Goal: Task Accomplishment & Management: Manage account settings

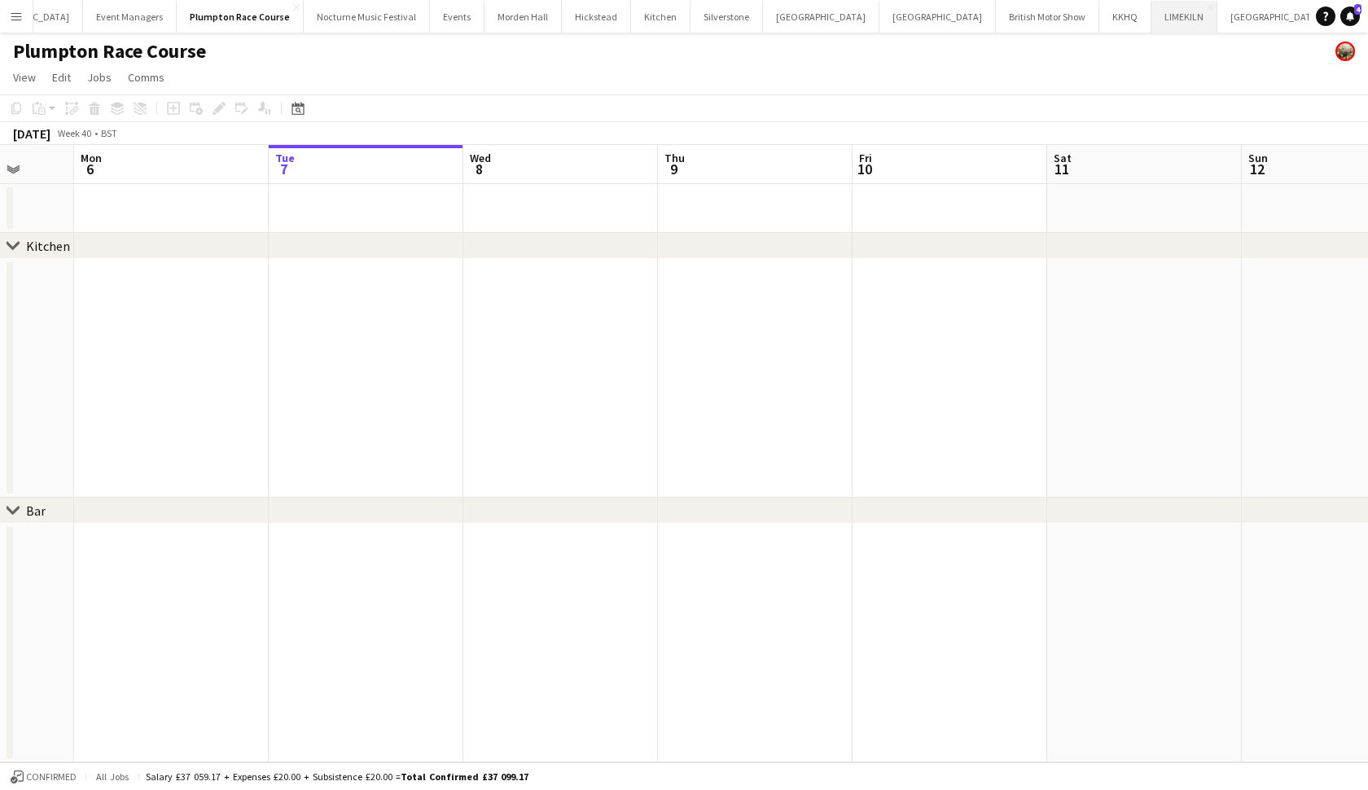
scroll to position [0, 156]
click at [1100, 23] on button "KKHQ Close" at bounding box center [1126, 17] width 52 height 32
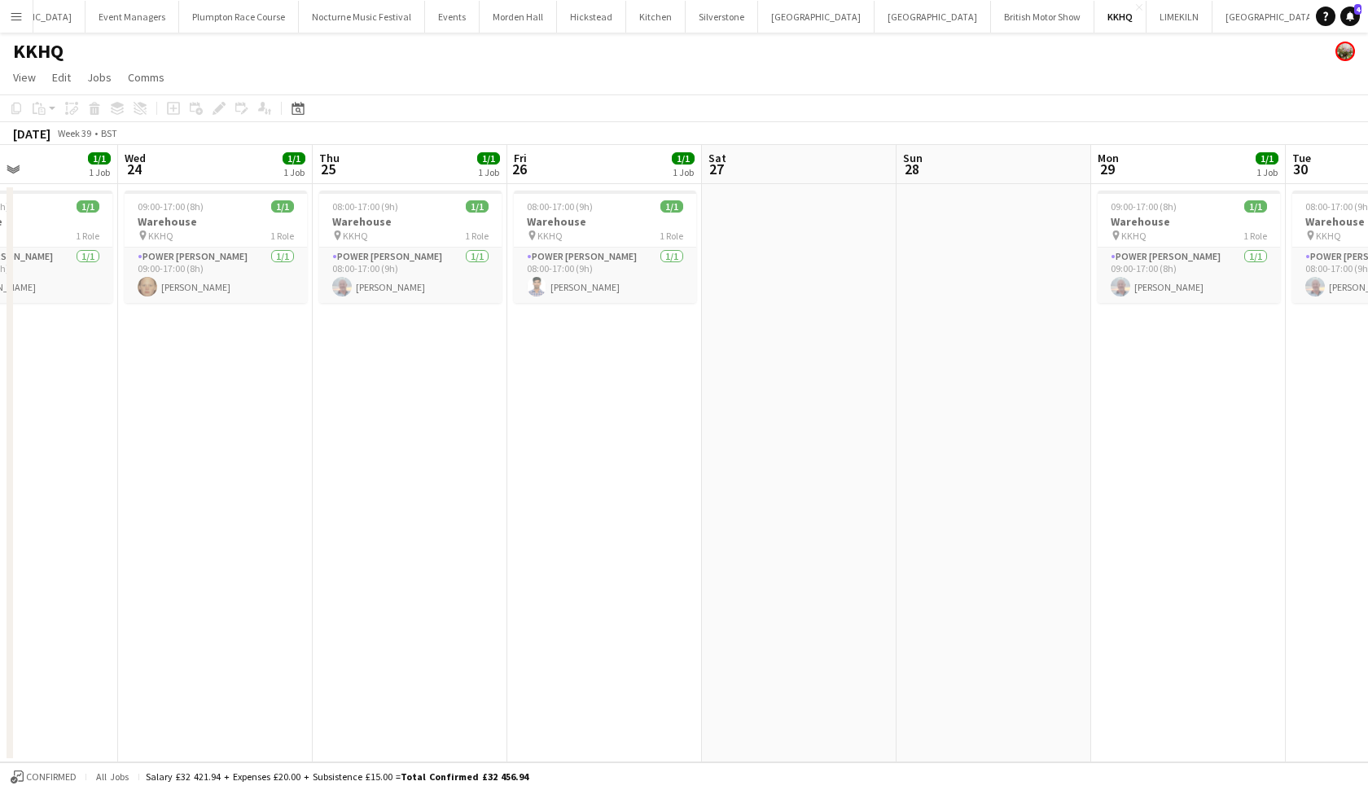
scroll to position [0, 464]
click at [156, 397] on app-date-cell "09:00-17:00 (8h) 1/1 Warehouse pin KKHQ 1 Role Power Porter 1/1 09:00-17:00 (8h…" at bounding box center [217, 473] width 195 height 578
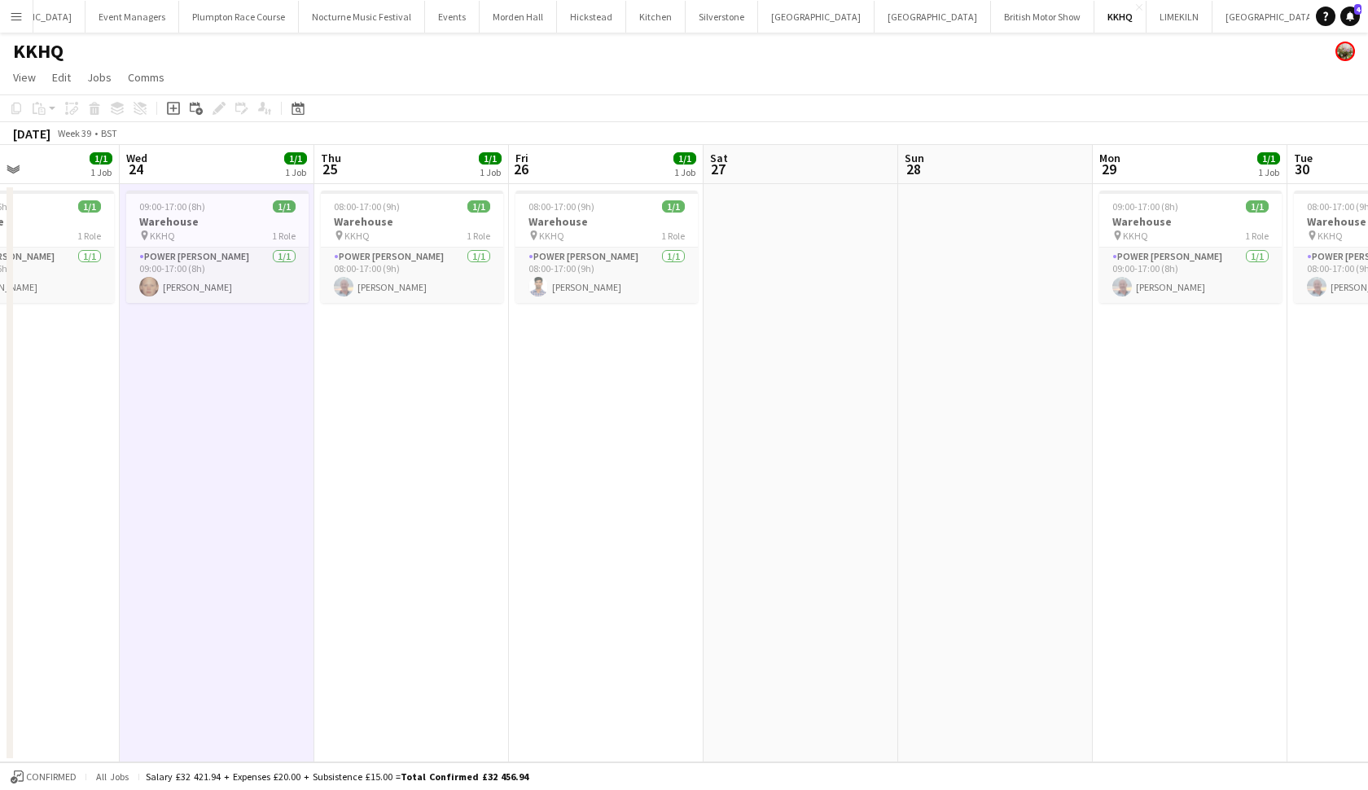
click at [156, 397] on app-date-cell "09:00-17:00 (8h) 1/1 Warehouse pin KKHQ 1 Role Power Porter 1/1 09:00-17:00 (8h…" at bounding box center [217, 473] width 195 height 578
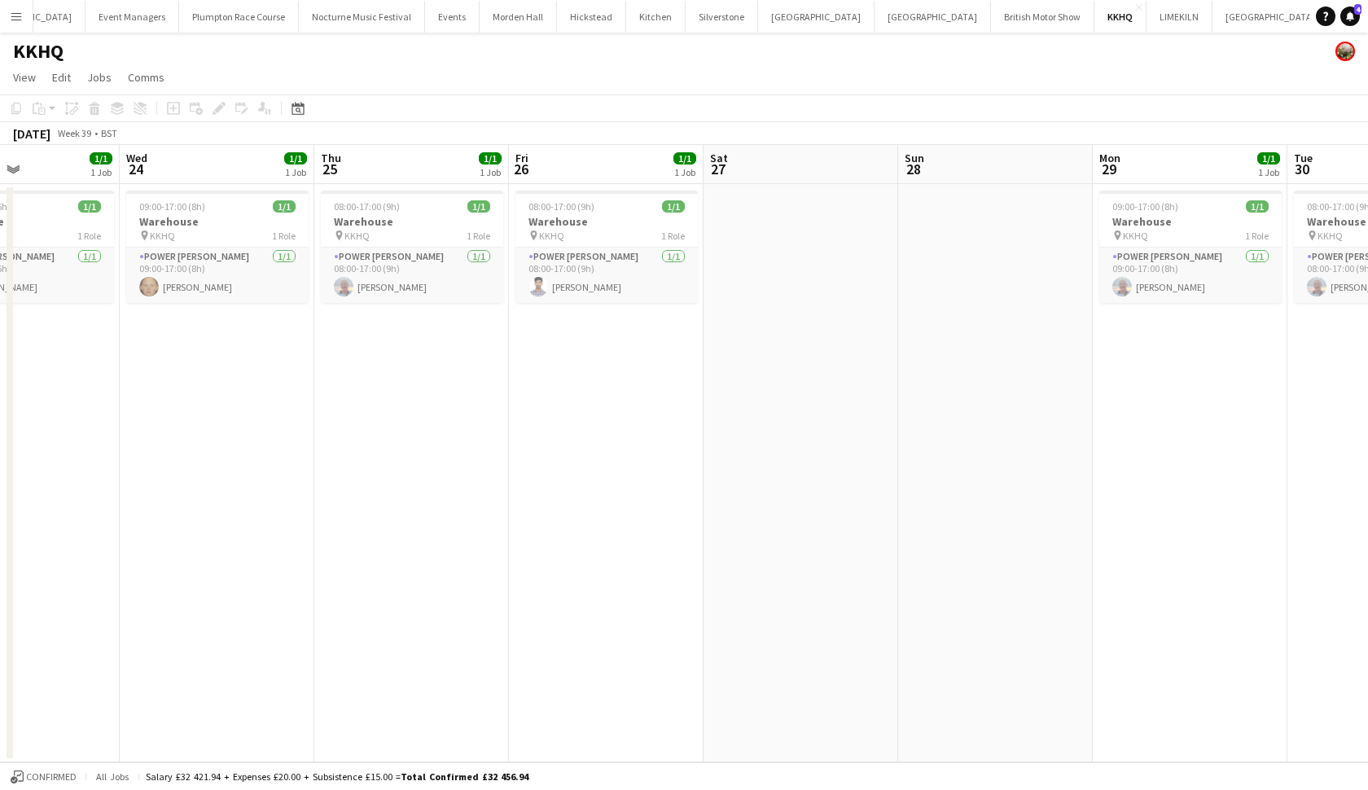
click at [156, 397] on app-date-cell "09:00-17:00 (8h) 1/1 Warehouse pin KKHQ 1 Role Power Porter 1/1 09:00-17:00 (8h…" at bounding box center [217, 473] width 195 height 578
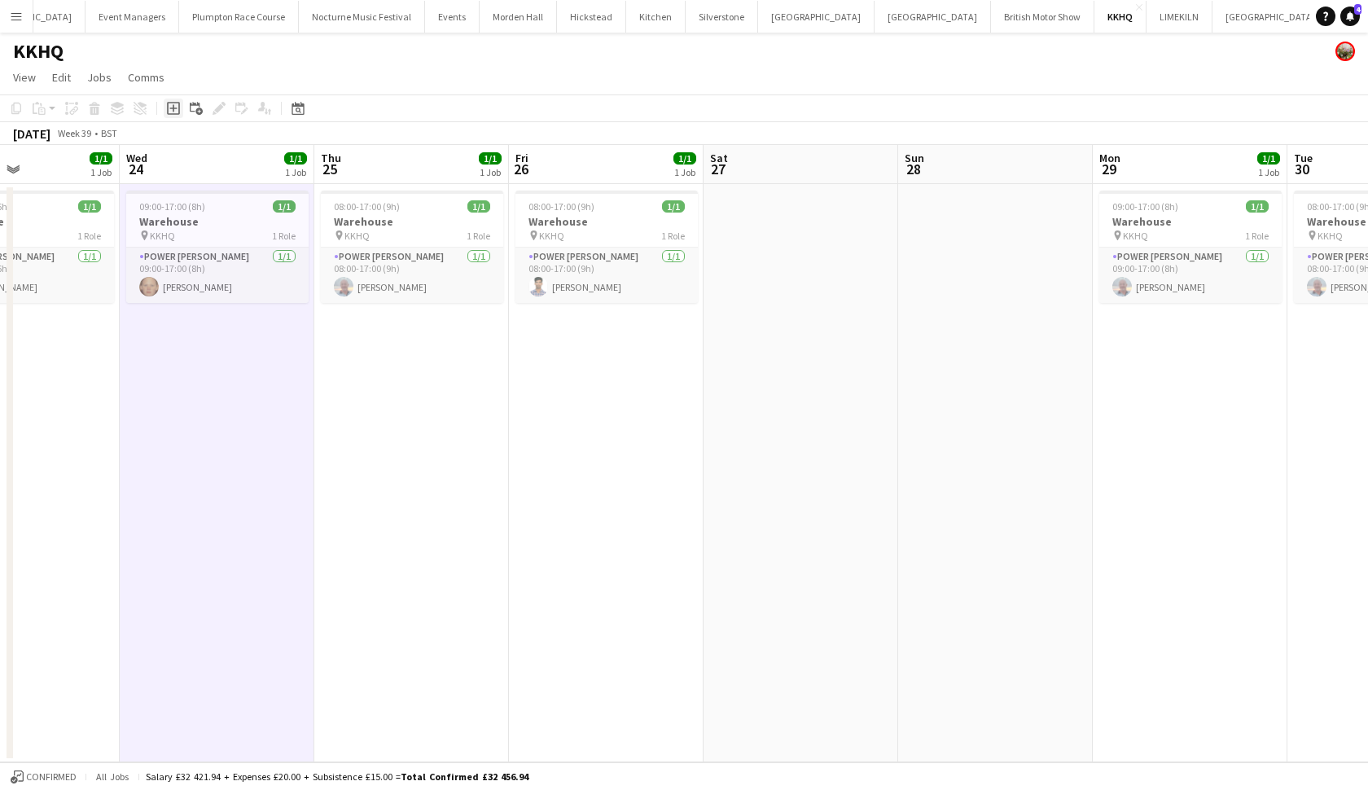
click at [170, 111] on icon "Add job" at bounding box center [173, 108] width 13 height 13
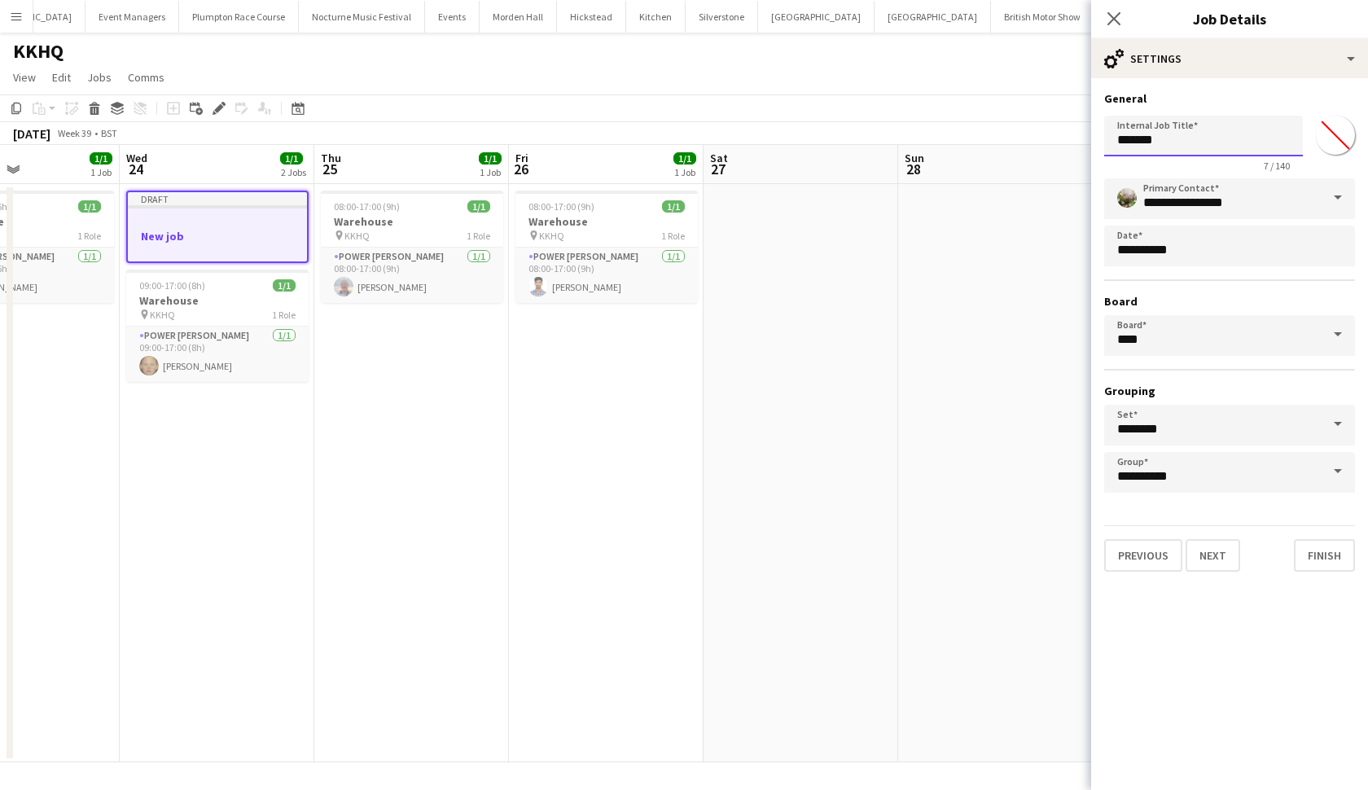
click at [1200, 139] on input "*******" at bounding box center [1203, 136] width 199 height 41
type input "*"
type input "*********"
click at [1209, 550] on button "Next" at bounding box center [1213, 555] width 55 height 33
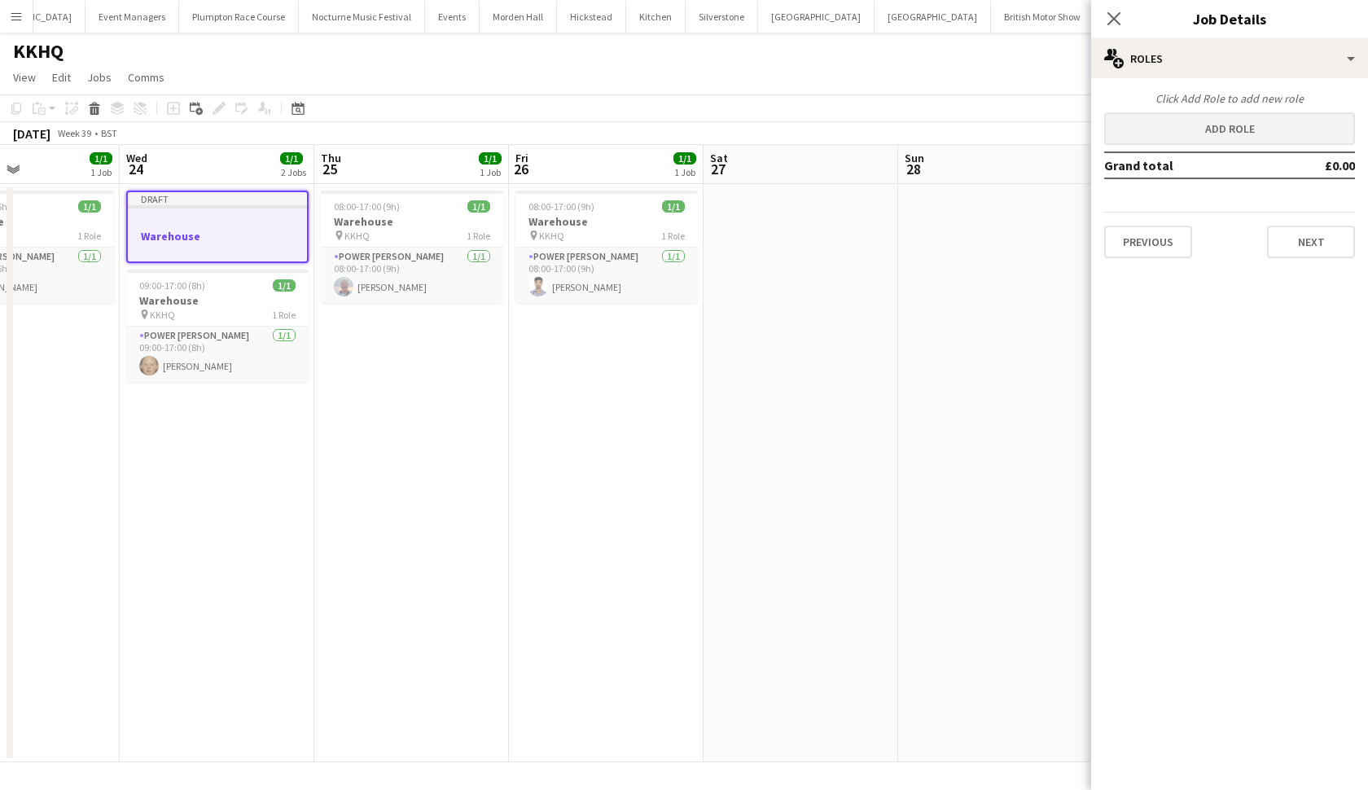
click at [1218, 132] on button "Add role" at bounding box center [1229, 128] width 251 height 33
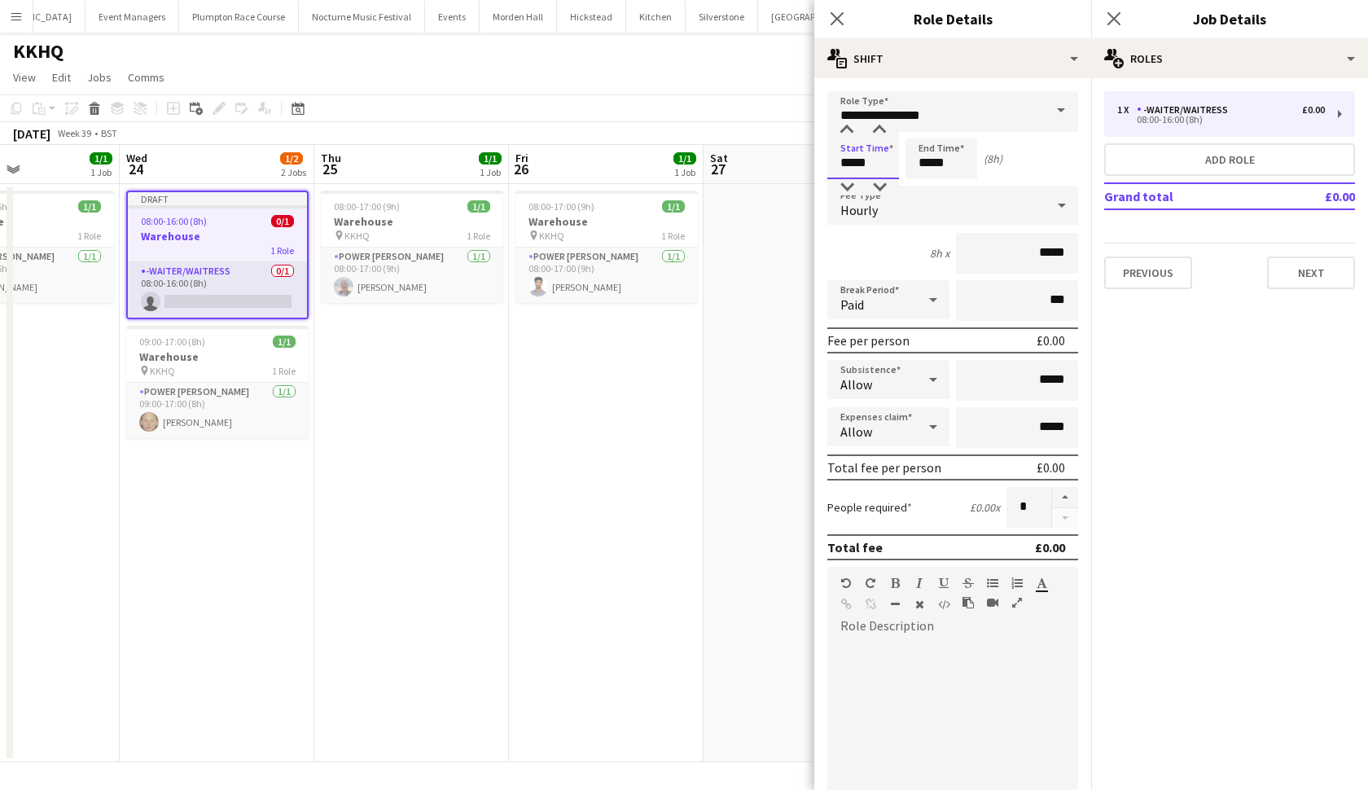
click at [852, 164] on input "*****" at bounding box center [863, 158] width 72 height 41
type input "*****"
click at [940, 163] on input "*****" at bounding box center [942, 158] width 72 height 41
type input "*****"
click at [969, 117] on input "**********" at bounding box center [952, 111] width 251 height 41
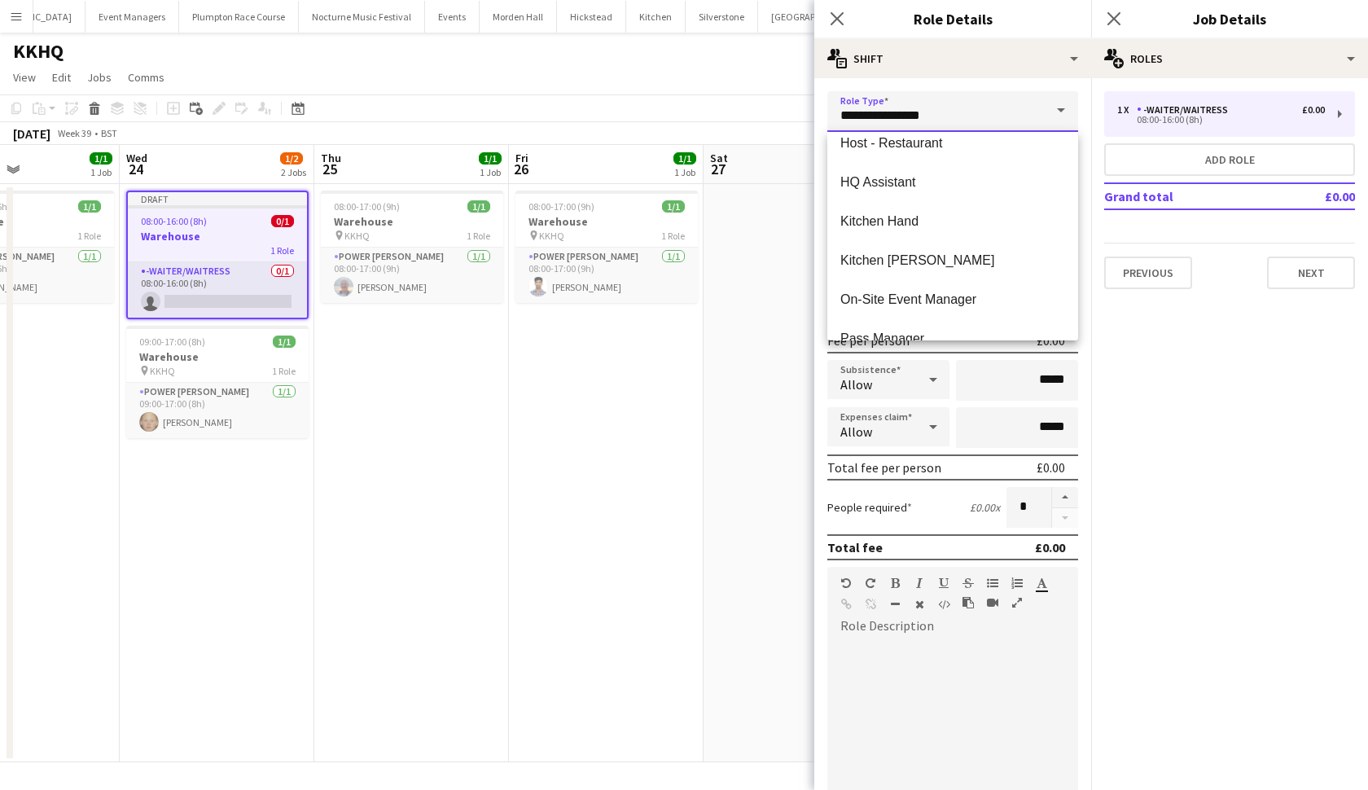
scroll to position [563, 0]
click at [943, 260] on span "Kitchen [PERSON_NAME]" at bounding box center [952, 259] width 225 height 15
type input "**********"
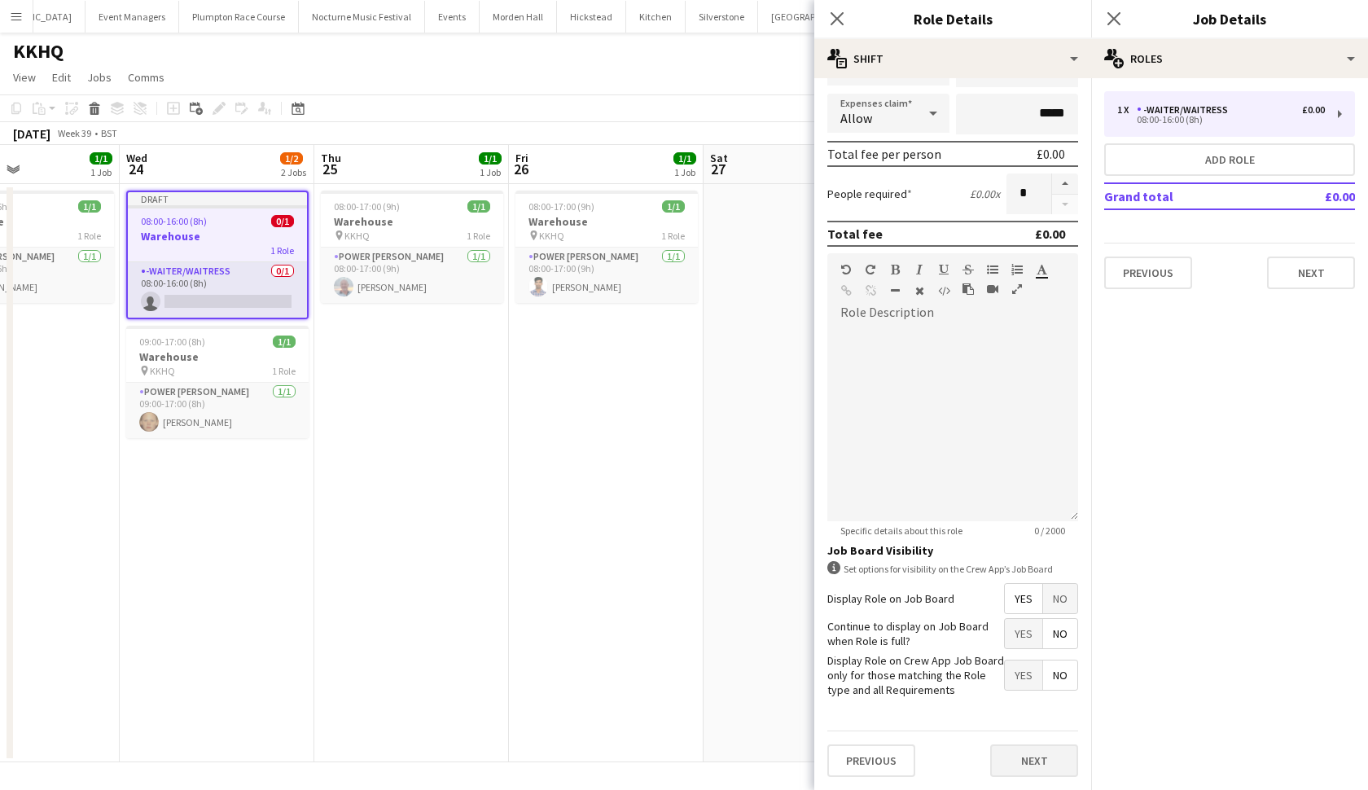
scroll to position [313, 0]
click at [1027, 752] on button "Next" at bounding box center [1034, 761] width 88 height 33
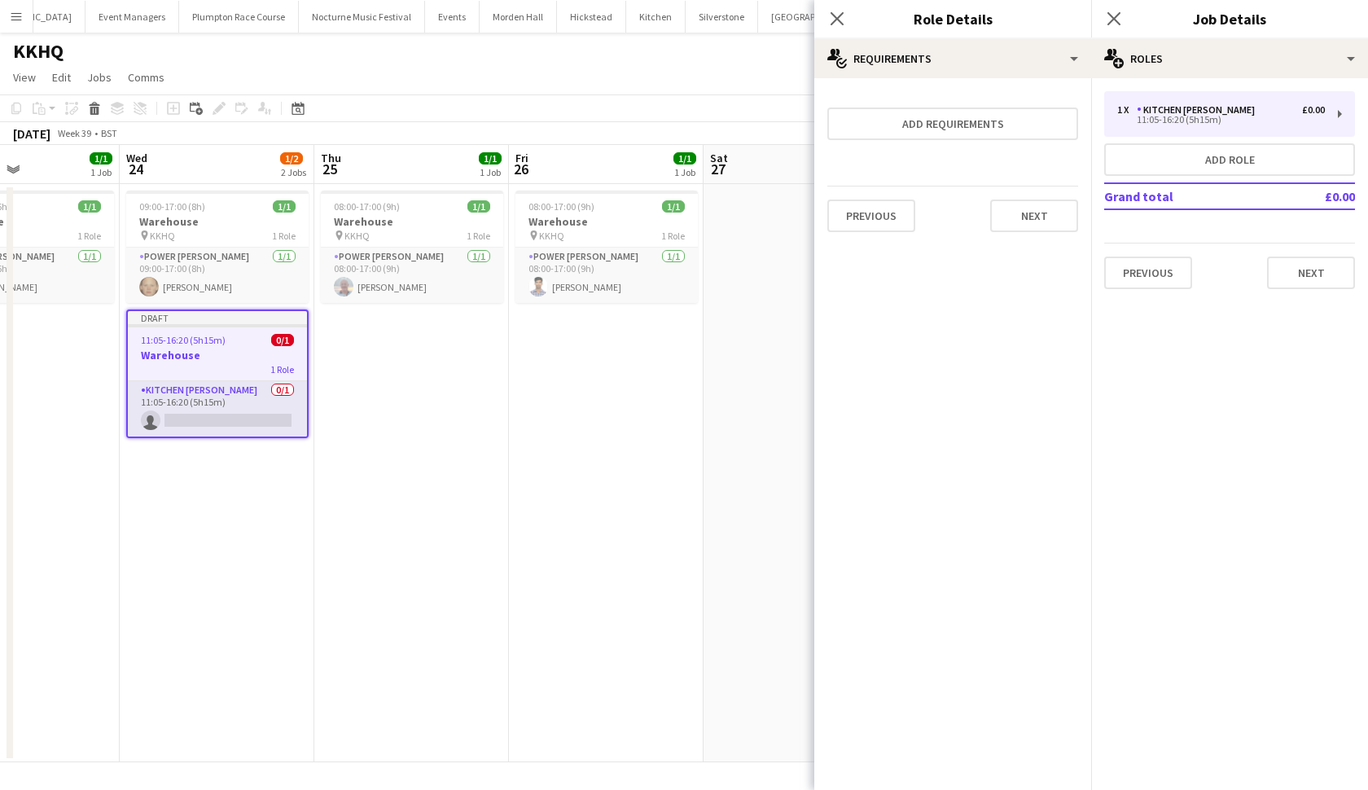
click at [669, 406] on app-date-cell "08:00-17:00 (9h) 1/1 Warehouse pin KKHQ 1 Role Power Porter 1/1 08:00-17:00 (9h…" at bounding box center [606, 473] width 195 height 578
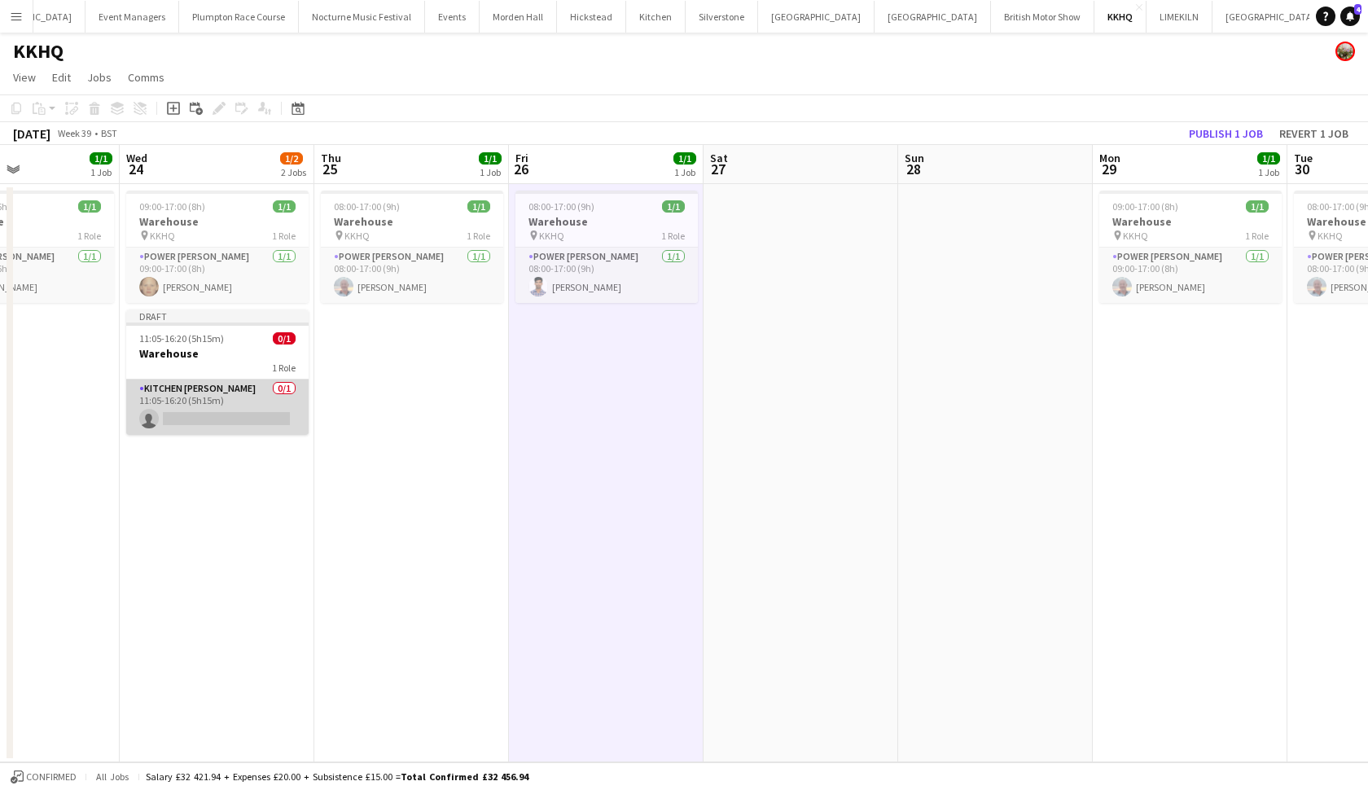
click at [263, 393] on app-card-role "Kitchen Porter 0/1 11:05-16:20 (5h15m) single-neutral-actions" at bounding box center [217, 406] width 182 height 55
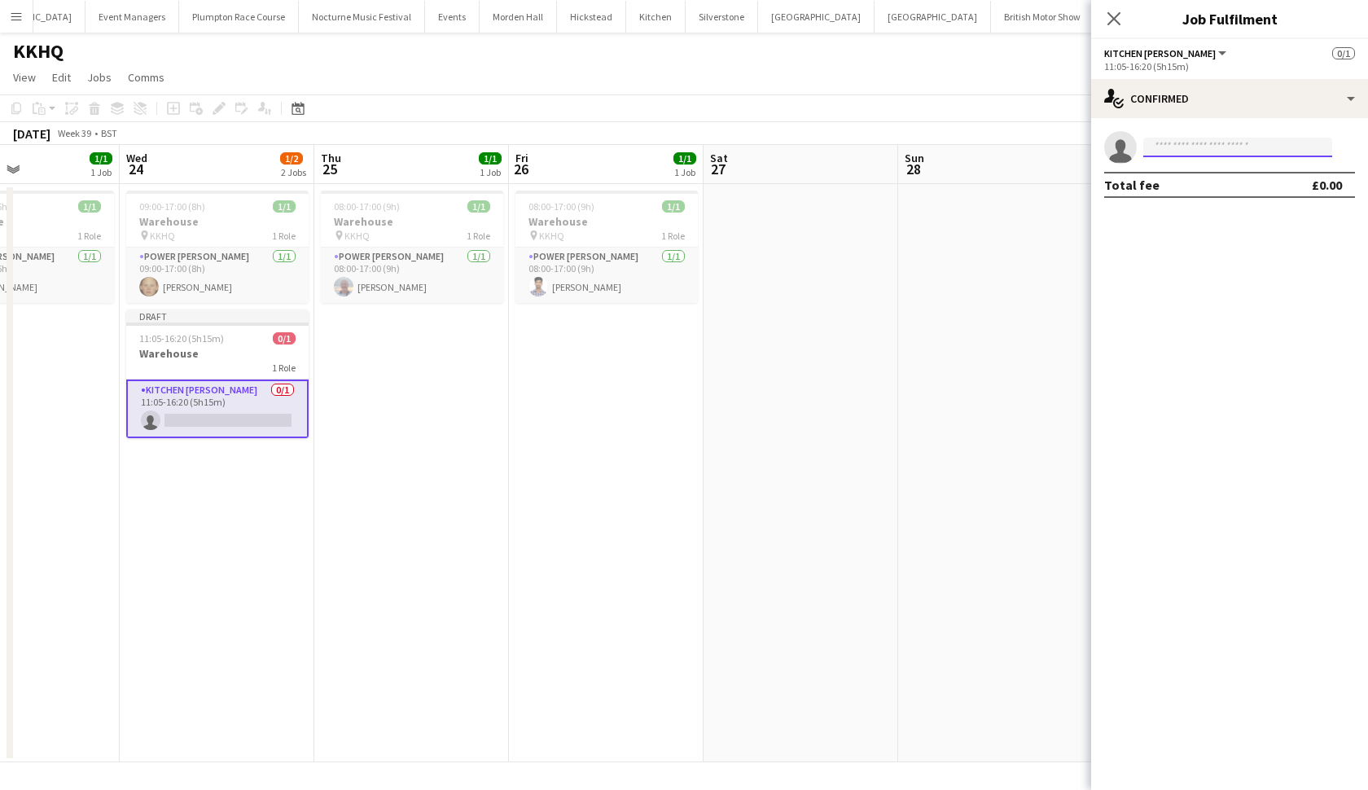
click at [1217, 151] on input at bounding box center [1237, 148] width 189 height 20
type input "******"
drag, startPoint x: 1217, startPoint y: 151, endPoint x: 1223, endPoint y: 180, distance: 29.1
click at [1223, 180] on span "hggardner1@gmail.com" at bounding box center [1237, 184] width 163 height 13
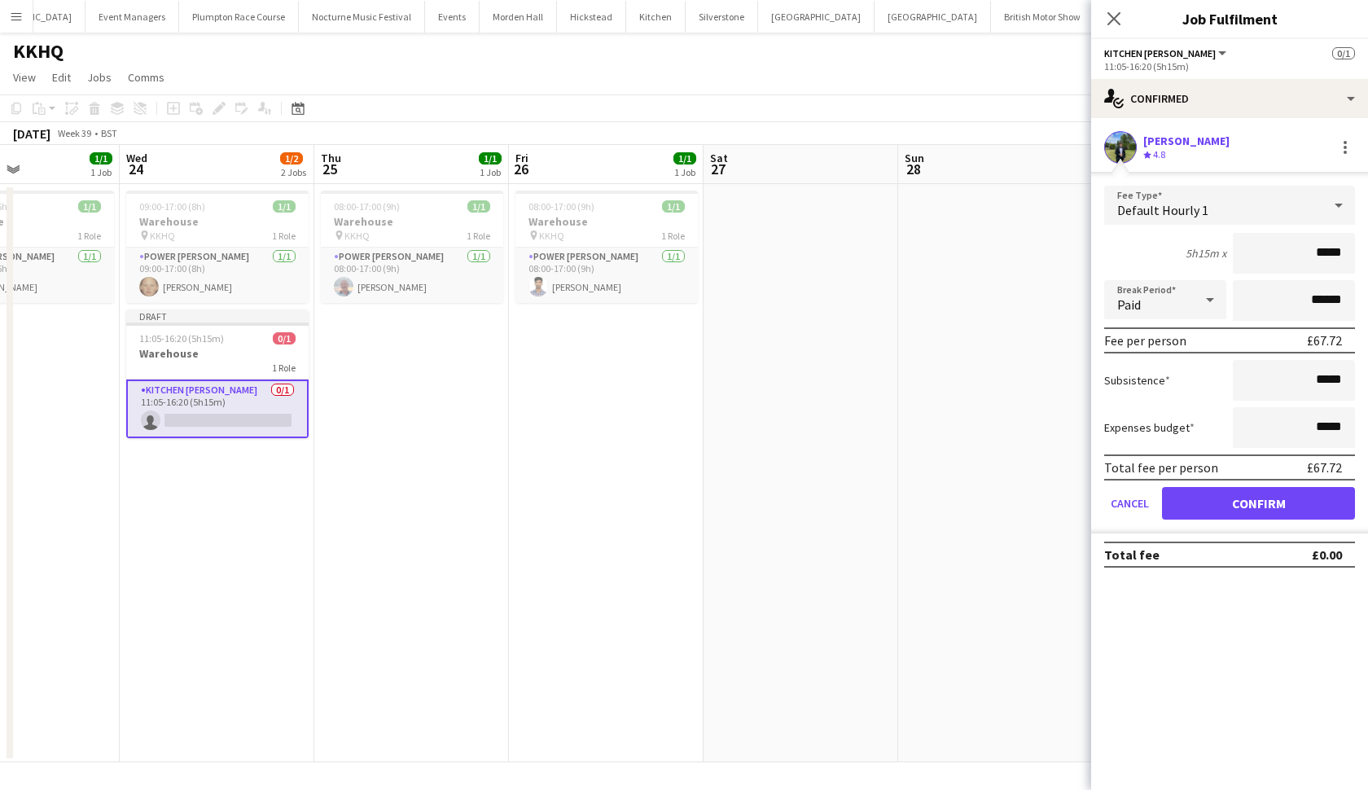
type input "******"
click at [1258, 503] on button "Confirm" at bounding box center [1258, 503] width 193 height 33
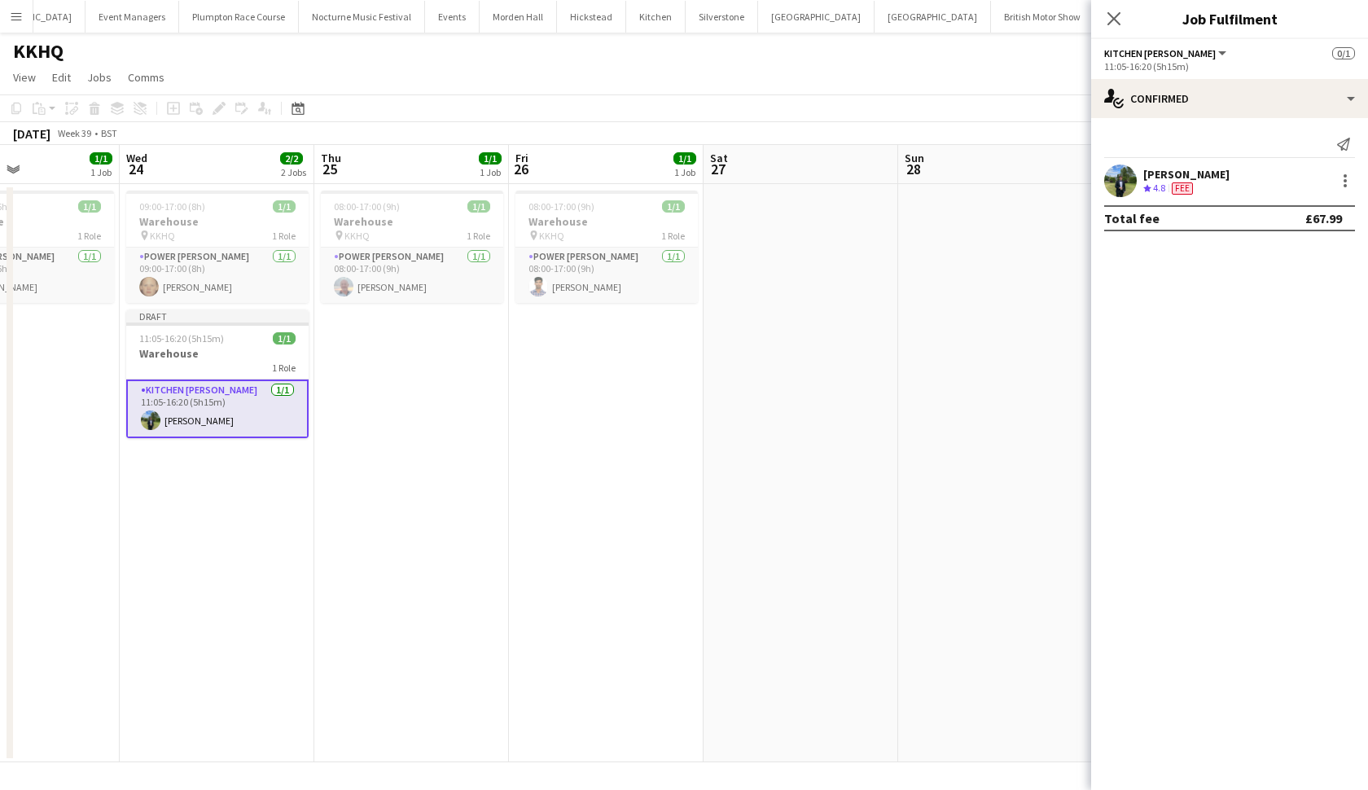
click at [454, 377] on app-date-cell "08:00-17:00 (9h) 1/1 Warehouse pin KKHQ 1 Role Power Porter 1/1 08:00-17:00 (9h…" at bounding box center [411, 473] width 195 height 578
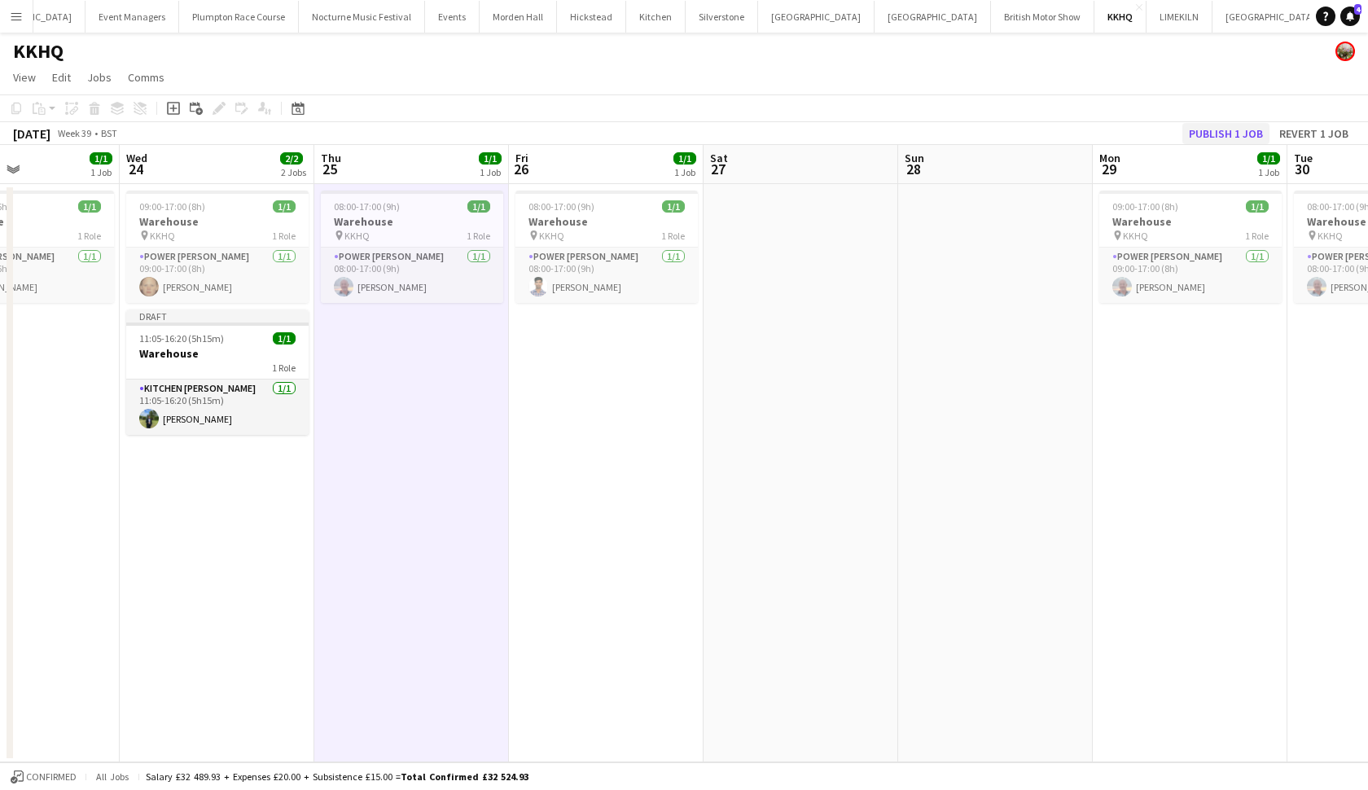
click at [1230, 131] on button "Publish 1 job" at bounding box center [1225, 133] width 87 height 21
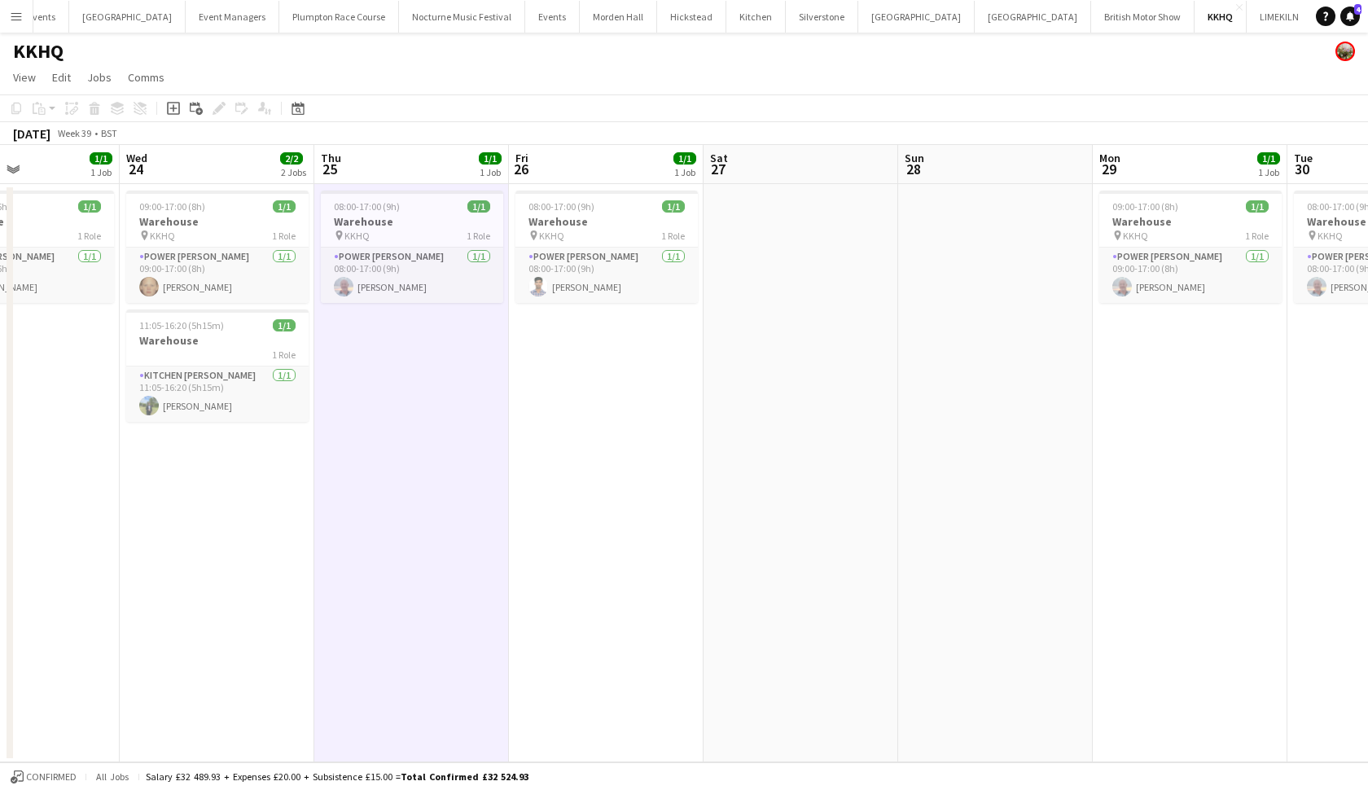
scroll to position [0, 78]
click at [951, 20] on button "Kin House Close" at bounding box center [1009, 17] width 116 height 32
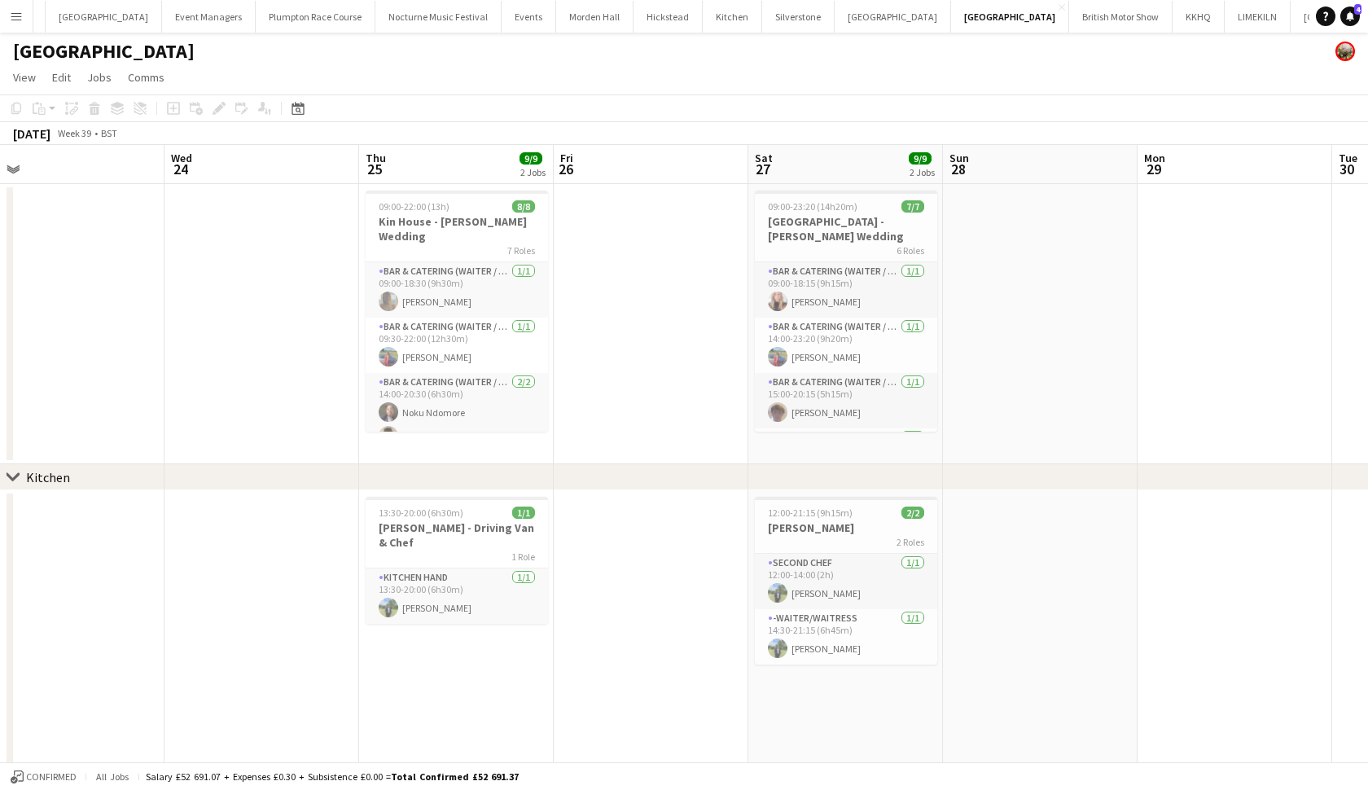
scroll to position [0, 373]
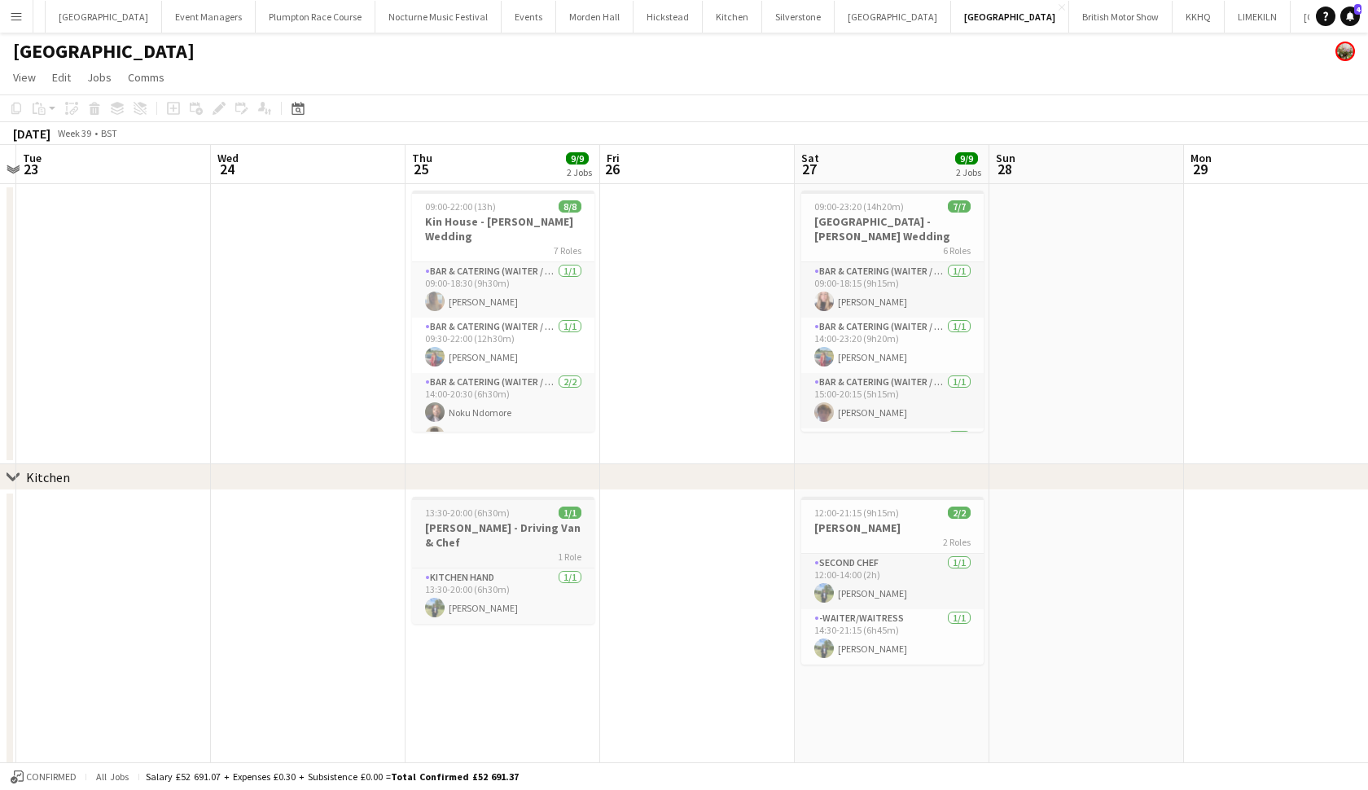
click at [489, 528] on h3 "[PERSON_NAME] - Driving Van & Chef" at bounding box center [503, 534] width 182 height 29
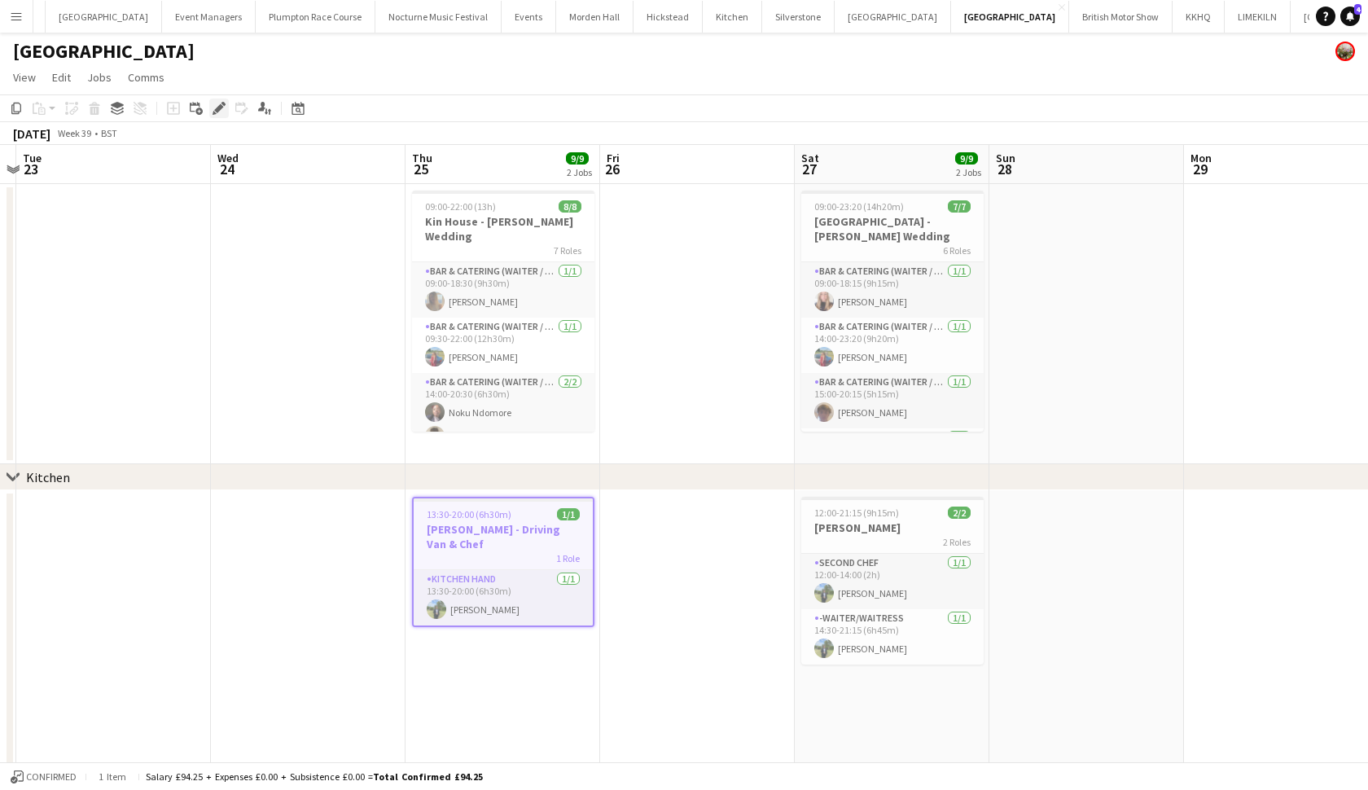
click at [221, 116] on div "Edit" at bounding box center [219, 109] width 20 height 20
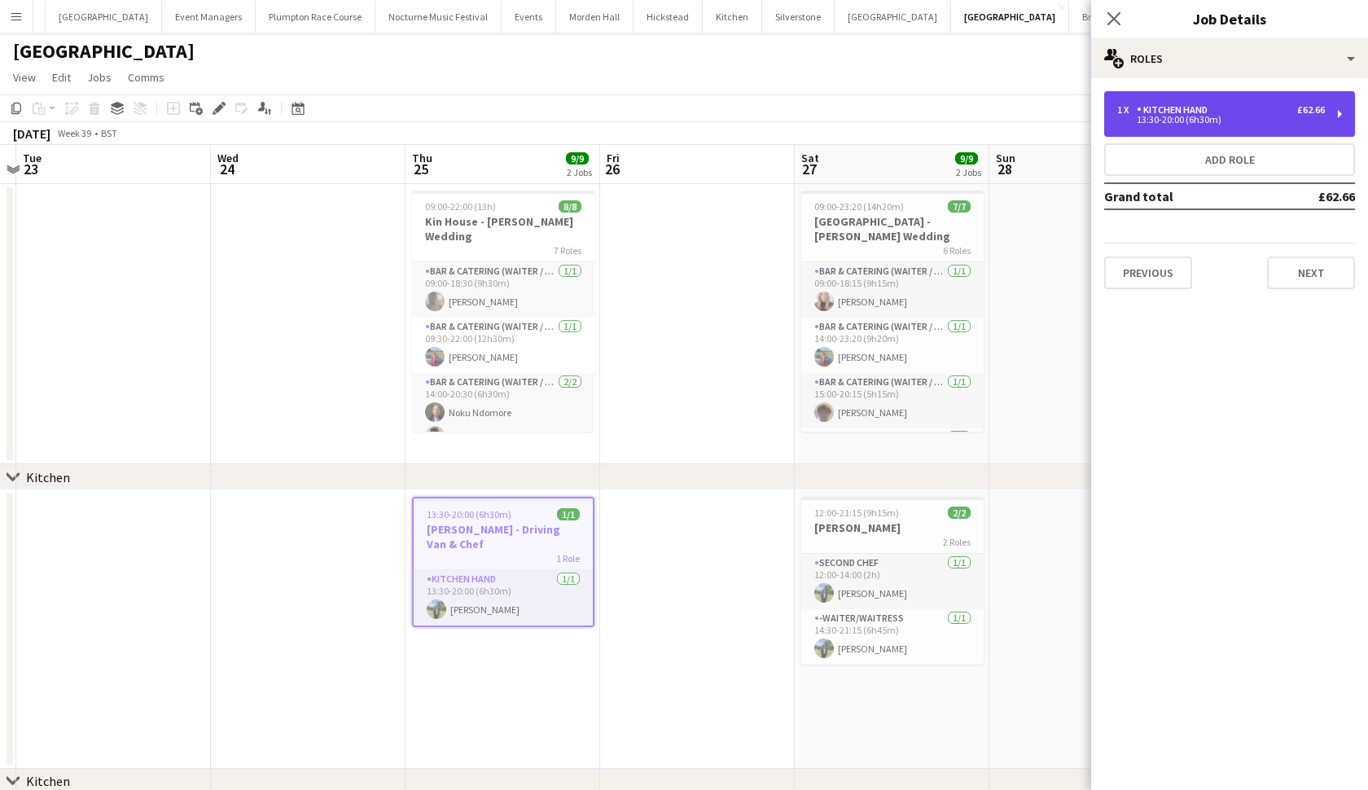
click at [1146, 107] on div "Kitchen Hand" at bounding box center [1175, 109] width 77 height 11
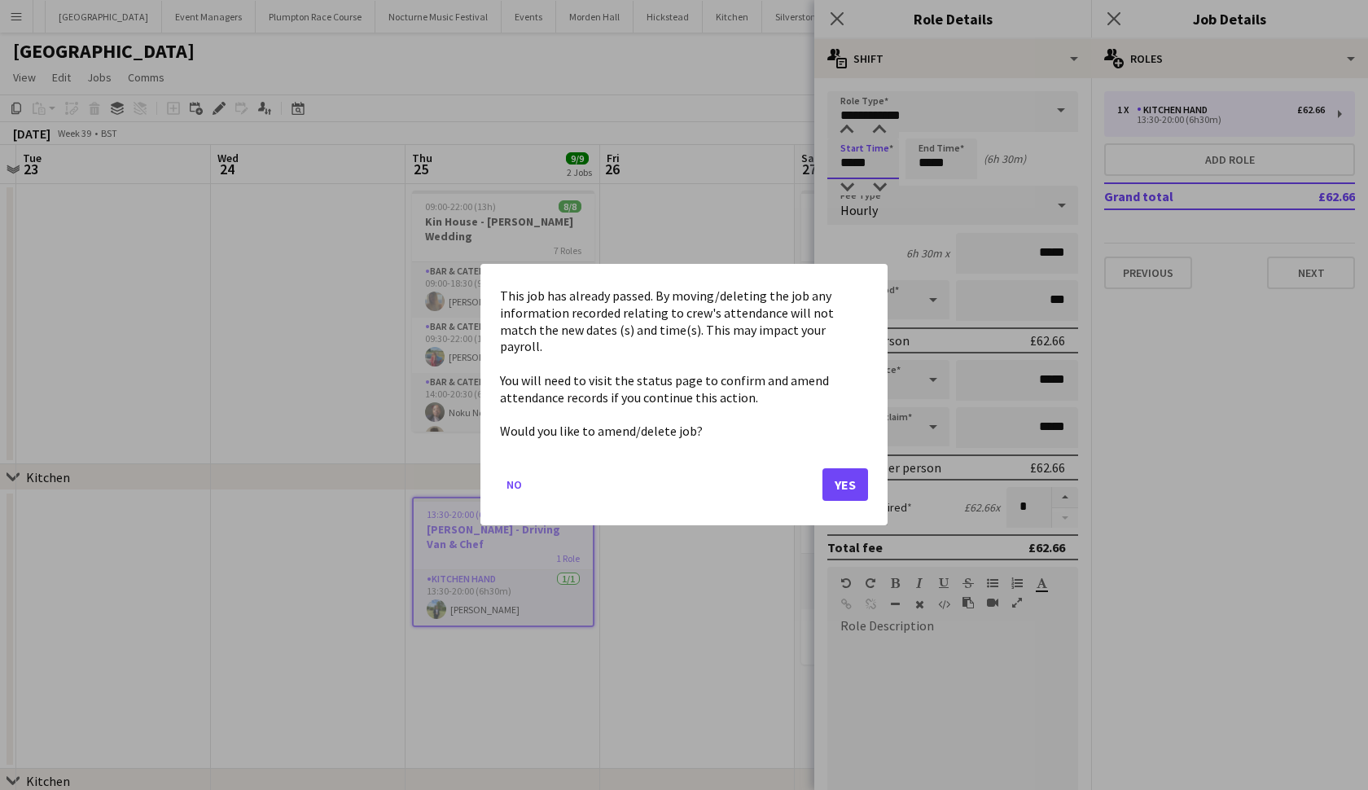
click at [853, 164] on body "Menu Boards Boards Boards All jobs Status Workforce Workforce My Workforce Recr…" at bounding box center [684, 435] width 1368 height 871
click at [848, 473] on button "Yes" at bounding box center [846, 485] width 46 height 33
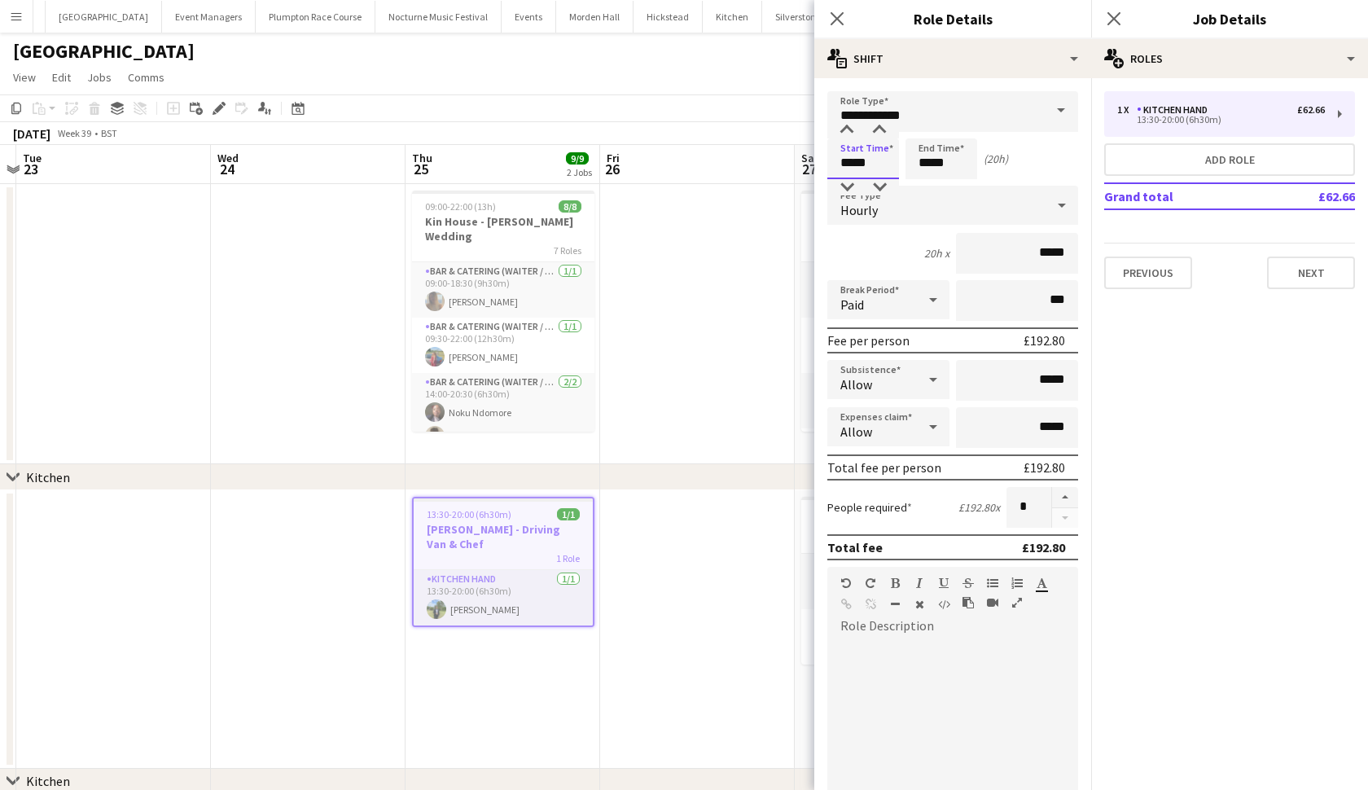
type input "*****"
click at [924, 161] on input "*****" at bounding box center [942, 158] width 72 height 41
click at [963, 163] on input "*****" at bounding box center [942, 158] width 72 height 41
type input "*****"
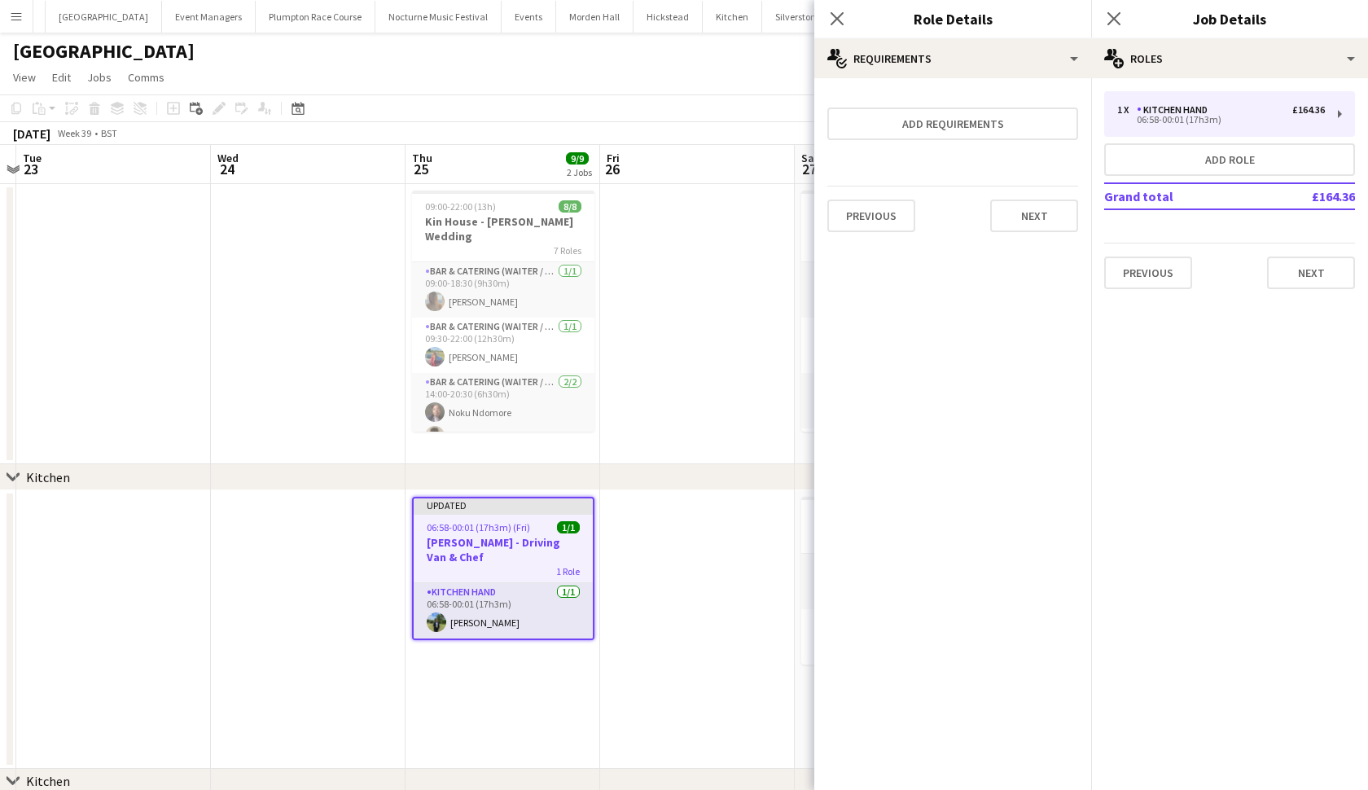
click at [698, 542] on app-date-cell at bounding box center [697, 629] width 195 height 279
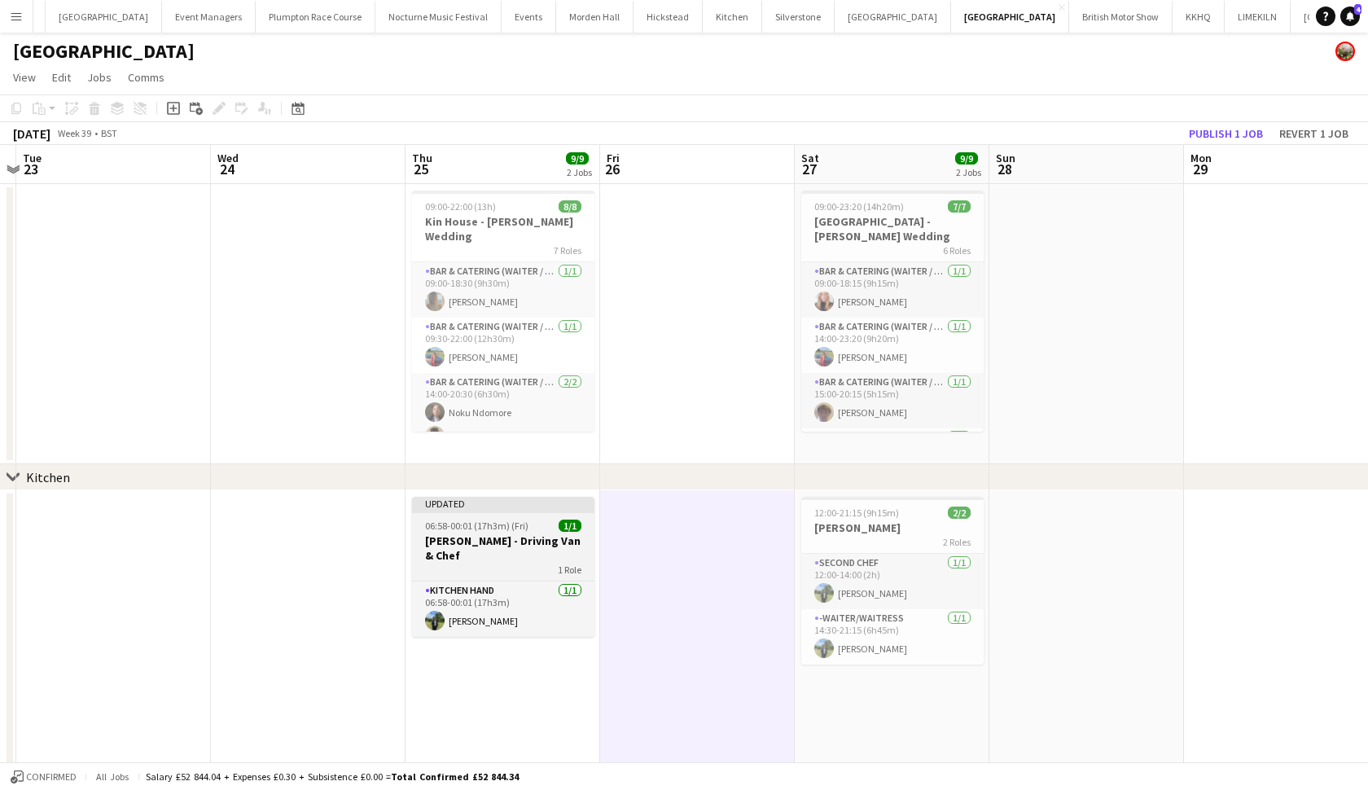
click at [458, 525] on span "06:58-00:01 (17h3m) (Fri)" at bounding box center [476, 526] width 103 height 12
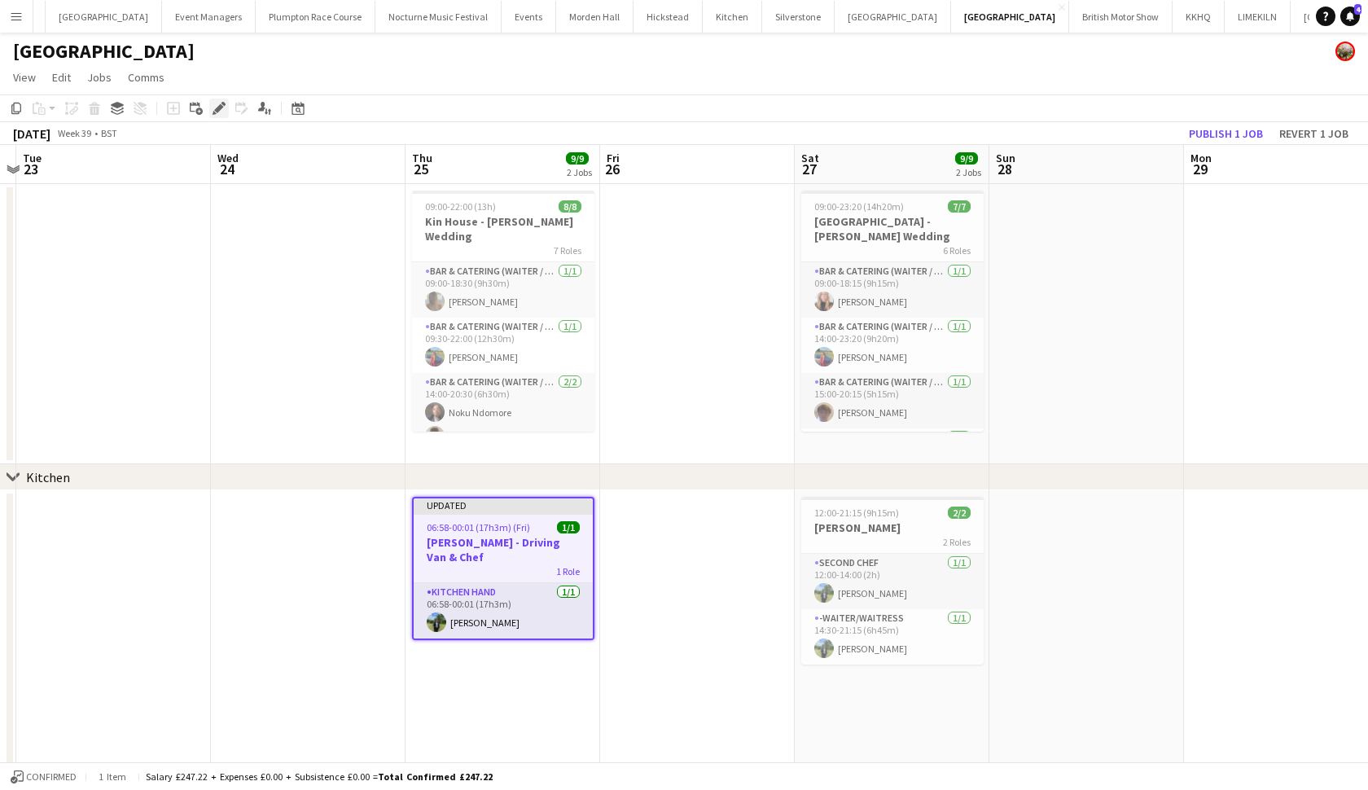
click at [222, 109] on icon "Edit" at bounding box center [219, 108] width 13 height 13
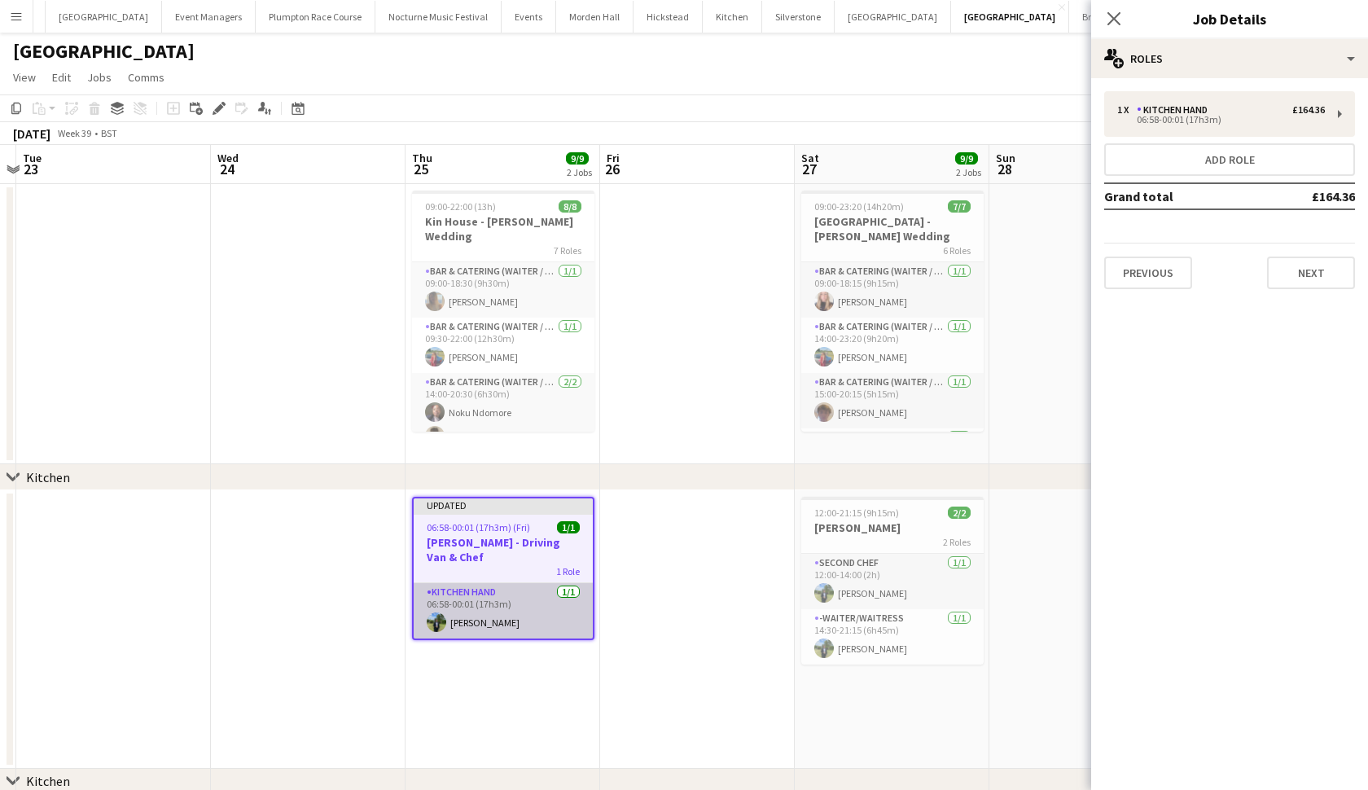
click at [524, 633] on app-card-role "Kitchen Hand 1/1 06:58-00:01 (17h3m) Harvey Gardner" at bounding box center [503, 610] width 179 height 55
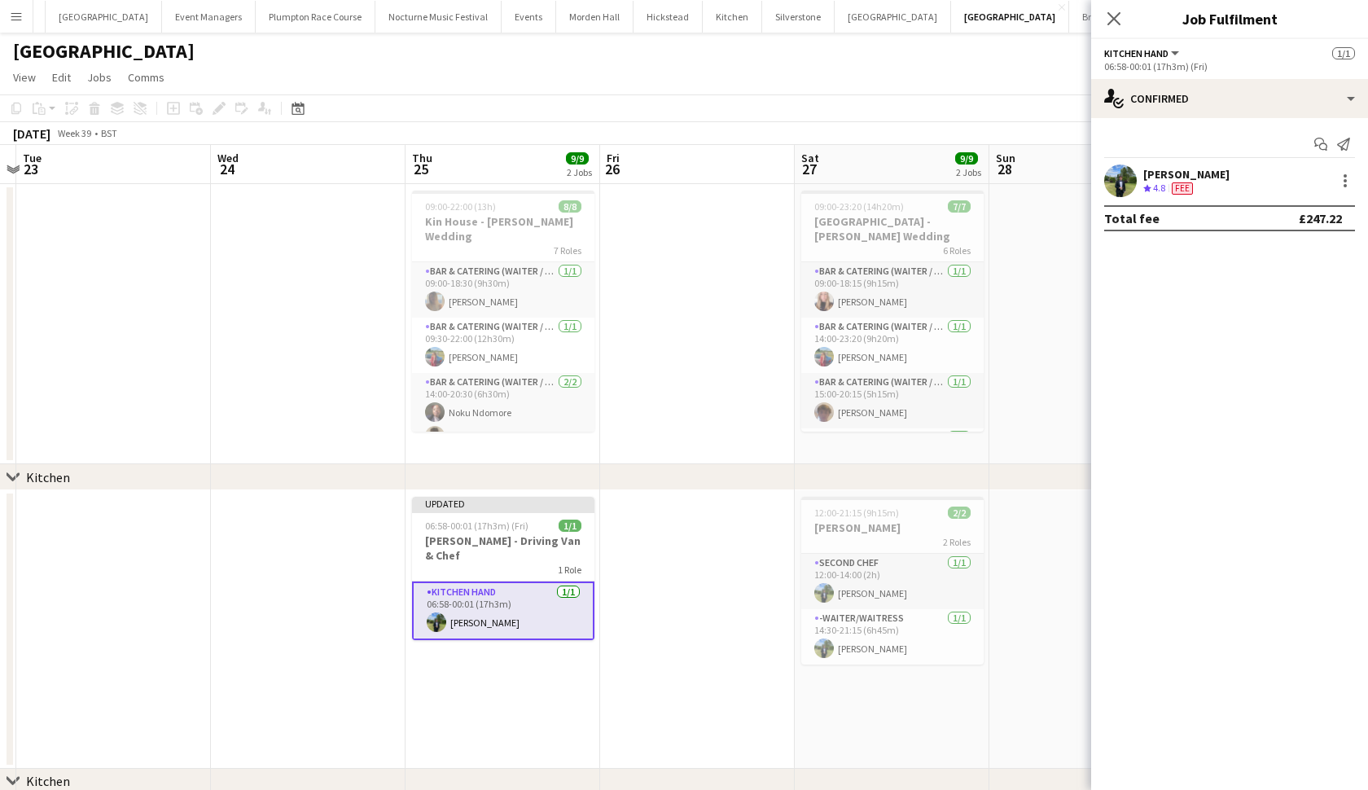
click at [537, 594] on app-card-role "Kitchen Hand 1/1 06:58-00:01 (17h3m) Harvey Gardner" at bounding box center [503, 610] width 182 height 59
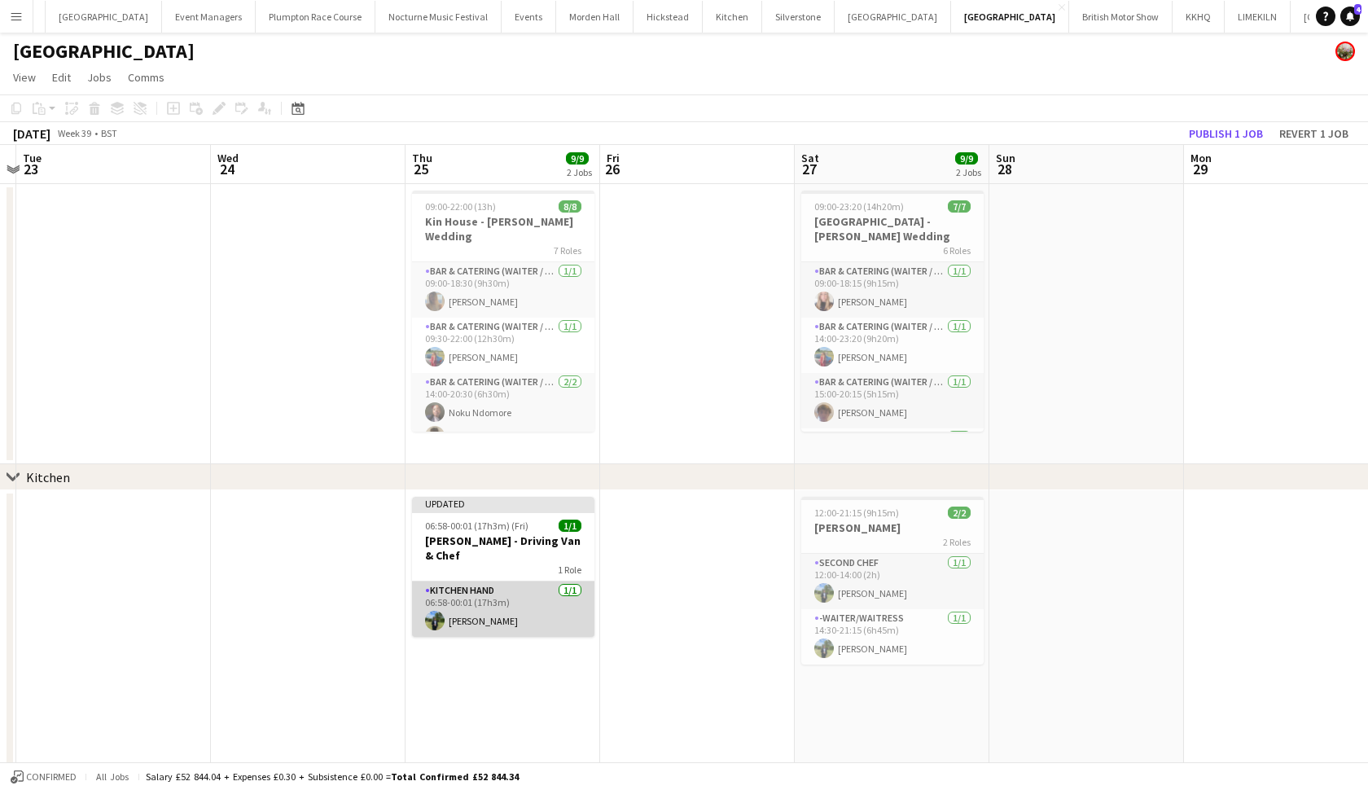
click at [537, 594] on app-card-role "Kitchen Hand 1/1 06:58-00:01 (17h3m) Harvey Gardner" at bounding box center [503, 608] width 182 height 55
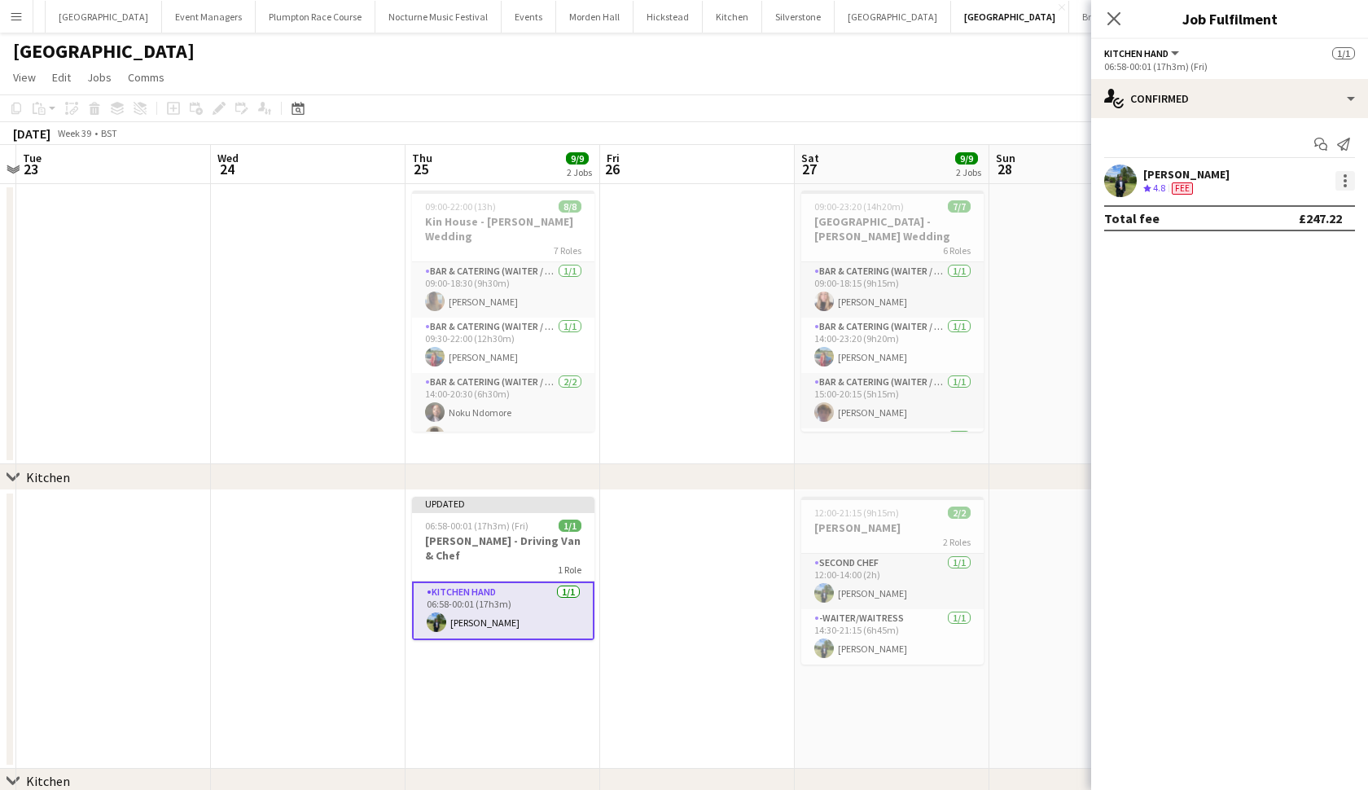
click at [1347, 176] on div at bounding box center [1346, 181] width 20 height 20
click at [1312, 213] on span "Edit fee" at bounding box center [1291, 211] width 101 height 15
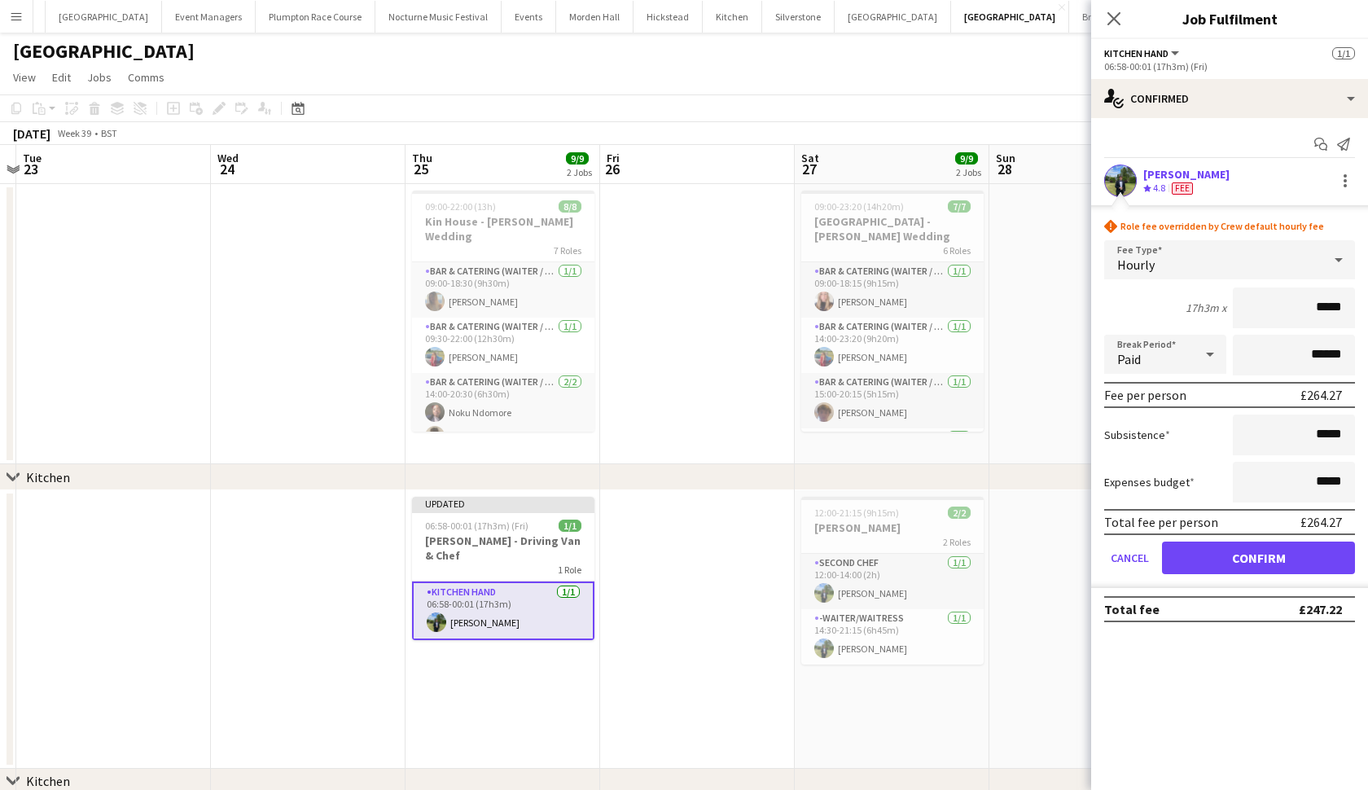
type input "******"
click at [1258, 558] on button "Confirm" at bounding box center [1258, 558] width 193 height 33
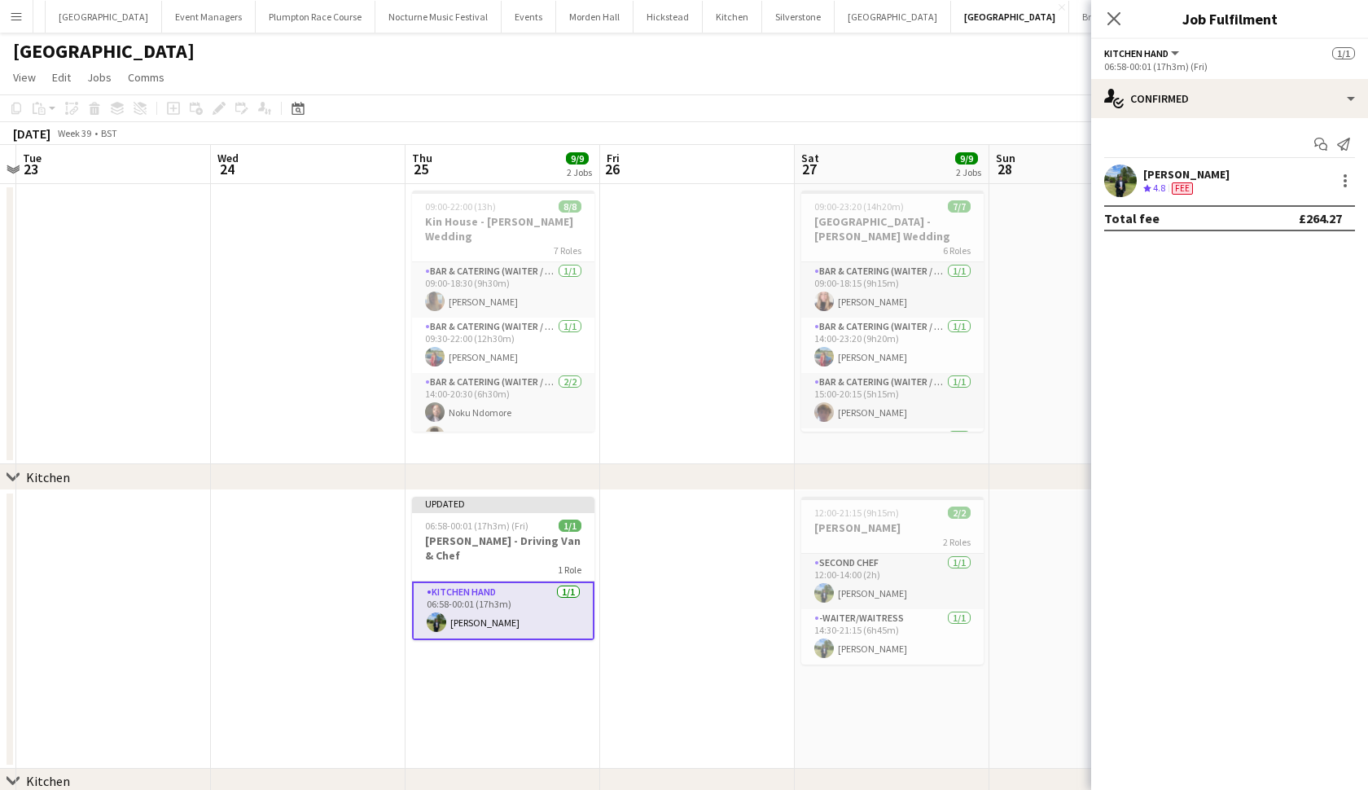
click at [682, 429] on app-date-cell at bounding box center [697, 324] width 195 height 280
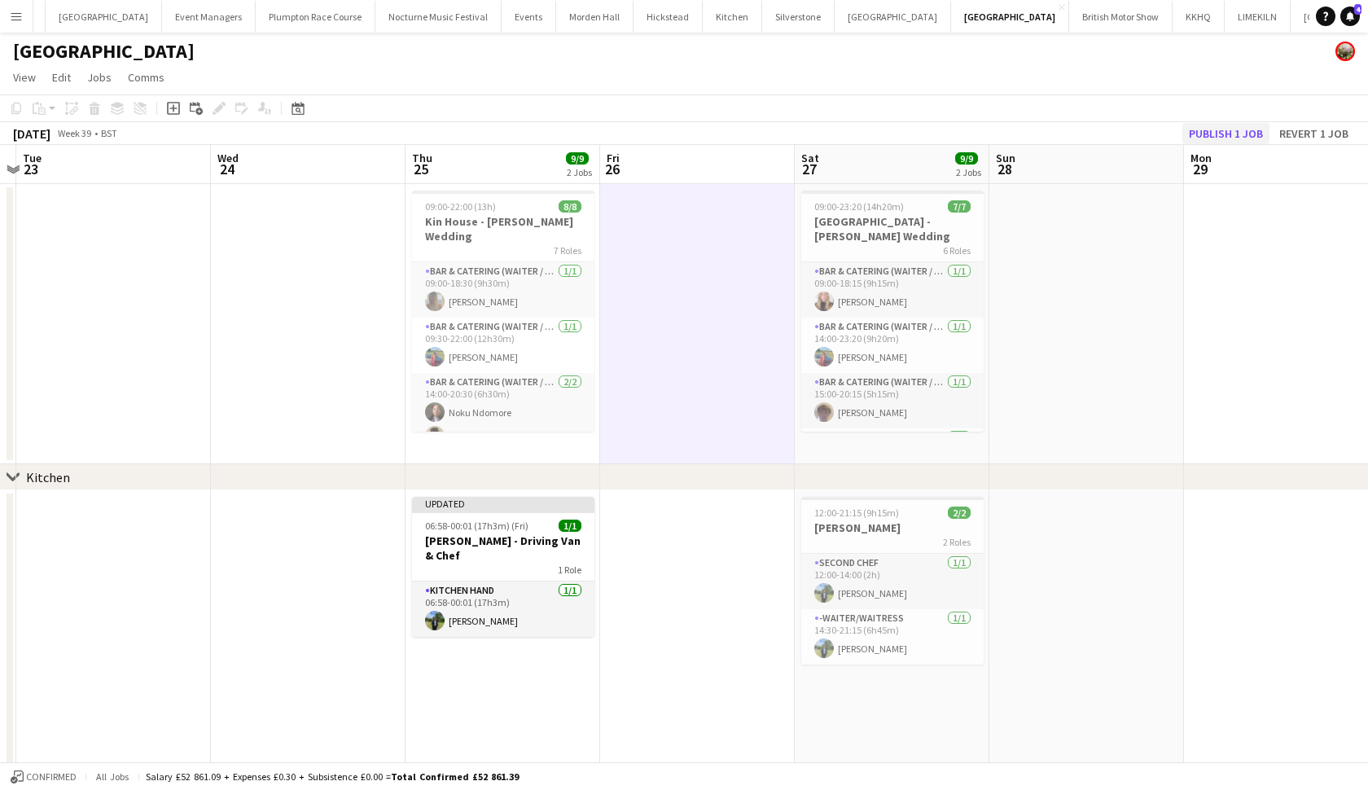
click at [1254, 123] on button "Publish 1 job" at bounding box center [1225, 133] width 87 height 21
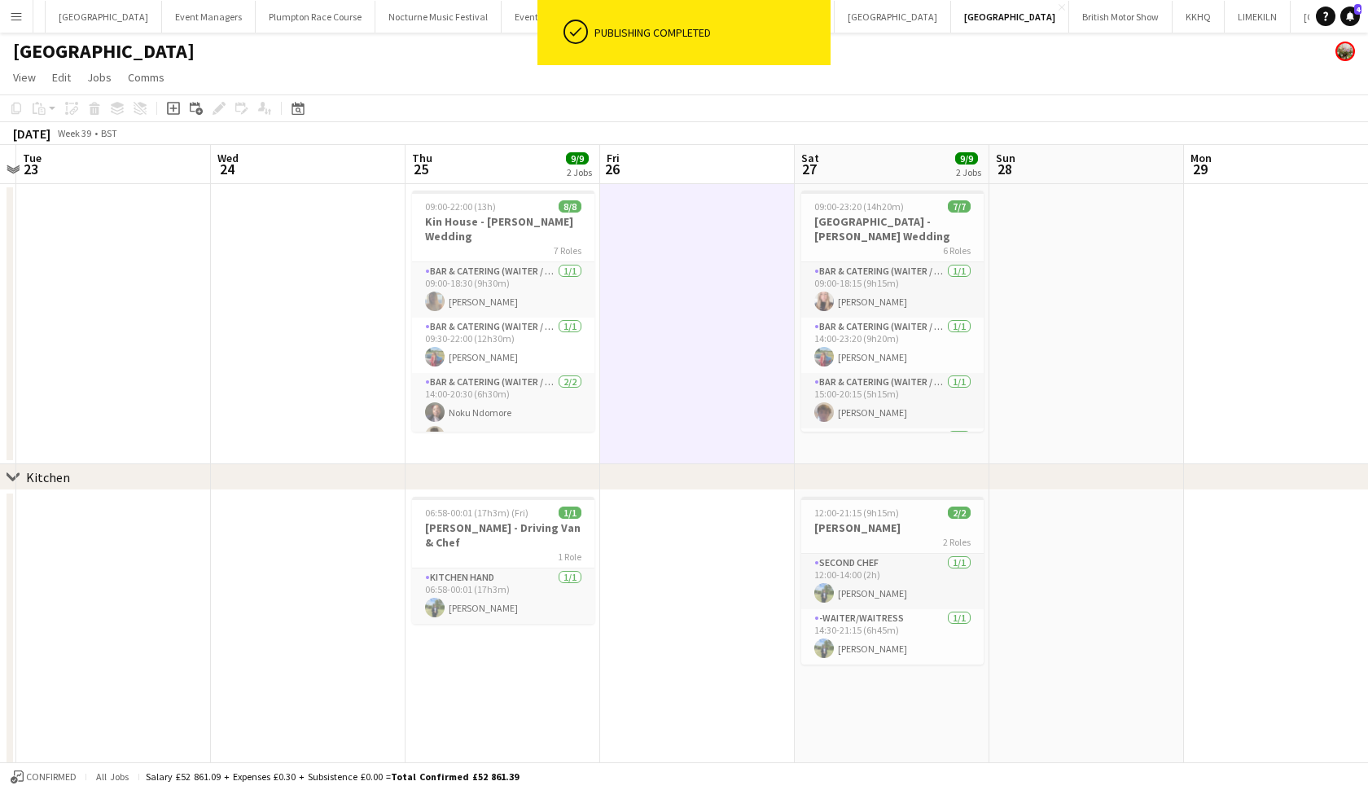
click at [915, 94] on app-page-menu "View Day view expanded Day view collapsed Month view Date picker Jump to today …" at bounding box center [684, 79] width 1368 height 31
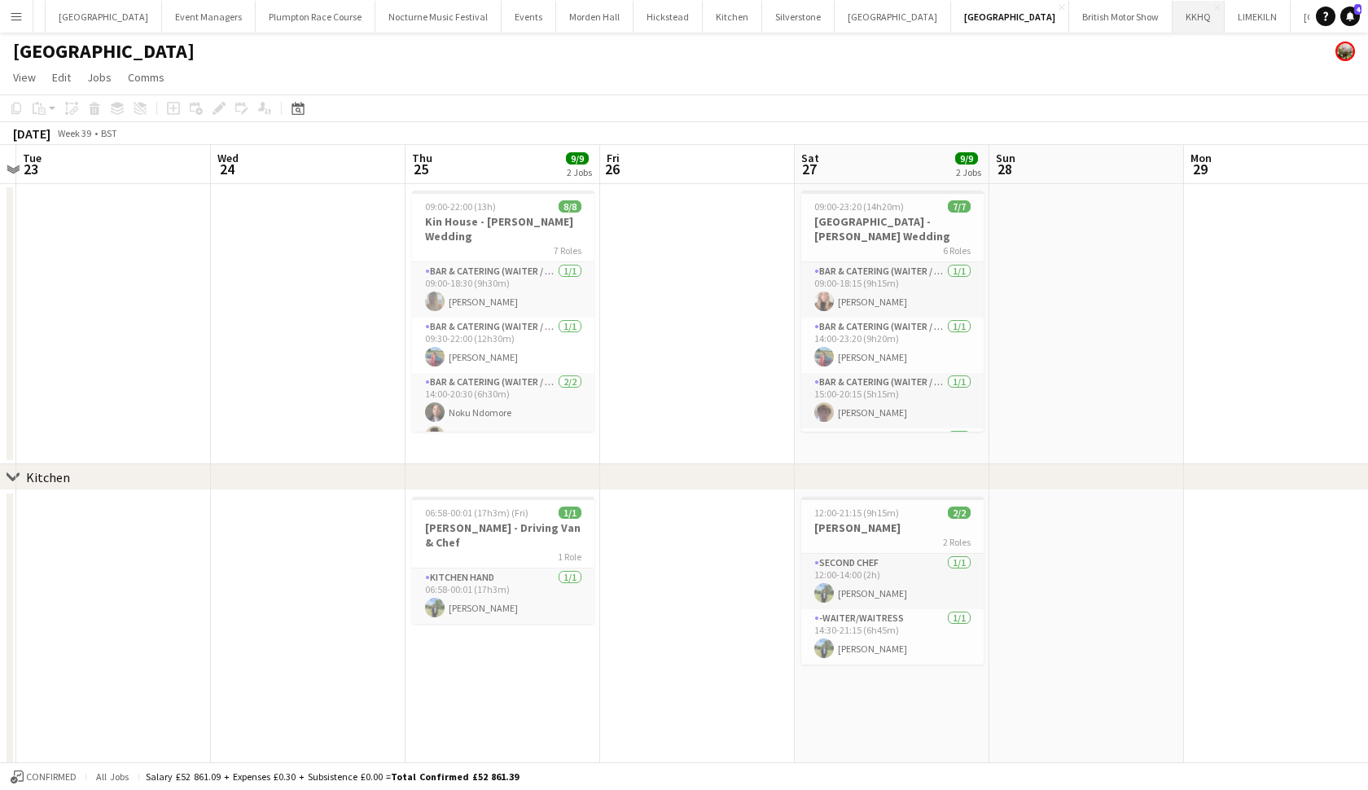
click at [1173, 16] on button "KKHQ Close" at bounding box center [1199, 17] width 52 height 32
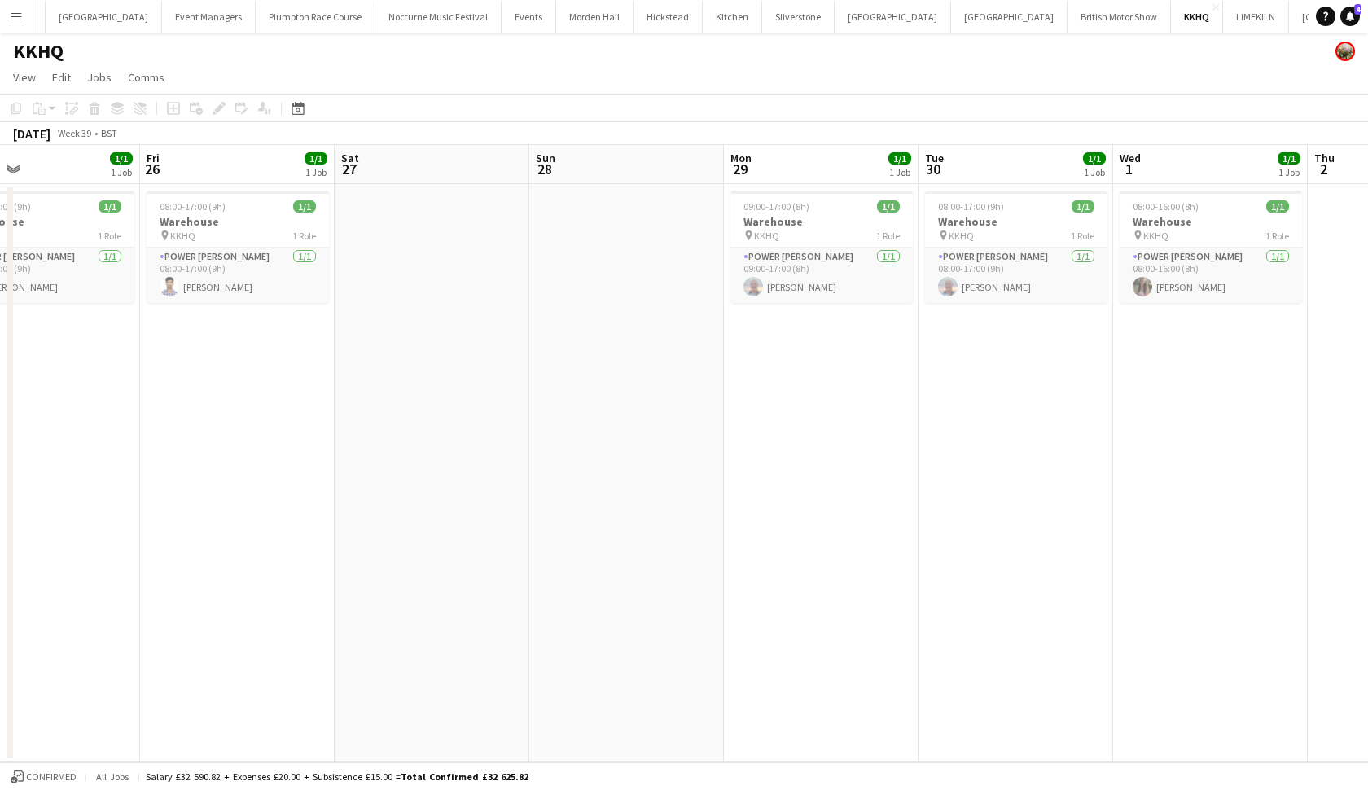
scroll to position [0, 441]
click at [210, 370] on app-date-cell "08:00-17:00 (9h) 1/1 Warehouse pin KKHQ 1 Role Power Porter 1/1 08:00-17:00 (9h…" at bounding box center [240, 473] width 195 height 578
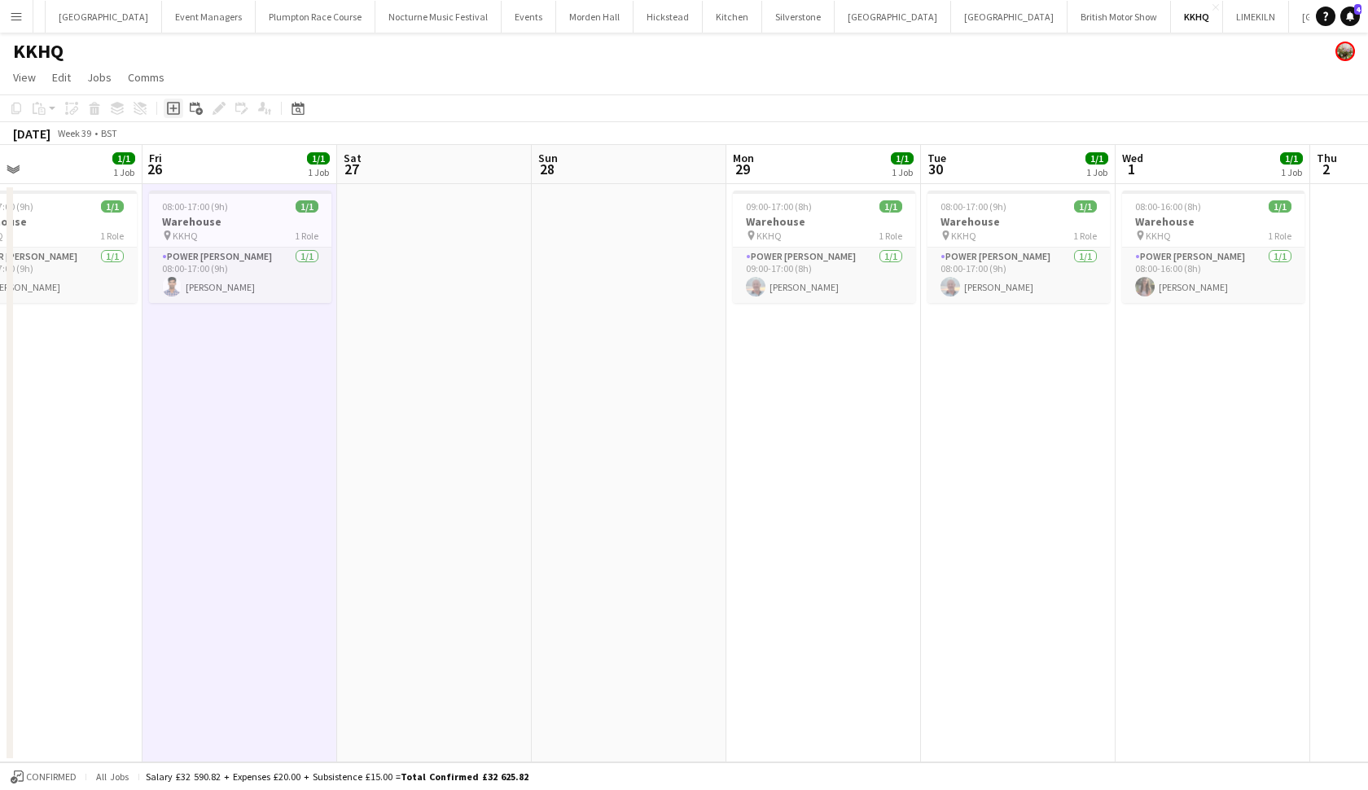
click at [178, 106] on icon "Add job" at bounding box center [173, 108] width 13 height 13
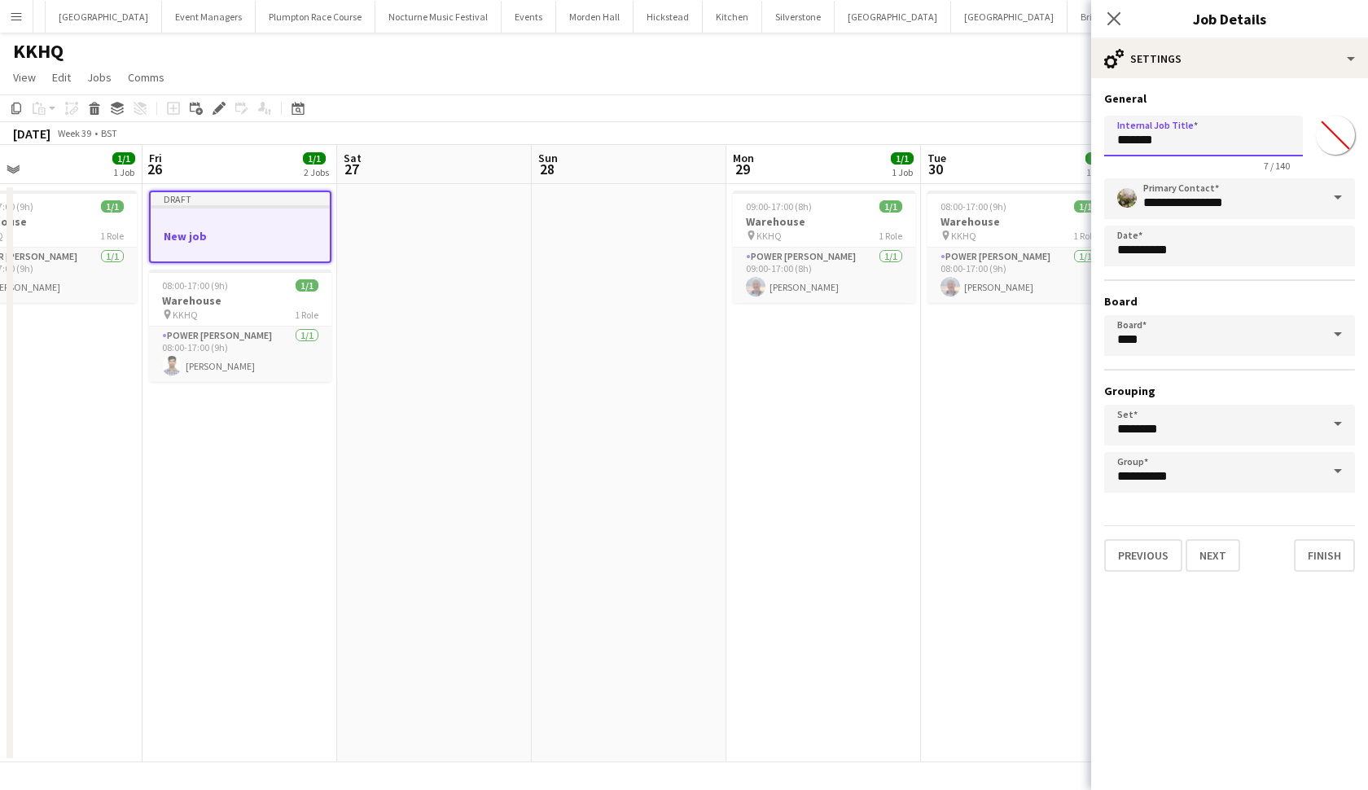
drag, startPoint x: 1175, startPoint y: 141, endPoint x: 944, endPoint y: 143, distance: 231.3
click at [944, 143] on body "Menu Boards Boards Boards All jobs Status Workforce Workforce My Workforce Recr…" at bounding box center [684, 395] width 1368 height 790
type input "*********"
click at [1217, 552] on button "Next" at bounding box center [1213, 555] width 55 height 33
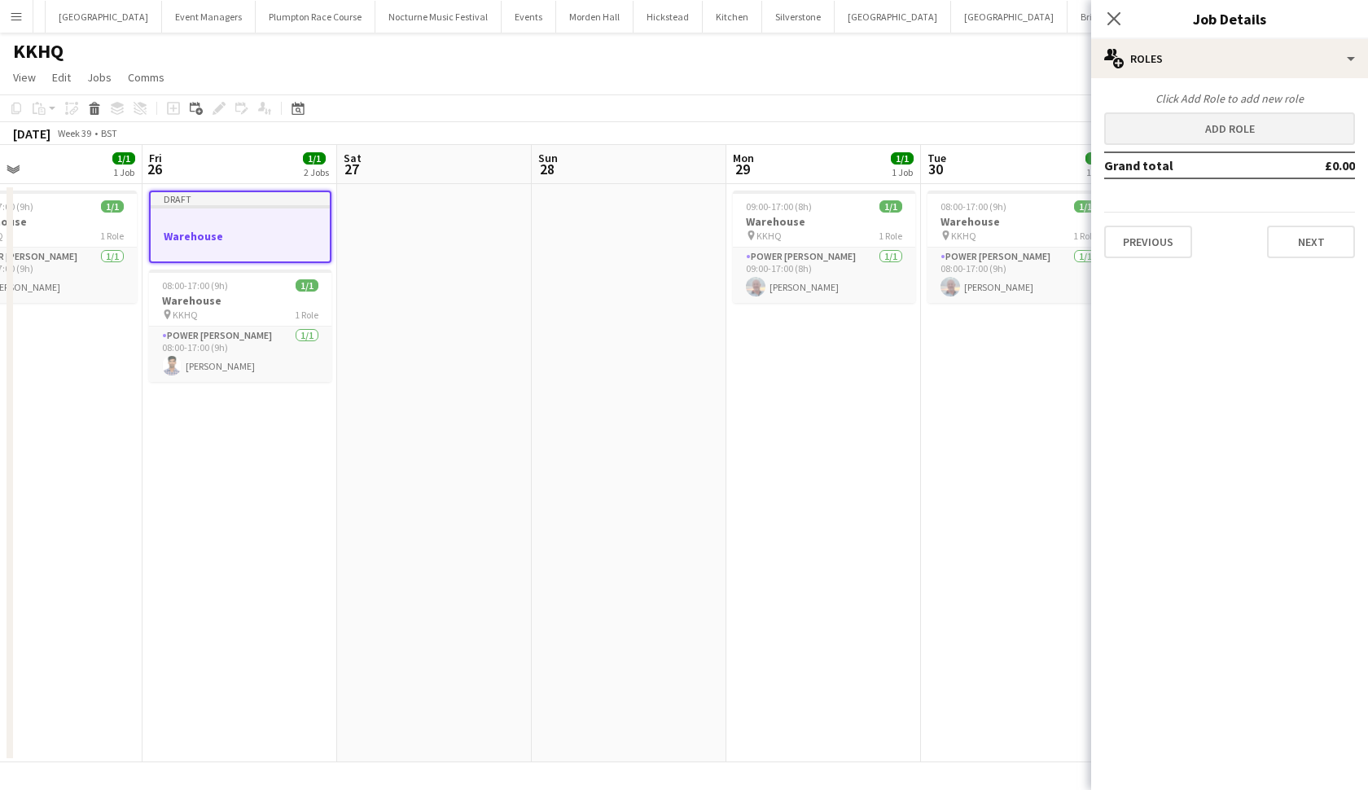
click at [1177, 134] on button "Add role" at bounding box center [1229, 128] width 251 height 33
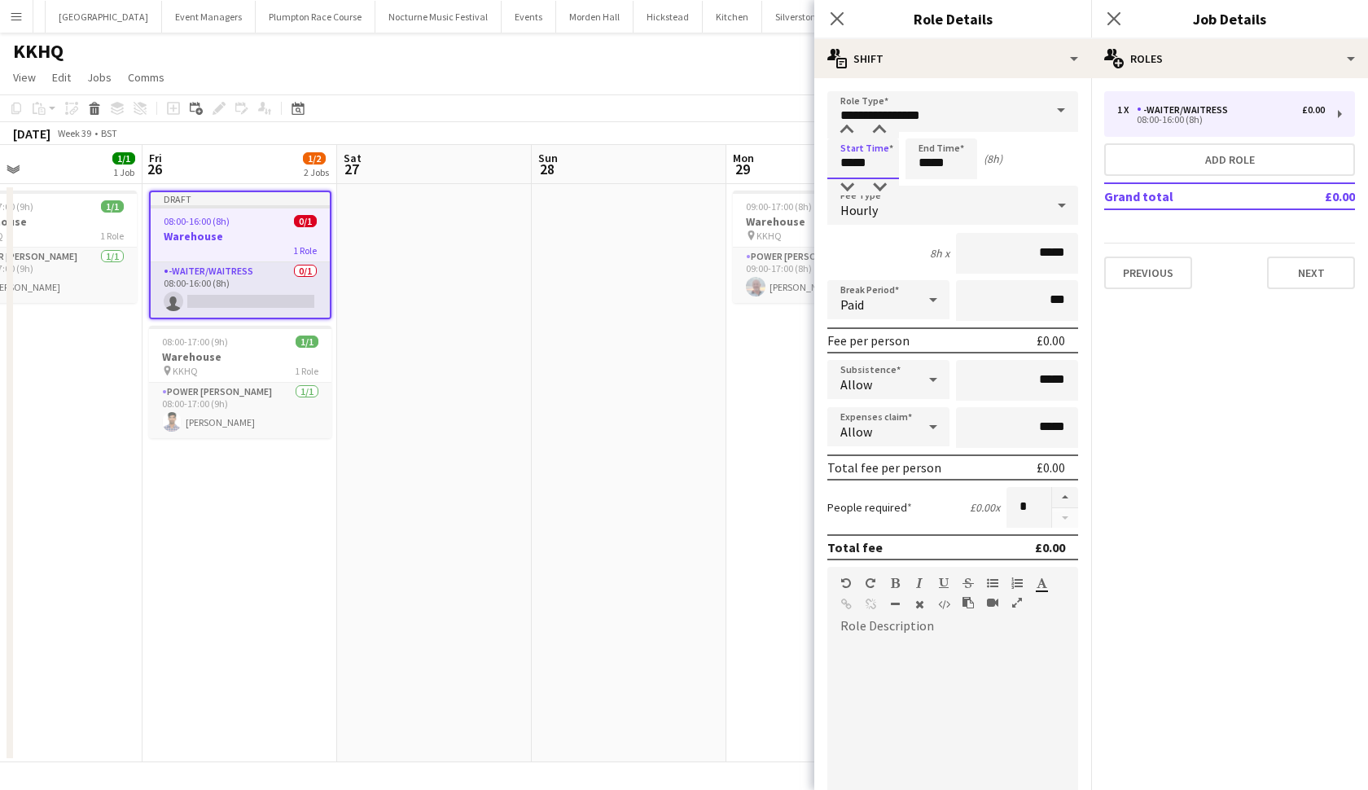
click at [852, 165] on input "*****" at bounding box center [863, 158] width 72 height 41
type input "*****"
click at [932, 166] on input "*****" at bounding box center [942, 158] width 72 height 41
type input "*****"
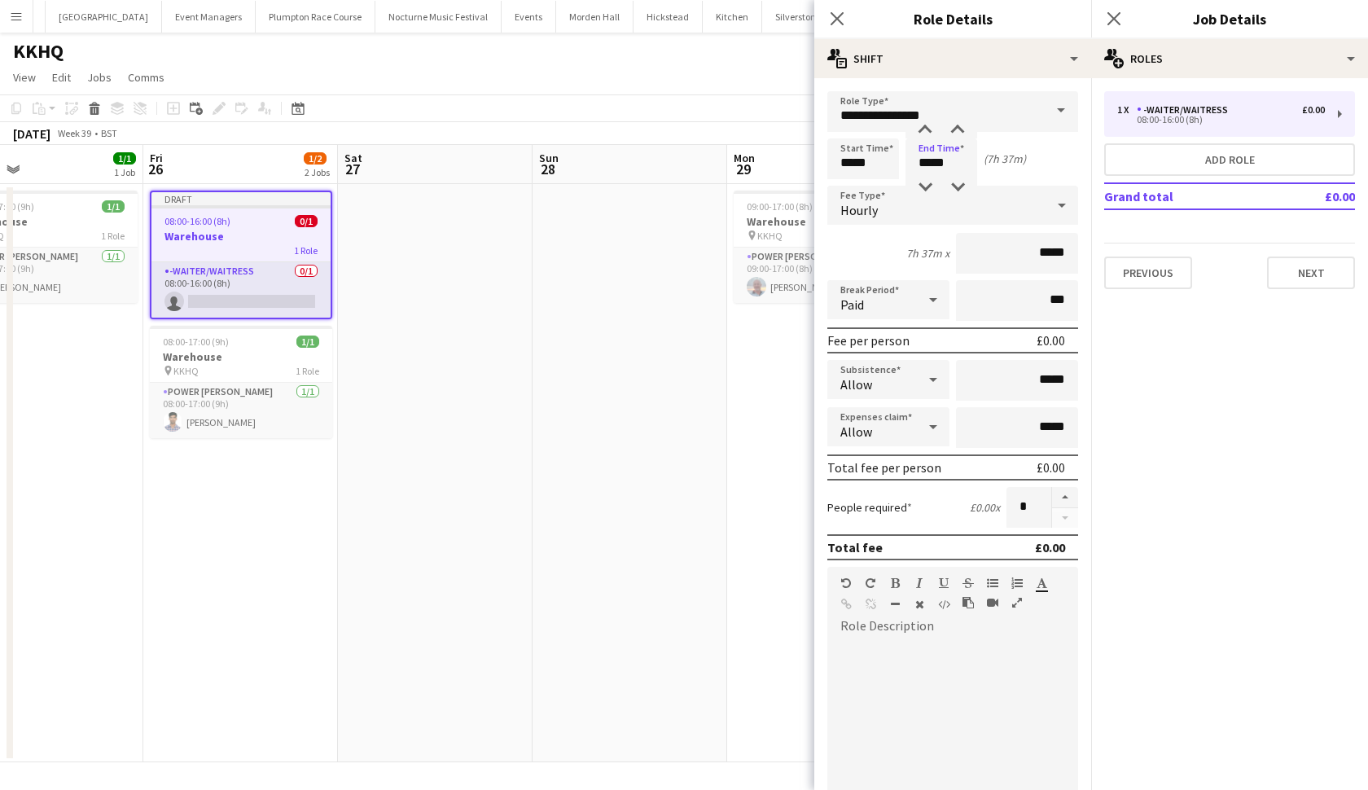
click at [550, 458] on app-date-cell at bounding box center [630, 473] width 195 height 578
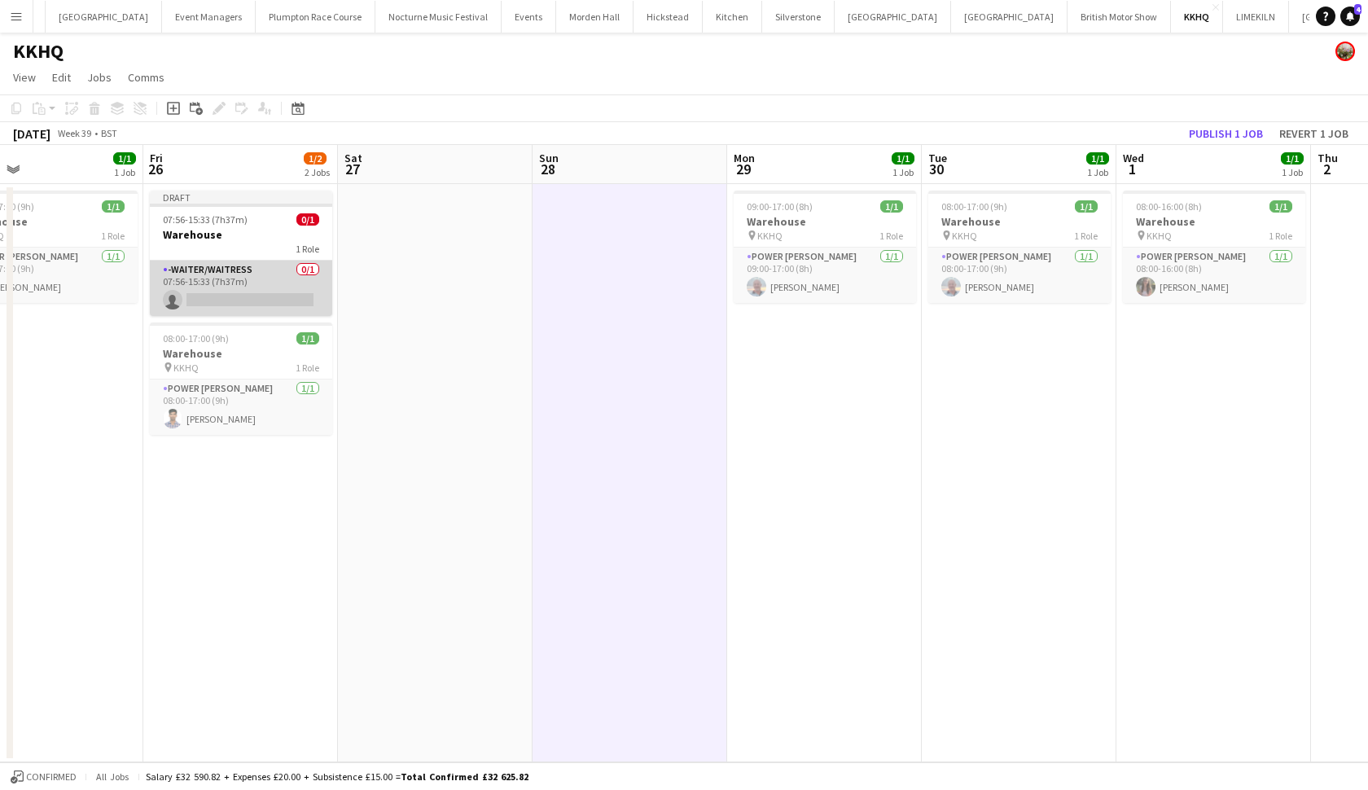
click at [281, 285] on app-card-role "-Waiter/Waitress 0/1 07:56-15:33 (7h37m) single-neutral-actions" at bounding box center [241, 288] width 182 height 55
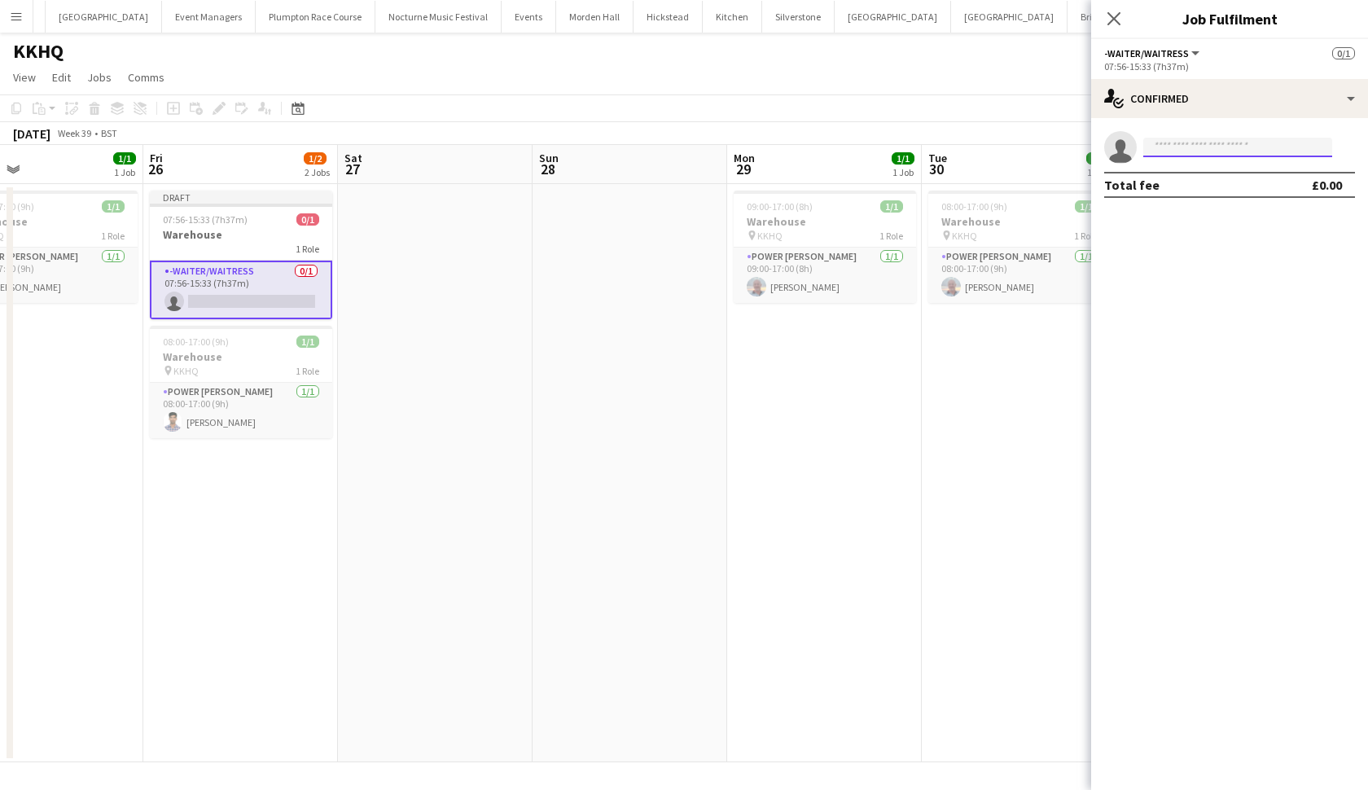
click at [1209, 154] on input at bounding box center [1237, 148] width 189 height 20
type input "******"
drag, startPoint x: 1209, startPoint y: 154, endPoint x: 1224, endPoint y: 180, distance: 29.9
click at [1224, 180] on span "hggardner1@gmail.com" at bounding box center [1237, 184] width 163 height 13
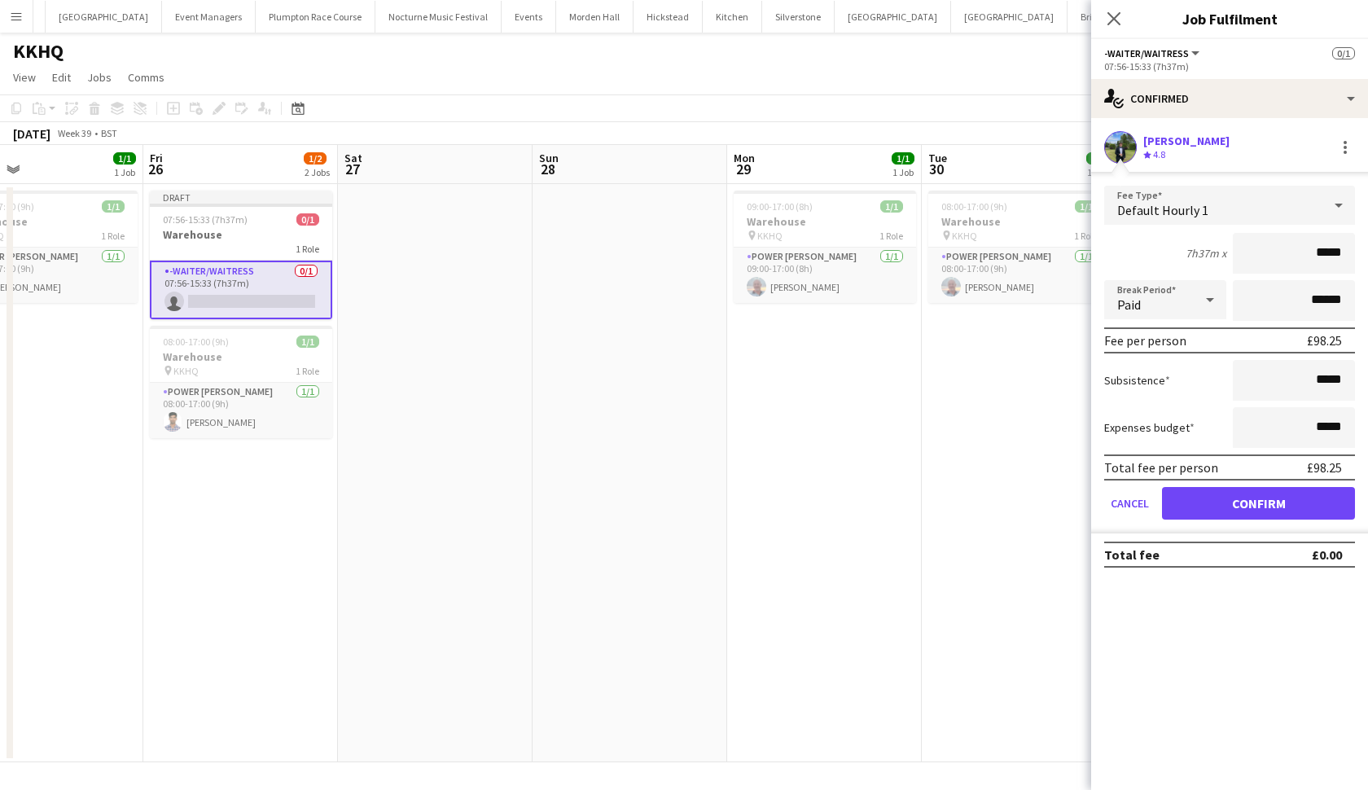
type input "******"
click at [1258, 503] on button "Confirm" at bounding box center [1258, 503] width 193 height 33
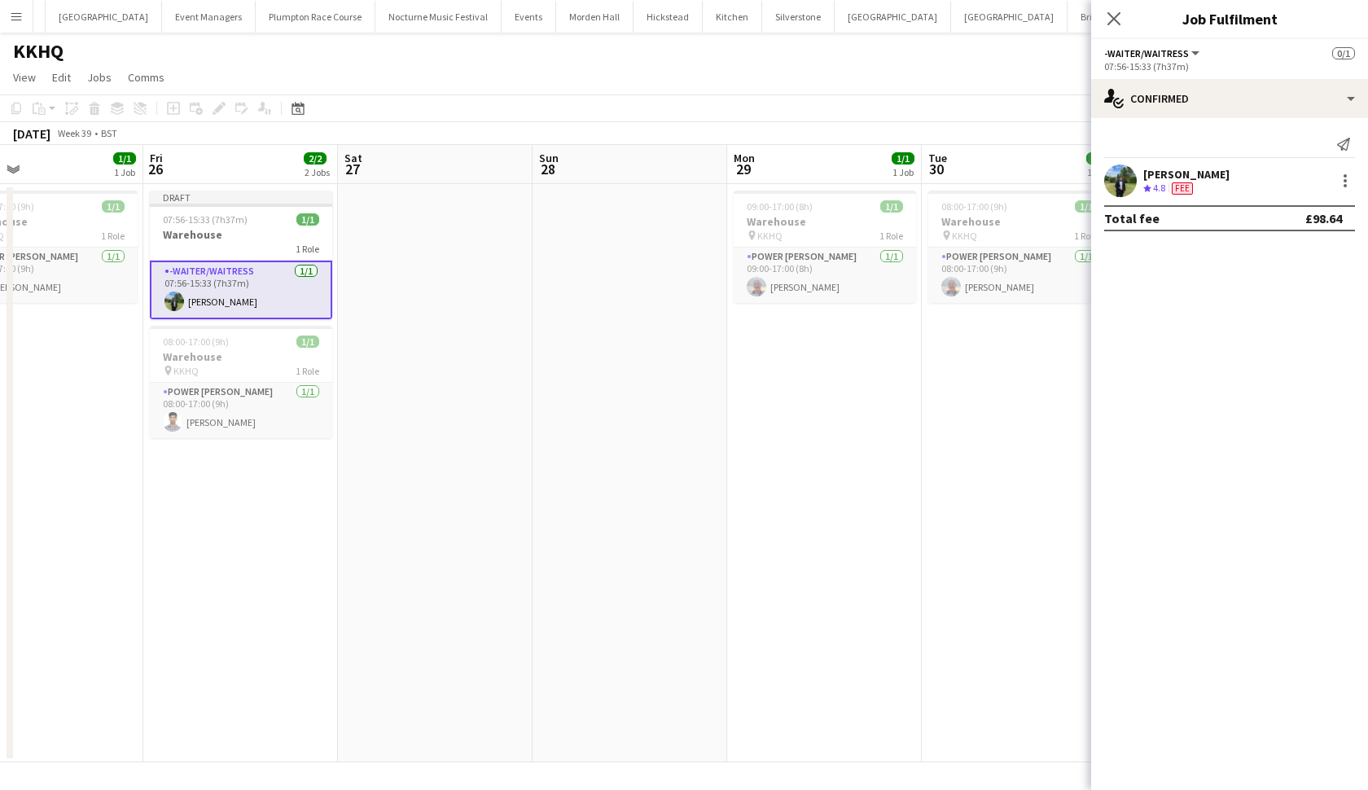
click at [814, 470] on app-date-cell "09:00-17:00 (8h) 1/1 Warehouse pin KKHQ 1 Role Power Porter 1/1 09:00-17:00 (8h…" at bounding box center [824, 473] width 195 height 578
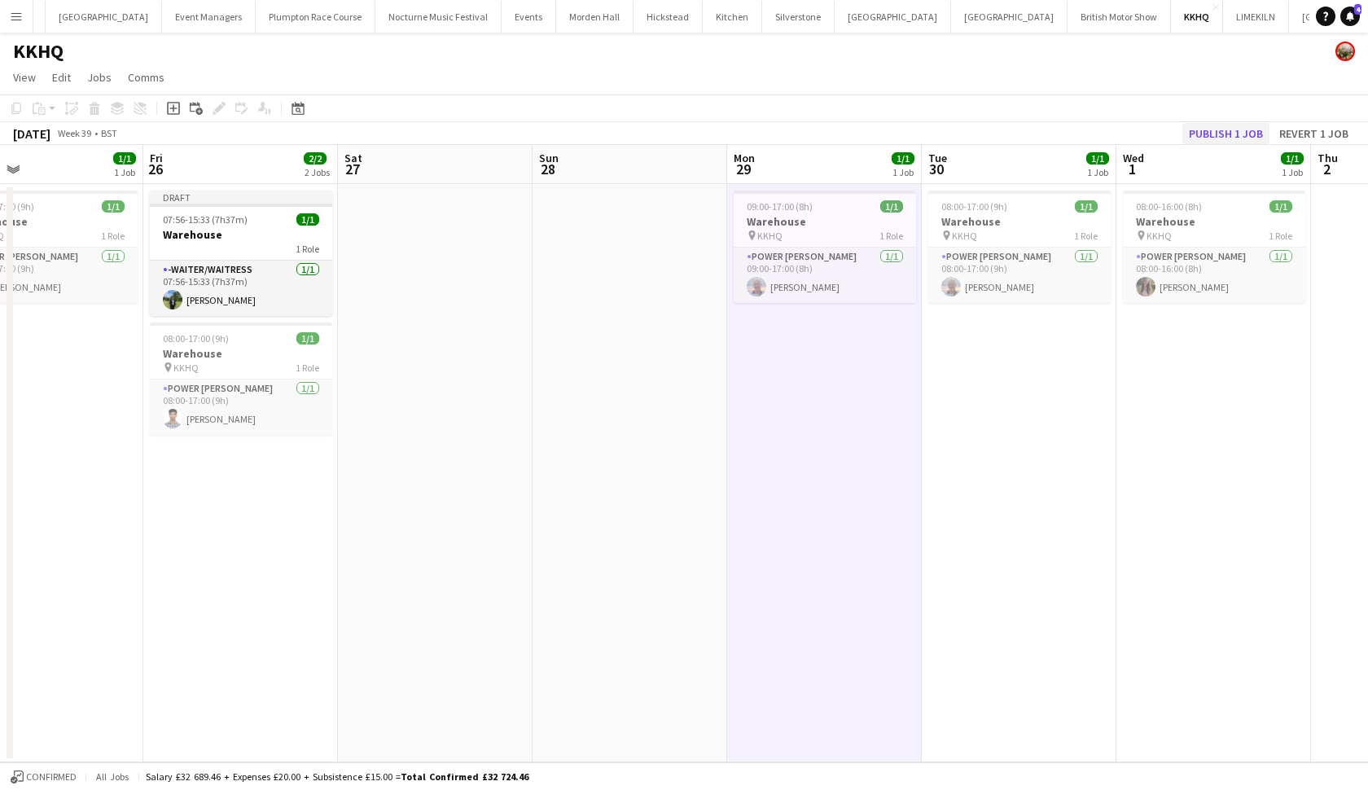
click at [1245, 138] on button "Publish 1 job" at bounding box center [1225, 133] width 87 height 21
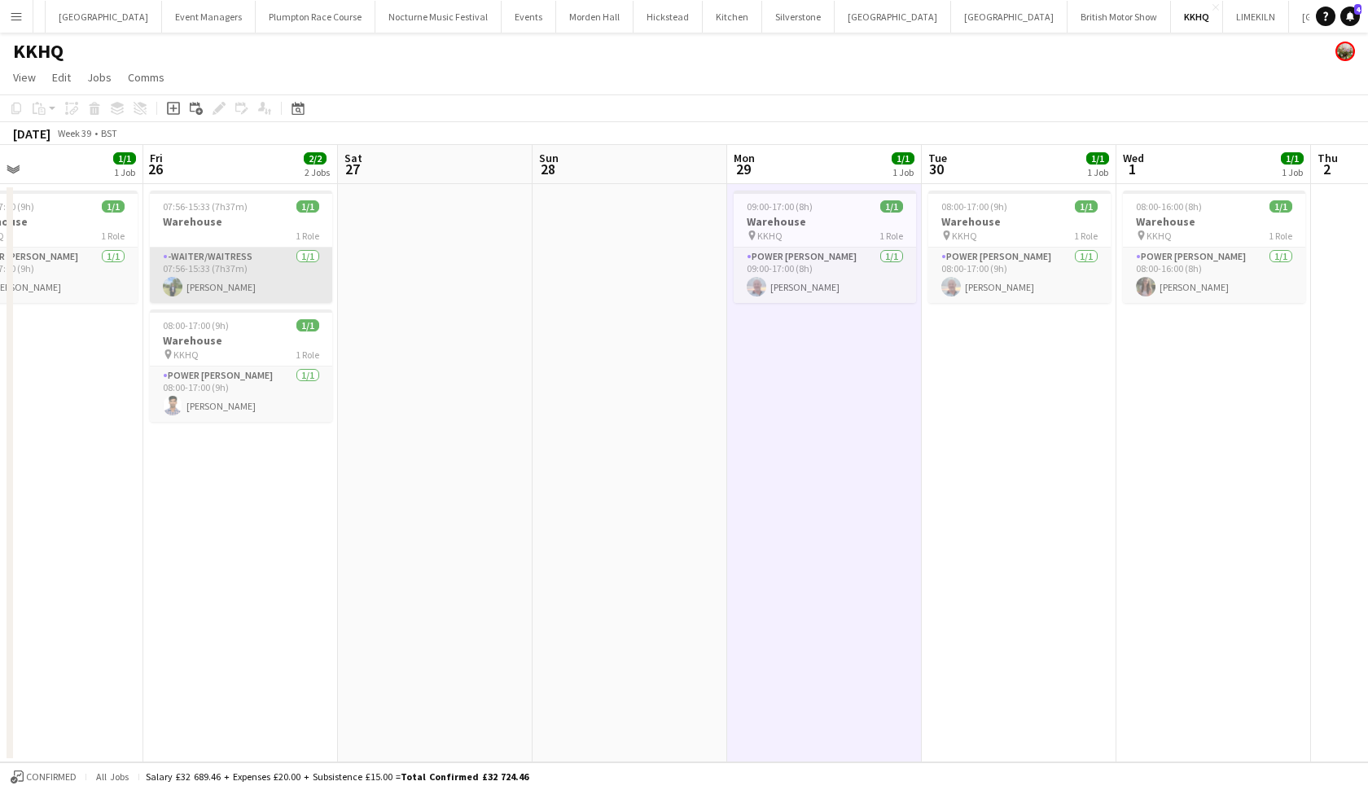
click at [257, 262] on app-card-role "-Waiter/Waitress 1/1 07:56-15:33 (7h37m) Harvey Gardner" at bounding box center [241, 275] width 182 height 55
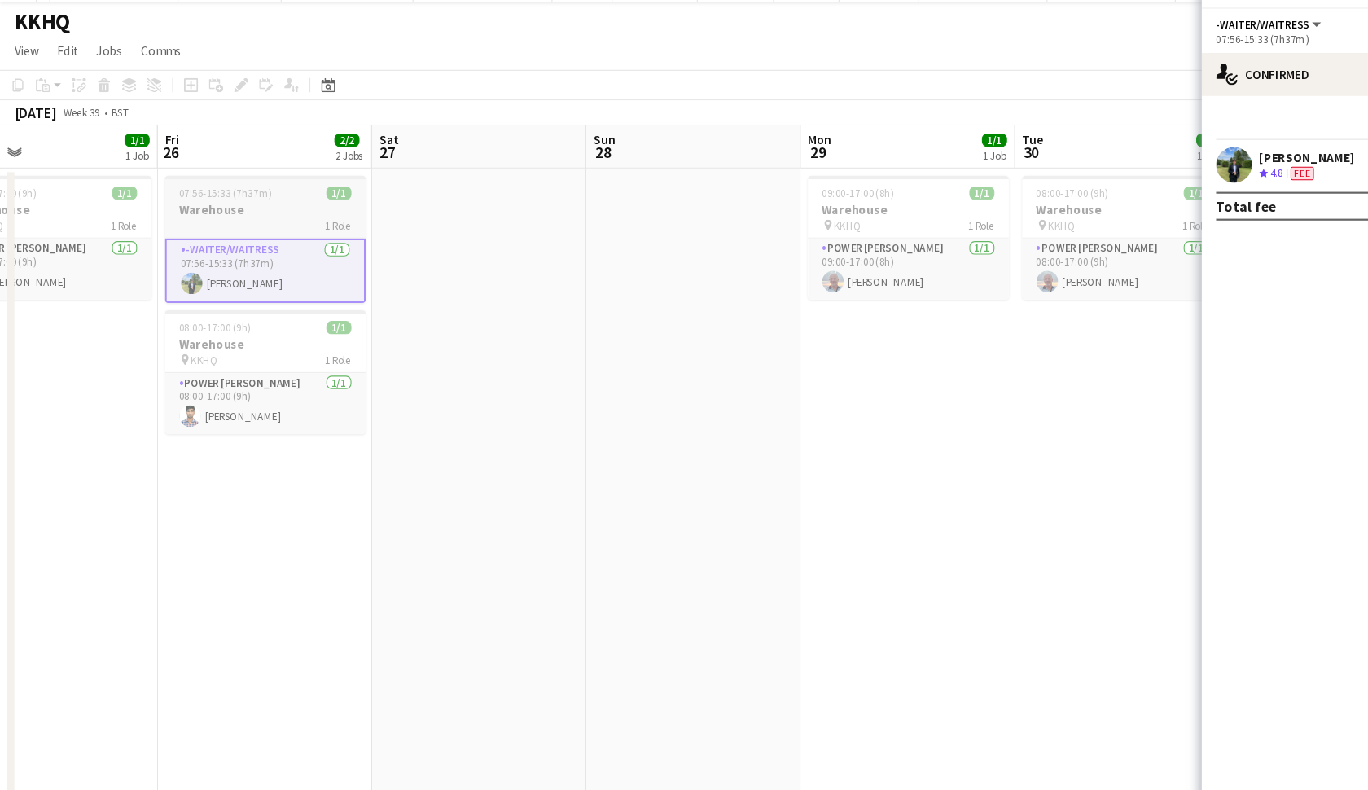
click at [273, 214] on h3 "Warehouse" at bounding box center [241, 221] width 182 height 15
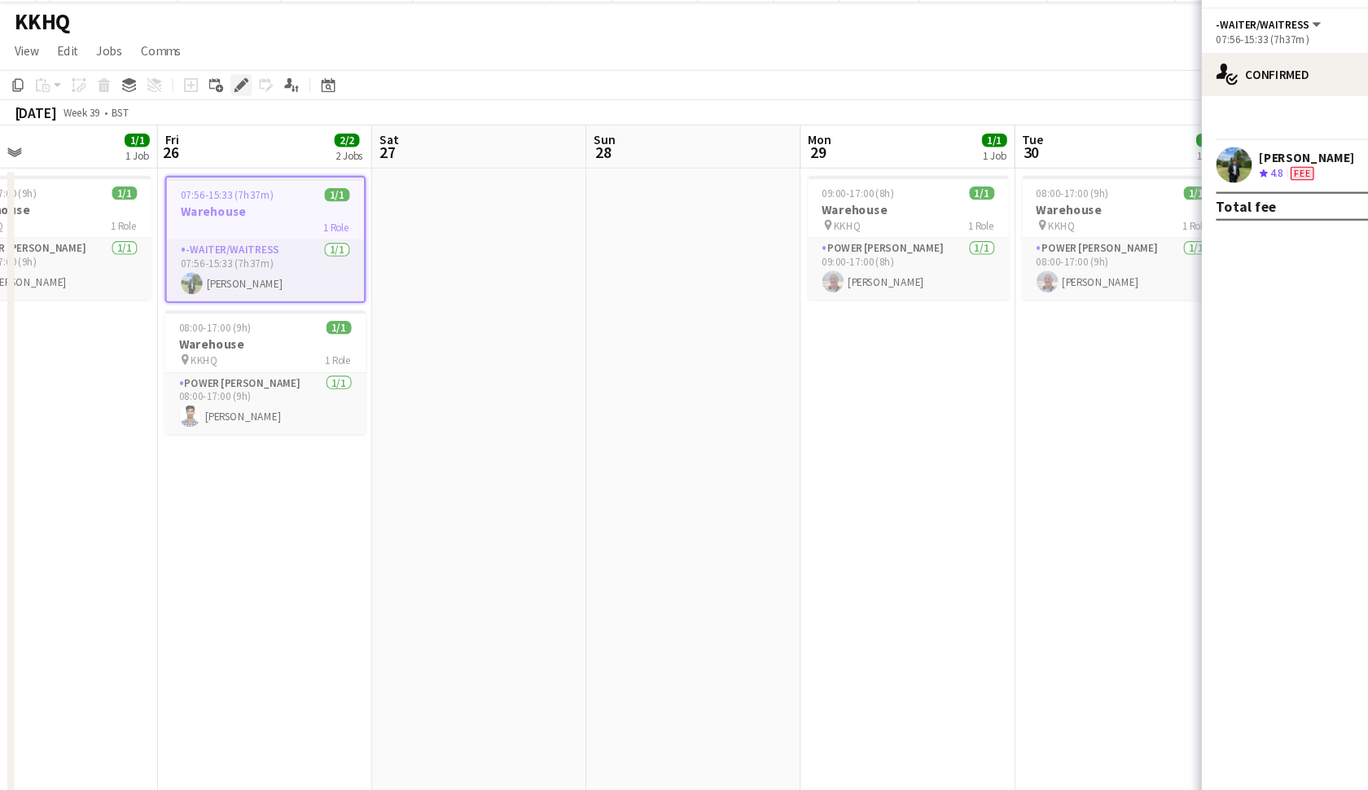
click at [219, 104] on icon at bounding box center [218, 108] width 9 height 9
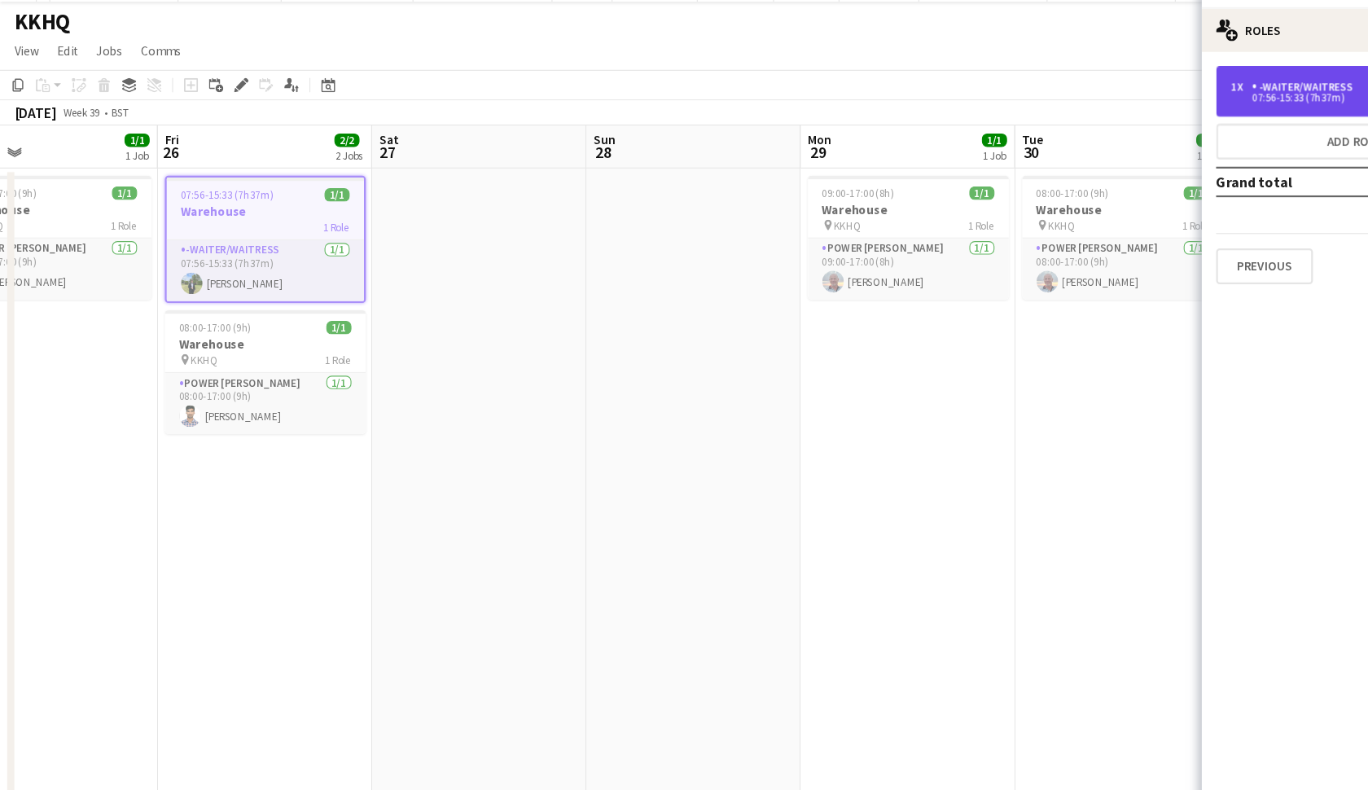
click at [1158, 116] on div "07:56-15:33 (7h37m)" at bounding box center [1221, 120] width 208 height 8
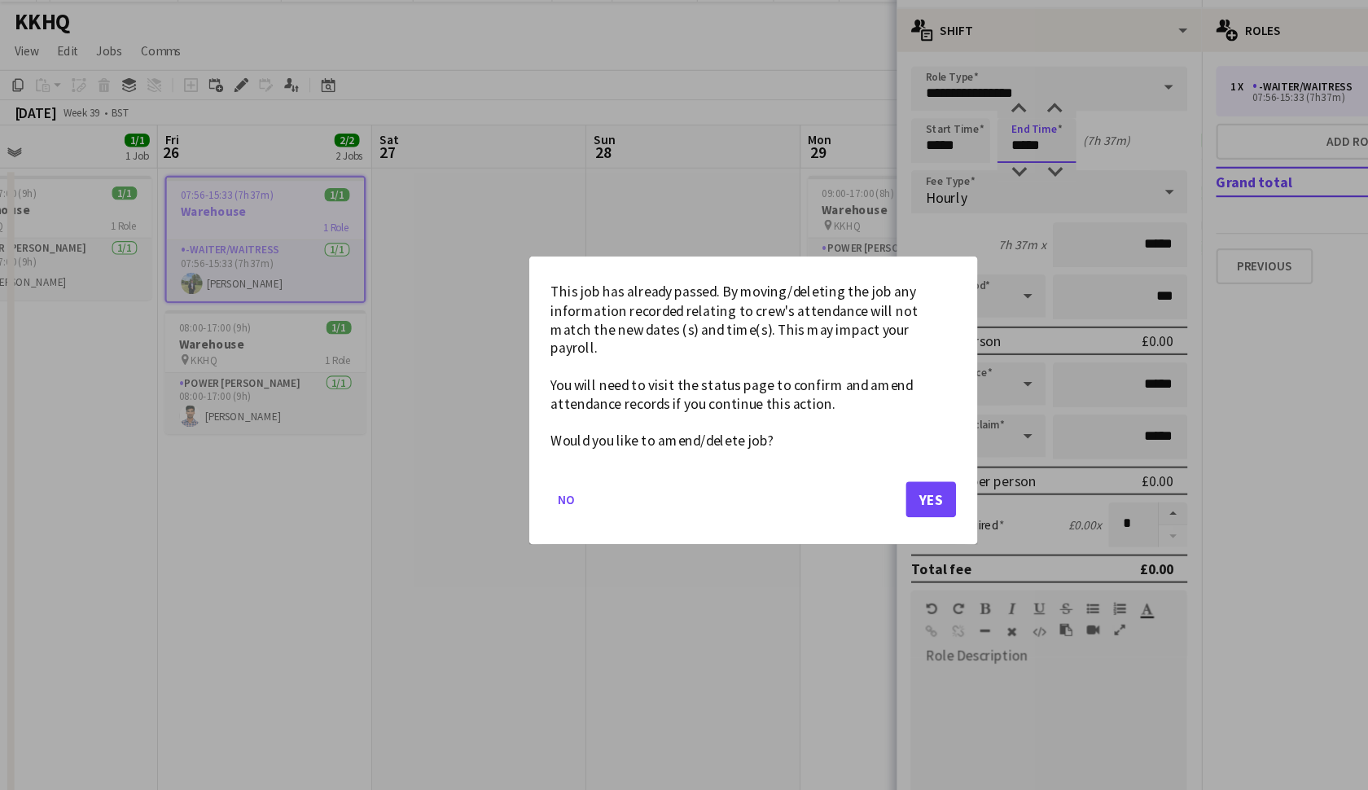
click at [929, 136] on body "Menu Boards Boards Boards All jobs Status Workforce Workforce My Workforce Recr…" at bounding box center [684, 395] width 1368 height 790
click at [517, 472] on button "No" at bounding box center [514, 485] width 29 height 26
click at [852, 129] on body "Menu Boards Boards Boards All jobs Status Workforce Workforce My Workforce Recr…" at bounding box center [684, 395] width 1368 height 790
click at [835, 469] on button "Yes" at bounding box center [846, 485] width 46 height 33
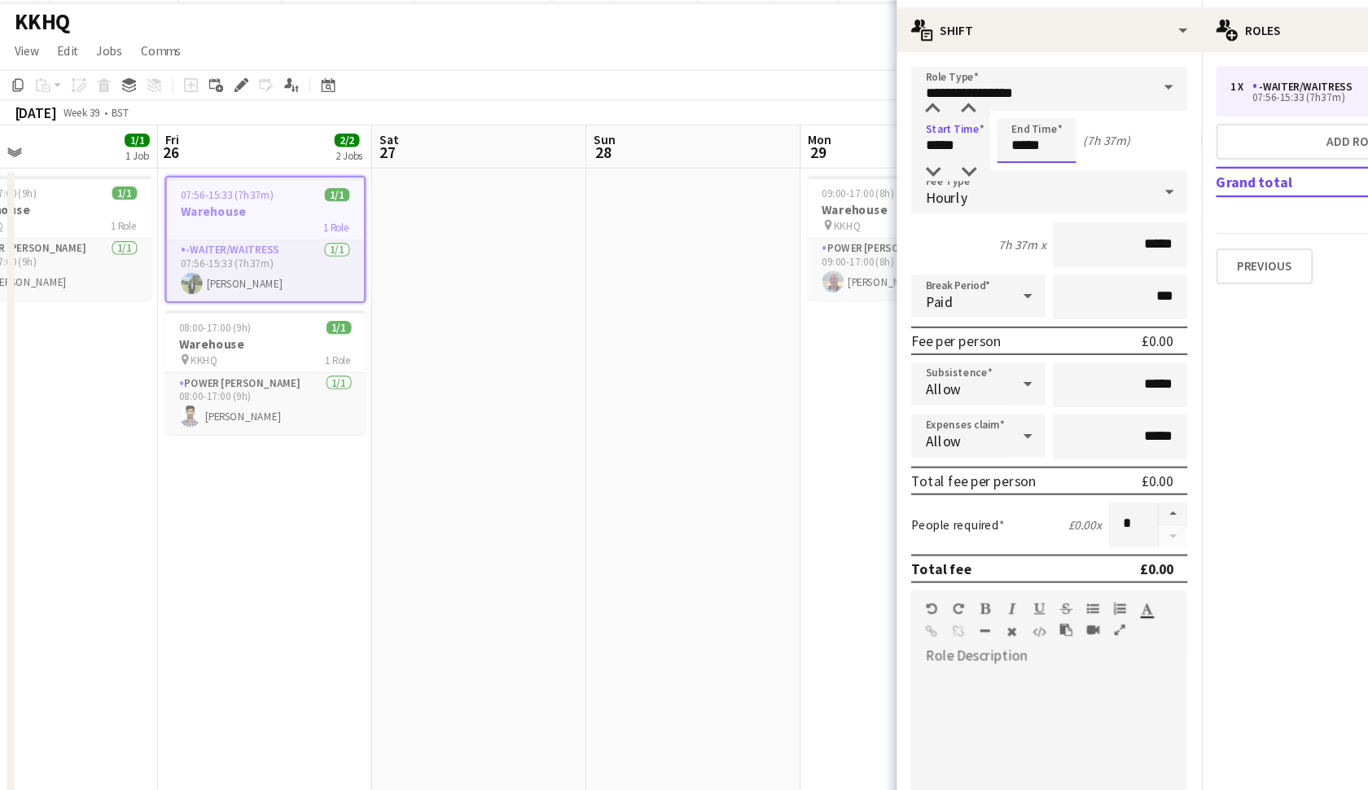
click at [929, 138] on input "*****" at bounding box center [942, 158] width 72 height 41
type input "*****"
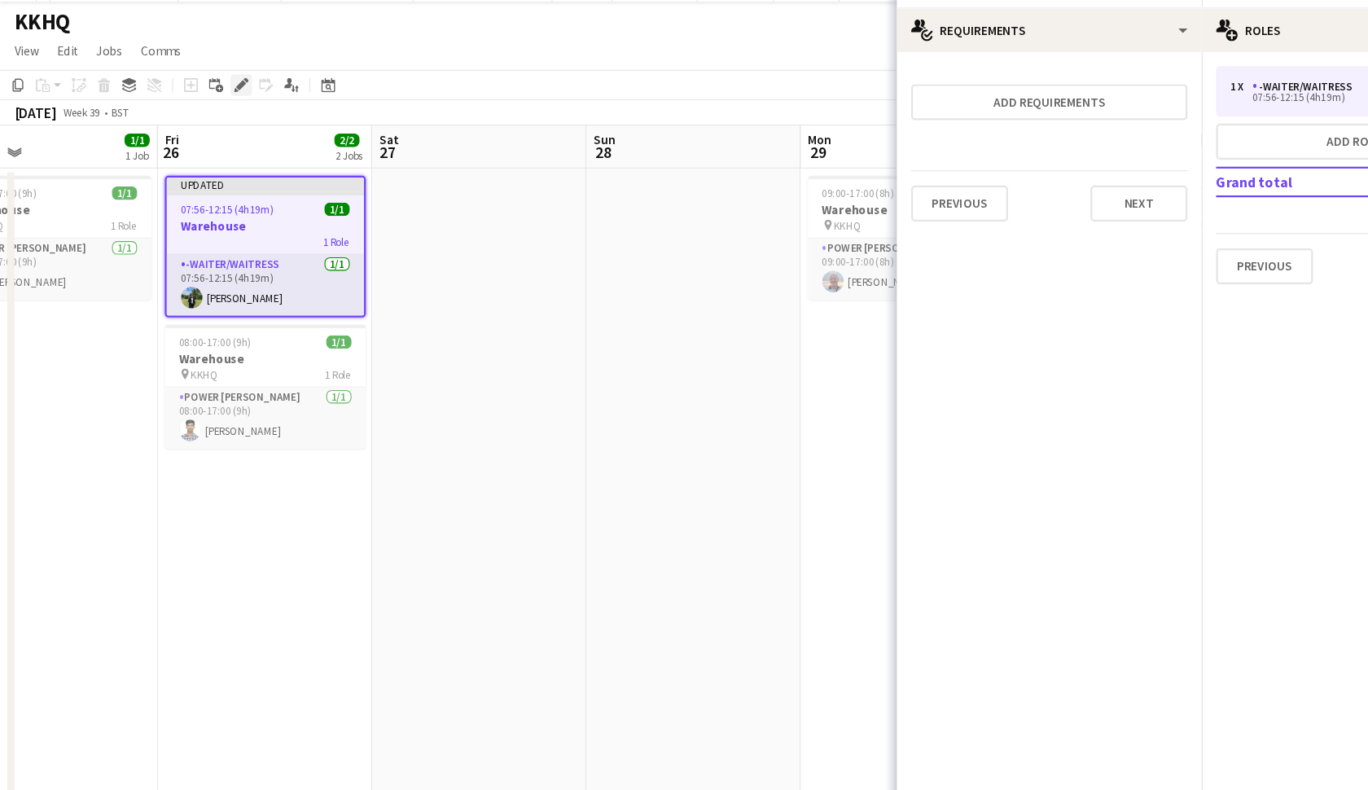
click at [213, 102] on icon "Edit" at bounding box center [219, 108] width 13 height 13
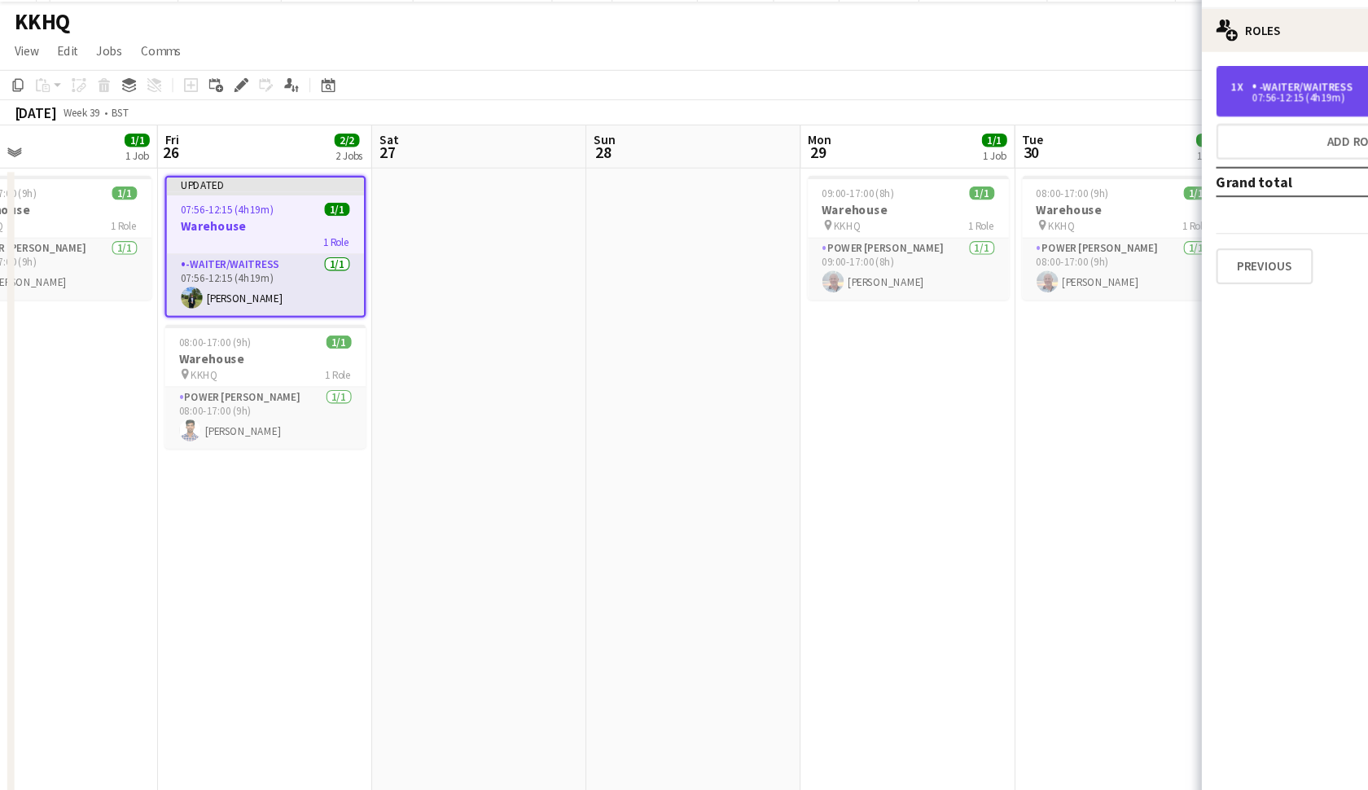
click at [1192, 116] on div "07:56-12:15 (4h19m)" at bounding box center [1221, 120] width 208 height 8
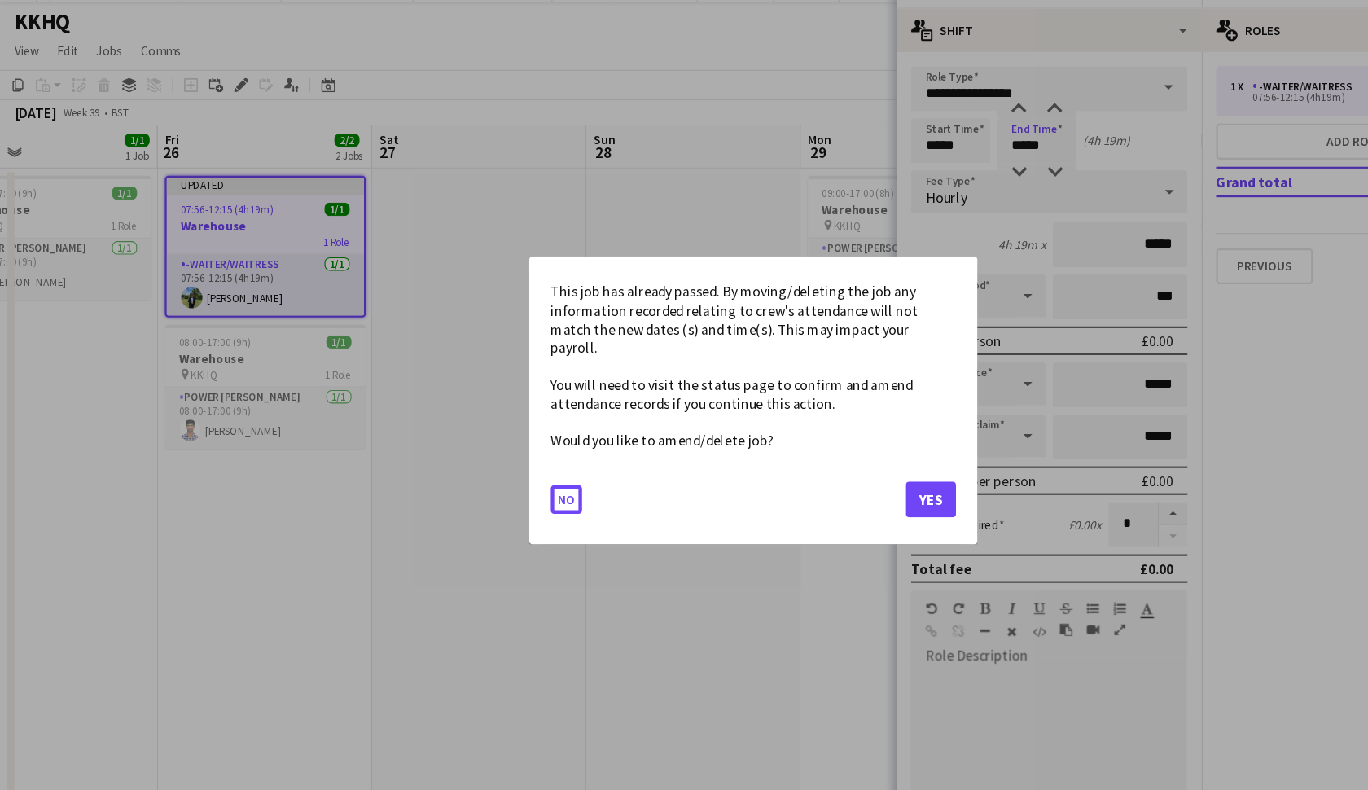
click at [937, 133] on body "Menu Boards Boards Boards All jobs Status Workforce Workforce My Workforce Recr…" at bounding box center [684, 395] width 1368 height 790
click at [853, 469] on button "Yes" at bounding box center [846, 485] width 46 height 33
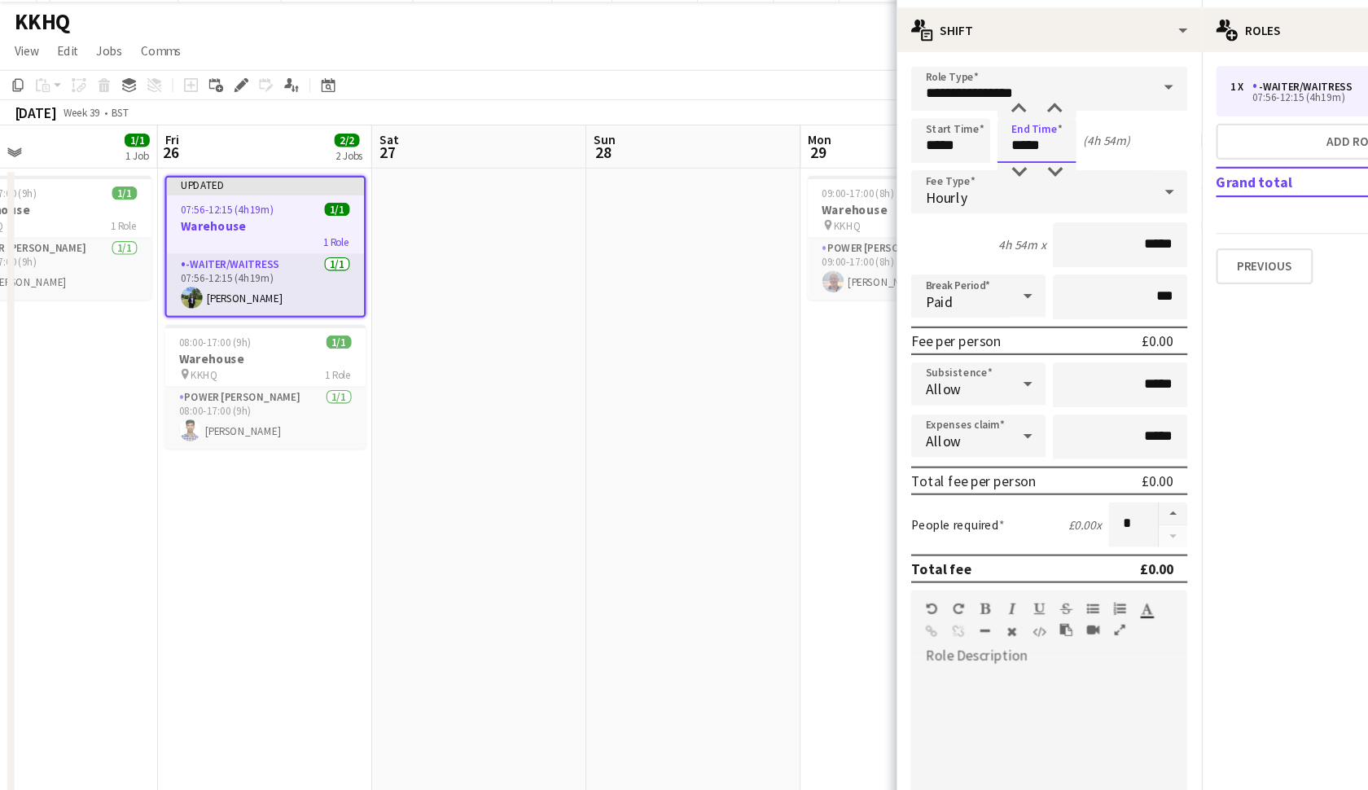
type input "*****"
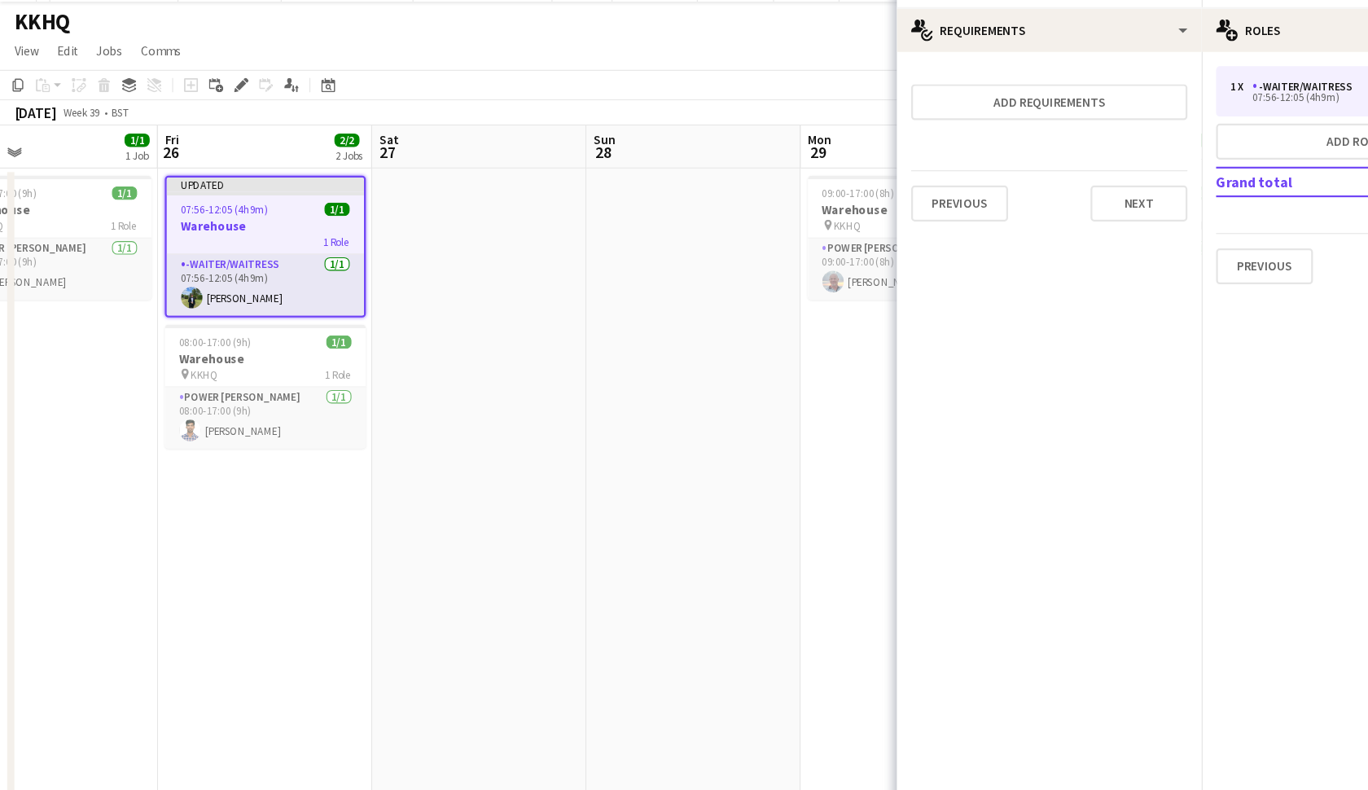
click at [491, 647] on app-date-cell at bounding box center [435, 473] width 195 height 578
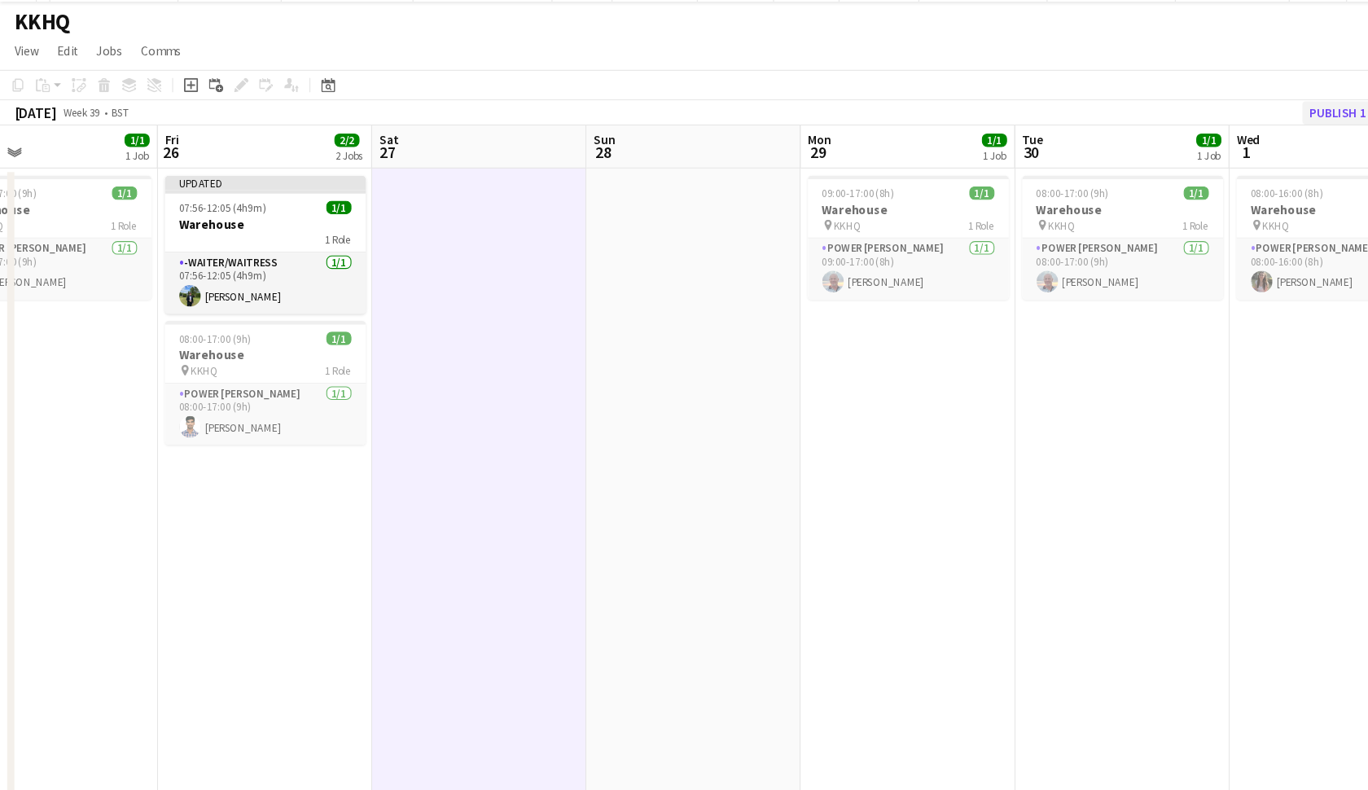
click at [1211, 123] on button "Publish 1 job" at bounding box center [1225, 133] width 87 height 21
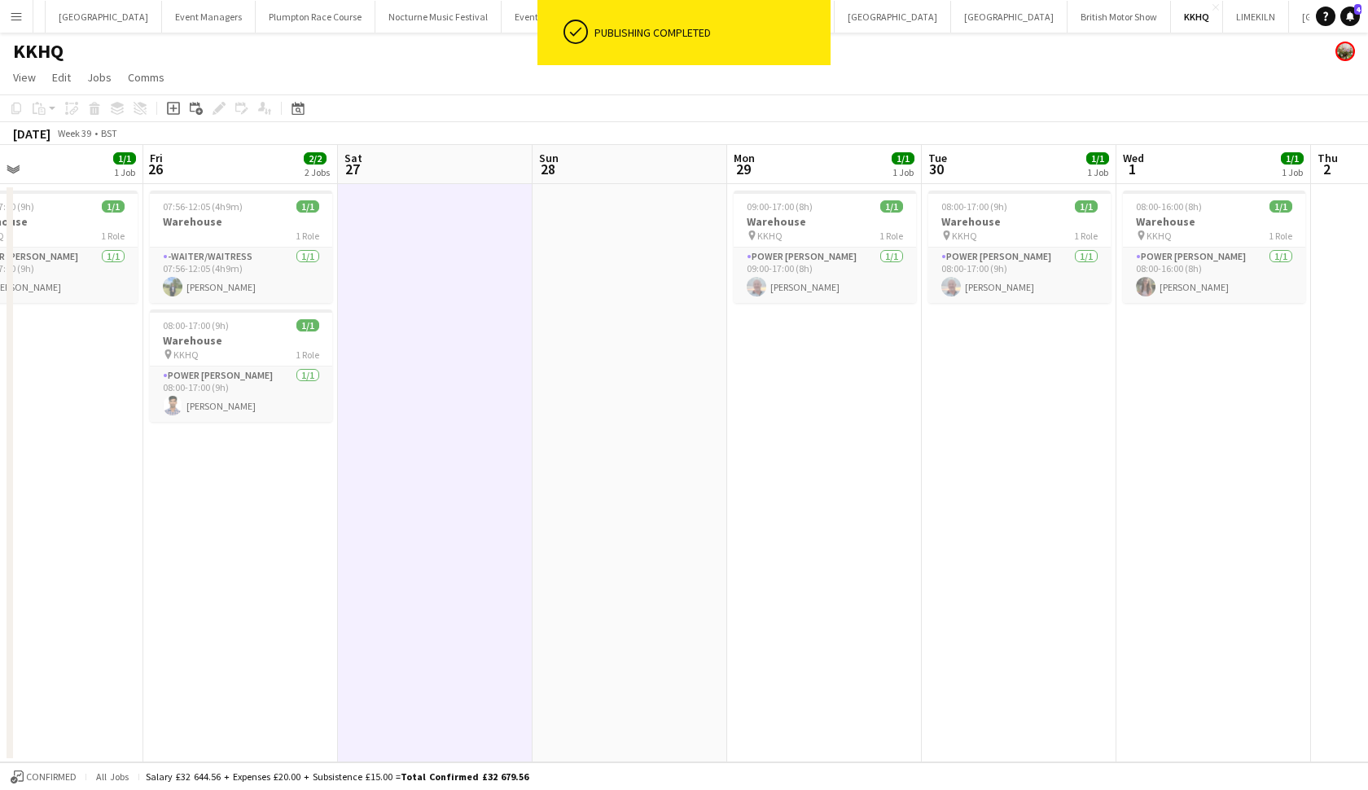
click at [359, 79] on app-page-menu "View Day view expanded Day view collapsed Month view Date picker Jump to today …" at bounding box center [684, 79] width 1368 height 31
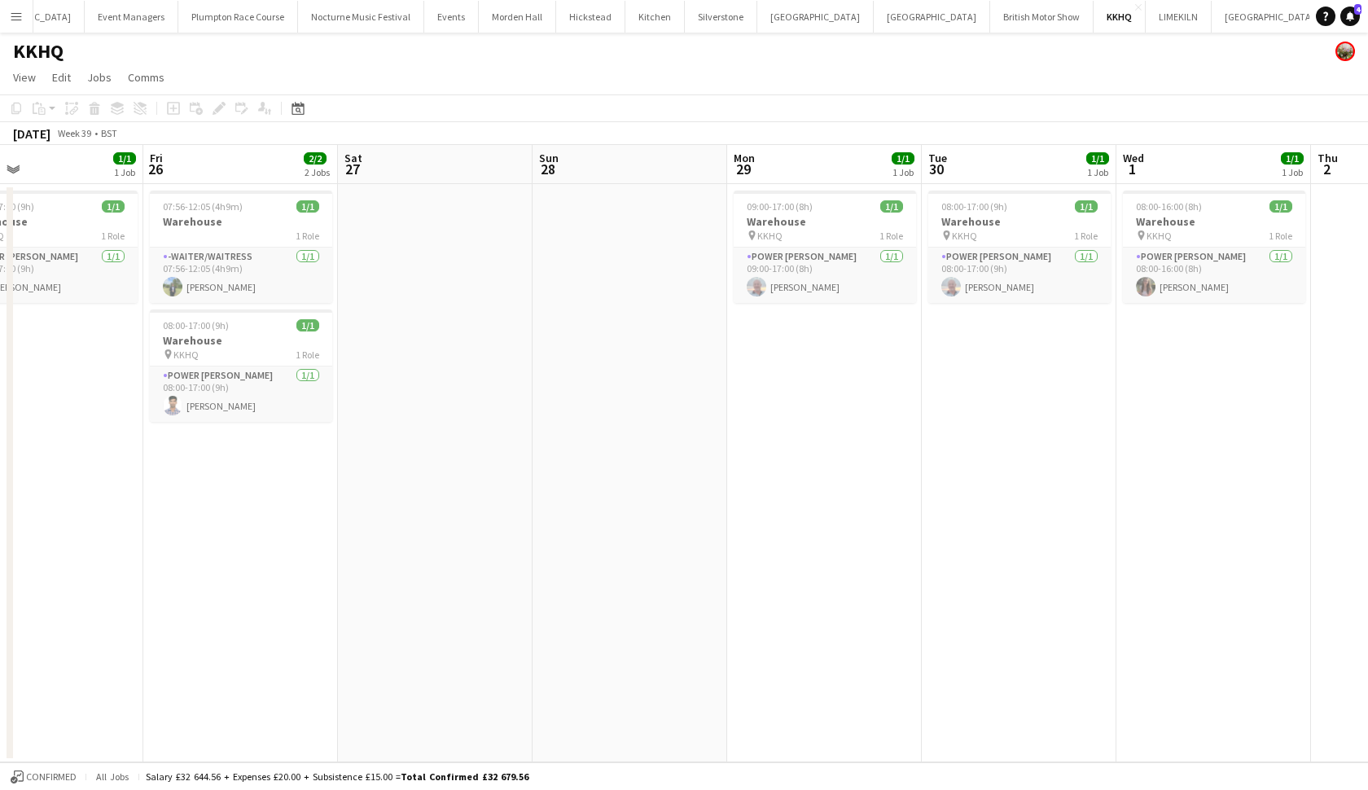
scroll to position [0, 155]
click at [1329, 8] on button "Millbridge Court Close" at bounding box center [1375, 17] width 92 height 32
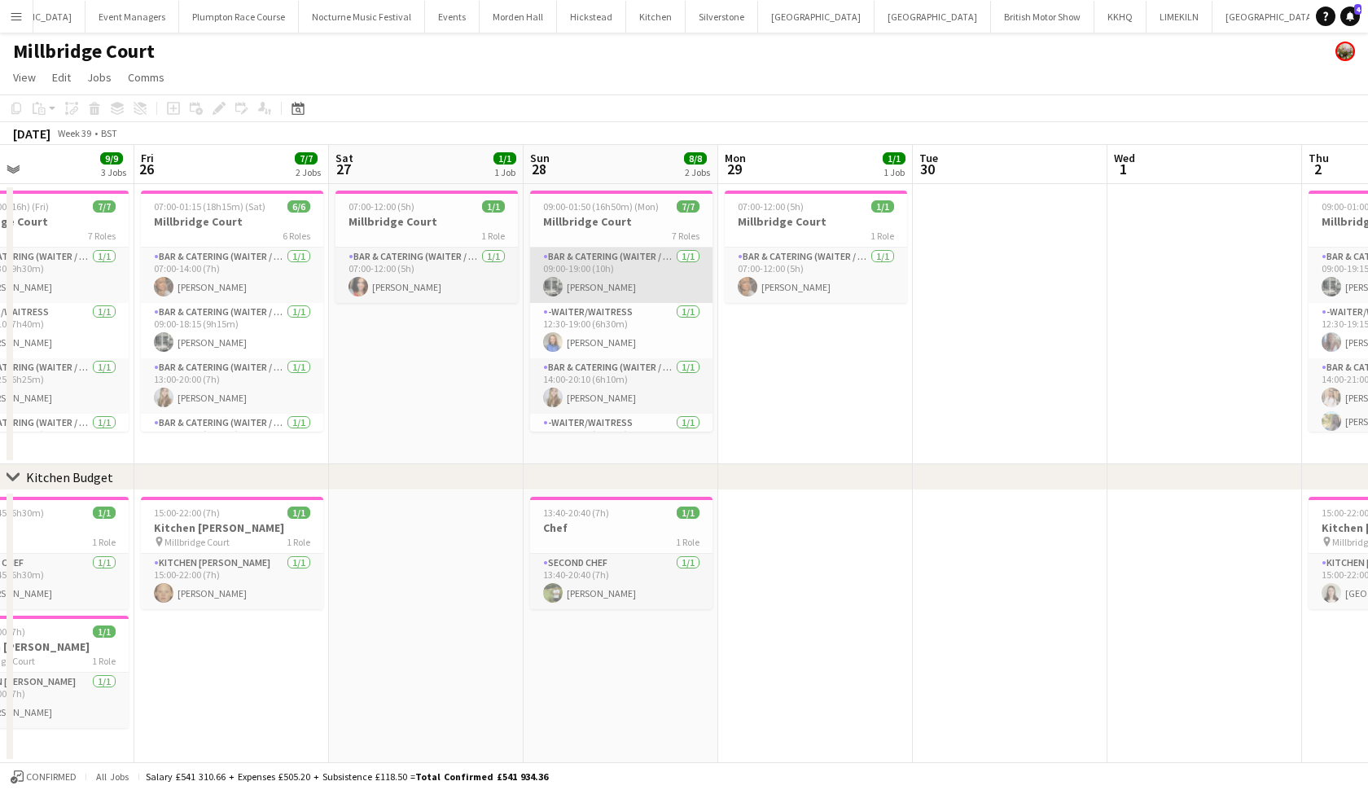
scroll to position [0, 449]
click at [247, 651] on app-date-cell "15:00-22:00 (7h) 1/1 Kitchen Porter pin Millbridge Court 1 Role Kitchen Porter …" at bounding box center [232, 626] width 195 height 273
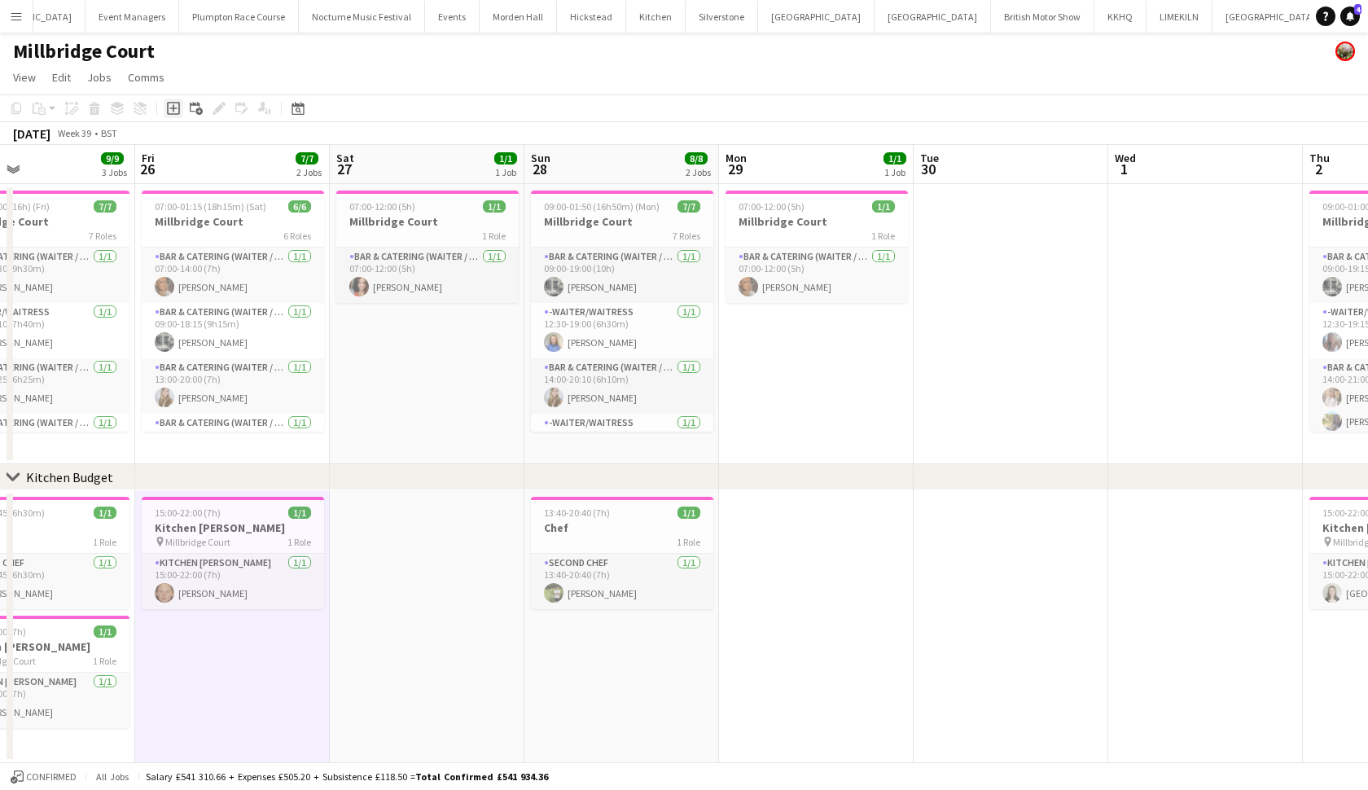
click at [171, 110] on icon "Add job" at bounding box center [173, 108] width 13 height 13
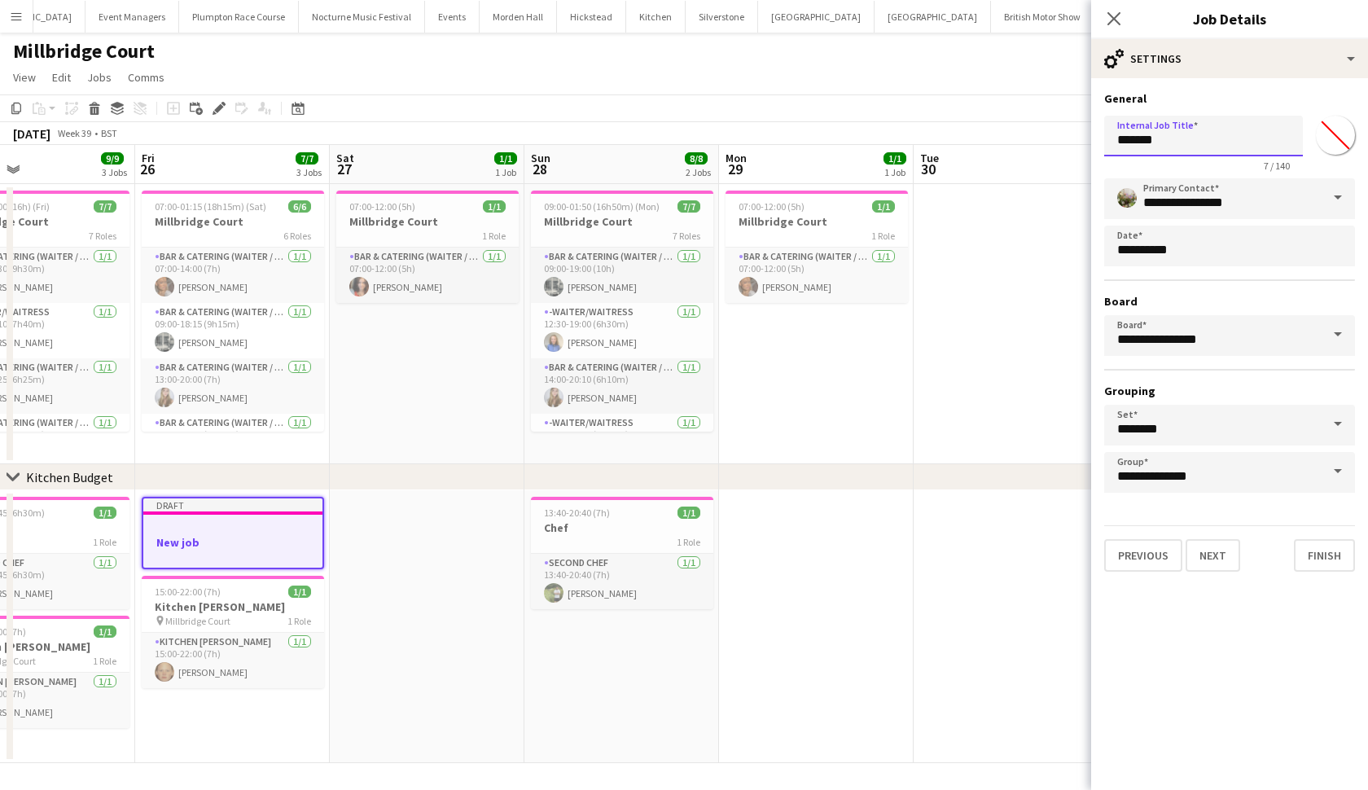
drag, startPoint x: 1162, startPoint y: 142, endPoint x: 1096, endPoint y: 136, distance: 66.2
click at [1096, 136] on form "**********" at bounding box center [1229, 331] width 277 height 480
type input "**********"
click at [1216, 554] on button "Next" at bounding box center [1213, 555] width 55 height 33
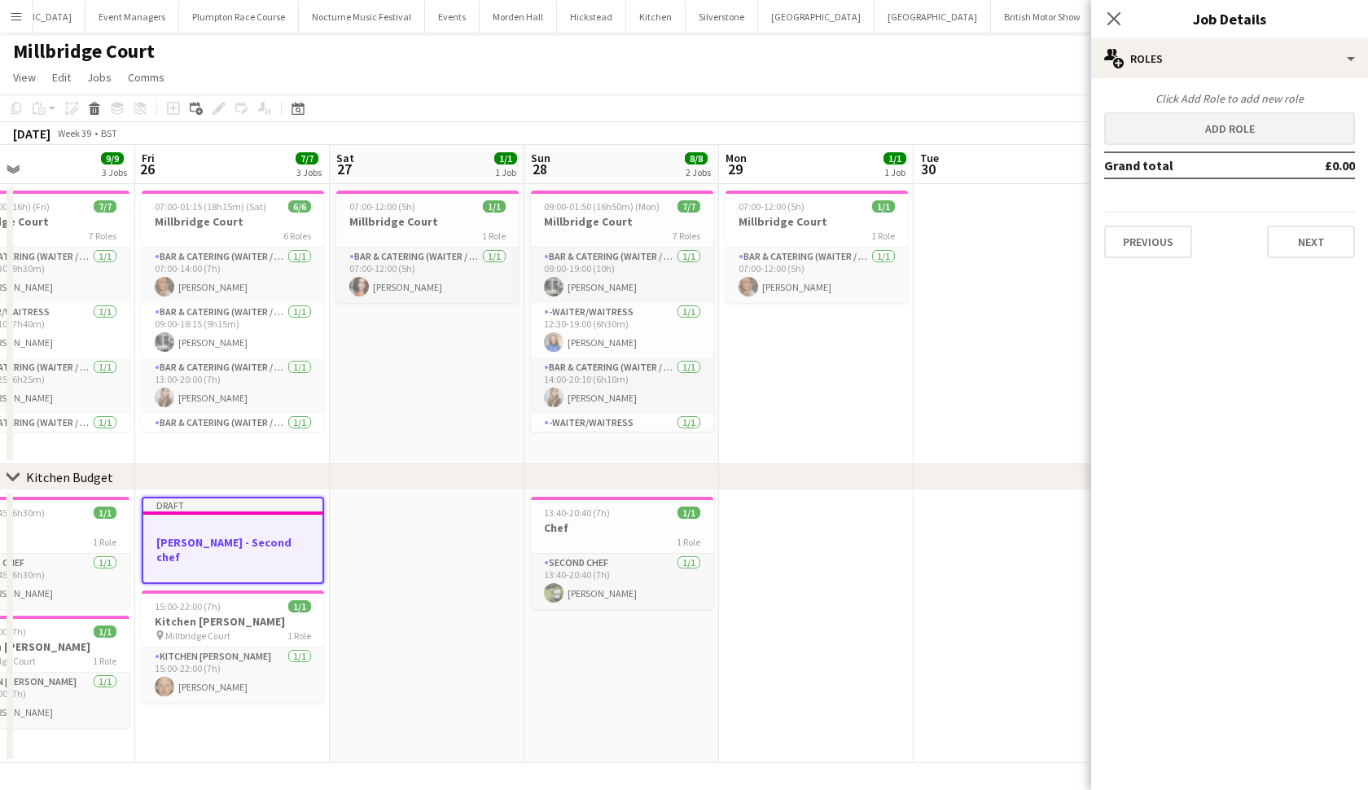
click at [1225, 134] on button "Add role" at bounding box center [1229, 128] width 251 height 33
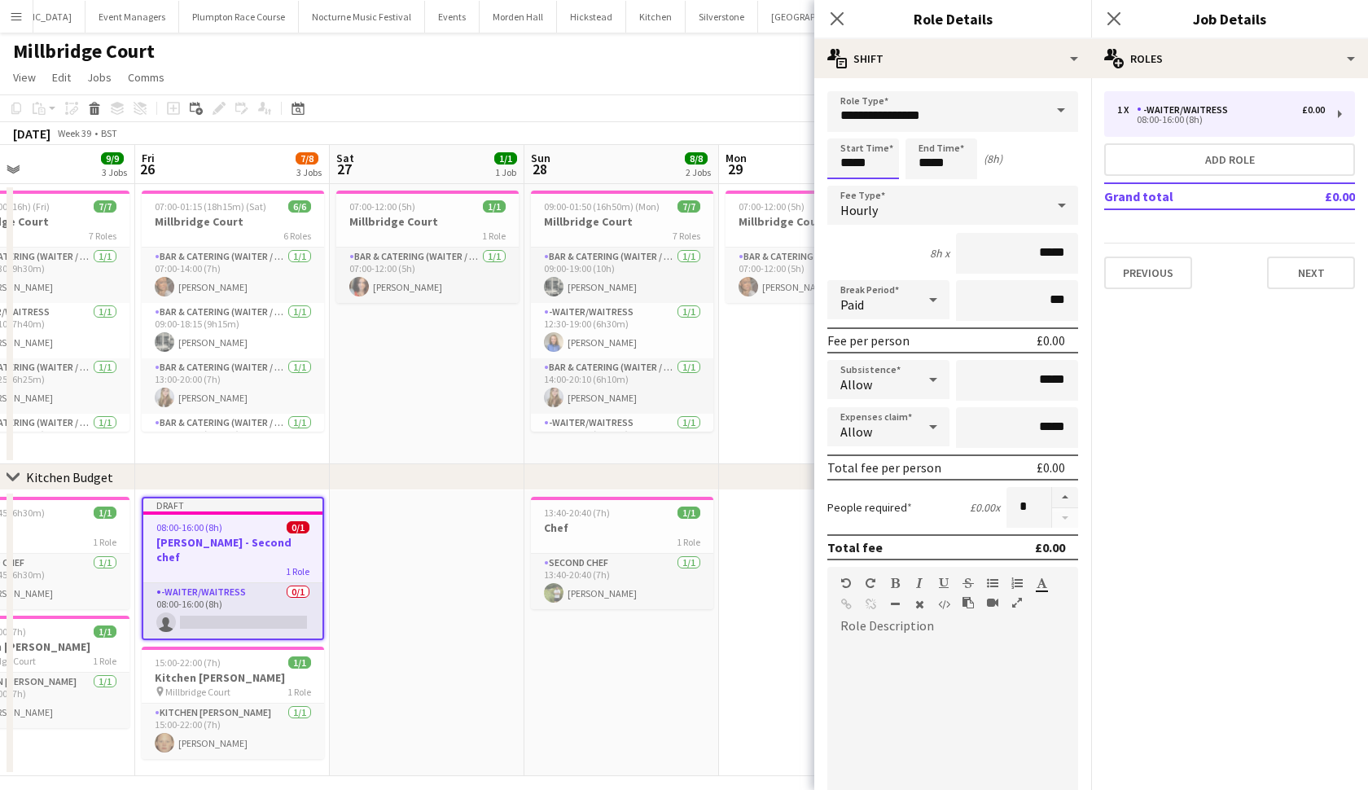
click at [851, 168] on input "*****" at bounding box center [863, 158] width 72 height 41
type input "*****"
click at [930, 164] on input "*****" at bounding box center [942, 158] width 72 height 41
type input "*****"
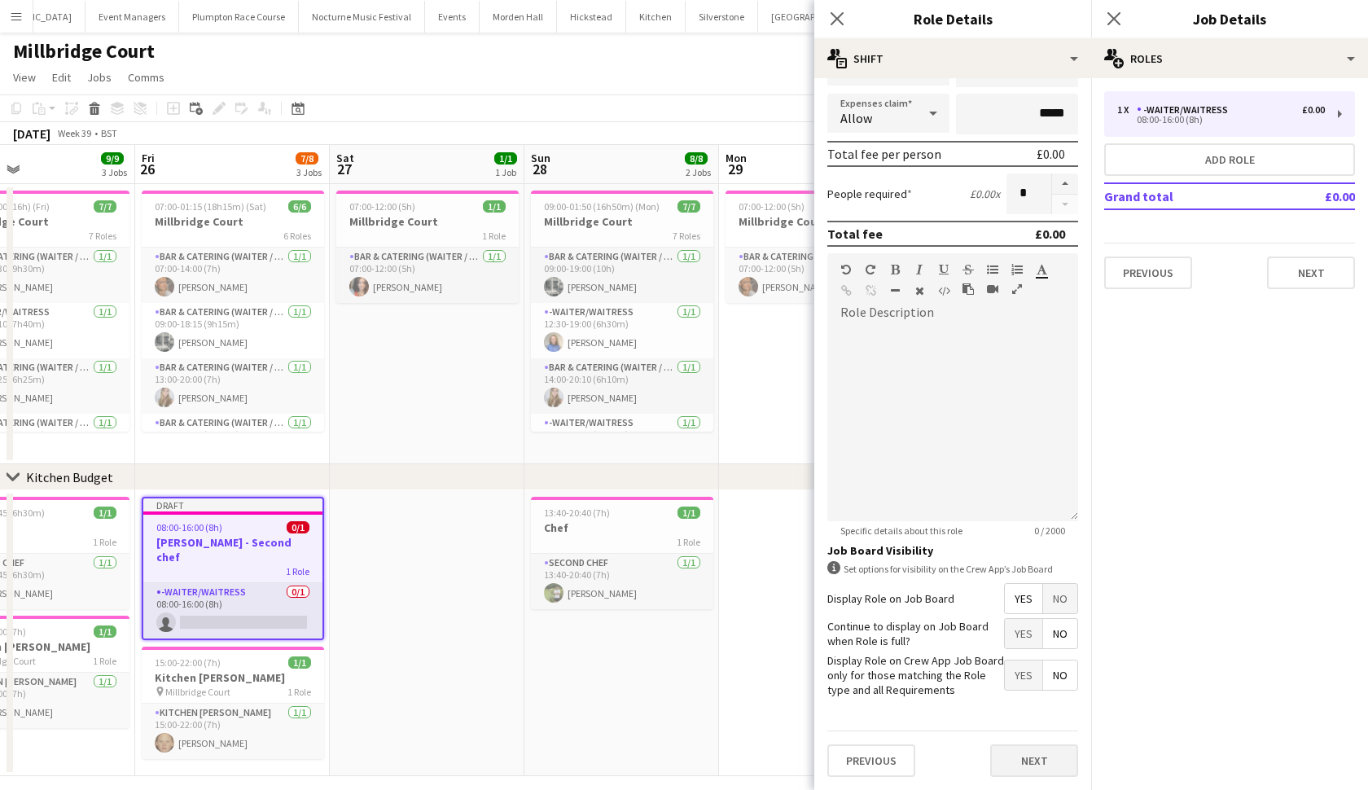
scroll to position [313, 0]
click at [1018, 765] on button "Next" at bounding box center [1034, 761] width 88 height 33
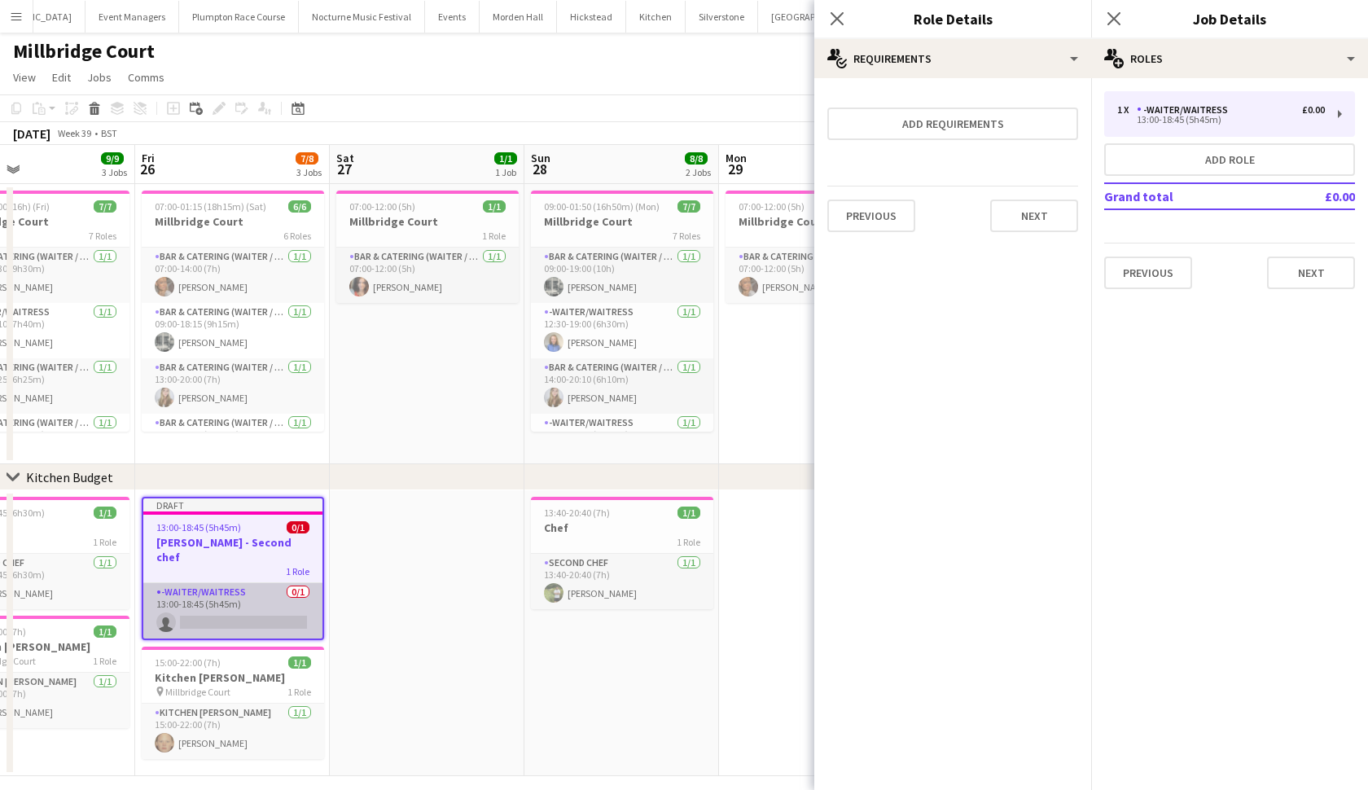
click at [197, 594] on app-card-role "-Waiter/Waitress 0/1 13:00-18:45 (5h45m) single-neutral-actions" at bounding box center [232, 610] width 179 height 55
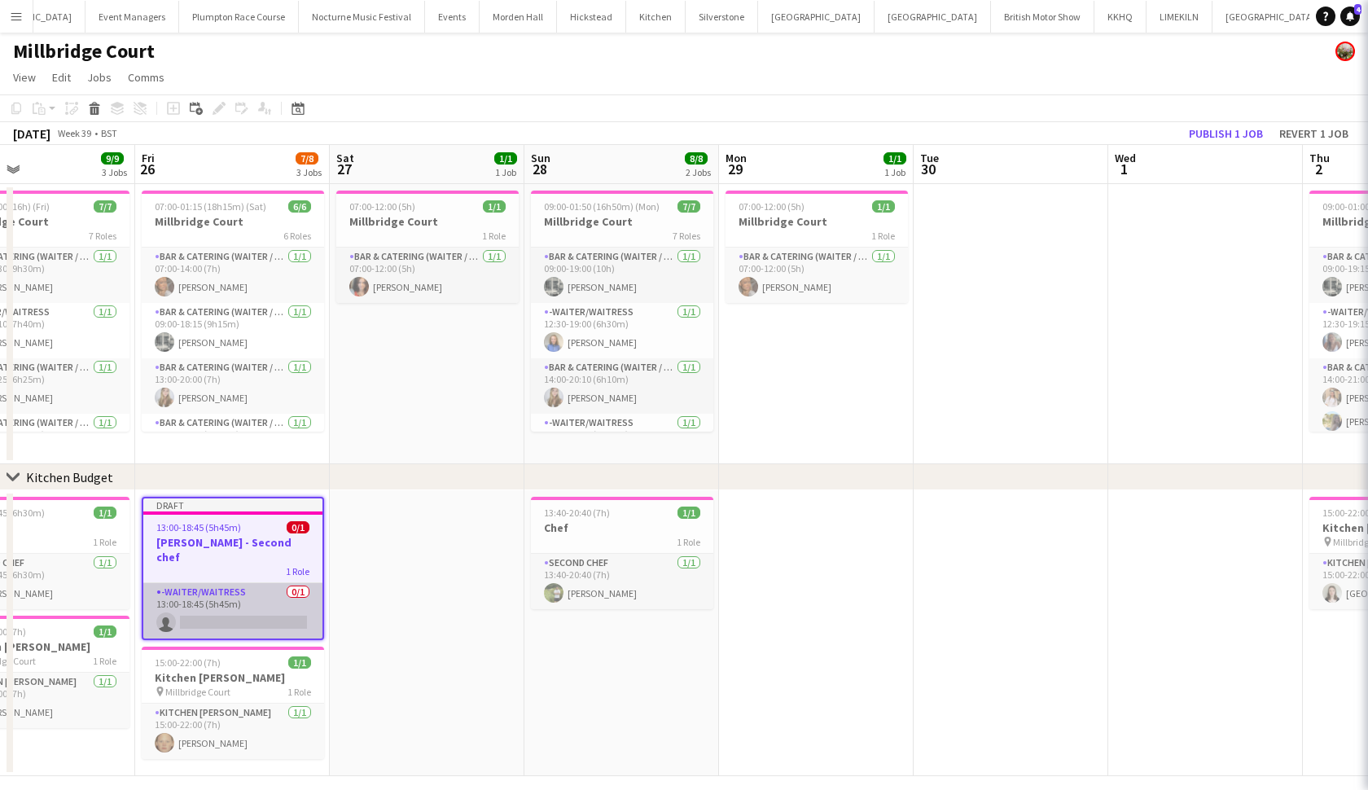
scroll to position [0, 448]
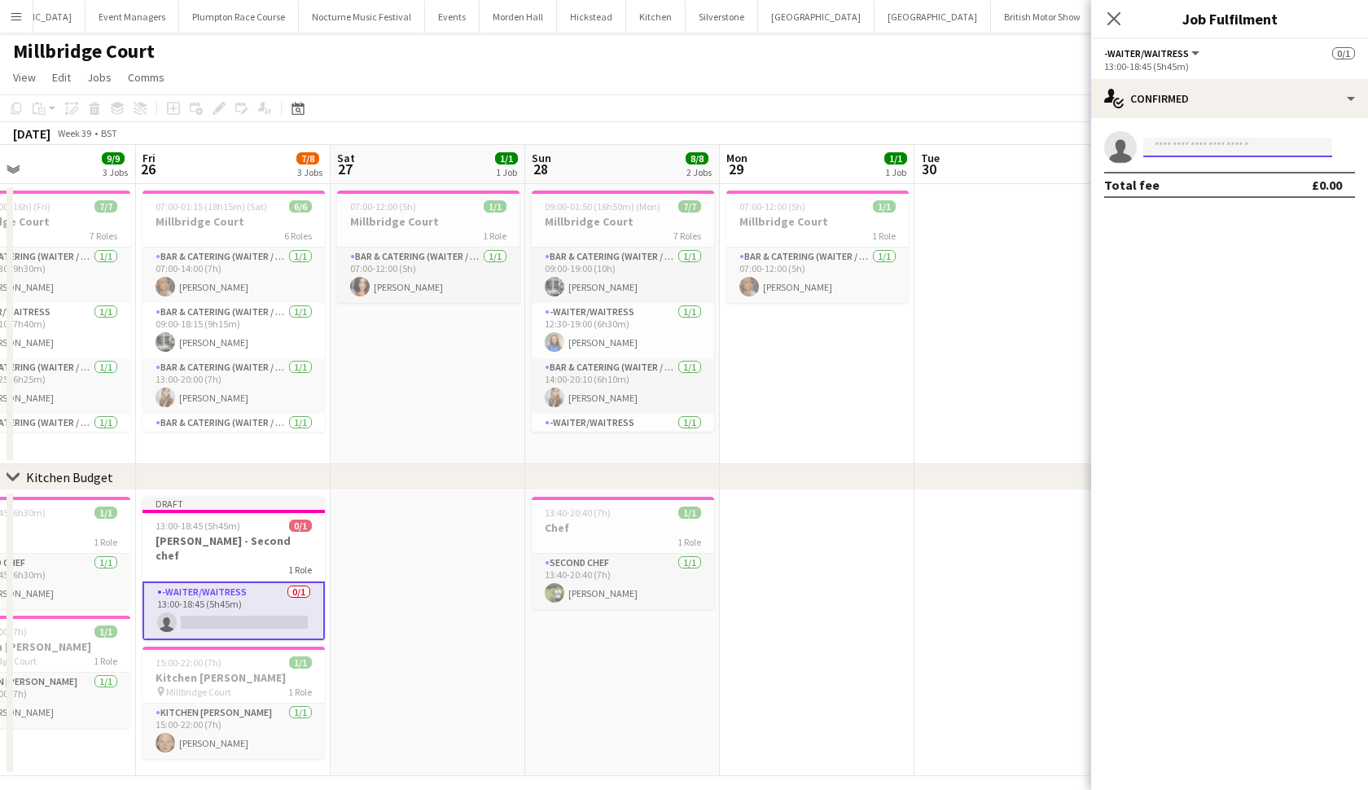
click at [1195, 150] on input at bounding box center [1237, 148] width 189 height 20
type input "******"
drag, startPoint x: 1192, startPoint y: 173, endPoint x: 1216, endPoint y: 185, distance: 26.2
click at [1216, 185] on span "hggardner1@gmail.com" at bounding box center [1237, 184] width 163 height 13
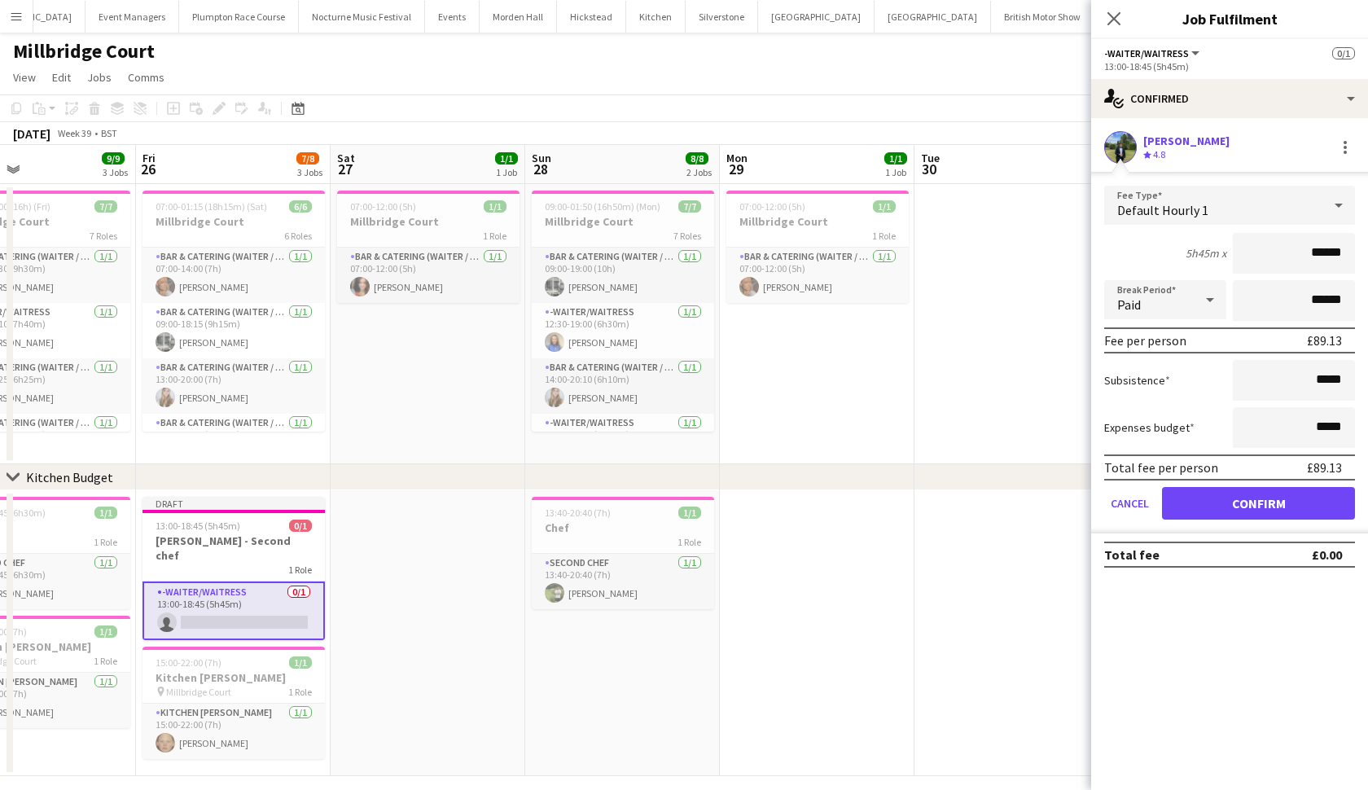
click at [1220, 502] on button "Confirm" at bounding box center [1258, 503] width 193 height 33
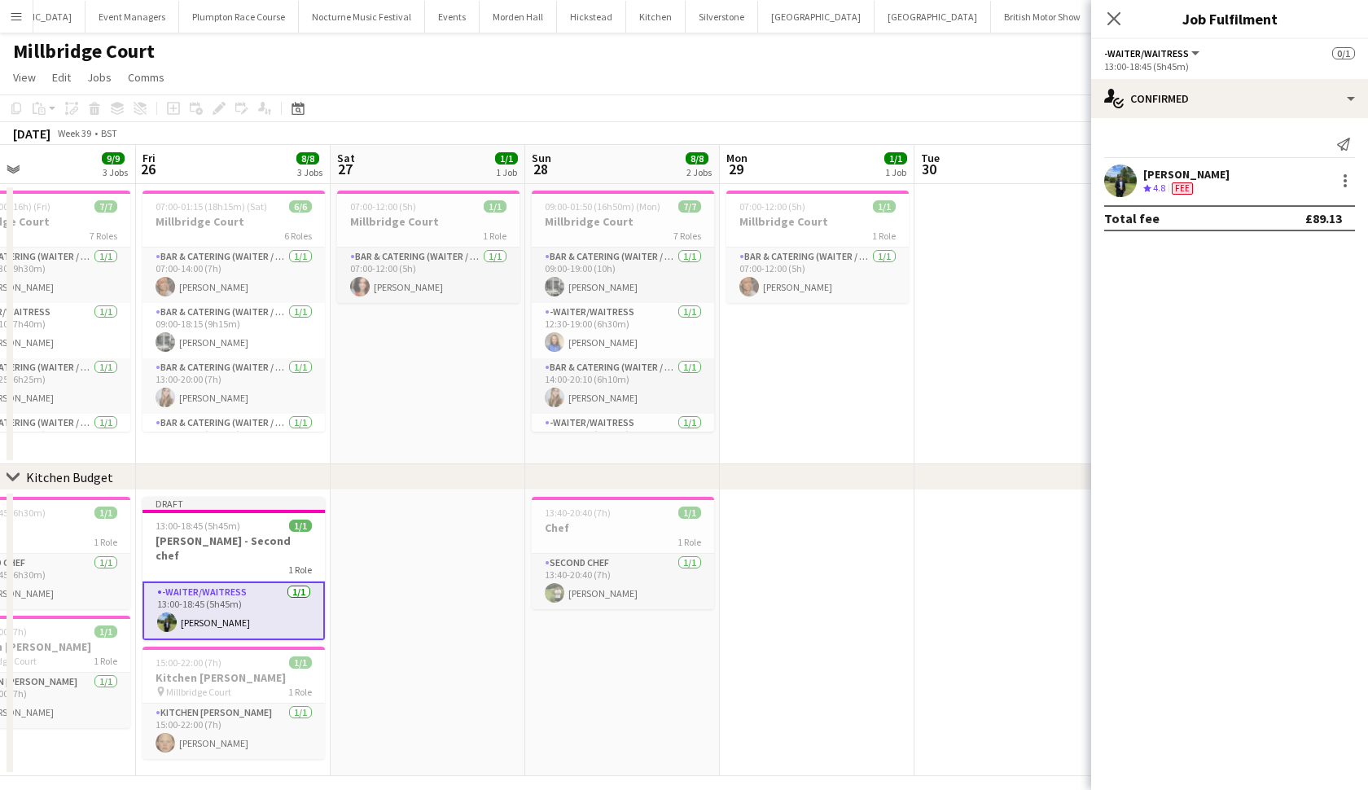
click at [937, 515] on app-date-cell at bounding box center [1012, 633] width 195 height 286
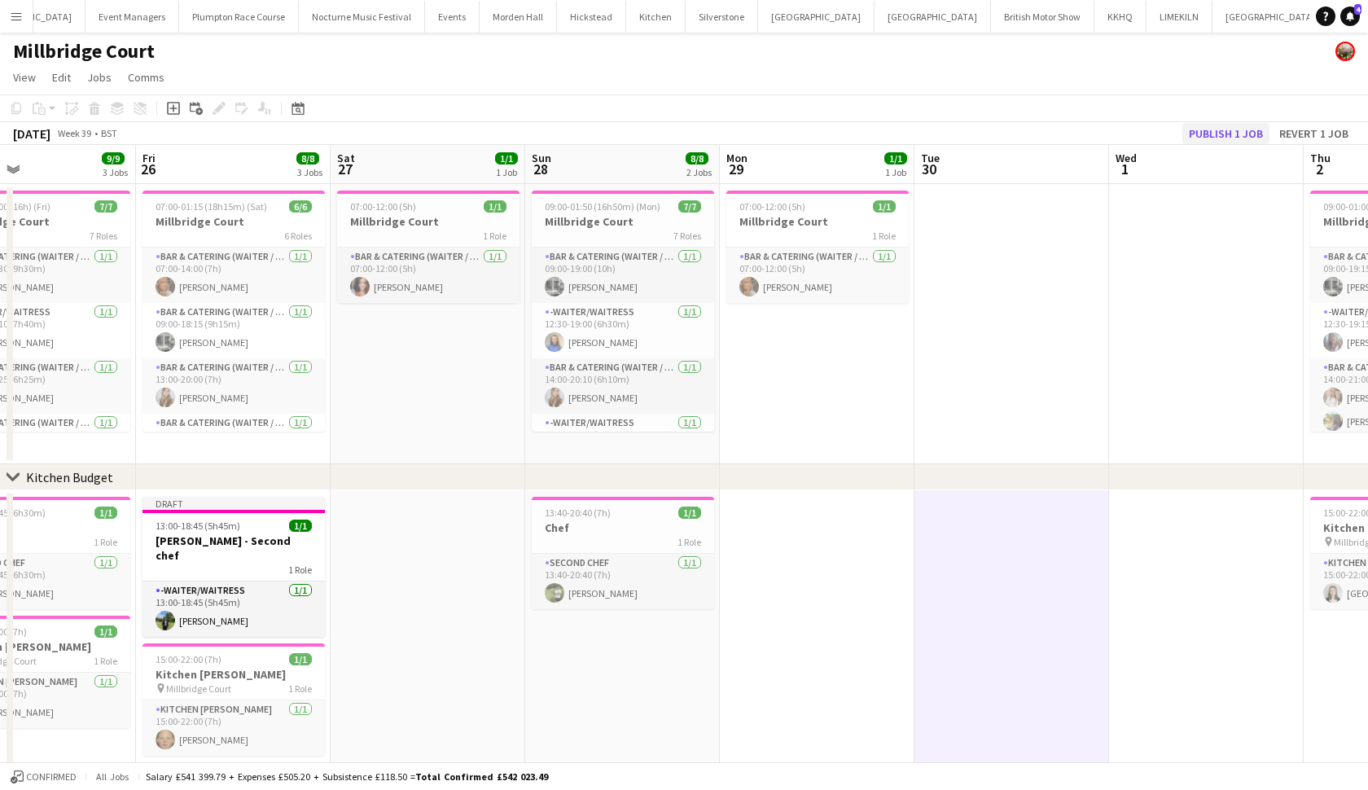
click at [1210, 129] on button "Publish 1 job" at bounding box center [1225, 133] width 87 height 21
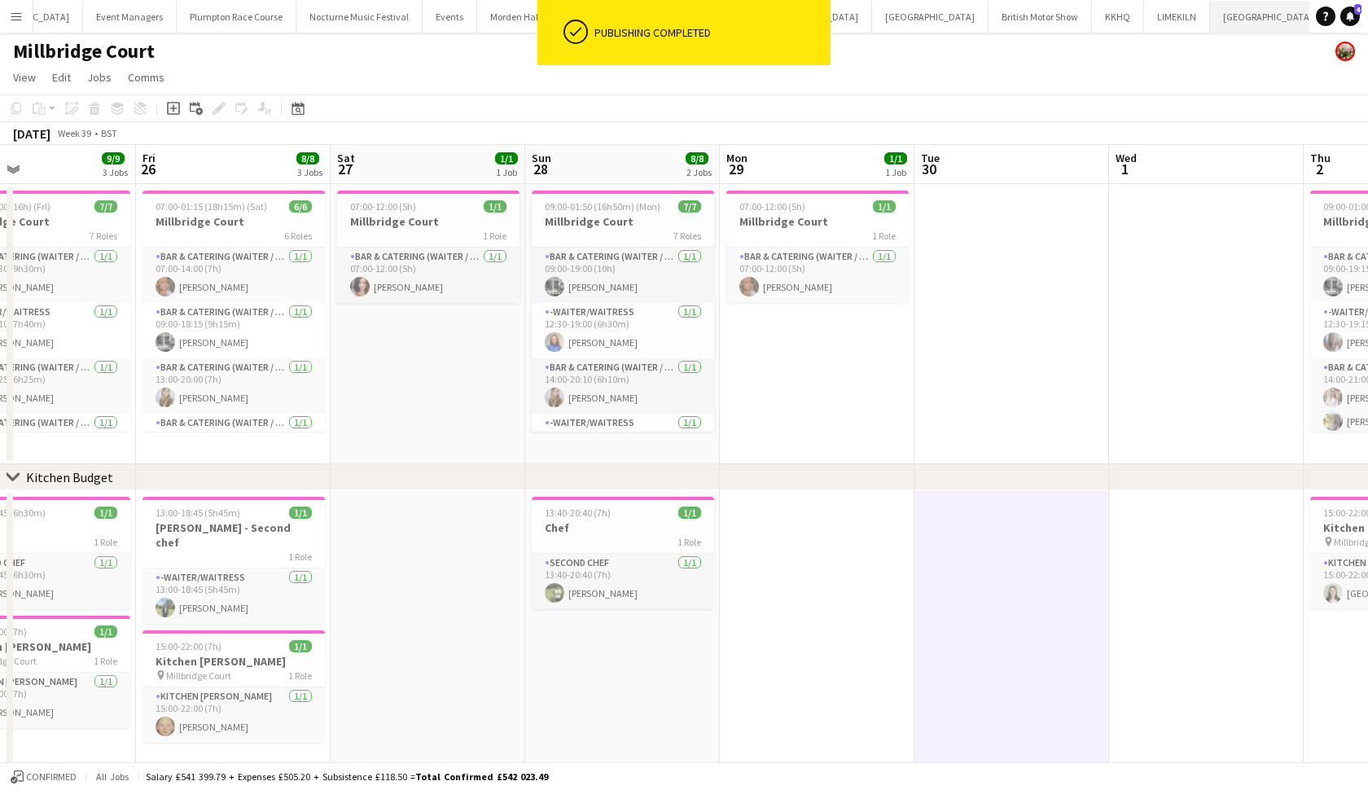
scroll to position [0, 156]
click at [1155, 94] on app-toolbar "Copy Paste Paste Command V Paste with crew Command Shift V Paste linked Job Del…" at bounding box center [684, 108] width 1368 height 28
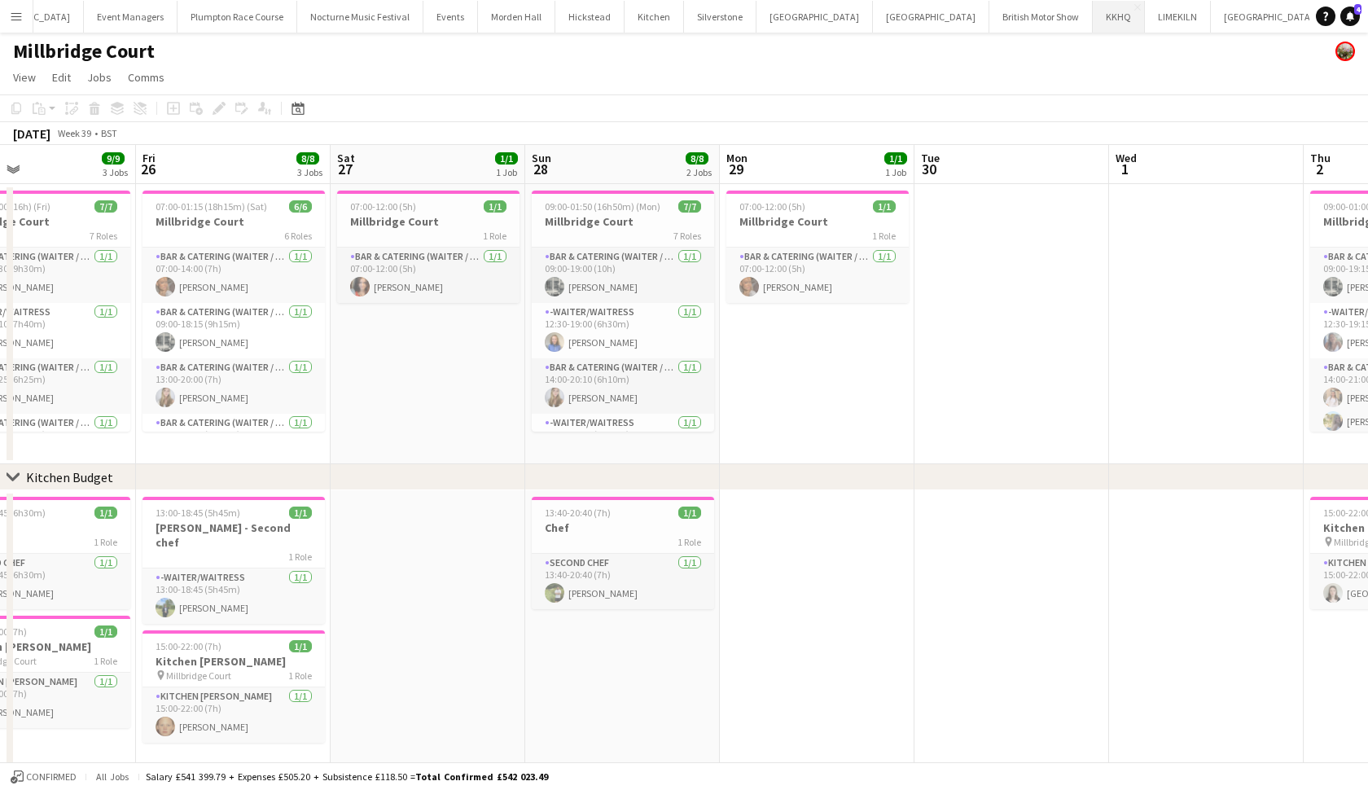
click at [1093, 14] on button "KKHQ Close" at bounding box center [1119, 17] width 52 height 32
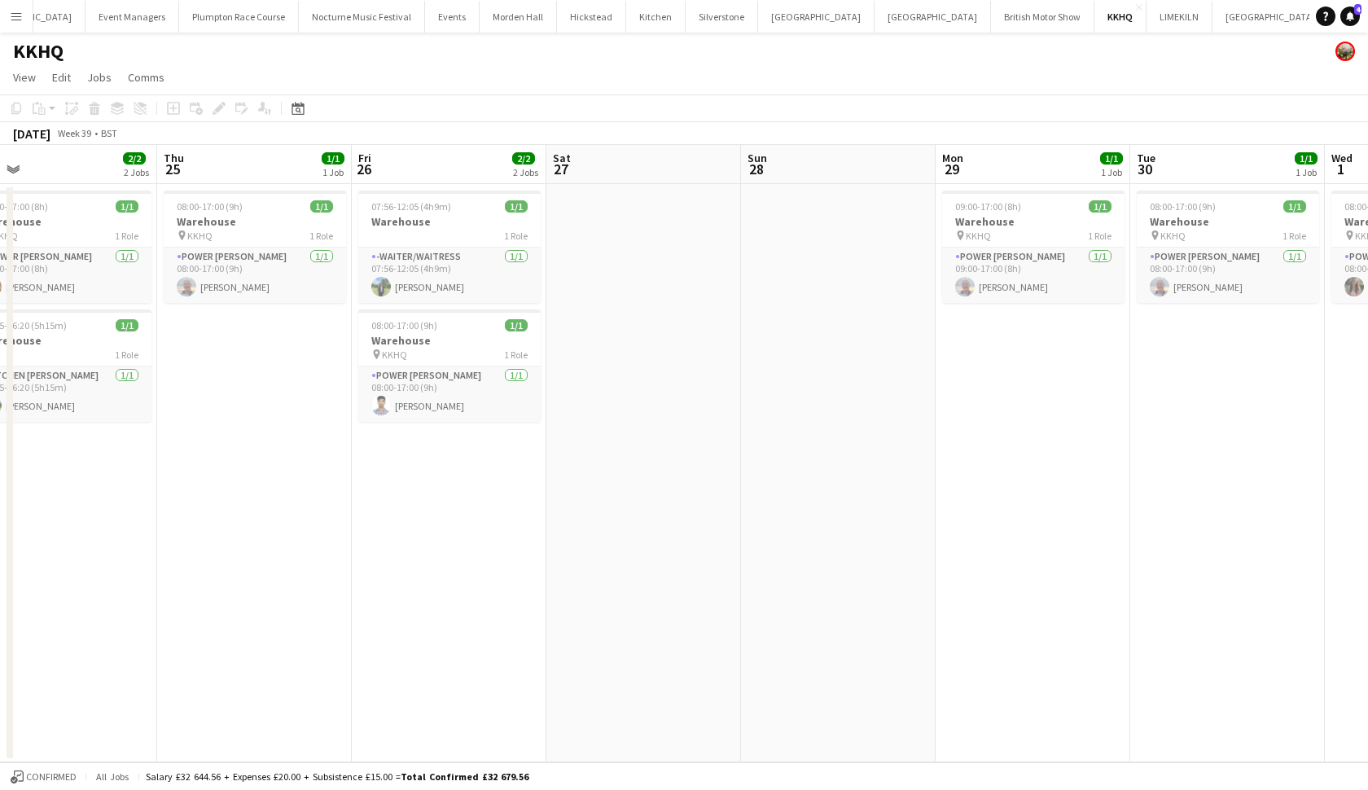
scroll to position [0, 489]
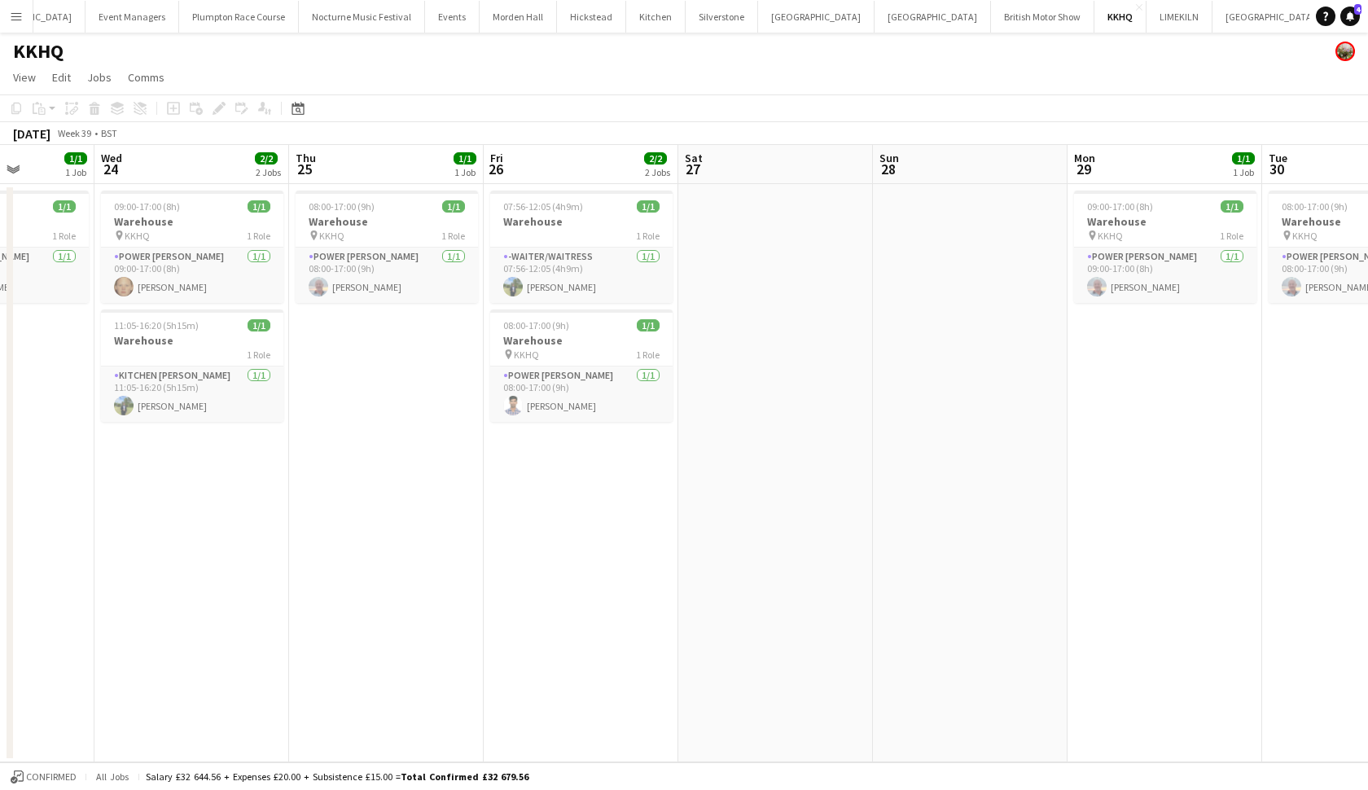
click at [542, 480] on app-date-cell "07:56-12:05 (4h9m) 1/1 Warehouse 1 Role -Waiter/Waitress 1/1 07:56-12:05 (4h9m)…" at bounding box center [581, 473] width 195 height 578
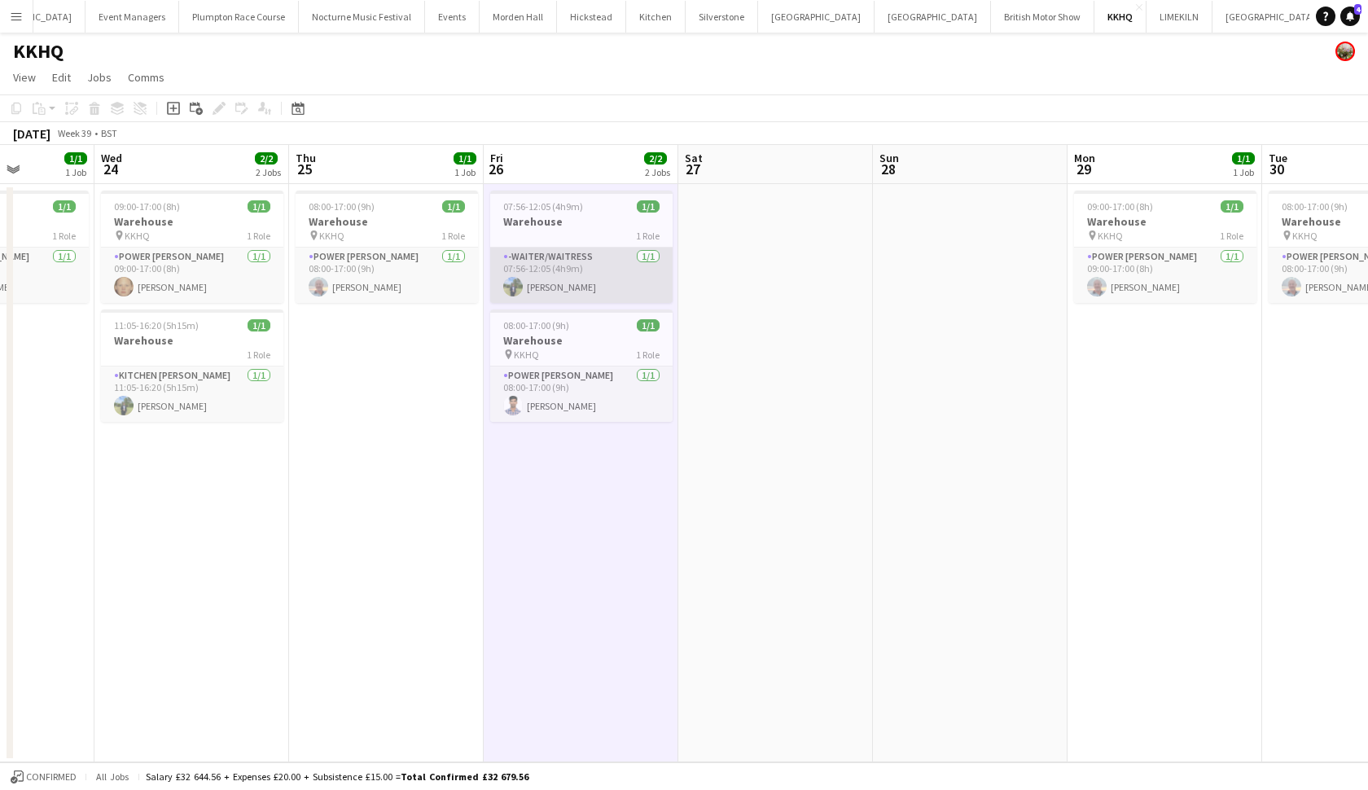
click at [551, 283] on app-card-role "-Waiter/Waitress 1/1 07:56-12:05 (4h9m) Harvey Gardner" at bounding box center [581, 275] width 182 height 55
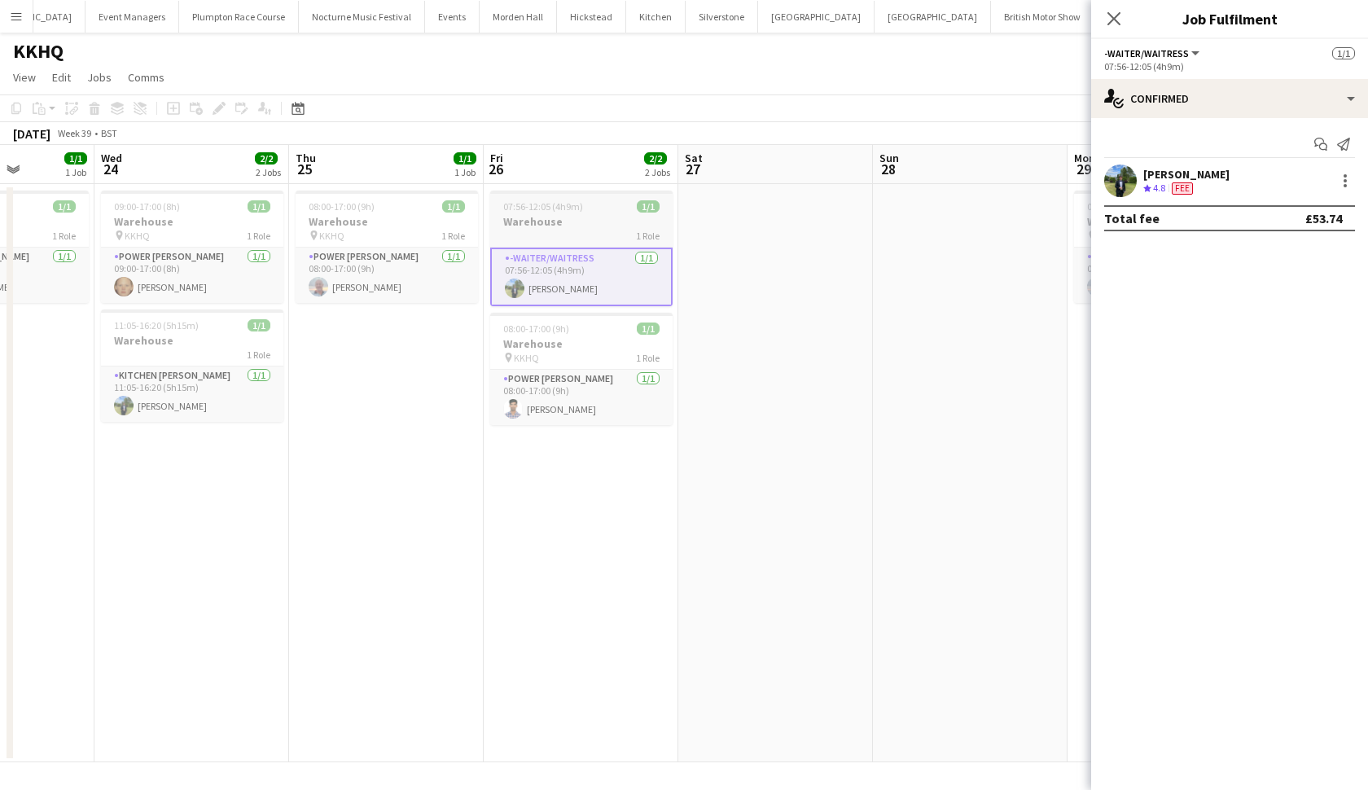
click at [591, 209] on div "07:56-12:05 (4h9m) 1/1" at bounding box center [581, 206] width 182 height 12
click at [785, 219] on app-date-cell at bounding box center [775, 473] width 195 height 578
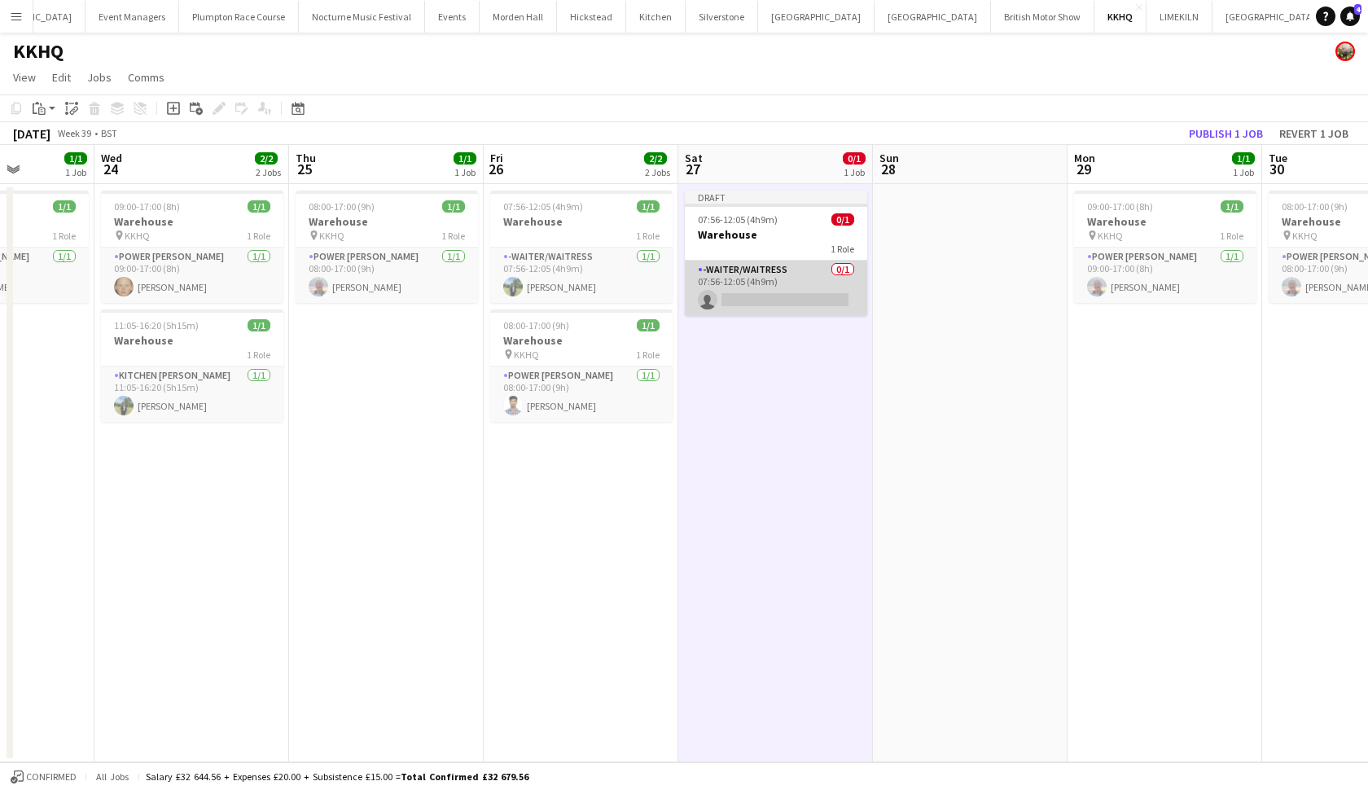
click at [787, 274] on app-card-role "-Waiter/Waitress 0/1 07:56-12:05 (4h9m) single-neutral-actions" at bounding box center [776, 288] width 182 height 55
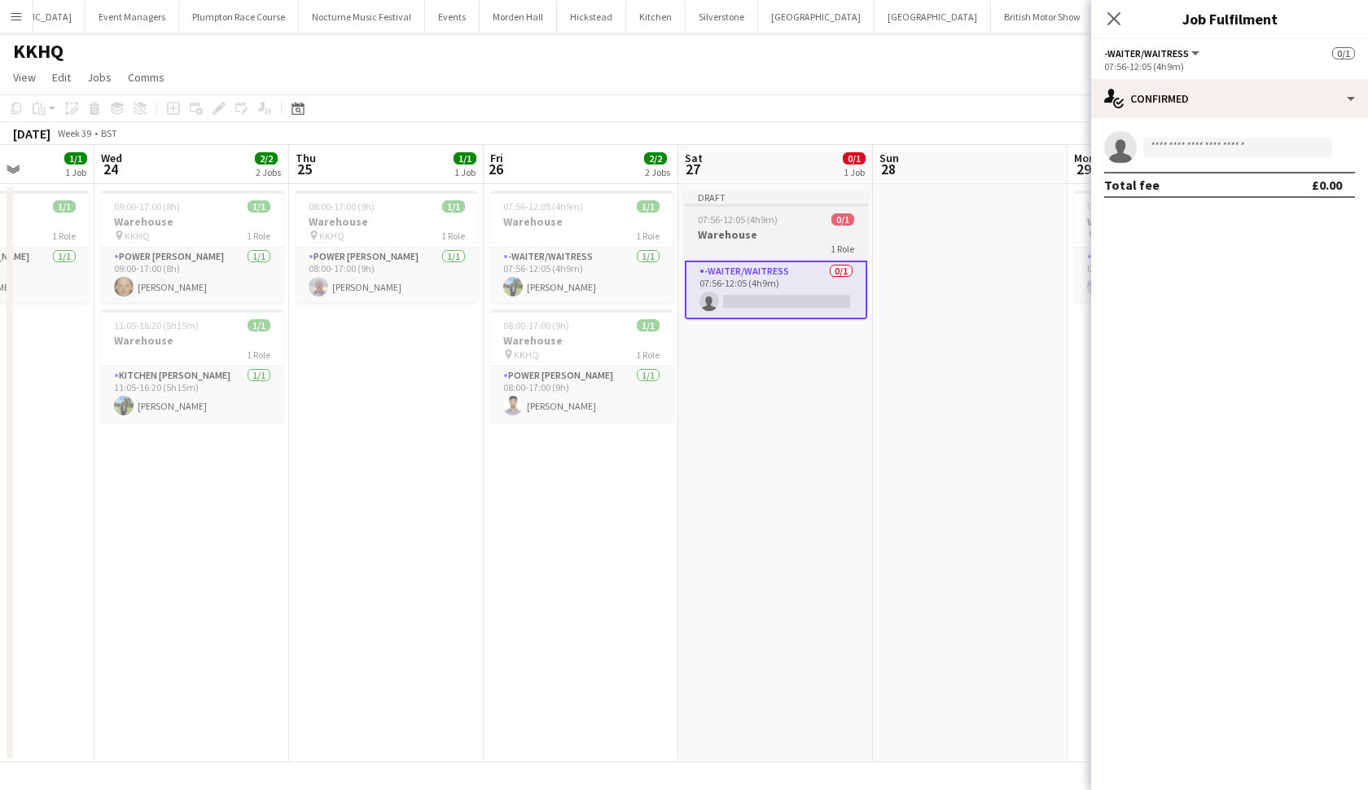
click at [792, 240] on h3 "Warehouse" at bounding box center [776, 234] width 182 height 15
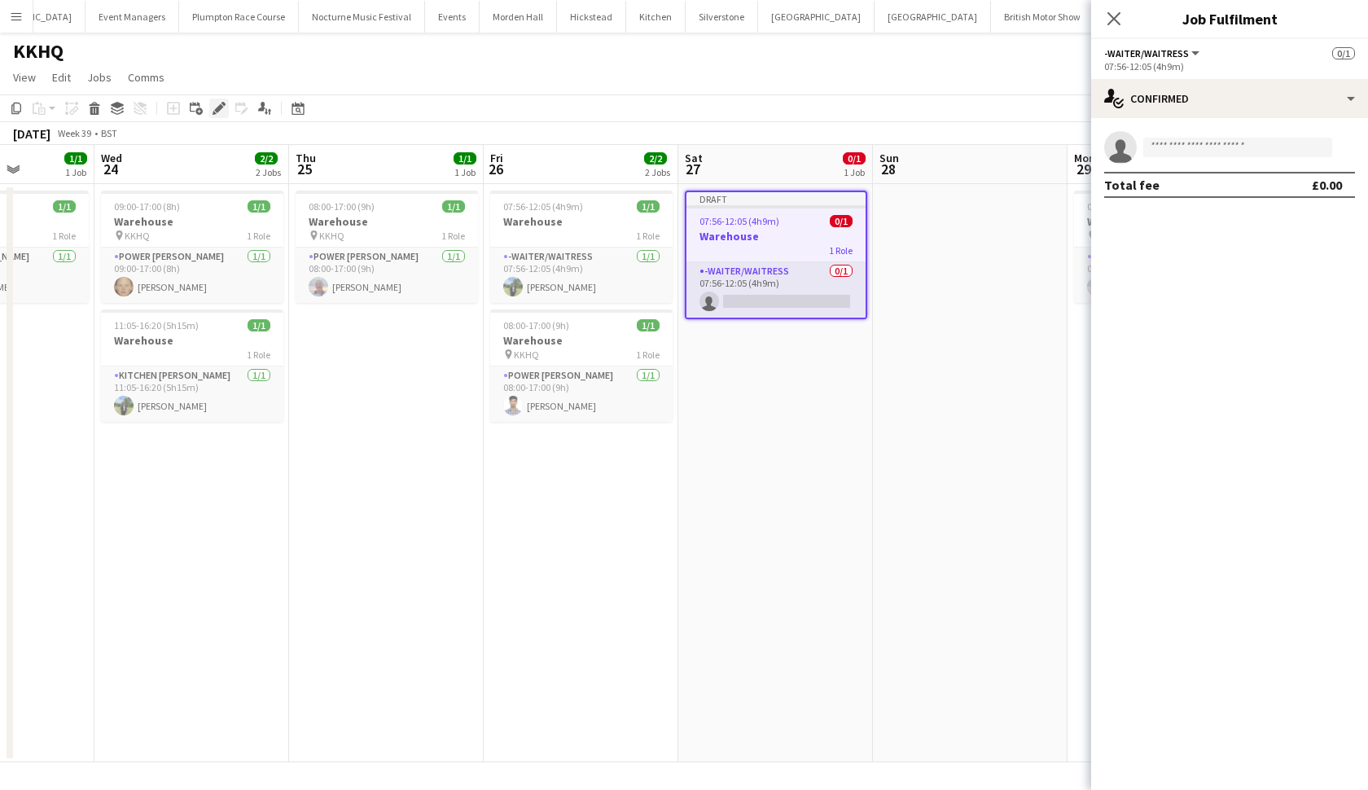
click at [216, 107] on icon "Edit" at bounding box center [219, 108] width 13 height 13
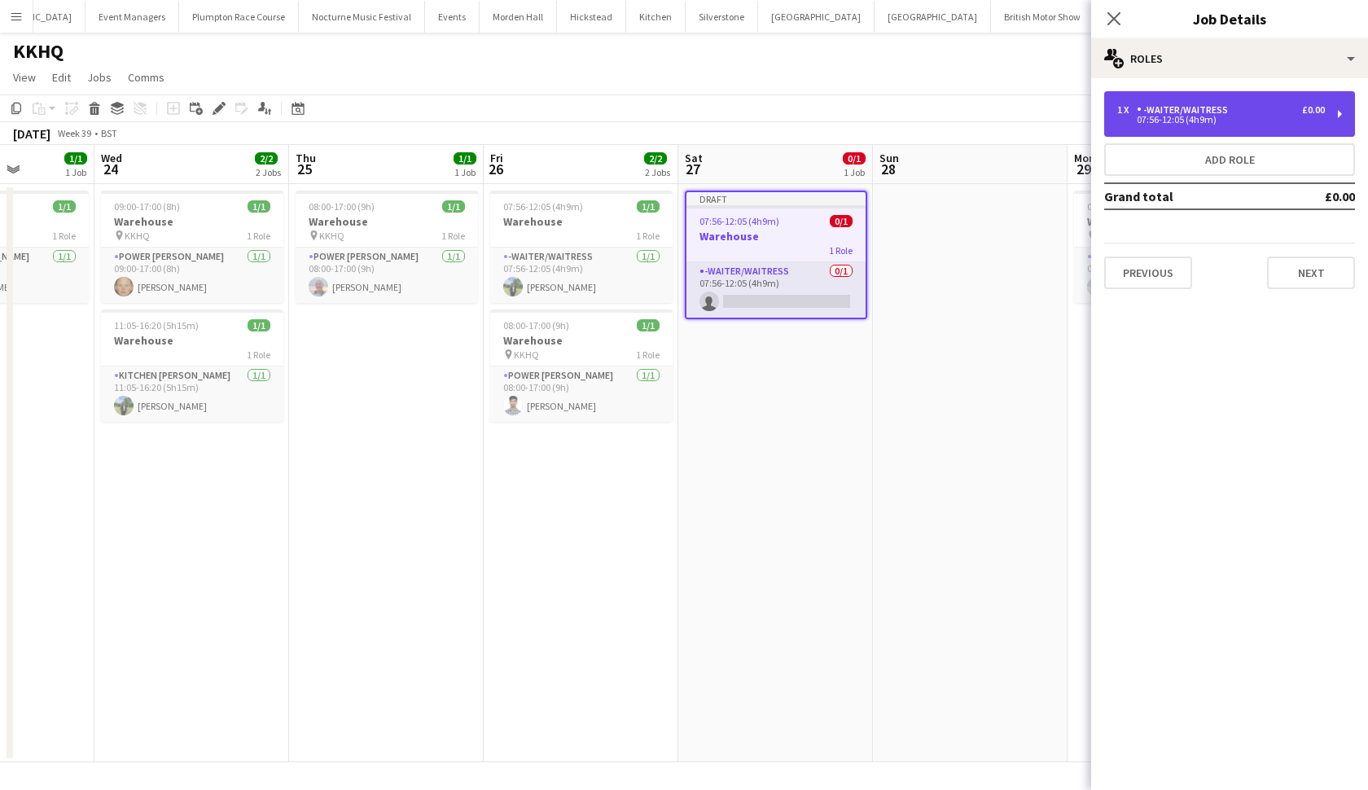
click at [1174, 123] on div "07:56-12:05 (4h9m)" at bounding box center [1221, 120] width 208 height 8
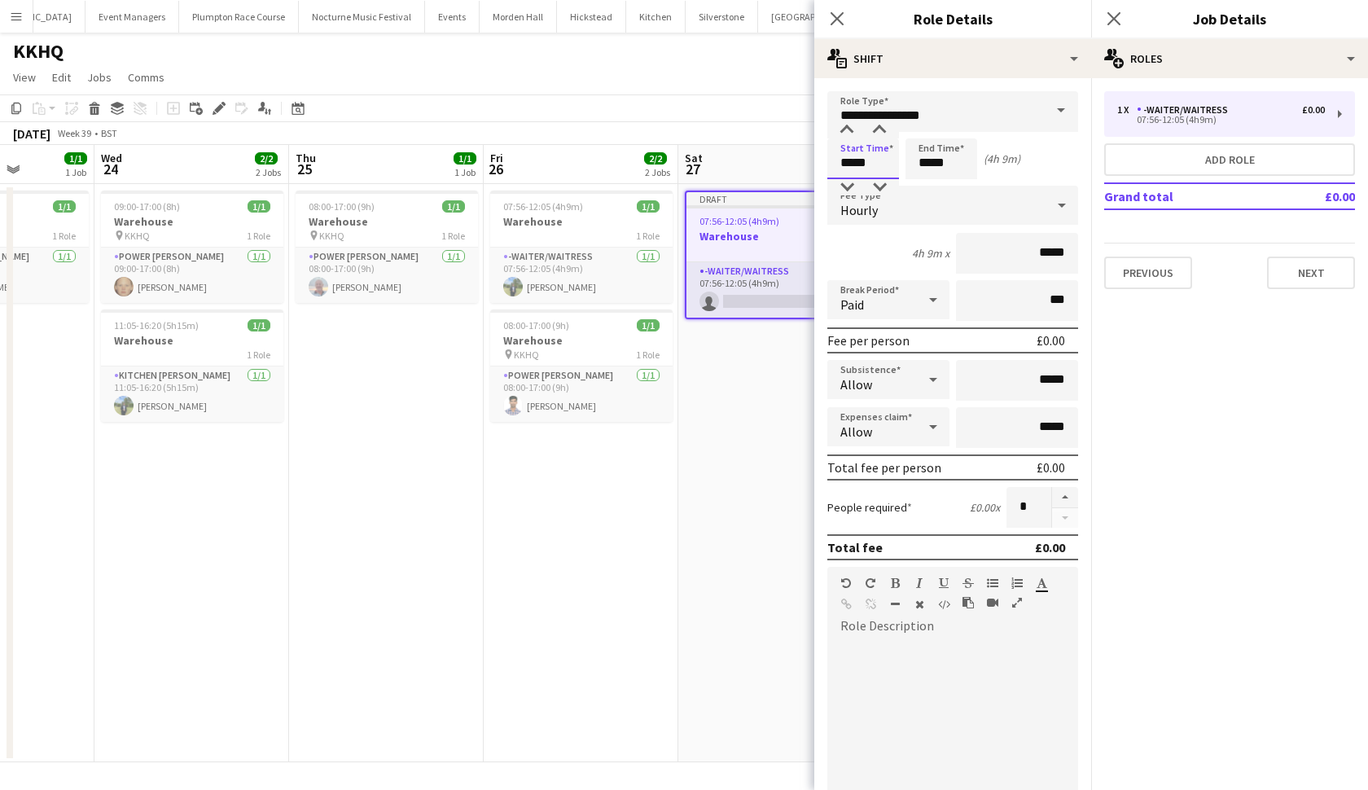
click at [850, 166] on input "*****" at bounding box center [863, 158] width 72 height 41
type input "*****"
click at [929, 165] on input "*****" at bounding box center [942, 158] width 72 height 41
type input "*****"
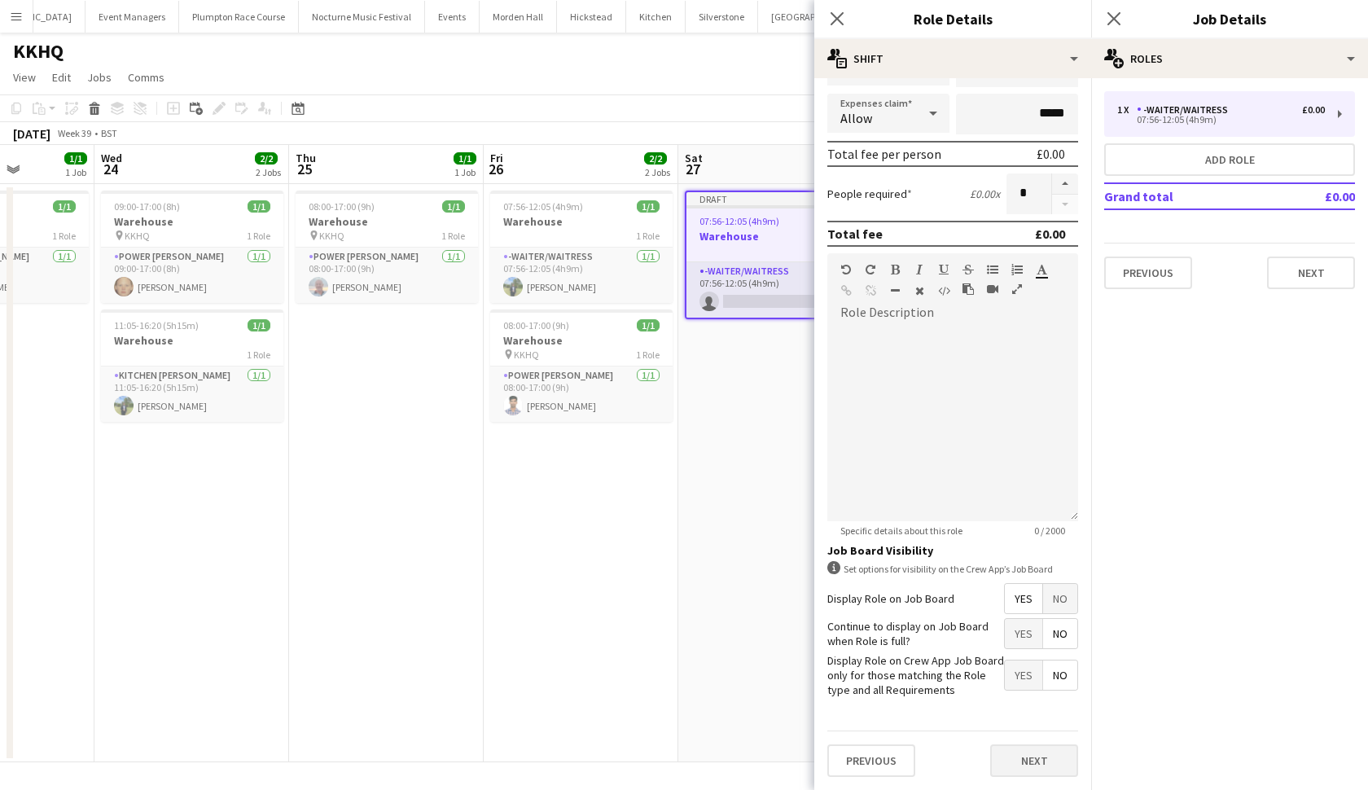
scroll to position [313, 0]
click at [1023, 769] on button "Next" at bounding box center [1034, 761] width 88 height 33
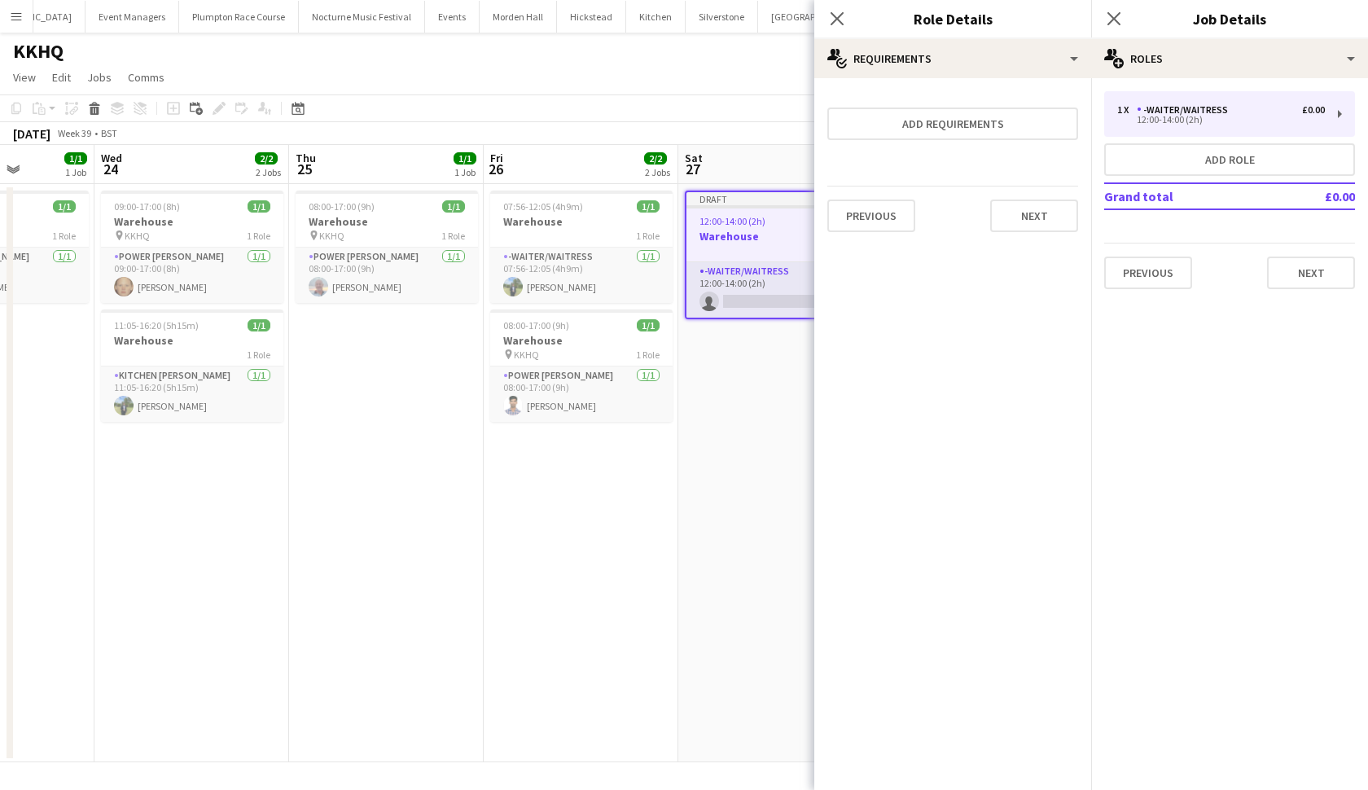
scroll to position [0, 0]
click at [754, 282] on app-card-role "-Waiter/Waitress 0/1 12:00-14:00 (2h) single-neutral-actions" at bounding box center [776, 289] width 179 height 55
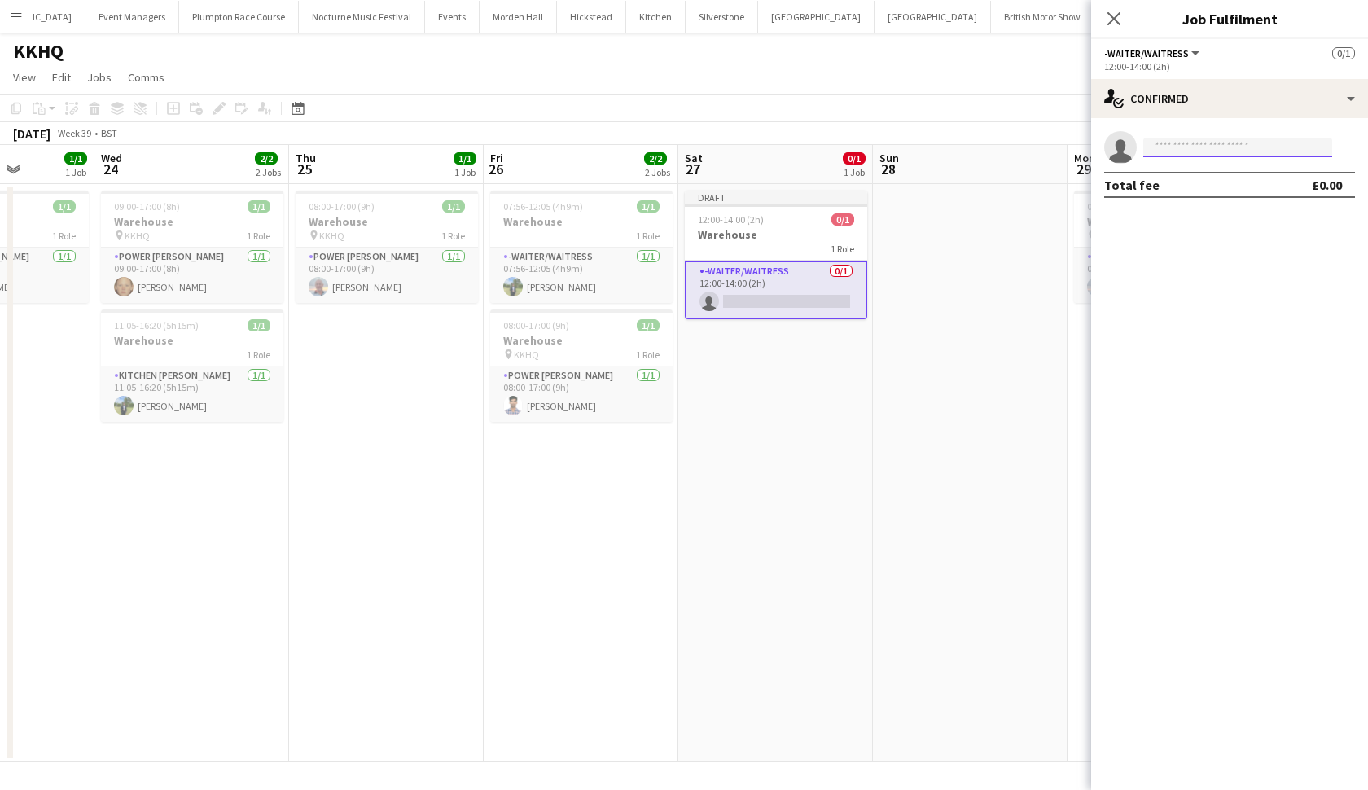
click at [1218, 150] on input at bounding box center [1237, 148] width 189 height 20
type input "******"
drag, startPoint x: 1218, startPoint y: 150, endPoint x: 1234, endPoint y: 185, distance: 38.3
click at [1006, 290] on app-date-cell at bounding box center [970, 473] width 195 height 578
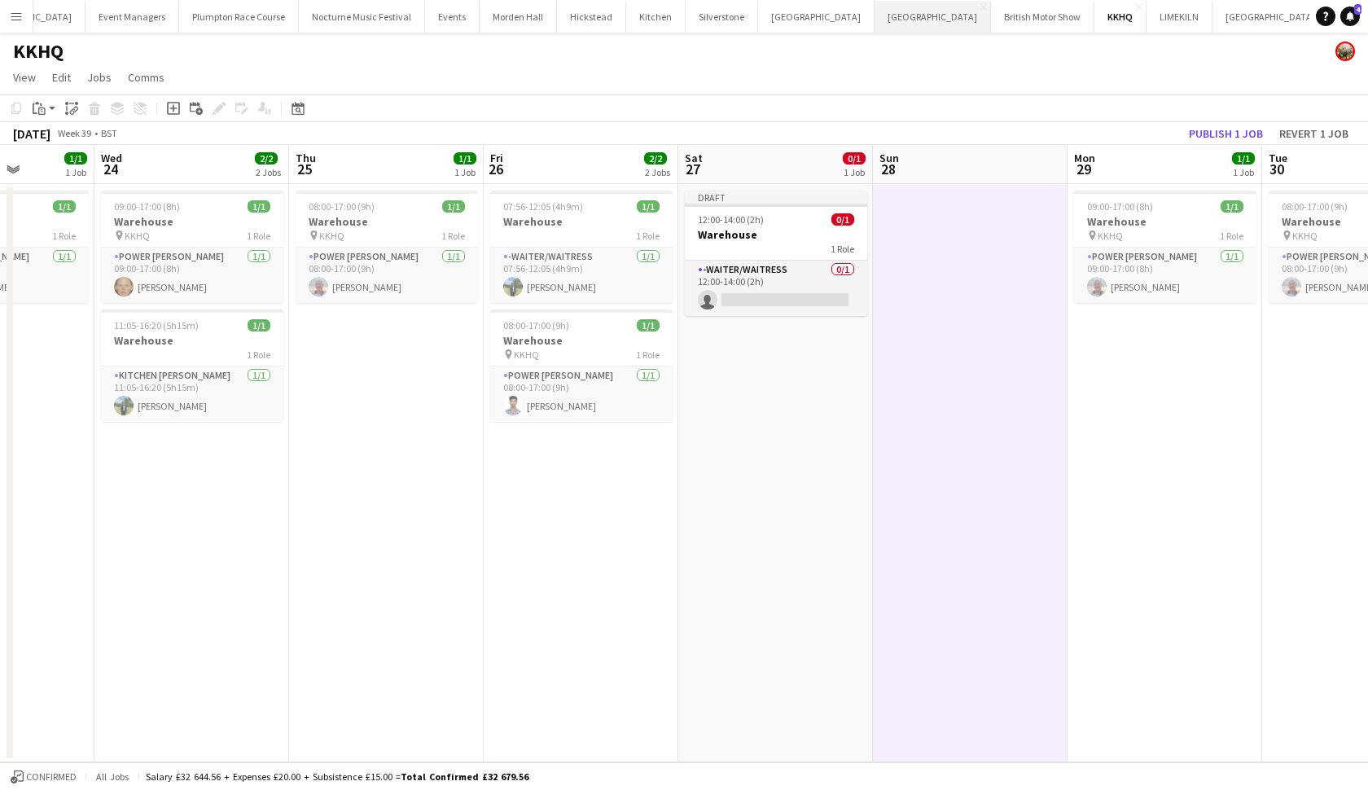
click at [875, 11] on button "Kin House Close" at bounding box center [933, 17] width 116 height 32
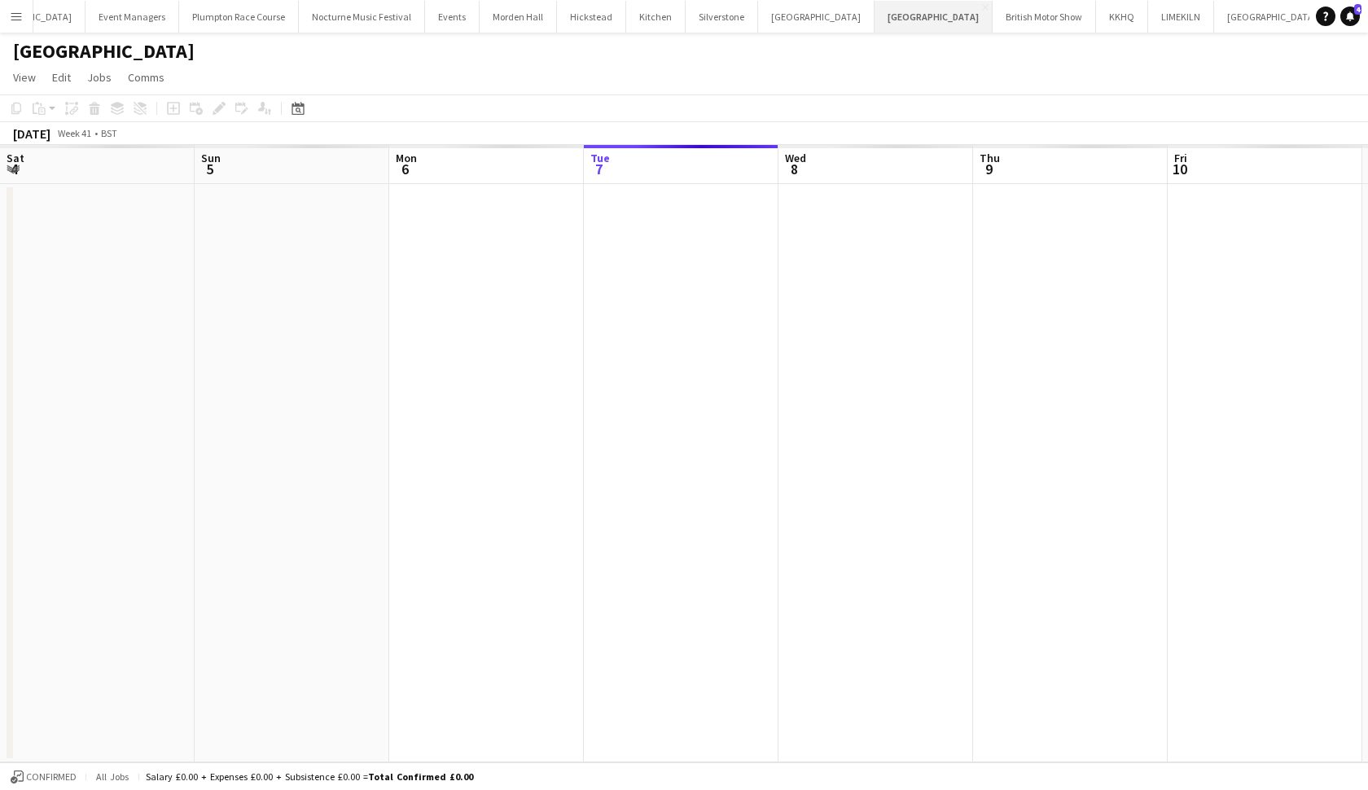
scroll to position [0, 389]
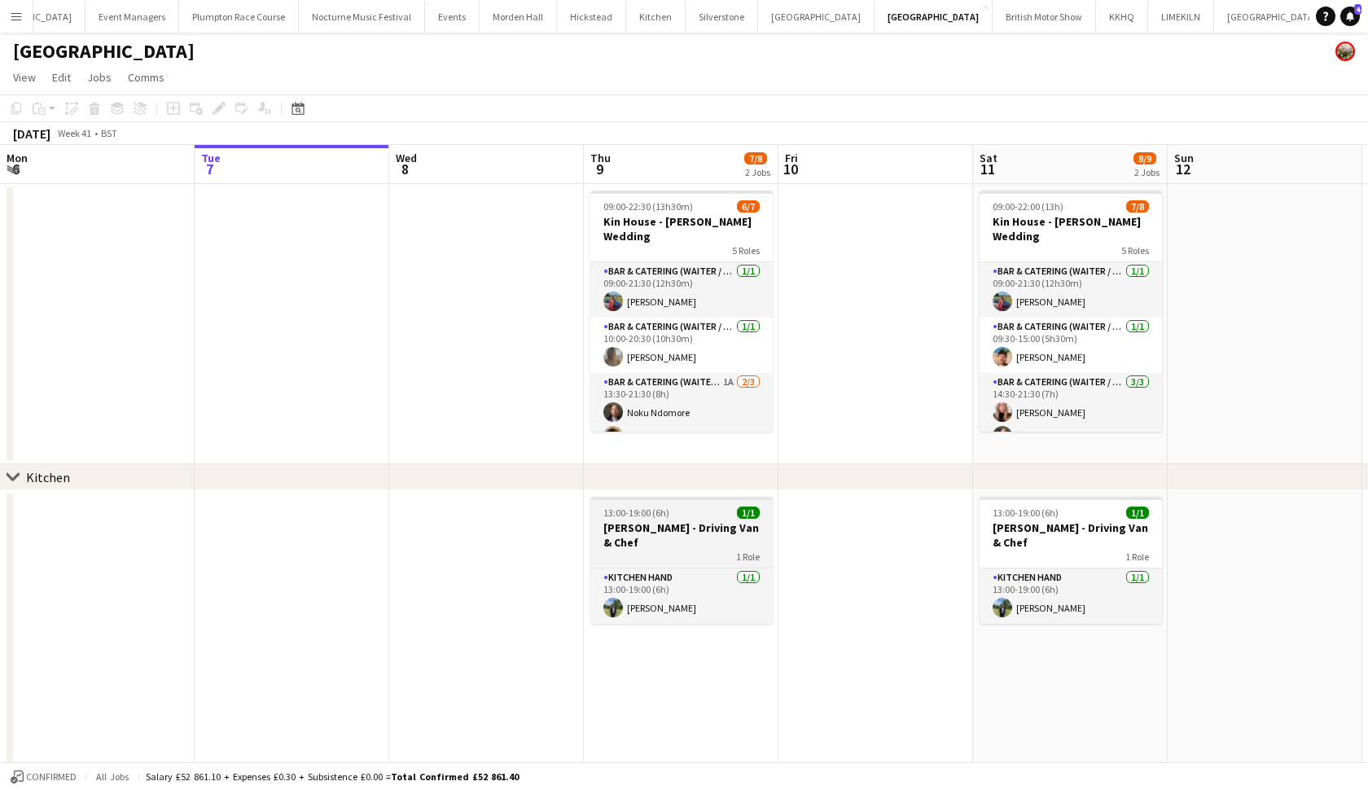
click at [665, 528] on h3 "[PERSON_NAME] - Driving Van & Chef" at bounding box center [681, 534] width 182 height 29
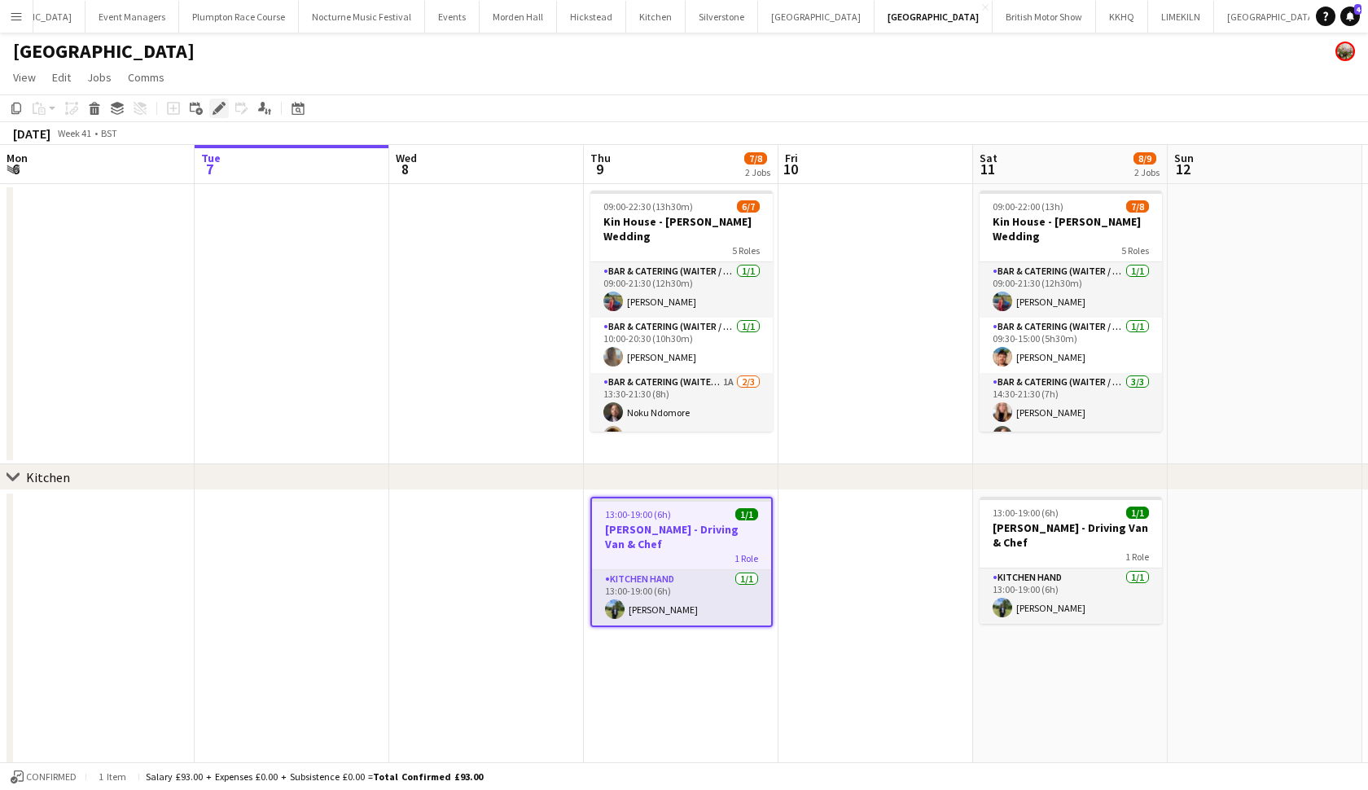
click at [216, 109] on icon at bounding box center [218, 108] width 9 height 9
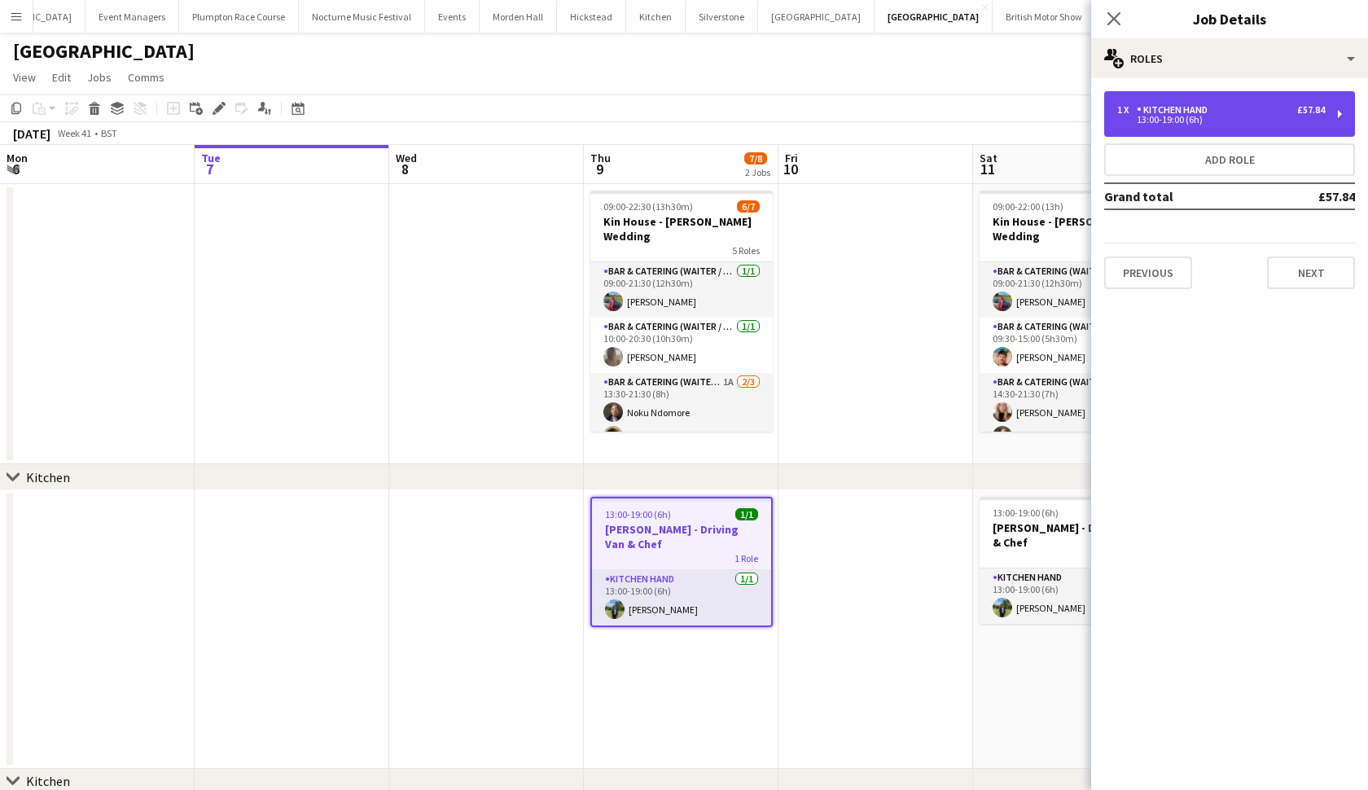
click at [1210, 112] on div "Kitchen Hand" at bounding box center [1175, 109] width 77 height 11
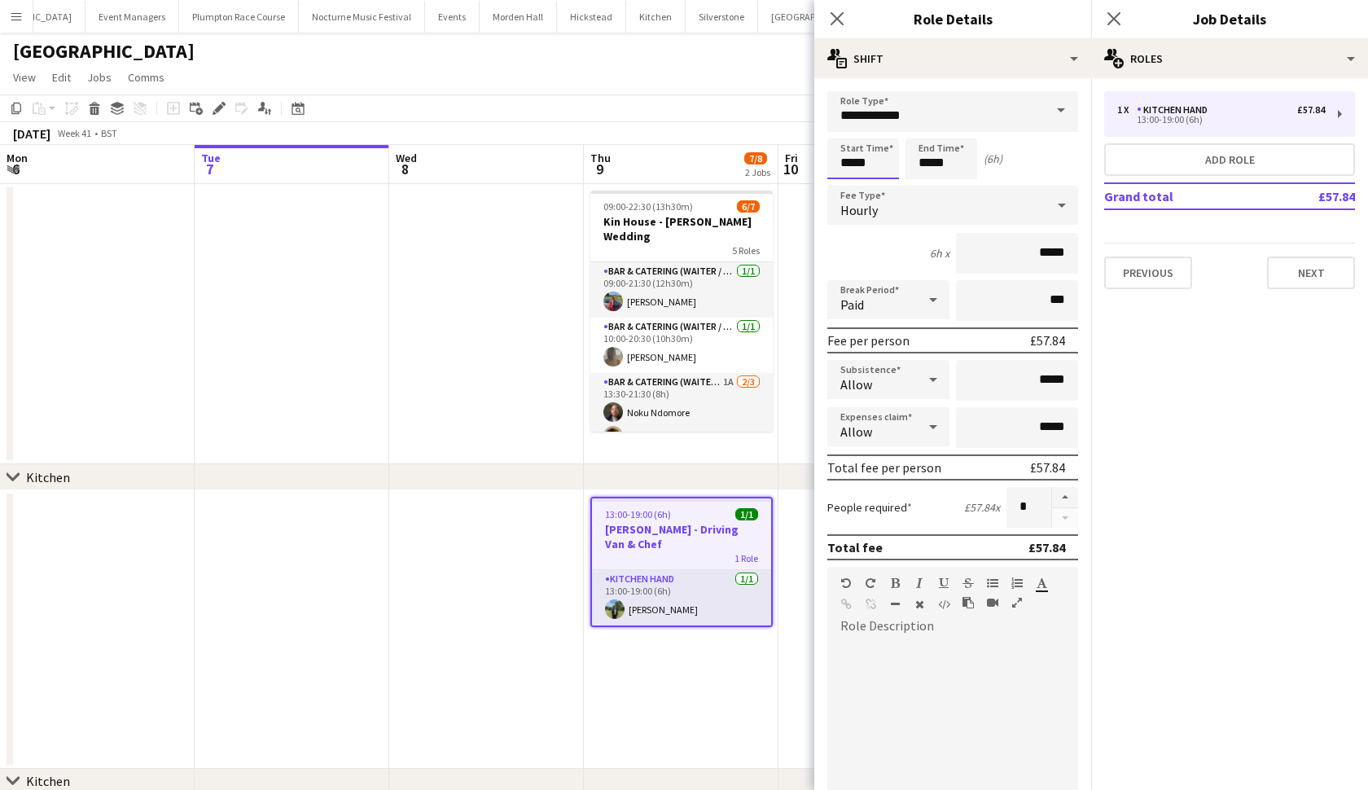
click at [853, 165] on input "*****" at bounding box center [863, 158] width 72 height 41
type input "*****"
click at [930, 167] on input "*****" at bounding box center [942, 158] width 72 height 41
type input "*****"
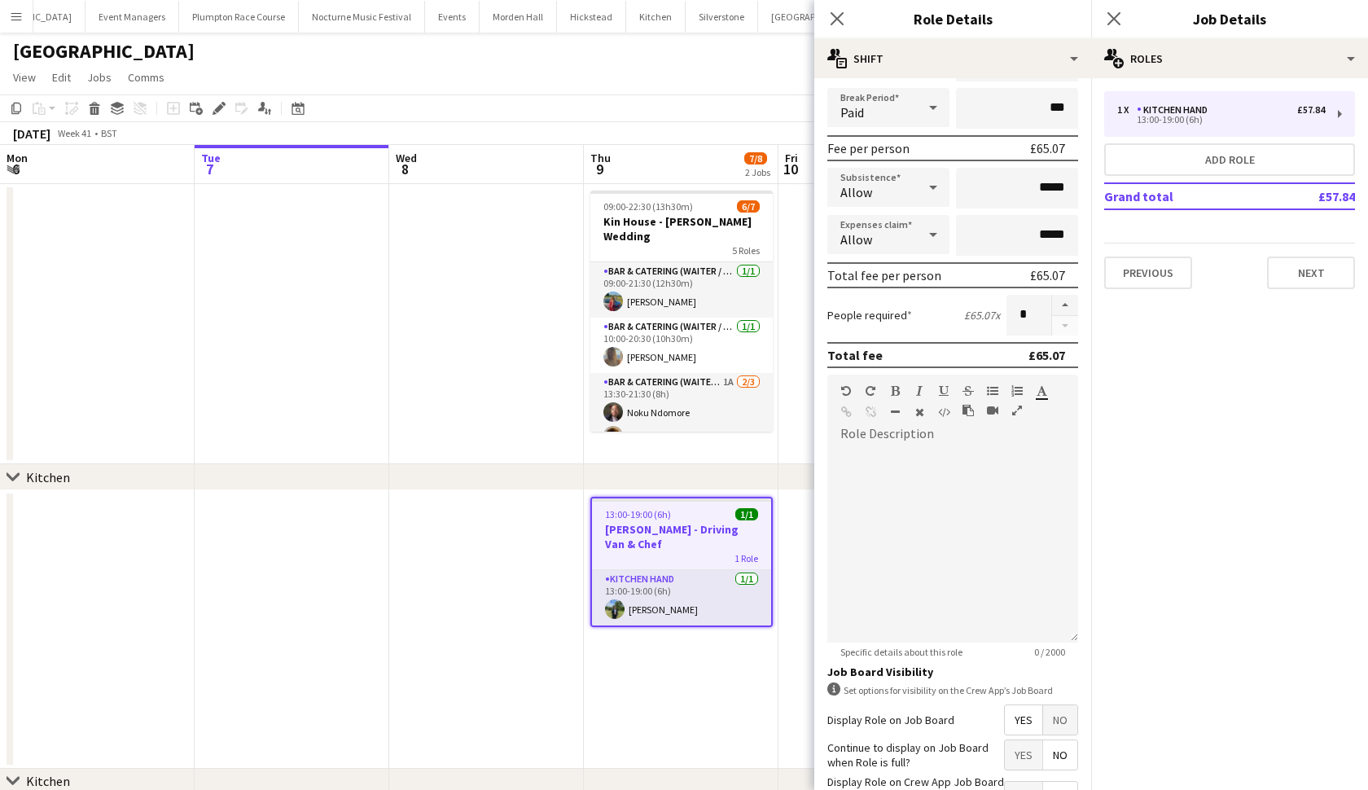
scroll to position [313, 0]
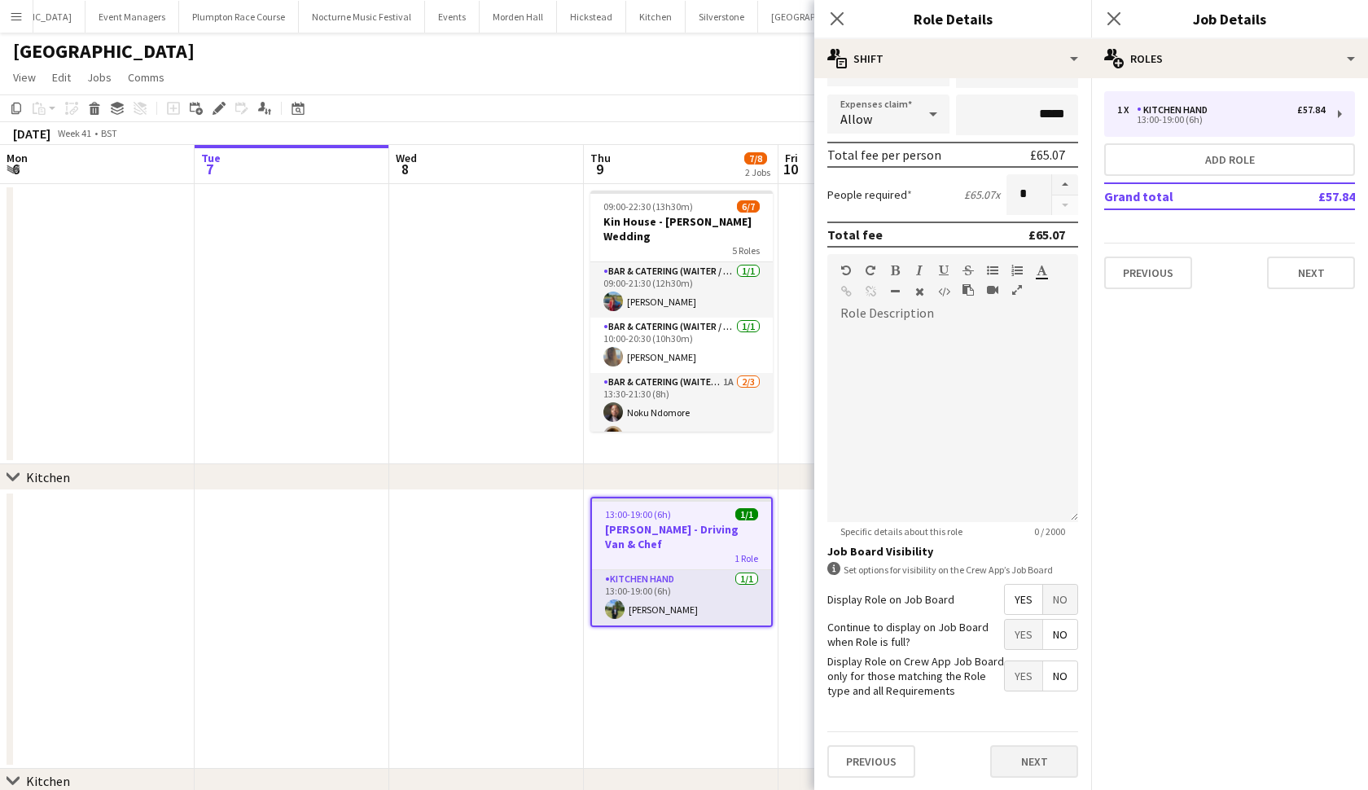
click at [1051, 770] on button "Next" at bounding box center [1034, 761] width 88 height 33
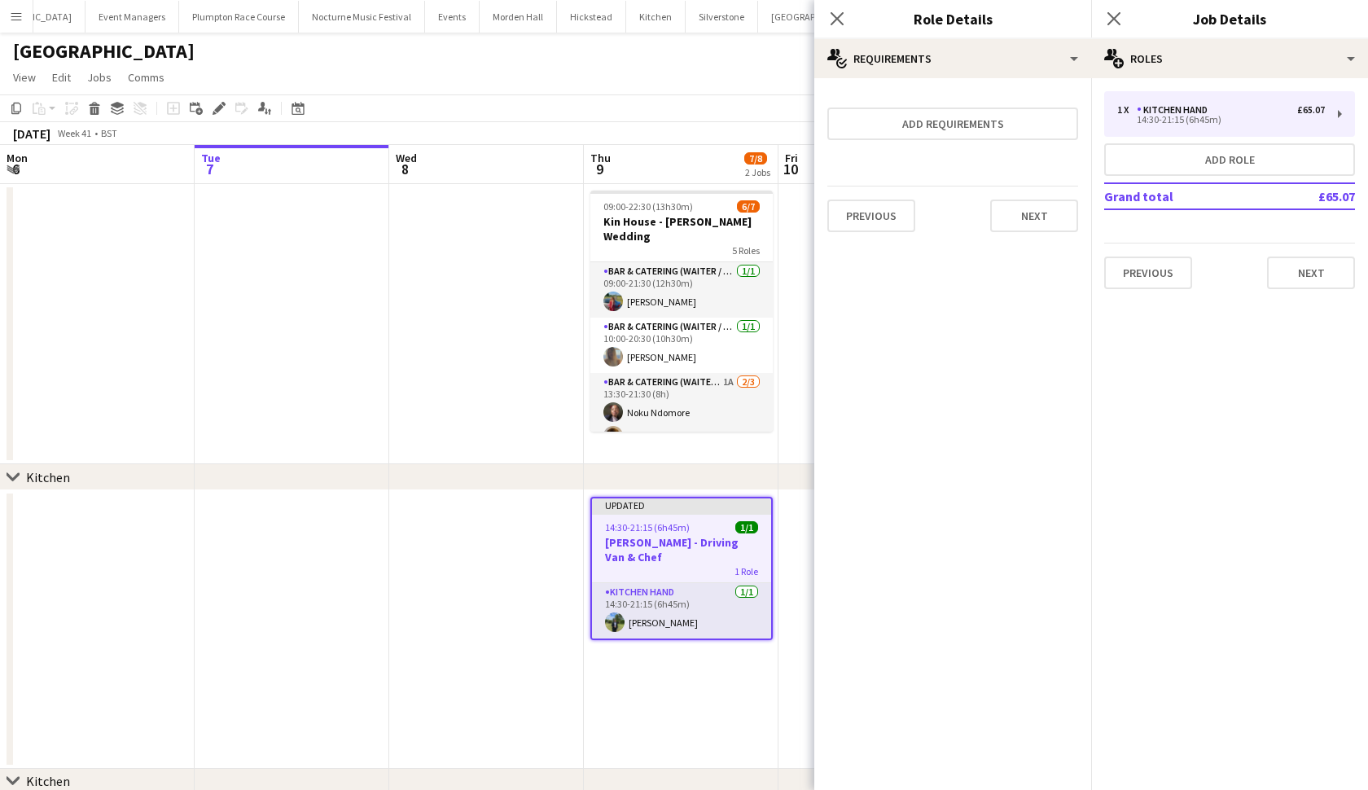
click at [508, 560] on app-date-cell at bounding box center [486, 629] width 195 height 279
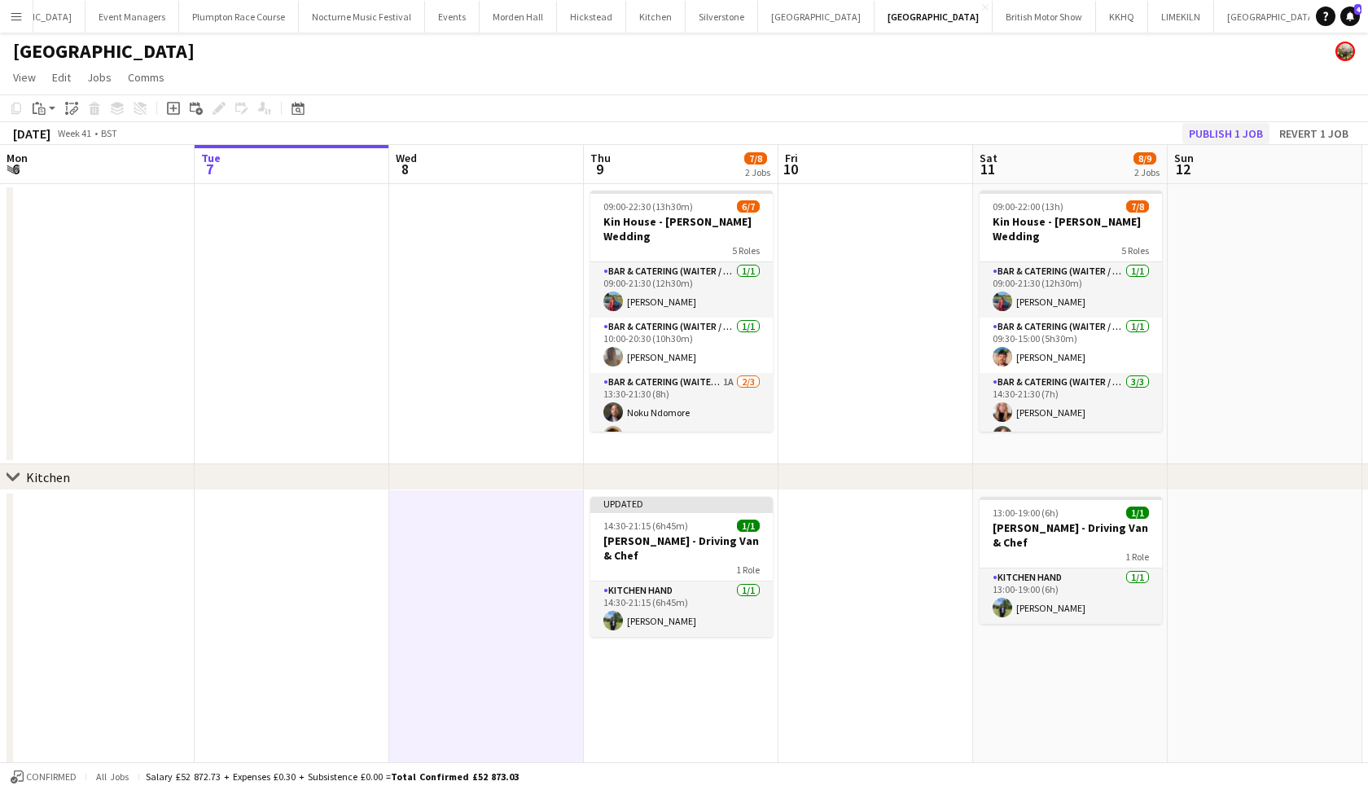
click at [1217, 126] on button "Publish 1 job" at bounding box center [1225, 133] width 87 height 21
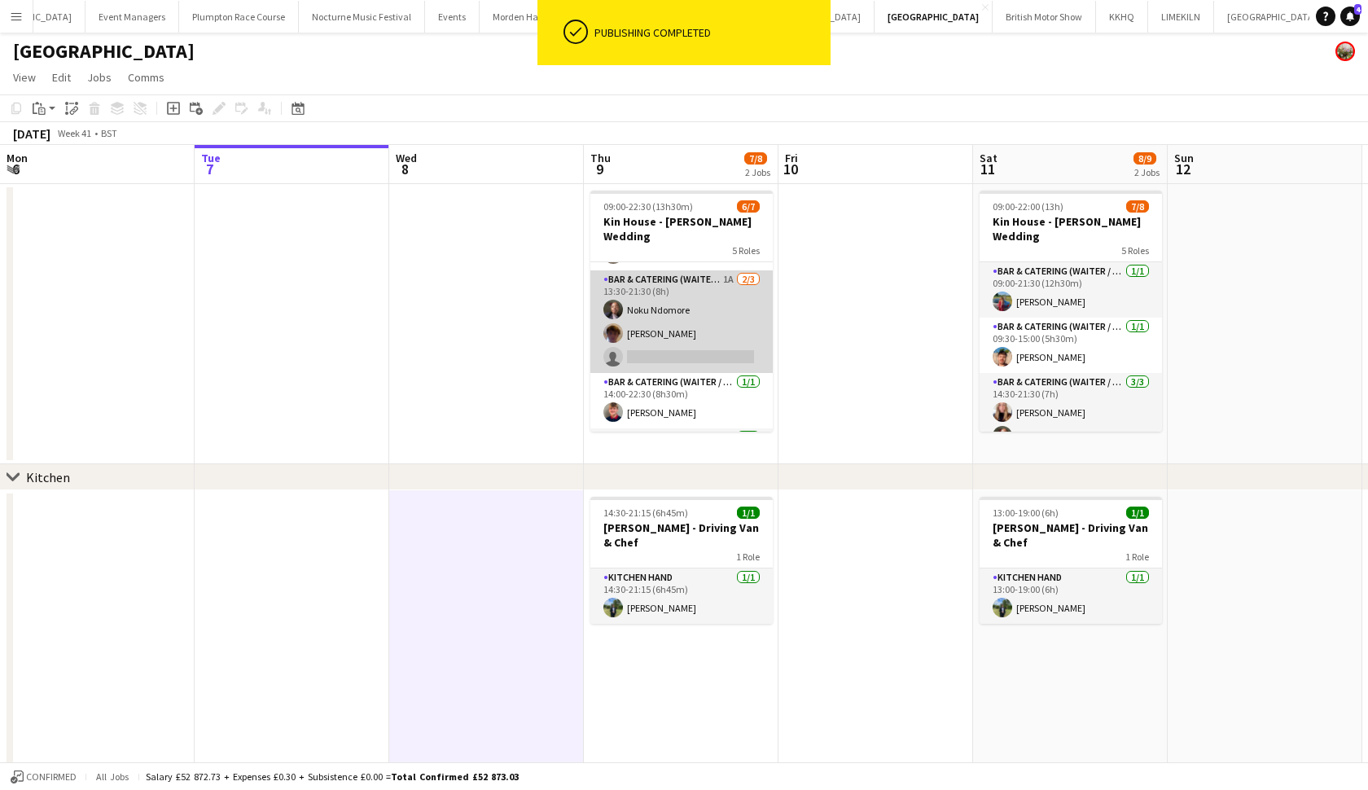
scroll to position [109, 0]
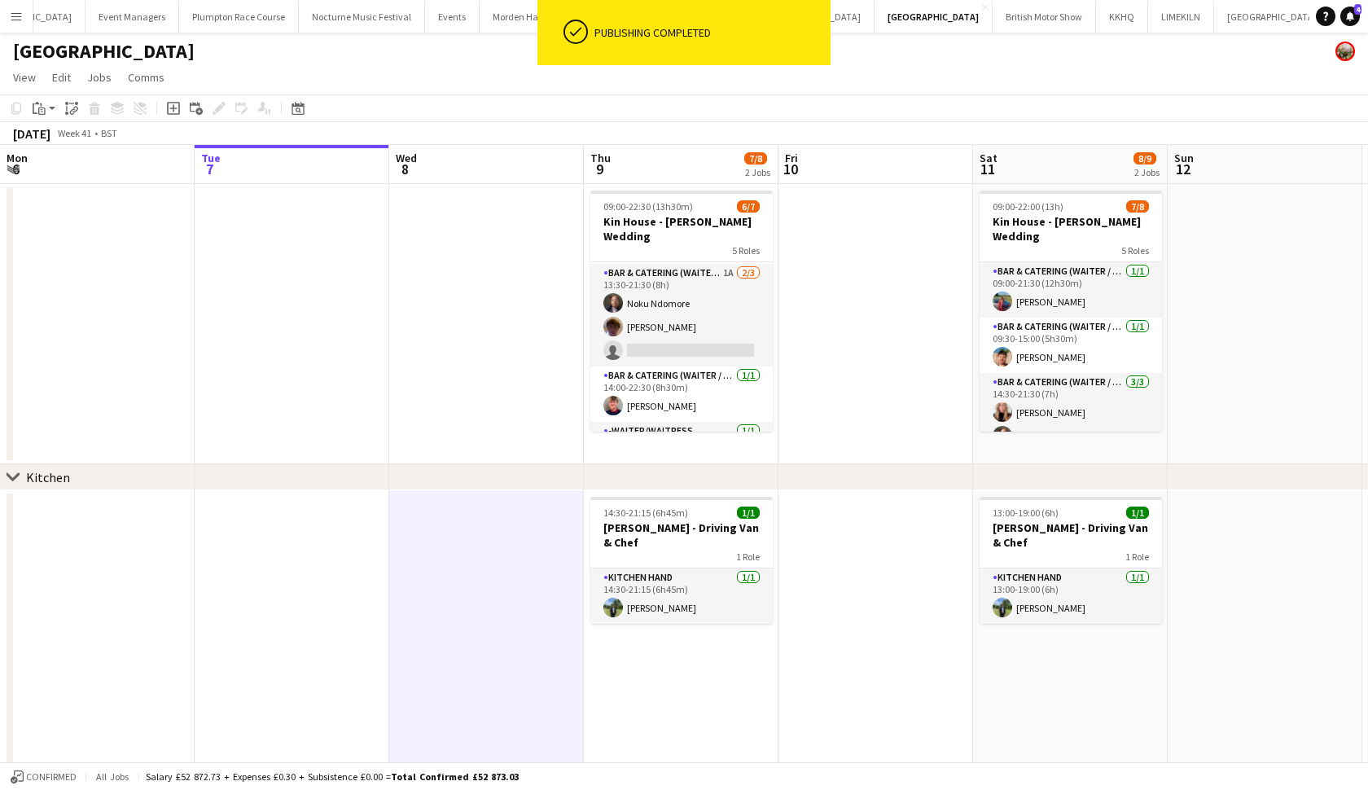
click at [1052, 80] on app-page-menu "View Day view expanded Day view collapsed Month view Date picker Jump to today …" at bounding box center [684, 79] width 1368 height 31
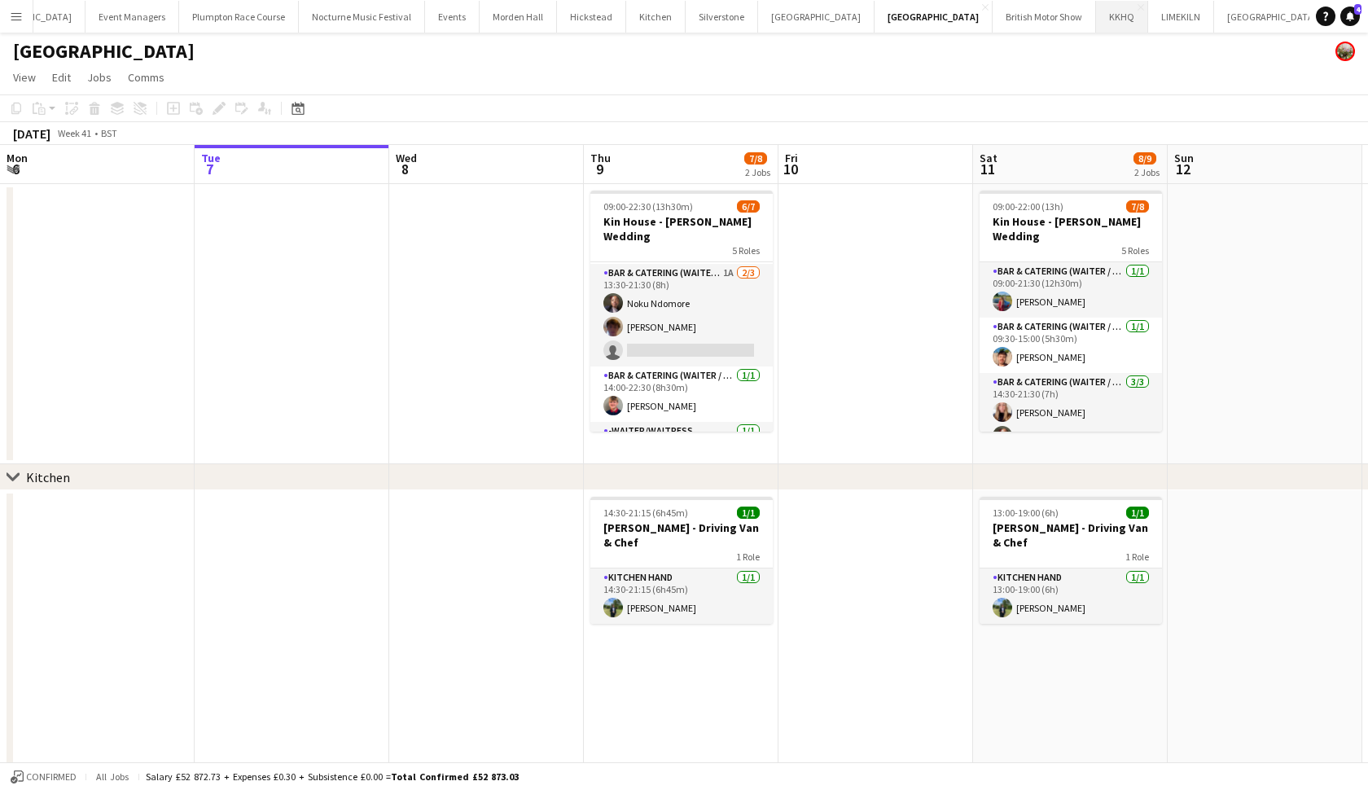
click at [1096, 12] on button "KKHQ Close" at bounding box center [1122, 17] width 52 height 32
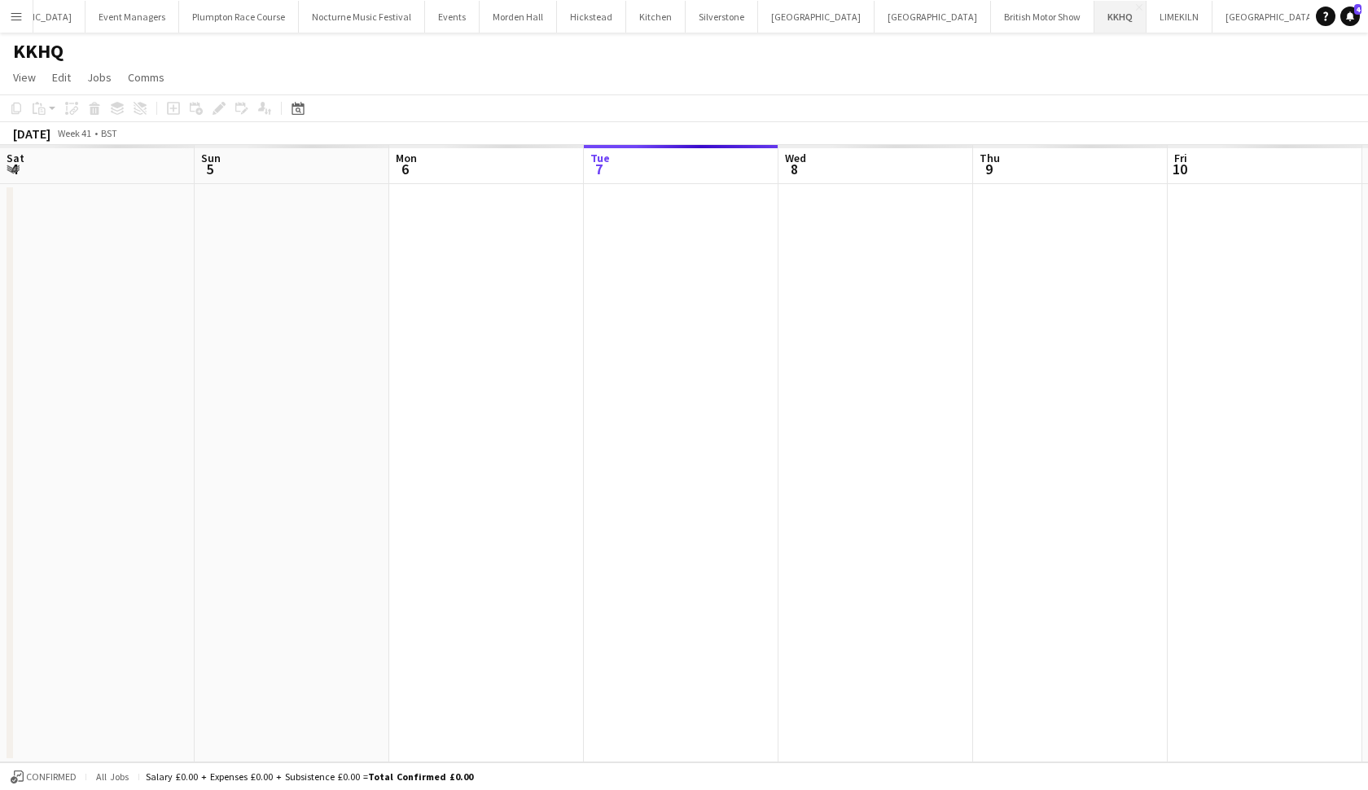
scroll to position [0, 389]
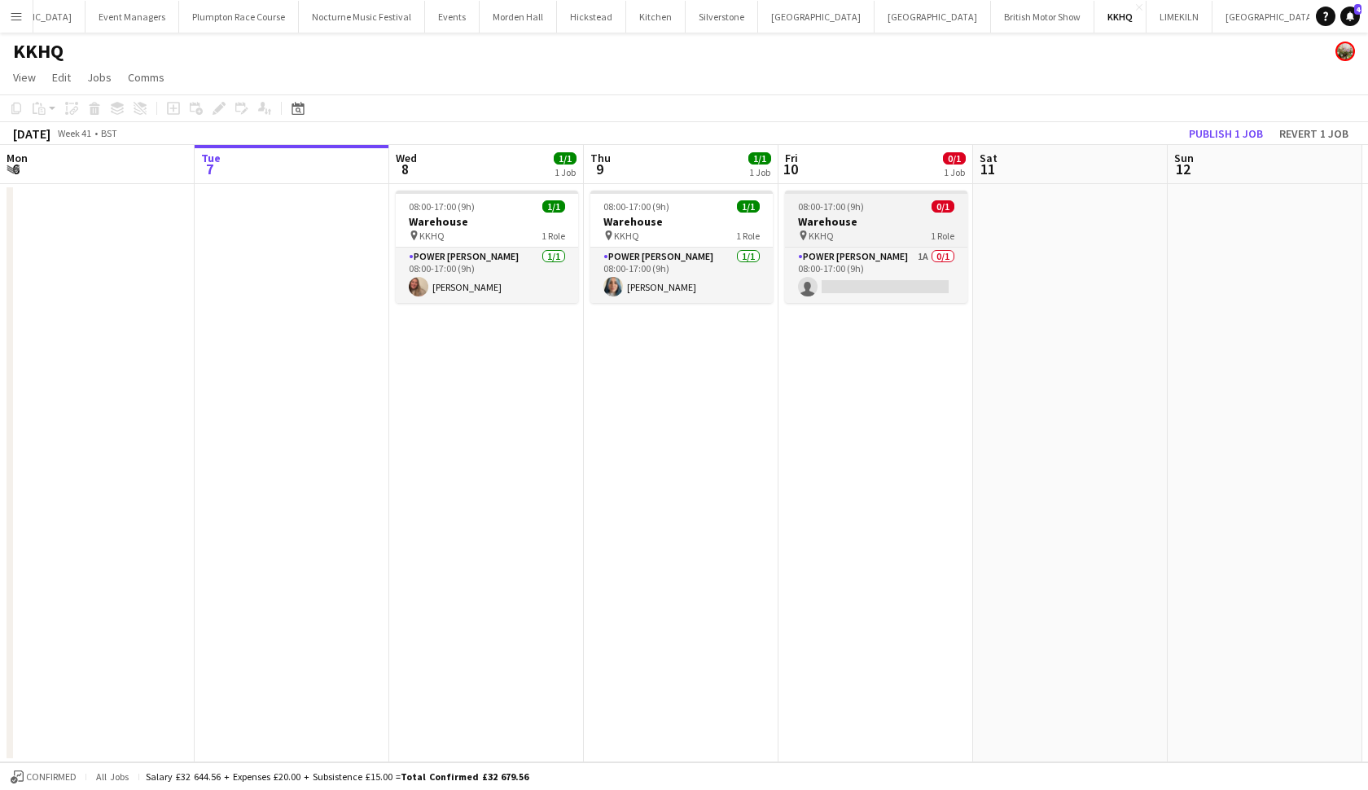
click at [874, 227] on h3 "Warehouse" at bounding box center [876, 221] width 182 height 15
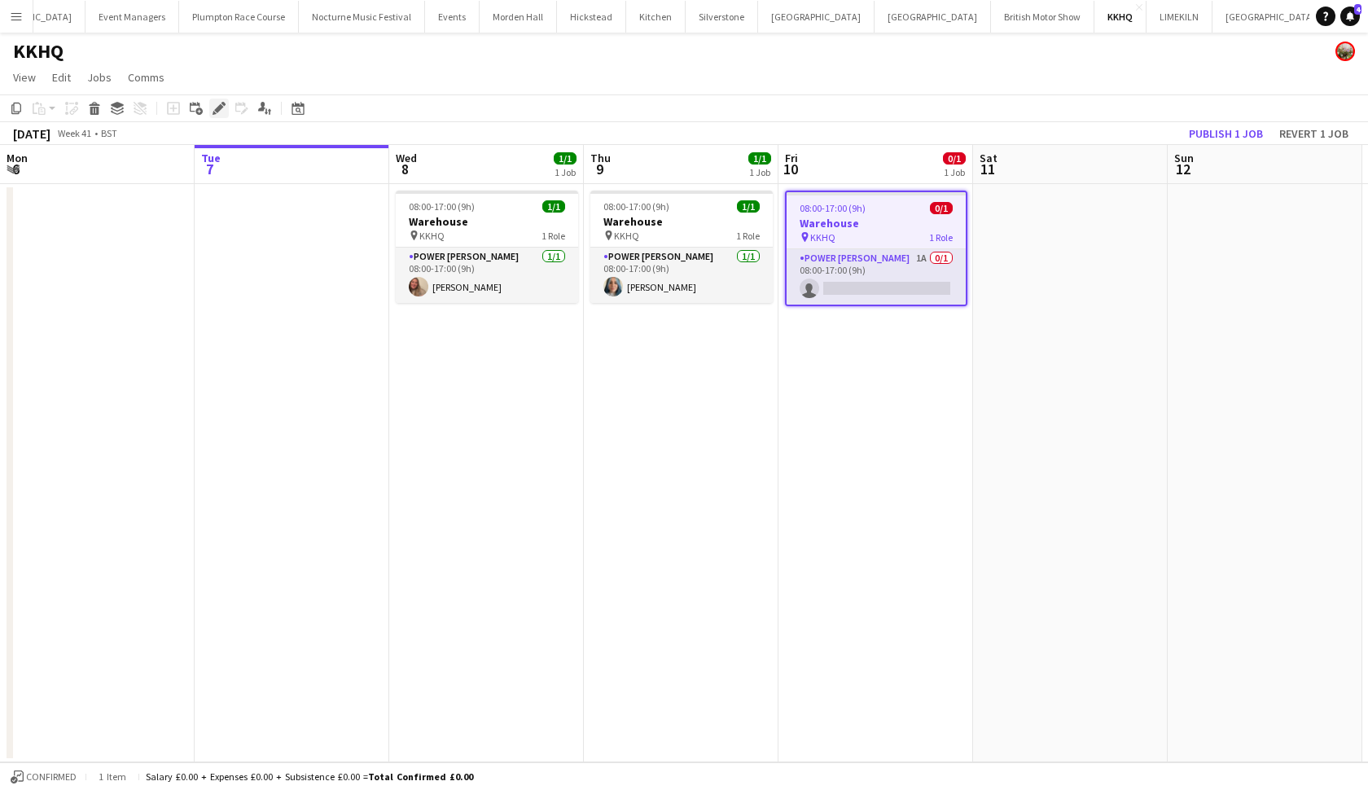
click at [216, 106] on icon "Edit" at bounding box center [219, 108] width 13 height 13
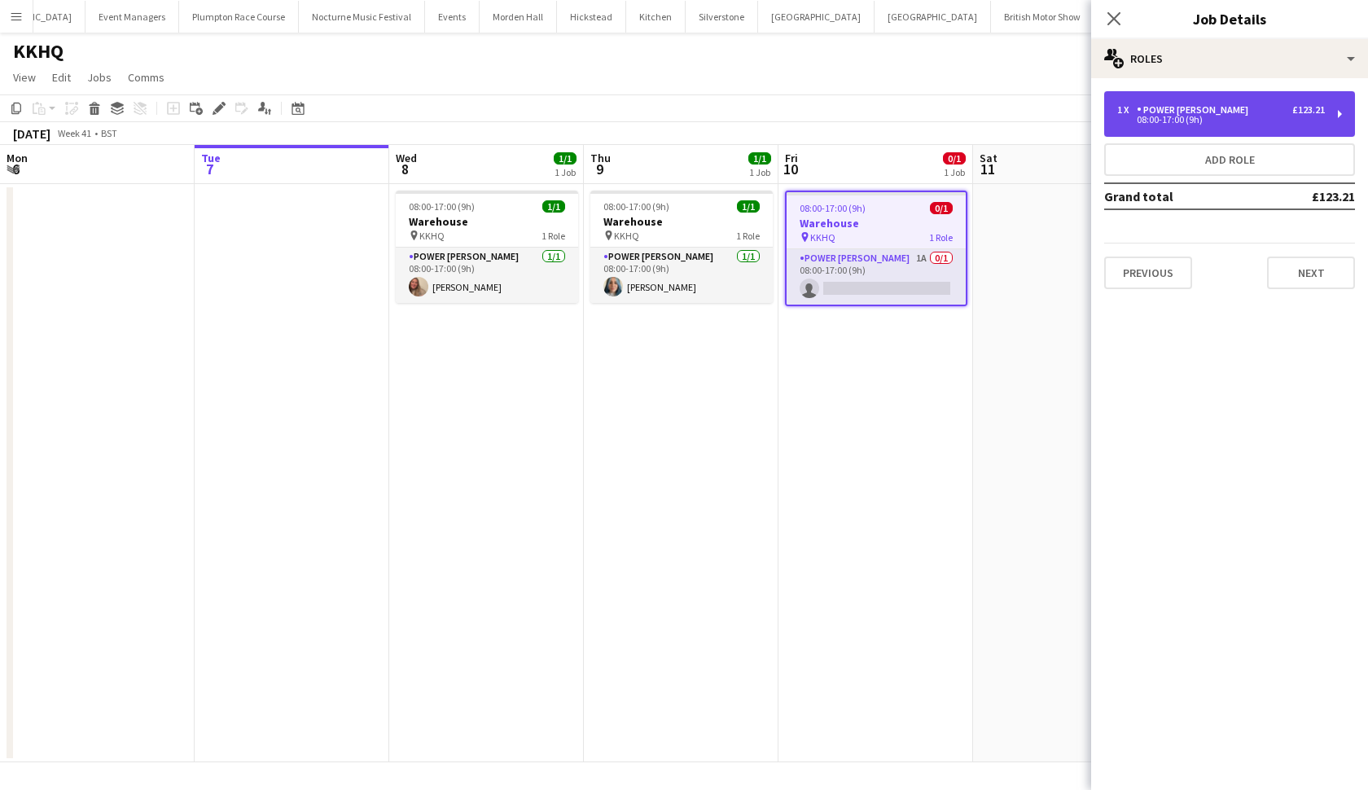
click at [1154, 109] on div "Power Porter" at bounding box center [1196, 109] width 118 height 11
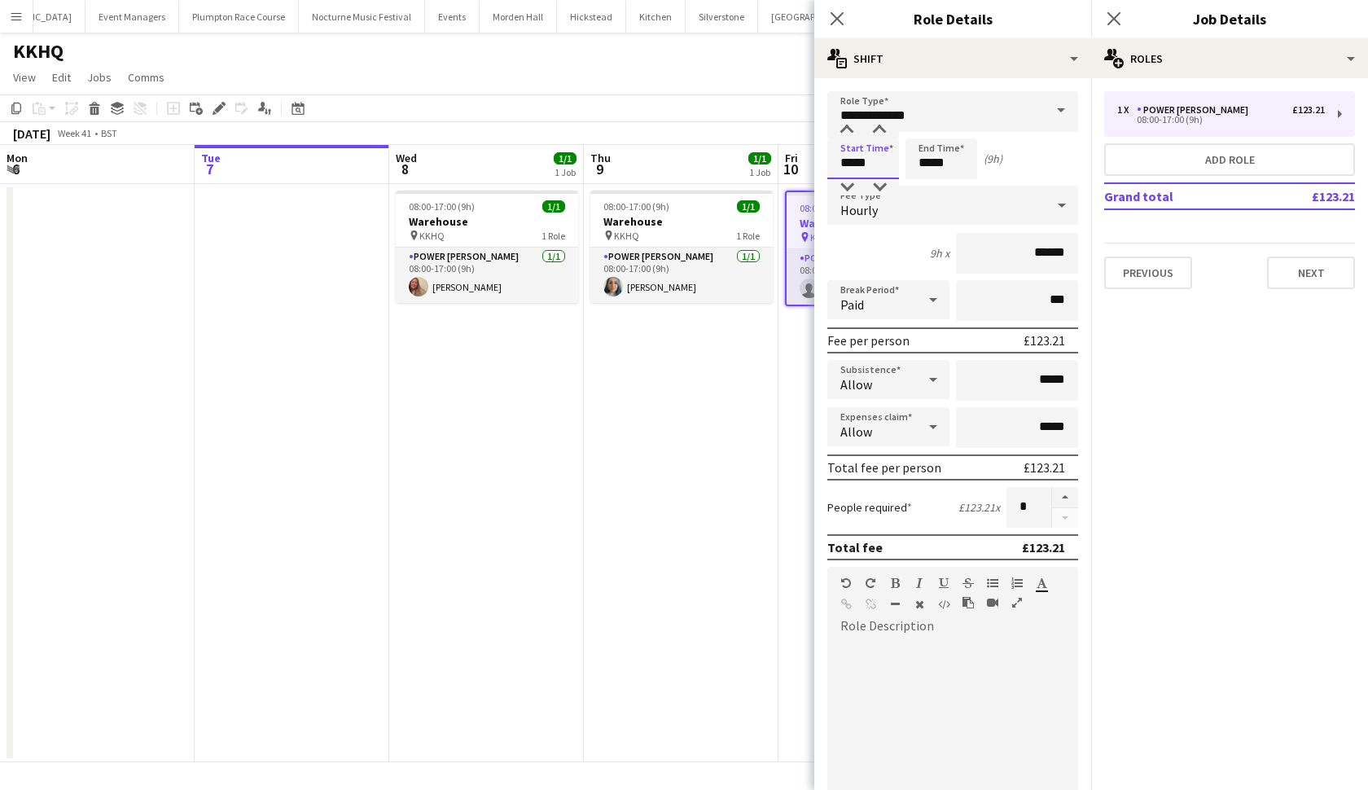
click at [849, 167] on input "*****" at bounding box center [863, 158] width 72 height 41
click at [950, 265] on div "9h x ******" at bounding box center [952, 253] width 251 height 41
click at [247, 437] on app-date-cell at bounding box center [292, 473] width 195 height 578
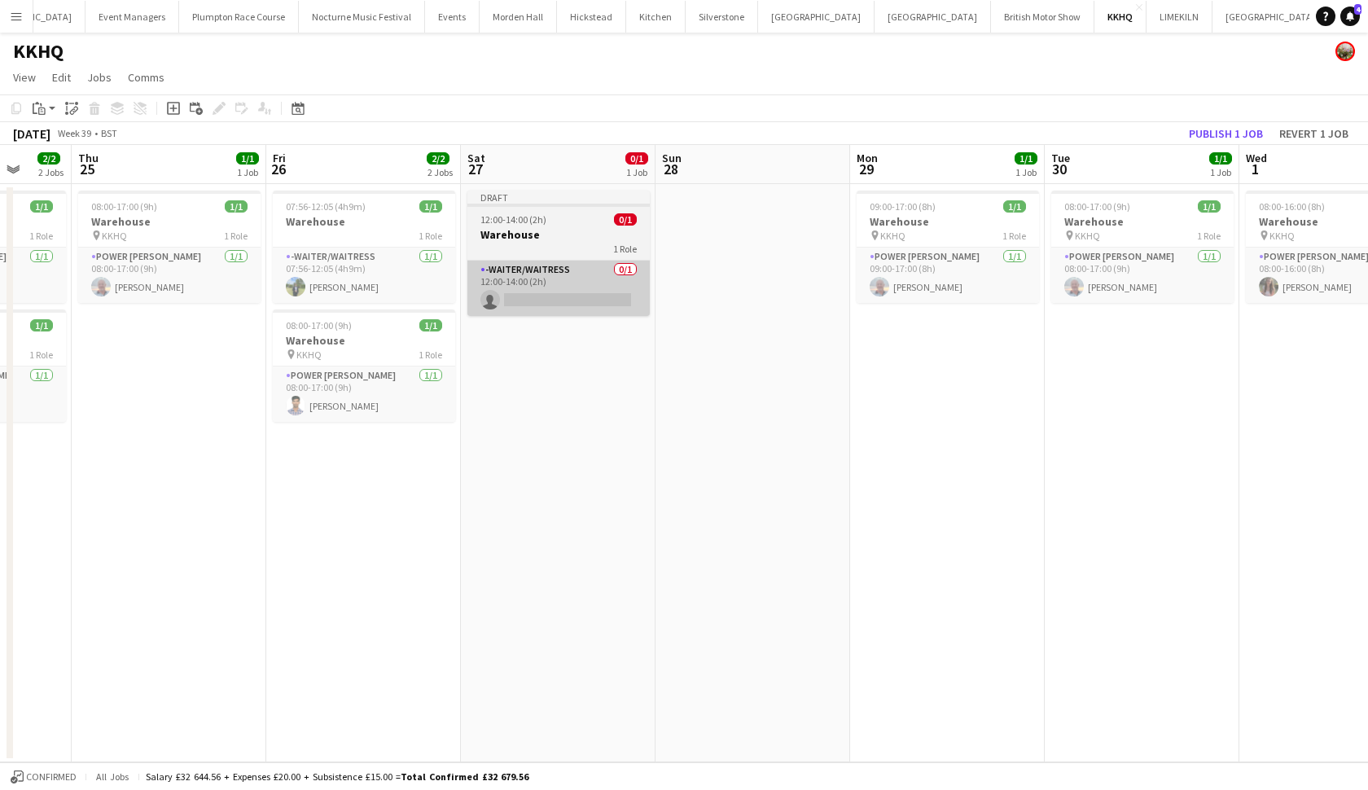
scroll to position [0, 513]
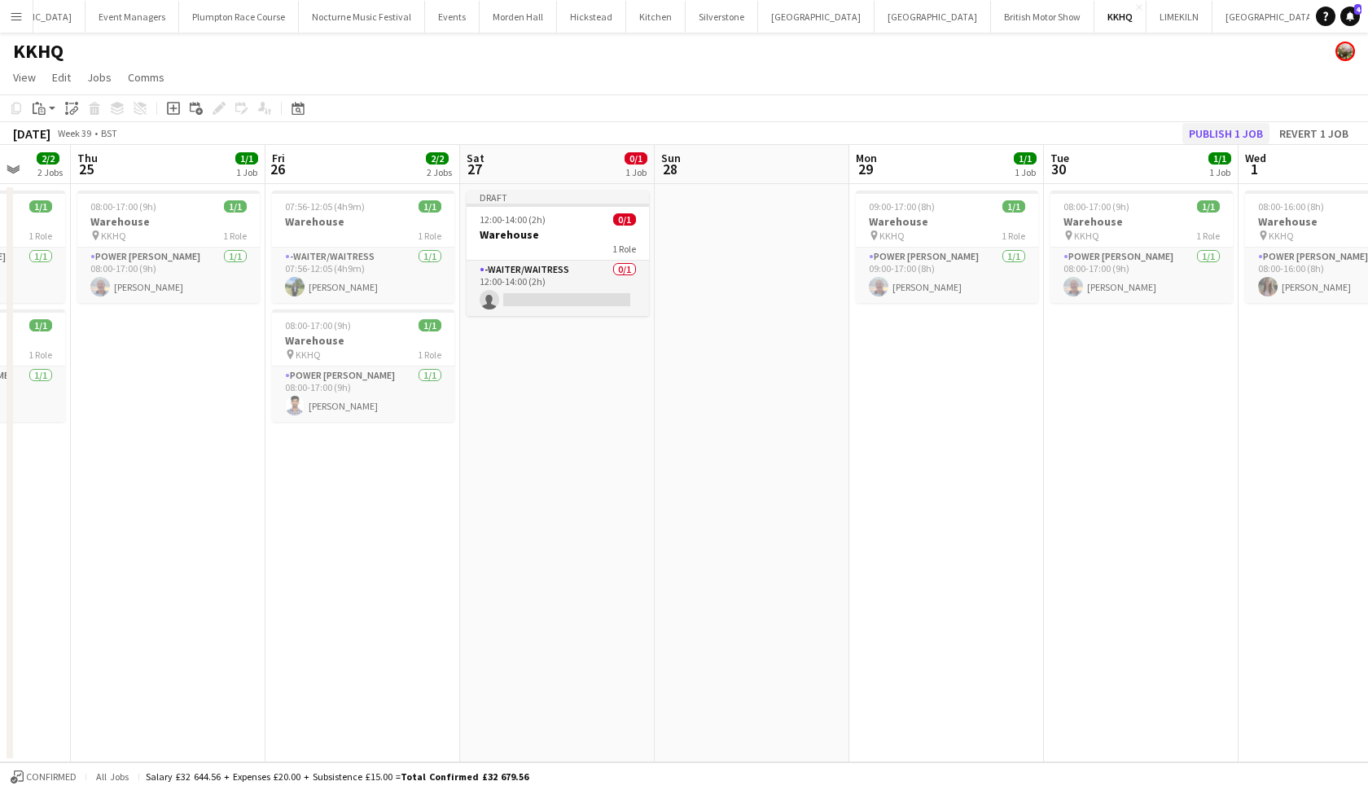
click at [1233, 131] on button "Publish 1 job" at bounding box center [1225, 133] width 87 height 21
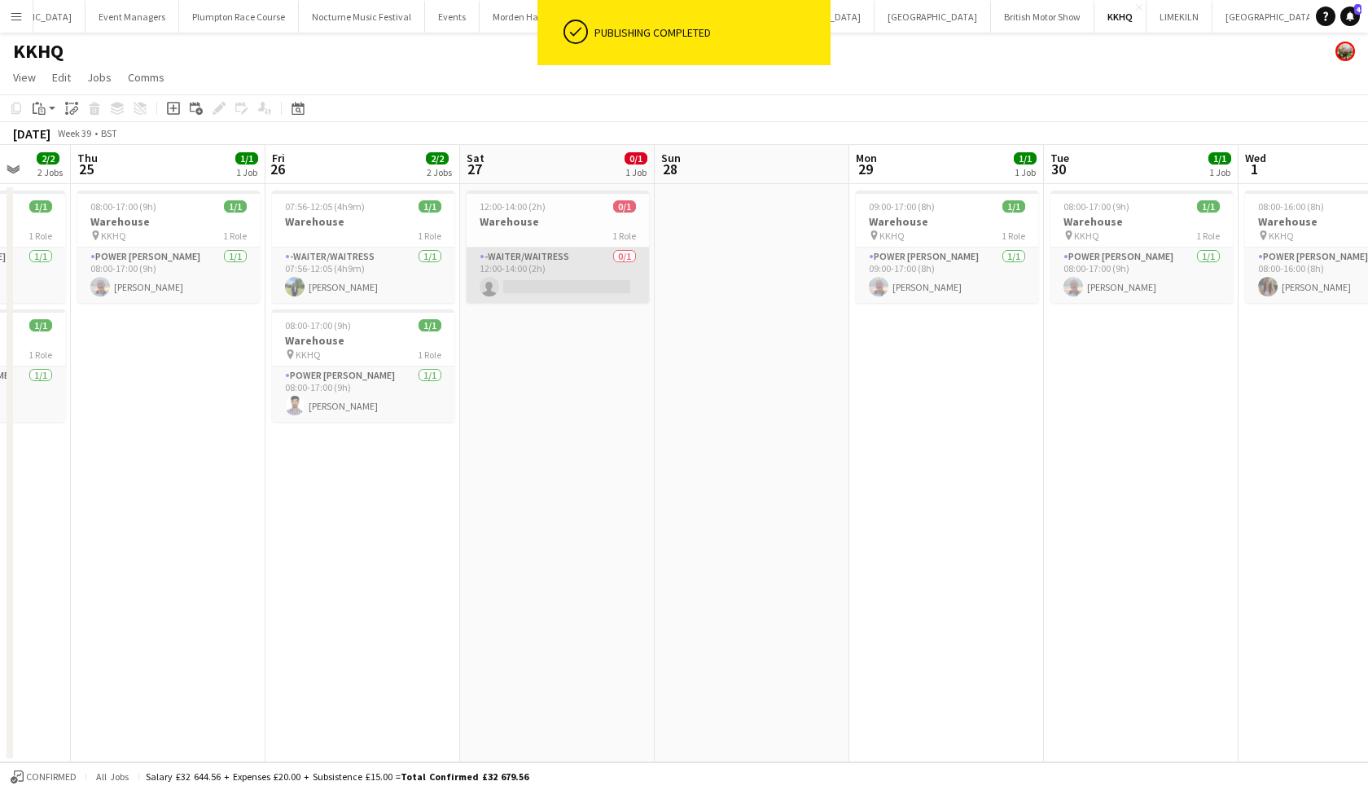
click at [550, 285] on app-card-role "-Waiter/Waitress 0/1 12:00-14:00 (2h) single-neutral-actions" at bounding box center [558, 275] width 182 height 55
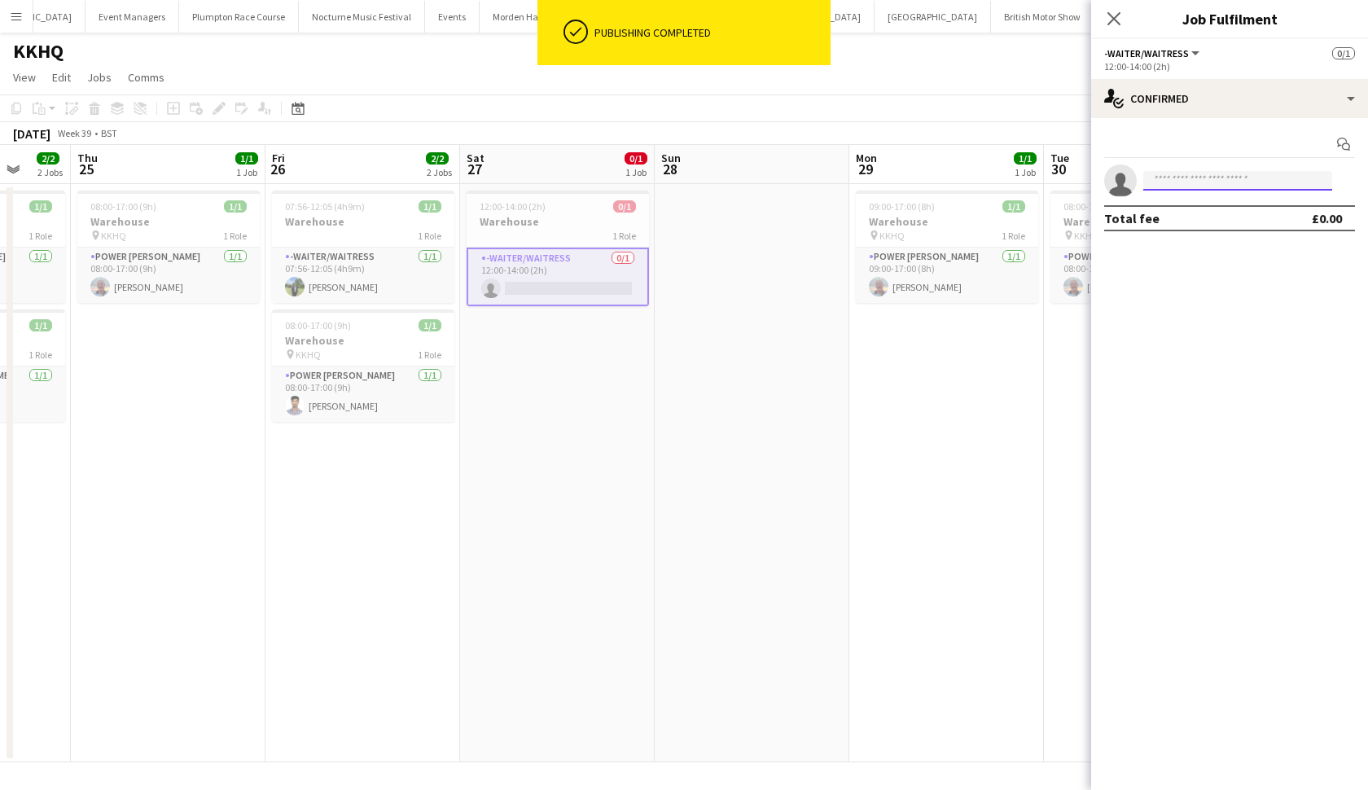
click at [1228, 188] on input at bounding box center [1237, 181] width 189 height 20
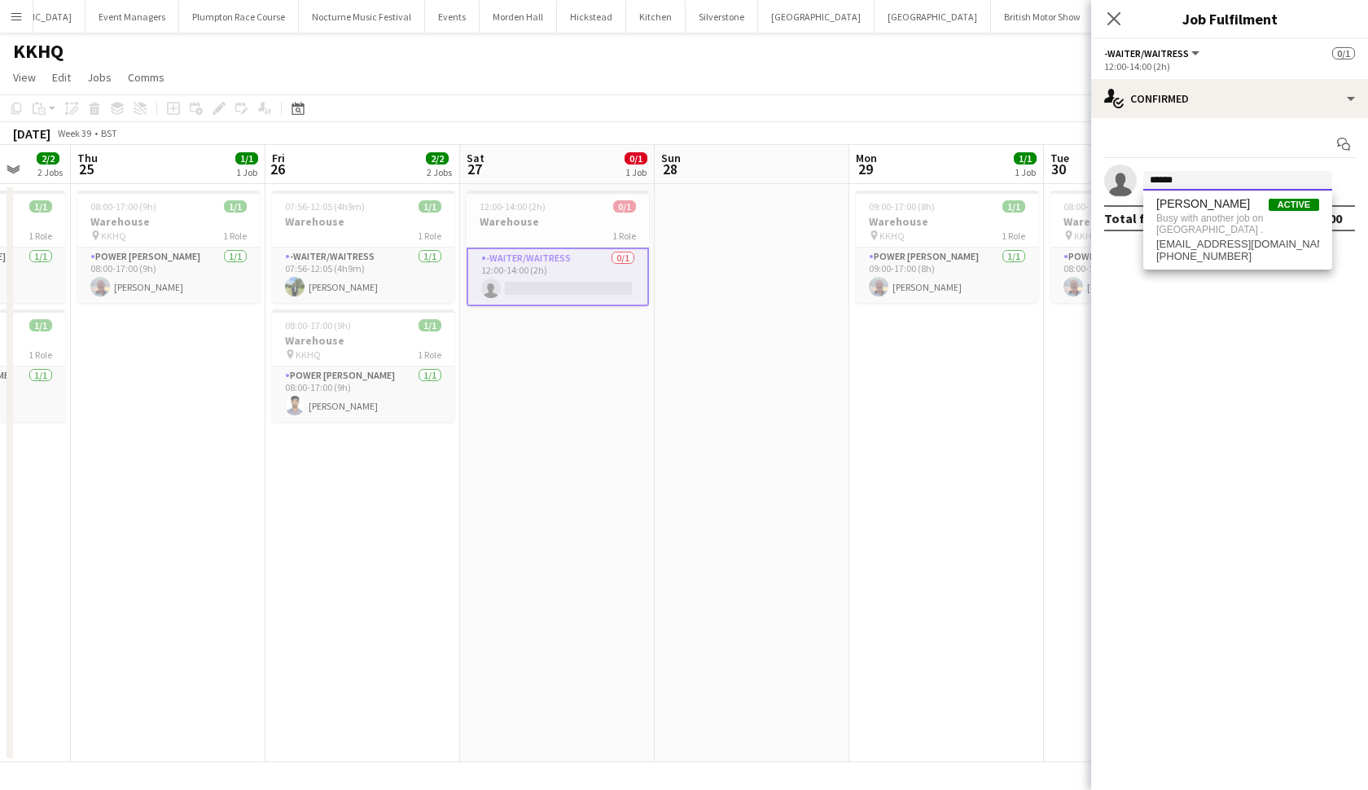
type input "******"
drag, startPoint x: 1228, startPoint y: 188, endPoint x: 1233, endPoint y: 226, distance: 38.6
click at [1233, 238] on span "hggardner1@gmail.com" at bounding box center [1237, 244] width 163 height 13
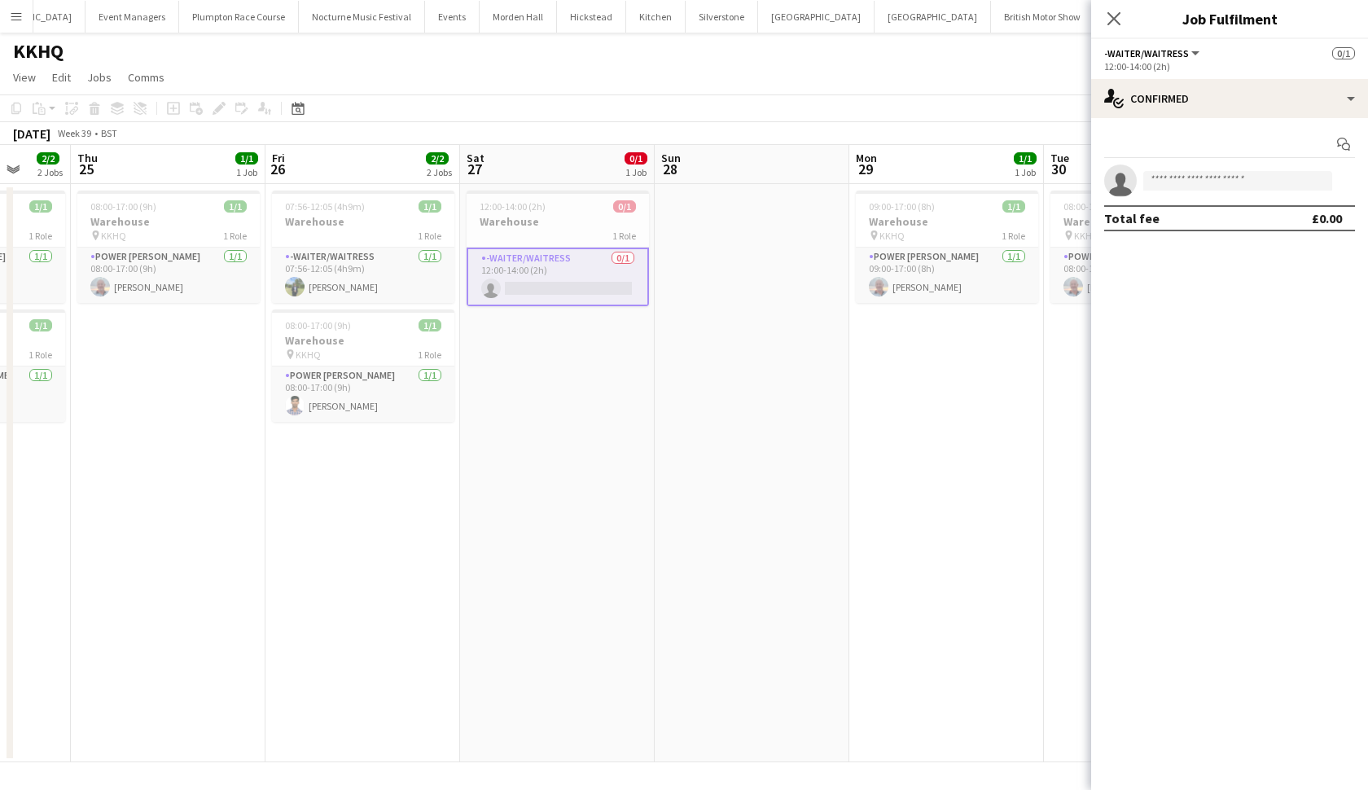
click at [853, 445] on app-date-cell "09:00-17:00 (8h) 1/1 Warehouse pin KKHQ 1 Role Power Porter 1/1 09:00-17:00 (8h…" at bounding box center [946, 473] width 195 height 578
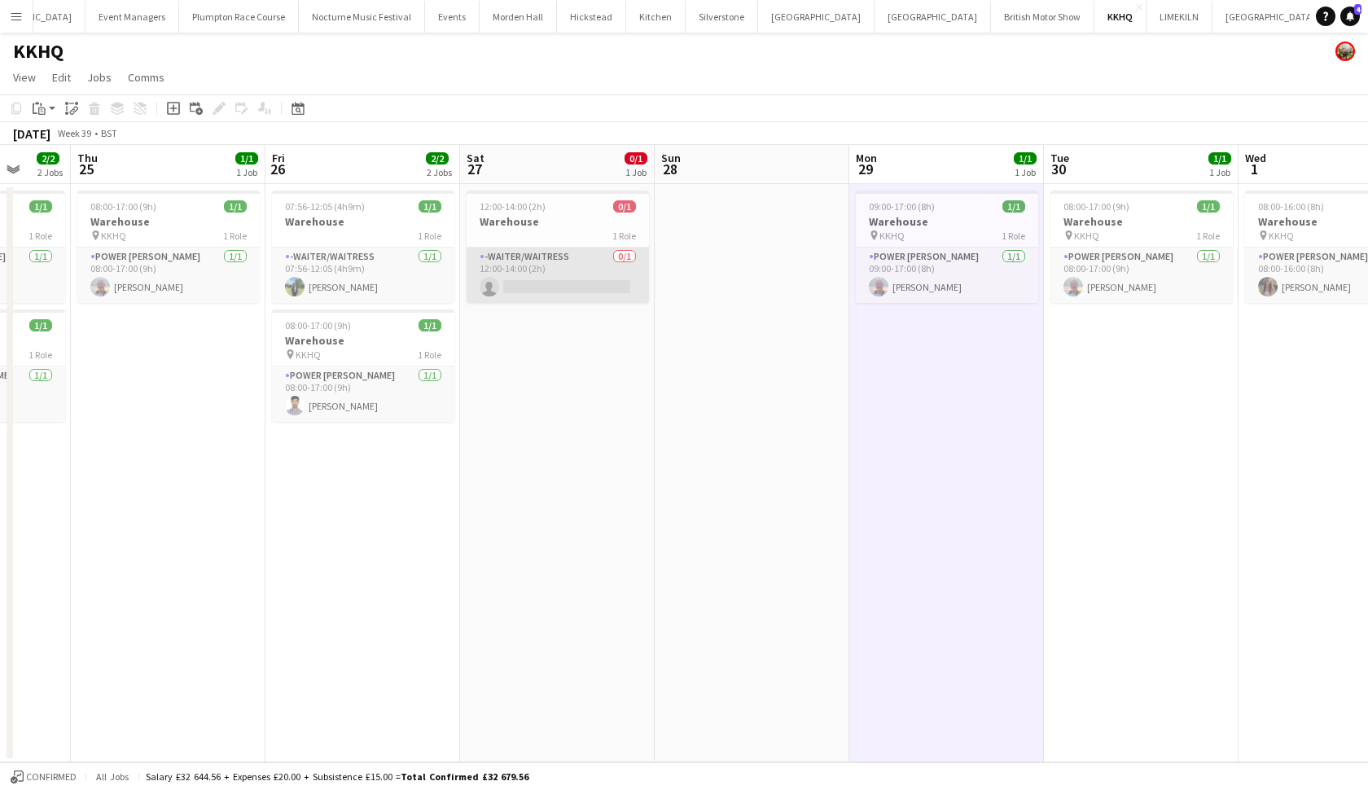
click at [581, 292] on app-card-role "-Waiter/Waitress 0/1 12:00-14:00 (2h) single-neutral-actions" at bounding box center [558, 275] width 182 height 55
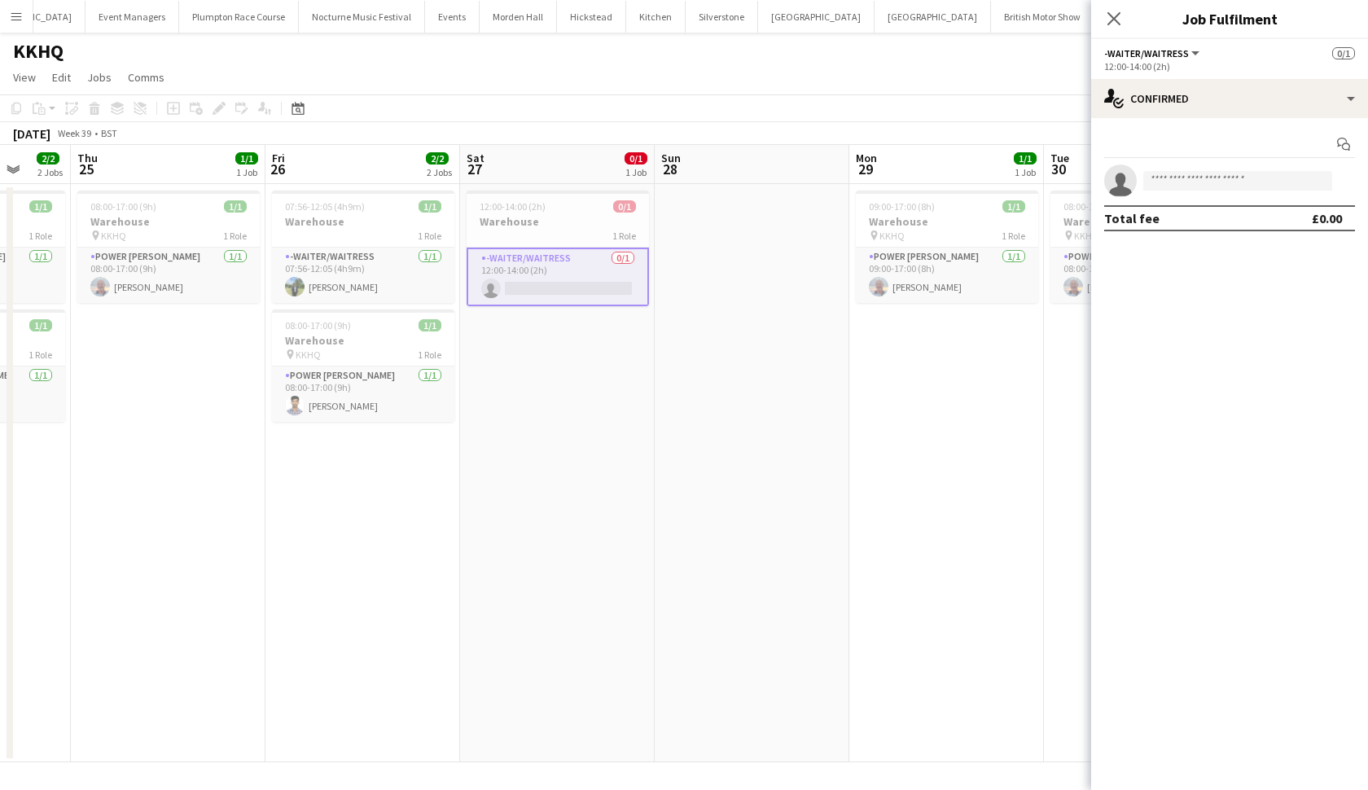
click at [849, 46] on div "KKHQ" at bounding box center [684, 48] width 1368 height 31
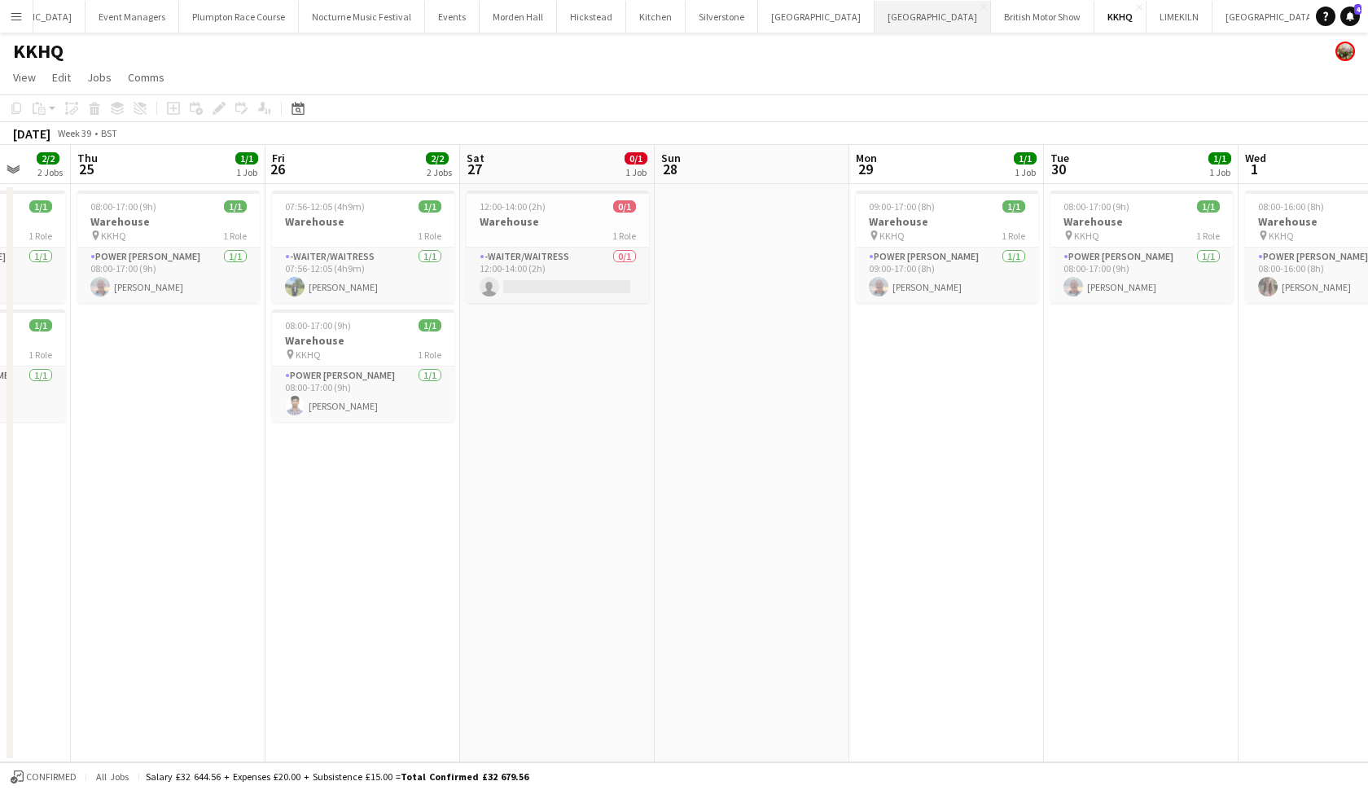
click at [875, 21] on button "Kin House Close" at bounding box center [933, 17] width 116 height 32
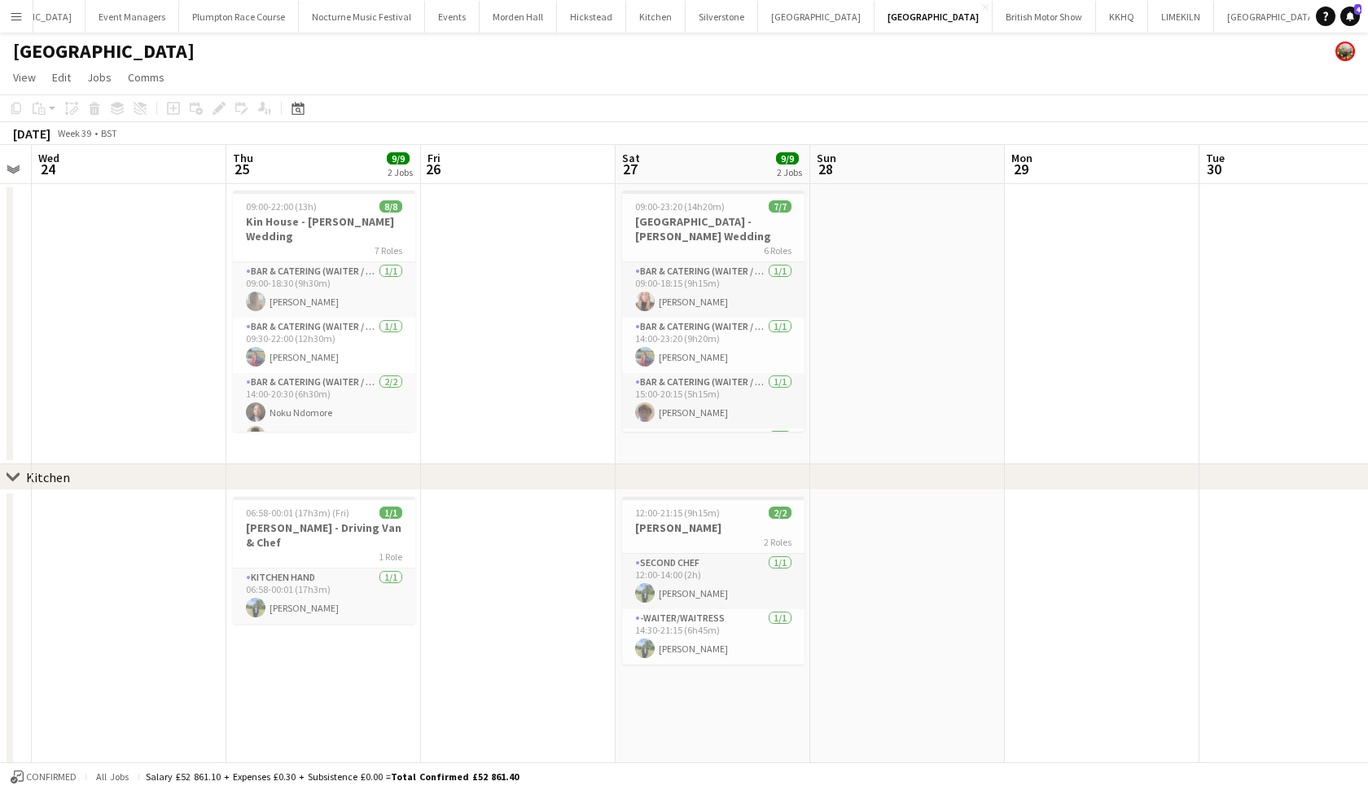
scroll to position [0, 560]
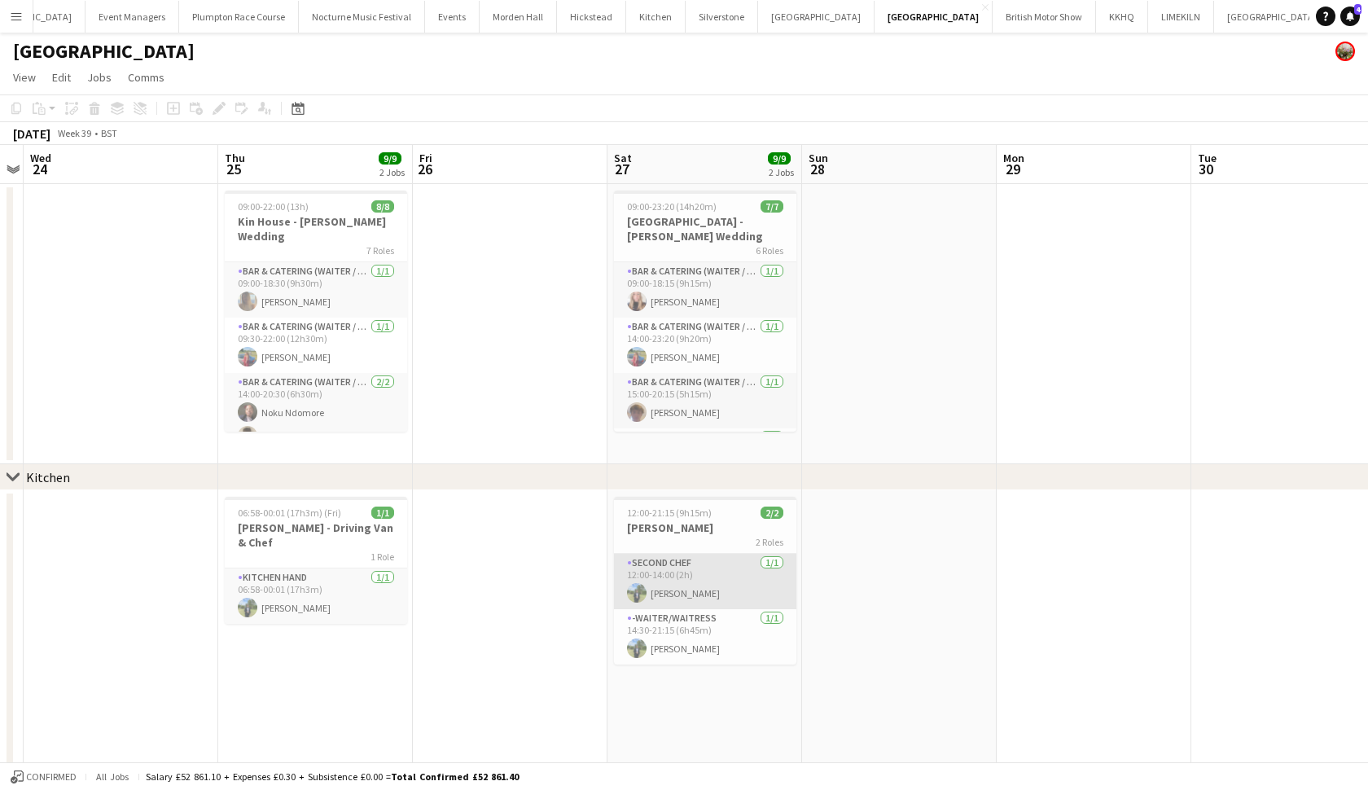
click at [678, 584] on app-card-role "Second Chef 1/1 12:00-14:00 (2h) Harvey Gardner" at bounding box center [705, 581] width 182 height 55
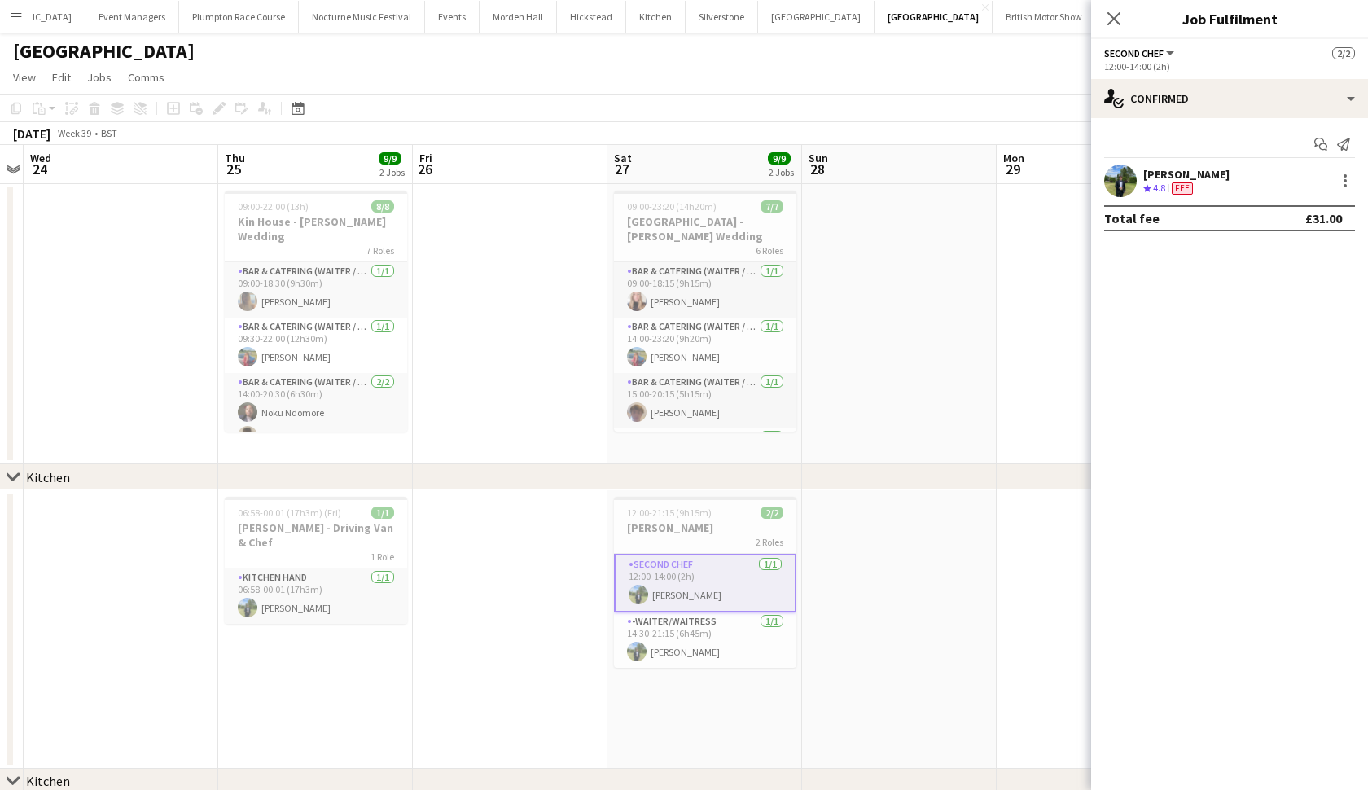
click at [994, 489] on div "chevron-right Kitchen" at bounding box center [684, 477] width 1368 height 26
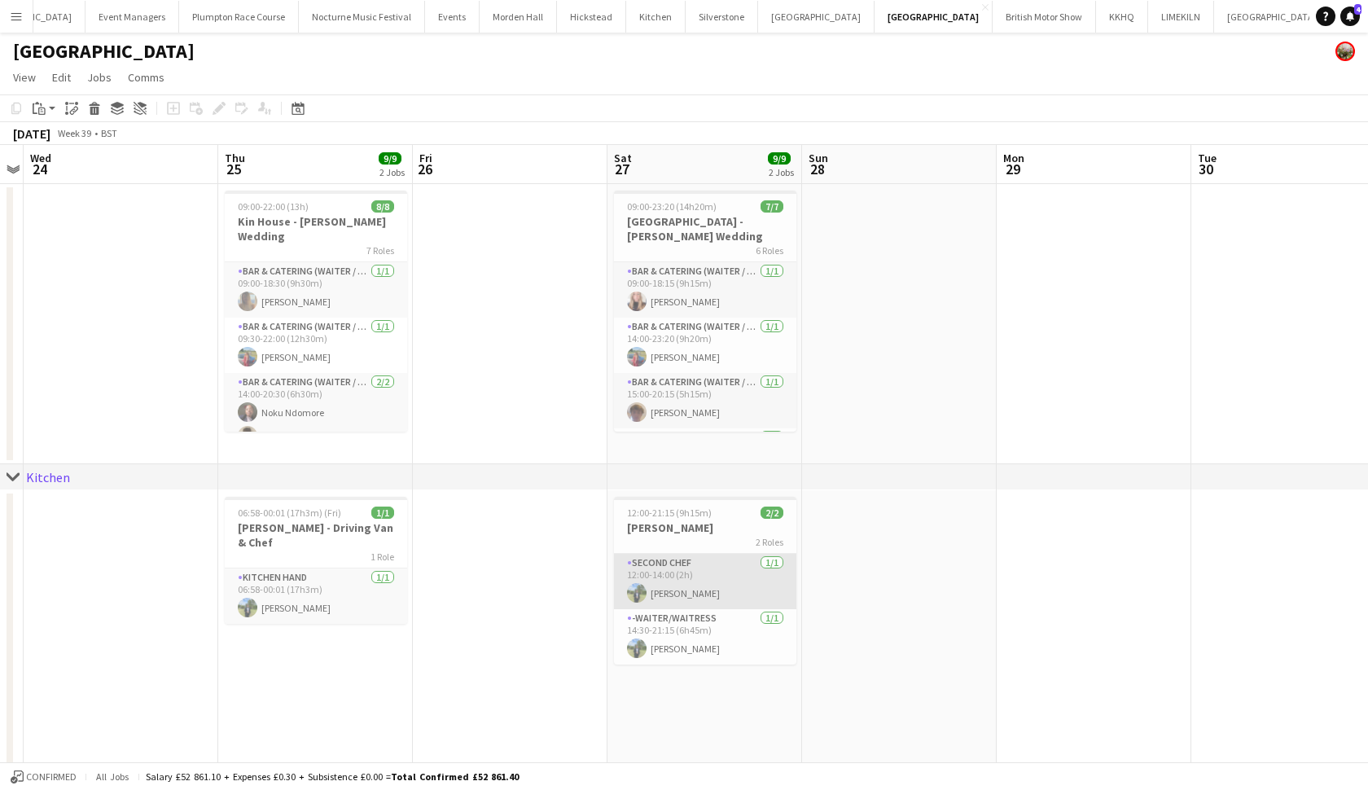
click at [730, 589] on app-card-role "Second Chef 1/1 12:00-14:00 (2h) Harvey Gardner" at bounding box center [705, 581] width 182 height 55
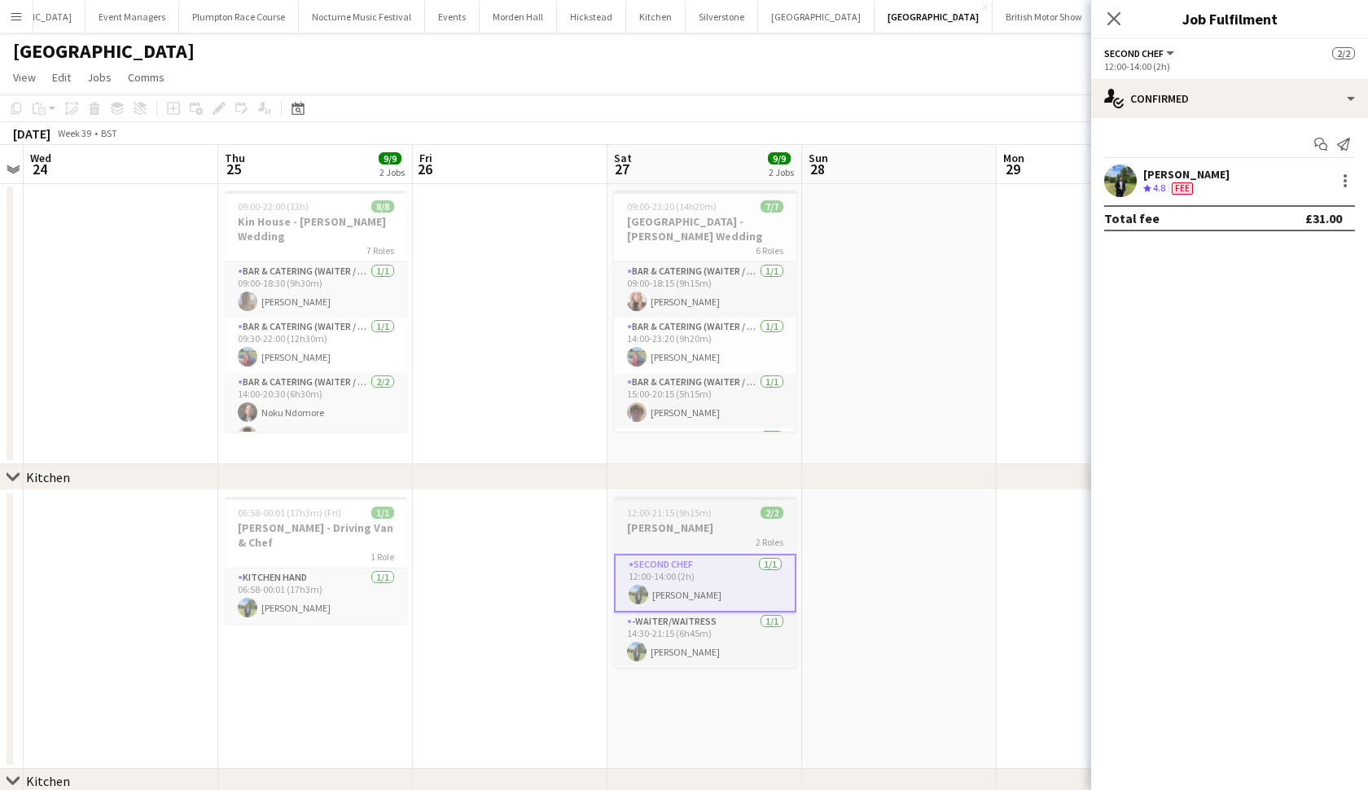
scroll to position [0, 559]
click at [678, 538] on div "2 Roles" at bounding box center [706, 541] width 182 height 13
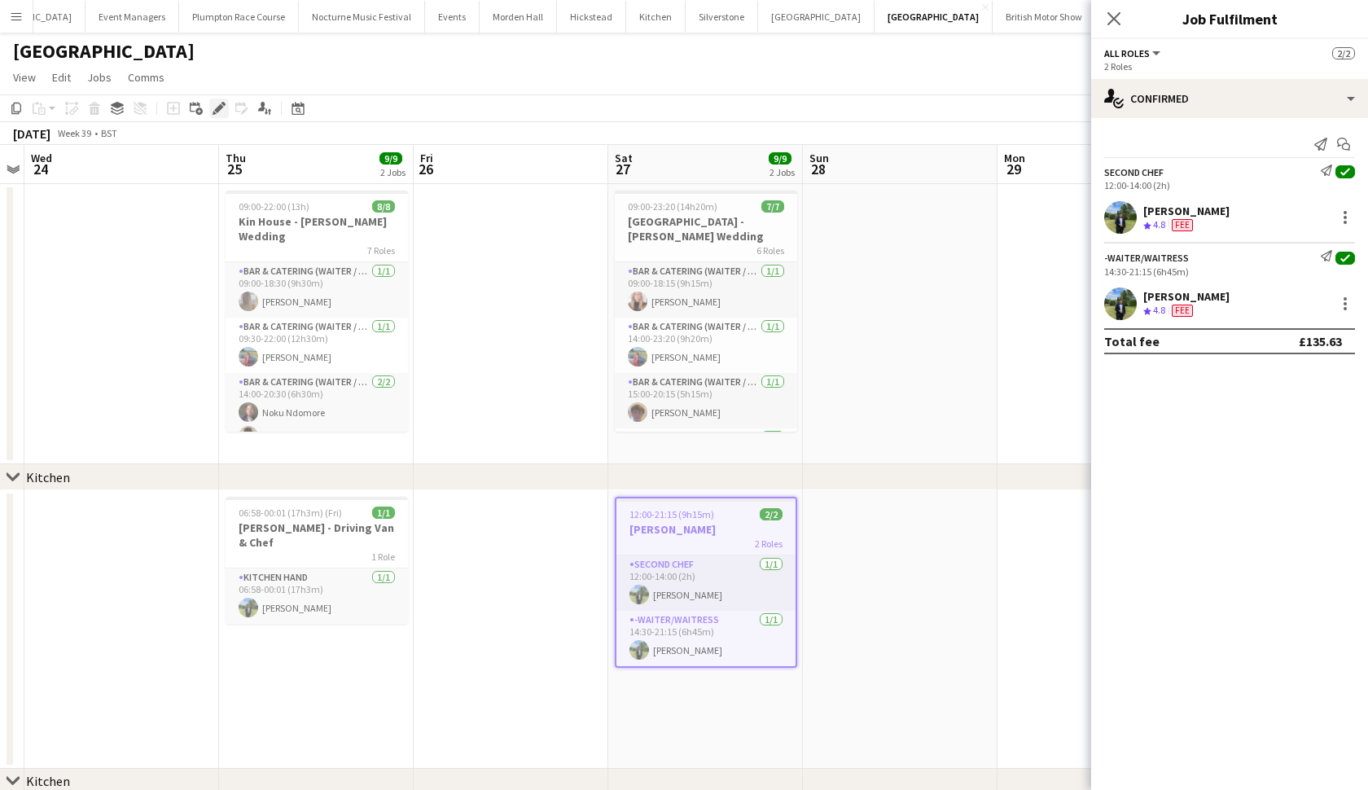
click at [222, 107] on icon at bounding box center [218, 108] width 9 height 9
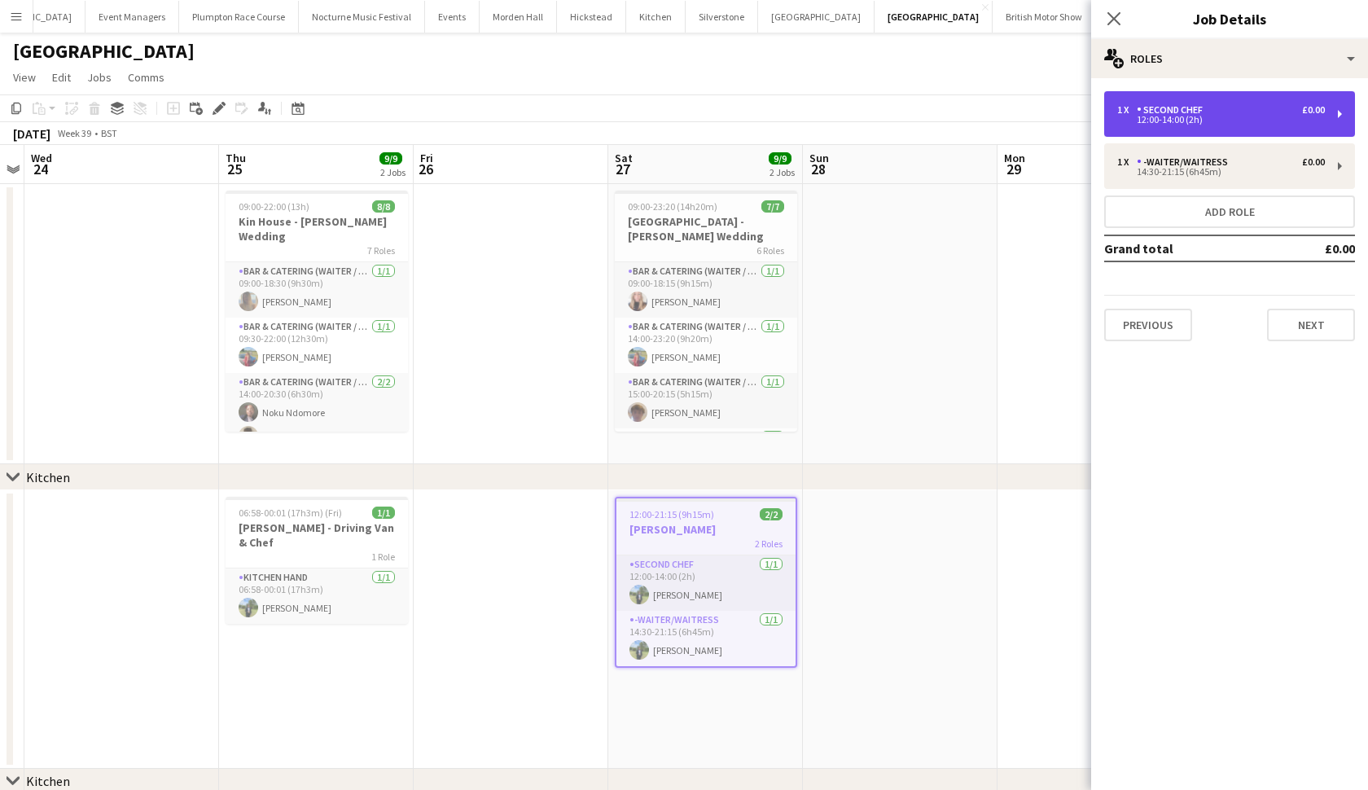
click at [1208, 119] on div "12:00-14:00 (2h)" at bounding box center [1221, 120] width 208 height 8
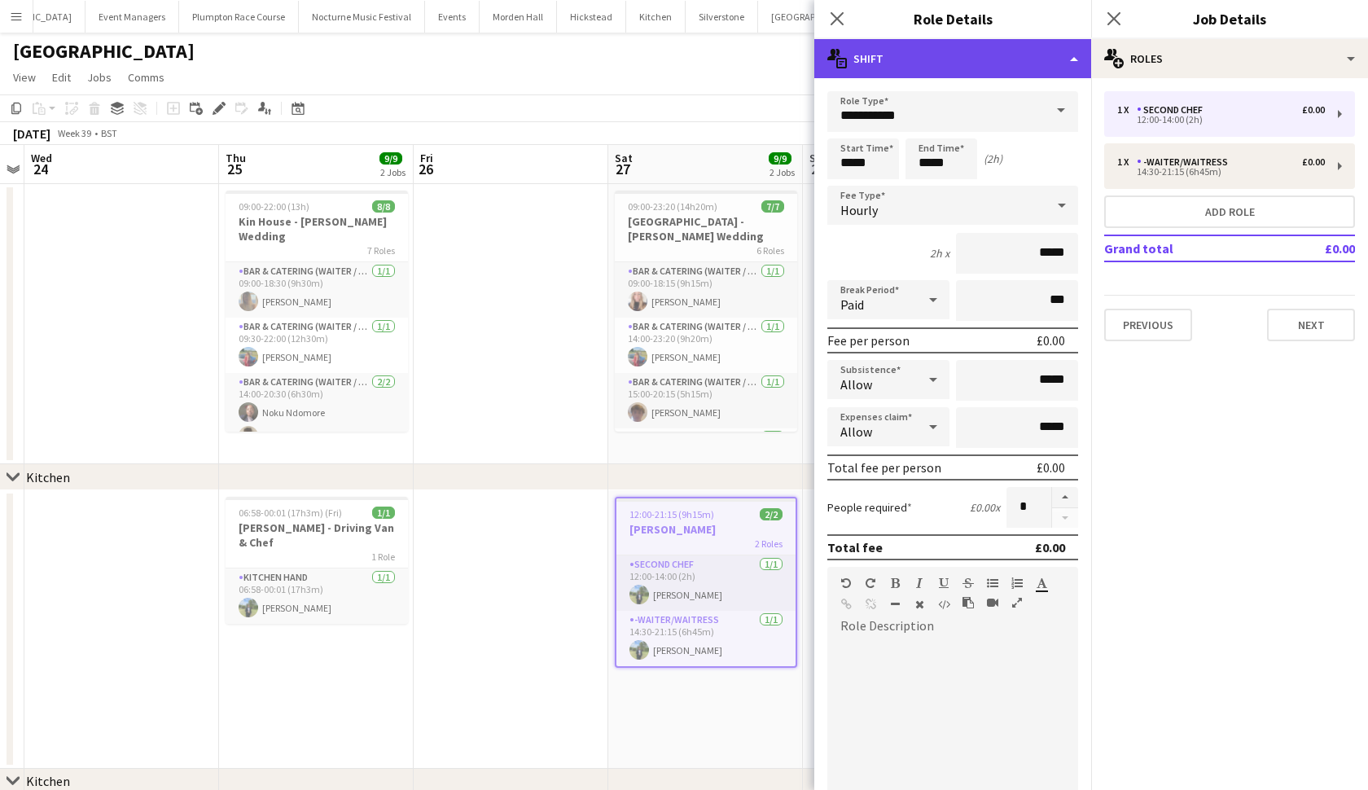
click at [998, 66] on div "multiple-actions-text Shift" at bounding box center [952, 58] width 277 height 39
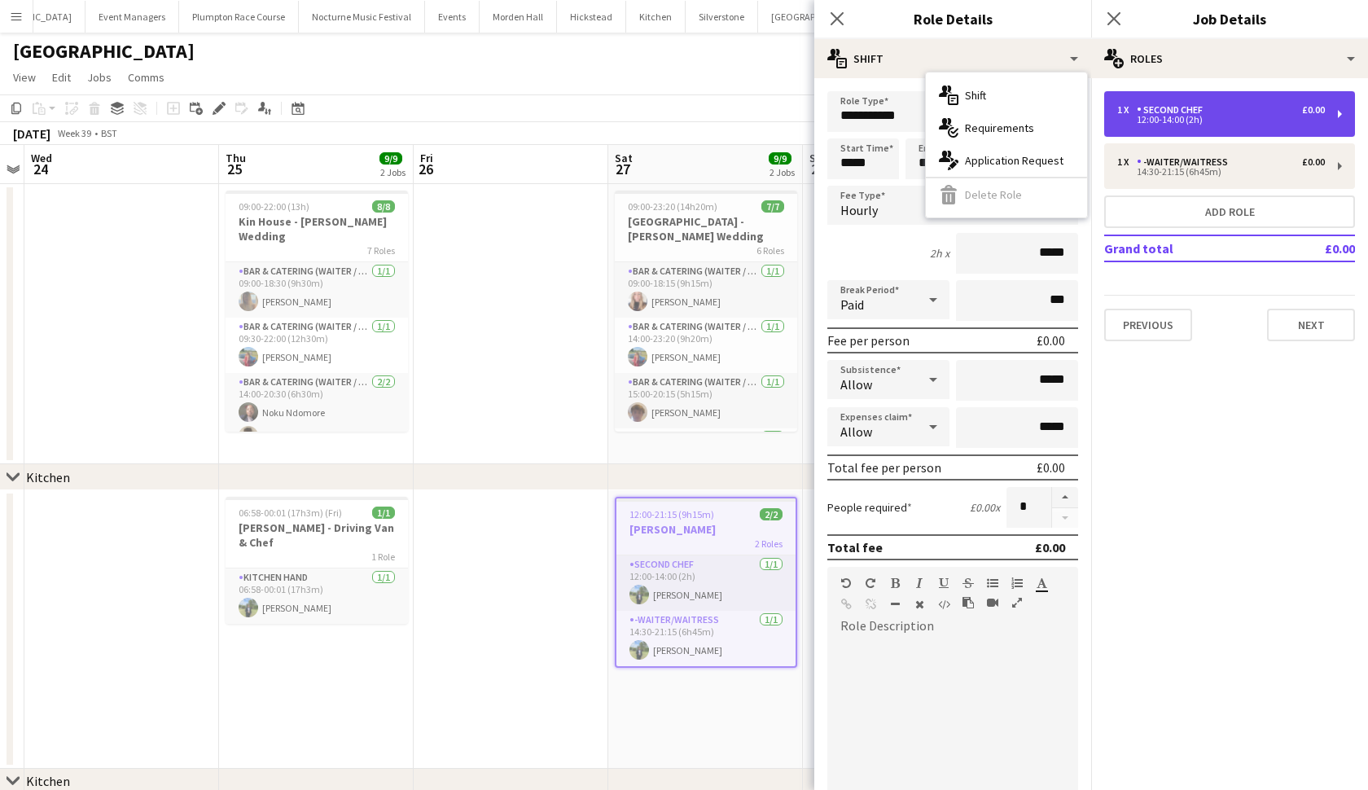
click at [1261, 107] on div "1 x Second Chef £0.00" at bounding box center [1221, 109] width 208 height 11
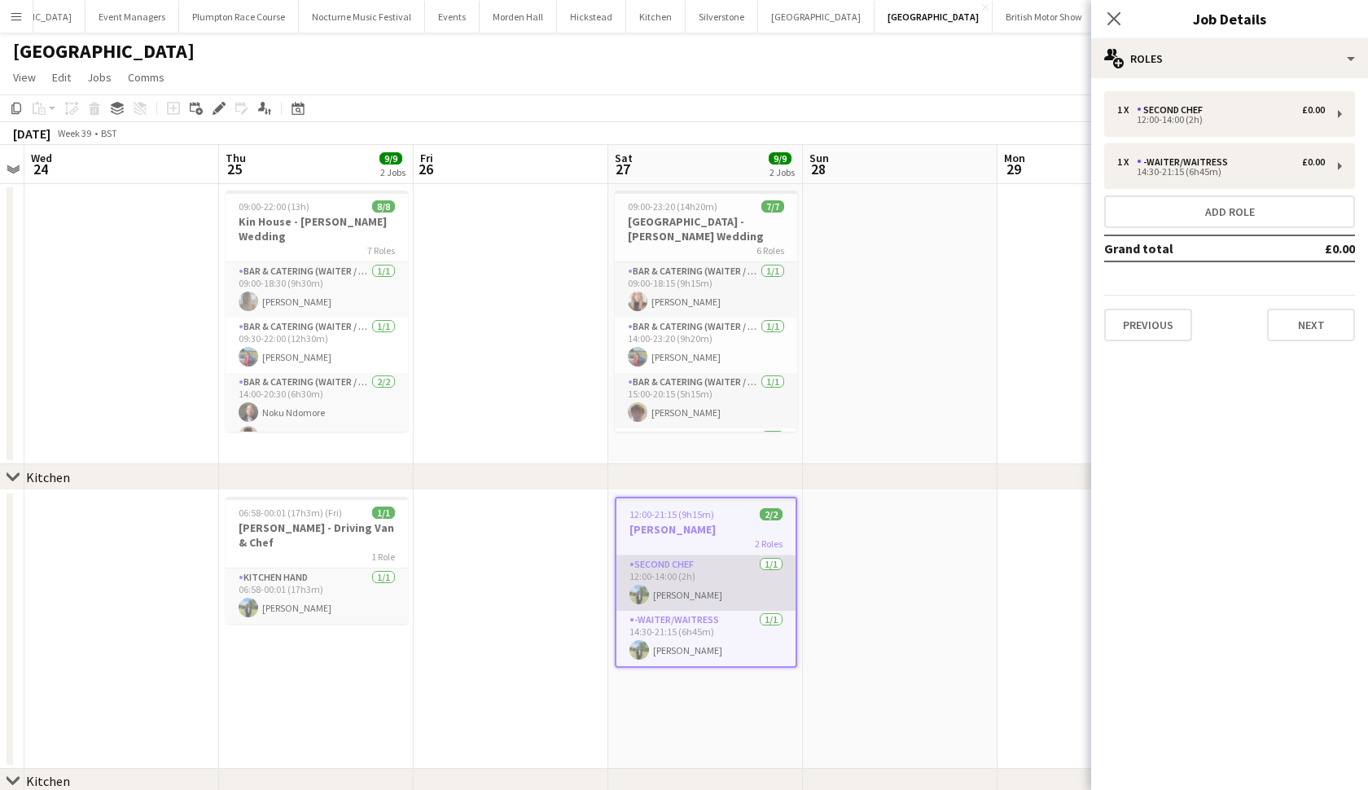
scroll to position [0, 559]
click at [662, 587] on app-card-role "Second Chef 1/1 12:00-14:00 (2h) Harvey Gardner" at bounding box center [706, 582] width 179 height 55
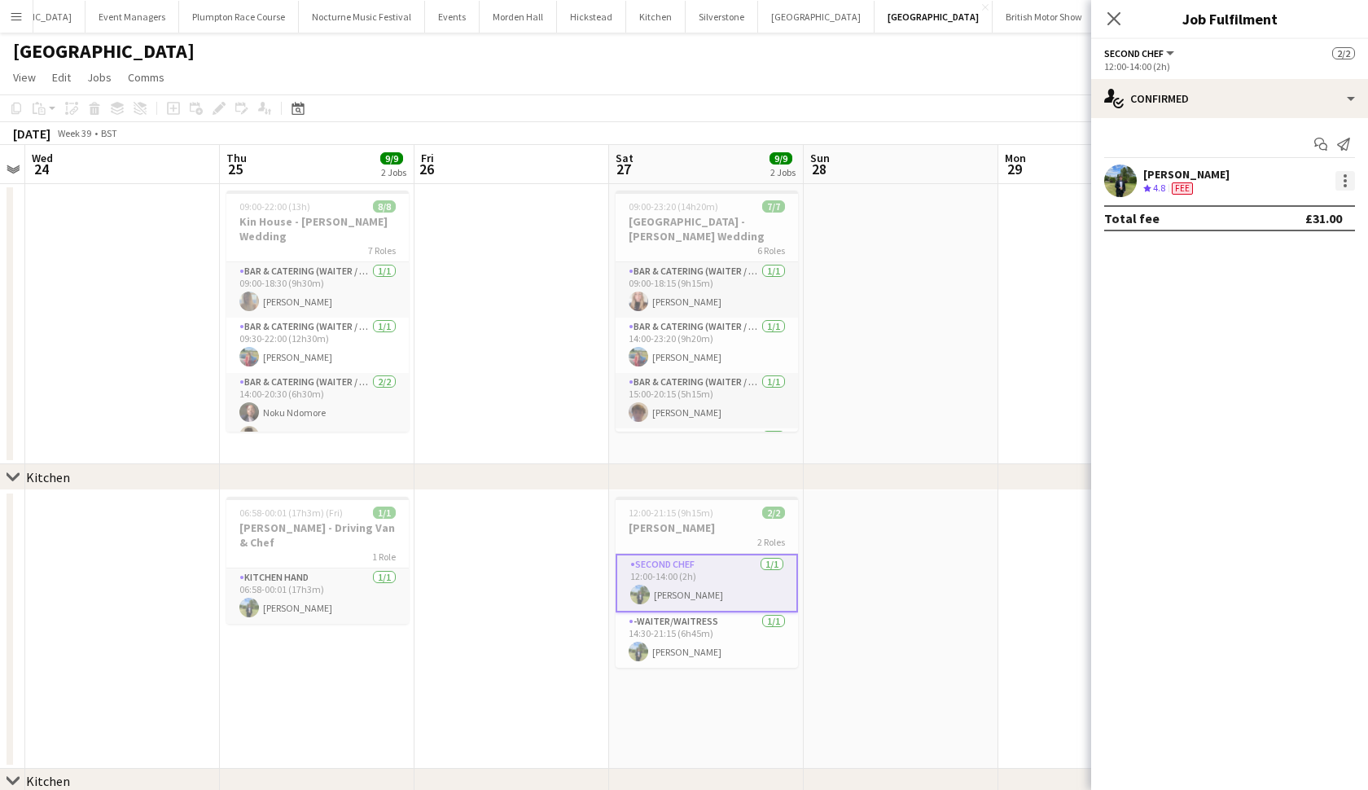
click at [1350, 182] on div at bounding box center [1346, 181] width 20 height 20
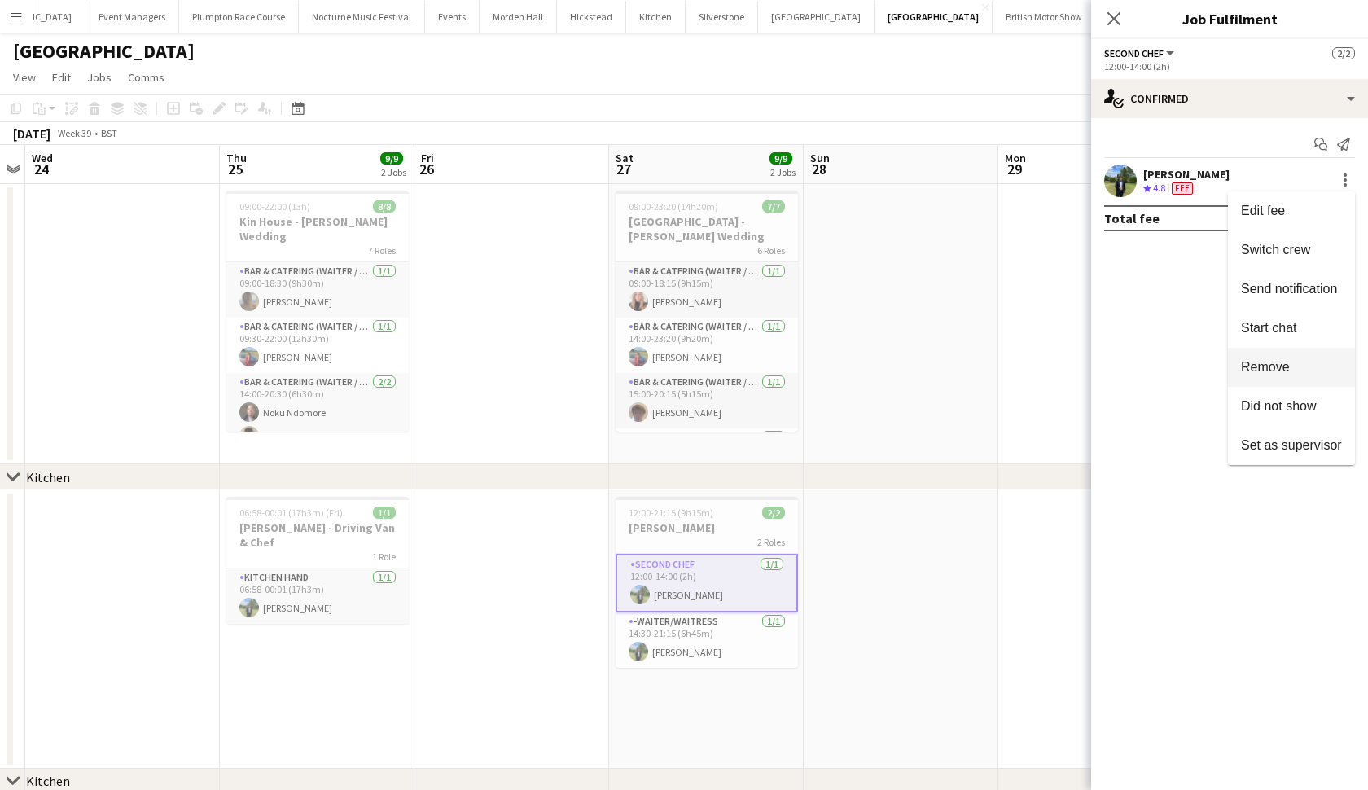
click at [1289, 380] on button "Remove" at bounding box center [1291, 367] width 127 height 39
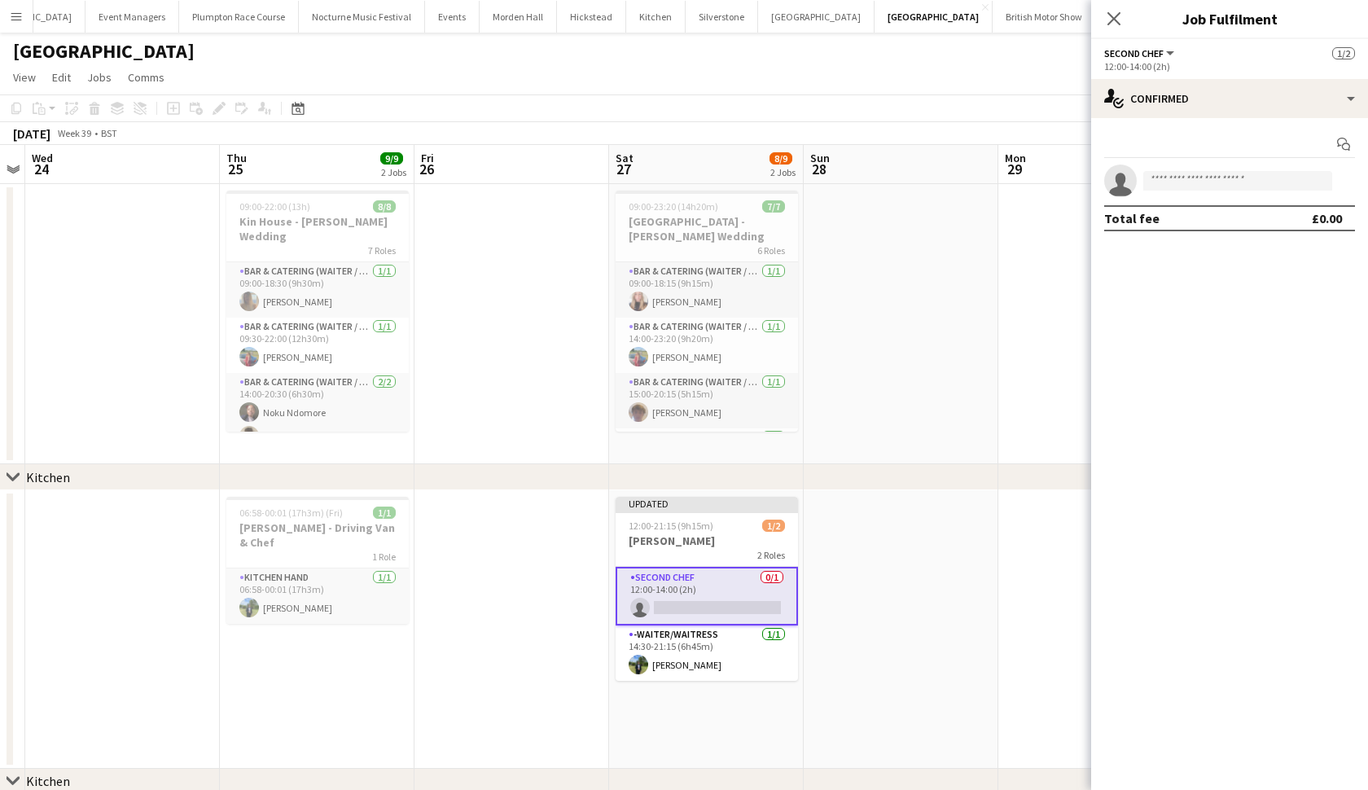
click at [909, 375] on app-date-cell at bounding box center [901, 324] width 195 height 280
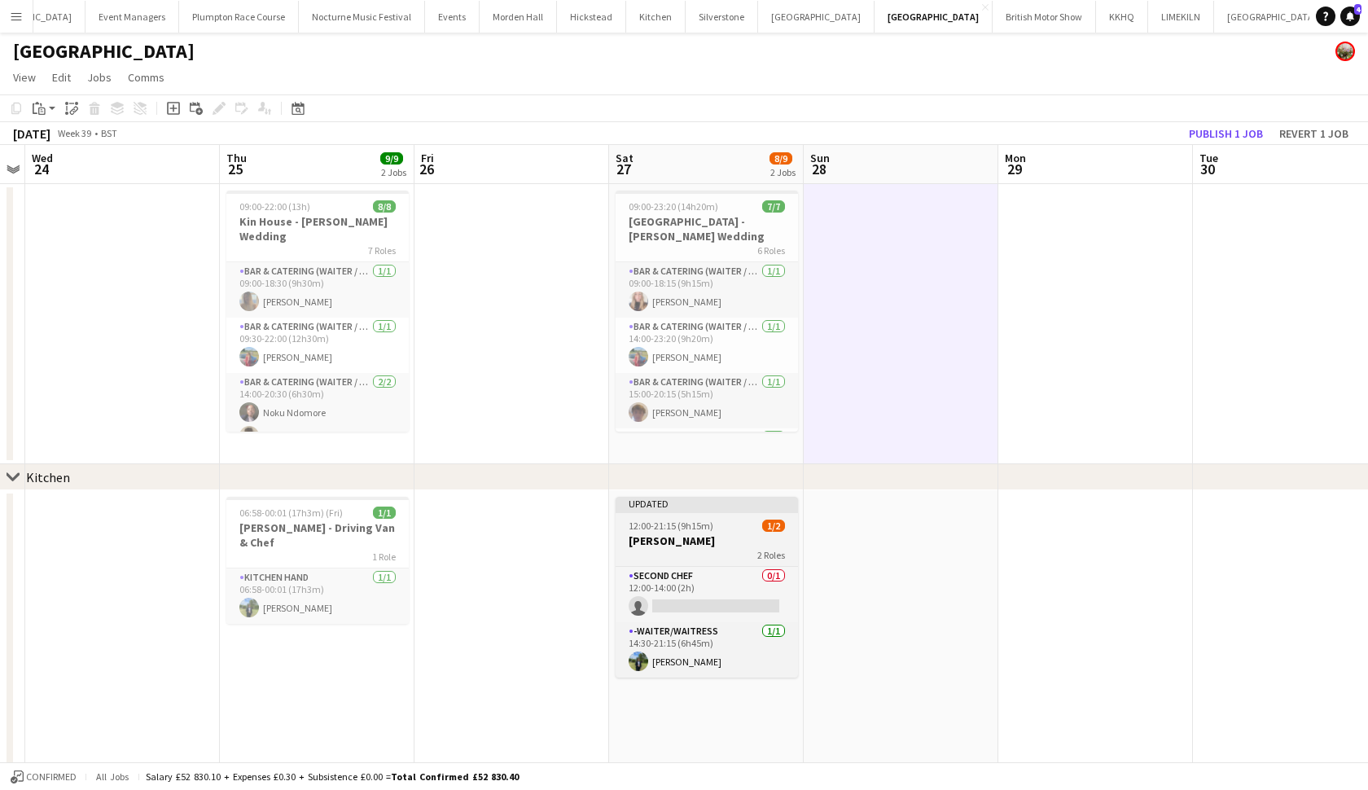
click at [737, 514] on app-job-card "Updated 12:00-21:15 (9h15m) 1/2 Harvey - Kin 2 Roles Second Chef 0/1 12:00-14:0…" at bounding box center [707, 587] width 182 height 181
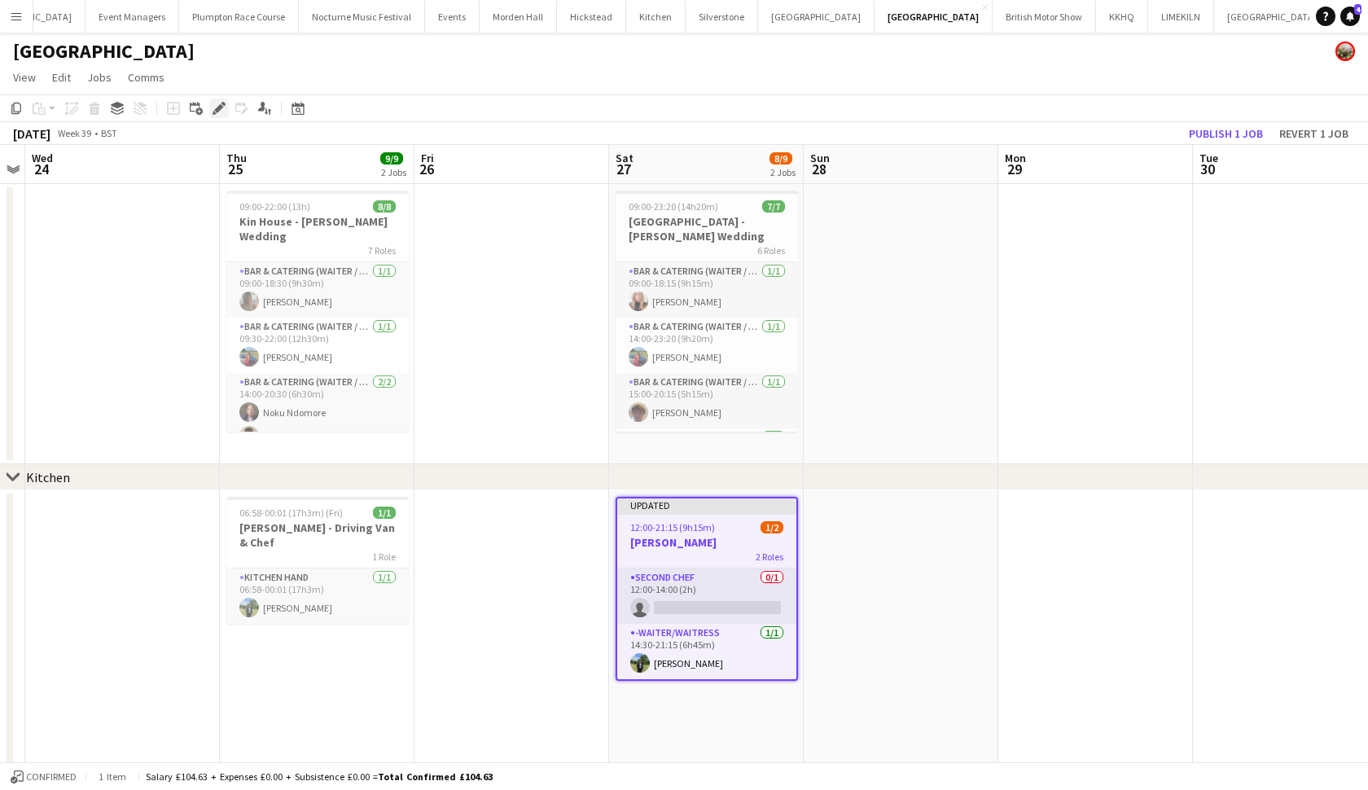
click at [213, 111] on icon "Edit" at bounding box center [219, 108] width 13 height 13
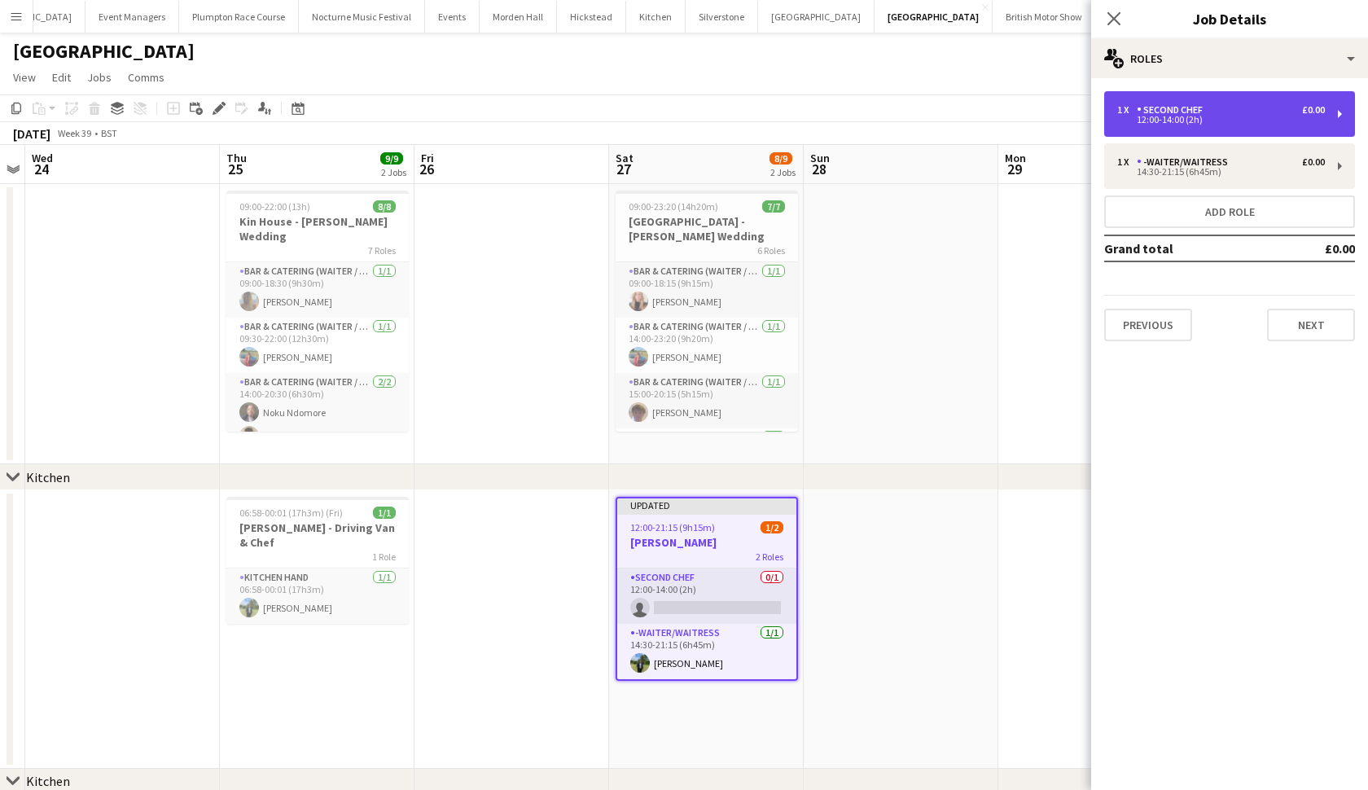
click at [1310, 99] on div "1 x Second Chef £0.00 12:00-14:00 (2h)" at bounding box center [1229, 114] width 251 height 46
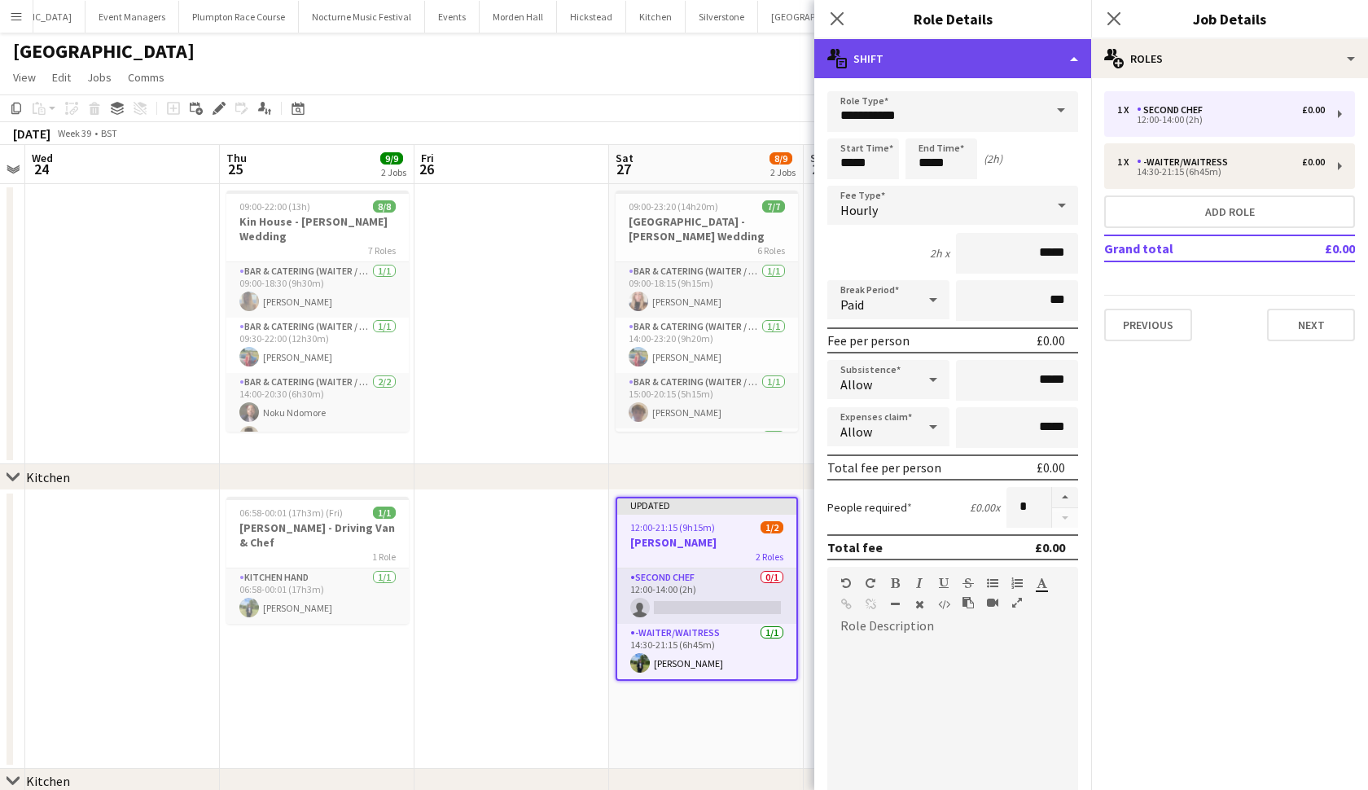
click at [1075, 60] on div "multiple-actions-text Shift" at bounding box center [952, 58] width 277 height 39
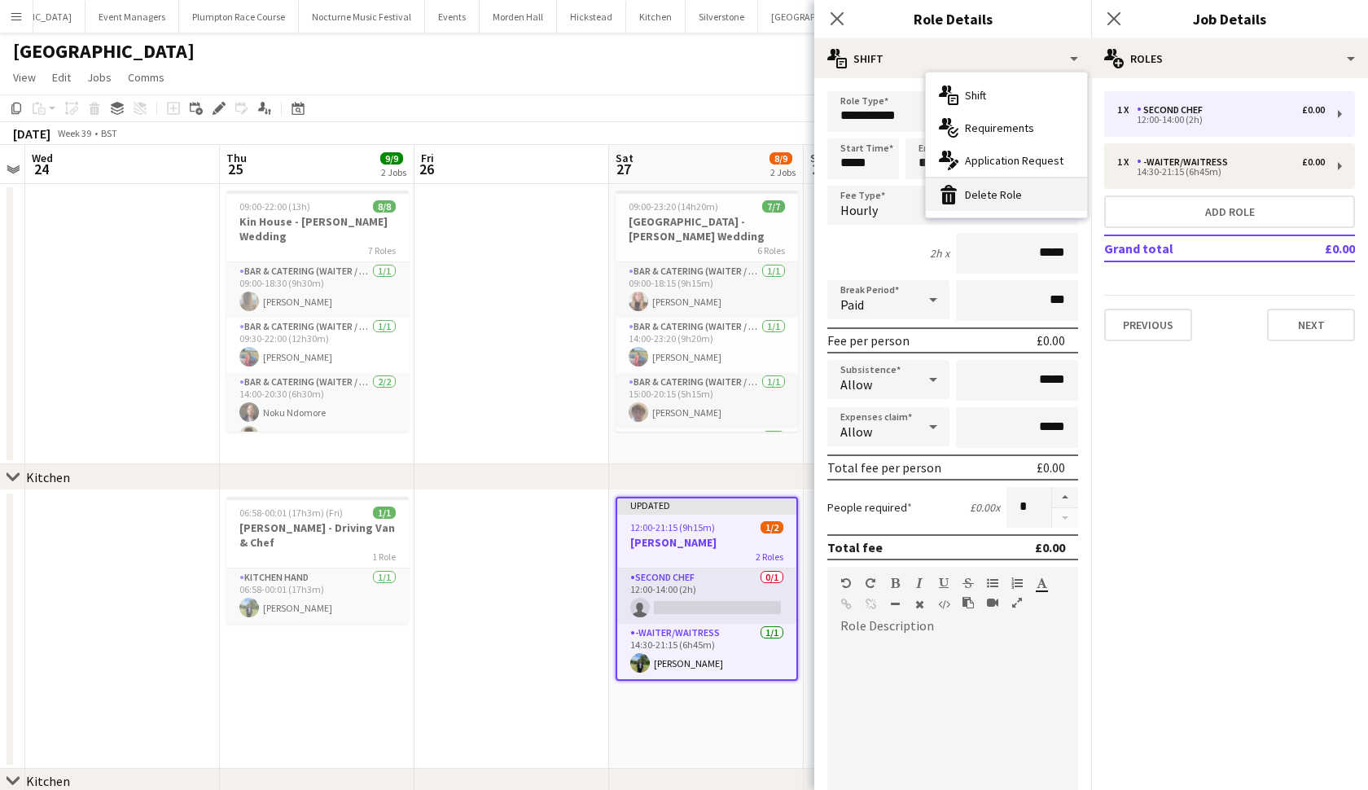
click at [1002, 190] on div "bin-2 Delete Role" at bounding box center [1006, 194] width 161 height 33
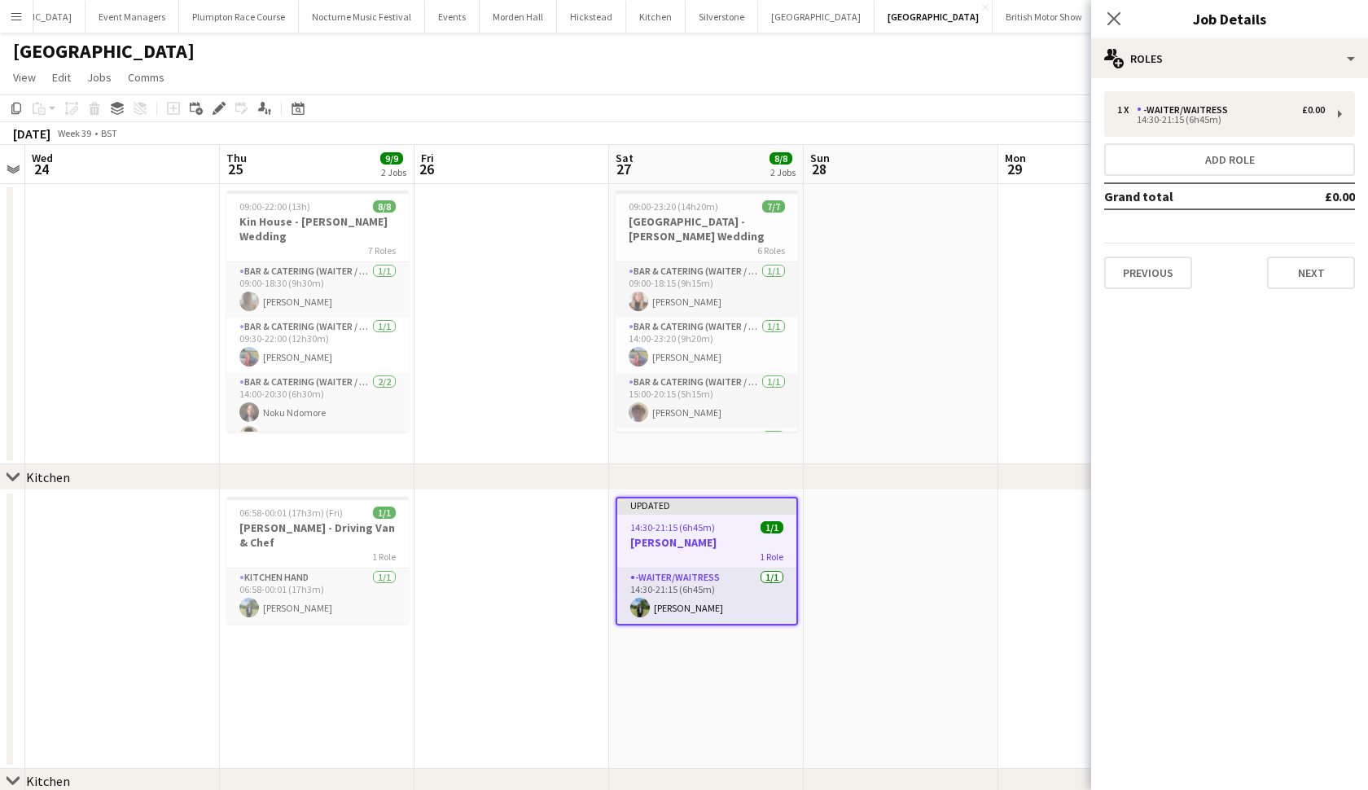
click at [458, 362] on app-date-cell at bounding box center [512, 324] width 195 height 280
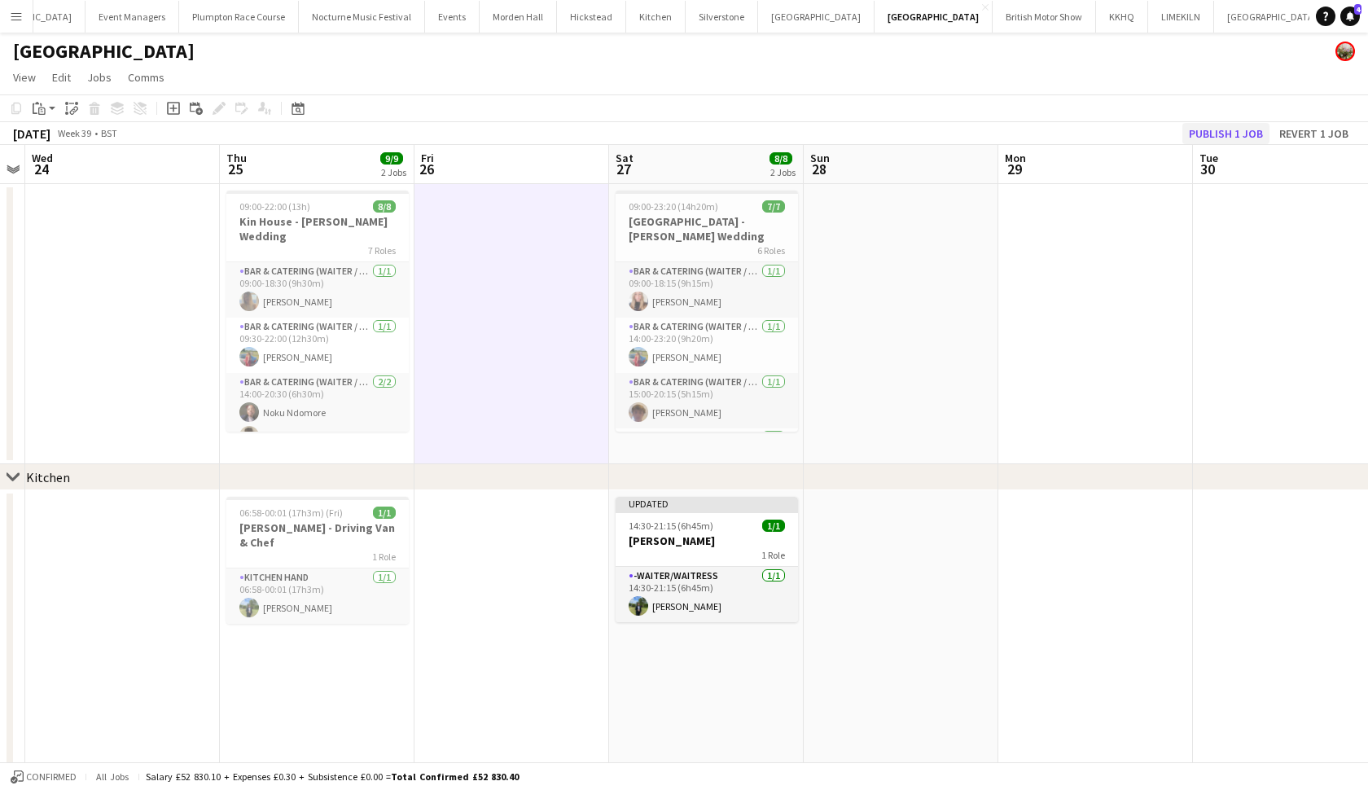
click at [1207, 132] on button "Publish 1 job" at bounding box center [1225, 133] width 87 height 21
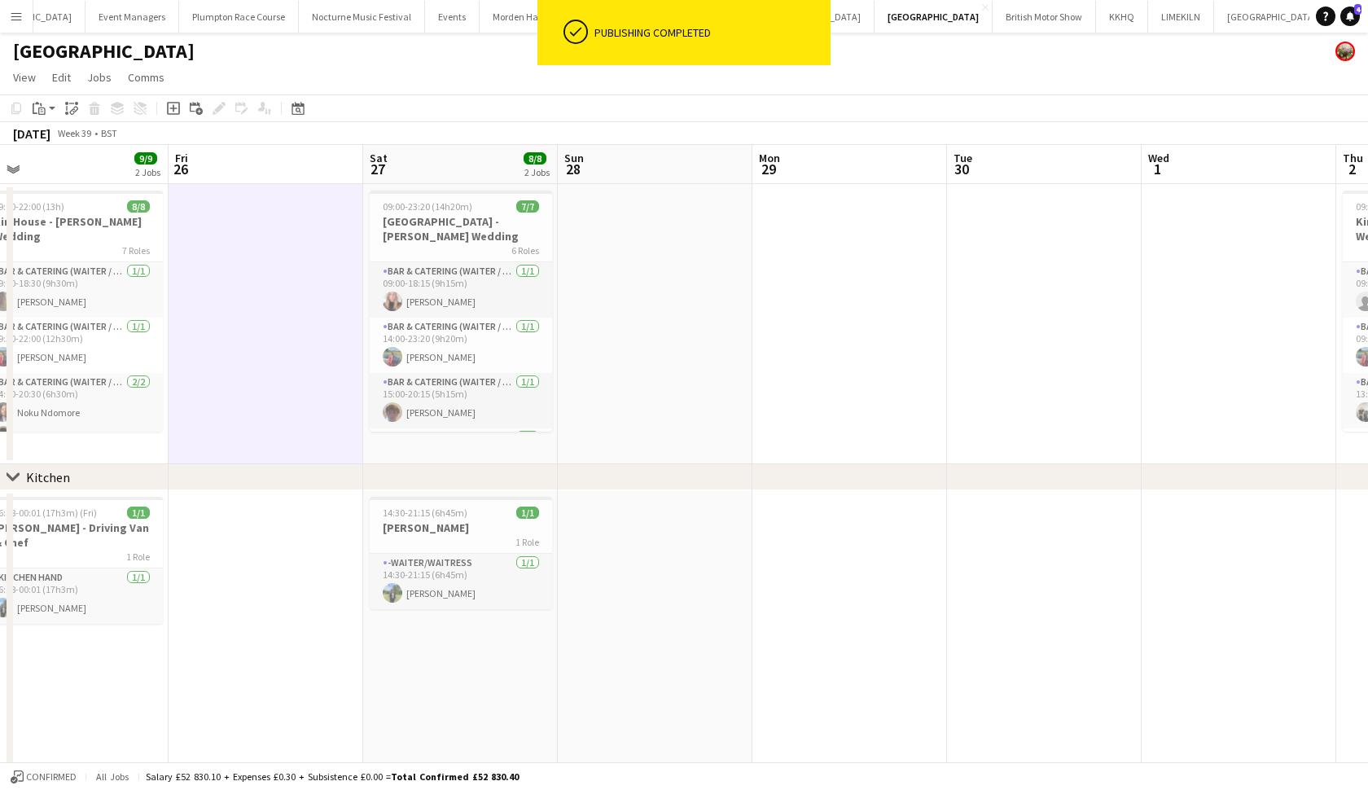
scroll to position [0, 415]
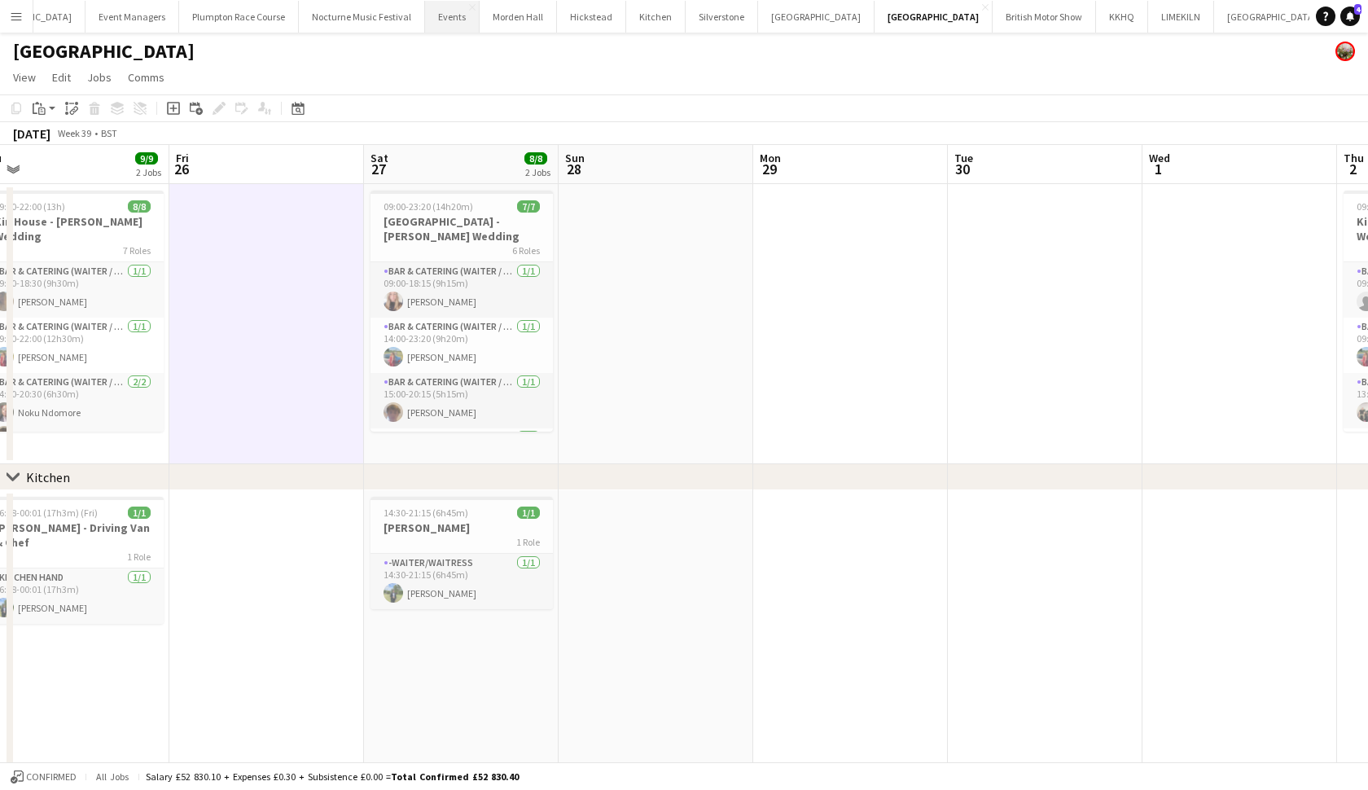
click at [425, 20] on button "Events Close" at bounding box center [452, 17] width 55 height 32
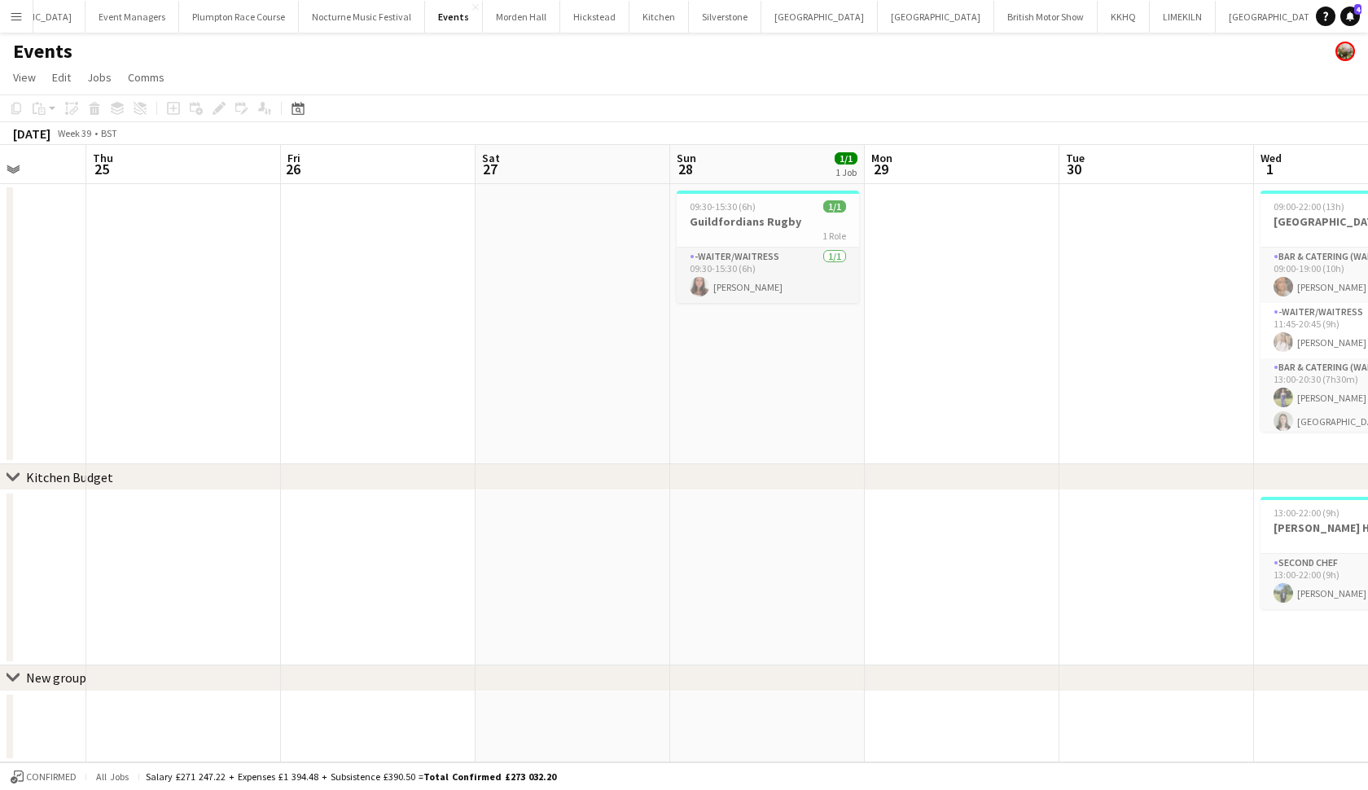
scroll to position [0, 358]
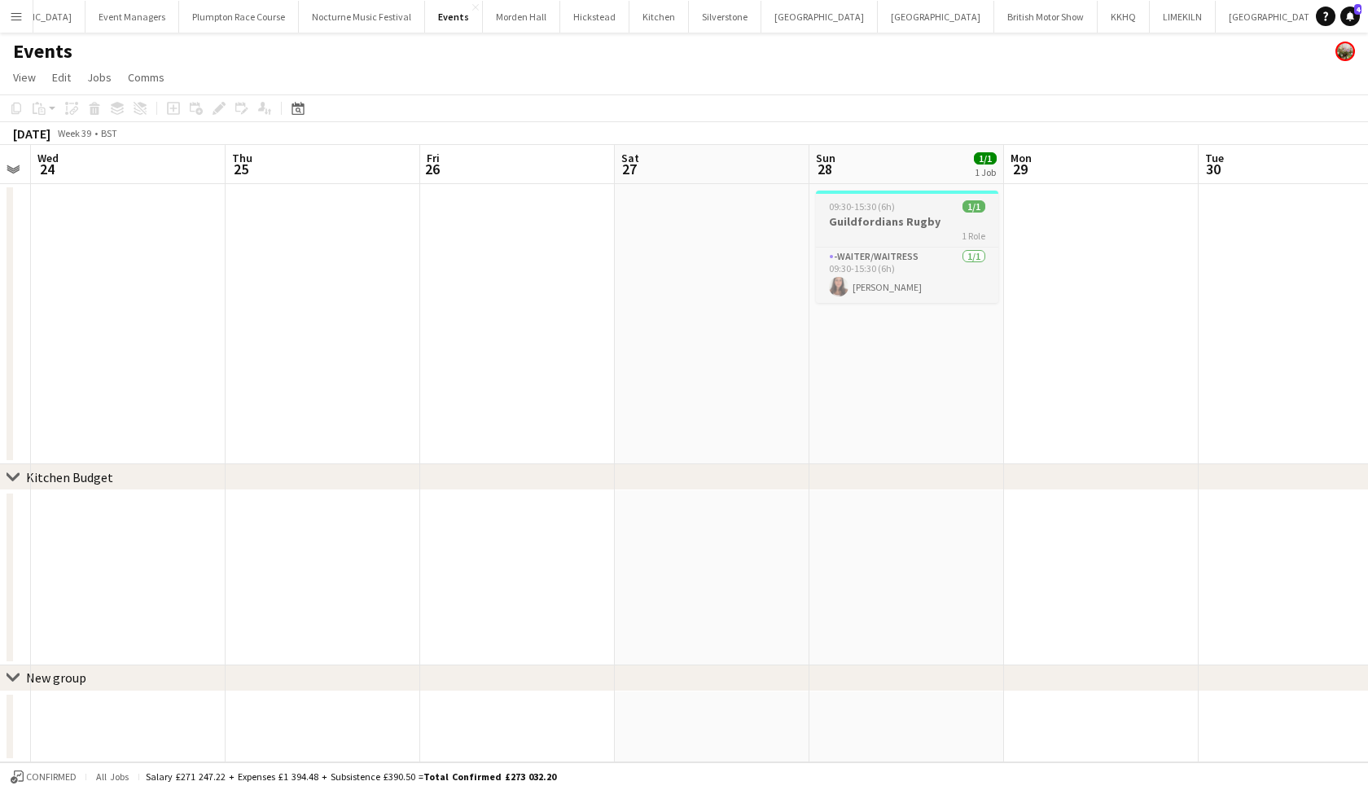
click at [893, 212] on span "09:30-15:30 (6h)" at bounding box center [862, 206] width 66 height 12
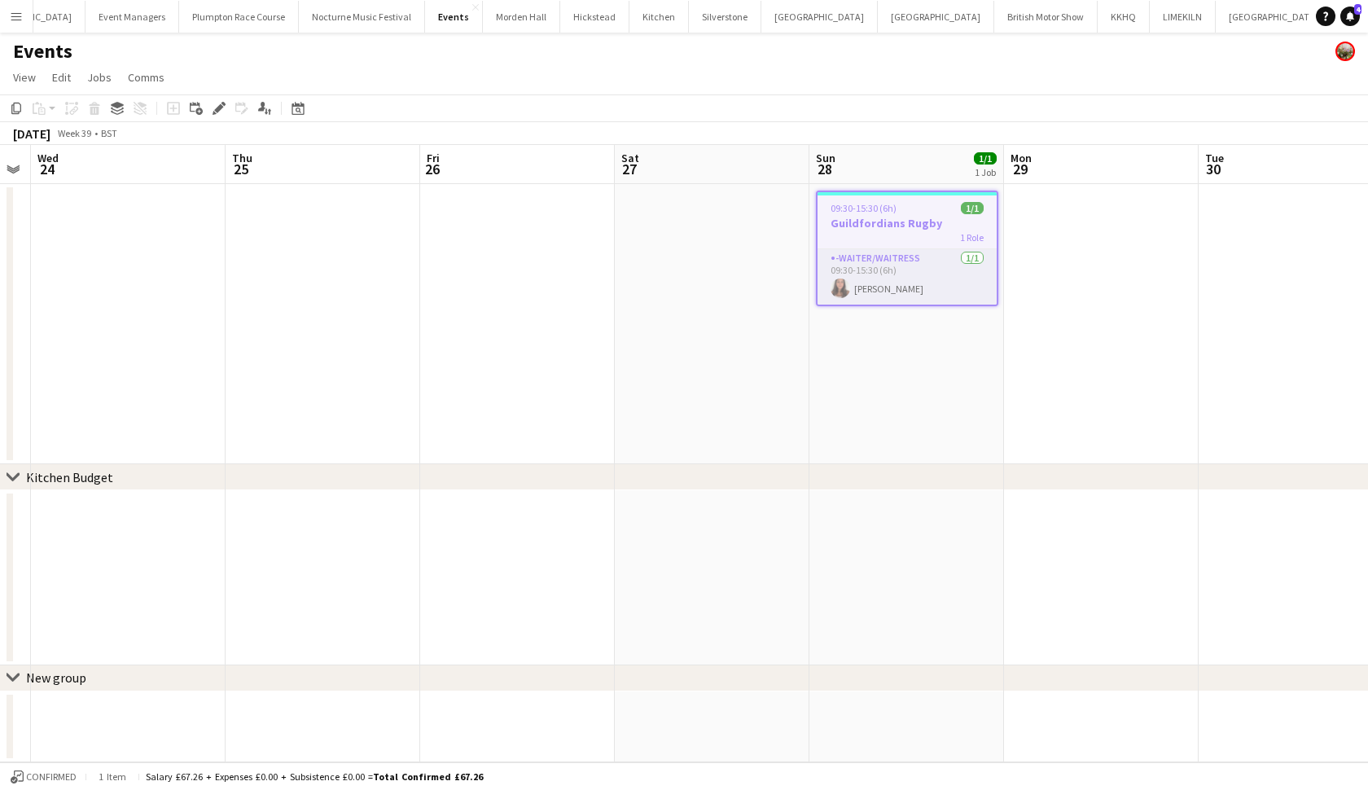
click at [919, 404] on app-date-cell "09:30-15:30 (6h) 1/1 Guildfordians Rugby 1 Role -Waiter/Waitress 1/1 09:30-15:3…" at bounding box center [906, 324] width 195 height 280
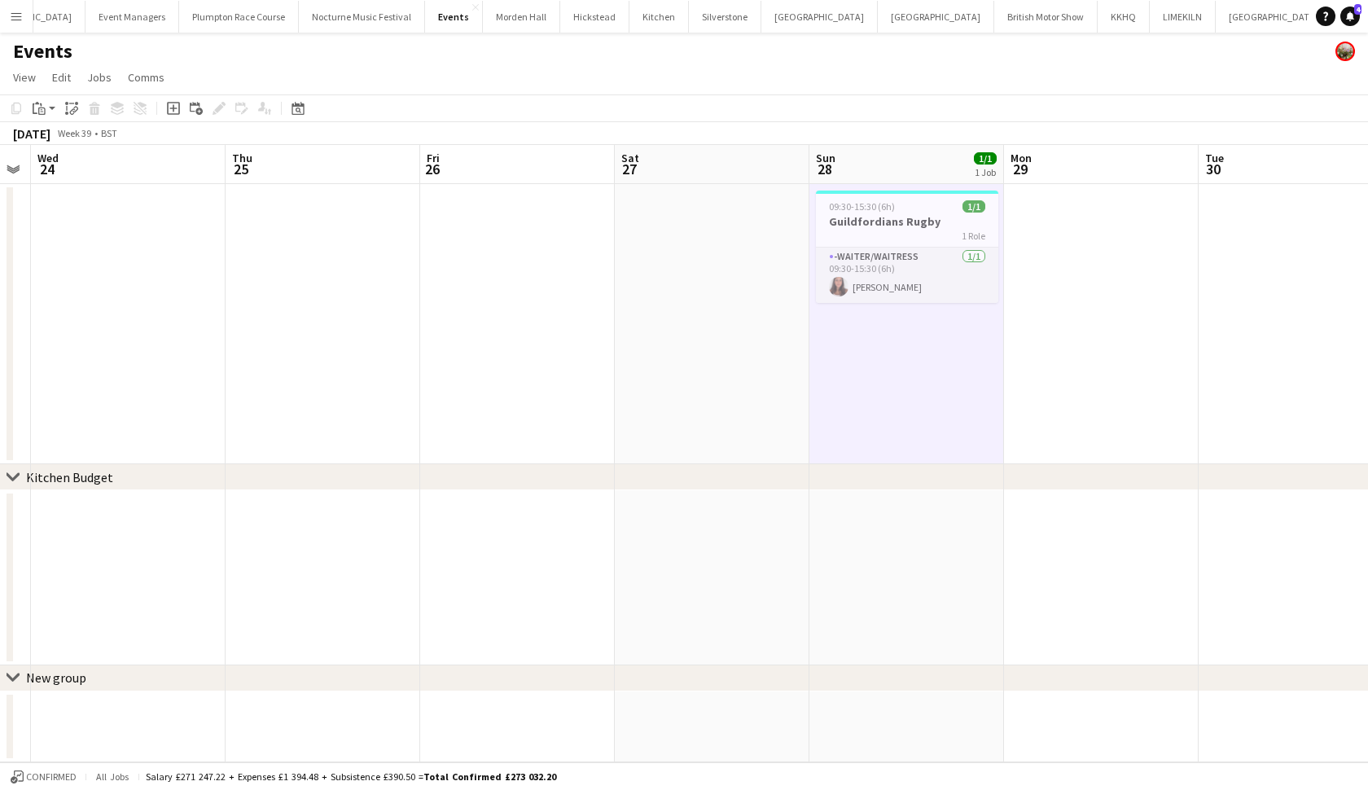
click at [880, 501] on app-date-cell at bounding box center [906, 577] width 195 height 175
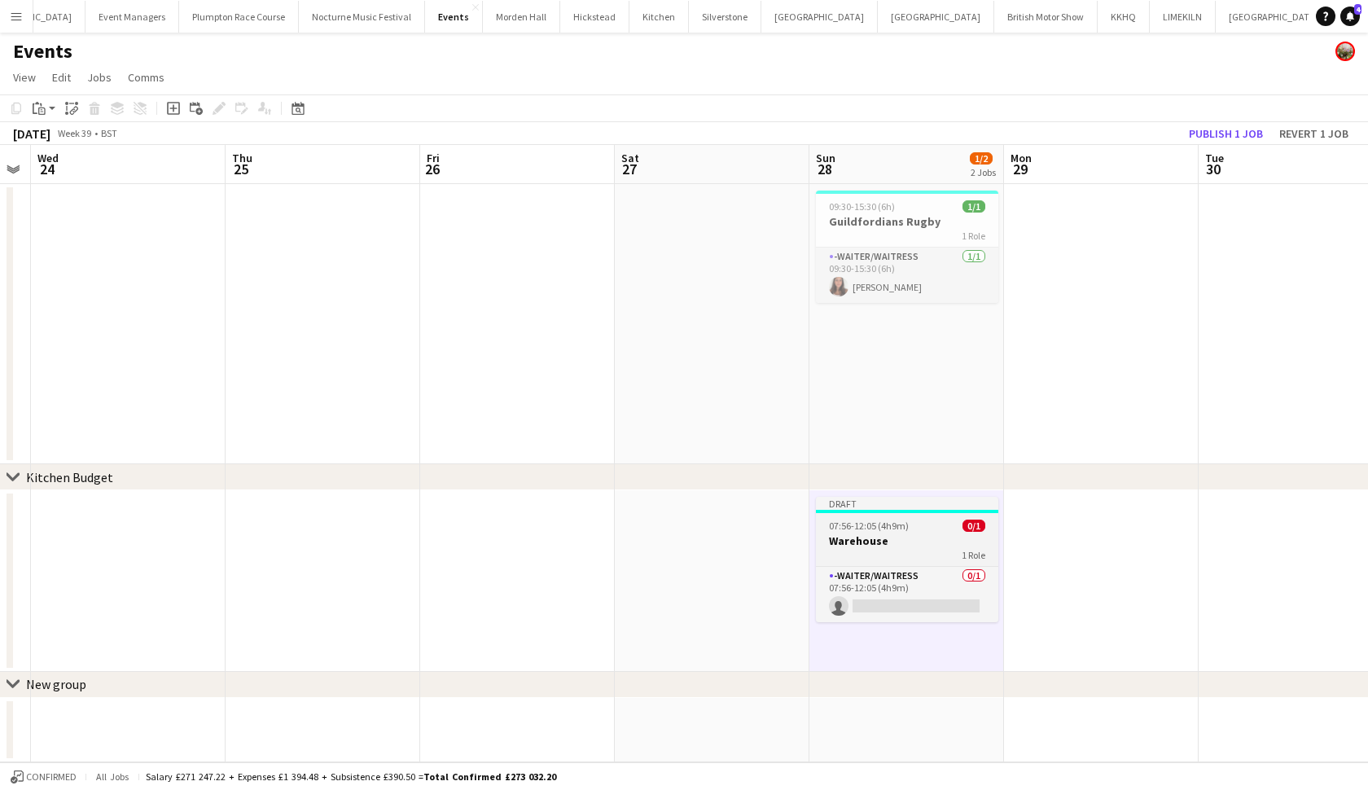
click at [893, 551] on div "1 Role" at bounding box center [907, 554] width 182 height 13
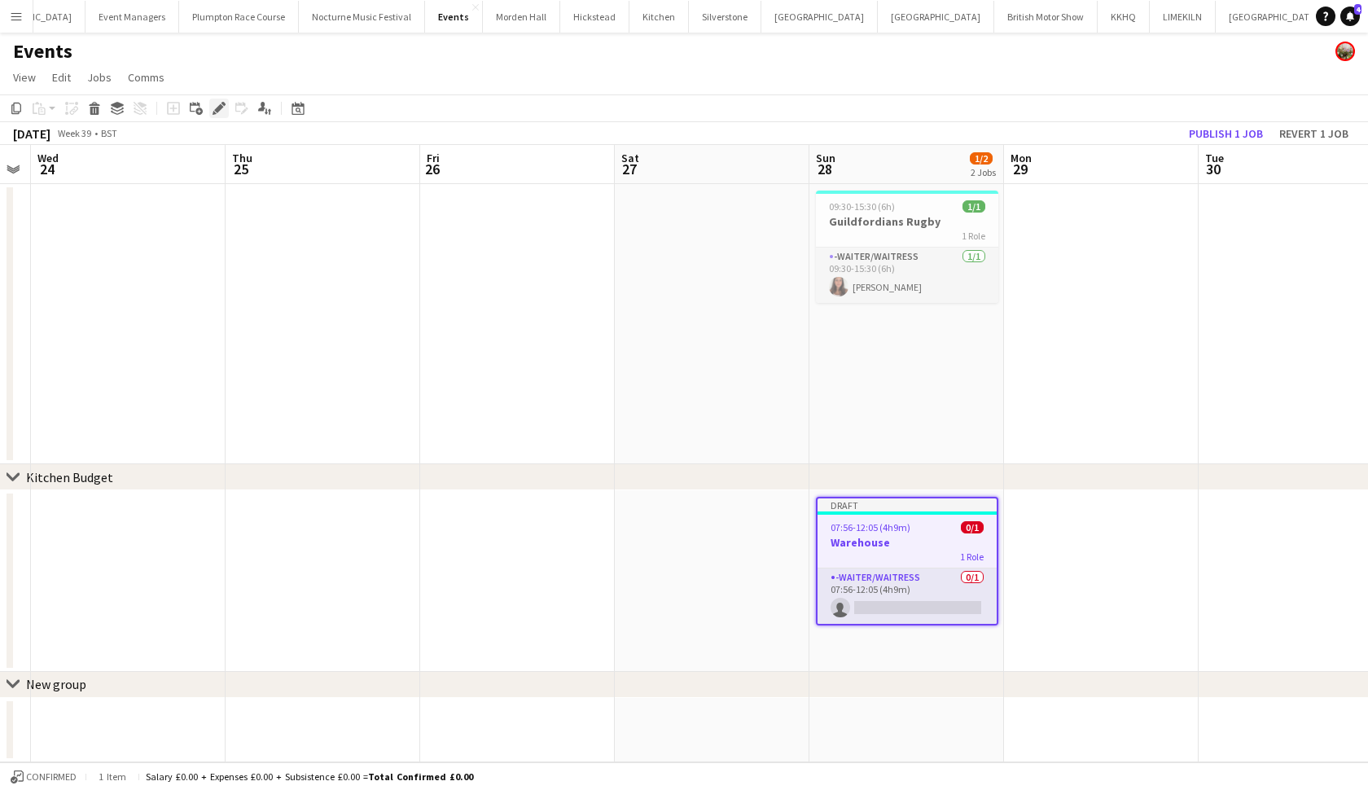
click at [217, 117] on div "Edit" at bounding box center [219, 109] width 20 height 20
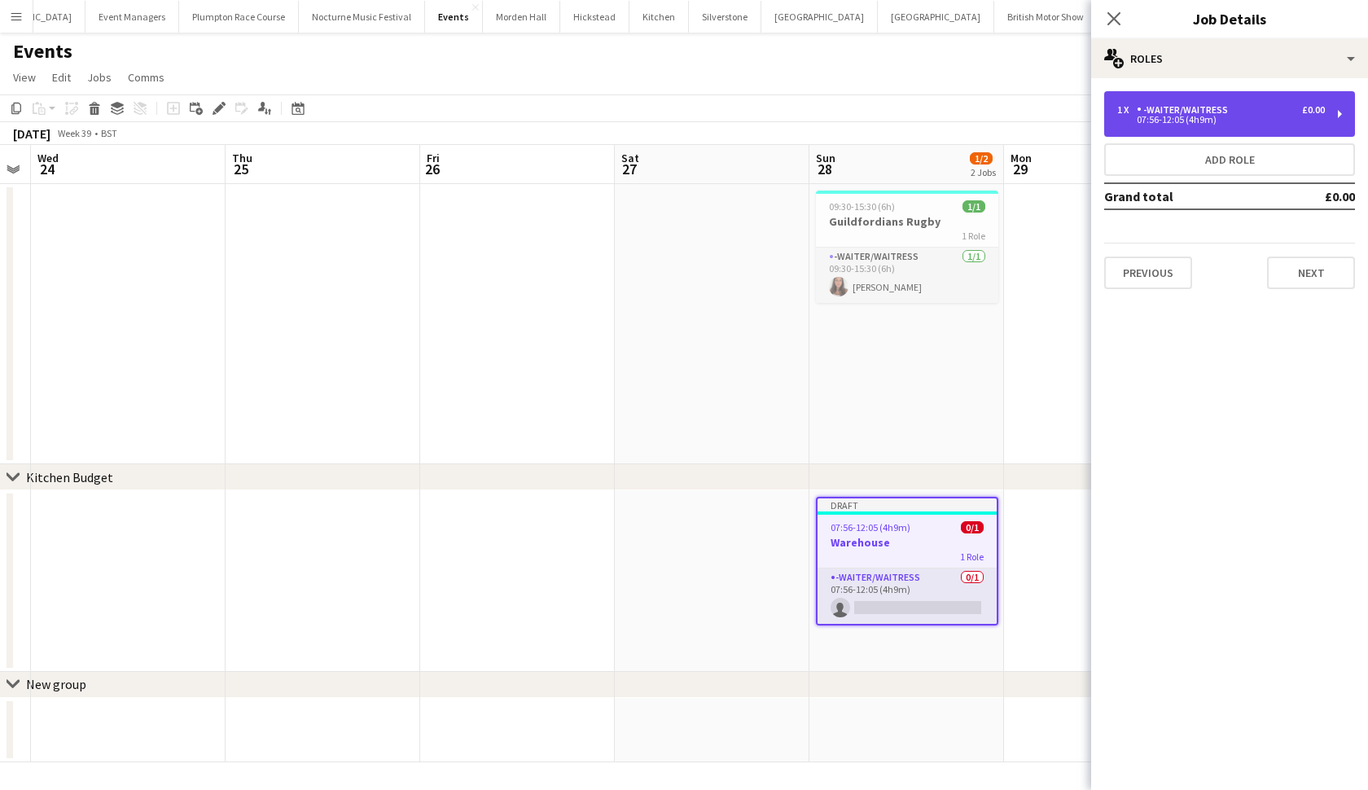
click at [1229, 105] on div "-Waiter/Waitress" at bounding box center [1186, 109] width 98 height 11
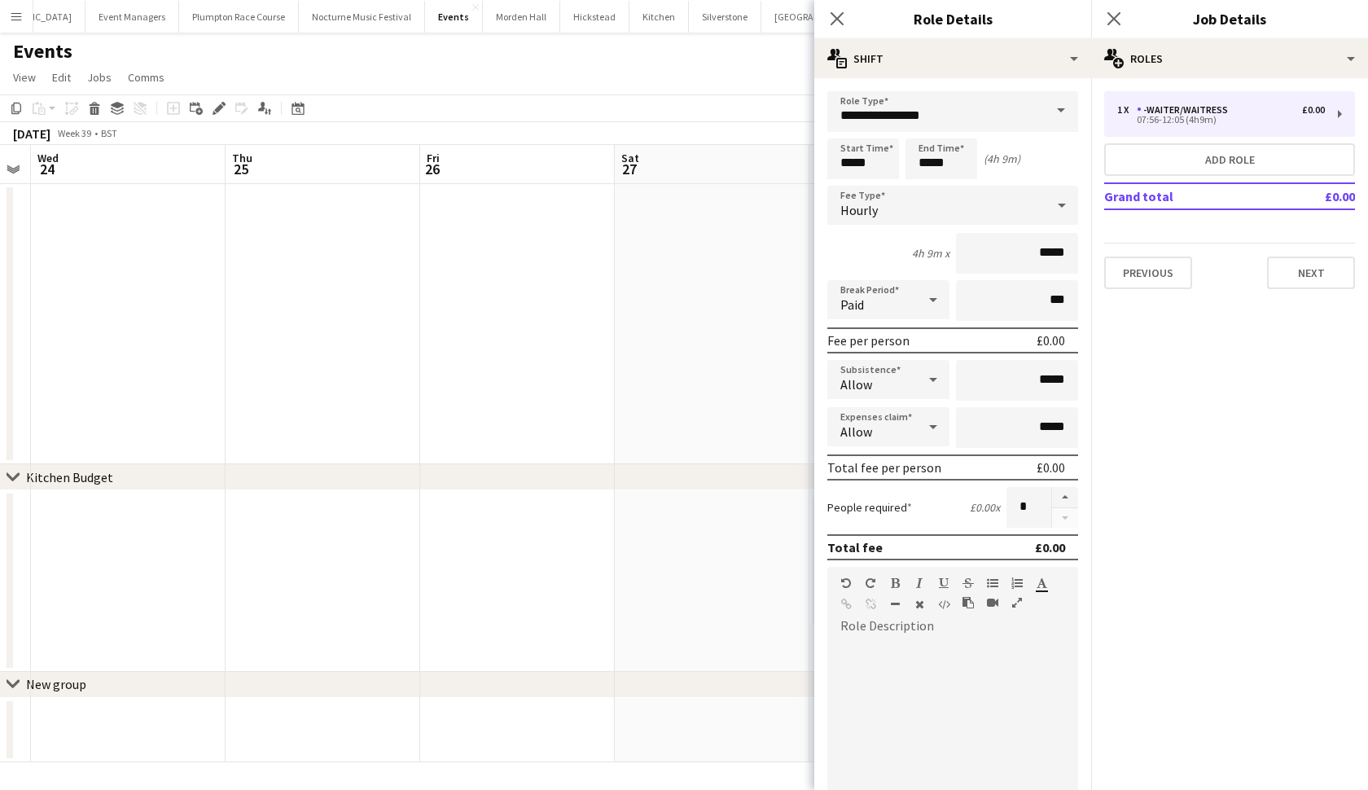
click at [1055, 104] on span at bounding box center [1061, 110] width 34 height 39
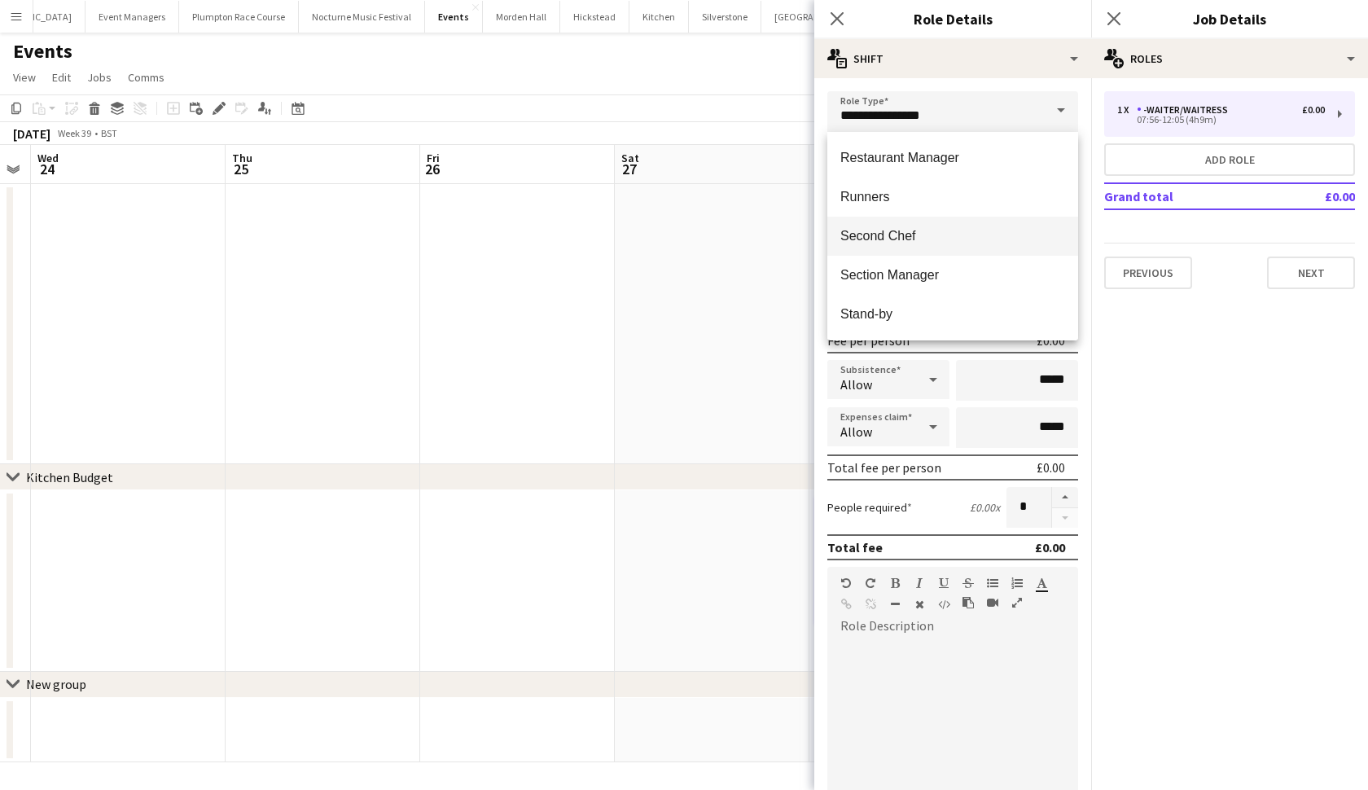
scroll to position [860, 0]
click at [888, 239] on span "Second Chef" at bounding box center [952, 235] width 225 height 15
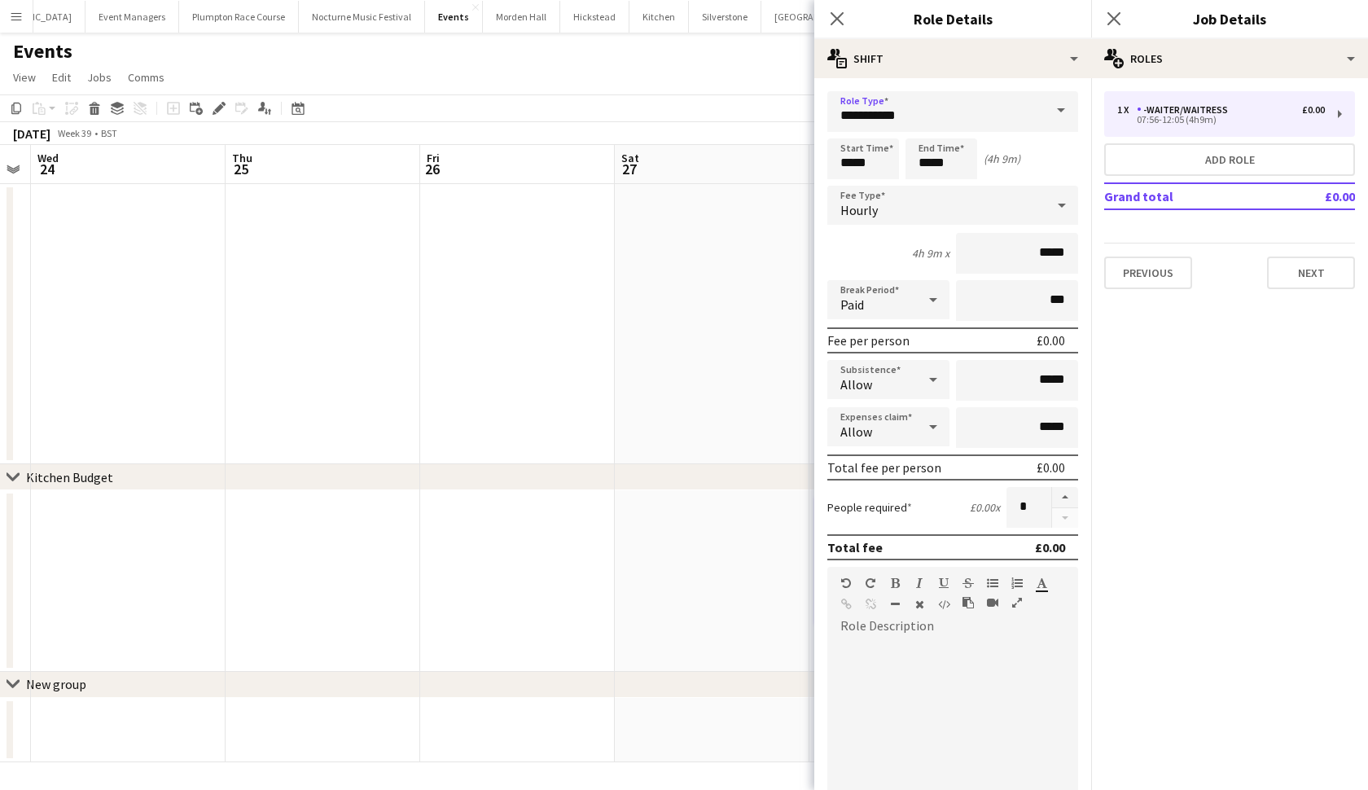
click at [1065, 107] on span at bounding box center [1061, 110] width 34 height 39
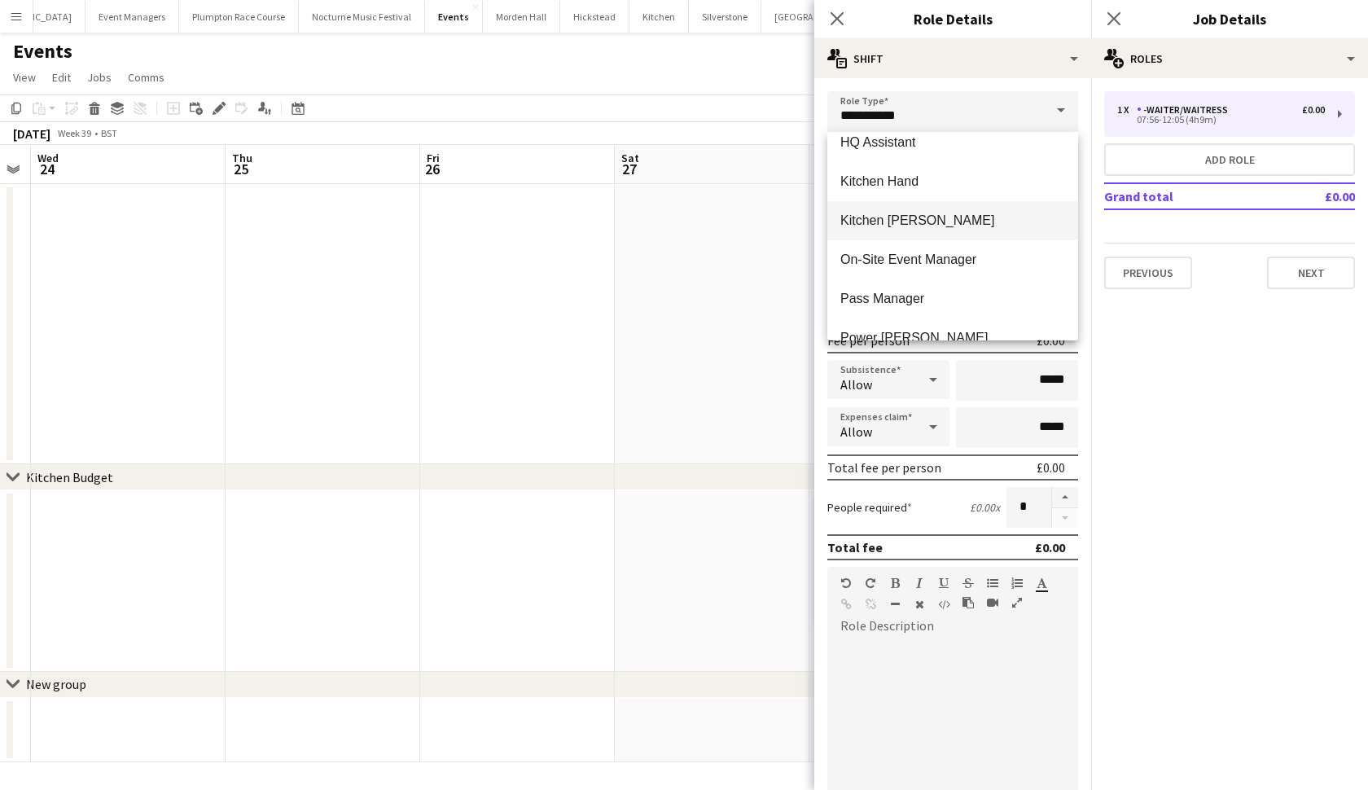
scroll to position [599, 0]
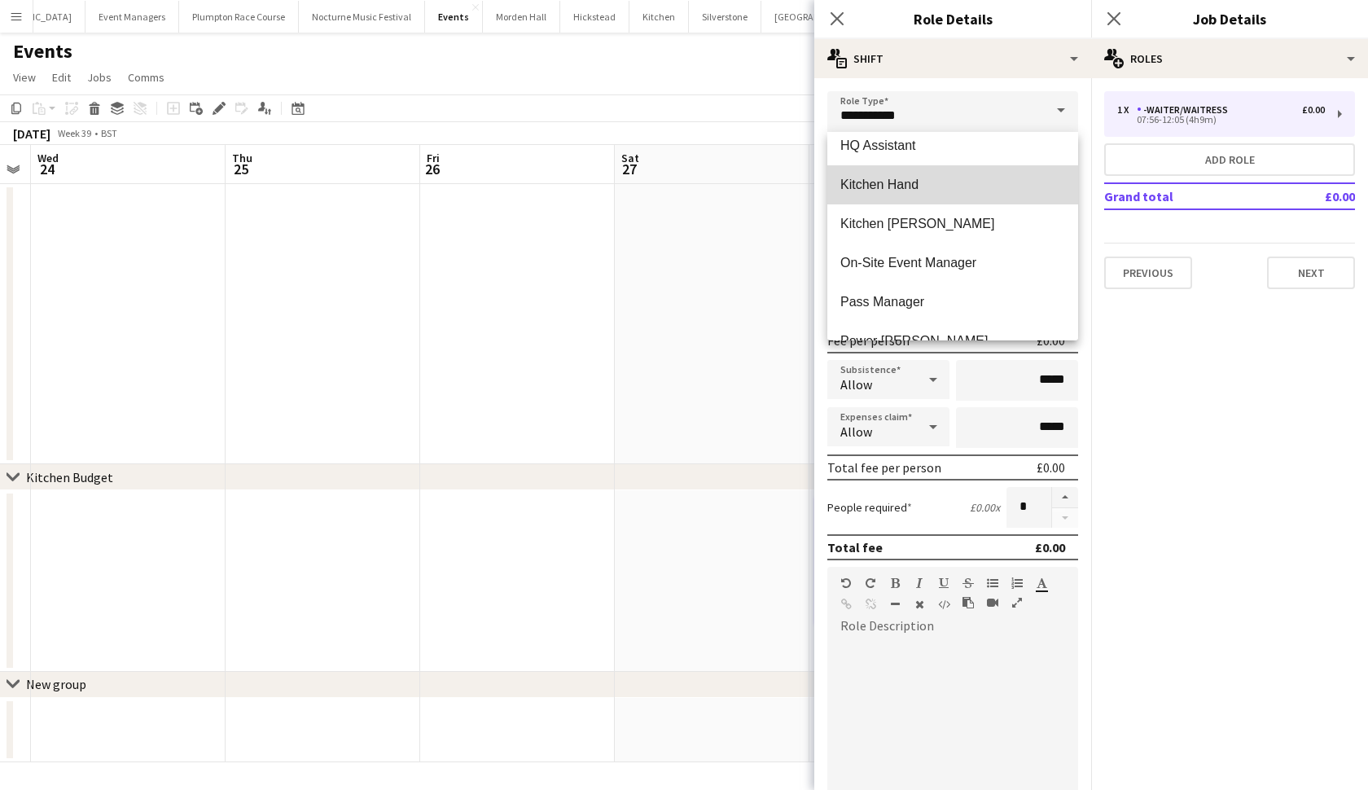
click at [940, 179] on span "Kitchen Hand" at bounding box center [952, 184] width 225 height 15
type input "**********"
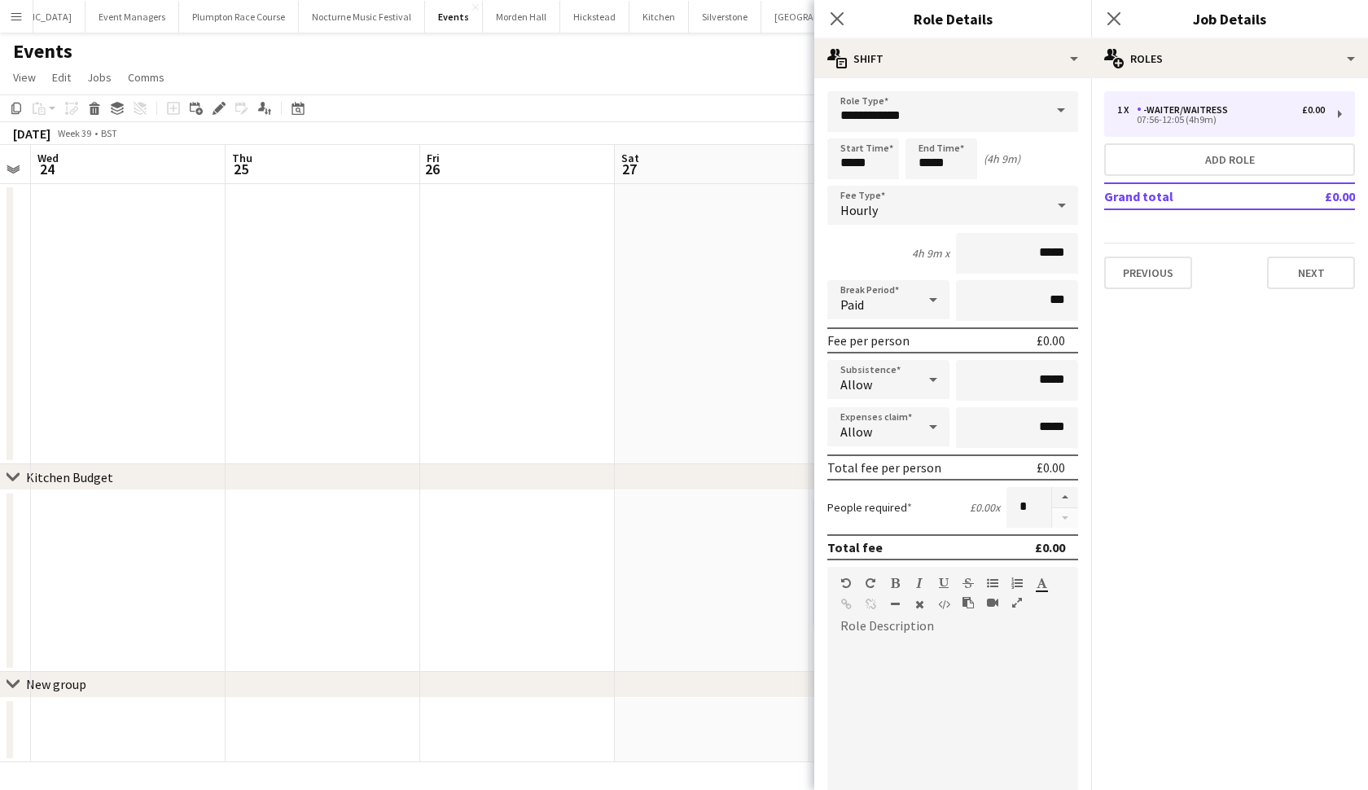
click at [700, 341] on app-date-cell at bounding box center [712, 324] width 195 height 280
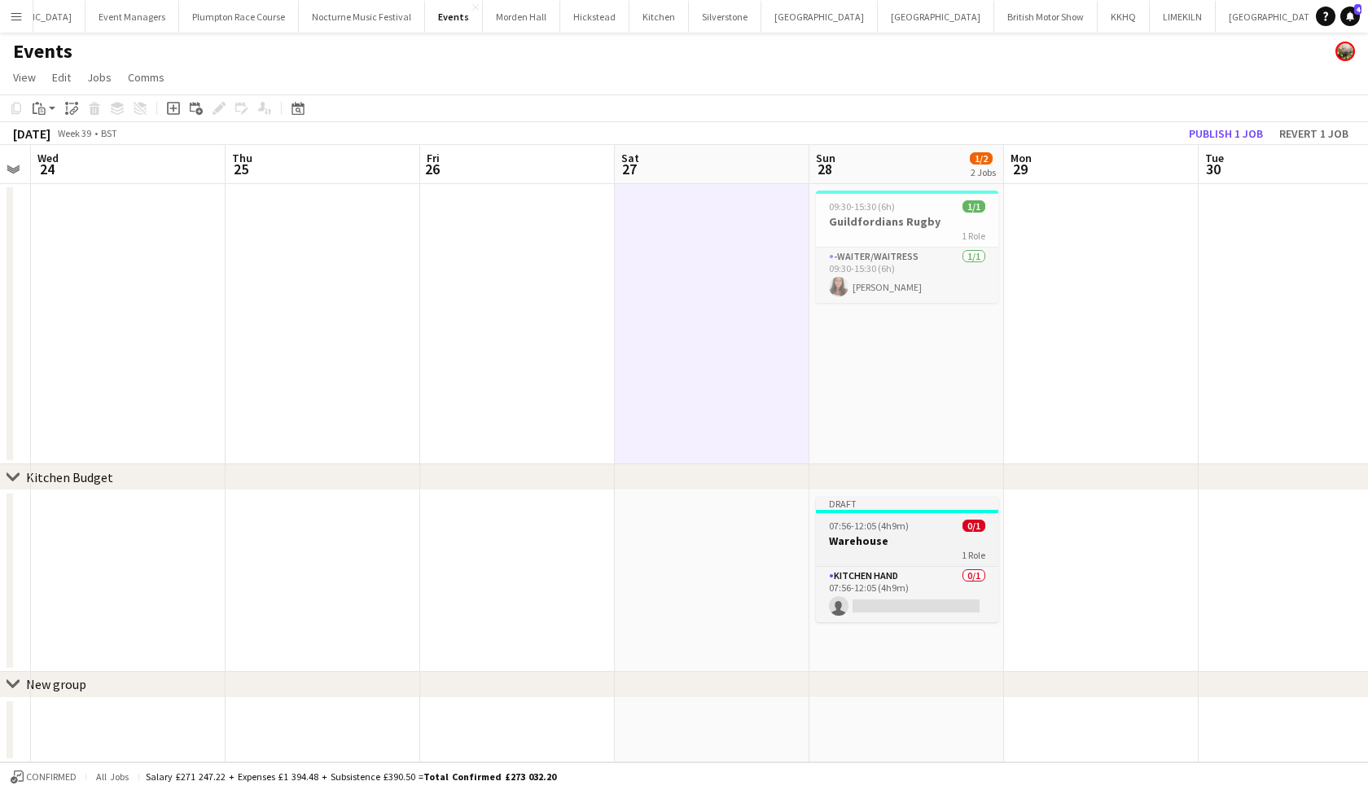
click at [918, 525] on div "07:56-12:05 (4h9m) 0/1" at bounding box center [907, 526] width 182 height 12
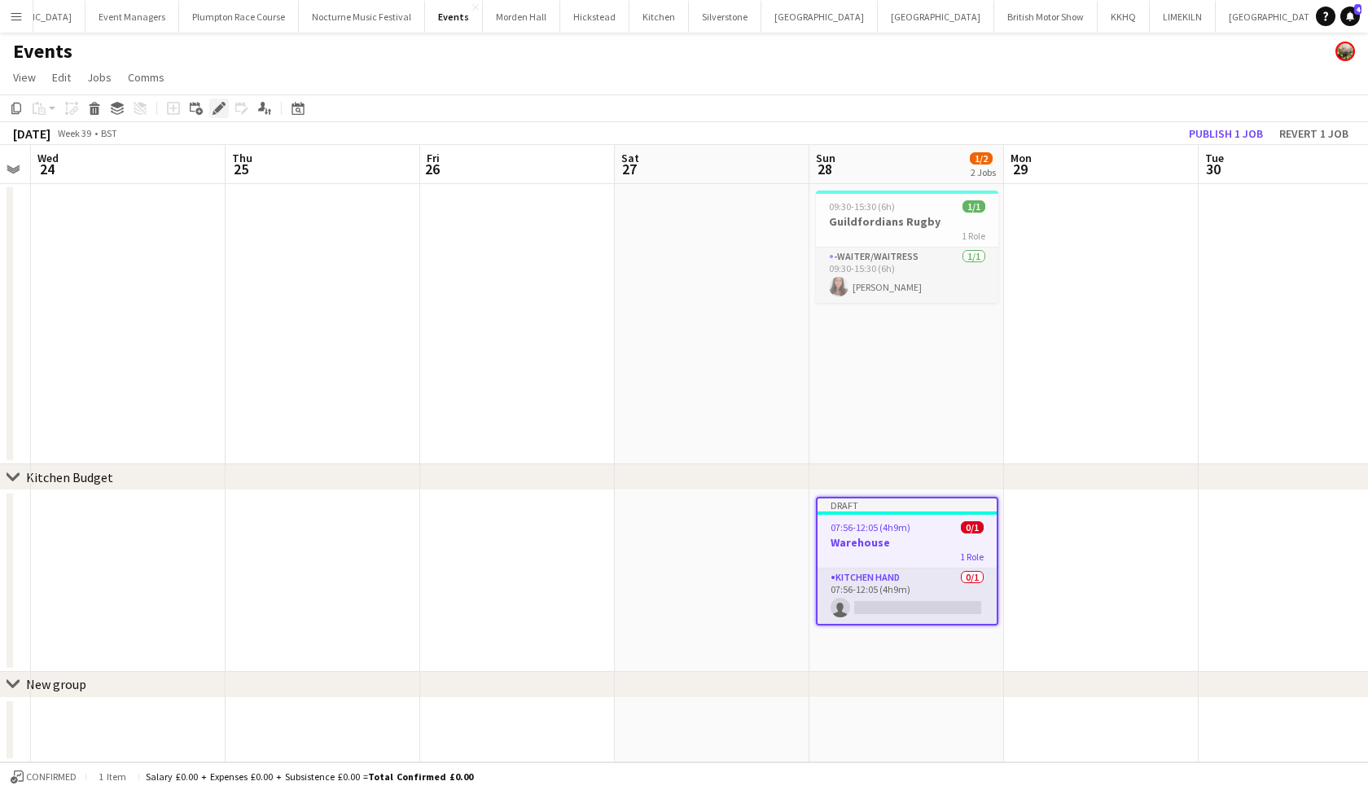
click at [224, 107] on icon "Edit" at bounding box center [219, 108] width 13 height 13
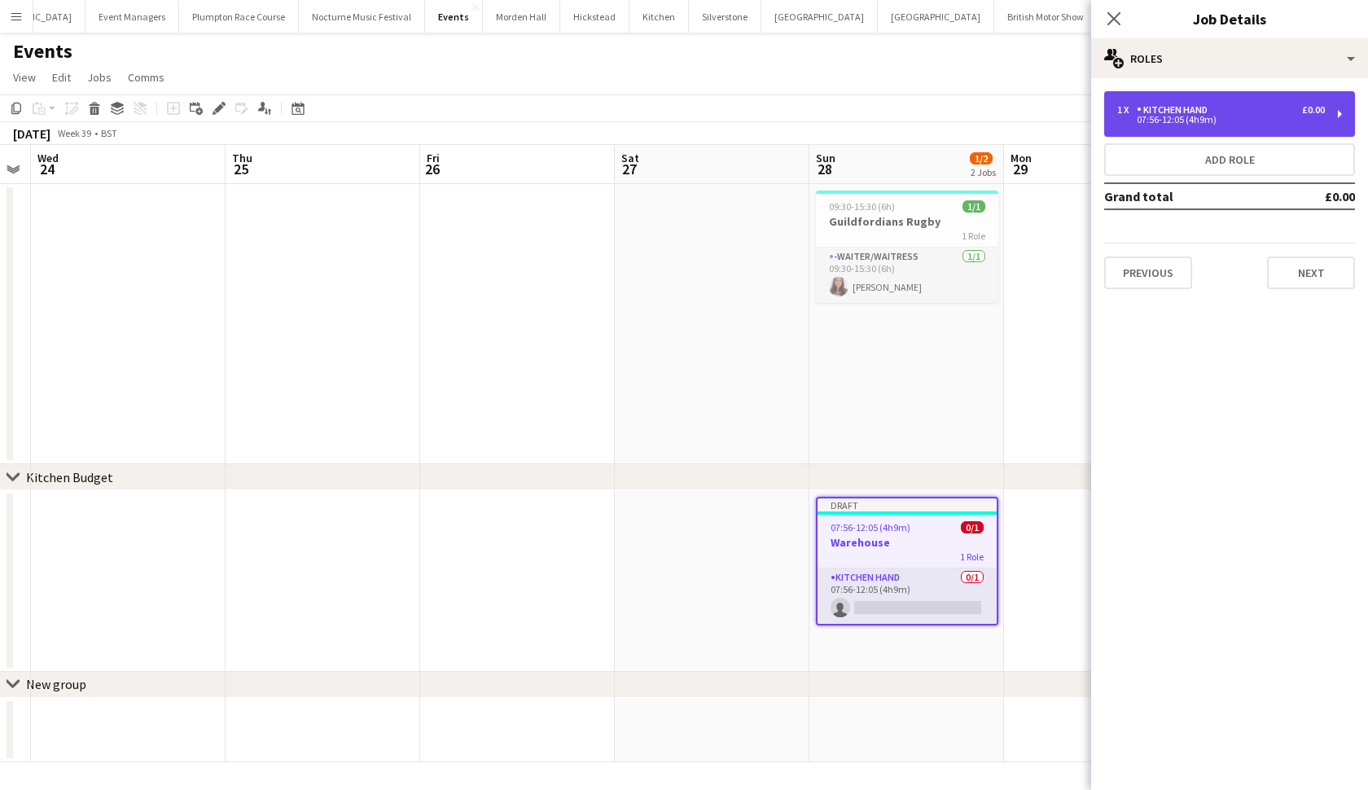
click at [1200, 120] on div "07:56-12:05 (4h9m)" at bounding box center [1221, 120] width 208 height 8
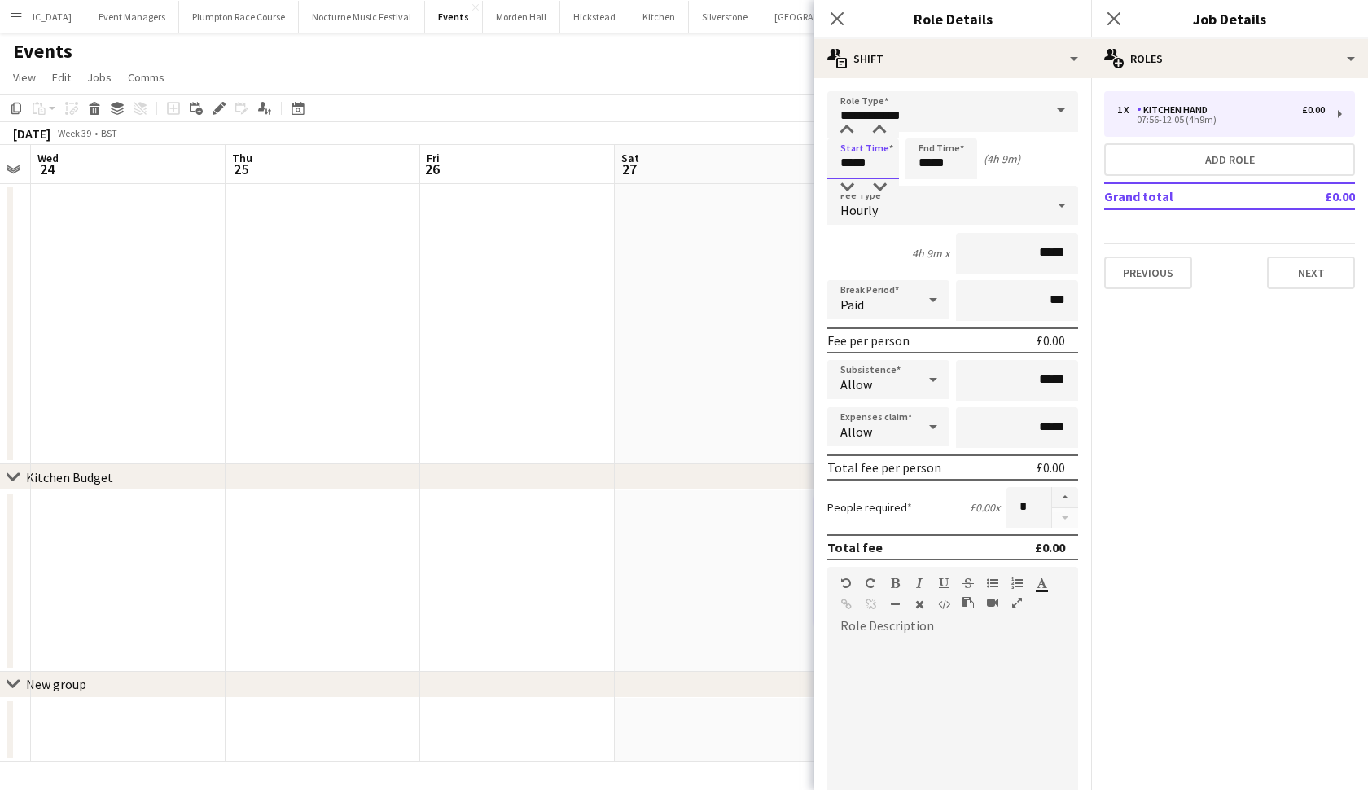
click at [853, 161] on input "*****" at bounding box center [863, 158] width 72 height 41
type input "*****"
click at [932, 162] on input "*****" at bounding box center [942, 158] width 72 height 41
type input "*****"
click at [619, 391] on app-date-cell at bounding box center [712, 324] width 195 height 280
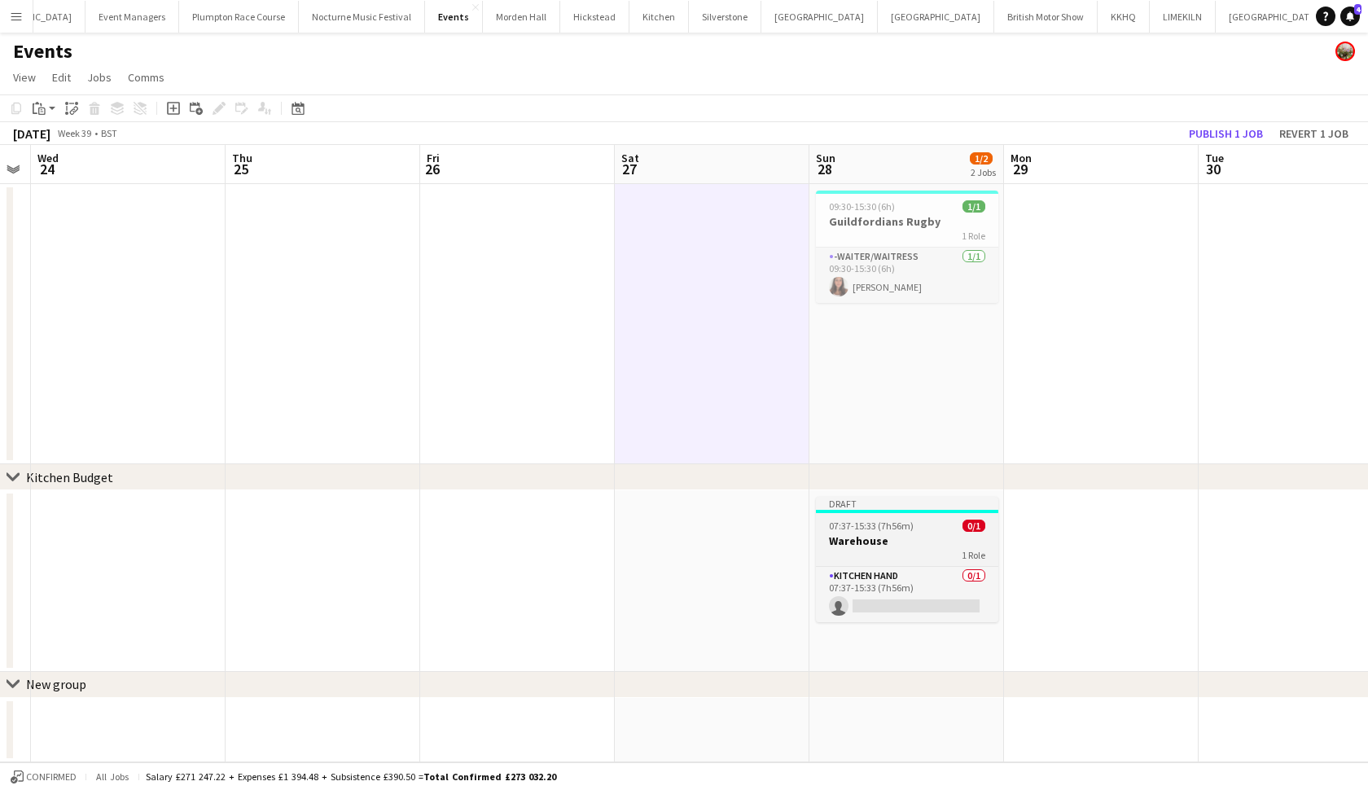
click at [886, 555] on div "1 Role" at bounding box center [907, 554] width 182 height 13
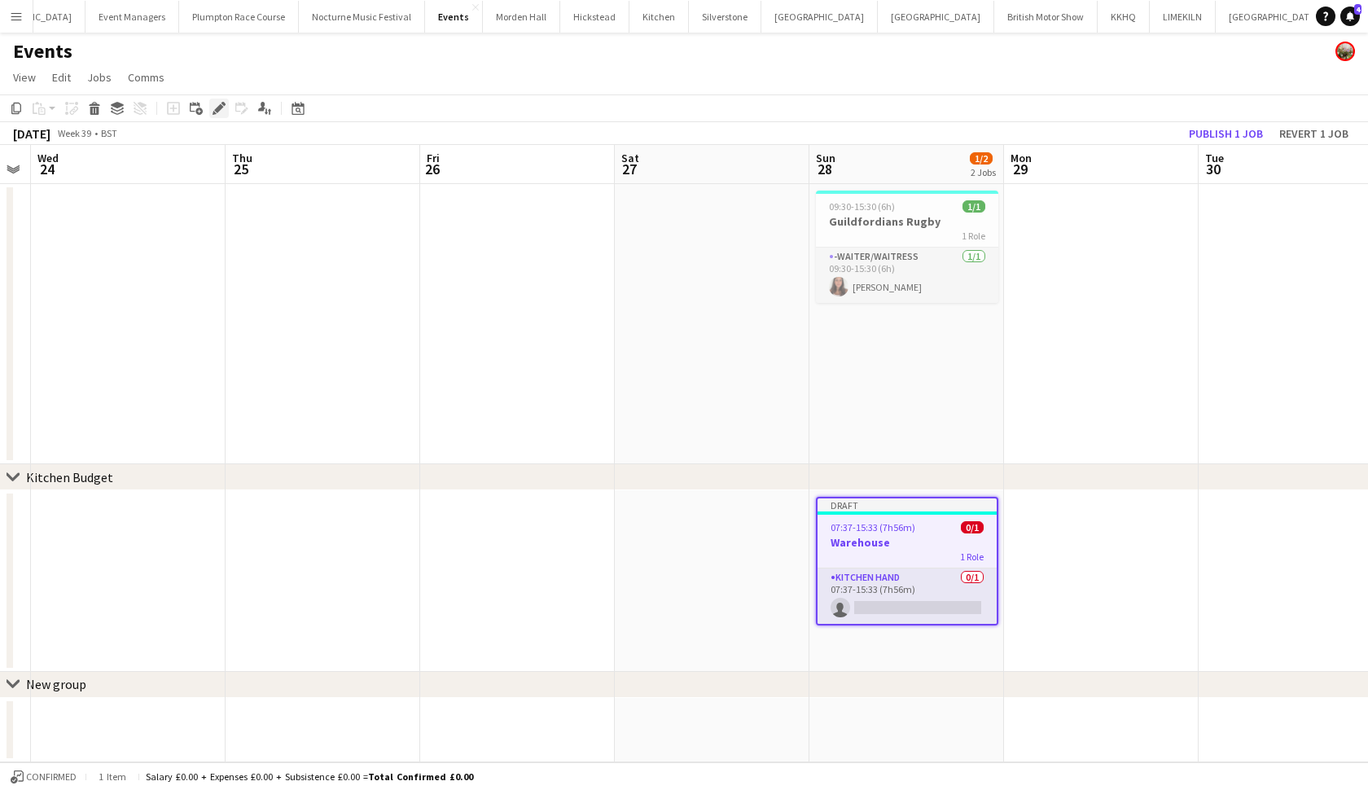
click at [220, 110] on icon at bounding box center [218, 108] width 9 height 9
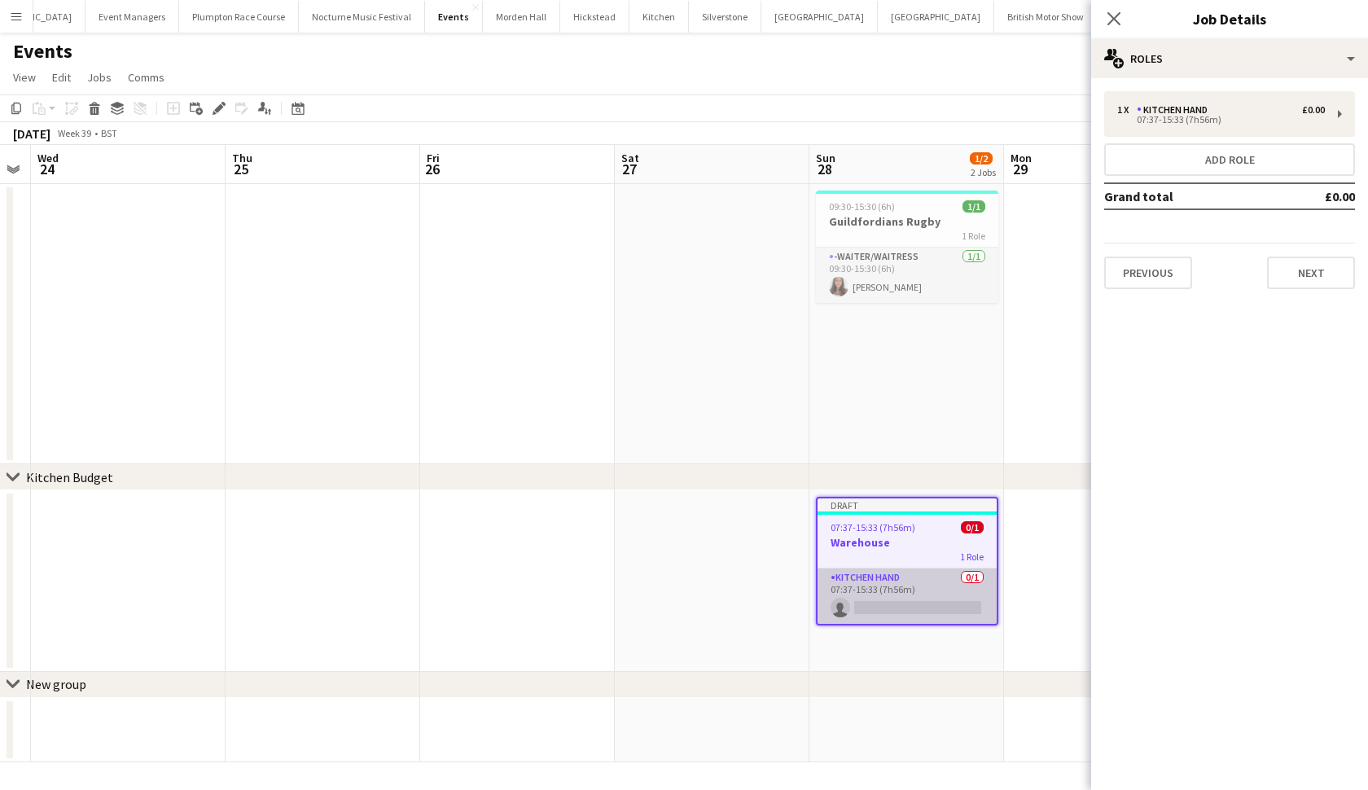
click at [922, 601] on app-card-role "Kitchen Hand 0/1 07:37-15:33 (7h56m) single-neutral-actions" at bounding box center [907, 595] width 179 height 55
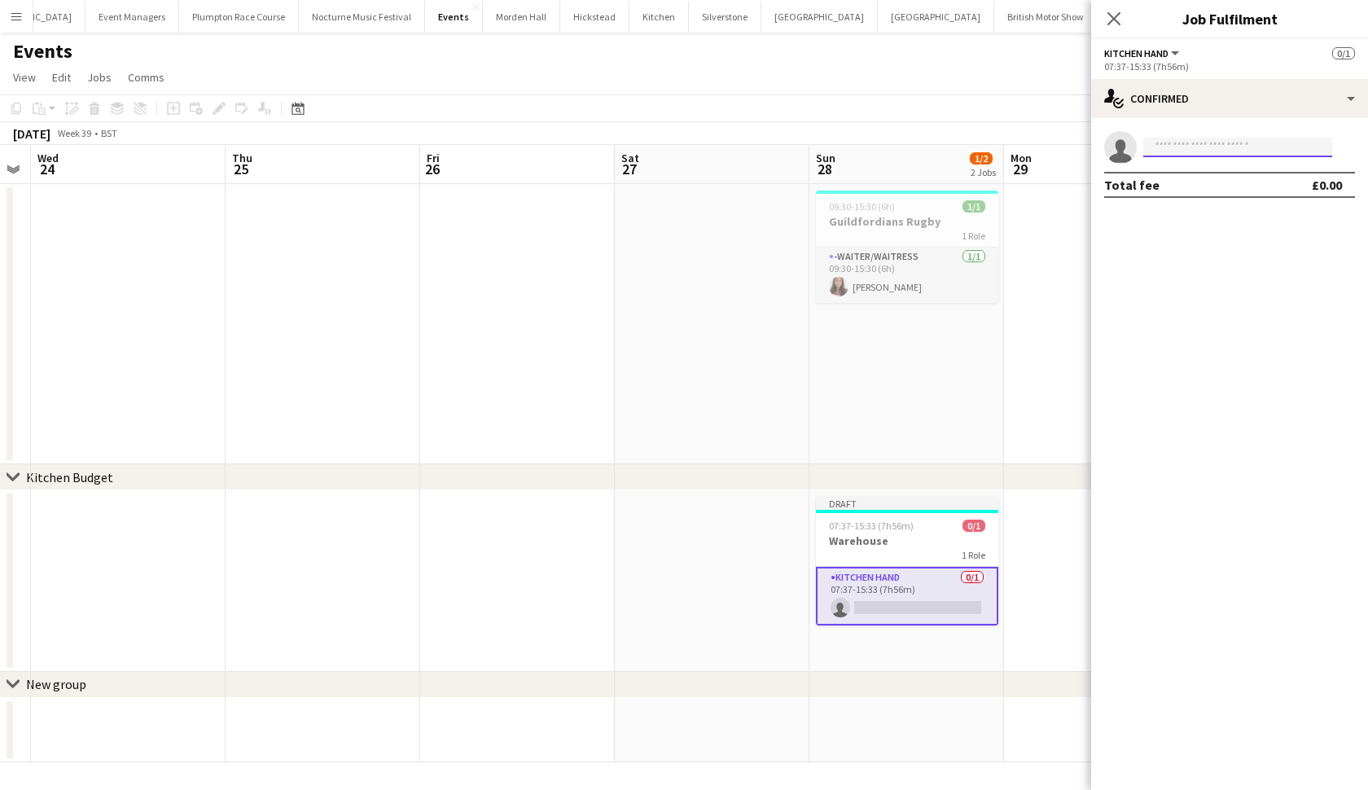
click at [1178, 145] on input at bounding box center [1237, 148] width 189 height 20
type input "*****"
click at [1226, 191] on span "+447484237248" at bounding box center [1237, 197] width 163 height 13
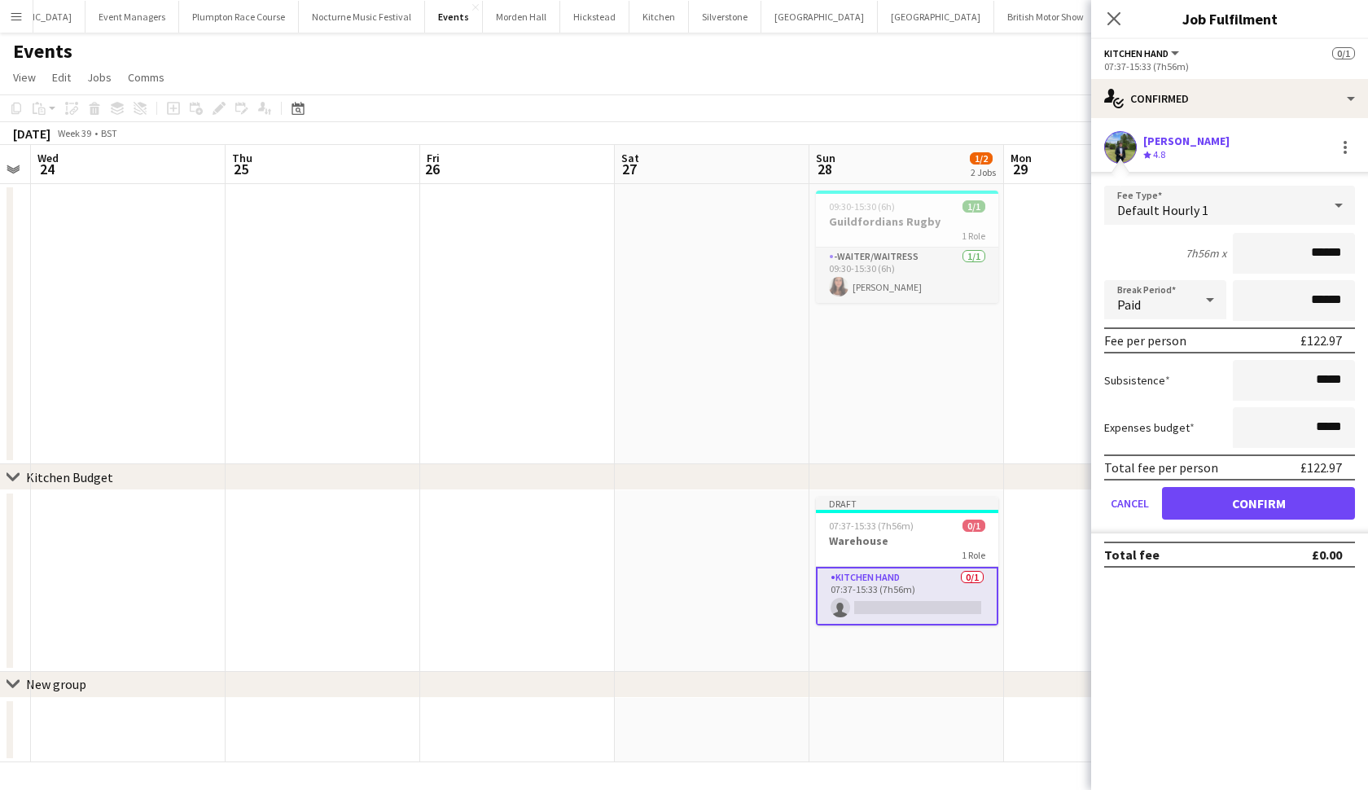
click at [1324, 252] on input "******" at bounding box center [1294, 253] width 122 height 41
type input "******"
click at [1258, 503] on button "Confirm" at bounding box center [1258, 503] width 193 height 33
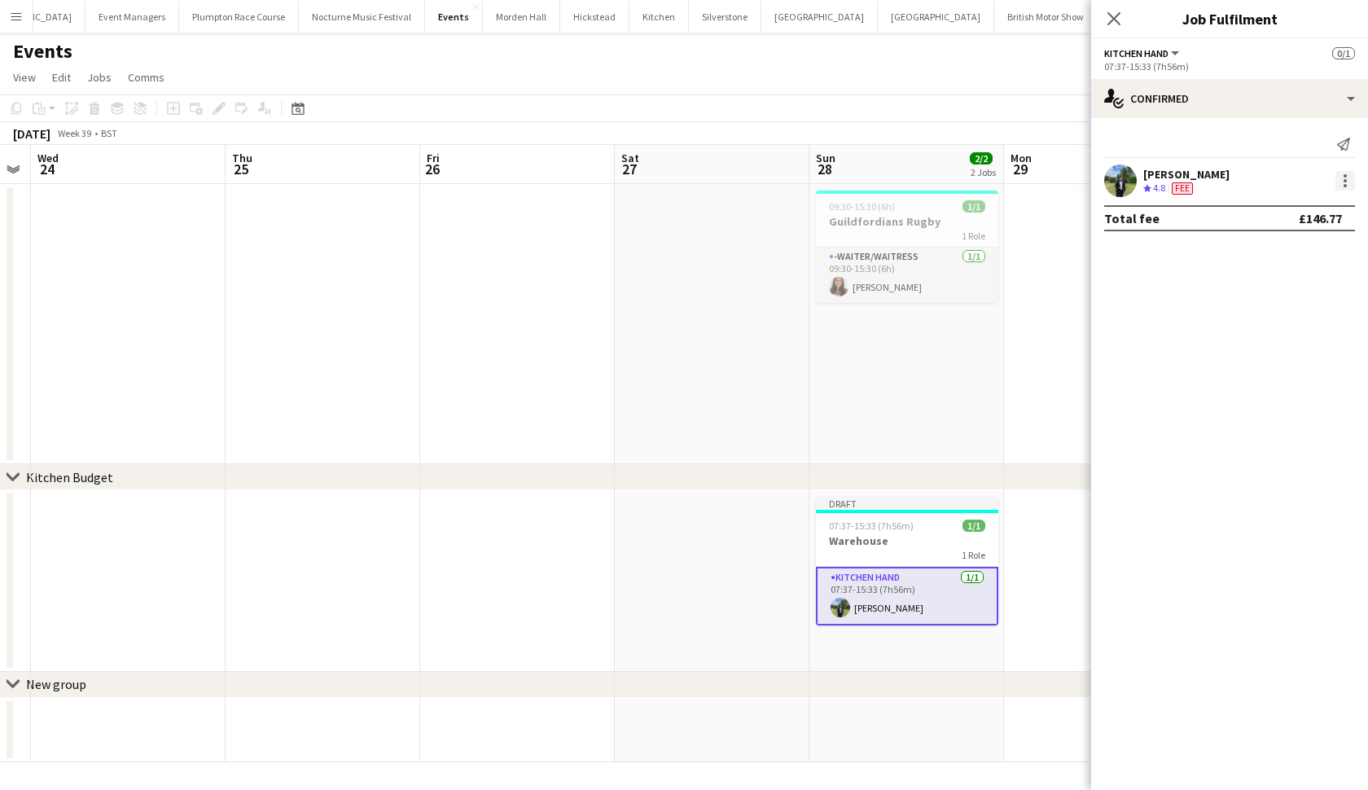
click at [1345, 176] on div at bounding box center [1345, 175] width 3 height 3
click at [1309, 208] on span "Edit fee" at bounding box center [1291, 211] width 101 height 15
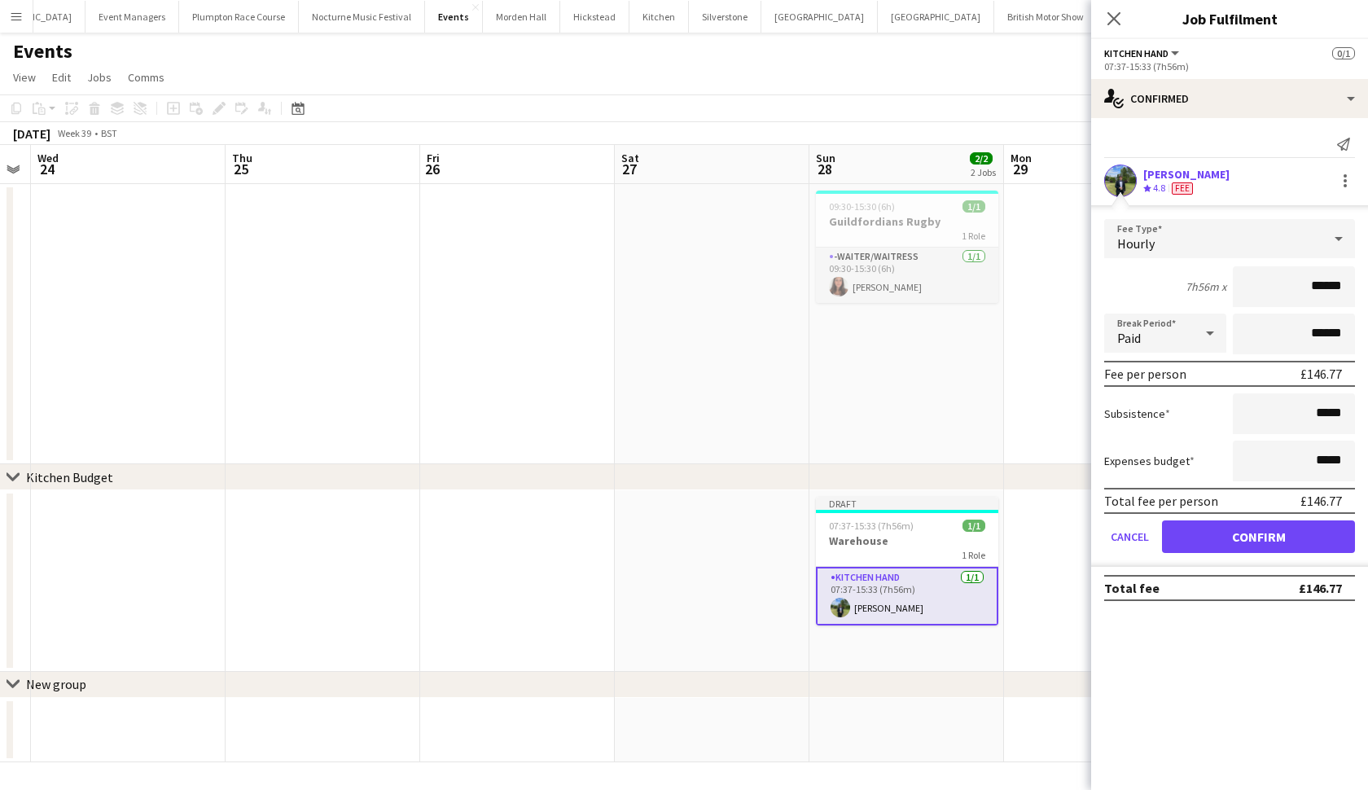
click at [1336, 283] on input "******" at bounding box center [1294, 286] width 122 height 41
type input "******"
click at [1258, 537] on button "Confirm" at bounding box center [1258, 536] width 193 height 33
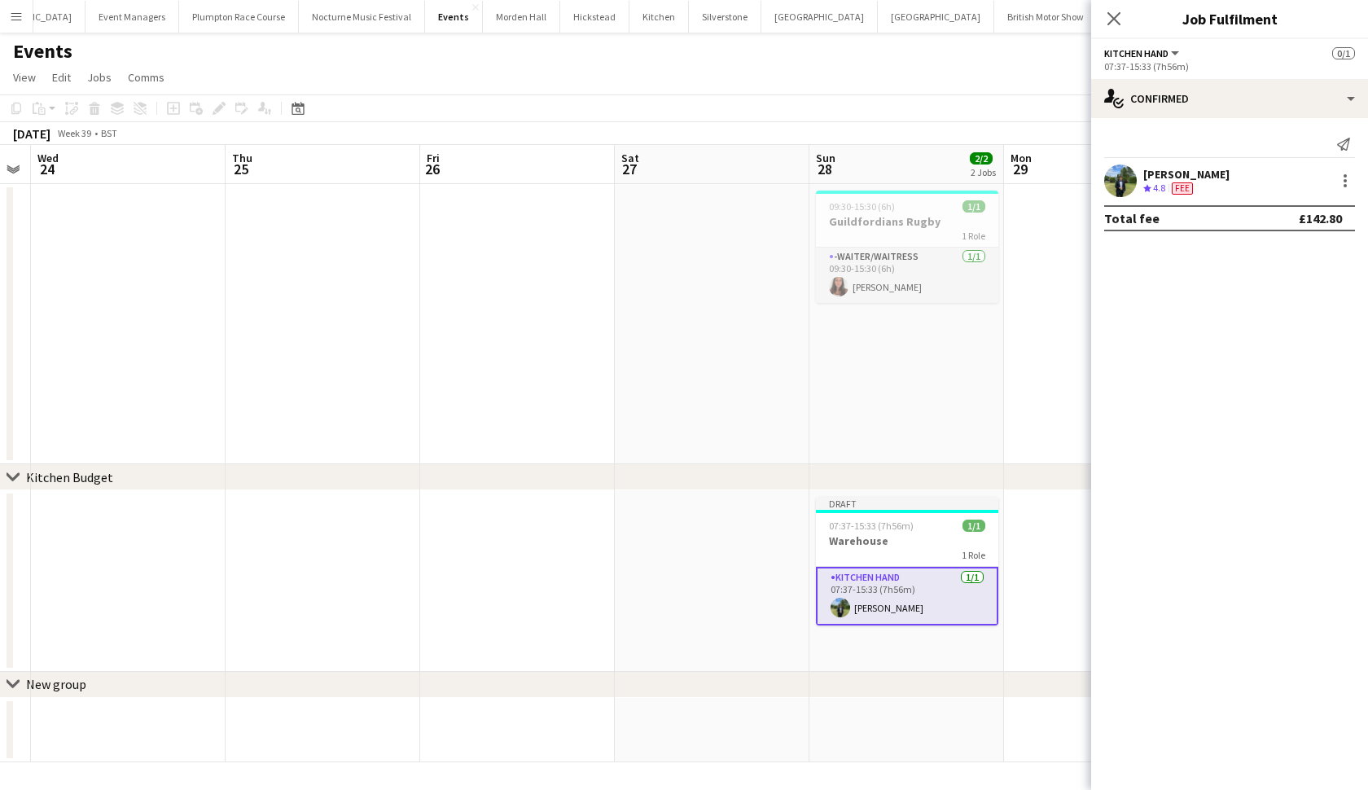
click at [1115, 312] on mat-expansion-panel "check Confirmed Send notification Harvey Gardner Crew rating 4.8 Fee Total fee …" at bounding box center [1229, 454] width 277 height 672
click at [998, 362] on app-date-cell "09:30-15:30 (6h) 1/1 Guildfordians Rugby 1 Role -Waiter/Waitress 1/1 09:30-15:3…" at bounding box center [906, 324] width 195 height 280
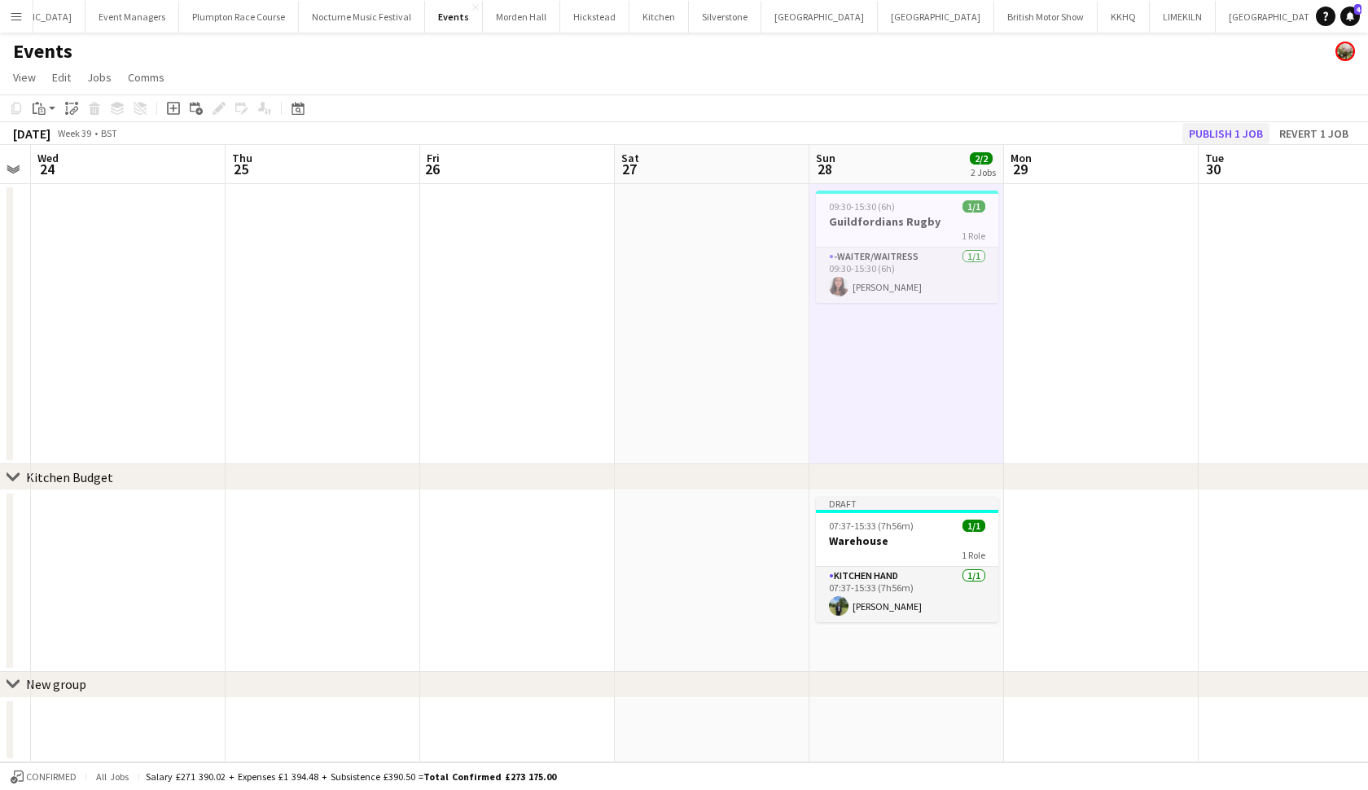
click at [1214, 132] on button "Publish 1 job" at bounding box center [1225, 133] width 87 height 21
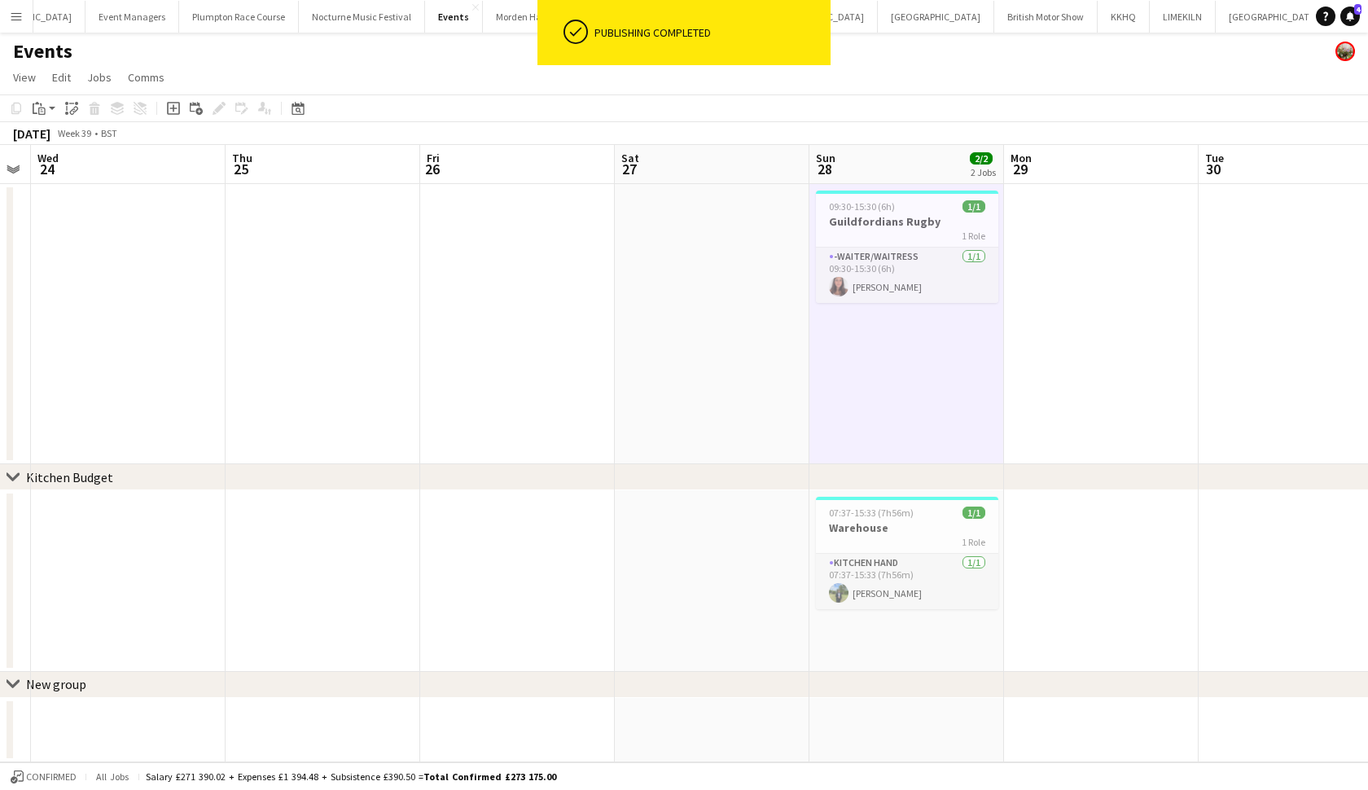
click at [901, 331] on app-date-cell "09:30-15:30 (6h) 1/1 Guildfordians Rugby 1 Role -Waiter/Waitress 1/1 09:30-15:3…" at bounding box center [906, 324] width 195 height 280
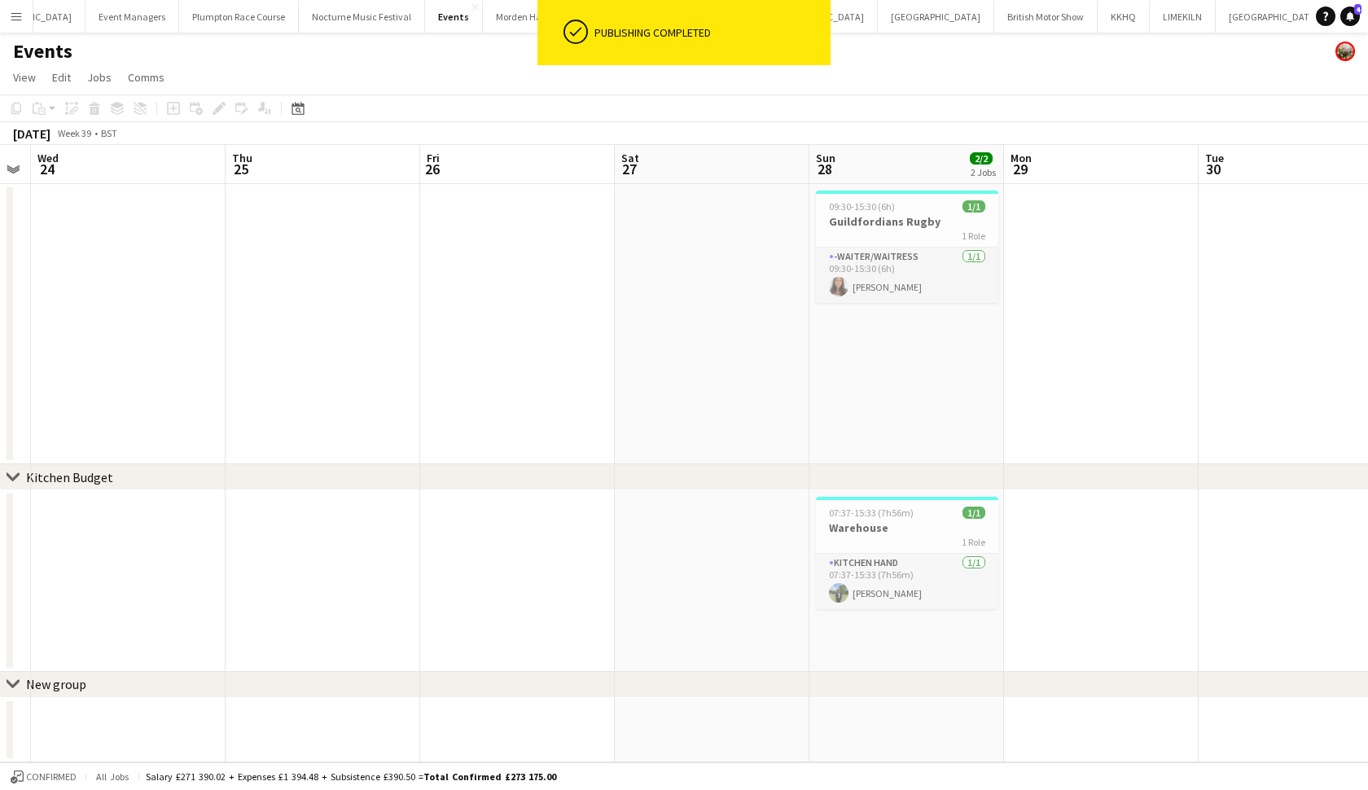
click at [656, 348] on app-date-cell at bounding box center [712, 324] width 195 height 280
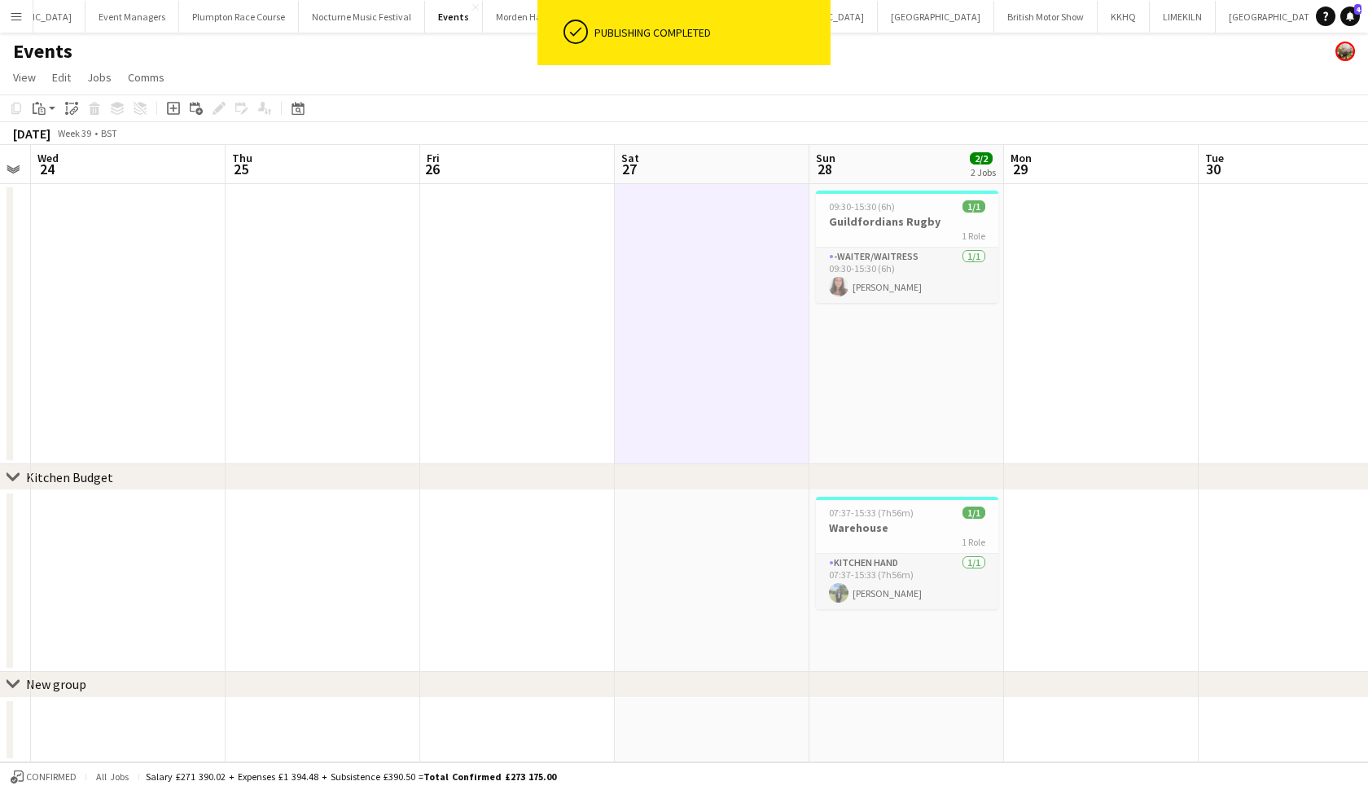
click at [893, 401] on app-date-cell "09:30-15:30 (6h) 1/1 Guildfordians Rugby 1 Role -Waiter/Waitress 1/1 09:30-15:3…" at bounding box center [906, 324] width 195 height 280
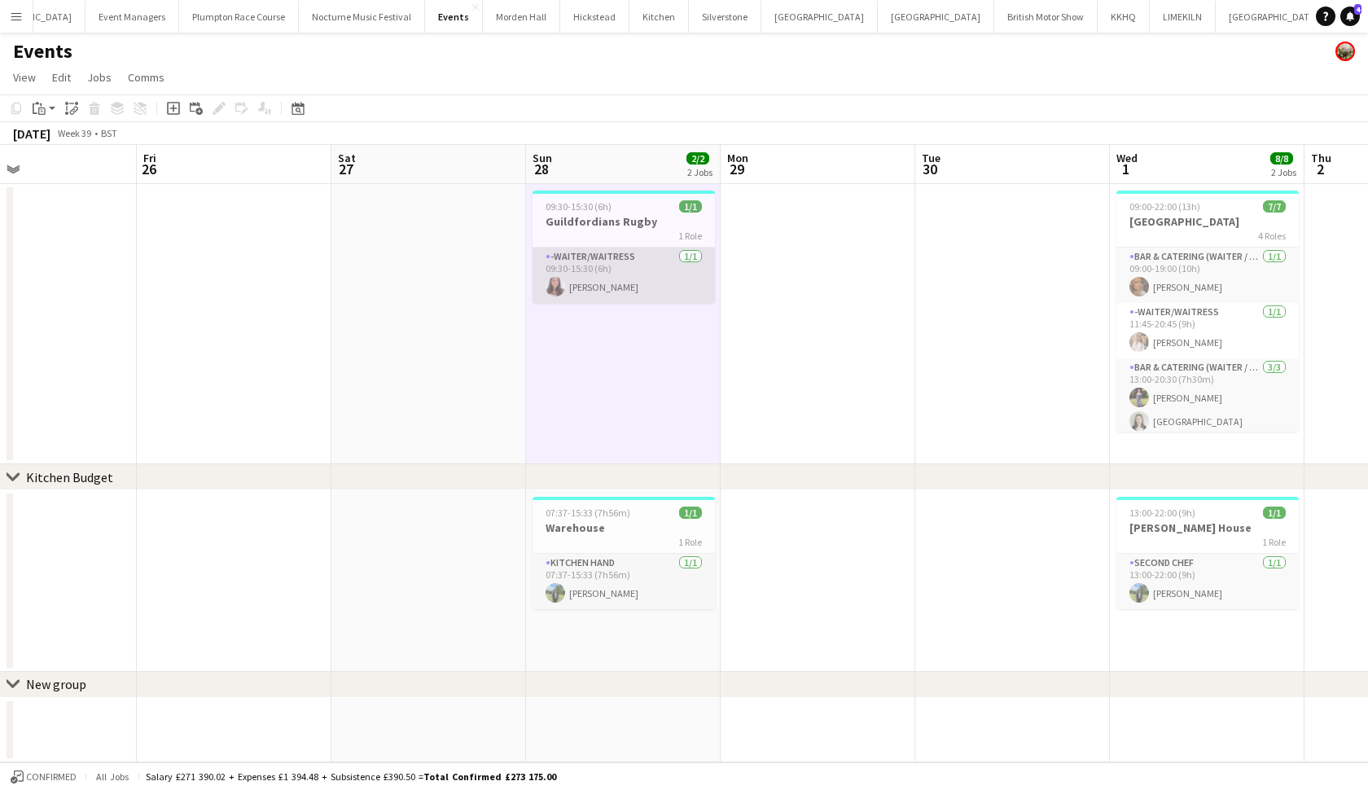
scroll to position [0, 834]
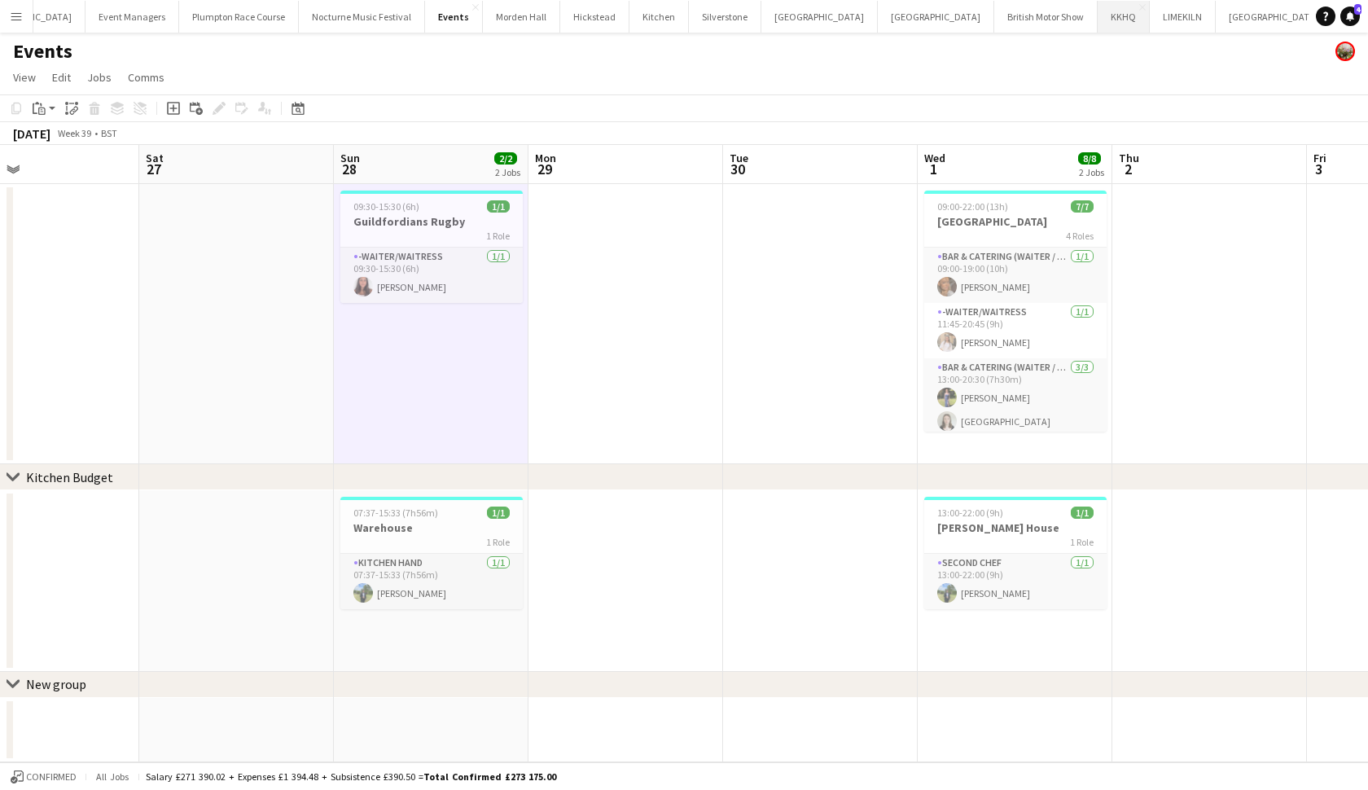
click at [1098, 29] on button "KKHQ Close" at bounding box center [1124, 17] width 52 height 32
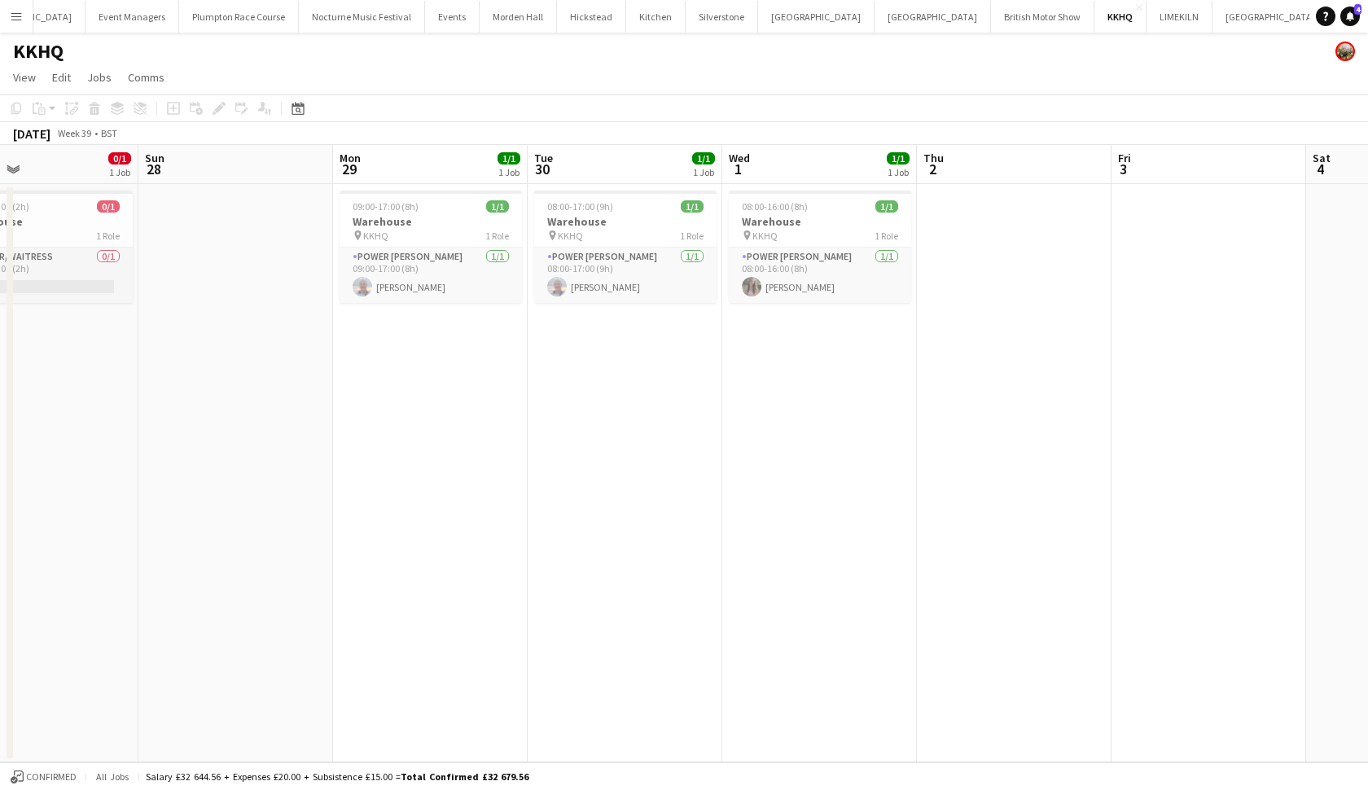
scroll to position [0, 445]
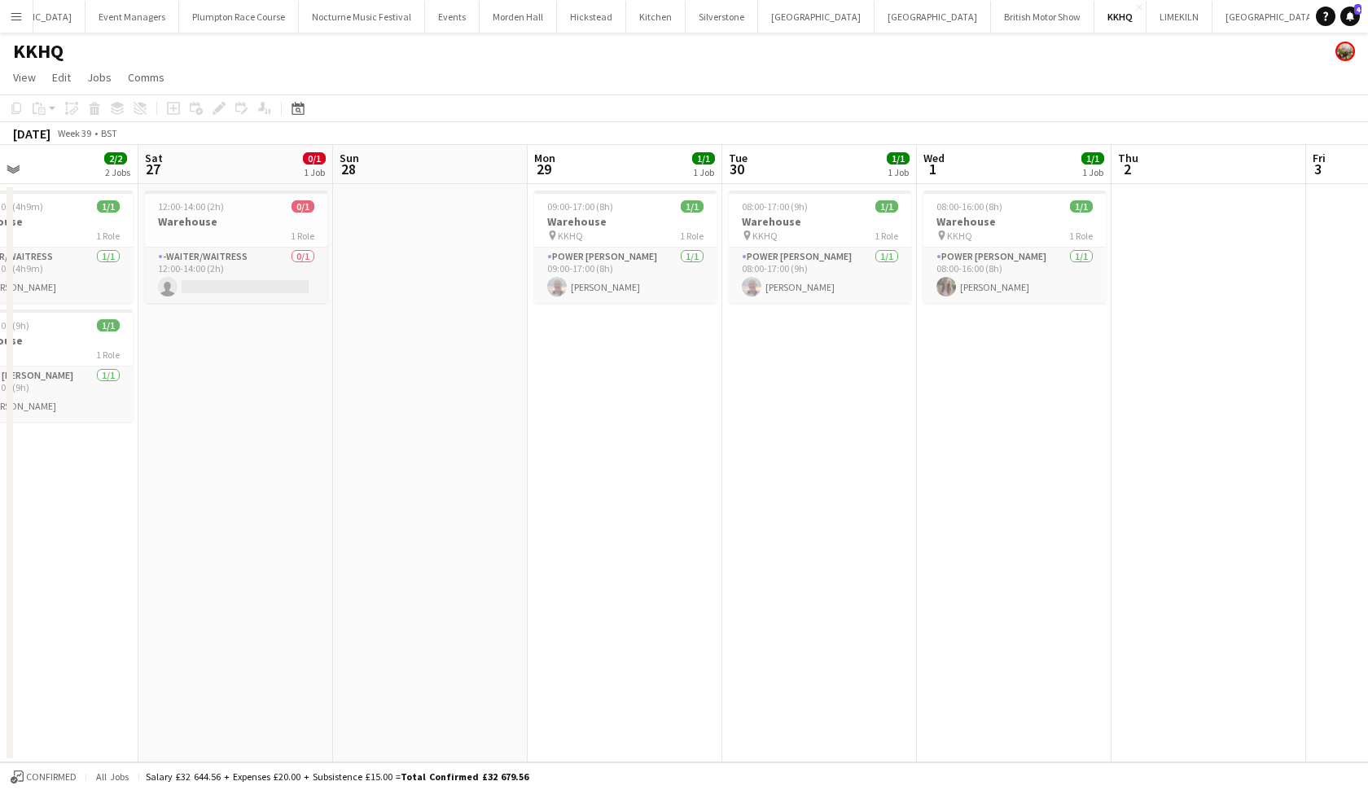
click at [784, 403] on app-date-cell "08:00-17:00 (9h) 1/1 Warehouse pin KKHQ 1 Role Power Porter 1/1 08:00-17:00 (9h…" at bounding box center [819, 473] width 195 height 578
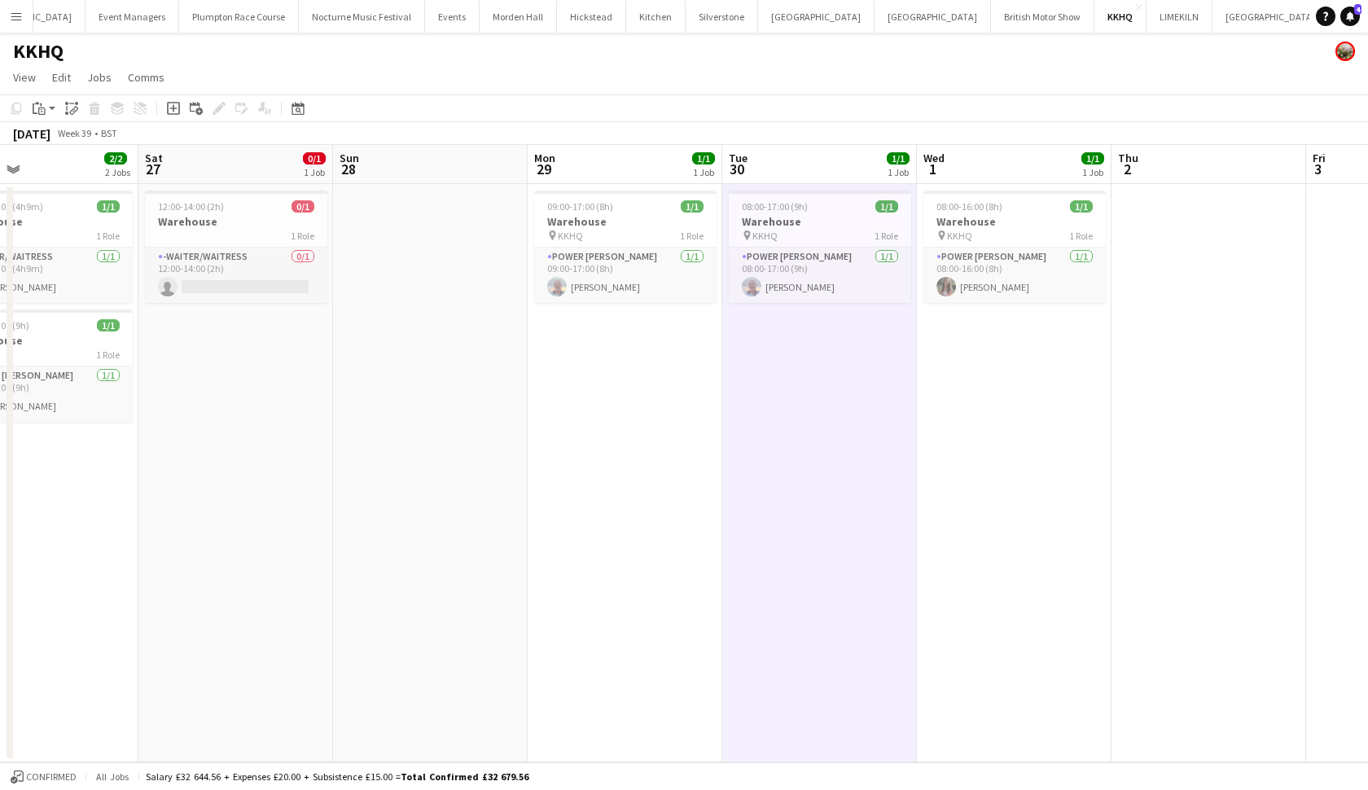
click at [803, 349] on app-date-cell "08:00-17:00 (9h) 1/1 Warehouse pin KKHQ 1 Role Power Porter 1/1 08:00-17:00 (9h…" at bounding box center [819, 473] width 195 height 578
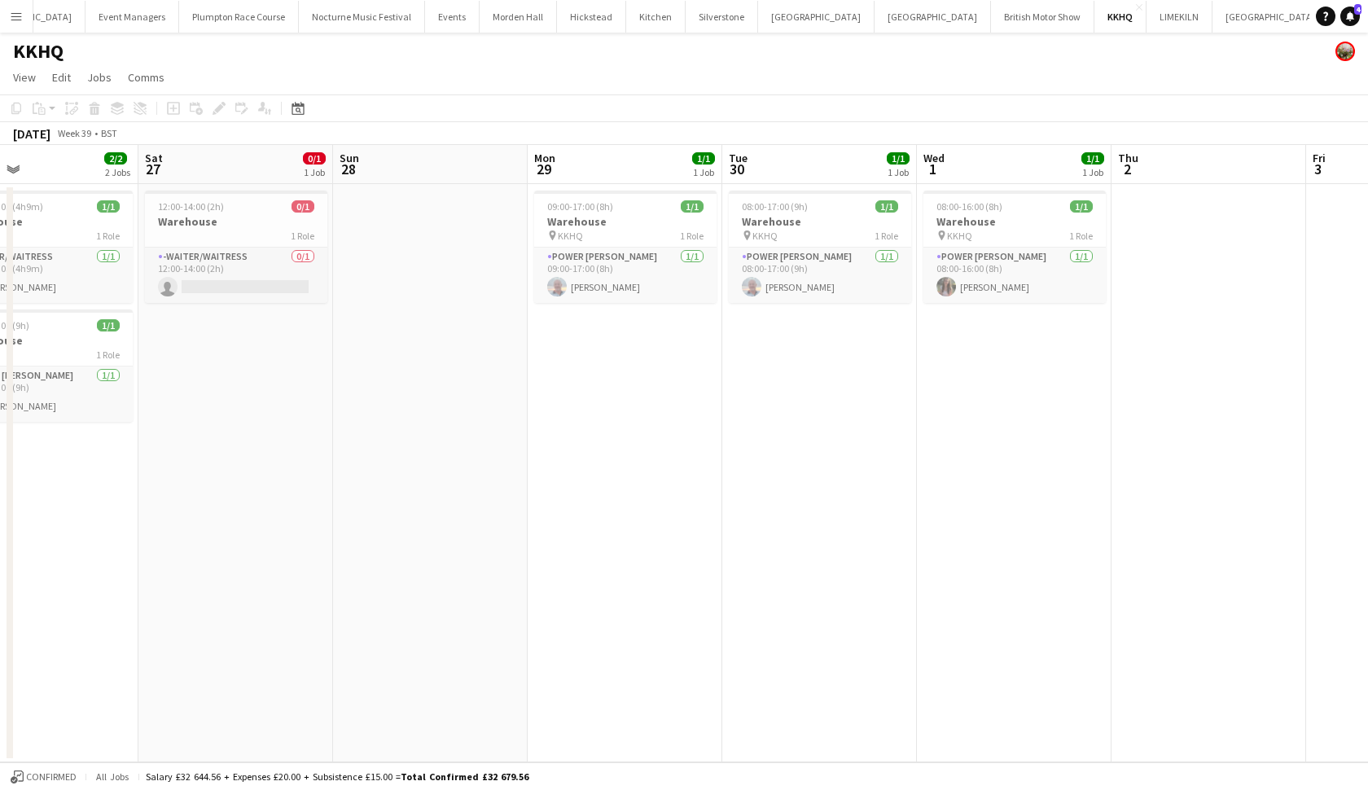
click at [792, 394] on app-date-cell "08:00-17:00 (9h) 1/1 Warehouse pin KKHQ 1 Role Power Porter 1/1 08:00-17:00 (9h…" at bounding box center [819, 473] width 195 height 578
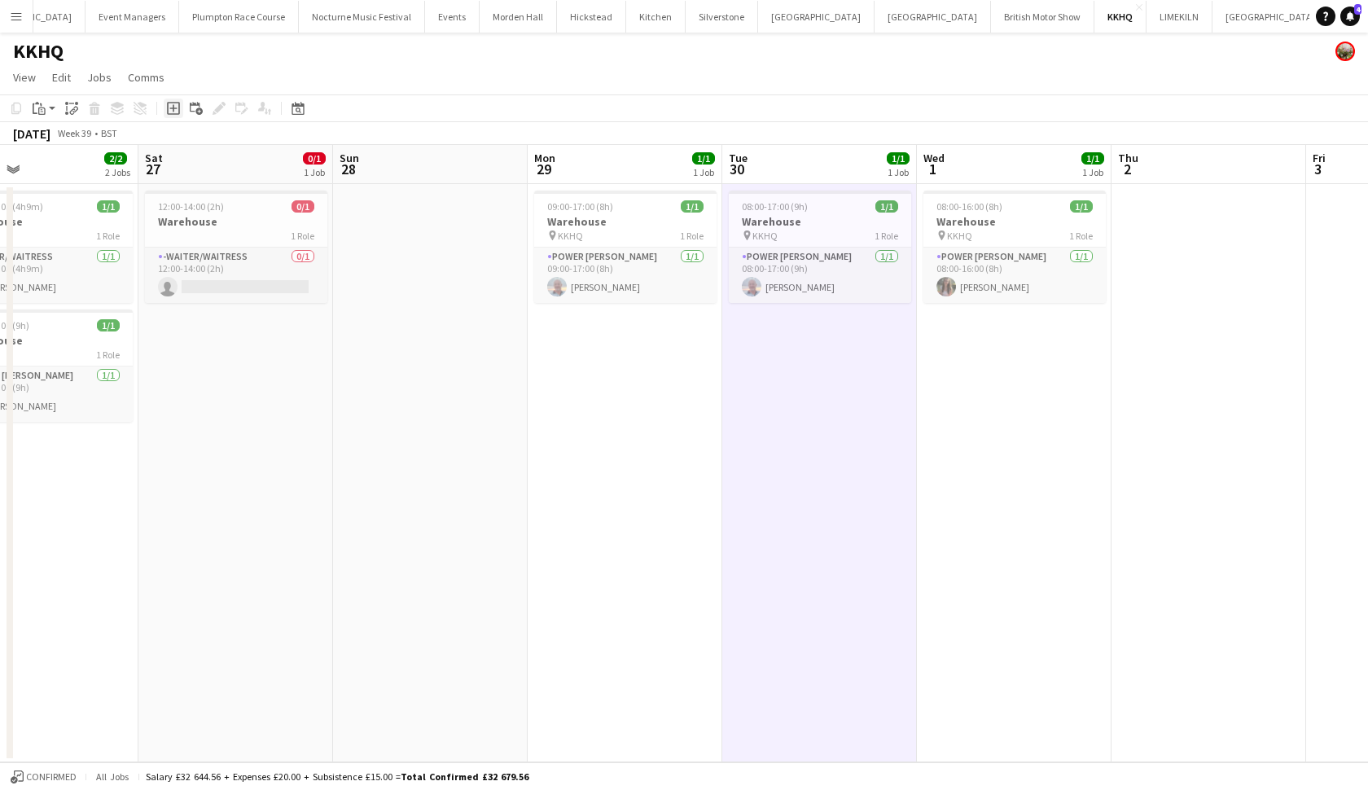
click at [178, 112] on icon "Add job" at bounding box center [173, 108] width 13 height 13
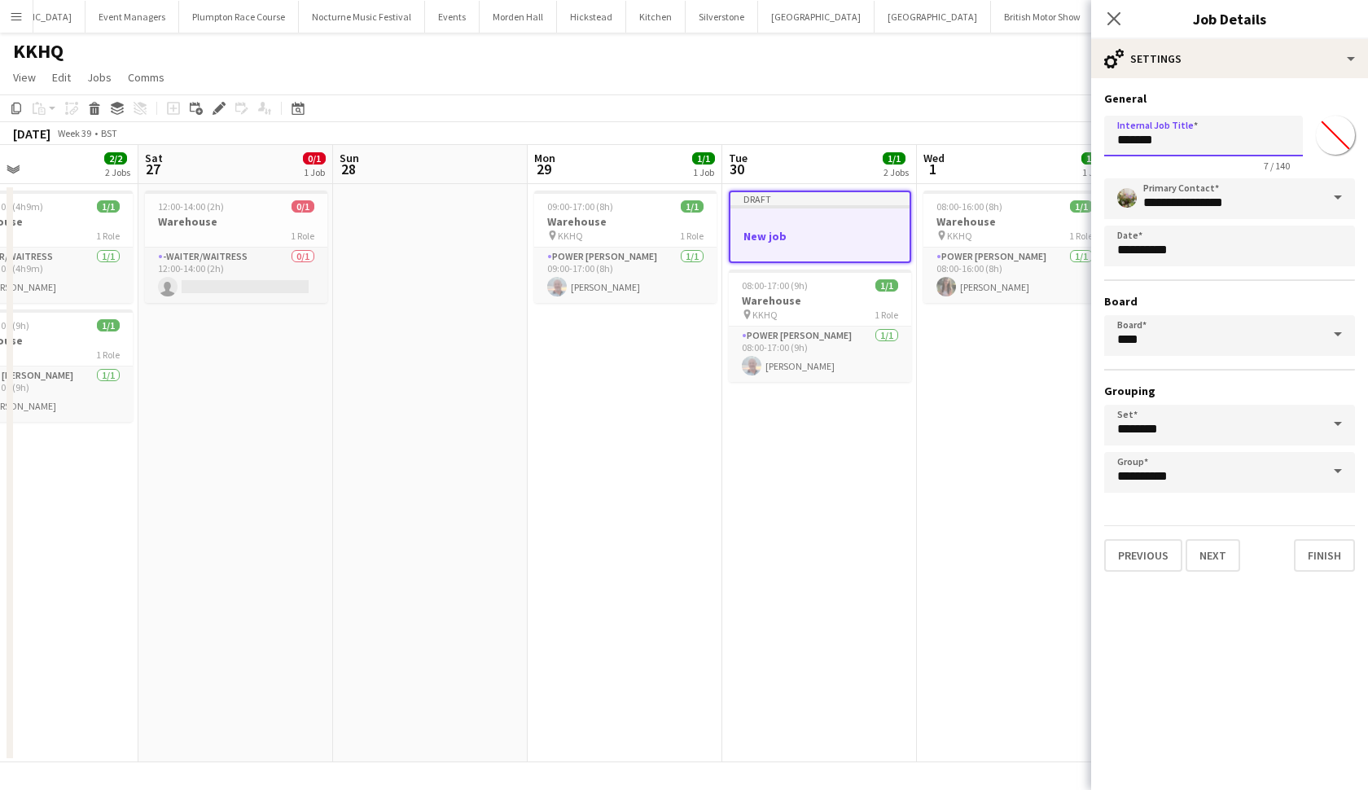
drag, startPoint x: 1176, startPoint y: 139, endPoint x: 1056, endPoint y: 139, distance: 119.7
click at [1056, 139] on body "Menu Boards Boards Boards All jobs Status Workforce Workforce My Workforce Recr…" at bounding box center [684, 395] width 1368 height 790
type input "*********"
click at [1223, 547] on button "Next" at bounding box center [1213, 555] width 55 height 33
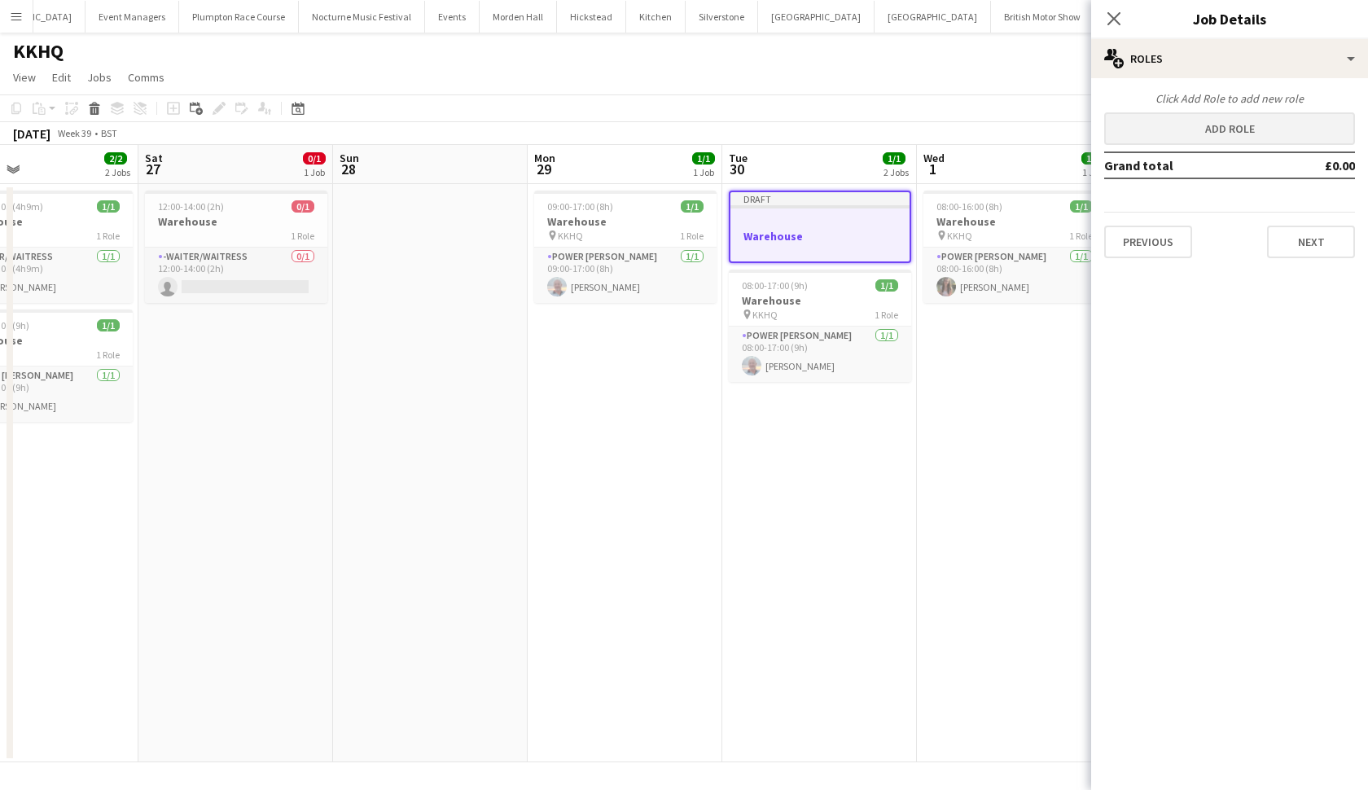
click at [1165, 131] on button "Add role" at bounding box center [1229, 128] width 251 height 33
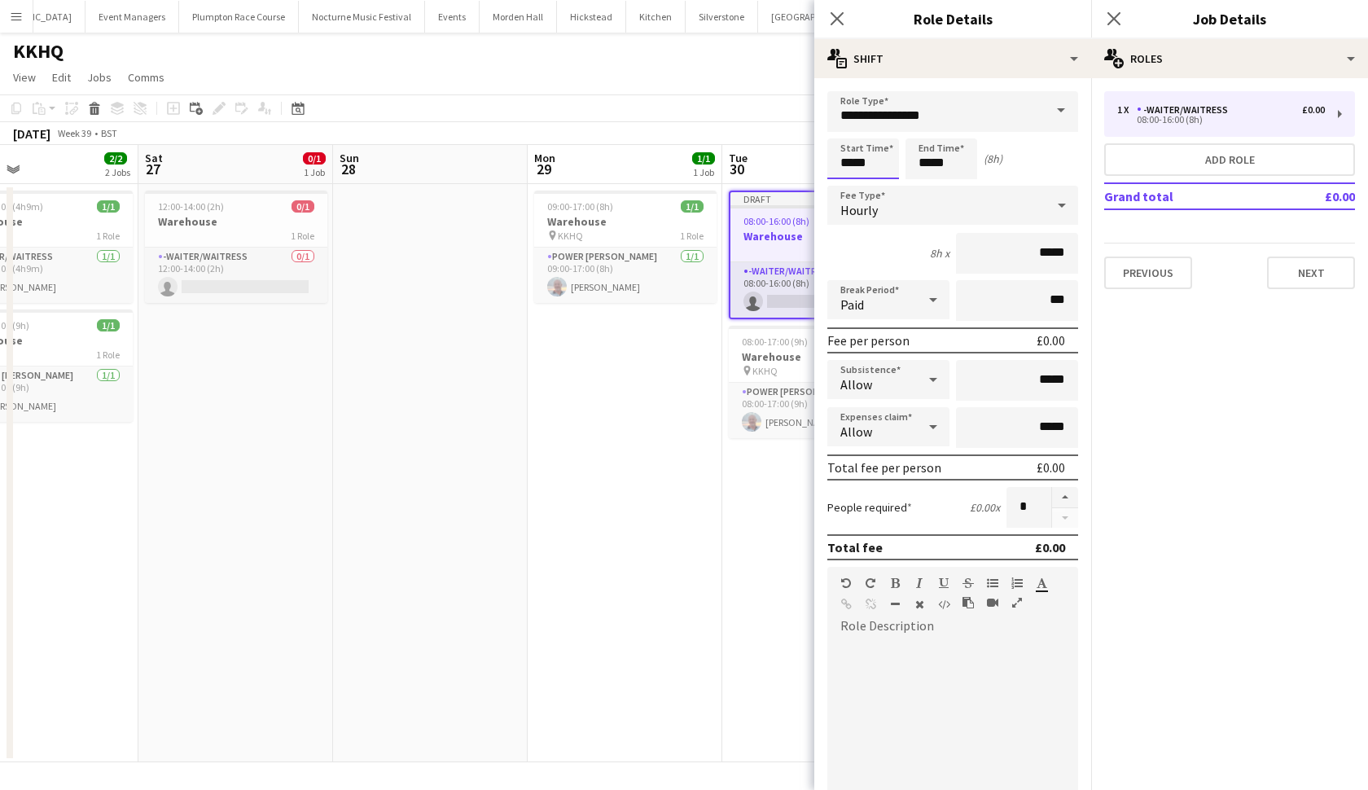
click at [853, 163] on input "*****" at bounding box center [863, 158] width 72 height 41
type input "*****"
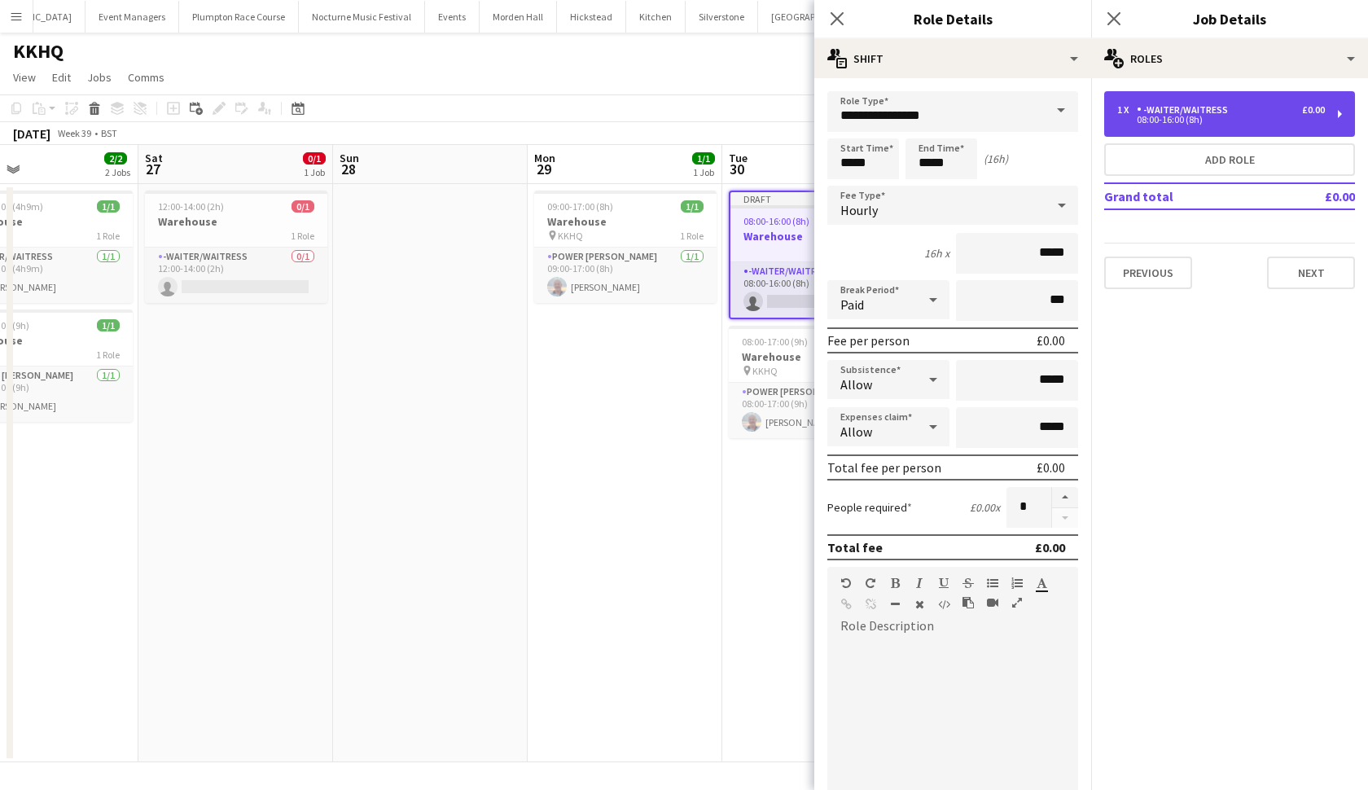
click at [1236, 115] on div "1 x -Waiter/Waitress £0.00" at bounding box center [1221, 109] width 208 height 11
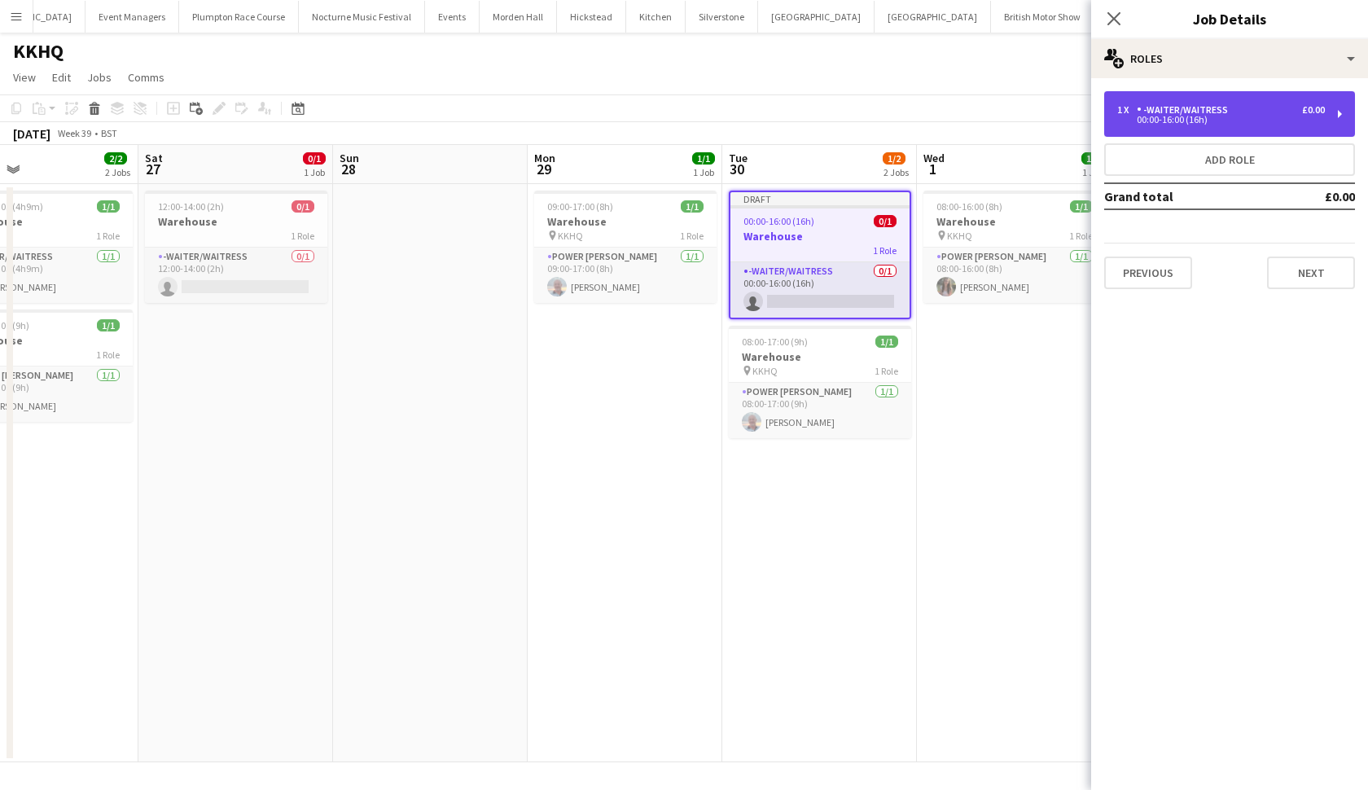
click at [1236, 115] on div "1 x -Waiter/Waitress £0.00" at bounding box center [1221, 109] width 208 height 11
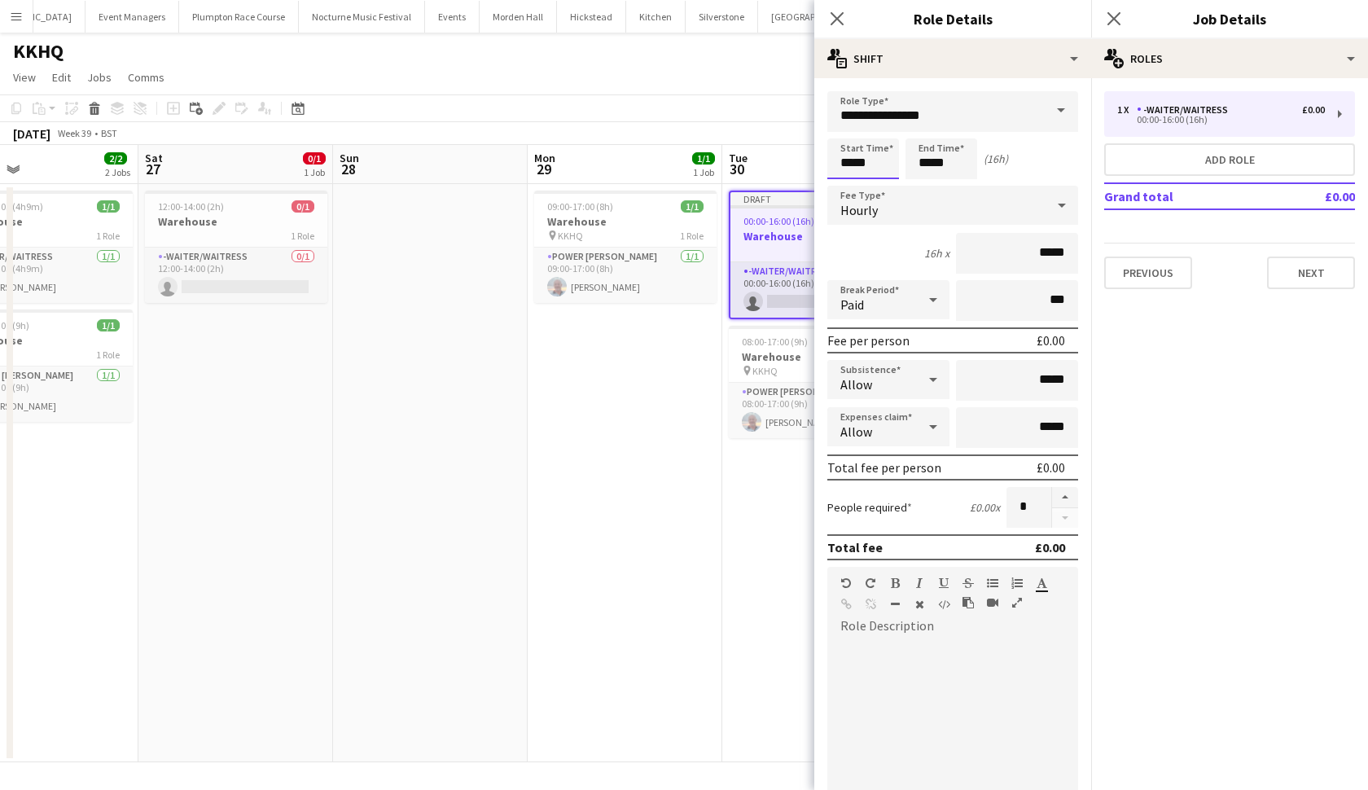
click at [853, 165] on input "*****" at bounding box center [863, 158] width 72 height 41
type input "*****"
click at [929, 166] on input "*****" at bounding box center [942, 158] width 72 height 41
type input "*****"
click at [853, 166] on input "*****" at bounding box center [863, 158] width 72 height 41
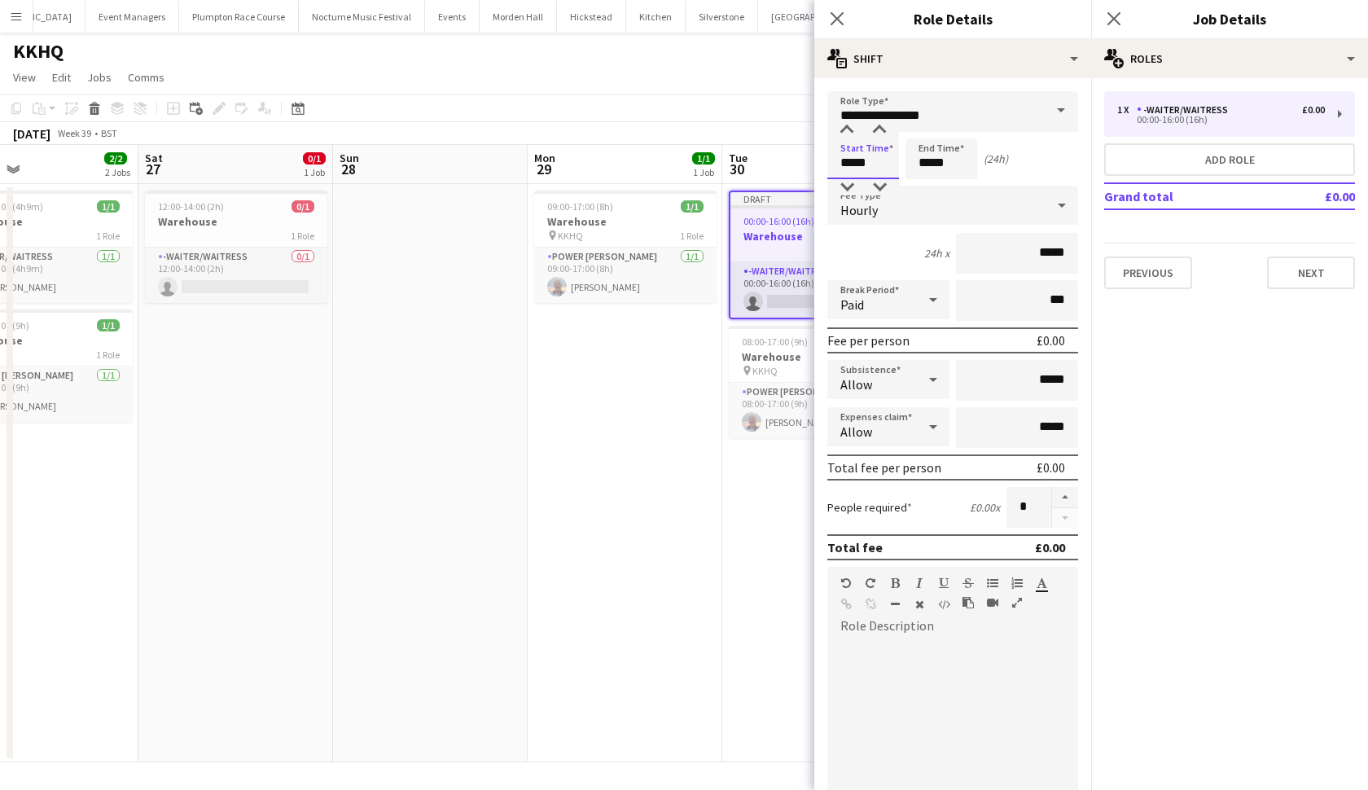
type input "*****"
click at [876, 165] on input "*****" at bounding box center [863, 158] width 72 height 41
type input "*****"
click at [929, 162] on input "*****" at bounding box center [942, 158] width 72 height 41
type input "*****"
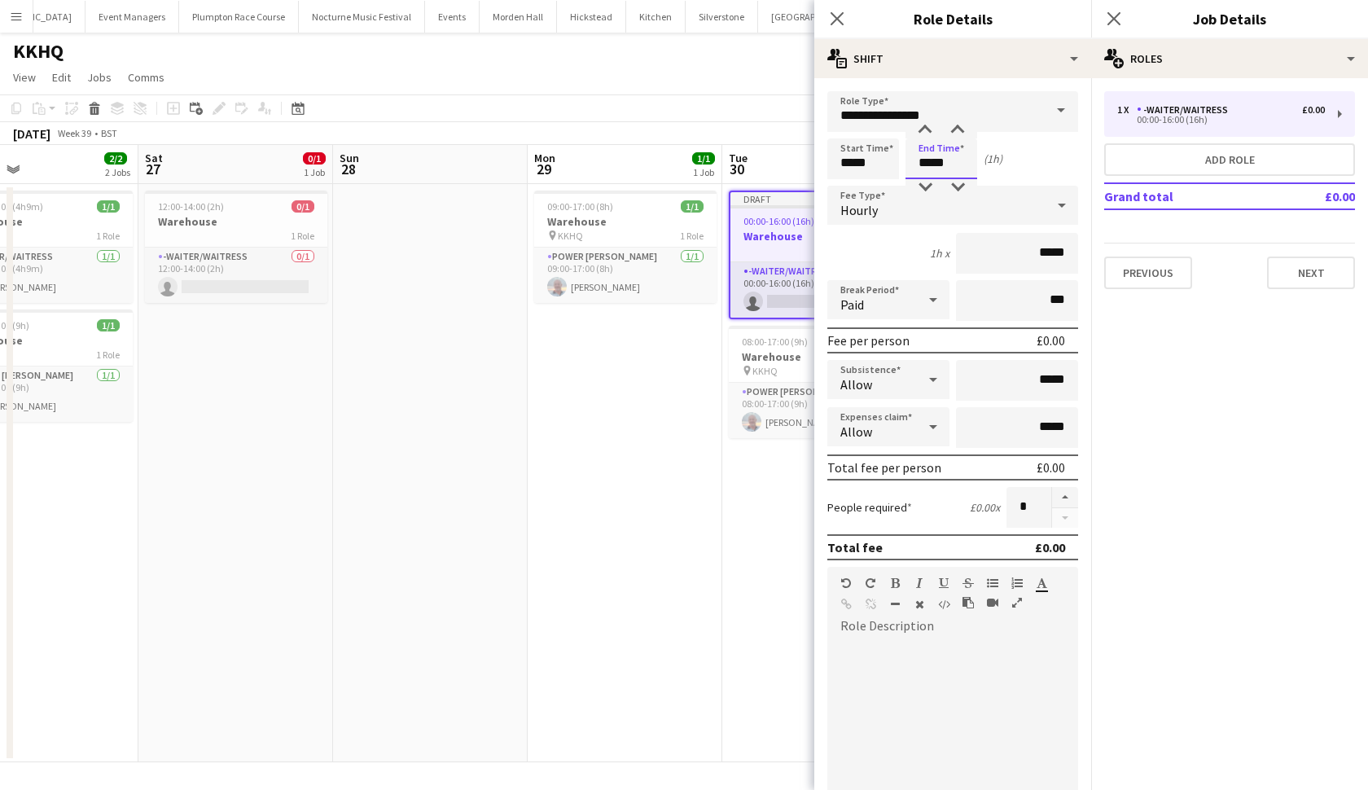
type input "*****"
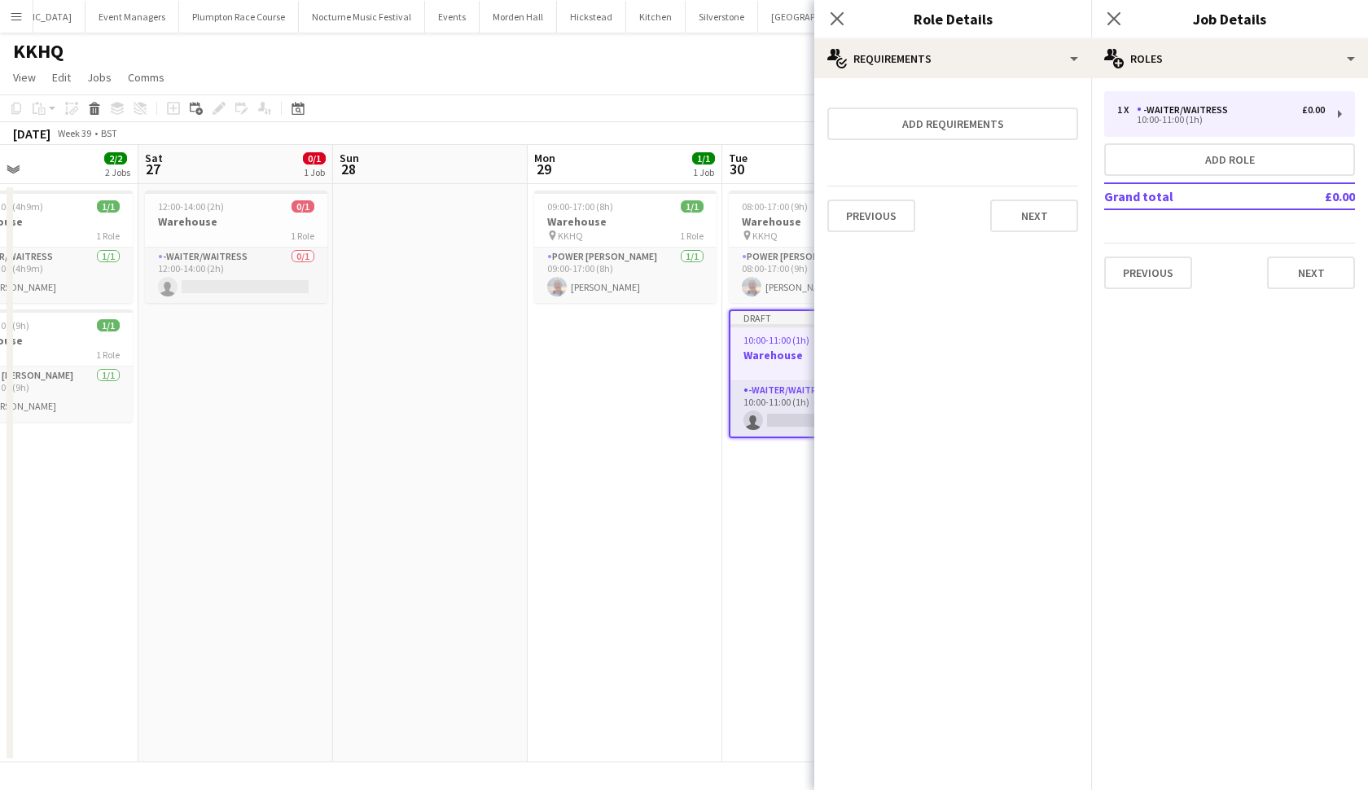
click at [615, 504] on app-date-cell "09:00-17:00 (8h) 1/1 Warehouse pin KKHQ 1 Role Power Porter 1/1 09:00-17:00 (8h…" at bounding box center [625, 473] width 195 height 578
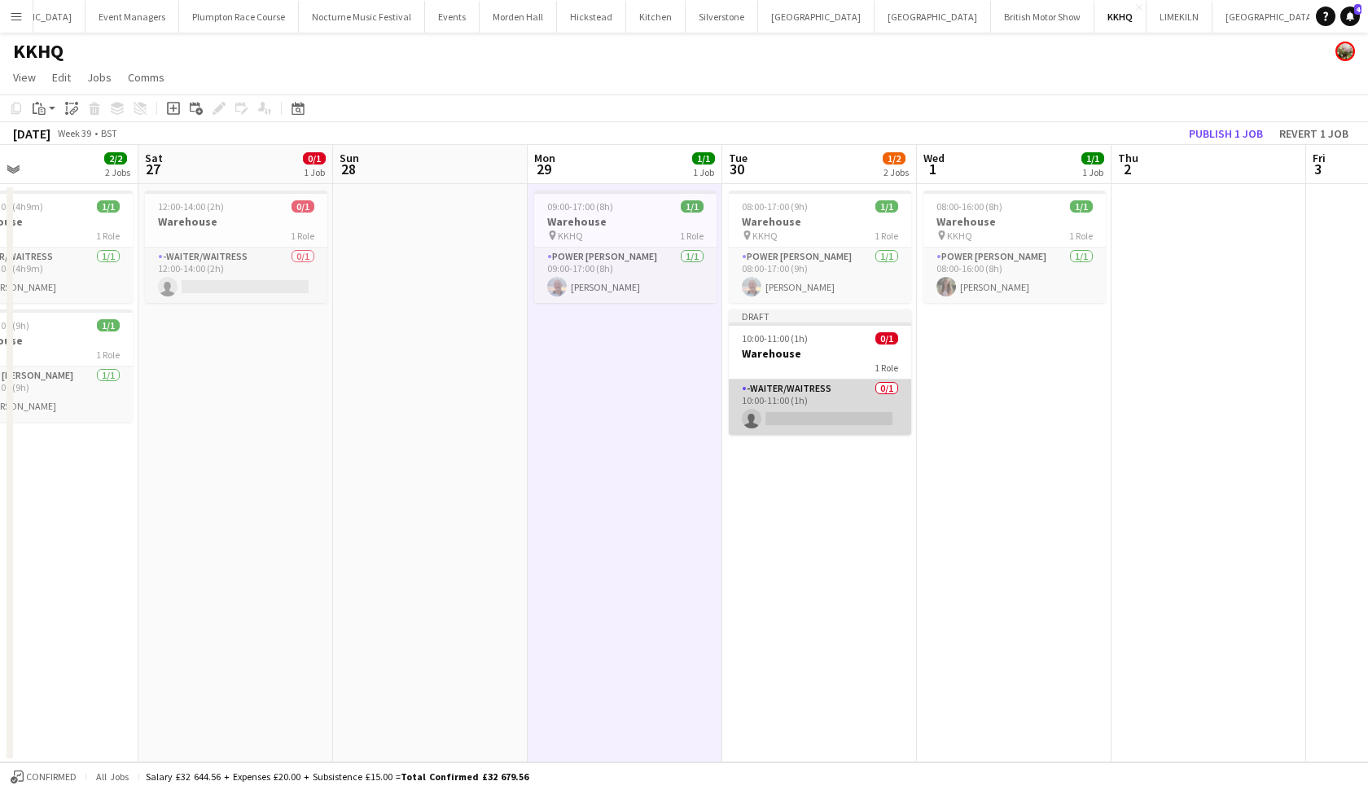
click at [829, 401] on app-card-role "-Waiter/Waitress 0/1 10:00-11:00 (1h) single-neutral-actions" at bounding box center [820, 406] width 182 height 55
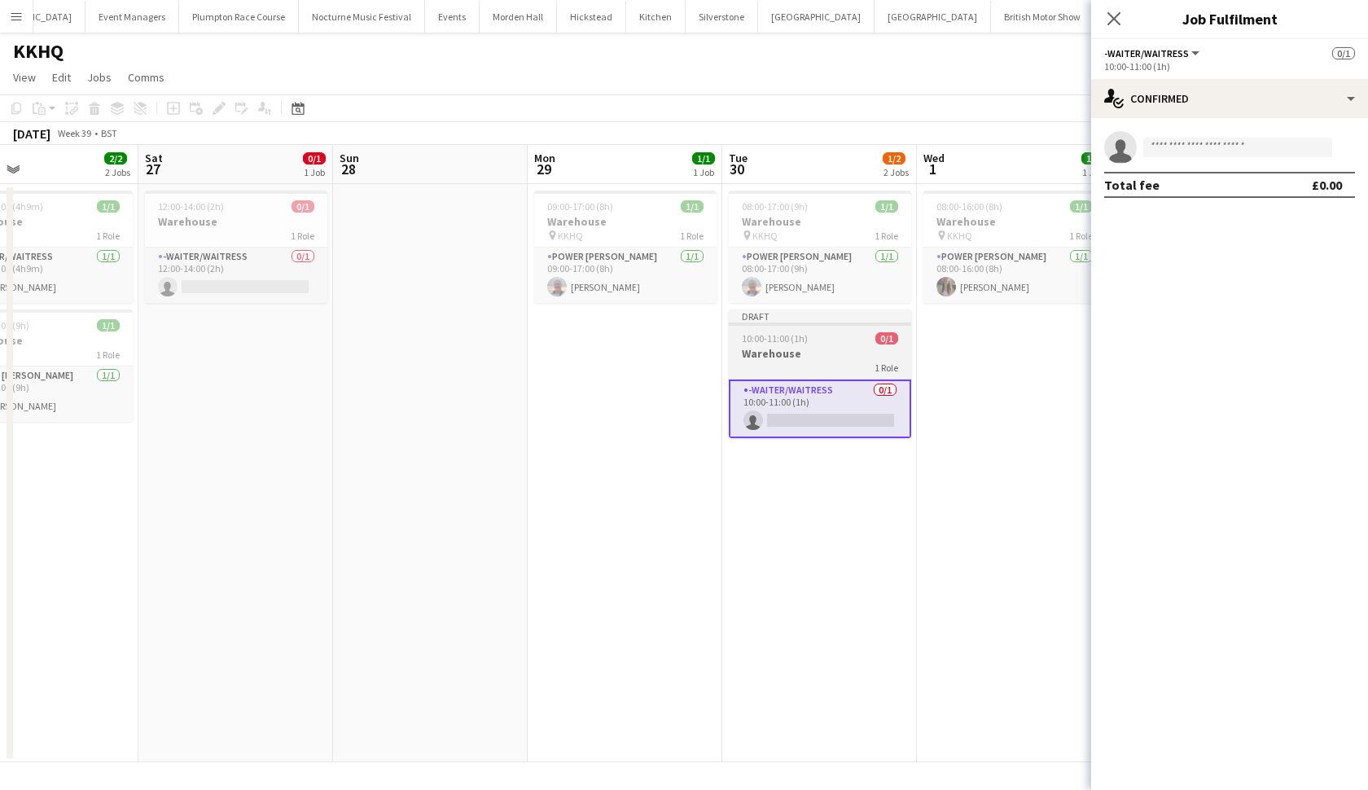
click at [762, 347] on h3 "Warehouse" at bounding box center [820, 353] width 182 height 15
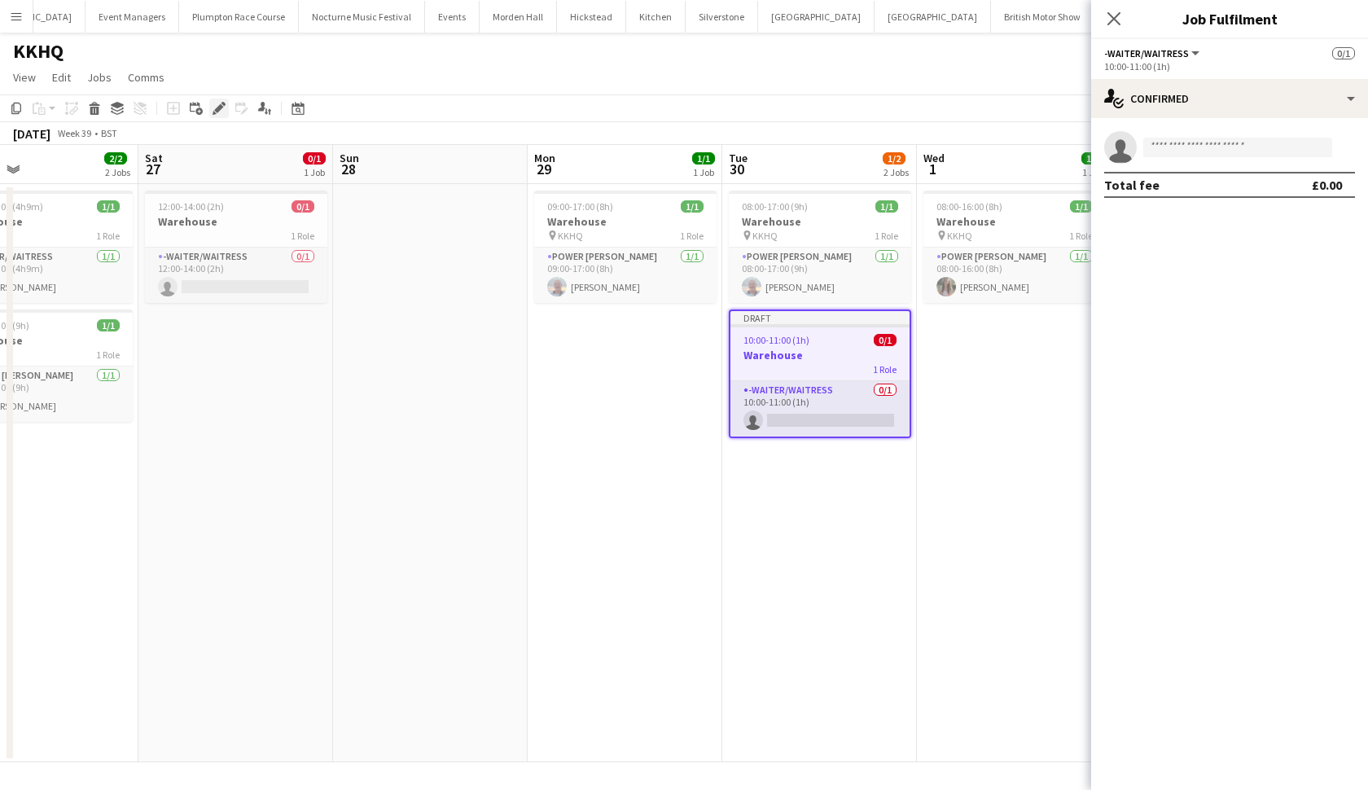
click at [213, 105] on icon "Edit" at bounding box center [219, 108] width 13 height 13
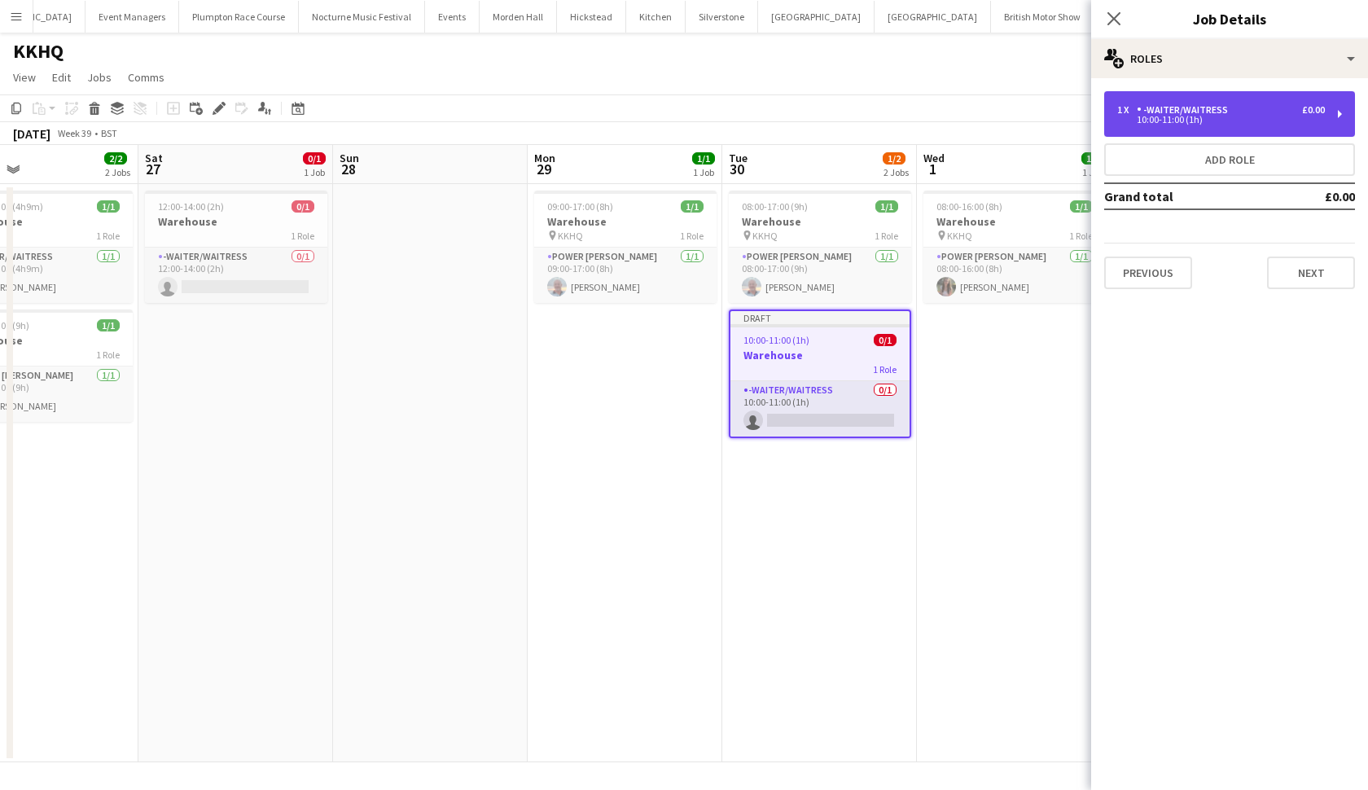
click at [1215, 116] on div "10:00-11:00 (1h)" at bounding box center [1221, 120] width 208 height 8
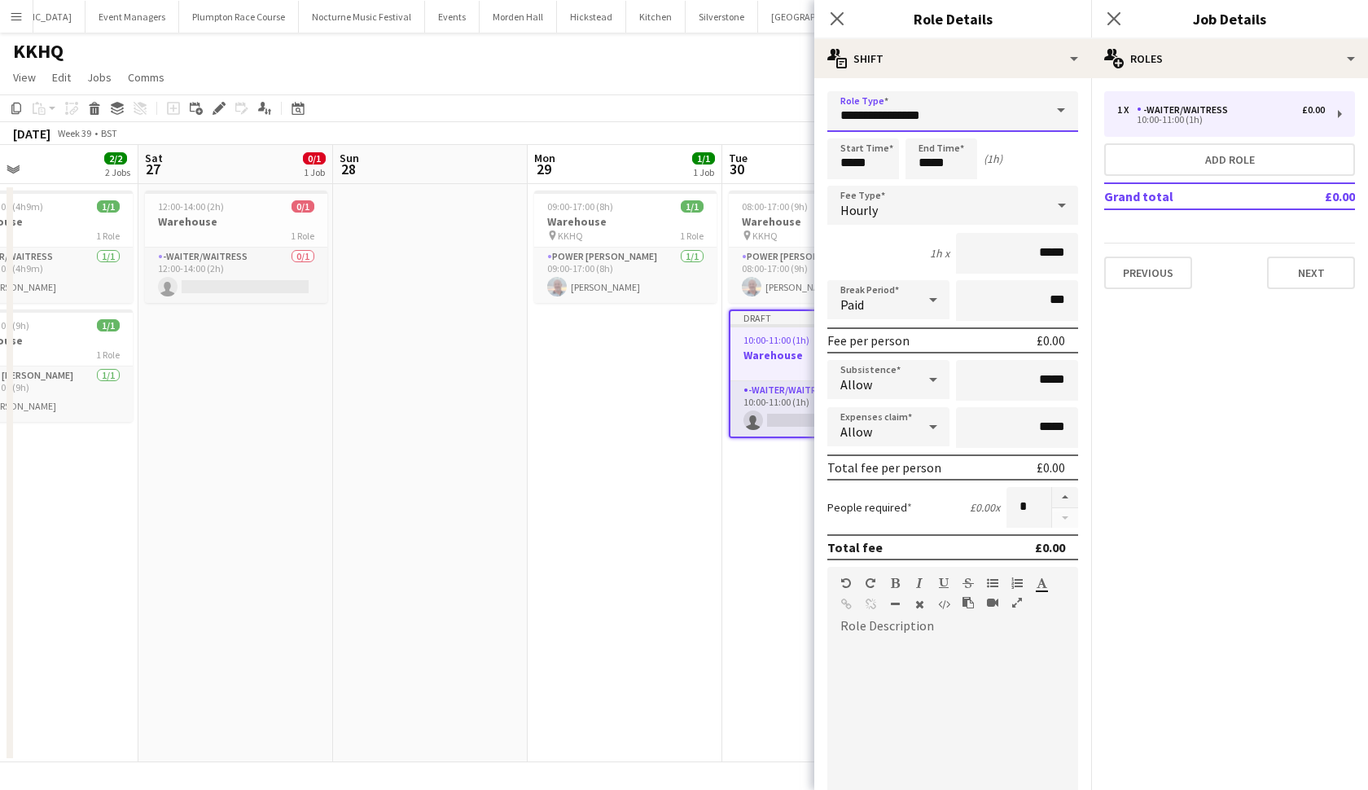
click at [971, 120] on input "**********" at bounding box center [952, 111] width 251 height 41
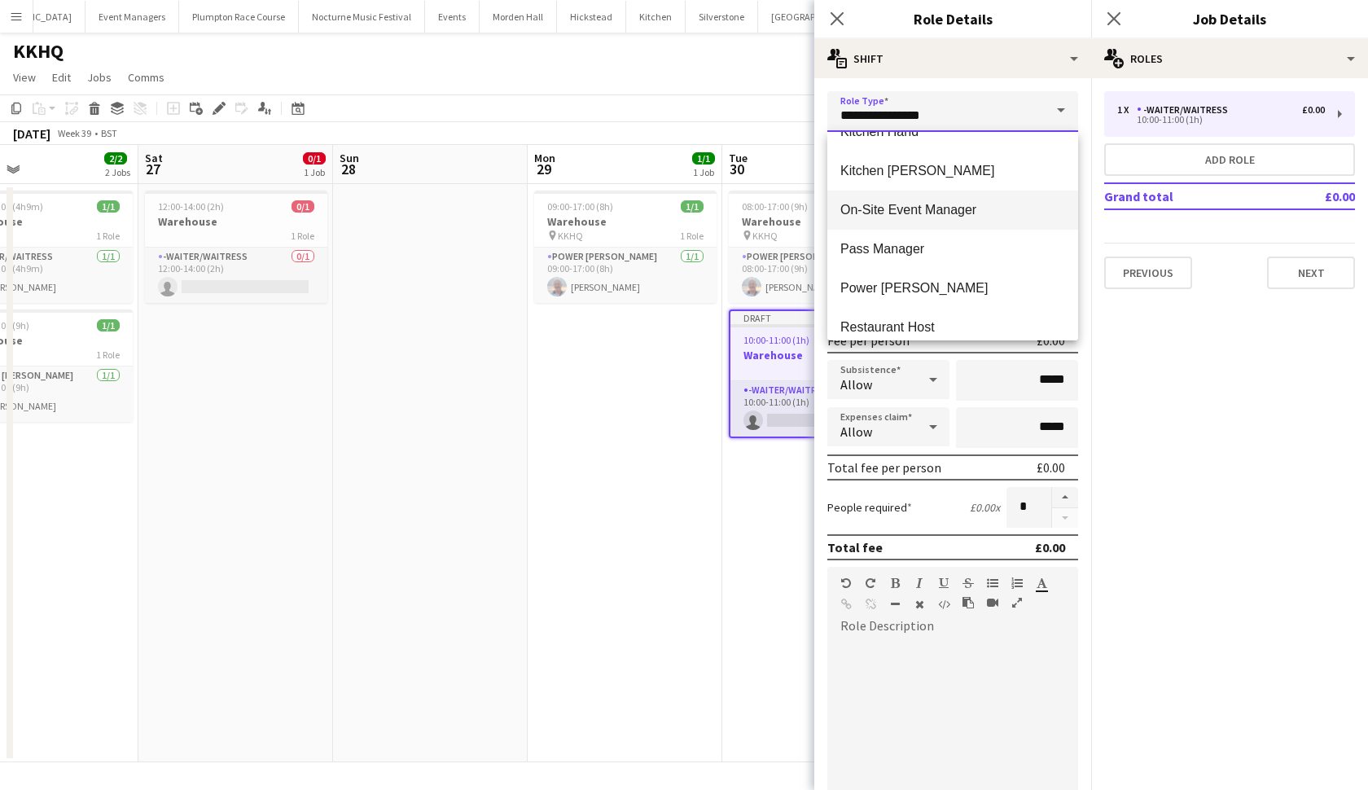
scroll to position [653, 0]
click at [946, 279] on span "Power Porter" at bounding box center [952, 286] width 225 height 15
type input "**********"
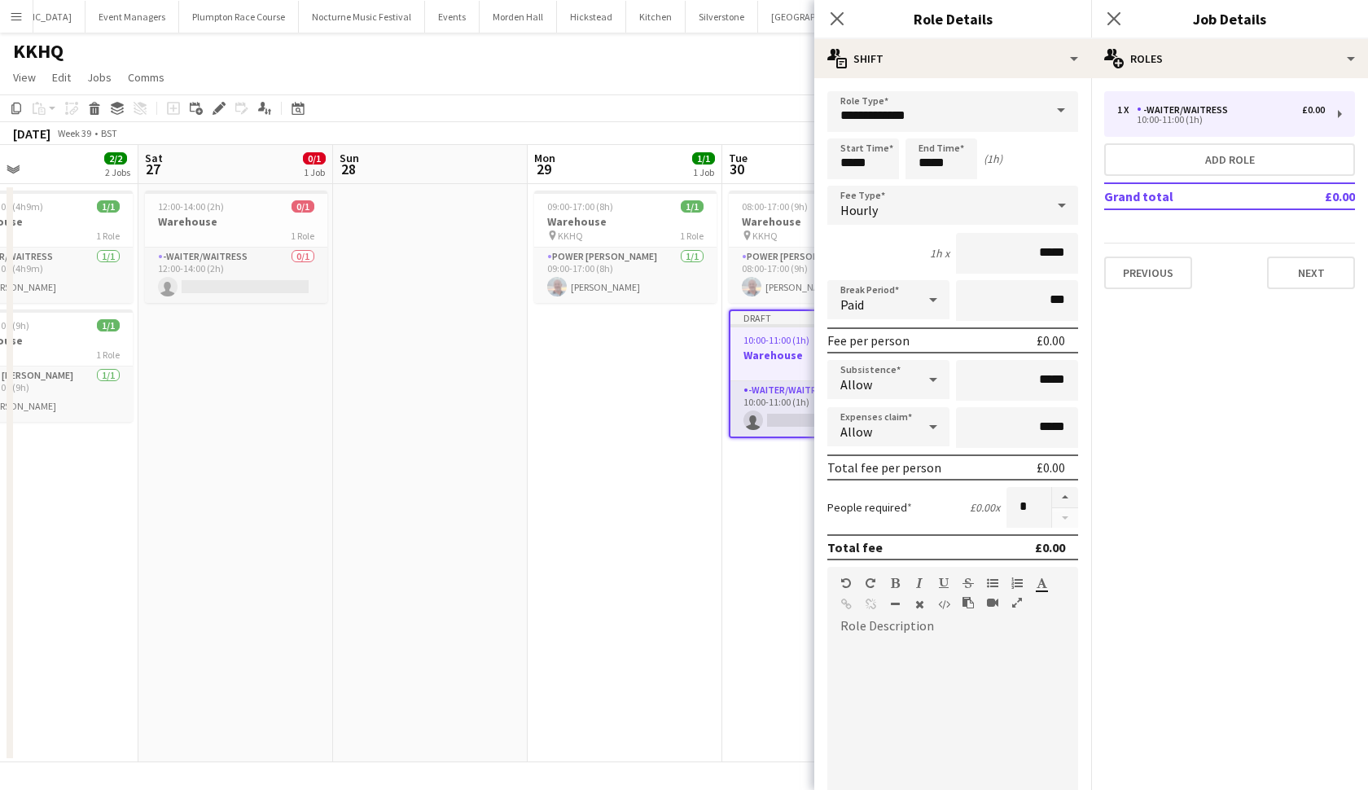
click at [593, 410] on app-date-cell "09:00-17:00 (8h) 1/1 Warehouse pin KKHQ 1 Role Power Porter 1/1 09:00-17:00 (8h…" at bounding box center [625, 473] width 195 height 578
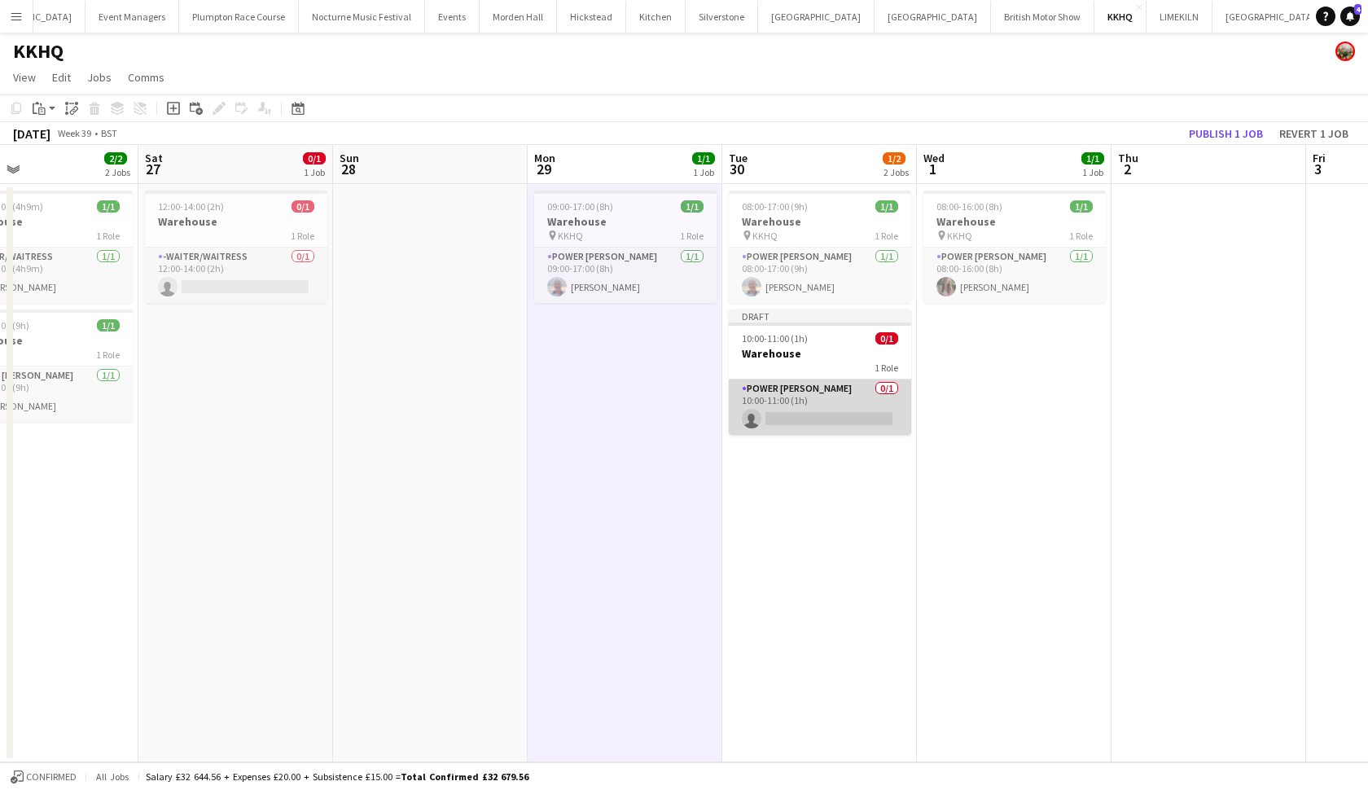
click at [783, 415] on app-card-role "Power Porter 0/1 10:00-11:00 (1h) single-neutral-actions" at bounding box center [820, 406] width 182 height 55
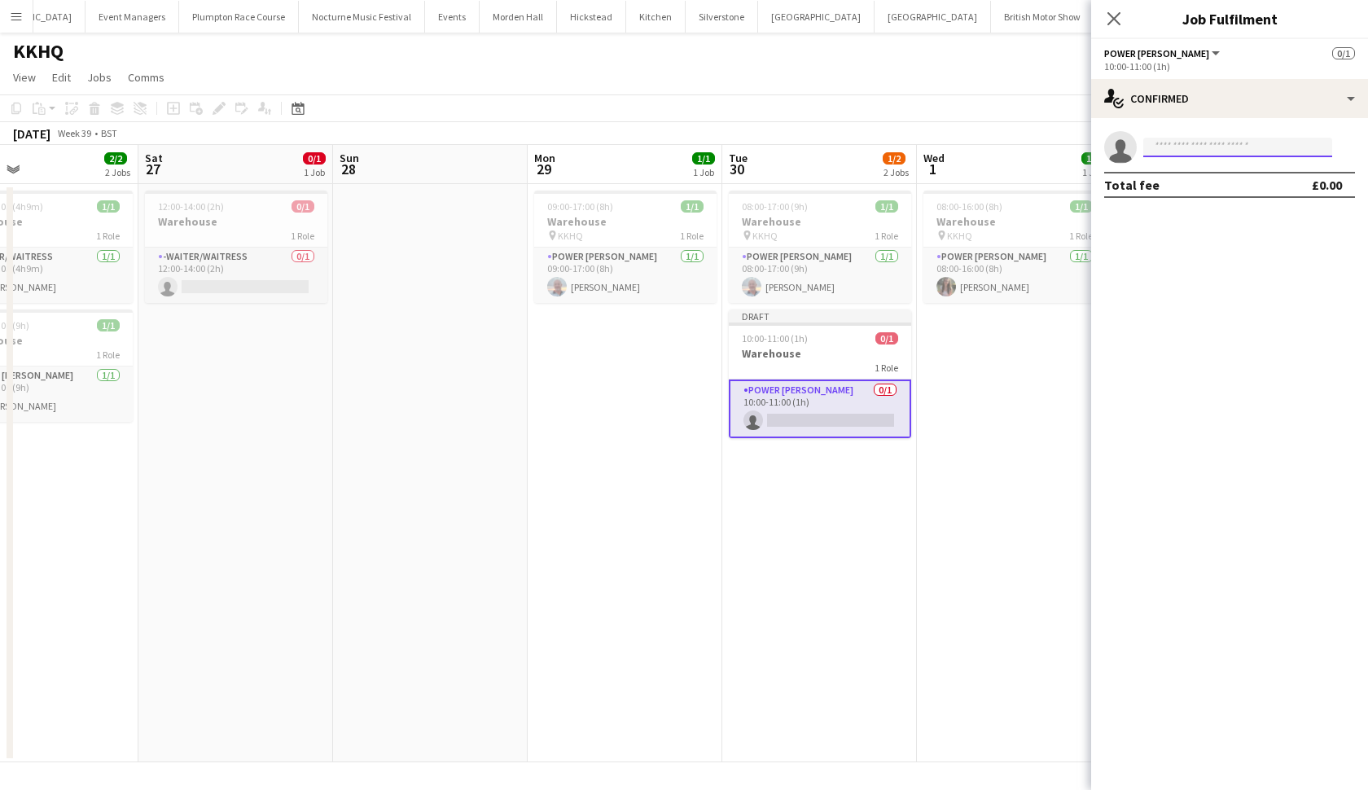
click at [1190, 150] on input at bounding box center [1237, 148] width 189 height 20
type input "****"
click at [1199, 186] on span "hggardner1@gmail.com" at bounding box center [1237, 184] width 163 height 13
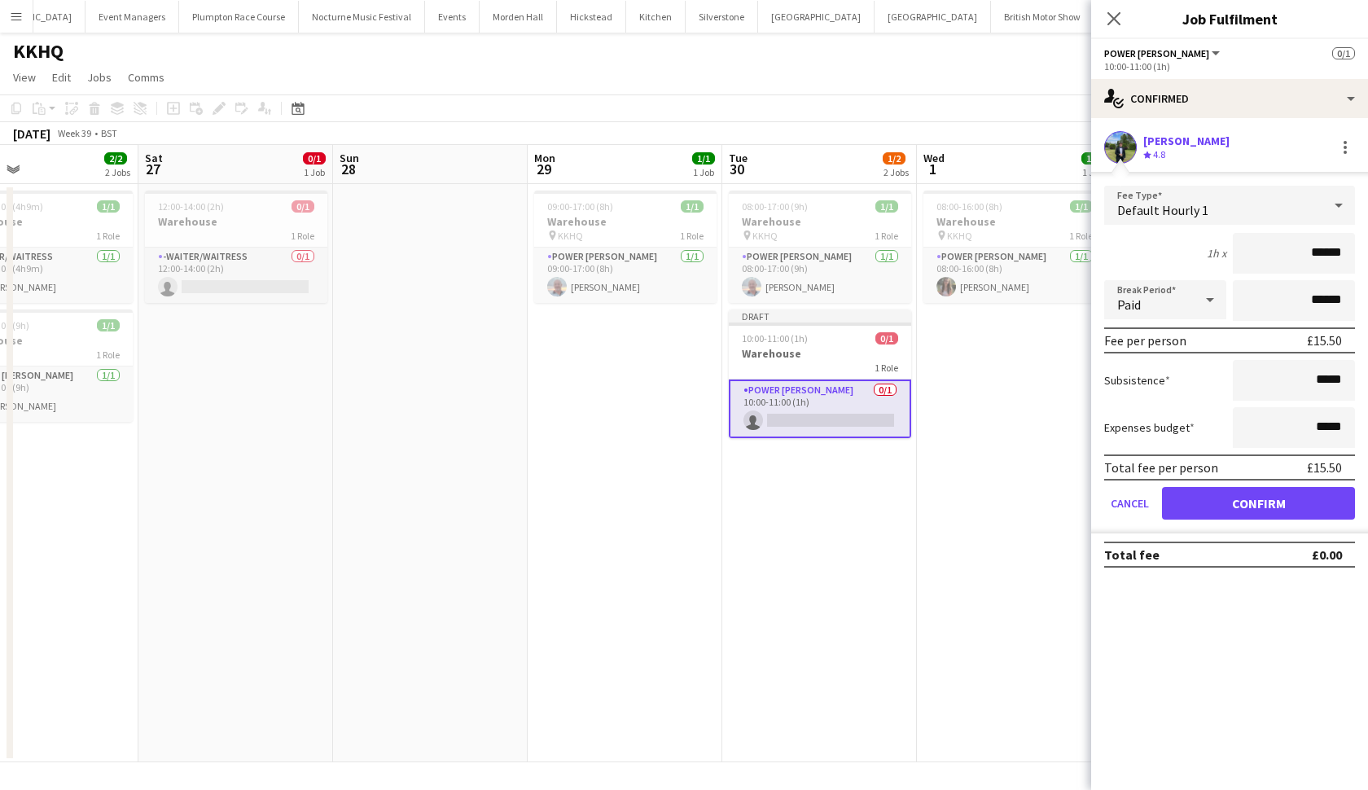
click at [1237, 499] on button "Confirm" at bounding box center [1258, 503] width 193 height 33
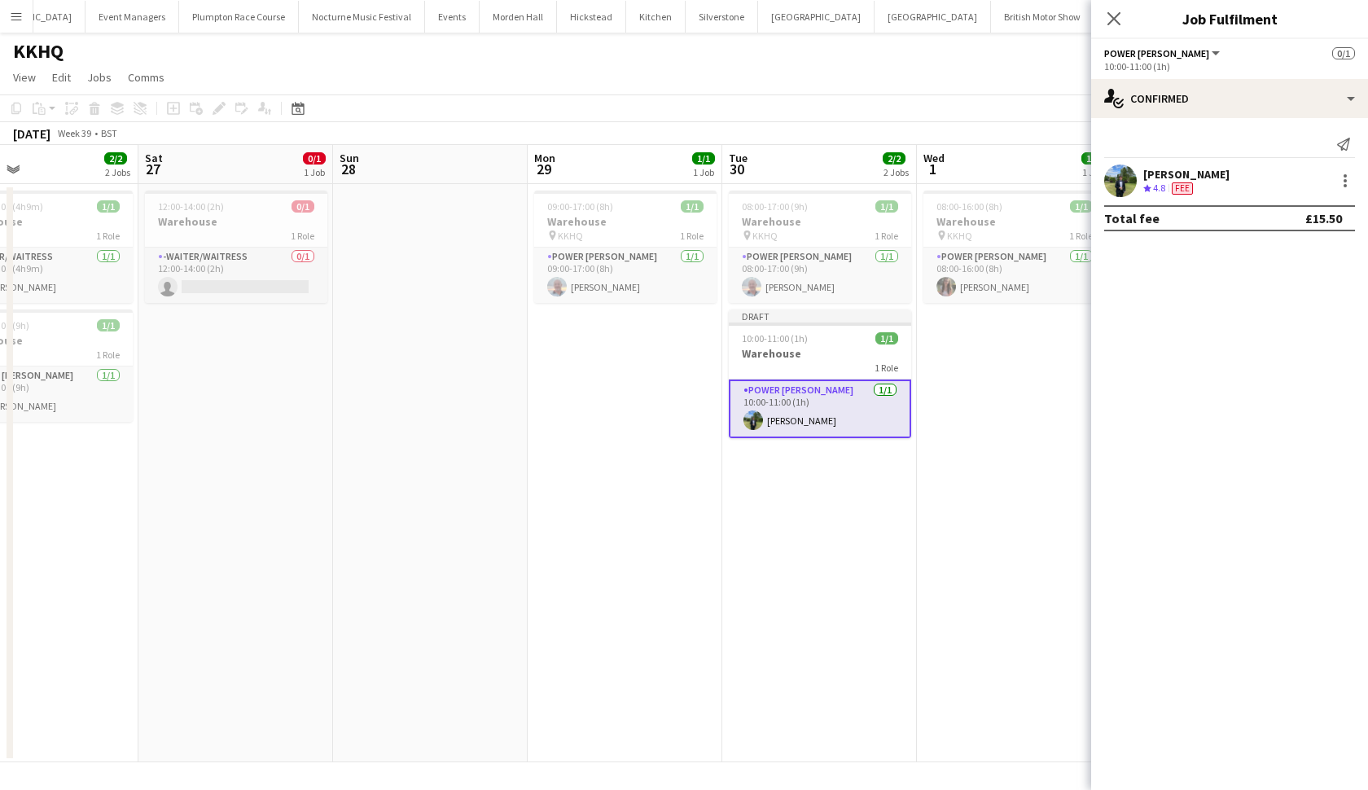
click at [1055, 489] on app-date-cell "08:00-16:00 (8h) 1/1 Warehouse pin KKHQ 1 Role Power Porter 1/1 08:00-16:00 (8h…" at bounding box center [1014, 473] width 195 height 578
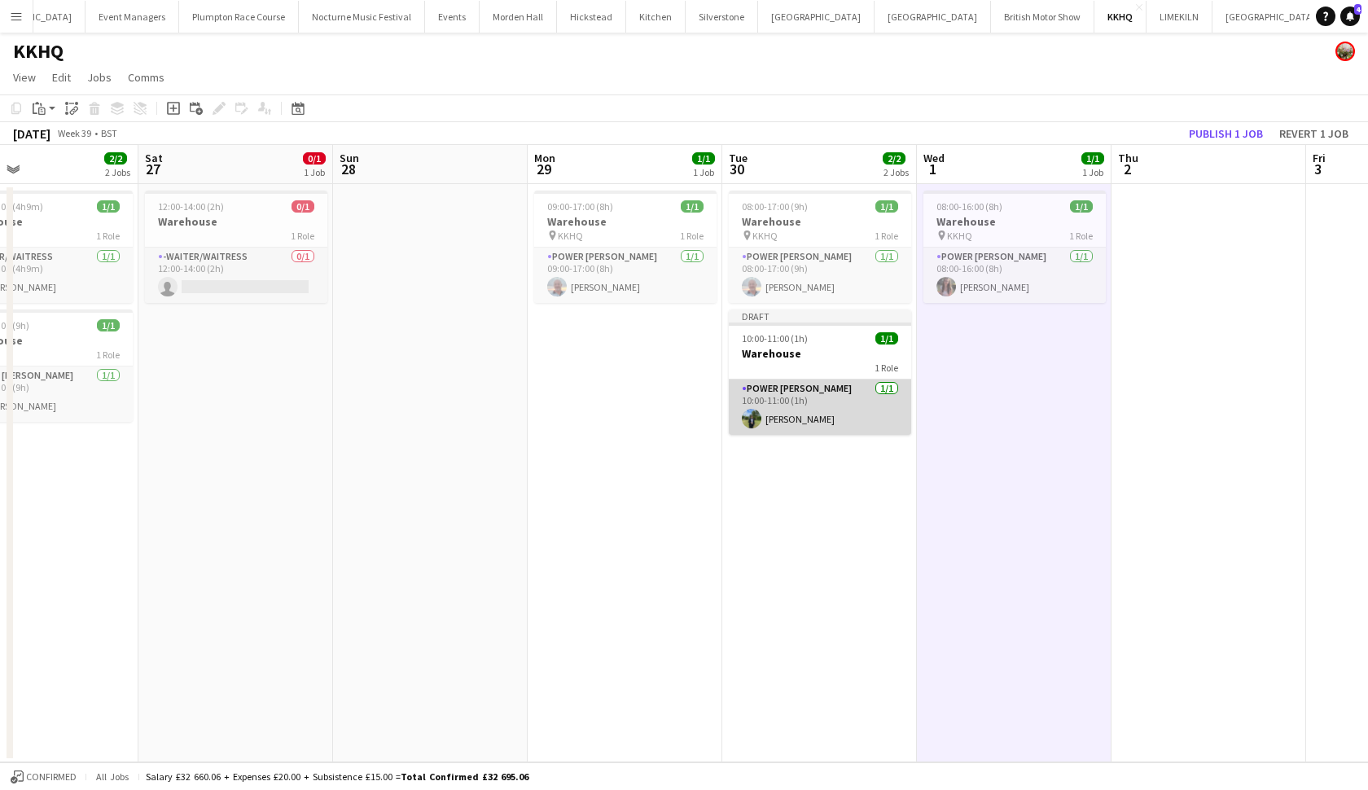
scroll to position [0, 445]
click at [872, 399] on app-card-role "Power Porter 1/1 10:00-11:00 (1h) Harvey Gardner" at bounding box center [820, 406] width 182 height 55
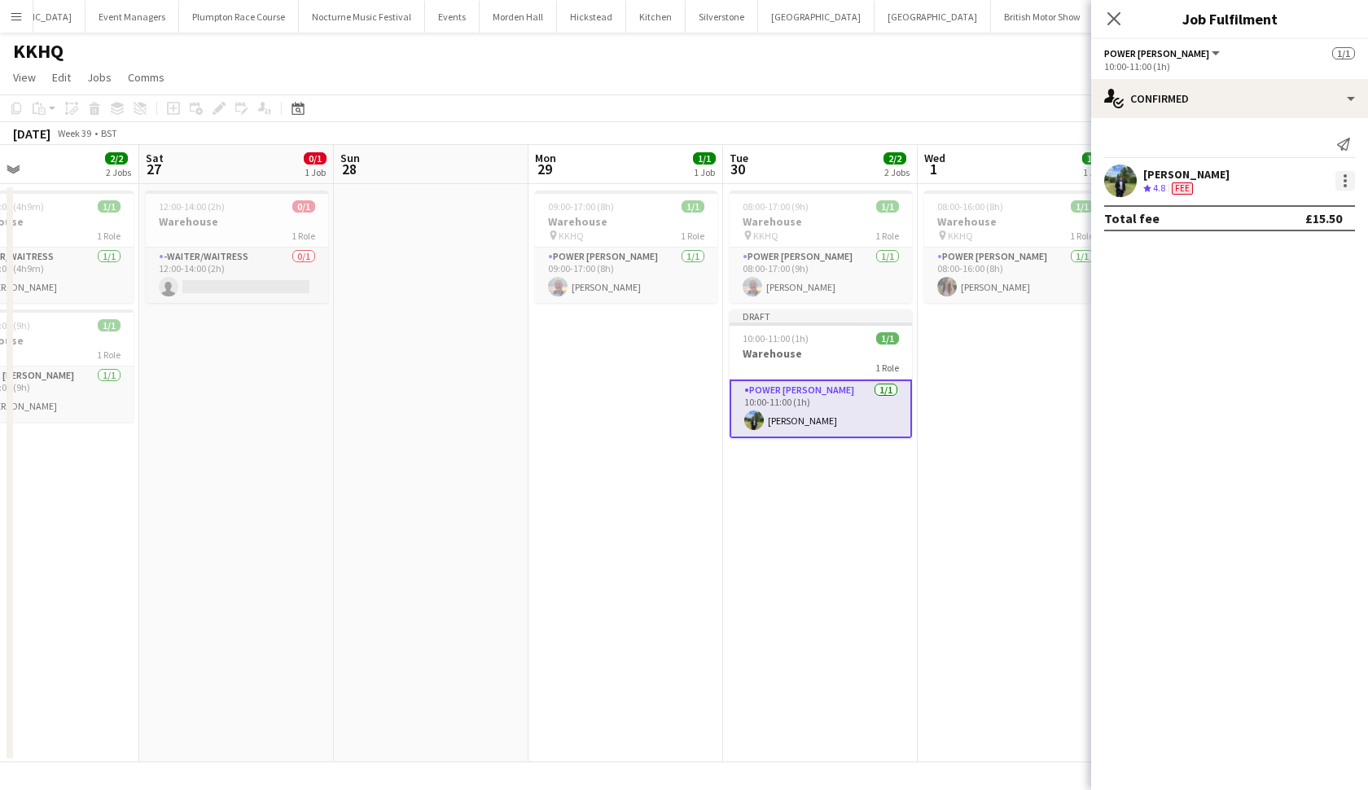
click at [1344, 176] on div at bounding box center [1345, 175] width 3 height 3
click at [1302, 192] on button "Edit fee" at bounding box center [1291, 210] width 127 height 39
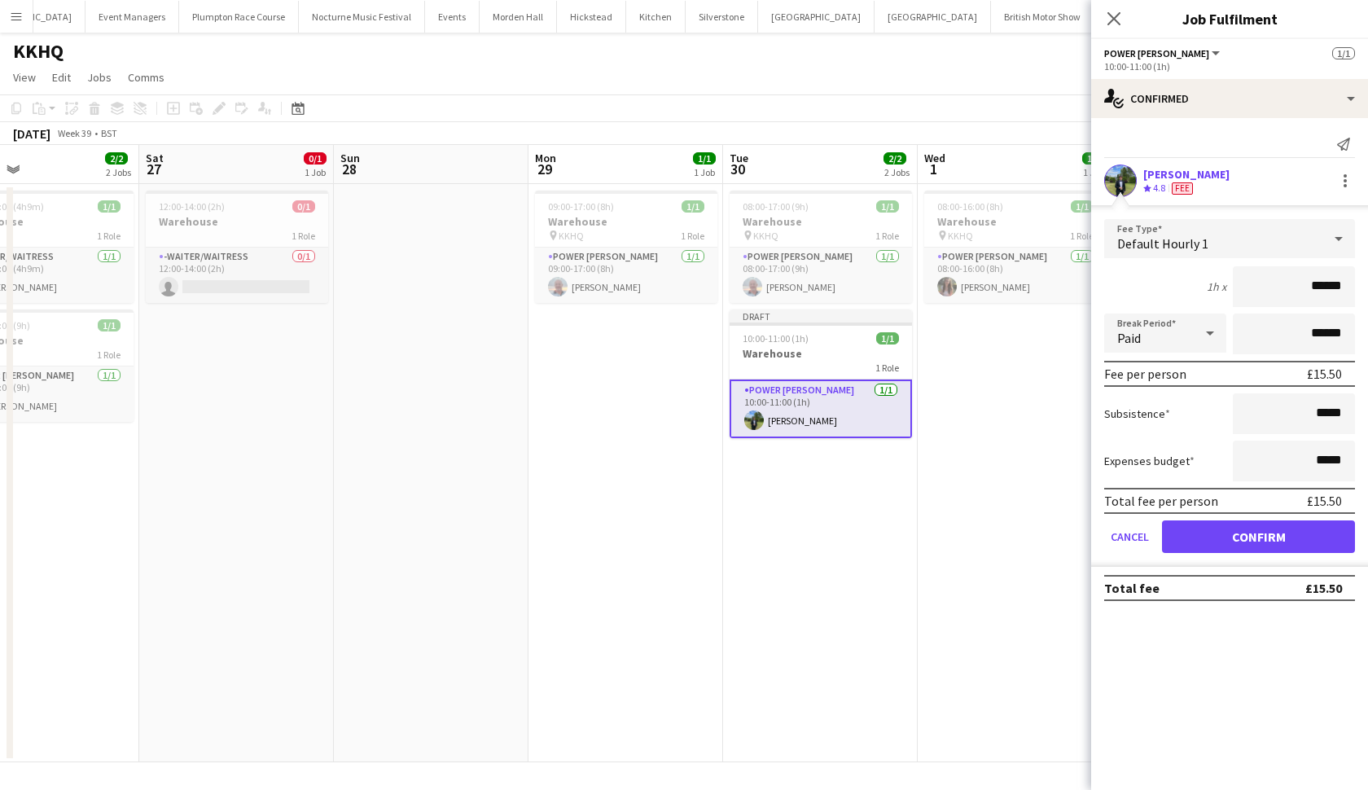
click at [1326, 289] on input "******" at bounding box center [1294, 286] width 122 height 41
type input "******"
click at [1258, 537] on button "Confirm" at bounding box center [1258, 536] width 193 height 33
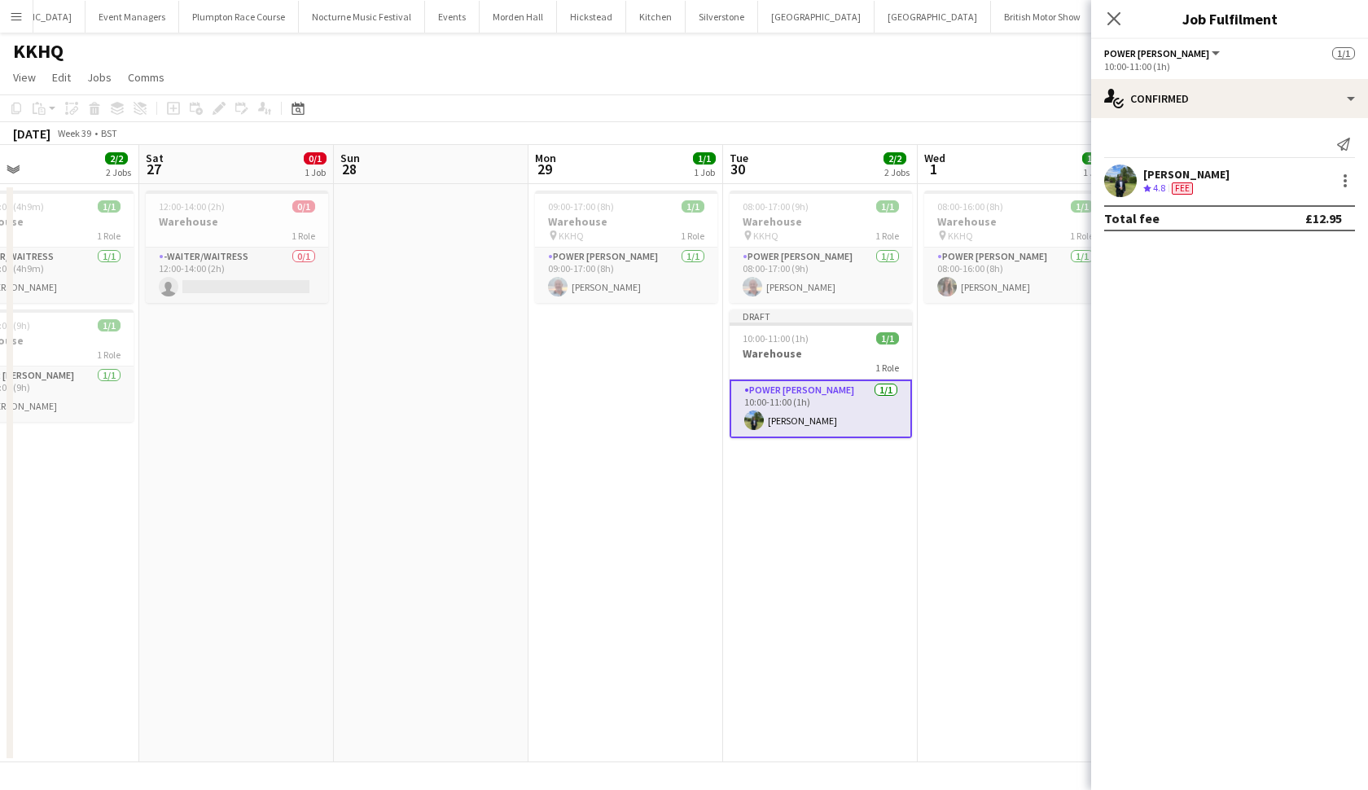
click at [1042, 476] on app-date-cell "08:00-16:00 (8h) 1/1 Warehouse pin KKHQ 1 Role Power Porter 1/1 08:00-16:00 (8h…" at bounding box center [1015, 473] width 195 height 578
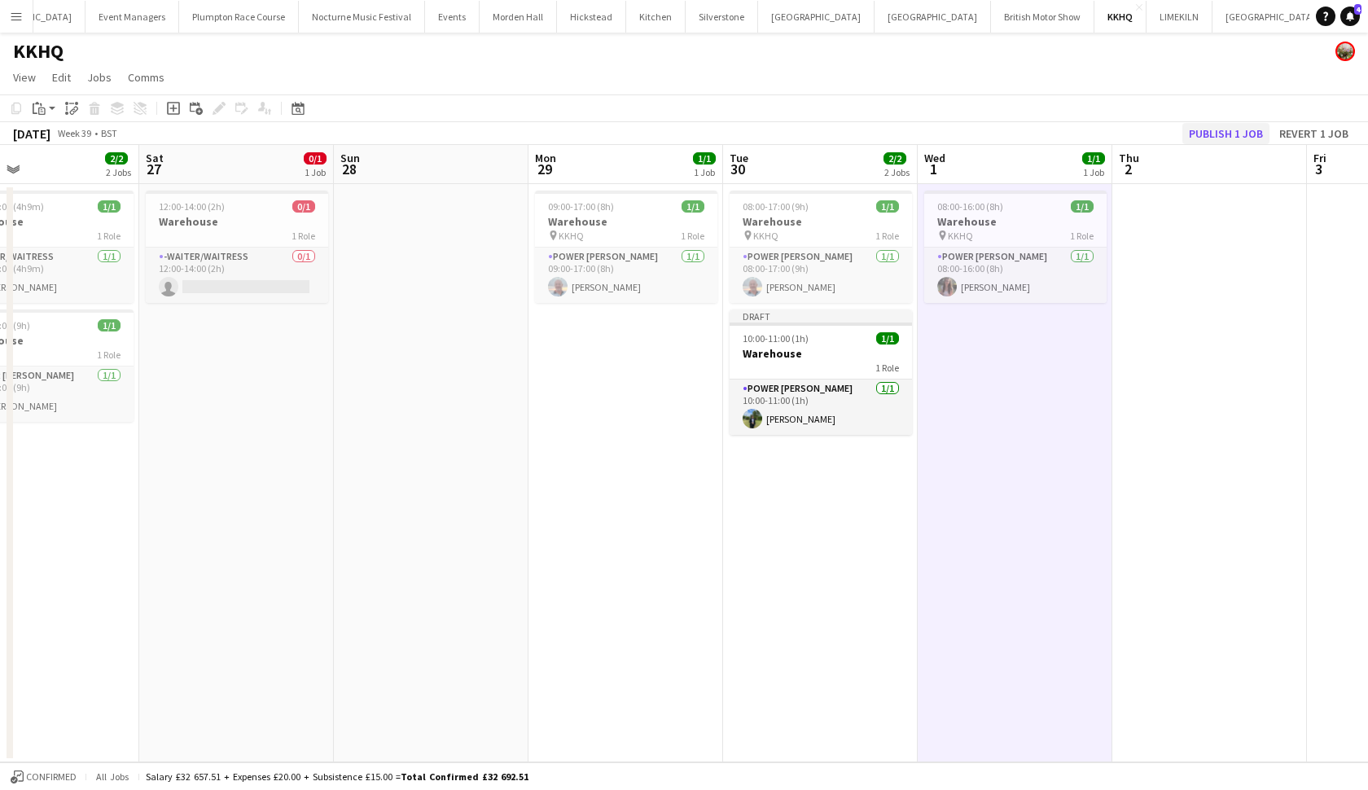
click at [1245, 141] on button "Publish 1 job" at bounding box center [1225, 133] width 87 height 21
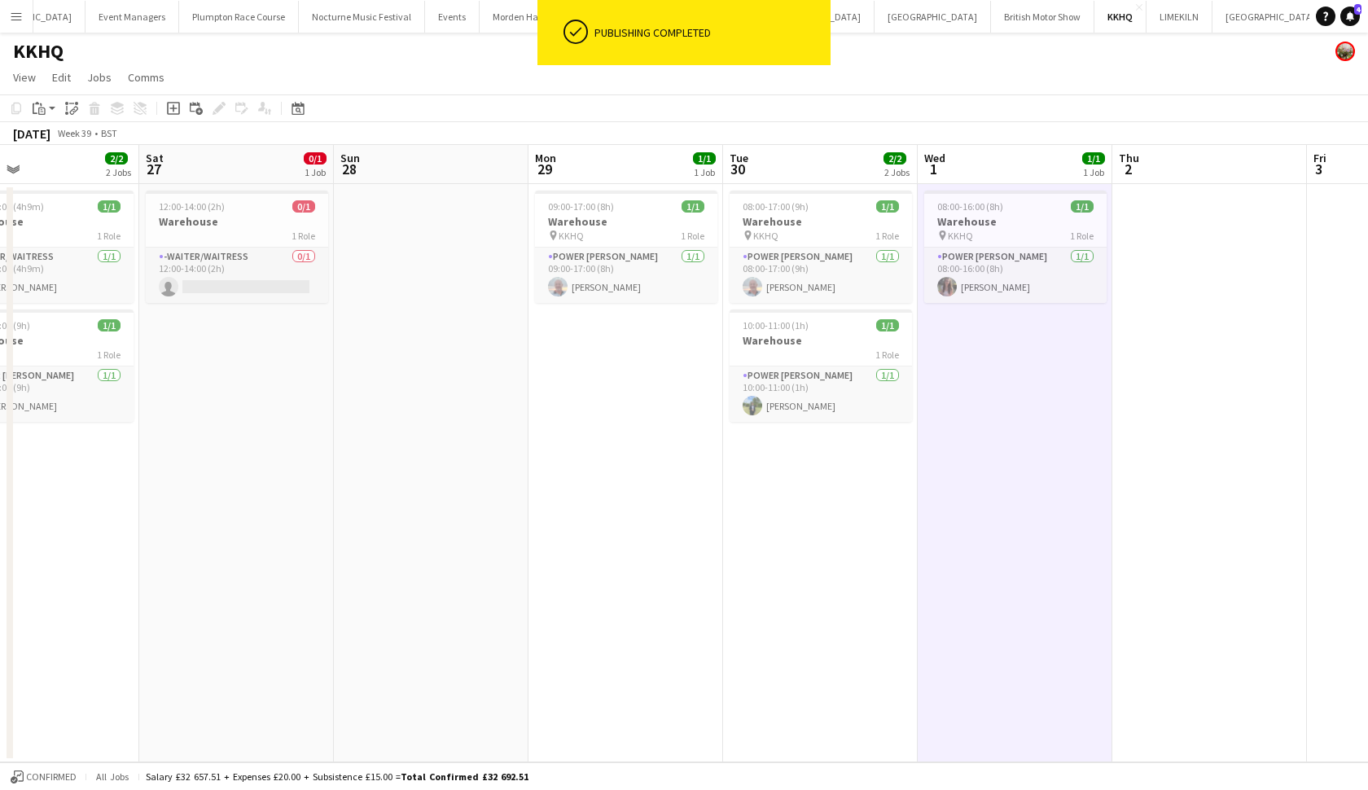
scroll to position [0, 0]
click at [1001, 70] on app-page-menu "View Day view expanded Day view collapsed Month view Date picker Jump to today …" at bounding box center [684, 79] width 1368 height 31
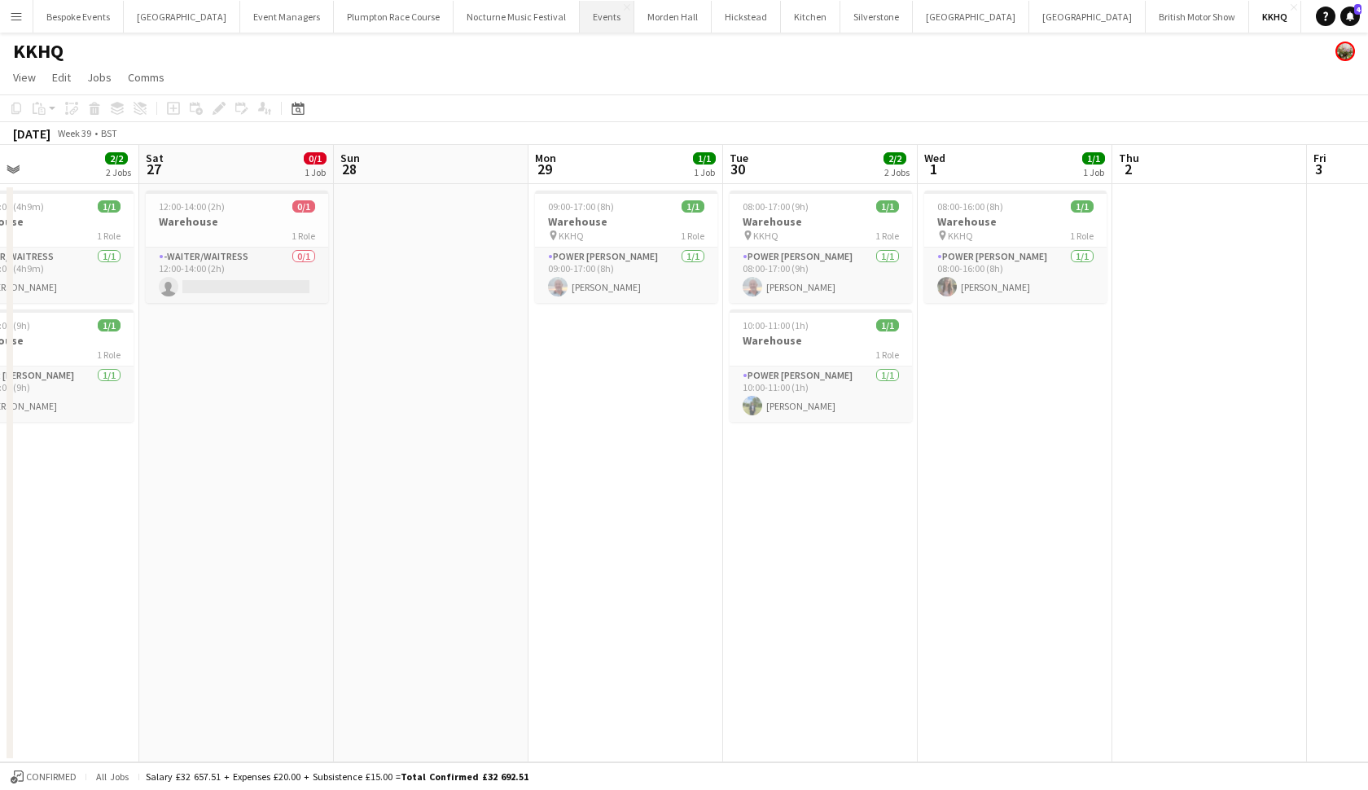
click at [582, 23] on button "Events Close" at bounding box center [607, 17] width 55 height 32
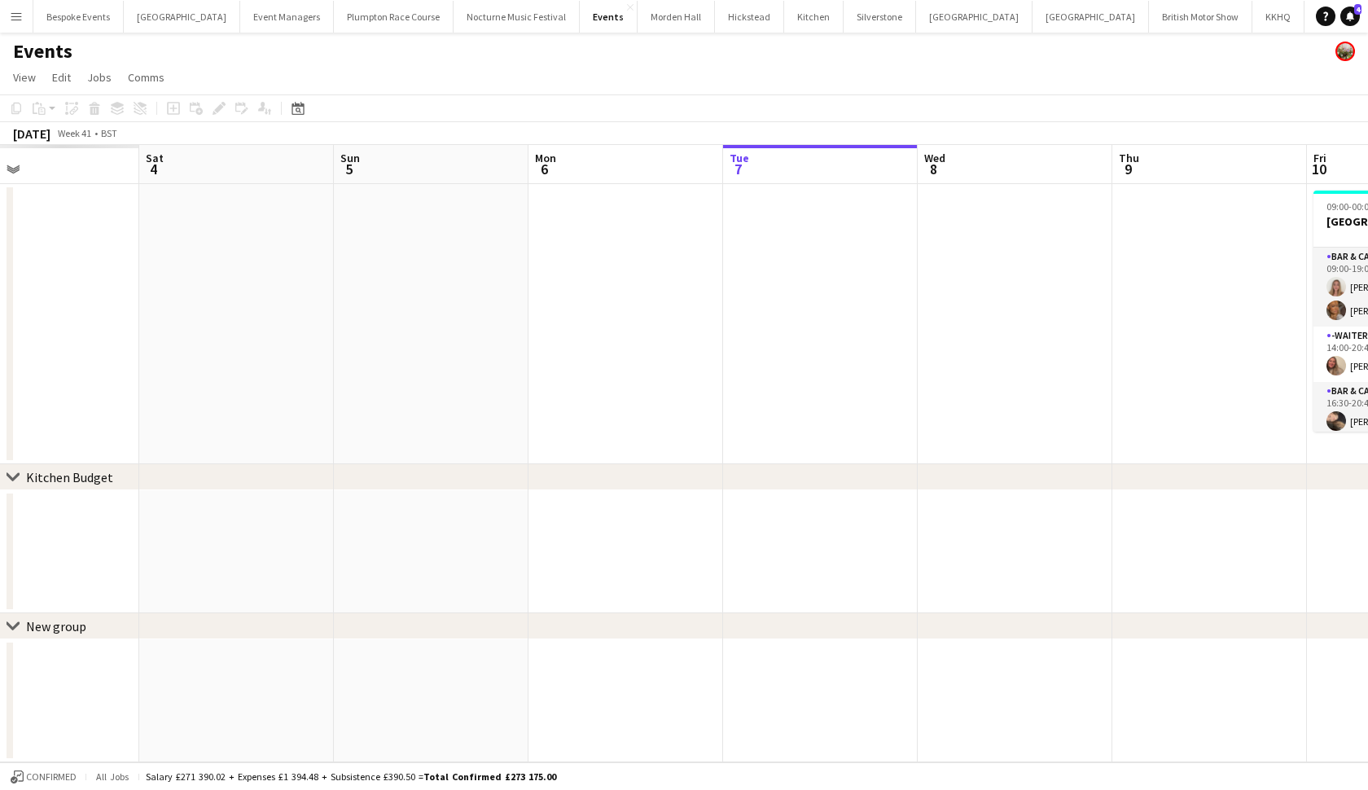
scroll to position [0, 354]
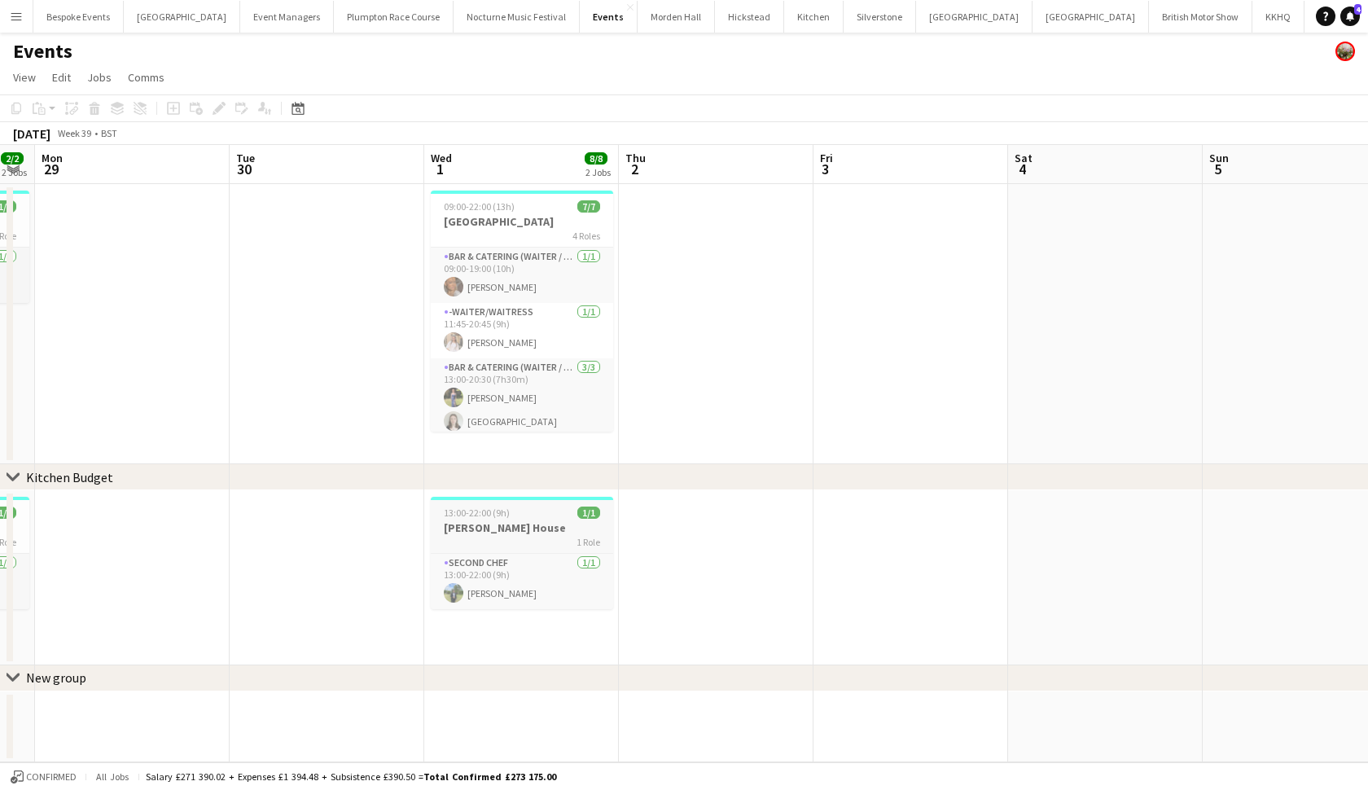
click at [481, 513] on span "13:00-22:00 (9h)" at bounding box center [477, 513] width 66 height 12
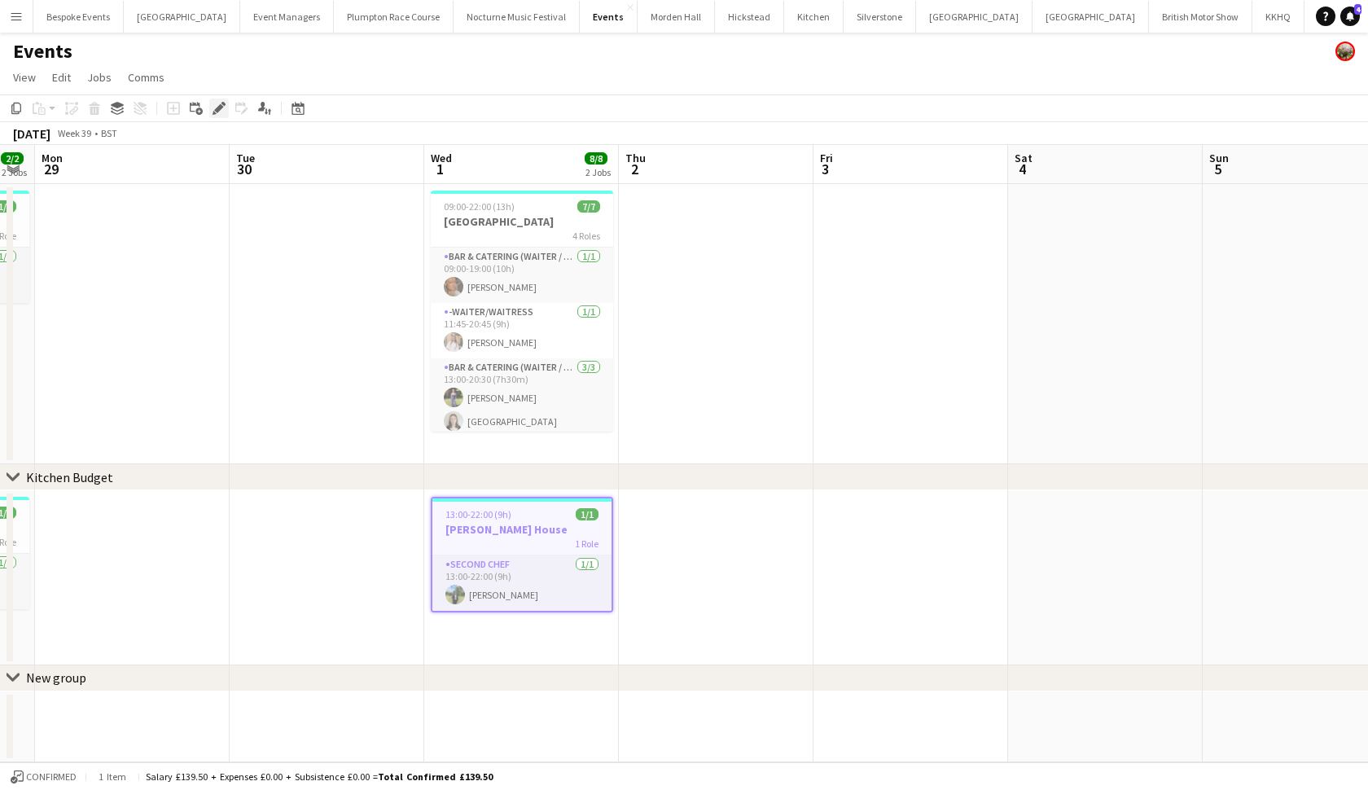
click at [219, 102] on icon "Edit" at bounding box center [219, 108] width 13 height 13
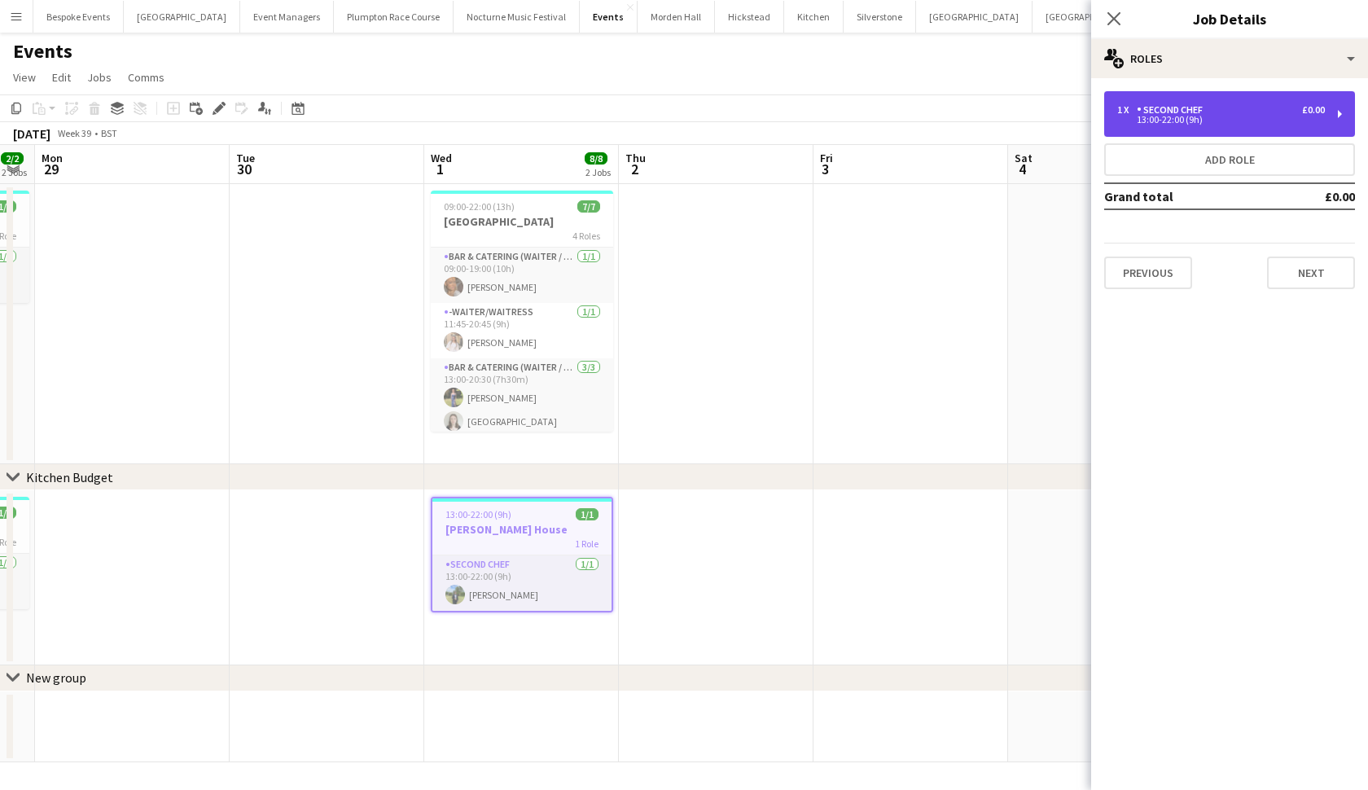
click at [1144, 103] on div "1 x Second Chef £0.00 13:00-22:00 (9h)" at bounding box center [1229, 114] width 251 height 46
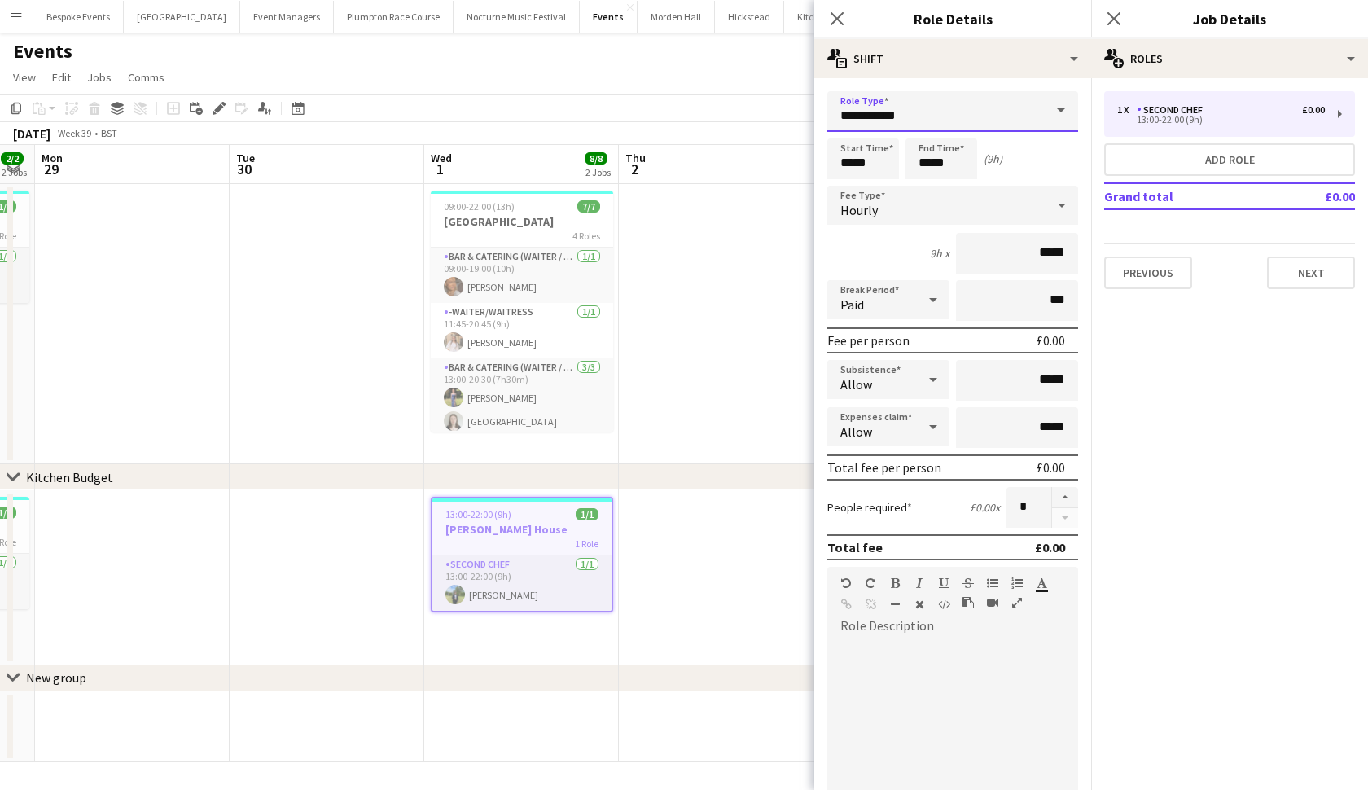
click at [936, 106] on input "**********" at bounding box center [952, 111] width 251 height 41
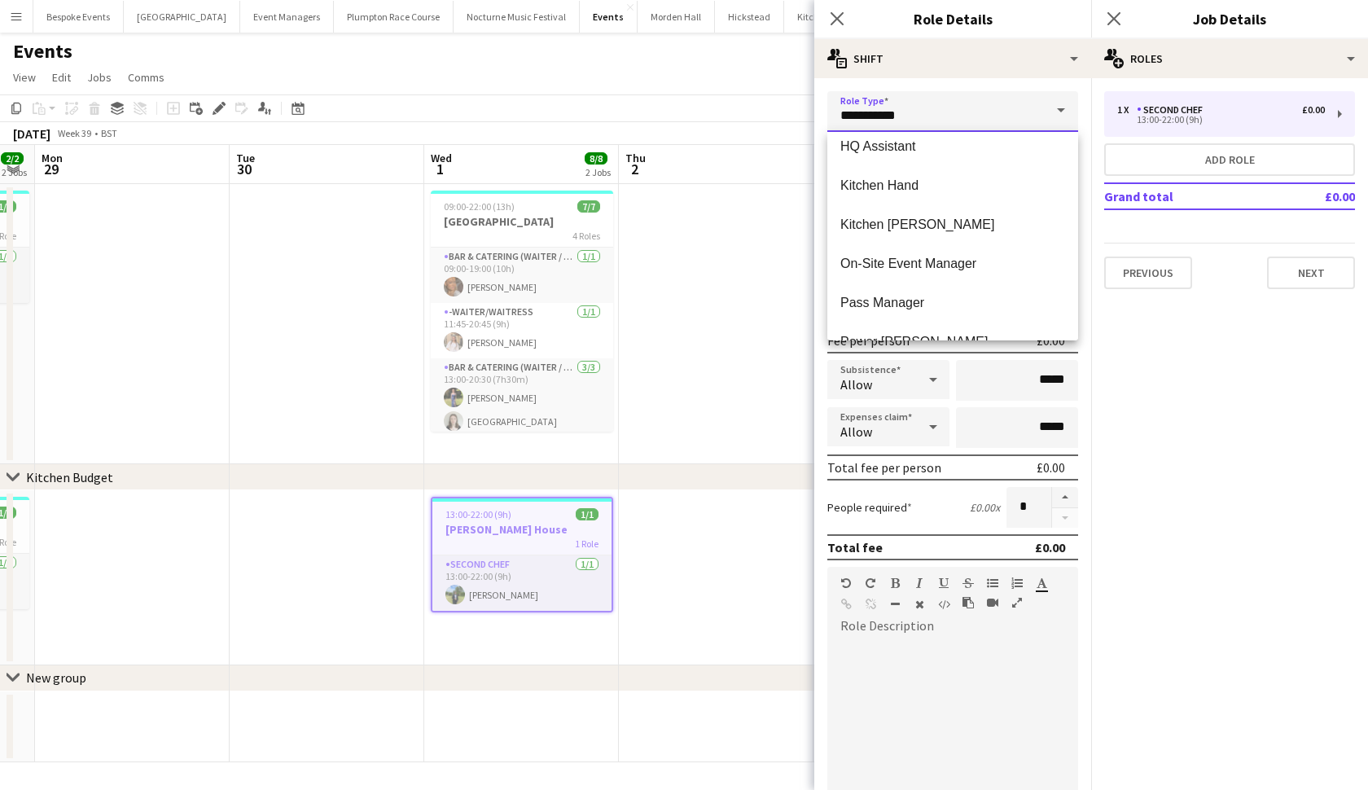
scroll to position [609, 0]
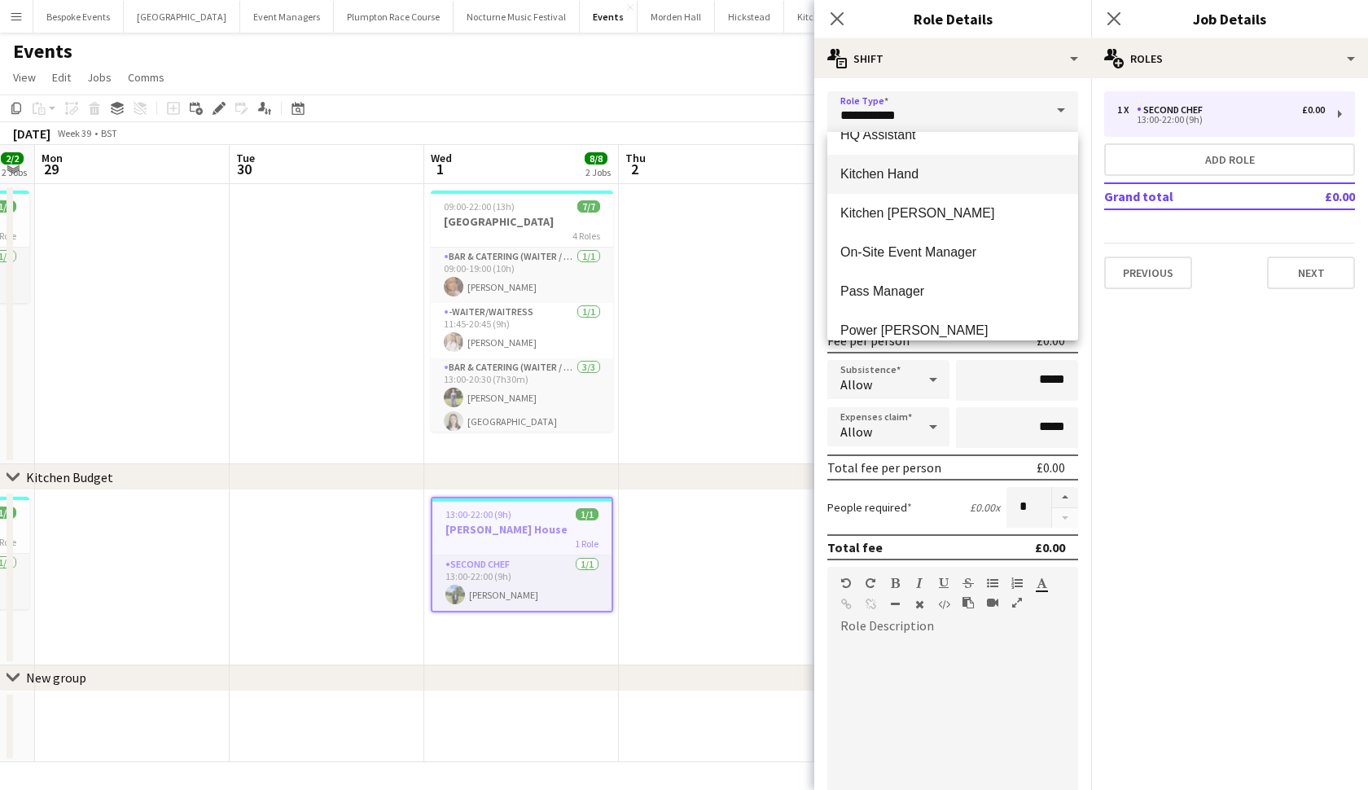
click at [903, 179] on span "Kitchen Hand" at bounding box center [952, 173] width 225 height 15
type input "**********"
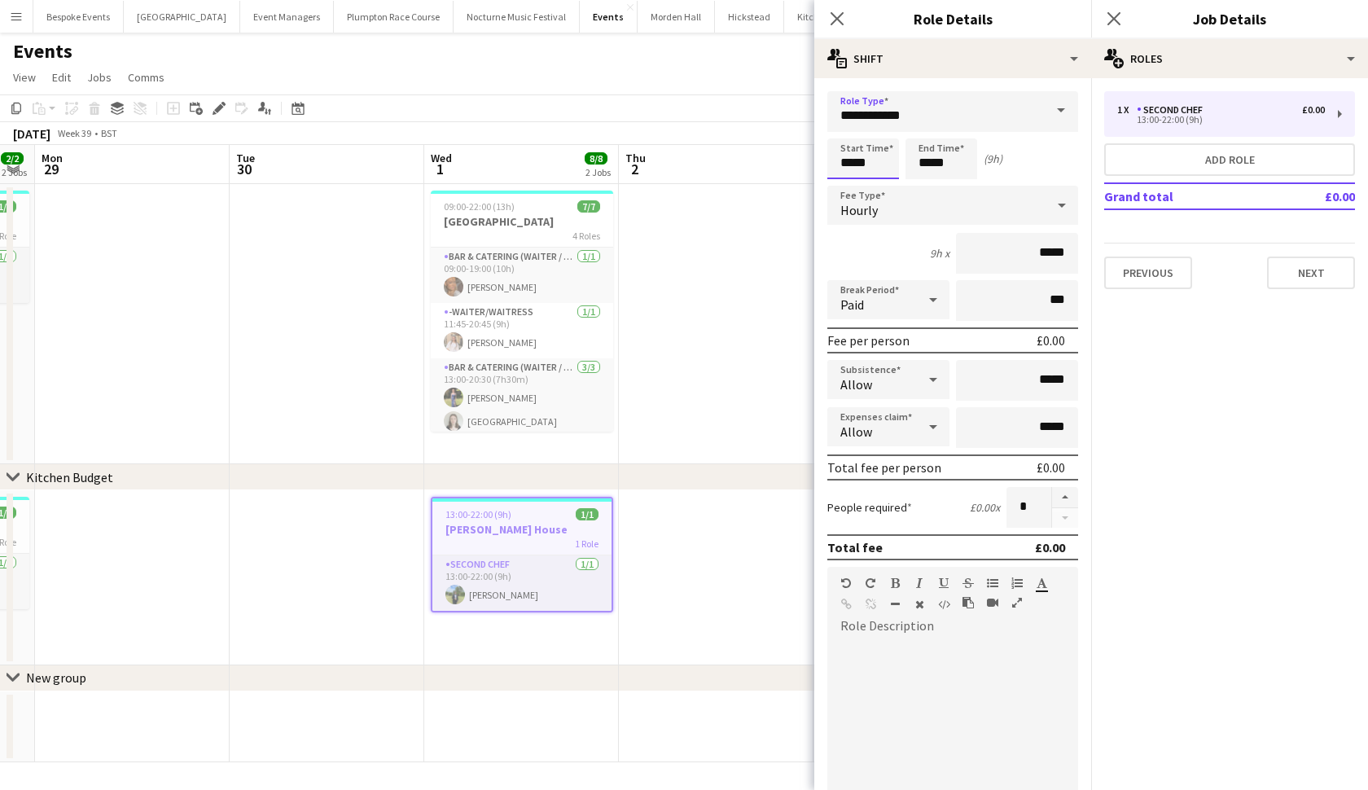
click at [853, 160] on body "Menu Boards Boards Boards All jobs Status Workforce Workforce My Workforce Recr…" at bounding box center [684, 395] width 1368 height 790
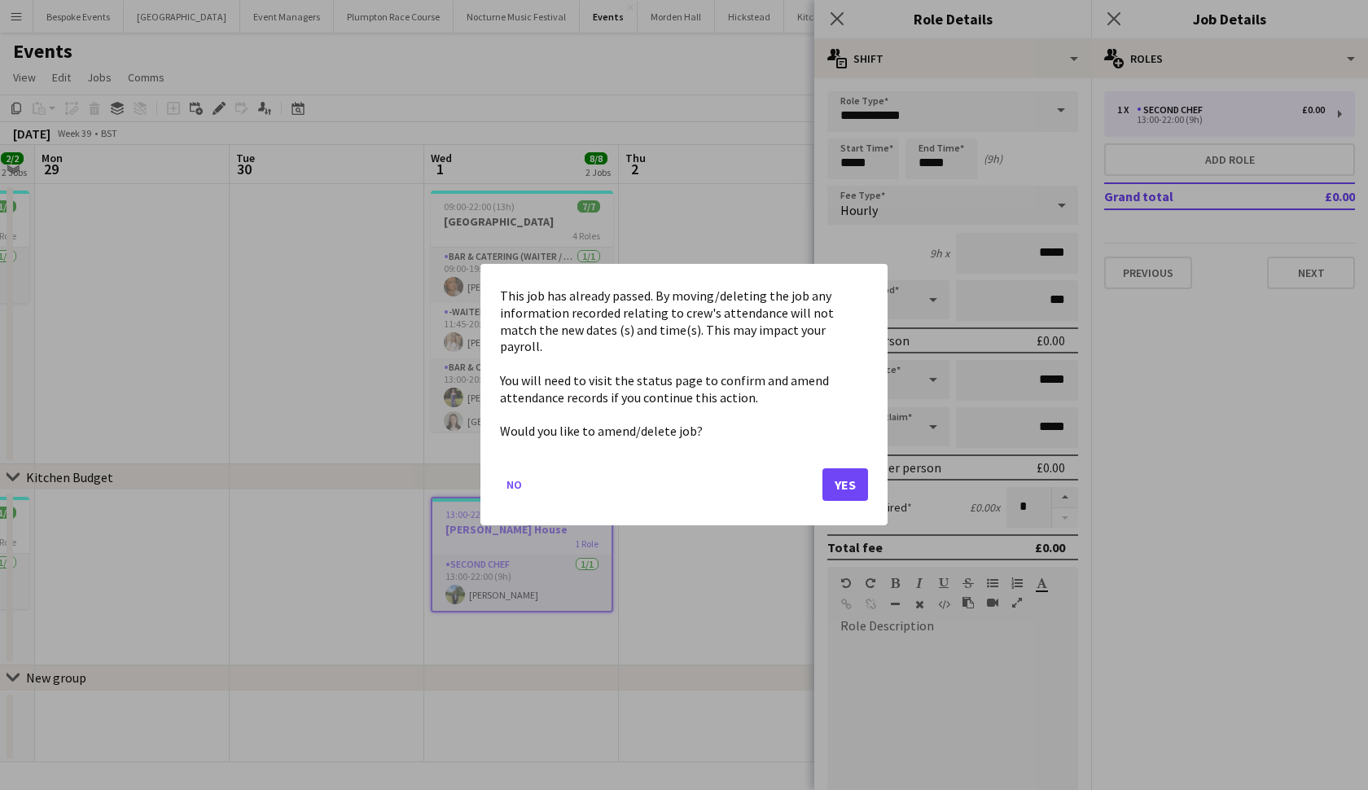
click at [851, 469] on button "Yes" at bounding box center [846, 485] width 46 height 33
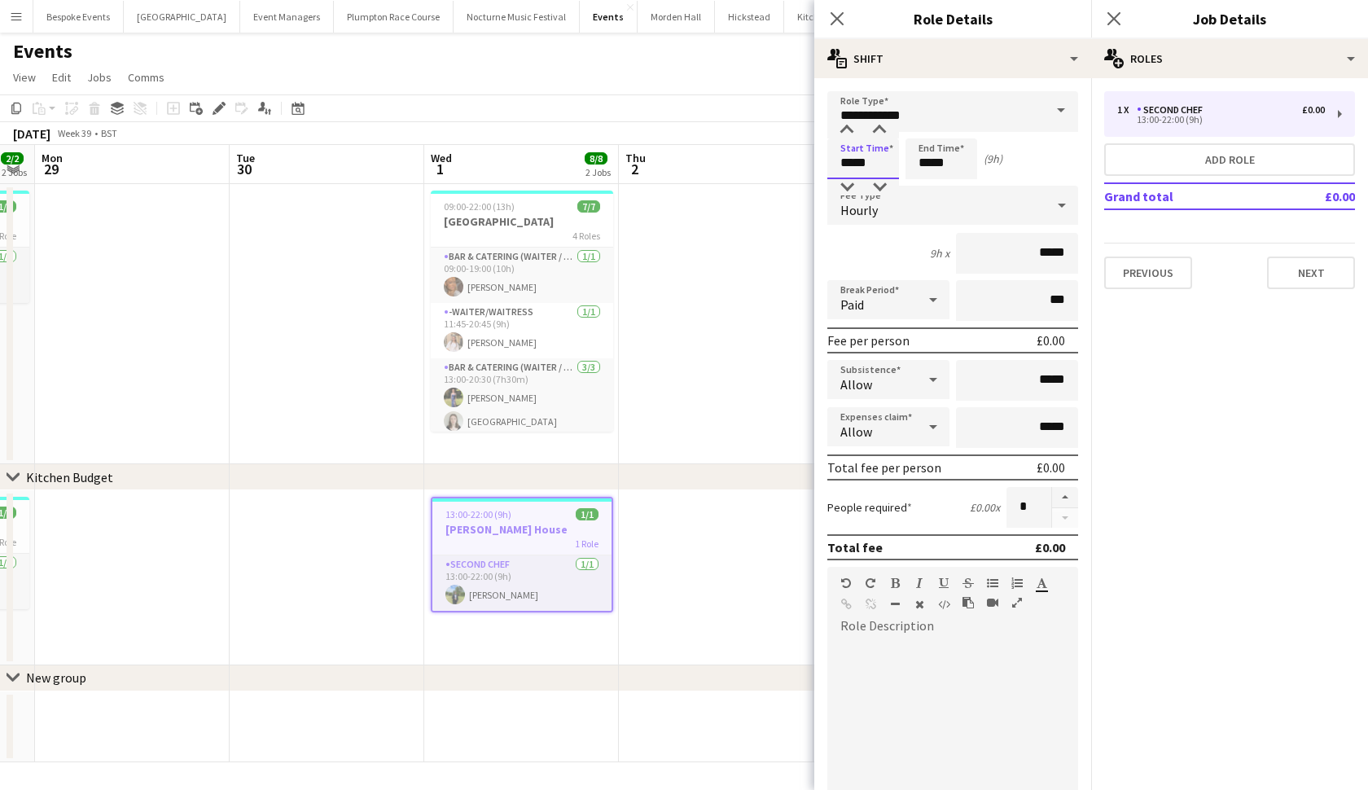
click at [851, 166] on input "*****" at bounding box center [863, 158] width 72 height 41
type input "*****"
click at [929, 164] on input "*****" at bounding box center [942, 158] width 72 height 41
type input "*****"
click at [691, 505] on app-date-cell at bounding box center [716, 577] width 195 height 175
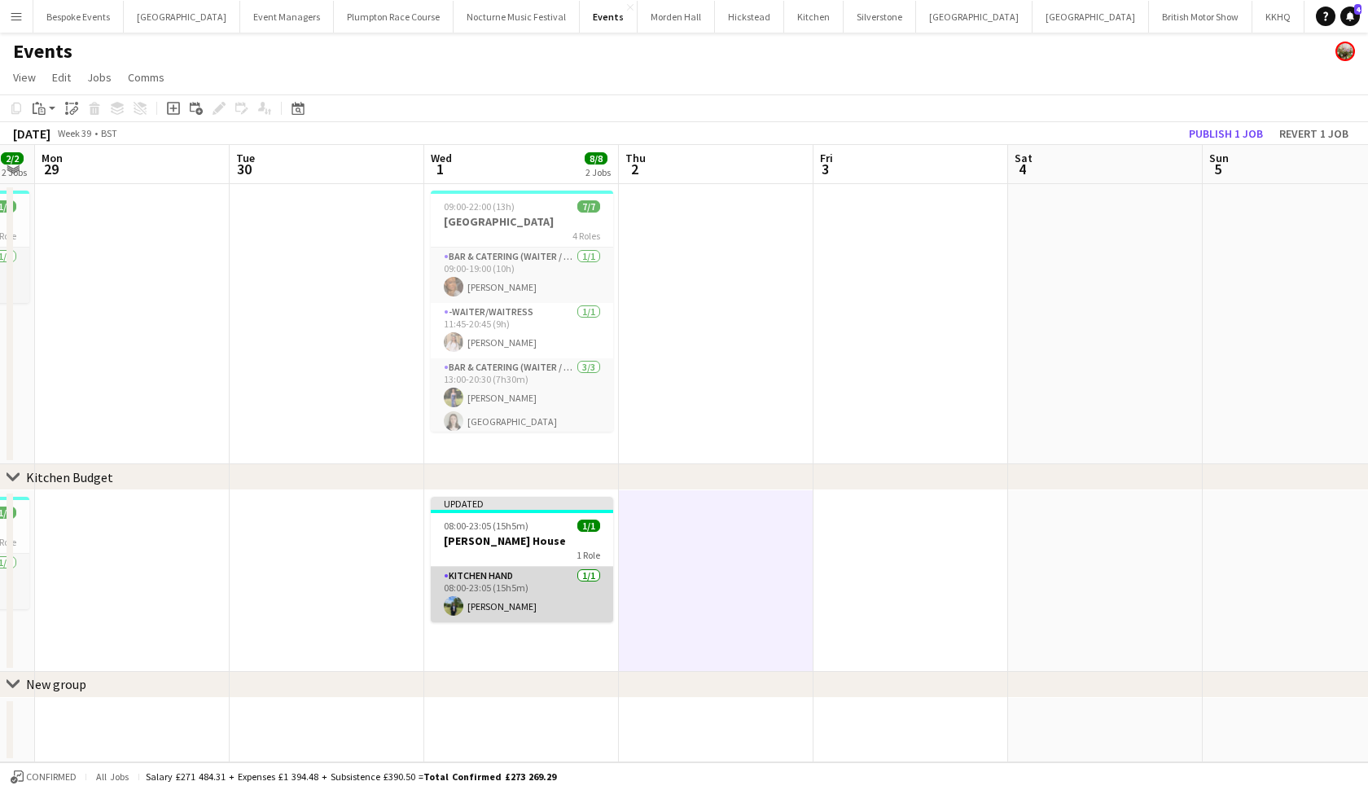
click at [551, 578] on app-card-role "Kitchen Hand 1/1 08:00-23:05 (15h5m) Harvey Gardner" at bounding box center [522, 594] width 182 height 55
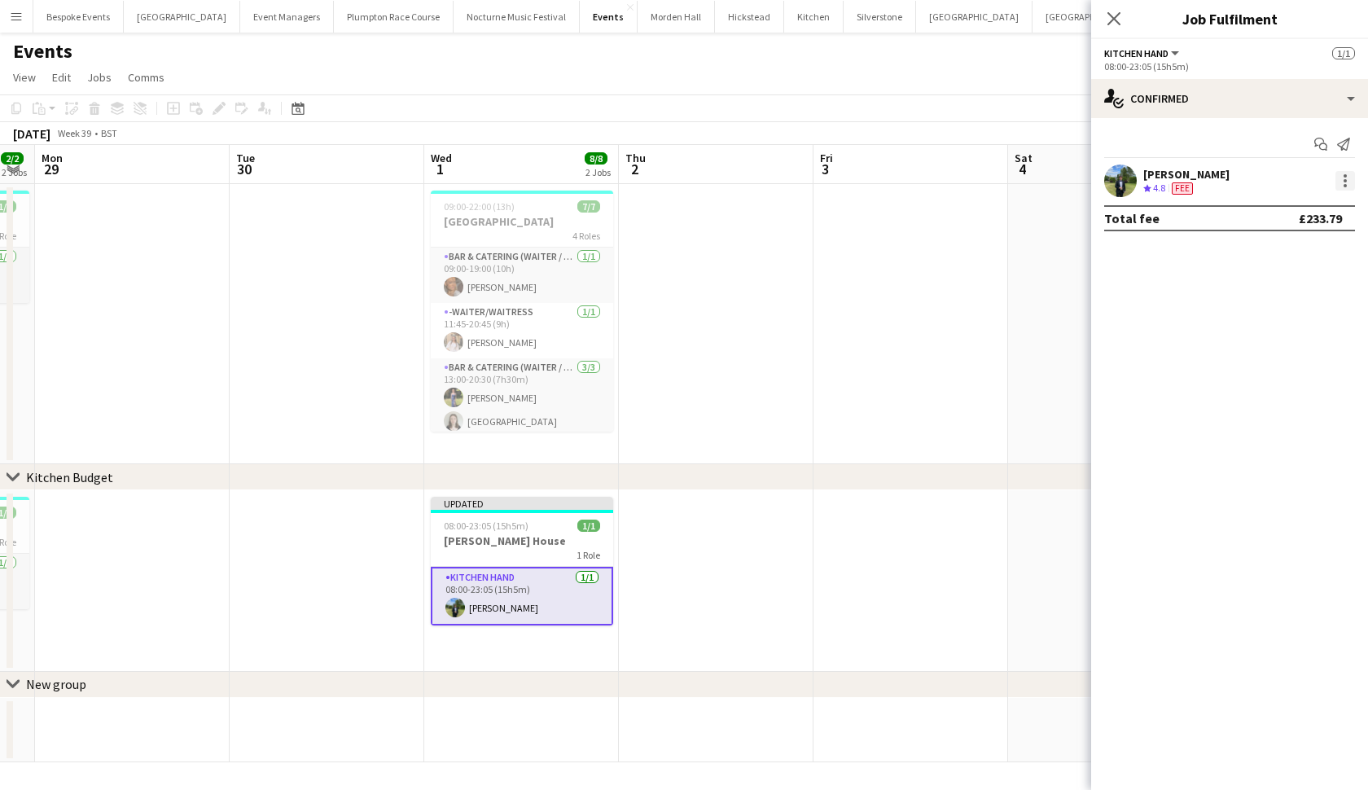
click at [1344, 178] on div at bounding box center [1346, 181] width 20 height 20
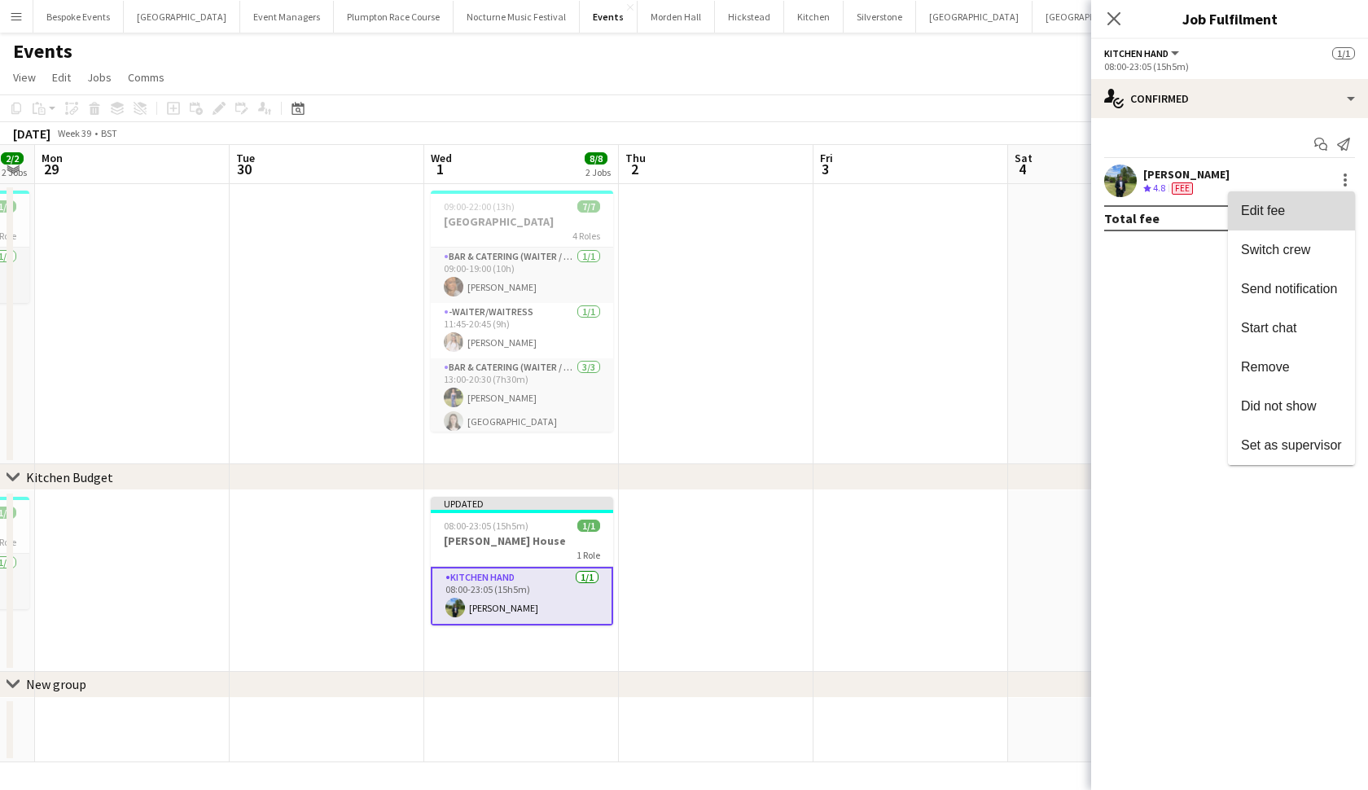
click at [1297, 230] on button "Edit fee" at bounding box center [1291, 210] width 127 height 39
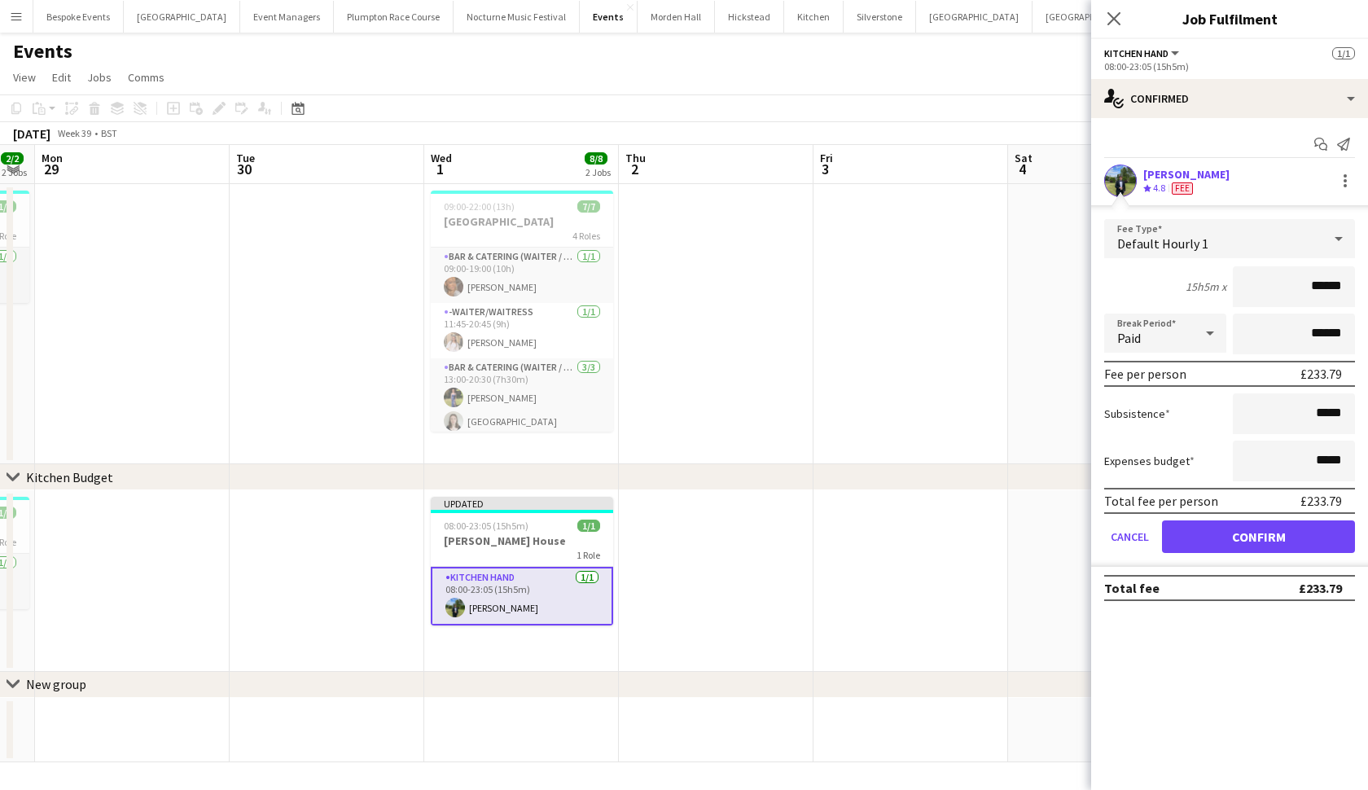
click at [1255, 238] on div "Default Hourly 1" at bounding box center [1213, 238] width 218 height 39
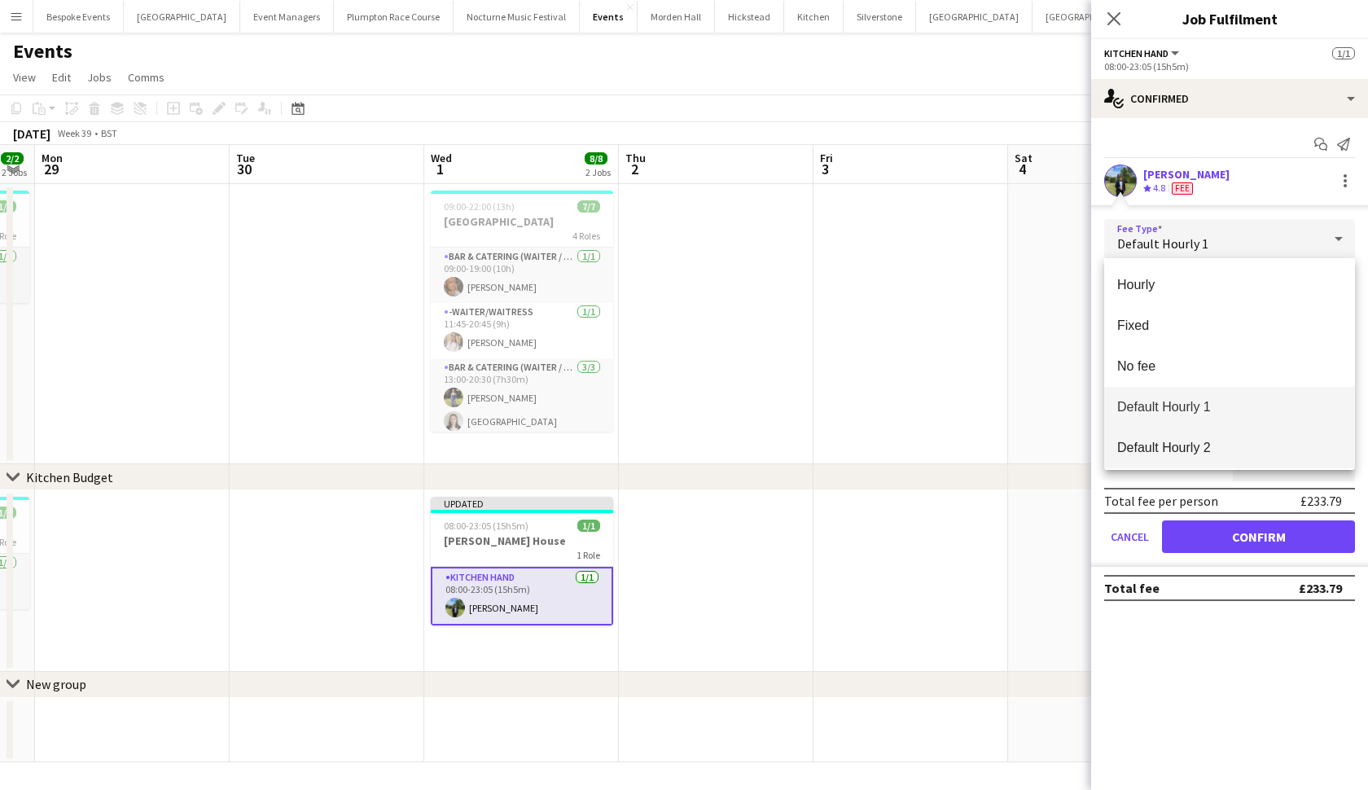
click at [1200, 454] on span "Default Hourly 2" at bounding box center [1229, 447] width 225 height 15
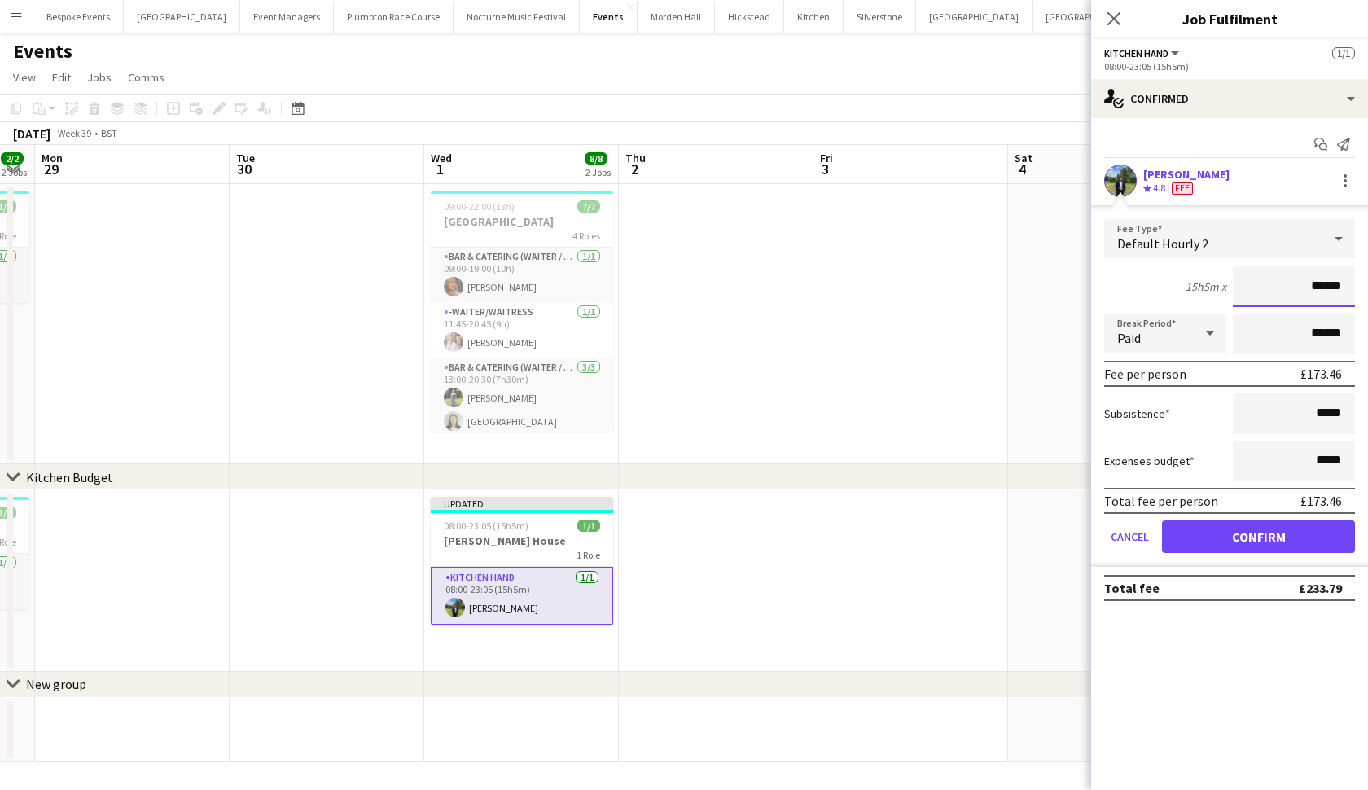
click at [1342, 289] on input "******" at bounding box center [1294, 286] width 122 height 41
type input "***"
click at [1258, 537] on button "Confirm" at bounding box center [1258, 536] width 193 height 33
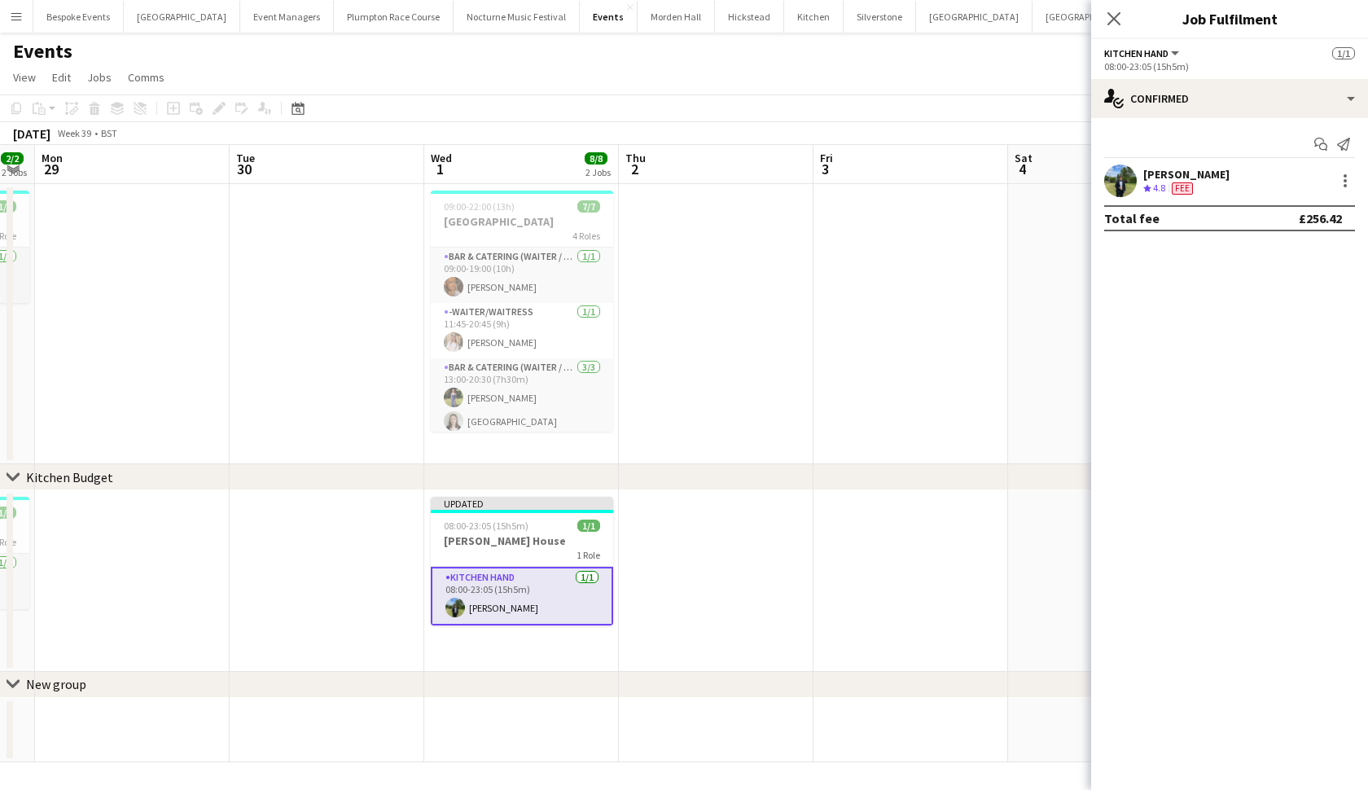
click at [930, 393] on app-date-cell at bounding box center [911, 324] width 195 height 280
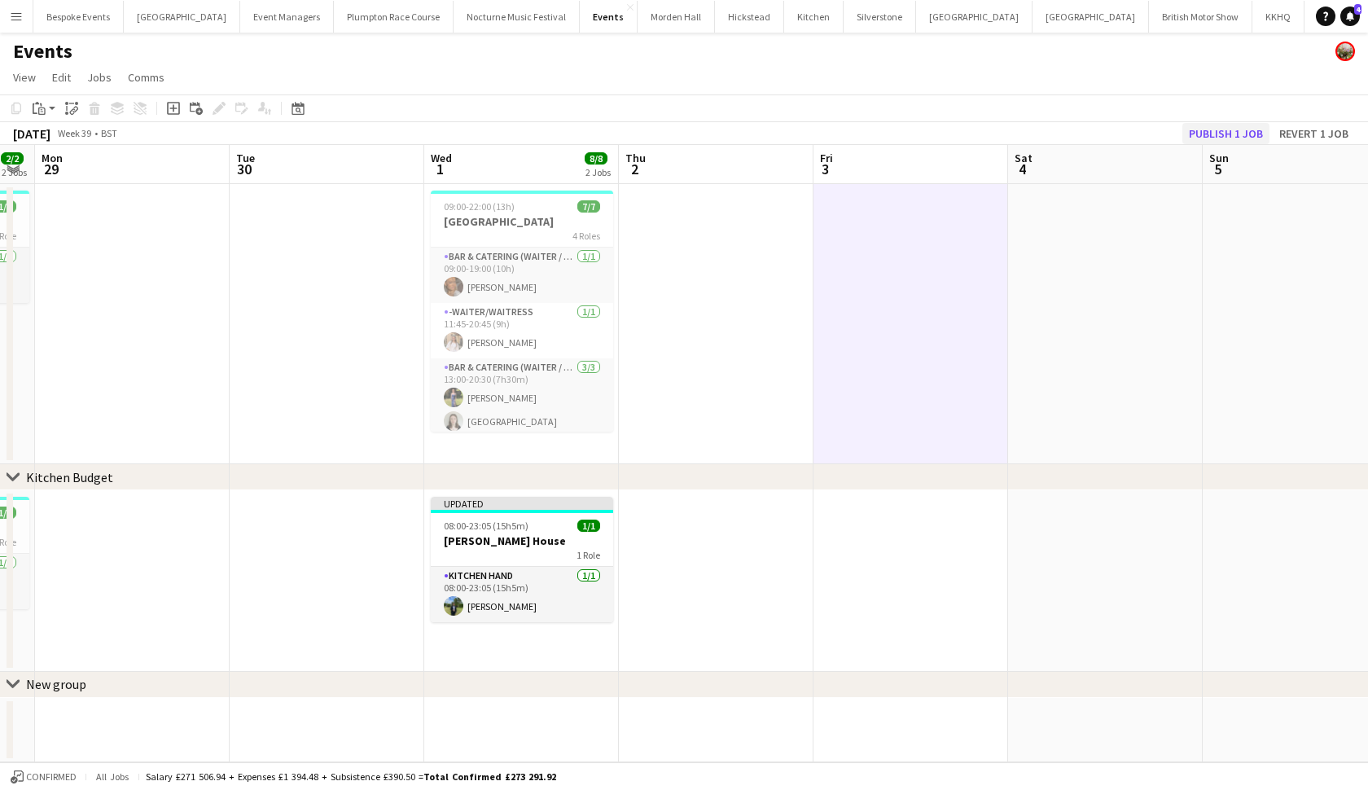
click at [1238, 130] on button "Publish 1 job" at bounding box center [1225, 133] width 87 height 21
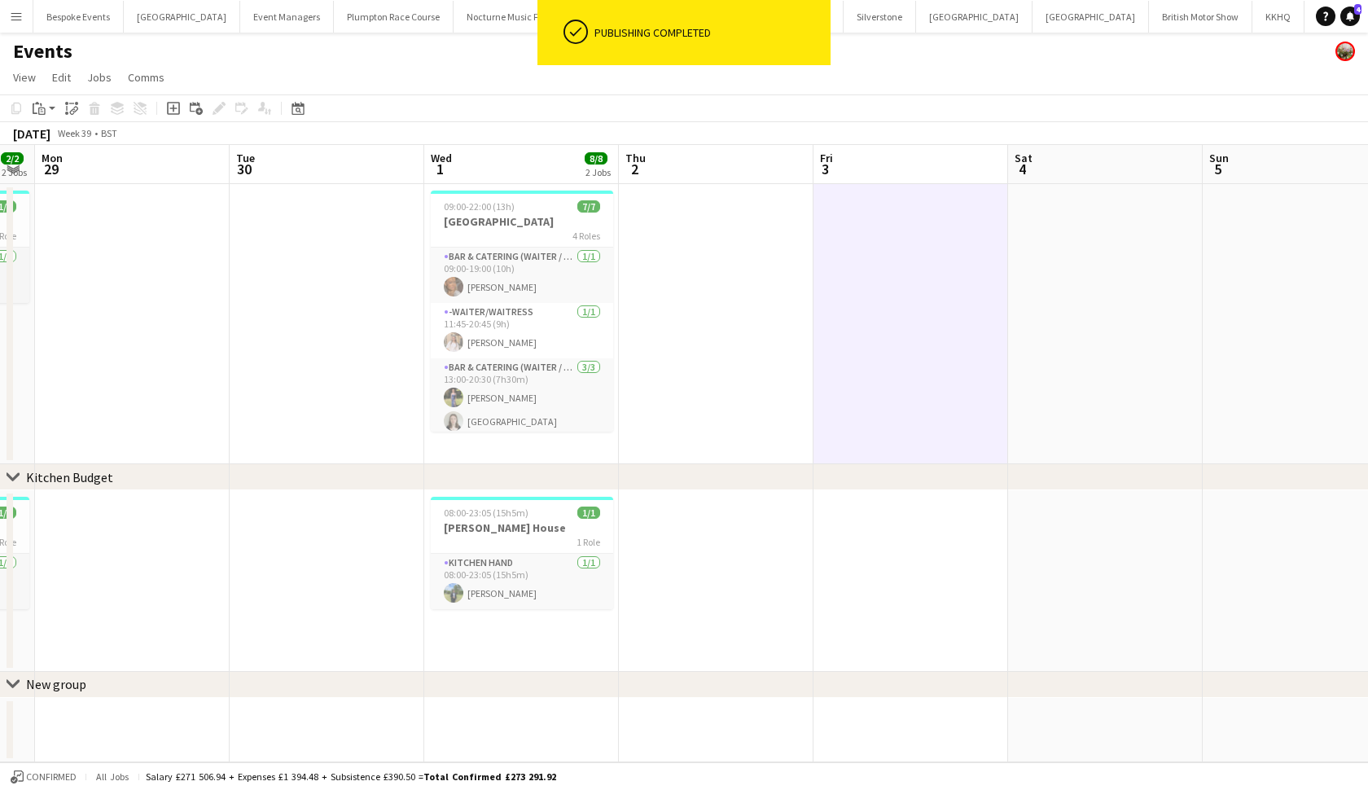
click at [1015, 80] on app-page-menu "View Day view expanded Day view collapsed Month view Date picker Jump to today …" at bounding box center [684, 79] width 1368 height 31
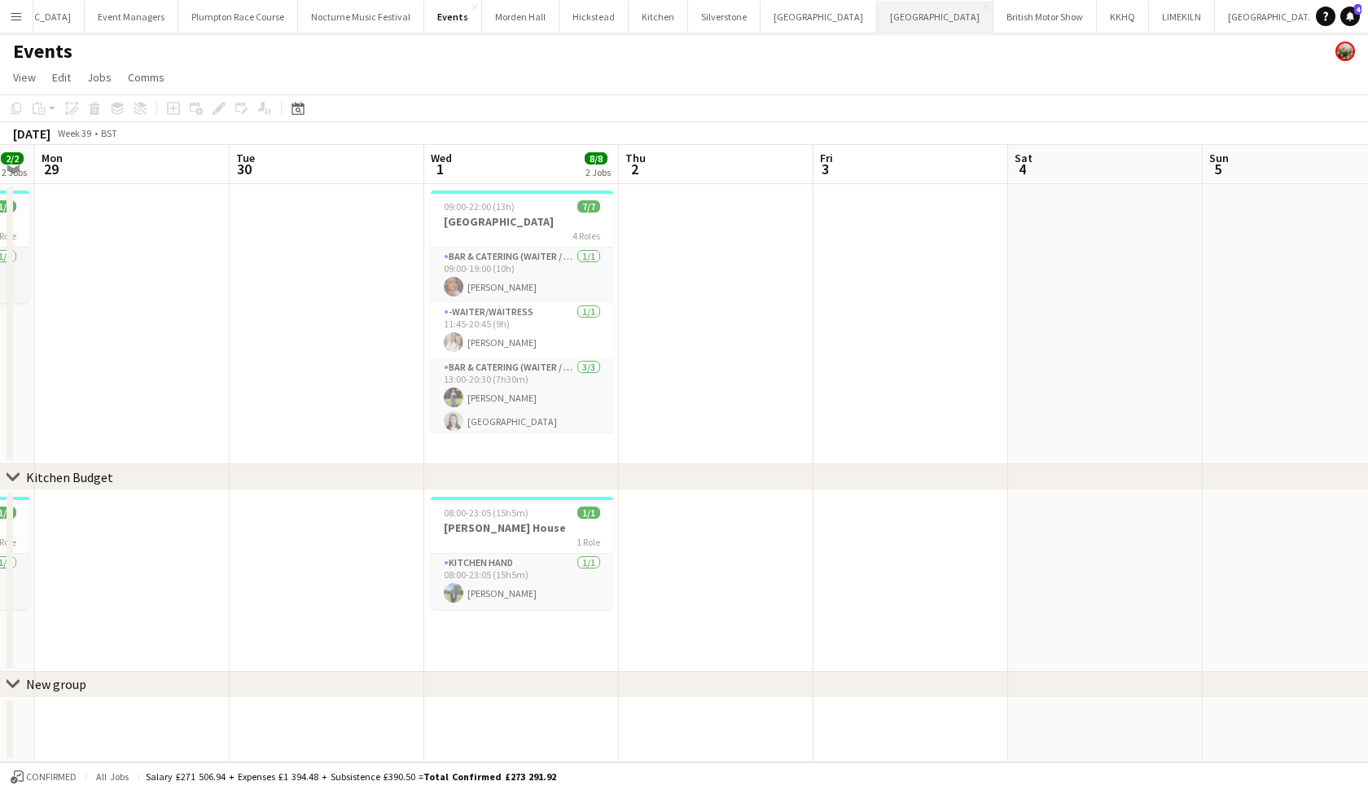
scroll to position [0, 0]
click at [1331, 30] on button "Millbridge Court Close" at bounding box center [1377, 17] width 92 height 32
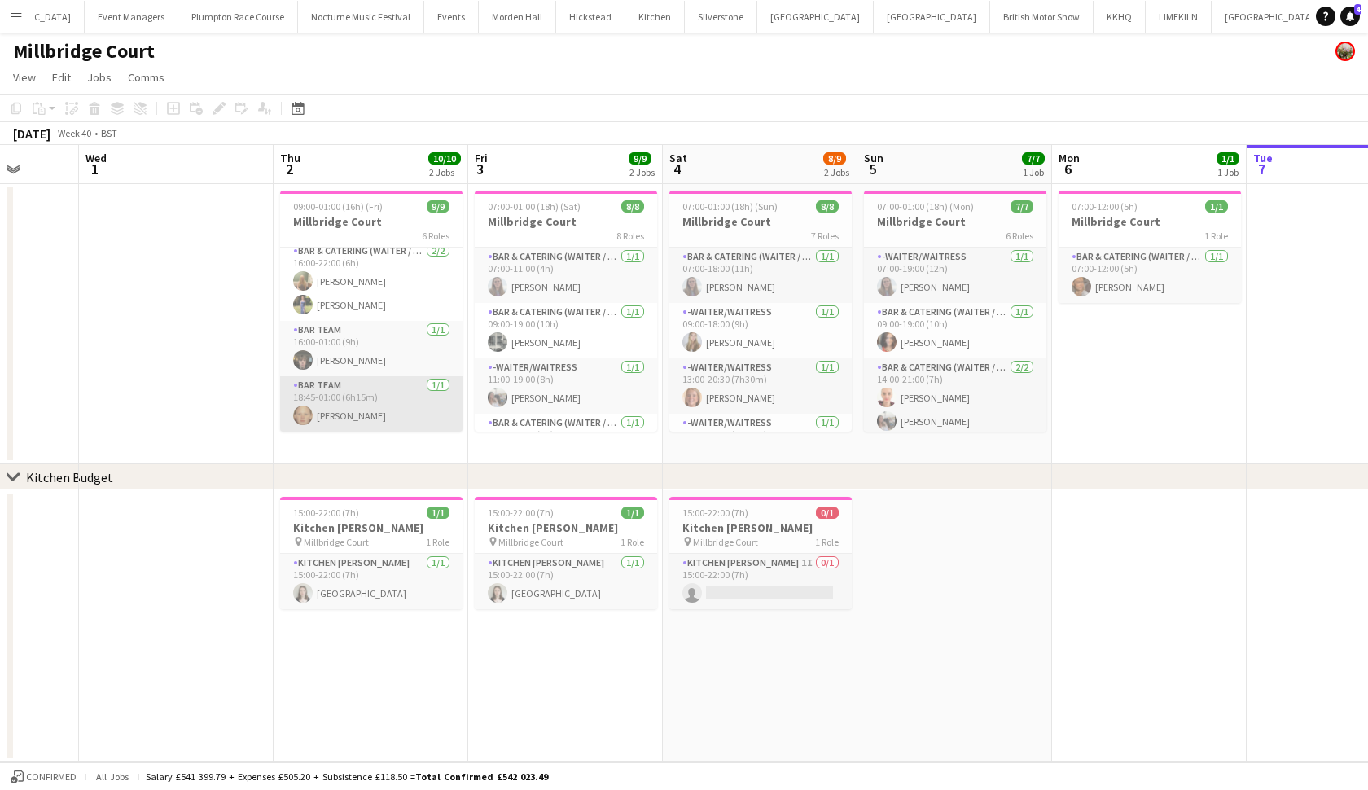
scroll to position [219, 0]
click at [328, 664] on app-date-cell "15:00-22:00 (7h) 1/1 Kitchen Porter pin Millbridge Court 1 Role Kitchen Porter …" at bounding box center [371, 626] width 195 height 272
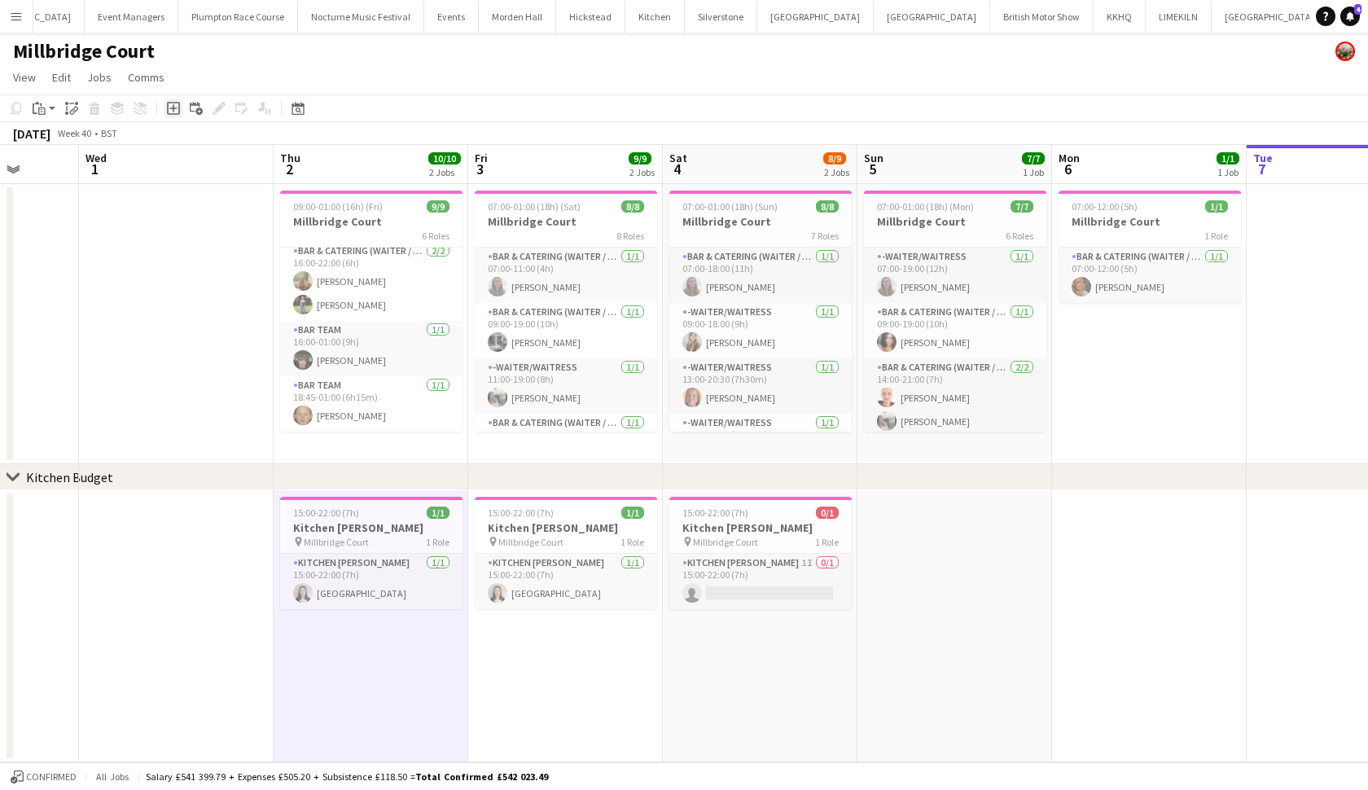
click at [176, 110] on icon "Add job" at bounding box center [173, 108] width 13 height 13
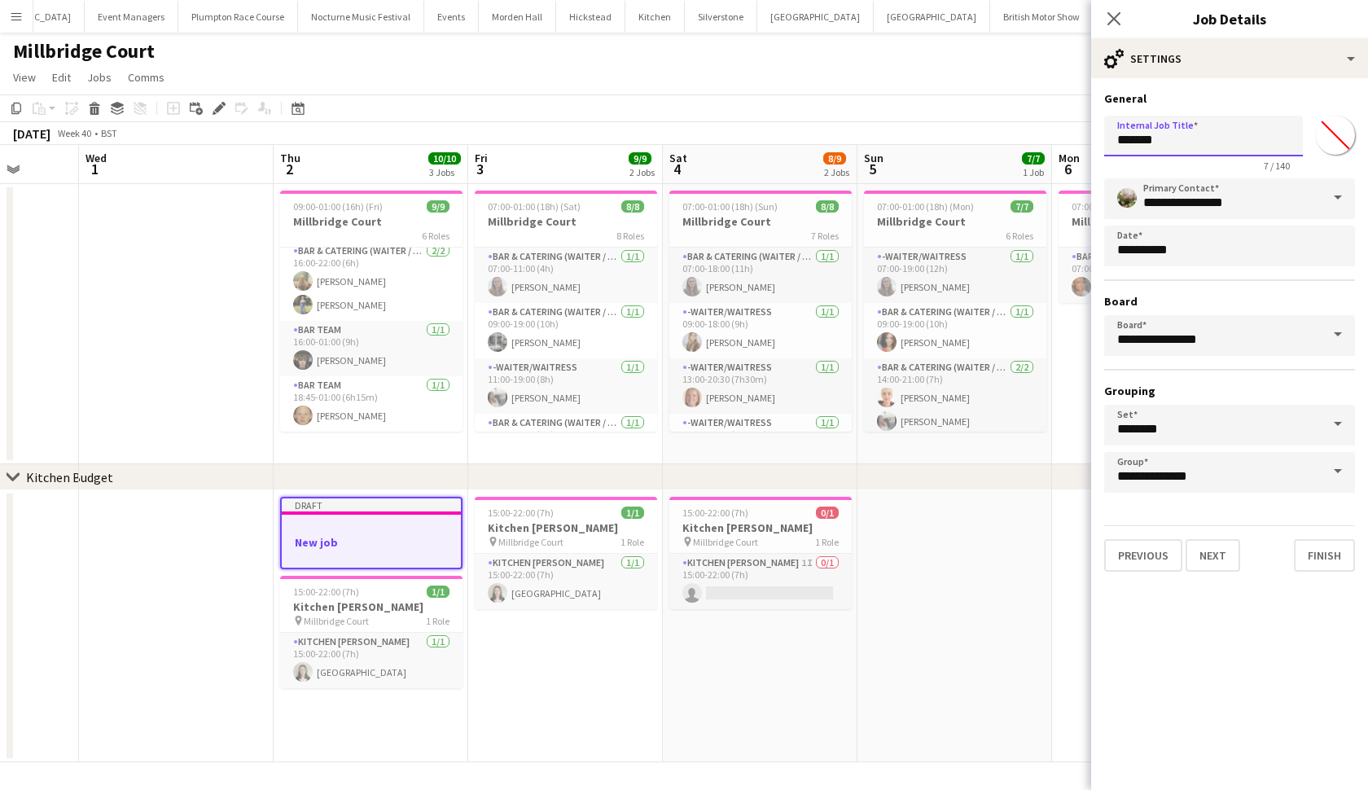
drag, startPoint x: 1169, startPoint y: 143, endPoint x: 1104, endPoint y: 140, distance: 65.2
click at [1104, 141] on input "*******" at bounding box center [1203, 136] width 199 height 41
type input "**********"
click at [1222, 562] on button "Next" at bounding box center [1213, 555] width 55 height 33
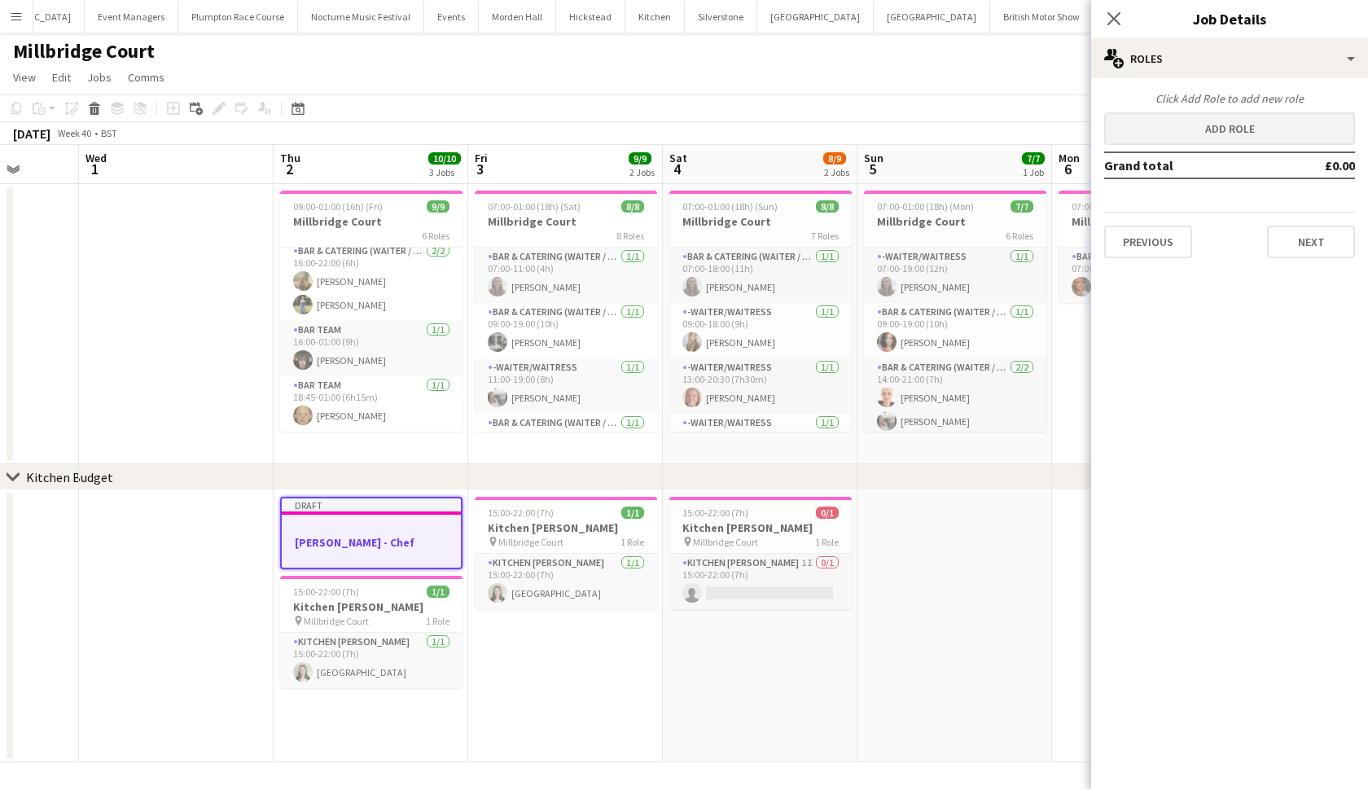
click at [1173, 125] on button "Add role" at bounding box center [1229, 128] width 251 height 33
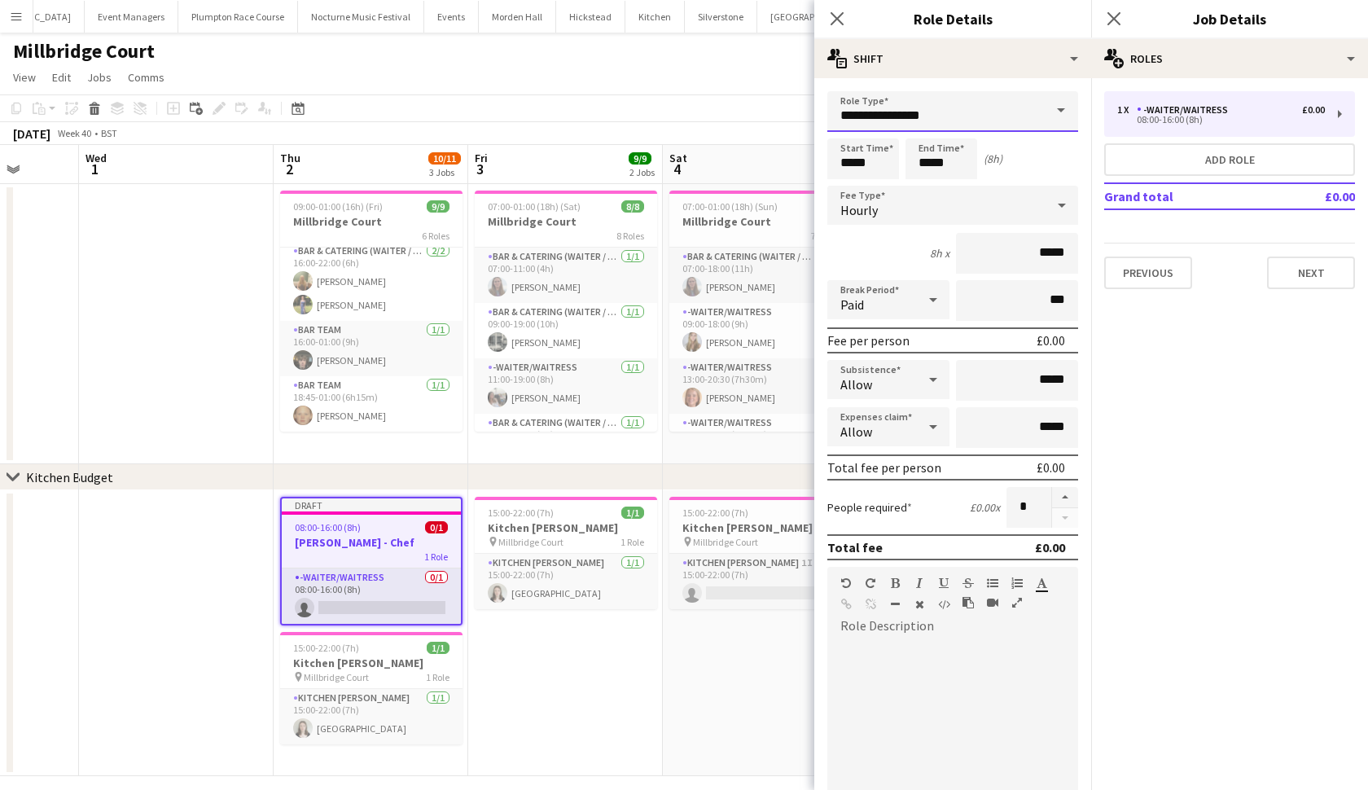
click at [940, 123] on input "**********" at bounding box center [952, 111] width 251 height 41
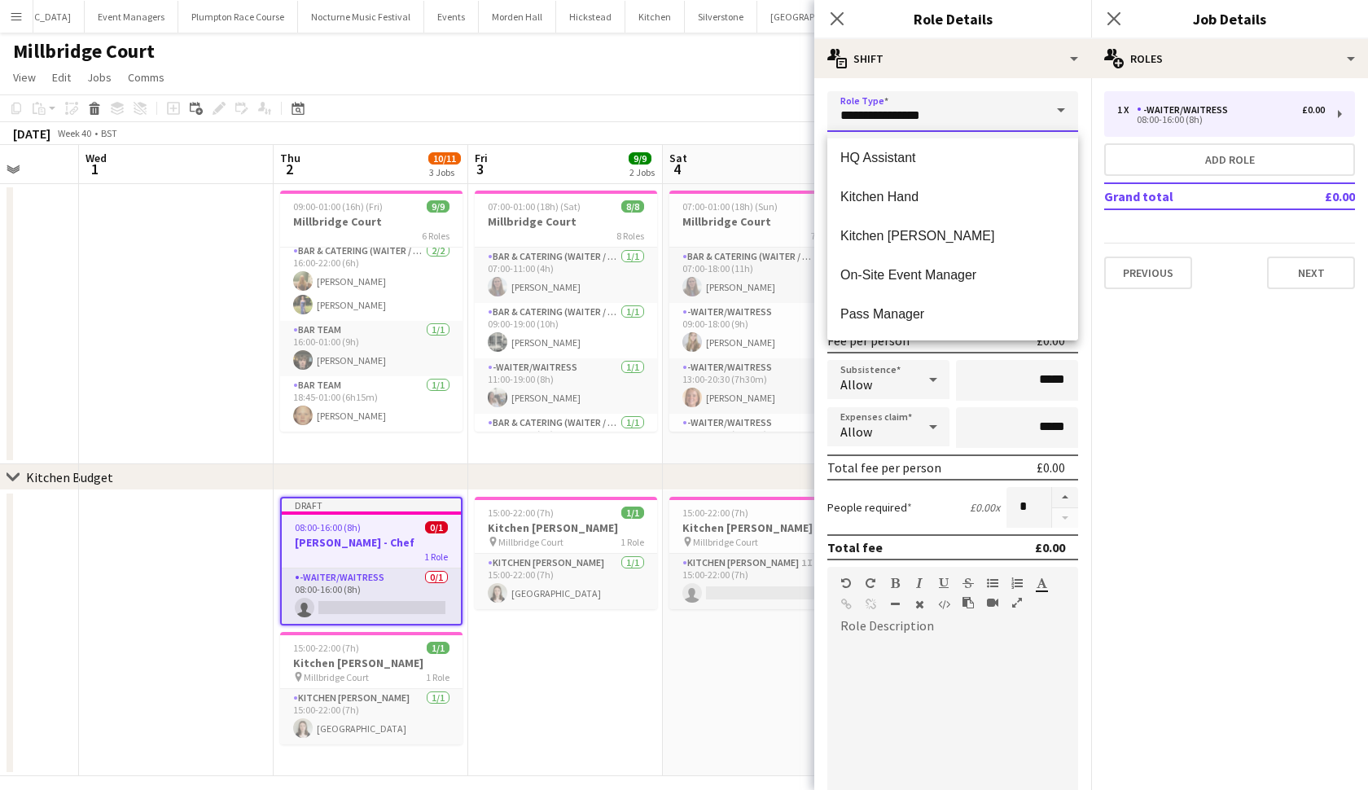
scroll to position [597, 0]
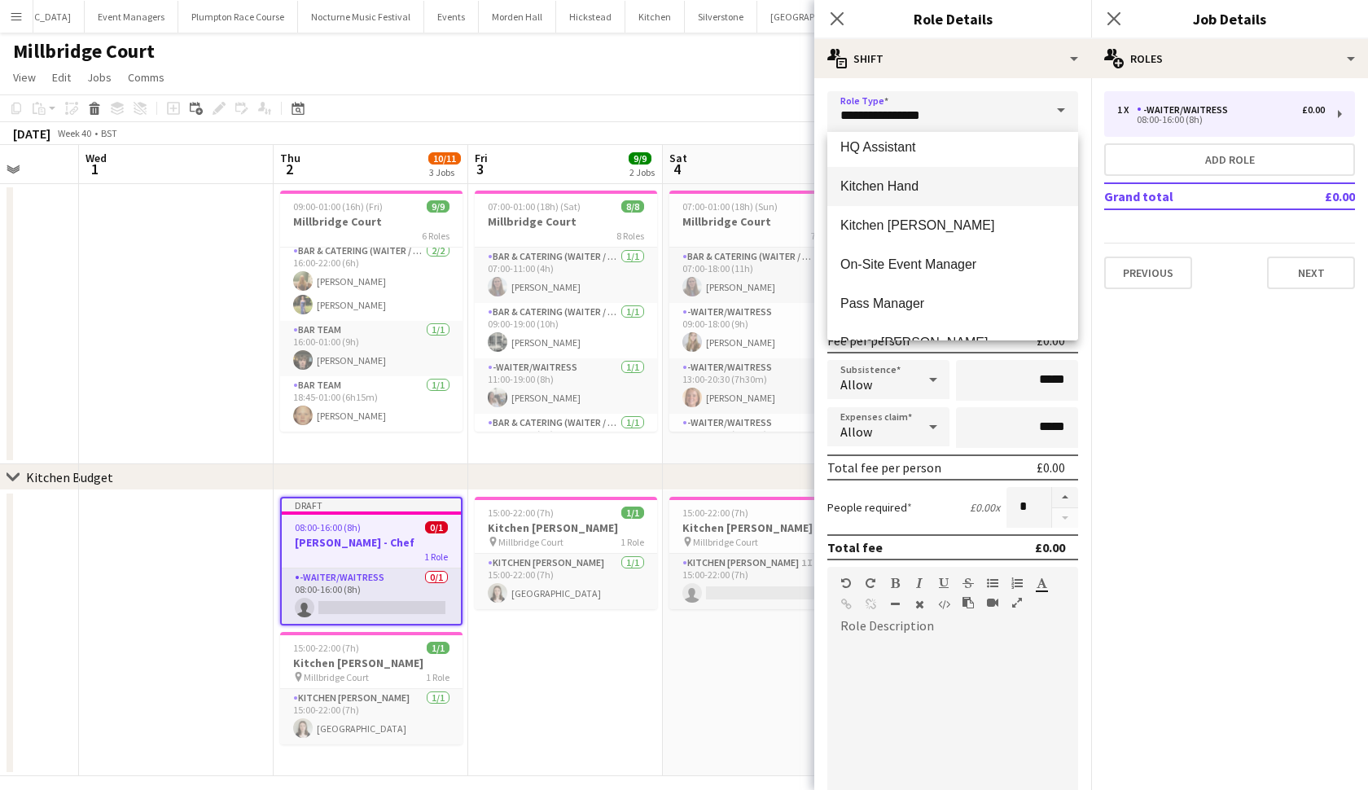
click at [910, 184] on span "Kitchen Hand" at bounding box center [952, 185] width 225 height 15
type input "**********"
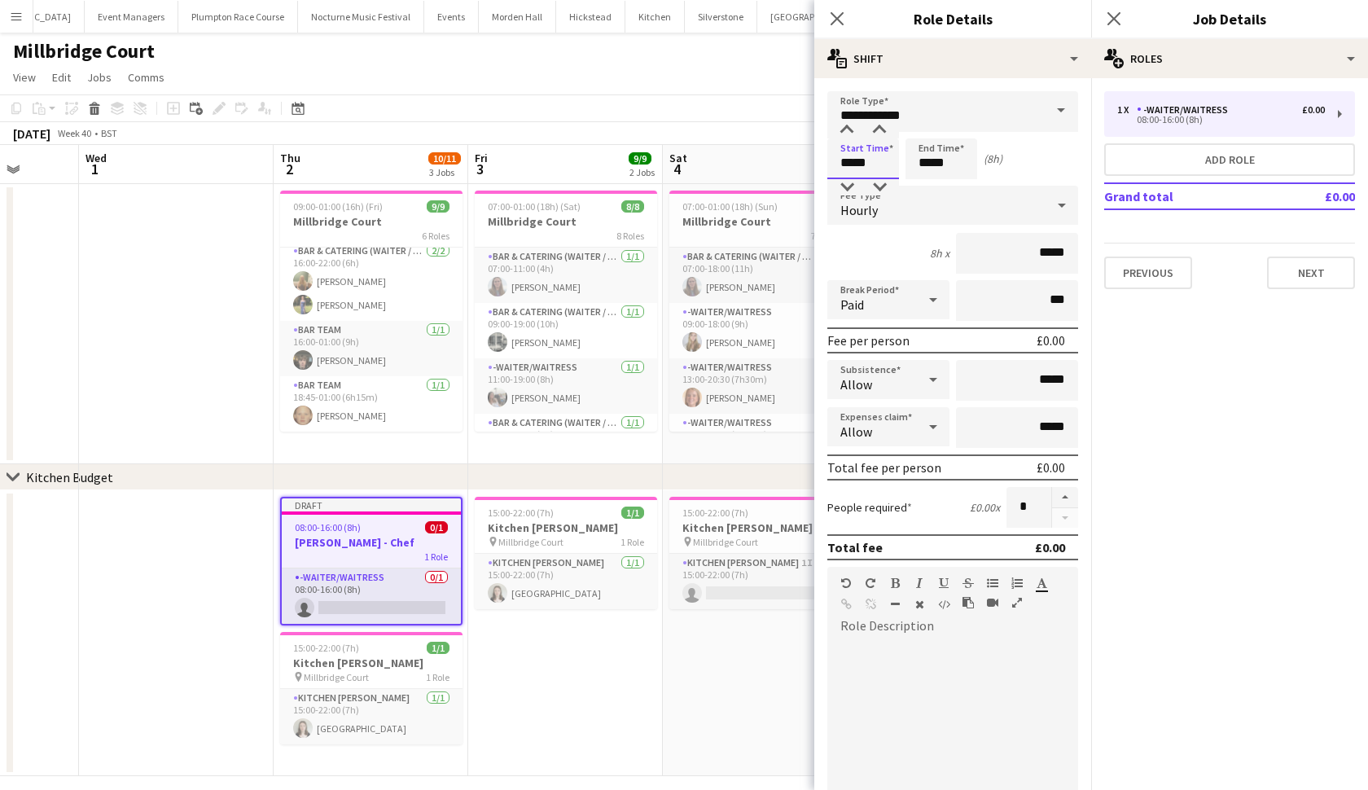
click at [852, 165] on input "*****" at bounding box center [863, 158] width 72 height 41
click at [932, 166] on input "*****" at bounding box center [942, 158] width 72 height 41
type input "*****"
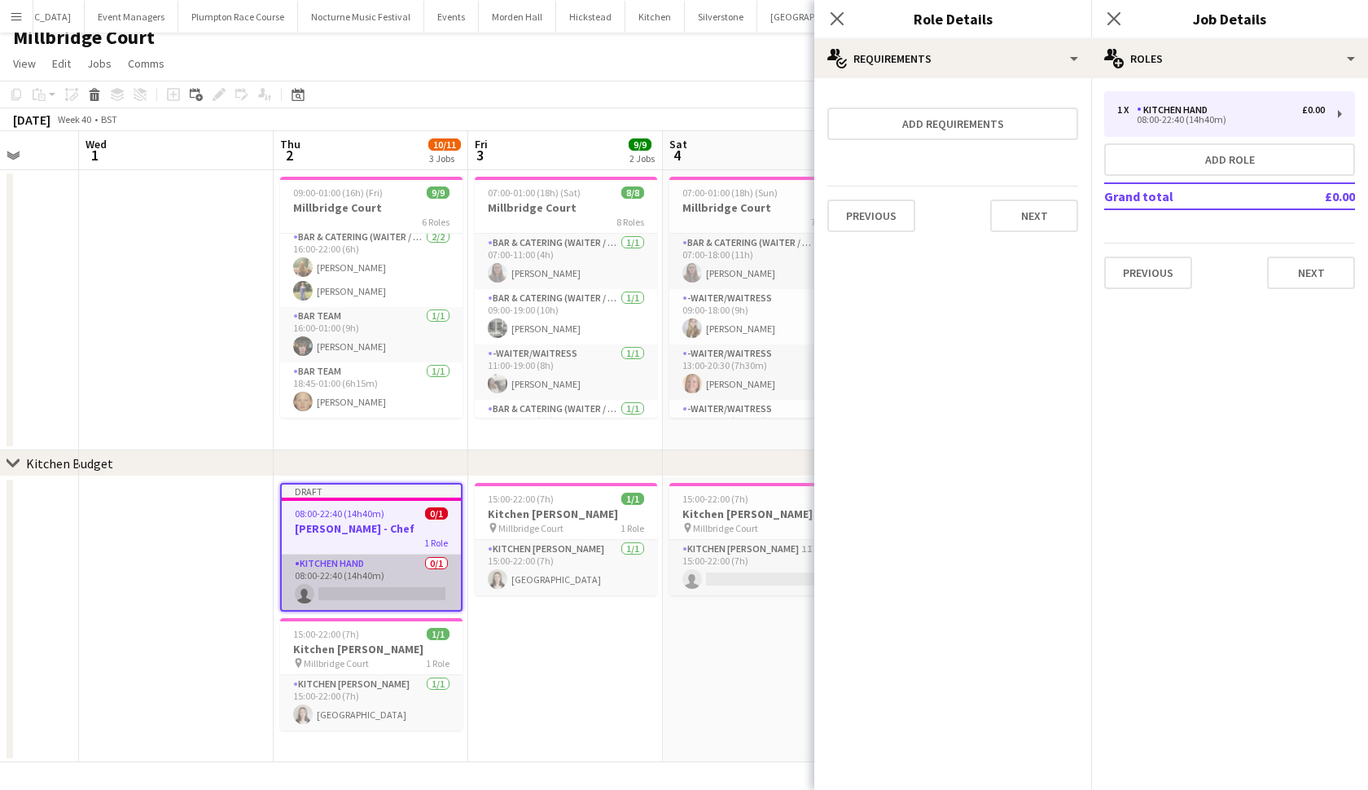
scroll to position [14, 0]
click at [349, 574] on app-card-role "Kitchen Hand 0/1 08:00-22:40 (14h40m) single-neutral-actions" at bounding box center [371, 582] width 179 height 55
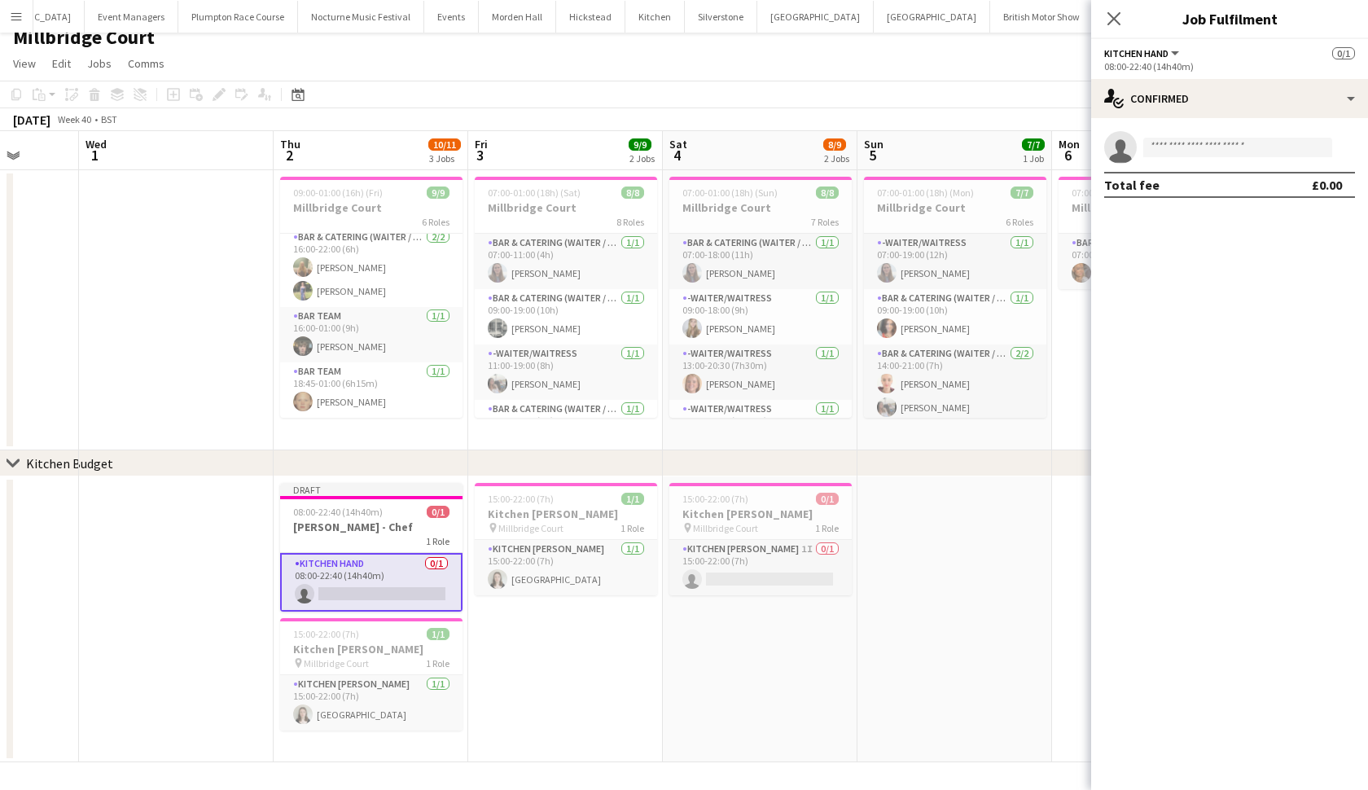
click at [349, 574] on app-card-role "Kitchen Hand 0/1 08:00-22:40 (14h40m) single-neutral-actions" at bounding box center [371, 582] width 182 height 59
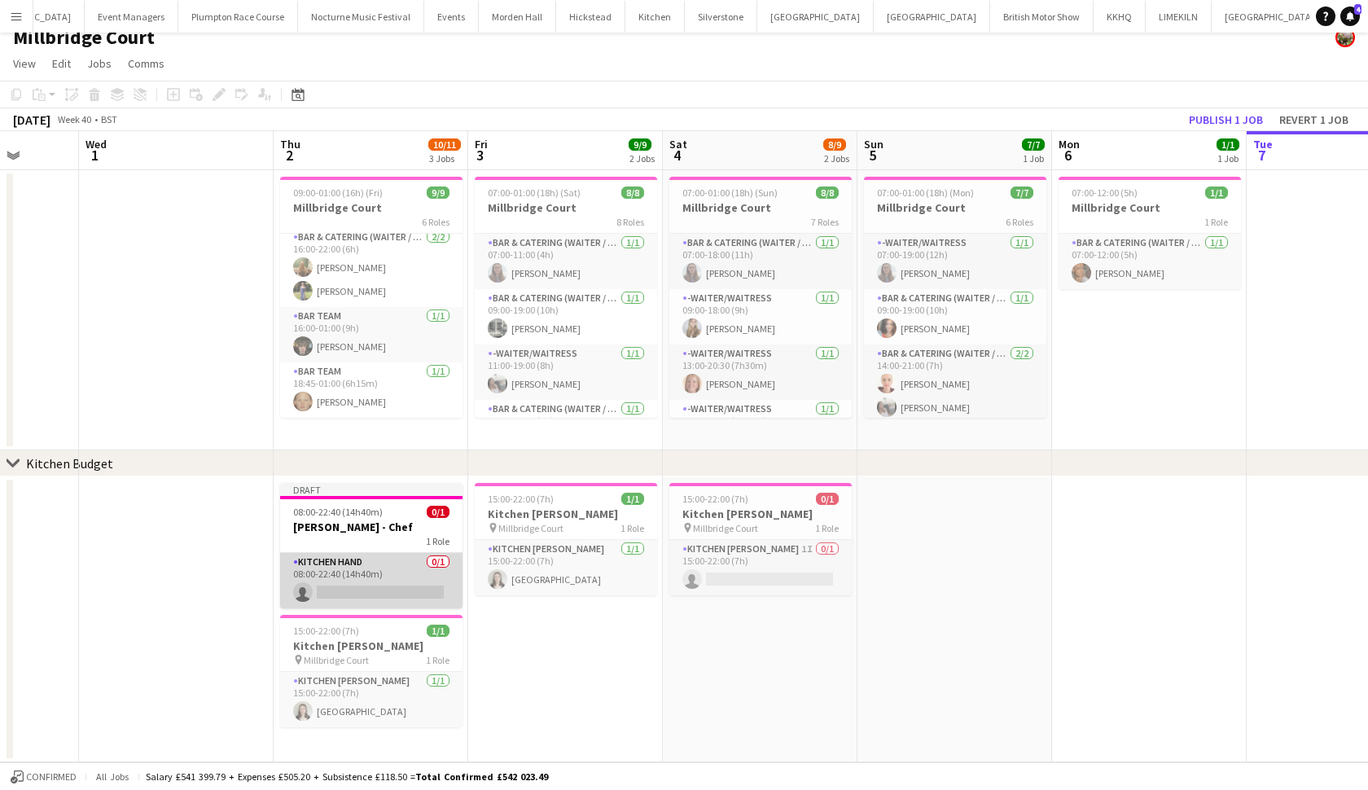
click at [382, 576] on app-card-role "Kitchen Hand 0/1 08:00-22:40 (14h40m) single-neutral-actions" at bounding box center [371, 580] width 182 height 55
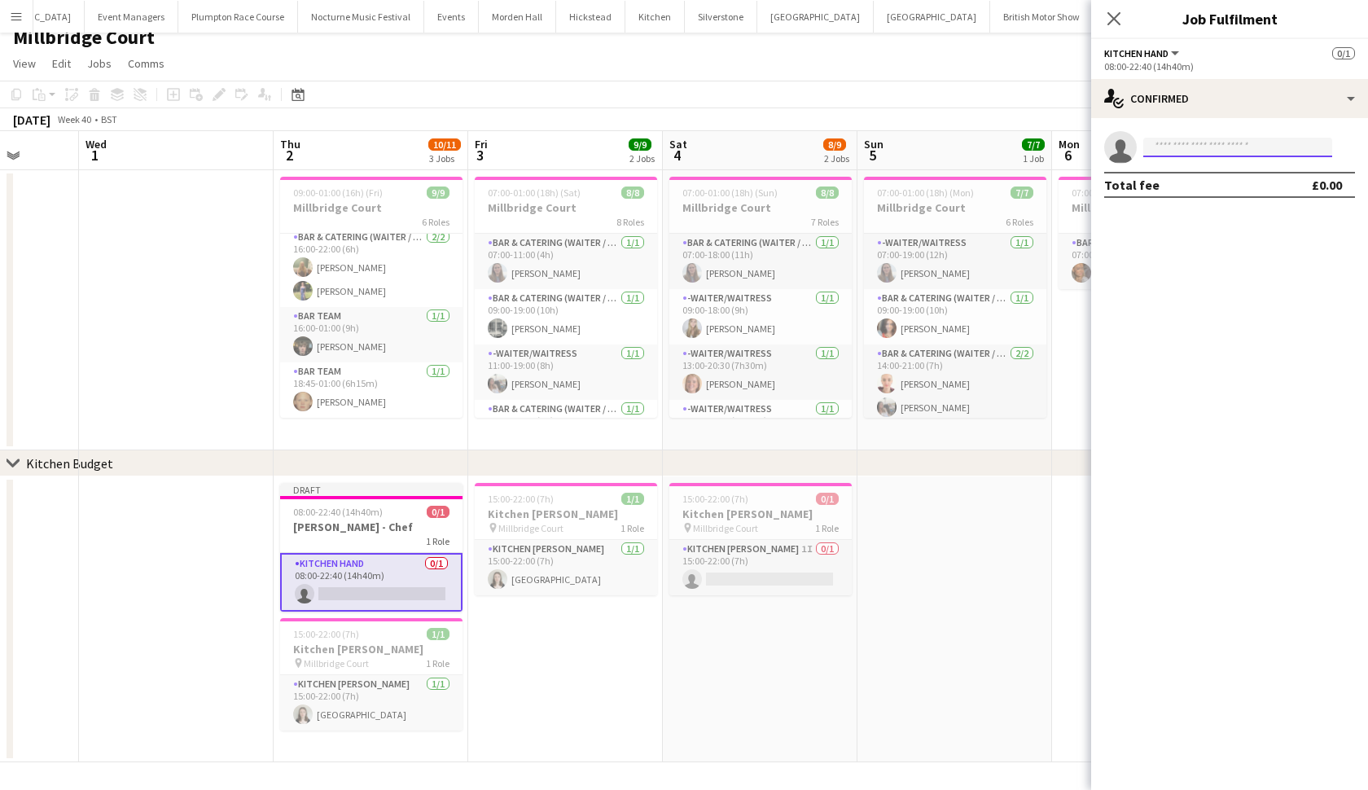
click at [1205, 146] on input at bounding box center [1237, 148] width 189 height 20
type input "****"
click at [1212, 173] on span "[PERSON_NAME]" at bounding box center [1203, 171] width 94 height 14
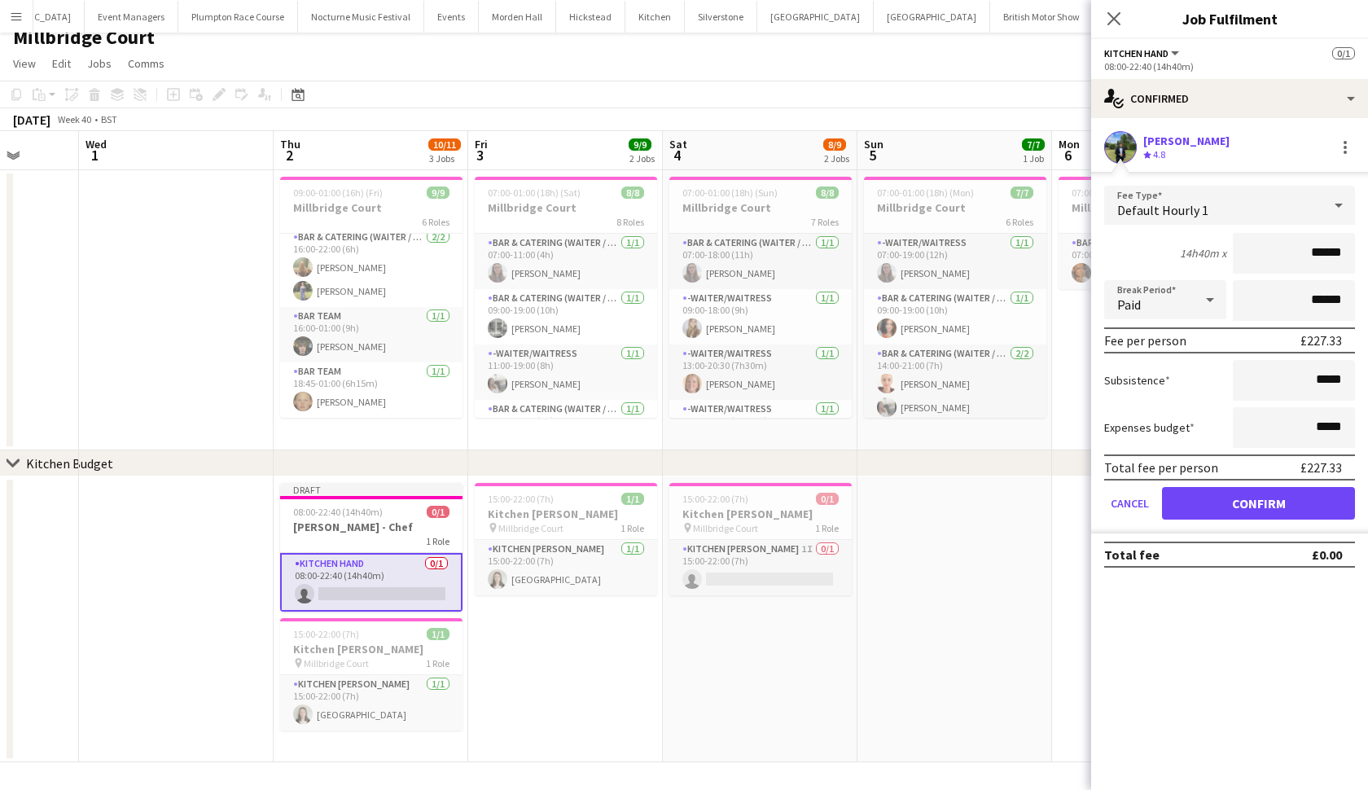
click at [1326, 248] on input "******" at bounding box center [1294, 253] width 122 height 41
type input "***"
click at [1267, 500] on button "Confirm" at bounding box center [1258, 503] width 193 height 33
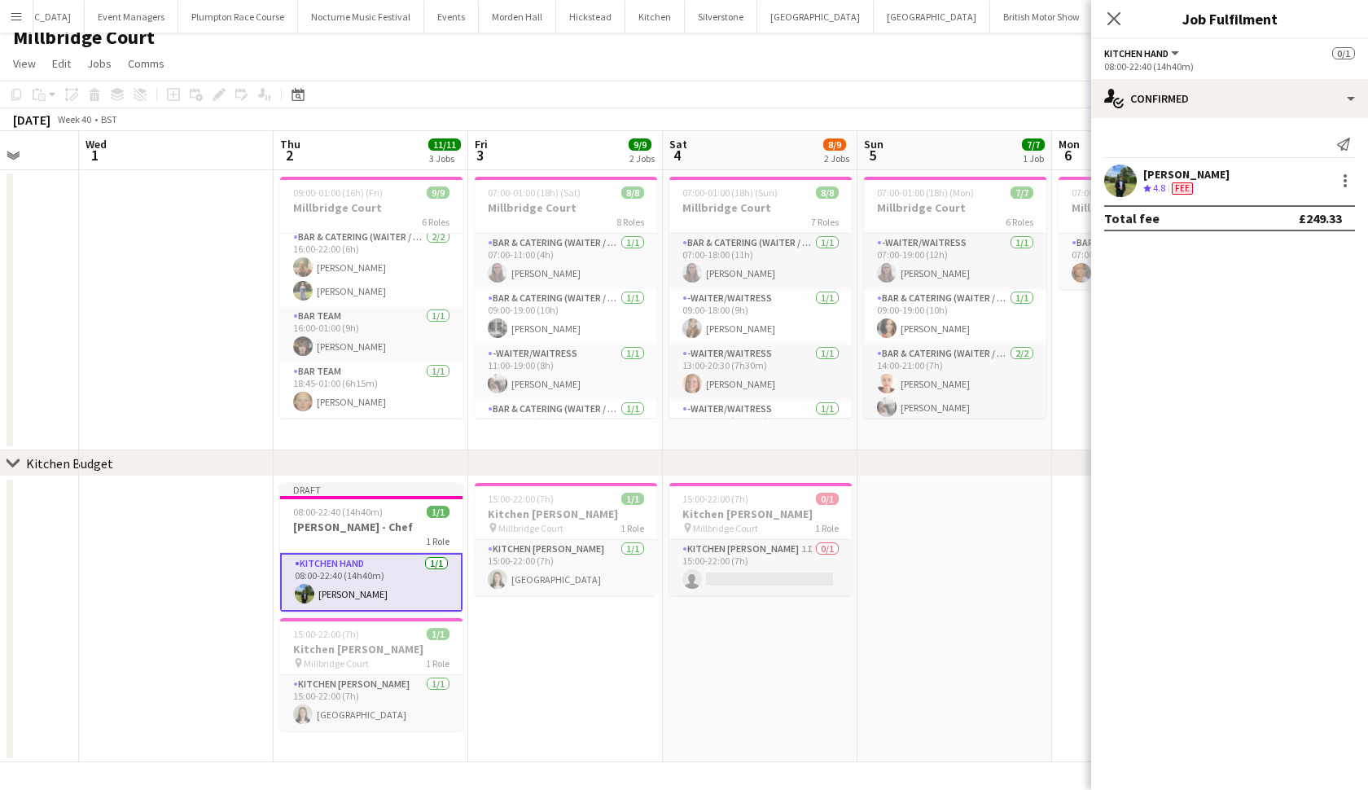
click at [846, 654] on app-date-cell "15:00-22:00 (7h) 0/1 Kitchen Porter pin Millbridge Court 1 Role Kitchen Porter …" at bounding box center [760, 619] width 195 height 286
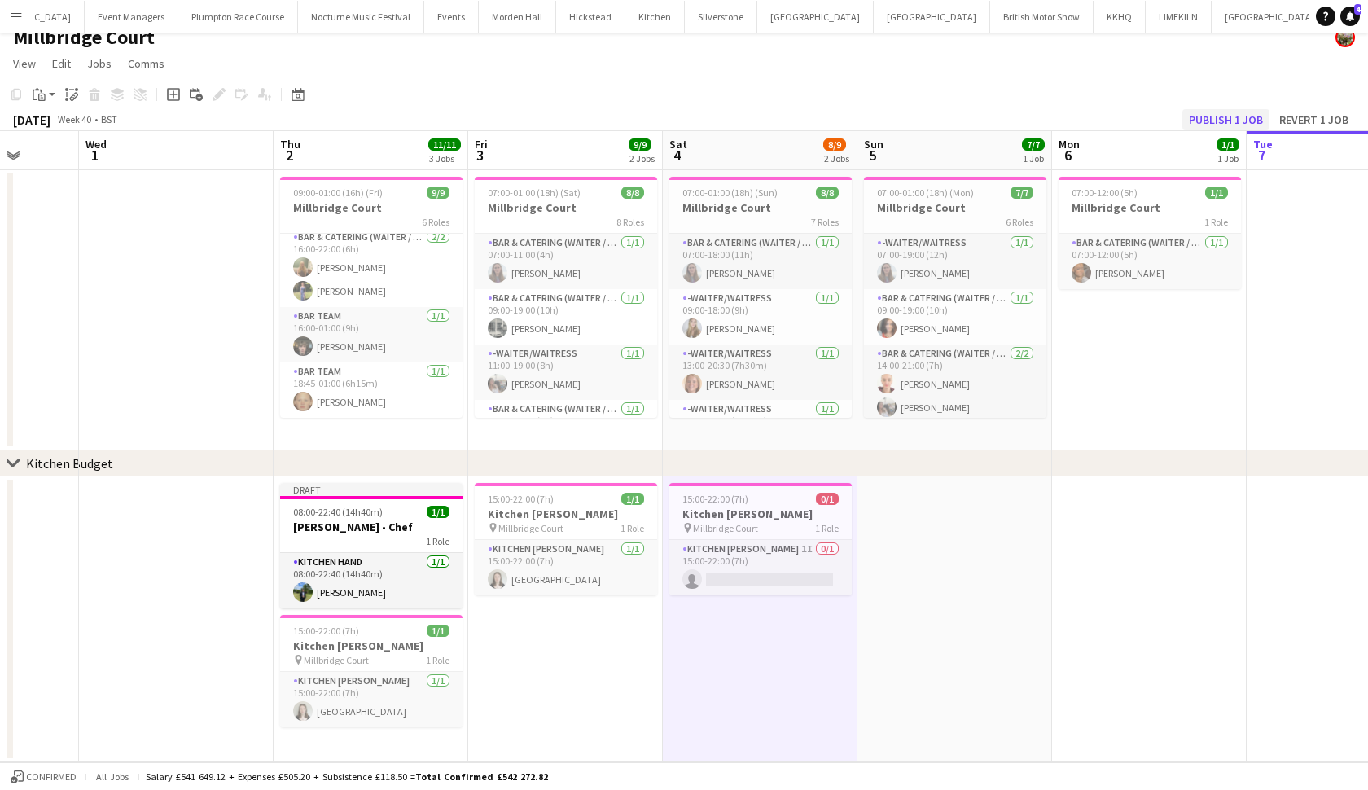
click at [1219, 121] on button "Publish 1 job" at bounding box center [1225, 119] width 87 height 21
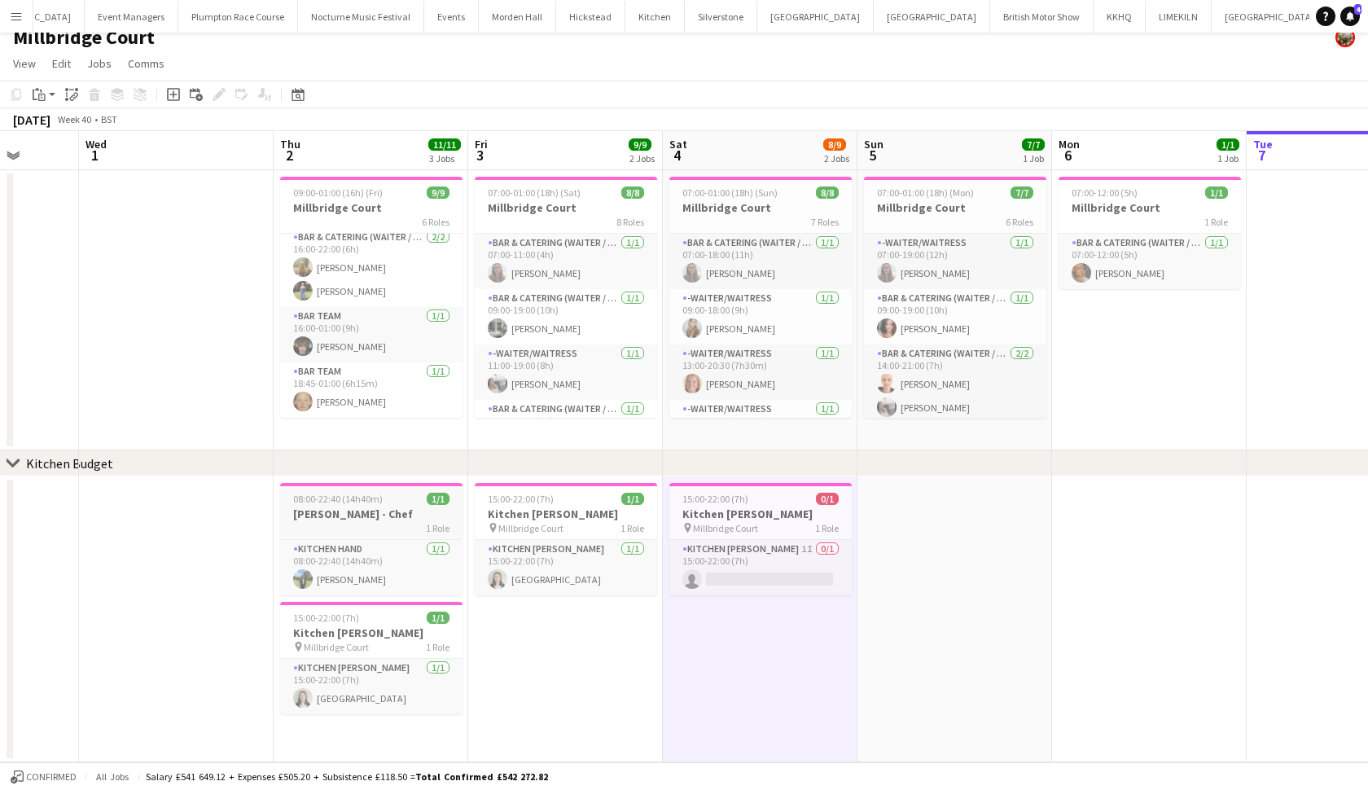
click at [324, 507] on h3 "Harvey - Chef" at bounding box center [371, 514] width 182 height 15
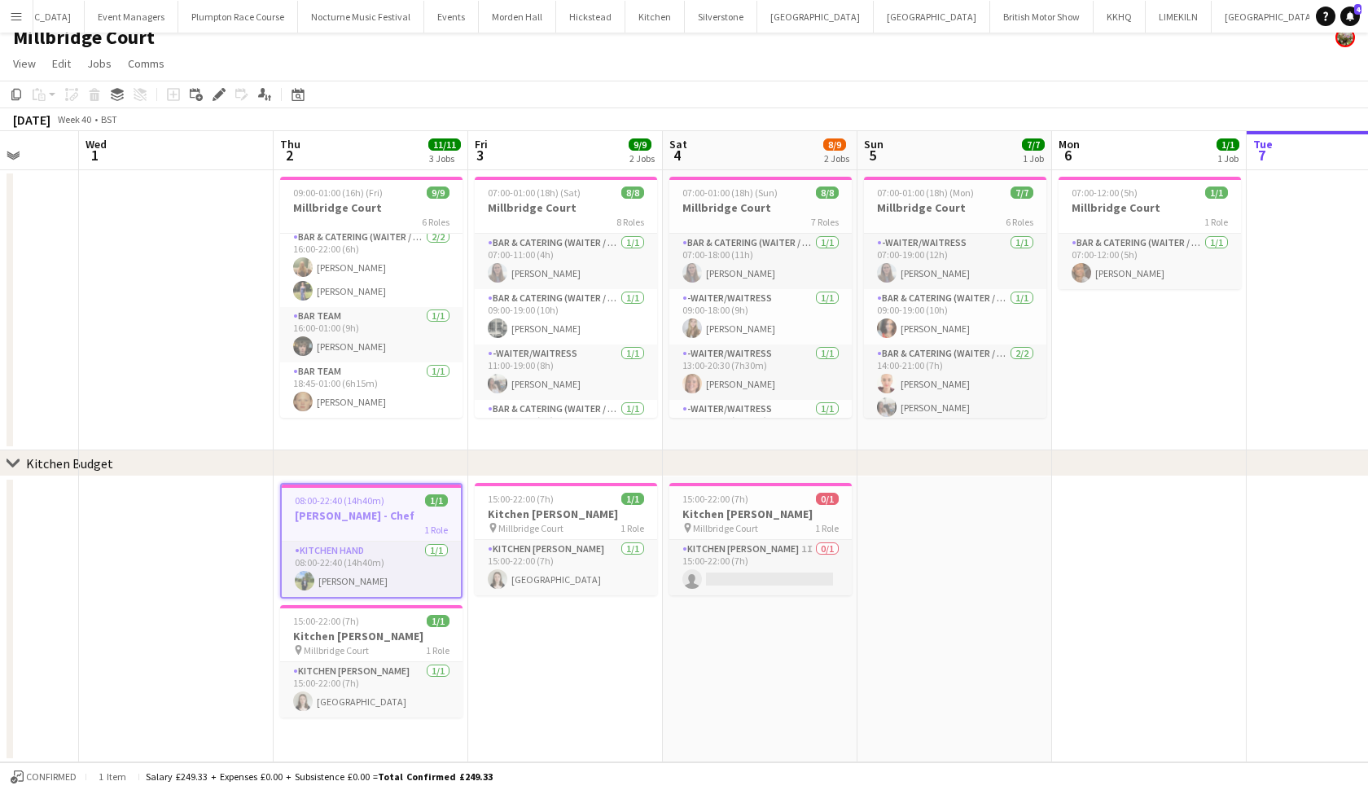
scroll to position [0, 504]
click at [533, 692] on app-date-cell "15:00-22:00 (7h) 1/1 Kitchen Porter pin Millbridge Court 1 Role Kitchen Porter …" at bounding box center [566, 619] width 195 height 286
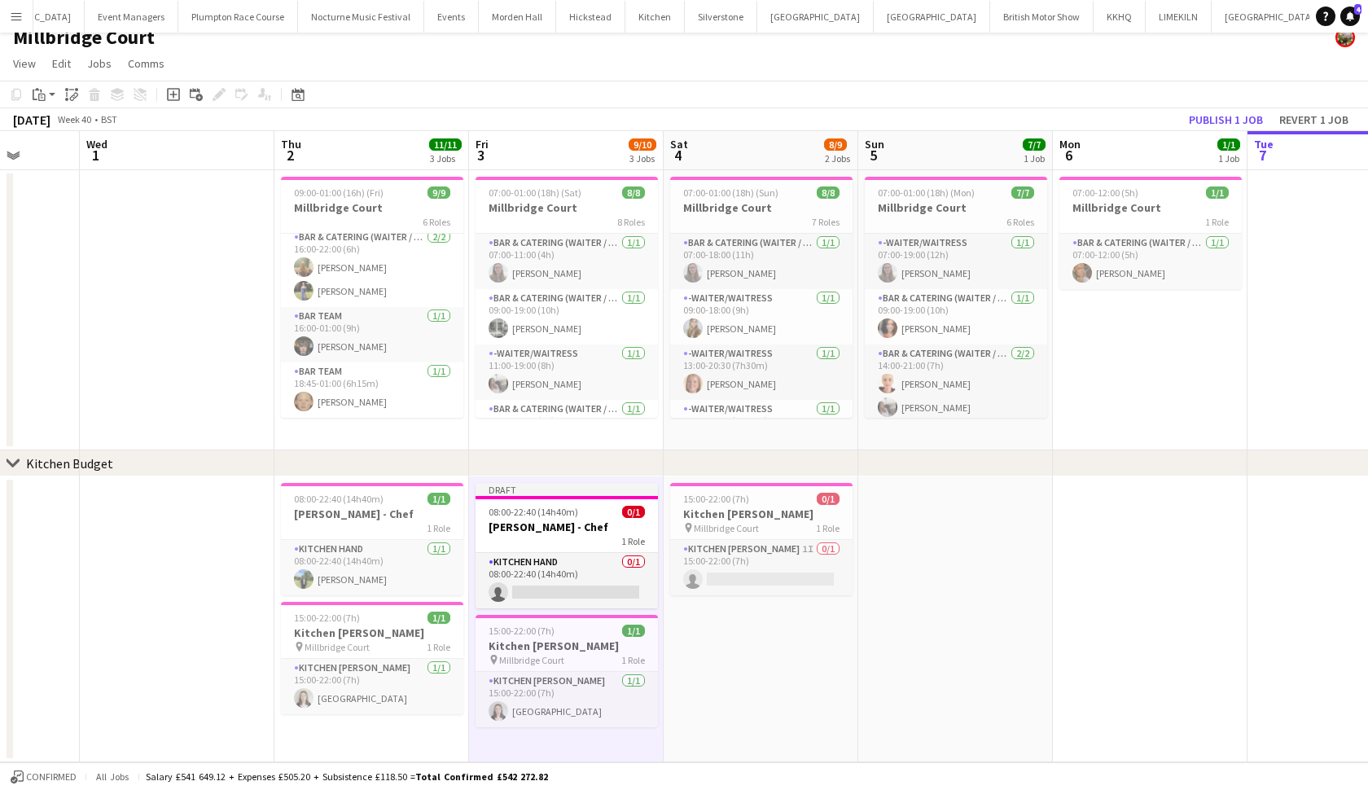
scroll to position [1, 0]
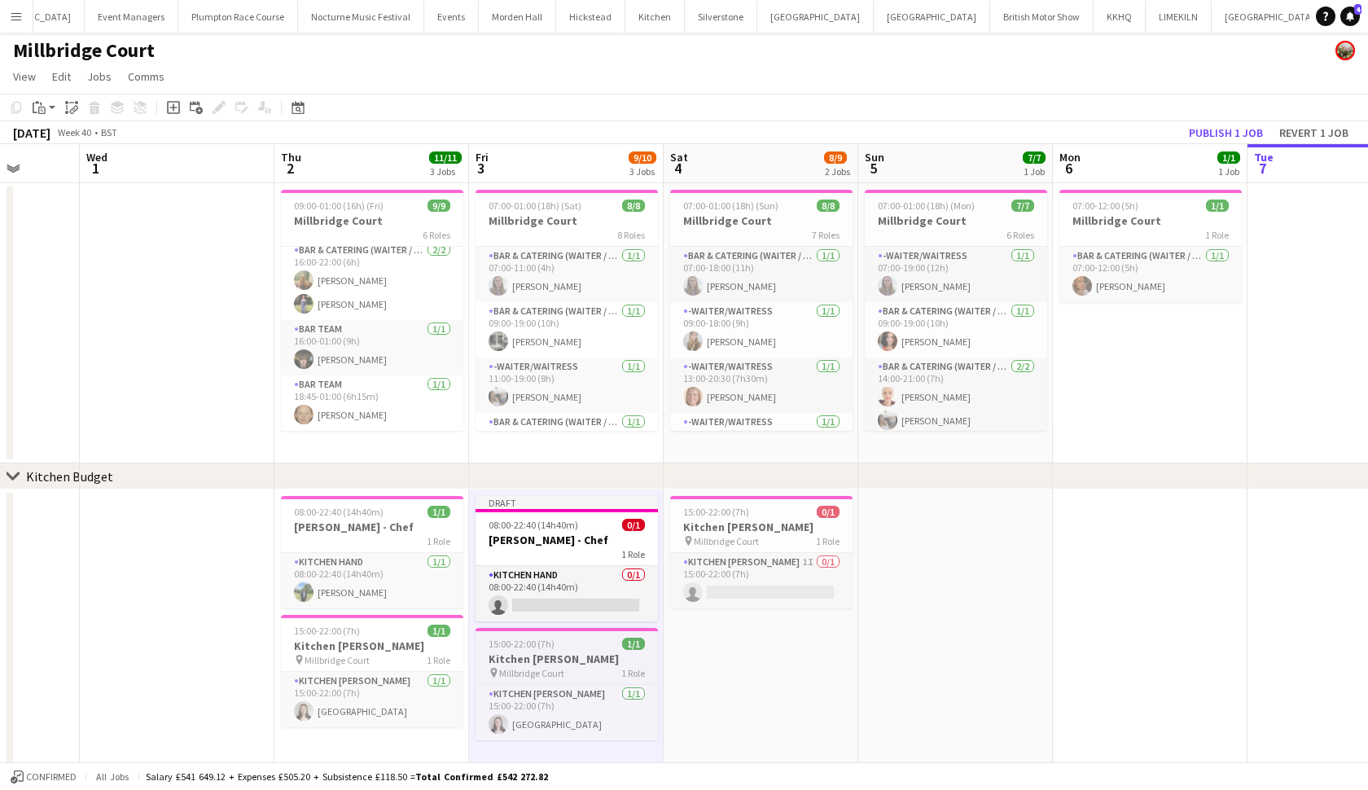
click at [569, 670] on div "pin Millbridge Court 1 Role" at bounding box center [567, 672] width 182 height 13
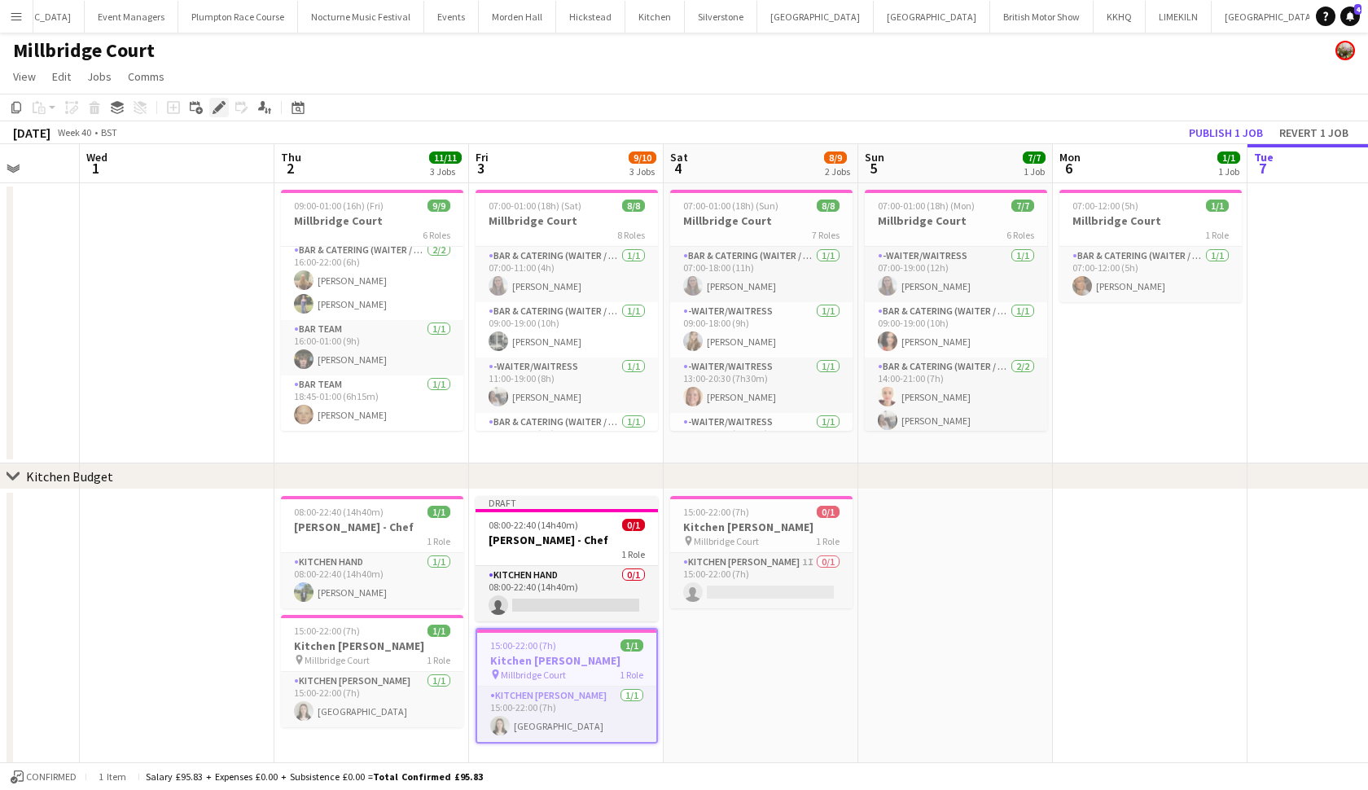
click at [218, 108] on icon at bounding box center [218, 107] width 9 height 9
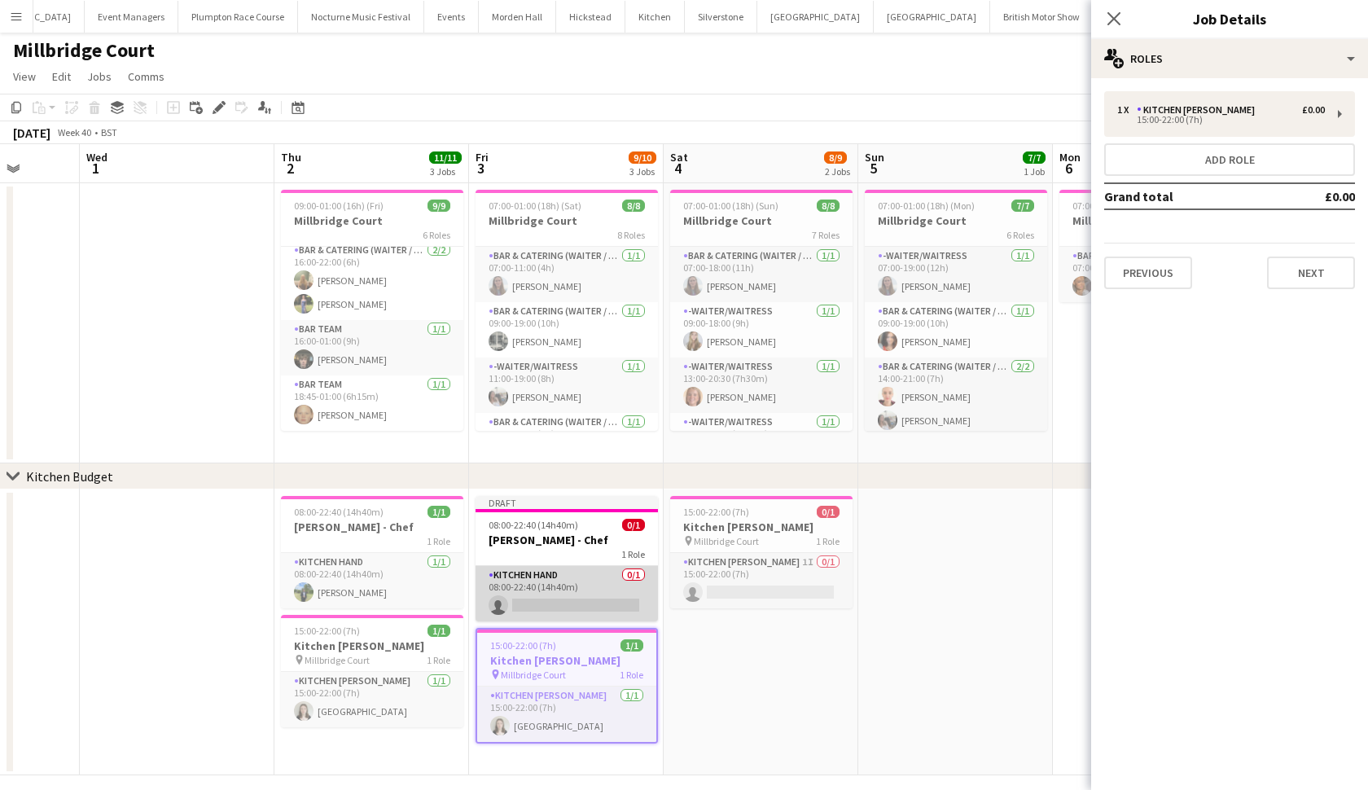
click at [554, 606] on app-card-role "Kitchen Hand 0/1 08:00-22:40 (14h40m) single-neutral-actions" at bounding box center [567, 593] width 182 height 55
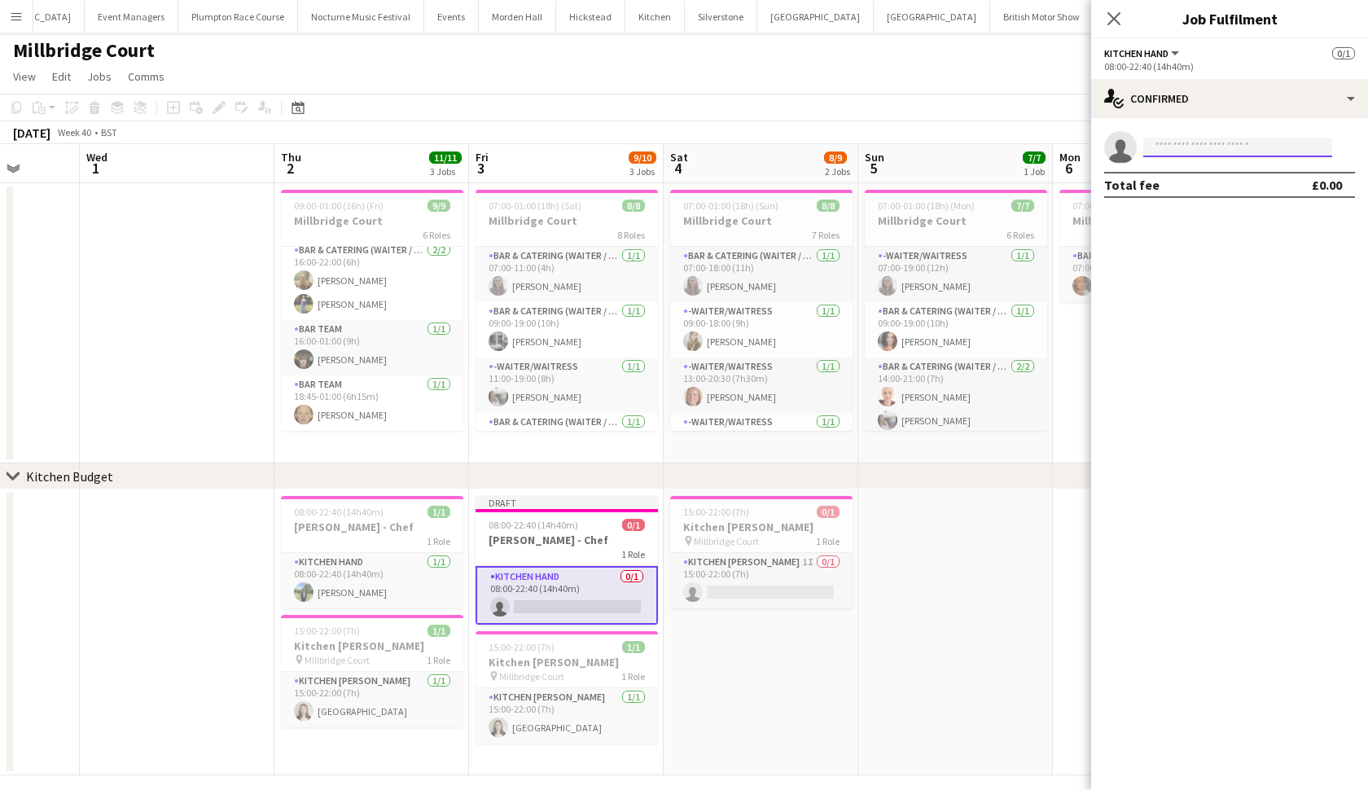
click at [1212, 151] on input at bounding box center [1237, 148] width 189 height 20
type input "******"
drag, startPoint x: 1307, startPoint y: 677, endPoint x: 1254, endPoint y: 174, distance: 505.2
click at [1254, 174] on span "Harvey Gardner Active" at bounding box center [1237, 171] width 163 height 14
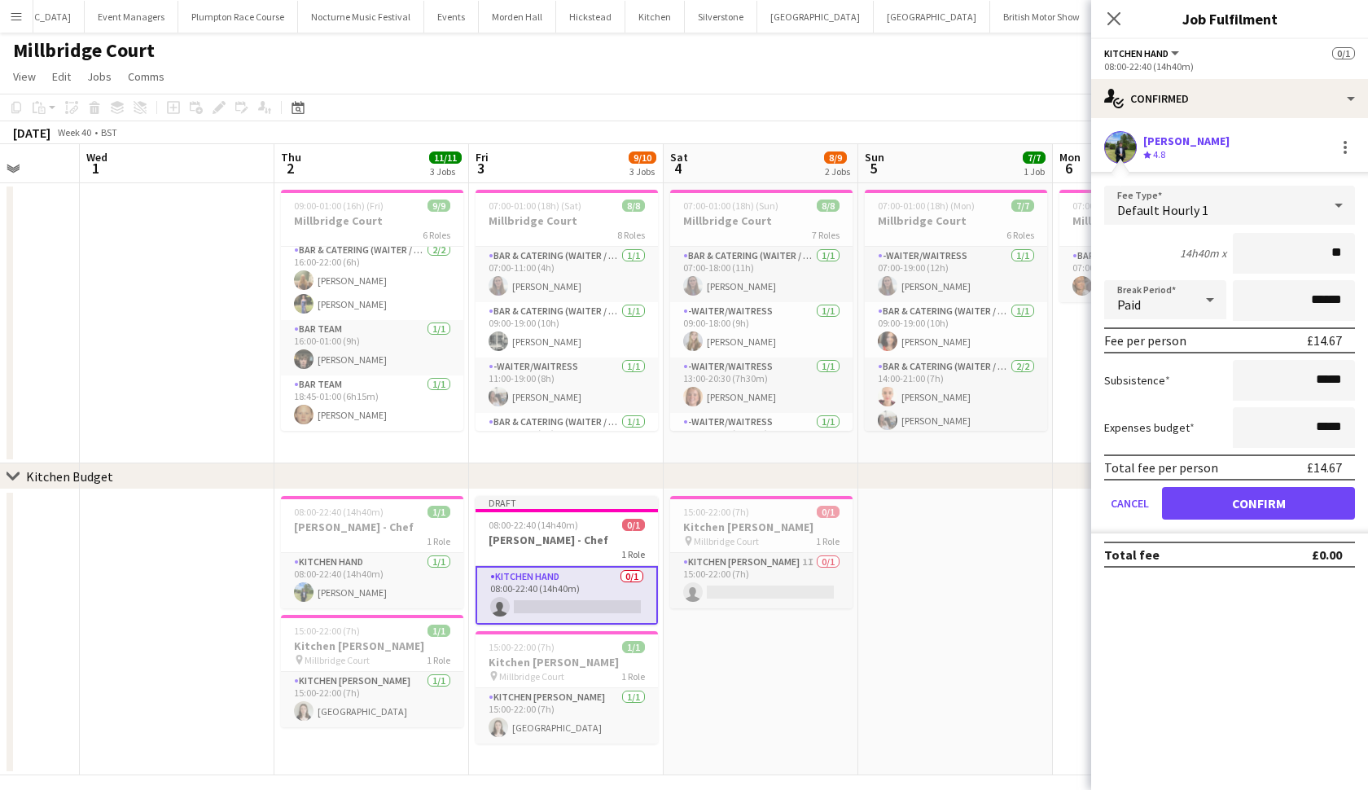
type input "***"
click at [1258, 503] on button "Confirm" at bounding box center [1258, 503] width 193 height 33
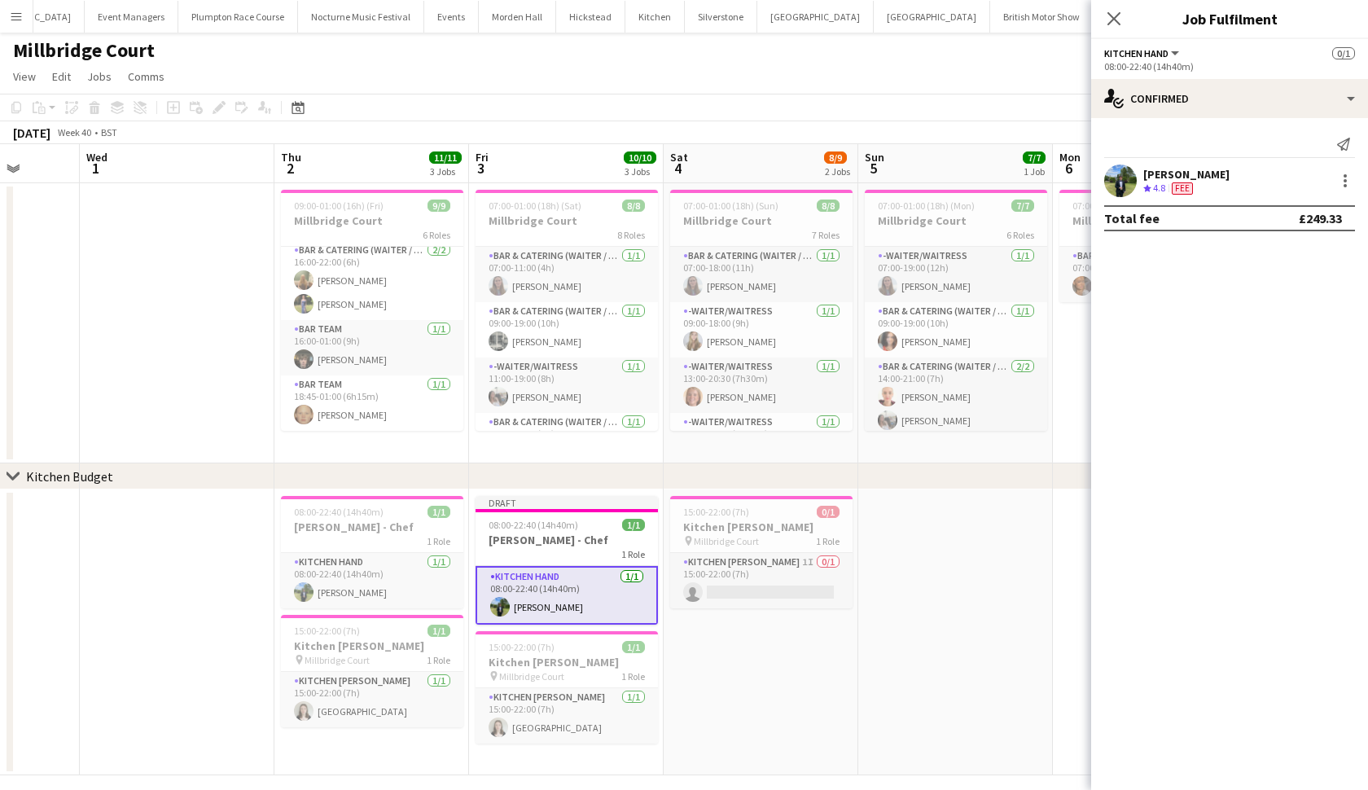
click at [954, 655] on app-date-cell at bounding box center [955, 632] width 195 height 286
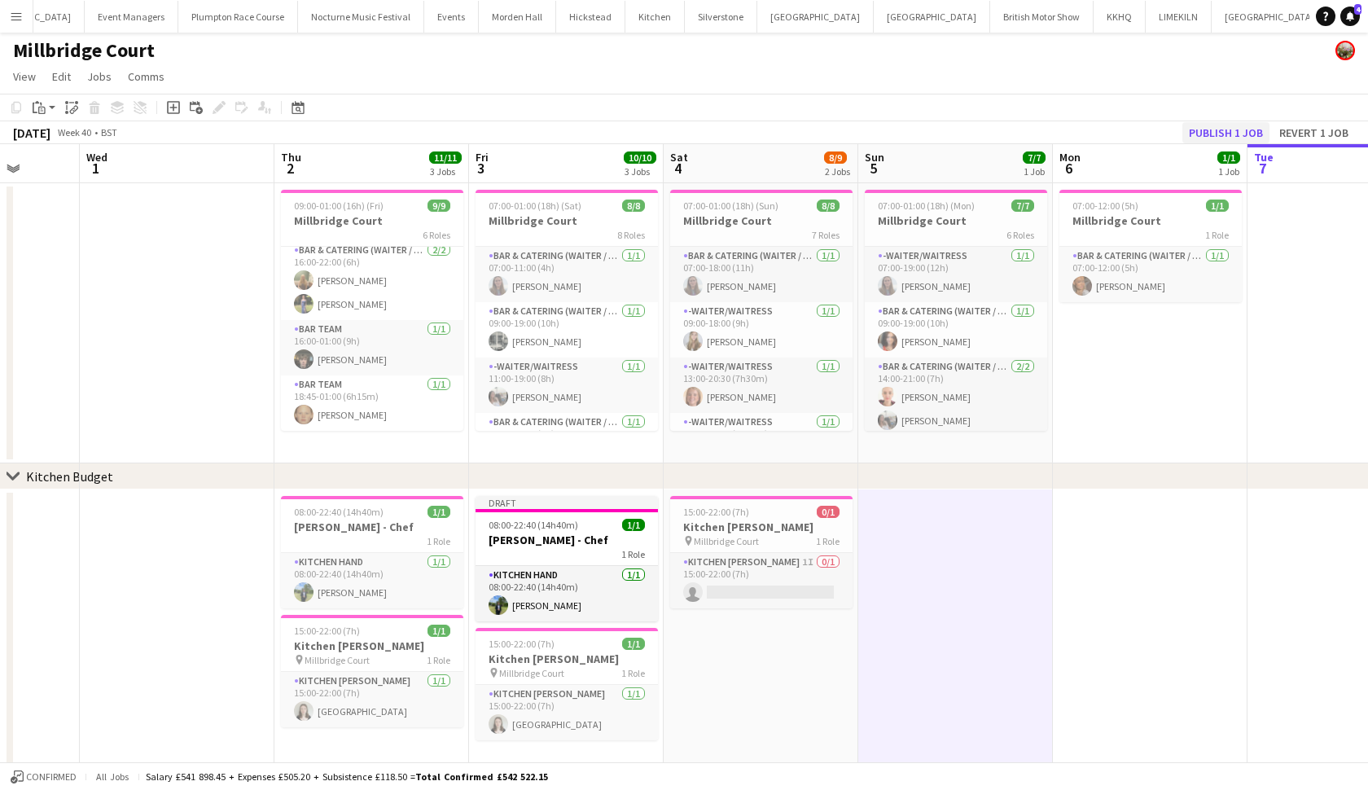
click at [1211, 128] on button "Publish 1 job" at bounding box center [1225, 132] width 87 height 21
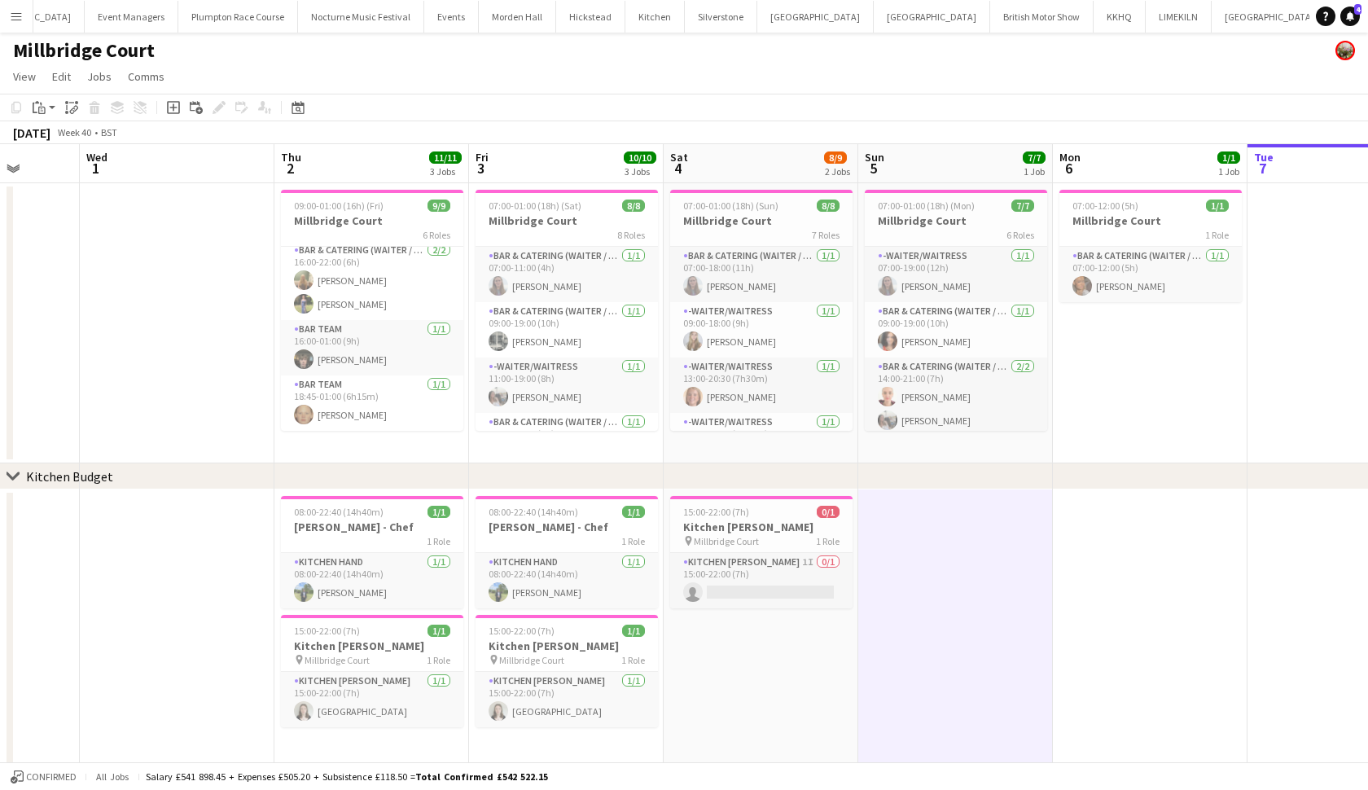
click at [594, 519] on app-job-card "08:00-22:40 (14h40m) 1/1 Harvey - Chef 1 Role Kitchen Hand 1/1 08:00-22:40 (14h…" at bounding box center [567, 552] width 182 height 112
click at [594, 518] on div "08:00-22:40 (14h40m) 1/1" at bounding box center [567, 512] width 182 height 12
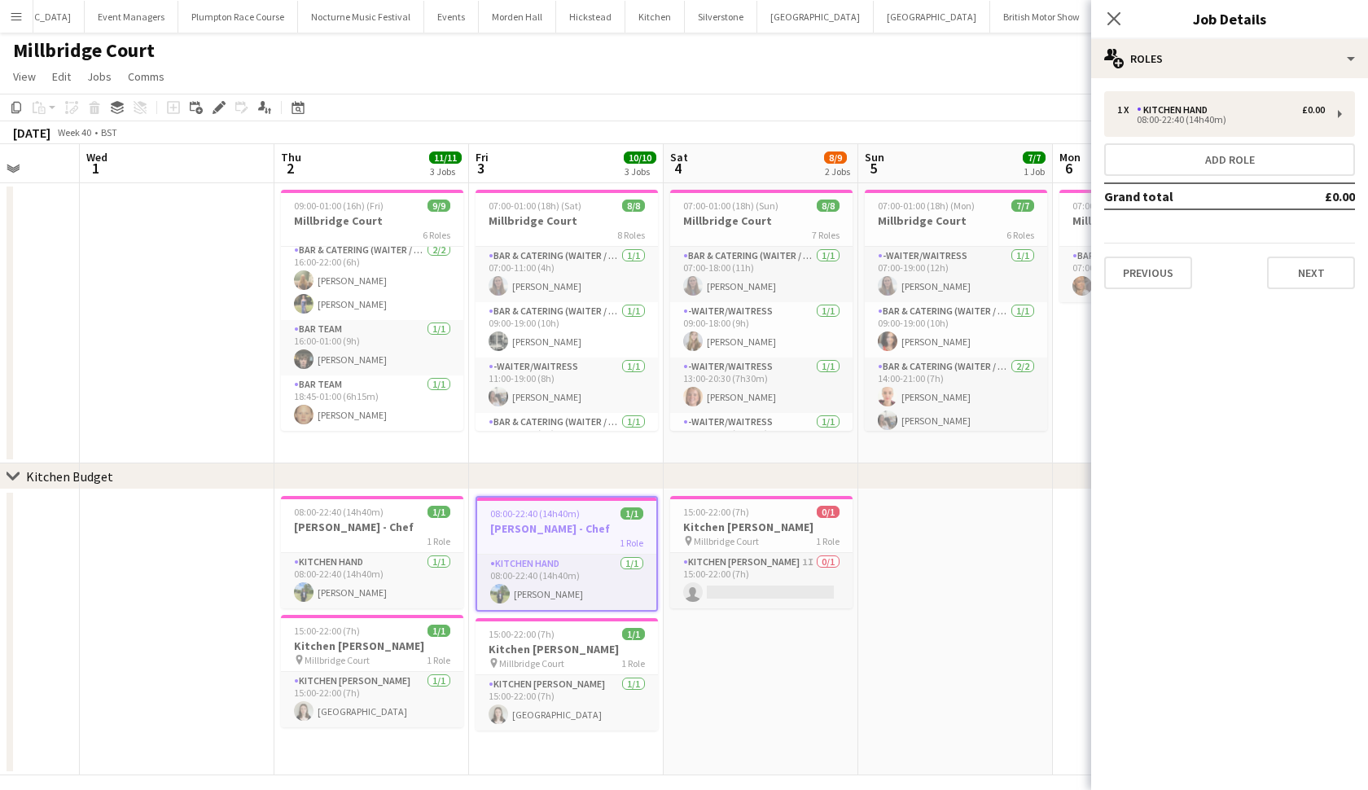
click at [738, 687] on app-date-cell "15:00-22:00 (7h) 0/1 Kitchen Porter pin Millbridge Court 1 Role Kitchen Porter …" at bounding box center [761, 632] width 195 height 286
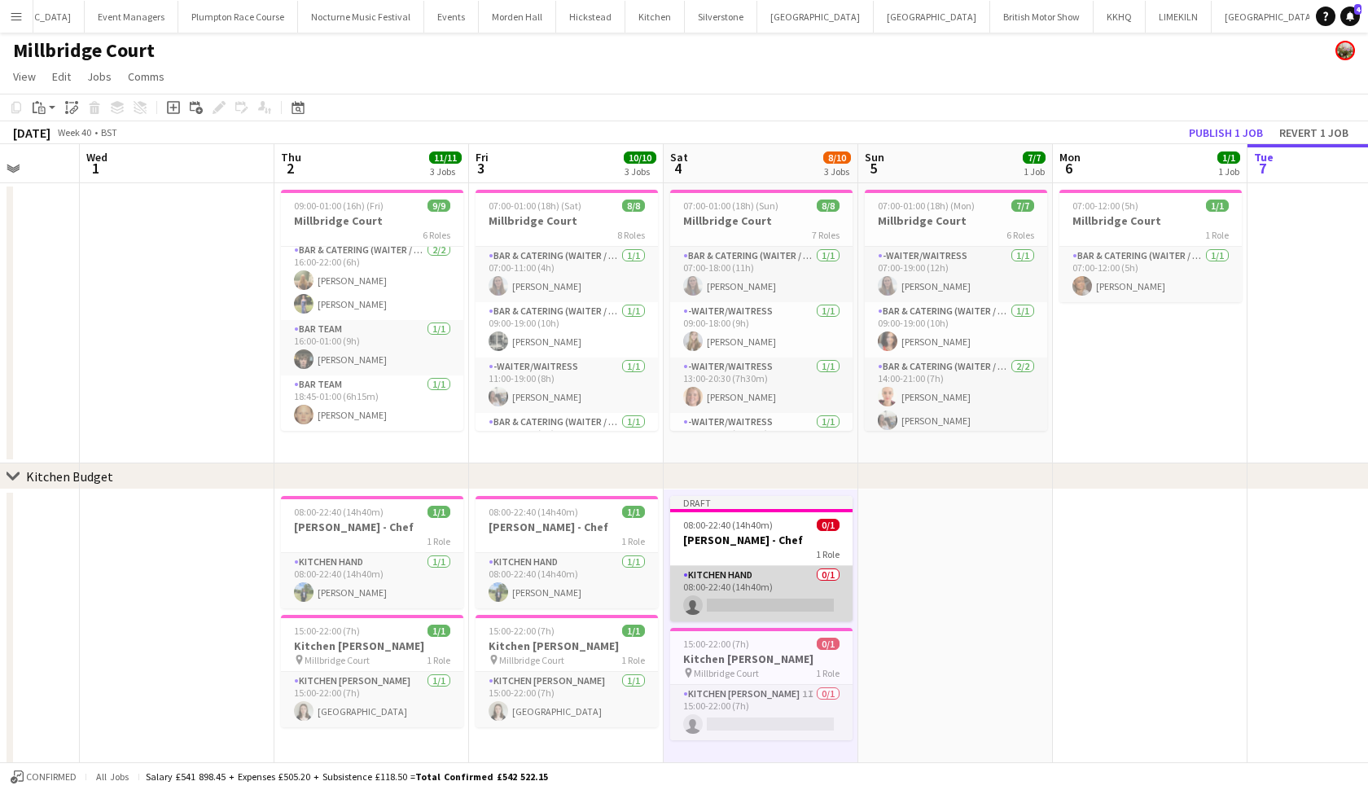
click at [772, 598] on app-card-role "Kitchen Hand 0/1 08:00-22:40 (14h40m) single-neutral-actions" at bounding box center [761, 593] width 182 height 55
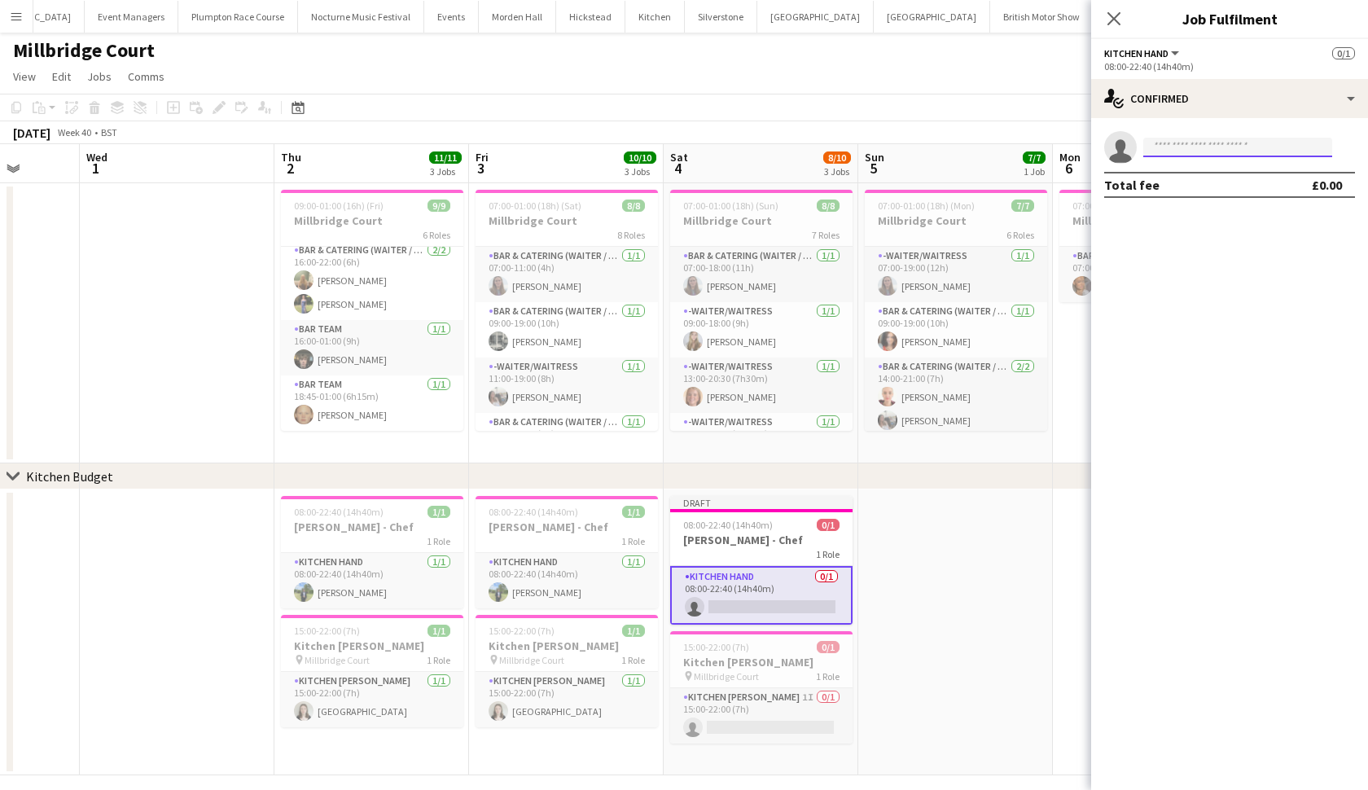
click at [1240, 147] on input at bounding box center [1237, 148] width 189 height 20
type input "******"
drag, startPoint x: 1240, startPoint y: 147, endPoint x: 1252, endPoint y: 190, distance: 44.1
click at [1252, 191] on span "+447484237248" at bounding box center [1237, 197] width 163 height 13
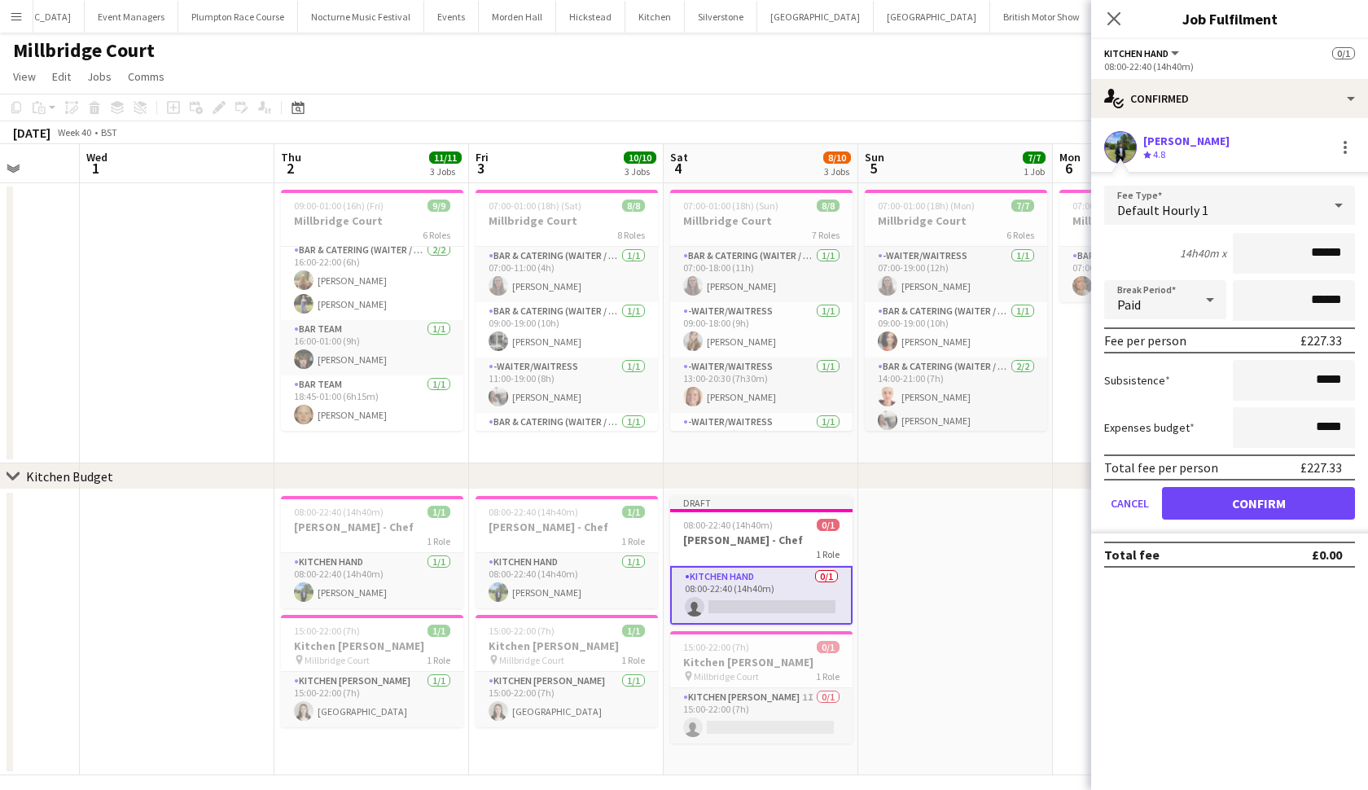
click at [1258, 503] on button "Confirm" at bounding box center [1258, 503] width 193 height 33
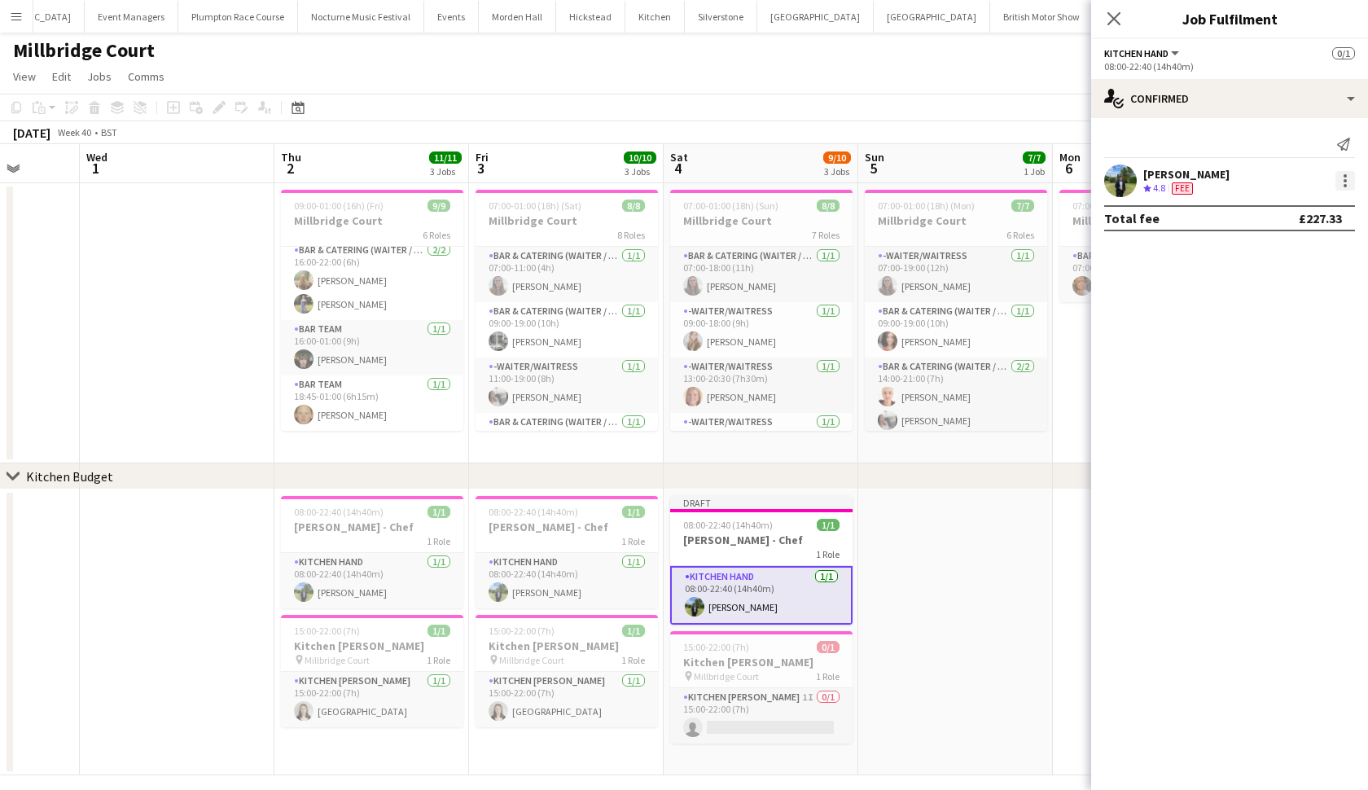
click at [1341, 178] on div at bounding box center [1346, 181] width 20 height 20
click at [1327, 219] on button "Edit fee" at bounding box center [1291, 210] width 127 height 39
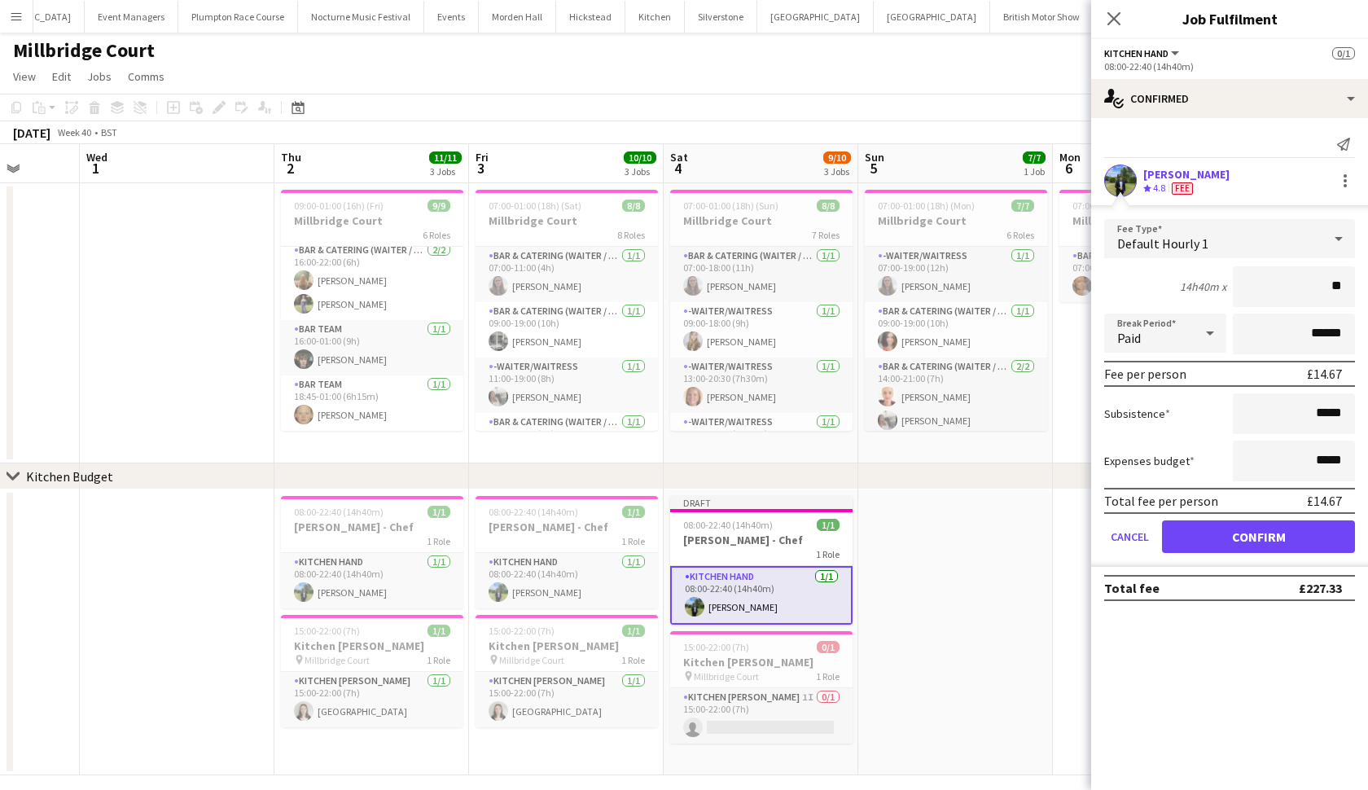
type input "***"
click at [1258, 537] on button "Confirm" at bounding box center [1258, 536] width 193 height 33
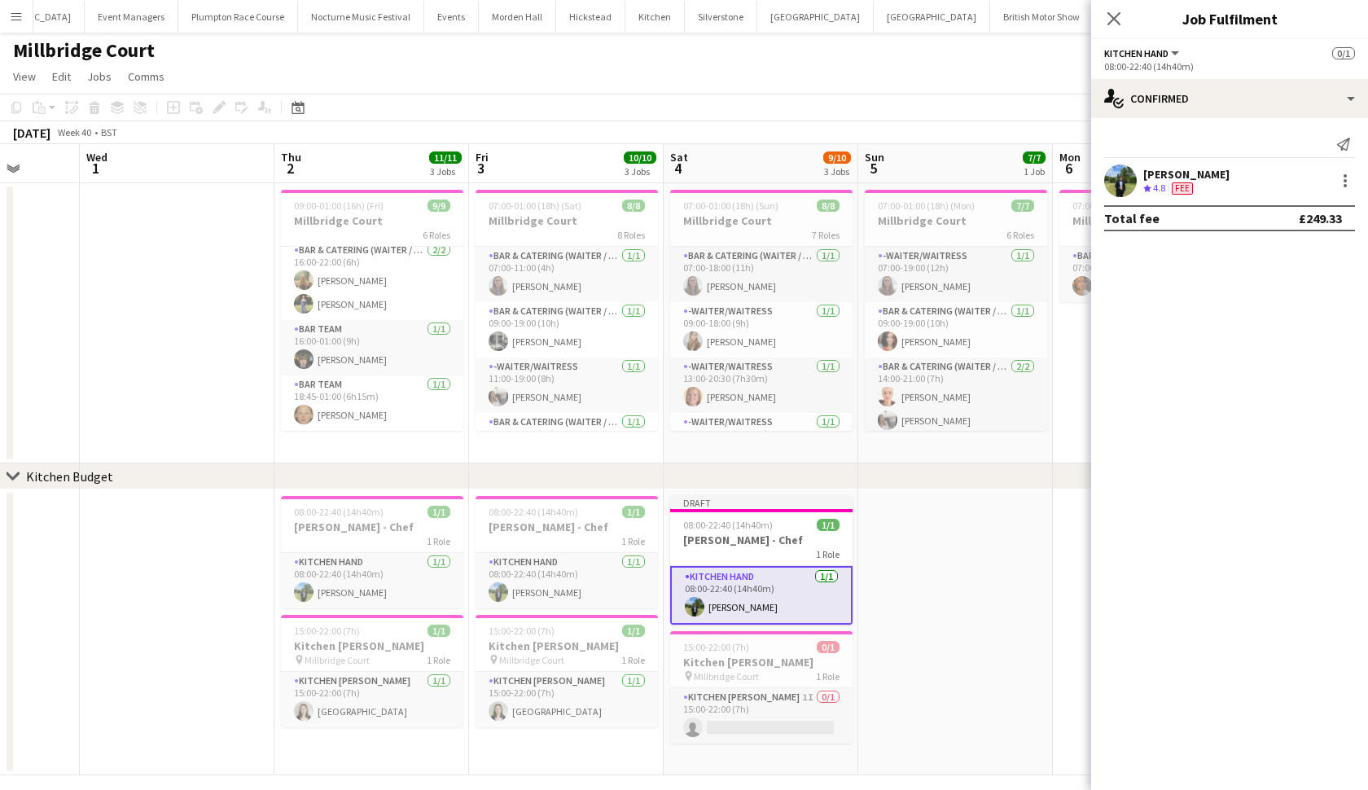
scroll to position [0, 505]
click at [1002, 568] on app-date-cell at bounding box center [955, 632] width 195 height 286
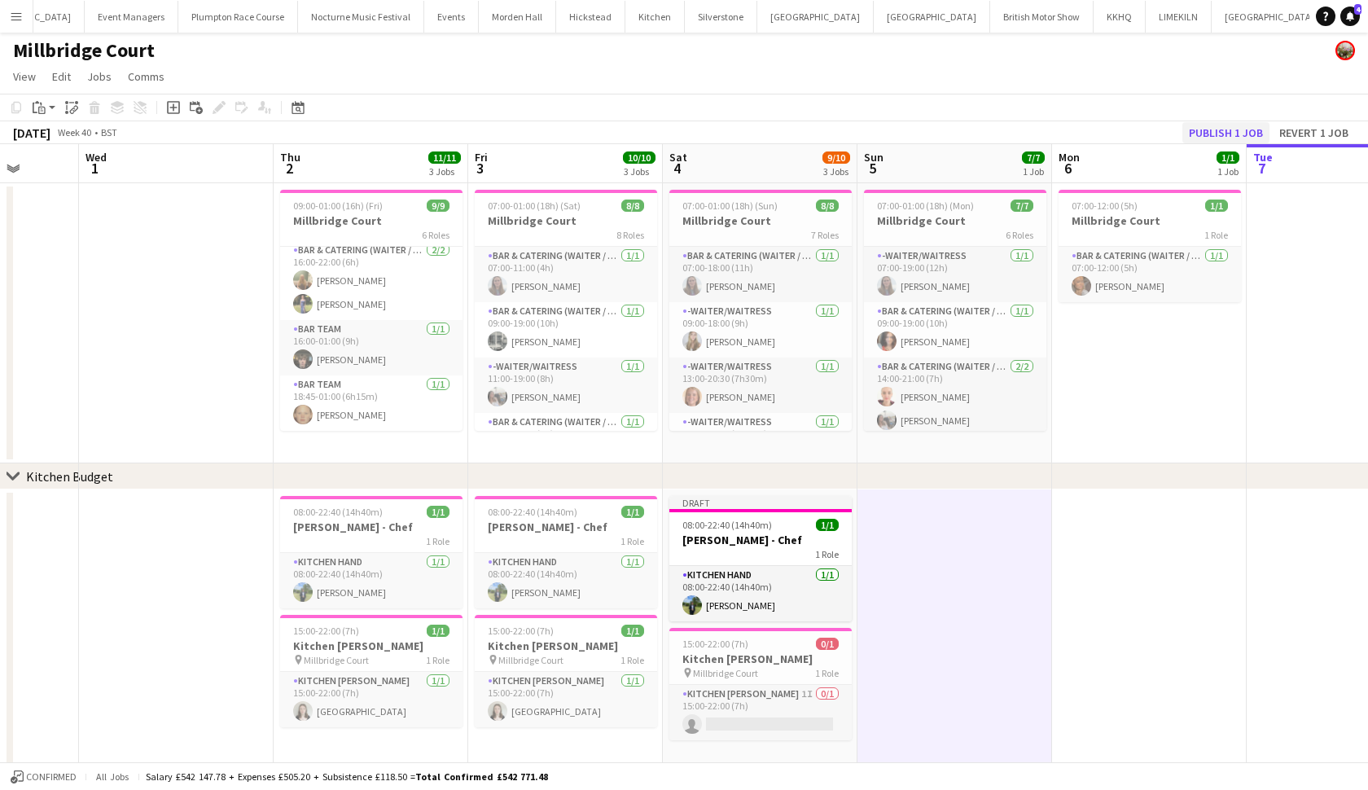
click at [1236, 136] on button "Publish 1 job" at bounding box center [1225, 132] width 87 height 21
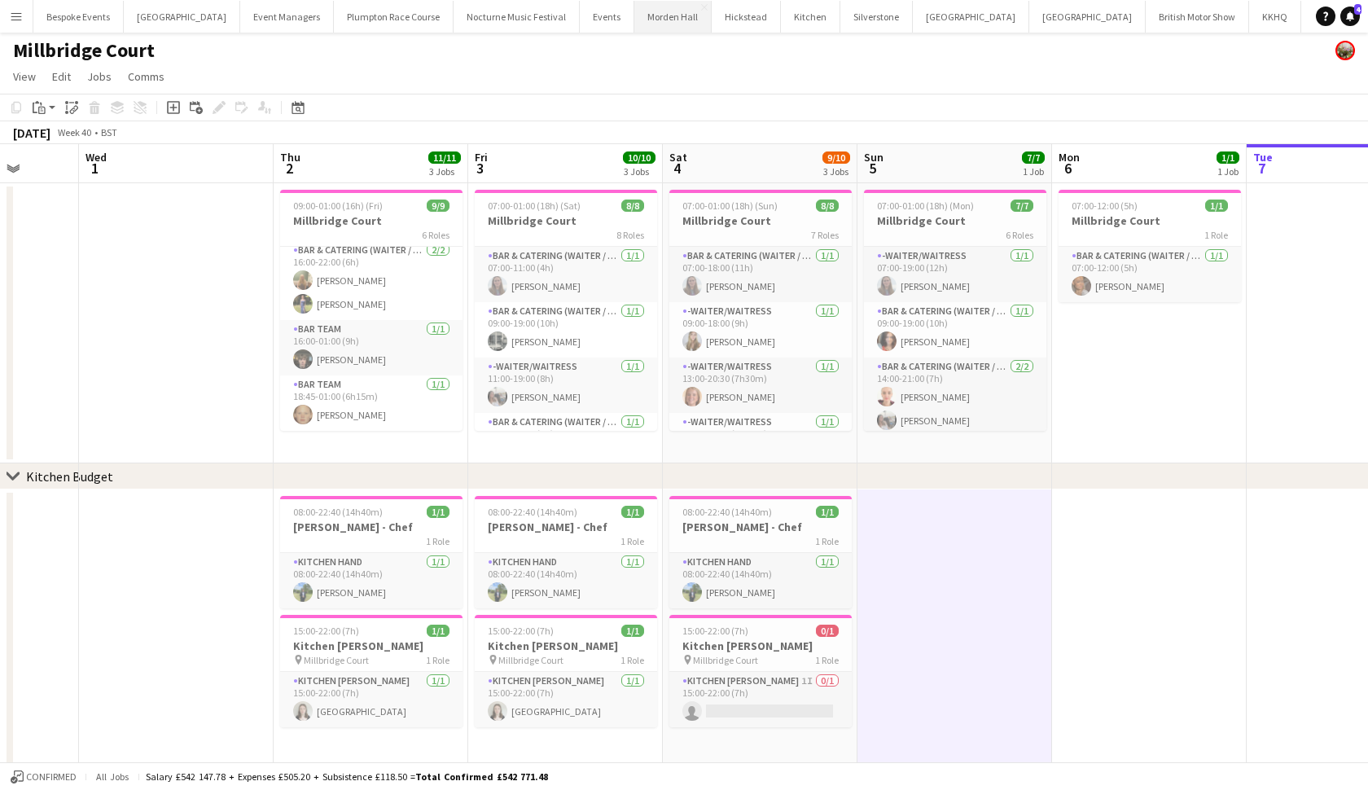
scroll to position [0, 0]
click at [196, 24] on button "Micklefield Hall Close" at bounding box center [182, 17] width 116 height 32
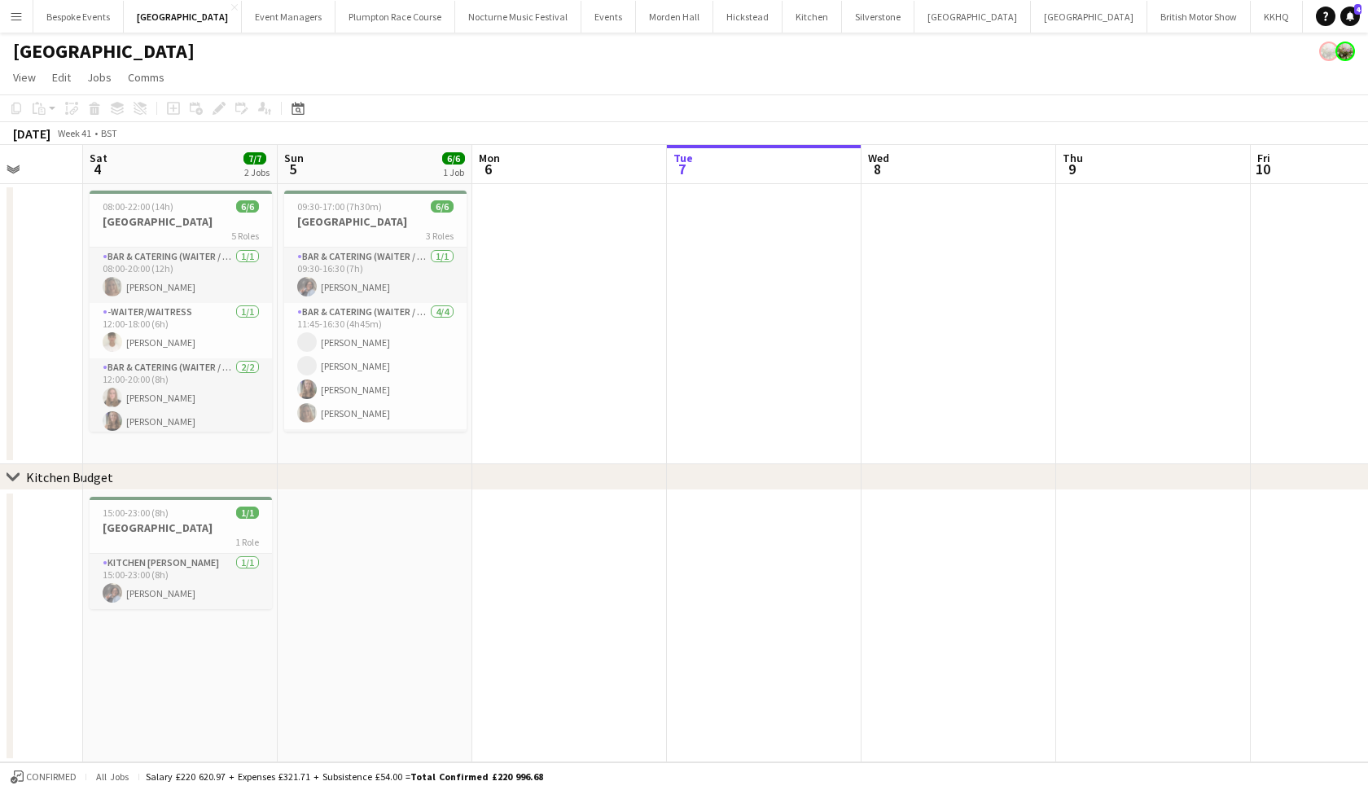
scroll to position [0, 384]
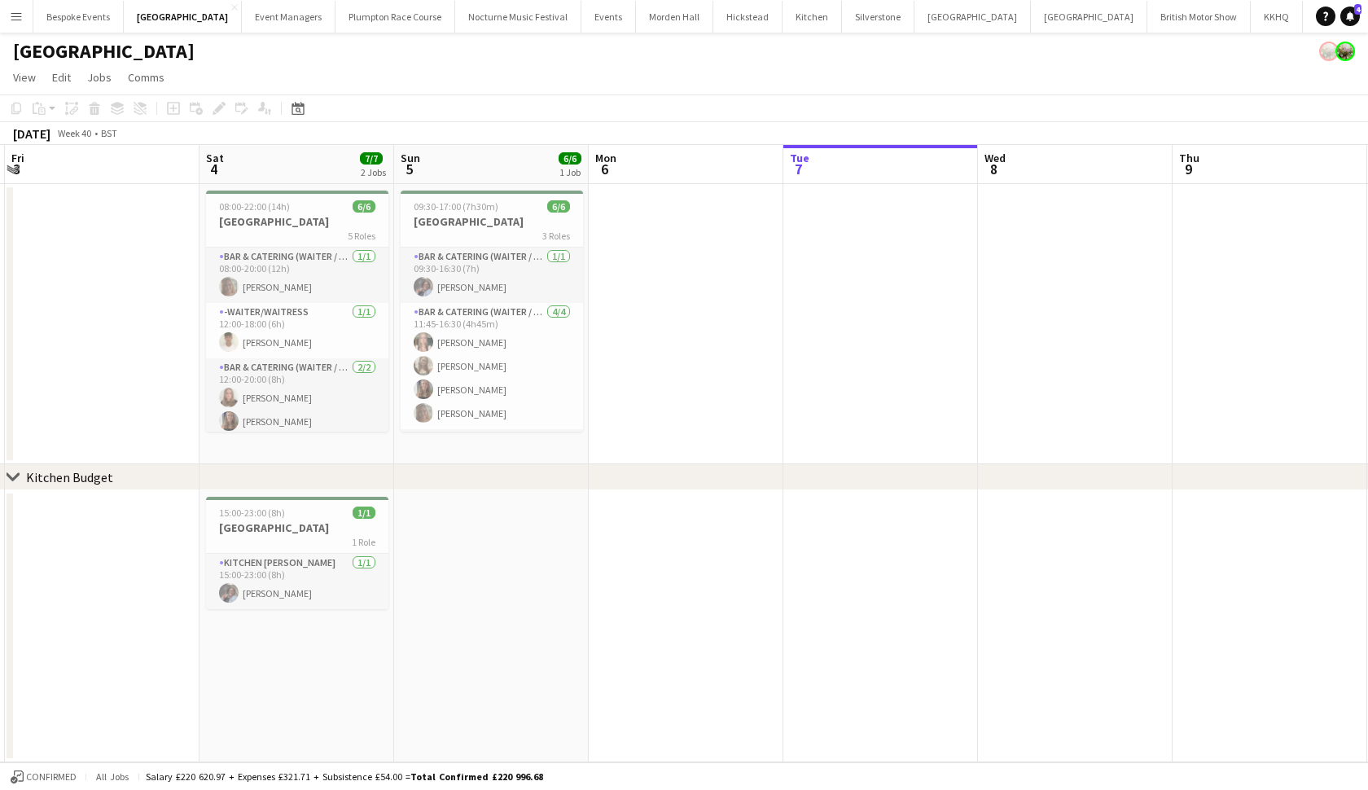
click at [483, 536] on app-date-cell at bounding box center [491, 626] width 195 height 272
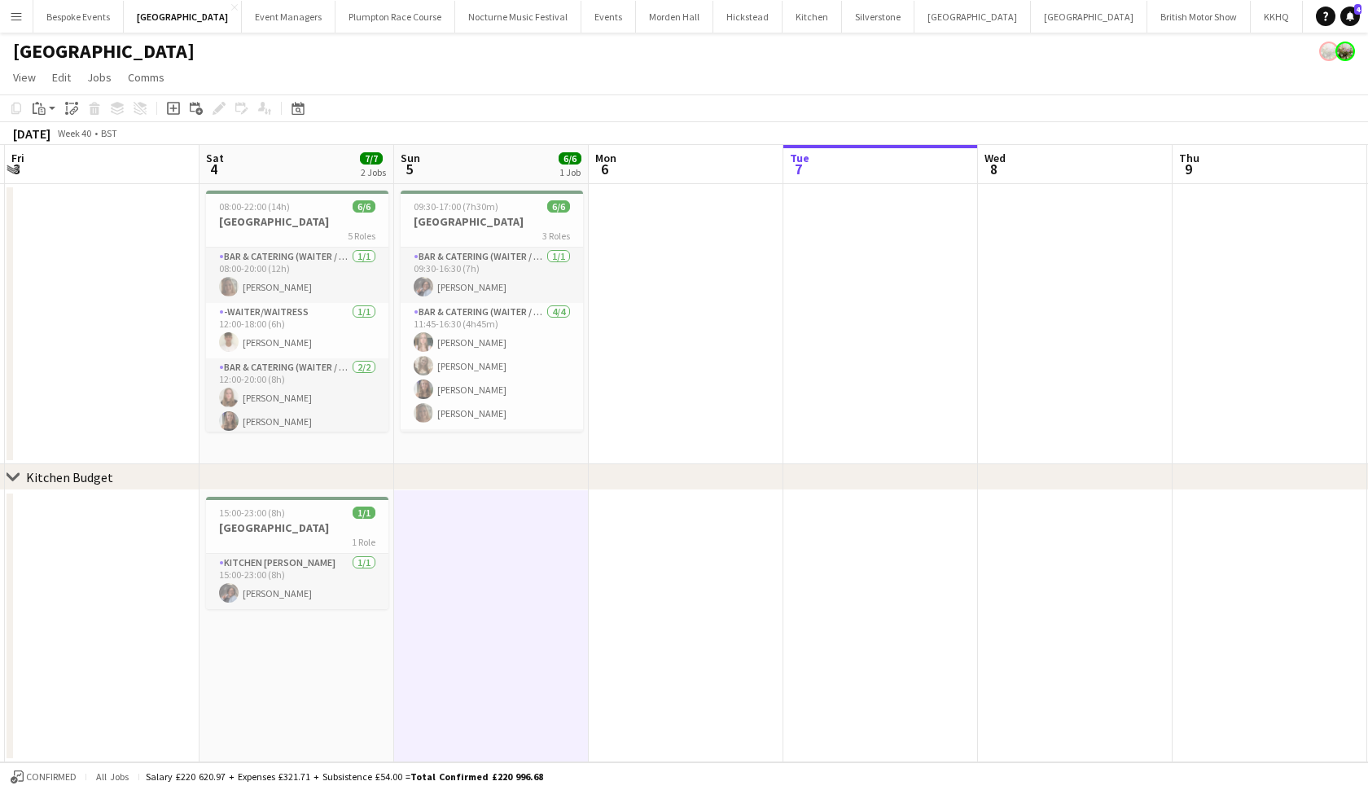
scroll to position [0, 0]
click at [178, 107] on icon "Add job" at bounding box center [173, 108] width 13 height 13
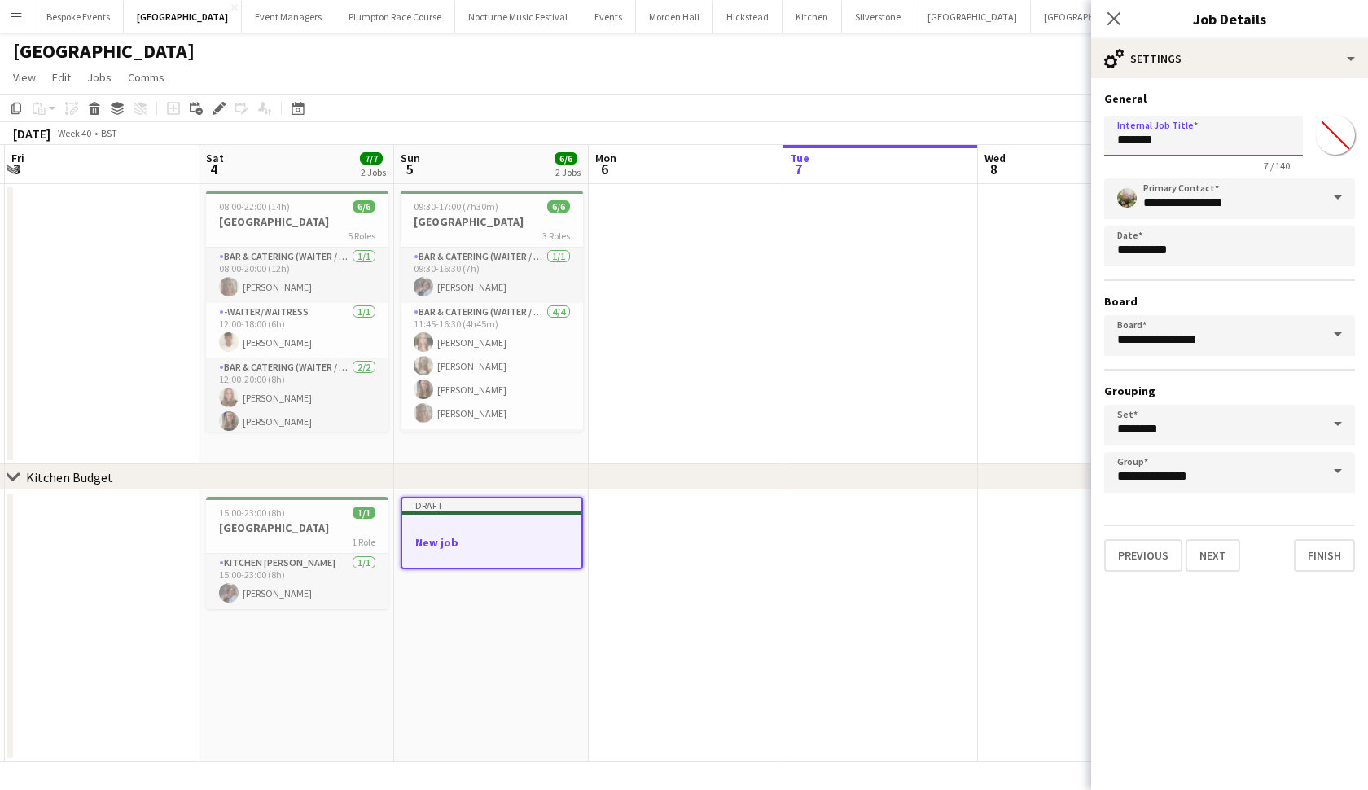
drag, startPoint x: 1174, startPoint y: 137, endPoint x: 1106, endPoint y: 136, distance: 68.4
click at [1106, 136] on input "*******" at bounding box center [1203, 136] width 199 height 41
type input "**********"
click at [1202, 555] on button "Next" at bounding box center [1213, 555] width 55 height 33
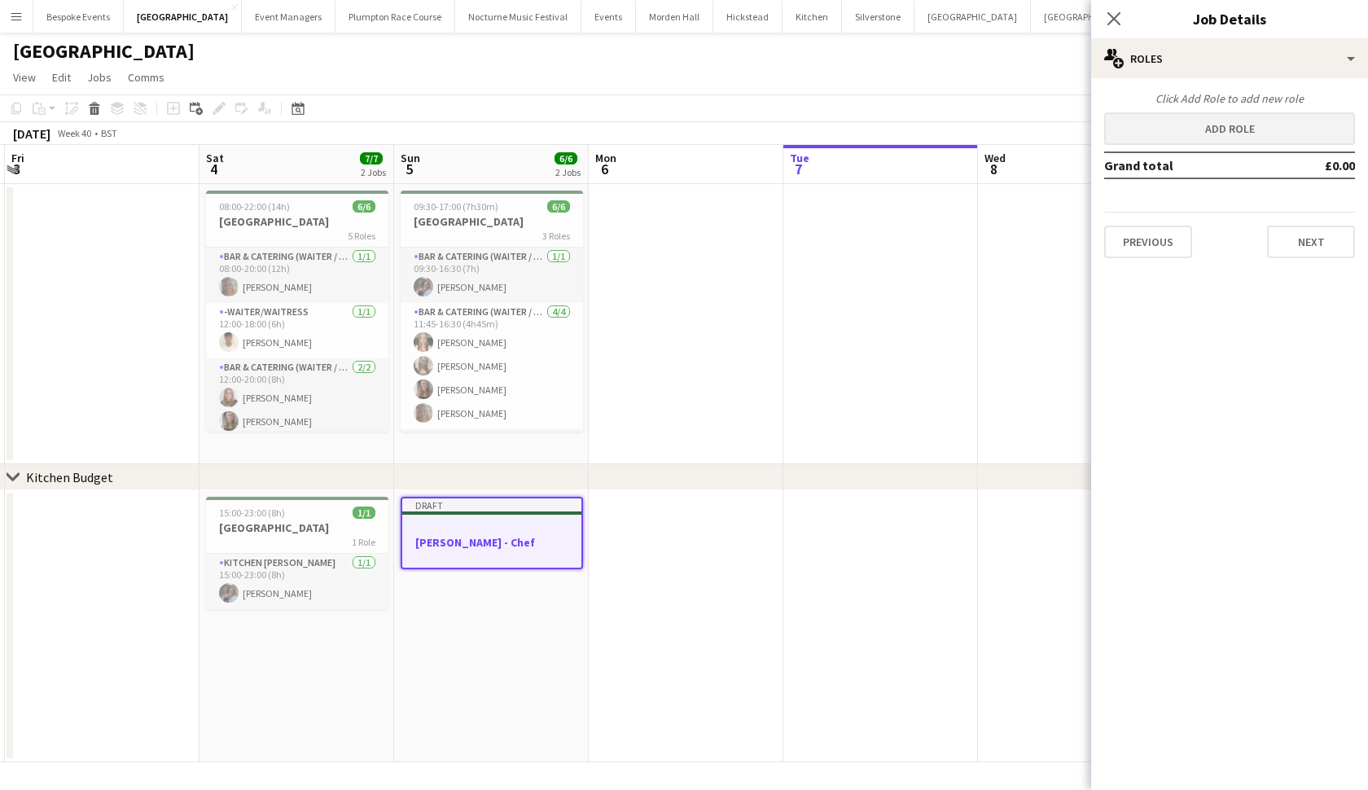
click at [1190, 138] on button "Add role" at bounding box center [1229, 128] width 251 height 33
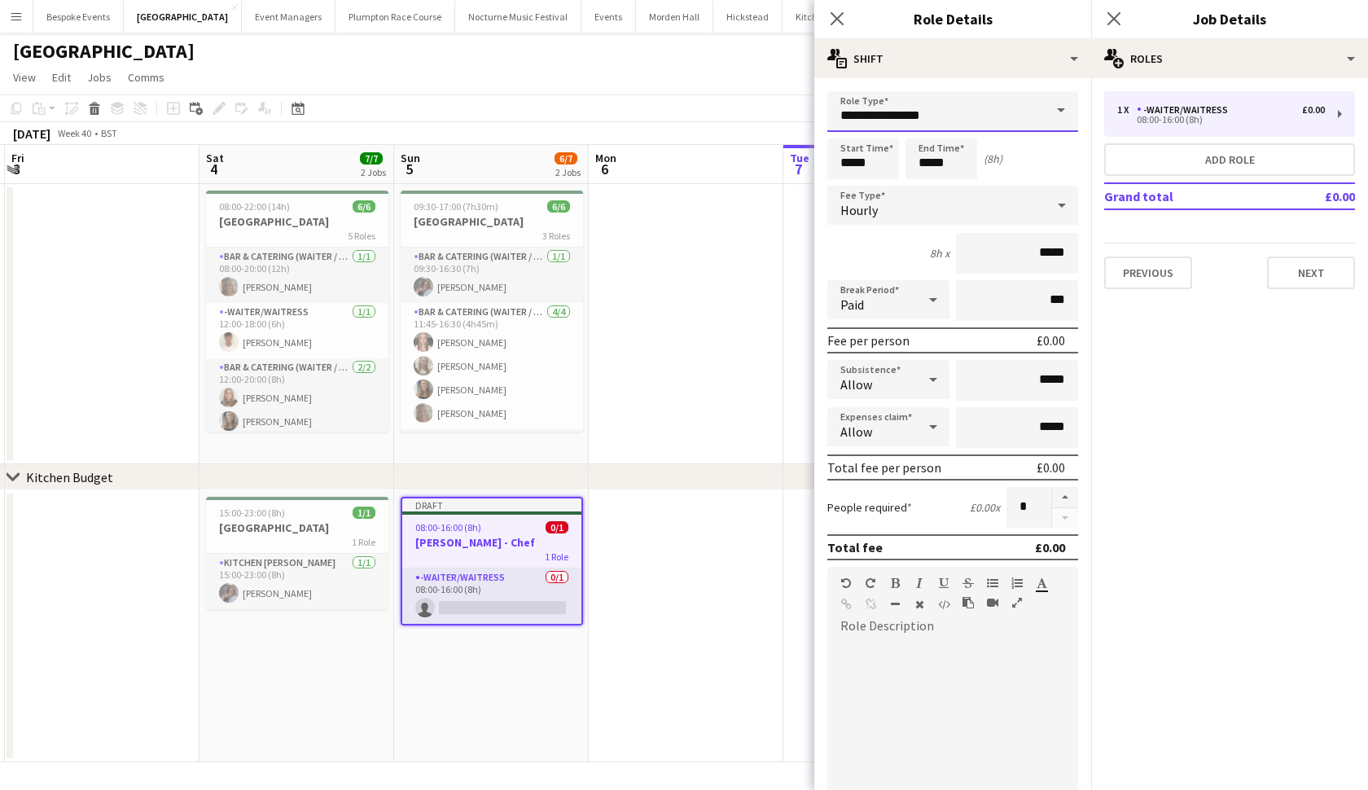
click at [886, 117] on input "**********" at bounding box center [952, 111] width 251 height 41
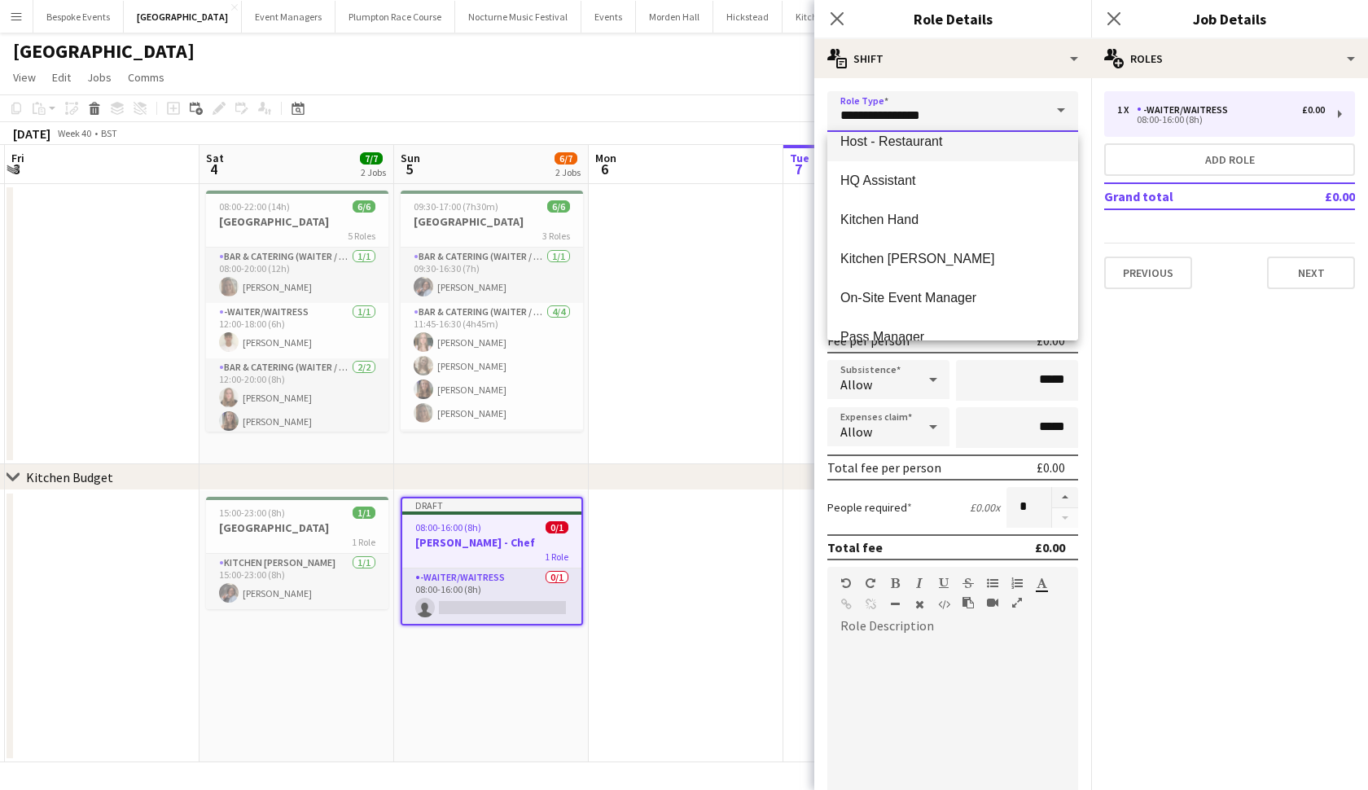
scroll to position [565, 0]
click at [909, 224] on span "Kitchen Hand" at bounding box center [952, 217] width 225 height 15
type input "**********"
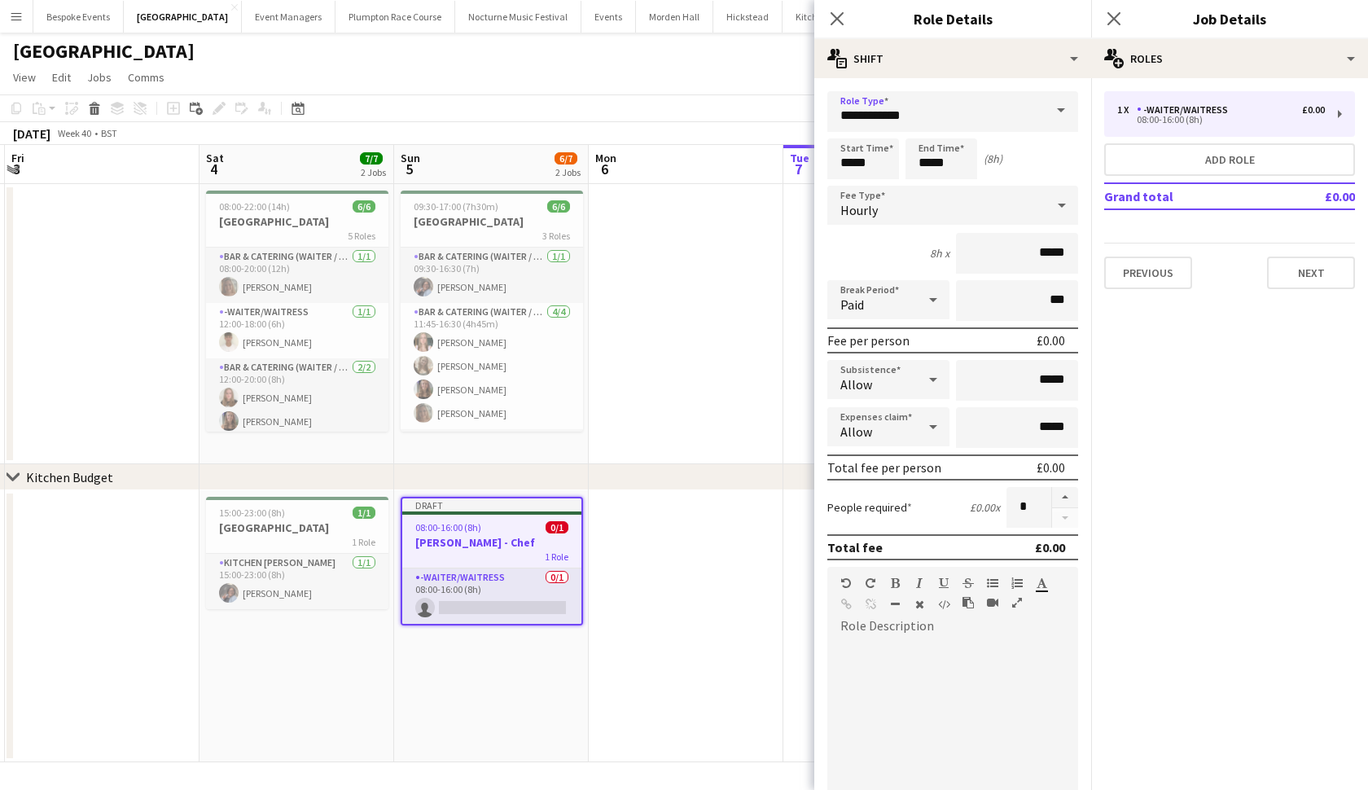
click at [669, 531] on app-date-cell at bounding box center [686, 626] width 195 height 272
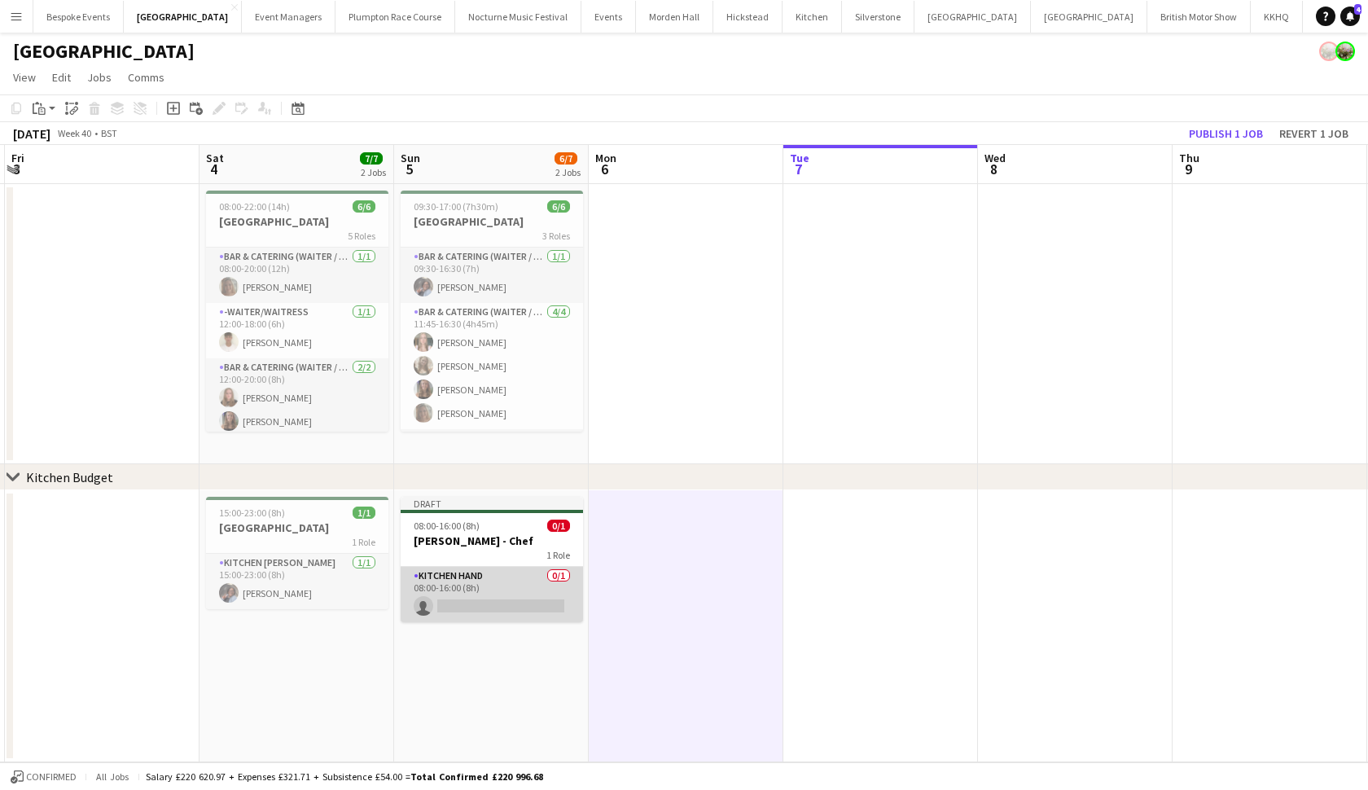
click at [524, 577] on app-card-role "Kitchen Hand 0/1 08:00-16:00 (8h) single-neutral-actions" at bounding box center [492, 594] width 182 height 55
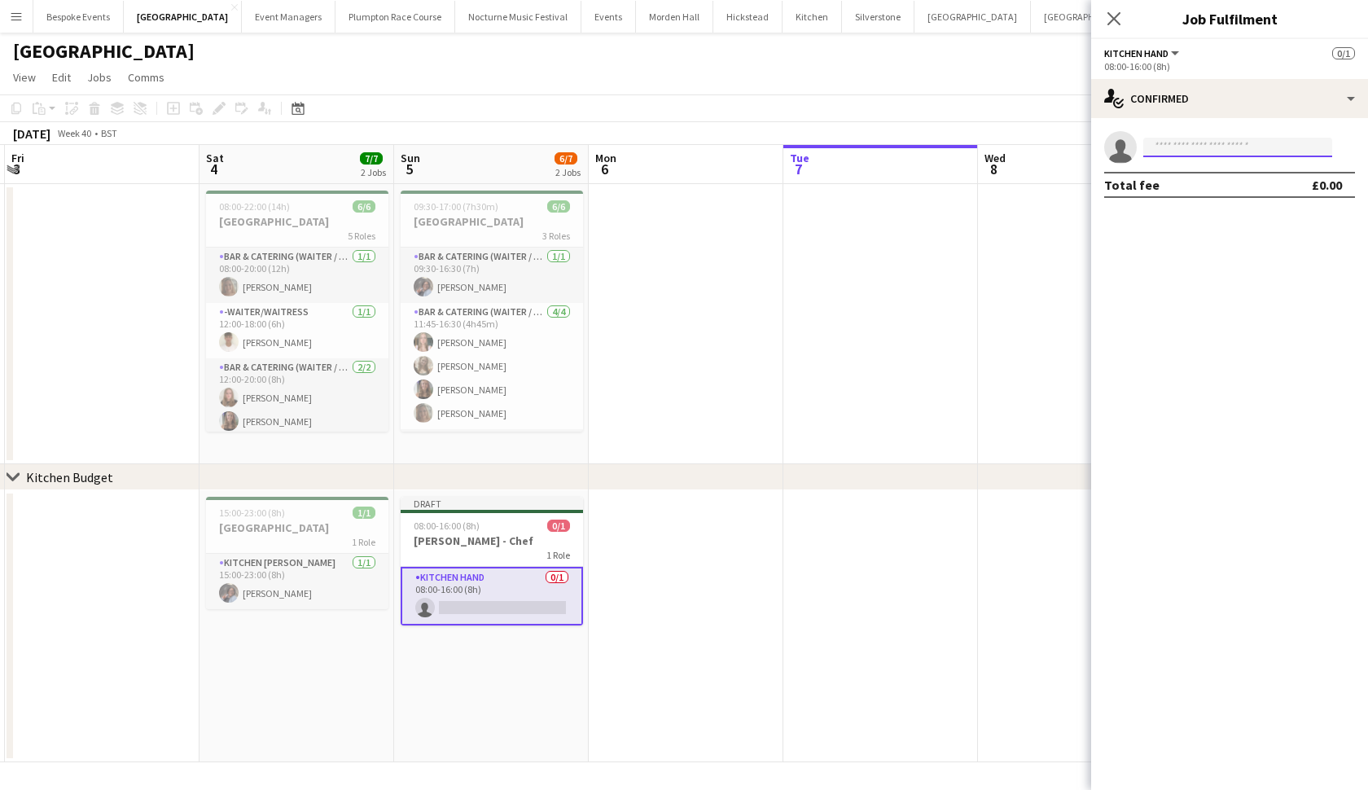
click at [1209, 141] on input at bounding box center [1237, 148] width 189 height 20
type input "******"
drag, startPoint x: 1209, startPoint y: 141, endPoint x: 1219, endPoint y: 180, distance: 40.3
click at [1219, 180] on span "hggardner1@gmail.com" at bounding box center [1237, 184] width 163 height 13
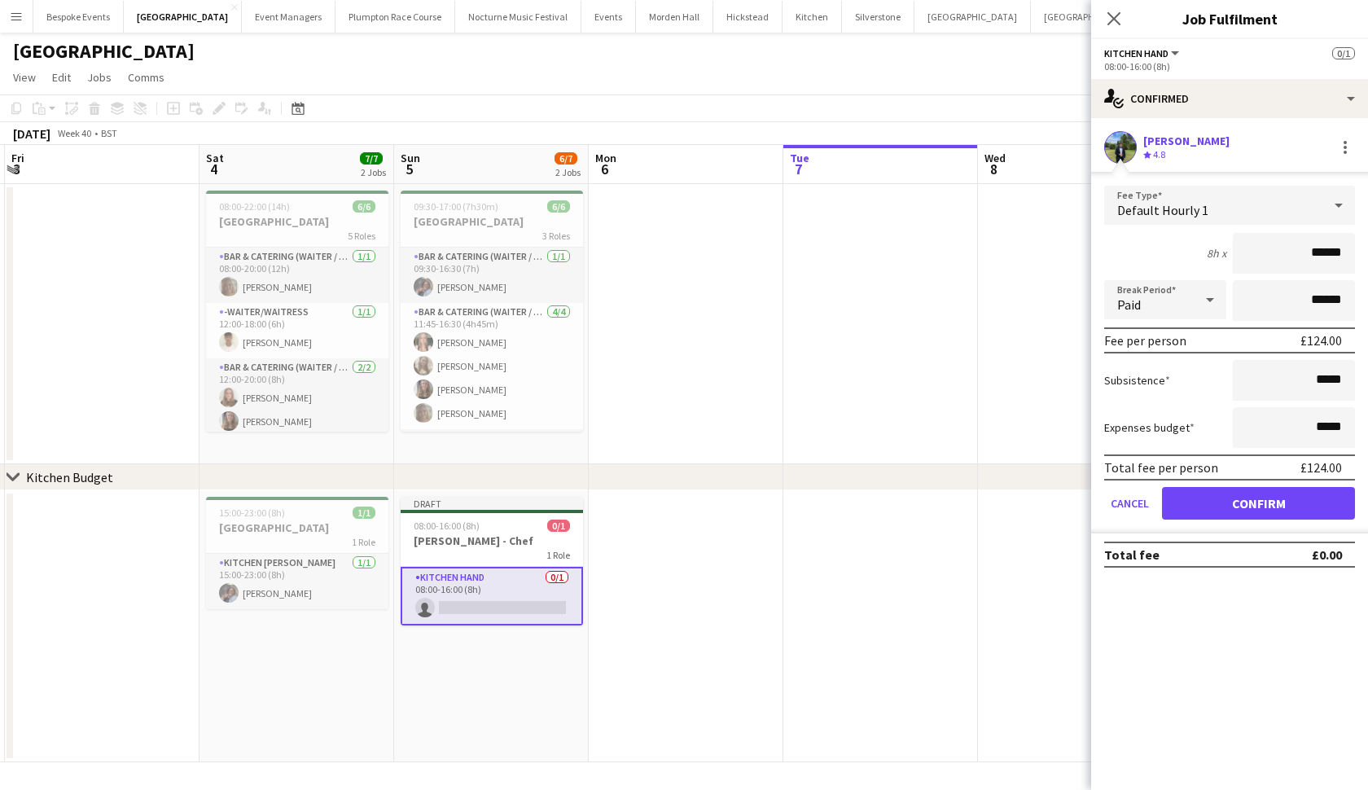
click at [1326, 256] on input "******" at bounding box center [1294, 253] width 122 height 41
type input "******"
click at [1258, 503] on button "Confirm" at bounding box center [1258, 503] width 193 height 33
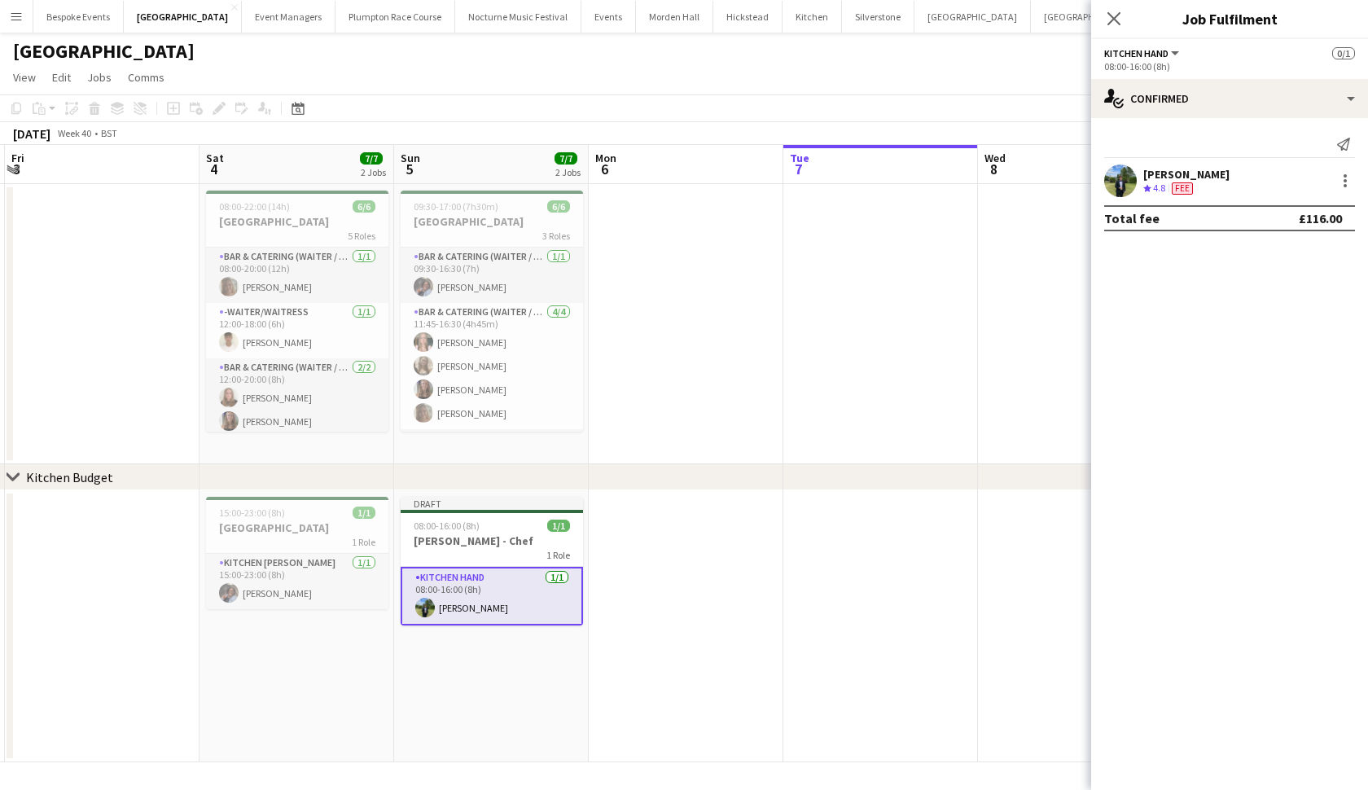
click at [849, 334] on app-date-cell at bounding box center [880, 324] width 195 height 280
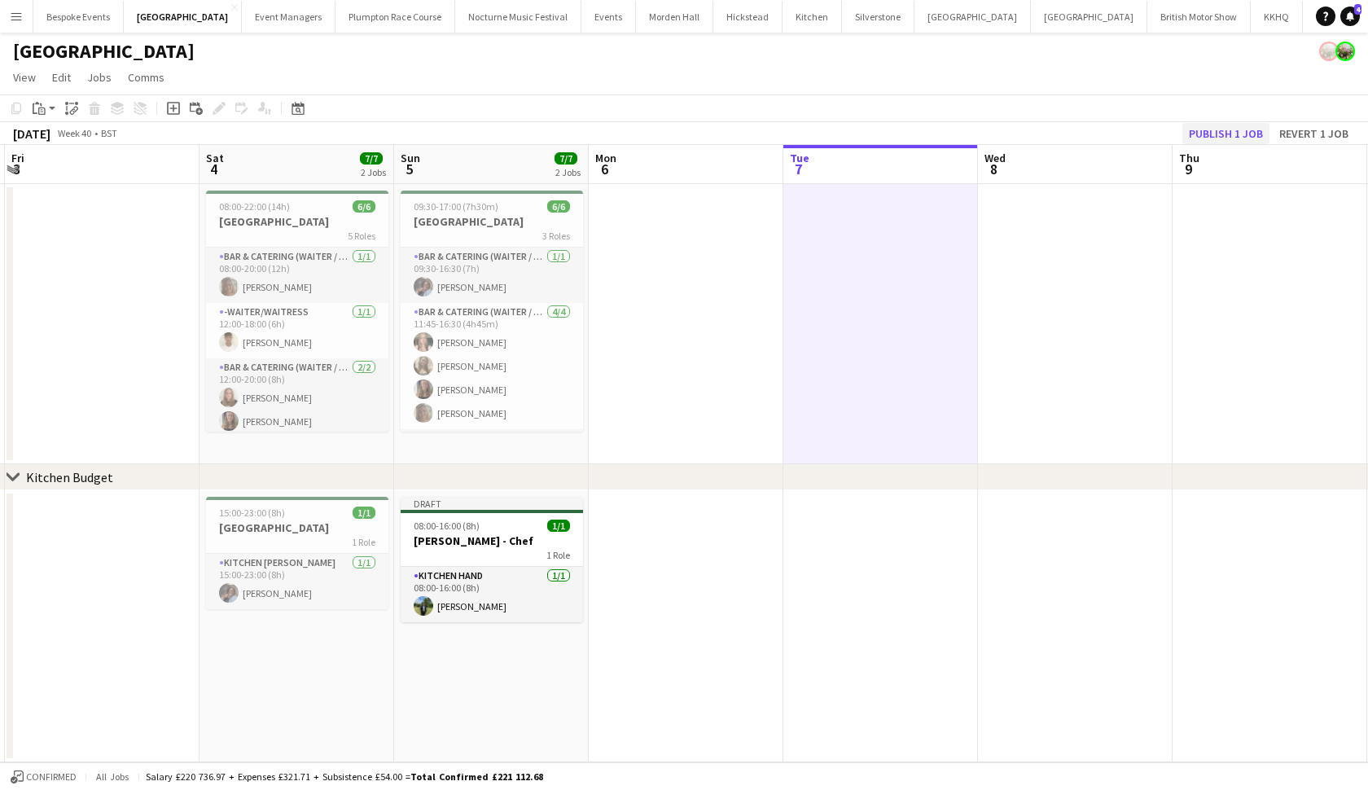
click at [1248, 132] on button "Publish 1 job" at bounding box center [1225, 133] width 87 height 21
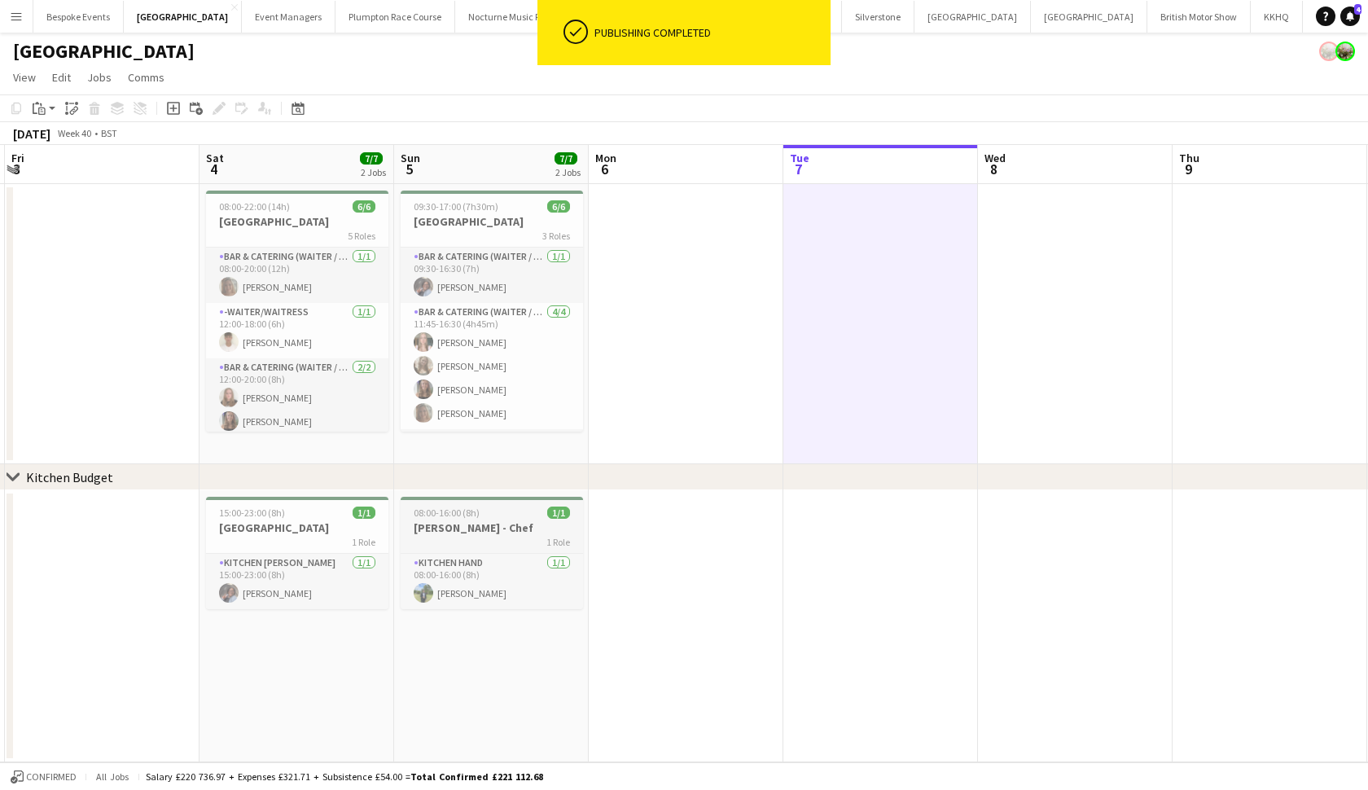
click at [498, 510] on div "08:00-16:00 (8h) 1/1" at bounding box center [492, 513] width 182 height 12
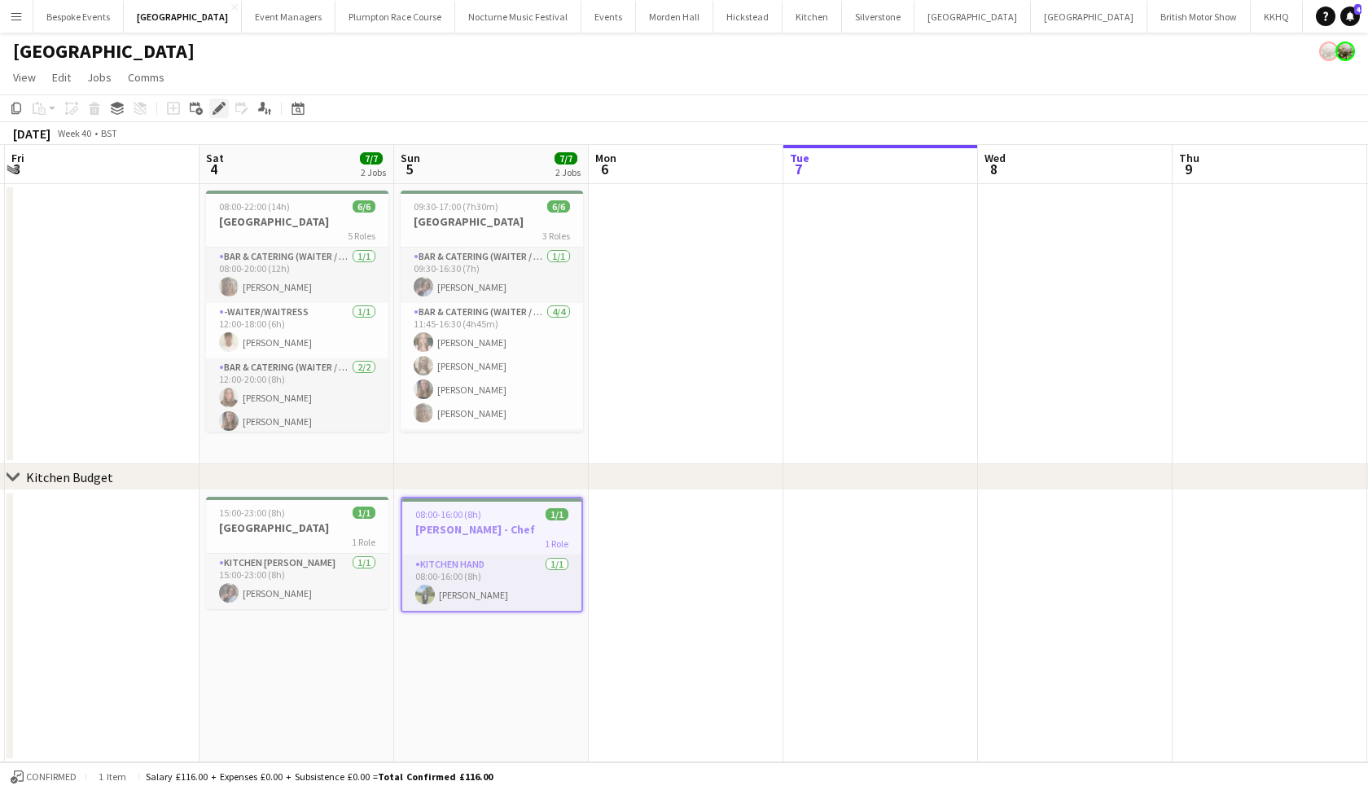
click at [218, 105] on icon "Edit" at bounding box center [219, 108] width 13 height 13
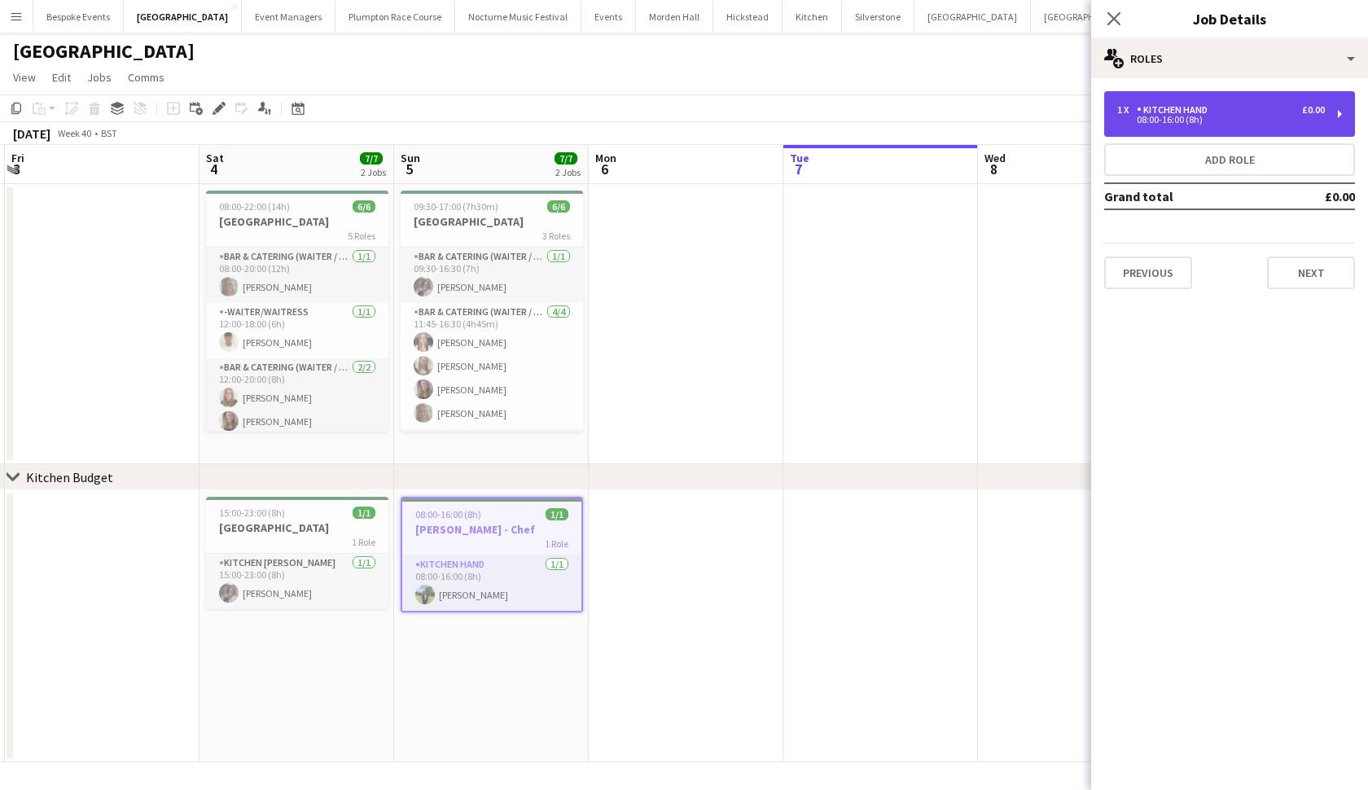
click at [1246, 123] on div "08:00-16:00 (8h)" at bounding box center [1221, 120] width 208 height 8
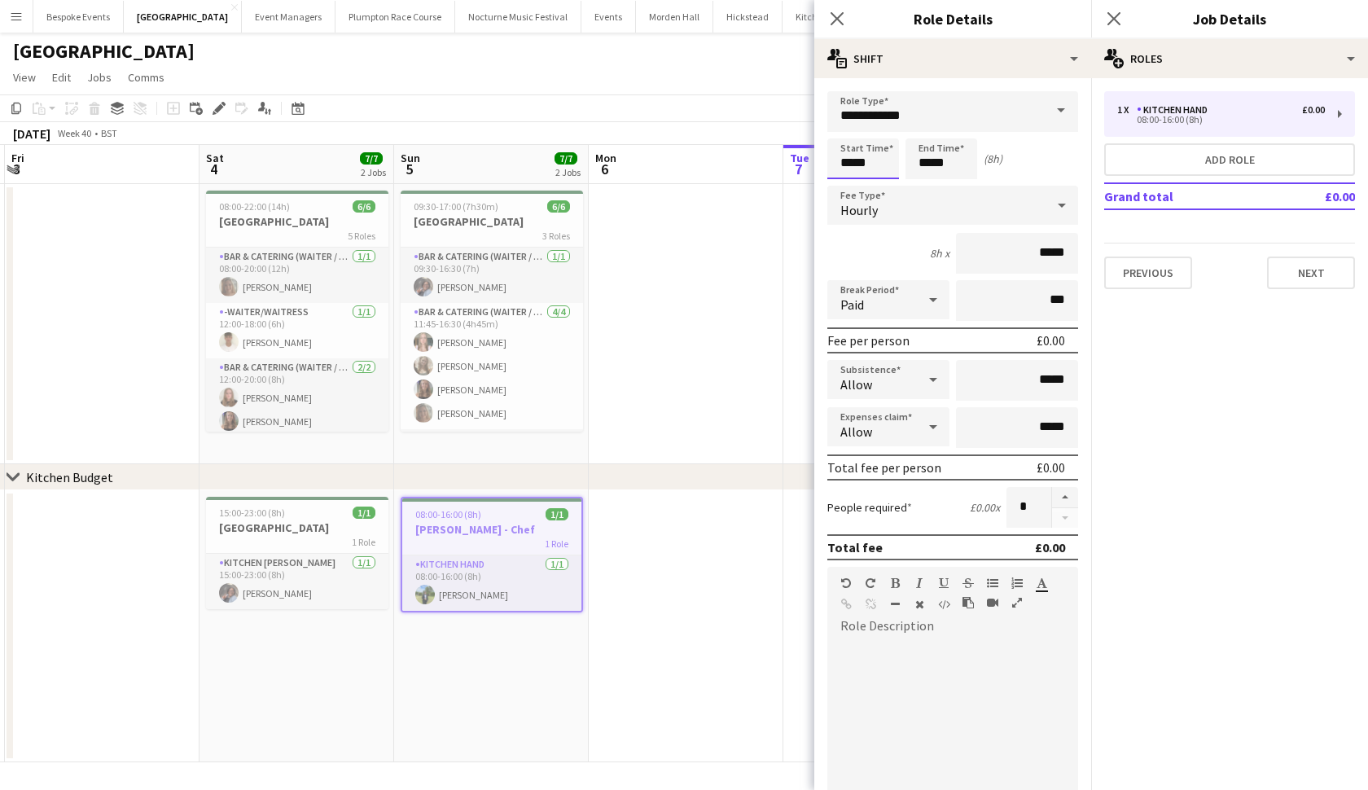
click at [852, 161] on body "Menu Boards Boards Boards All jobs Status Workforce Workforce My Workforce Recr…" at bounding box center [684, 395] width 1368 height 790
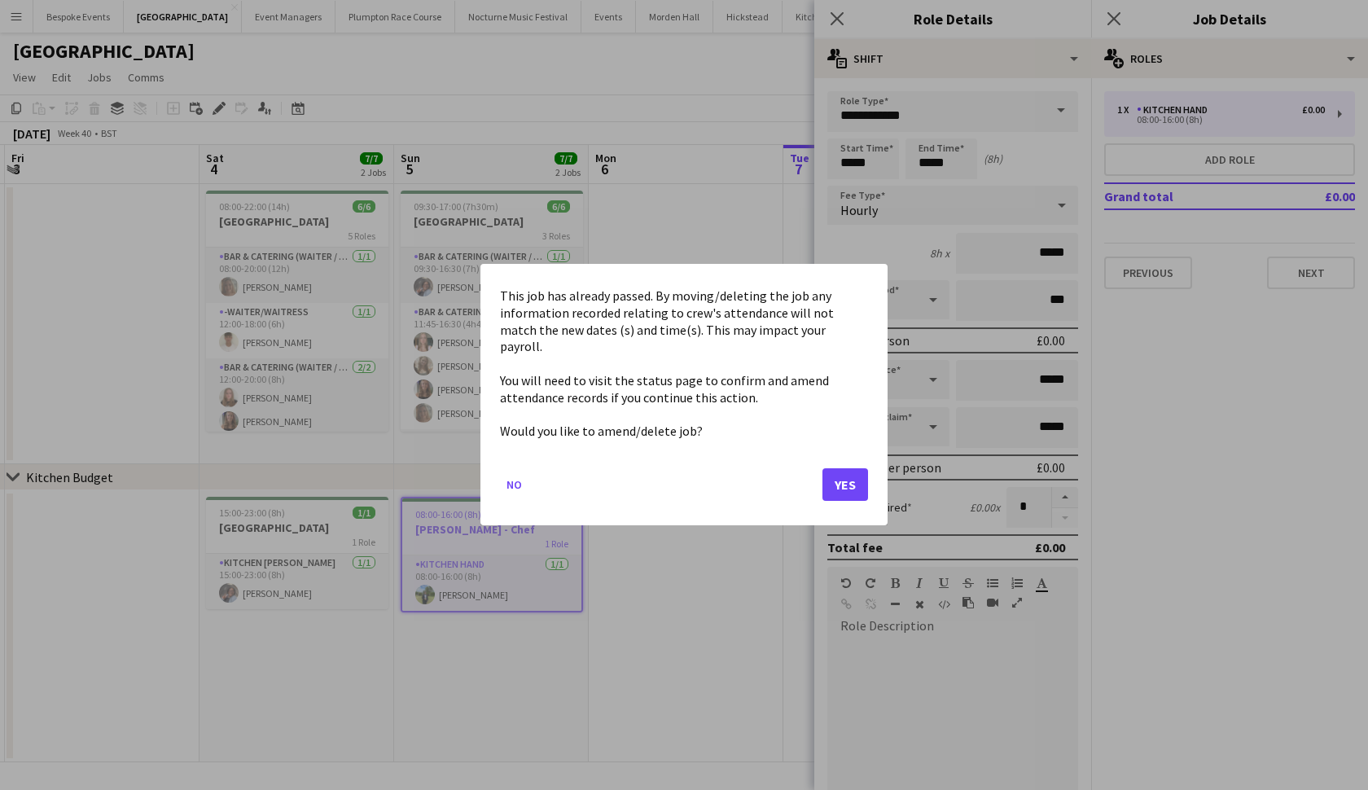
click at [847, 469] on button "Yes" at bounding box center [846, 485] width 46 height 33
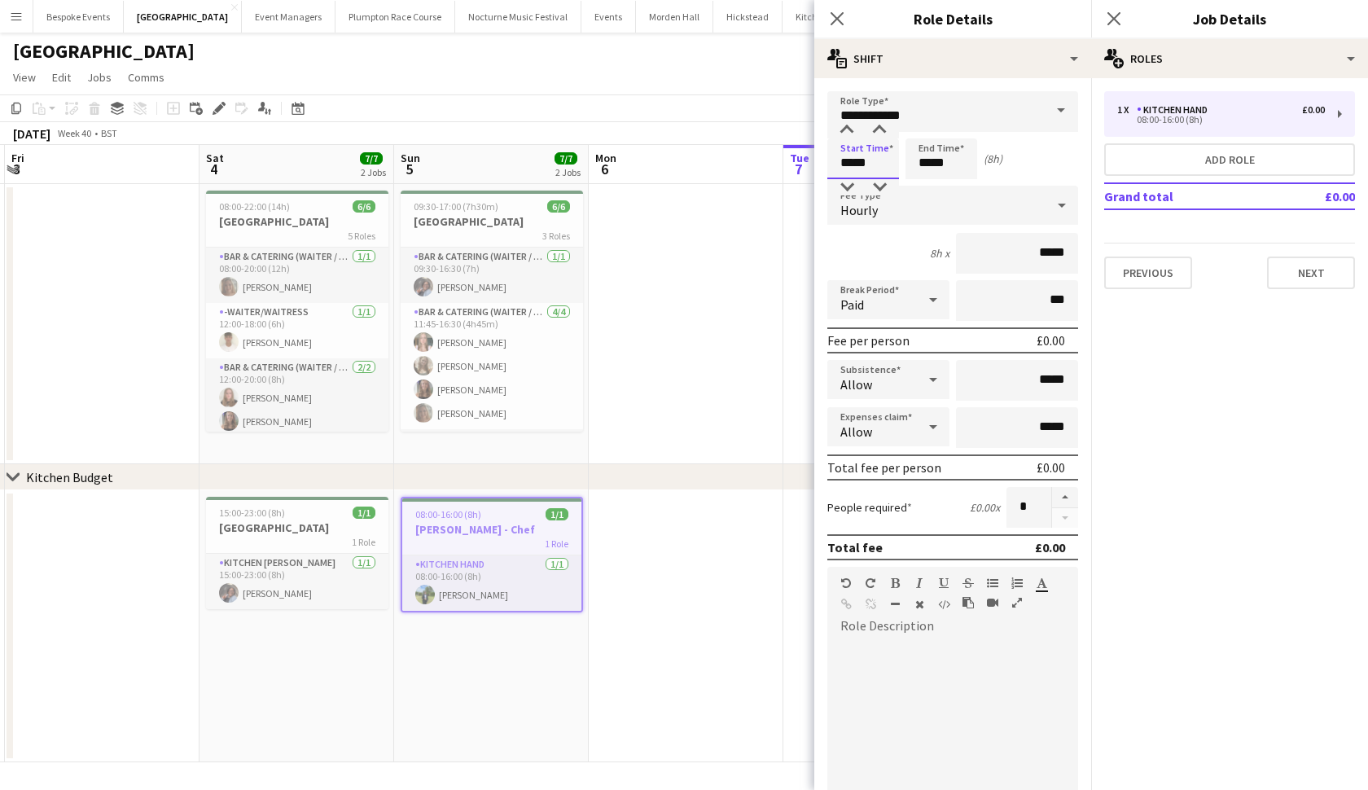
click at [852, 167] on input "*****" at bounding box center [863, 158] width 72 height 41
type input "*****"
click at [930, 164] on input "*****" at bounding box center [942, 158] width 72 height 41
type input "*****"
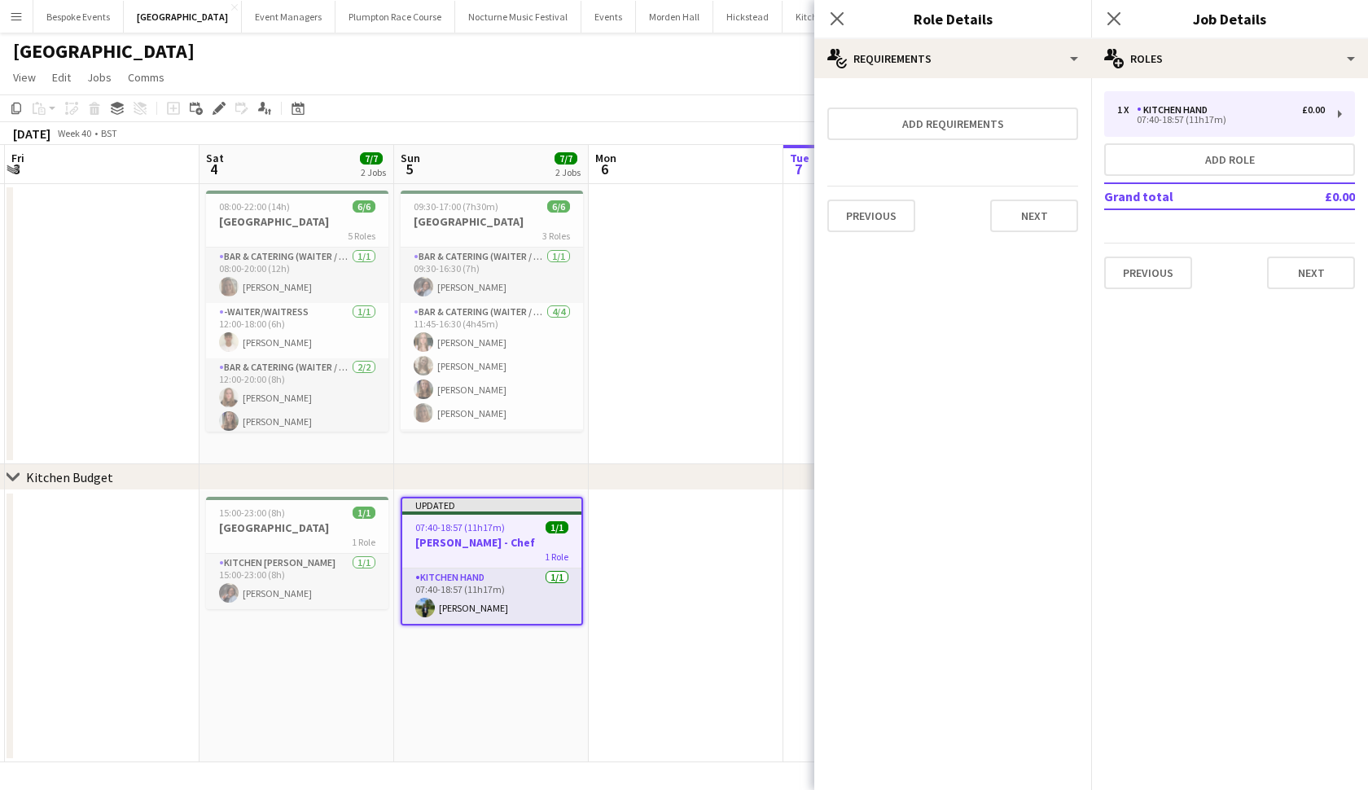
click at [840, 18] on icon "Close pop-in" at bounding box center [837, 18] width 13 height 13
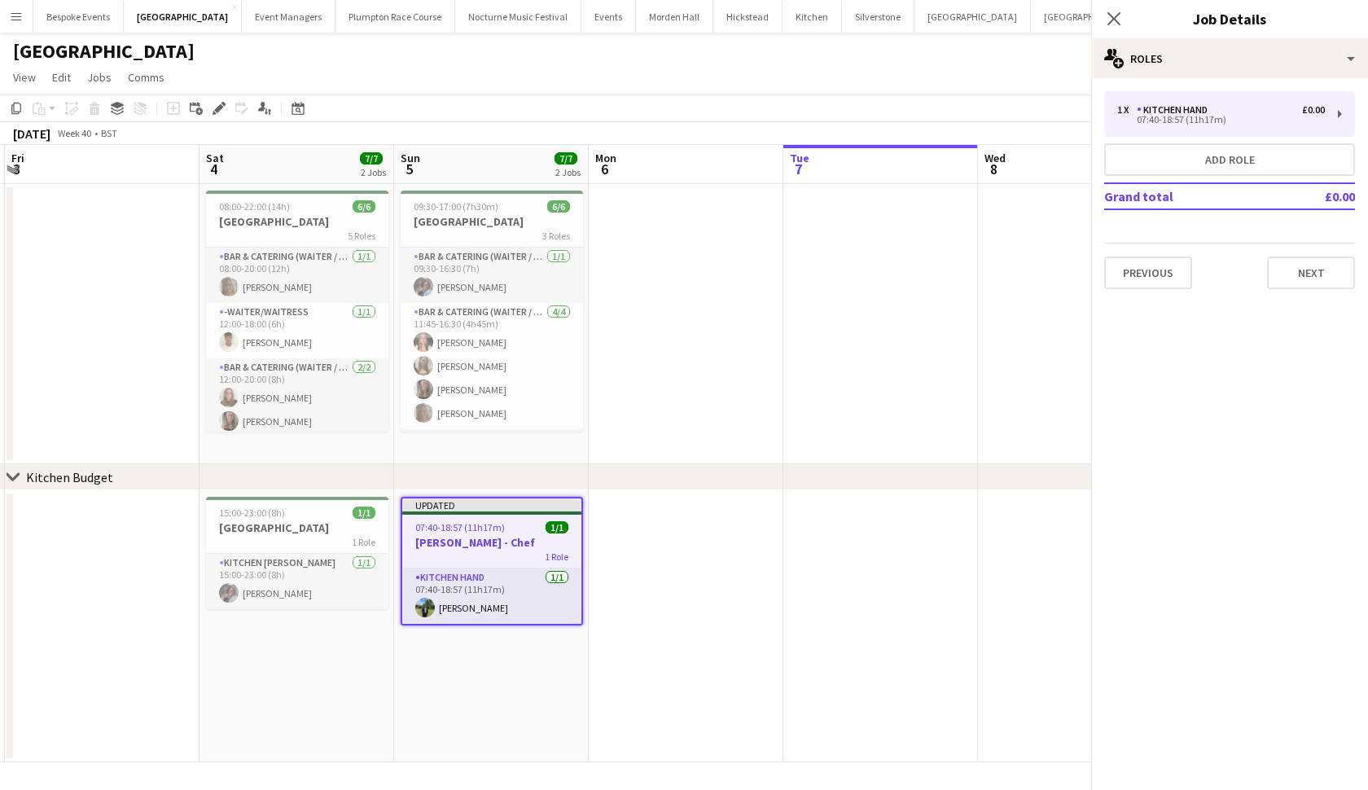
click at [1367, 18] on icon "Close pop-in" at bounding box center [1390, 18] width 13 height 13
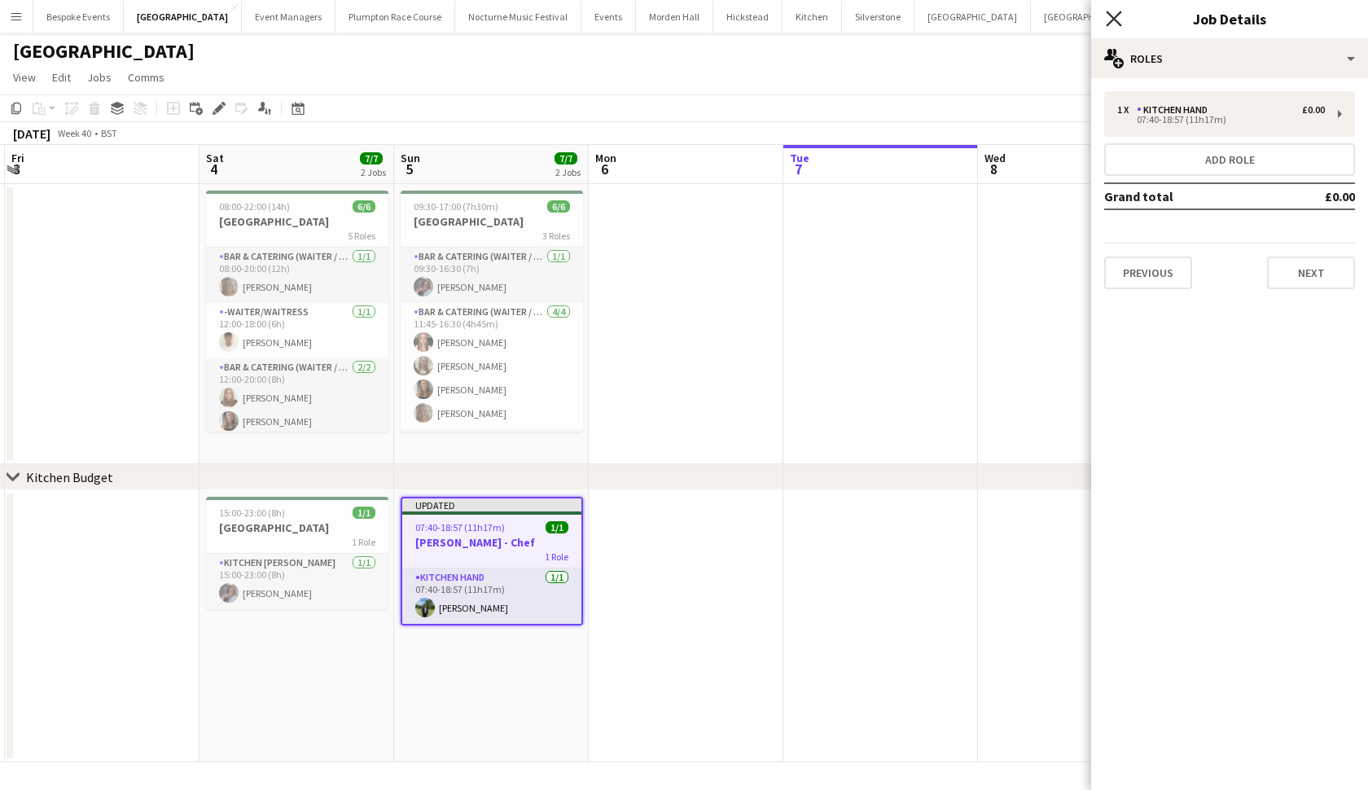
click at [1114, 24] on icon "Close pop-in" at bounding box center [1113, 18] width 15 height 15
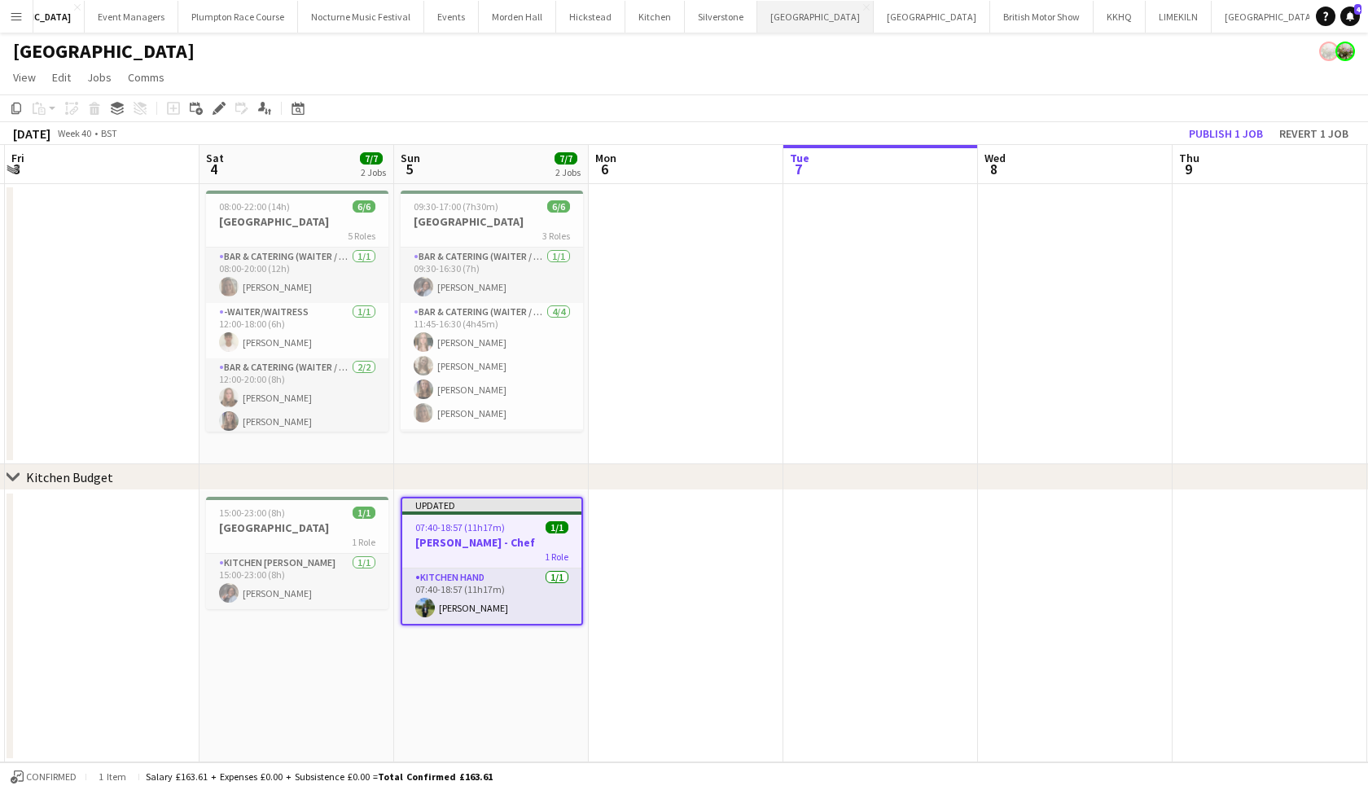
scroll to position [0, 156]
click at [222, 22] on button "Plumpton Race Course Close" at bounding box center [239, 17] width 120 height 32
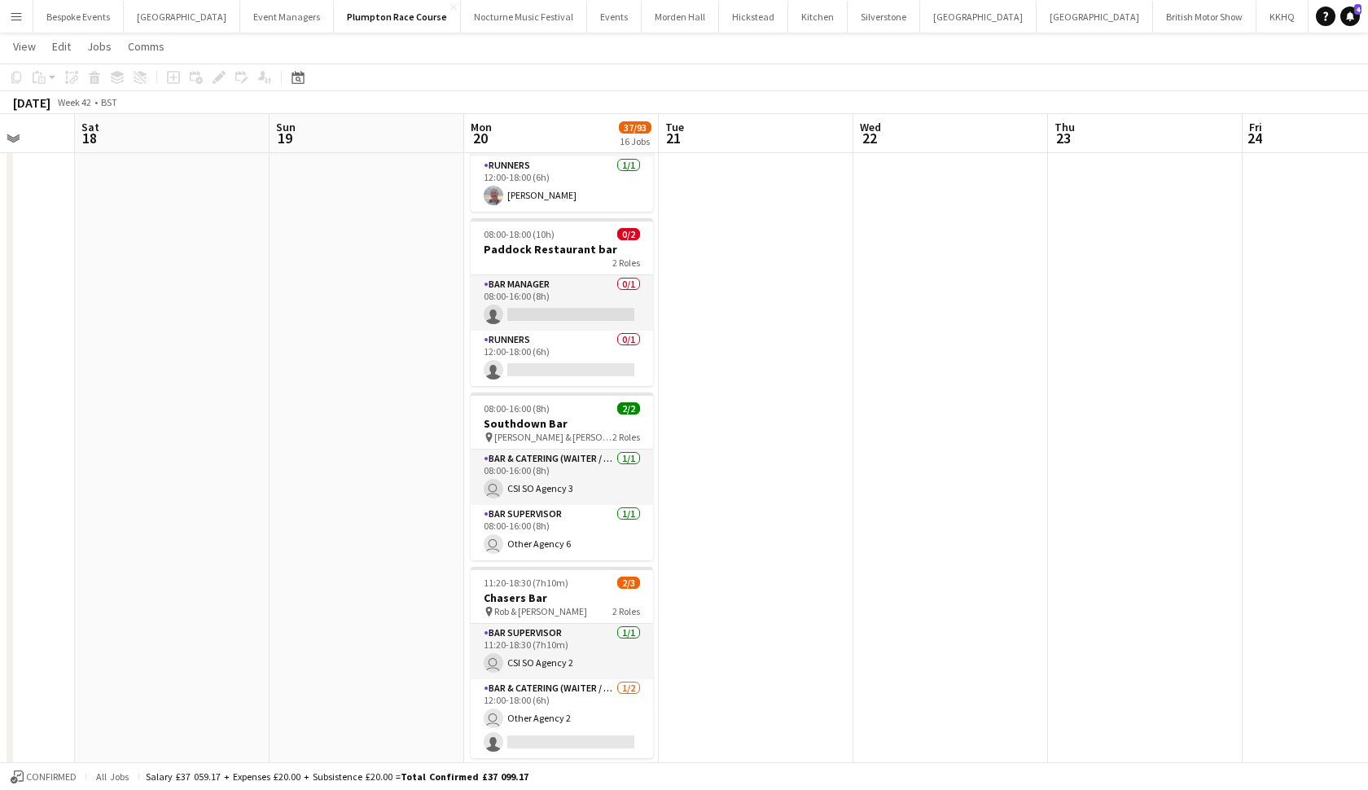
scroll to position [0, -1]
click at [74, 11] on button "Bespoke Events Close" at bounding box center [78, 17] width 90 height 32
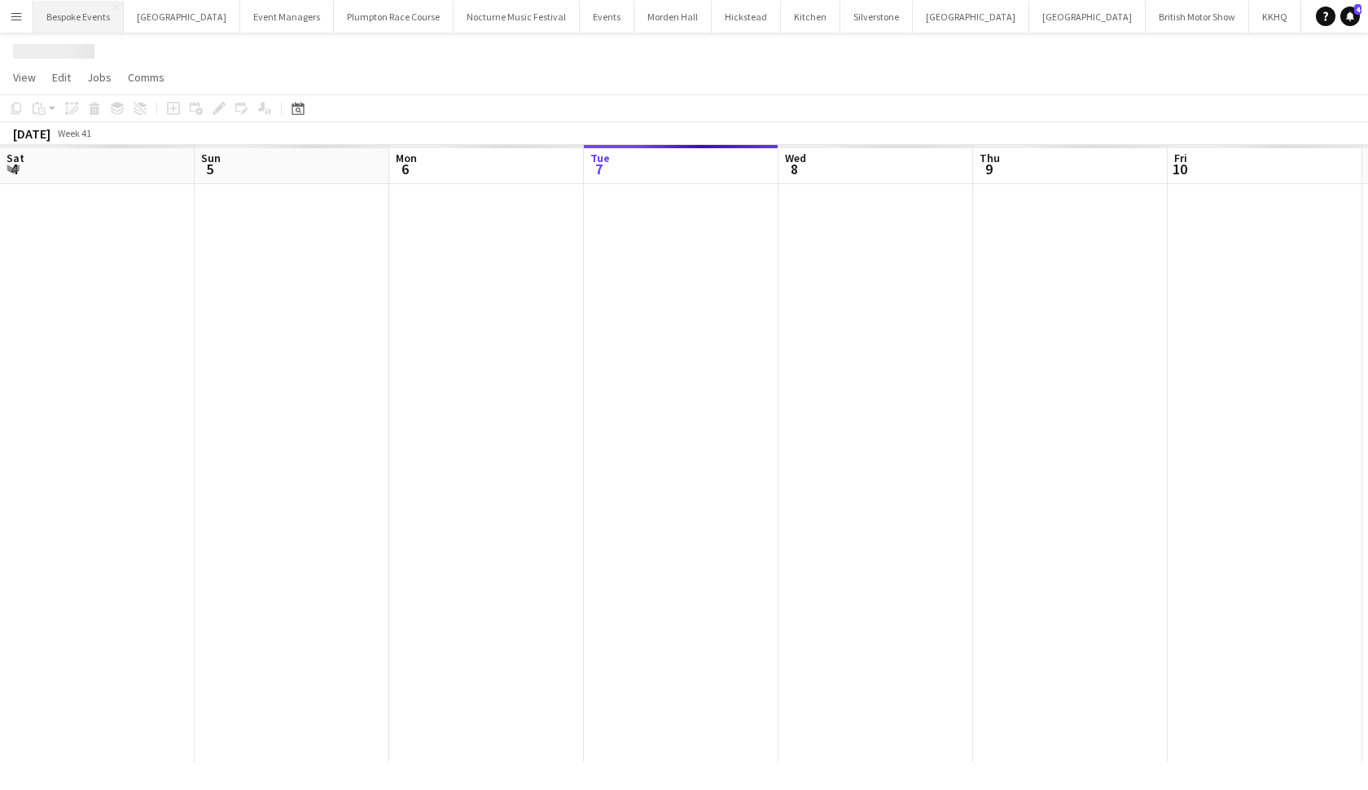
click at [74, 11] on button "Bespoke Events Close" at bounding box center [78, 17] width 90 height 32
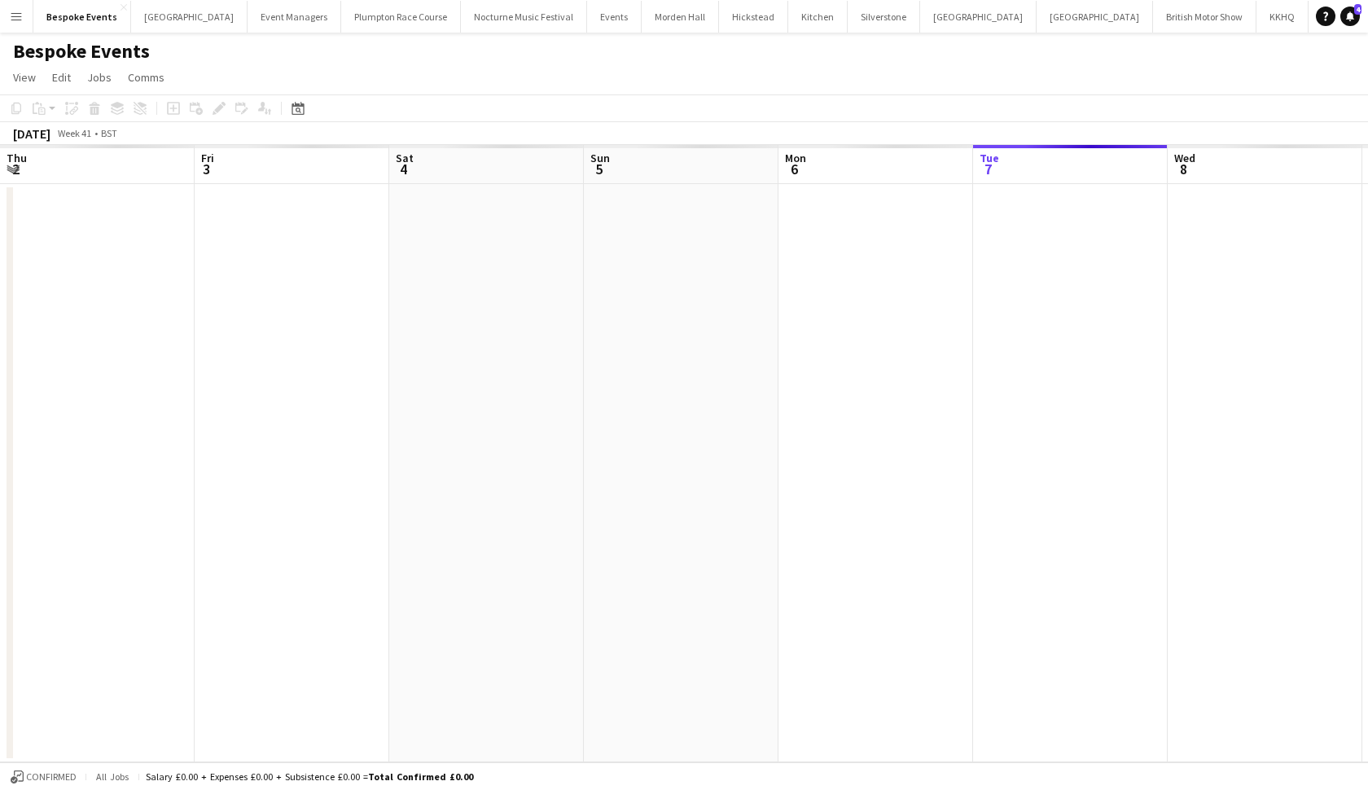
scroll to position [0, 389]
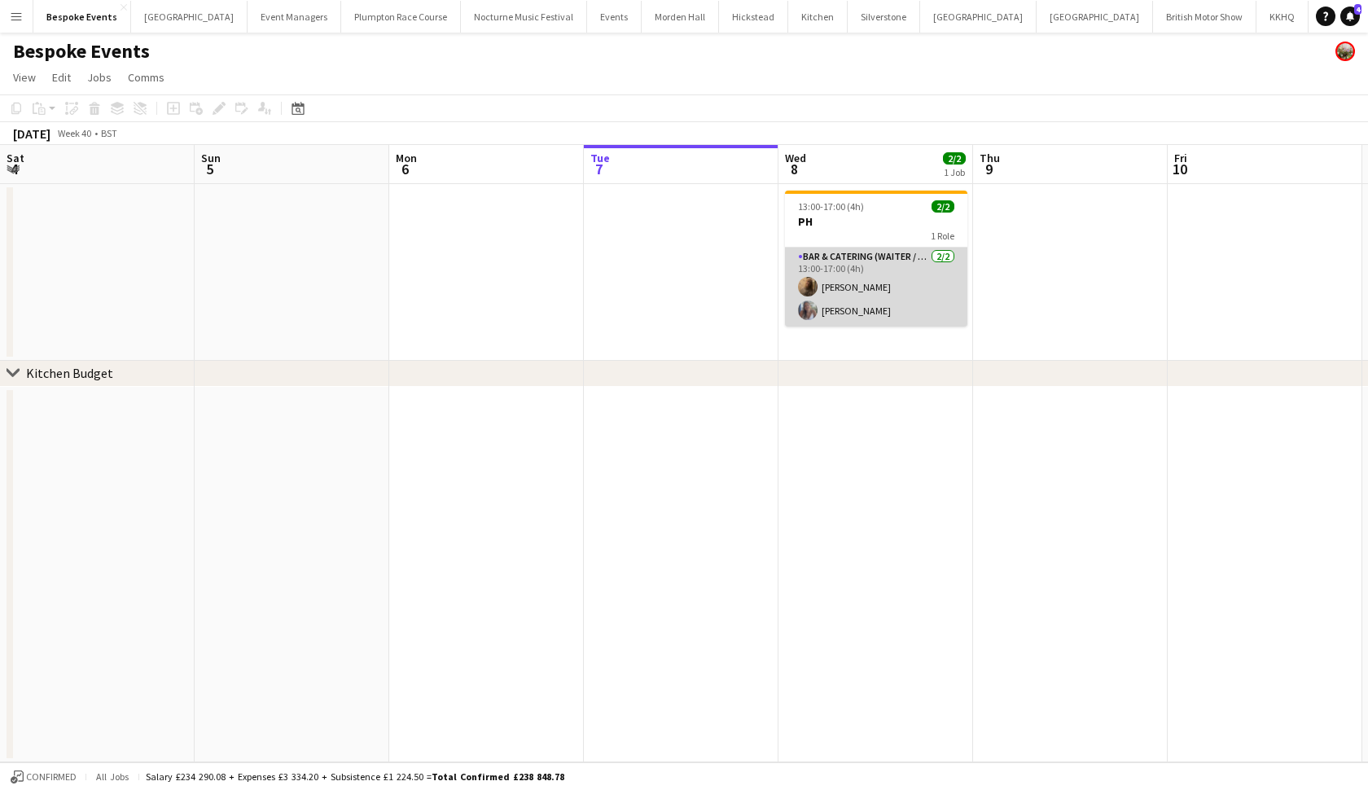
click at [884, 293] on app-card-role "Bar & Catering (Waiter / waitress) 2/2 13:00-17:00 (4h) Frankie Ellis Chloe Bow…" at bounding box center [876, 287] width 182 height 79
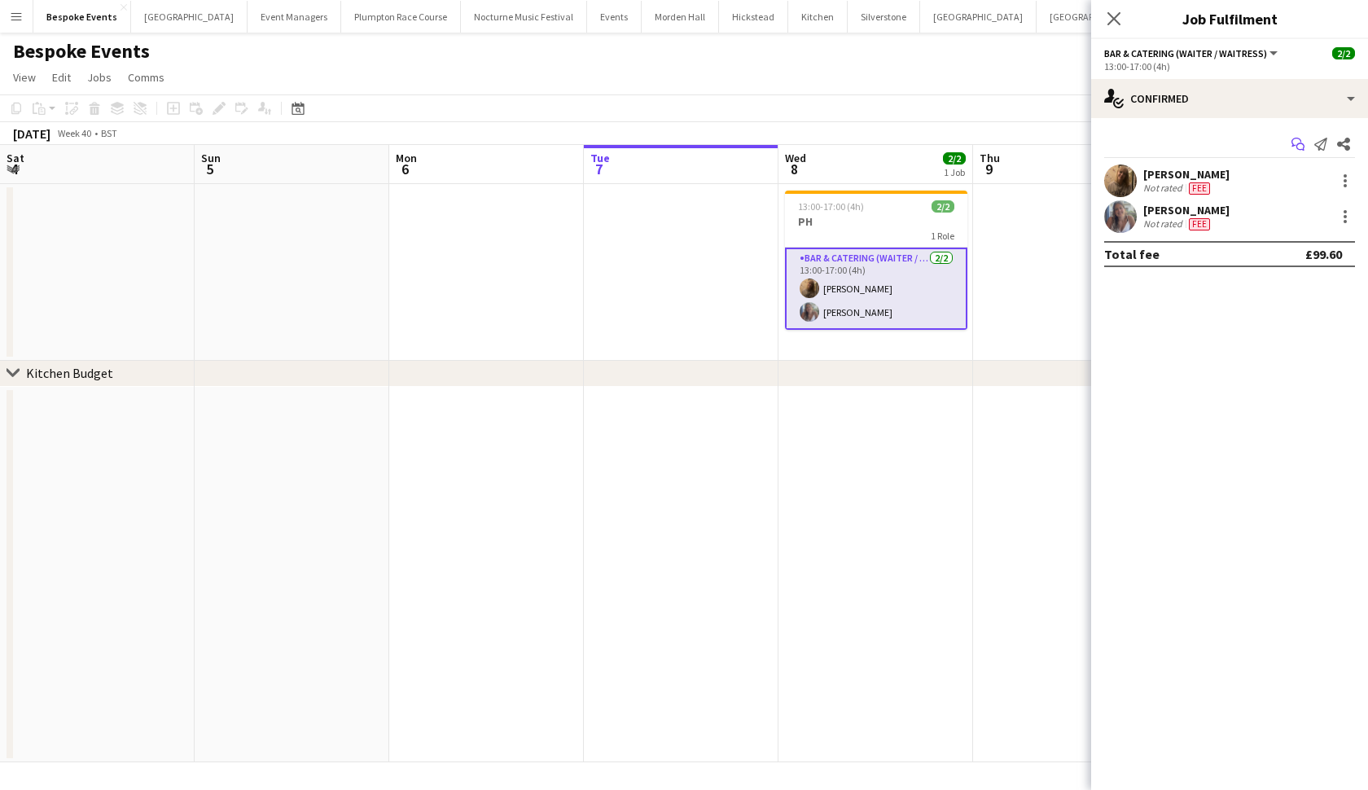
click at [1304, 144] on icon "Start chat" at bounding box center [1298, 144] width 13 height 13
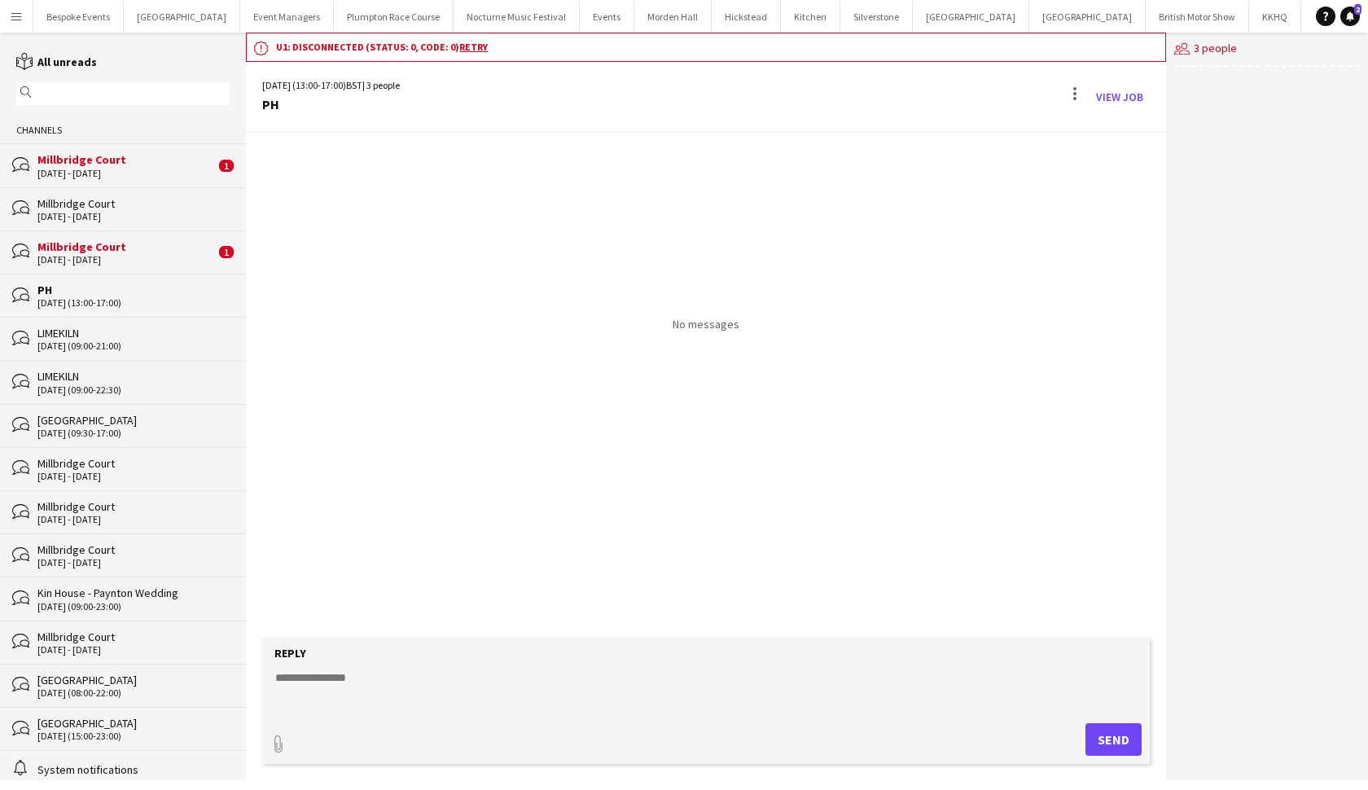
click at [56, 292] on div "PH" at bounding box center [133, 290] width 192 height 15
click at [68, 296] on div "PH" at bounding box center [133, 290] width 192 height 15
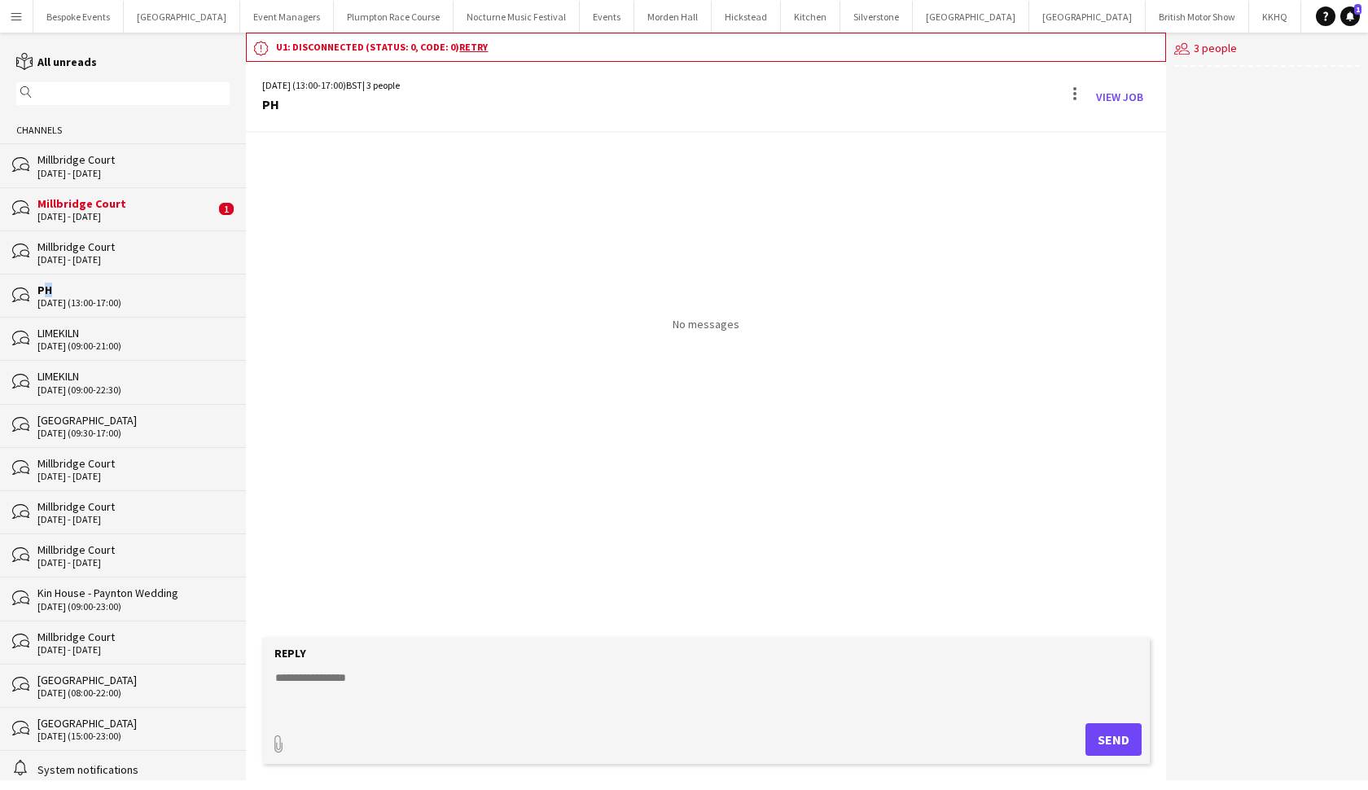
click at [68, 296] on div "PH" at bounding box center [133, 290] width 192 height 15
click at [68, 242] on div "Millbridge Court" at bounding box center [133, 246] width 192 height 15
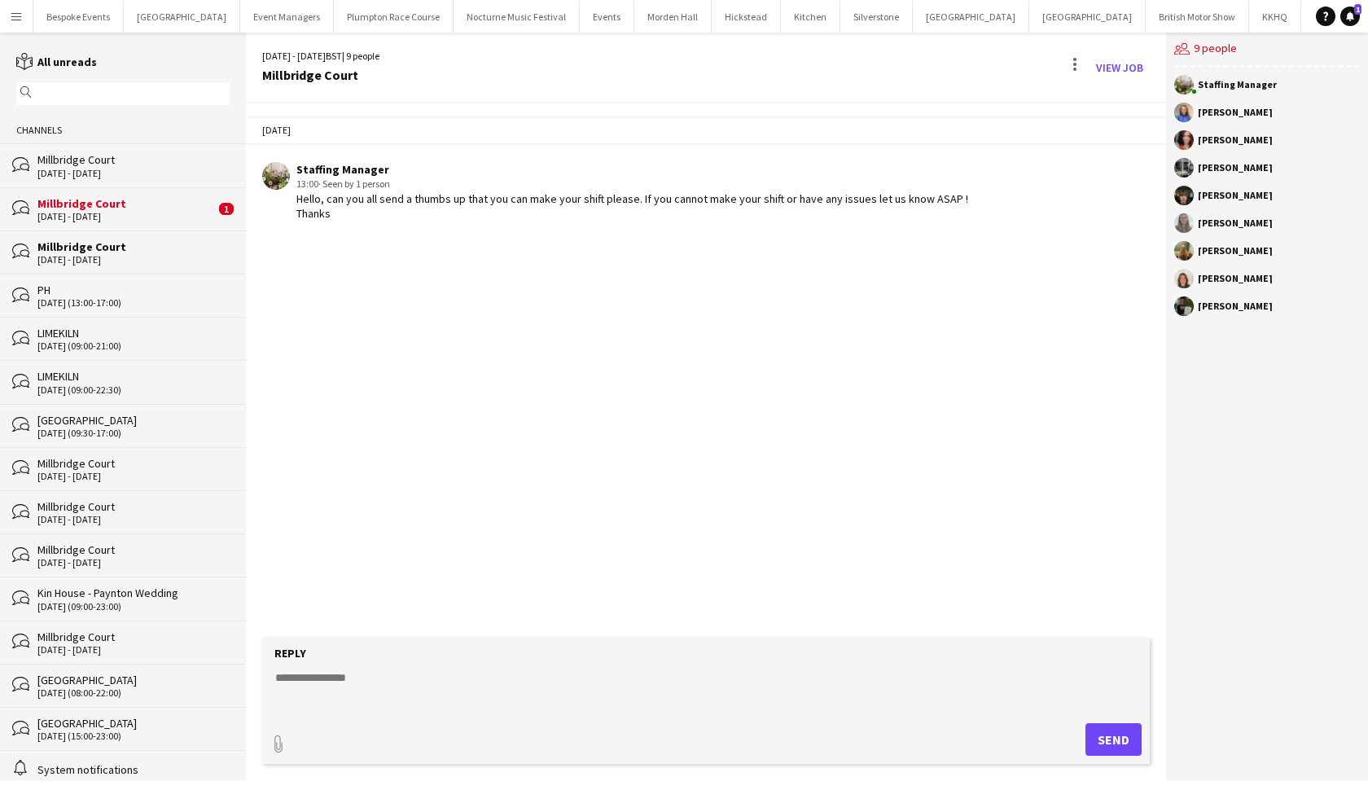
click at [48, 288] on div "PH" at bounding box center [133, 290] width 192 height 15
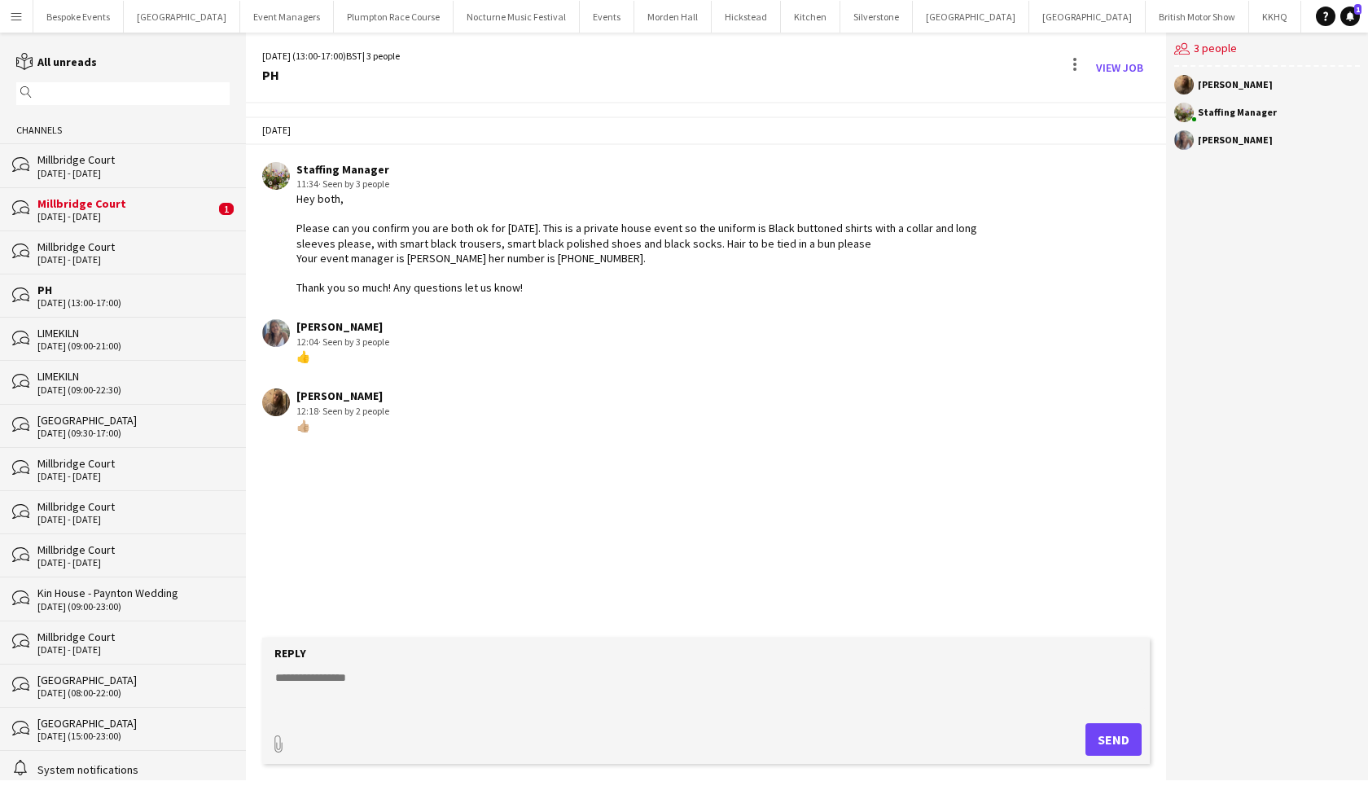
click at [552, 289] on div "Hey both, Please can you confirm you are both ok for tomorrow. This is a privat…" at bounding box center [647, 242] width 702 height 103
click at [381, 182] on span "· Seen by 3 people" at bounding box center [353, 184] width 71 height 12
click at [408, 182] on div "11:34 · Seen by 3 people" at bounding box center [647, 184] width 702 height 15
click at [331, 419] on div "👍🏼" at bounding box center [342, 426] width 93 height 15
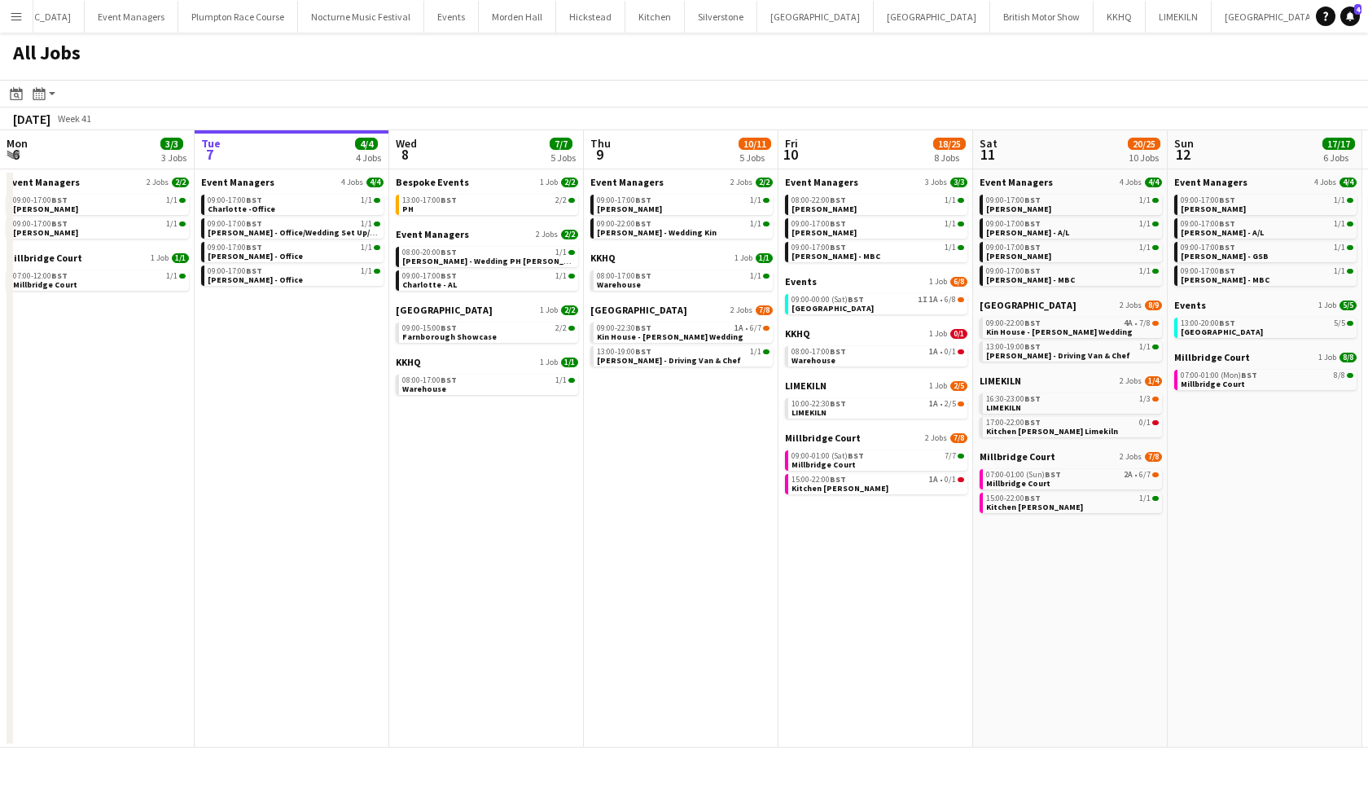
scroll to position [0, 155]
click at [875, 10] on button "Kin House Close" at bounding box center [933, 17] width 116 height 32
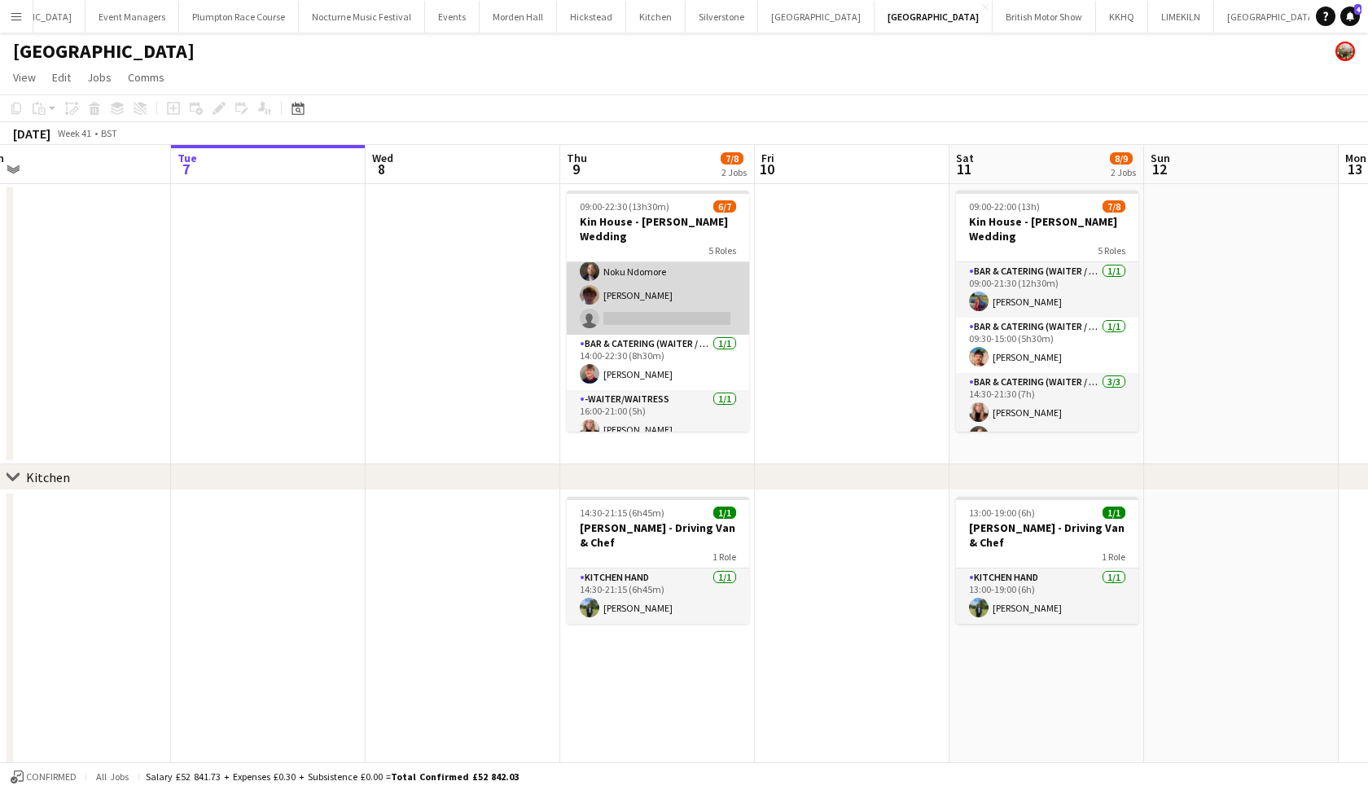
scroll to position [140, 0]
click at [710, 296] on app-card-role "Bar & Catering (Waiter / waitress) 1A 2/3 13:30-21:30 (8h) Noku Ndomore Scott H…" at bounding box center [658, 284] width 182 height 103
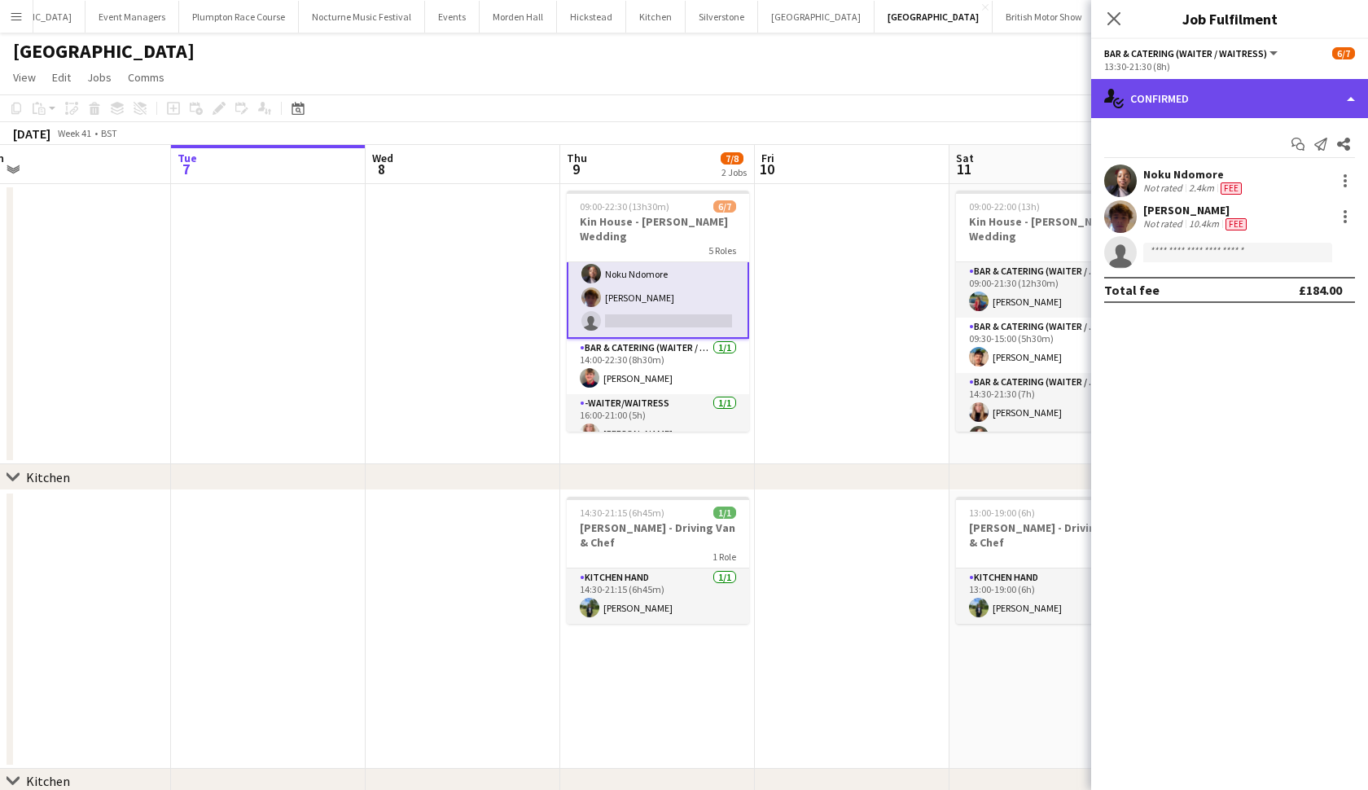
click at [1244, 107] on div "single-neutral-actions-check-2 Confirmed" at bounding box center [1229, 98] width 277 height 39
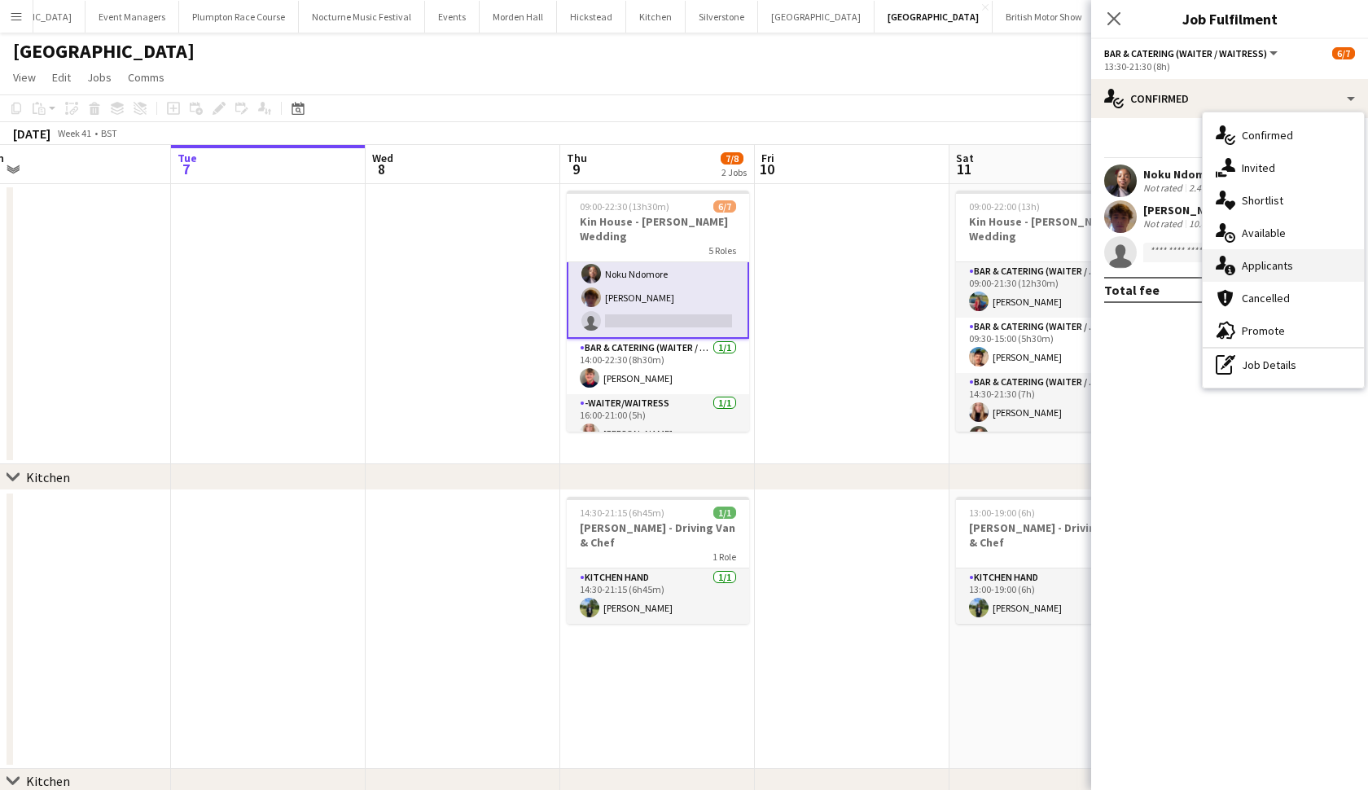
click at [1252, 280] on div "single-neutral-actions-information Applicants" at bounding box center [1283, 265] width 161 height 33
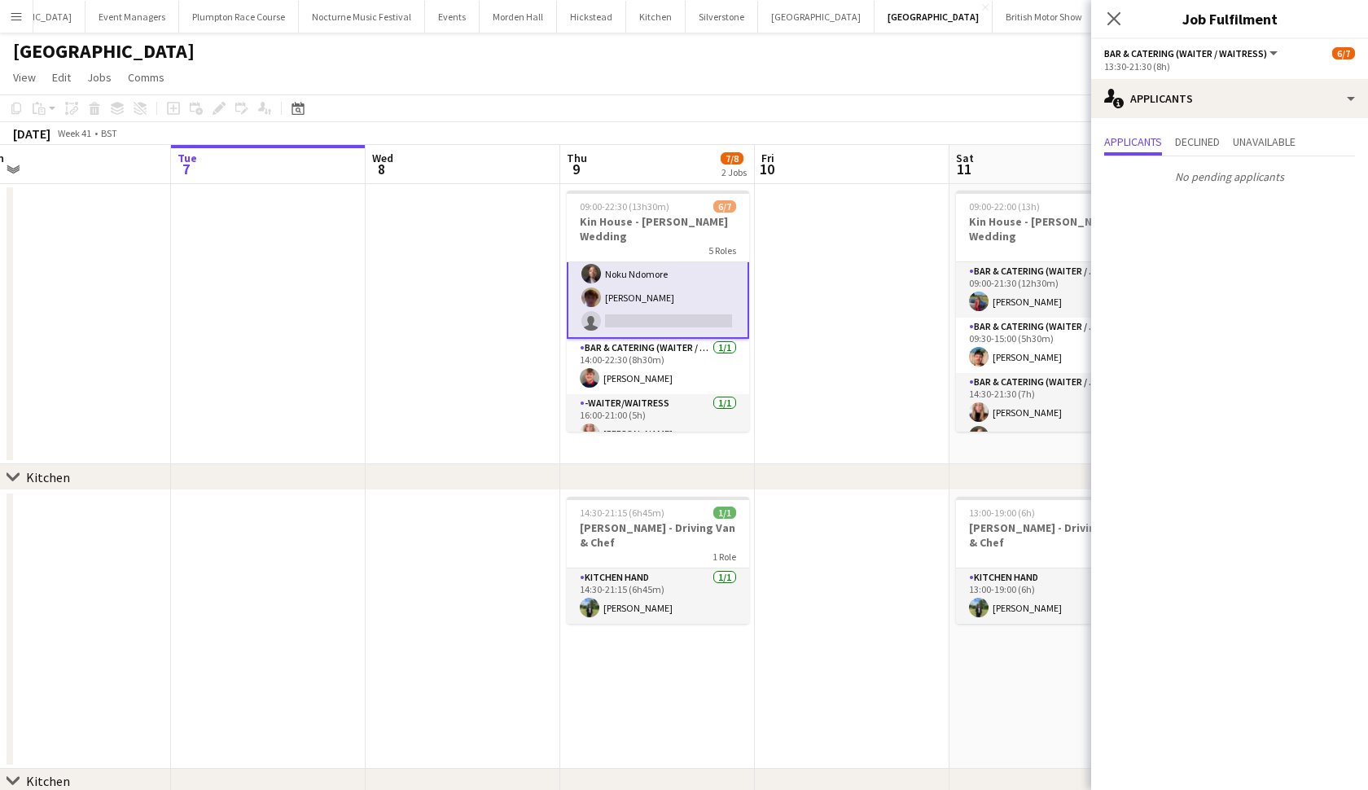
click at [691, 285] on app-card-role "Bar & Catering (Waiter / waitress) 1A 2/3 13:30-21:30 (8h) Noku Ndomore Scott H…" at bounding box center [658, 286] width 182 height 106
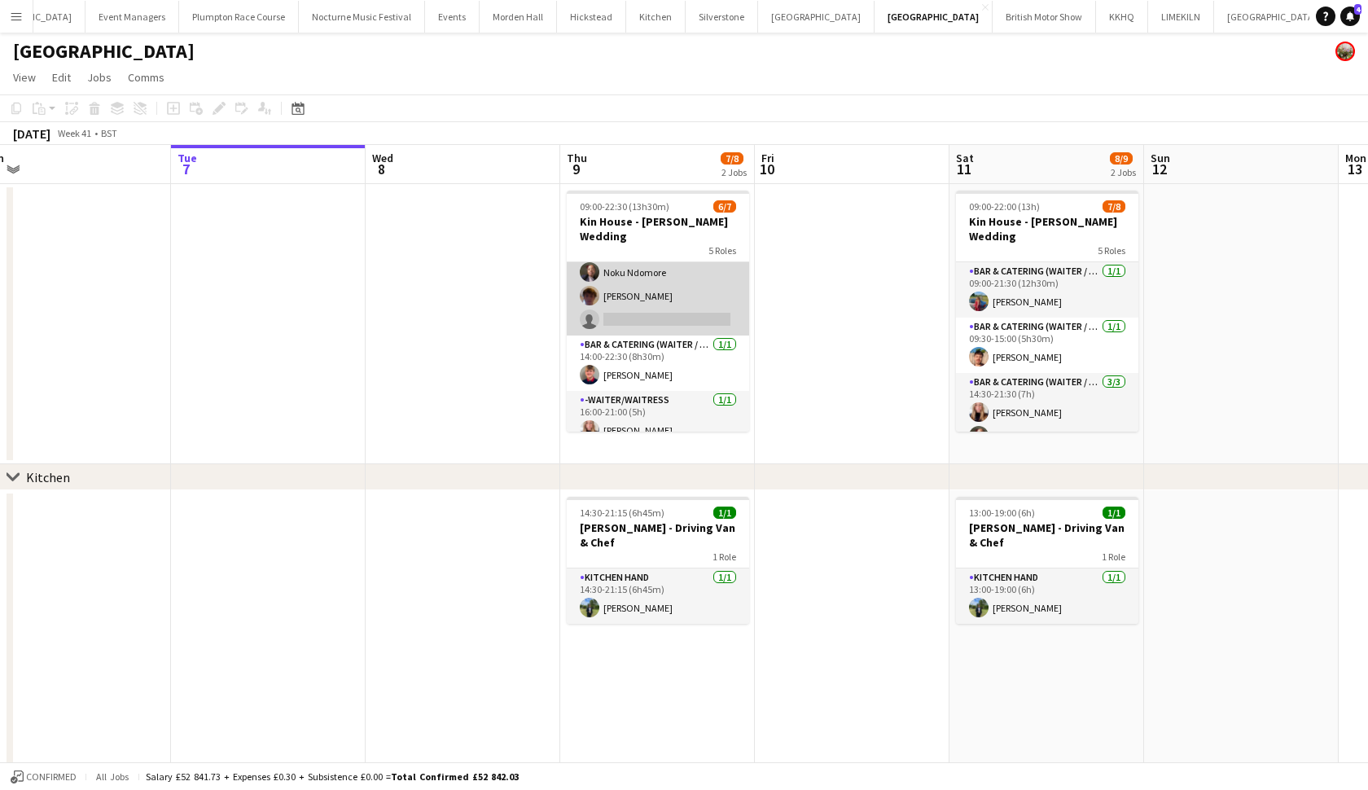
click at [691, 285] on app-card-role "Bar & Catering (Waiter / waitress) 1A 2/3 13:30-21:30 (8h) Noku Ndomore Scott H…" at bounding box center [658, 284] width 182 height 103
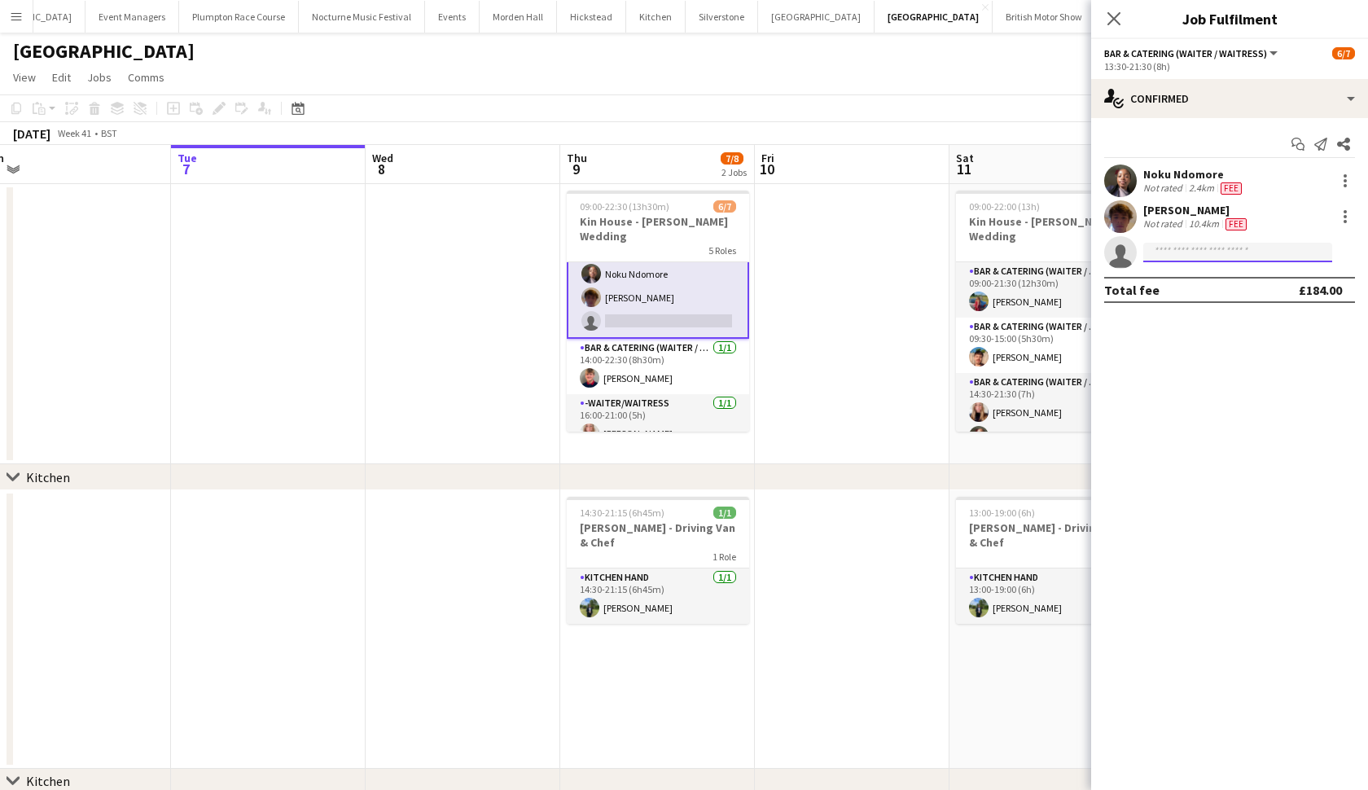
click at [1173, 248] on input at bounding box center [1237, 253] width 189 height 20
click at [1099, 15] on div "Close pop-in" at bounding box center [1114, 18] width 46 height 37
click at [1104, 20] on app-icon "Close pop-in" at bounding box center [1115, 19] width 24 height 24
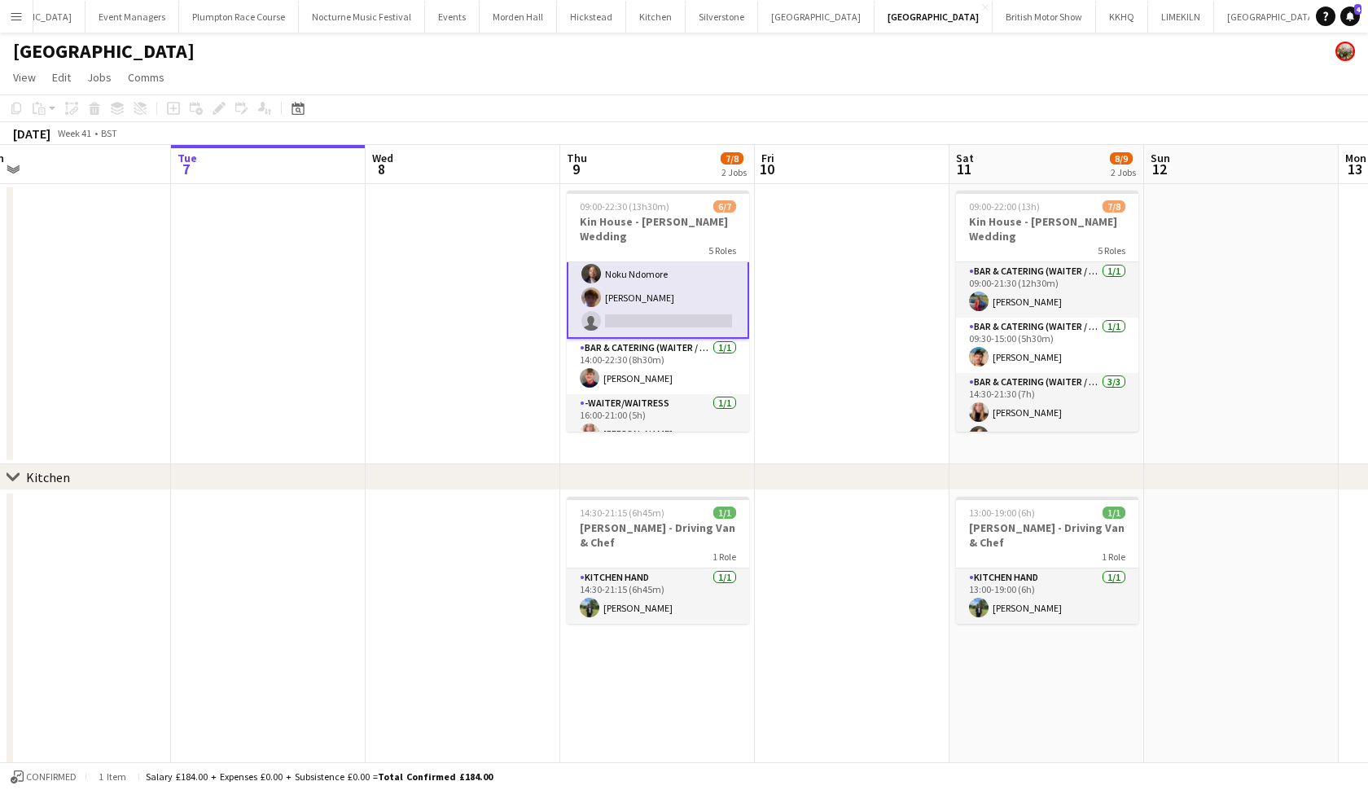
click at [676, 293] on app-card-role "Bar & Catering (Waiter / waitress) 1A 2/3 13:30-21:30 (8h) Noku Ndomore Scott H…" at bounding box center [658, 286] width 182 height 106
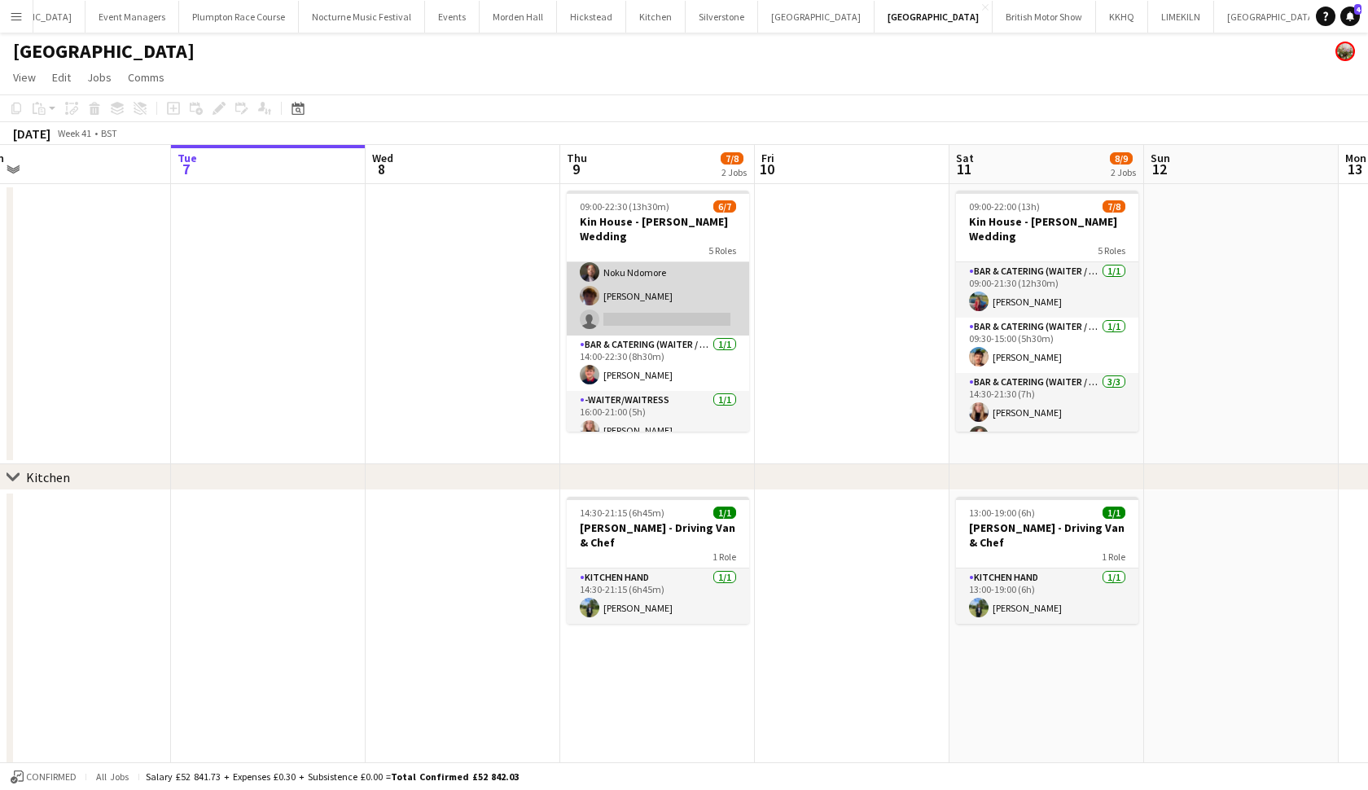
click at [676, 293] on app-card-role "Bar & Catering (Waiter / waitress) 1A 2/3 13:30-21:30 (8h) Noku Ndomore Scott H…" at bounding box center [658, 284] width 182 height 103
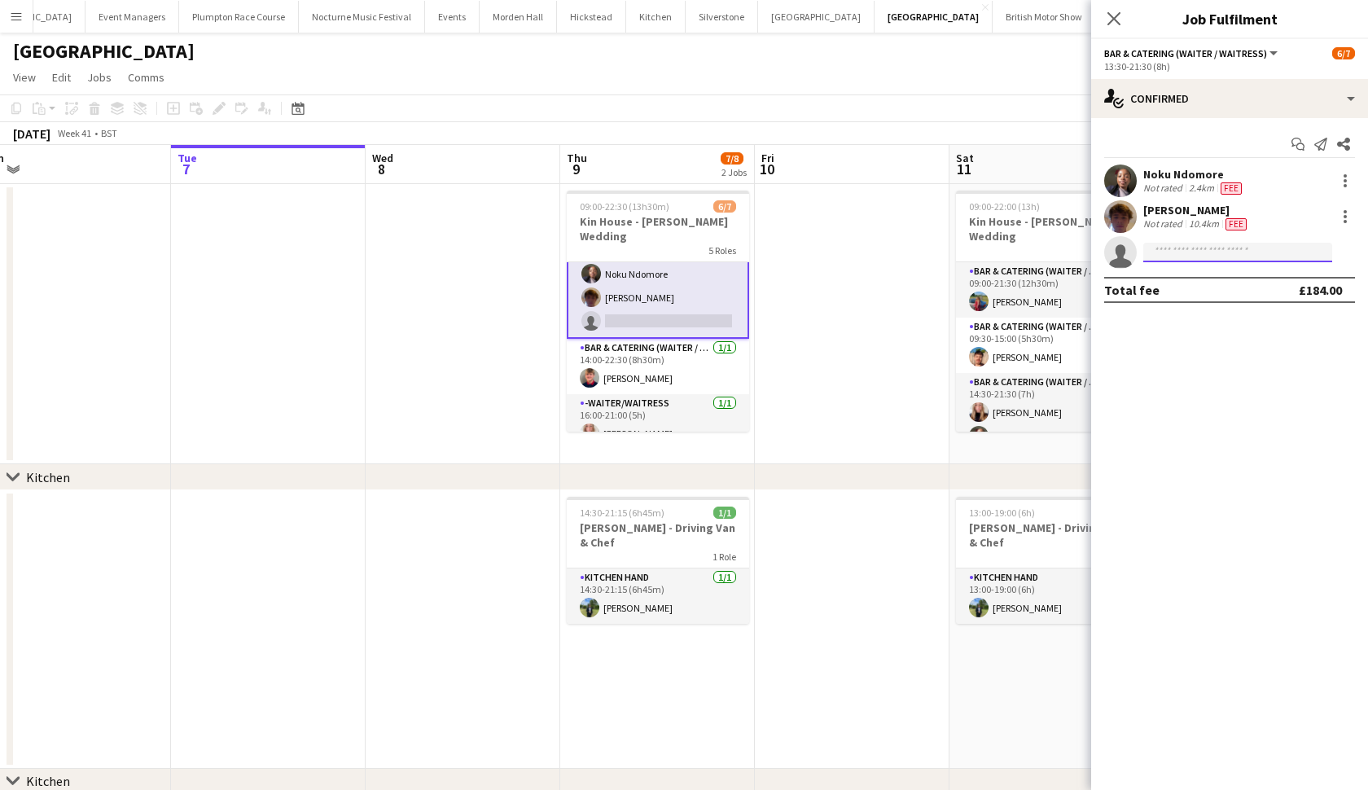
click at [1201, 261] on input at bounding box center [1237, 253] width 189 height 20
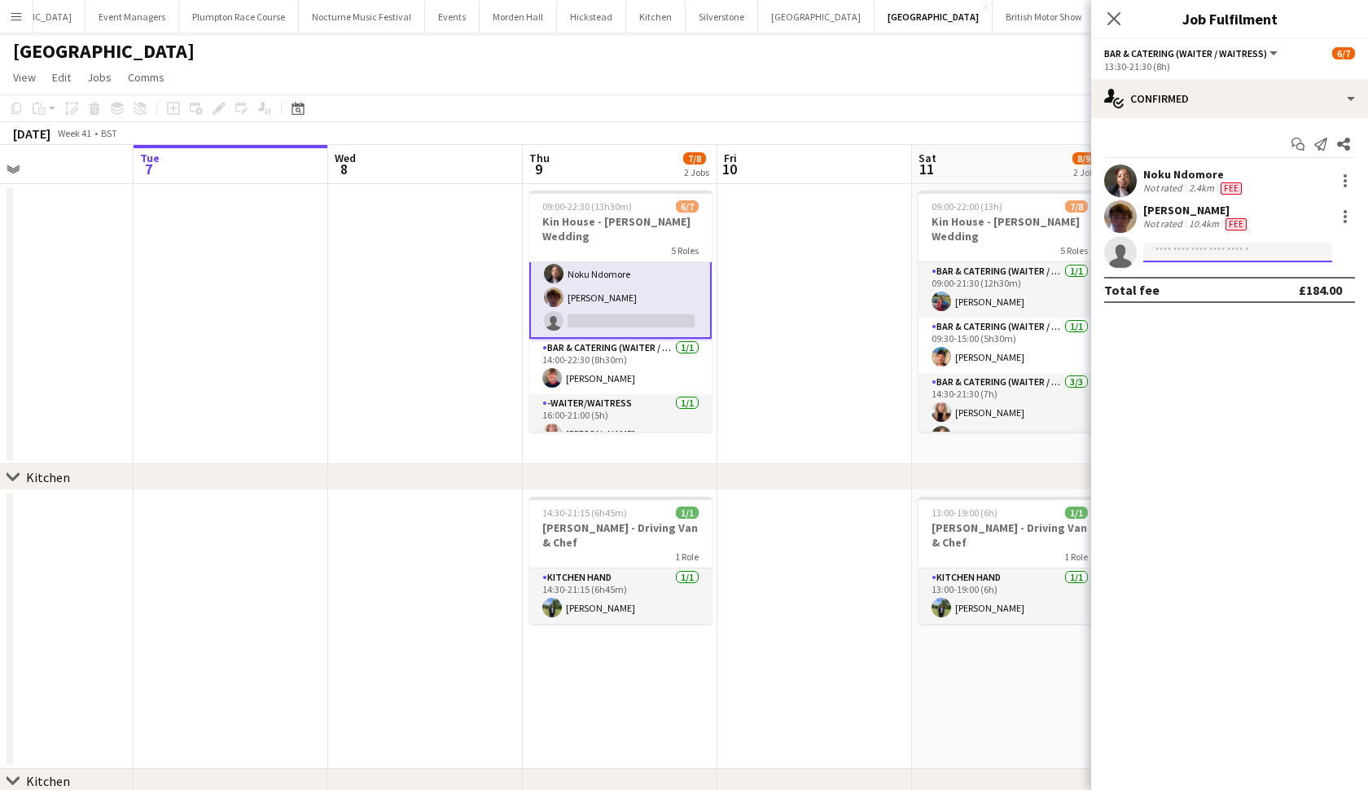
scroll to position [0, 667]
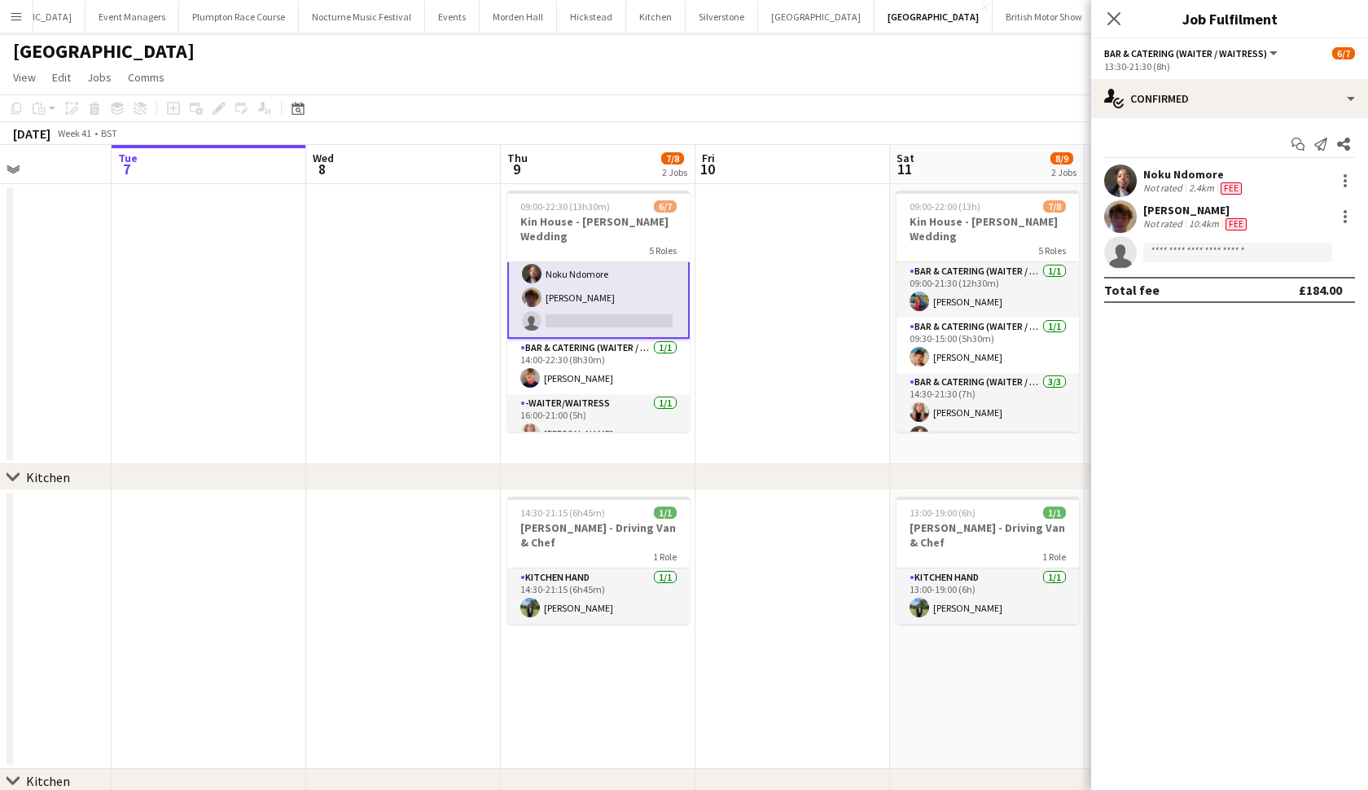
click at [878, 274] on app-date-cell at bounding box center [792, 324] width 195 height 280
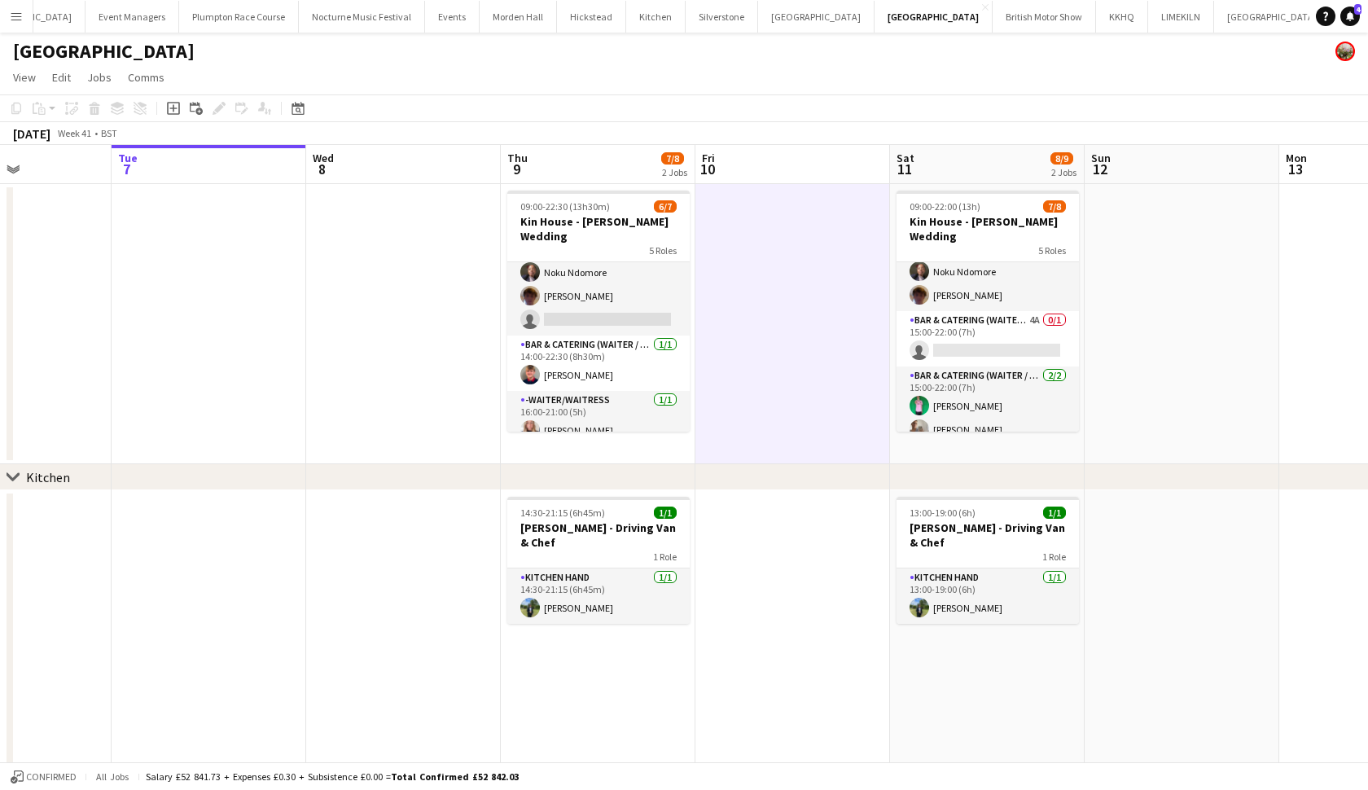
scroll to position [164, 0]
click at [957, 336] on app-card-role "Bar & Catering (Waiter / waitress) 4A 0/1 15:00-22:00 (7h) single-neutral-actio…" at bounding box center [988, 339] width 182 height 55
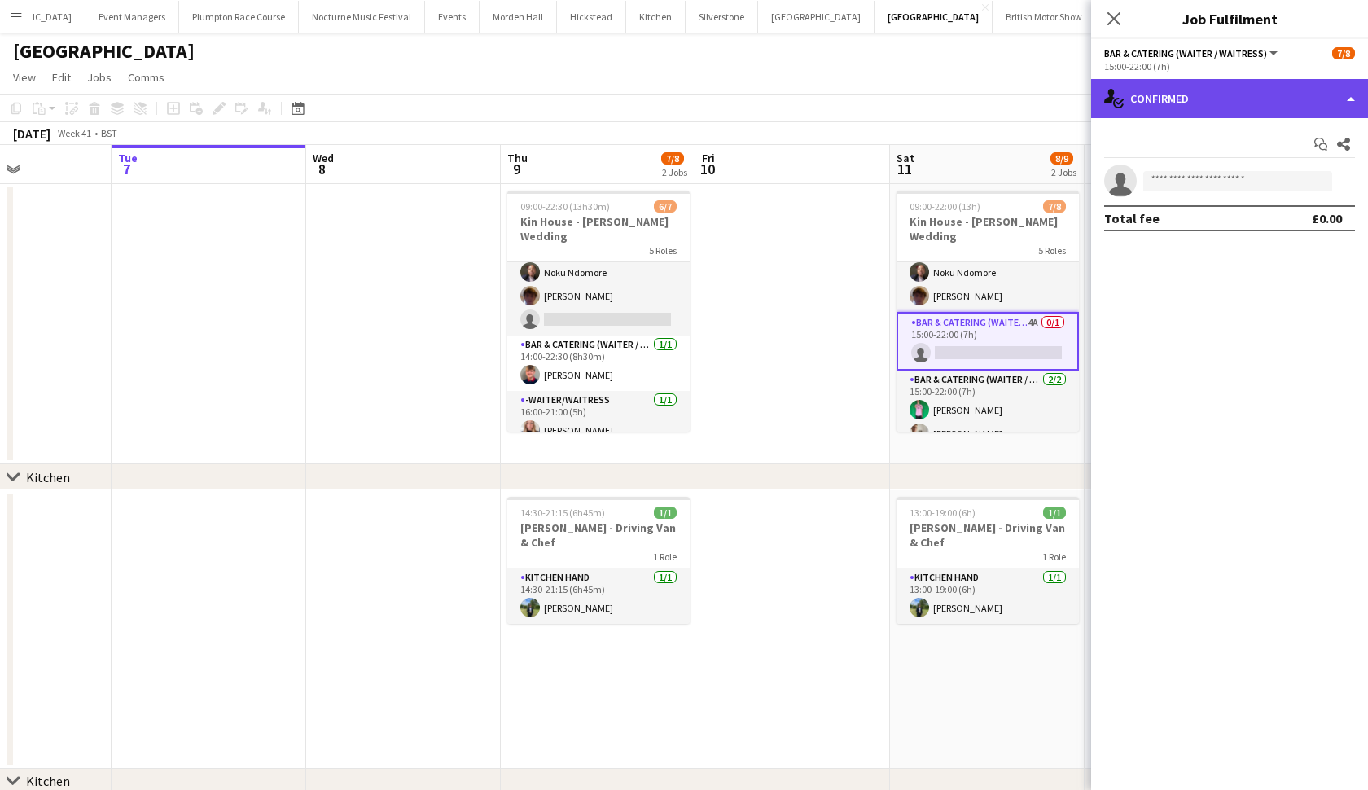
click at [1260, 106] on div "single-neutral-actions-check-2 Confirmed" at bounding box center [1229, 98] width 277 height 39
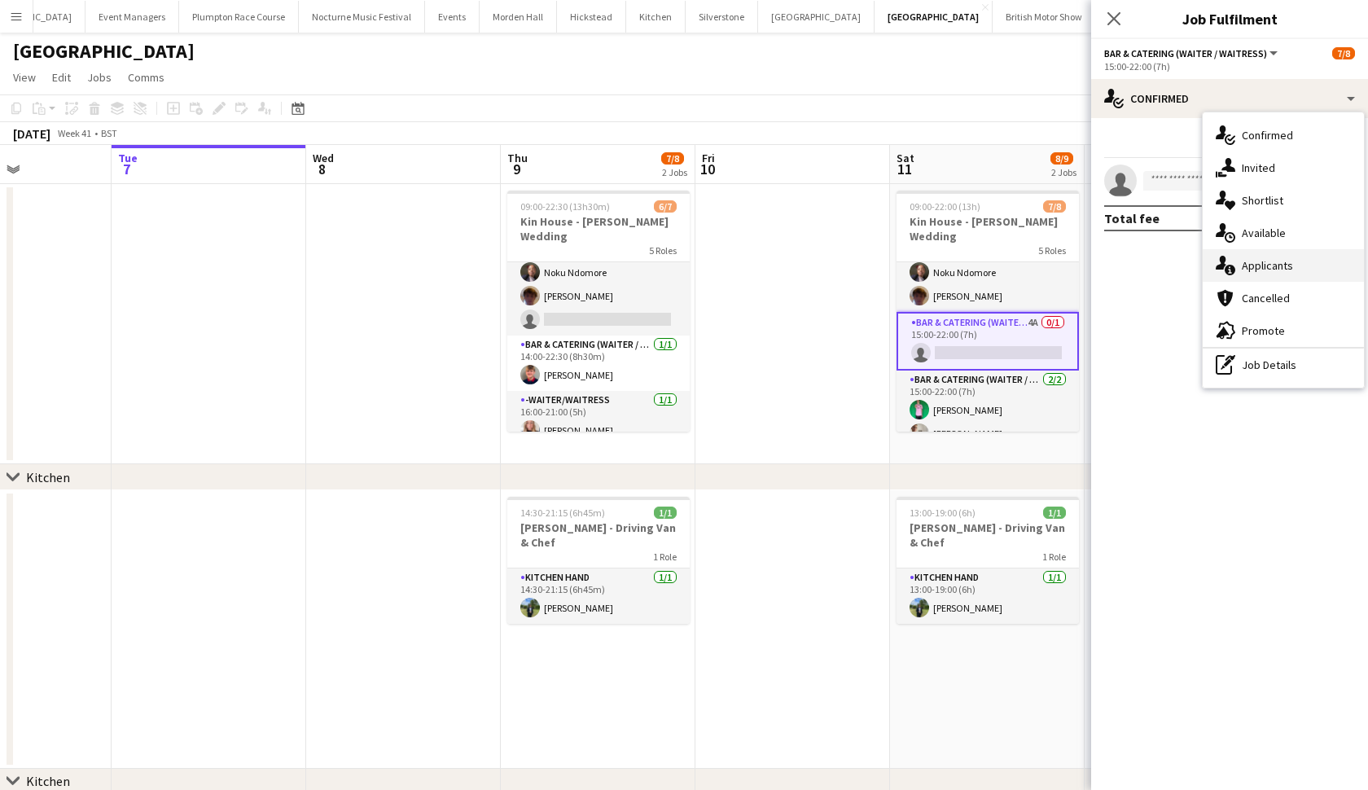
click at [1259, 258] on span "Applicants" at bounding box center [1267, 265] width 51 height 15
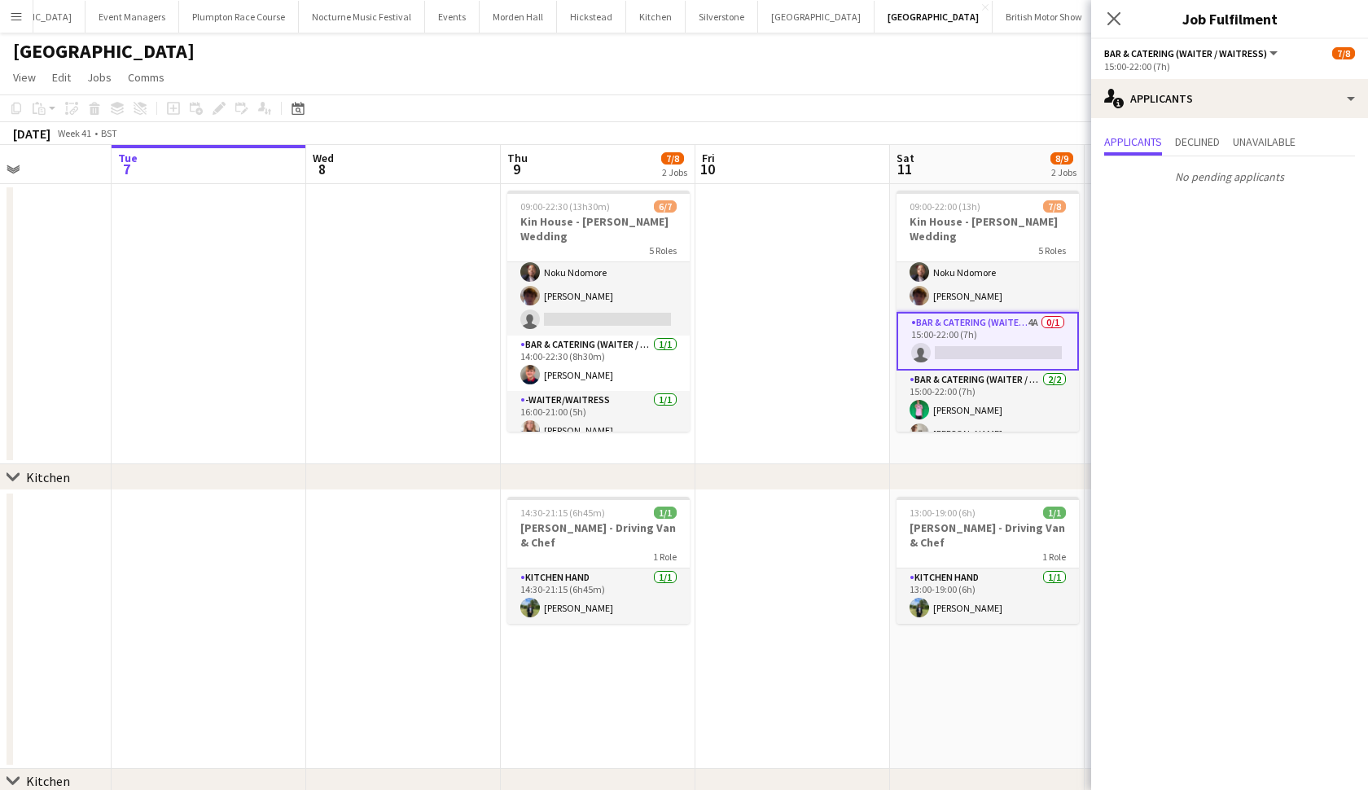
click at [994, 325] on app-card-role "Bar & Catering (Waiter / waitress) 4A 0/1 15:00-22:00 (7h) single-neutral-actio…" at bounding box center [988, 341] width 182 height 59
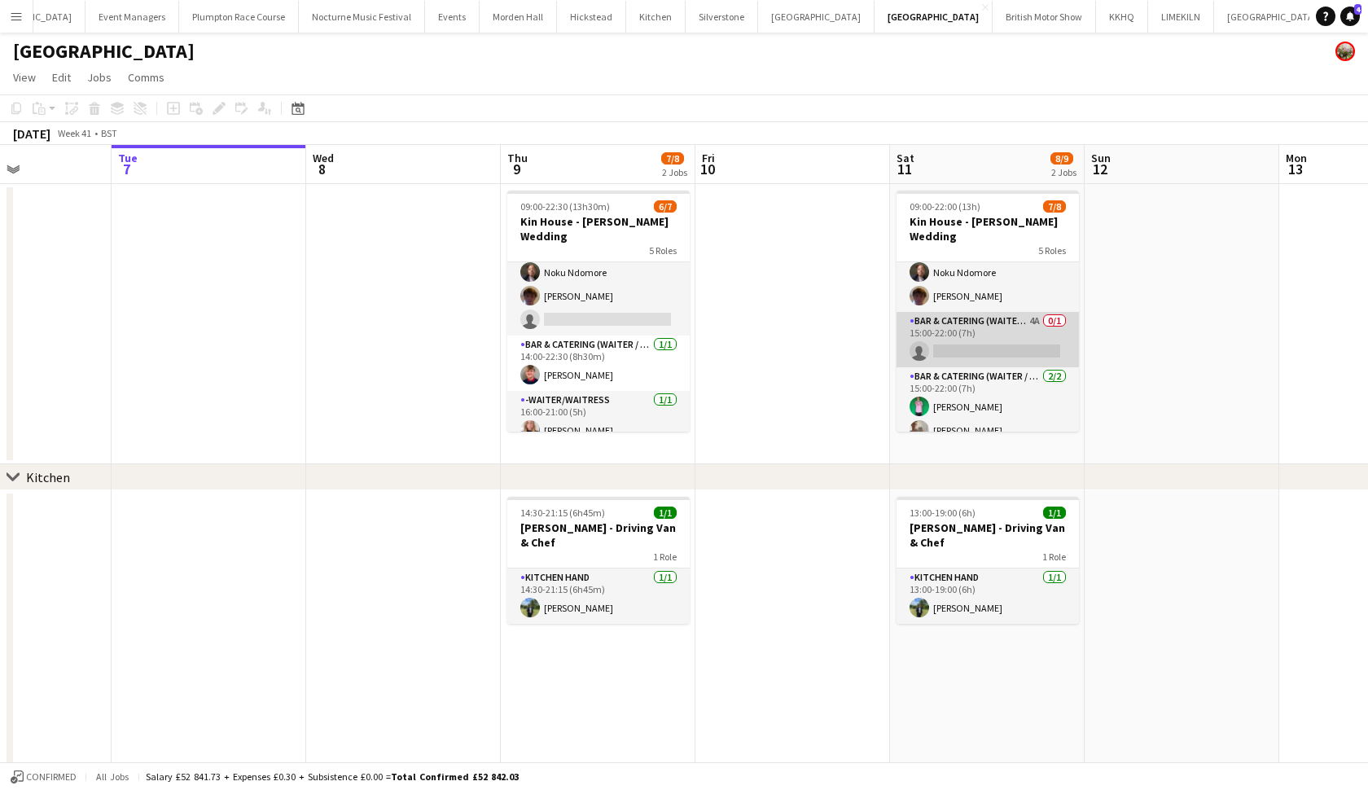
click at [994, 325] on app-card-role "Bar & Catering (Waiter / waitress) 4A 0/1 15:00-22:00 (7h) single-neutral-actio…" at bounding box center [988, 339] width 182 height 55
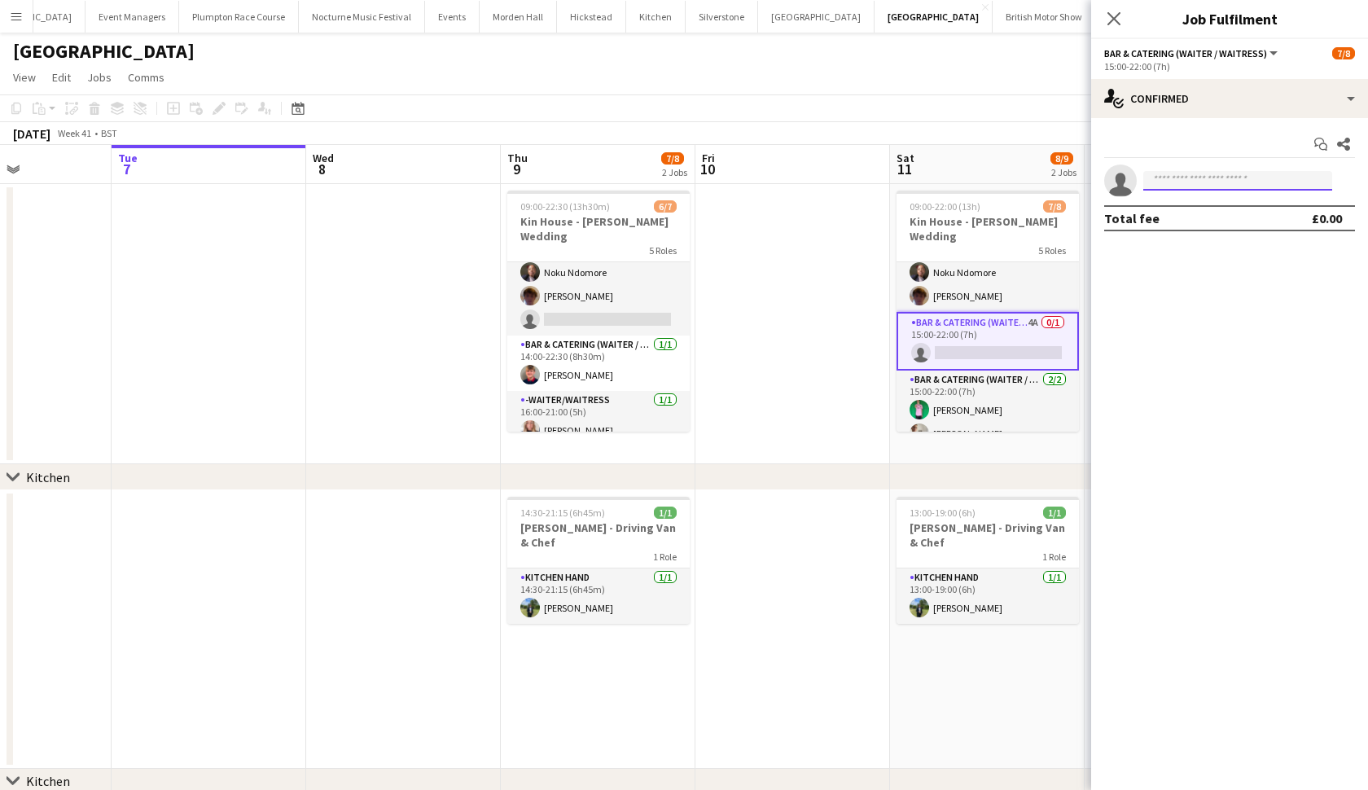
click at [1209, 184] on input at bounding box center [1237, 181] width 189 height 20
type input "****"
drag, startPoint x: 1134, startPoint y: 191, endPoint x: 951, endPoint y: 89, distance: 208.9
click at [951, 89] on app-page-menu "View Day view expanded Day view collapsed Month view Date picker Jump to [DATE]…" at bounding box center [684, 79] width 1368 height 31
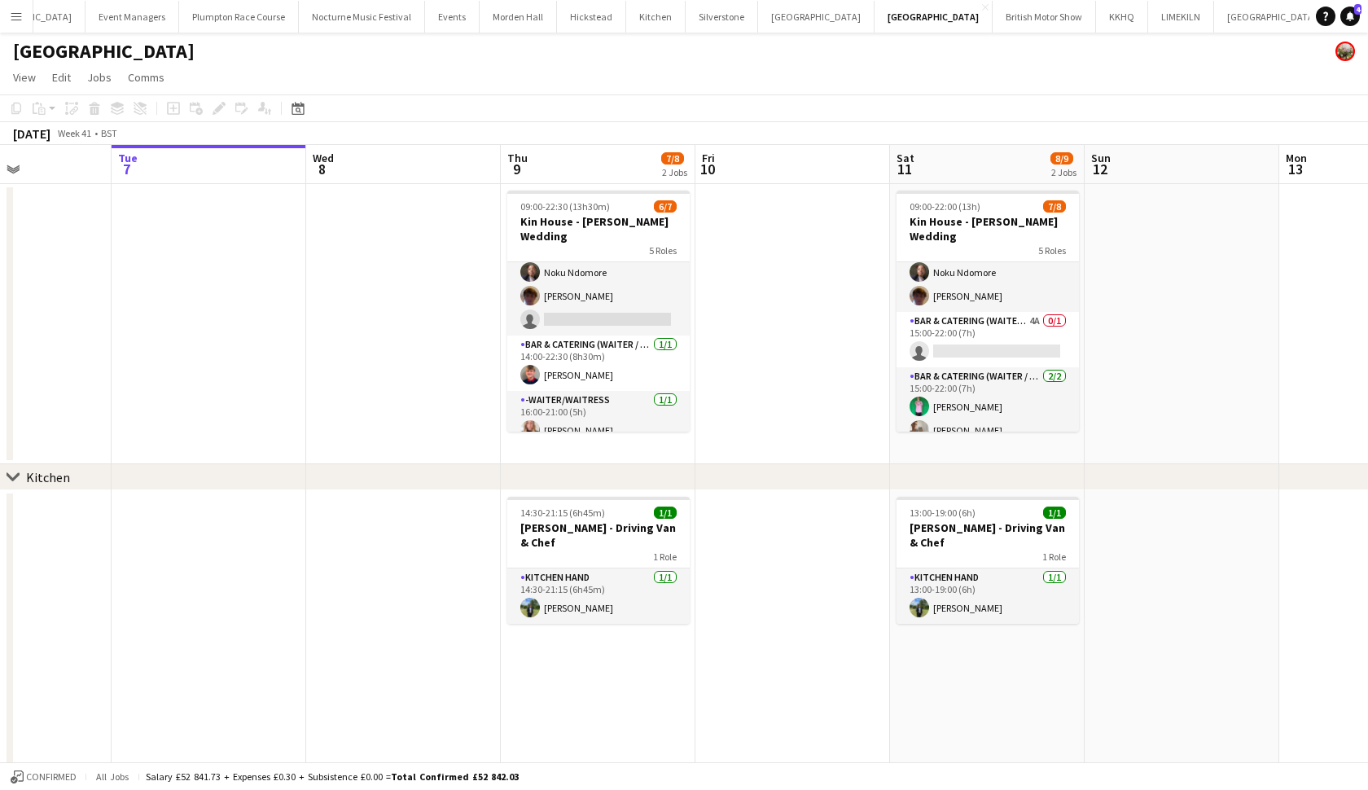
click at [21, 11] on app-icon "Menu" at bounding box center [16, 16] width 13 height 13
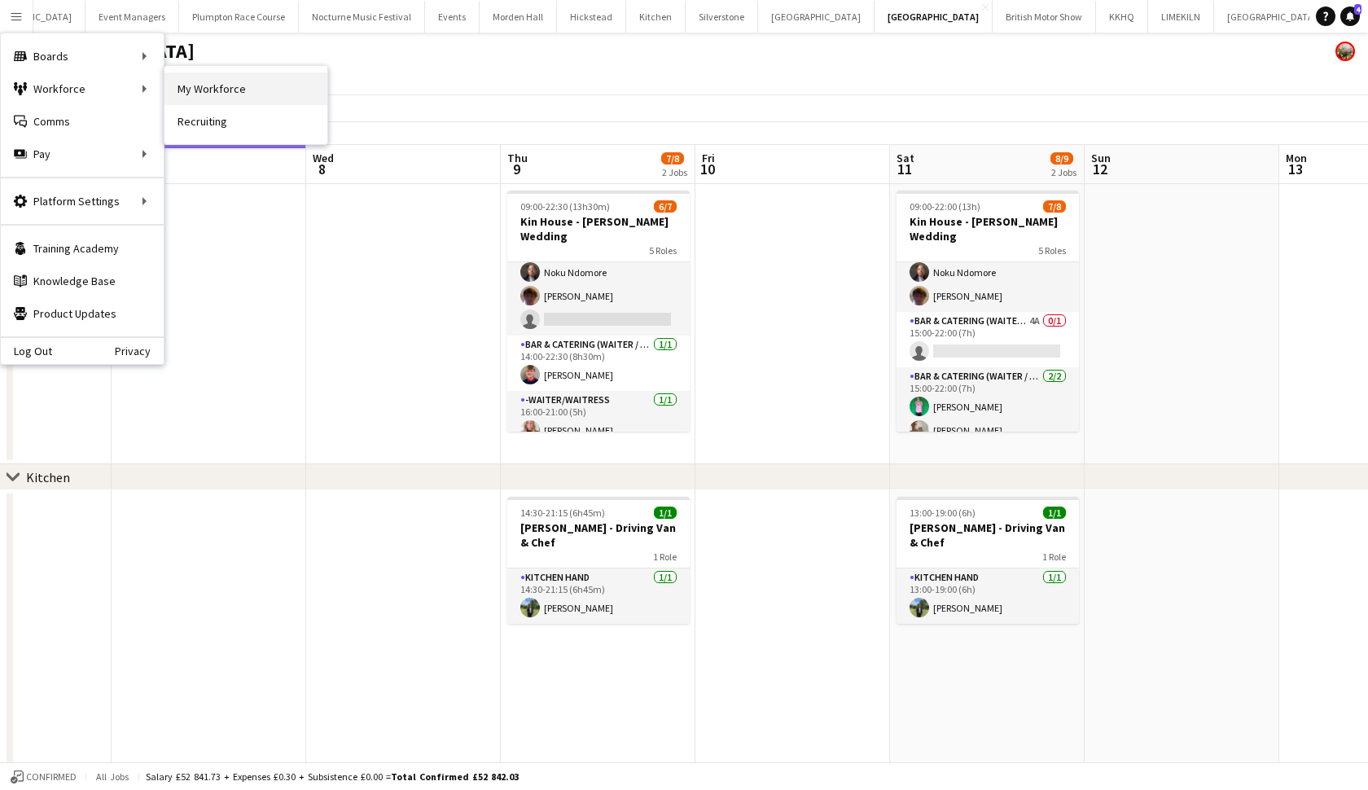
click at [211, 86] on link "My Workforce" at bounding box center [246, 88] width 163 height 33
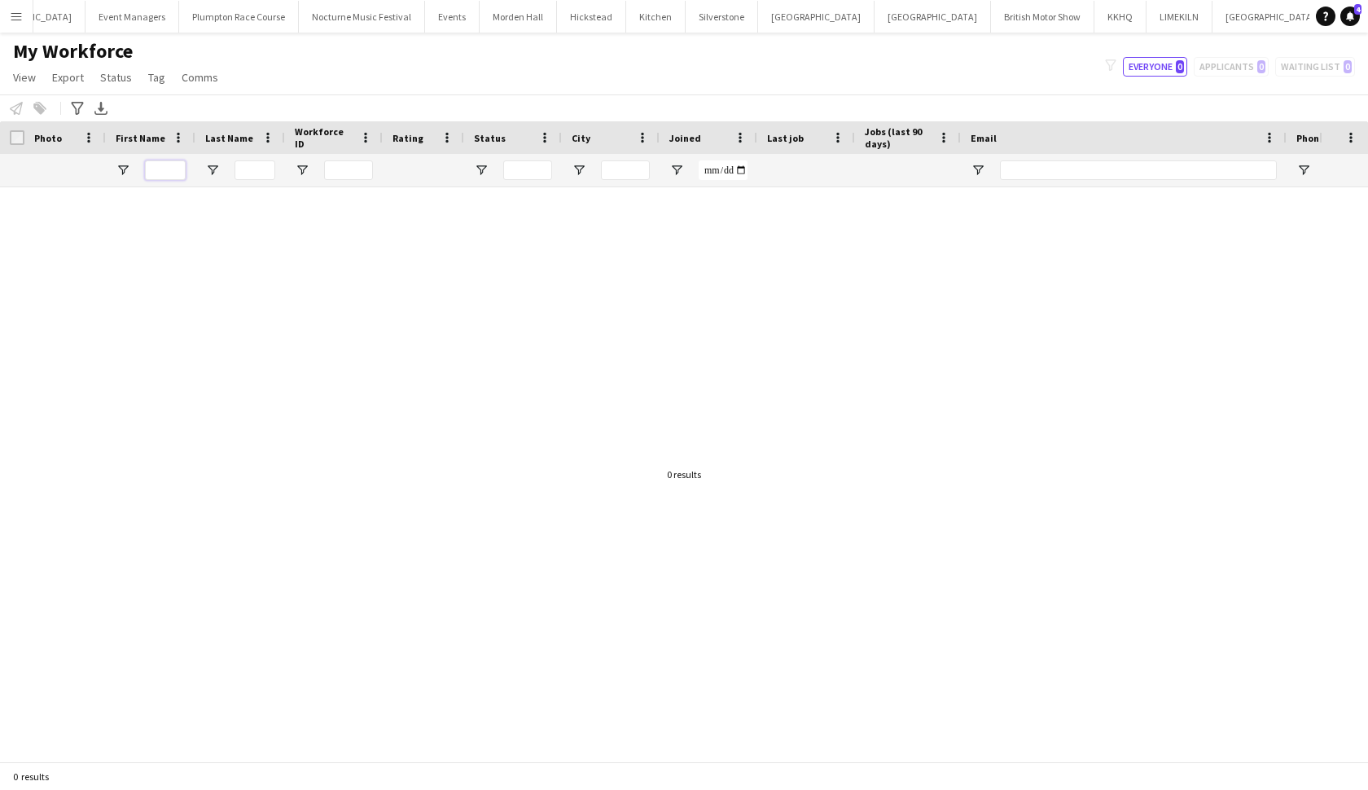
click at [166, 170] on input "First Name Filter Input" at bounding box center [165, 170] width 41 height 20
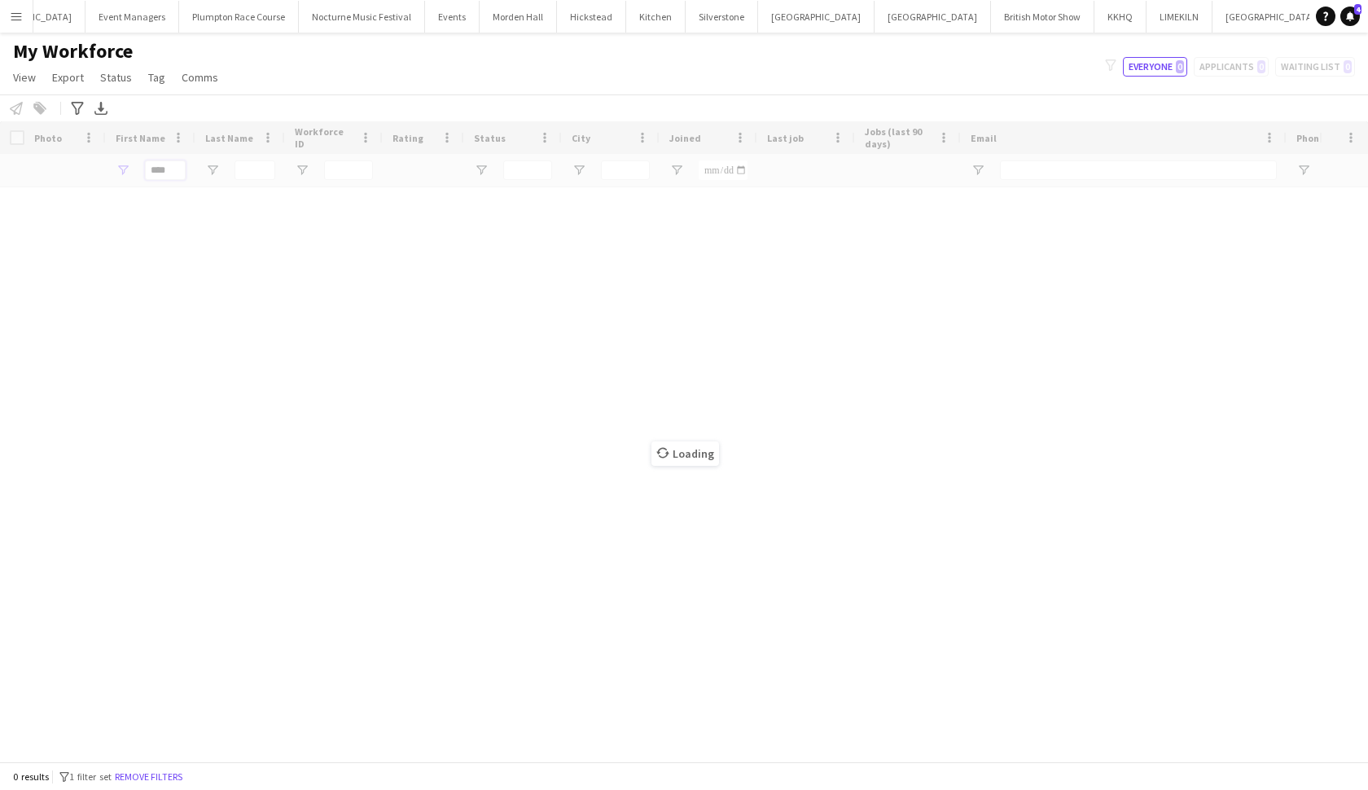
type input "****"
click at [410, 253] on div "Loading" at bounding box center [684, 441] width 1368 height 640
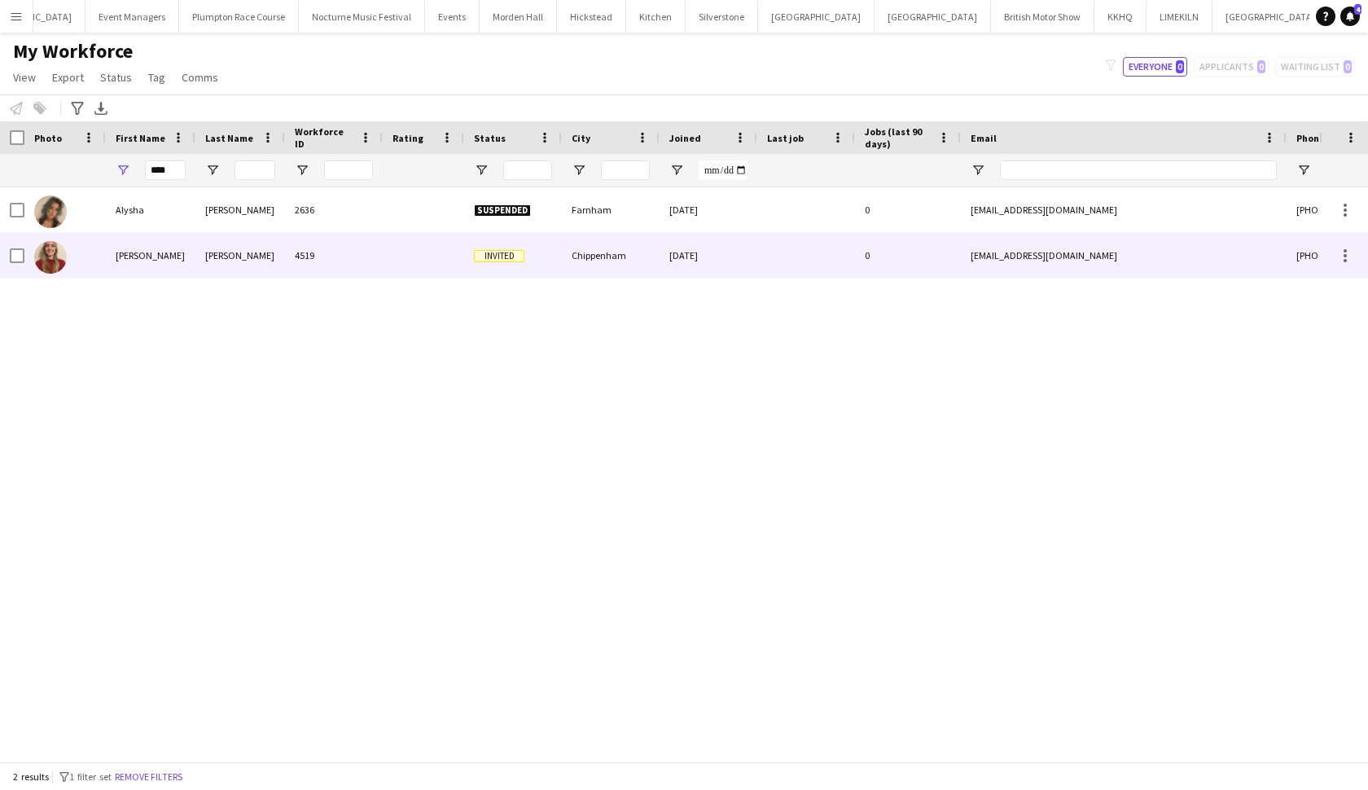
click at [239, 261] on div "Garrett" at bounding box center [240, 255] width 90 height 45
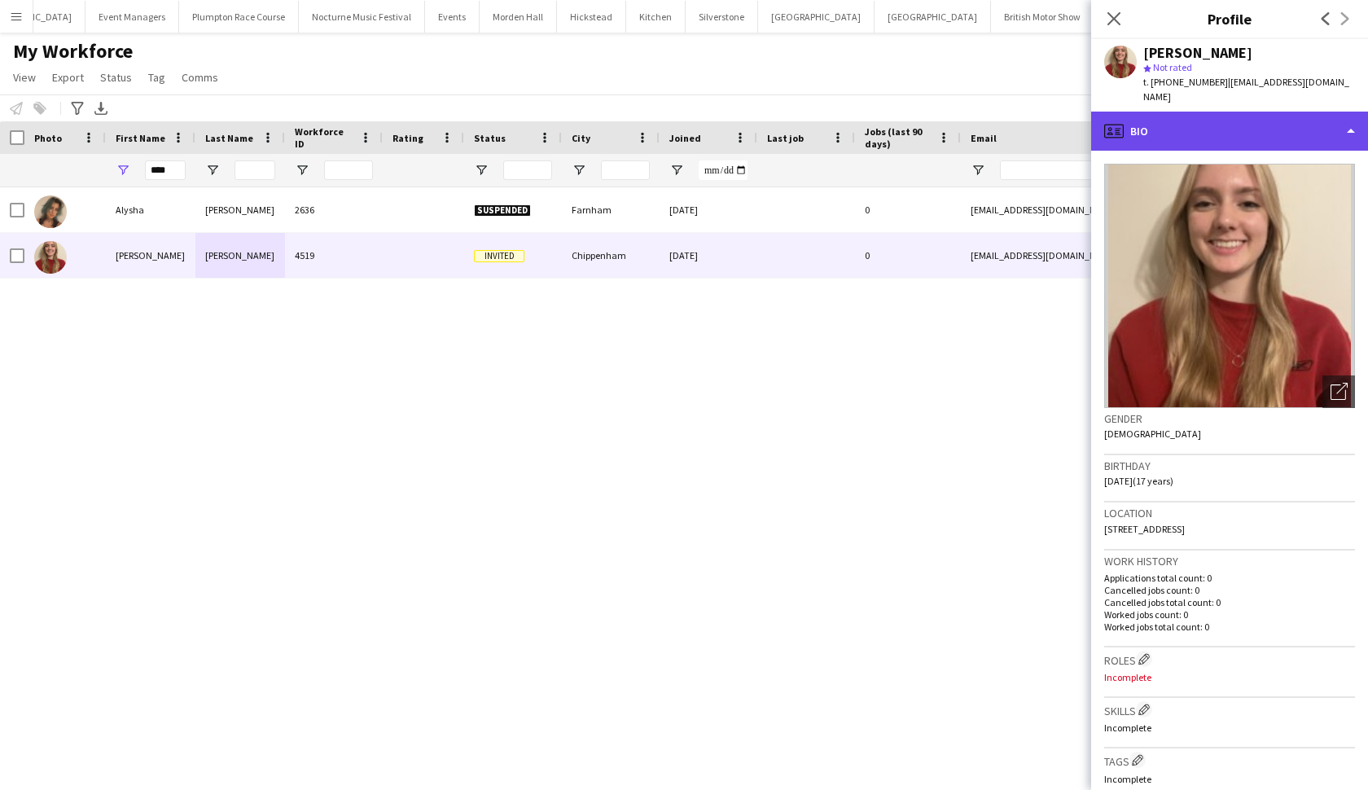
click at [1199, 120] on div "profile Bio" at bounding box center [1229, 131] width 277 height 39
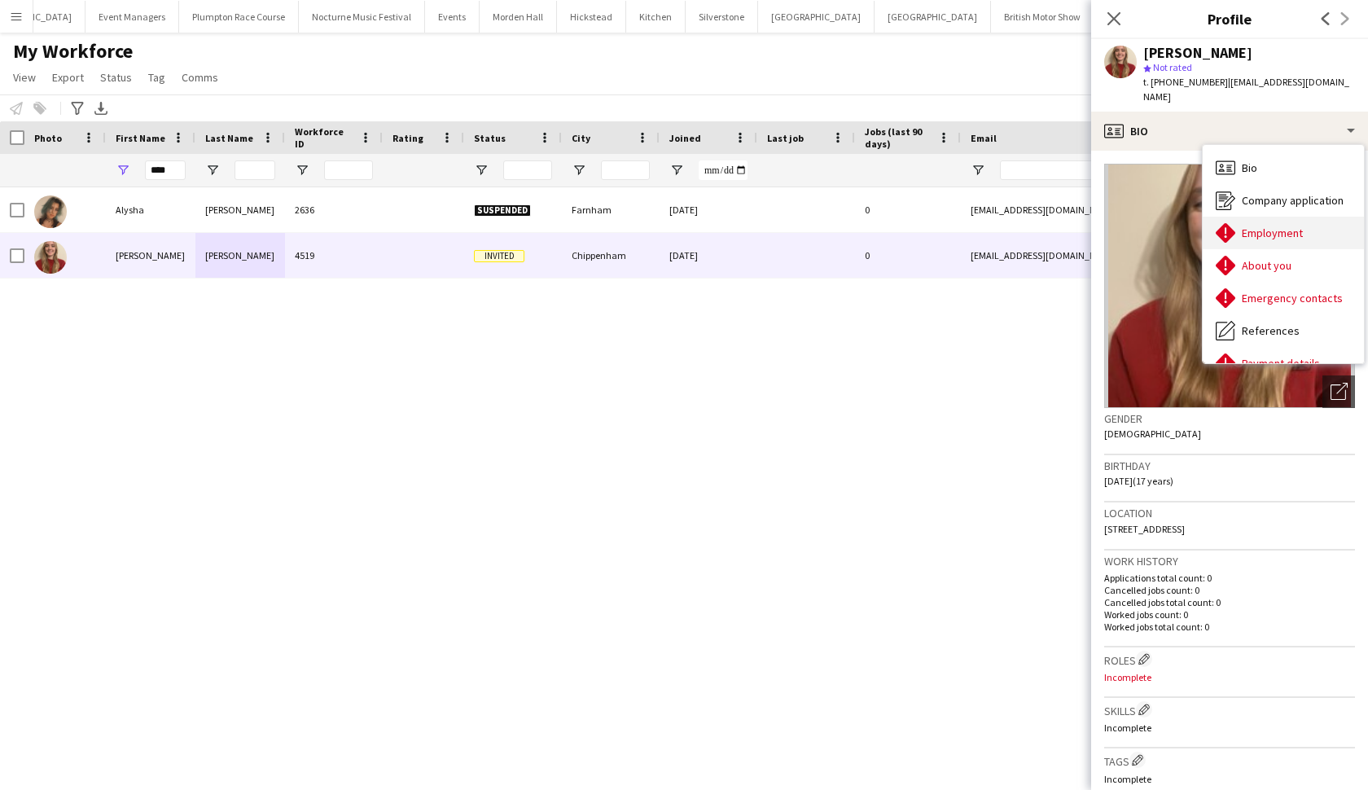
click at [1274, 231] on div "Employment Employment" at bounding box center [1283, 233] width 161 height 33
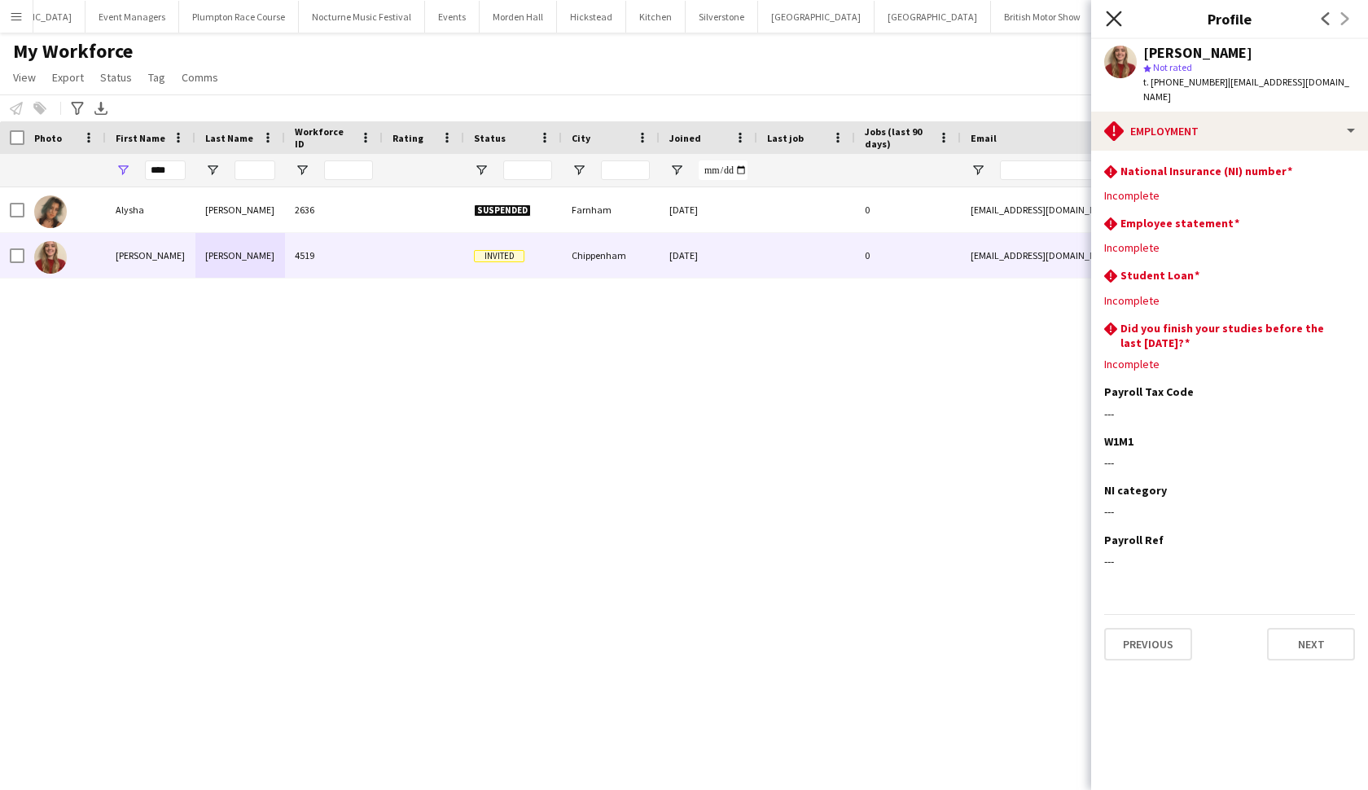
click at [1119, 25] on icon "Close pop-in" at bounding box center [1113, 18] width 15 height 15
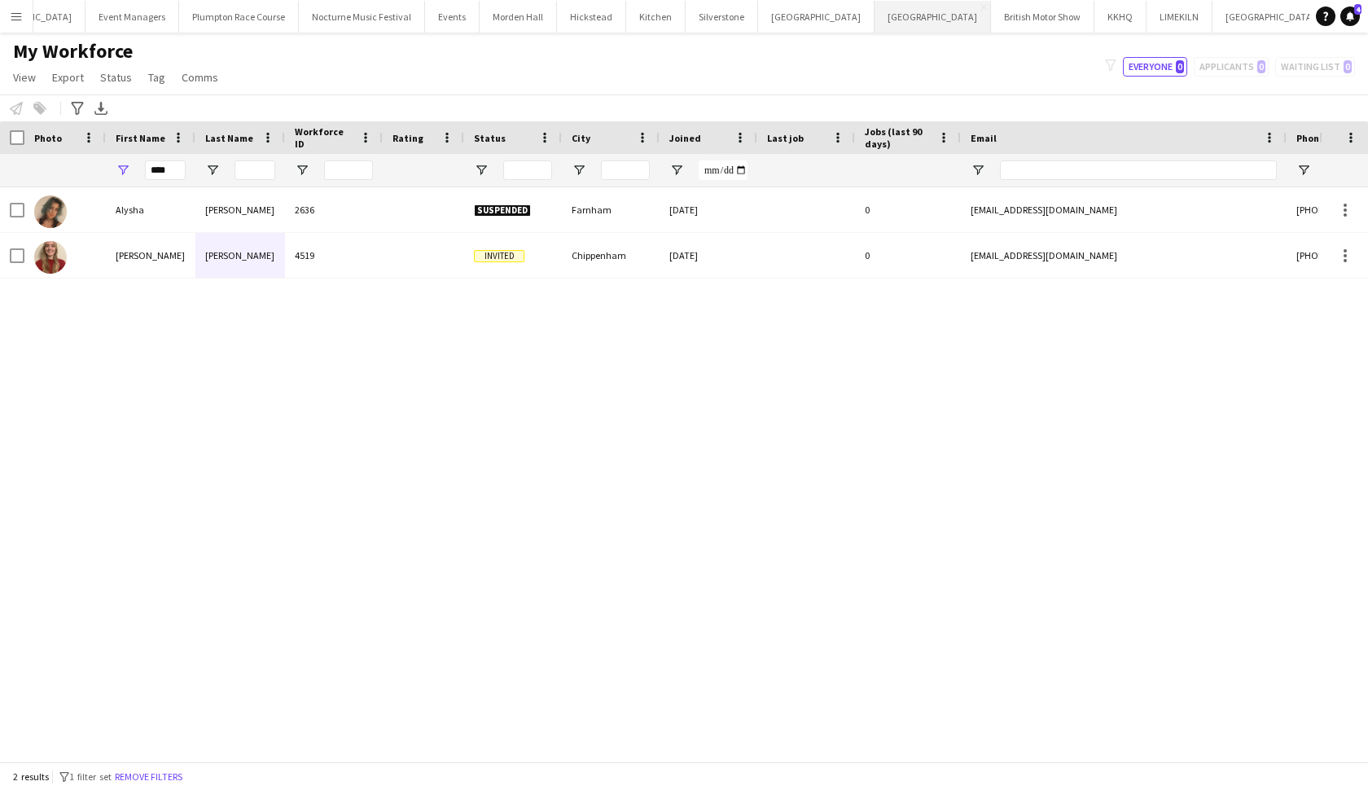
click at [875, 20] on button "Kin House Close" at bounding box center [933, 17] width 116 height 32
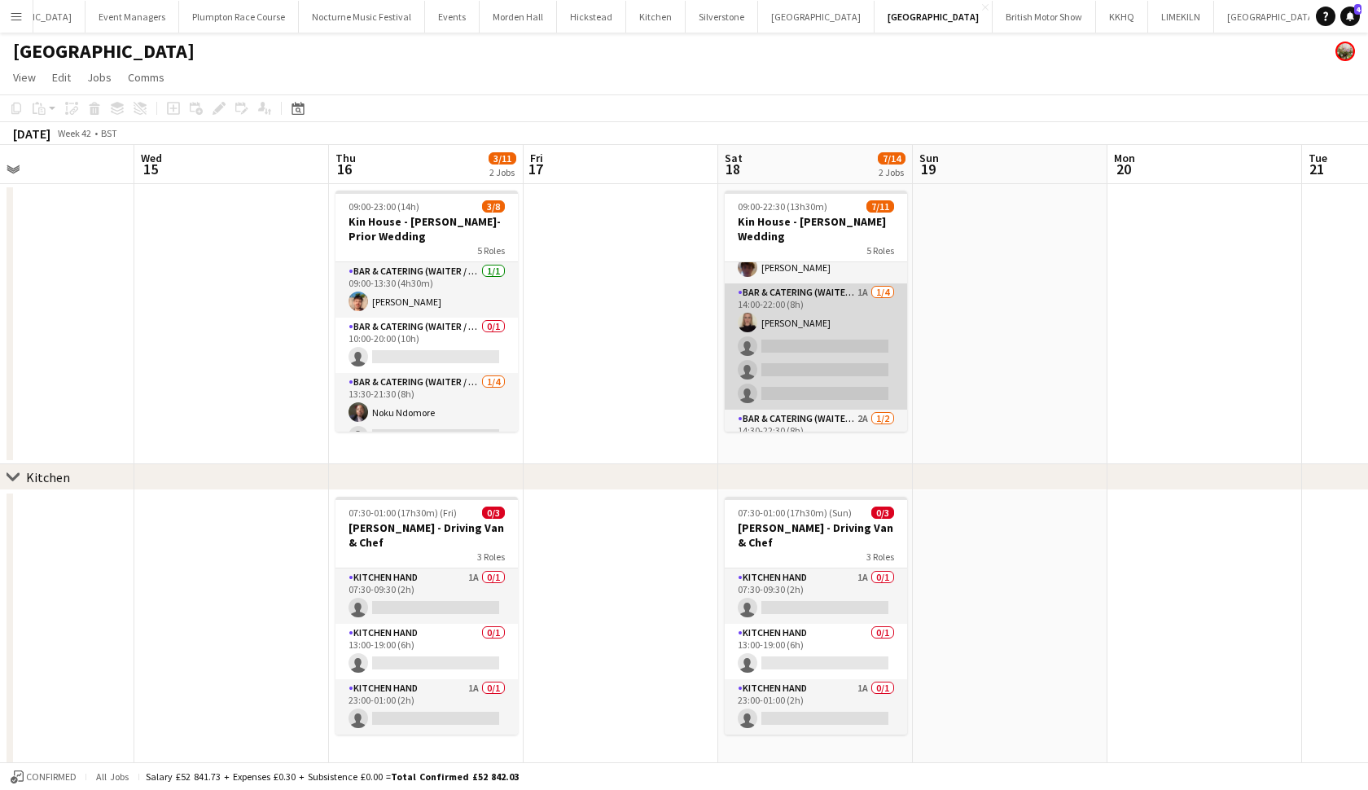
scroll to position [194, 0]
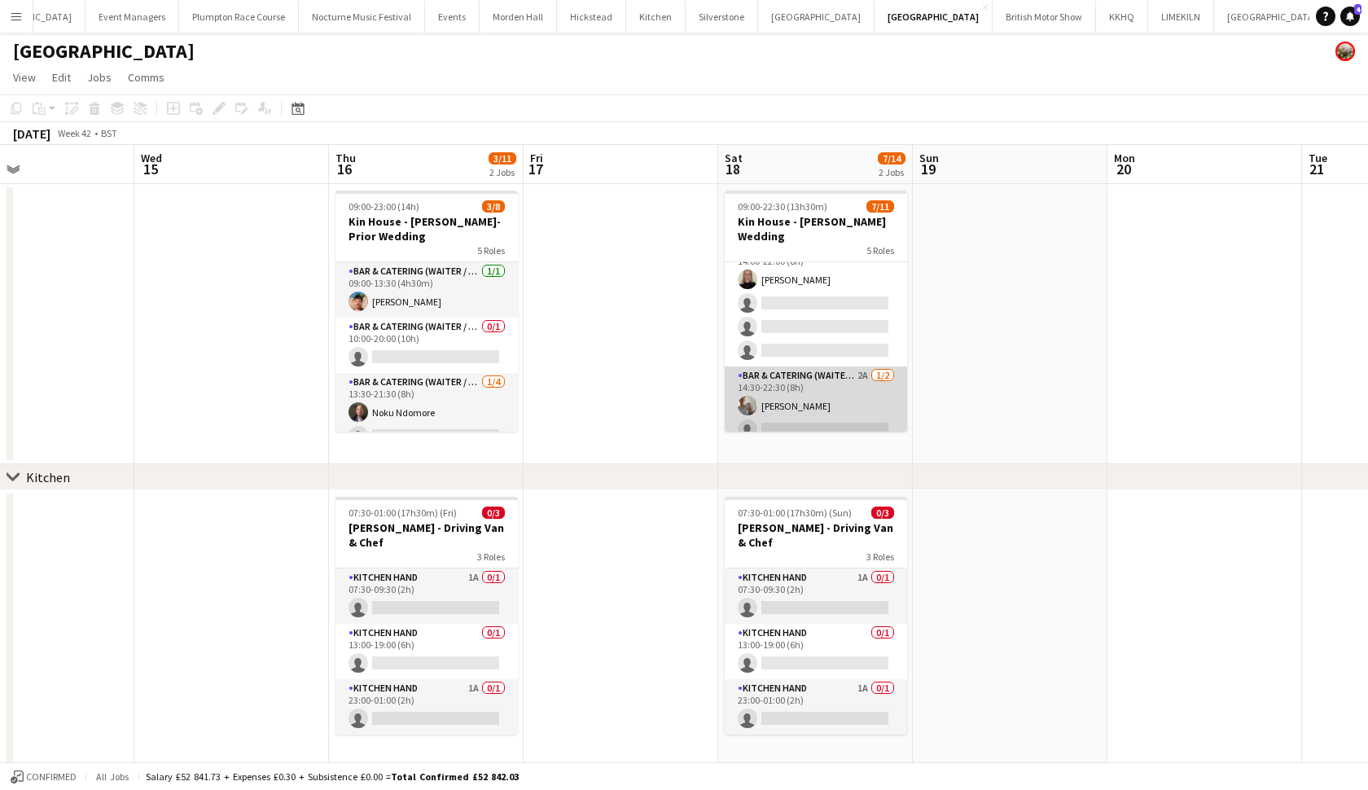
click at [832, 372] on app-card-role "Bar & Catering (Waiter / waitress) 2A 1/2 14:30-22:30 (8h) freya baxter single-…" at bounding box center [816, 405] width 182 height 79
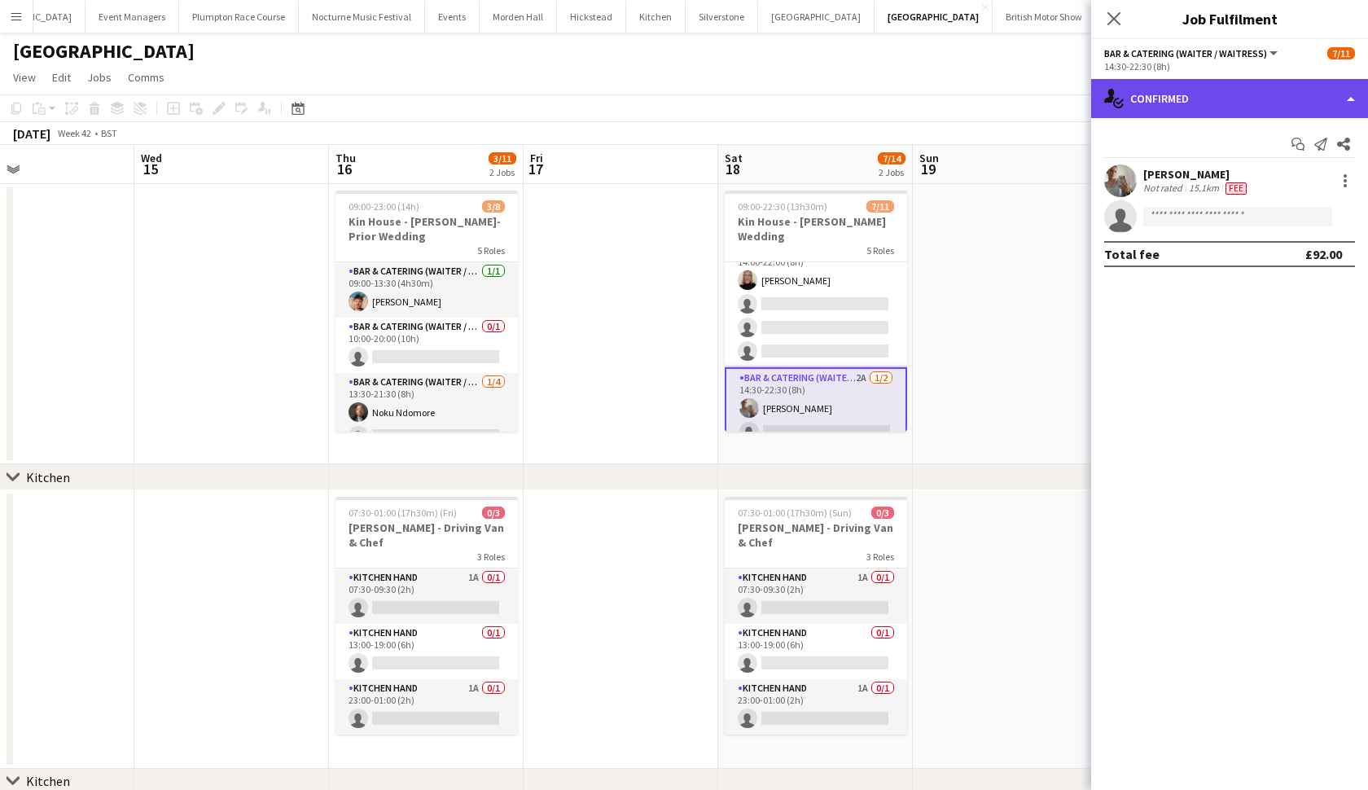
click at [1231, 100] on div "single-neutral-actions-check-2 Confirmed" at bounding box center [1229, 98] width 277 height 39
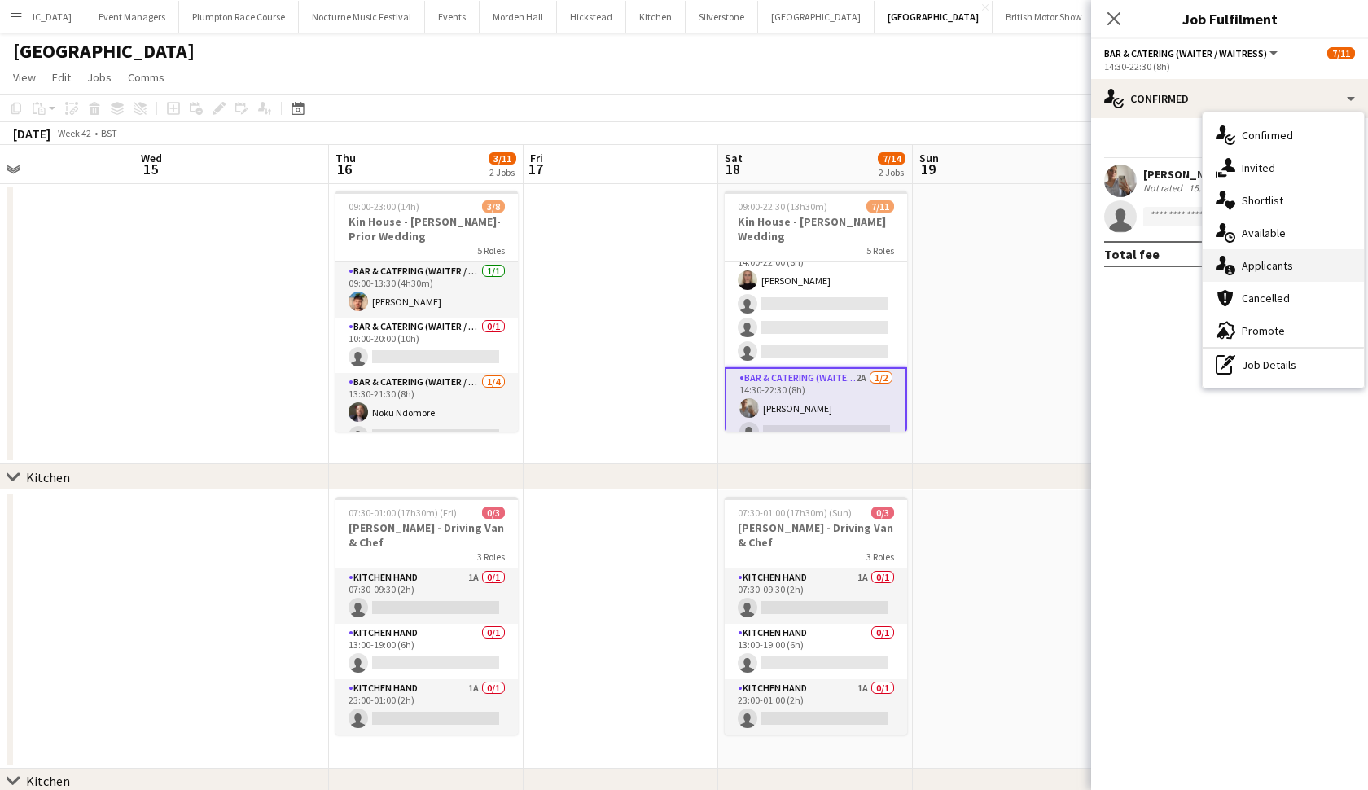
click at [1261, 269] on span "Applicants" at bounding box center [1267, 265] width 51 height 15
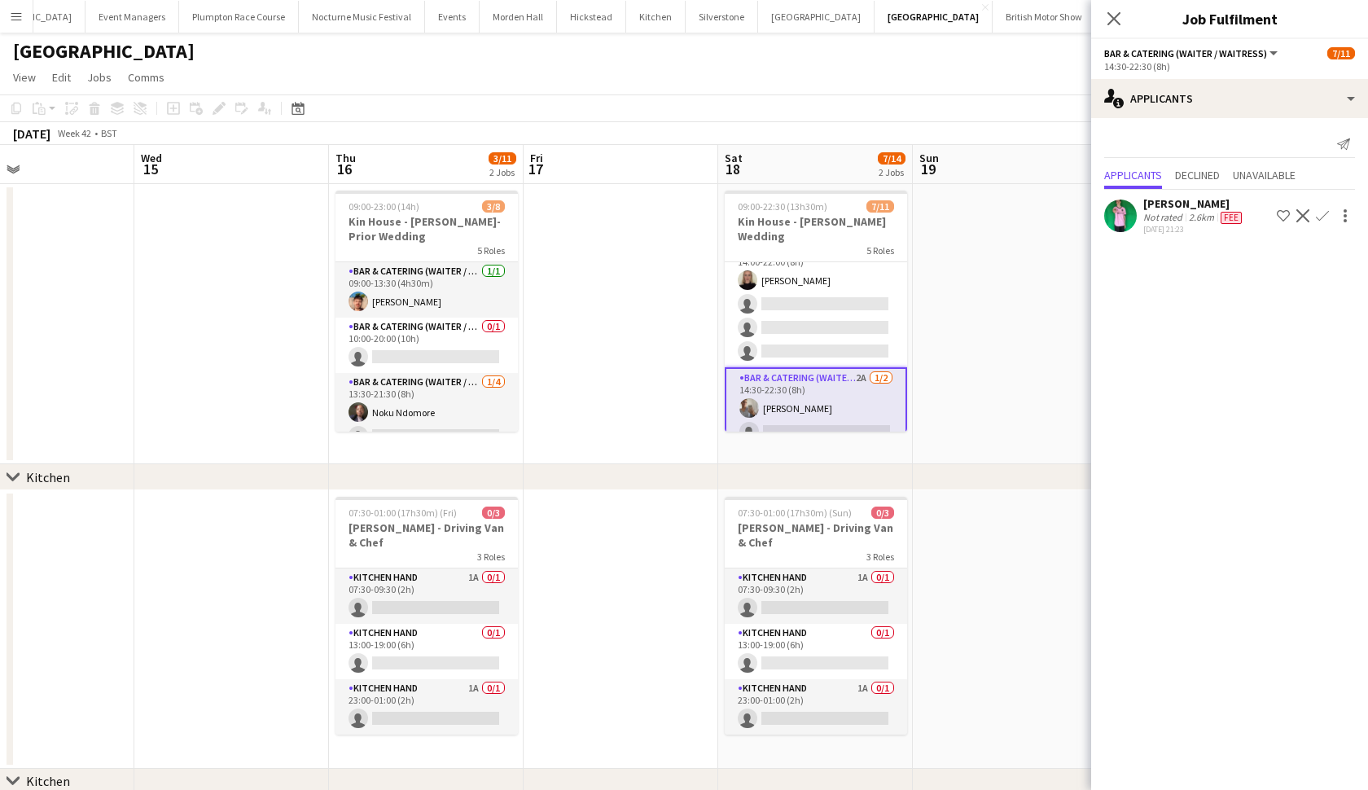
click at [1301, 214] on app-icon "Decline" at bounding box center [1302, 215] width 13 height 13
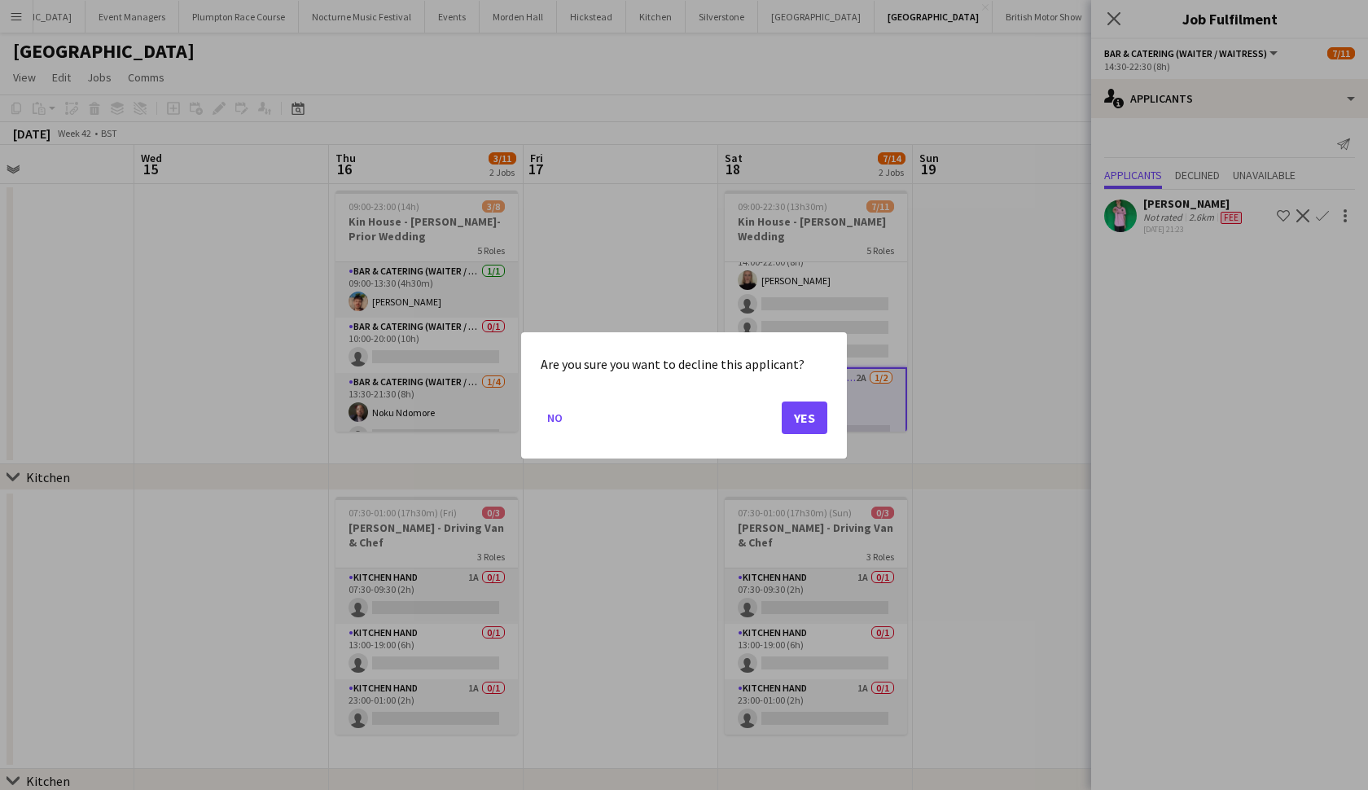
click at [812, 415] on button "Yes" at bounding box center [805, 417] width 46 height 33
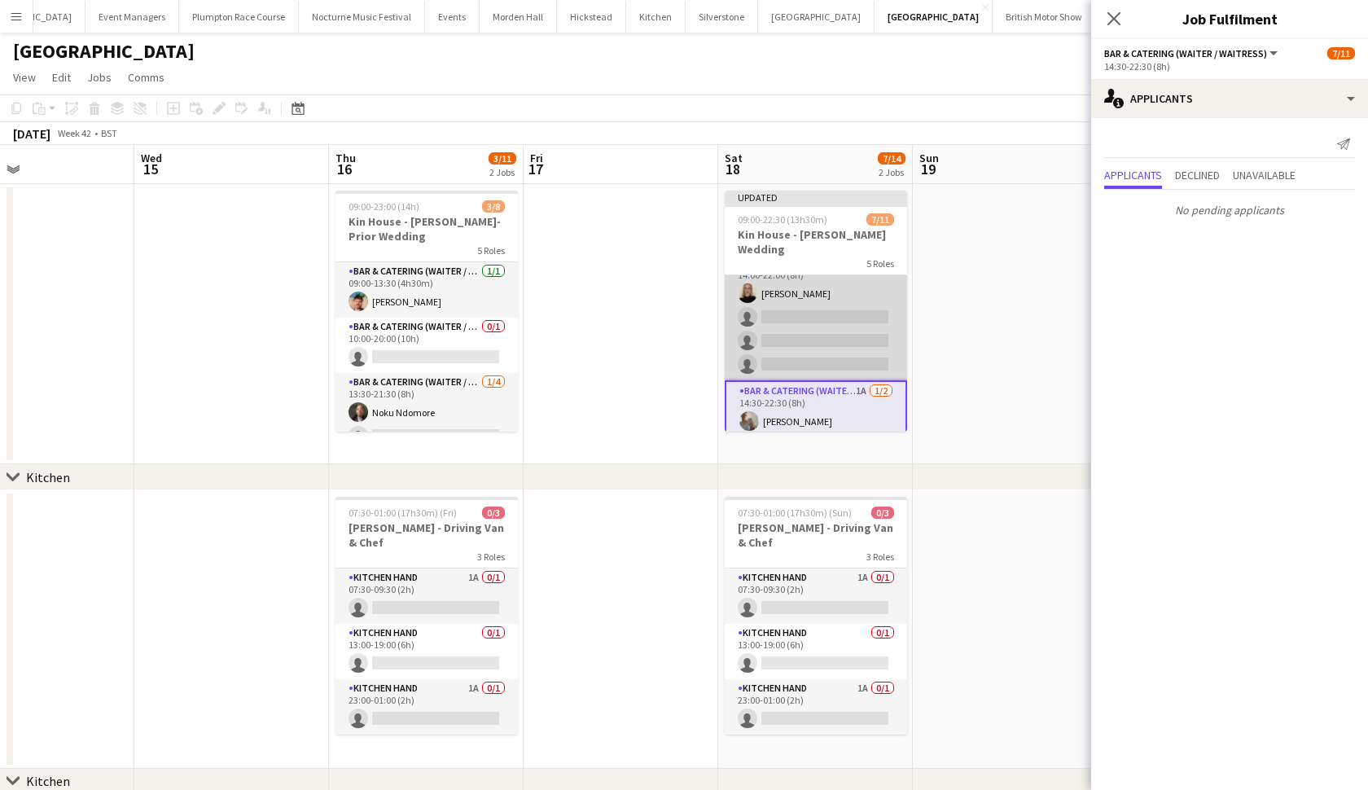
click at [809, 355] on app-card-role "Bar & Catering (Waiter / waitress) 1A 1/4 14:00-22:00 (8h) Mia Hall single-neut…" at bounding box center [816, 317] width 182 height 126
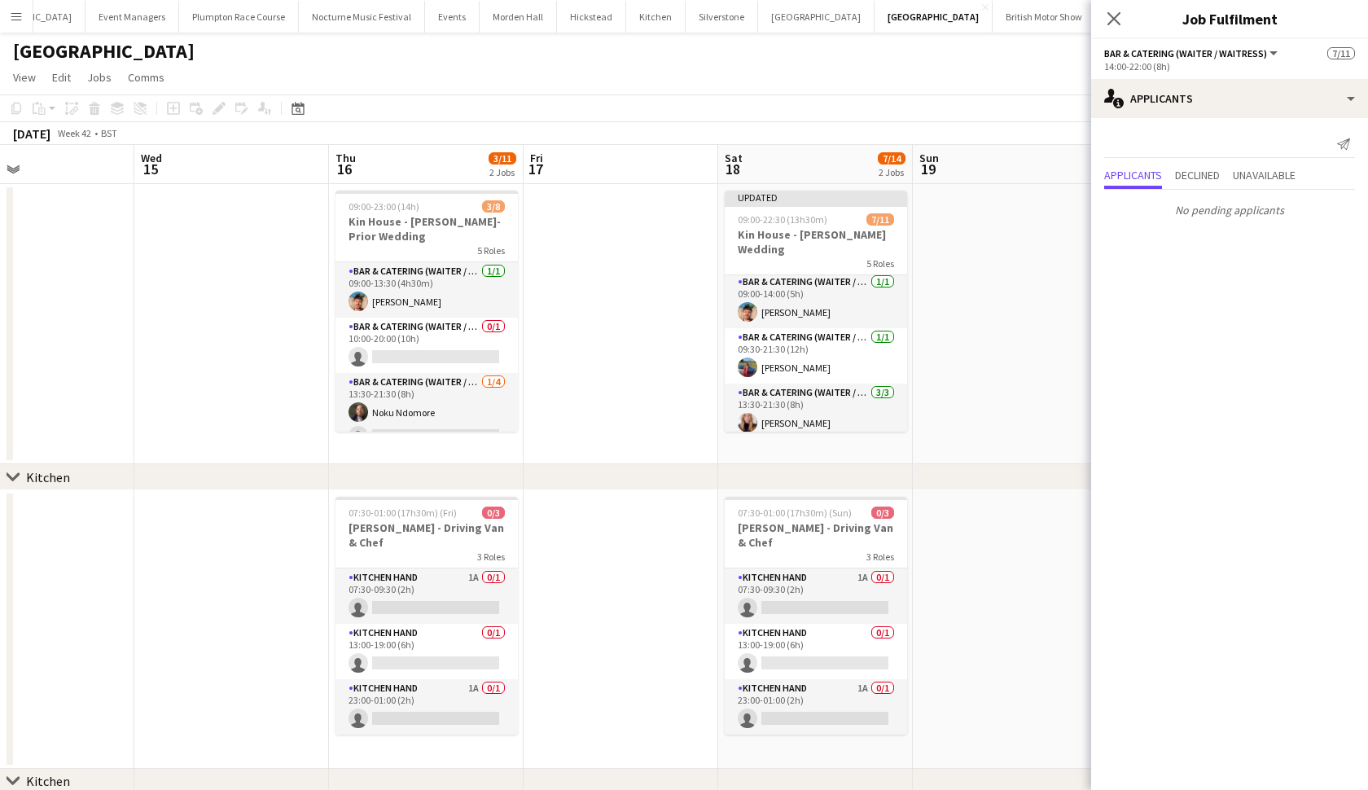
scroll to position [0, 0]
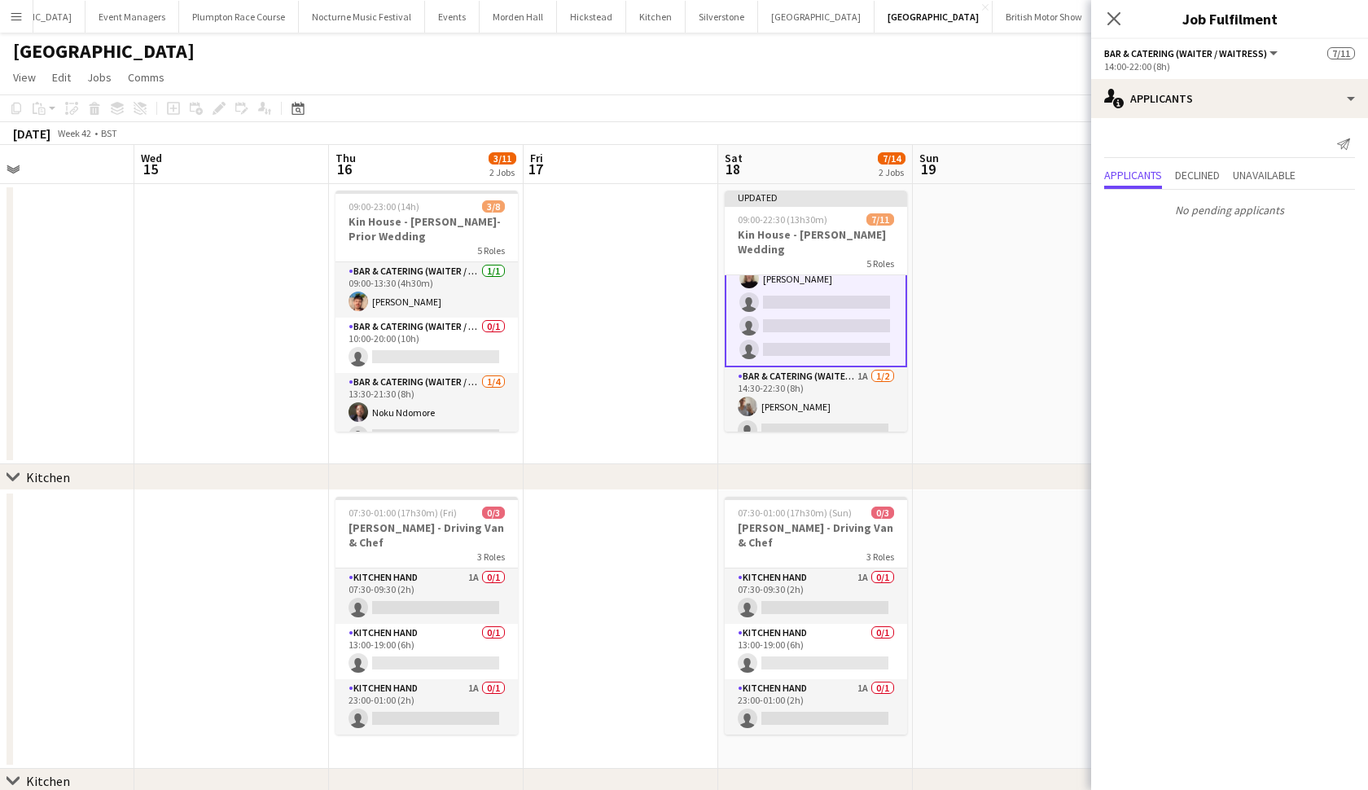
click at [852, 322] on app-card-role "Bar & Catering (Waiter / waitress) 1A 1/4 14:00-22:00 (8h) Mia Hall single-neut…" at bounding box center [816, 302] width 182 height 129
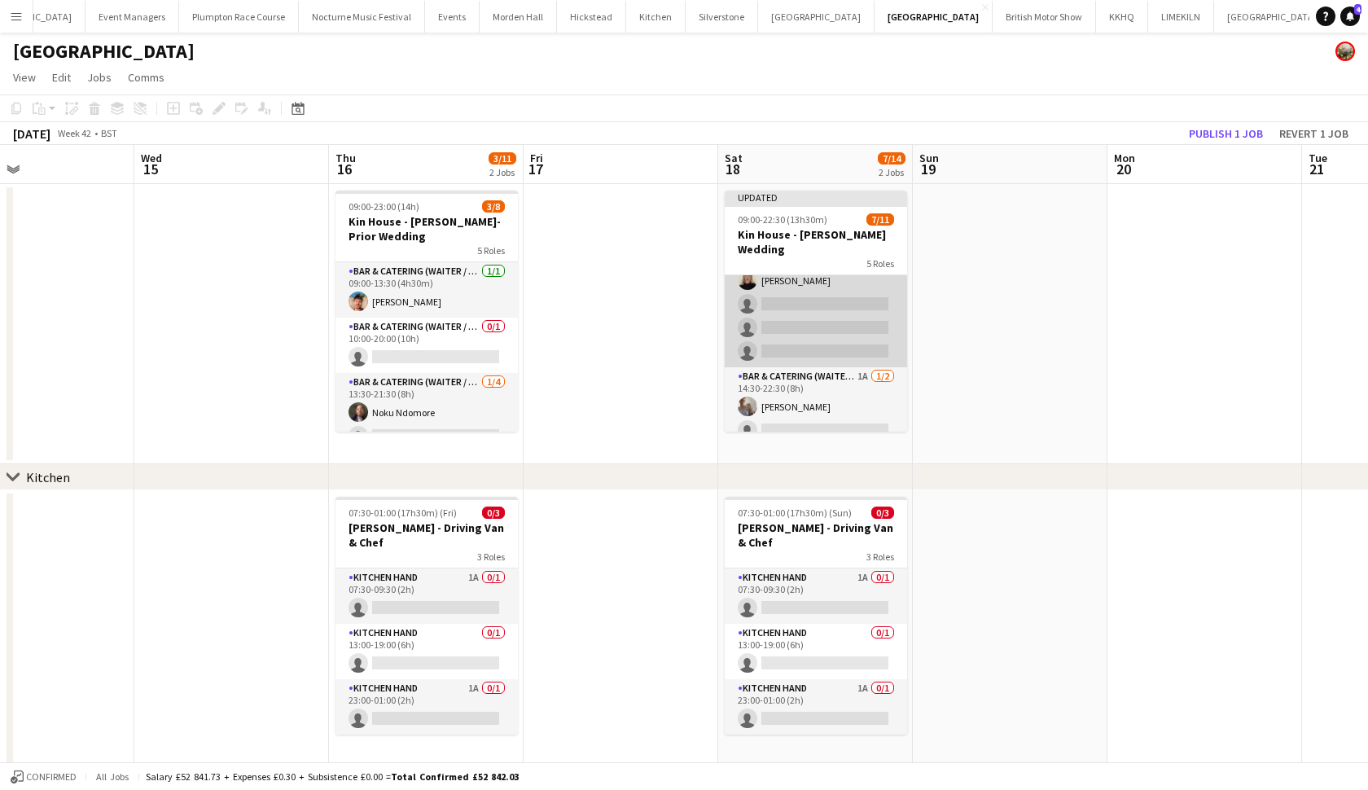
click at [852, 322] on app-card-role "Bar & Catering (Waiter / waitress) 1A 1/4 14:00-22:00 (8h) Mia Hall single-neut…" at bounding box center [816, 304] width 182 height 126
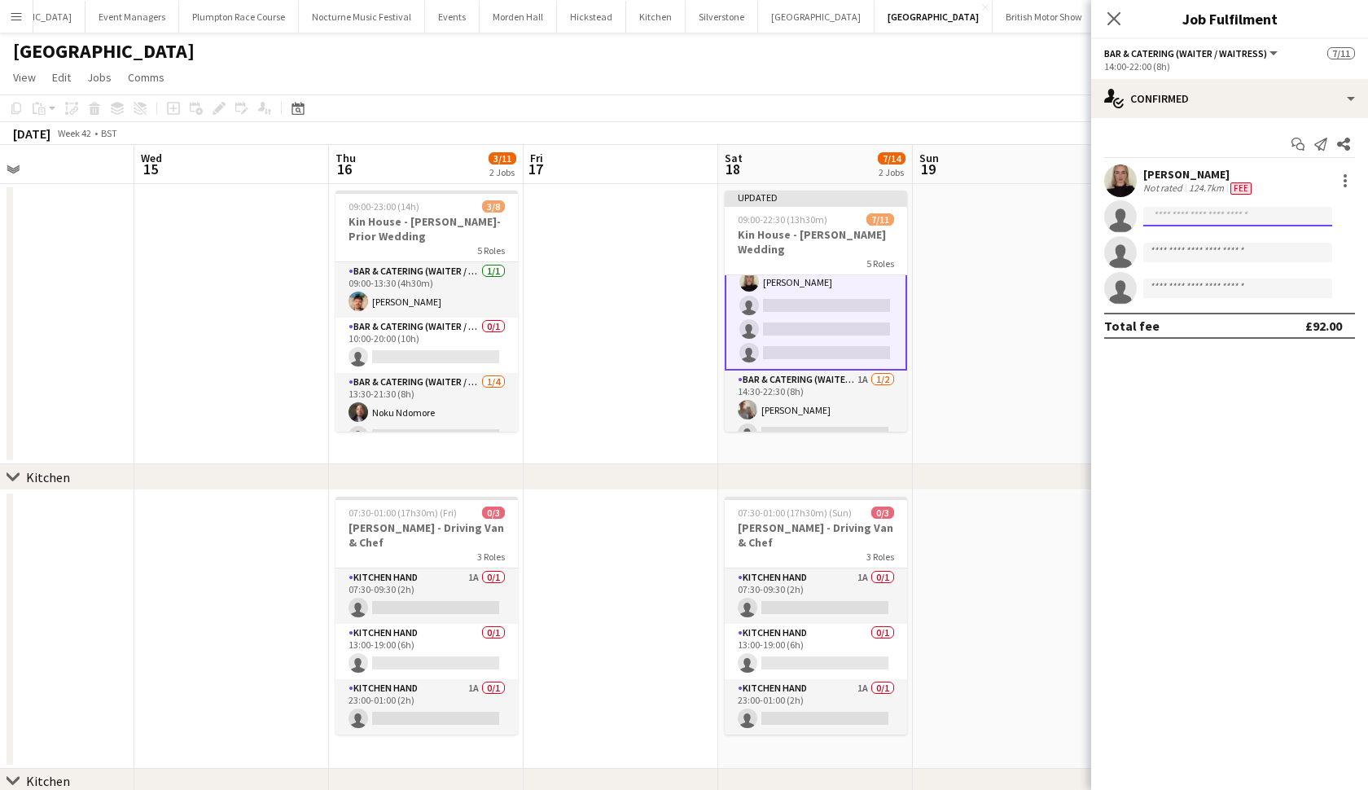
click at [1175, 223] on input at bounding box center [1237, 217] width 189 height 20
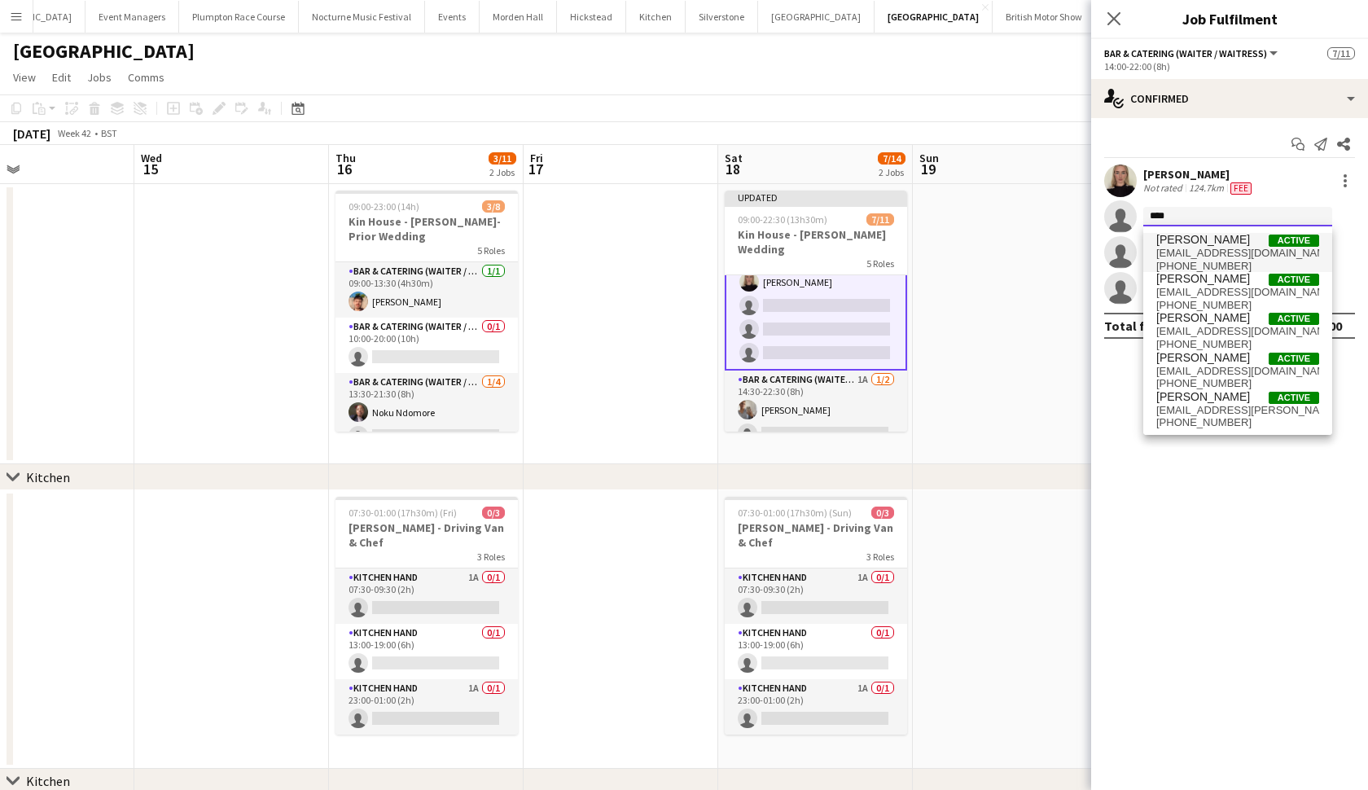
type input "****"
drag, startPoint x: 1174, startPoint y: 243, endPoint x: 1175, endPoint y: 280, distance: 37.5
click at [1175, 280] on span "[PERSON_NAME]" at bounding box center [1203, 279] width 94 height 14
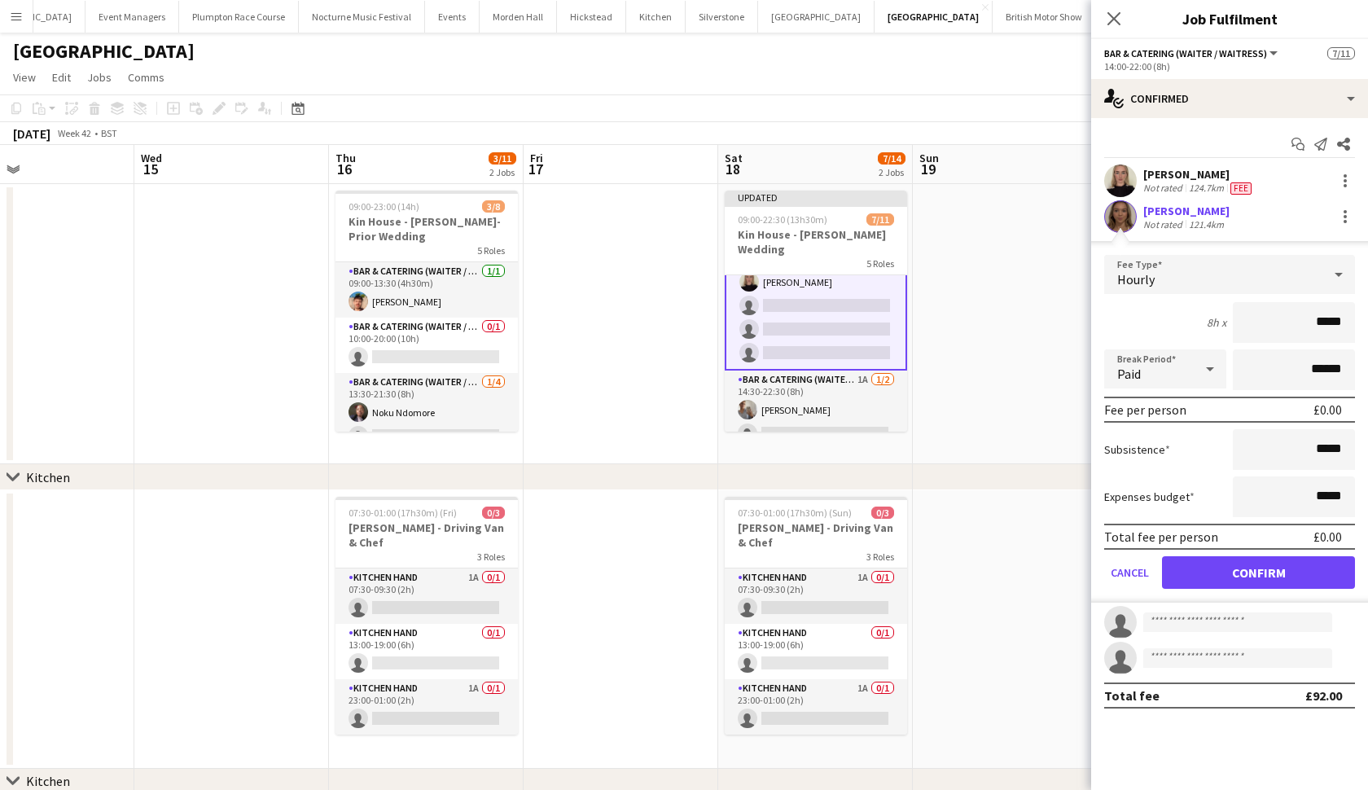
click at [1244, 578] on button "Confirm" at bounding box center [1258, 572] width 193 height 33
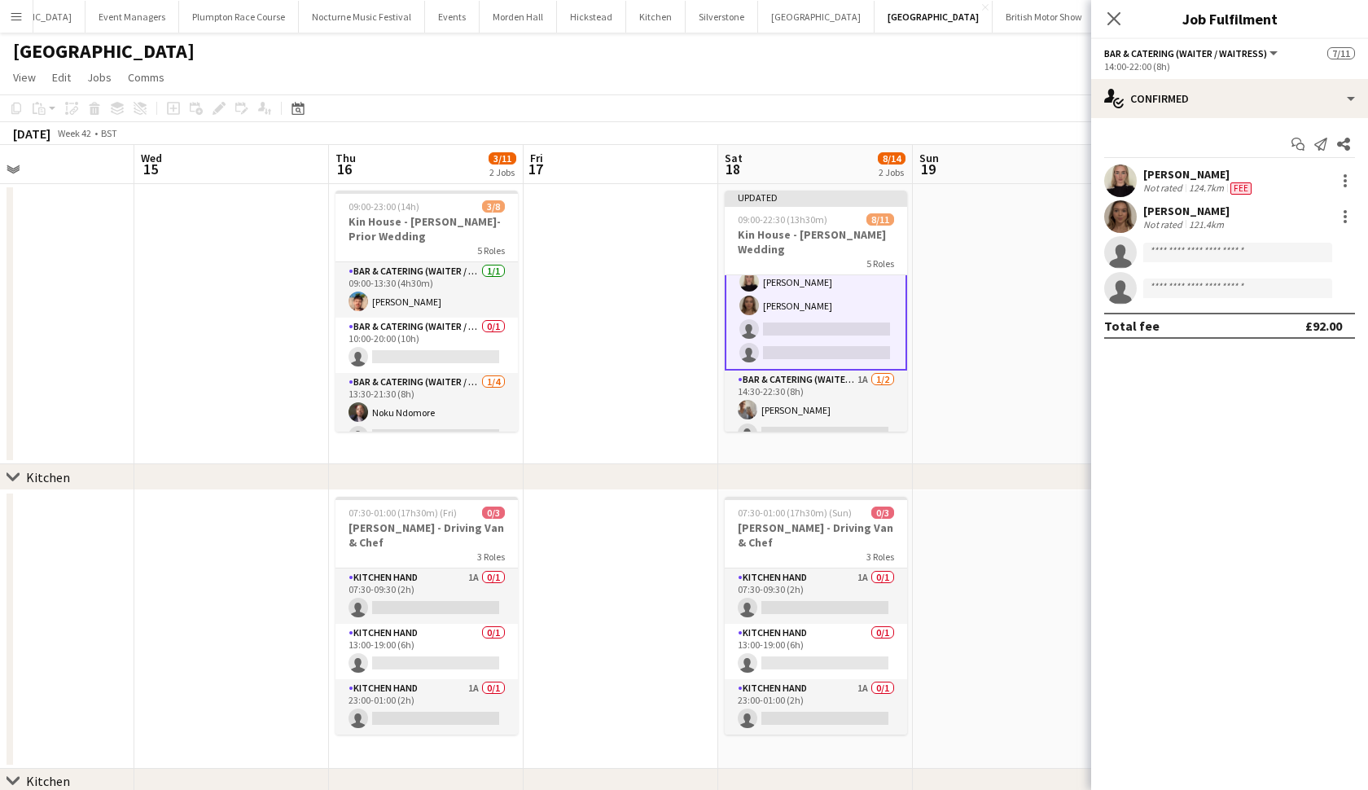
click at [1126, 218] on app-user-avatar at bounding box center [1120, 216] width 33 height 33
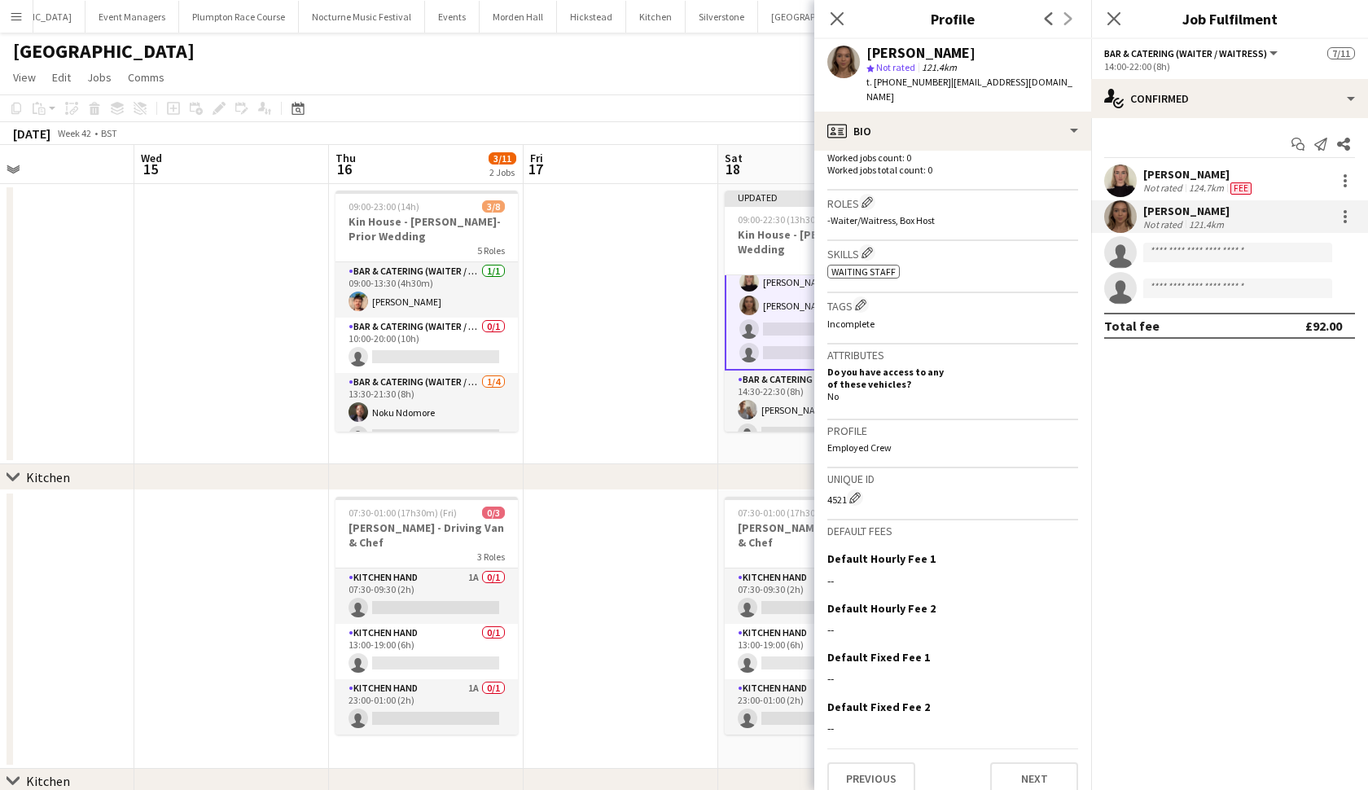
scroll to position [456, 0]
click at [1071, 552] on app-icon "Edit this field" at bounding box center [1071, 558] width 13 height 13
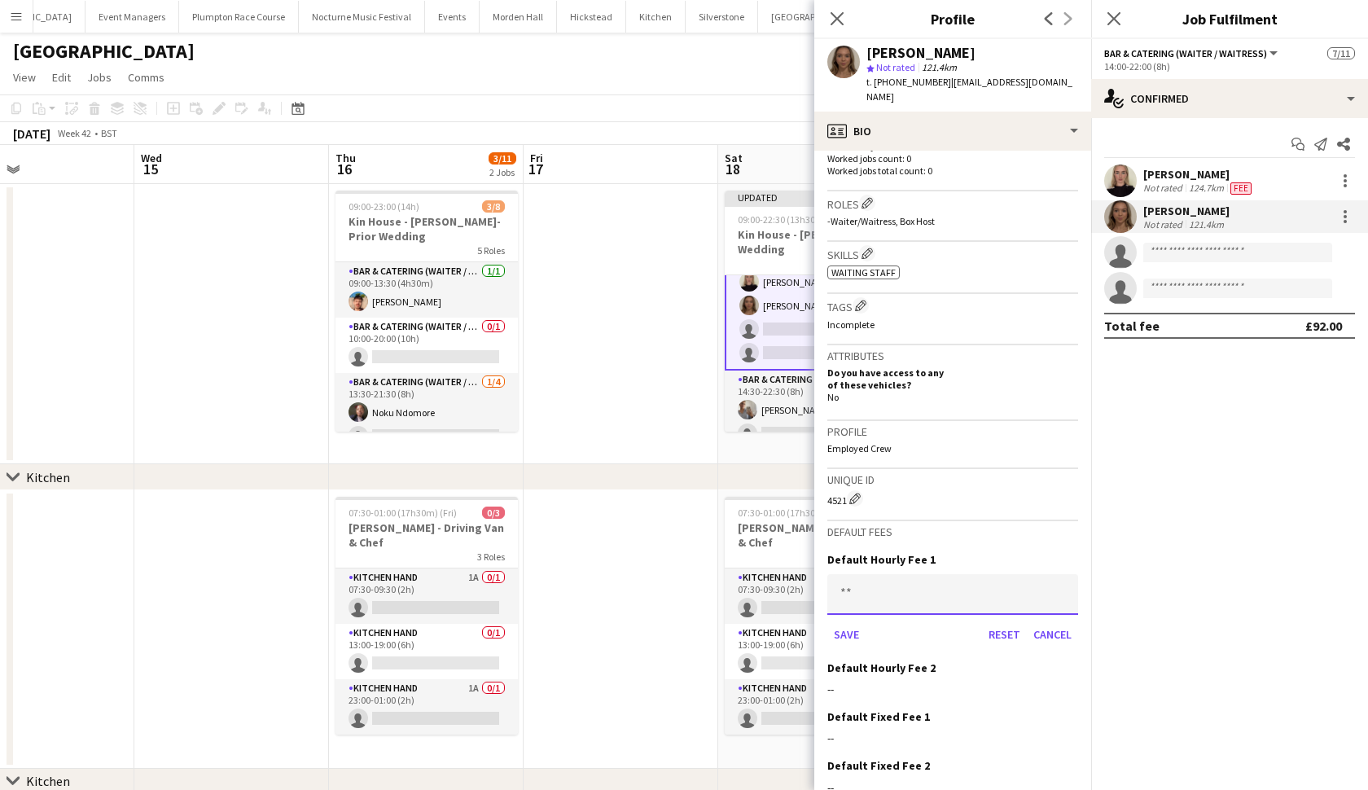
click at [912, 591] on input at bounding box center [952, 594] width 251 height 41
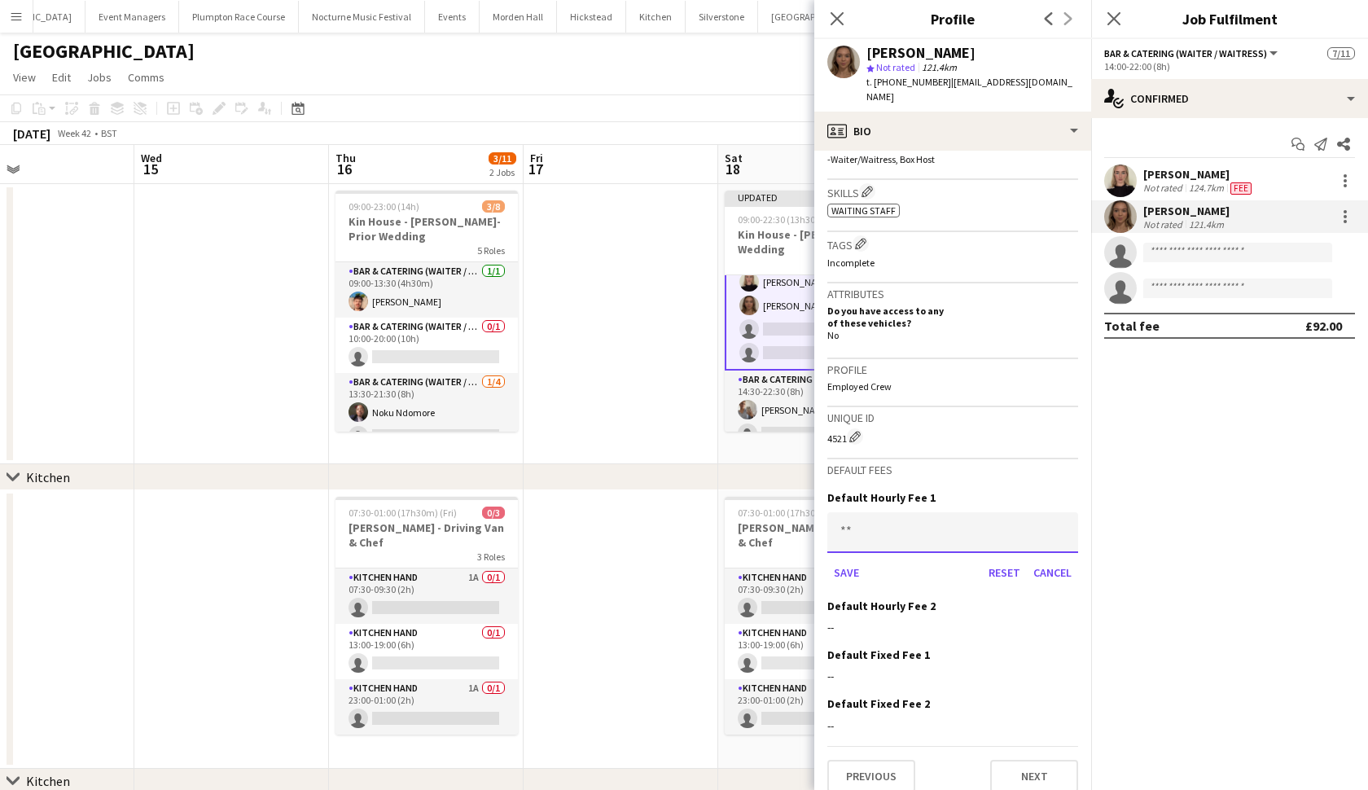
scroll to position [515, 0]
type input "******"
click at [846, 563] on button "Save" at bounding box center [846, 576] width 38 height 26
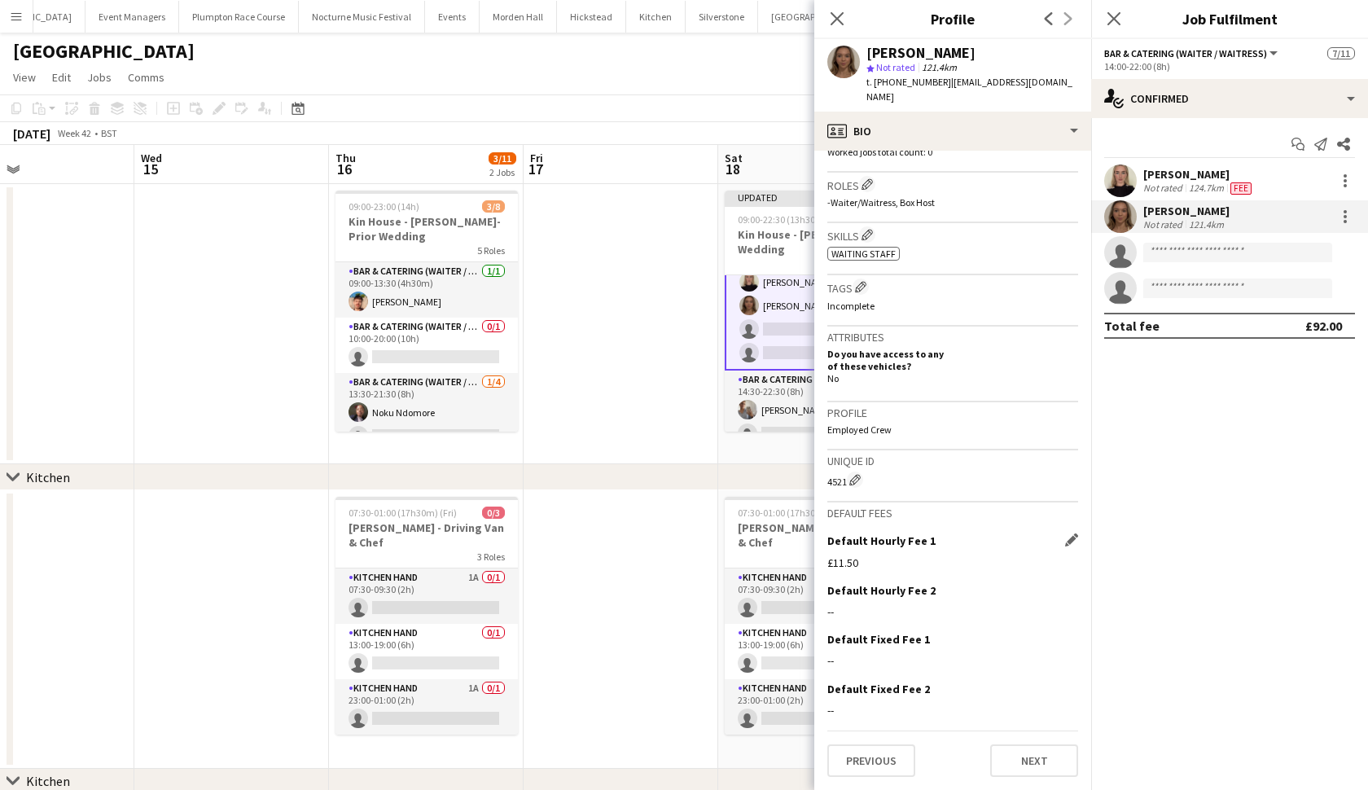
scroll to position [456, 0]
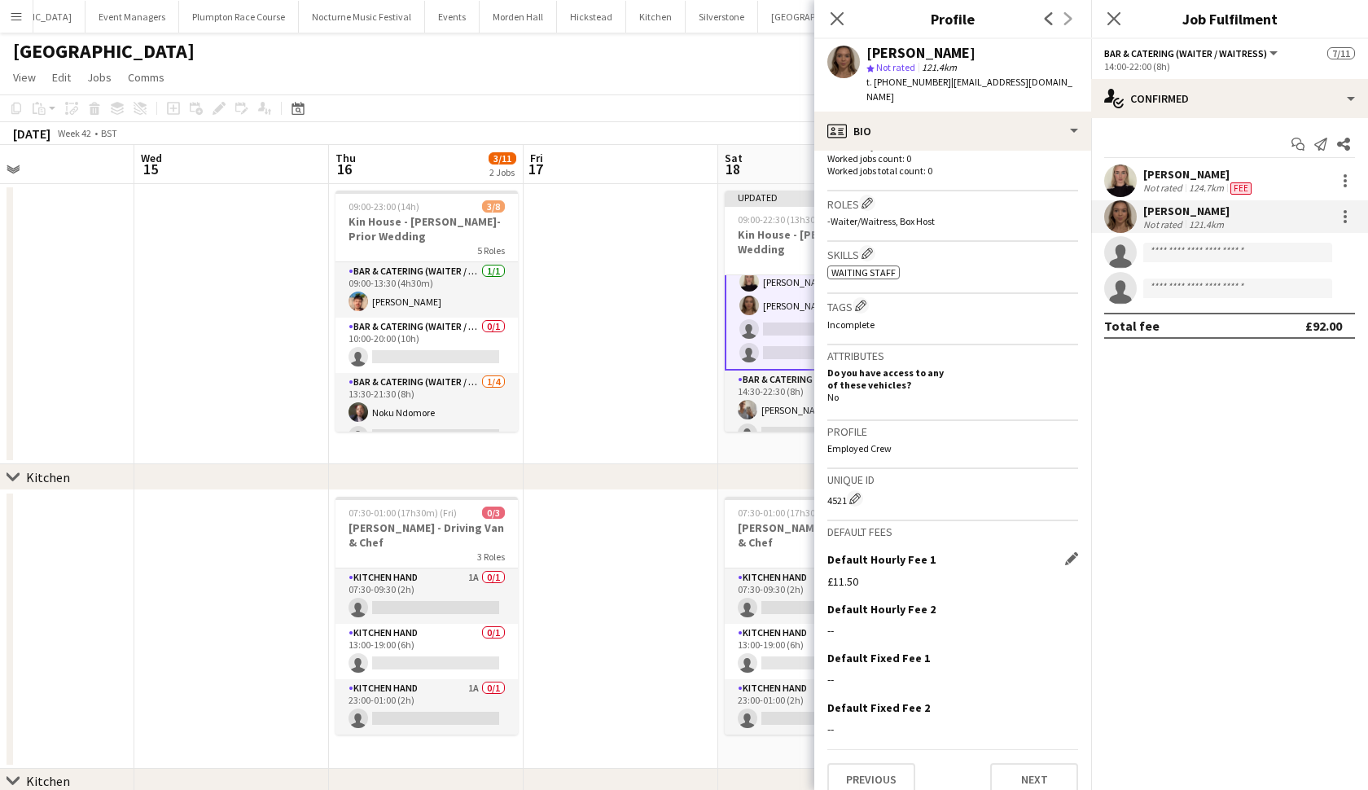
click at [623, 397] on app-date-cell at bounding box center [621, 324] width 195 height 280
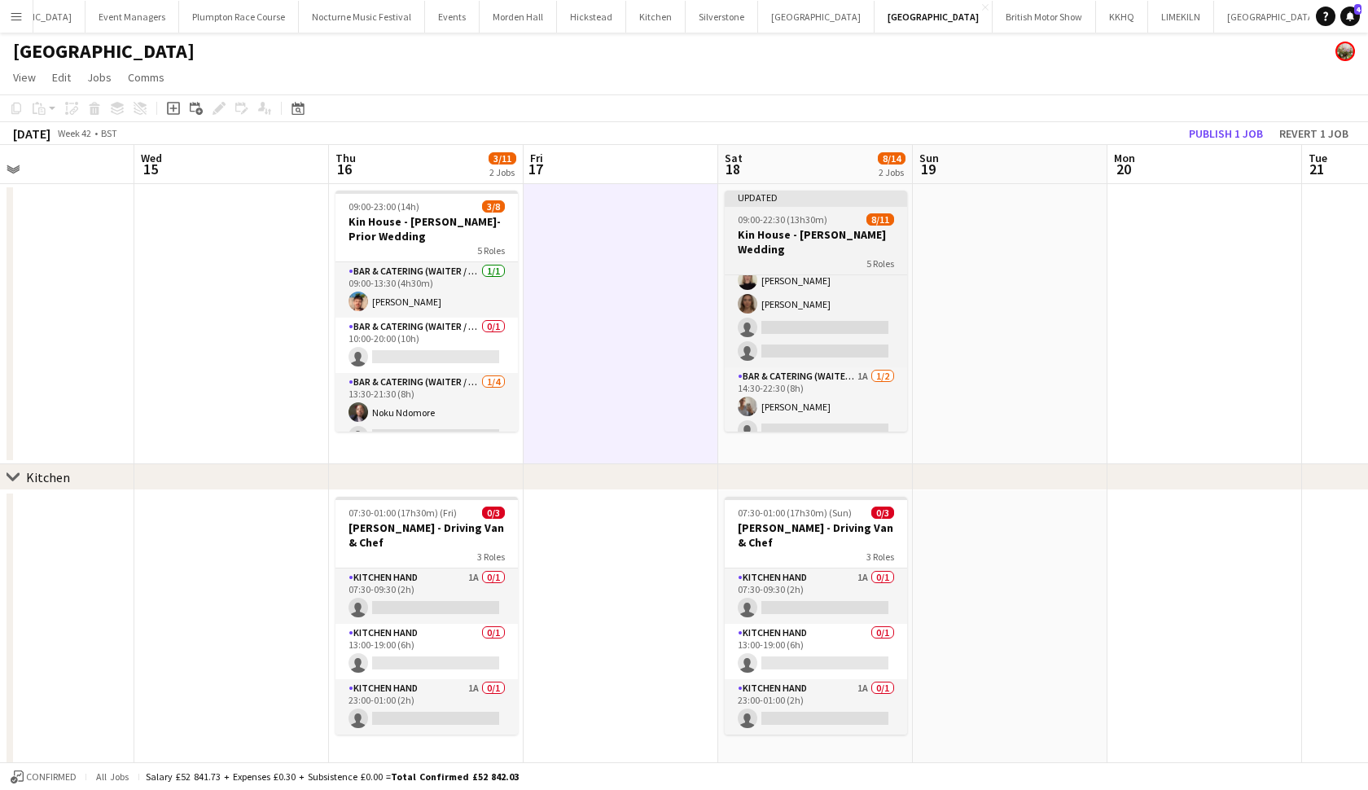
click at [816, 212] on app-job-card "Updated 09:00-22:30 (13h30m) 8/11 Kin House - Foy Wedding 5 Roles Bar & Caterin…" at bounding box center [816, 311] width 182 height 241
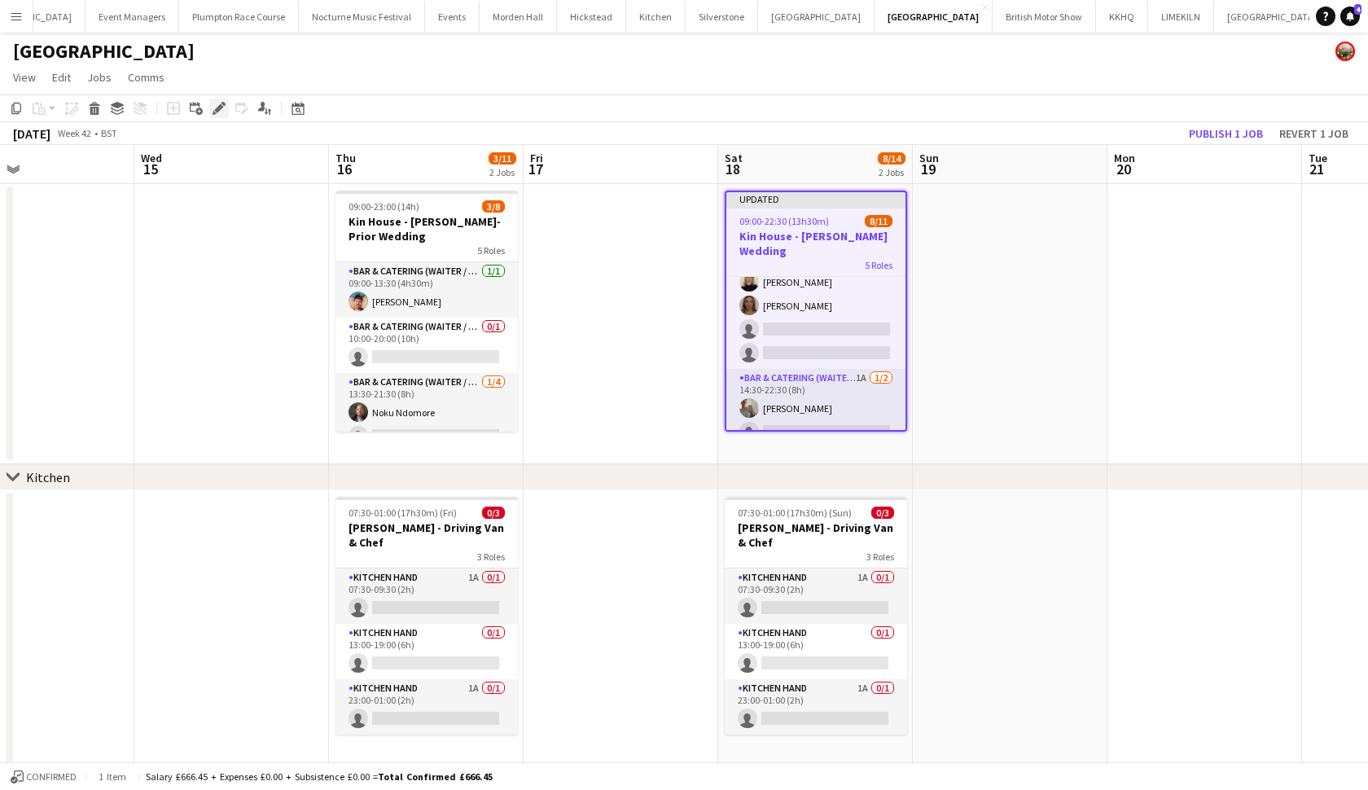
click at [226, 111] on div "Edit" at bounding box center [219, 109] width 20 height 20
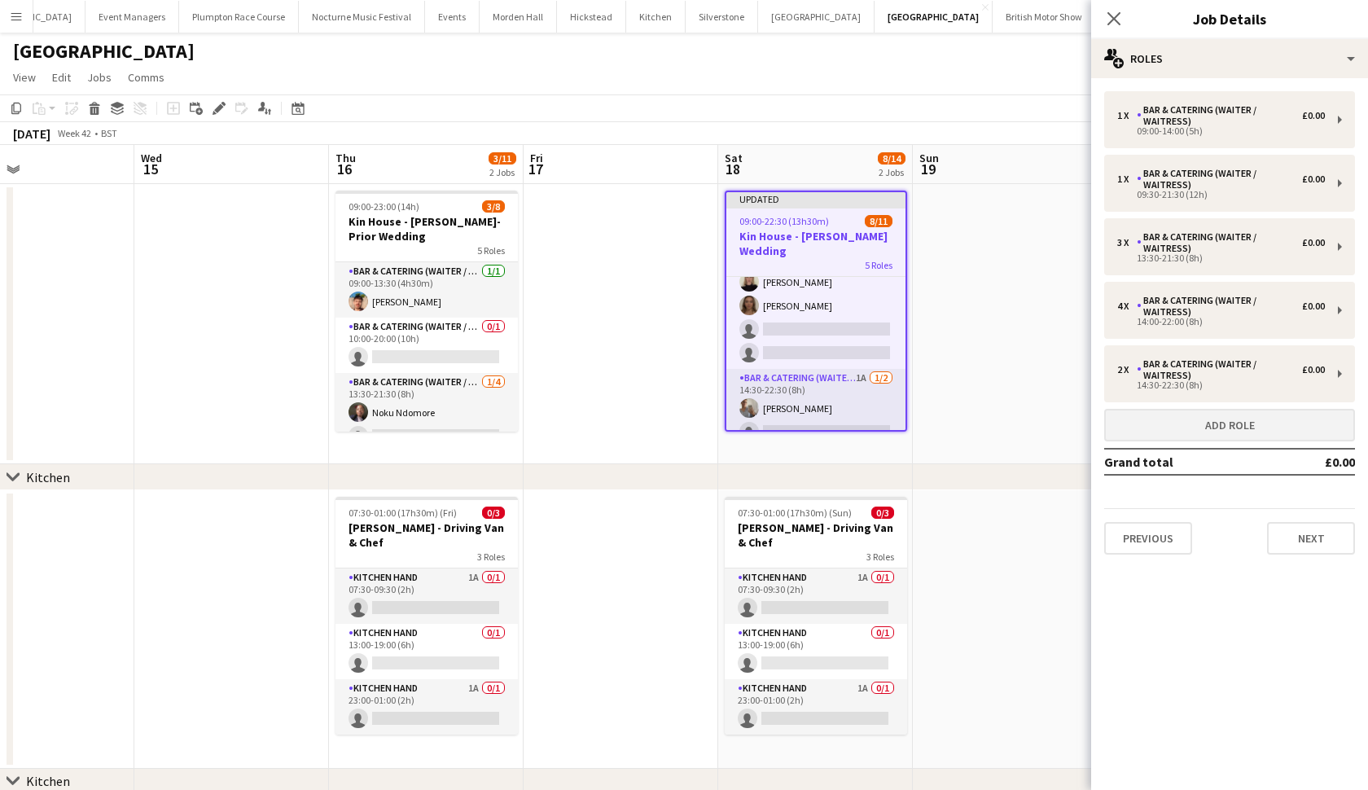
click at [1163, 426] on button "Add role" at bounding box center [1229, 425] width 251 height 33
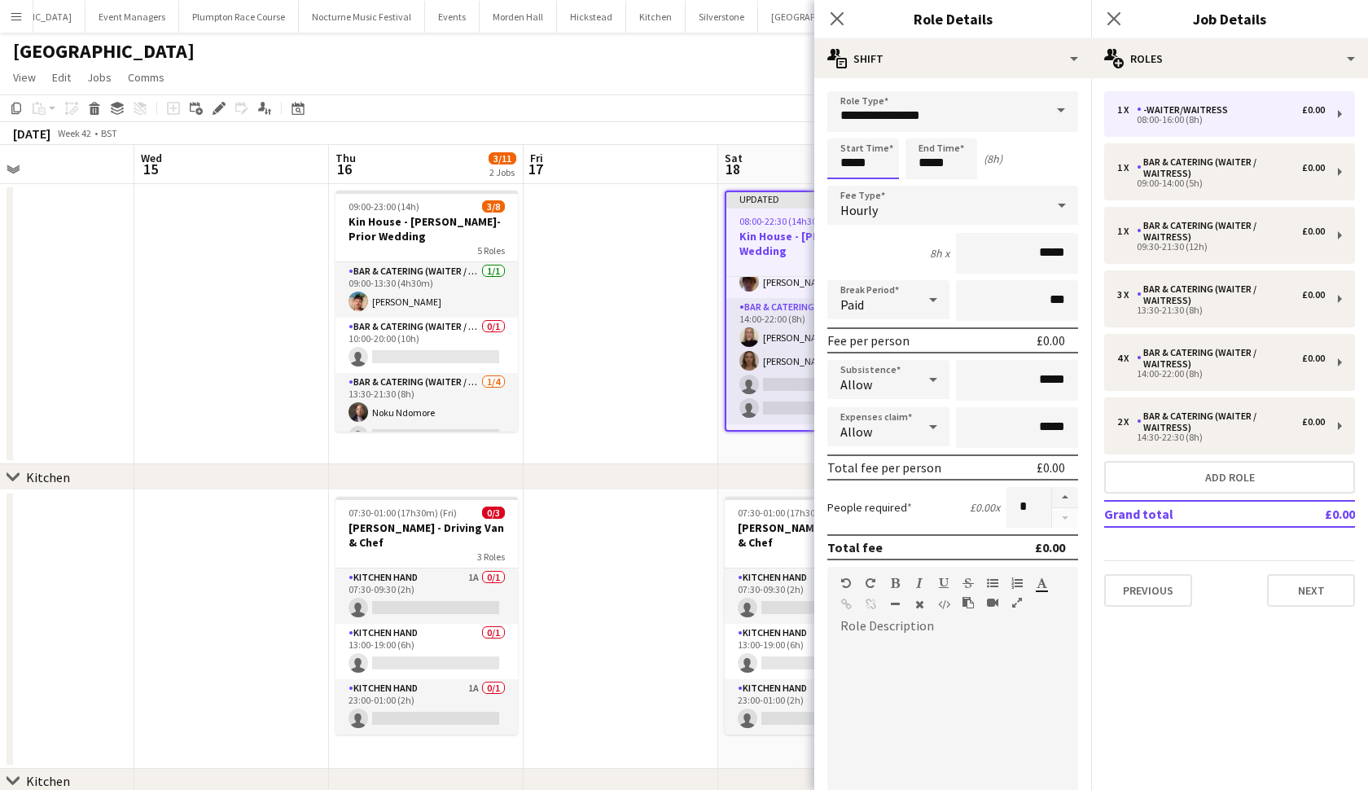
click at [854, 164] on input "*****" at bounding box center [863, 158] width 72 height 41
type input "*****"
click at [931, 164] on input "*****" at bounding box center [942, 158] width 72 height 41
type input "*****"
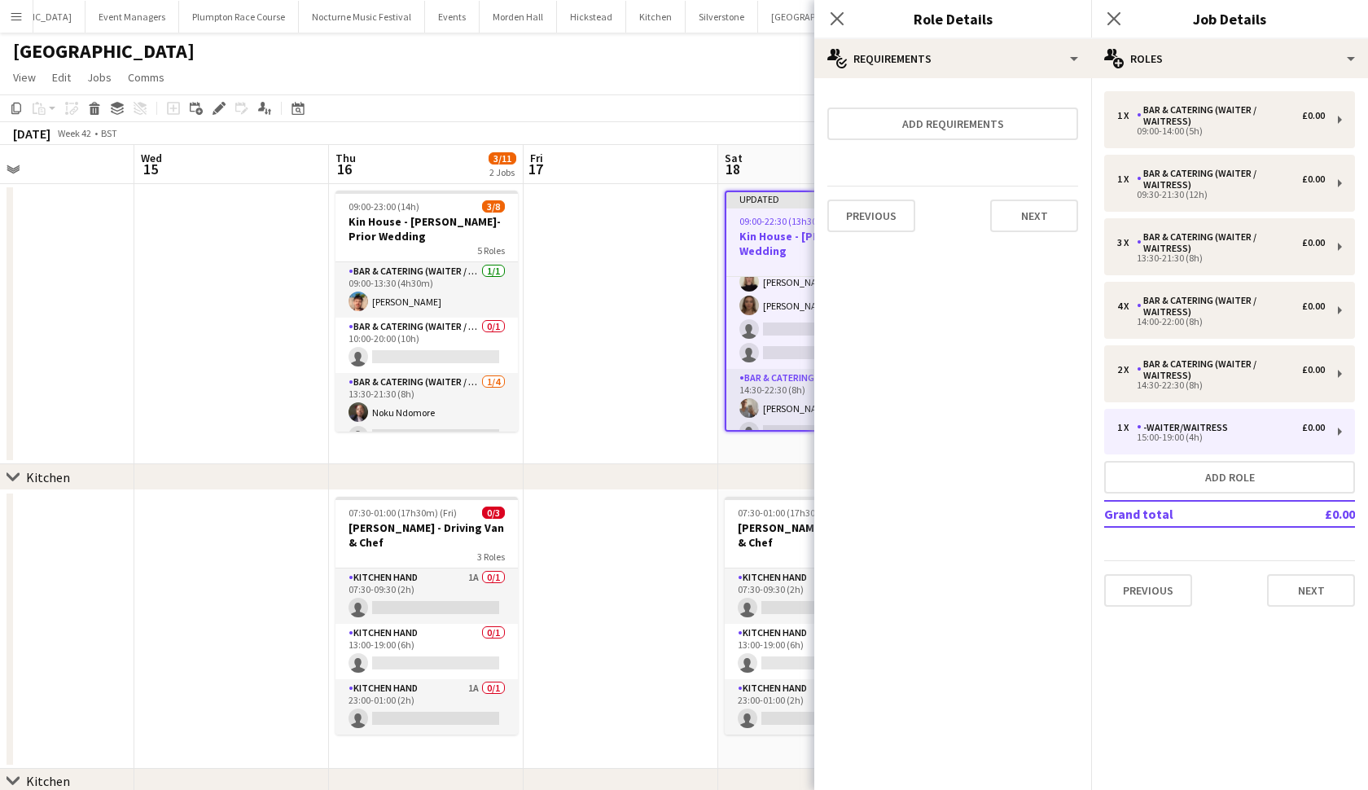
click at [677, 327] on app-date-cell at bounding box center [621, 324] width 195 height 280
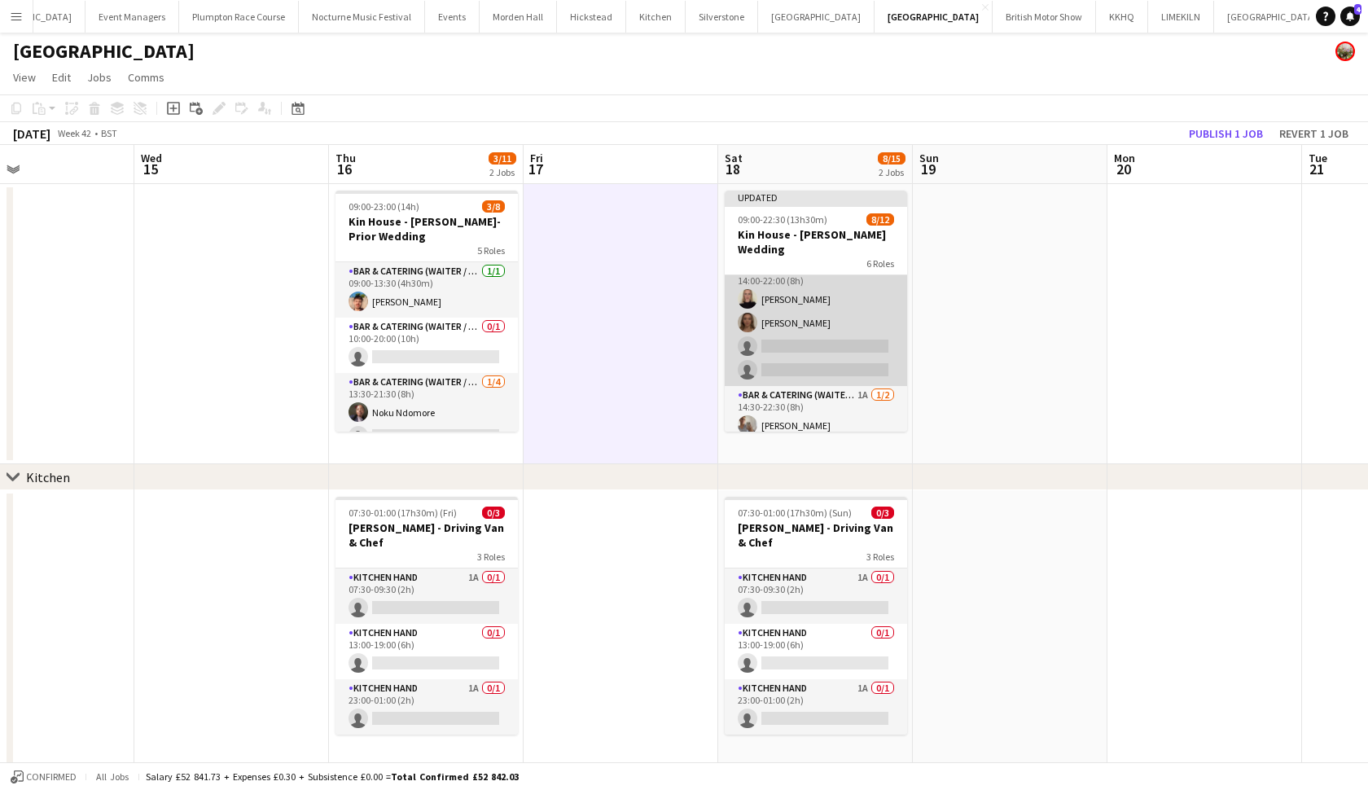
scroll to position [223, 0]
click at [805, 341] on app-card-role "Bar & Catering (Waiter / waitress) 1A 2/4 14:00-22:00 (8h) Mia Hall Evie Donald…" at bounding box center [816, 328] width 182 height 126
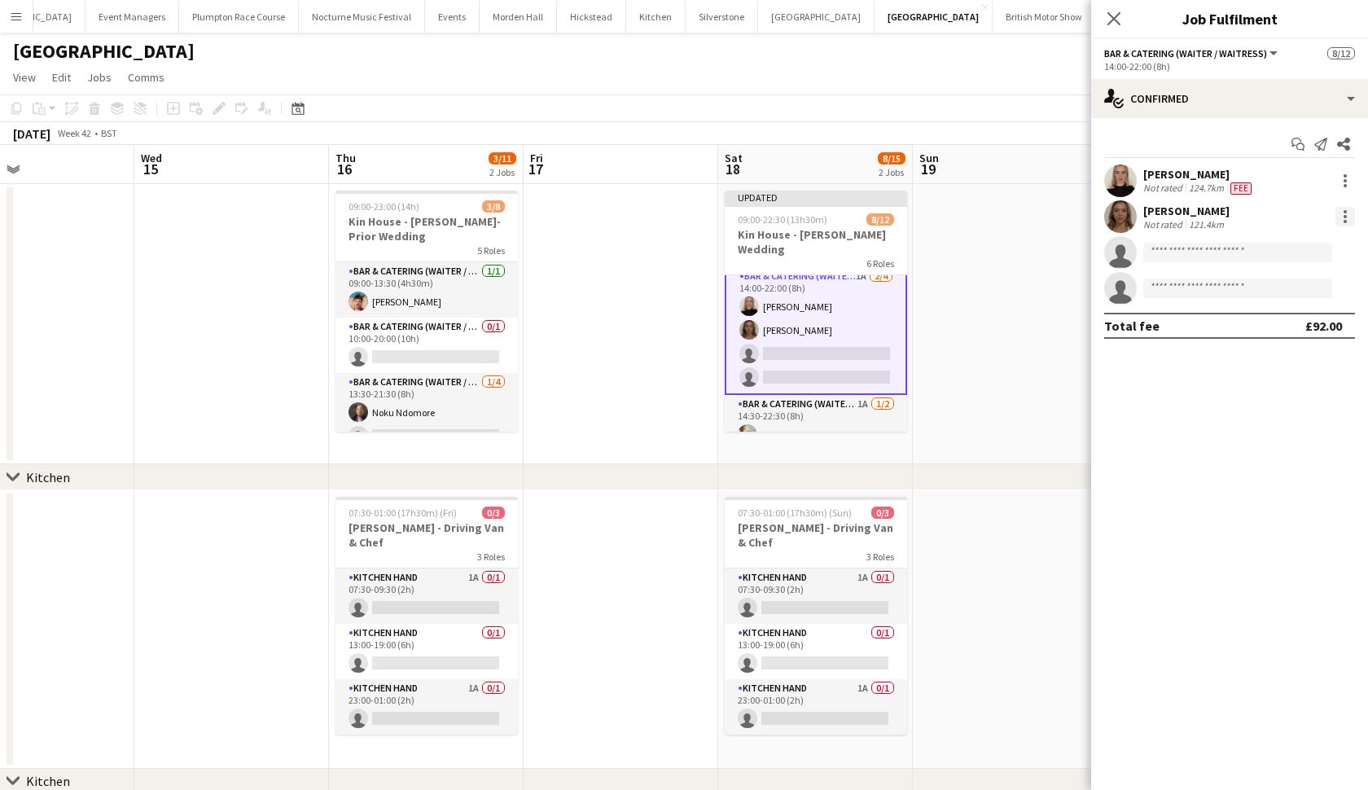
click at [1343, 220] on div at bounding box center [1346, 217] width 20 height 20
click at [1303, 286] on span "Switch crew" at bounding box center [1275, 286] width 69 height 14
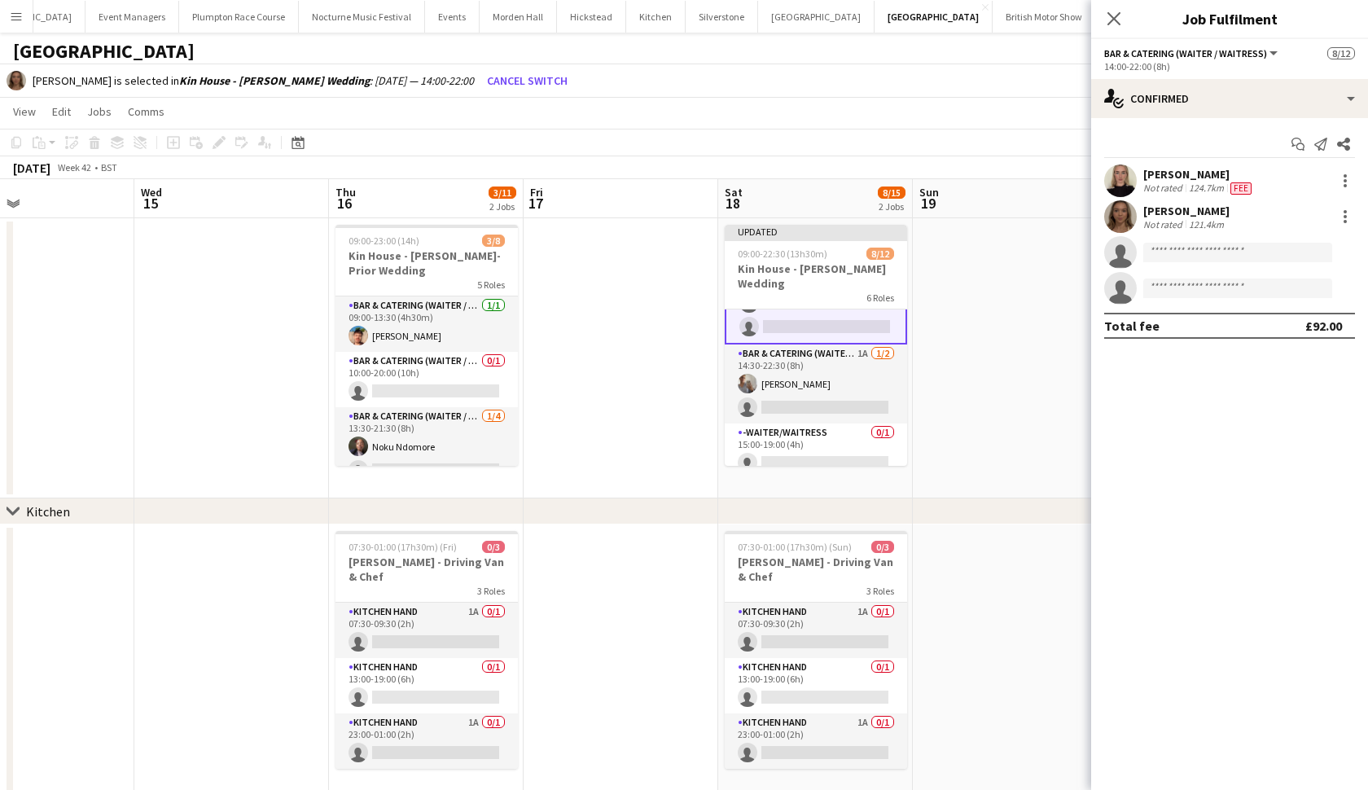
scroll to position [306, 0]
click at [807, 445] on app-card-role "-Waiter/Waitress 0/1 15:00-19:00 (4h) single-neutral-actions" at bounding box center [816, 452] width 182 height 55
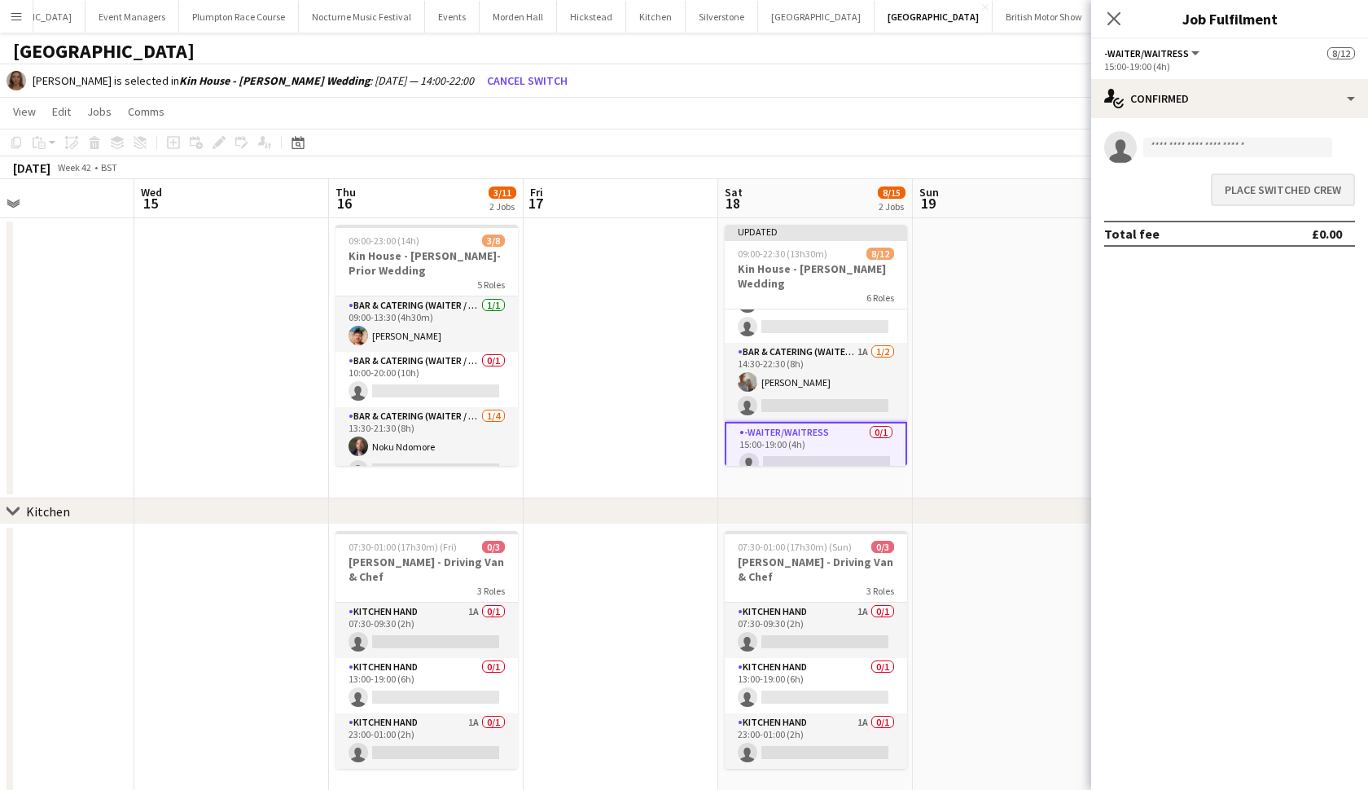
click at [1296, 183] on button "Place switched crew" at bounding box center [1283, 189] width 144 height 33
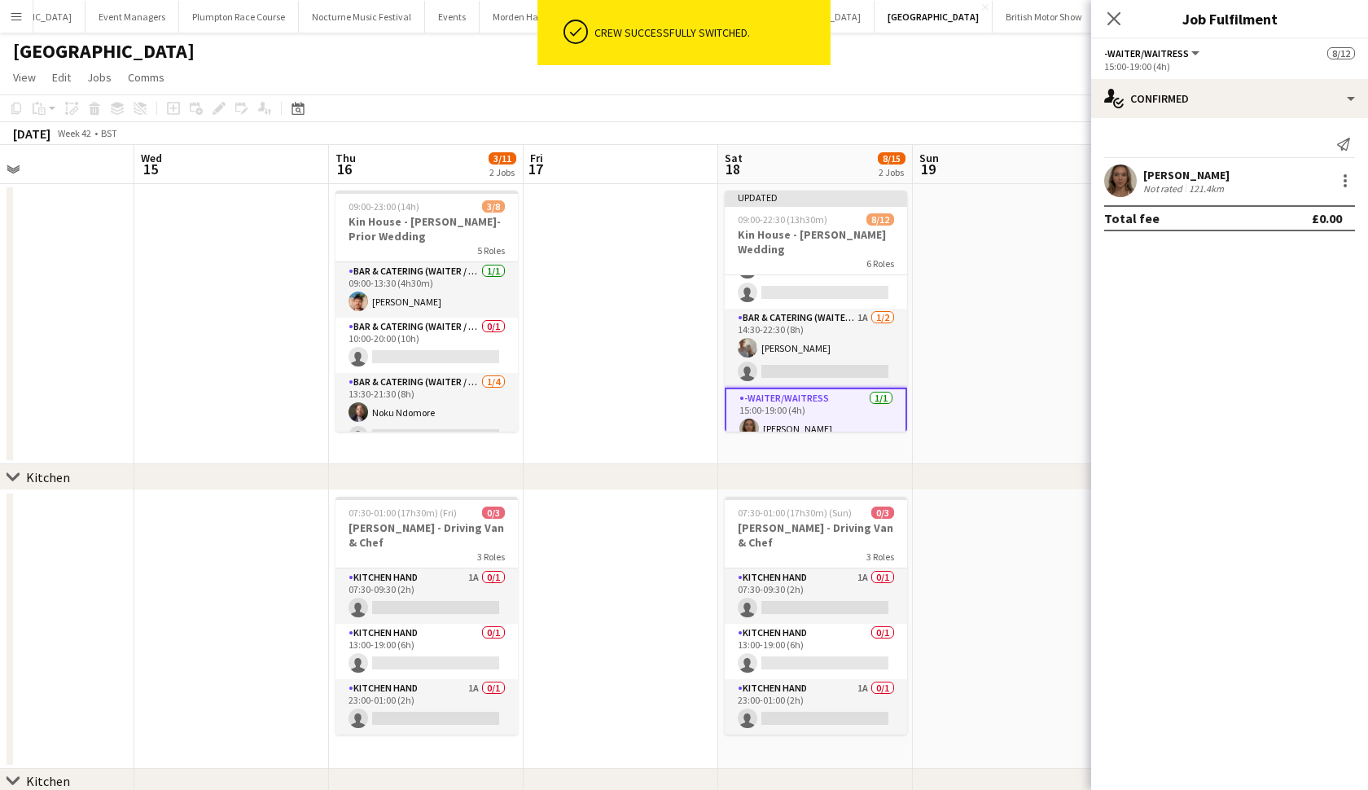
click at [1001, 335] on app-date-cell at bounding box center [1010, 324] width 195 height 280
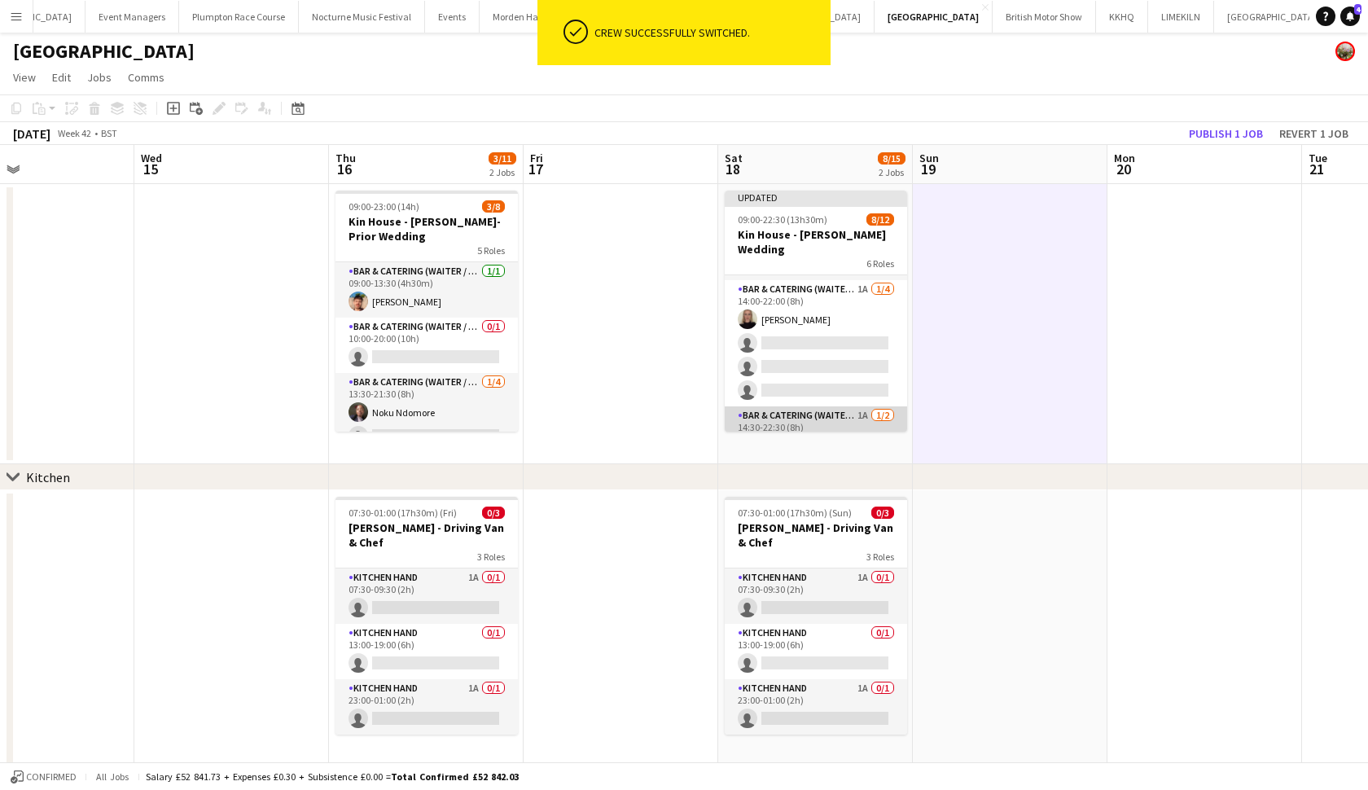
scroll to position [195, 0]
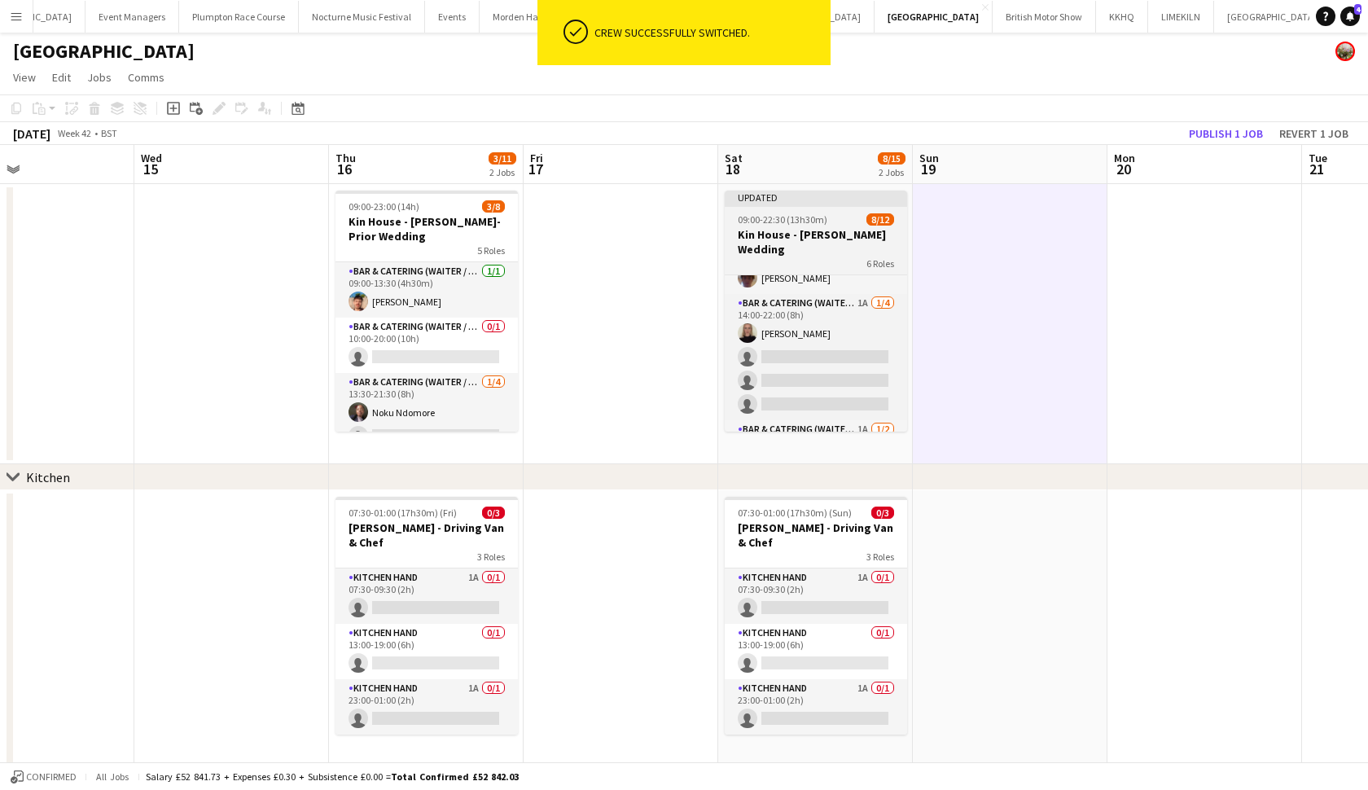
click at [778, 257] on div "6 Roles" at bounding box center [816, 263] width 182 height 13
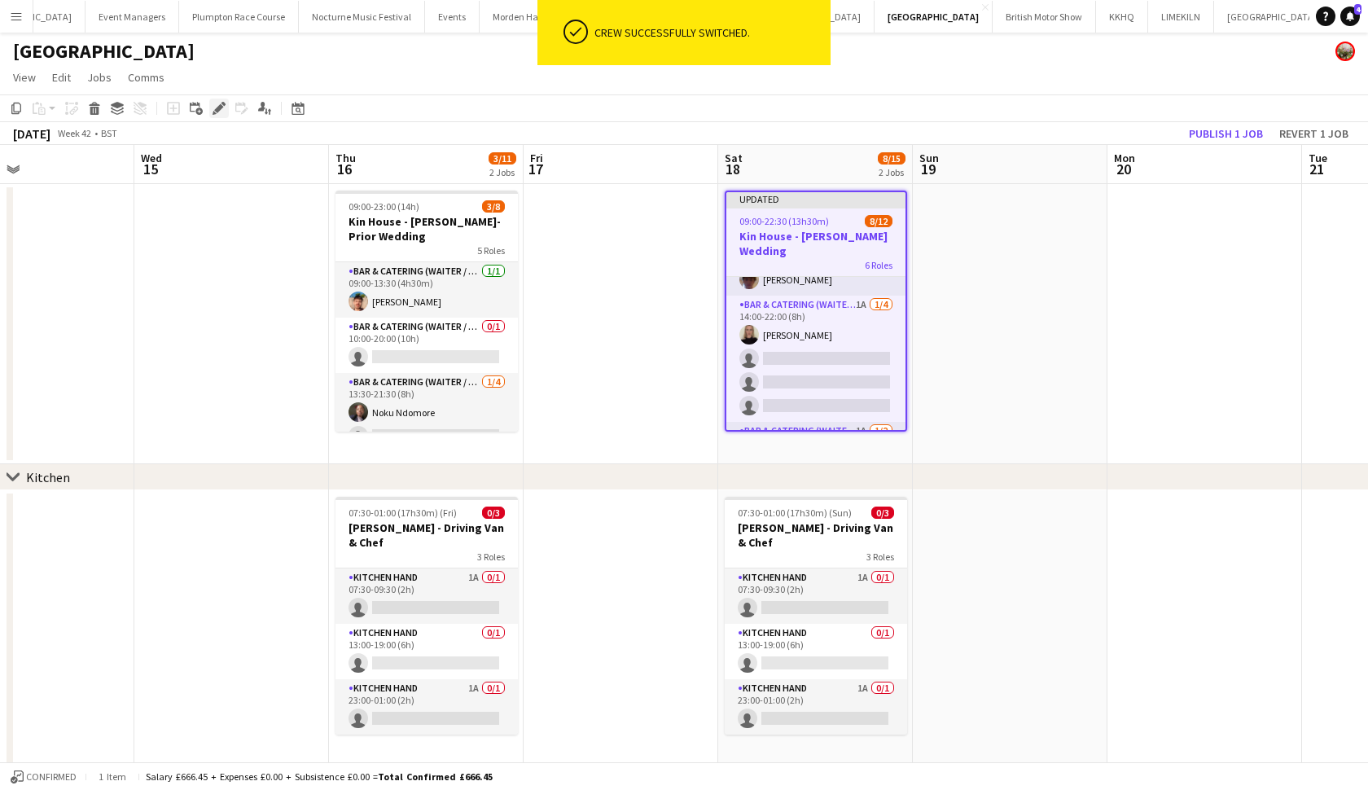
click at [222, 102] on icon "Edit" at bounding box center [219, 108] width 13 height 13
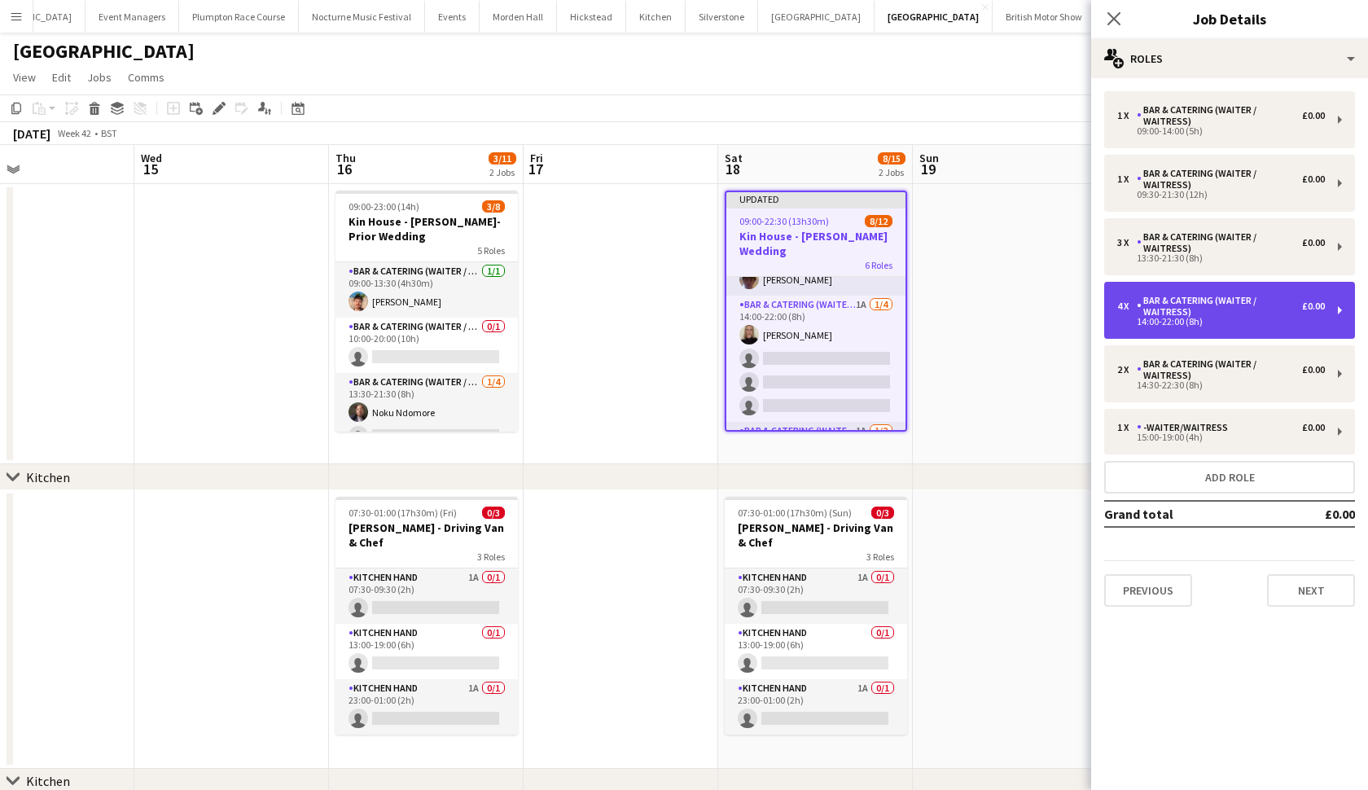
click at [1200, 315] on div "Bar & Catering (Waiter / waitress)" at bounding box center [1219, 306] width 165 height 23
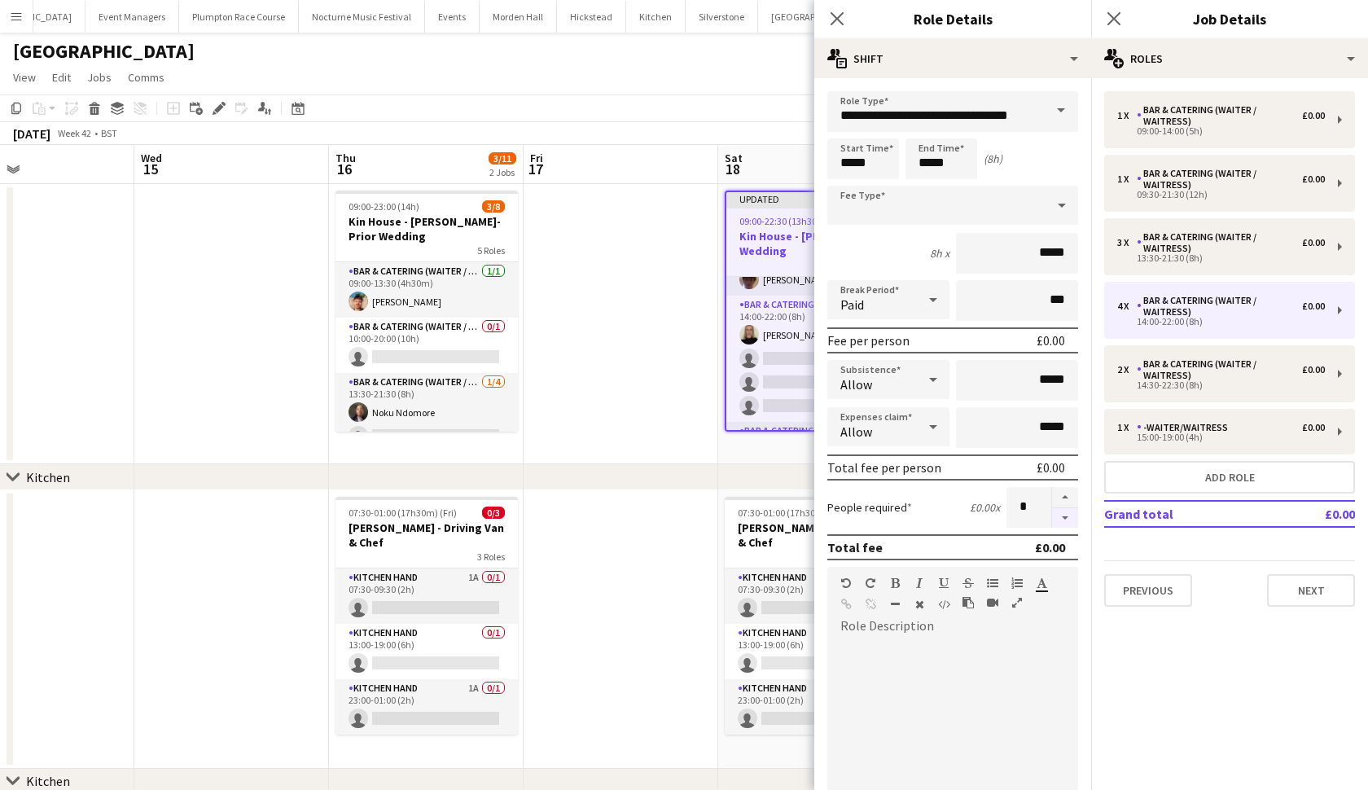
click at [1068, 520] on button "button" at bounding box center [1065, 518] width 26 height 20
type input "*"
click at [623, 410] on app-date-cell at bounding box center [621, 324] width 195 height 280
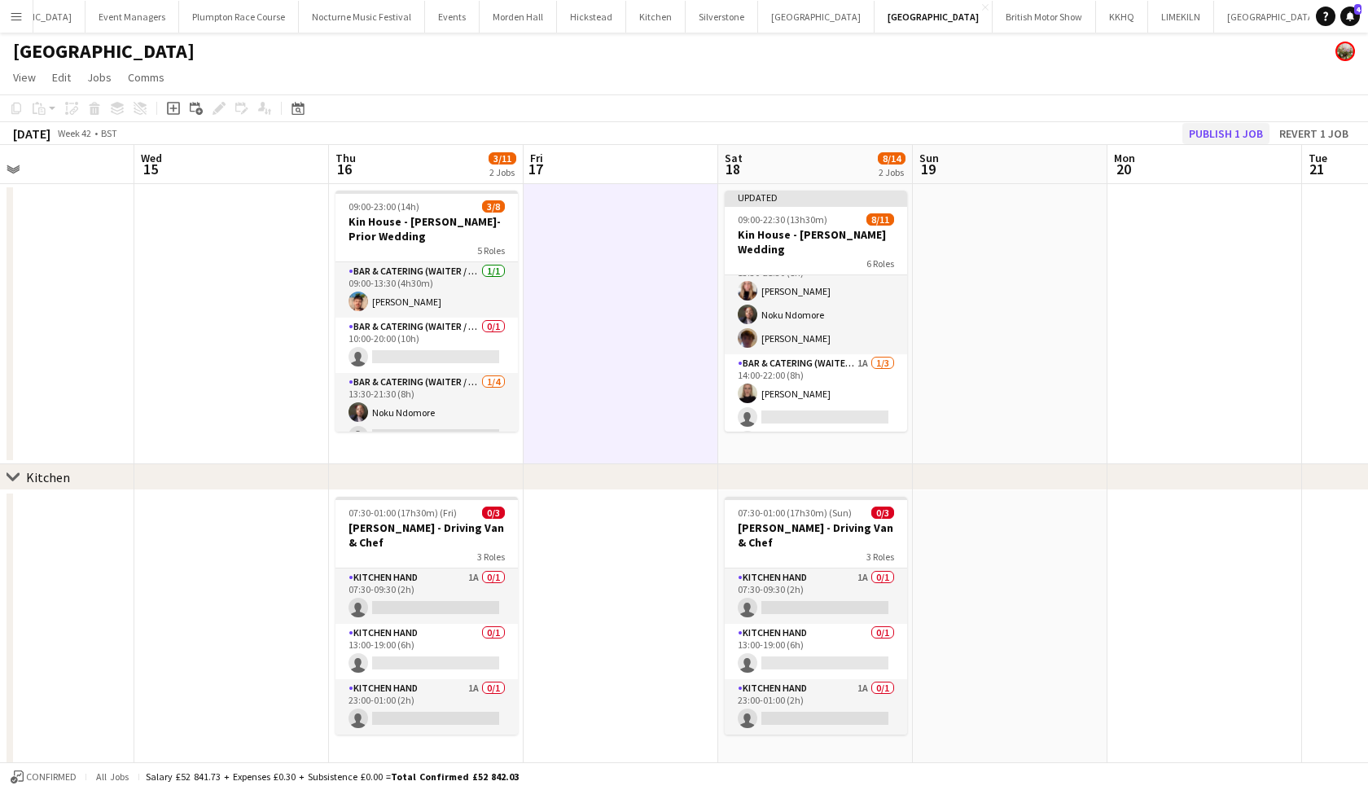
click at [1231, 133] on button "Publish 1 job" at bounding box center [1225, 133] width 87 height 21
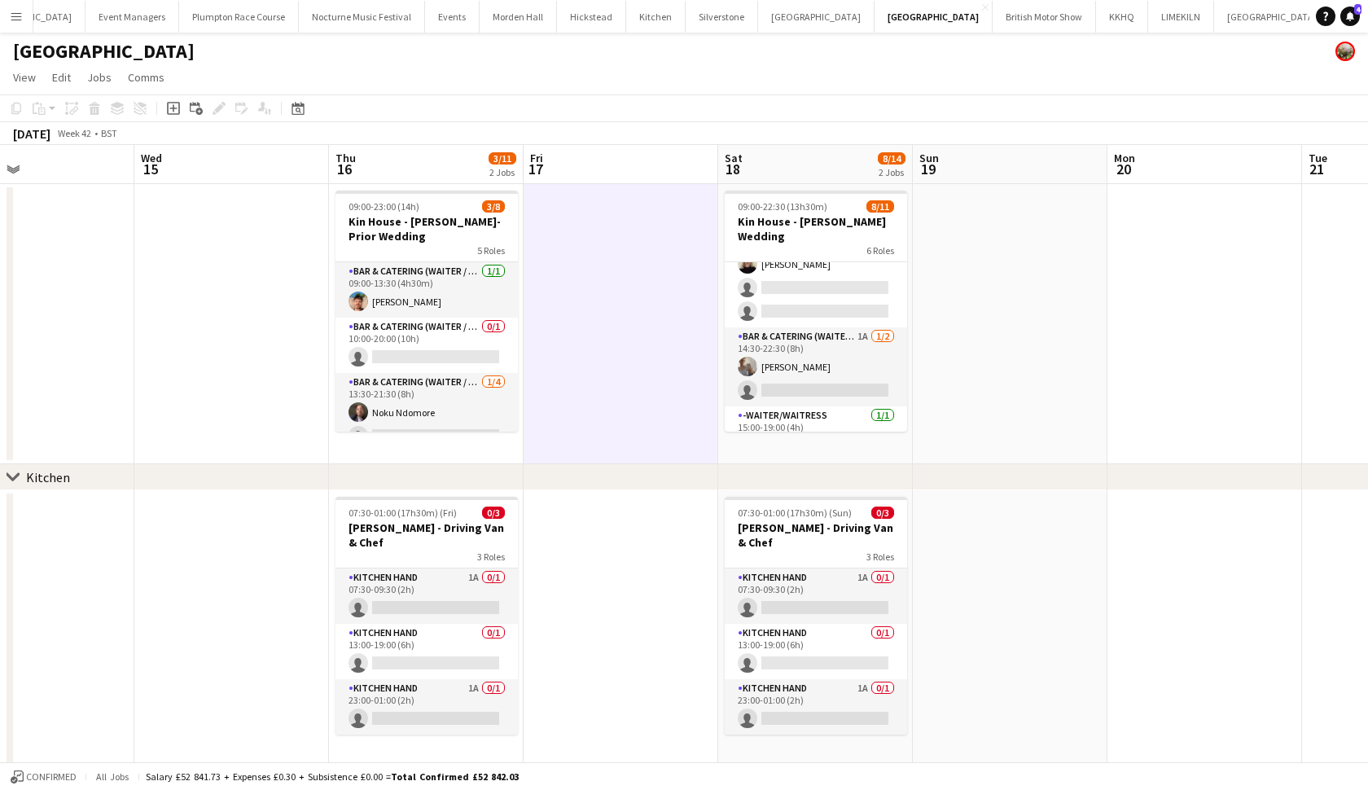
scroll to position [249, 0]
click at [813, 243] on div "6 Roles" at bounding box center [816, 249] width 182 height 13
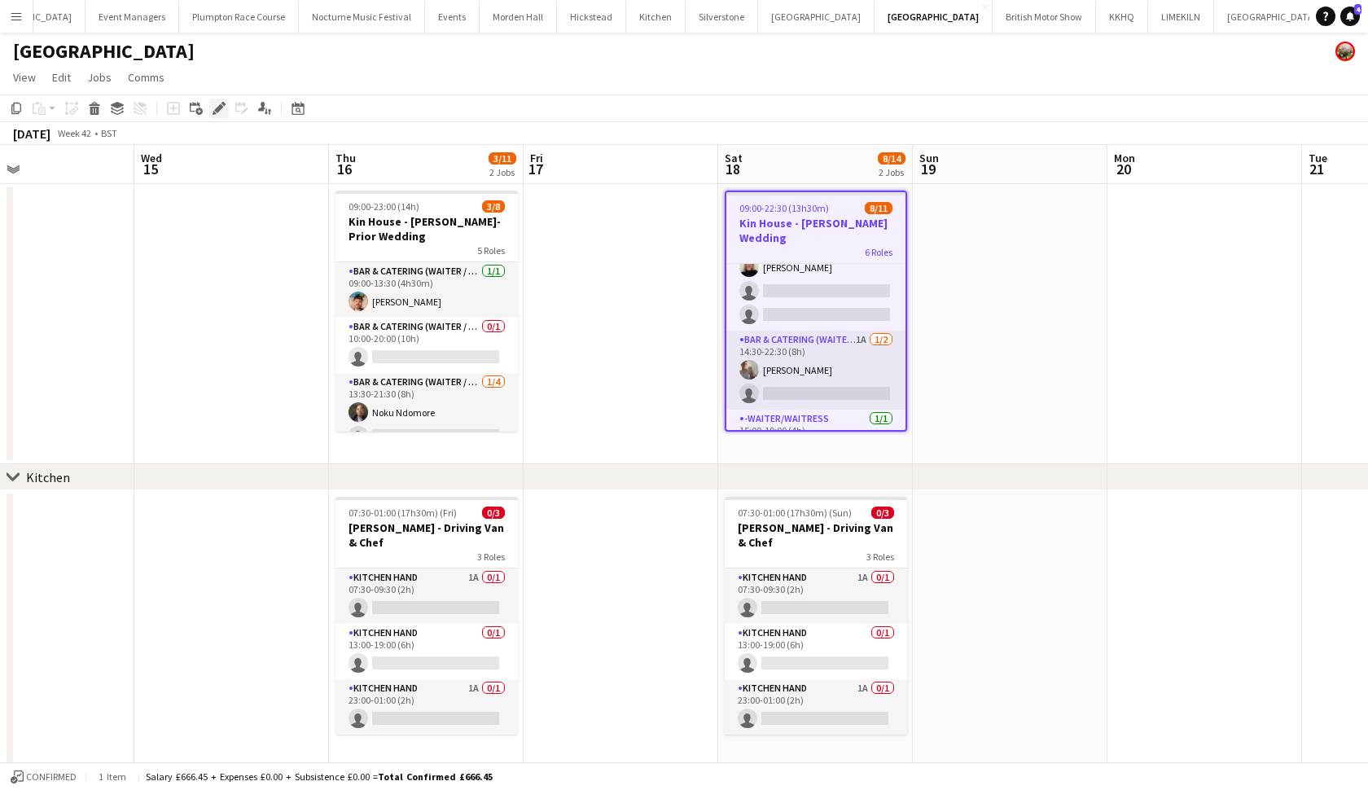
click at [218, 112] on icon at bounding box center [218, 108] width 9 height 9
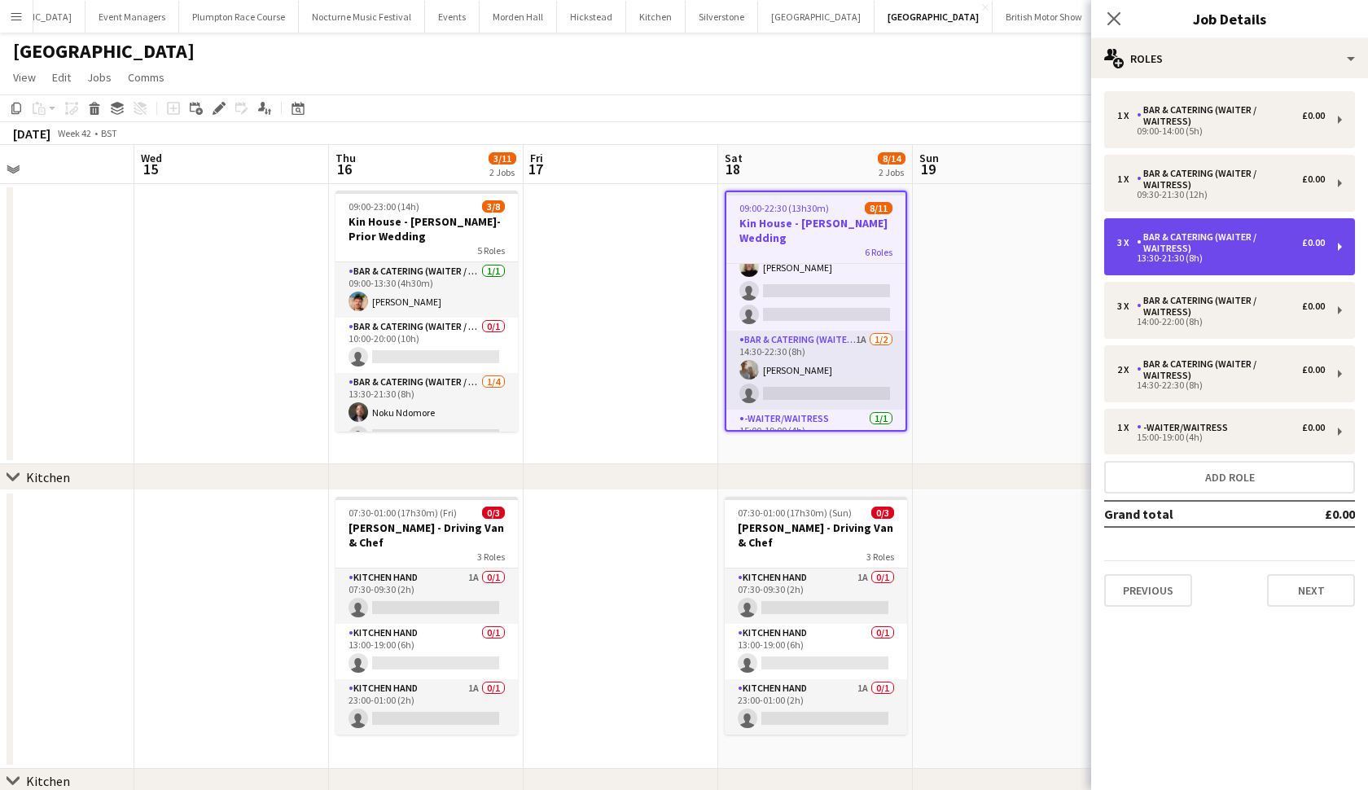
click at [1248, 252] on div "Bar & Catering (Waiter / waitress)" at bounding box center [1219, 242] width 165 height 23
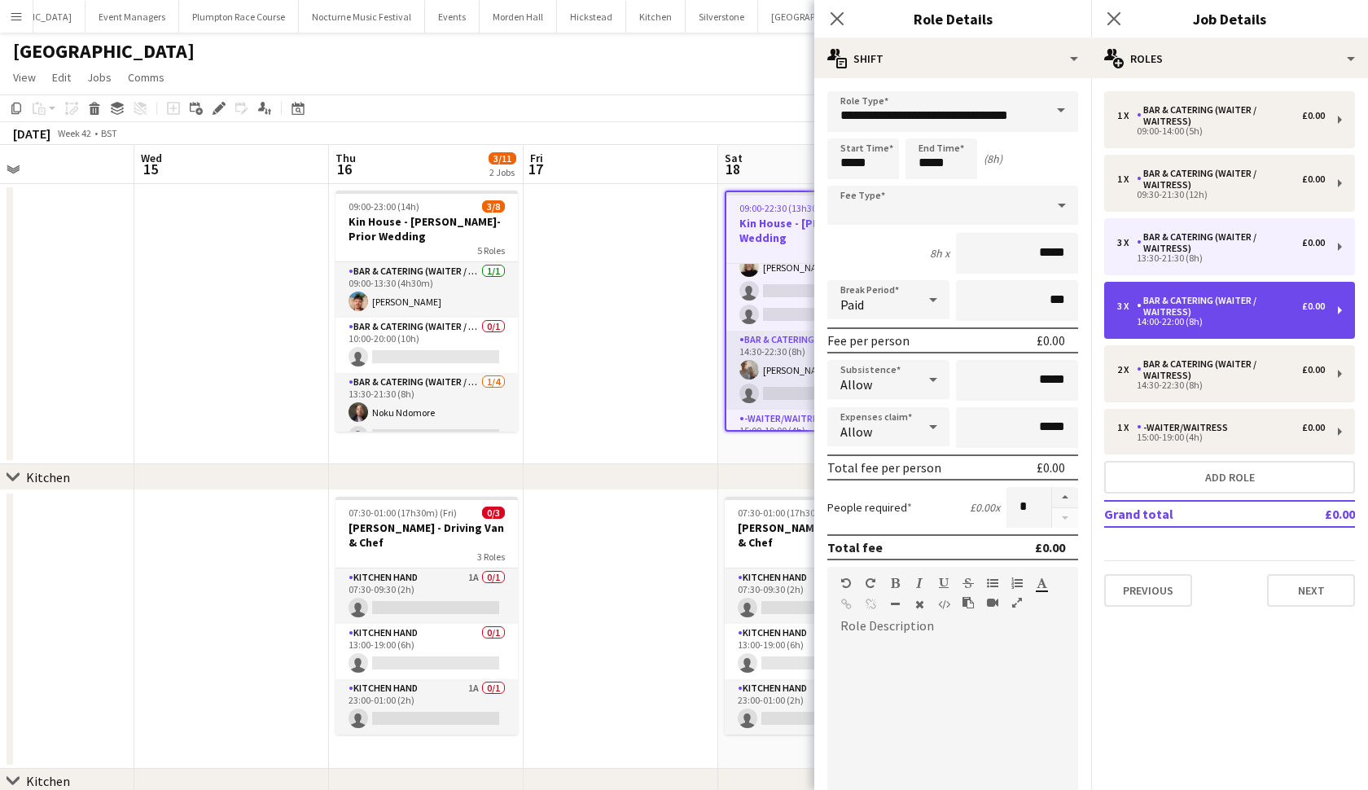
click at [1191, 309] on div "Bar & Catering (Waiter / waitress)" at bounding box center [1219, 306] width 165 height 23
type input "*****"
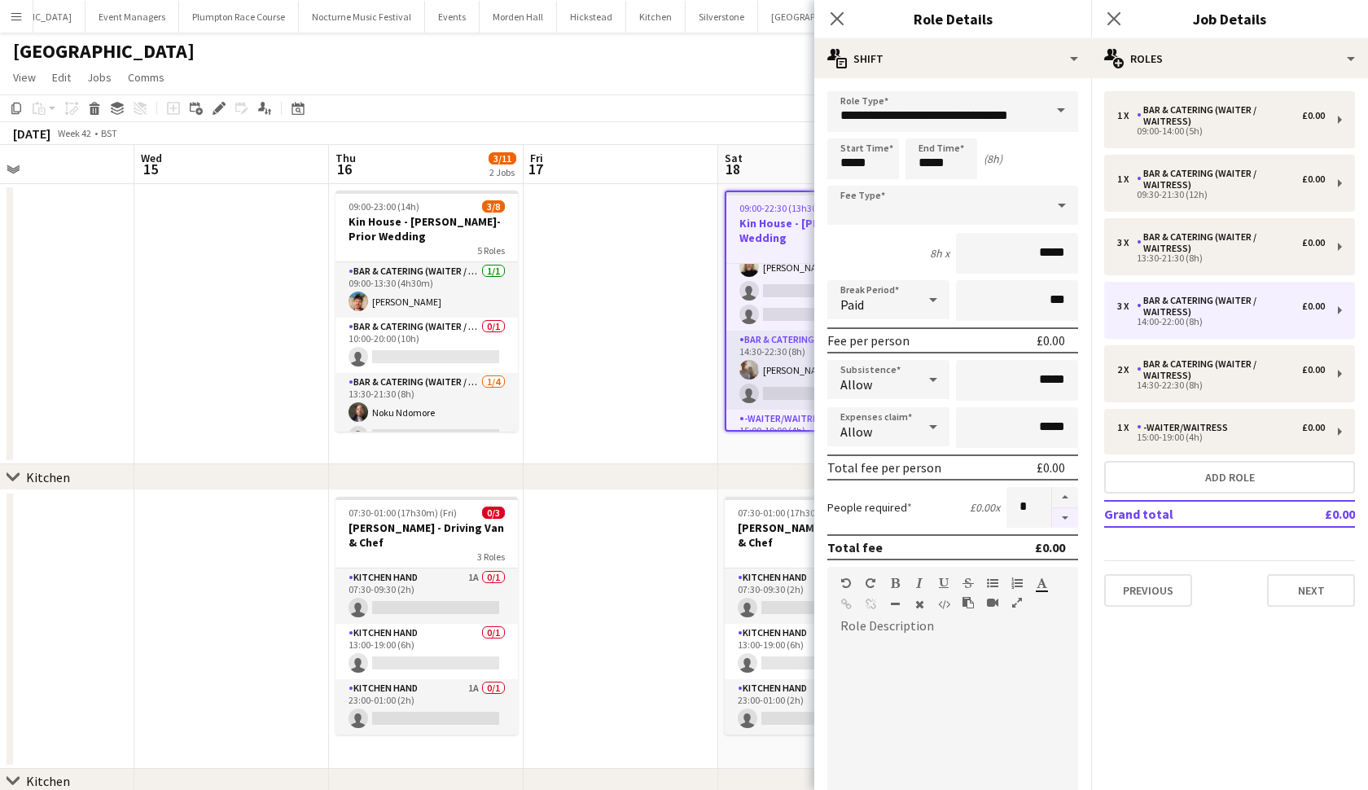
click at [1066, 521] on button "button" at bounding box center [1065, 518] width 26 height 20
type input "*"
click at [687, 333] on app-date-cell at bounding box center [621, 324] width 195 height 280
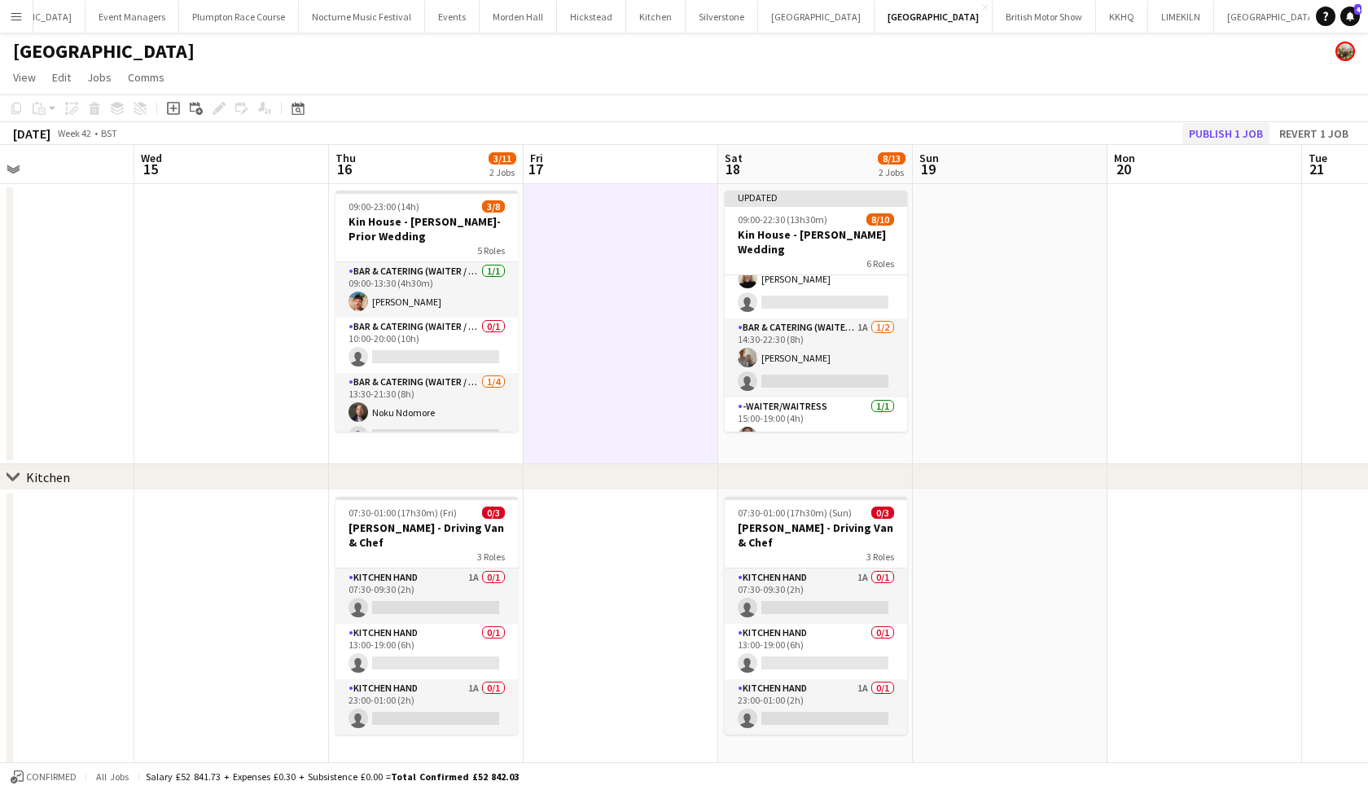
click at [1216, 134] on button "Publish 1 job" at bounding box center [1225, 133] width 87 height 21
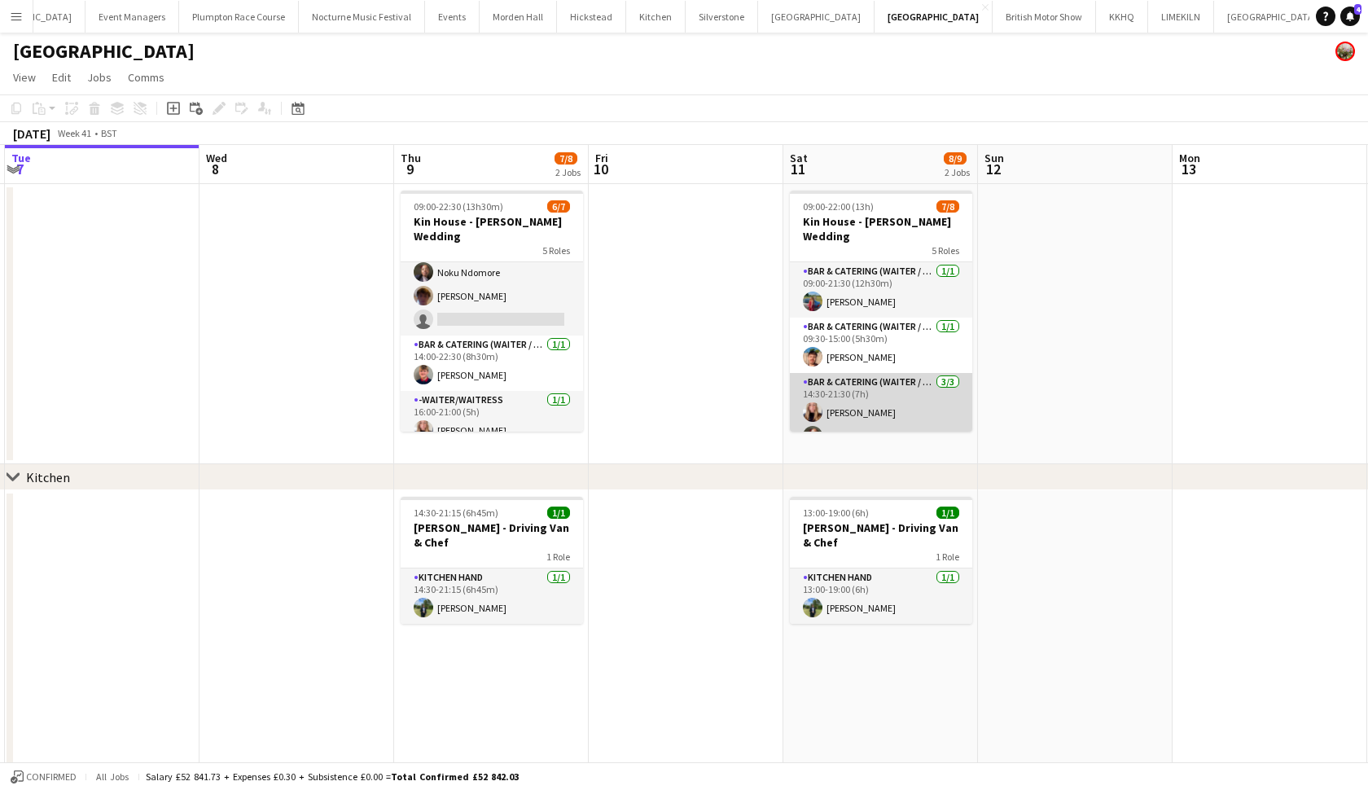
scroll to position [171, 0]
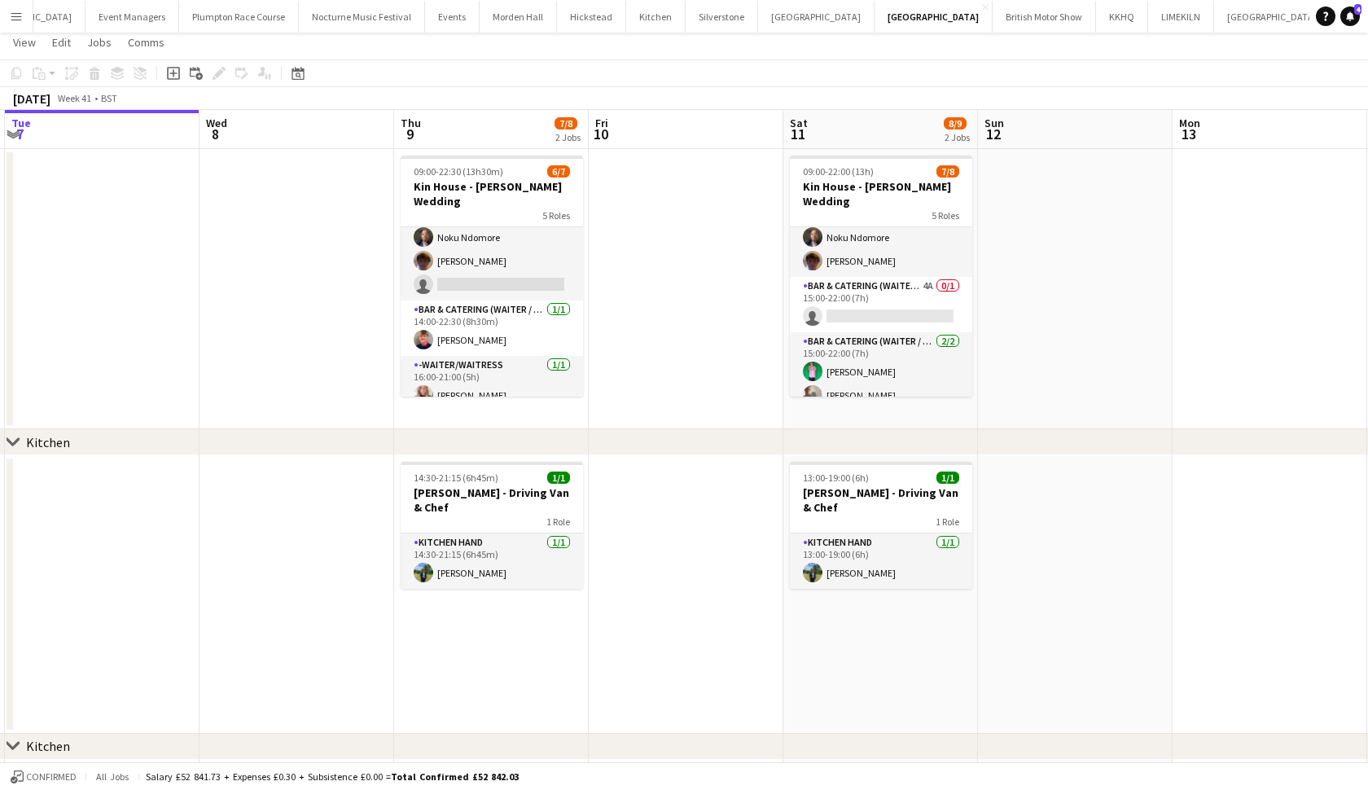
click at [230, 20] on button "Plumpton Race Course Close" at bounding box center [239, 17] width 120 height 32
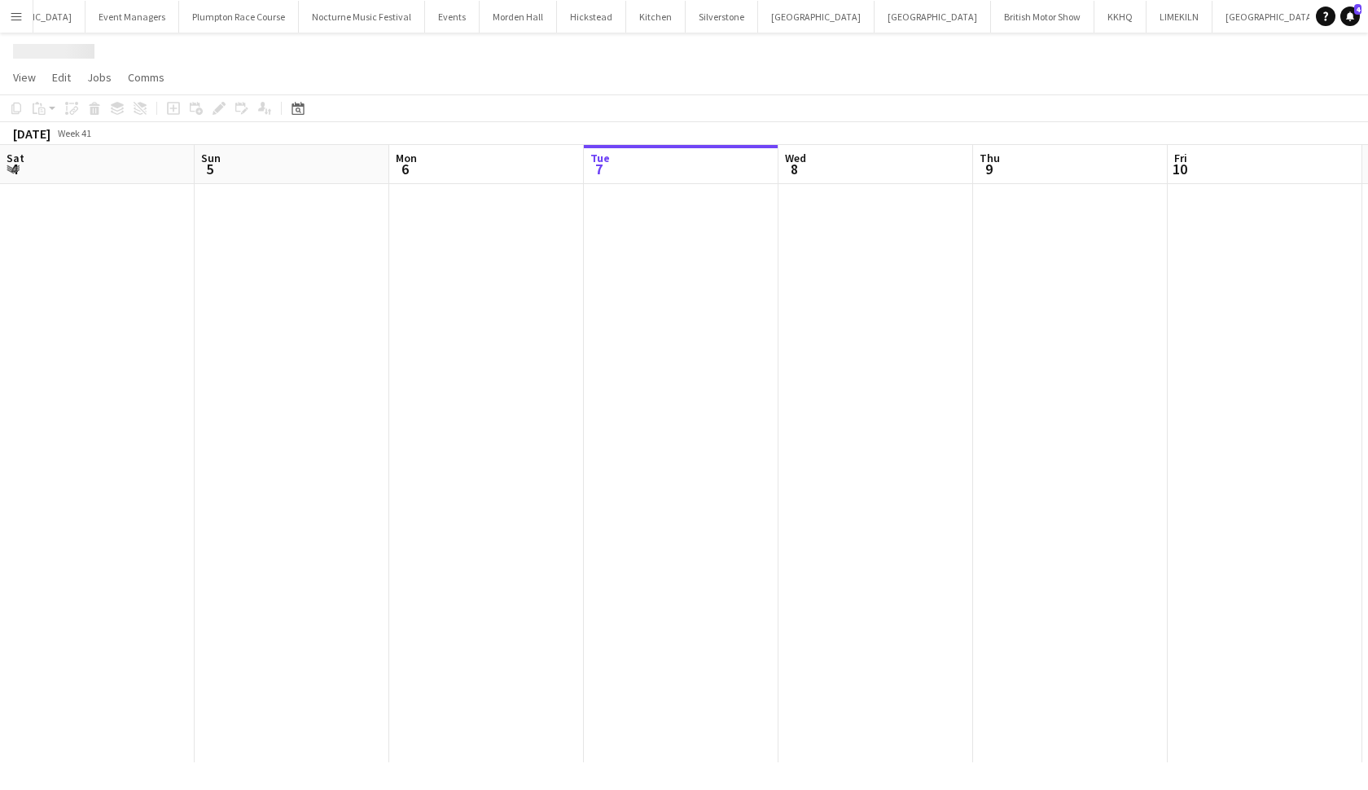
click at [230, 20] on button "Plumpton Race Course Close" at bounding box center [239, 17] width 120 height 32
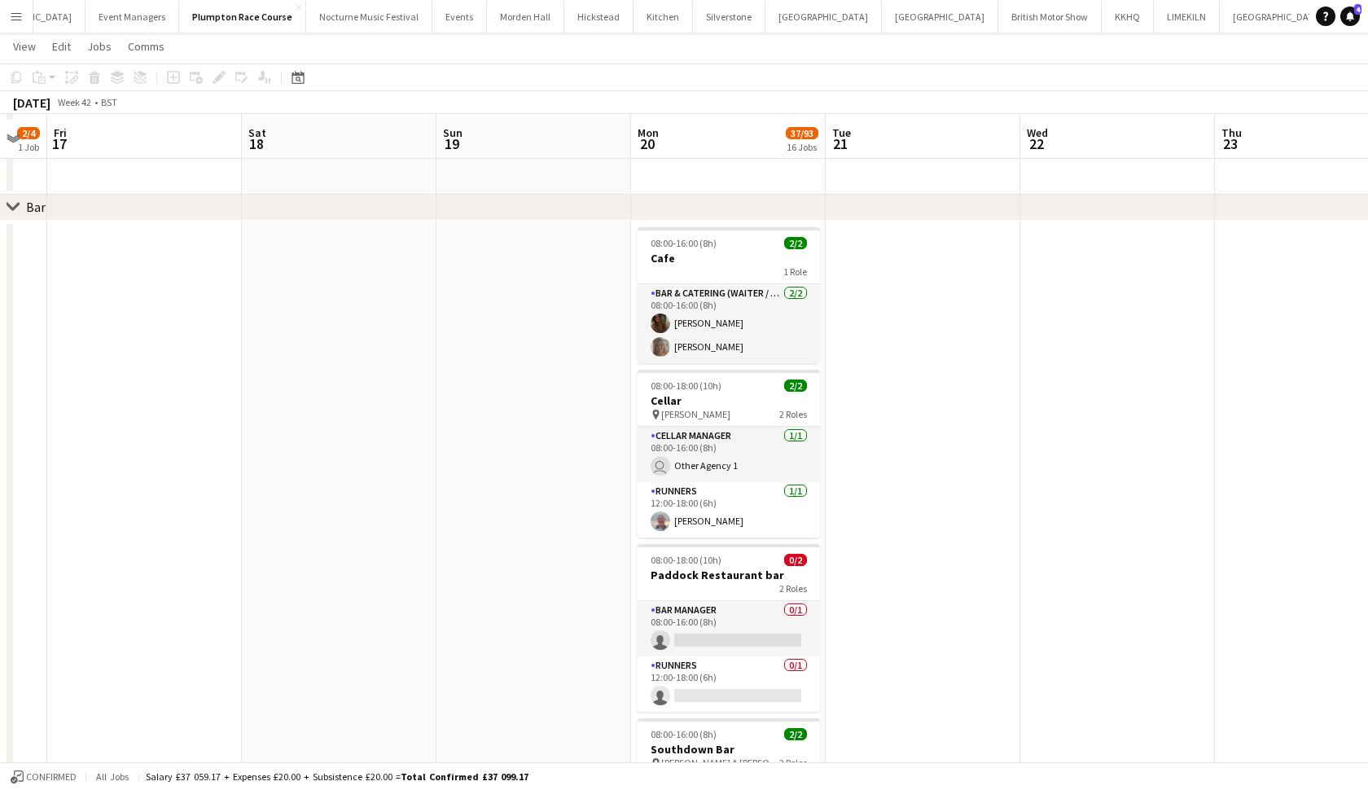
scroll to position [1932, 0]
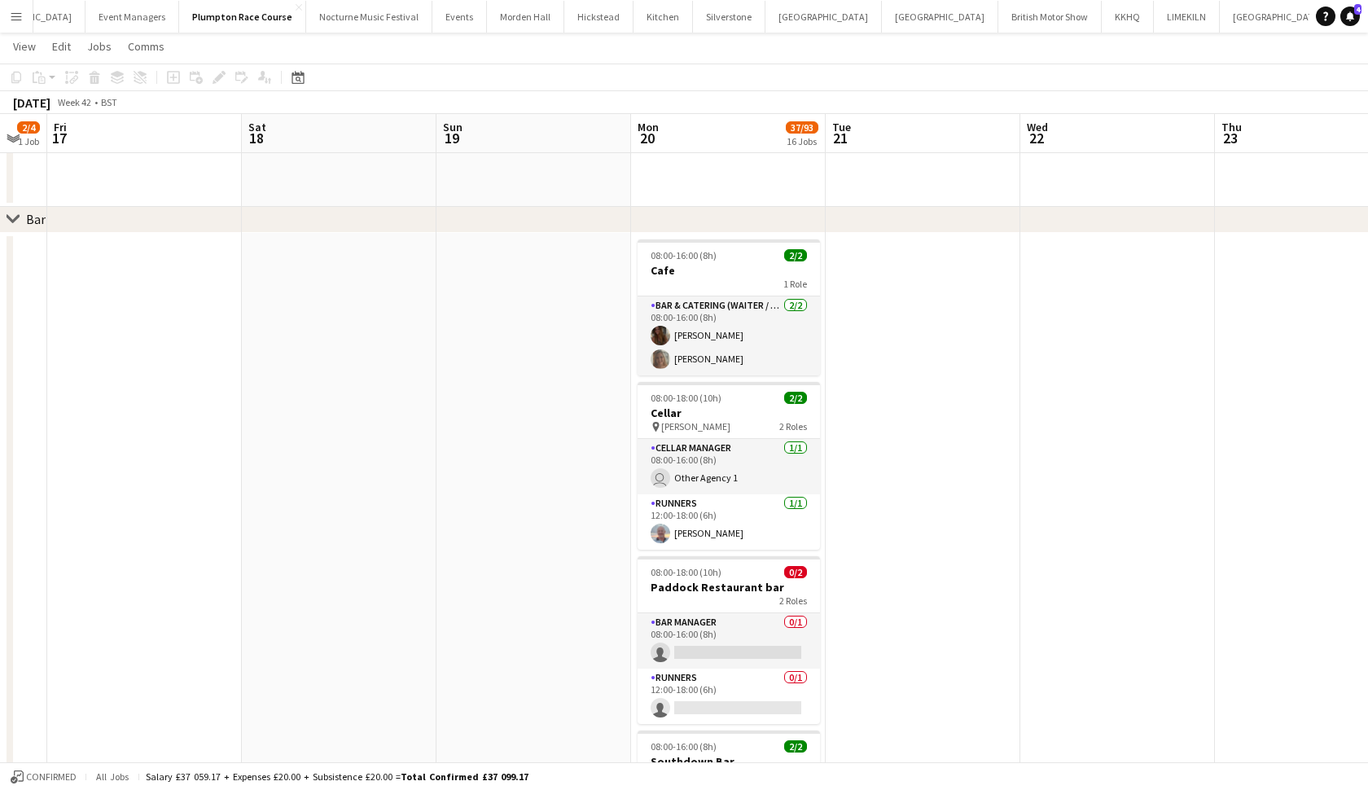
click at [702, 336] on app-card-role "Bar & Catering (Waiter / waitress) 2/2 08:00-16:00 (8h) ava holt Amy Pemberton" at bounding box center [729, 335] width 182 height 79
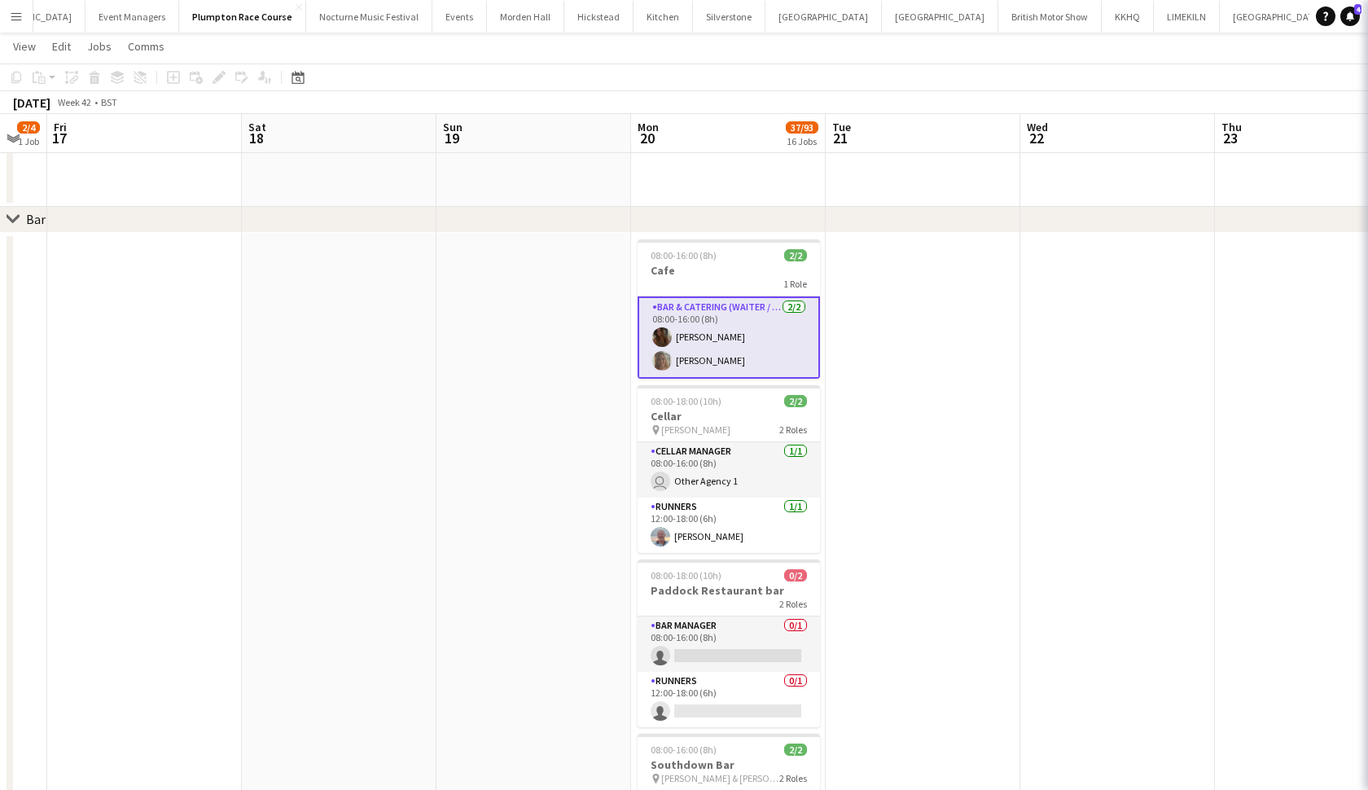
click at [702, 336] on app-card-role "Bar & Catering (Waiter / waitress) 2/2 08:00-16:00 (8h) ava holt Amy Pemberton" at bounding box center [729, 337] width 182 height 82
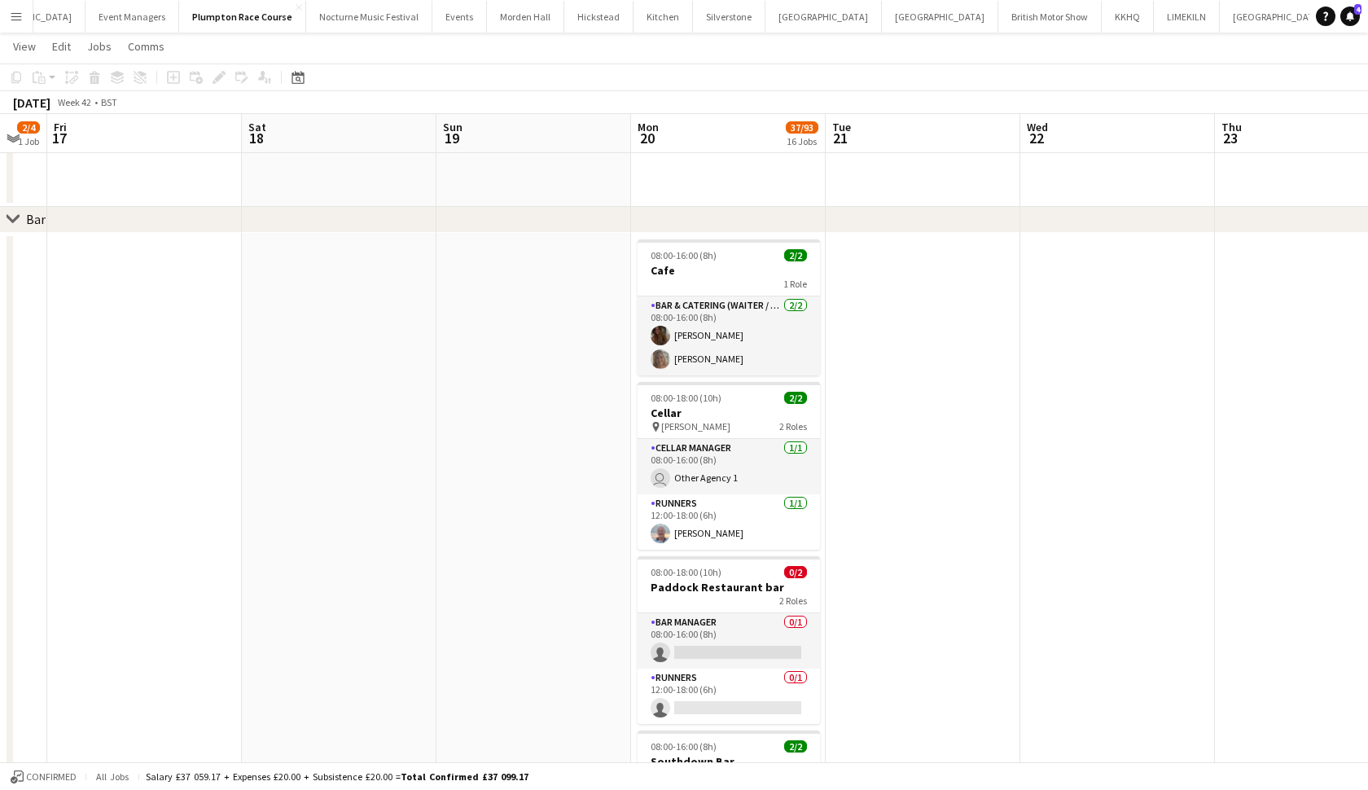
click at [702, 336] on app-card-role "Bar & Catering (Waiter / waitress) 2/2 08:00-16:00 (8h) ava holt Amy Pemberton" at bounding box center [729, 335] width 182 height 79
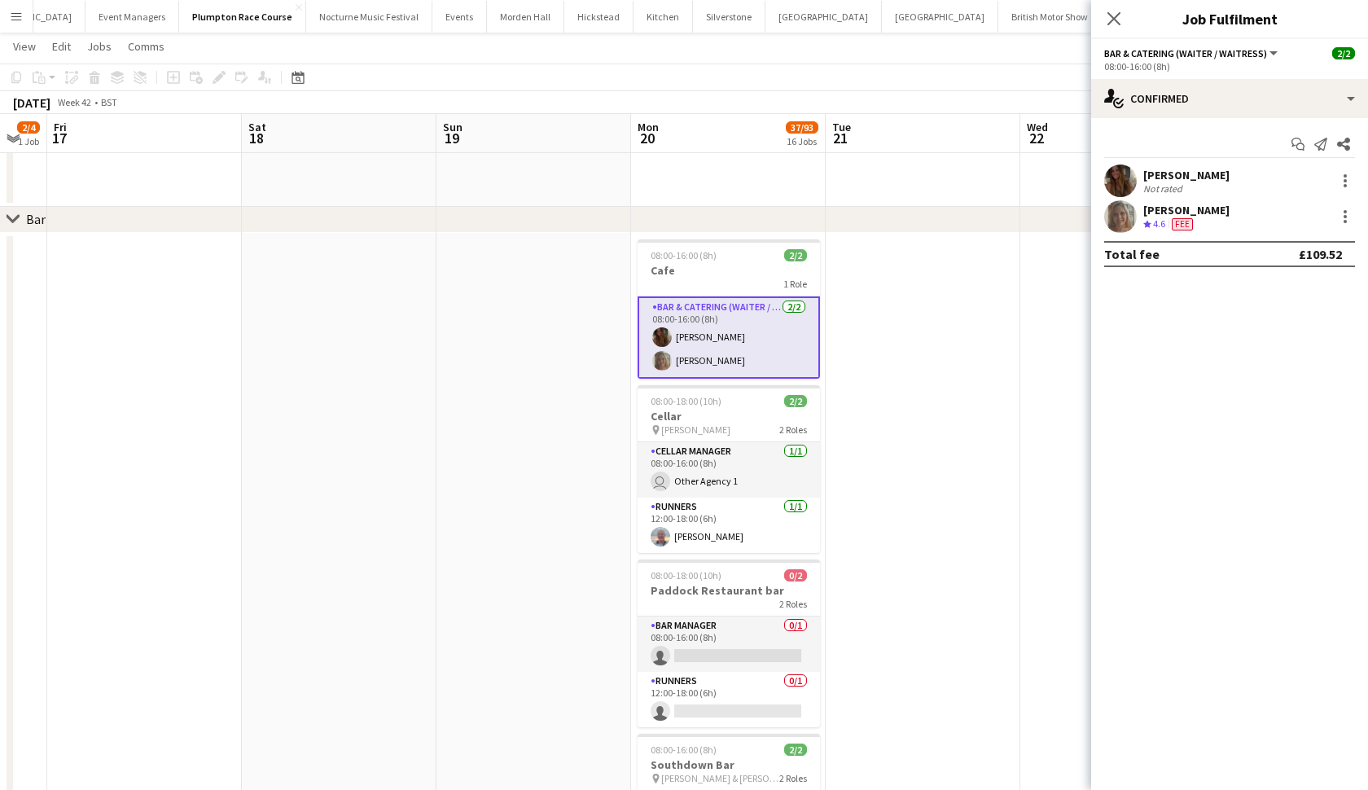
click at [1130, 178] on app-user-avatar at bounding box center [1120, 181] width 33 height 33
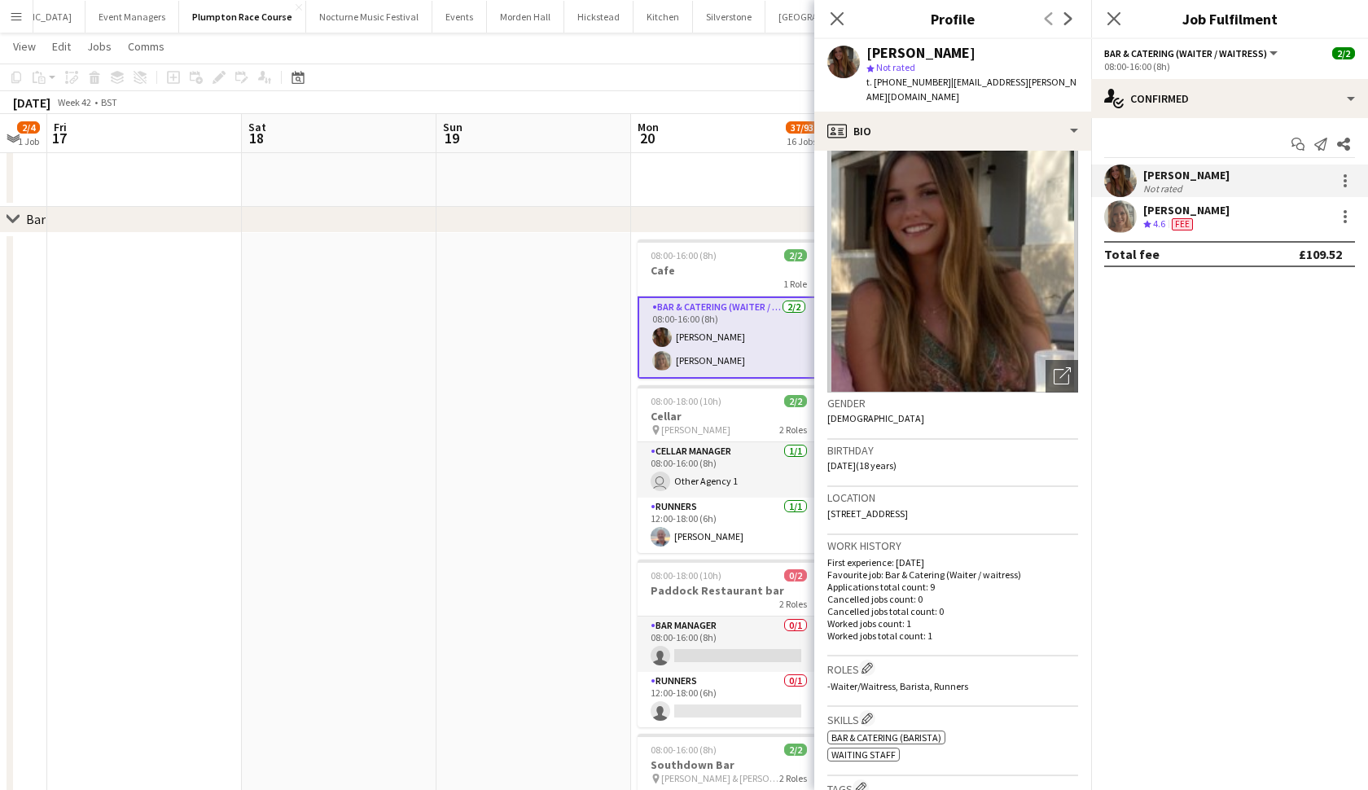
scroll to position [17, 0]
click at [918, 676] on div "Roles Edit crew company roles -Waiter/Waitress, Barista, Runners" at bounding box center [952, 680] width 251 height 50
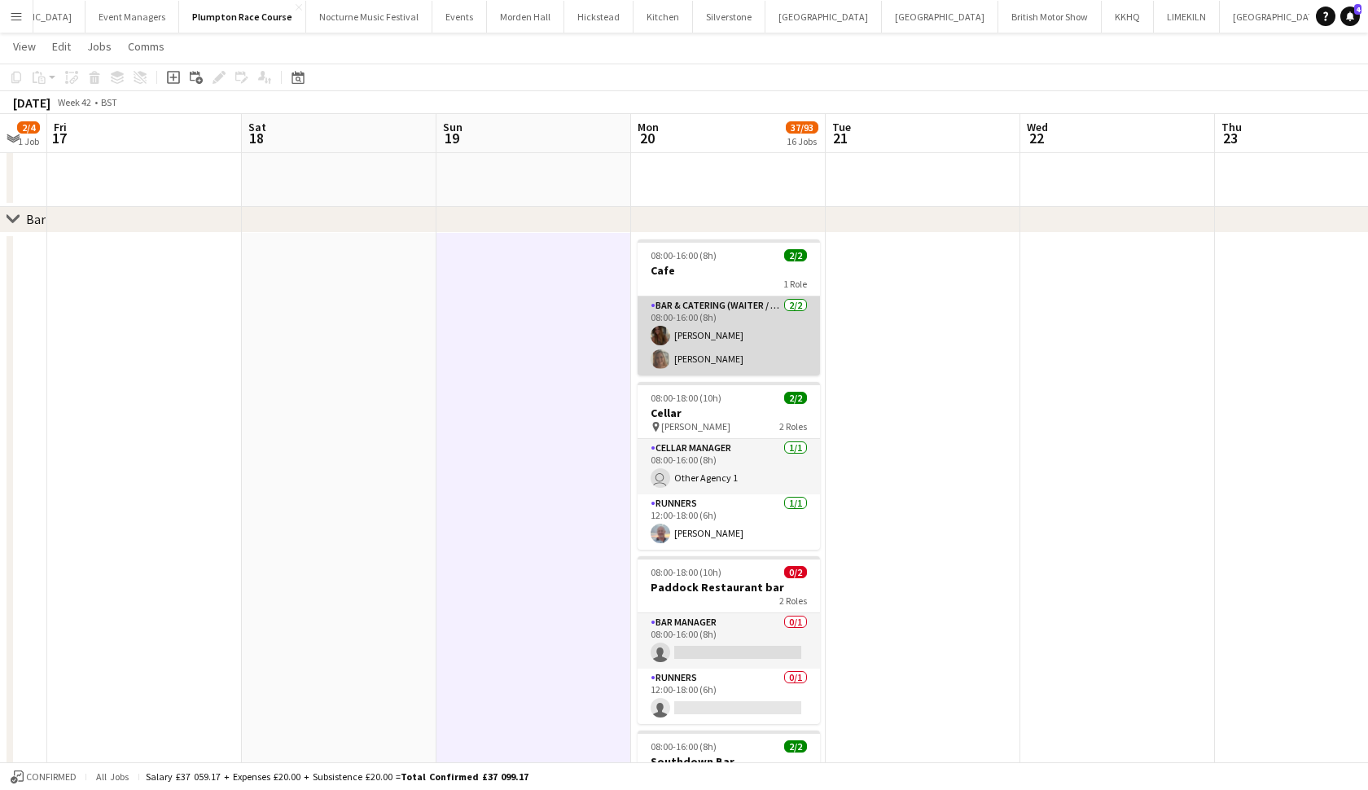
click at [736, 347] on app-card-role "Bar & Catering (Waiter / waitress) 2/2 08:00-16:00 (8h) ava holt Amy Pemberton" at bounding box center [729, 335] width 182 height 79
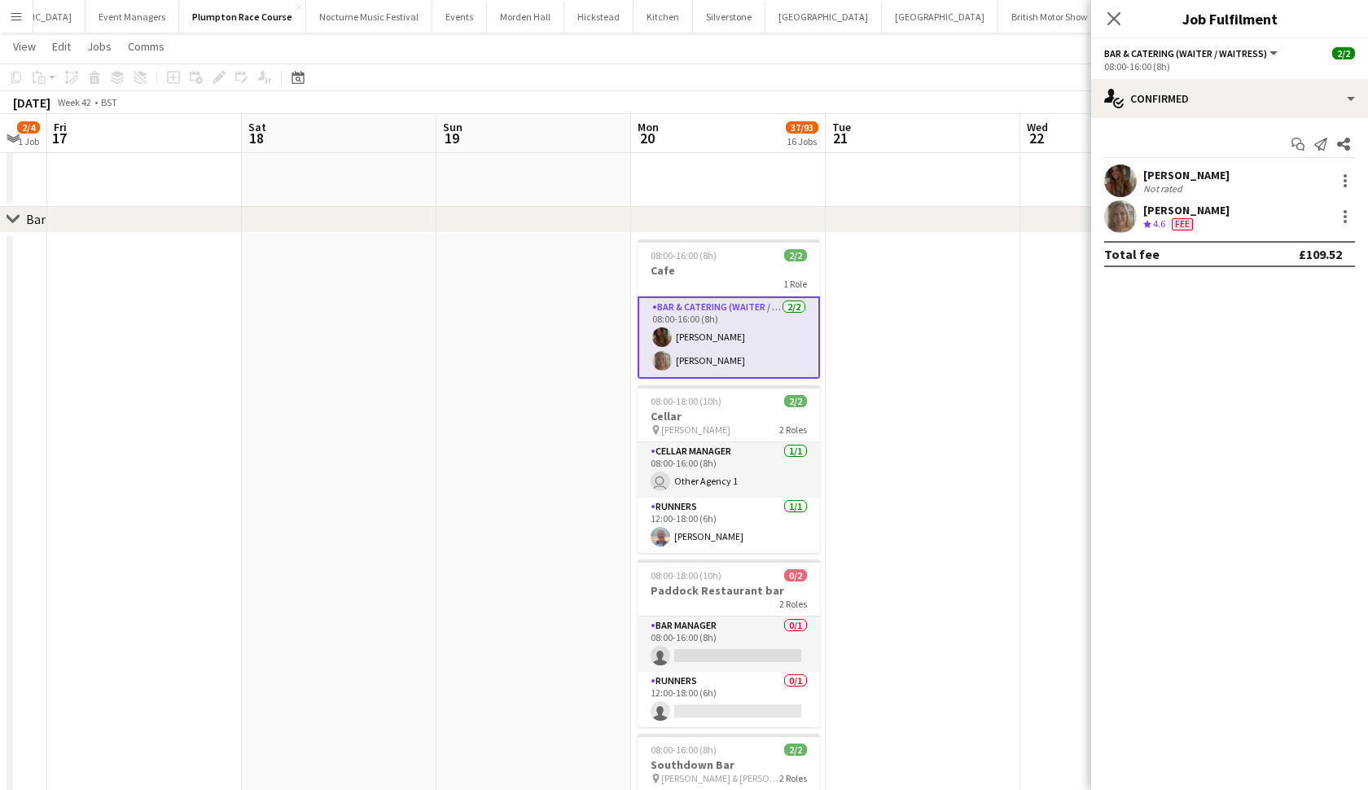
click at [1133, 176] on app-user-avatar at bounding box center [1120, 181] width 33 height 33
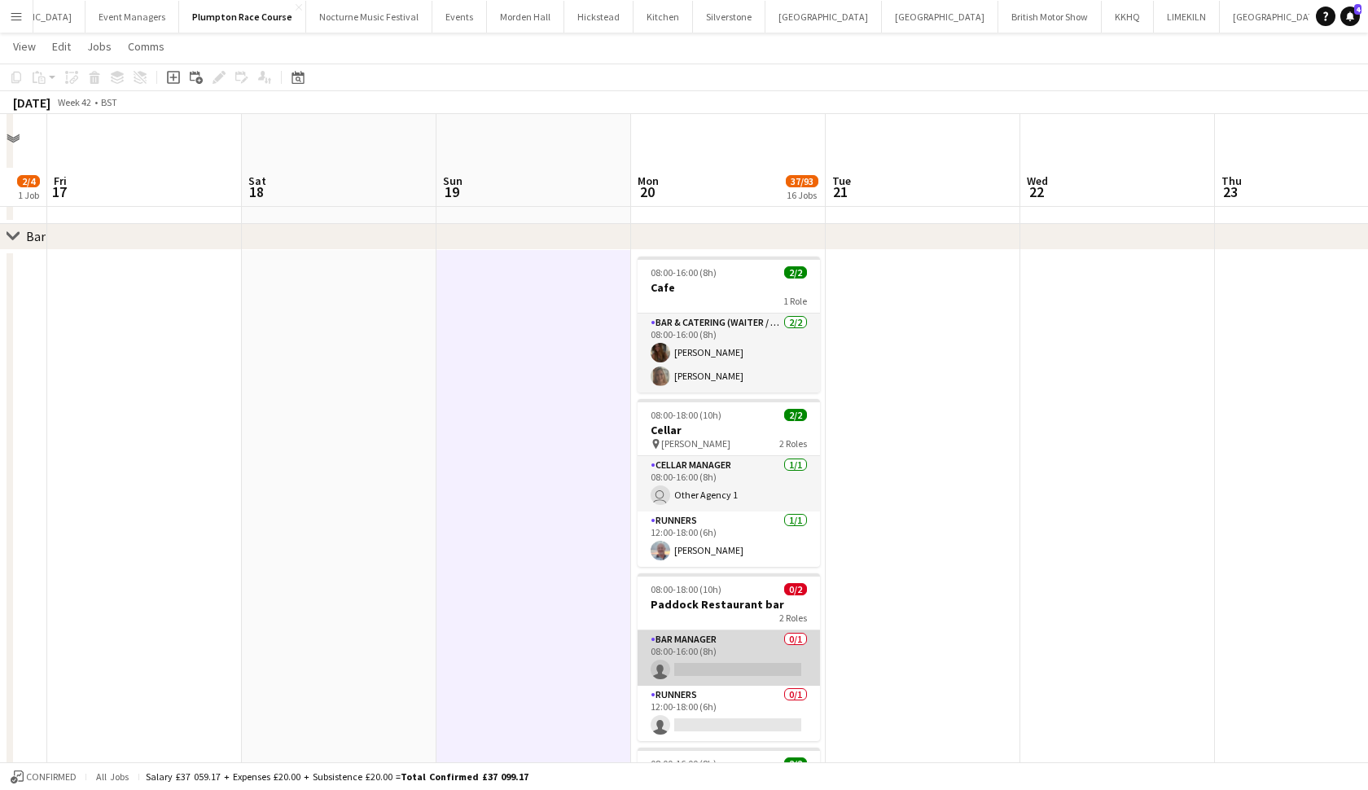
scroll to position [1849, 0]
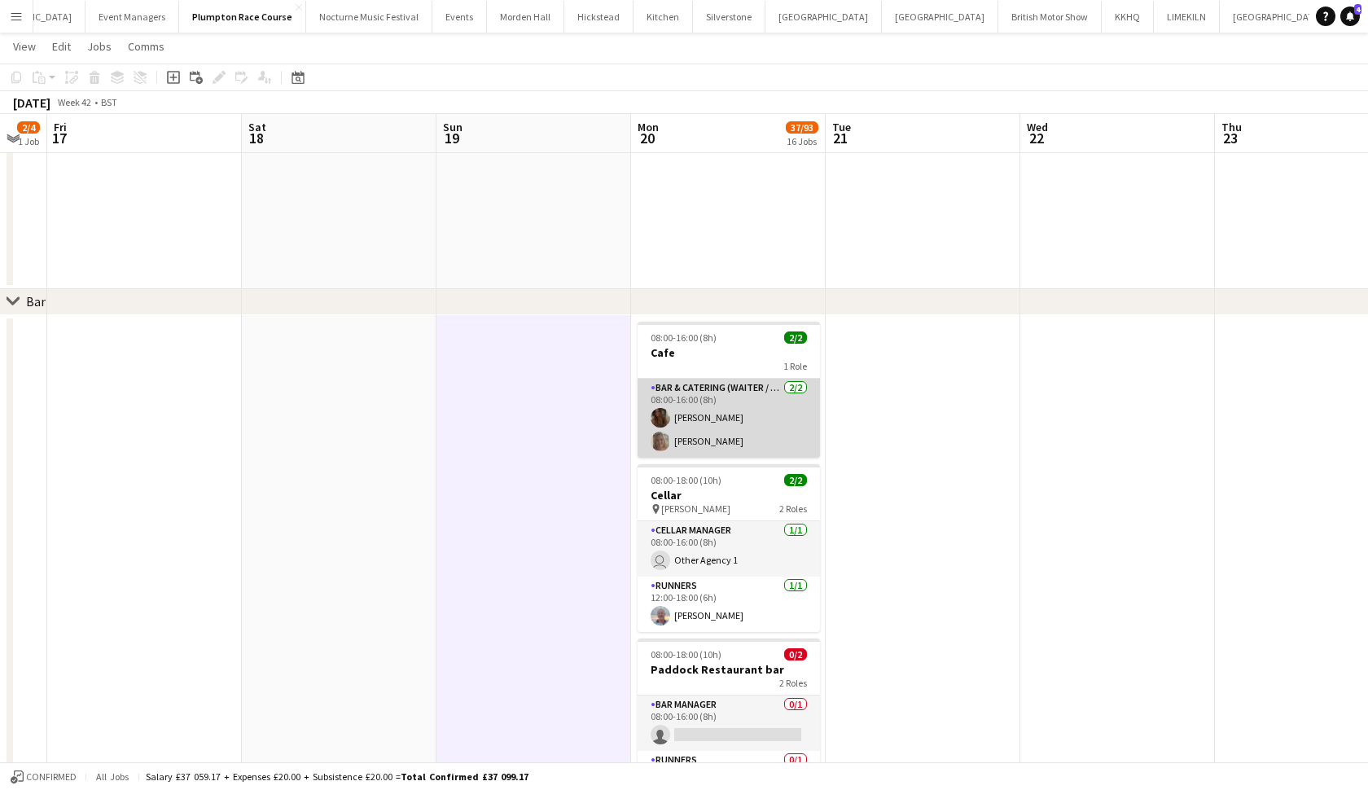
click at [688, 438] on app-card-role "Bar & Catering (Waiter / waitress) 2/2 08:00-16:00 (8h) ava holt Amy Pemberton" at bounding box center [729, 418] width 182 height 79
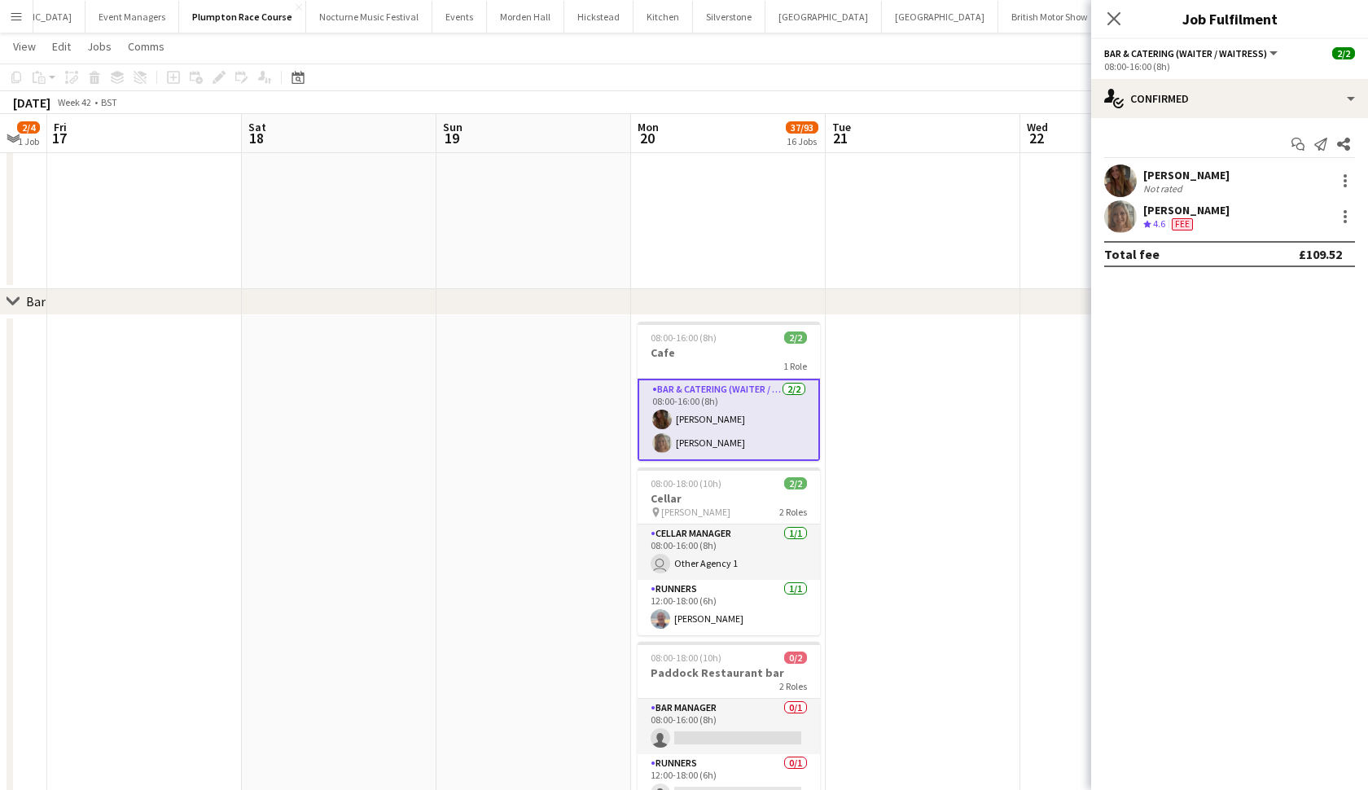
click at [1121, 181] on app-user-avatar at bounding box center [1120, 181] width 33 height 33
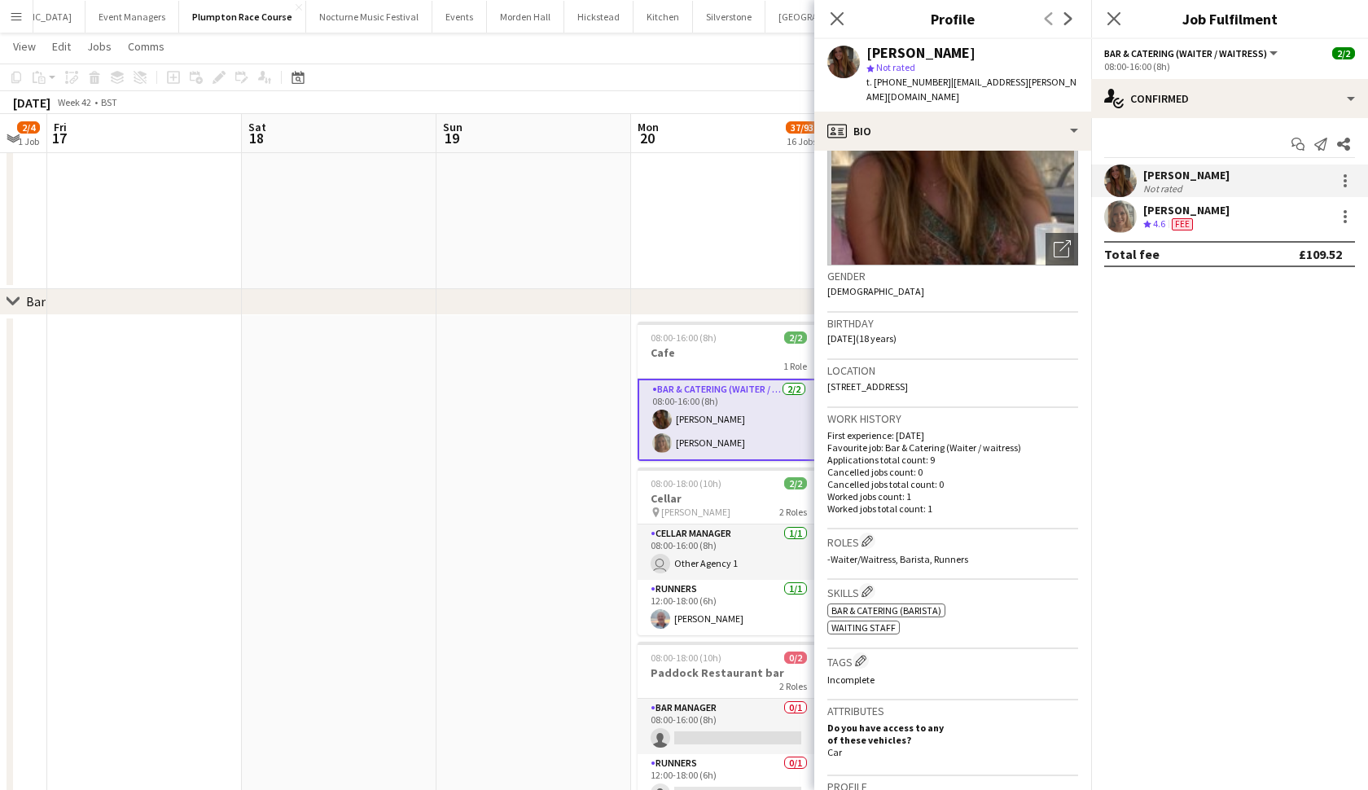
scroll to position [143, 0]
click at [840, 14] on icon "Close pop-in" at bounding box center [836, 18] width 15 height 15
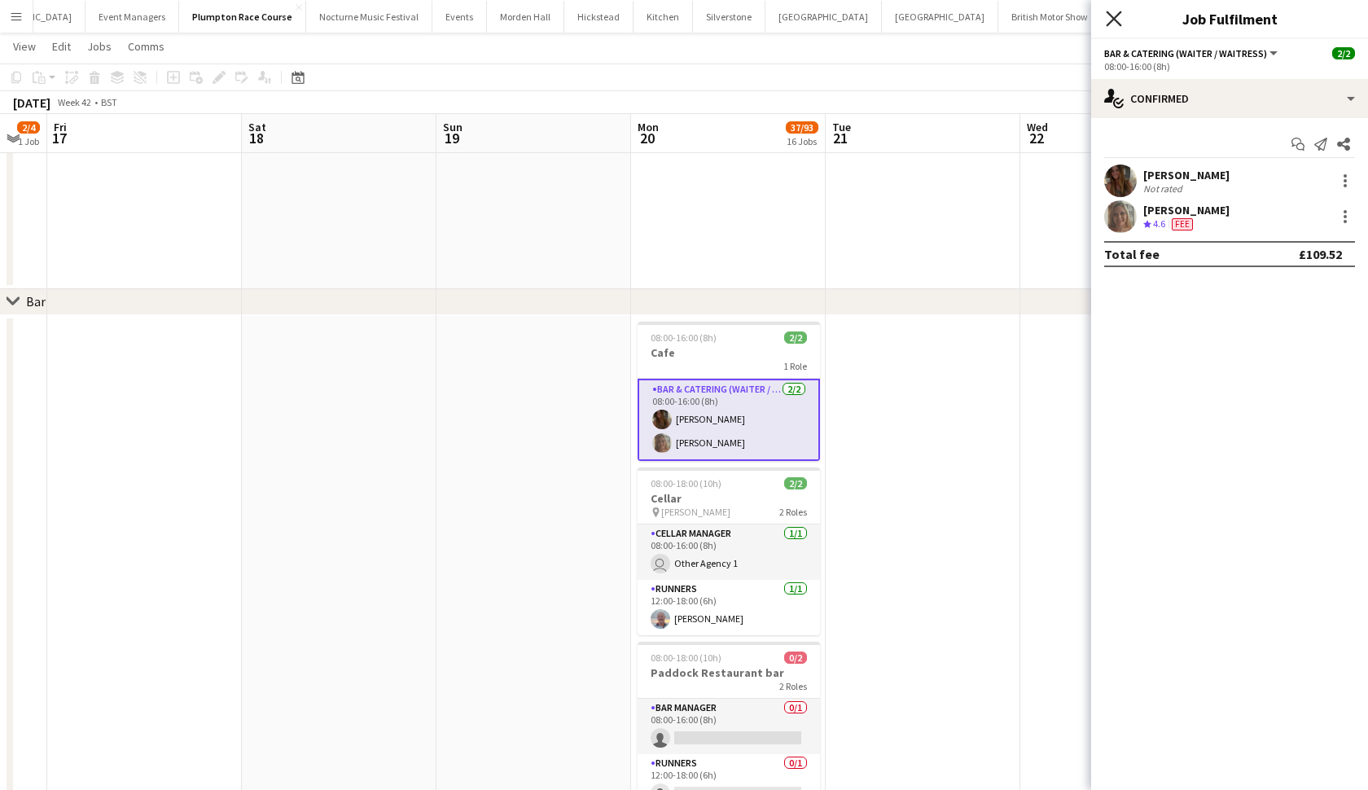
click at [1110, 20] on icon "Close pop-in" at bounding box center [1113, 18] width 15 height 15
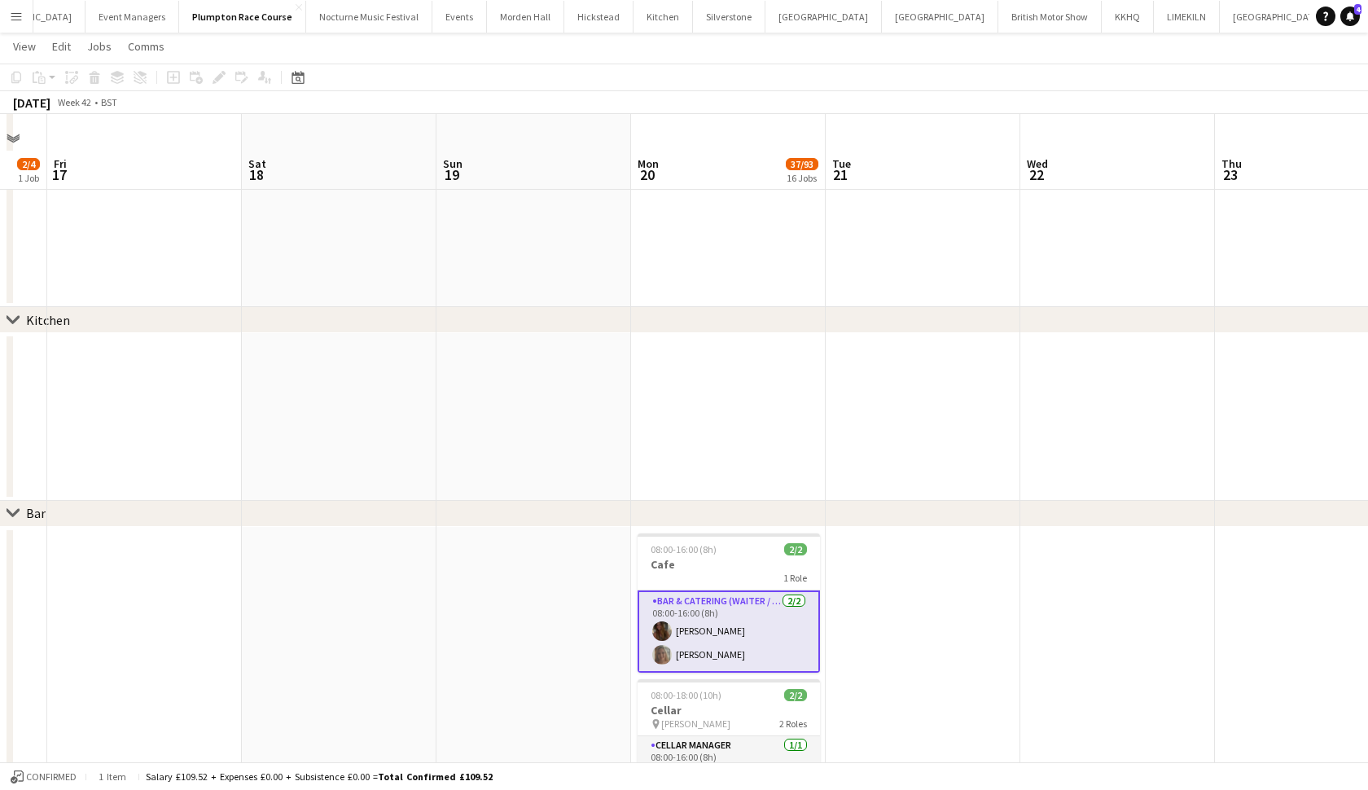
scroll to position [1842, 0]
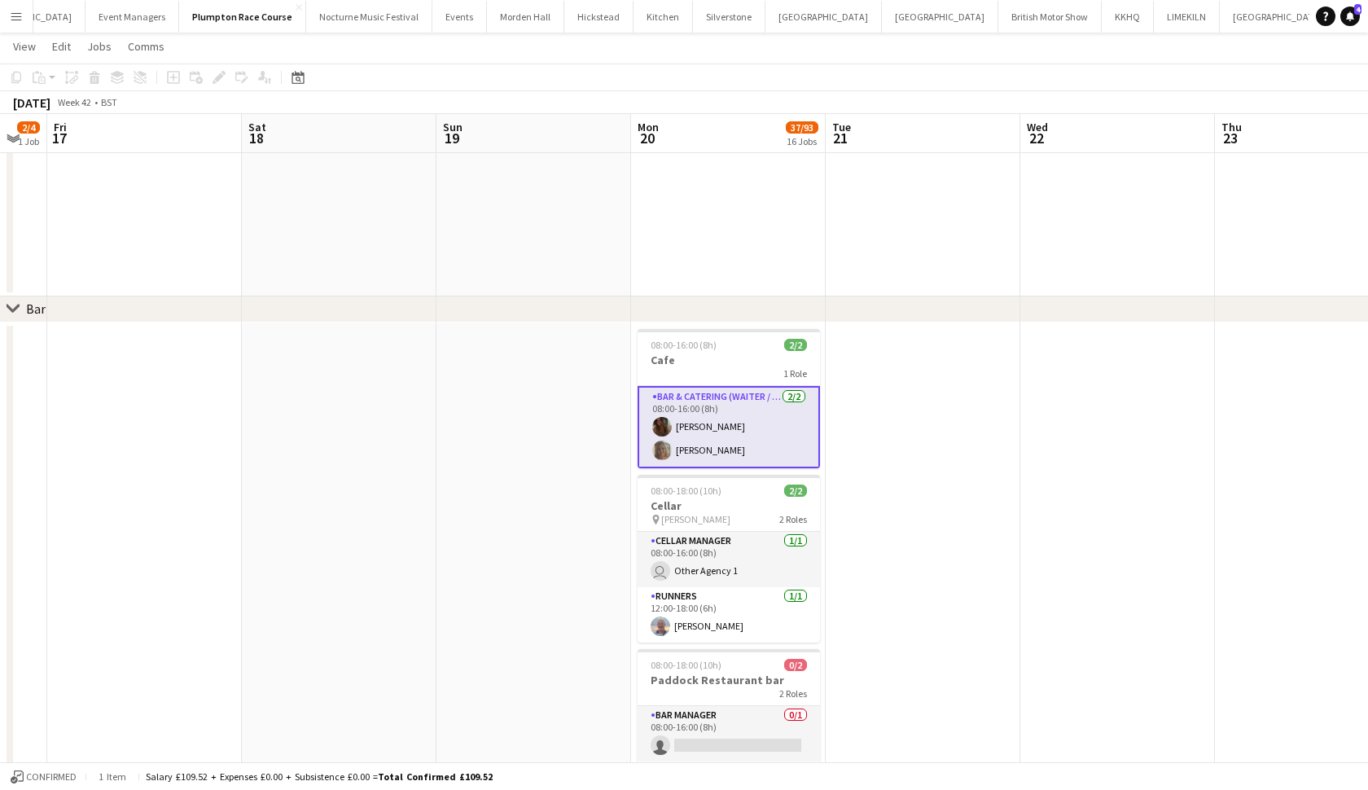
click at [694, 442] on app-card-role "Bar & Catering (Waiter / waitress) 2/2 08:00-16:00 (8h) ava holt Amy Pemberton" at bounding box center [729, 427] width 182 height 82
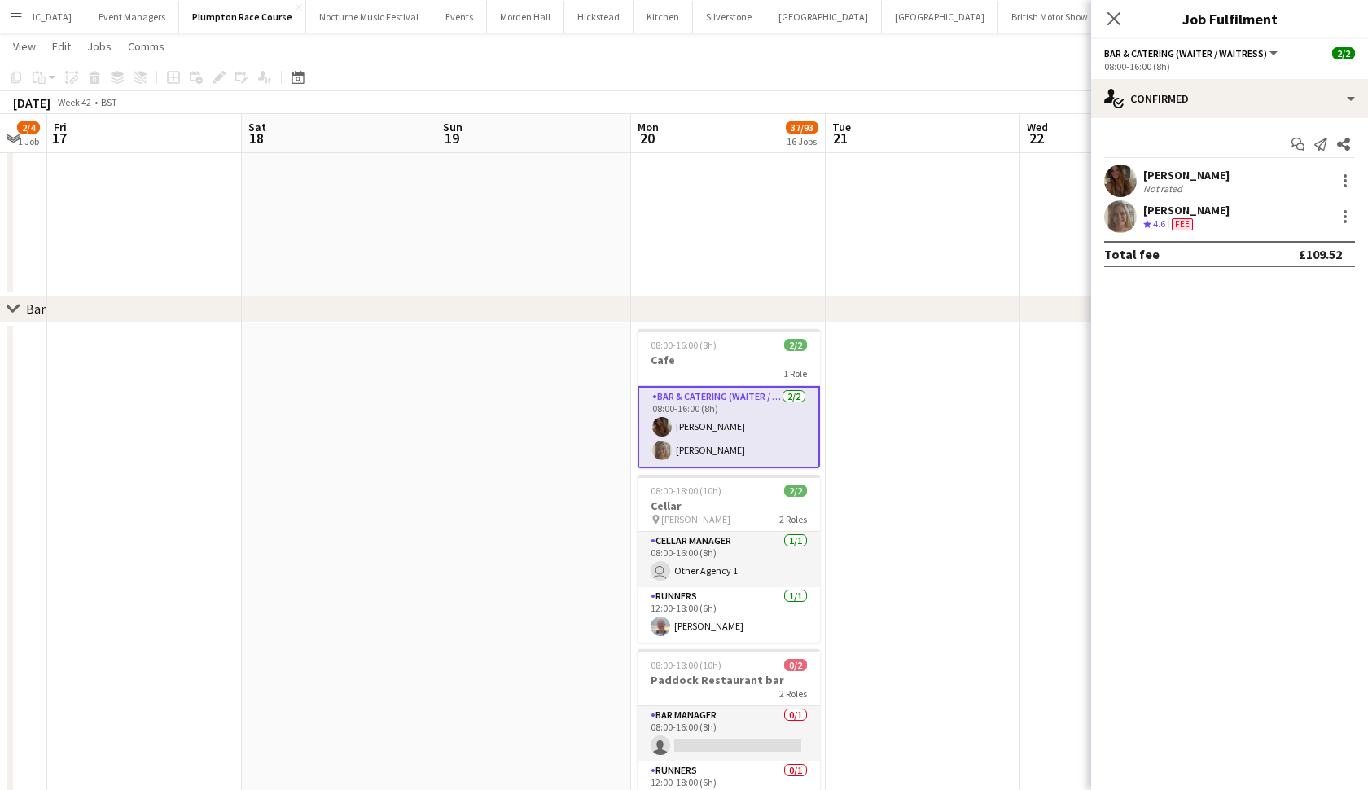
click at [694, 442] on app-card-role "Bar & Catering (Waiter / waitress) 2/2 08:00-16:00 (8h) ava holt Amy Pemberton" at bounding box center [729, 427] width 182 height 82
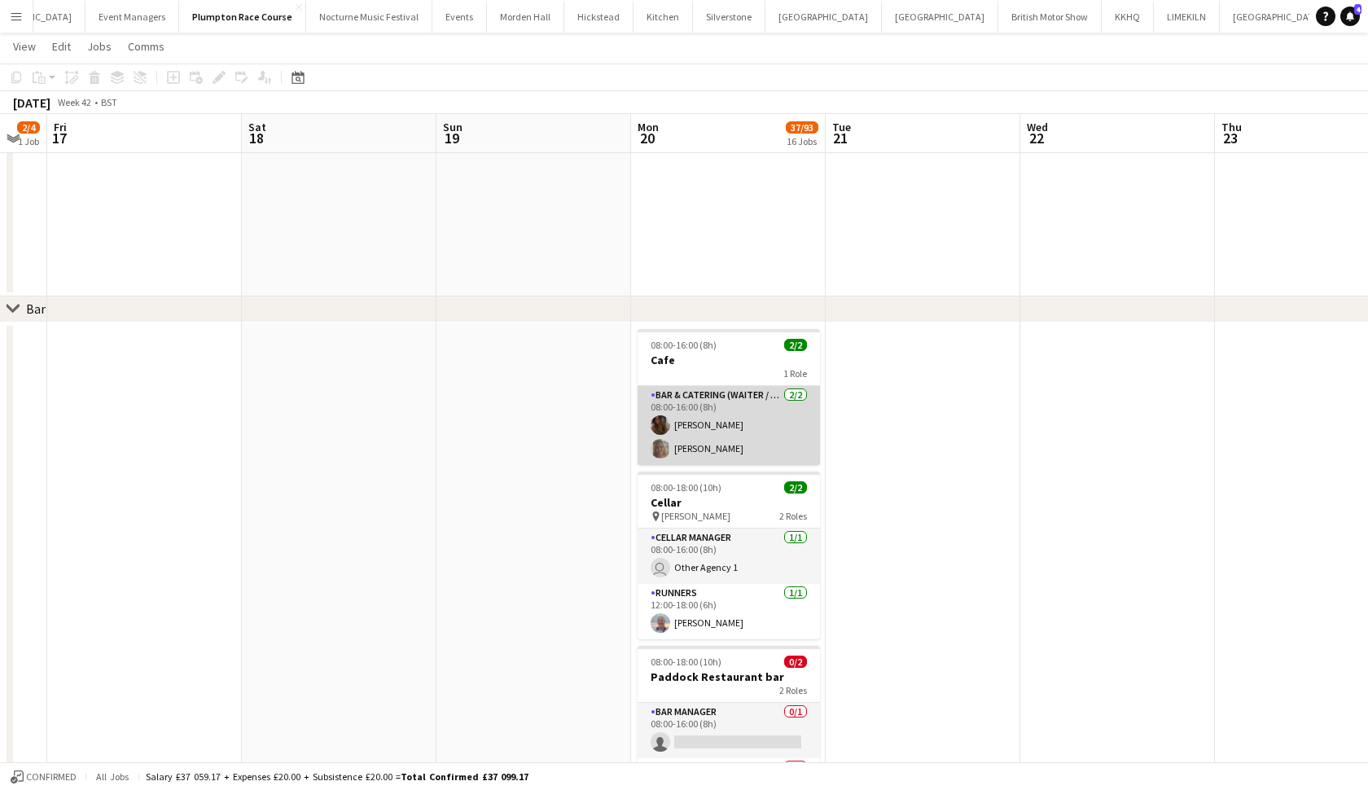
drag, startPoint x: 0, startPoint y: 789, endPoint x: 694, endPoint y: 442, distance: 775.7
click at [694, 442] on app-card-role "Bar & Catering (Waiter / waitress) 2/2 08:00-16:00 (8h) ava holt Amy Pemberton" at bounding box center [729, 425] width 182 height 79
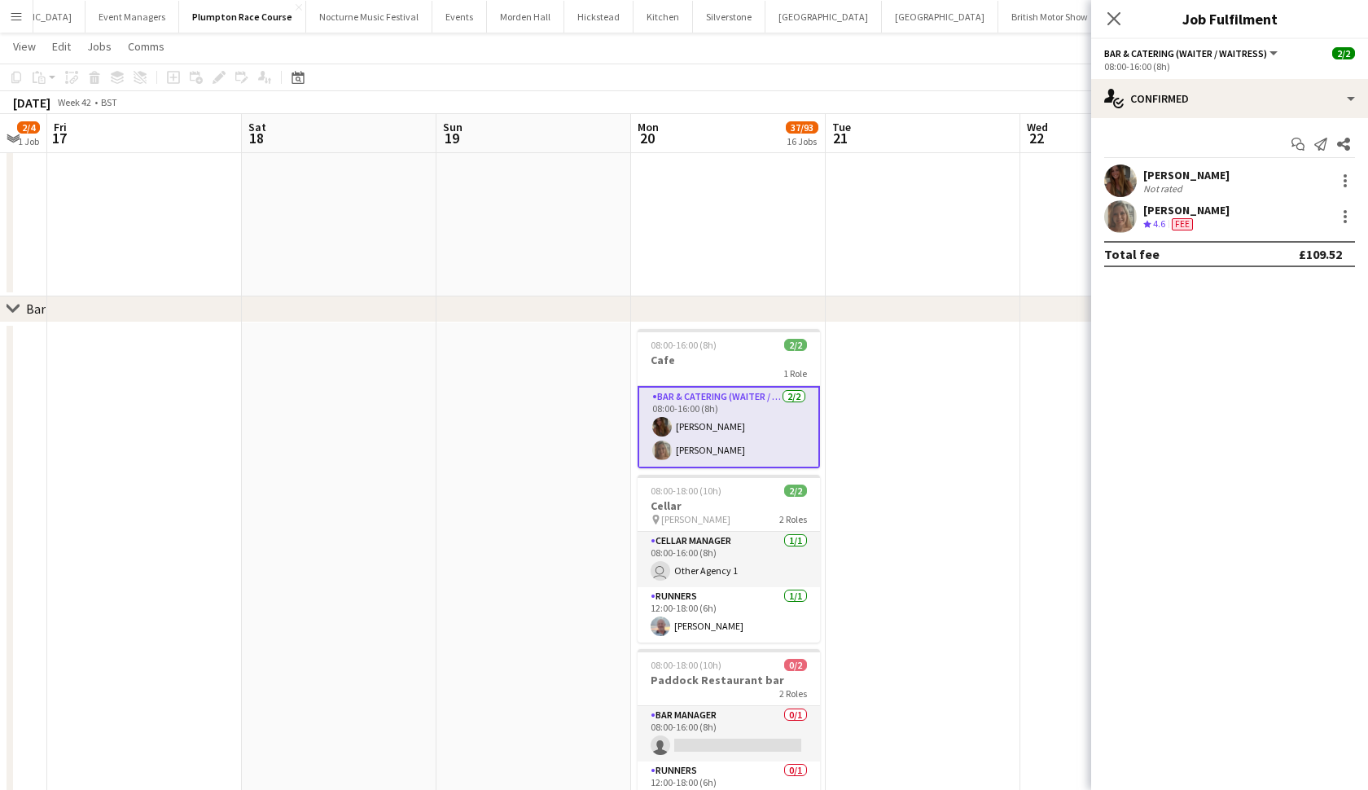
click at [1118, 185] on app-user-avatar at bounding box center [1120, 181] width 33 height 33
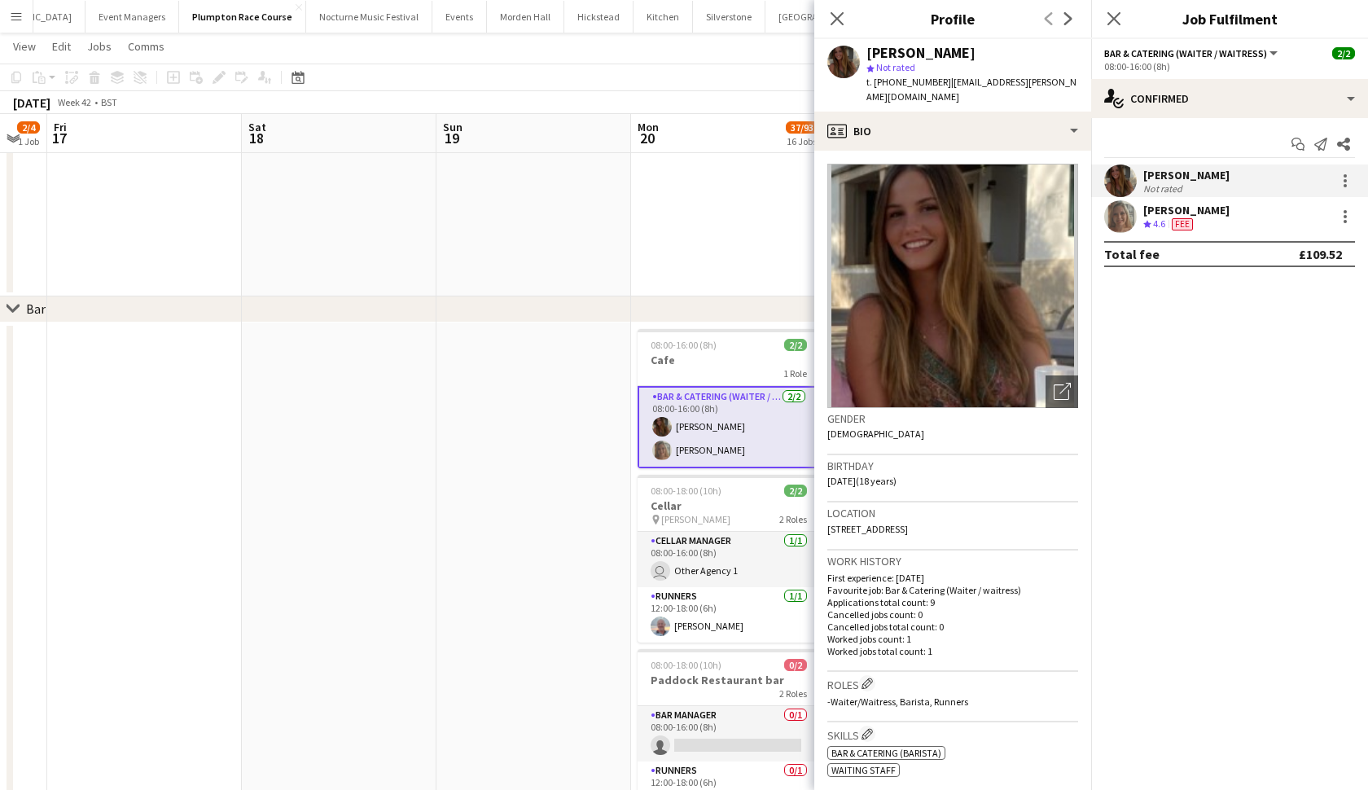
click at [1130, 181] on app-user-avatar at bounding box center [1120, 181] width 33 height 33
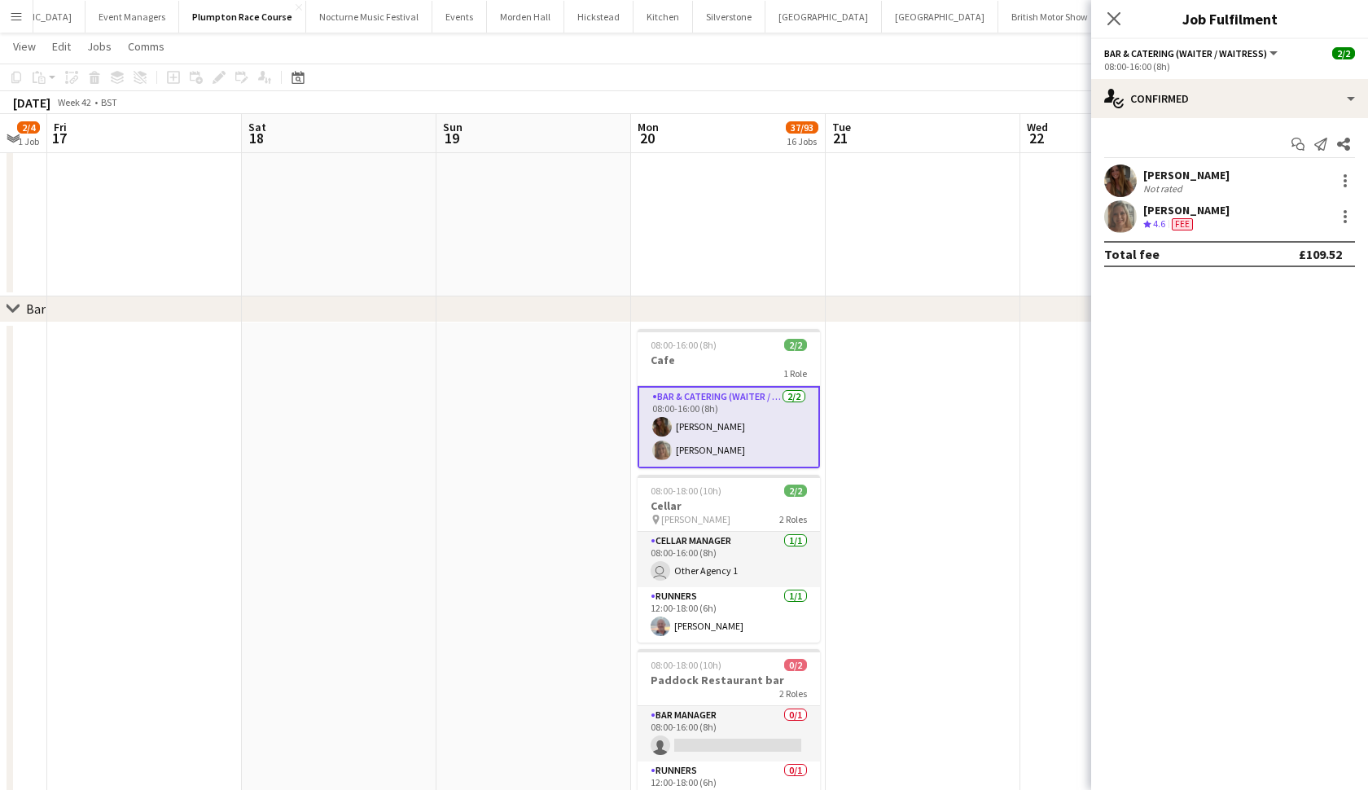
click at [1130, 181] on app-user-avatar at bounding box center [1120, 181] width 33 height 33
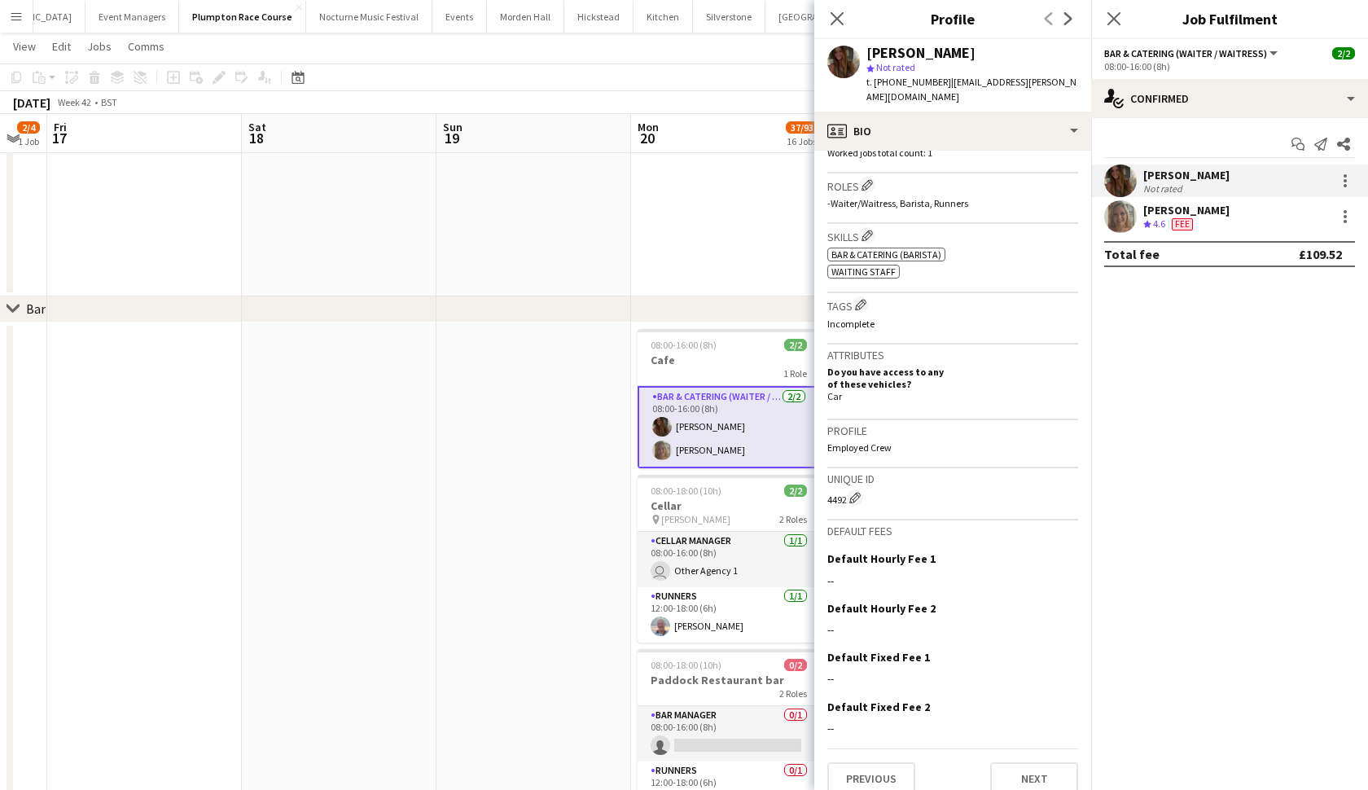
scroll to position [498, 0]
click at [1351, 218] on div at bounding box center [1346, 217] width 20 height 20
click at [387, 403] on div at bounding box center [684, 395] width 1368 height 790
click at [839, 15] on icon "Close pop-in" at bounding box center [836, 18] width 15 height 15
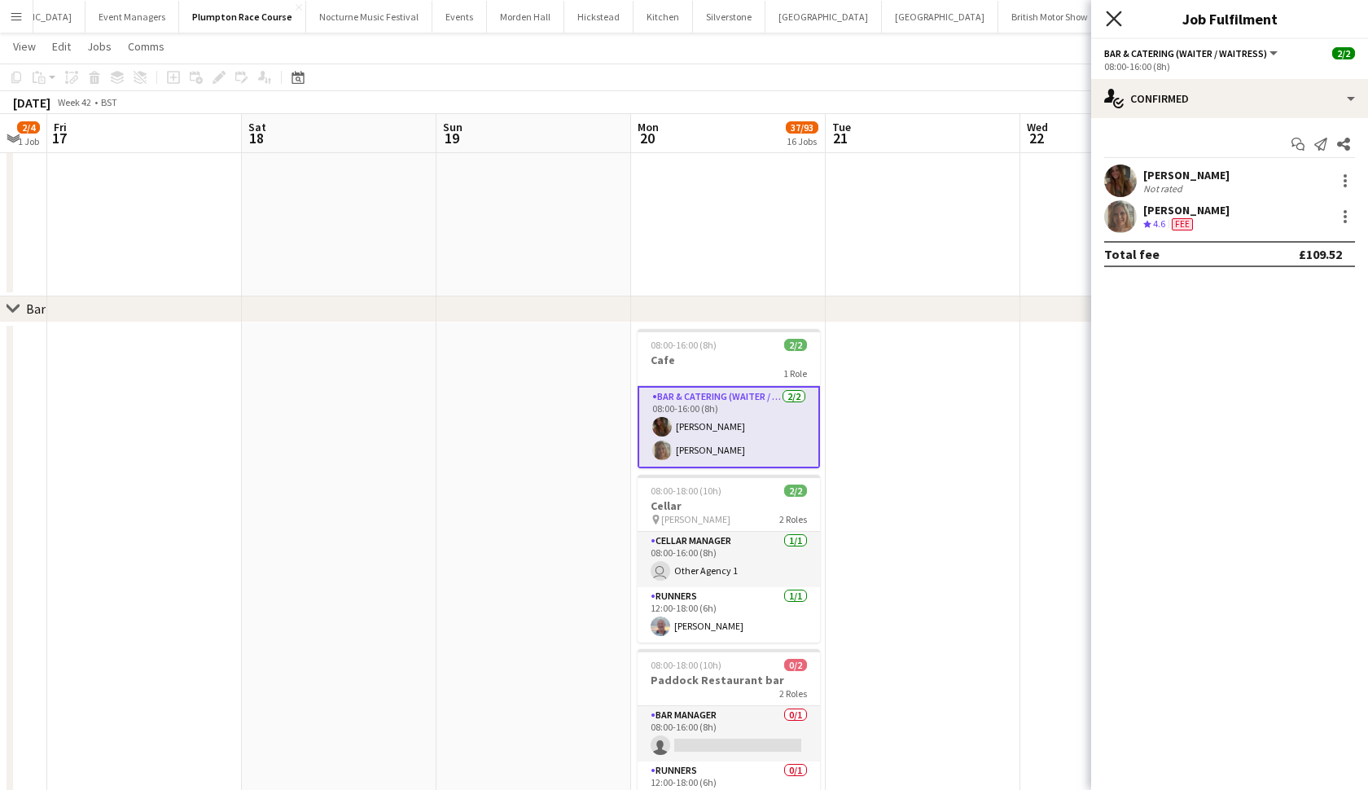
click at [1118, 17] on icon "Close pop-in" at bounding box center [1113, 18] width 15 height 15
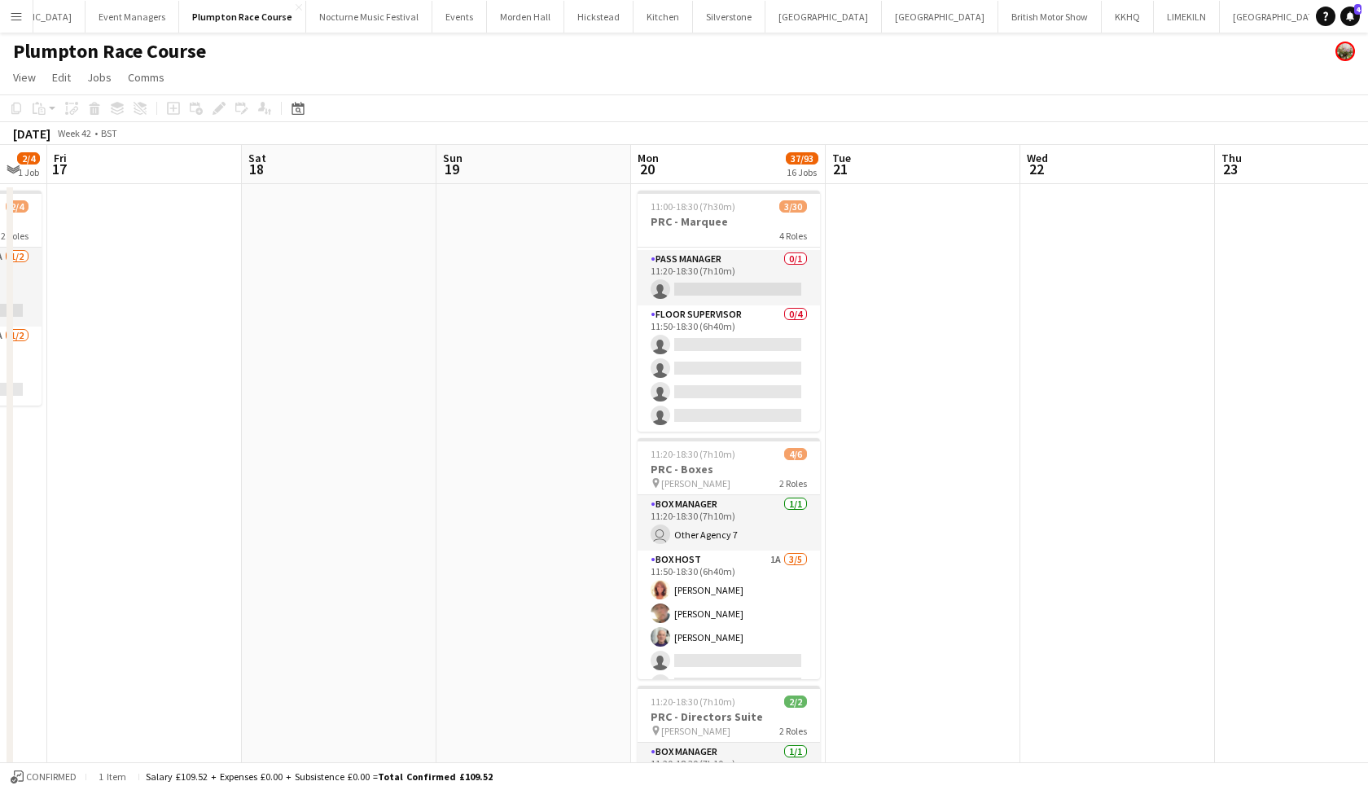
scroll to position [0, 0]
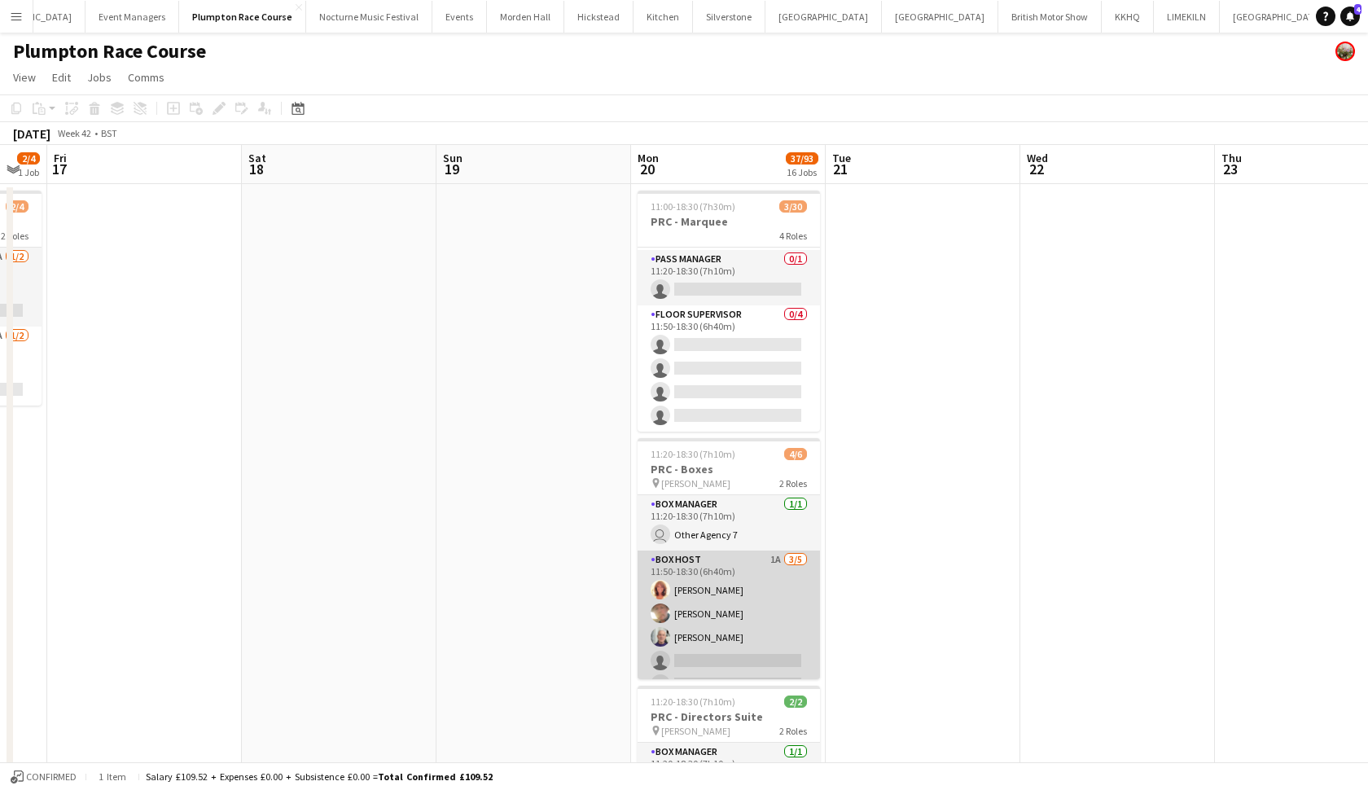
click at [720, 584] on app-card-role "Box Host 1A 3/5 11:50-18:30 (6h40m) Annette Woolman Roger Dean Peter Gretton si…" at bounding box center [729, 626] width 182 height 150
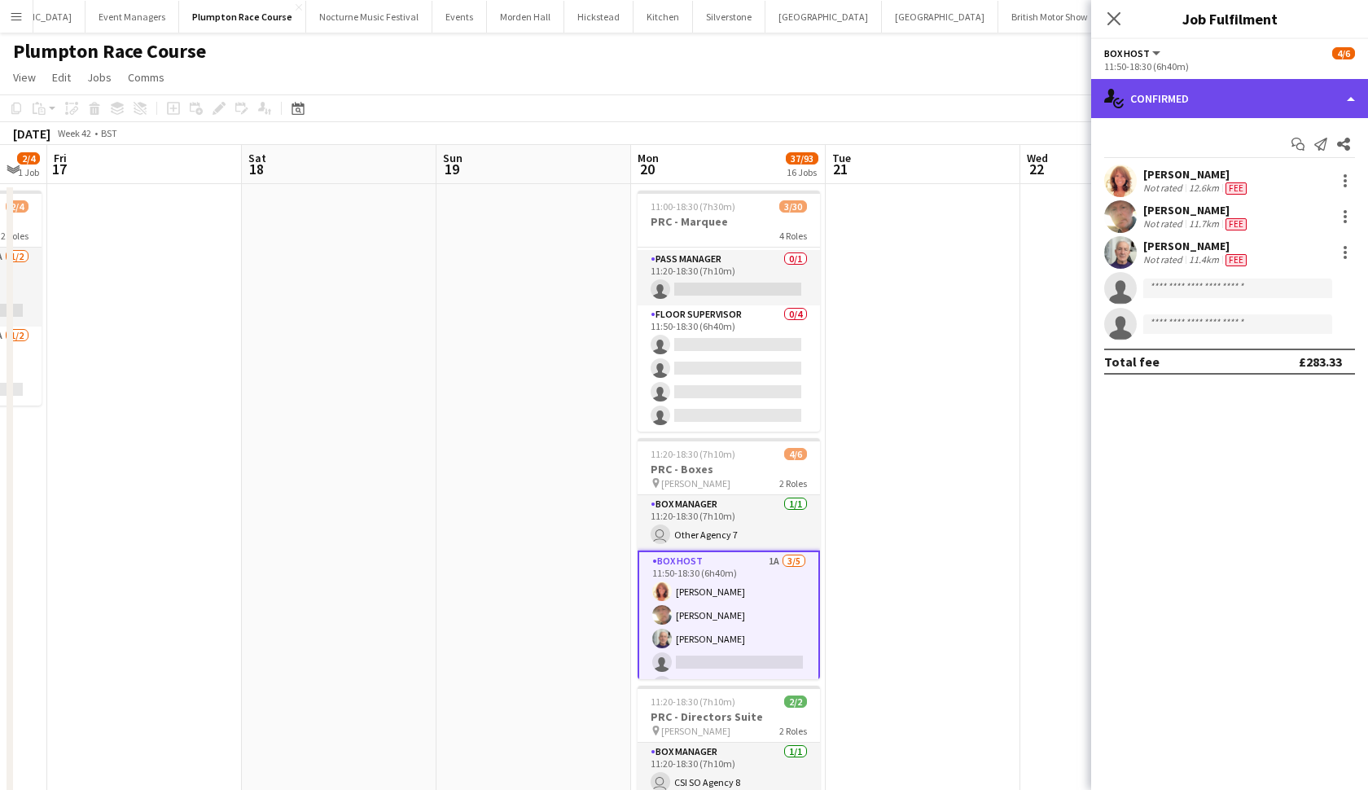
click at [1199, 86] on div "single-neutral-actions-check-2 Confirmed" at bounding box center [1229, 98] width 277 height 39
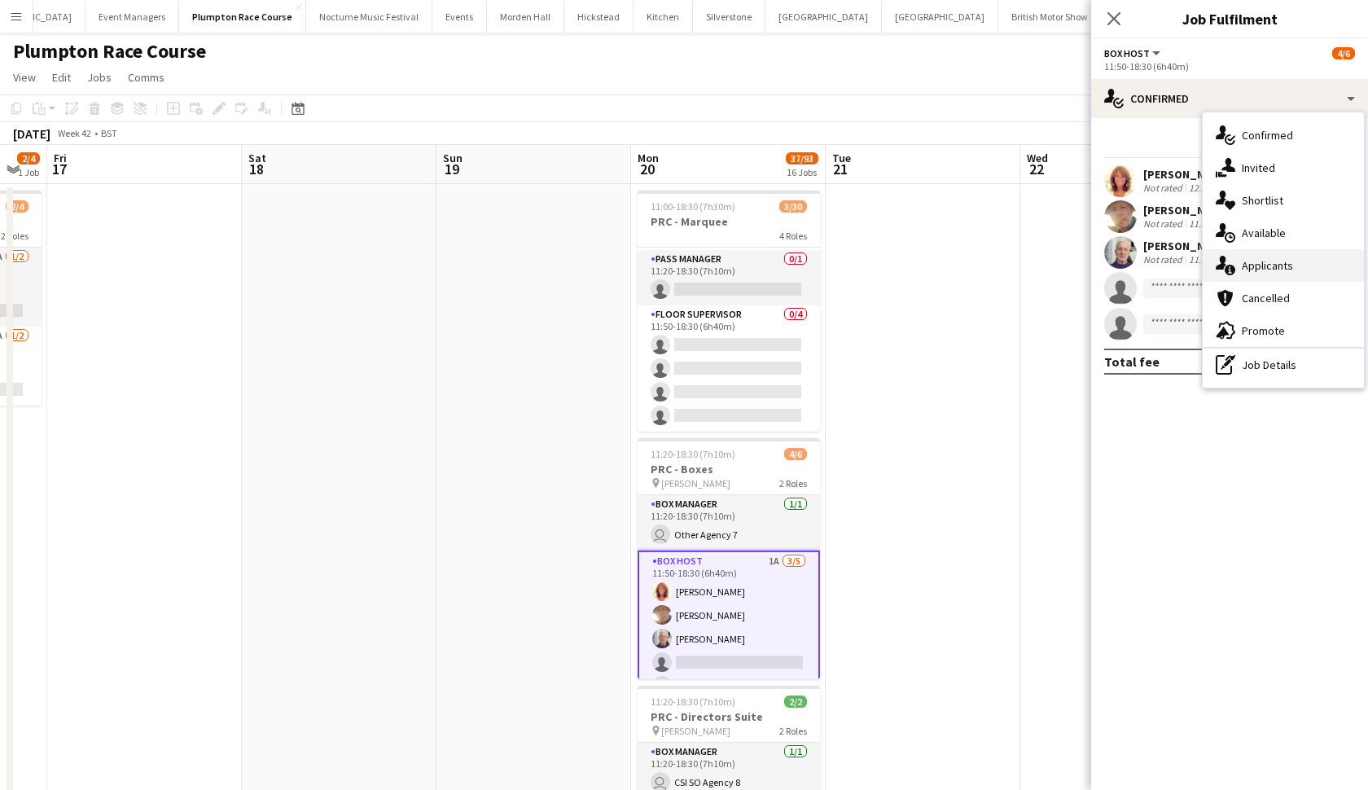
click at [1259, 269] on span "Applicants" at bounding box center [1267, 265] width 51 height 15
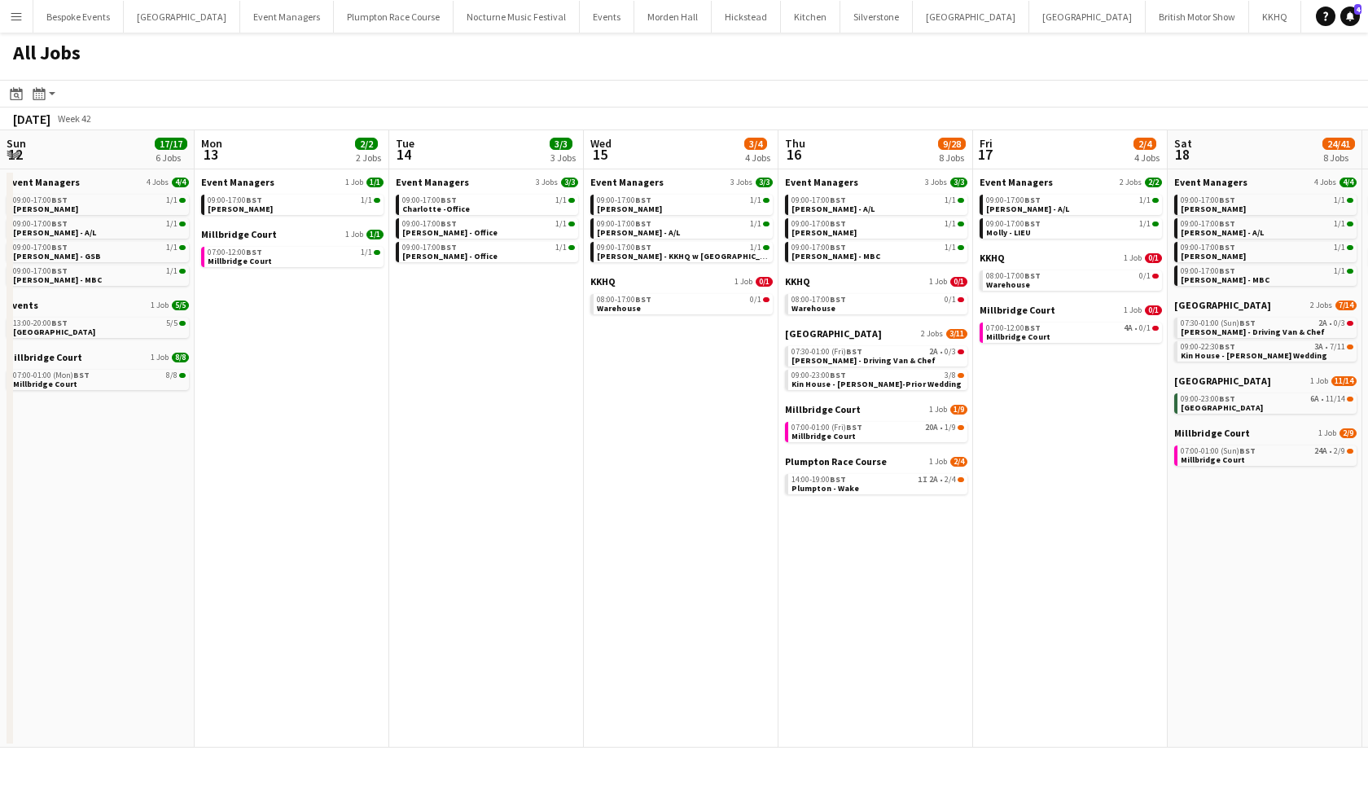
scroll to position [0, 586]
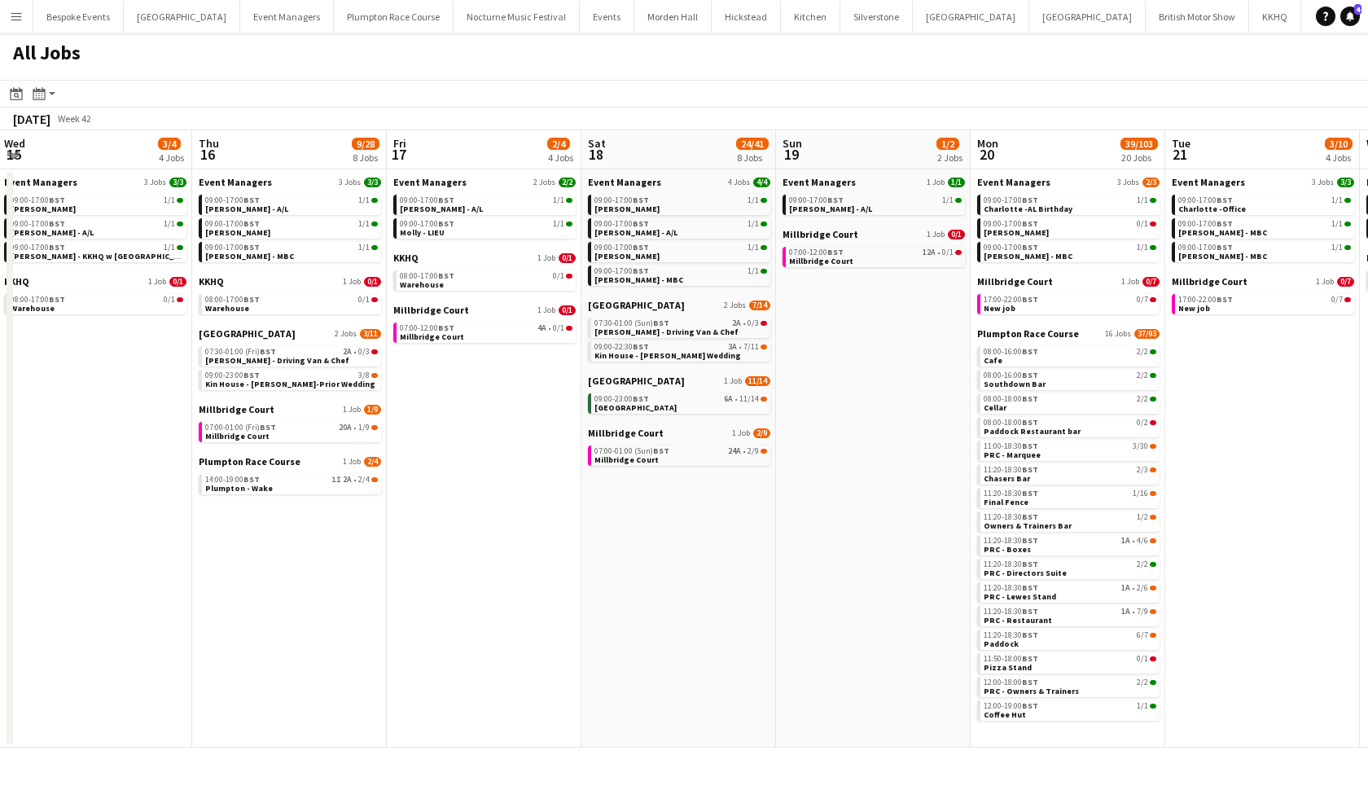
click at [20, 20] on app-icon "Menu" at bounding box center [16, 16] width 13 height 13
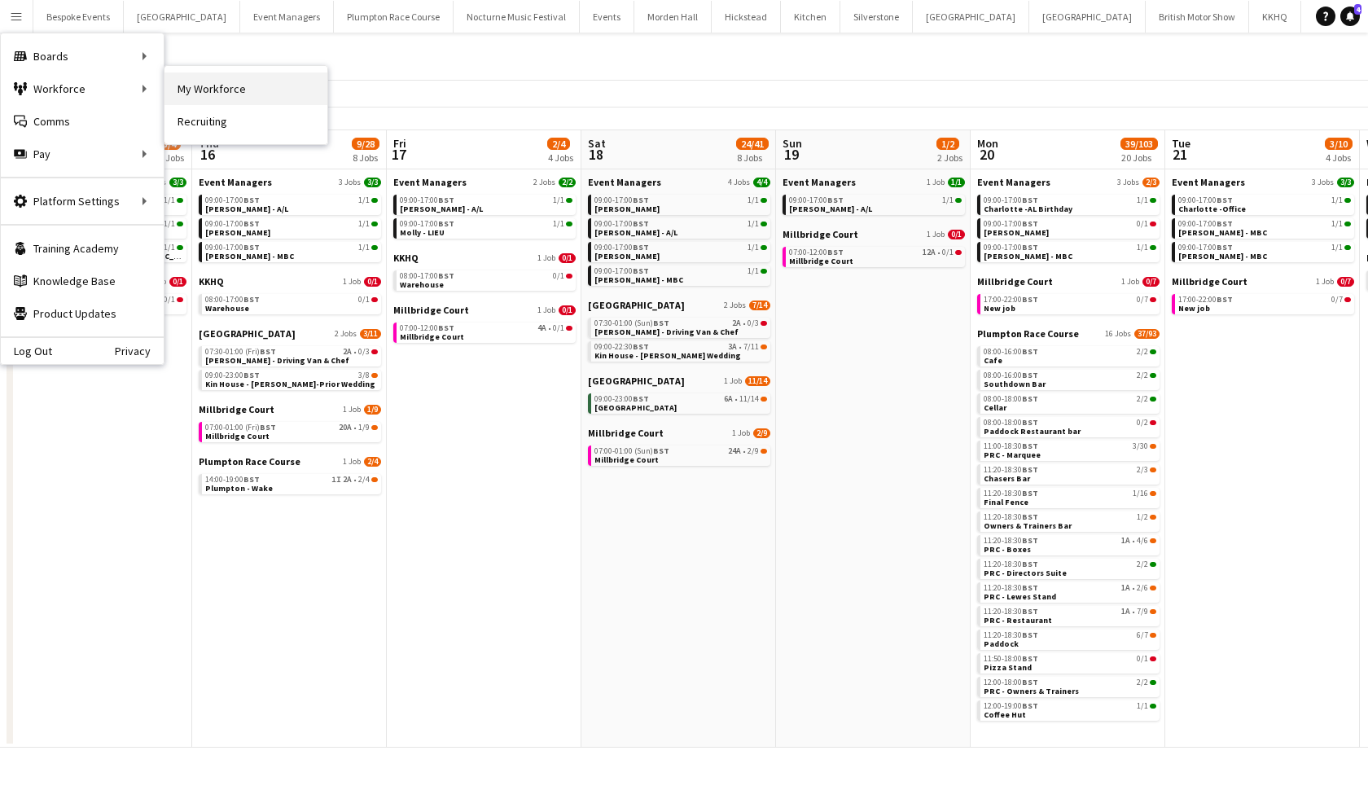
click at [191, 90] on link "My Workforce" at bounding box center [246, 88] width 163 height 33
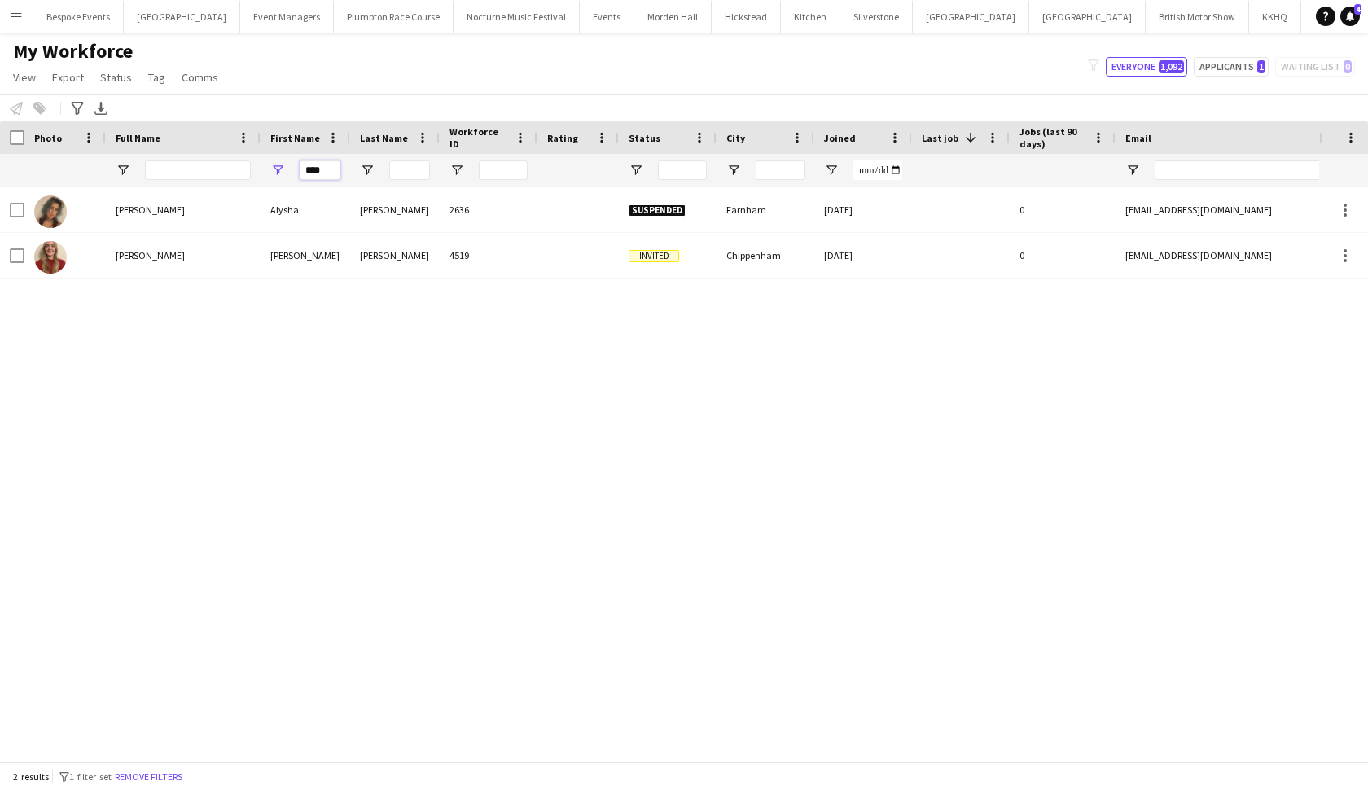
drag, startPoint x: 332, startPoint y: 173, endPoint x: 287, endPoint y: 172, distance: 45.6
click at [289, 172] on div "****" at bounding box center [306, 170] width 90 height 33
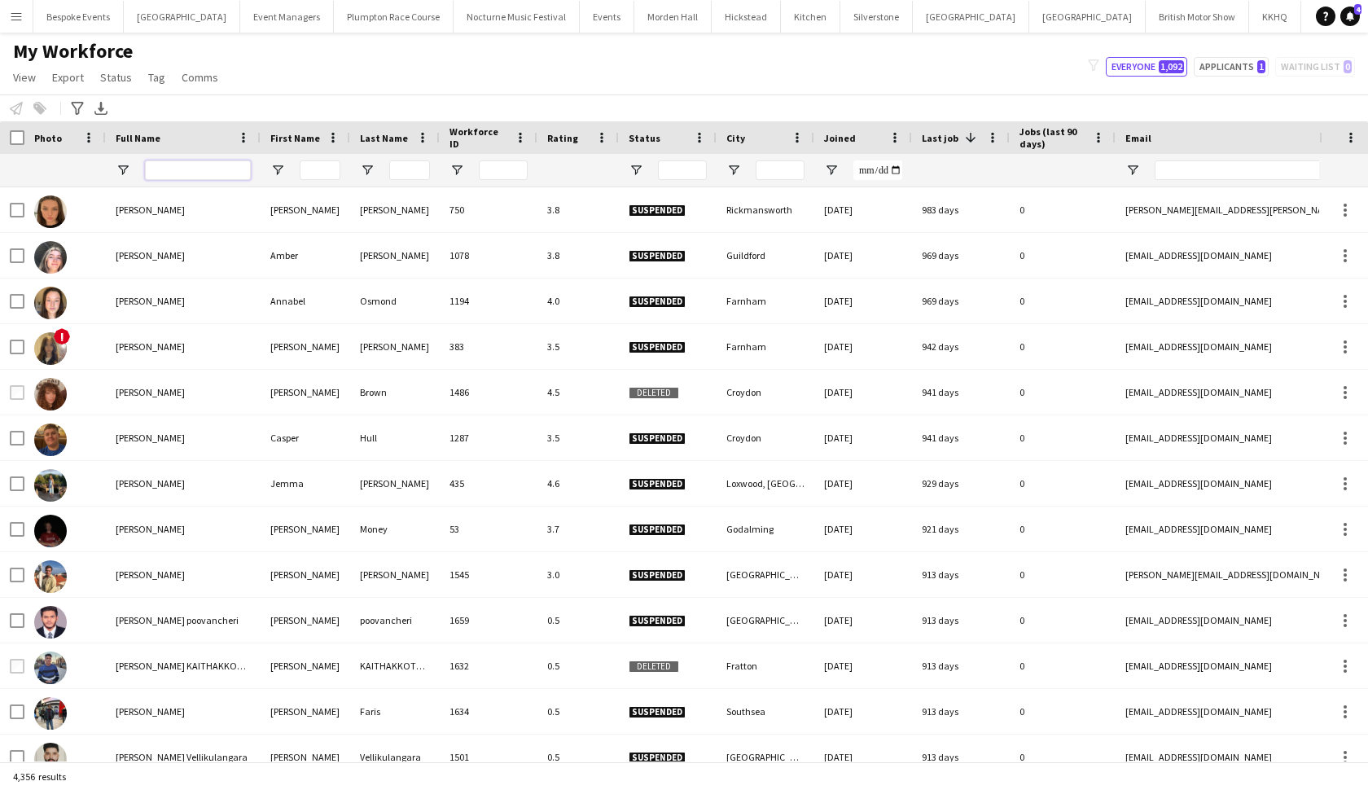
click at [189, 169] on input "Full Name Filter Input" at bounding box center [198, 170] width 106 height 20
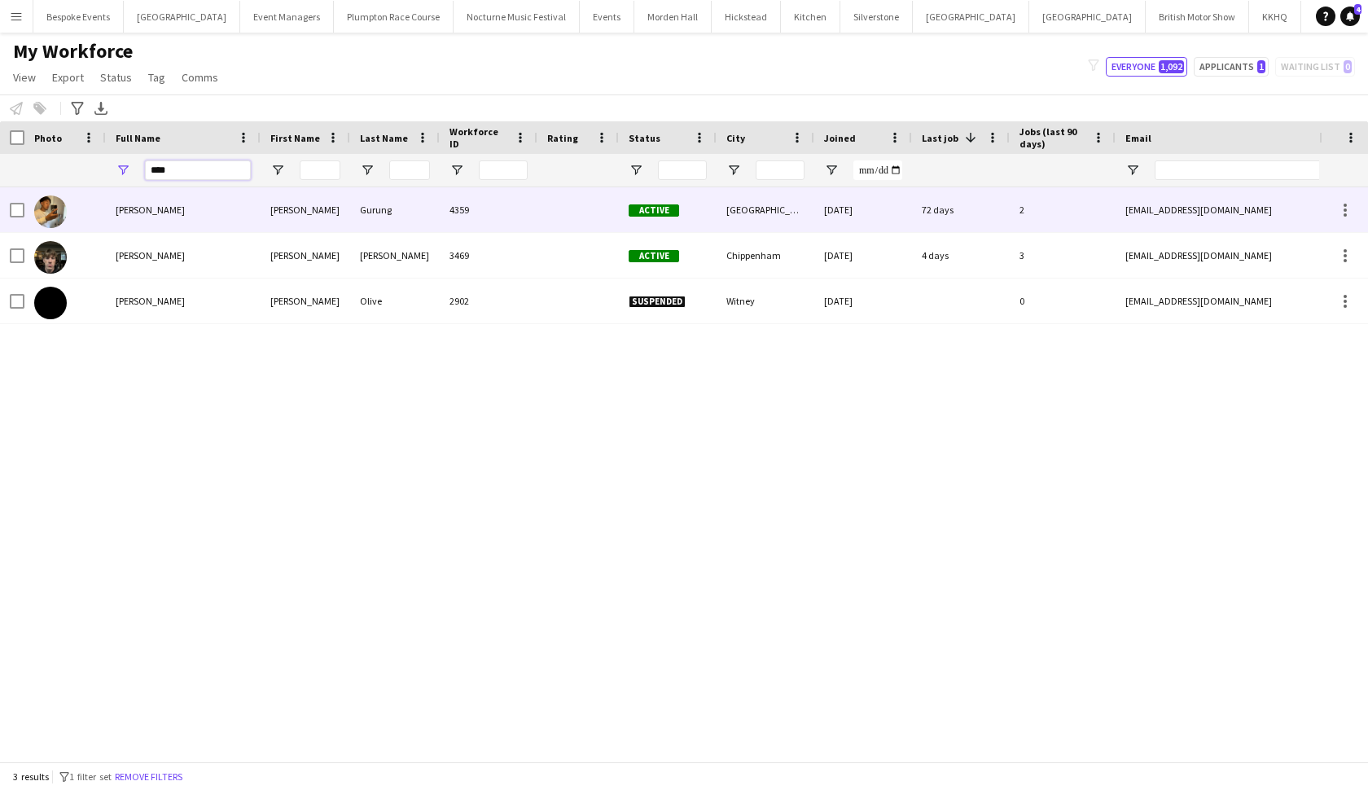
type input "****"
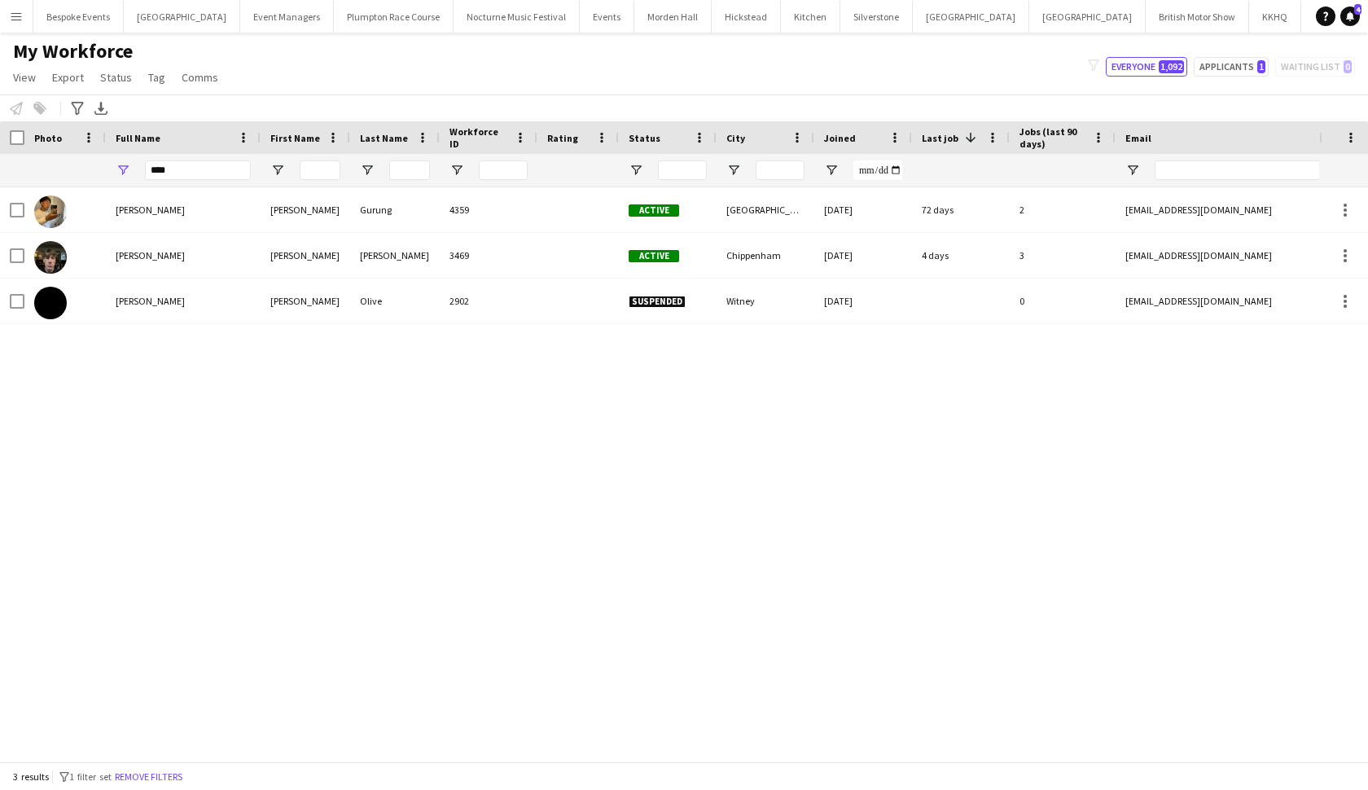
drag, startPoint x: 177, startPoint y: 196, endPoint x: 160, endPoint y: 257, distance: 62.6
click at [160, 257] on span "Kyle Noakes" at bounding box center [150, 255] width 69 height 12
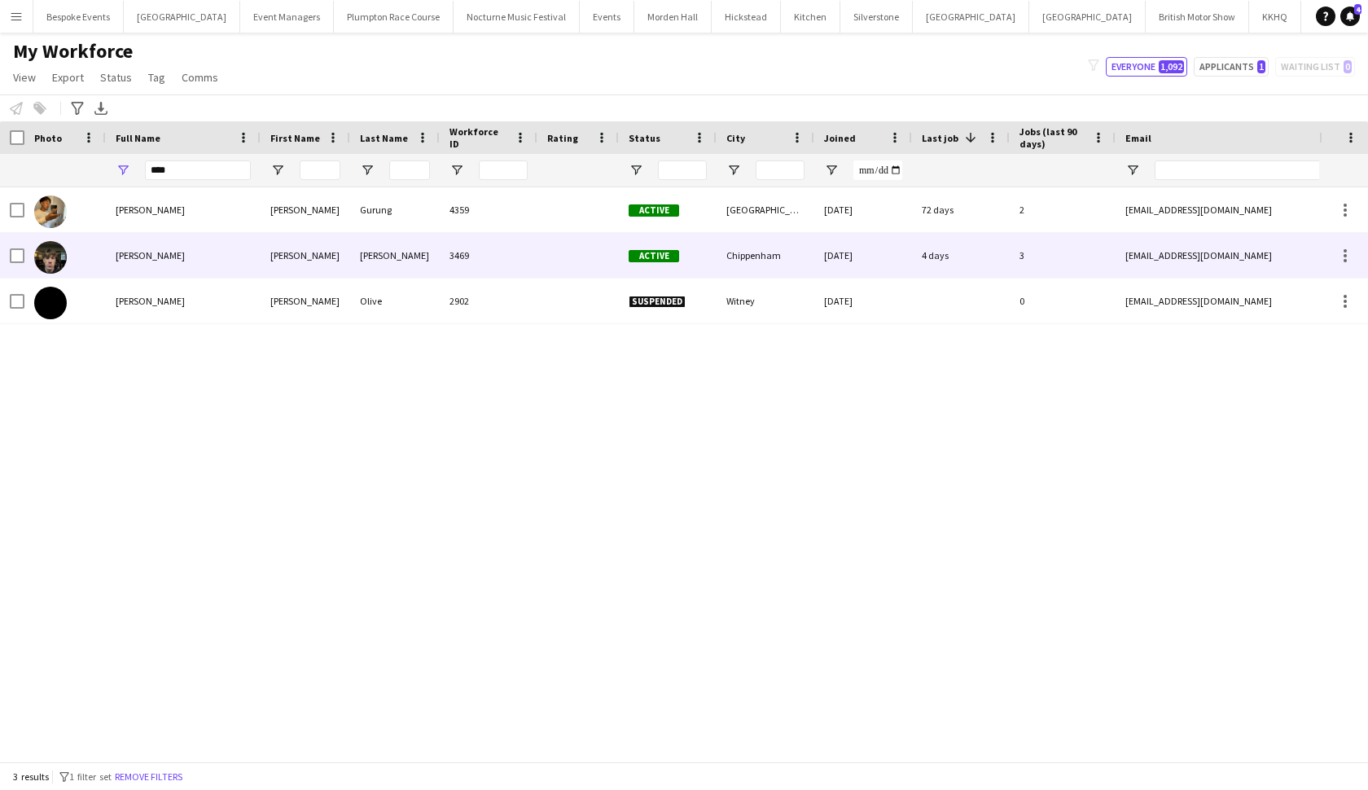
click at [752, 258] on div "Chippenham" at bounding box center [766, 255] width 98 height 45
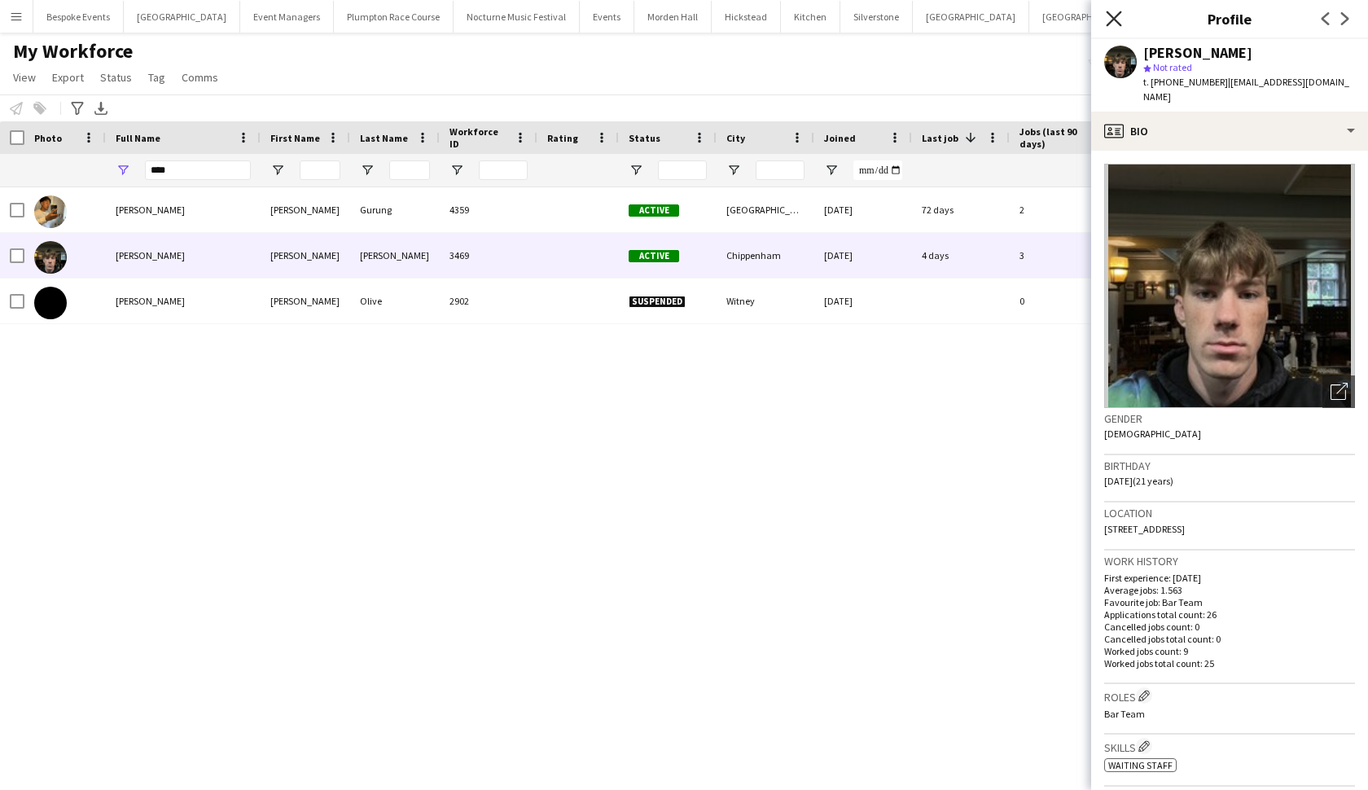
click at [1117, 12] on icon "Close pop-in" at bounding box center [1113, 18] width 15 height 15
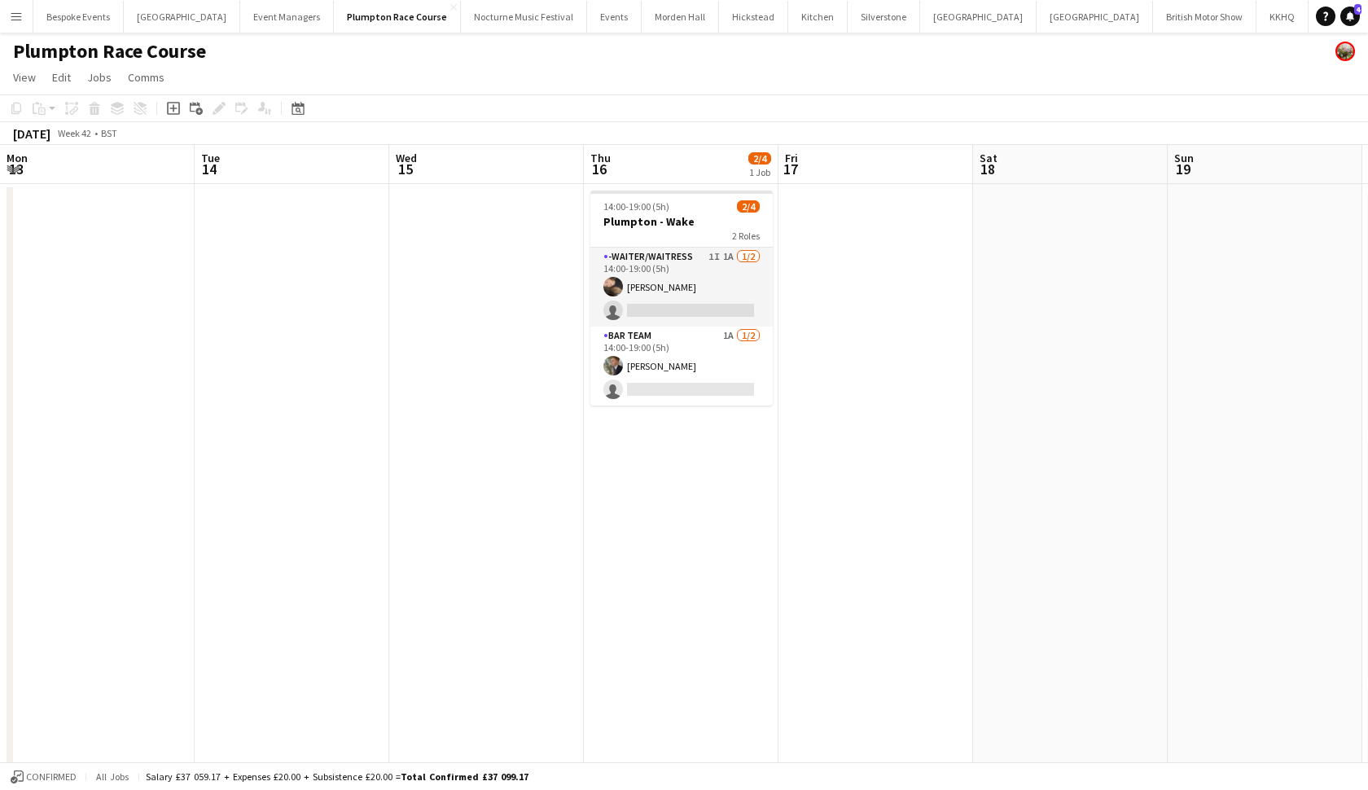
scroll to position [289, 0]
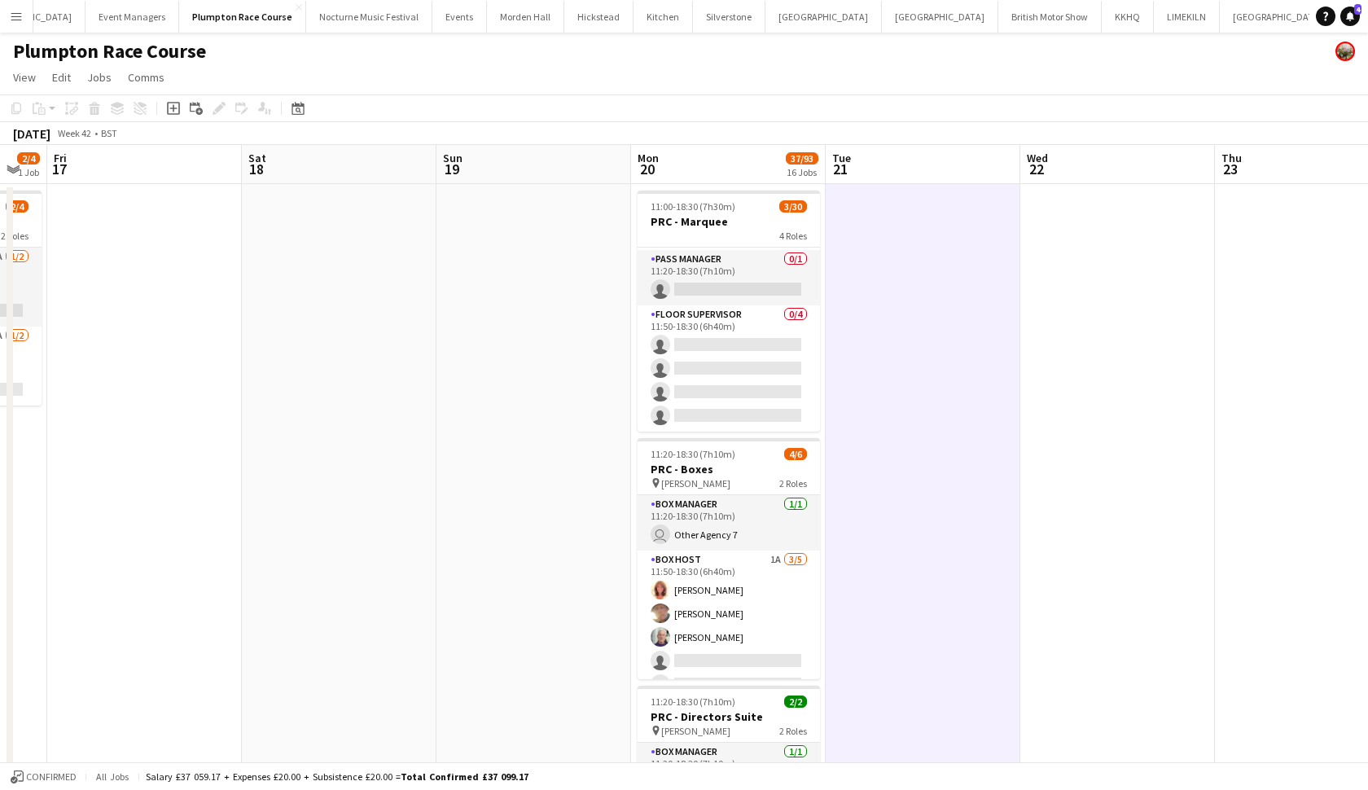
click at [10, 13] on app-icon "Menu" at bounding box center [16, 16] width 13 height 13
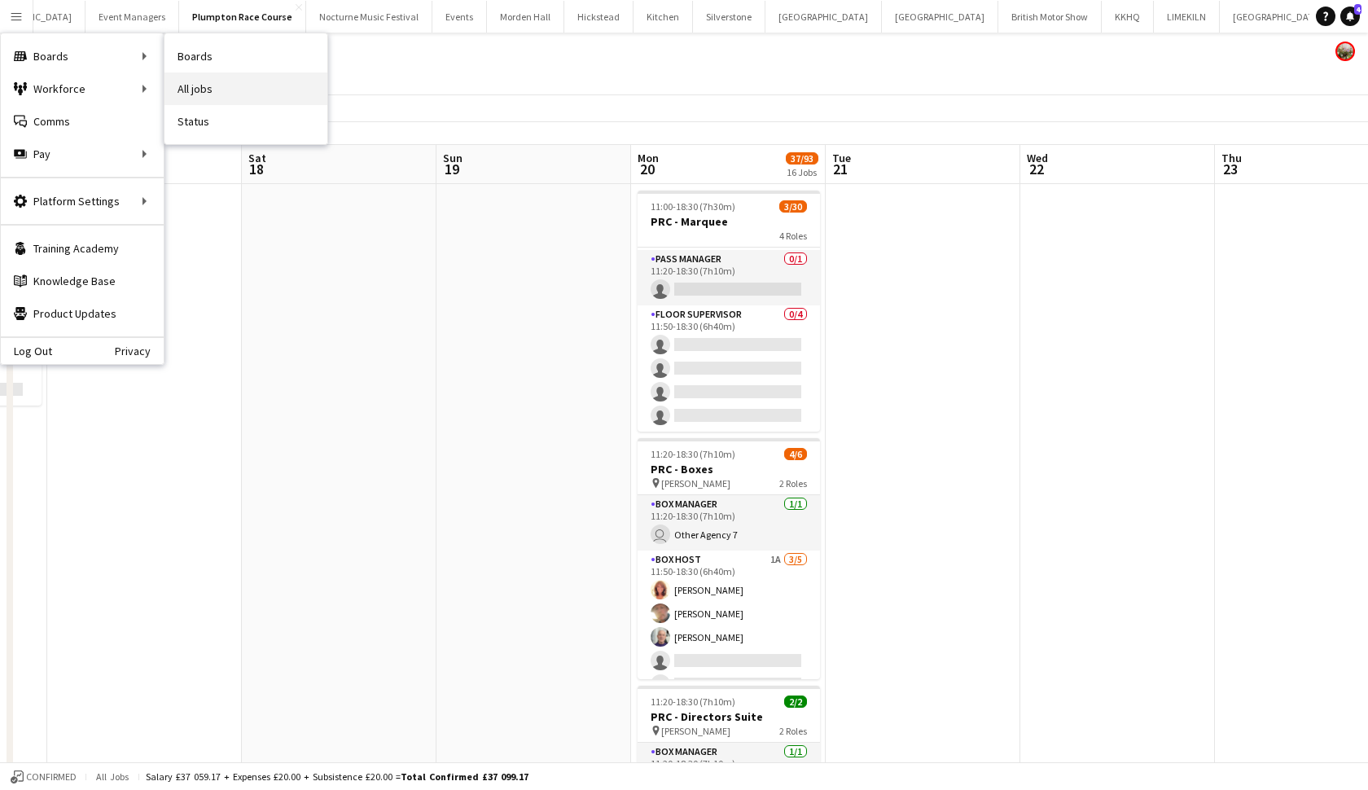
click at [186, 90] on link "All jobs" at bounding box center [246, 88] width 163 height 33
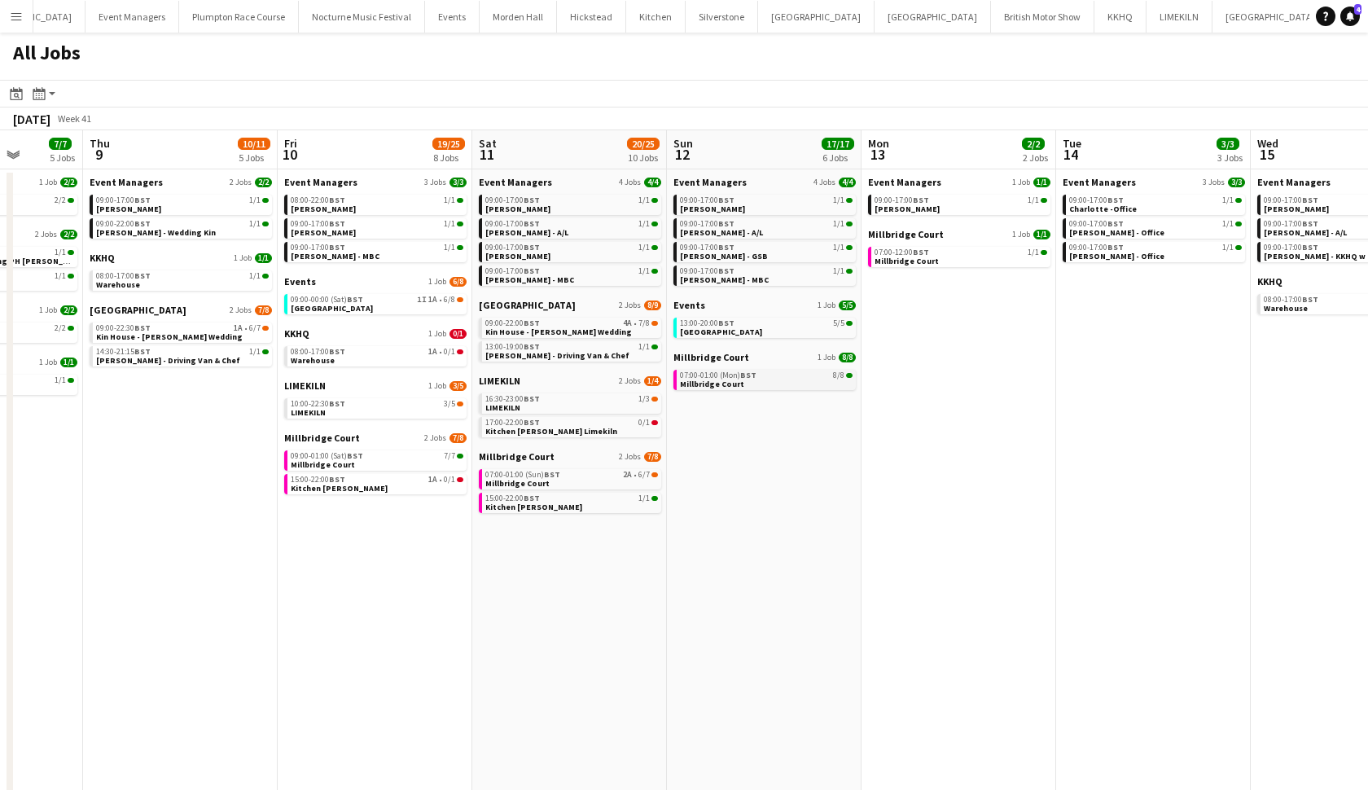
scroll to position [0, 479]
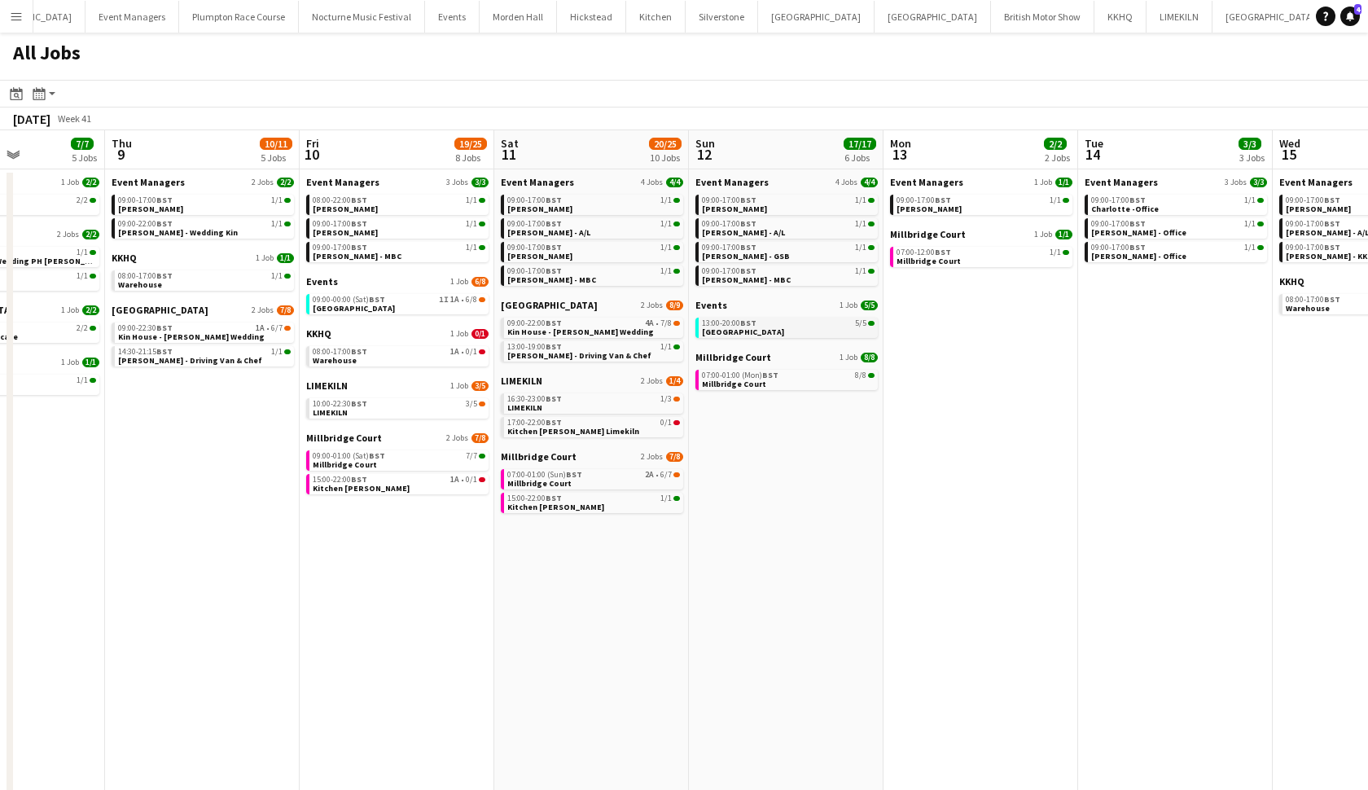
click at [766, 328] on link "13:00-20:00 BST 5/5 Gate Street Barn" at bounding box center [788, 327] width 173 height 19
click at [384, 297] on span "BST" at bounding box center [377, 299] width 16 height 11
click at [397, 12] on button "Plumpton Race Course Close" at bounding box center [394, 17] width 120 height 32
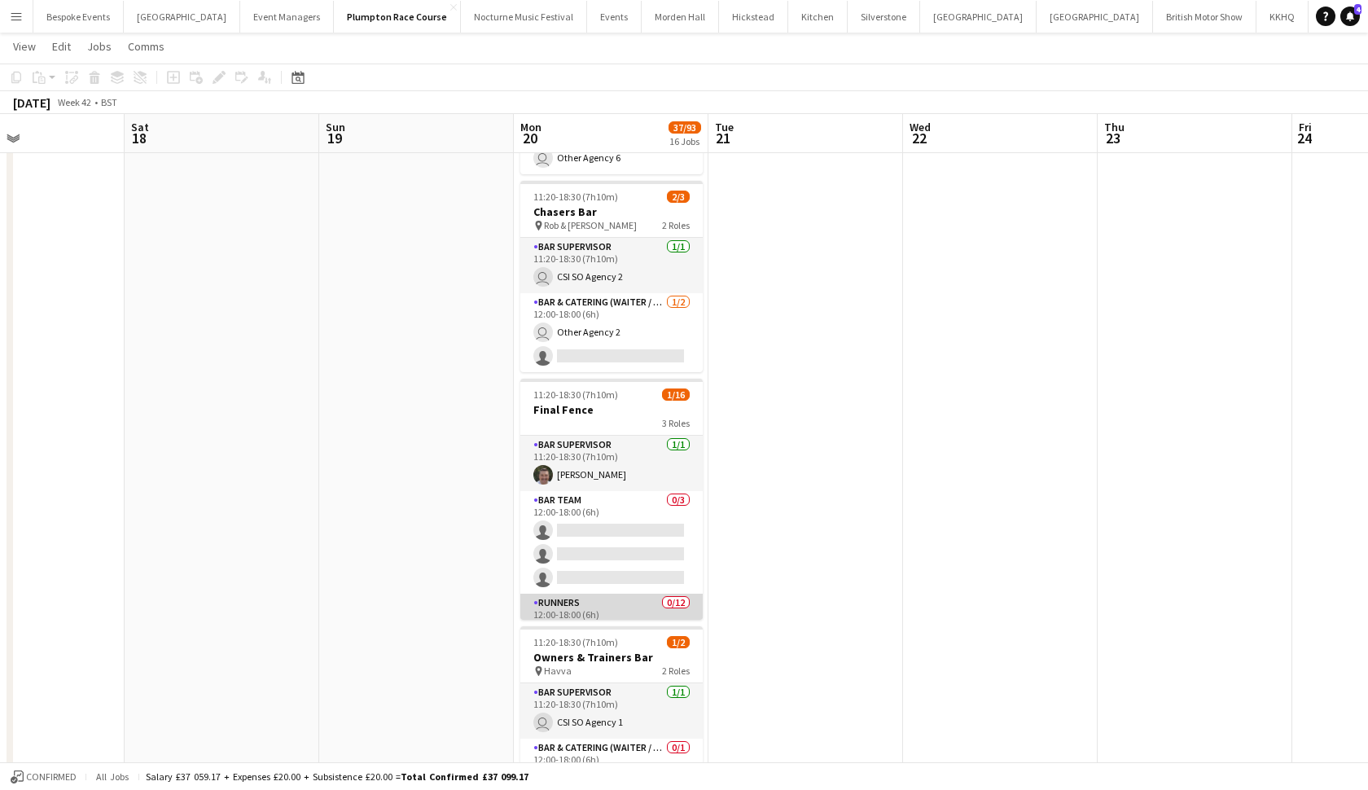
scroll to position [2264, 0]
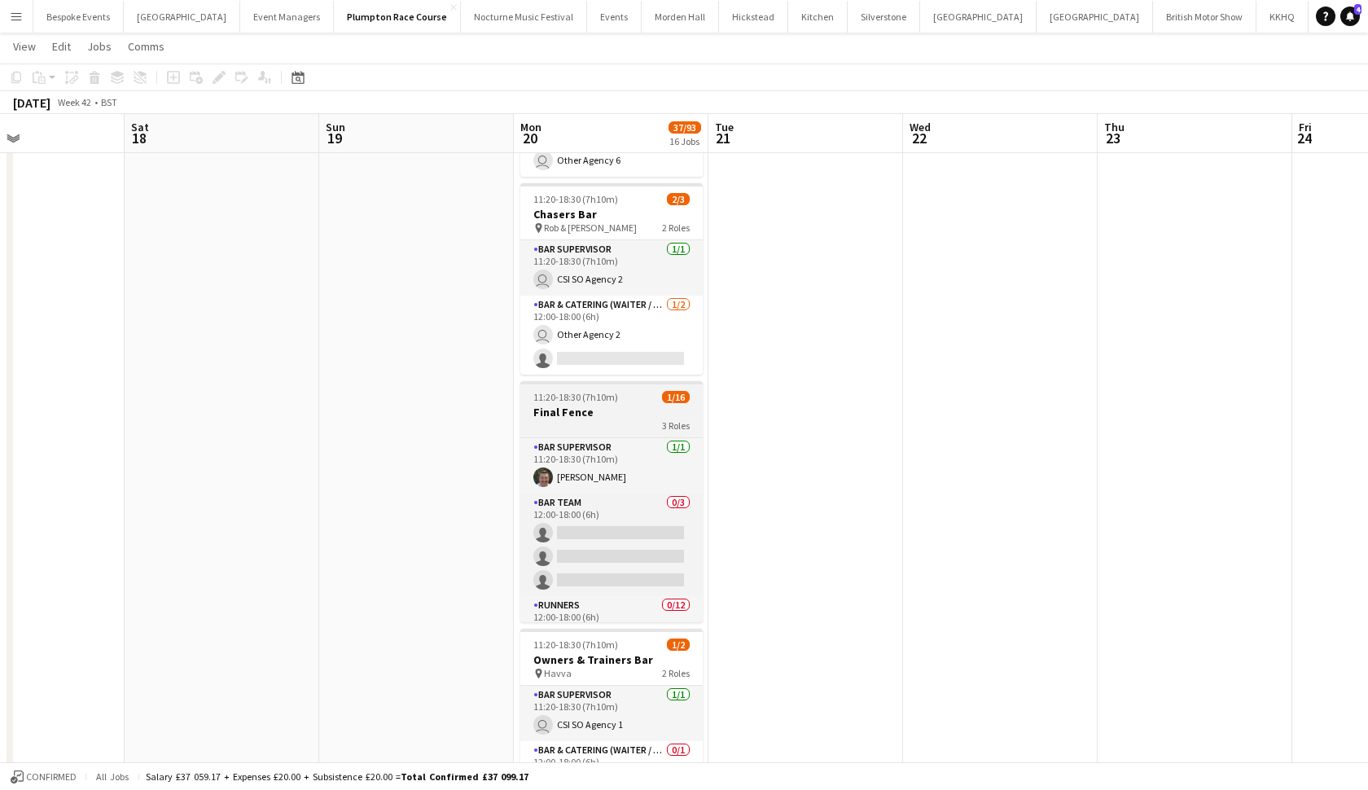
click at [611, 429] on div "3 Roles" at bounding box center [611, 425] width 182 height 13
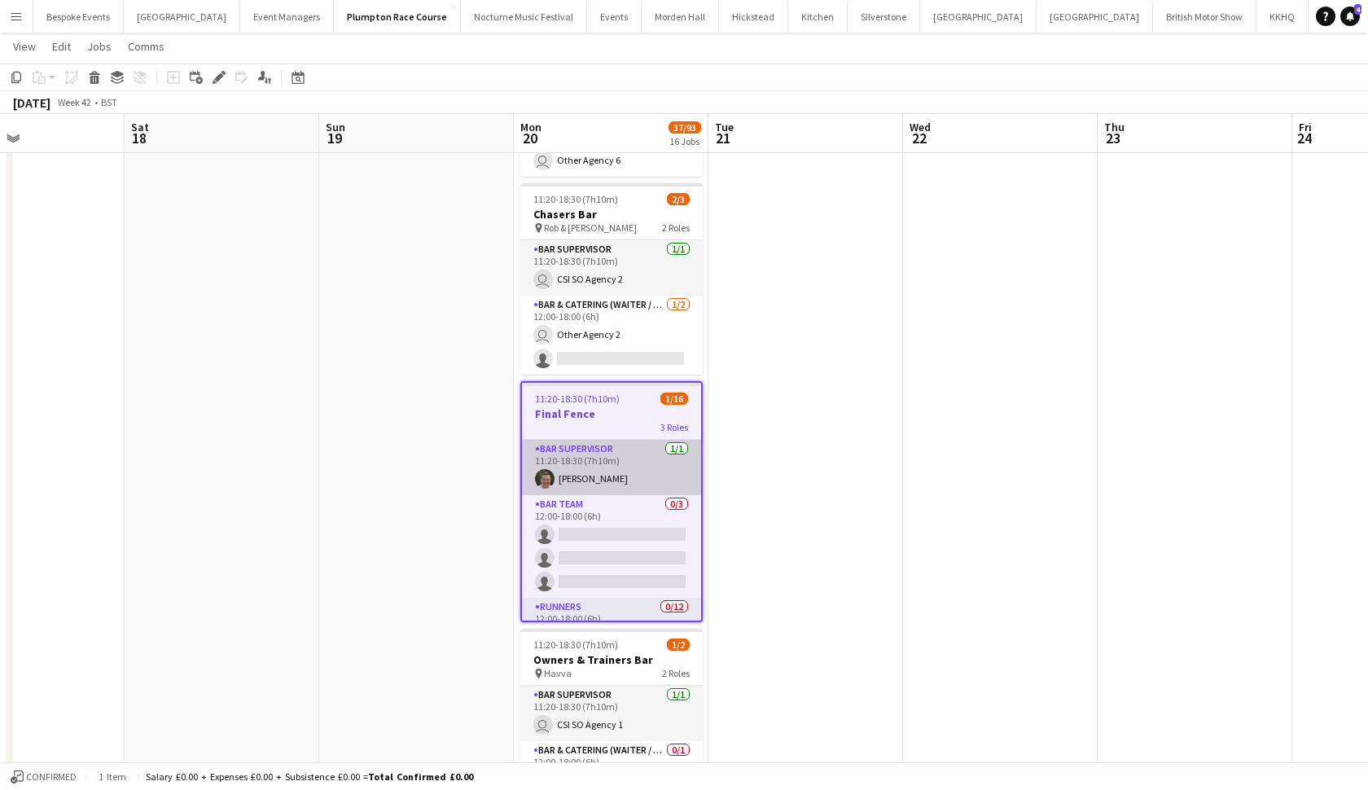
click at [568, 462] on app-card-role "Bar Supervisor 1/1 11:20-18:30 (7h10m) Adrian Cairns" at bounding box center [611, 467] width 179 height 55
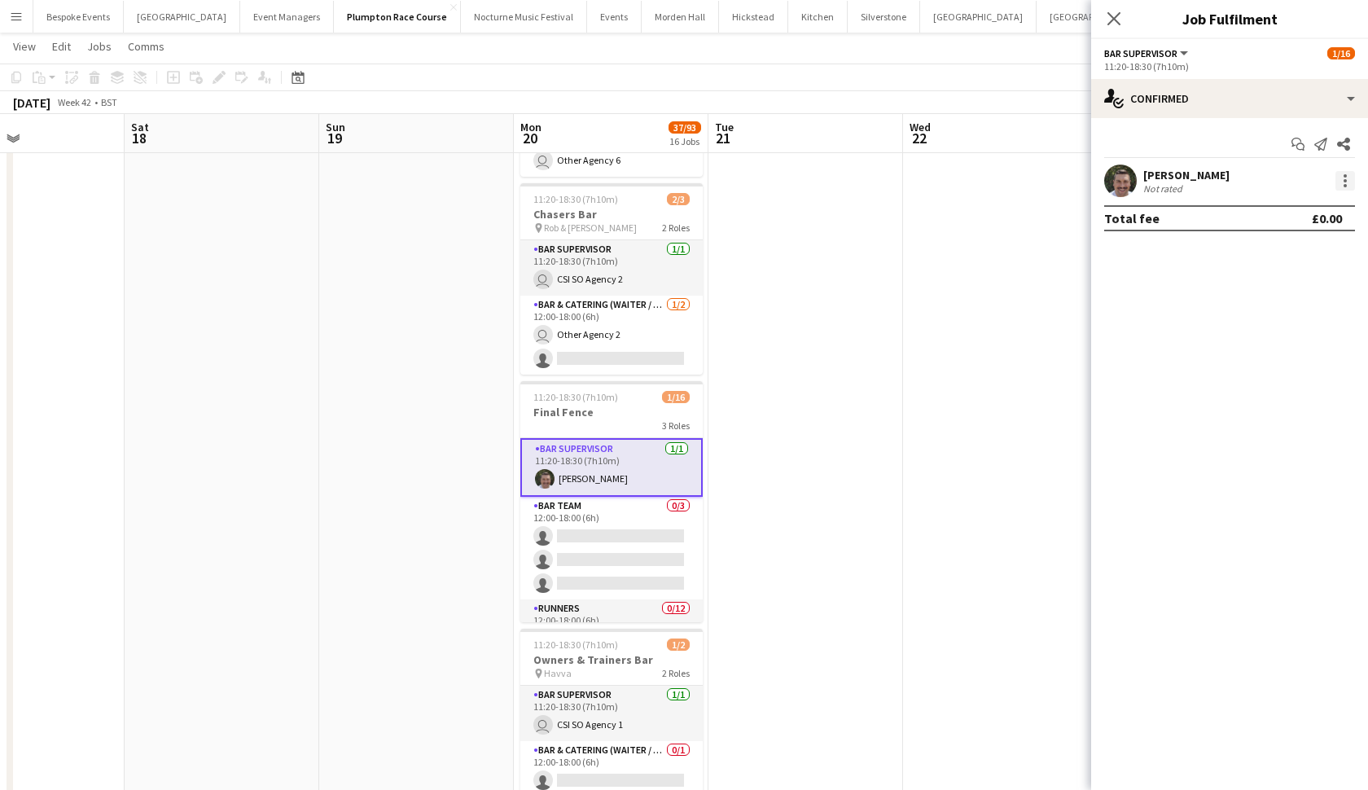
click at [1340, 183] on div at bounding box center [1346, 181] width 20 height 20
click at [1297, 257] on button "Switch crew" at bounding box center [1291, 249] width 127 height 39
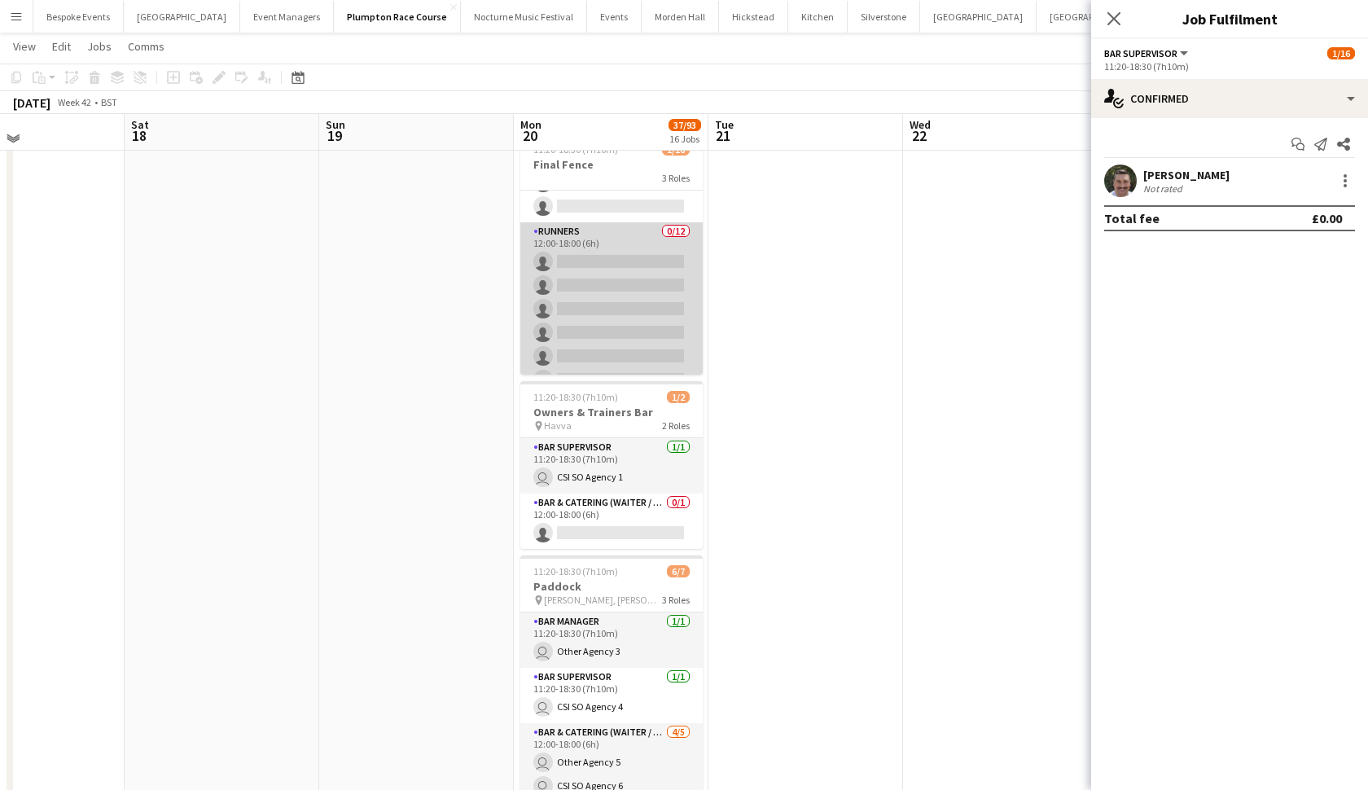
scroll to position [134, 0]
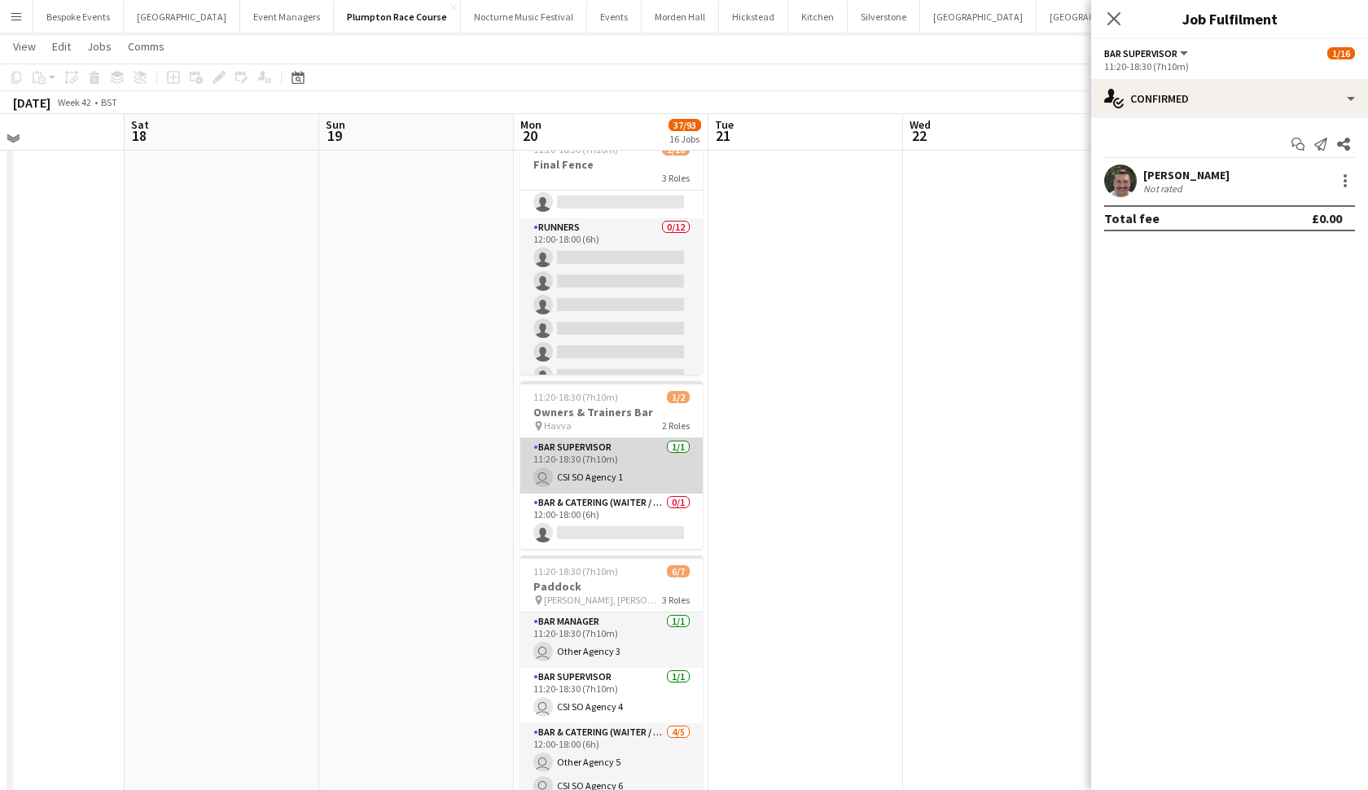
click at [607, 481] on app-card-role "Bar Supervisor 1/1 11:20-18:30 (7h10m) user CSI SO Agency 1" at bounding box center [611, 465] width 182 height 55
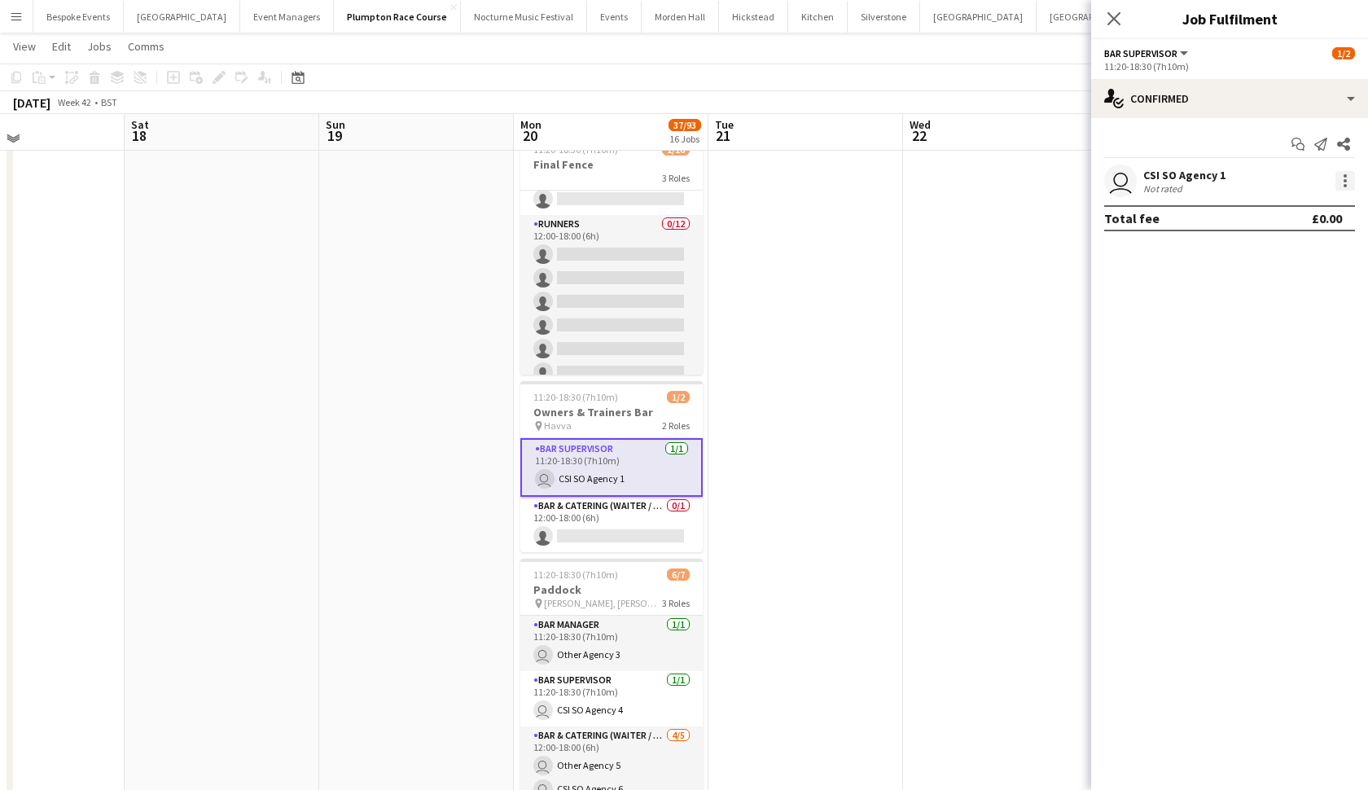
click at [1347, 183] on div at bounding box center [1346, 181] width 20 height 20
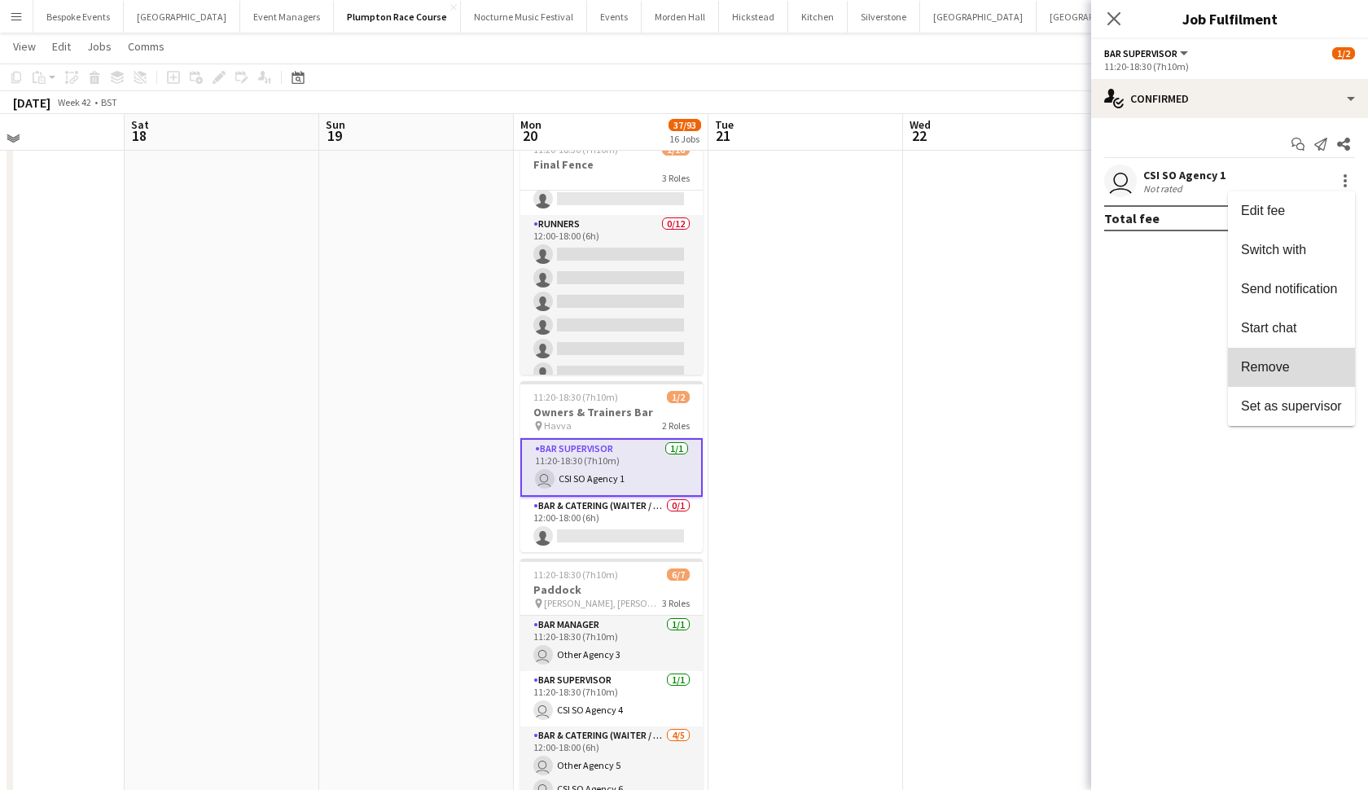
click at [1305, 367] on span "Remove" at bounding box center [1291, 367] width 101 height 15
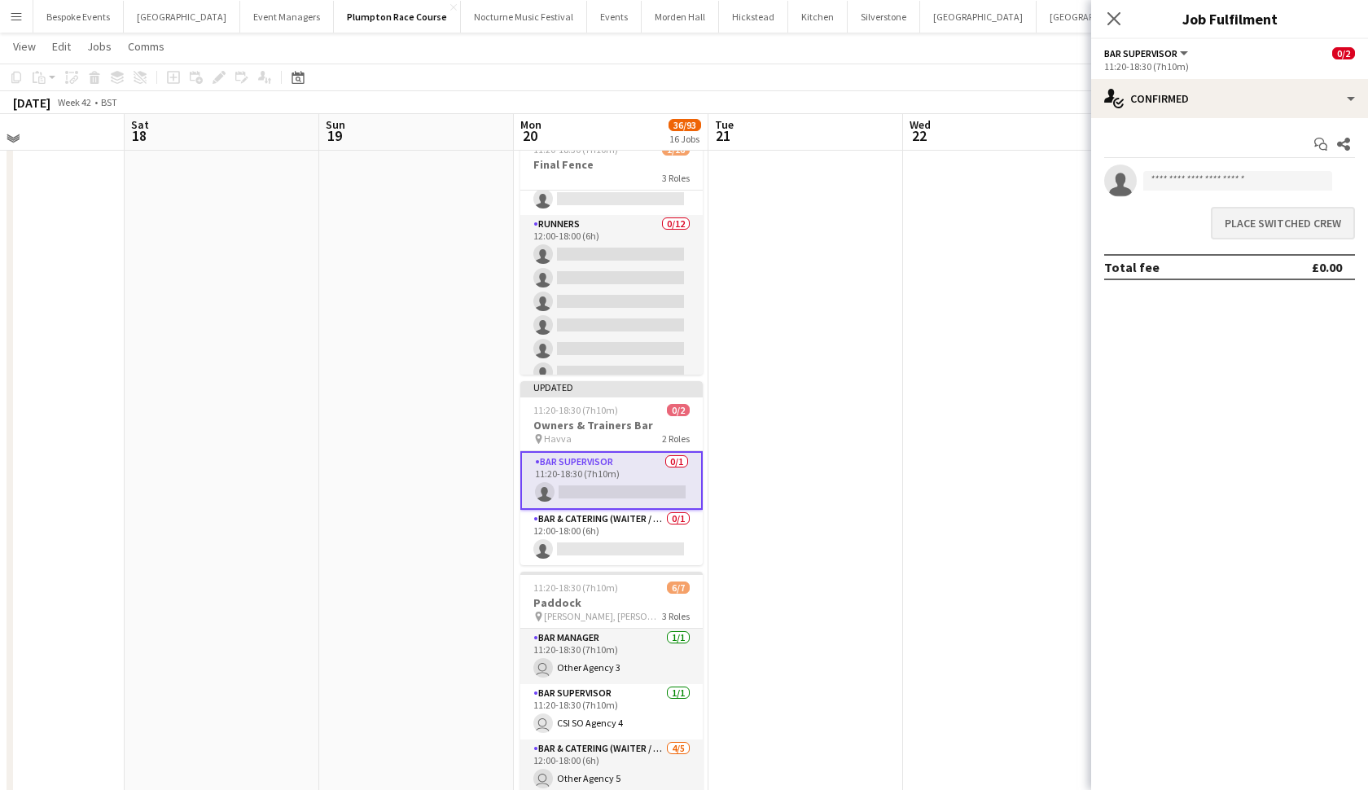
click at [1274, 220] on button "Place switched crew" at bounding box center [1283, 223] width 144 height 33
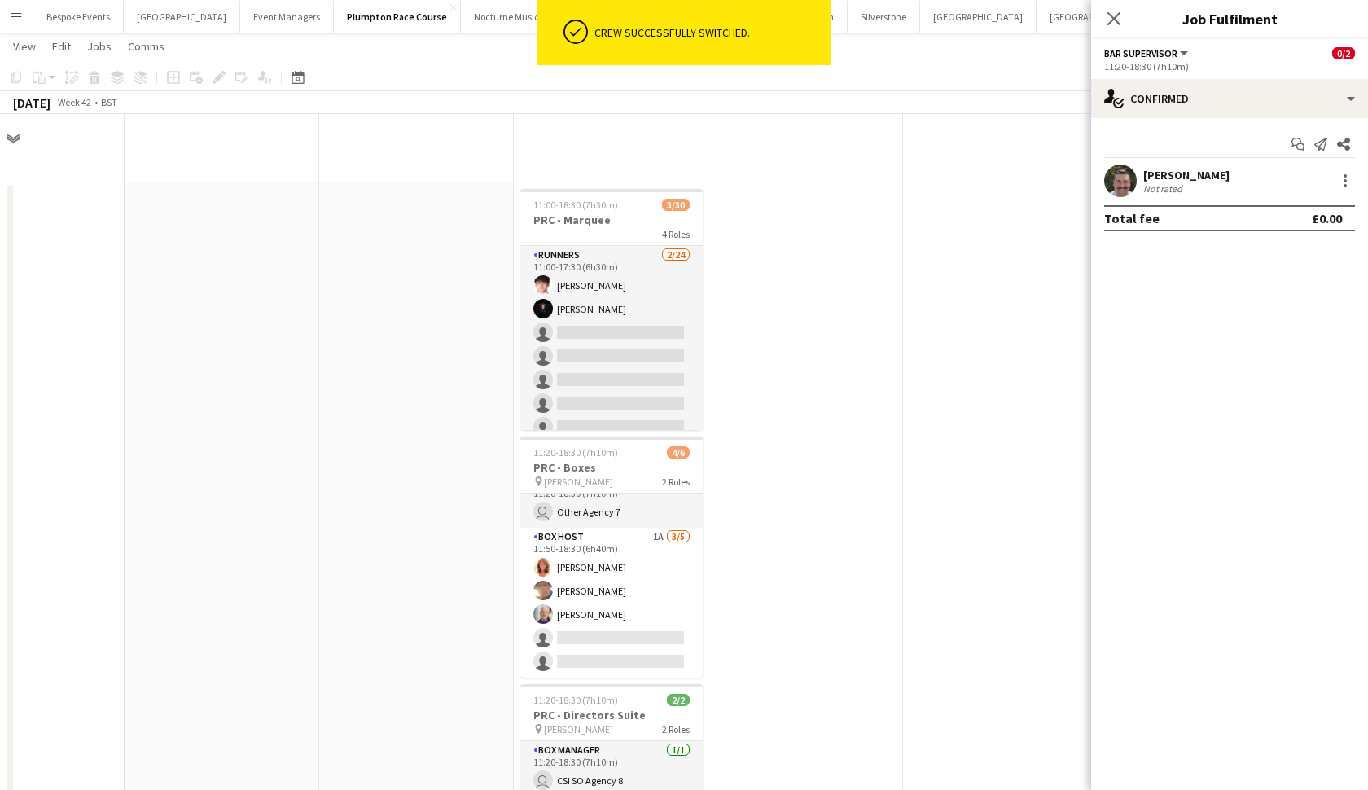
scroll to position [2546, 0]
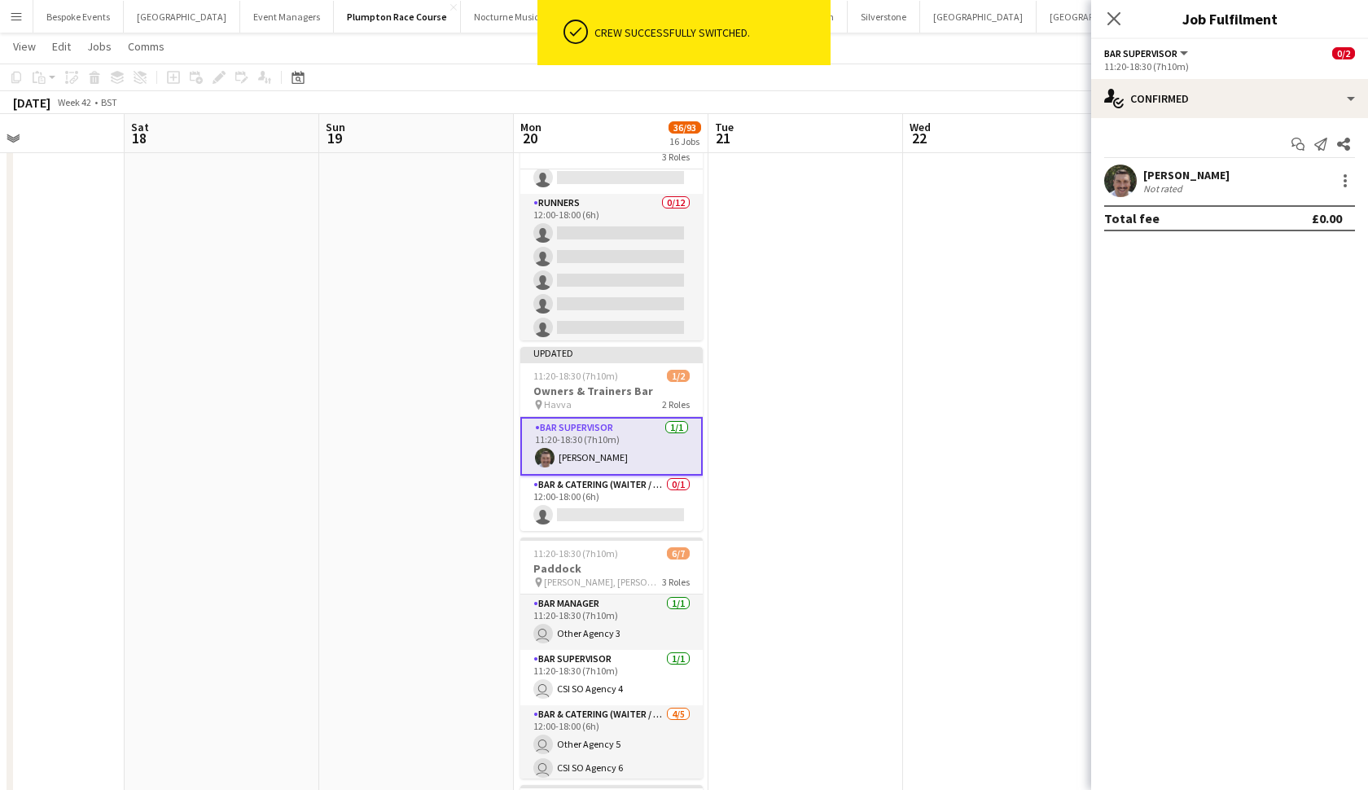
click at [866, 400] on app-date-cell at bounding box center [805, 97] width 195 height 1735
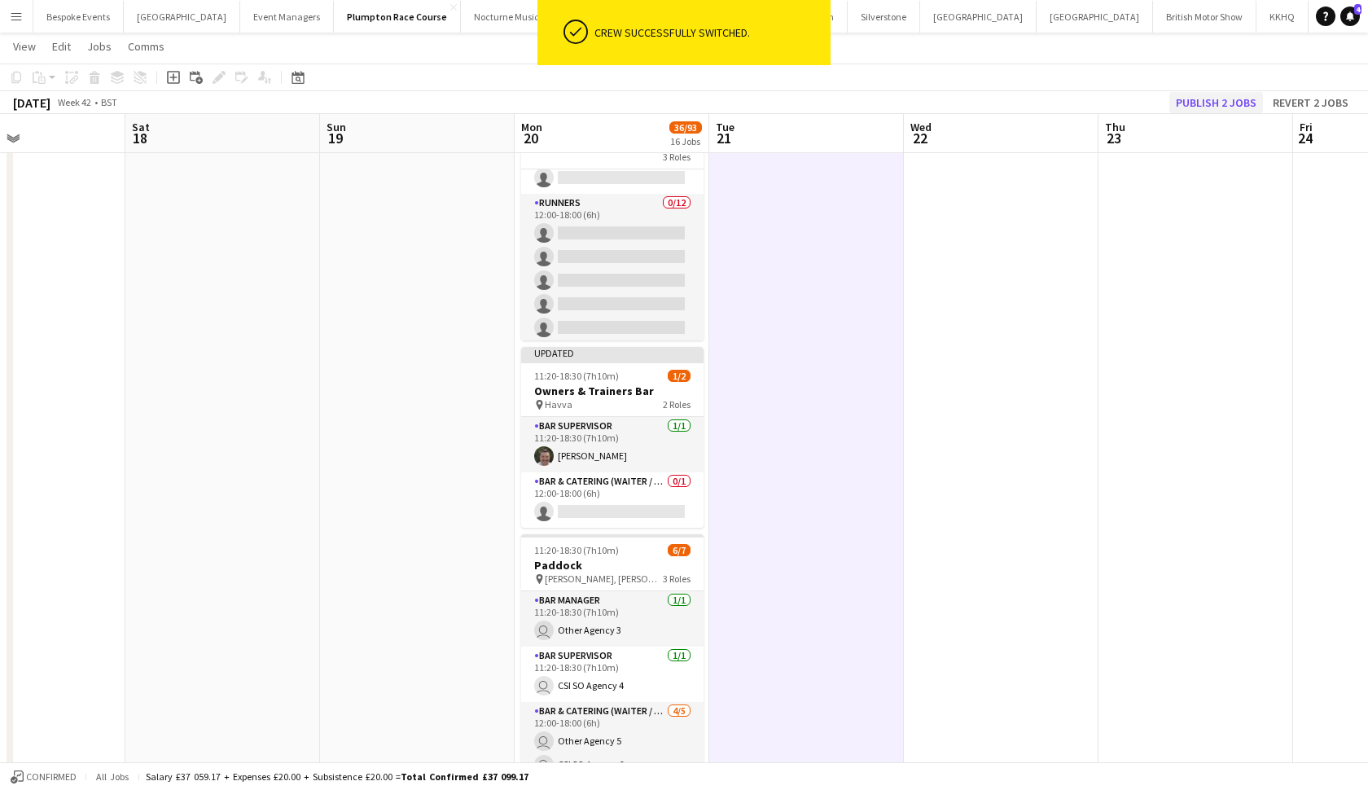
click at [1214, 98] on button "Publish 2 jobs" at bounding box center [1216, 102] width 94 height 21
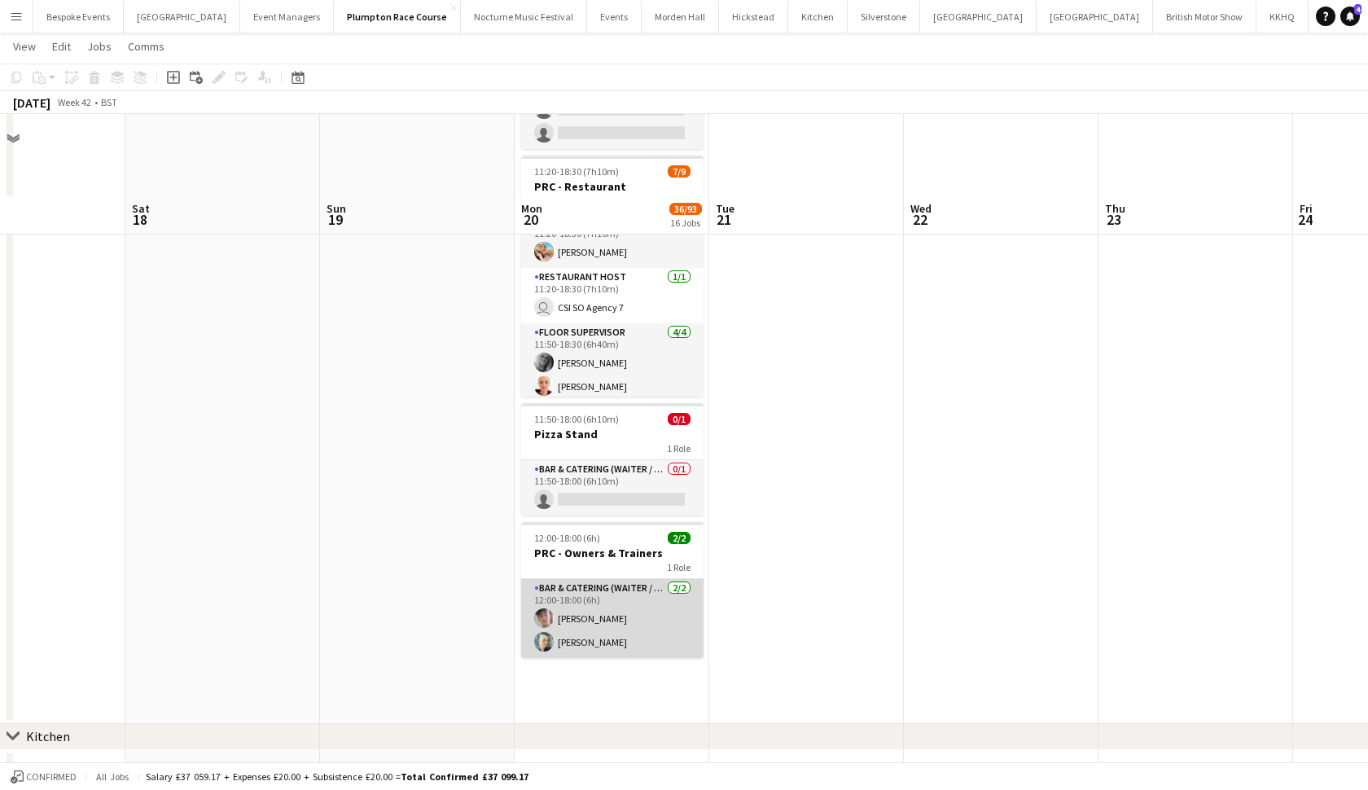
scroll to position [904, 0]
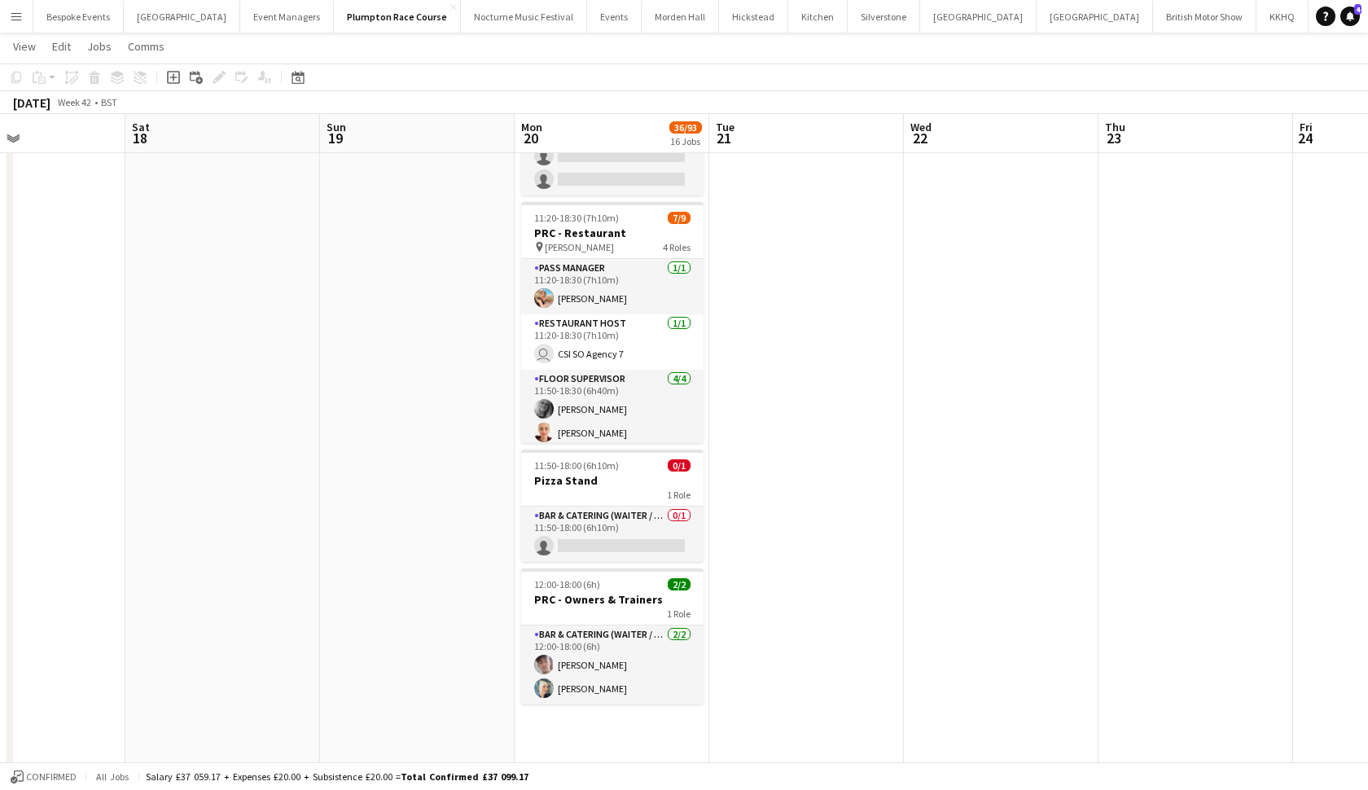
click at [12, 16] on app-icon "Menu" at bounding box center [16, 16] width 13 height 13
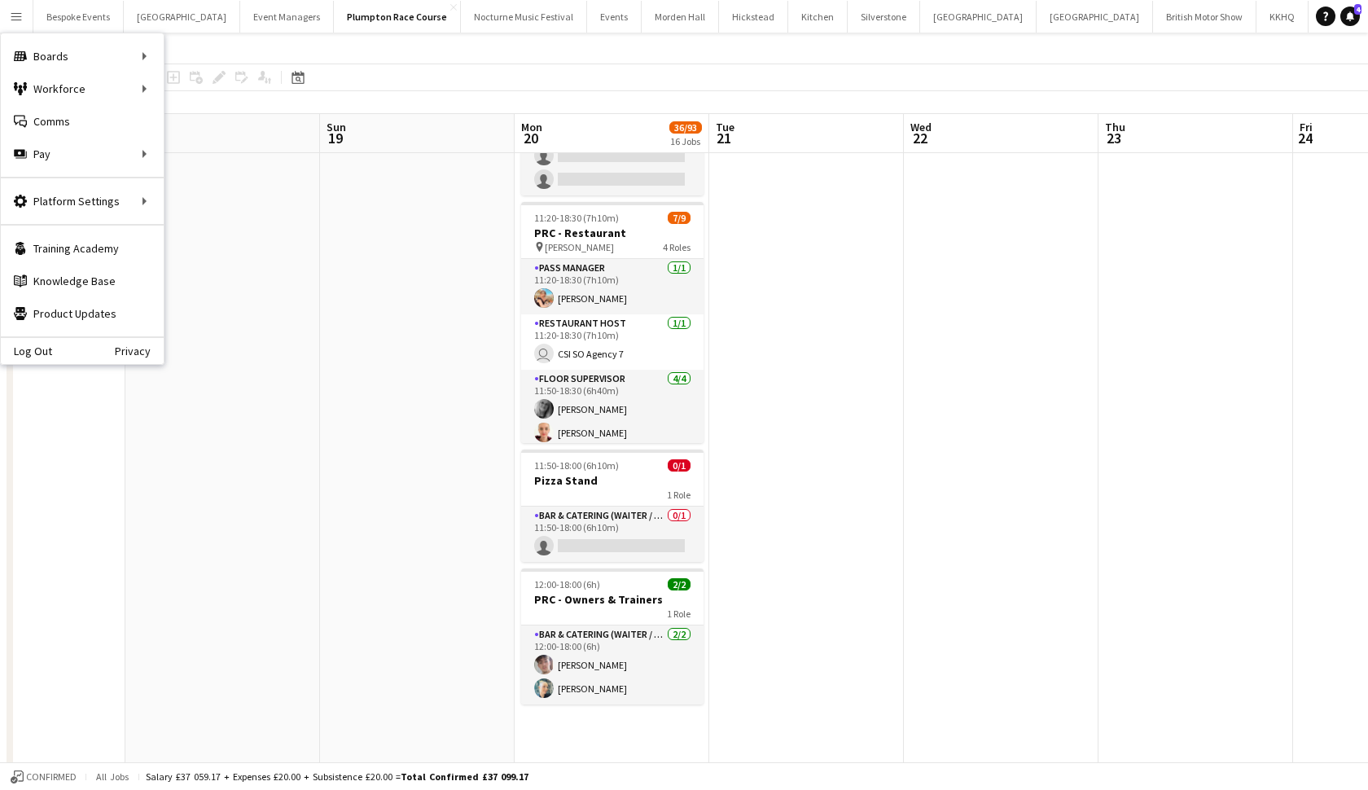
click at [12, 16] on app-icon "Menu" at bounding box center [16, 16] width 13 height 13
click at [191, 90] on link "All jobs" at bounding box center [246, 88] width 163 height 33
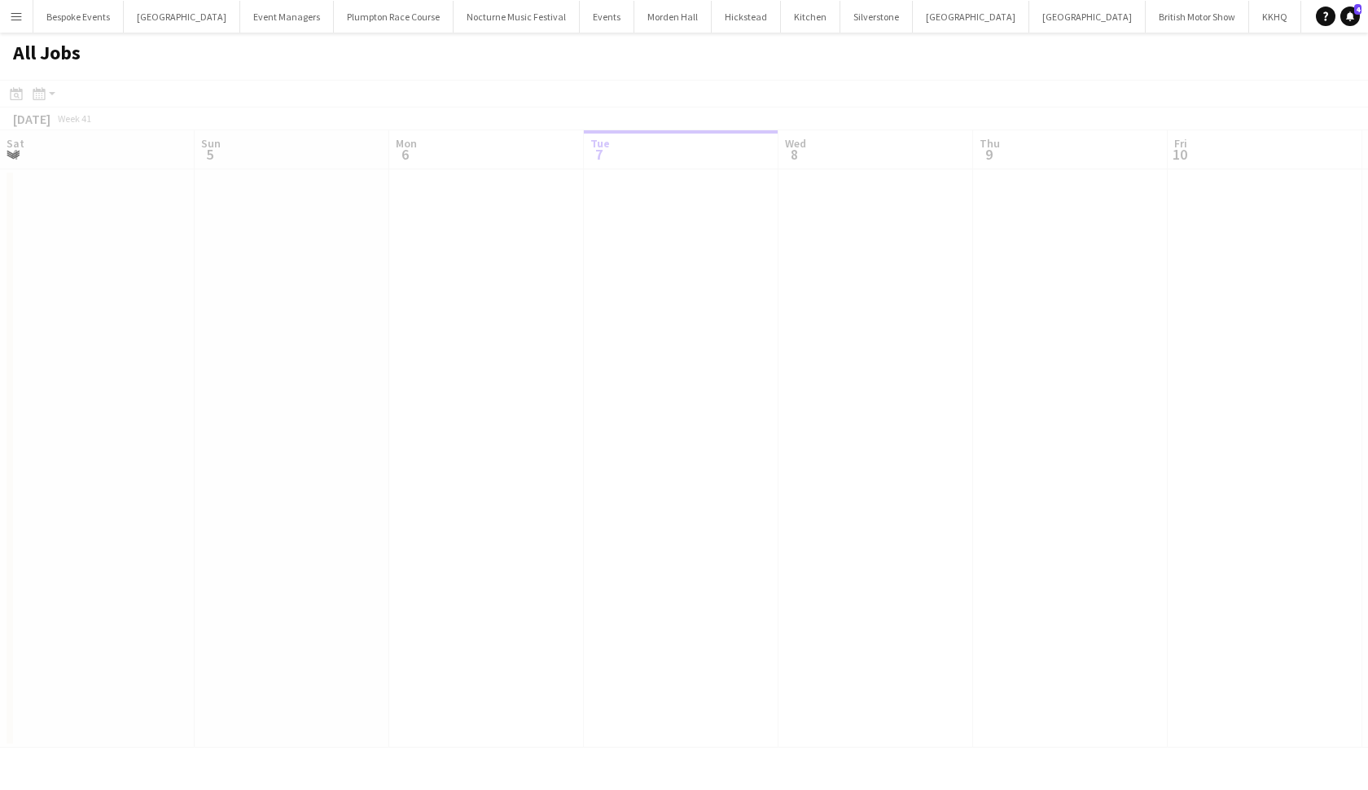
scroll to position [0, 389]
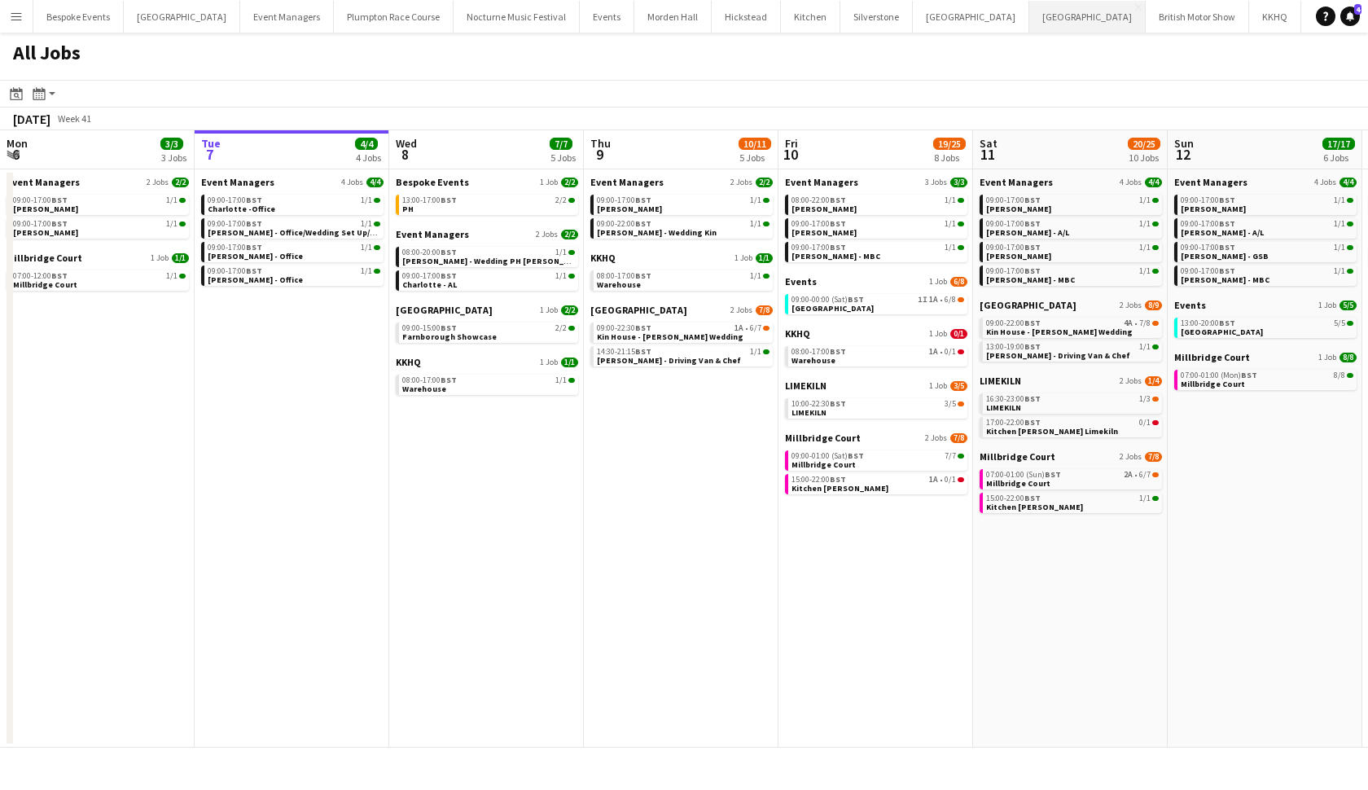
click at [1029, 29] on button "Kin House Close" at bounding box center [1087, 17] width 116 height 32
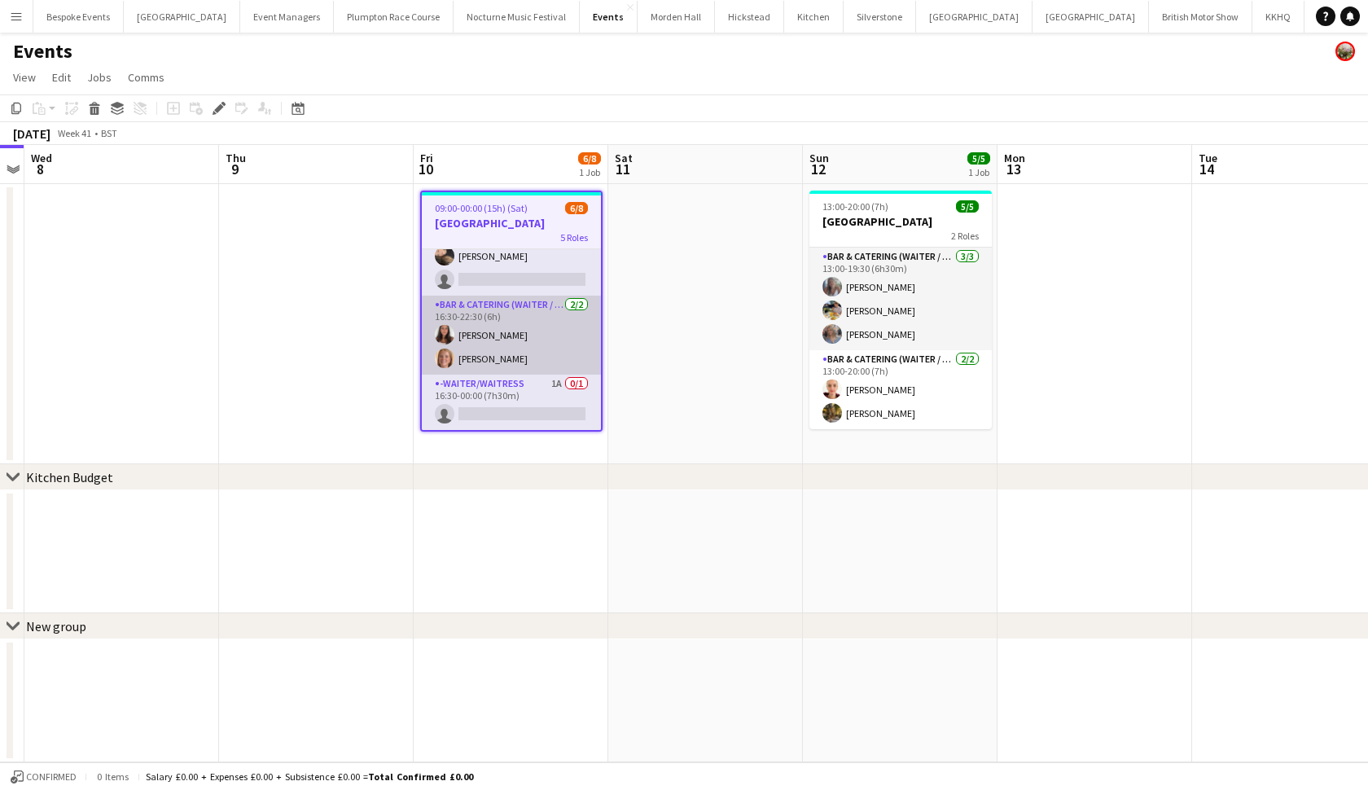
scroll to position [167, 0]
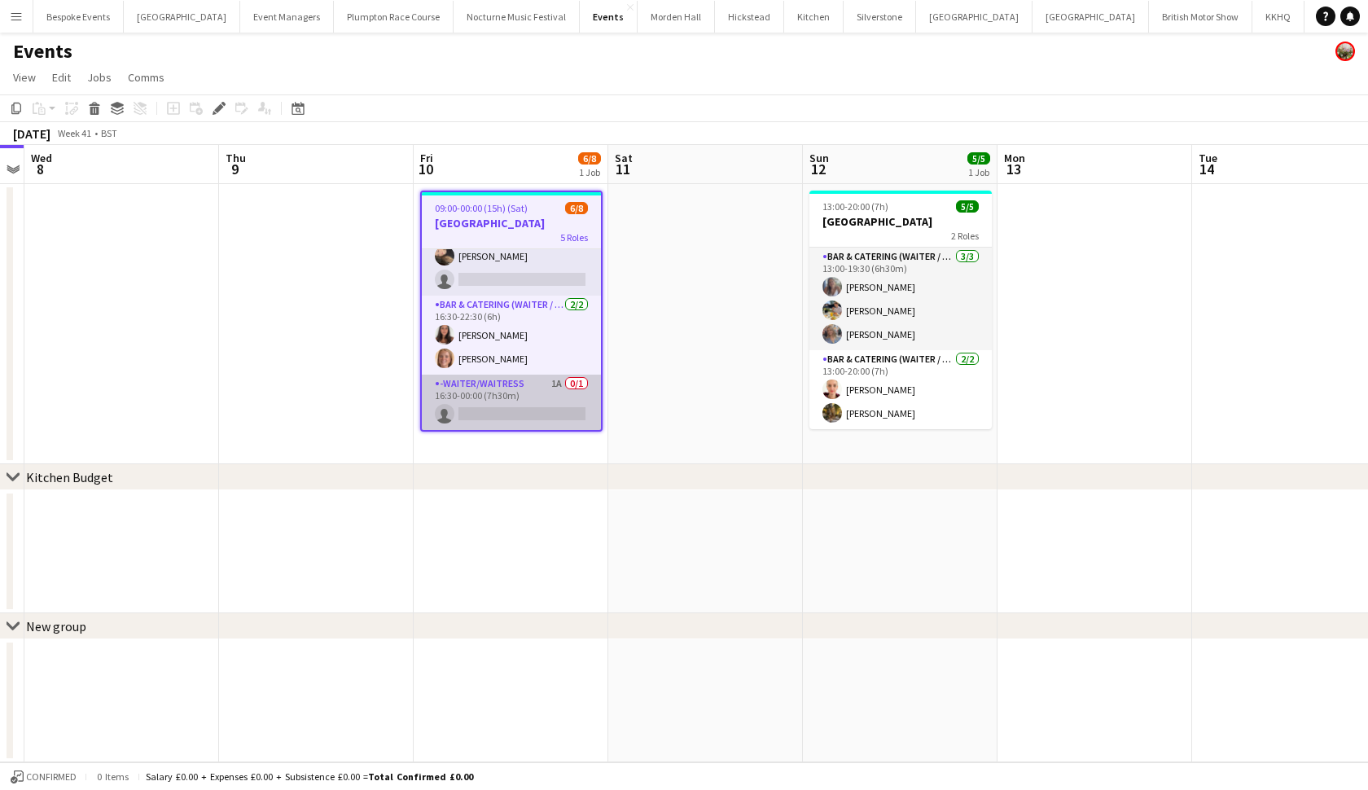
click at [511, 406] on app-card-role "-Waiter/Waitress 1A 0/1 16:30-00:00 (7h30m) single-neutral-actions" at bounding box center [511, 402] width 179 height 55
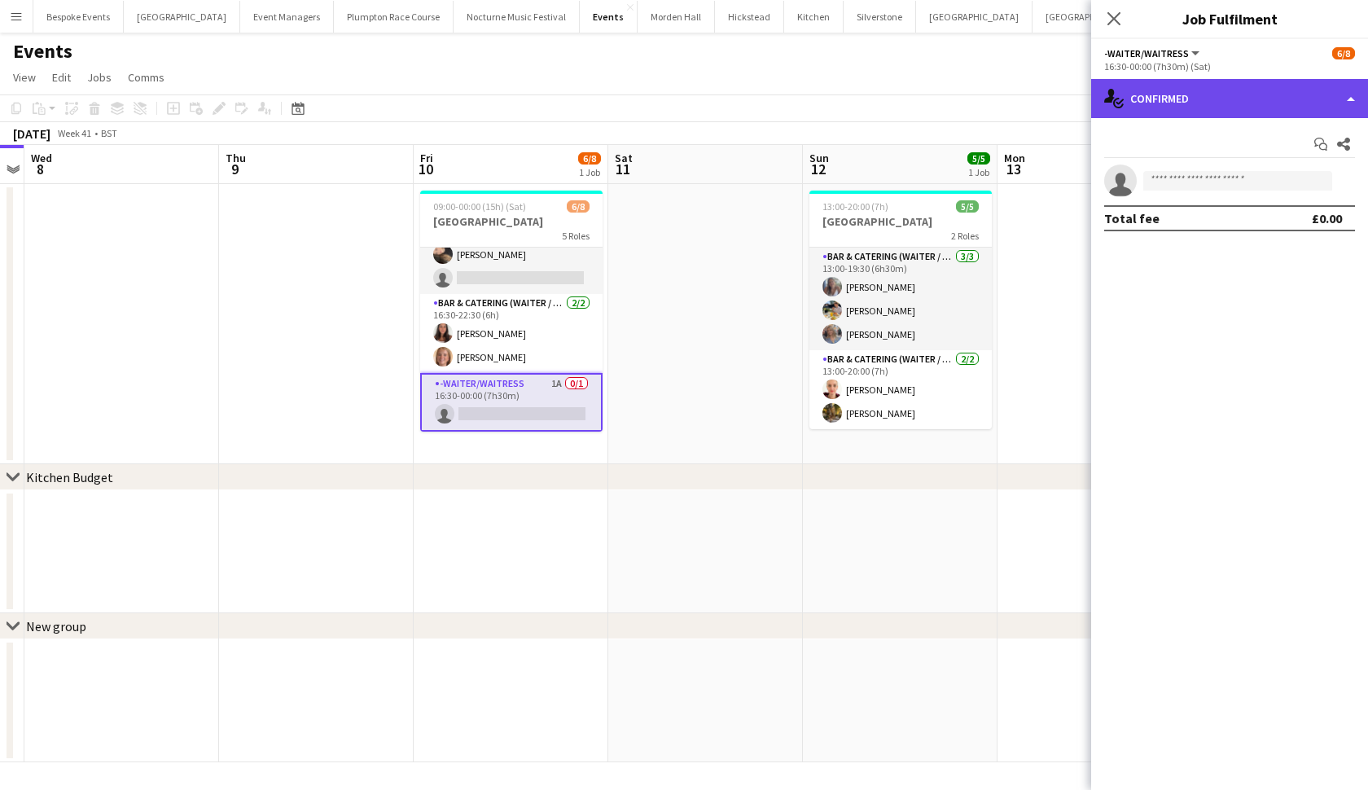
click at [1199, 106] on div "single-neutral-actions-check-2 Confirmed" at bounding box center [1229, 98] width 277 height 39
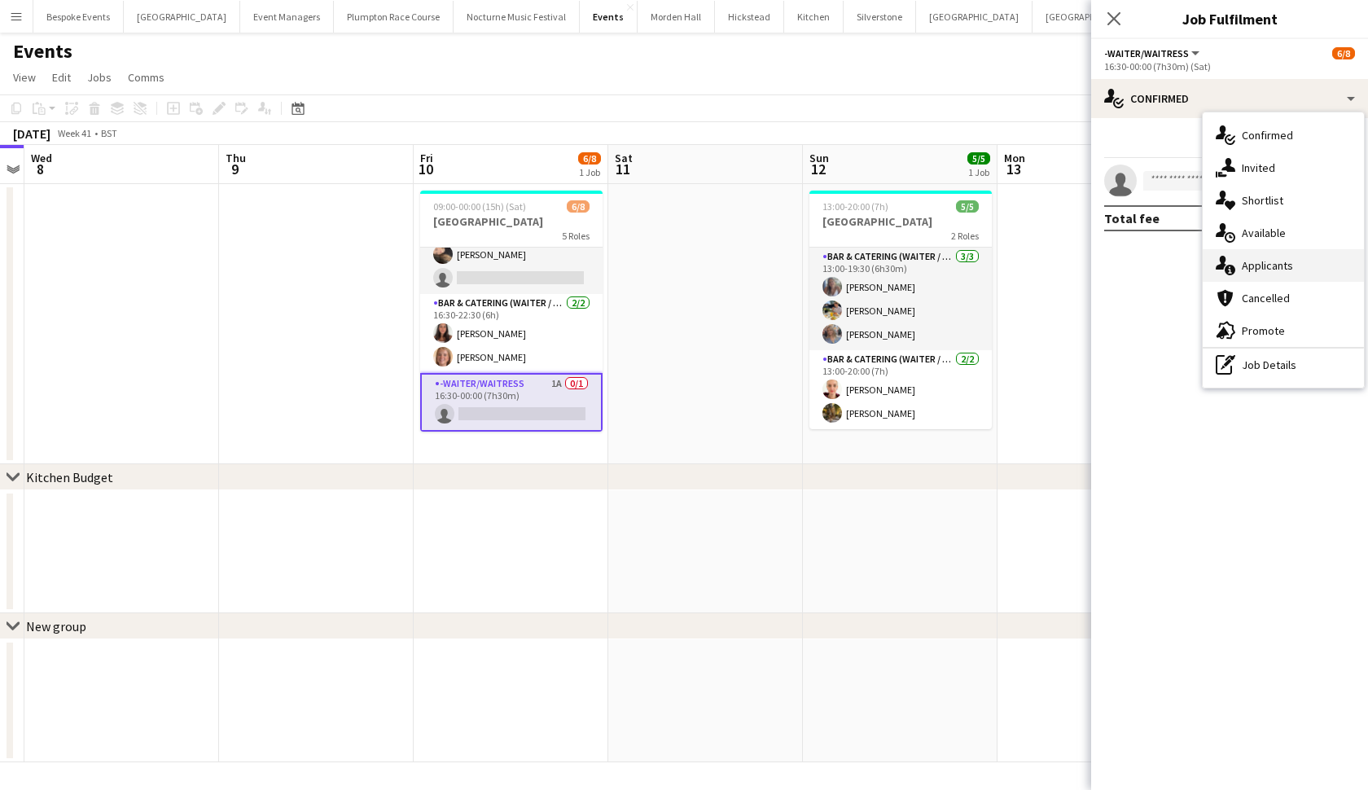
click at [1282, 259] on span "Applicants" at bounding box center [1267, 265] width 51 height 15
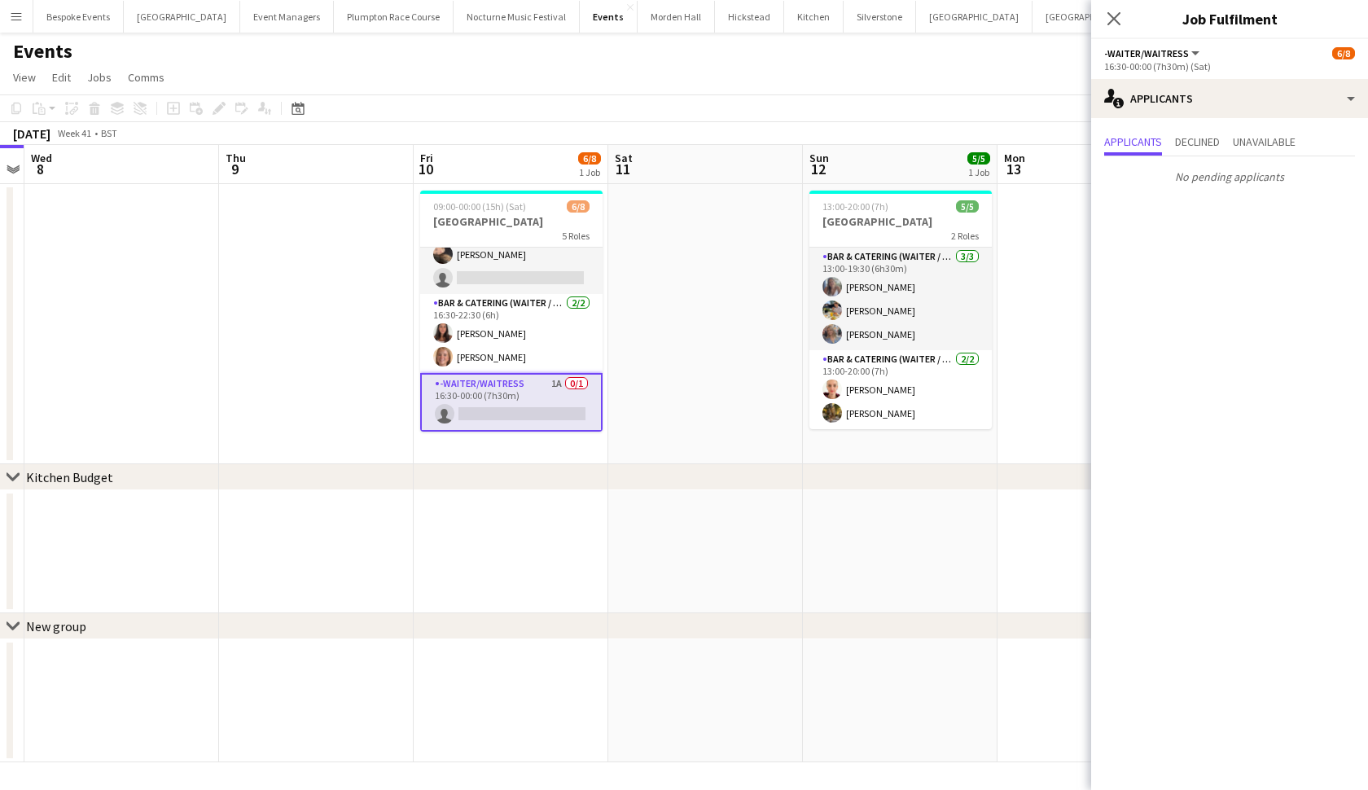
click at [767, 399] on app-date-cell at bounding box center [705, 324] width 195 height 280
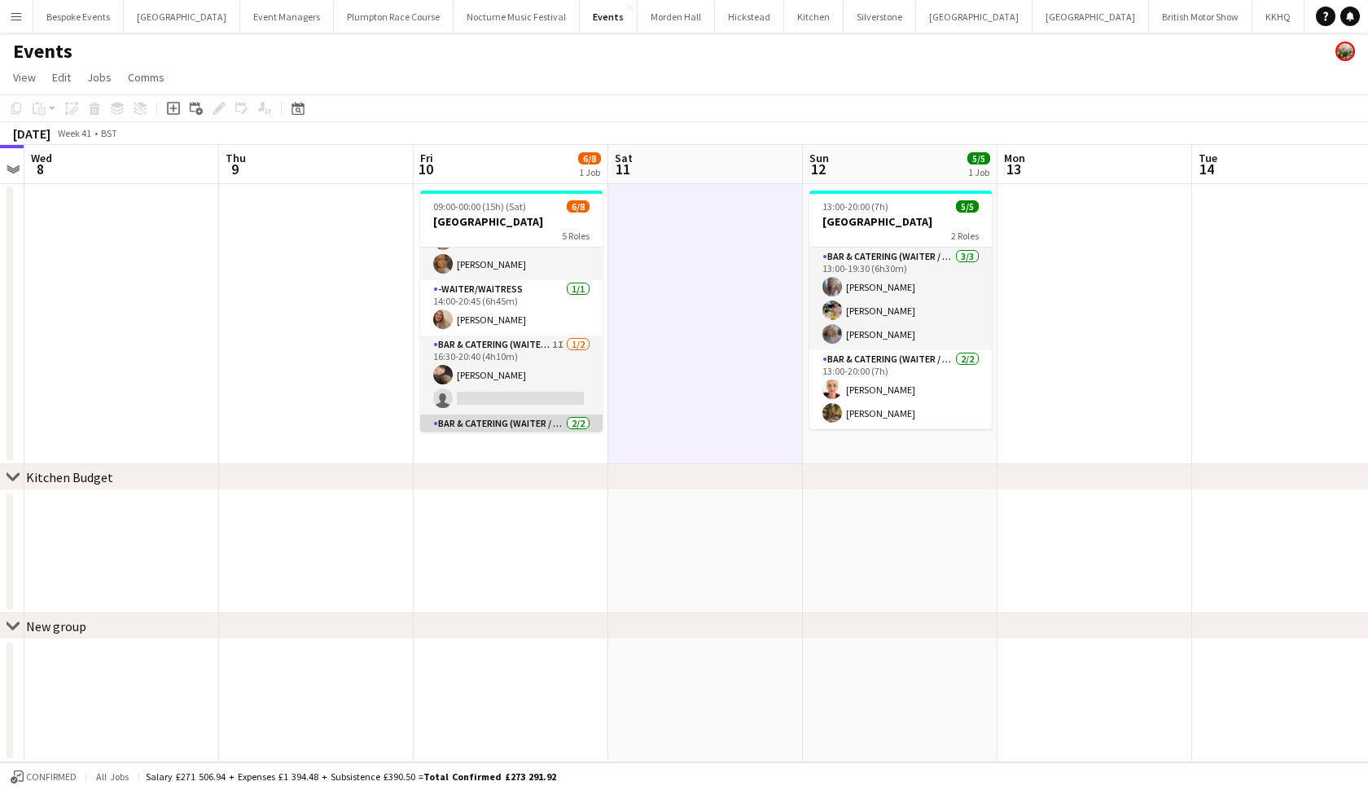
scroll to position [44, 0]
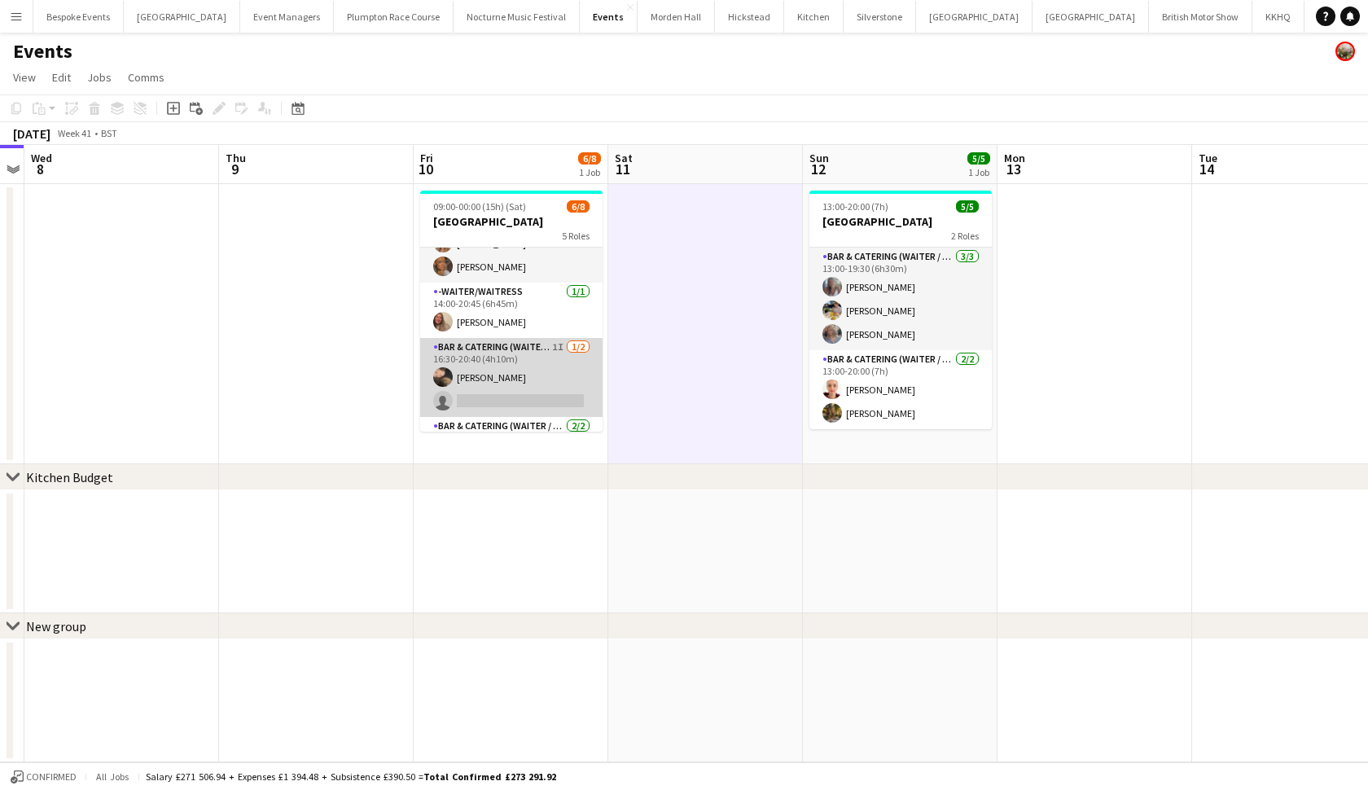
click at [555, 384] on app-card-role "Bar & Catering (Waiter / waitress) 1I [DATE] 16:30-20:40 (4h10m) [PERSON_NAME] …" at bounding box center [511, 377] width 182 height 79
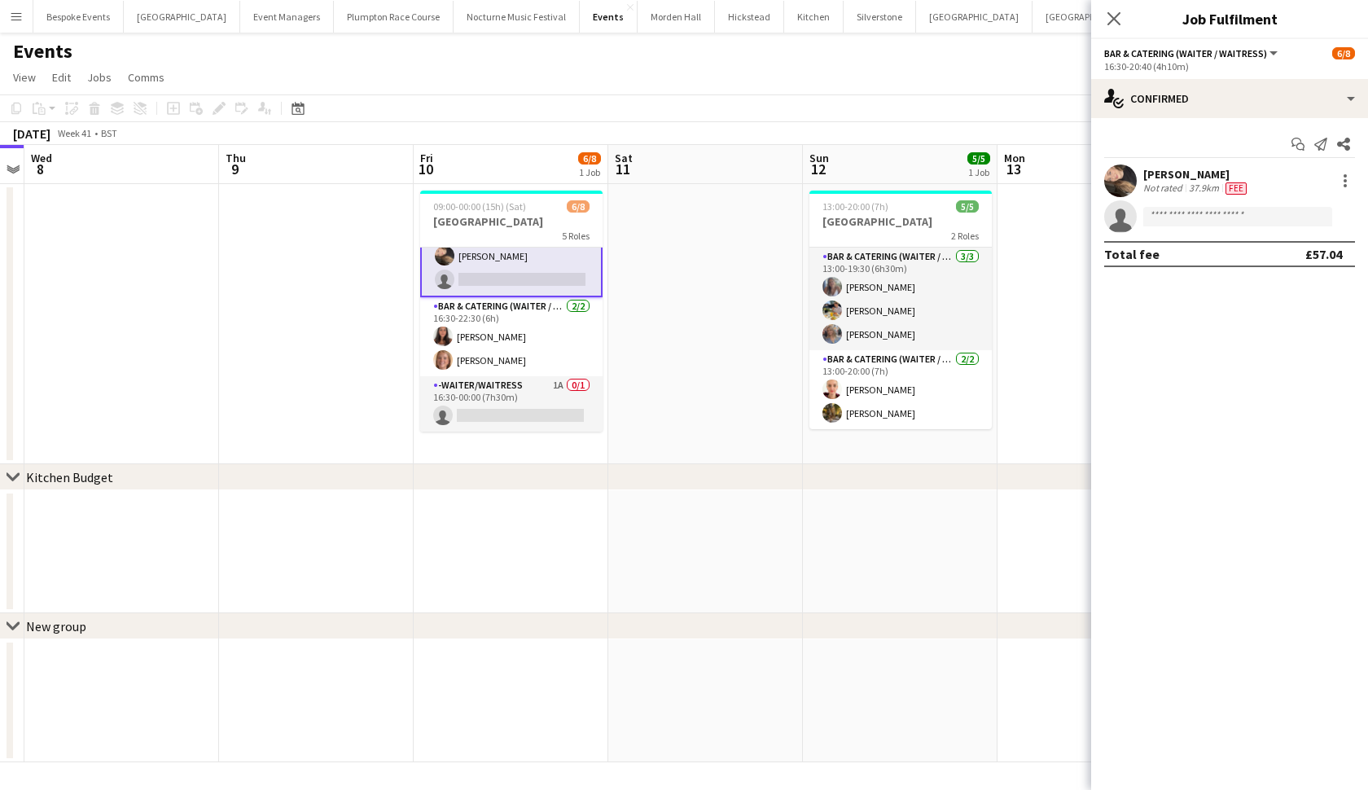
scroll to position [167, 0]
click at [521, 410] on app-card-role "-Waiter/Waitress 1A 0/1 16:30-00:00 (7h30m) single-neutral-actions" at bounding box center [511, 403] width 182 height 55
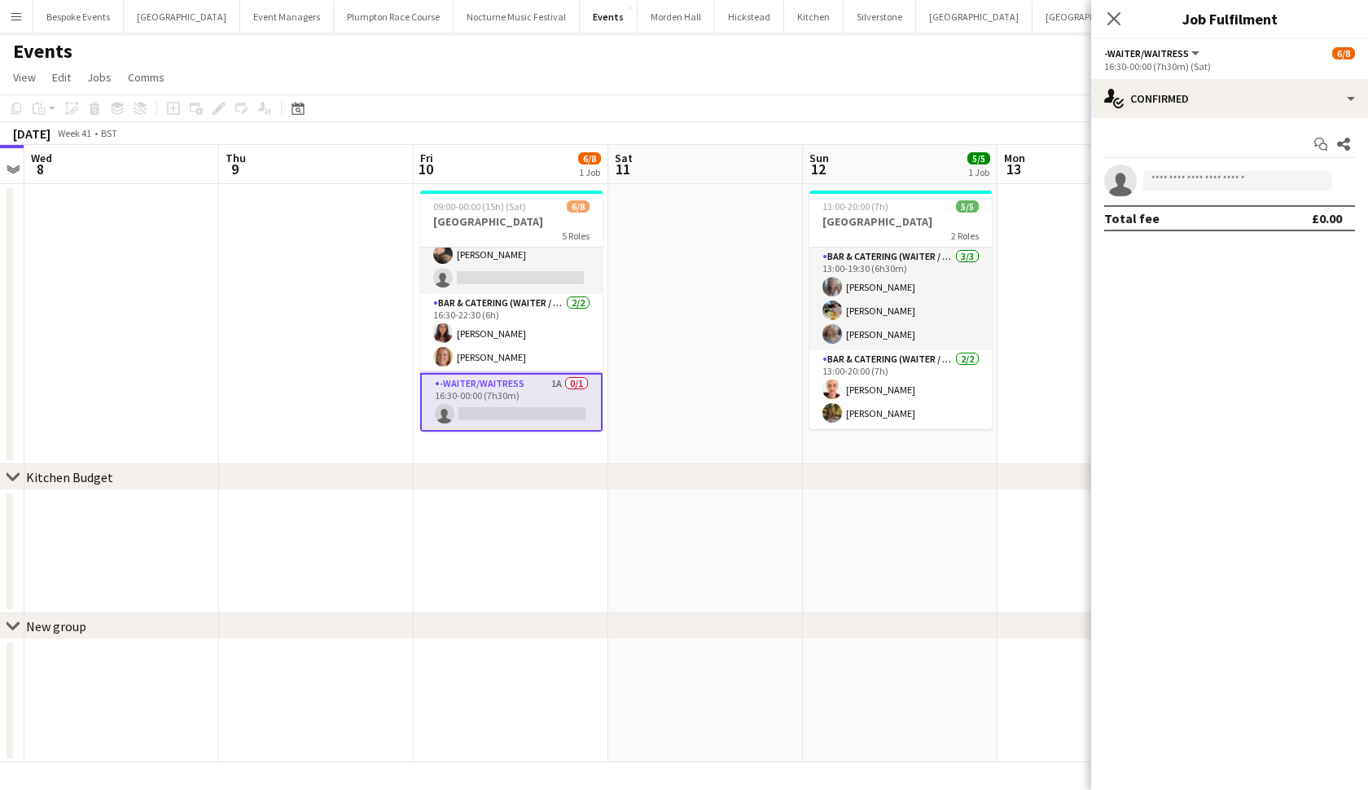
click at [521, 410] on app-card-role "-Waiter/Waitress 1A 0/1 16:30-00:00 (7h30m) single-neutral-actions" at bounding box center [511, 402] width 182 height 59
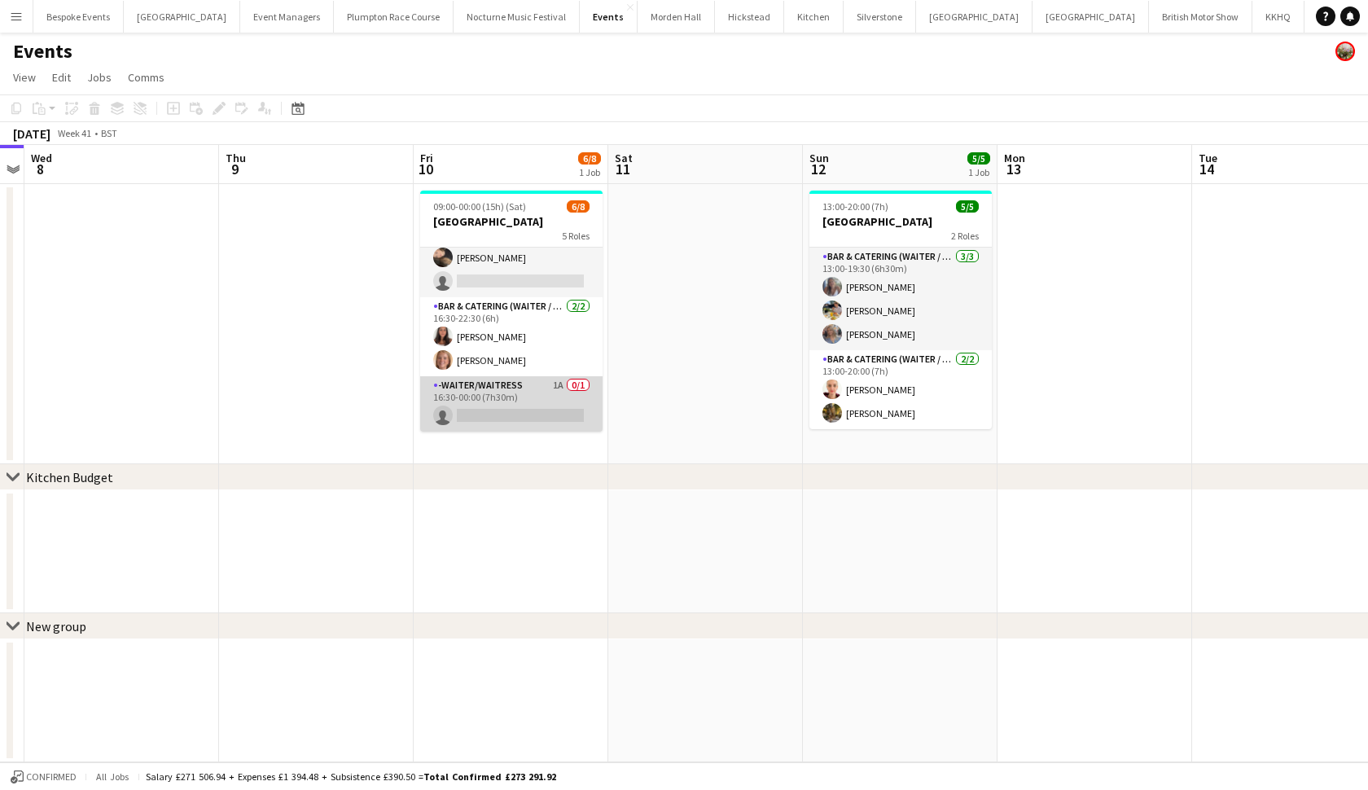
click at [519, 385] on app-card-role "-Waiter/Waitress 1A 0/1 16:30-00:00 (7h30m) single-neutral-actions" at bounding box center [511, 403] width 182 height 55
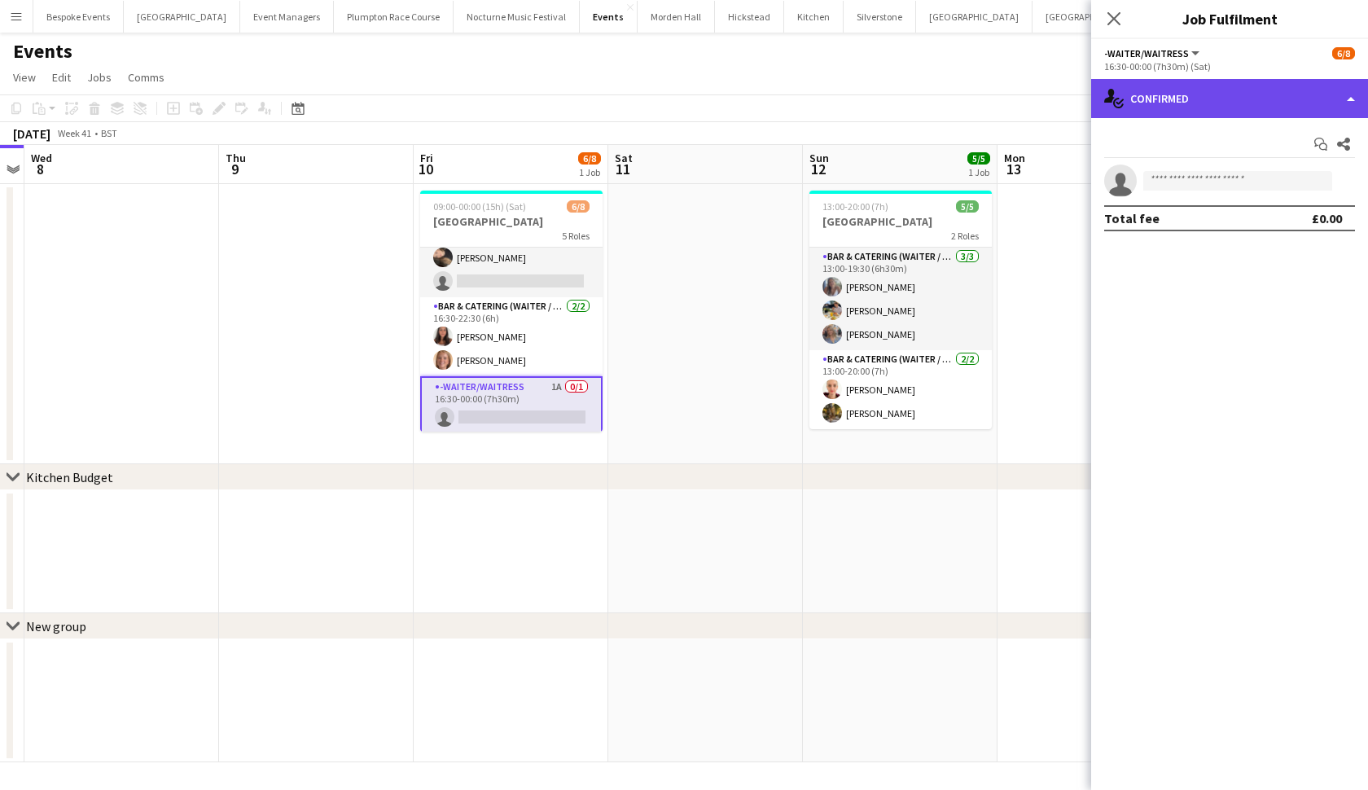
click at [1203, 99] on div "single-neutral-actions-check-2 Confirmed" at bounding box center [1229, 98] width 277 height 39
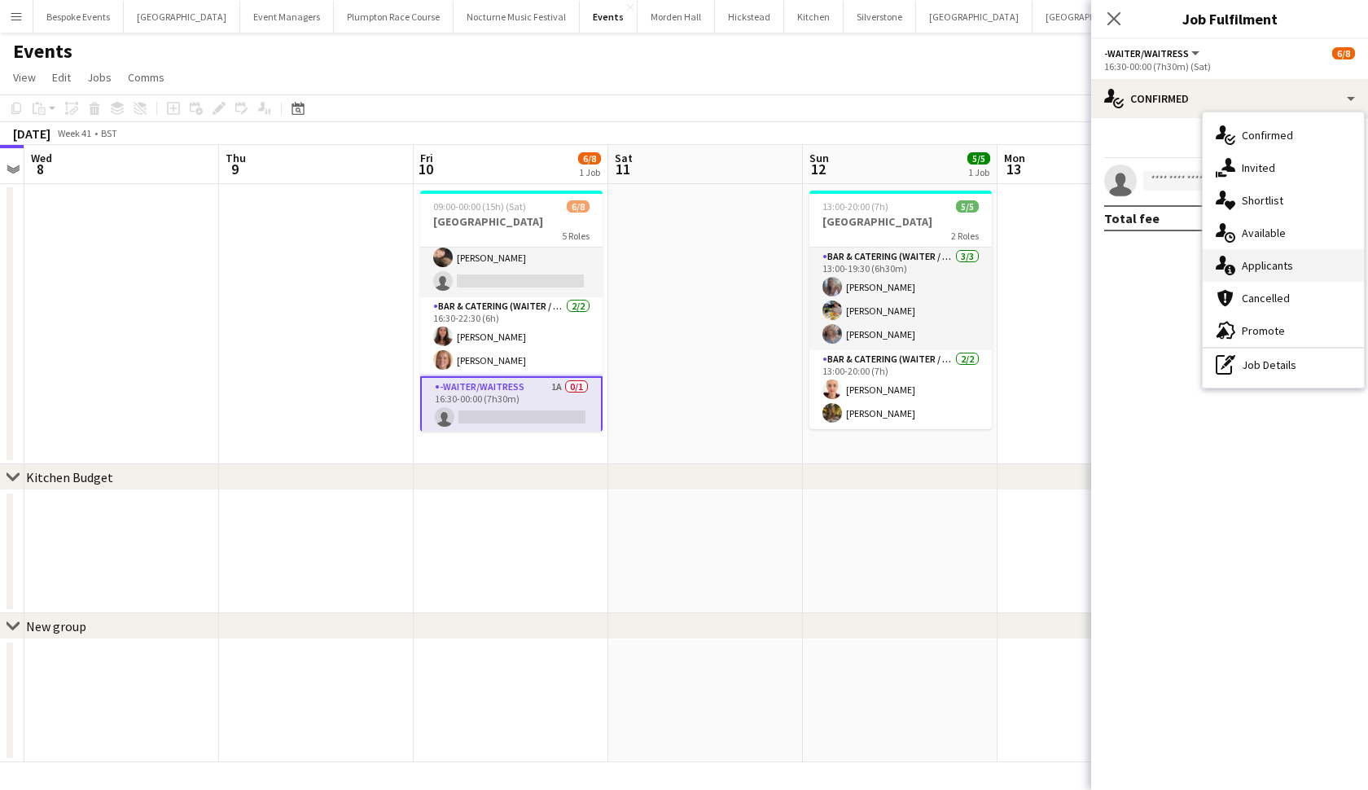
click at [1260, 268] on span "Applicants" at bounding box center [1267, 265] width 51 height 15
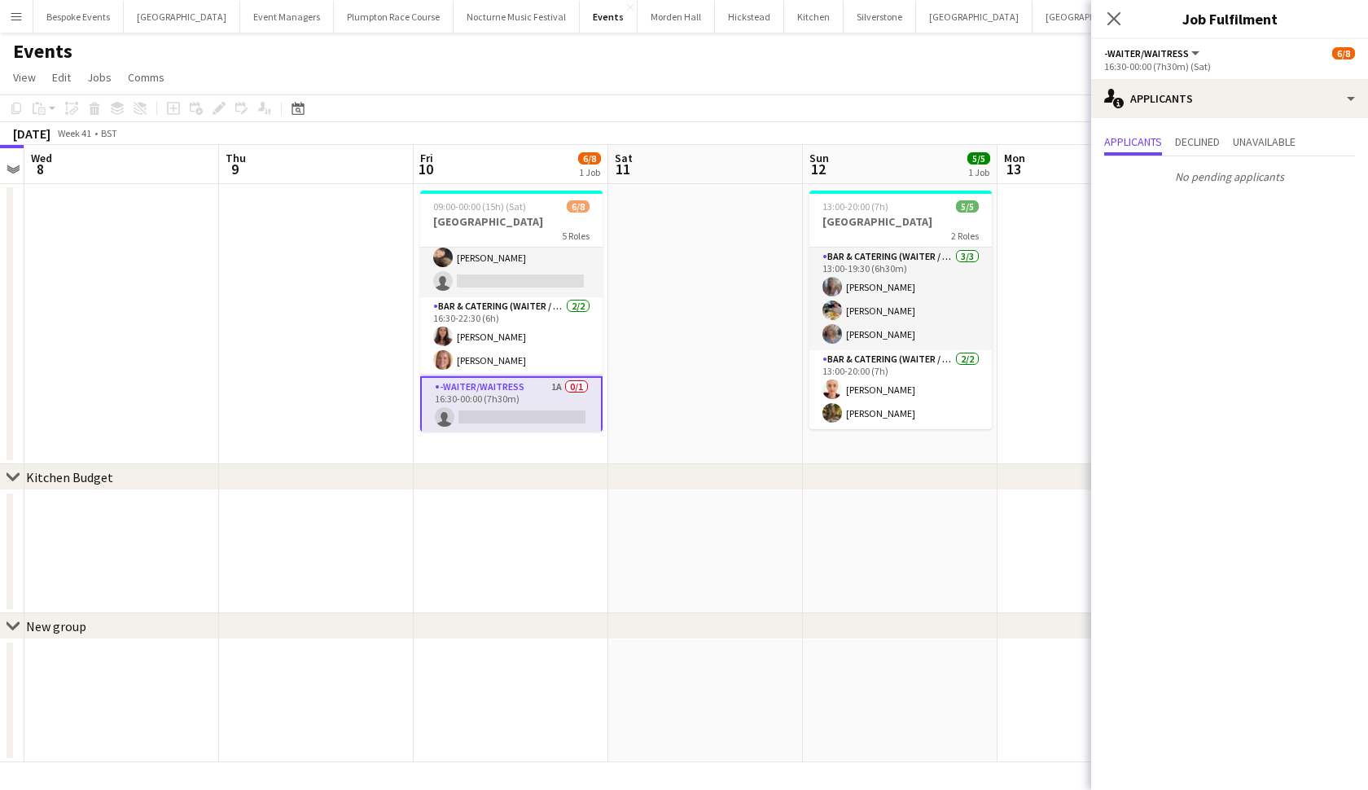
click at [941, 89] on app-page-menu "View Day view expanded Day view collapsed Month view Date picker Jump to [DATE]…" at bounding box center [684, 79] width 1368 height 31
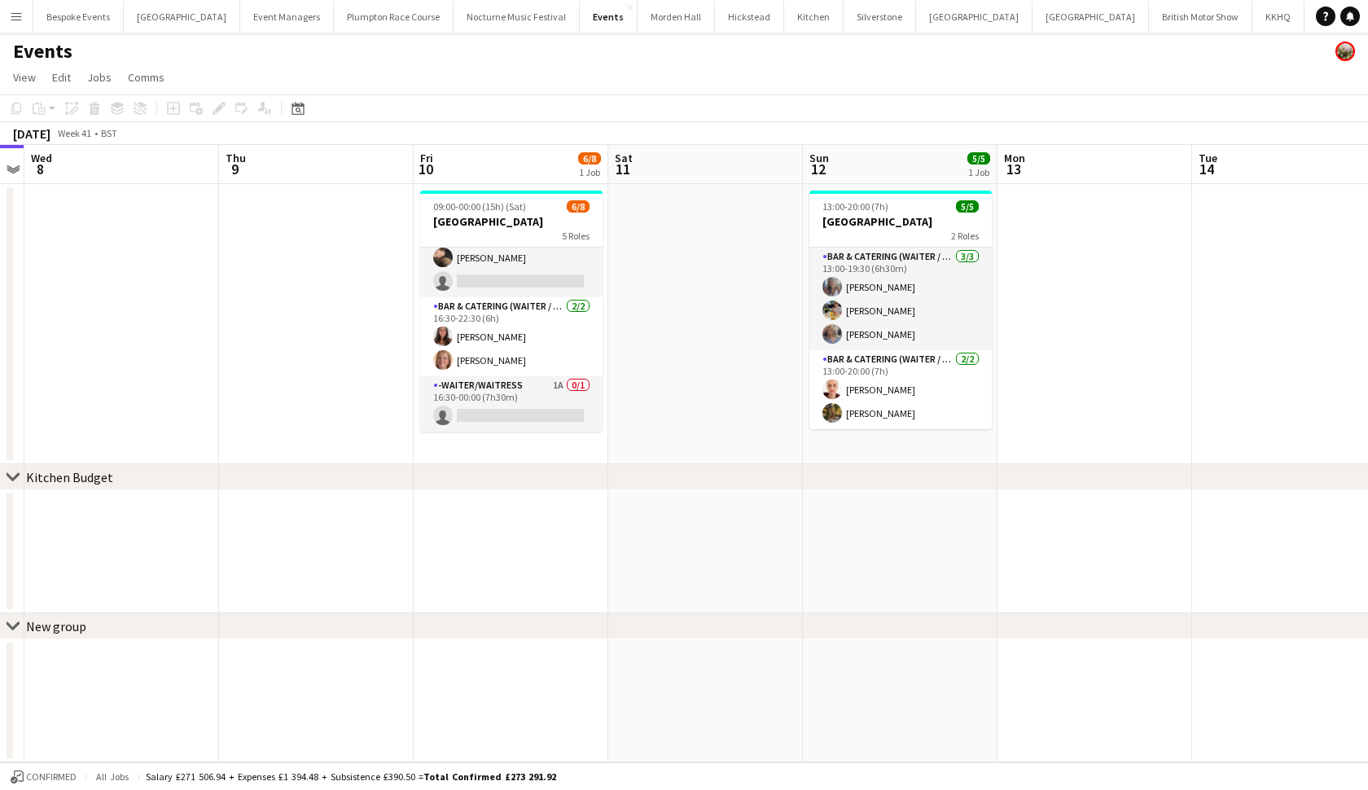
click at [11, 16] on app-icon "Menu" at bounding box center [16, 16] width 13 height 13
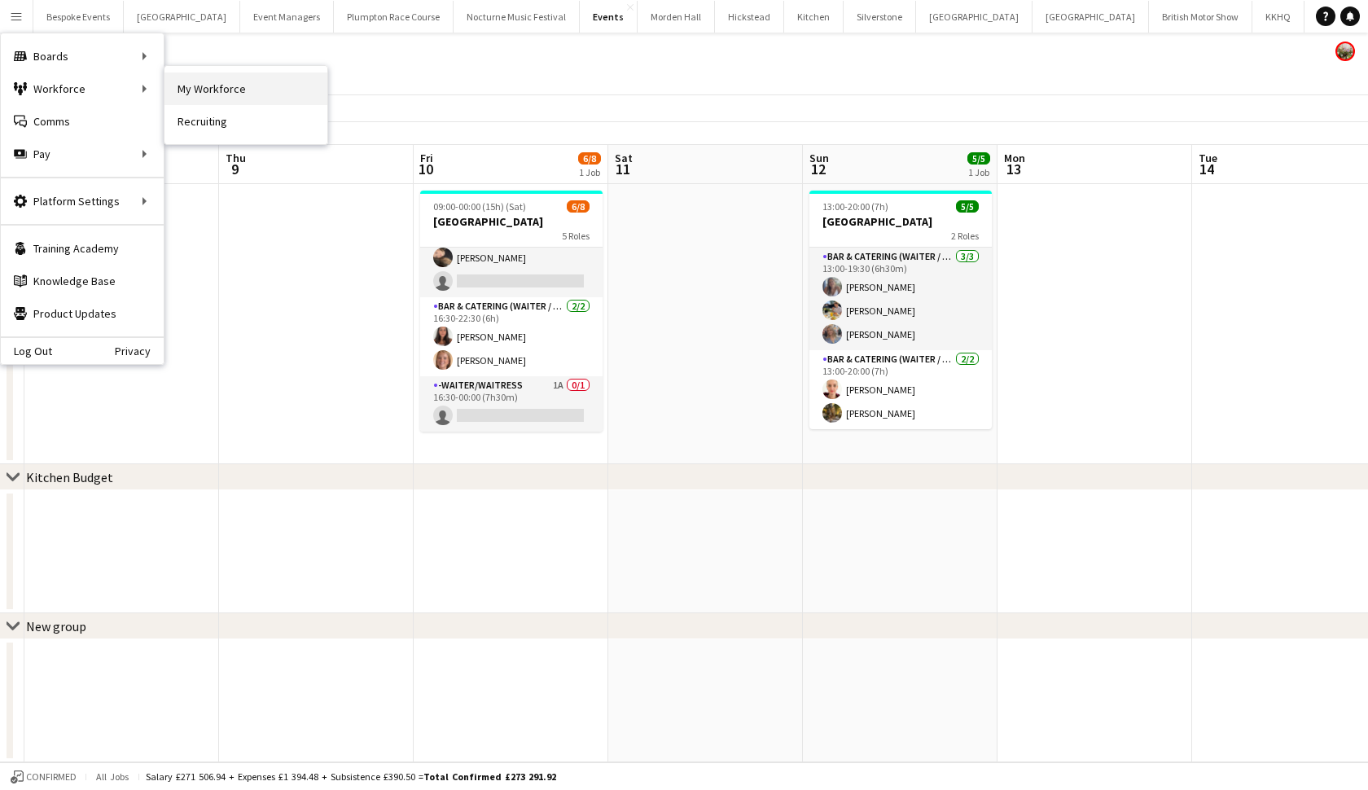
click at [185, 84] on link "My Workforce" at bounding box center [246, 88] width 163 height 33
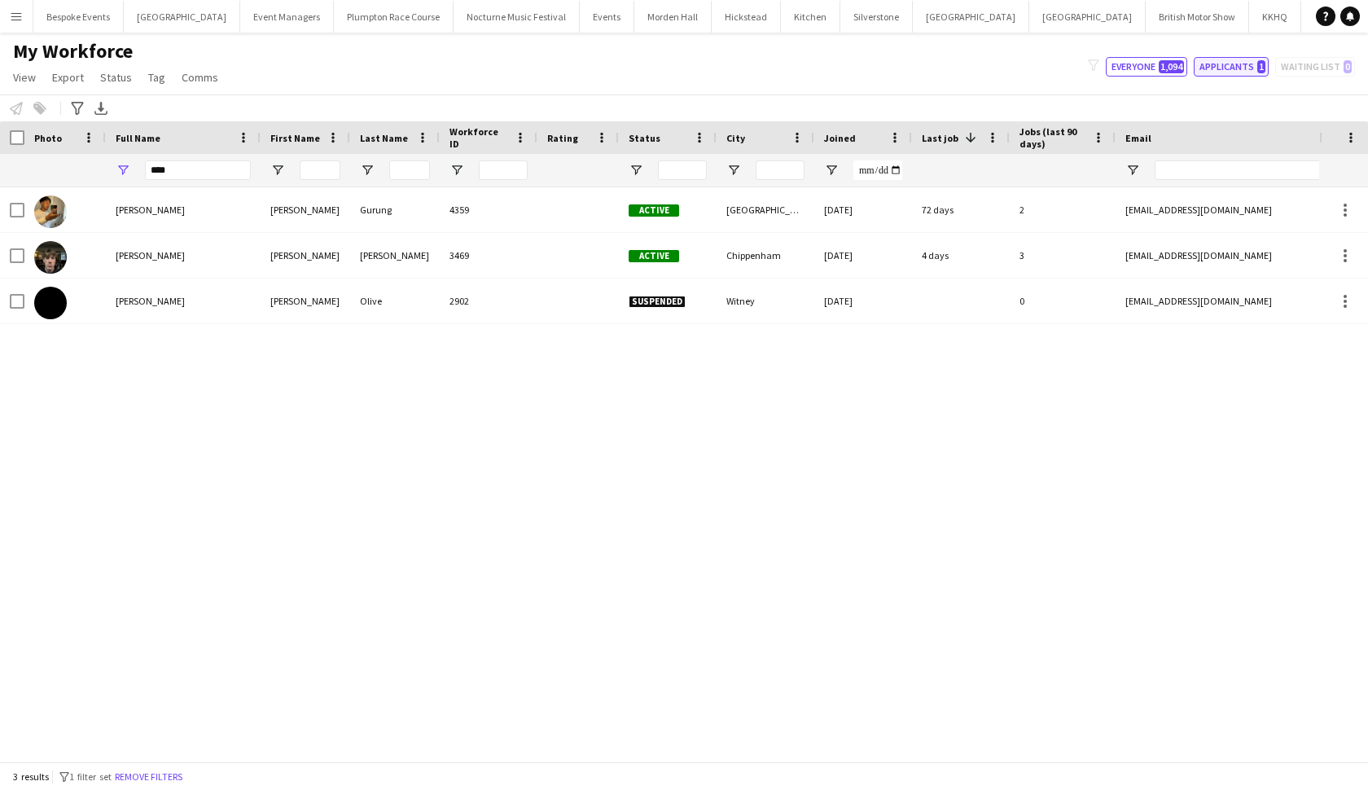
click at [1213, 63] on button "Applicants 1" at bounding box center [1231, 67] width 75 height 20
type input "**********"
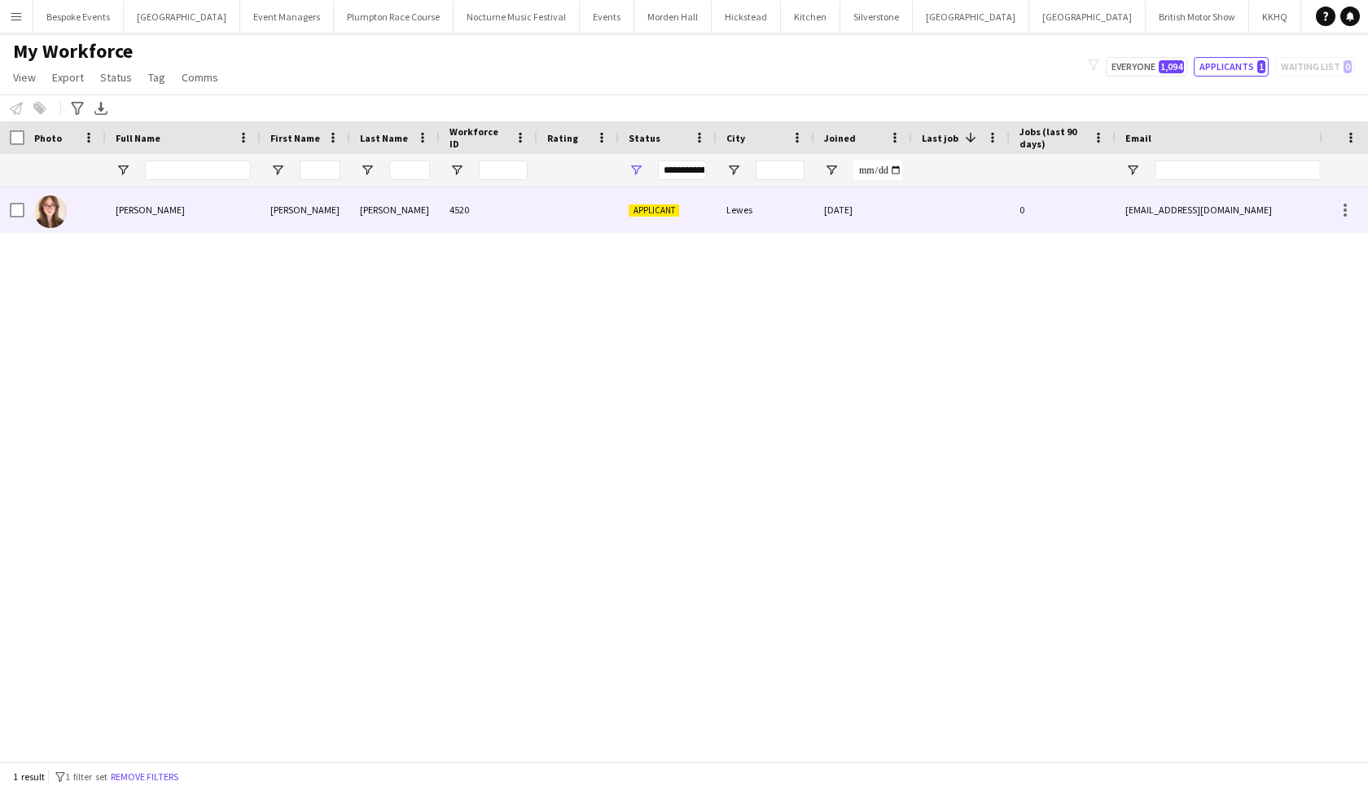
click at [170, 214] on span "[PERSON_NAME]" at bounding box center [150, 210] width 69 height 12
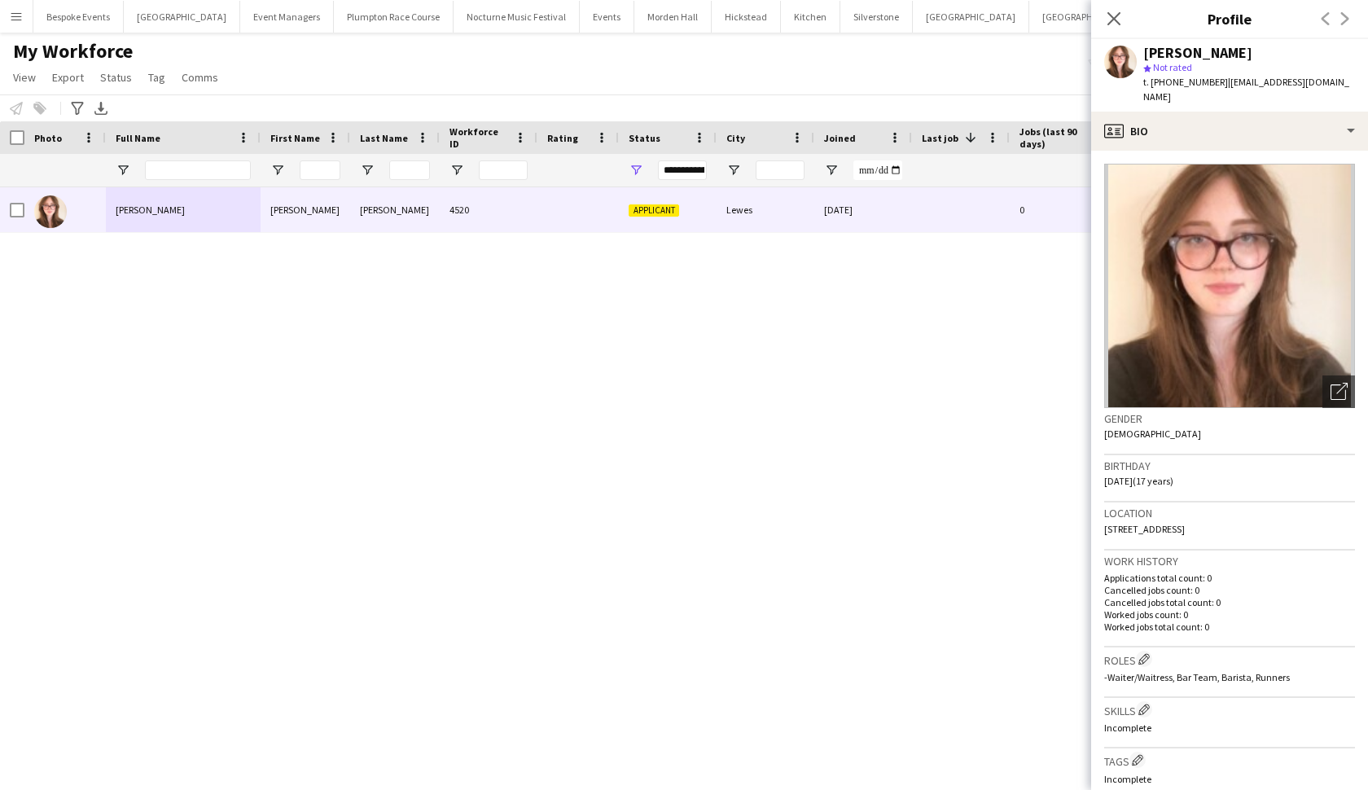
drag, startPoint x: 1349, startPoint y: 84, endPoint x: 1220, endPoint y: 84, distance: 129.5
click at [1220, 84] on span "| [EMAIL_ADDRESS][DOMAIN_NAME]" at bounding box center [1246, 89] width 206 height 27
copy span "[EMAIL_ADDRESS][DOMAIN_NAME]"
click at [906, 328] on div "[PERSON_NAME] [PERSON_NAME] 4520 Applicant Lewes [DATE] 0 [EMAIL_ADDRESS][DOMAI…" at bounding box center [659, 474] width 1319 height 574
click at [1114, 17] on icon "Close pop-in" at bounding box center [1113, 18] width 15 height 15
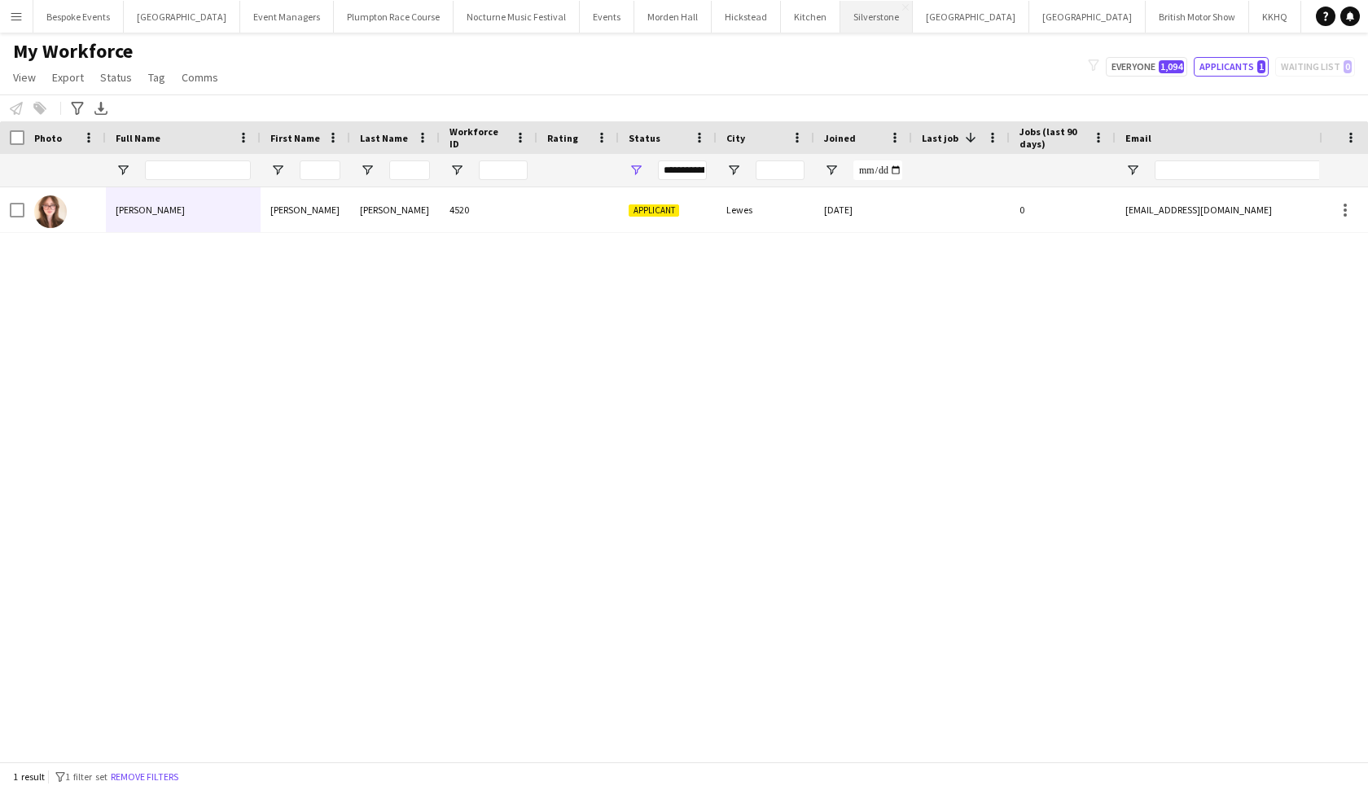
click at [840, 2] on button "Silverstone Close" at bounding box center [876, 17] width 72 height 32
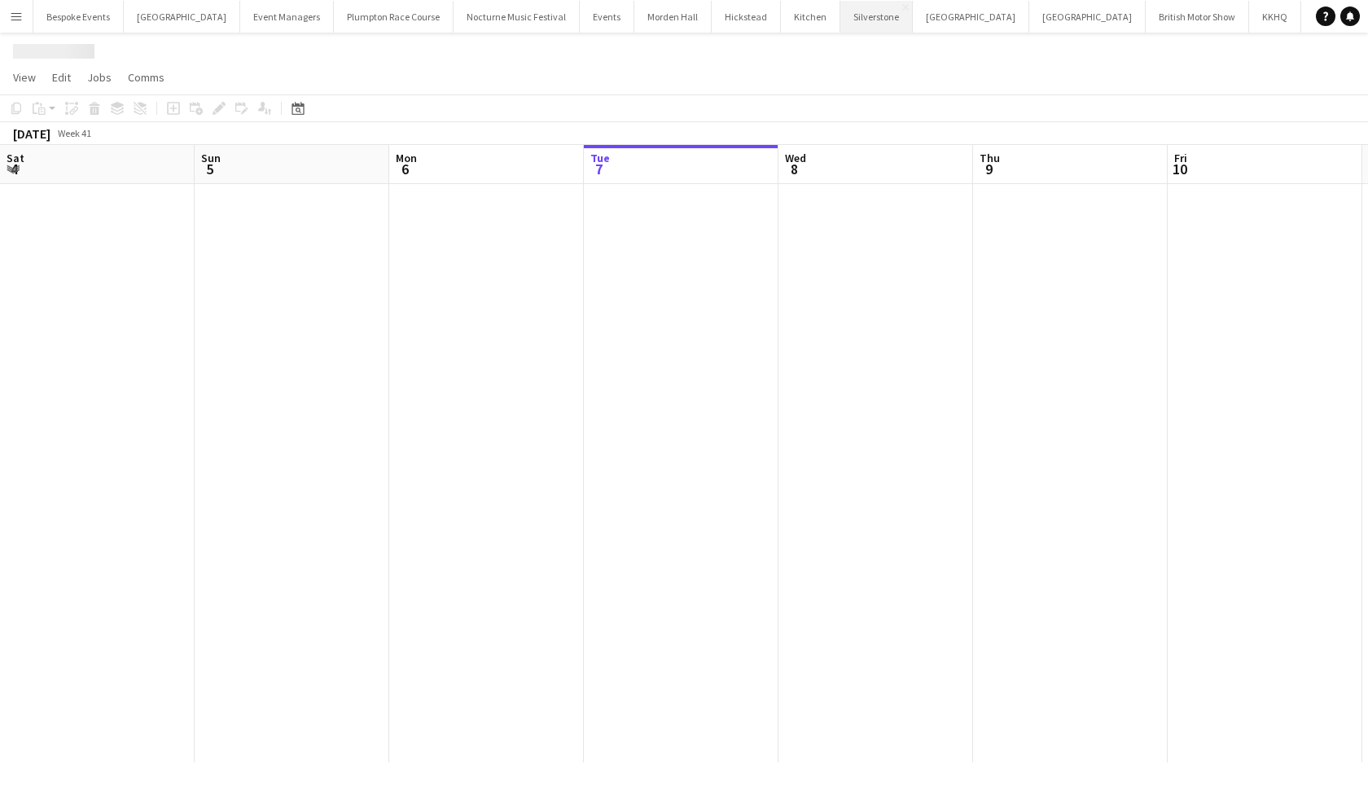
scroll to position [0, 389]
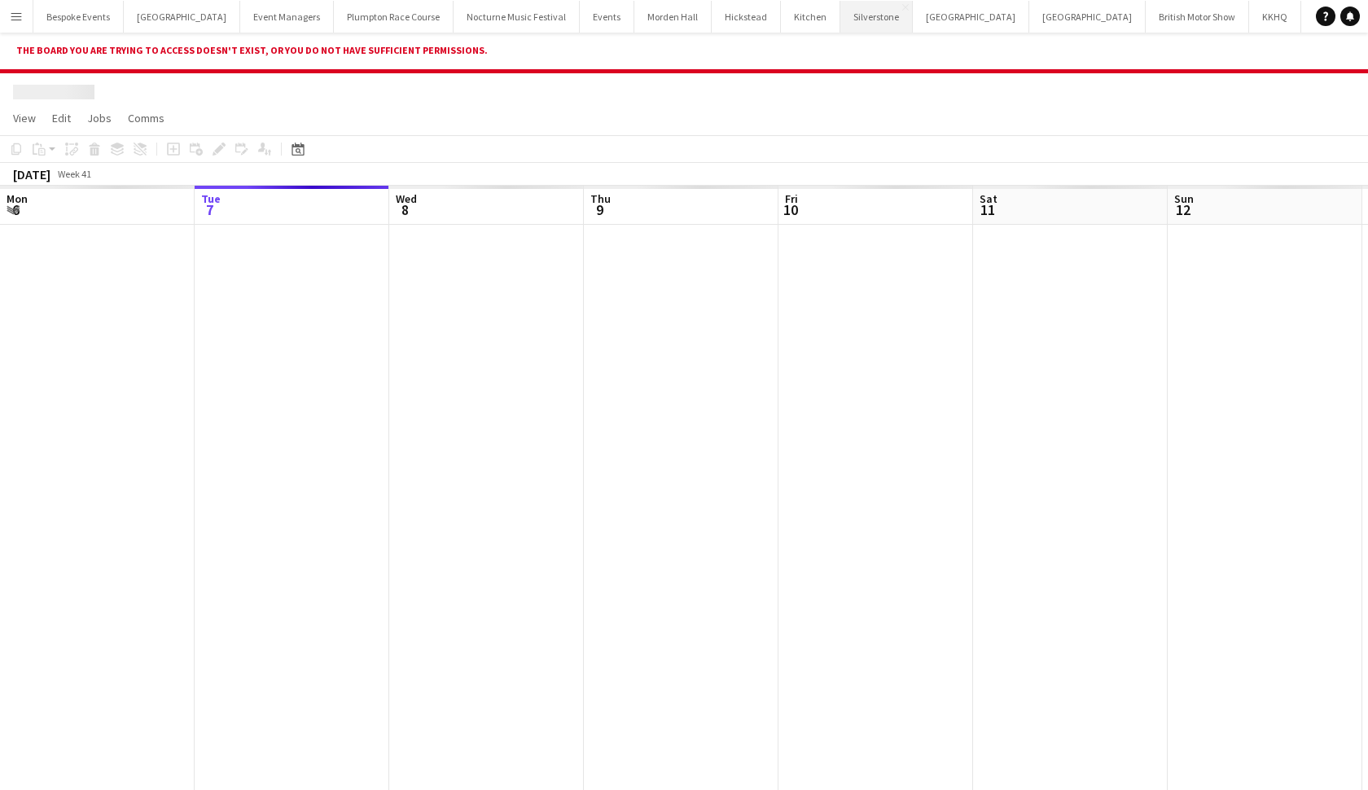
click at [24, 16] on button "Menu" at bounding box center [16, 16] width 33 height 33
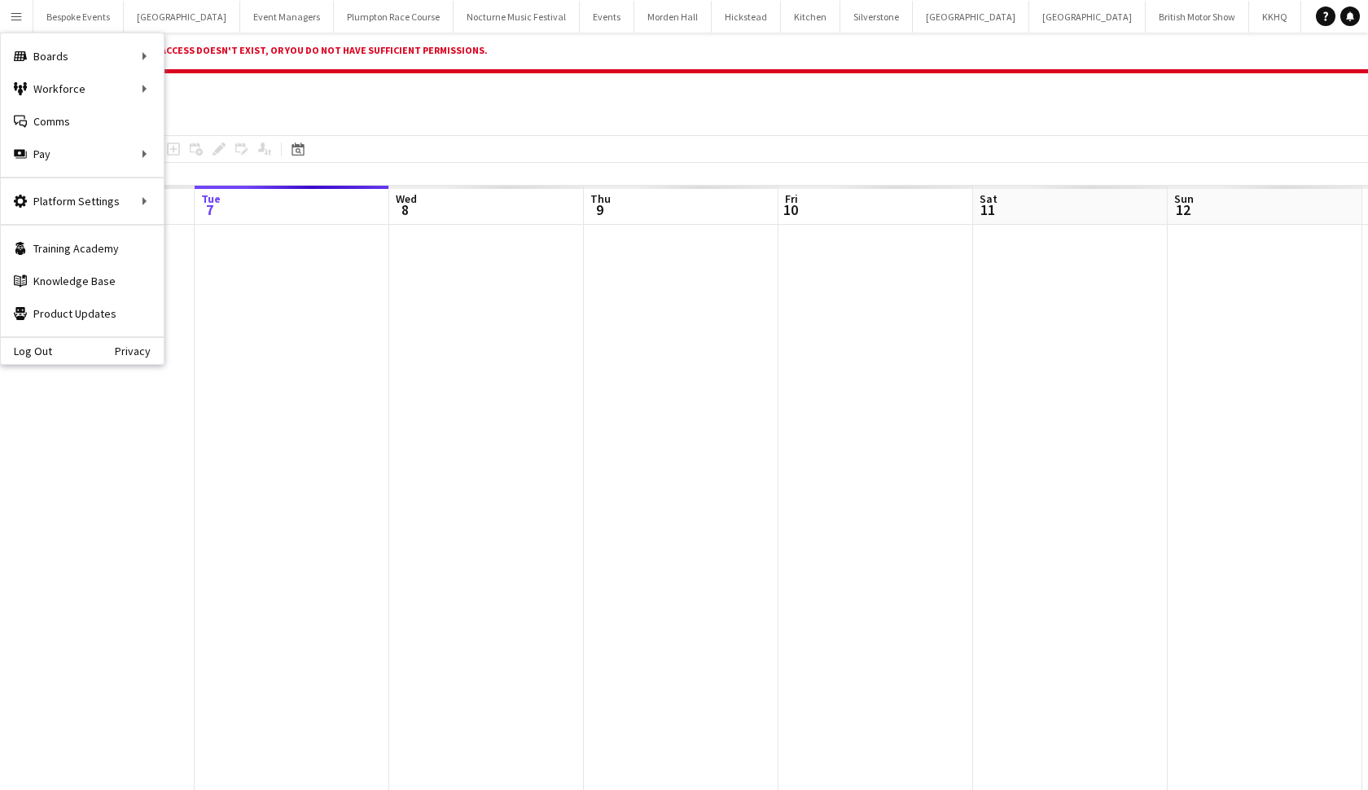
click at [460, 89] on div at bounding box center [684, 88] width 1368 height 31
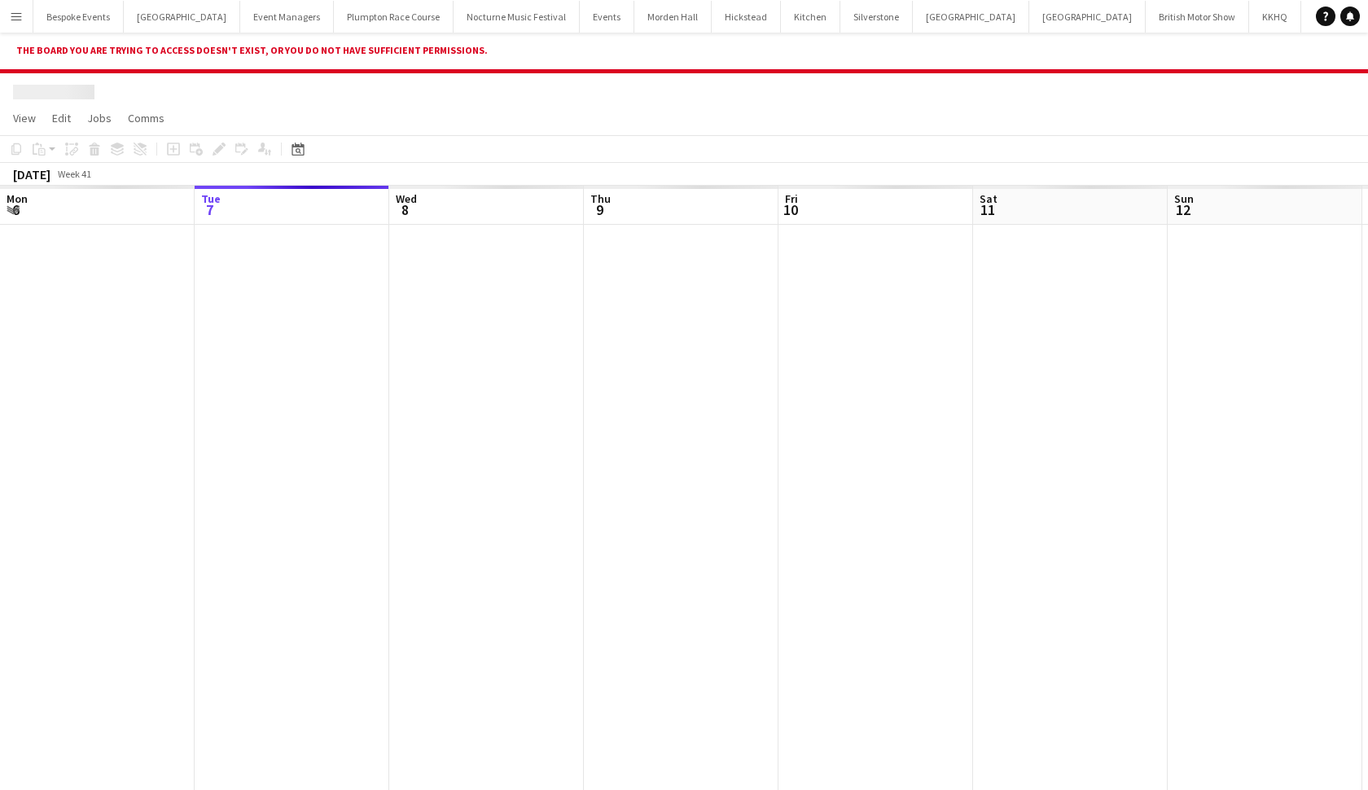
click at [17, 19] on app-icon "Menu" at bounding box center [16, 16] width 13 height 13
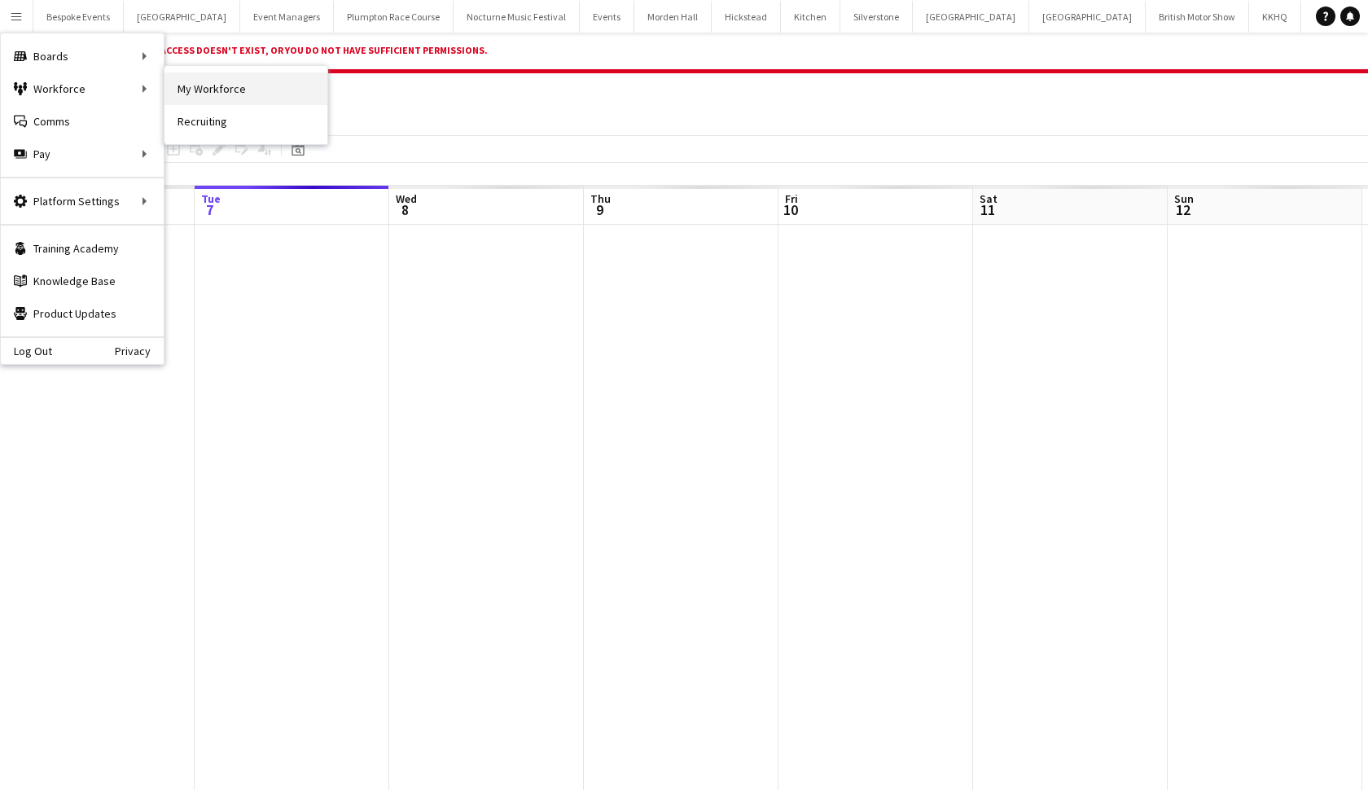
click at [197, 101] on link "My Workforce" at bounding box center [246, 88] width 163 height 33
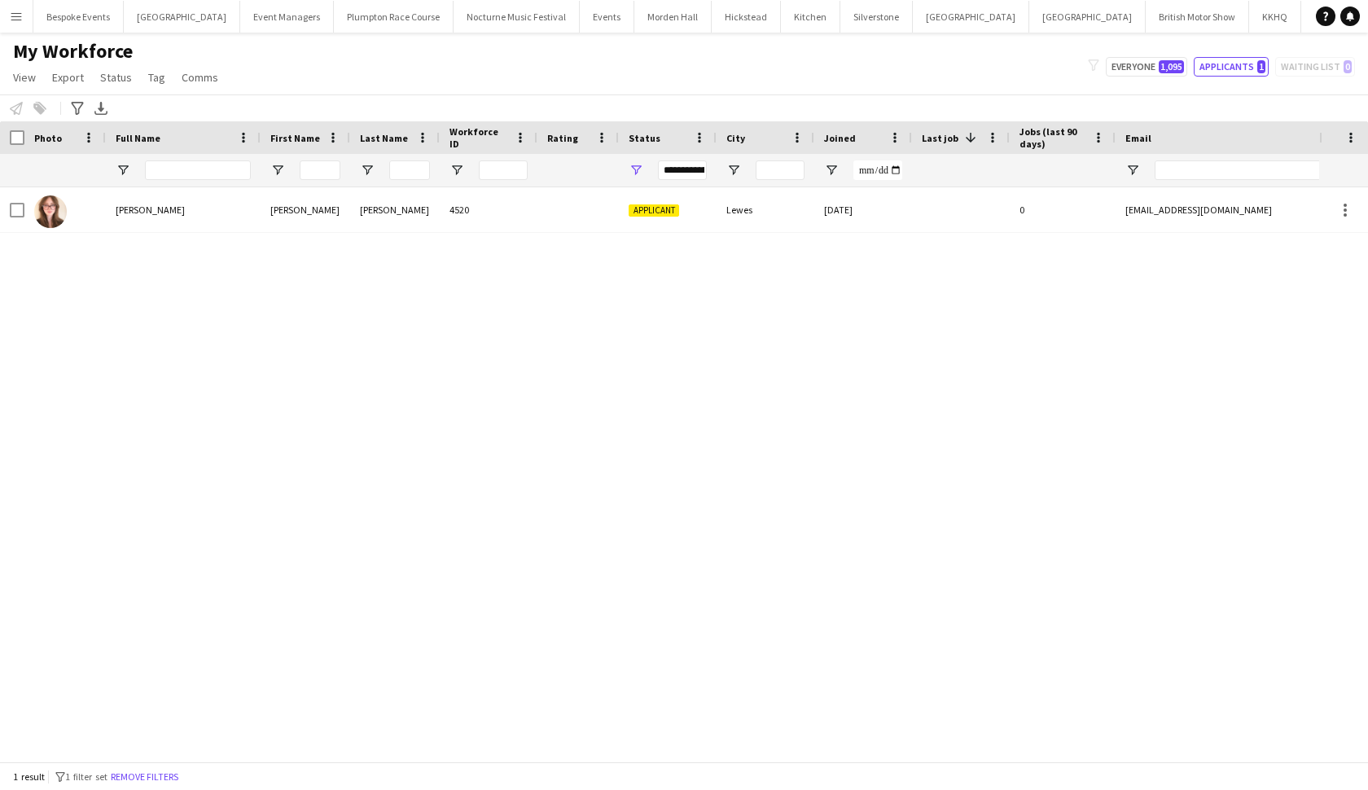
click at [12, 20] on app-icon "Menu" at bounding box center [16, 16] width 13 height 13
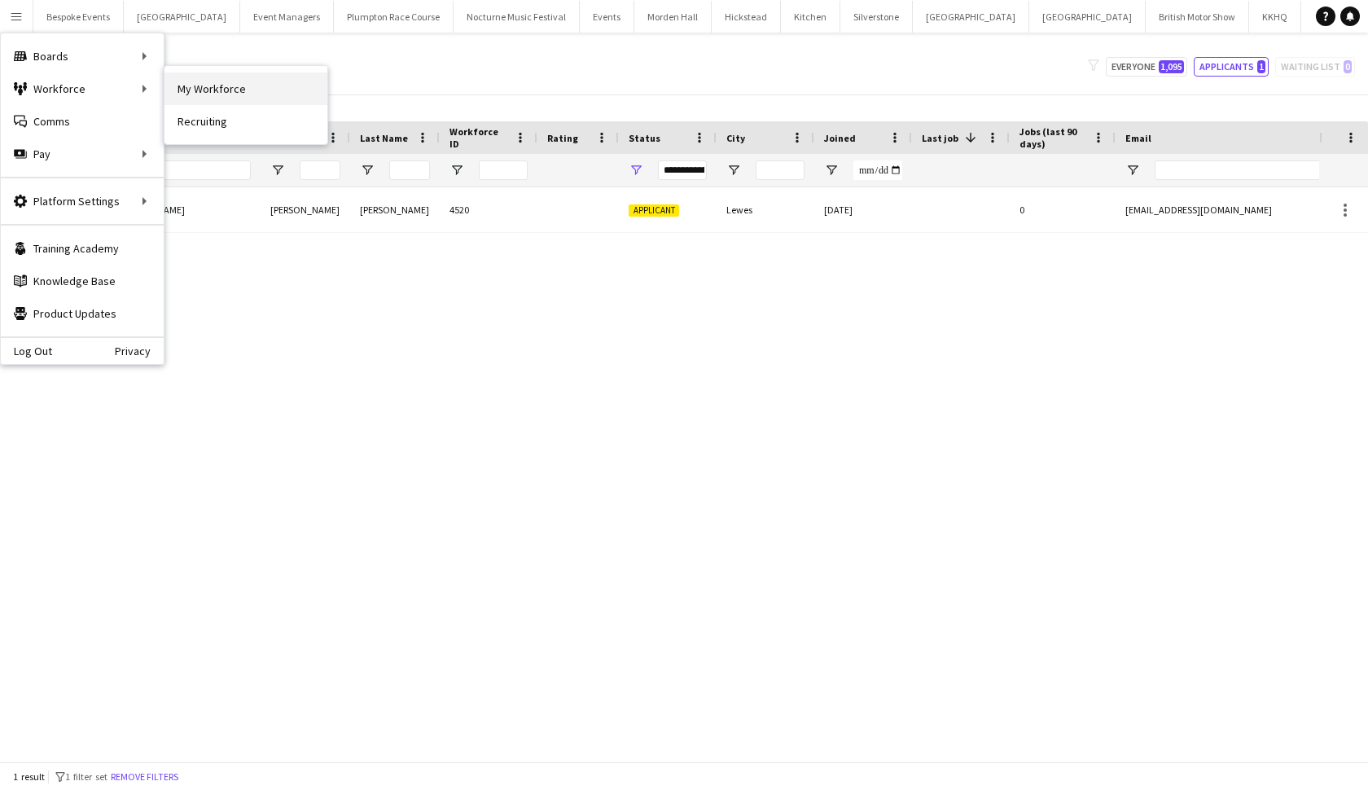
click at [226, 81] on link "My Workforce" at bounding box center [246, 88] width 163 height 33
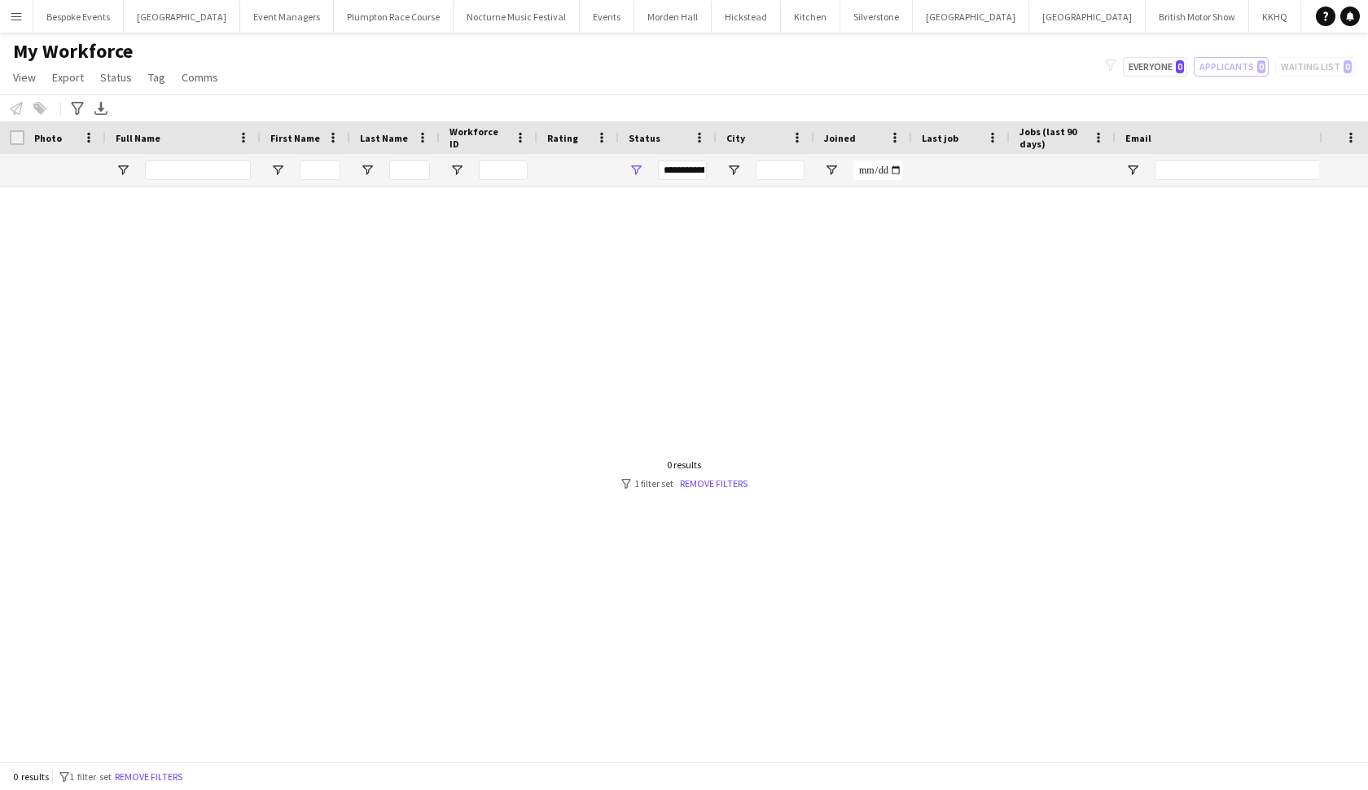
type input "**********"
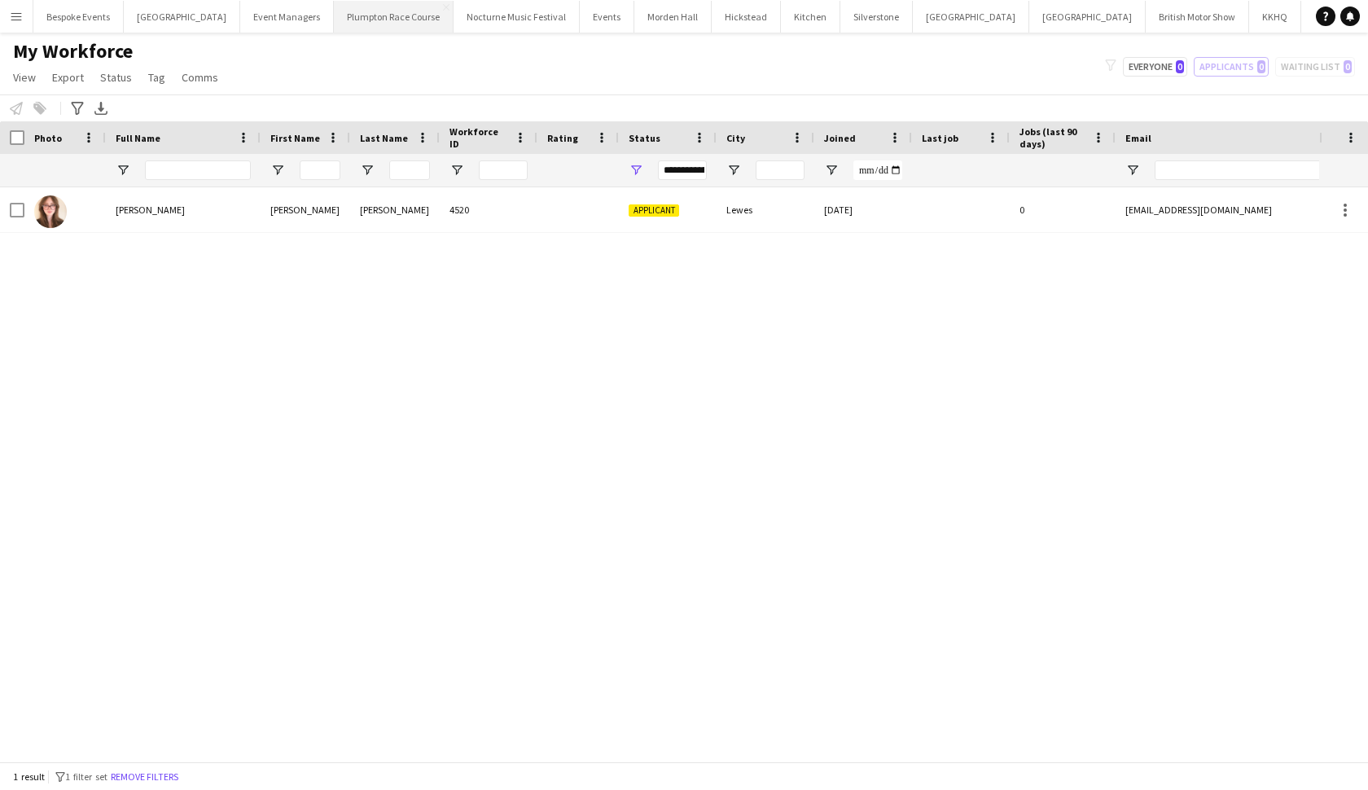
click at [368, 14] on button "Plumpton Race Course Close" at bounding box center [394, 17] width 120 height 32
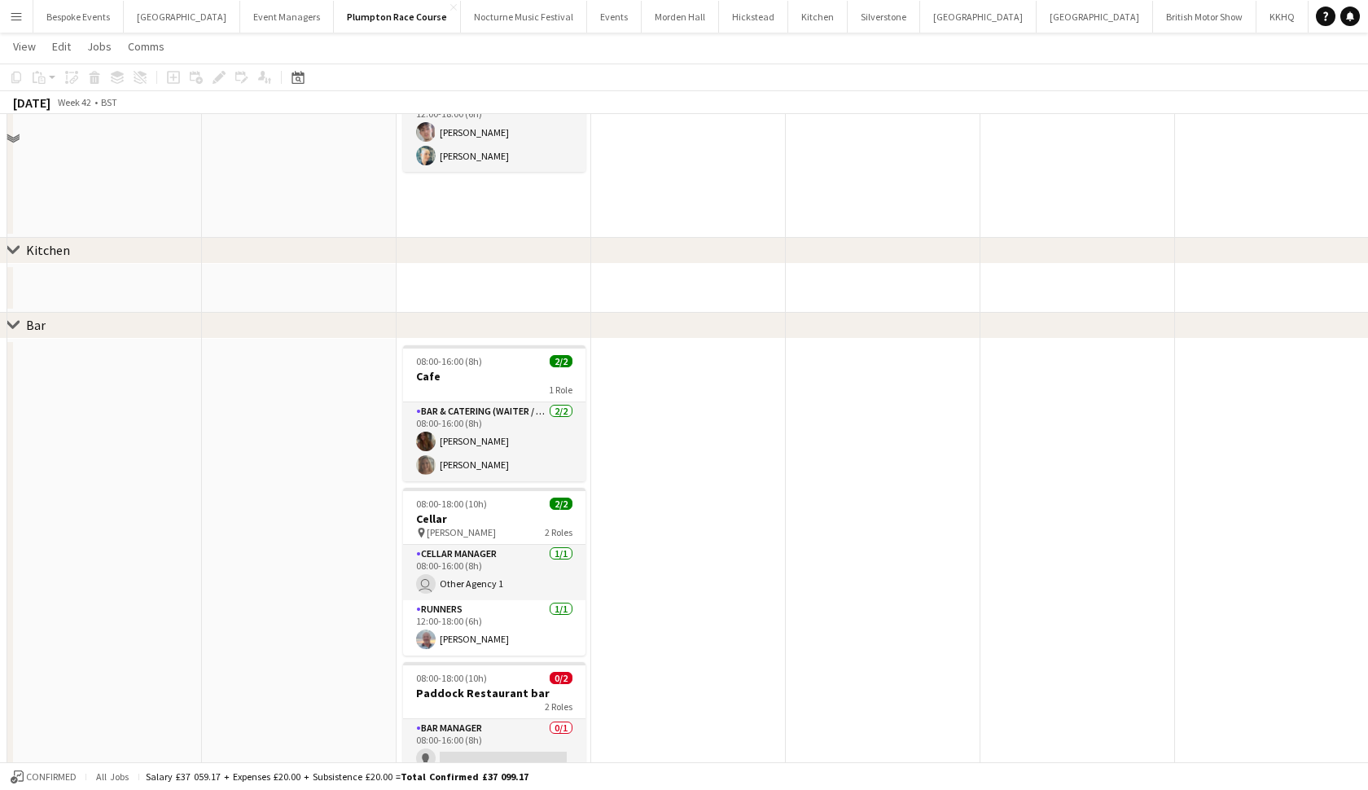
scroll to position [1485, 0]
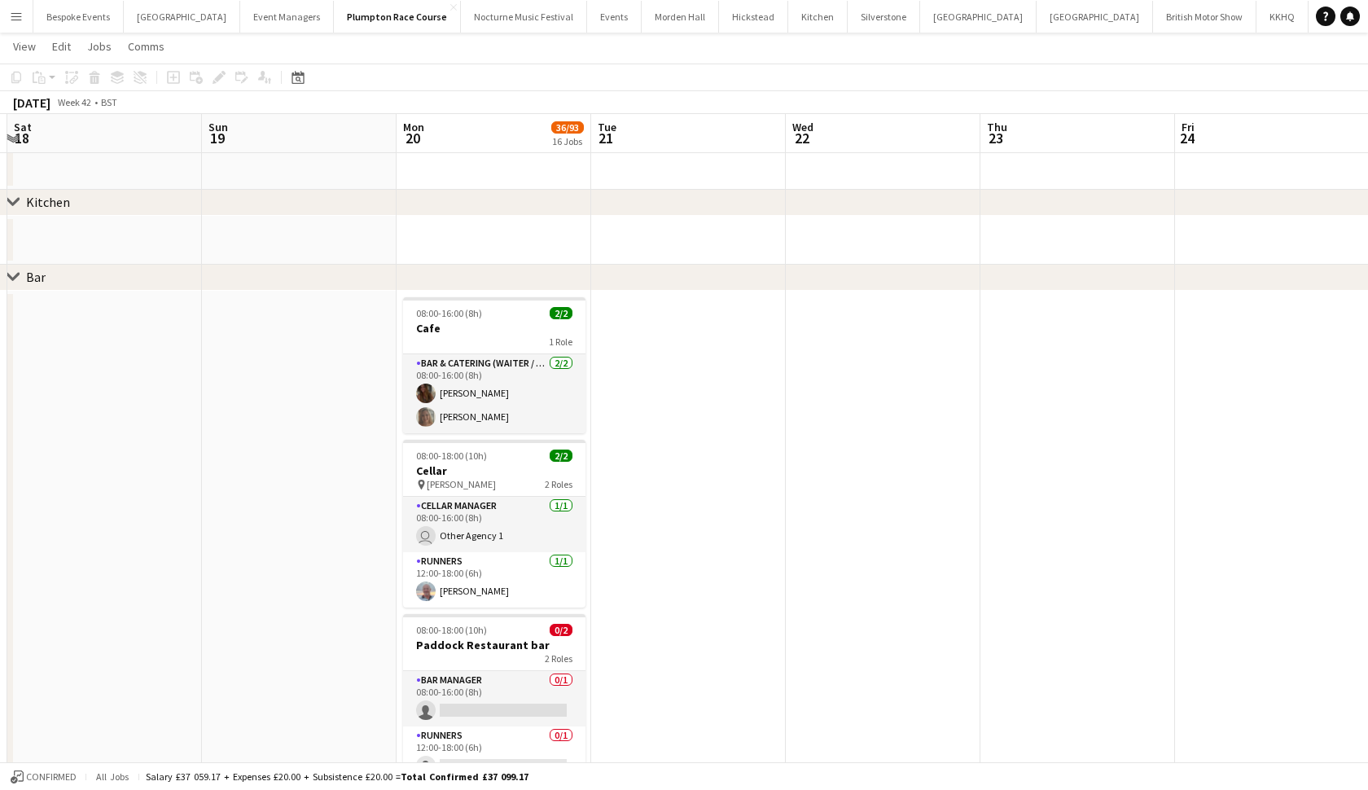
click at [11, 18] on app-icon "Menu" at bounding box center [16, 16] width 13 height 13
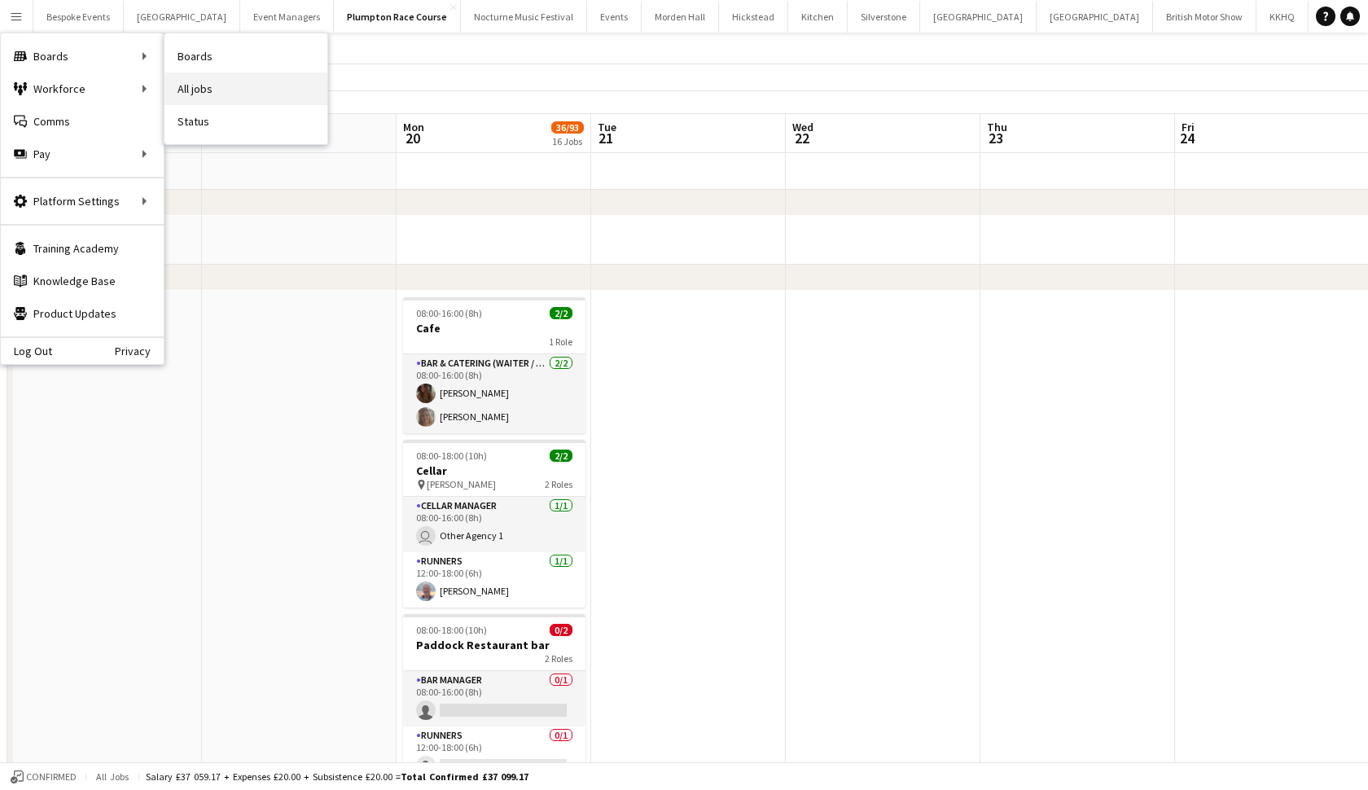
click at [182, 93] on link "All jobs" at bounding box center [246, 88] width 163 height 33
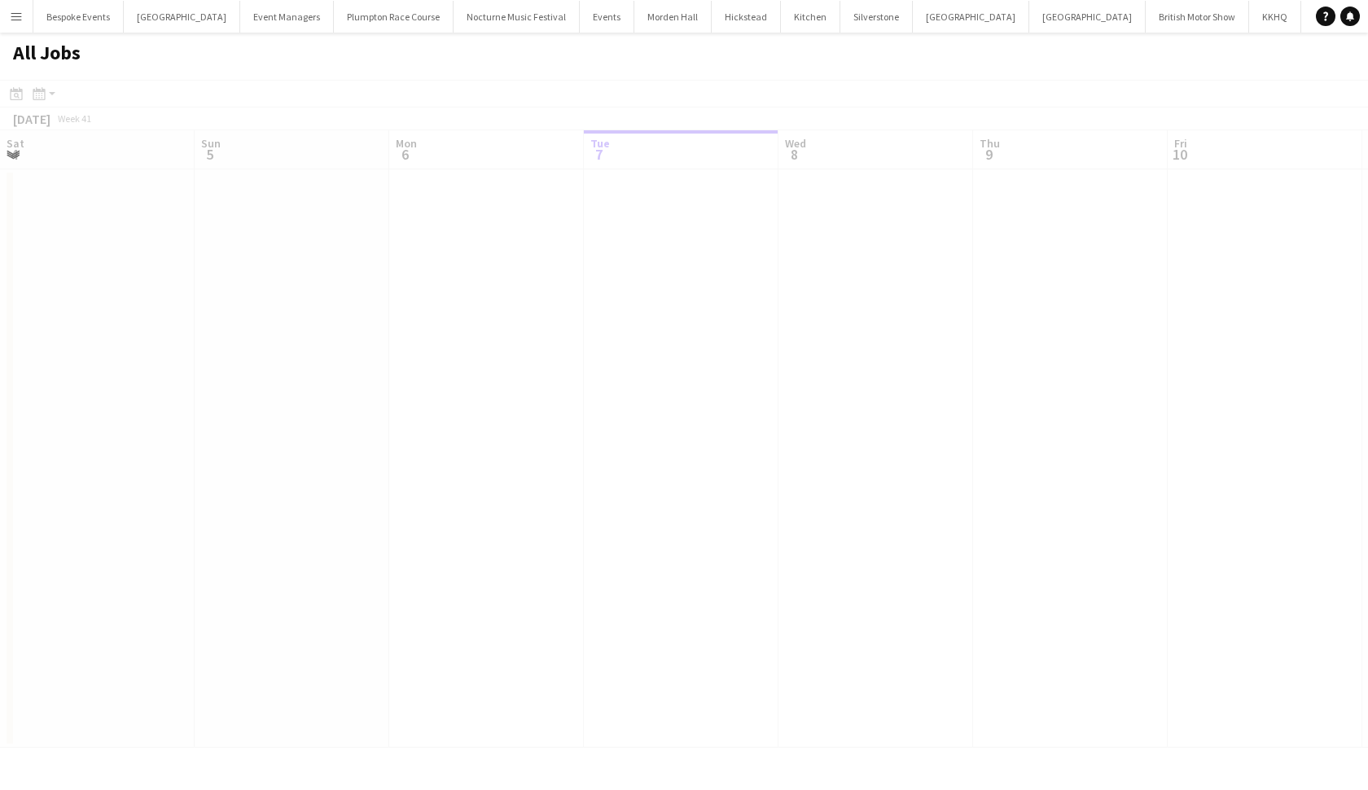
scroll to position [0, 389]
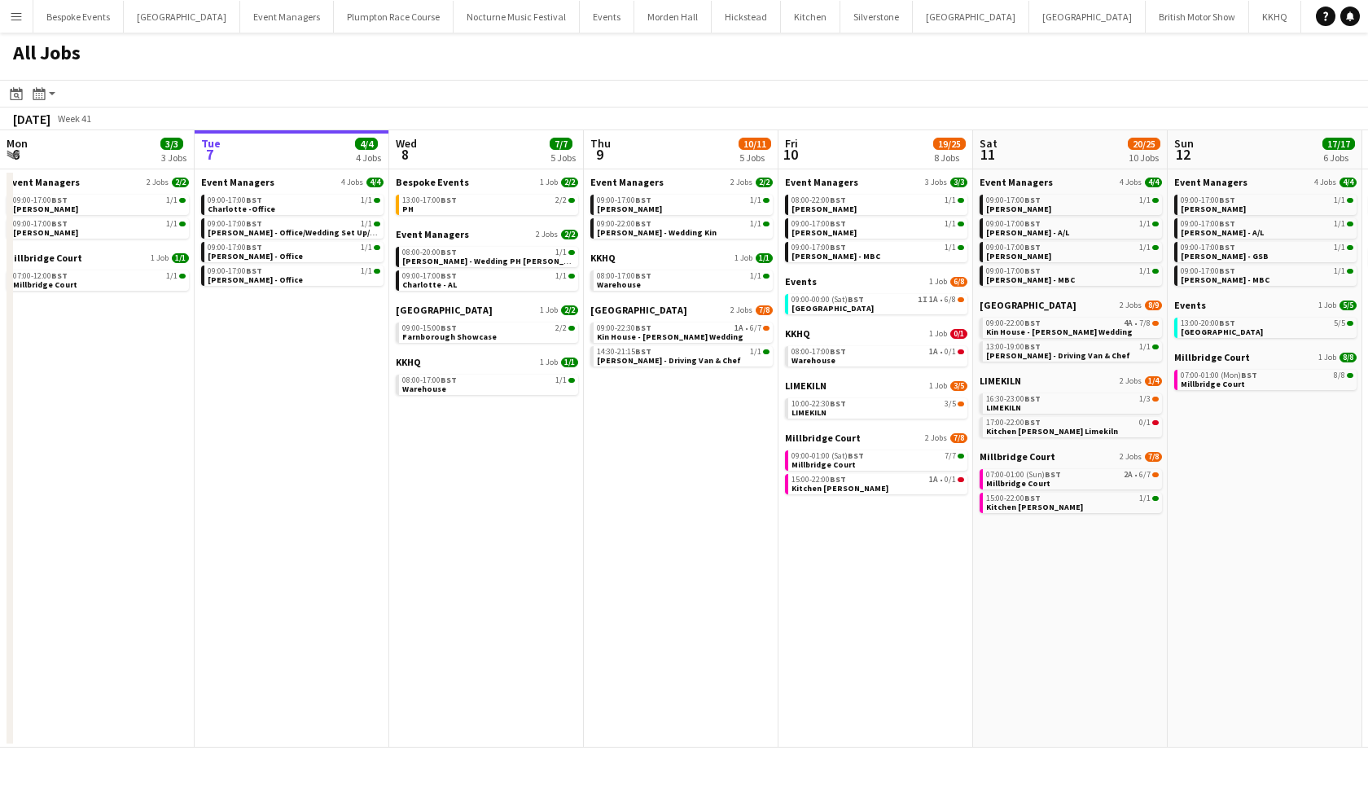
click at [22, 17] on app-icon "Menu" at bounding box center [16, 16] width 13 height 13
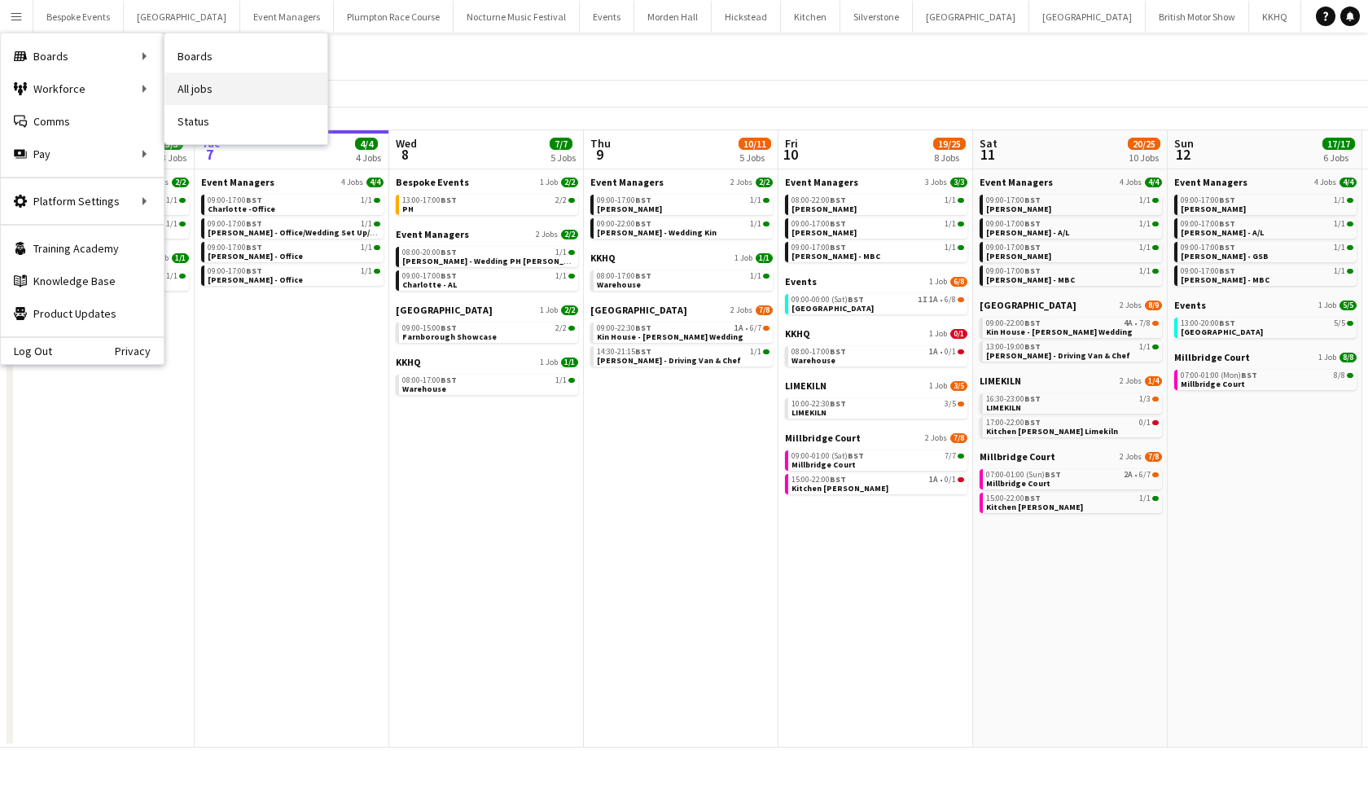
click at [222, 86] on link "All jobs" at bounding box center [246, 88] width 163 height 33
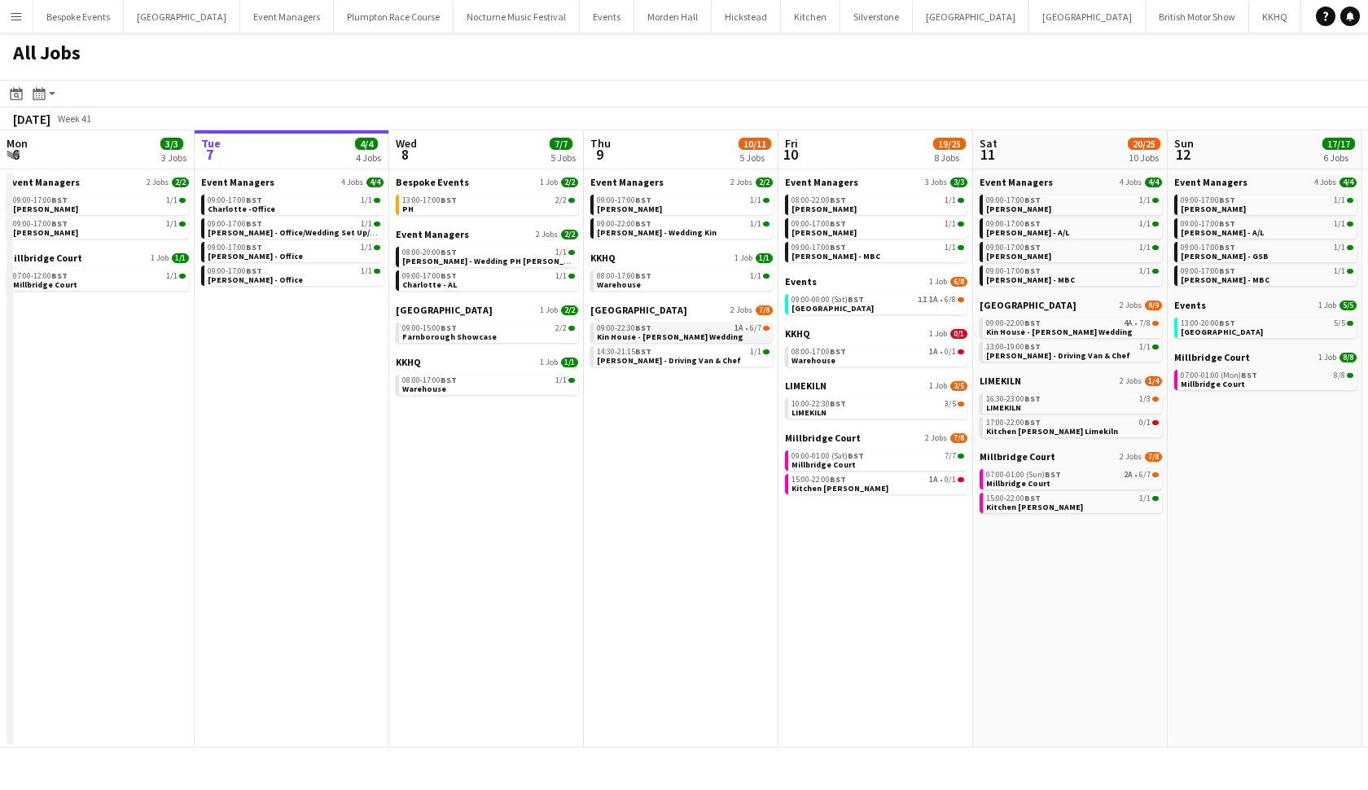
click at [717, 338] on link "09:00-22:30 BST 1A • 6/7 [GEOGRAPHIC_DATA] - [PERSON_NAME] Wedding" at bounding box center [683, 331] width 173 height 19
click at [902, 297] on div "09:00-00:00 (Sat) BST 1I 1A • 6/8" at bounding box center [878, 300] width 173 height 8
click at [914, 402] on div "10:00-22:30 BST 3/5" at bounding box center [878, 404] width 173 height 8
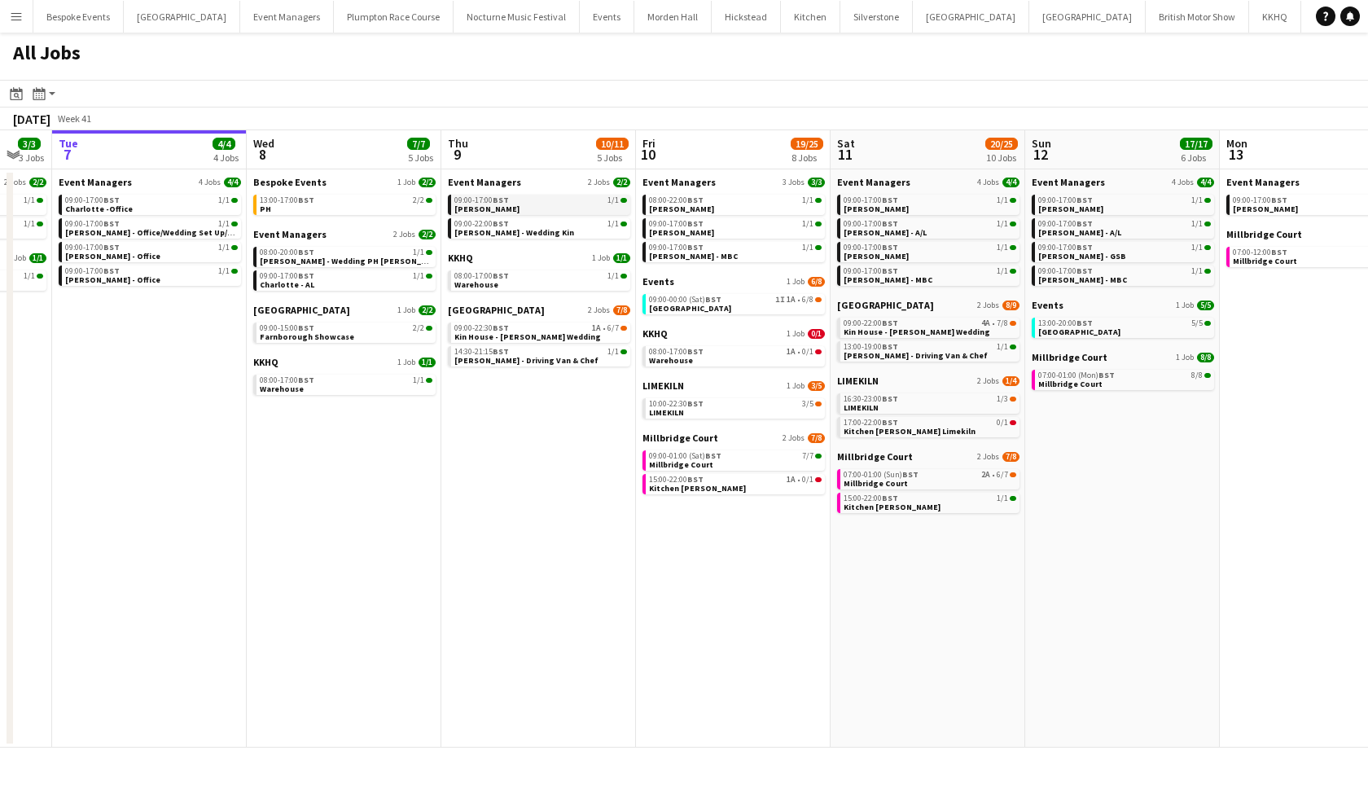
scroll to position [0, 533]
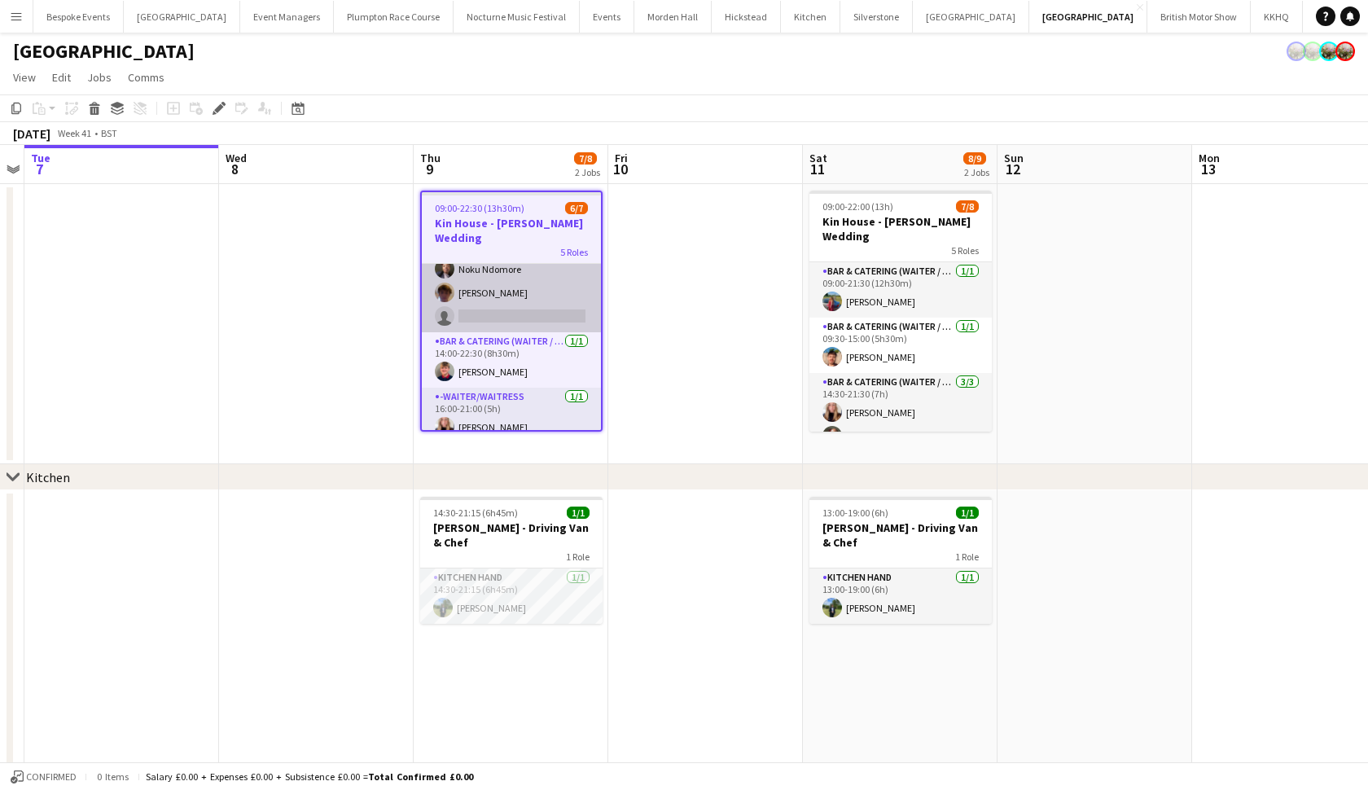
scroll to position [143, 0]
click at [528, 309] on app-card-role "Bar & Catering (Waiter / waitress) 1A 2/3 13:30-21:30 (8h) Noku Ndomore Scott H…" at bounding box center [511, 282] width 179 height 103
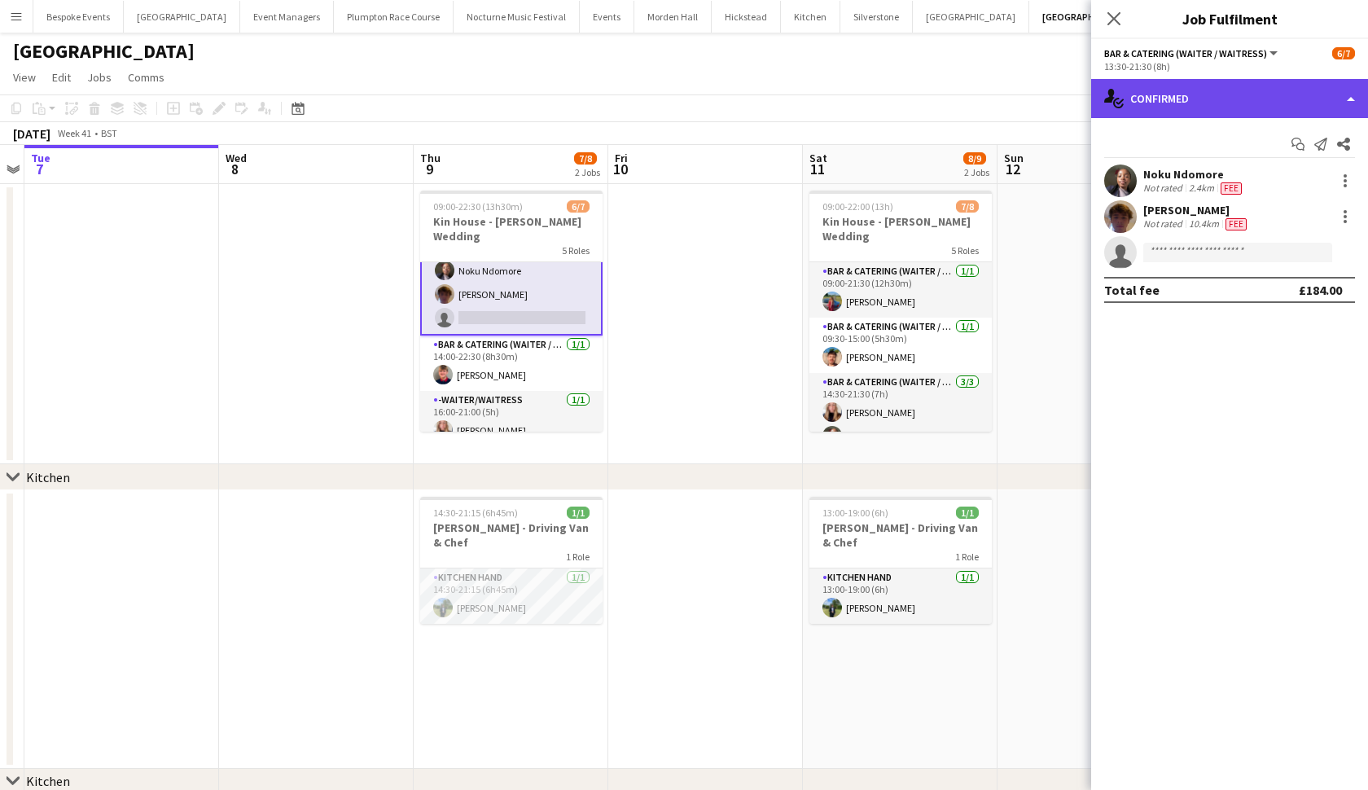
click at [1296, 107] on div "single-neutral-actions-check-2 Confirmed" at bounding box center [1229, 98] width 277 height 39
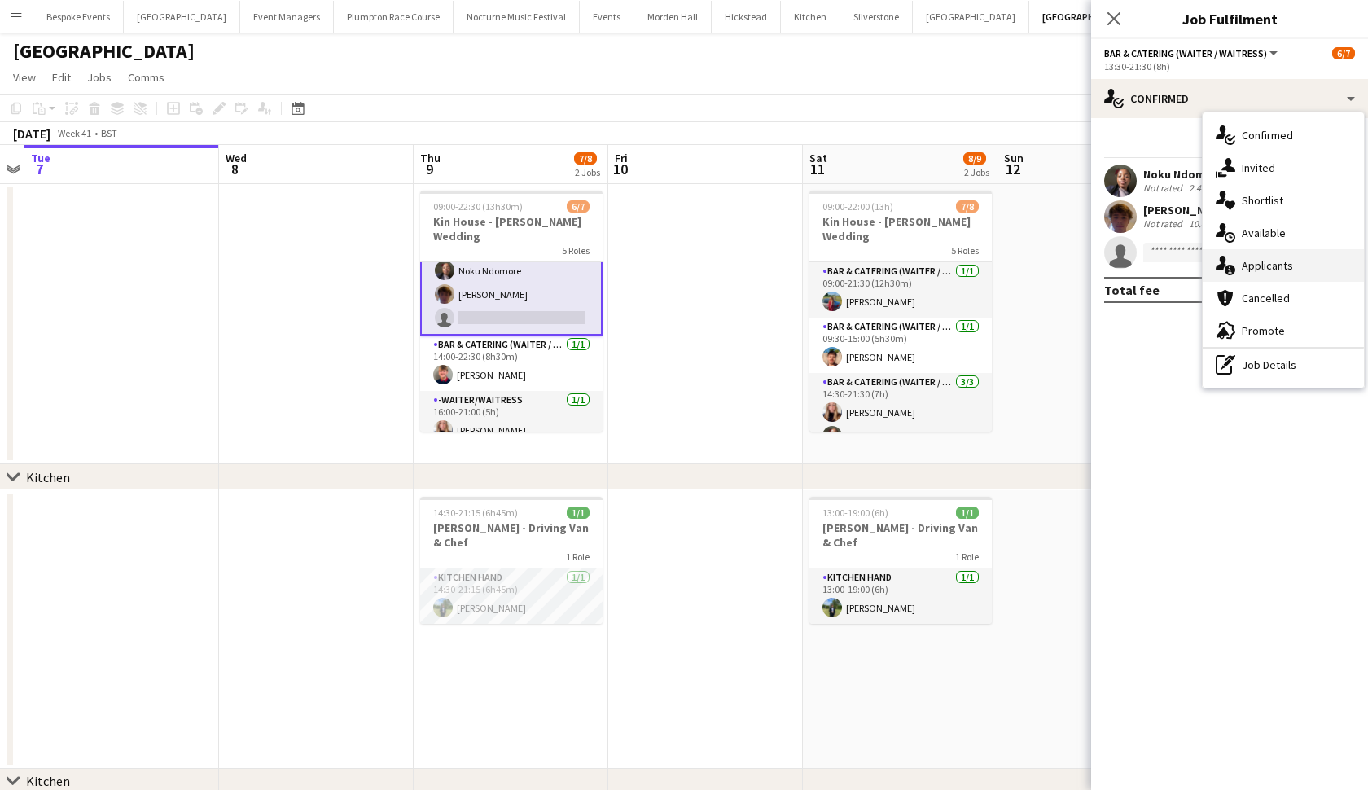
click at [1266, 261] on span "Applicants" at bounding box center [1267, 265] width 51 height 15
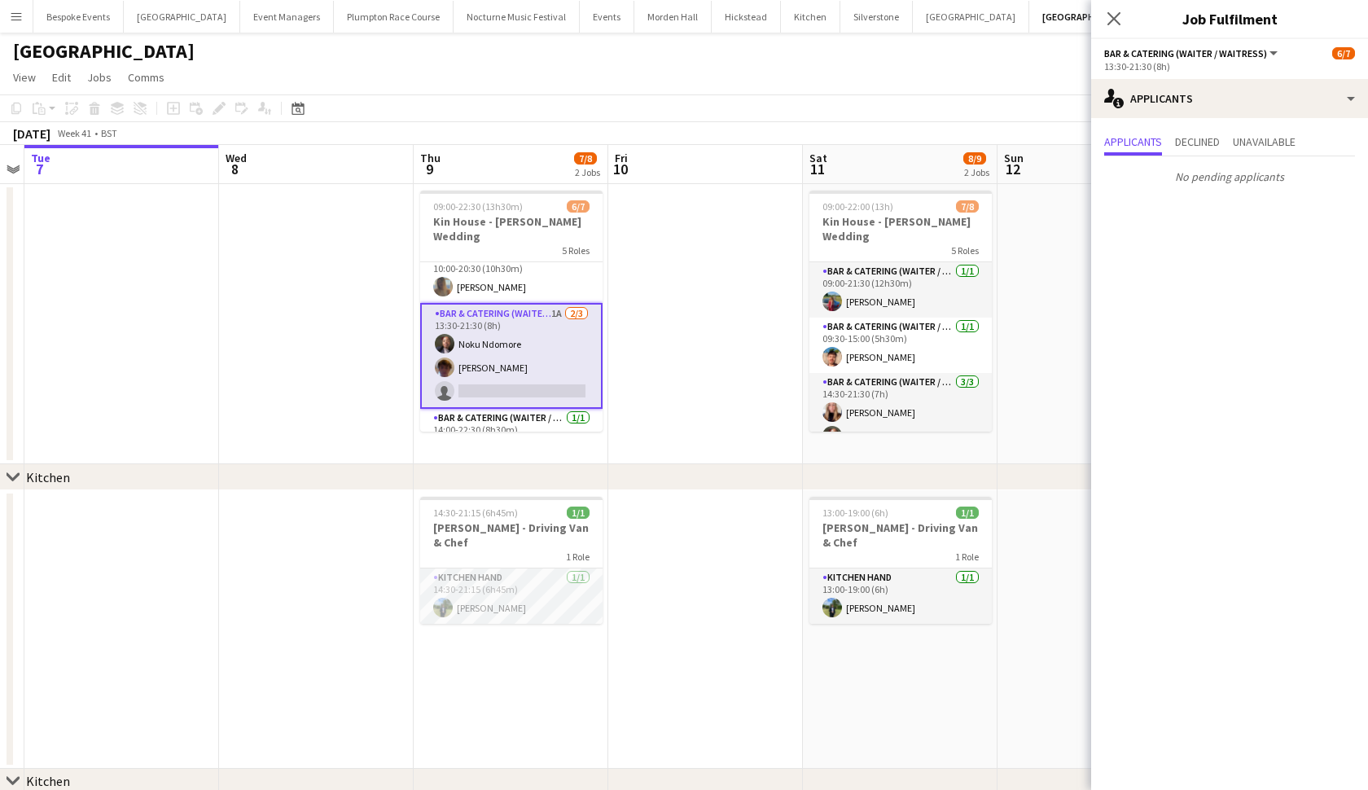
scroll to position [59, 0]
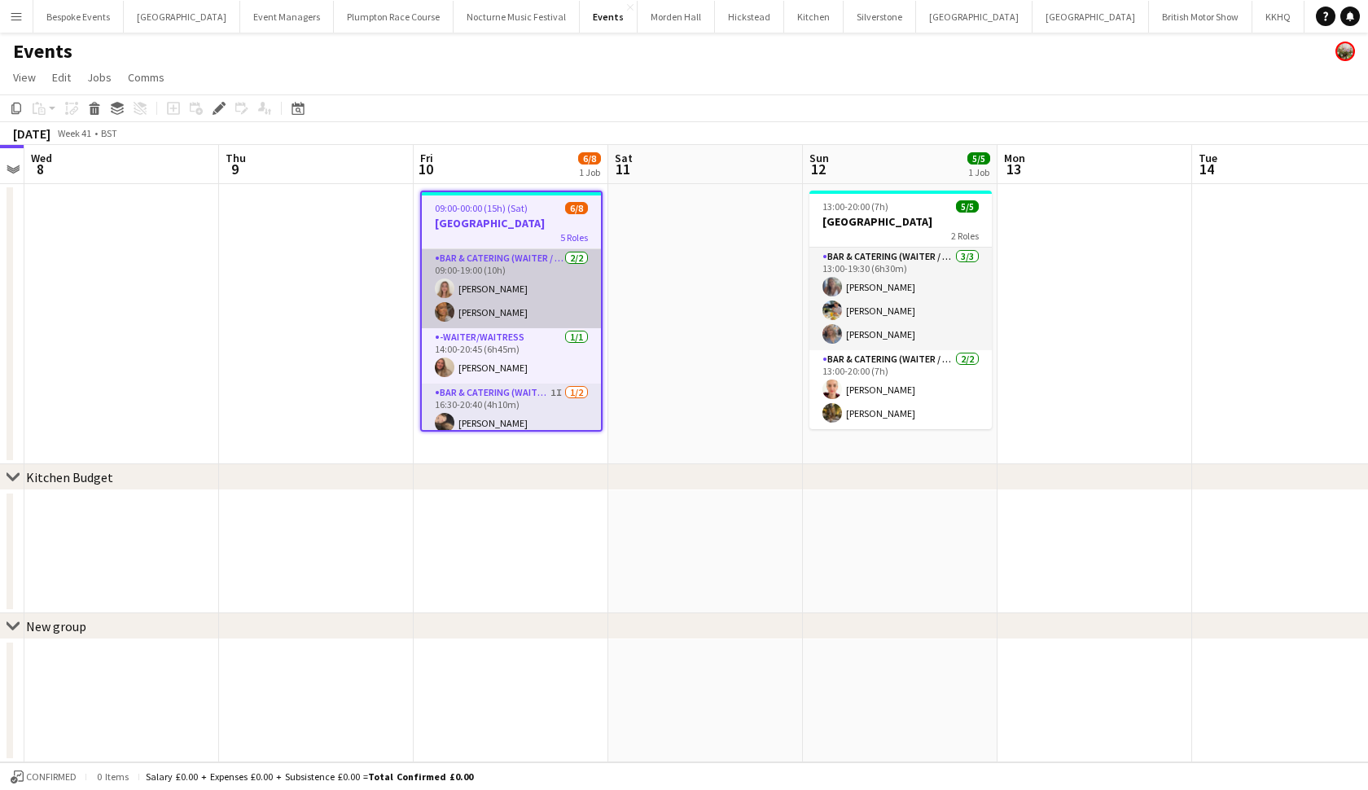
click at [515, 311] on app-card-role "Bar & Catering (Waiter / waitress) [DATE] 09:00-19:00 (10h) [PERSON_NAME] [PERS…" at bounding box center [511, 288] width 179 height 79
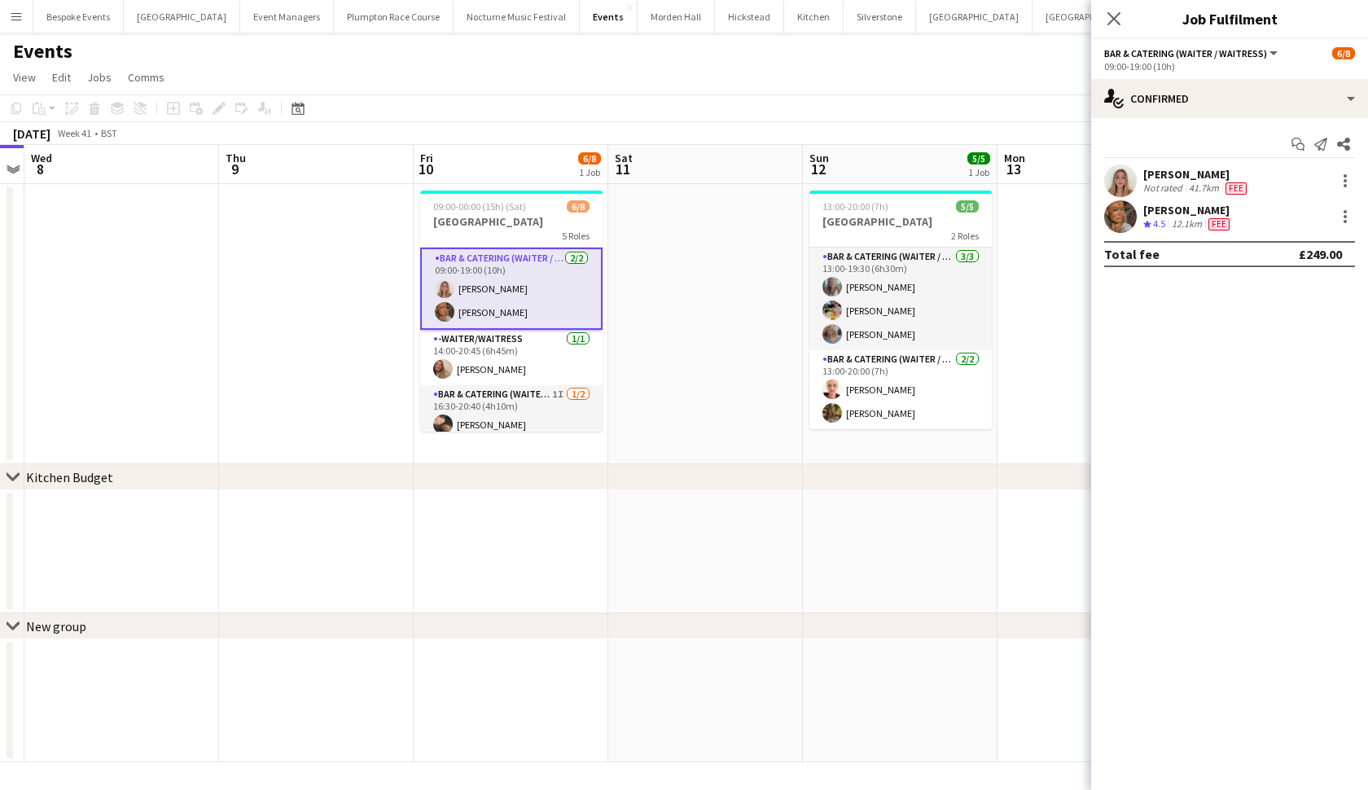
click at [1125, 174] on app-user-avatar at bounding box center [1120, 181] width 33 height 33
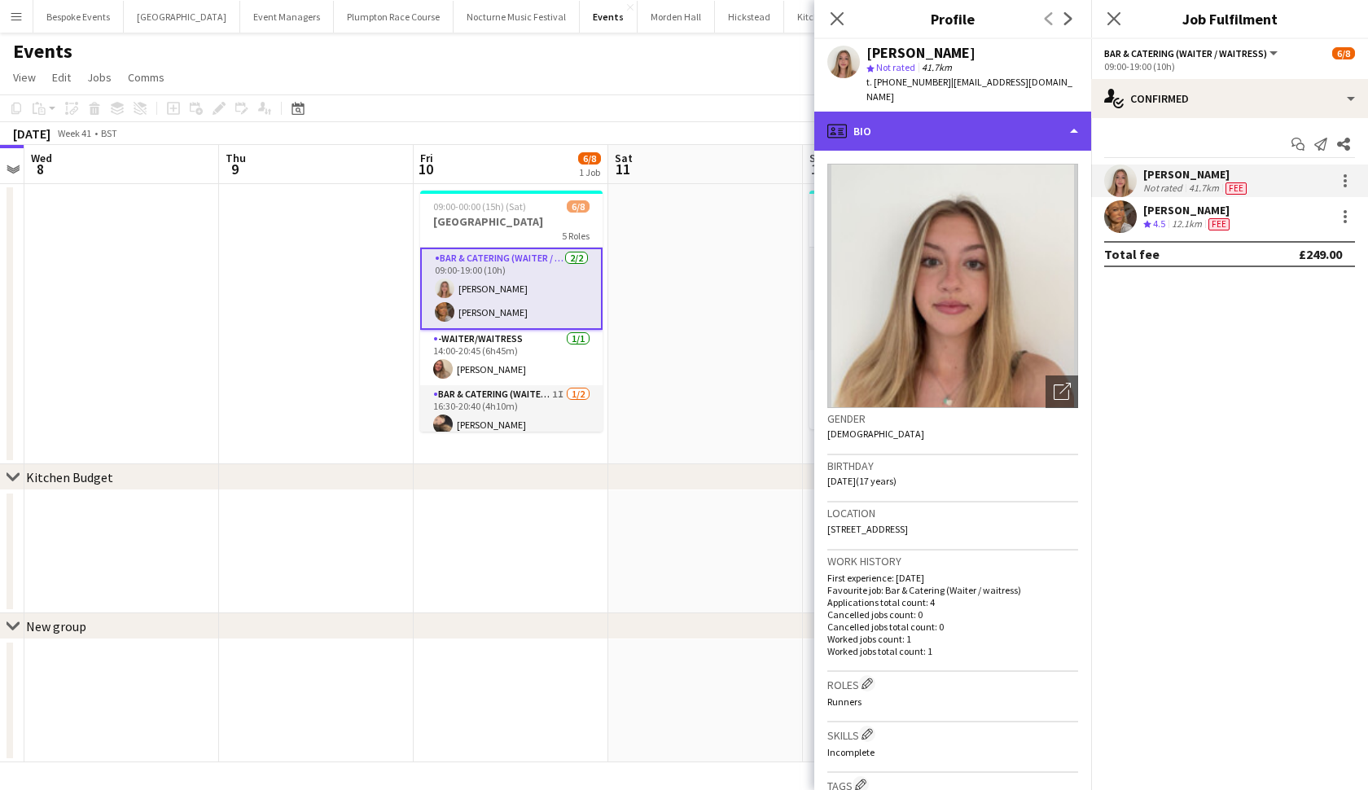
click at [934, 116] on div "profile Bio" at bounding box center [952, 131] width 277 height 39
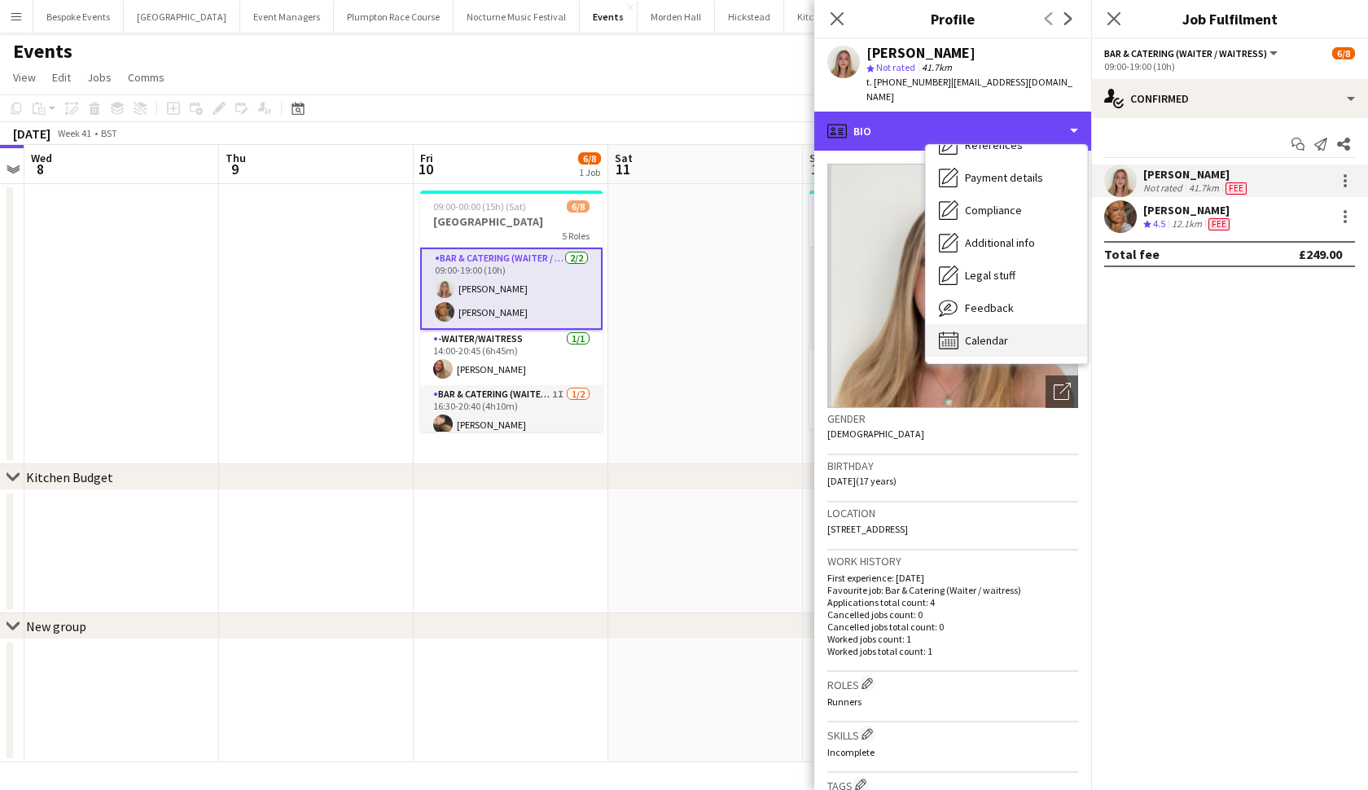
scroll to position [186, 0]
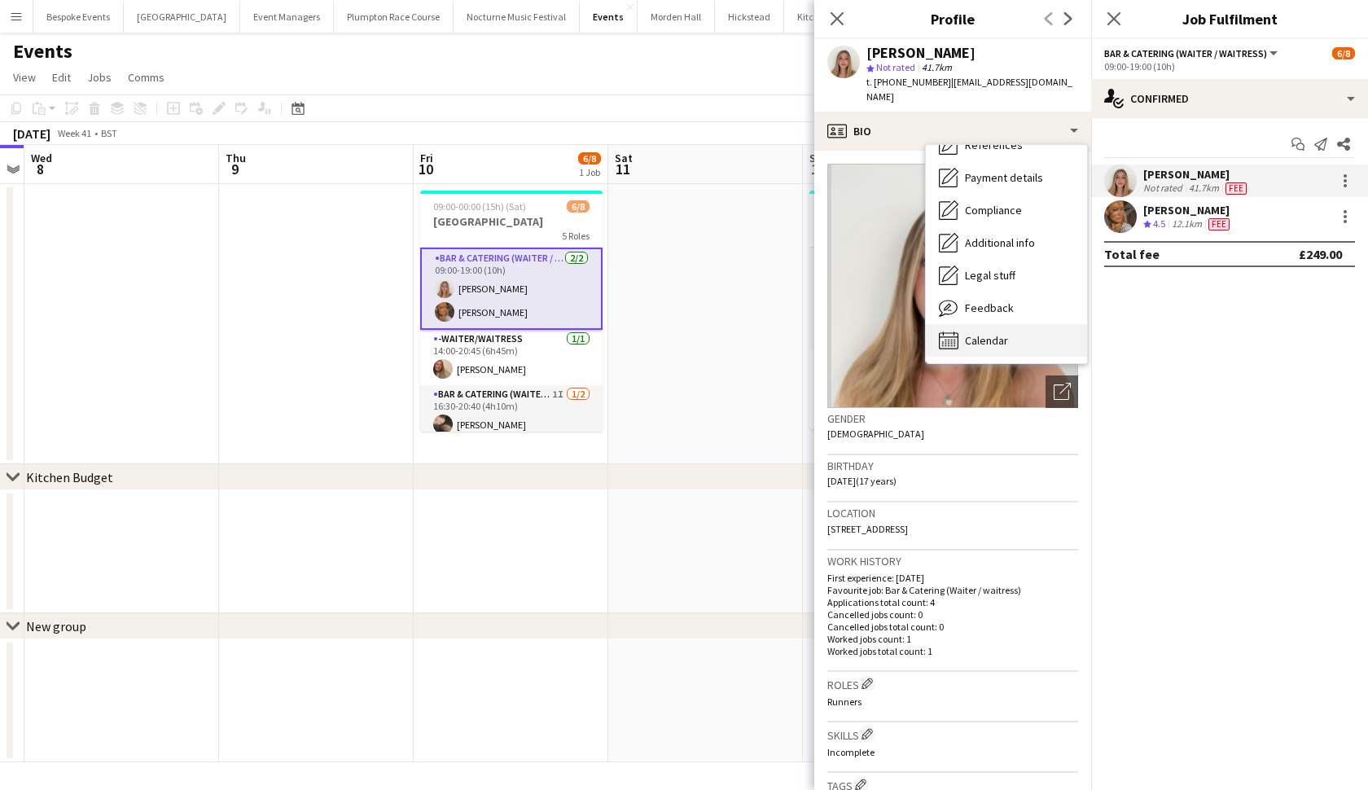
click at [960, 324] on div "Calendar Calendar" at bounding box center [1006, 340] width 161 height 33
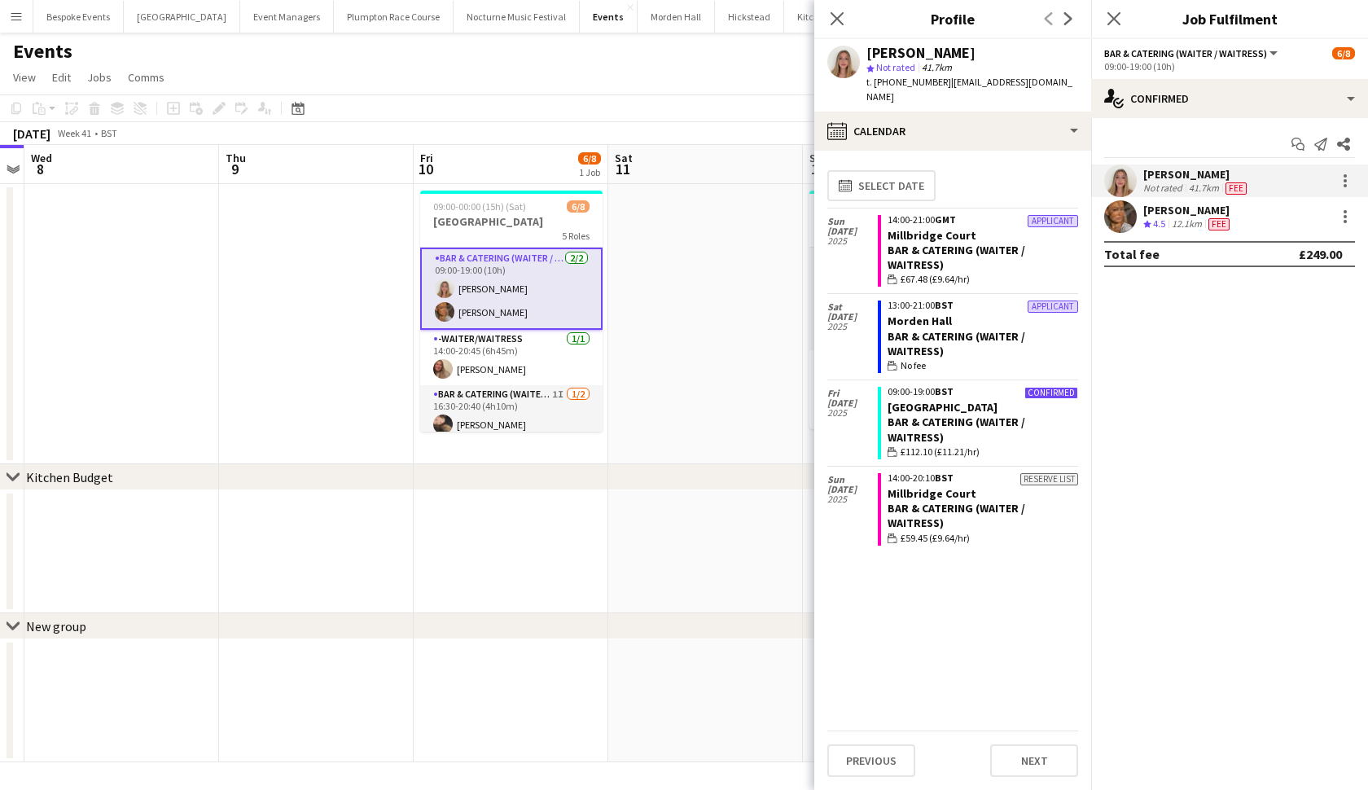
scroll to position [0, 0]
click at [557, 287] on app-card-role "Bar & Catering (Waiter / waitress) [DATE] 09:00-19:00 (10h) [PERSON_NAME] [PERS…" at bounding box center [511, 289] width 182 height 82
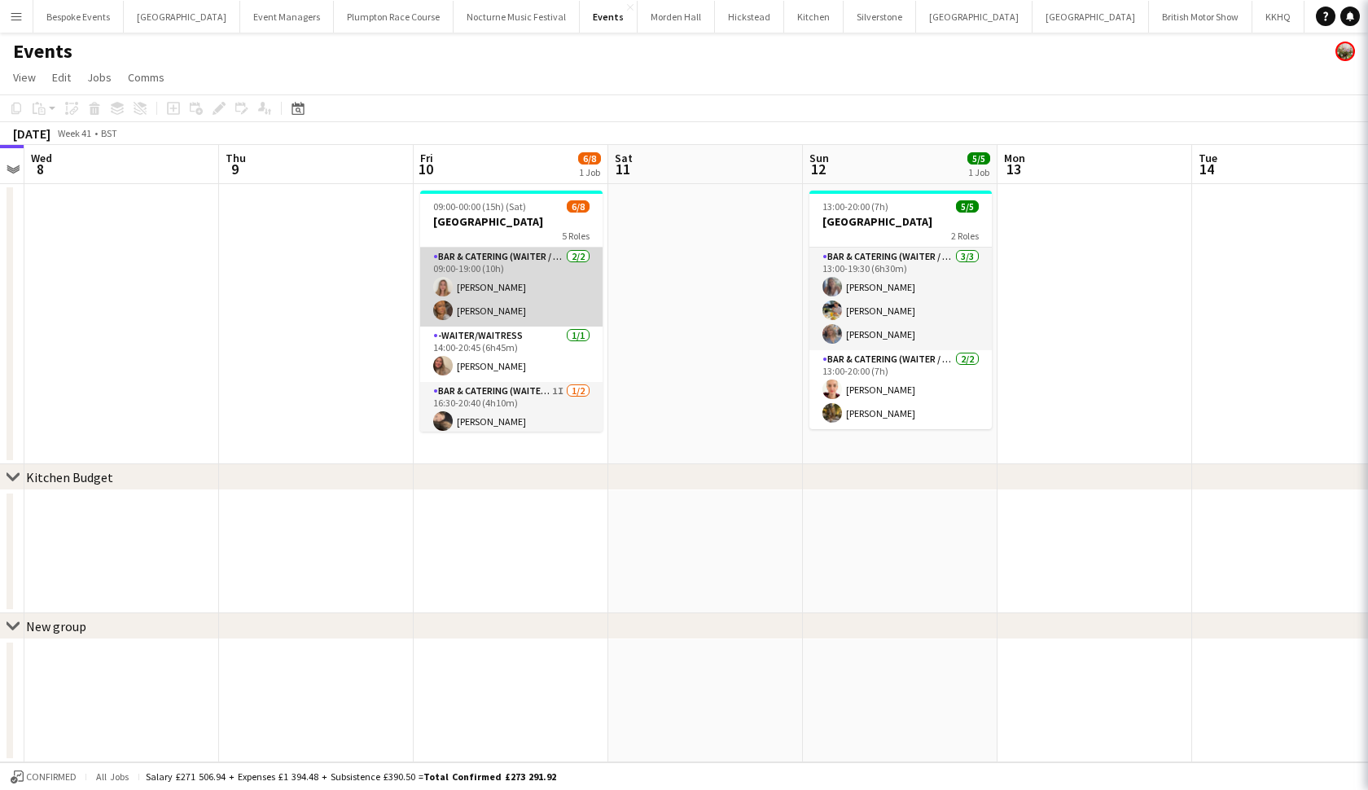
click at [557, 287] on app-card-role "Bar & Catering (Waiter / waitress) [DATE] 09:00-19:00 (10h) [PERSON_NAME] [PERS…" at bounding box center [511, 287] width 182 height 79
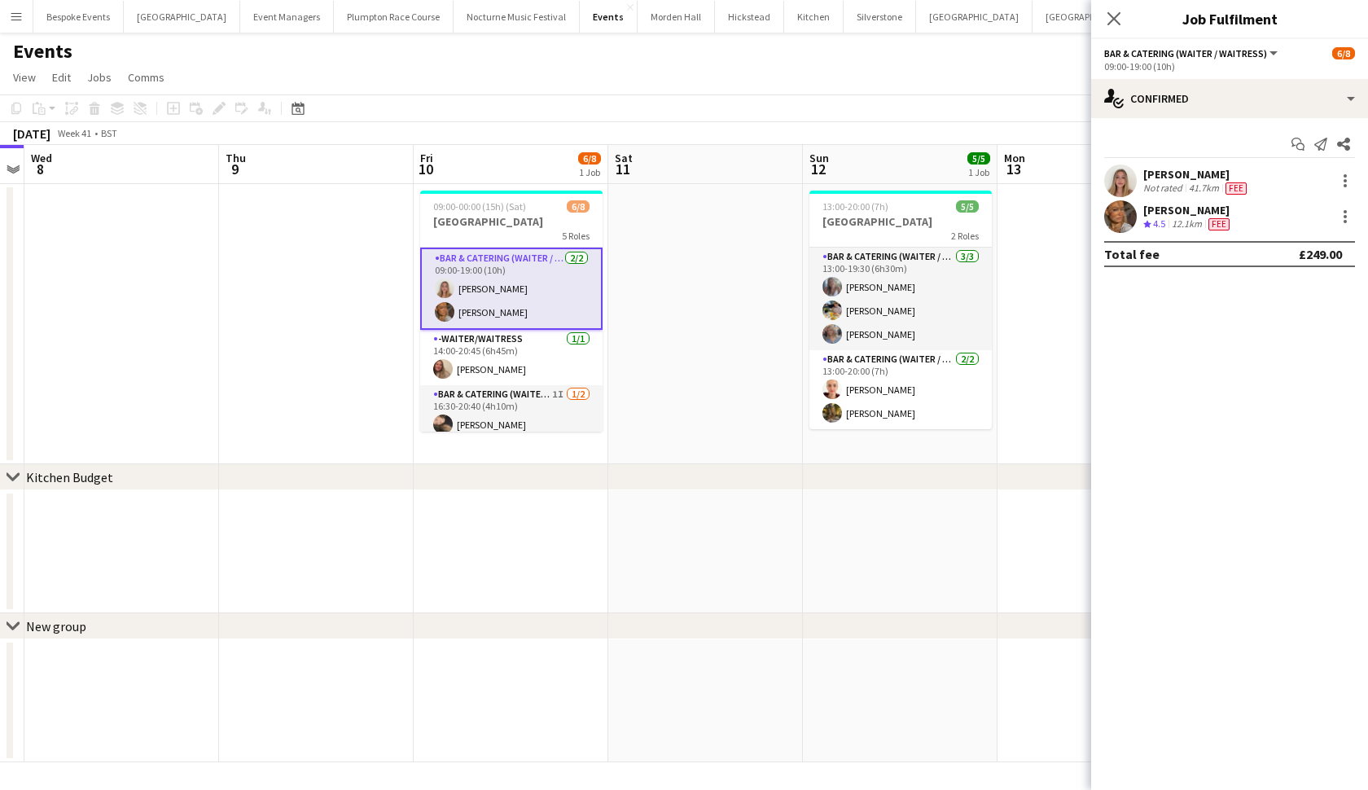
click at [1342, 169] on div "Rosie Bright Not rated 41.7km Fee" at bounding box center [1229, 181] width 277 height 33
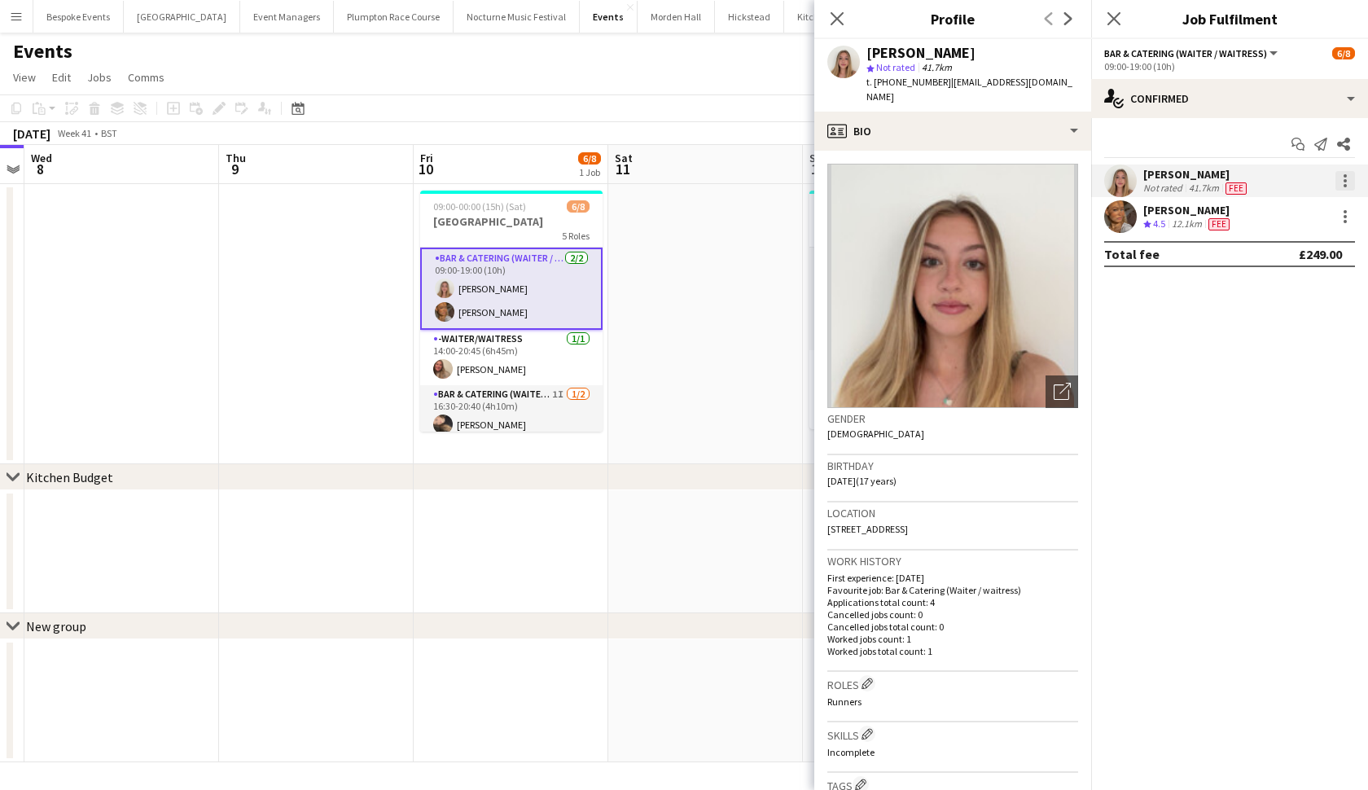
click at [1340, 185] on div at bounding box center [1346, 181] width 20 height 20
click at [1300, 251] on span "Switch crew" at bounding box center [1275, 250] width 69 height 14
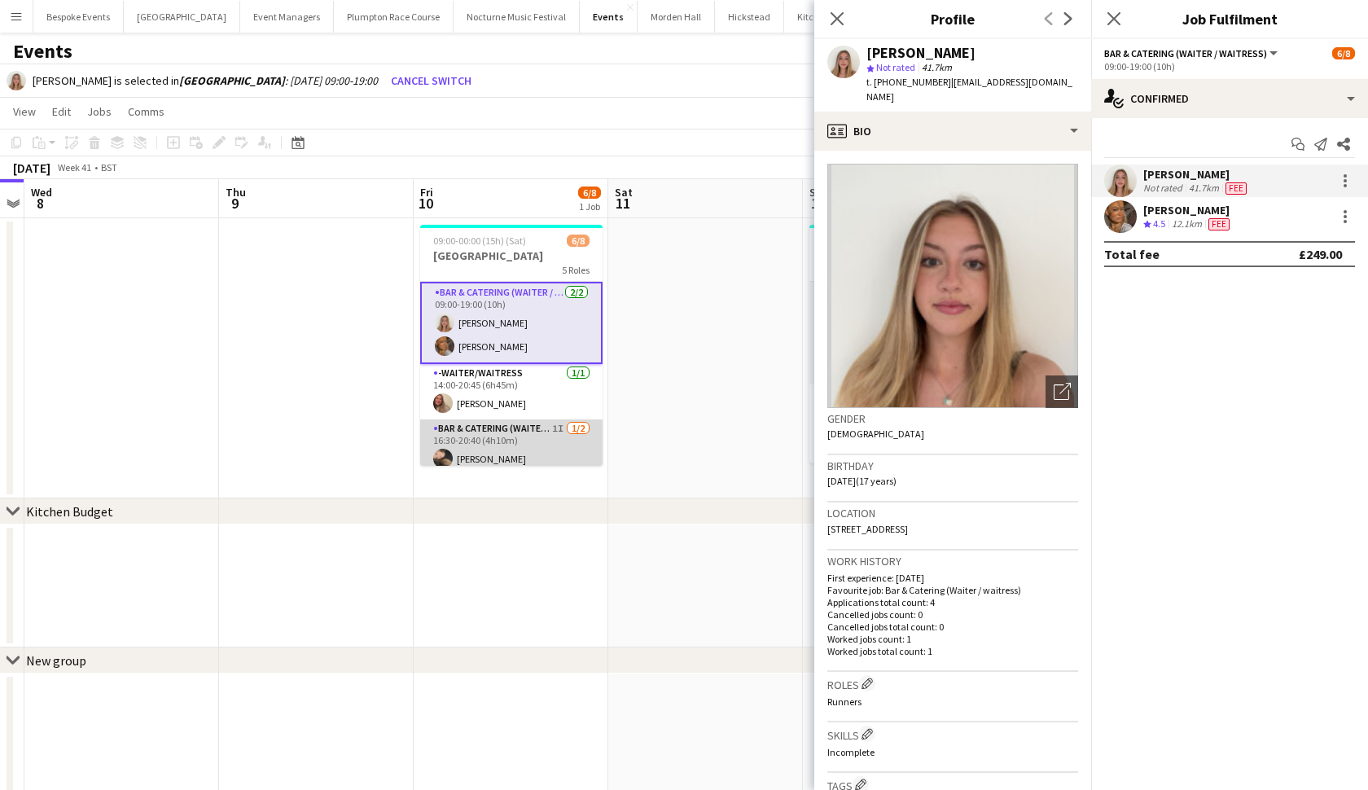
click at [490, 464] on app-card-role "Bar & Catering (Waiter / waitress) 1I 1/2 16:30-20:40 (4h10m) Lily Minton singl…" at bounding box center [511, 458] width 182 height 79
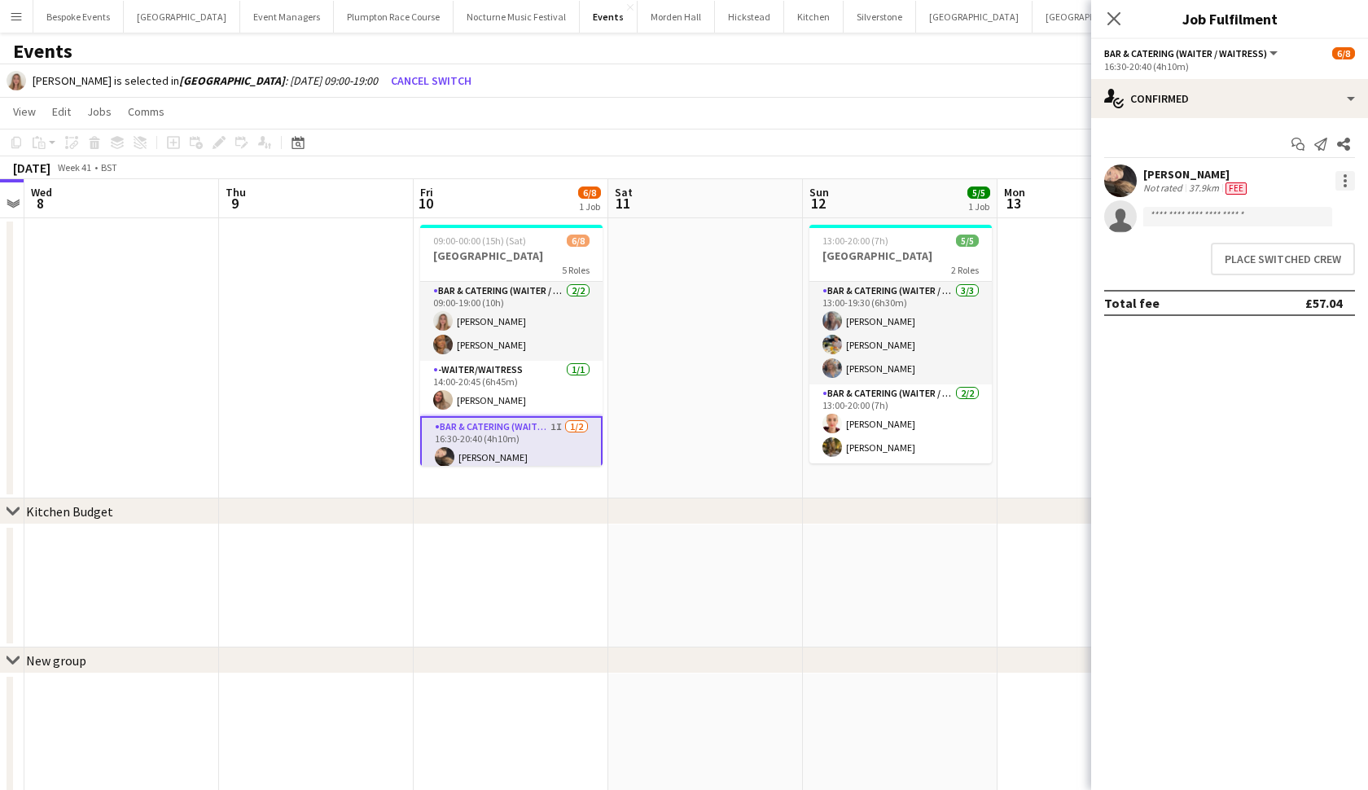
click at [1349, 183] on div at bounding box center [1346, 181] width 20 height 20
click at [1314, 248] on span "Switch with" at bounding box center [1291, 250] width 101 height 15
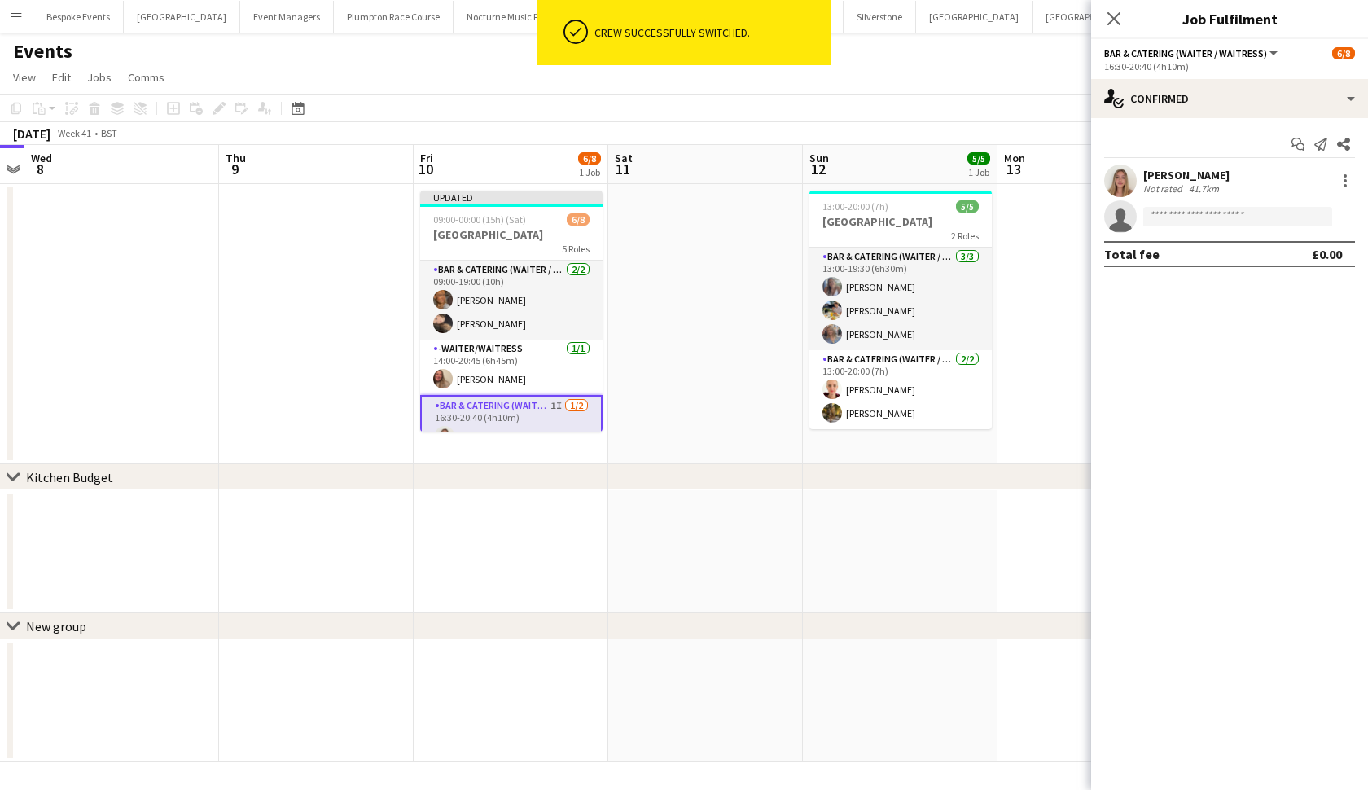
click at [699, 489] on div "chevron-right Kitchen Budget" at bounding box center [684, 477] width 1368 height 26
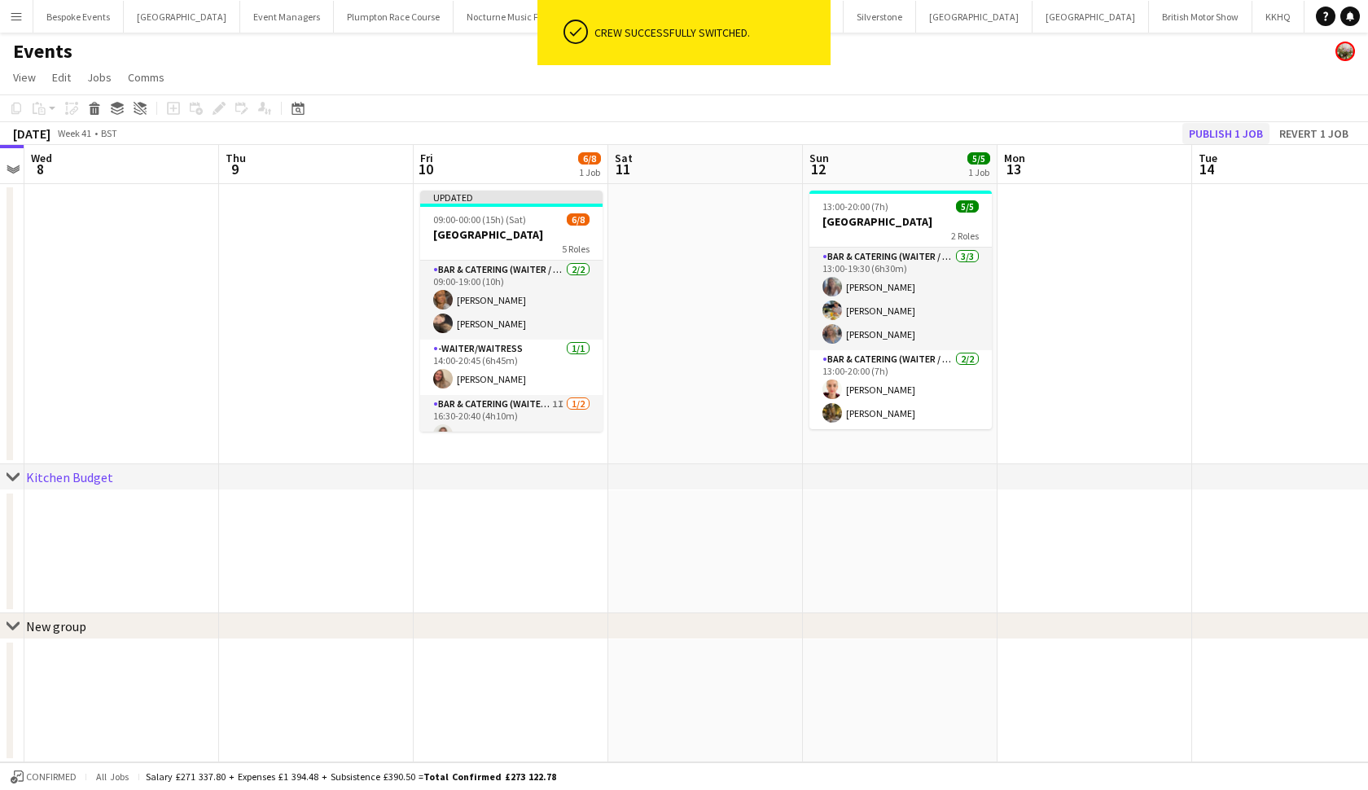
click at [1244, 129] on button "Publish 1 job" at bounding box center [1225, 133] width 87 height 21
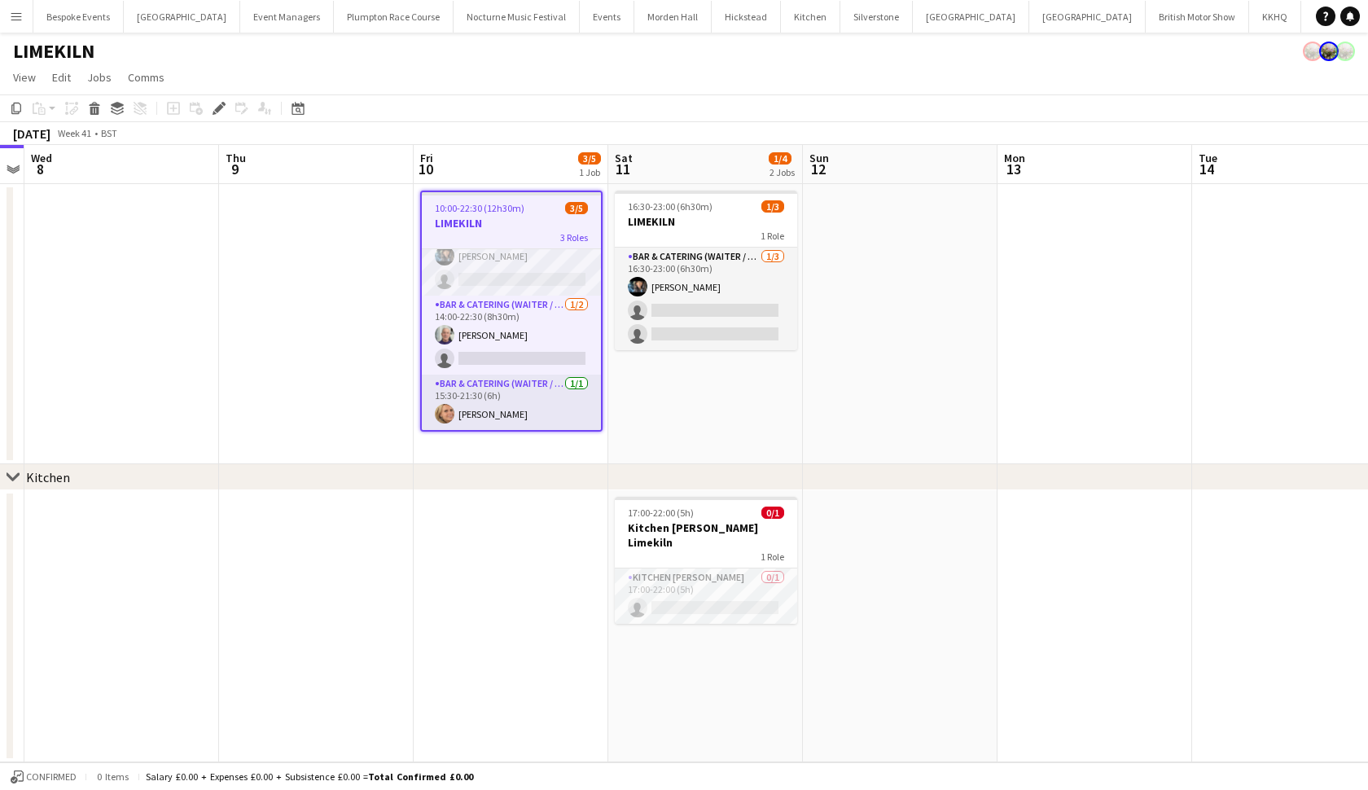
scroll to position [33, 0]
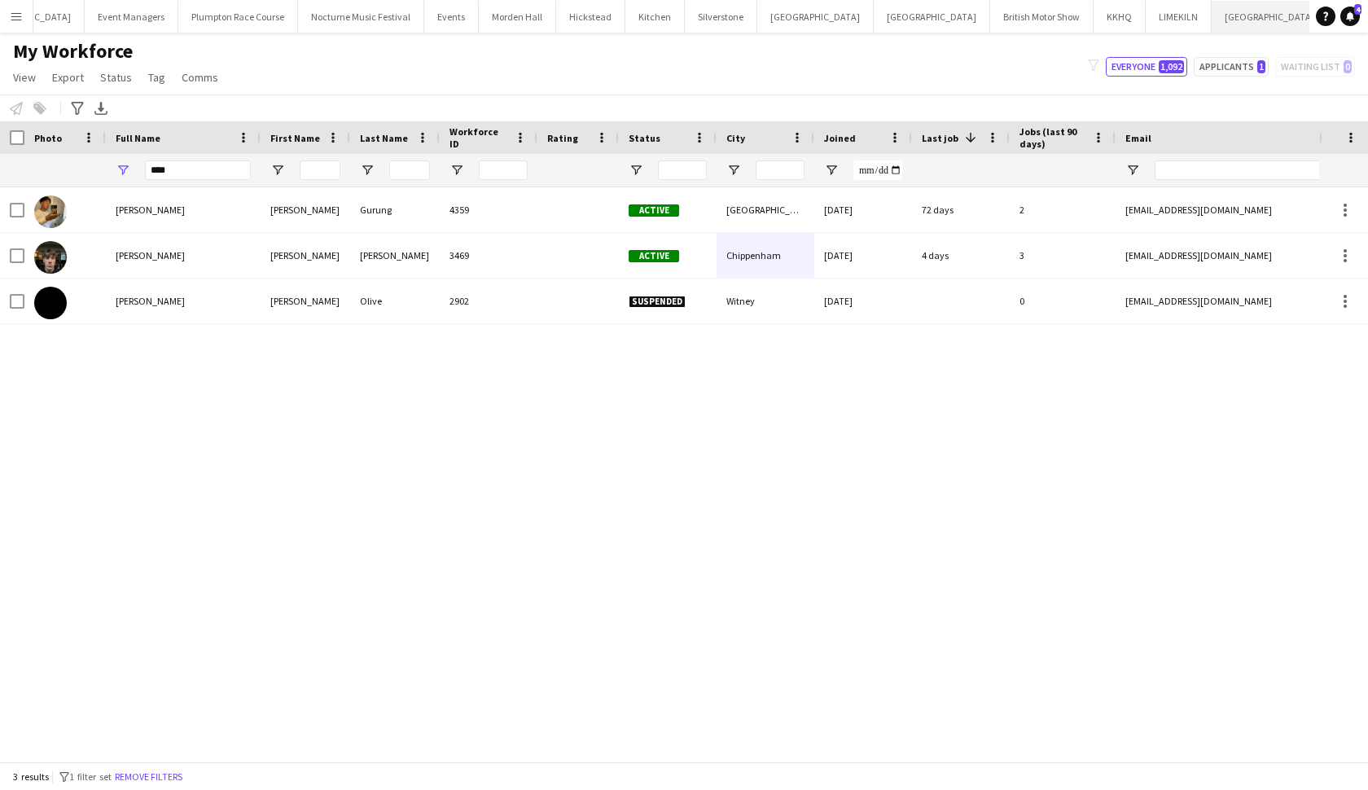
scroll to position [0, 155]
click at [1329, 29] on button "[GEOGRAPHIC_DATA]" at bounding box center [1375, 17] width 92 height 32
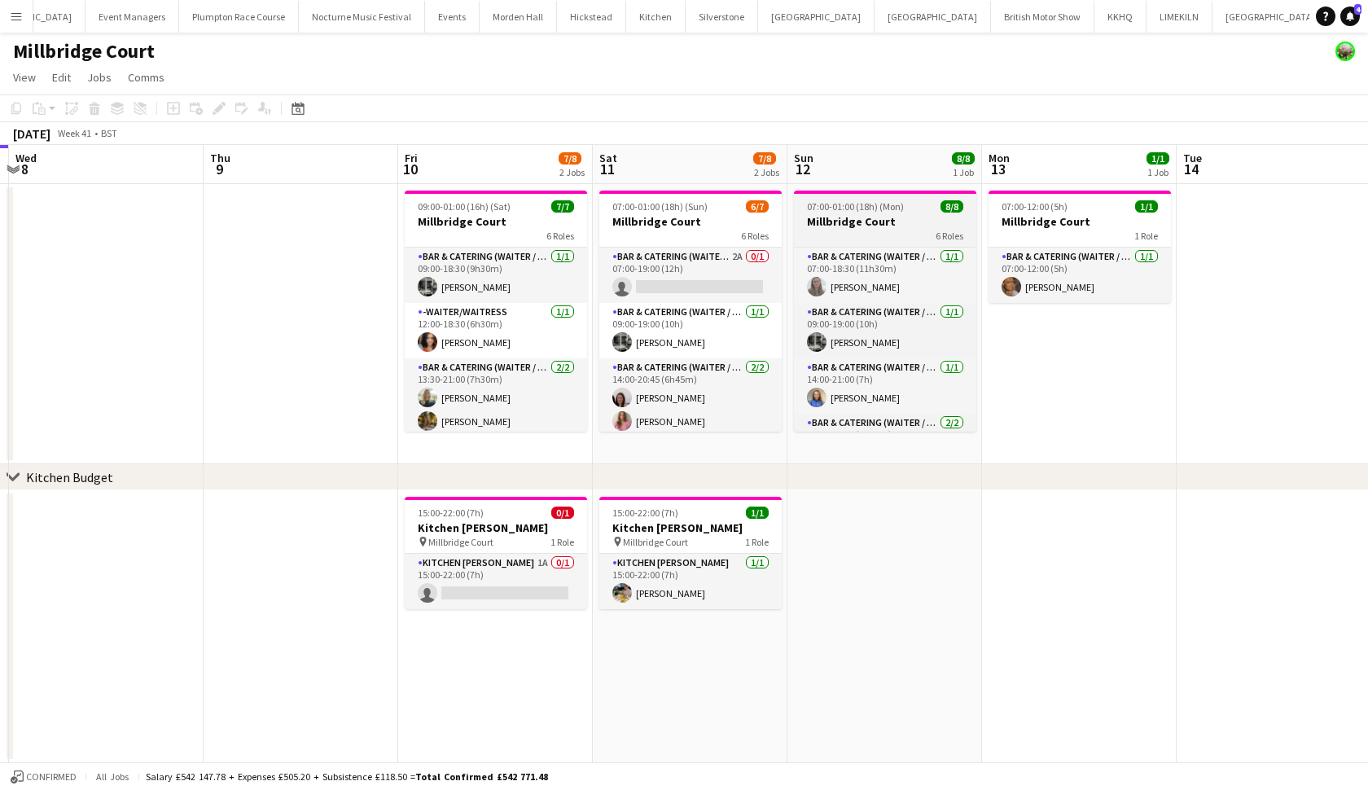
scroll to position [0, 772]
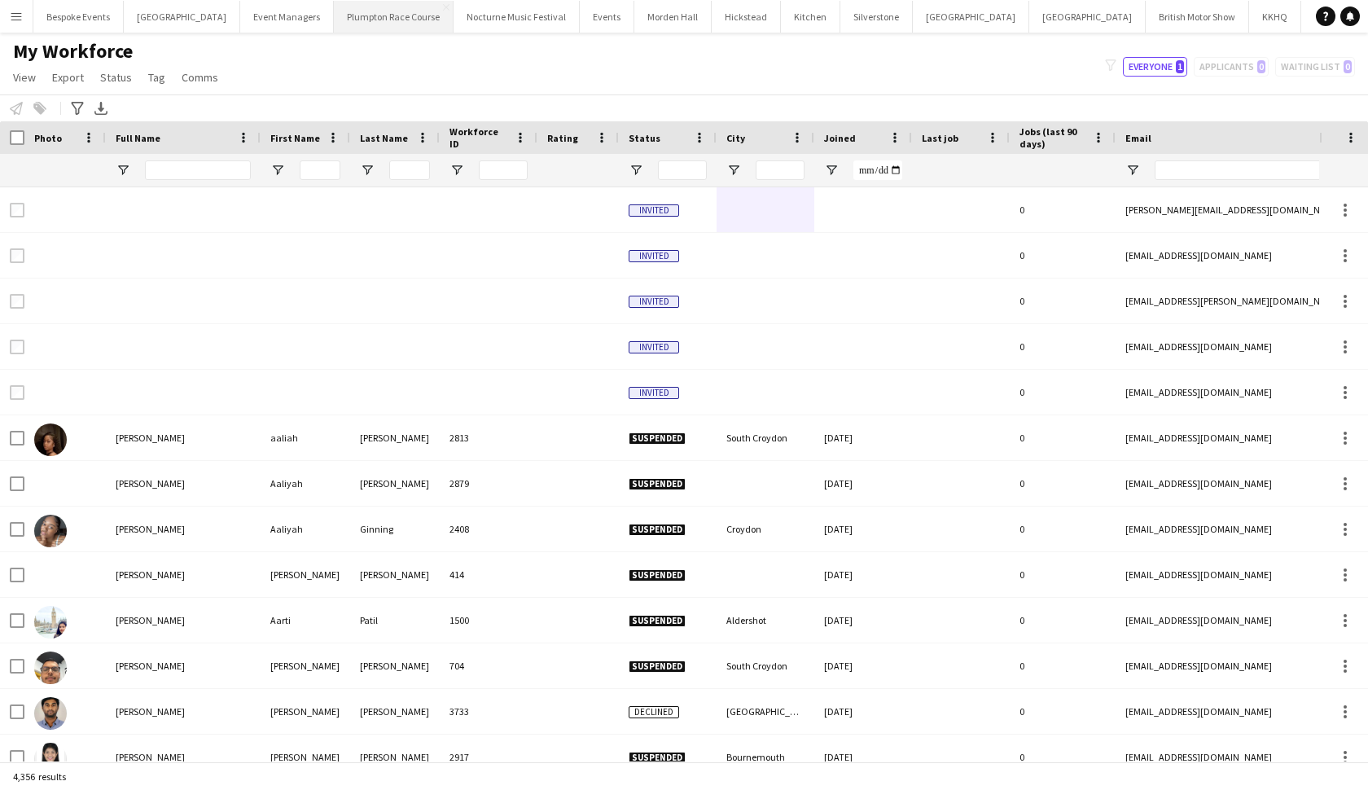
scroll to position [0, 155]
click at [1329, 21] on button "Millbridge Court Close" at bounding box center [1375, 17] width 92 height 32
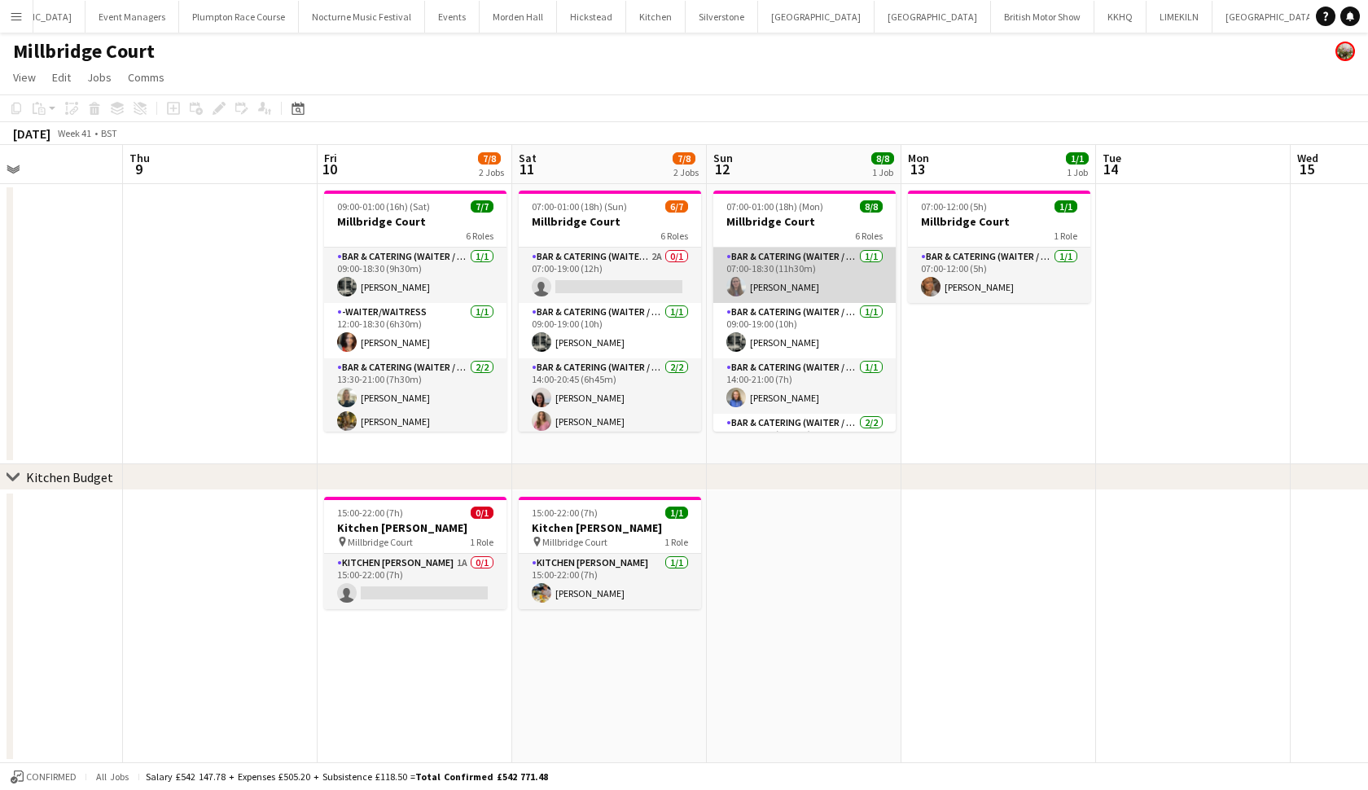
scroll to position [0, 460]
click at [792, 284] on app-card-role "Bar & Catering (Waiter / waitress) 1/1 07:00-18:30 (11h30m) Jess Cullen" at bounding box center [805, 275] width 182 height 55
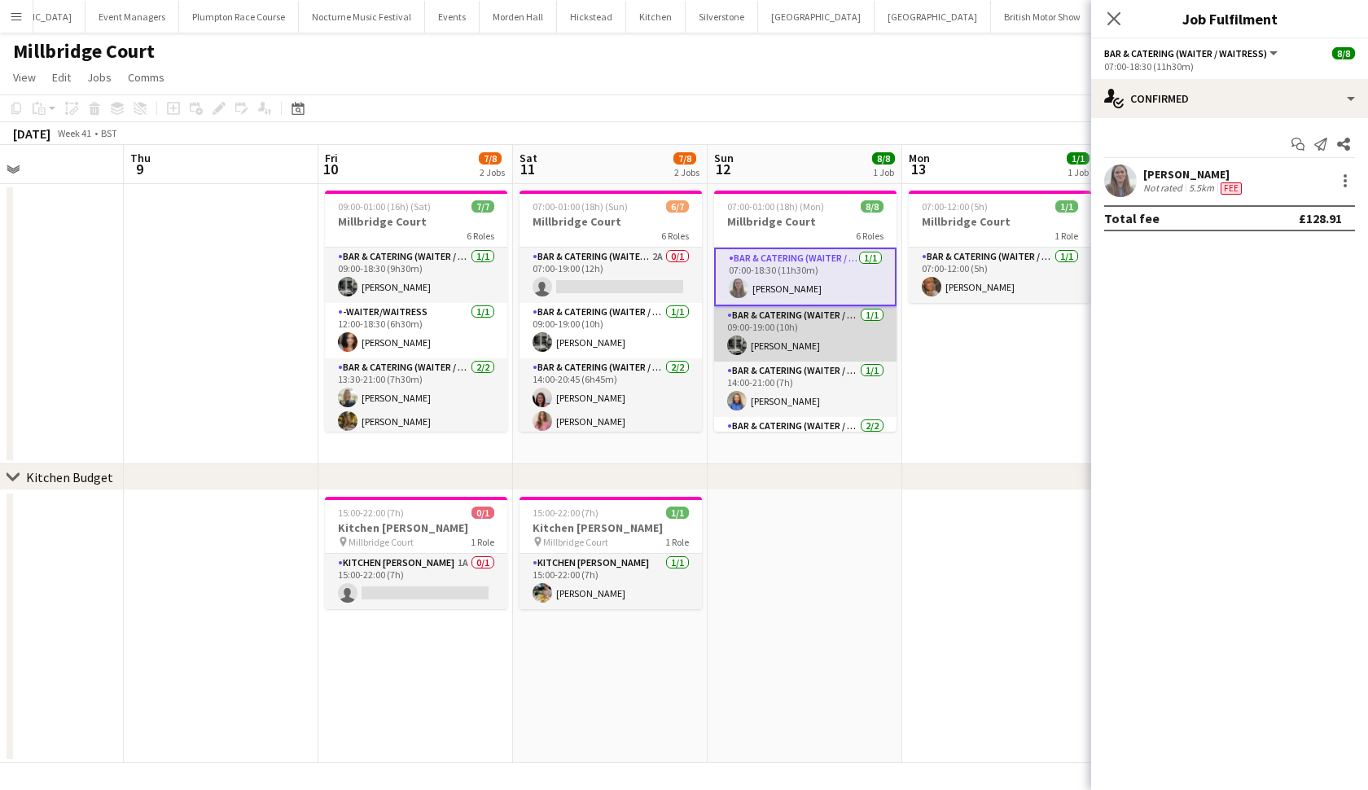
click at [797, 349] on app-card-role "Bar & Catering (Waiter / waitress) 1/1 09:00-19:00 (10h) Molly Middlehurst" at bounding box center [805, 333] width 182 height 55
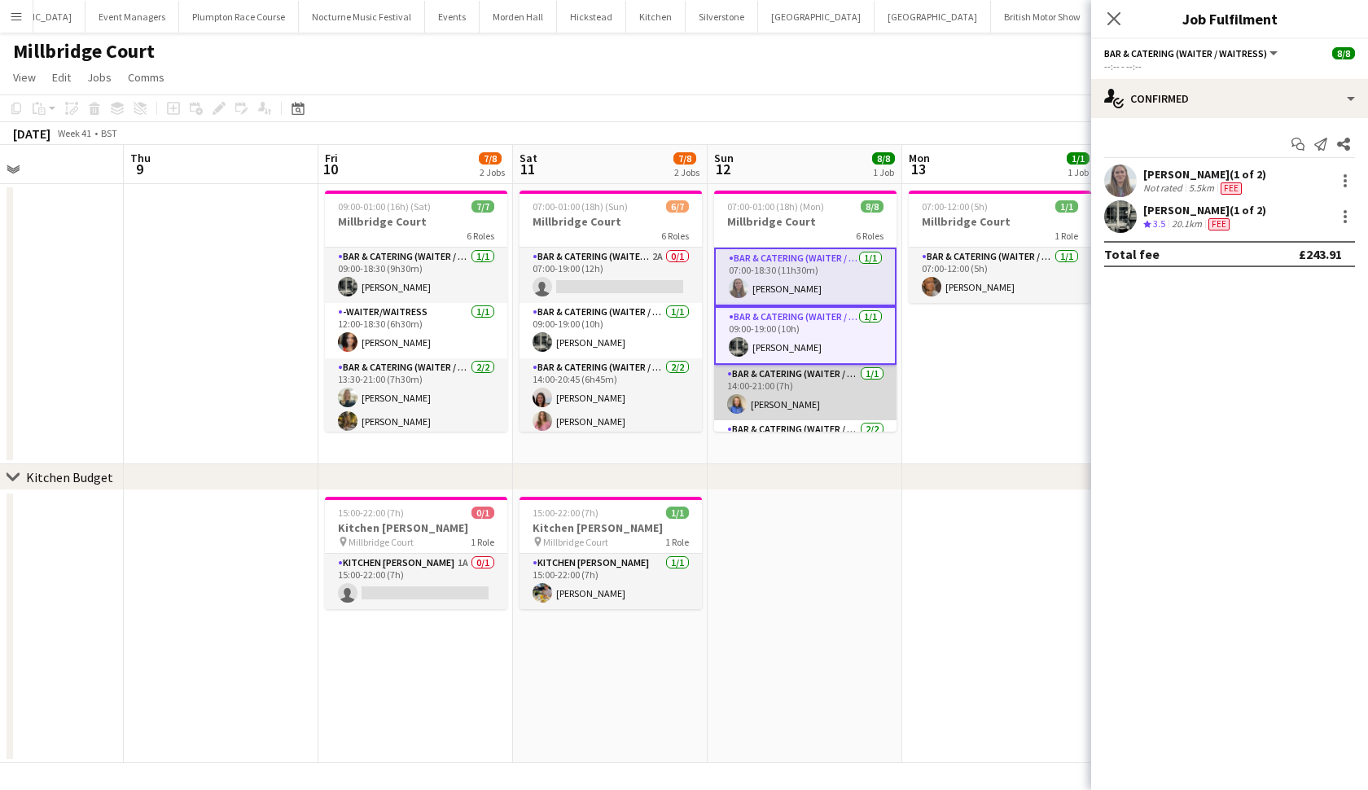
click at [798, 391] on app-card-role "Bar & Catering (Waiter / waitress) 1/1 14:00-21:00 (7h) Helena Lorenzen" at bounding box center [805, 392] width 182 height 55
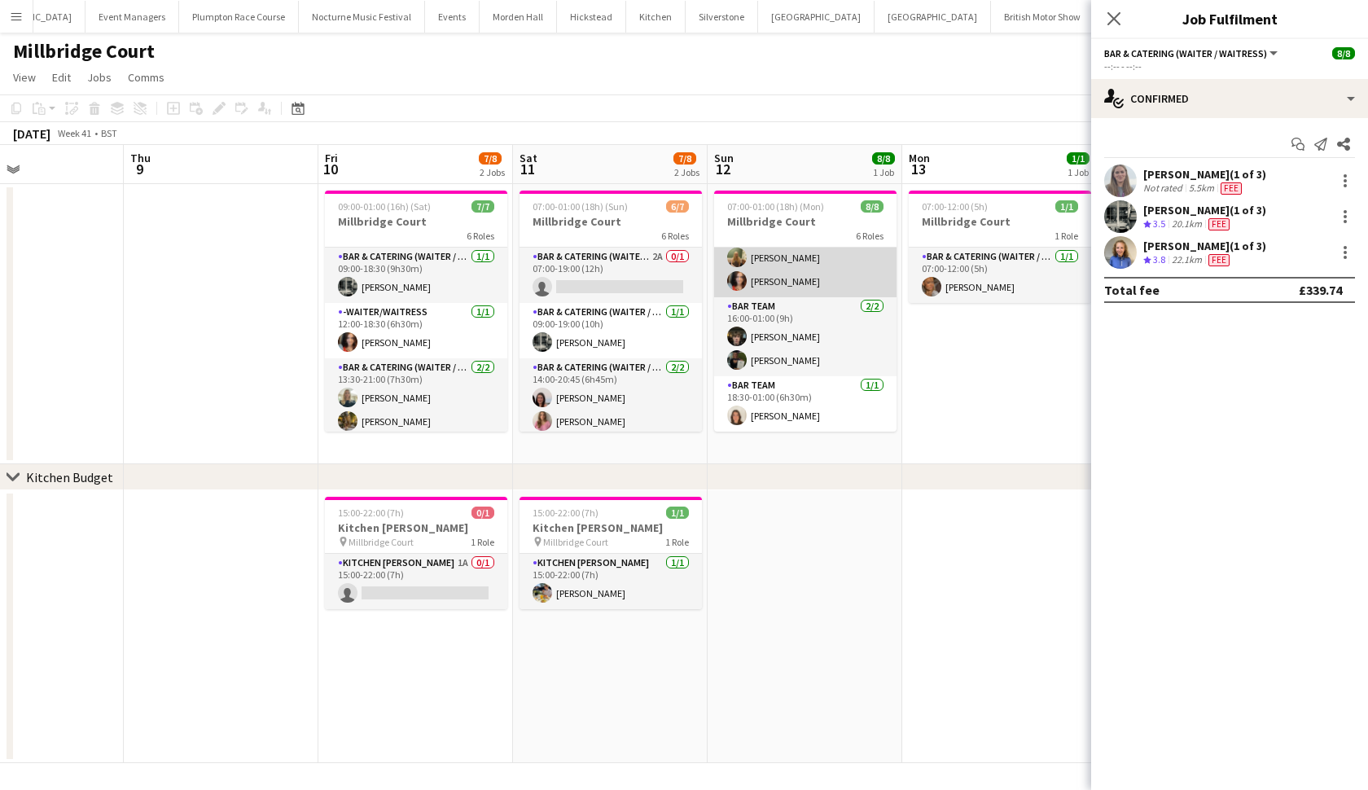
click at [794, 252] on app-card-role "Bar & Catering (Waiter / waitress) 2/2 14:00-22:30 (8h30m) Abi Lambkin Freya Co…" at bounding box center [805, 257] width 182 height 79
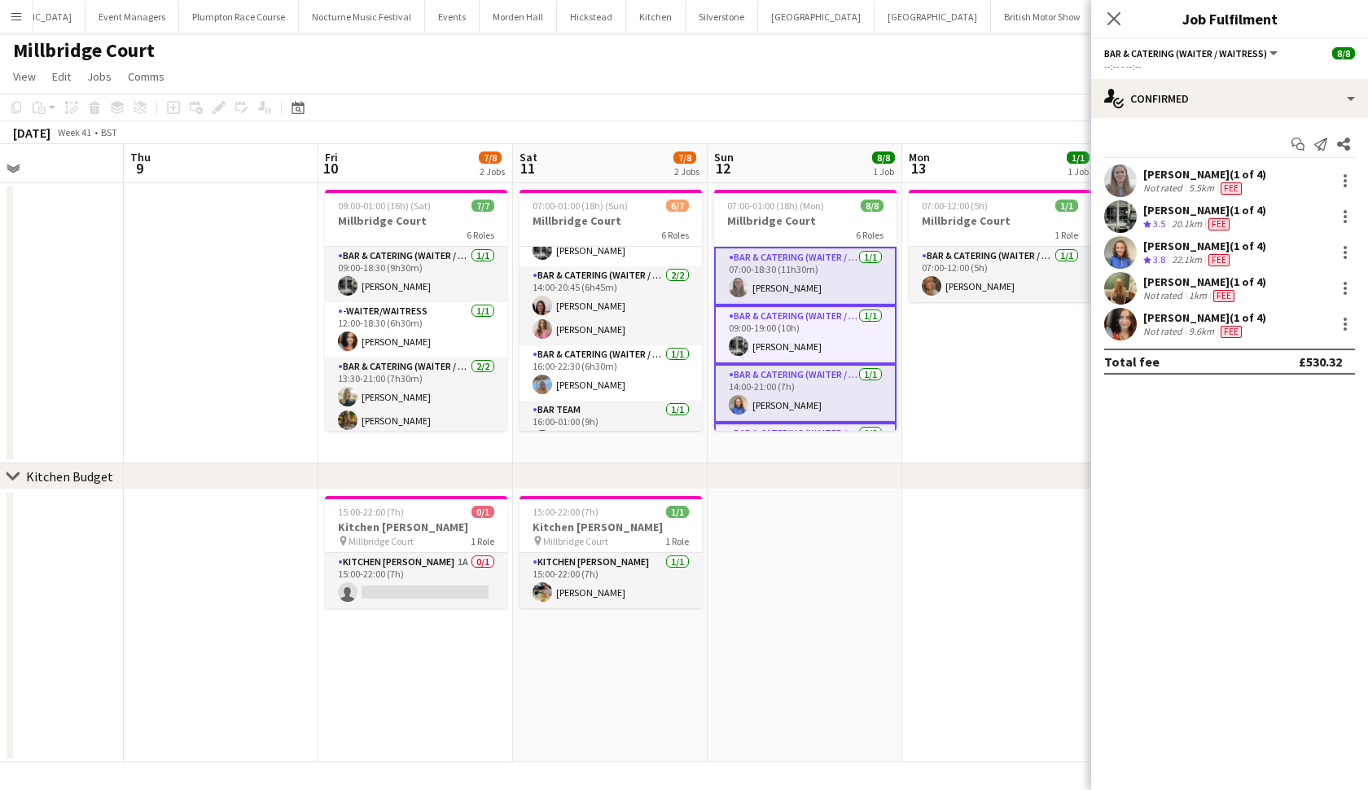
scroll to position [0, 0]
click at [10, 21] on app-icon "Menu" at bounding box center [16, 16] width 13 height 13
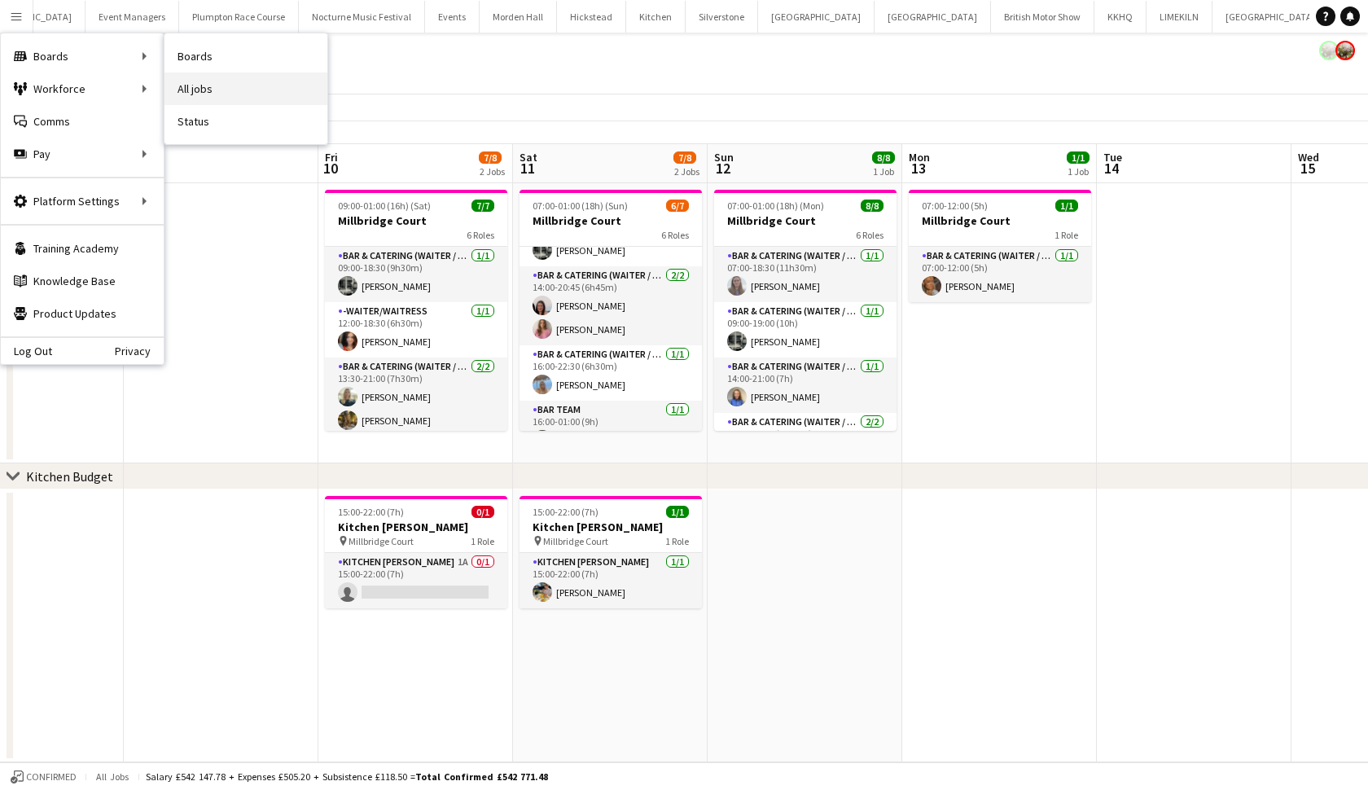
click at [182, 85] on link "All jobs" at bounding box center [246, 88] width 163 height 33
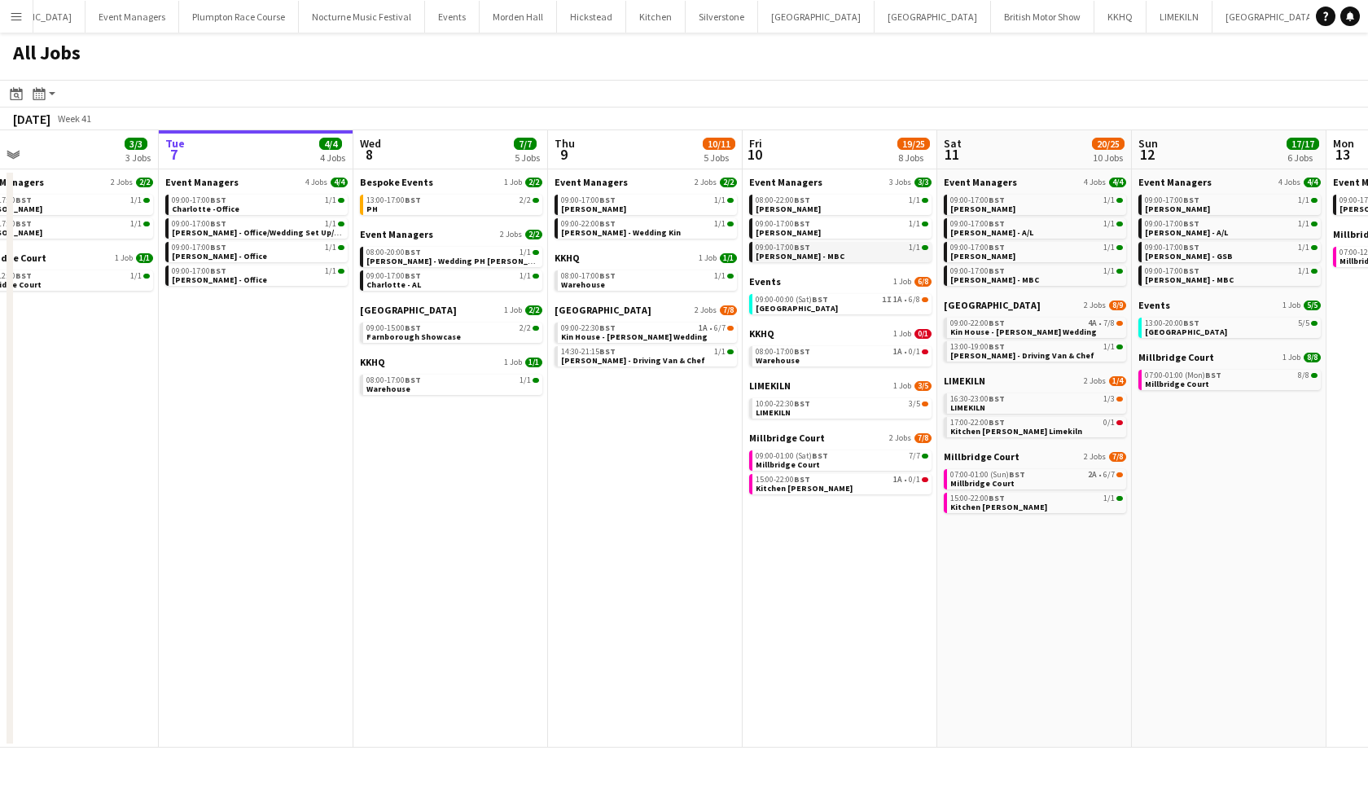
scroll to position [0, 428]
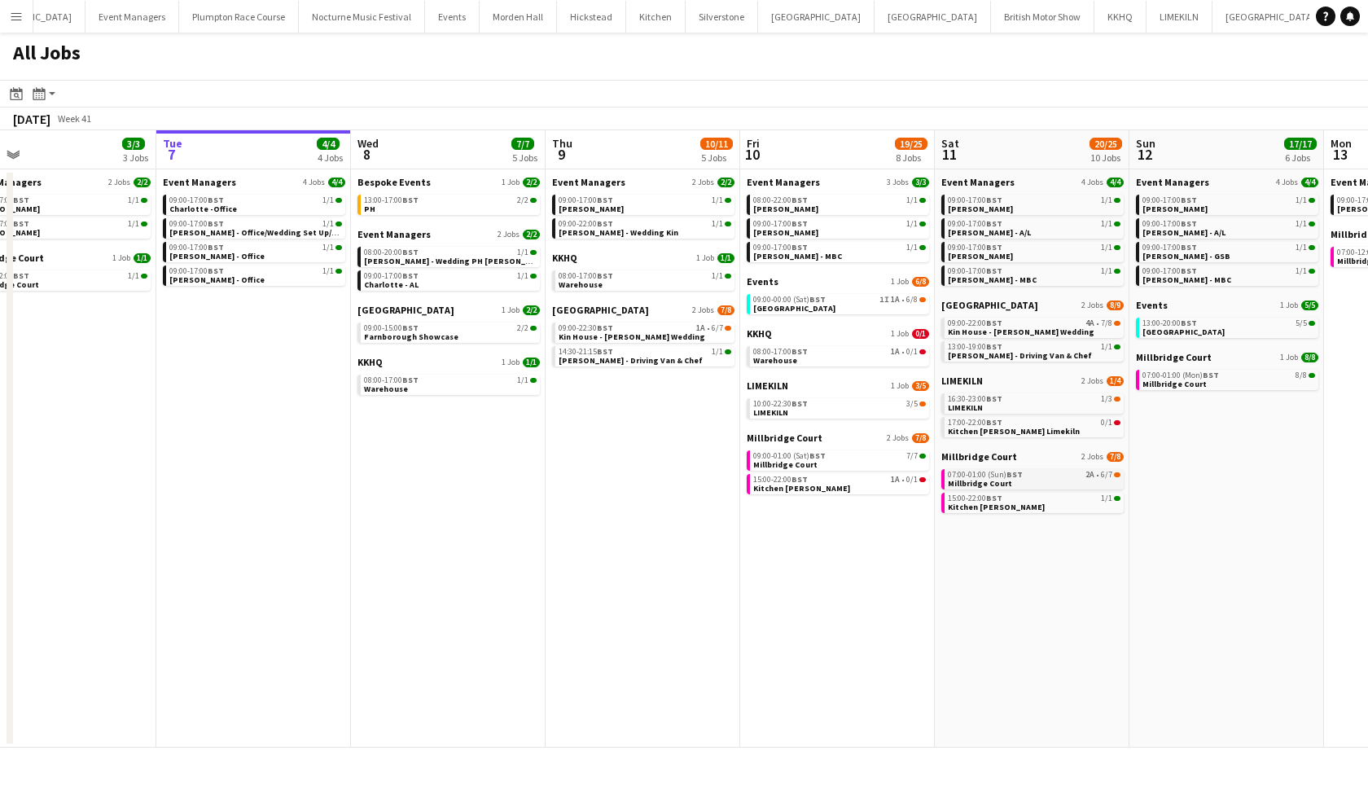
click at [1019, 475] on span "BST" at bounding box center [1015, 474] width 16 height 11
click at [1024, 407] on link "16:30-23:00 BST 1/3 LIMEKILN" at bounding box center [1034, 402] width 173 height 19
click at [1041, 334] on span "Kin House - [PERSON_NAME] Wedding" at bounding box center [1021, 332] width 147 height 11
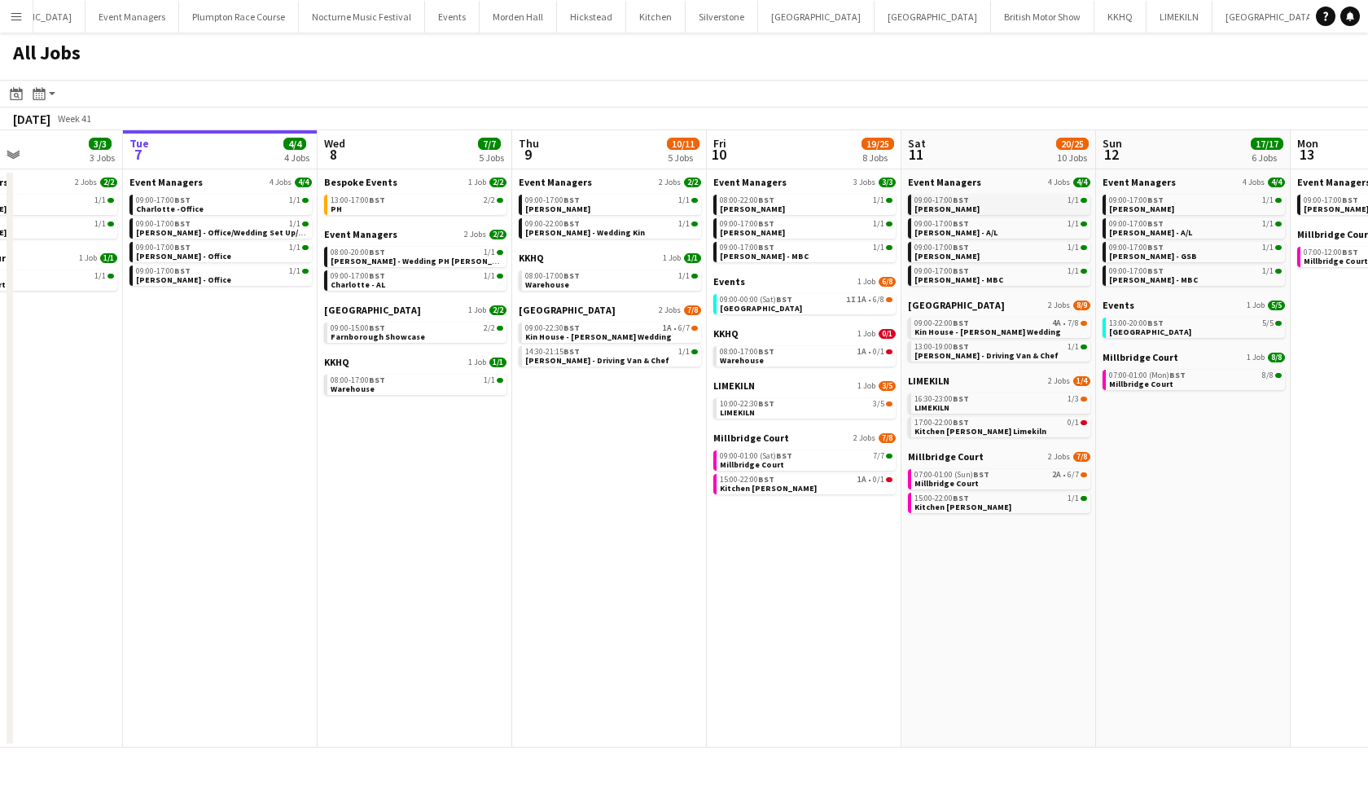
scroll to position [0, 463]
click at [14, 20] on app-icon "Menu" at bounding box center [16, 16] width 13 height 13
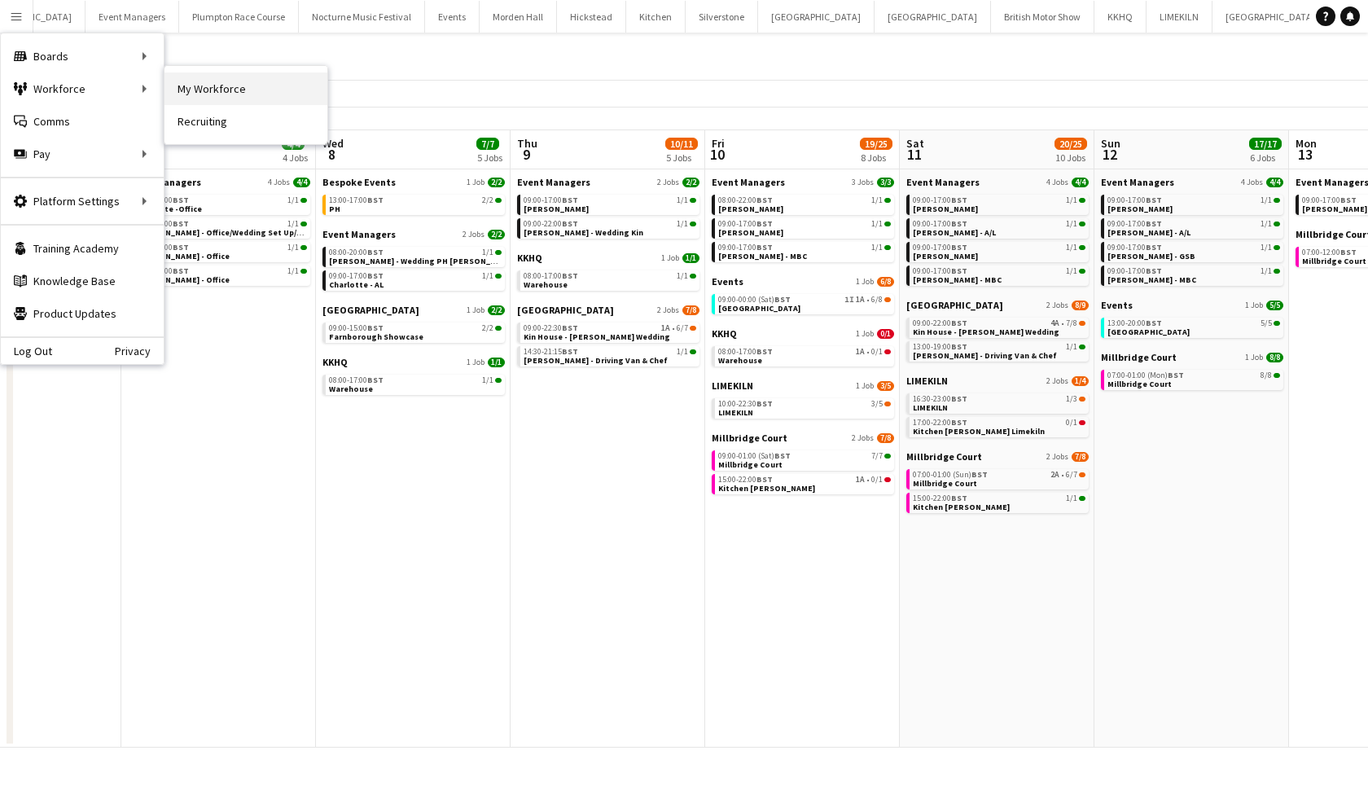
click at [176, 84] on link "My Workforce" at bounding box center [246, 88] width 163 height 33
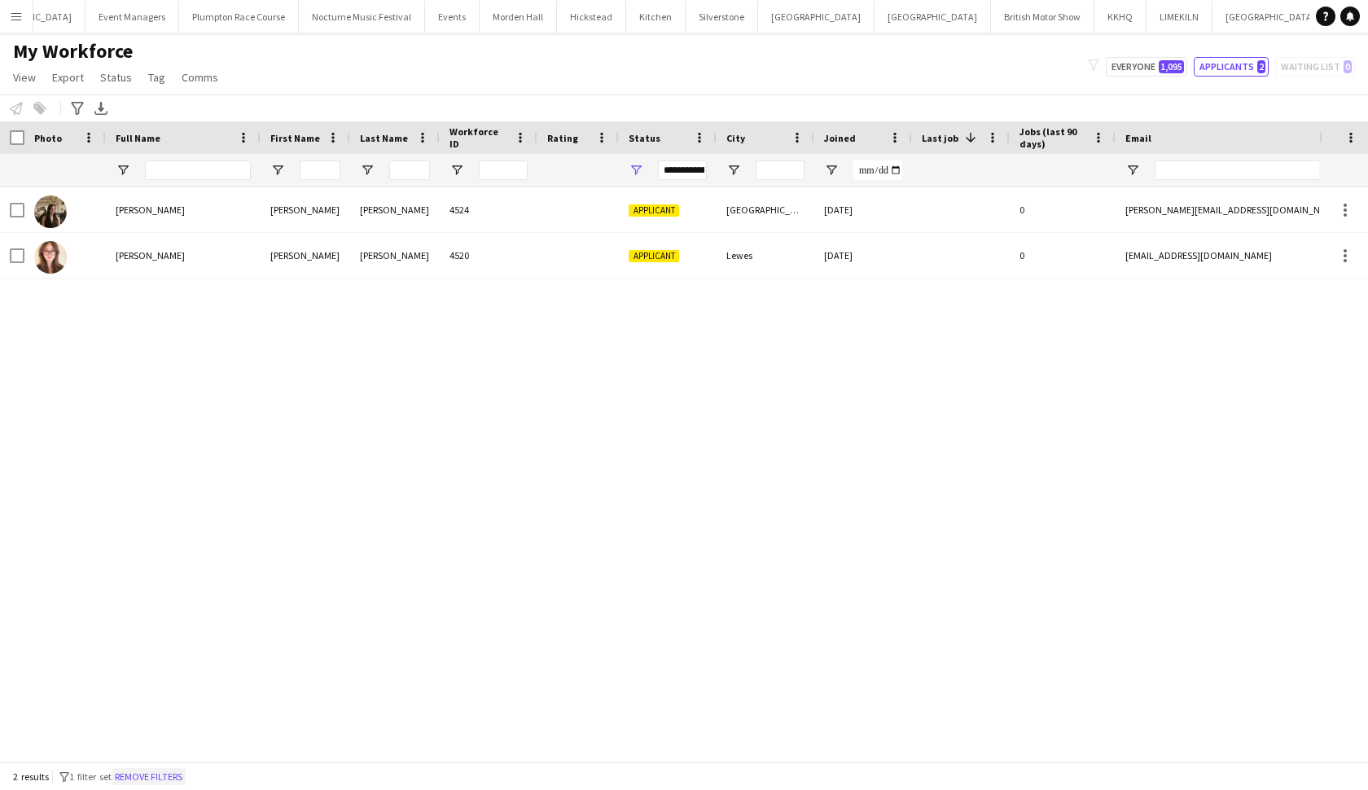
click at [174, 779] on button "Remove filters" at bounding box center [149, 777] width 74 height 18
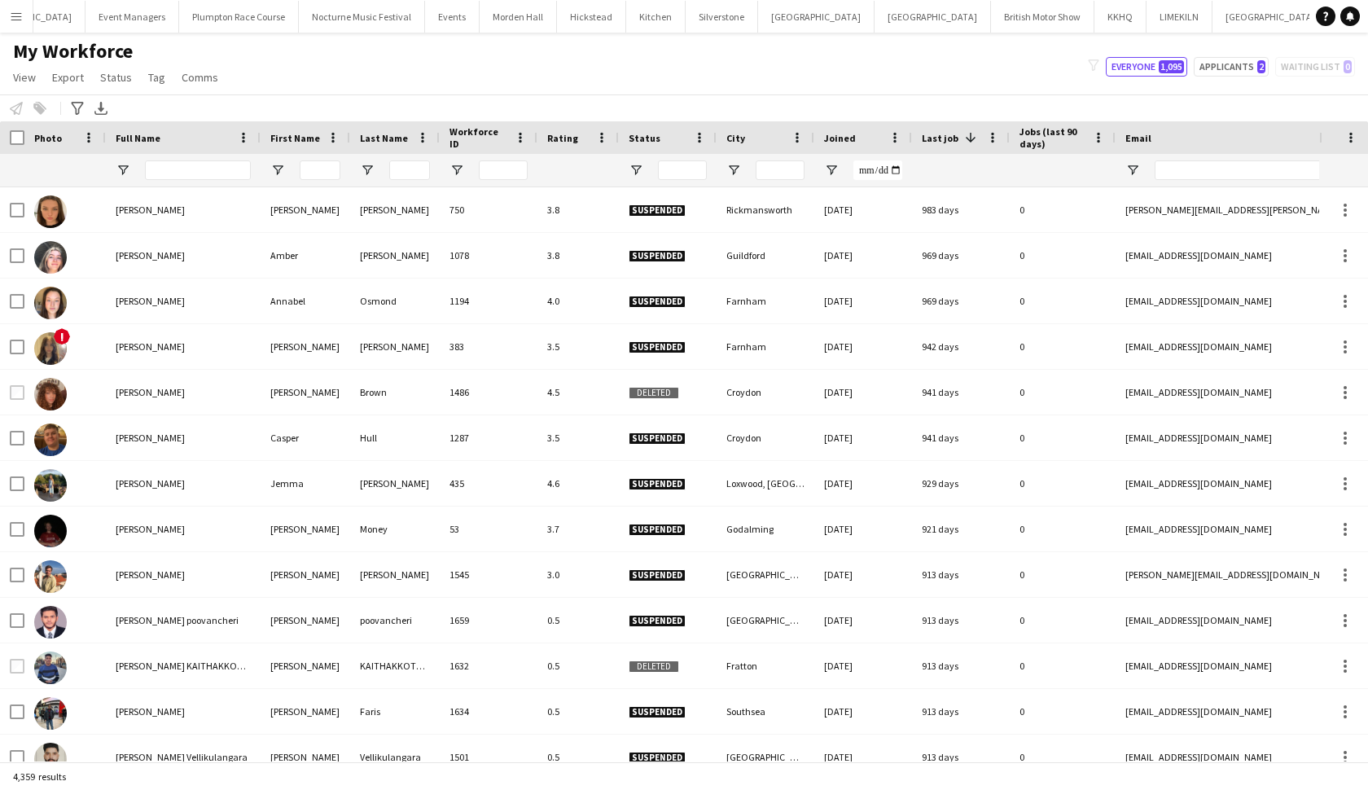
click at [645, 169] on div at bounding box center [668, 170] width 98 height 33
click at [641, 169] on span "Open Filter Menu" at bounding box center [636, 170] width 15 height 15
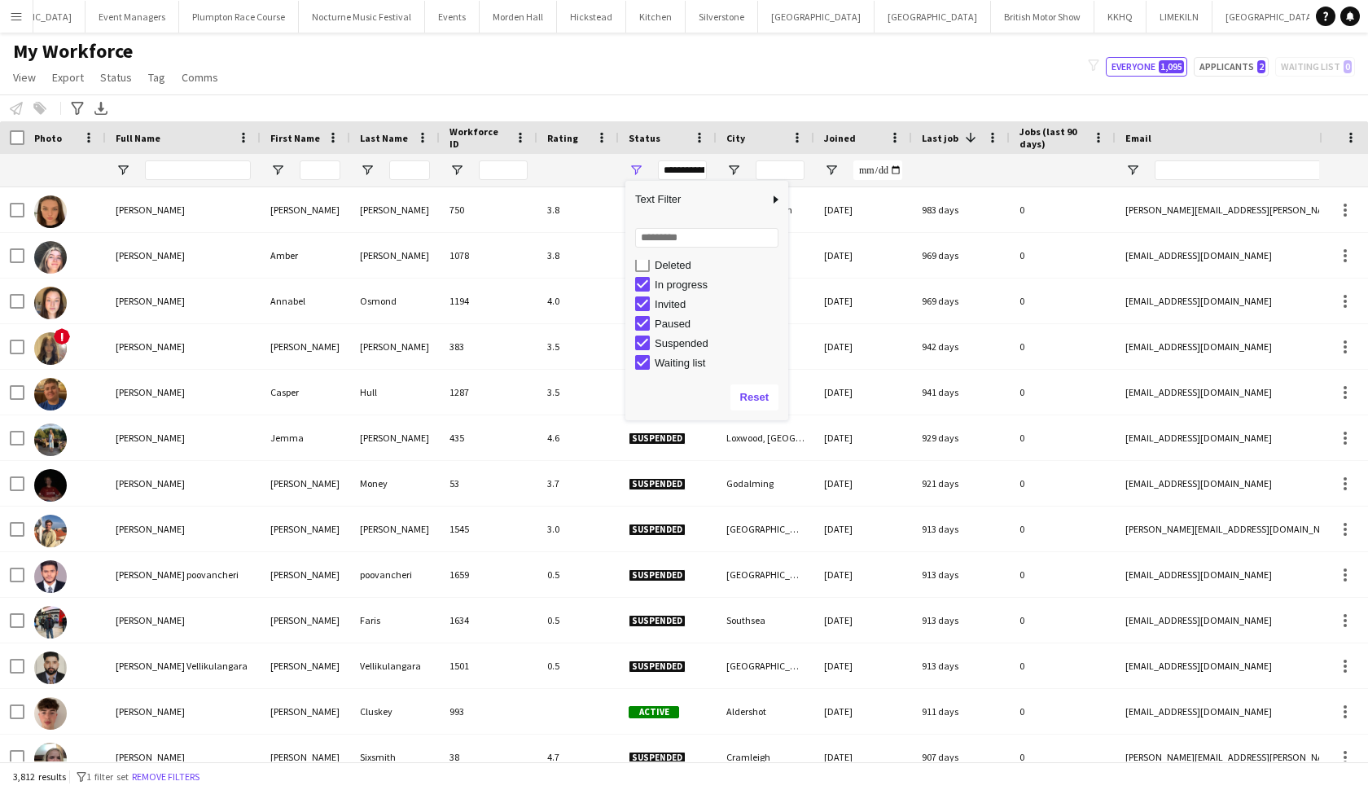
scroll to position [103, 0]
type input "**********"
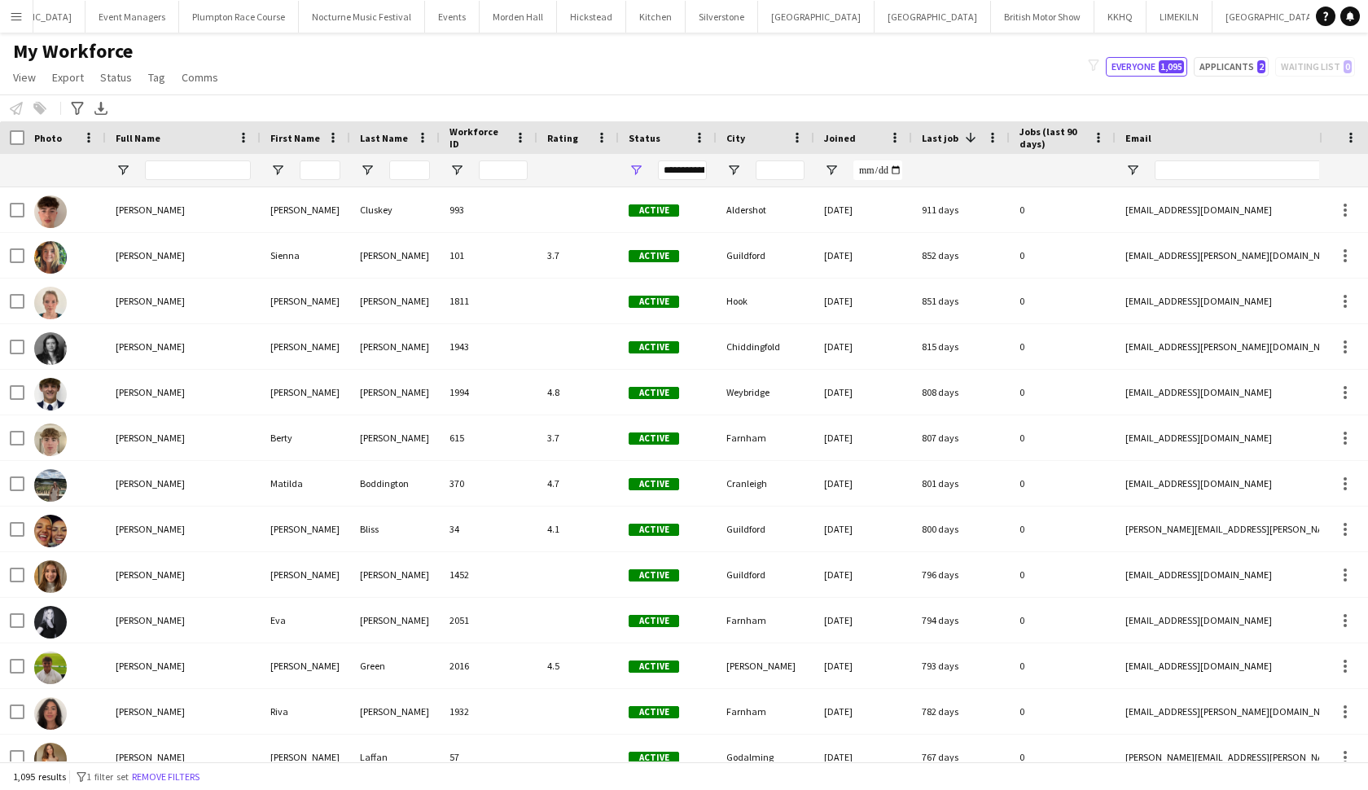
click at [537, 58] on div "My Workforce View Views Default view mena New Starter New view Update view Dele…" at bounding box center [684, 66] width 1368 height 55
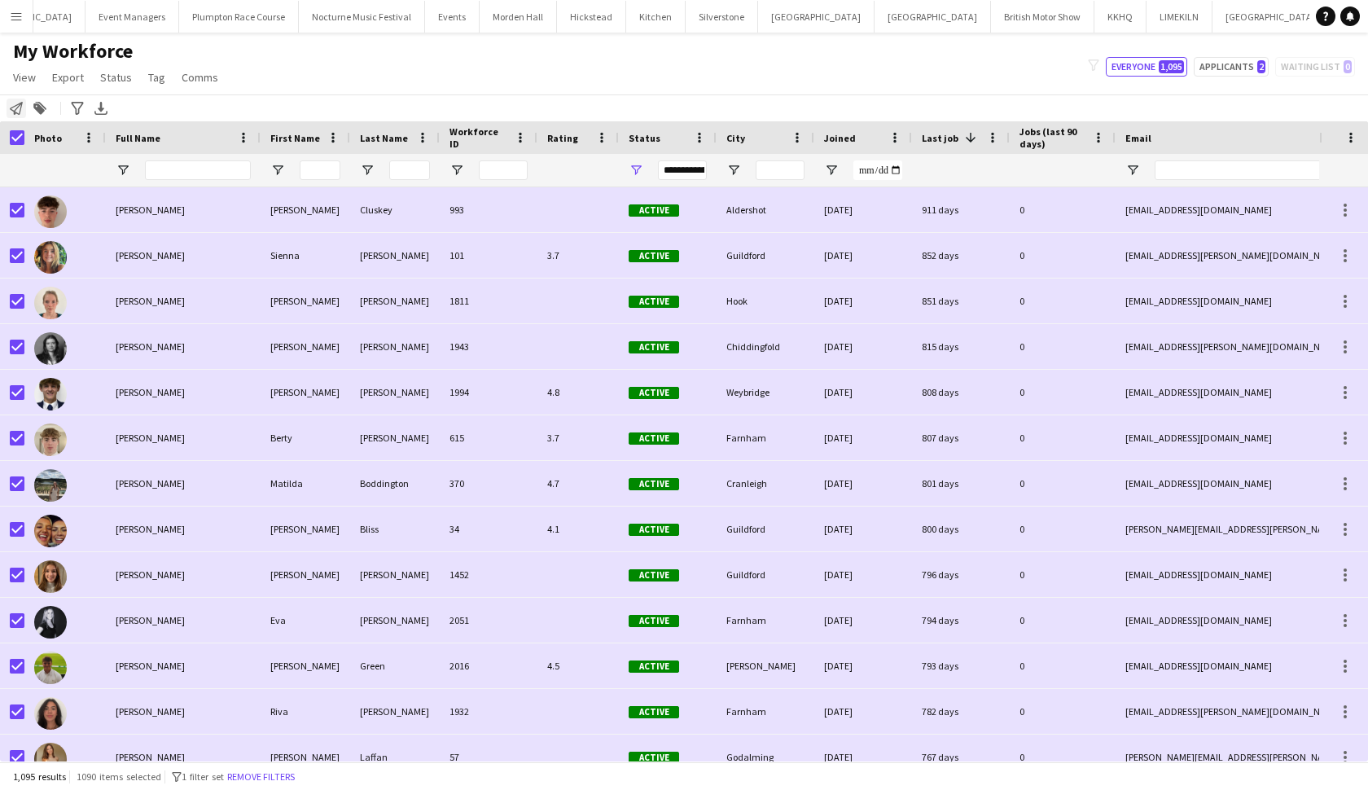
click at [15, 113] on icon at bounding box center [16, 108] width 13 height 13
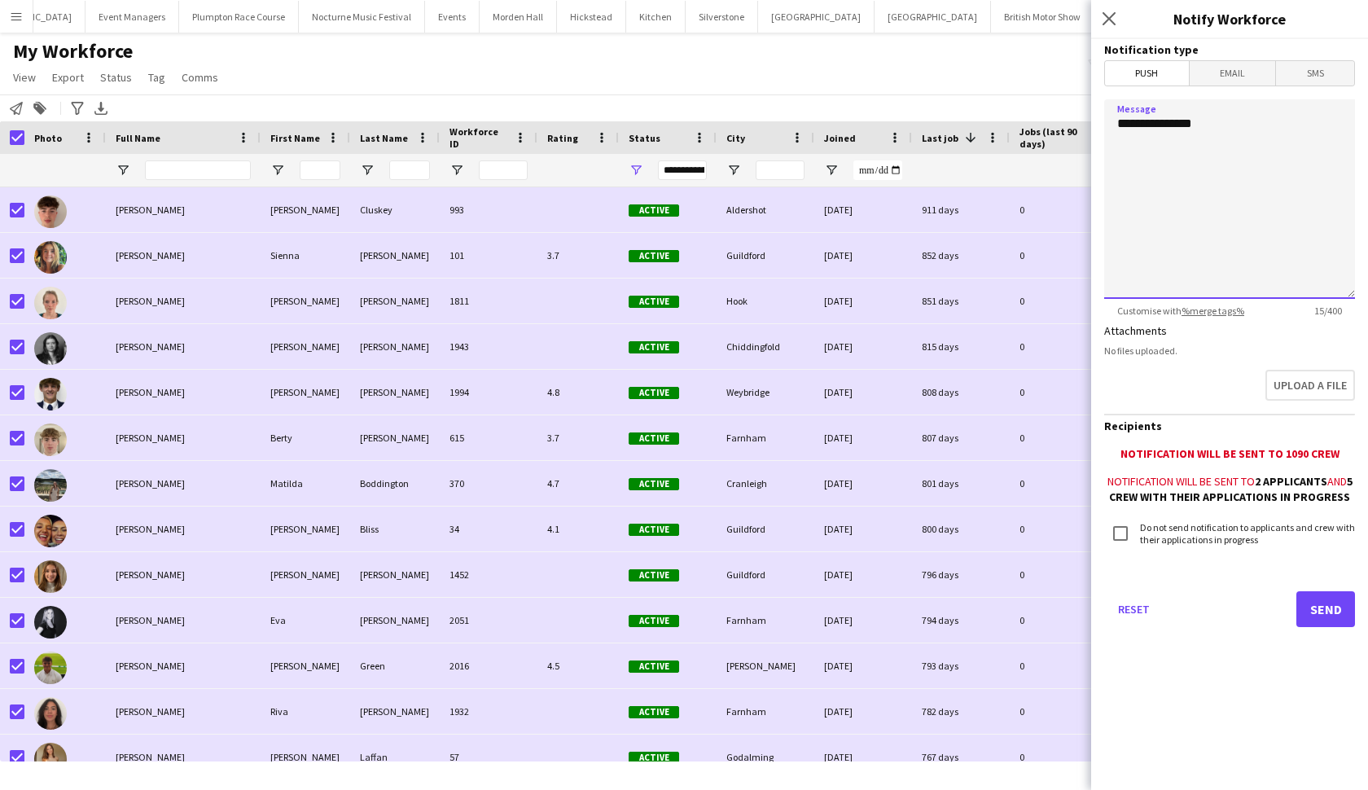
drag, startPoint x: 1213, startPoint y: 121, endPoint x: 1183, endPoint y: 121, distance: 30.1
click at [1185, 121] on textarea "**********" at bounding box center [1229, 199] width 251 height 200
click at [1128, 119] on textarea "**********" at bounding box center [1229, 199] width 251 height 200
drag, startPoint x: 1130, startPoint y: 123, endPoint x: 1214, endPoint y: 122, distance: 83.9
click at [1214, 123] on textarea "**********" at bounding box center [1229, 199] width 251 height 200
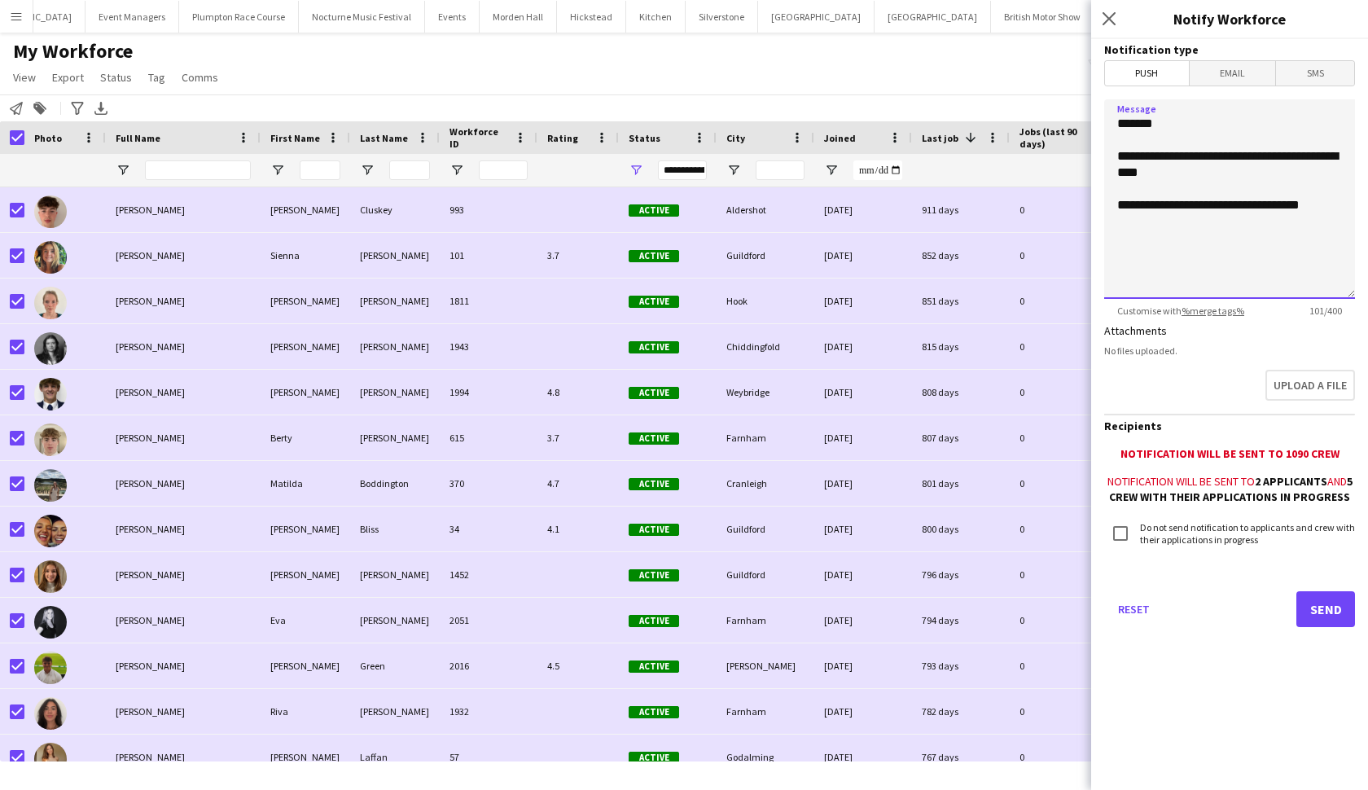
click at [1250, 205] on textarea "**********" at bounding box center [1229, 199] width 251 height 200
click at [1252, 223] on textarea "**********" at bounding box center [1229, 199] width 251 height 200
click at [1187, 258] on textarea "**********" at bounding box center [1229, 199] width 251 height 200
click at [1301, 257] on textarea "**********" at bounding box center [1229, 199] width 251 height 200
click at [1296, 255] on textarea "**********" at bounding box center [1229, 199] width 251 height 200
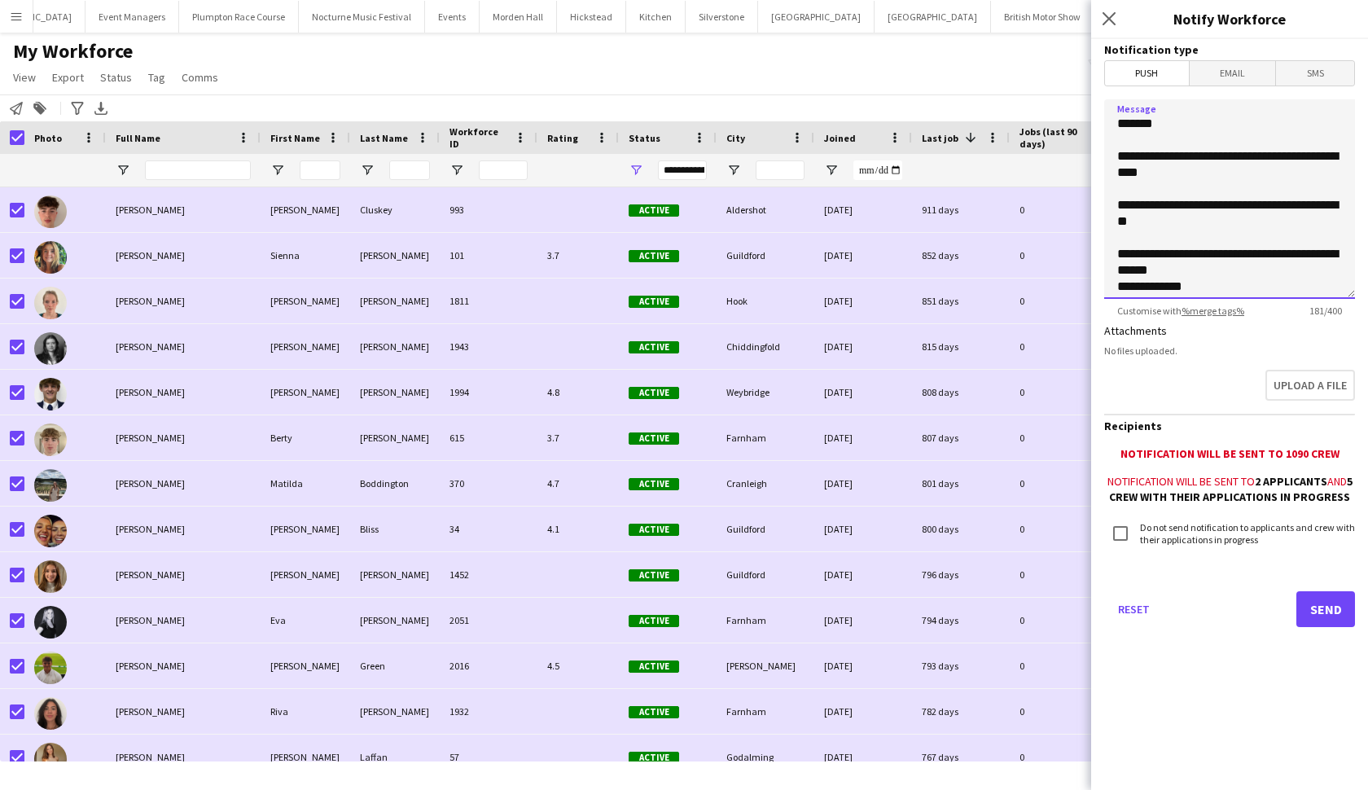
click at [1265, 290] on textarea "**********" at bounding box center [1229, 199] width 251 height 200
click at [1119, 287] on textarea "**********" at bounding box center [1229, 199] width 251 height 200
click at [1263, 287] on textarea "**********" at bounding box center [1229, 199] width 251 height 200
click at [1284, 207] on textarea "**********" at bounding box center [1229, 199] width 251 height 200
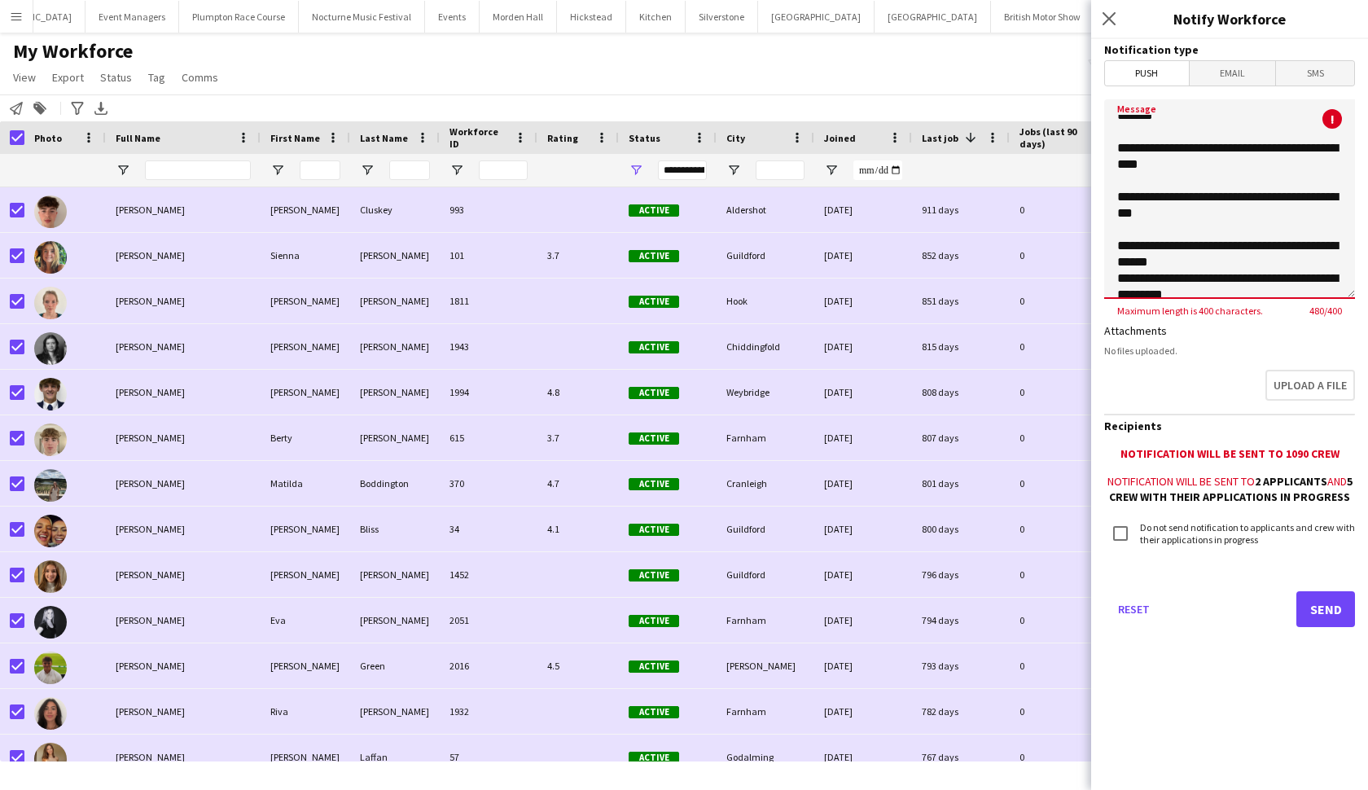
scroll to position [11, 0]
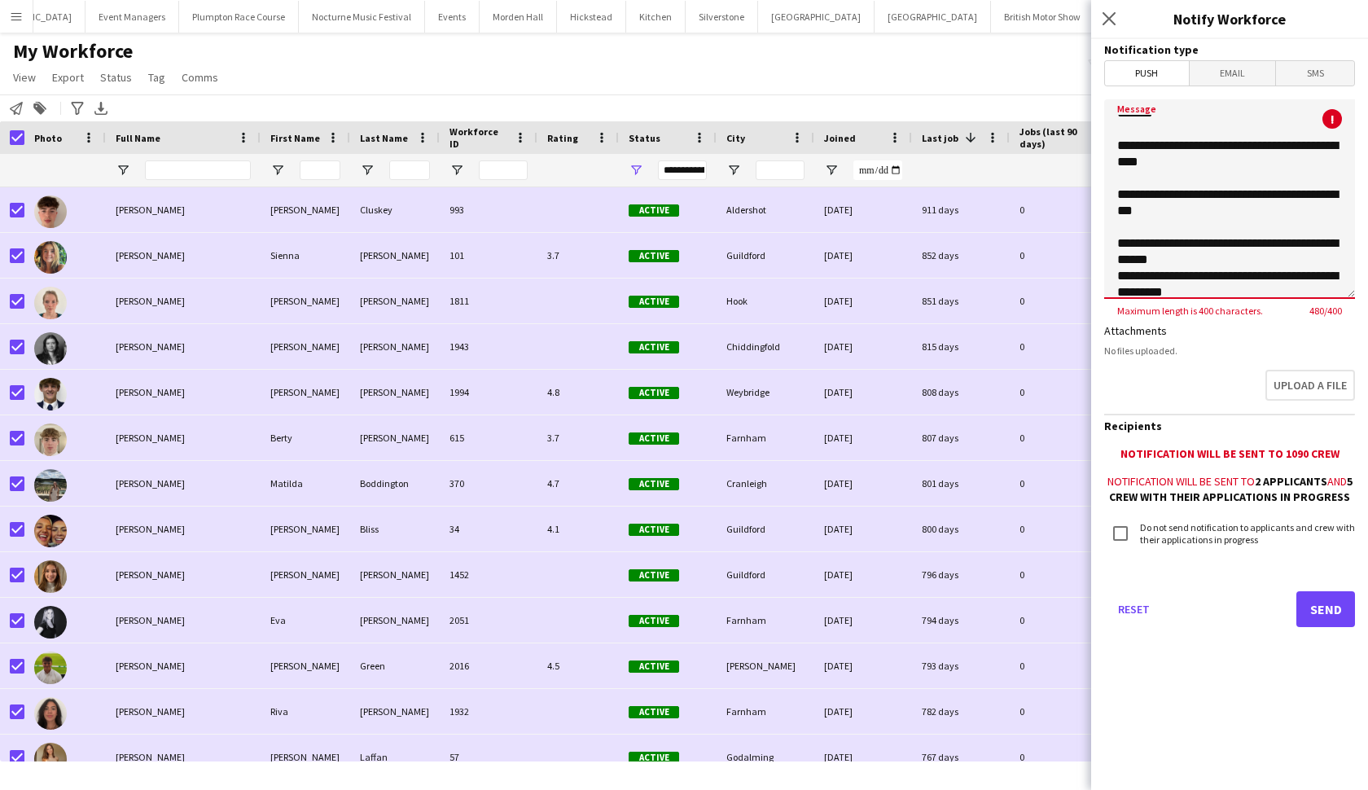
click at [1191, 246] on textarea "**********" at bounding box center [1229, 199] width 251 height 200
click at [1219, 245] on textarea "**********" at bounding box center [1229, 199] width 251 height 200
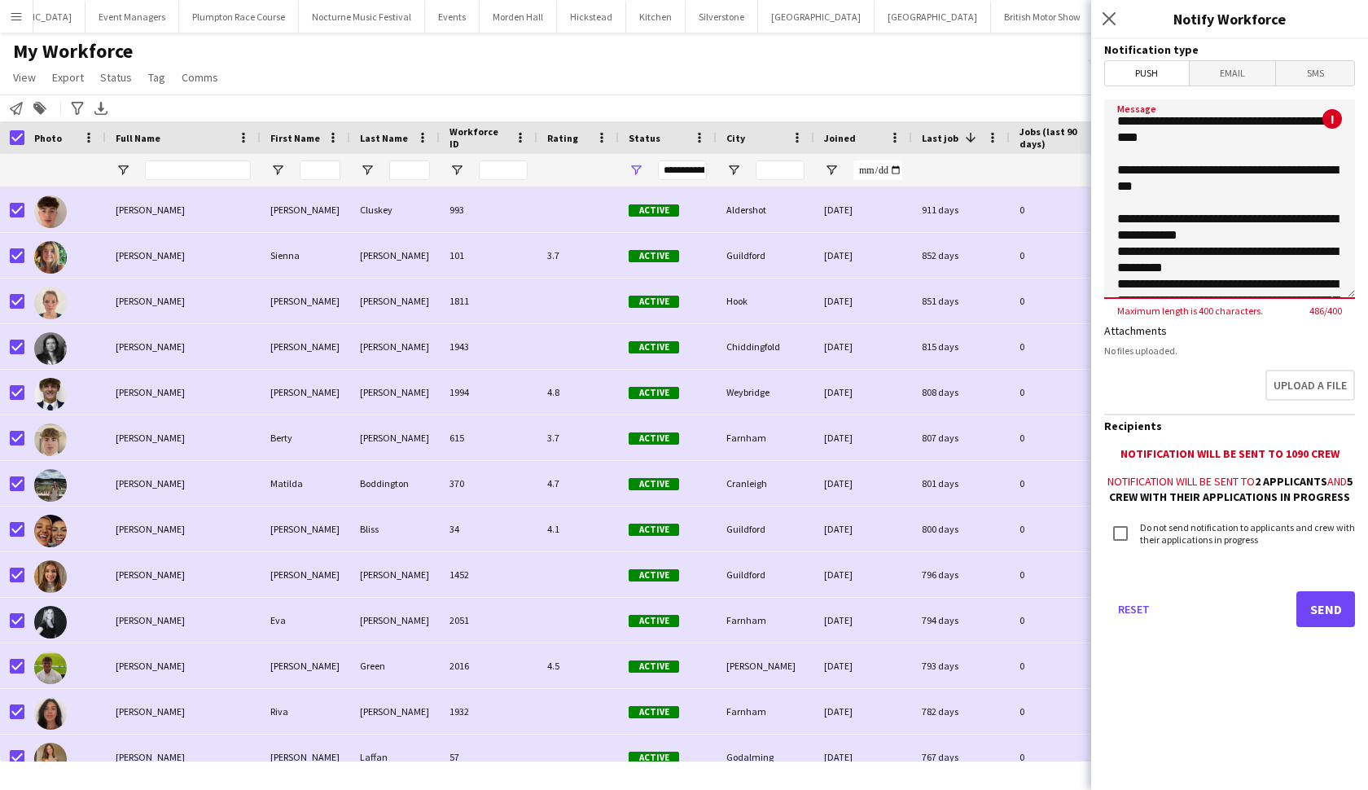
scroll to position [37, 0]
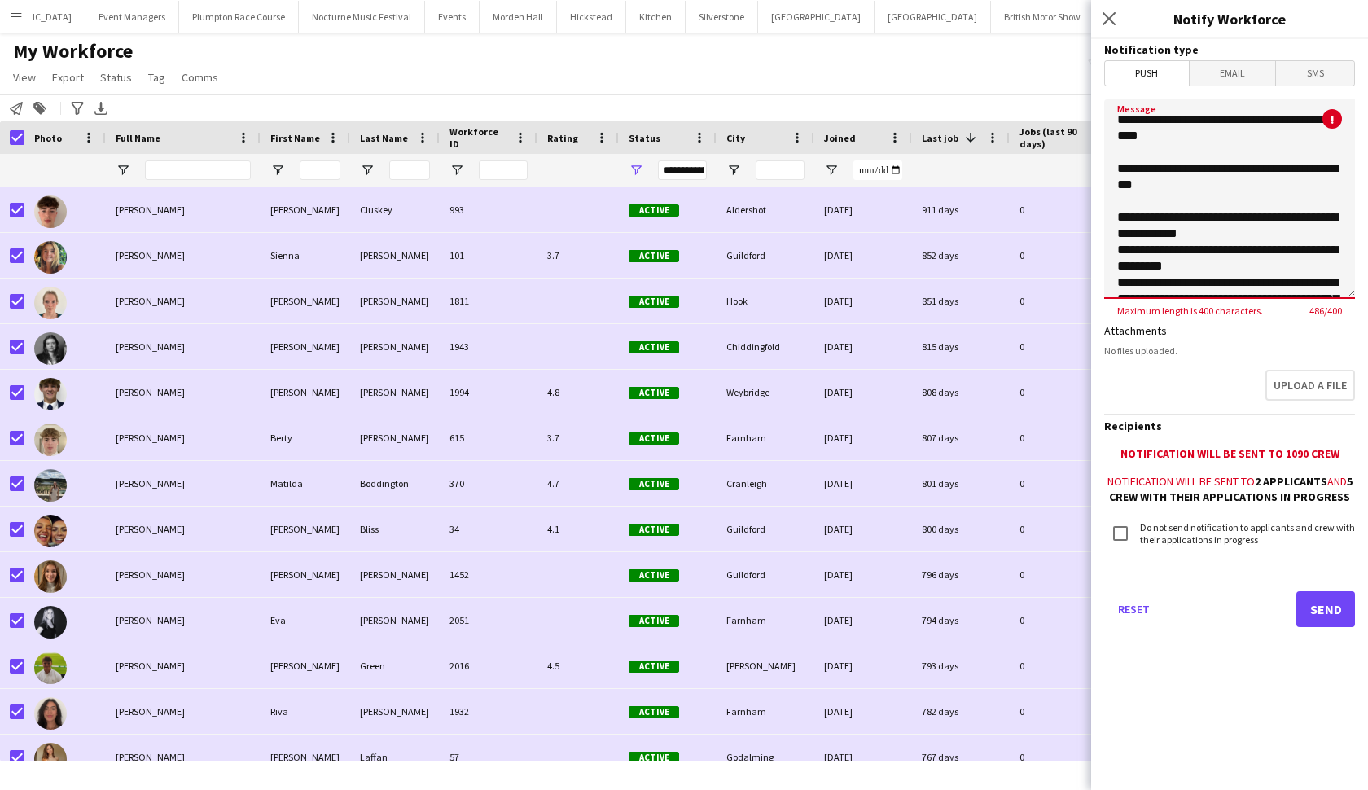
drag, startPoint x: 1188, startPoint y: 248, endPoint x: 1113, endPoint y: 246, distance: 75.0
click at [1113, 246] on textarea "**********" at bounding box center [1229, 199] width 251 height 200
drag, startPoint x: 1187, startPoint y: 269, endPoint x: 1107, endPoint y: 265, distance: 79.9
click at [1107, 265] on textarea "**********" at bounding box center [1229, 199] width 251 height 200
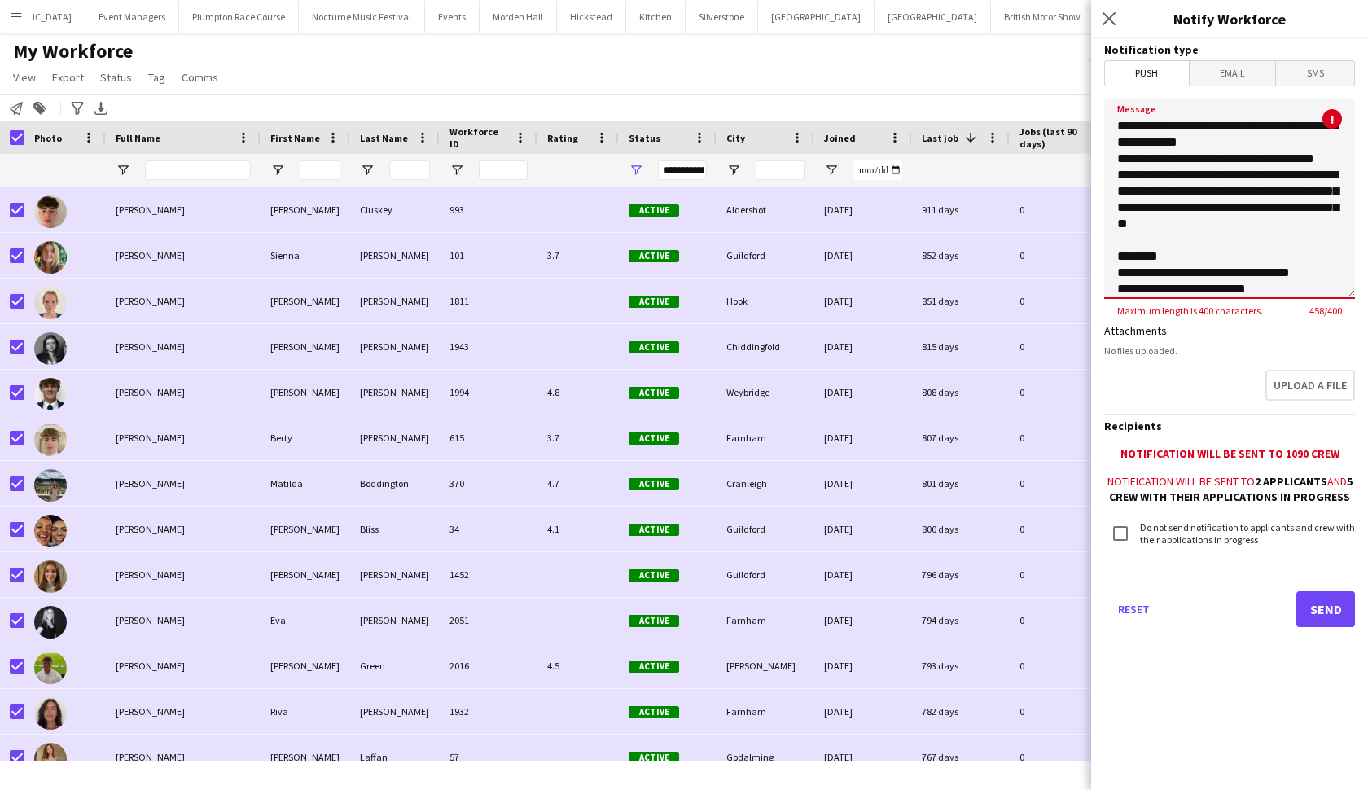
scroll to position [134, 0]
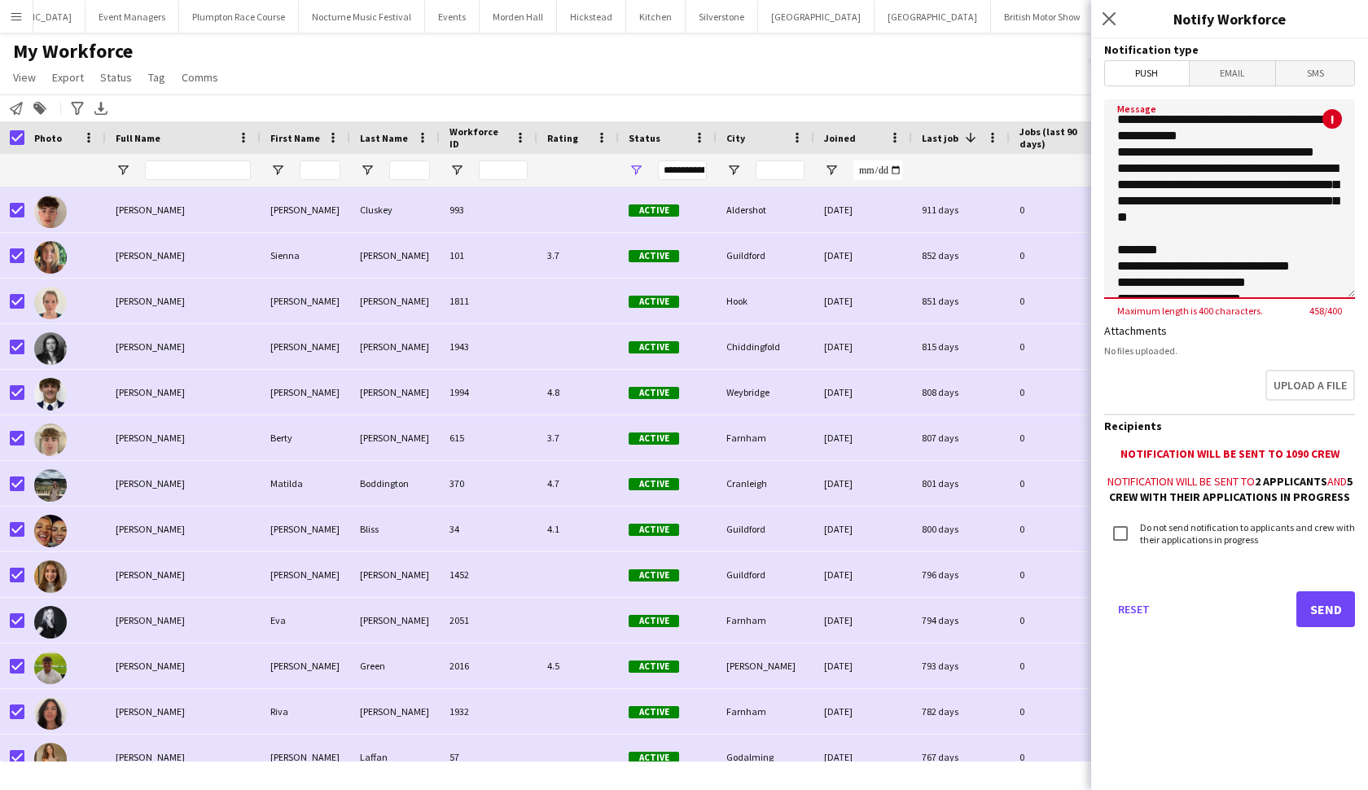
click at [1135, 251] on textarea "**********" at bounding box center [1229, 199] width 251 height 200
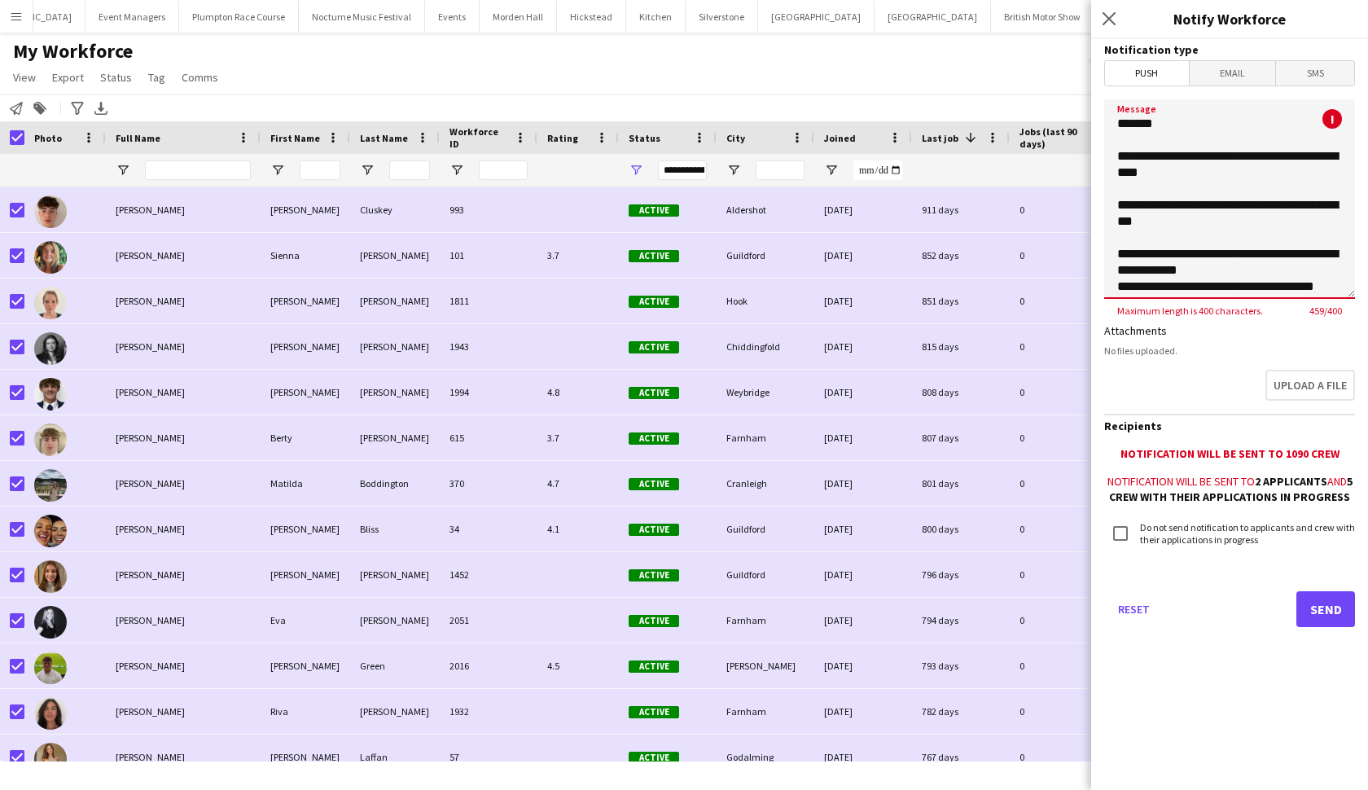
scroll to position [0, 0]
click at [1190, 205] on textarea "**********" at bounding box center [1229, 199] width 251 height 200
click at [1188, 254] on textarea "**********" at bounding box center [1229, 199] width 251 height 200
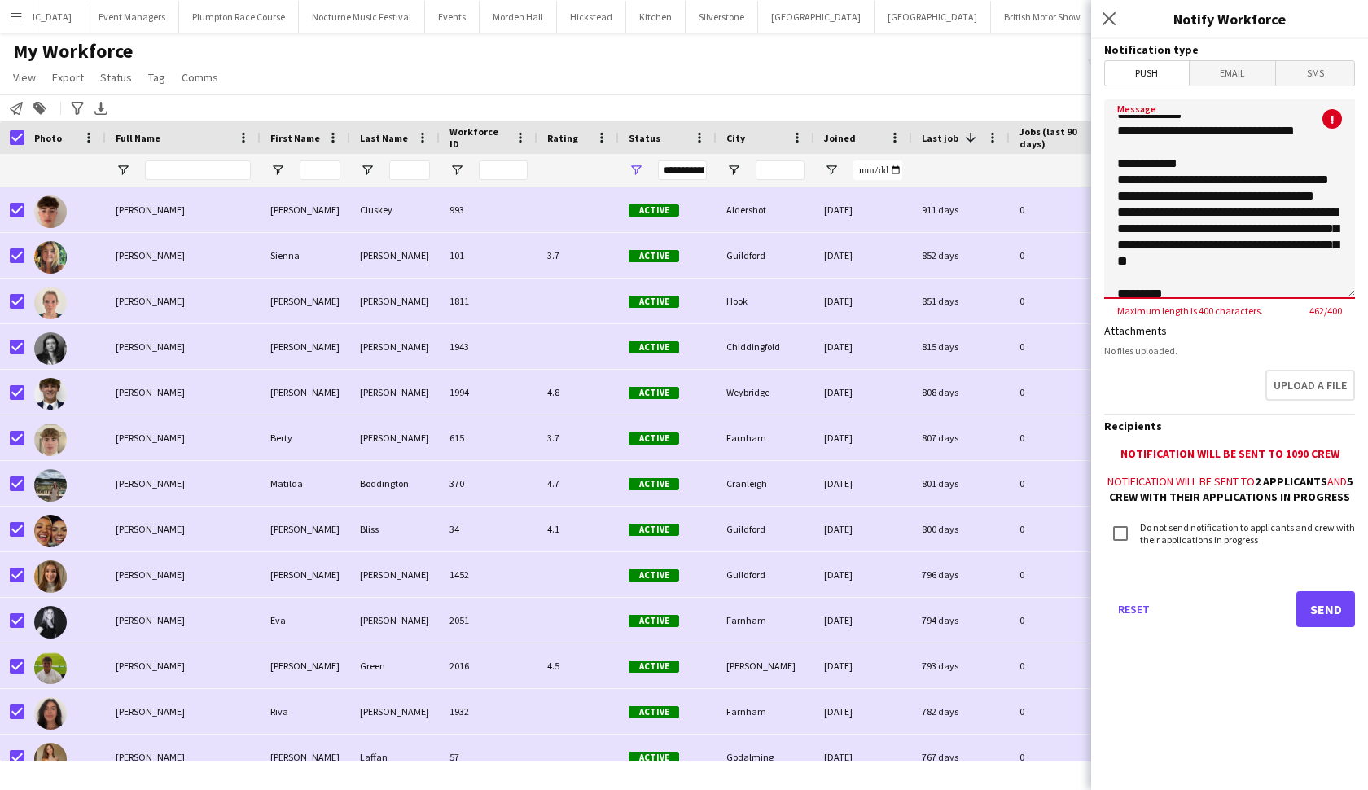
scroll to position [95, 0]
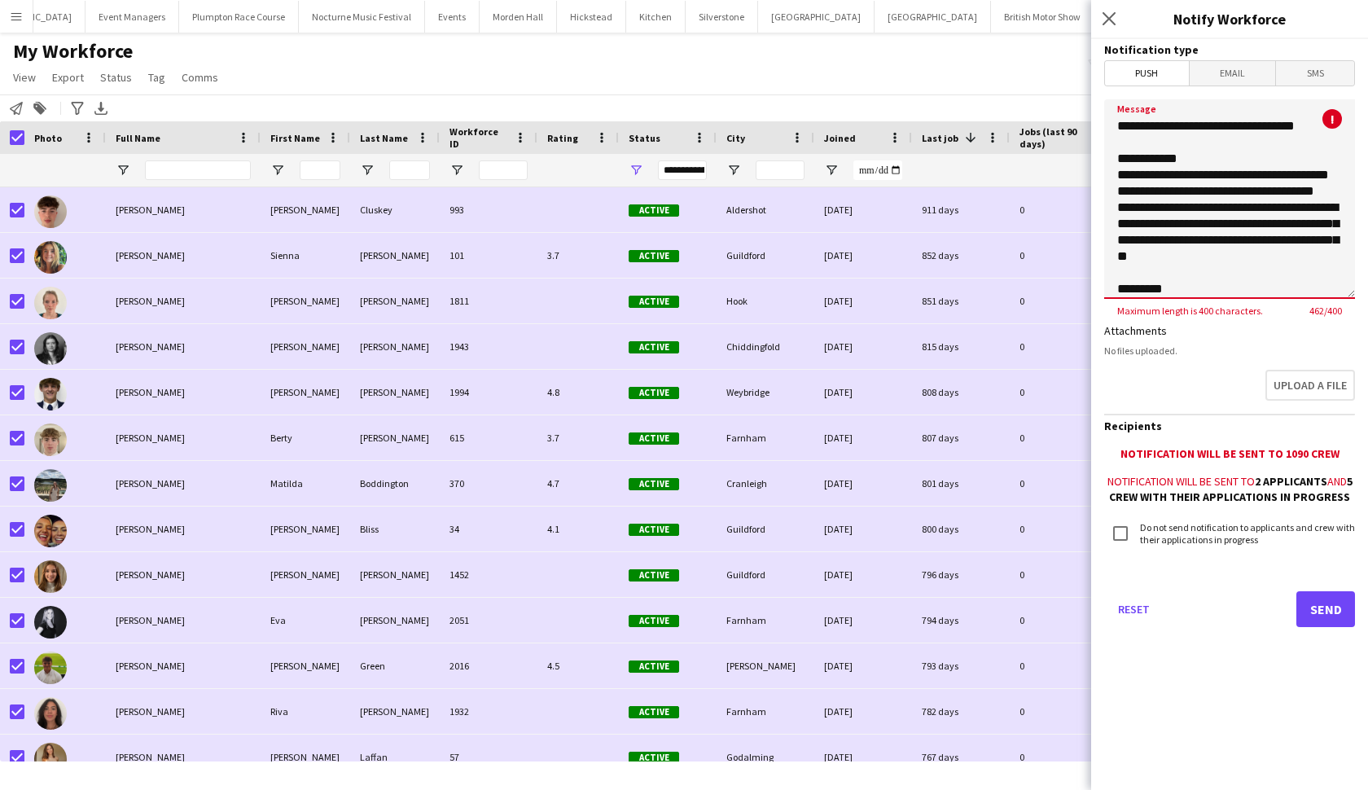
click at [1140, 211] on textarea "**********" at bounding box center [1229, 199] width 251 height 200
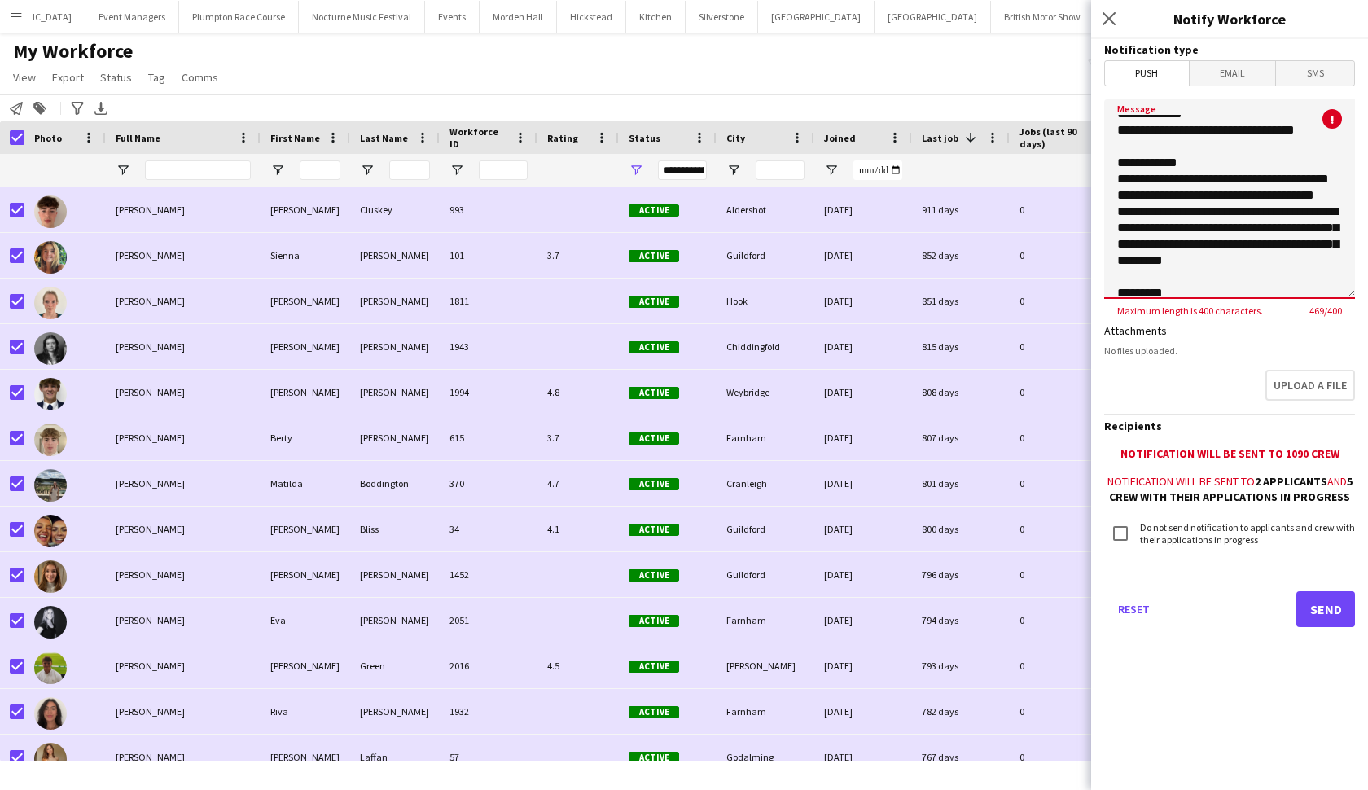
scroll to position [94, 0]
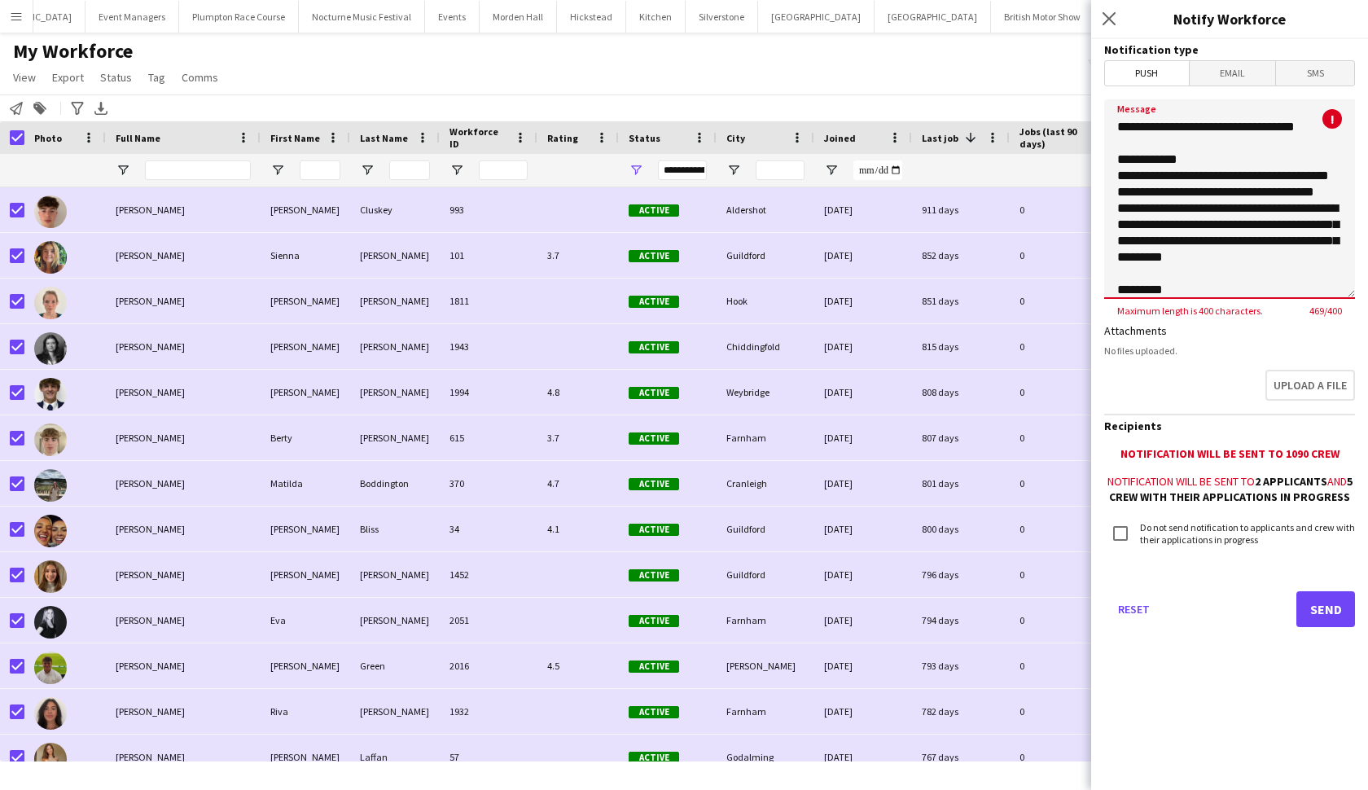
click at [1182, 208] on textarea "**********" at bounding box center [1229, 199] width 251 height 200
click at [1181, 211] on textarea "**********" at bounding box center [1229, 199] width 251 height 200
click at [1345, 207] on textarea "**********" at bounding box center [1229, 199] width 251 height 200
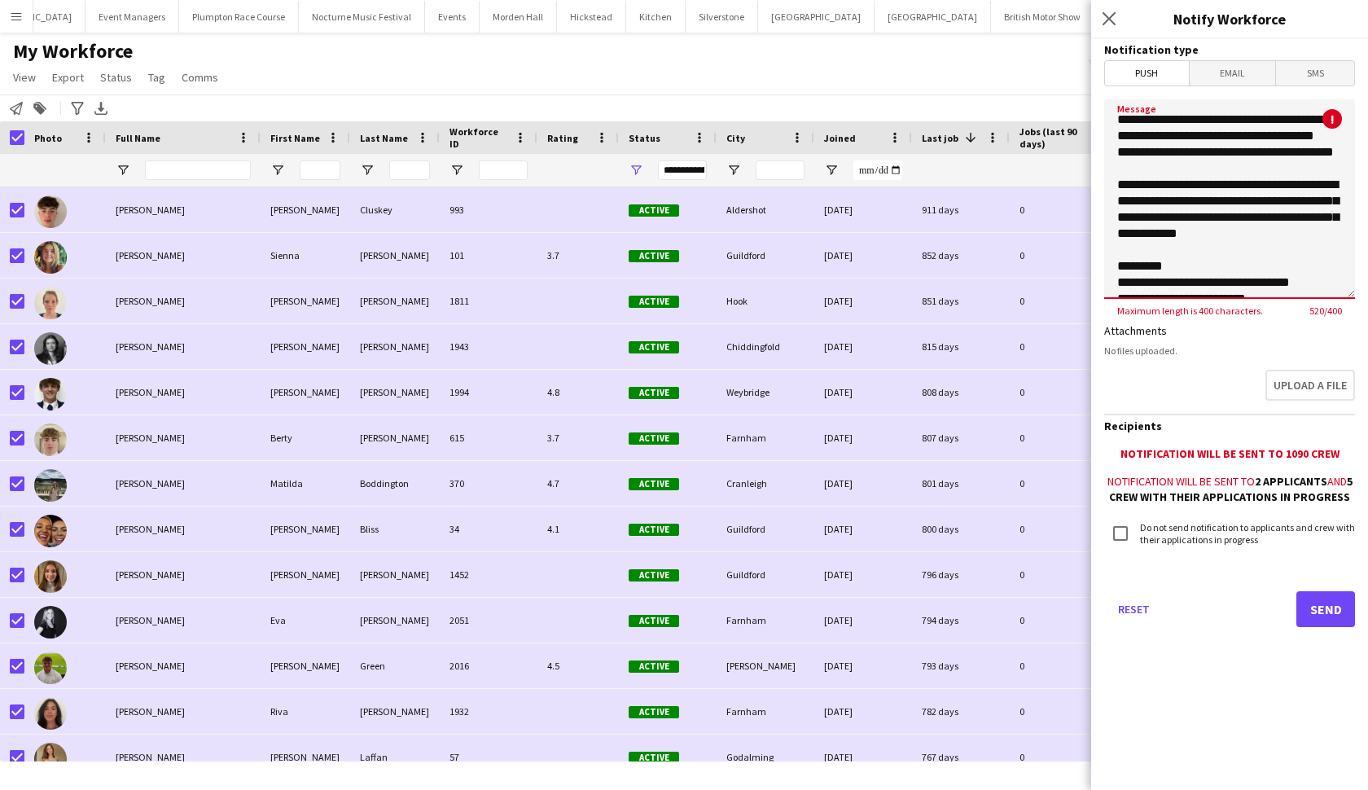
scroll to position [151, 0]
drag, startPoint x: 1164, startPoint y: 269, endPoint x: 1116, endPoint y: 270, distance: 47.3
click at [1116, 270] on textarea "**********" at bounding box center [1229, 199] width 251 height 200
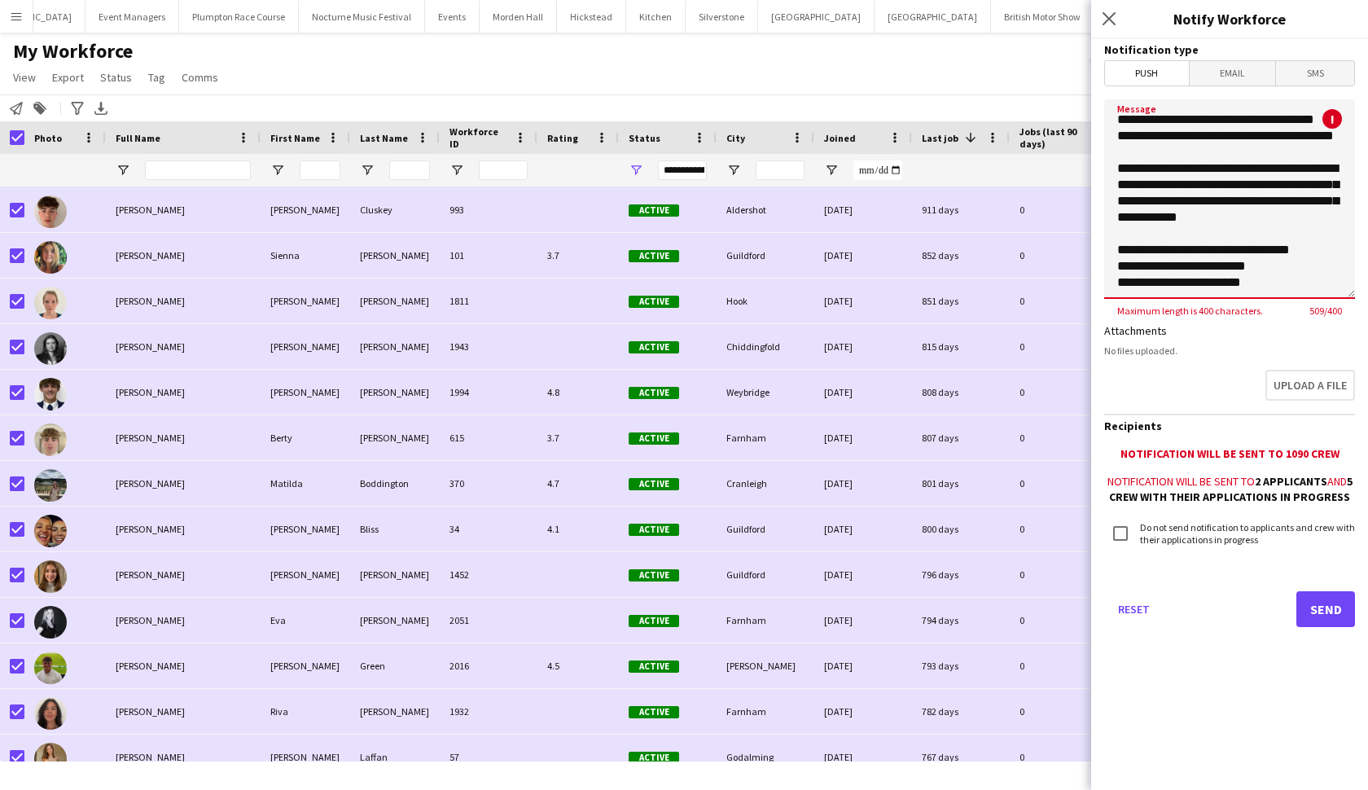
scroll to position [167, 0]
drag, startPoint x: 1204, startPoint y: 250, endPoint x: 1112, endPoint y: 248, distance: 92.1
click at [1112, 248] on textarea "**********" at bounding box center [1229, 199] width 251 height 200
click at [1116, 250] on textarea "**********" at bounding box center [1229, 199] width 251 height 200
click at [1213, 233] on textarea "**********" at bounding box center [1229, 199] width 251 height 200
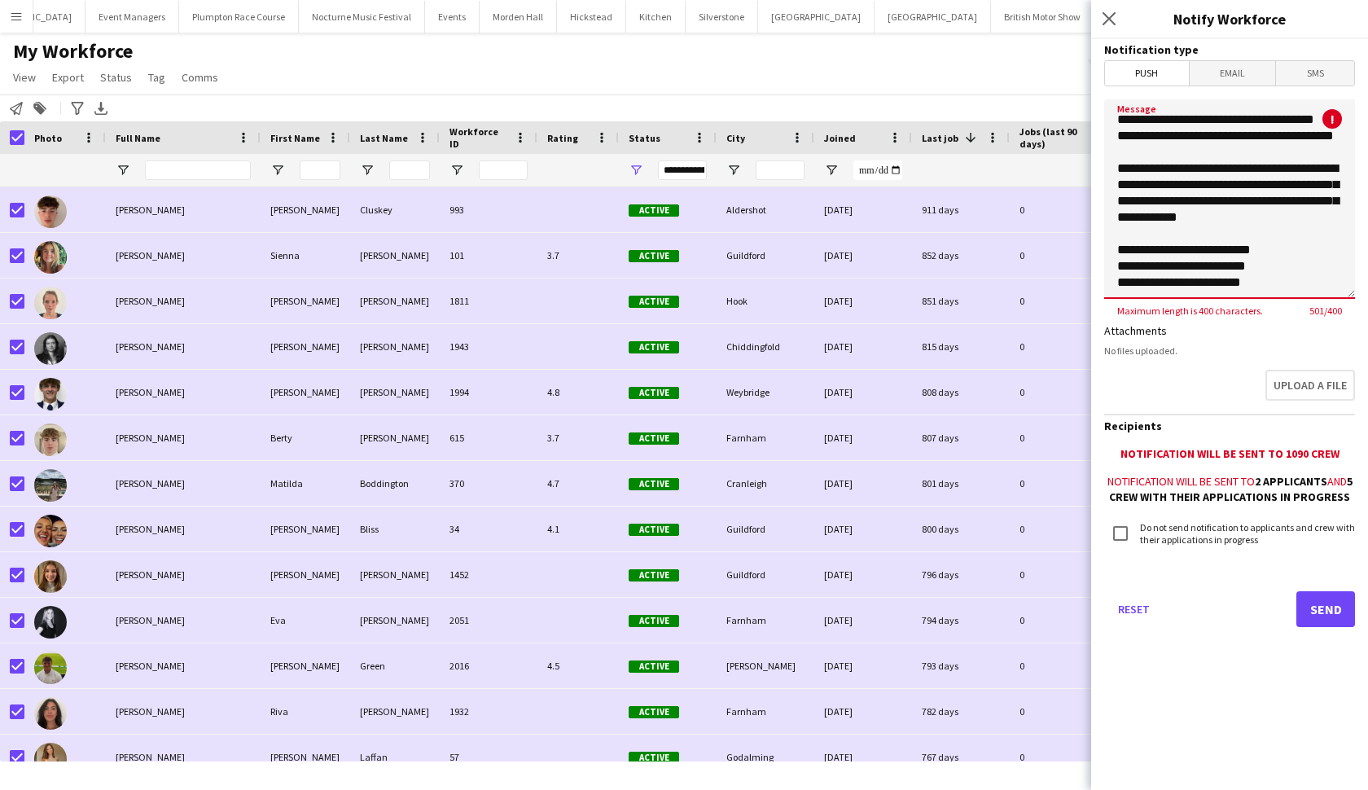
click at [1261, 286] on textarea "**********" at bounding box center [1229, 199] width 251 height 200
type textarea "**********"
click at [860, 53] on div "My Workforce View Views Default view mena New Starter New view Update view Dele…" at bounding box center [684, 66] width 1368 height 55
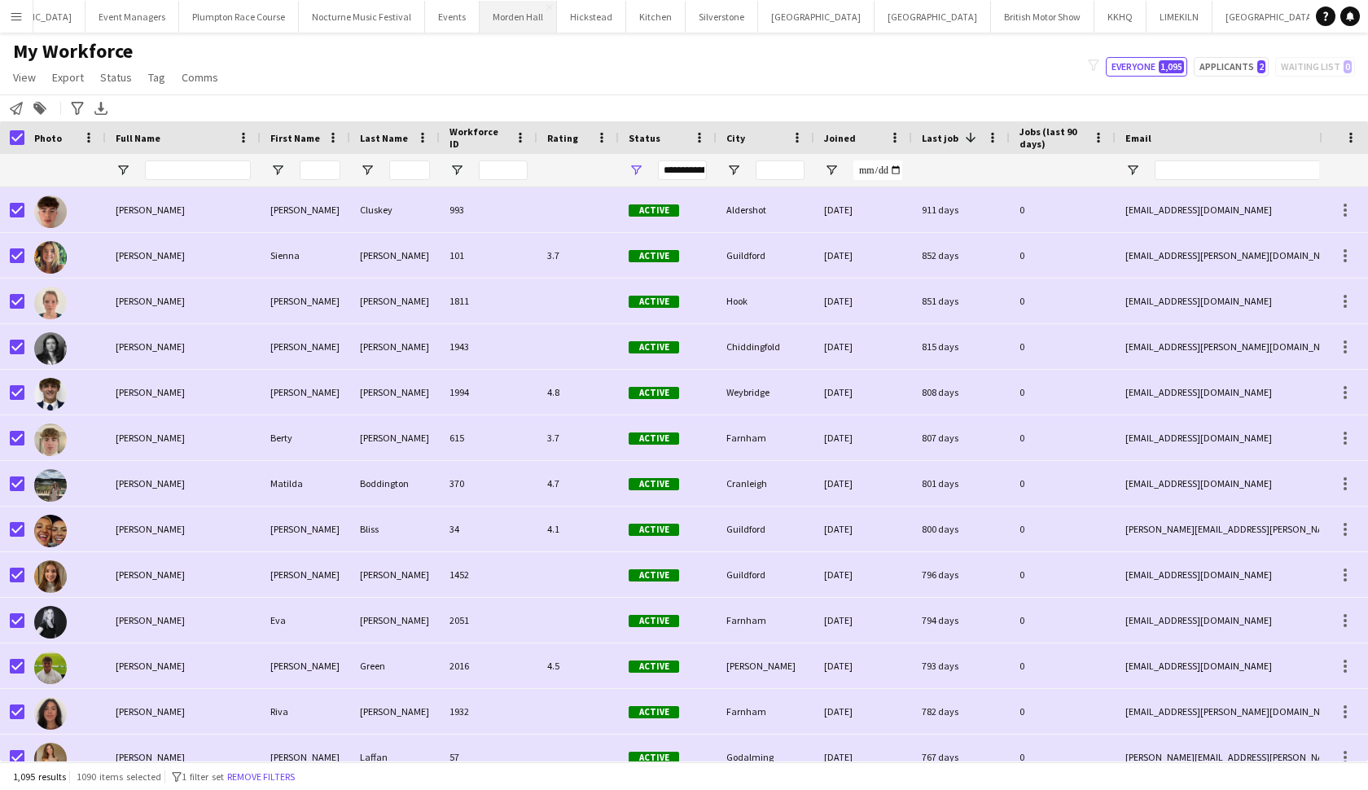
scroll to position [0, 0]
click at [15, 22] on app-icon "Menu" at bounding box center [16, 16] width 13 height 13
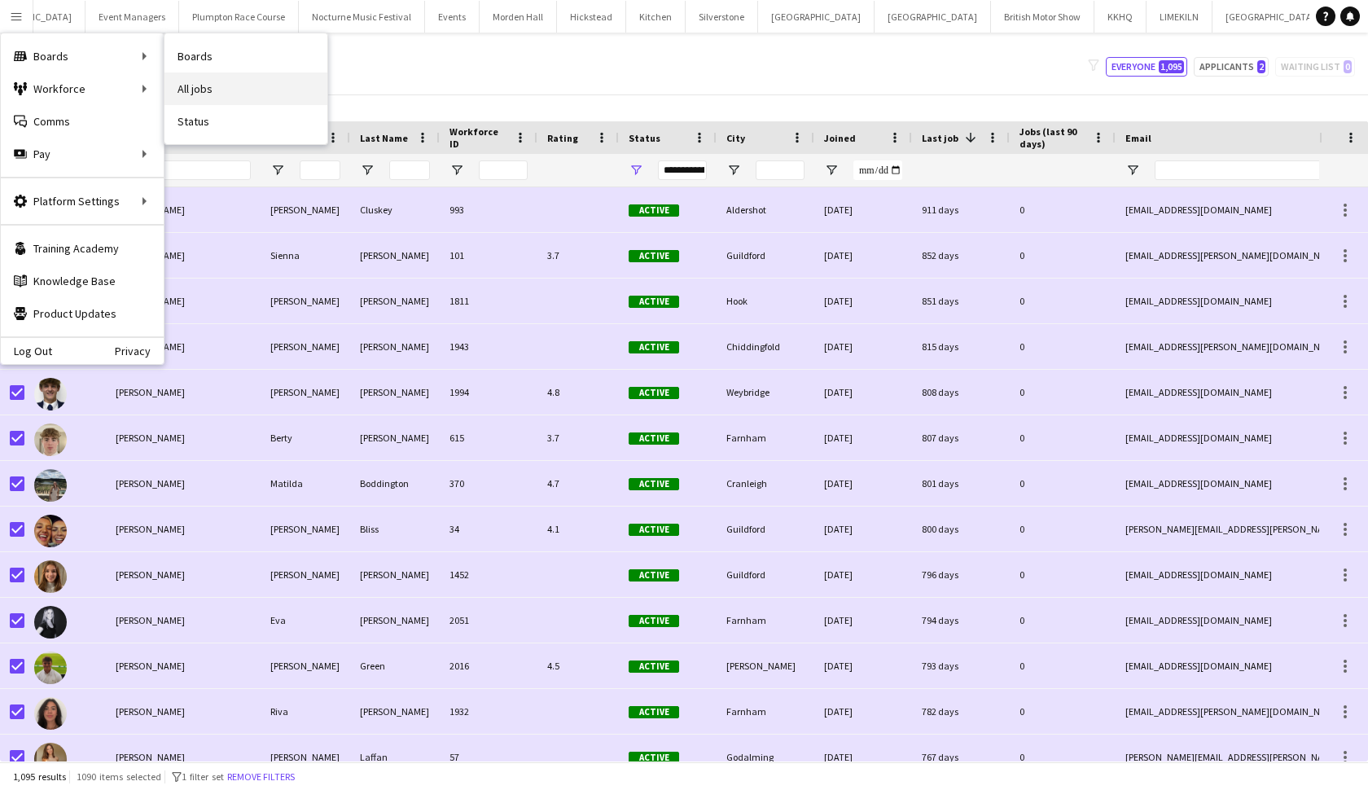
click at [191, 85] on link "All jobs" at bounding box center [246, 88] width 163 height 33
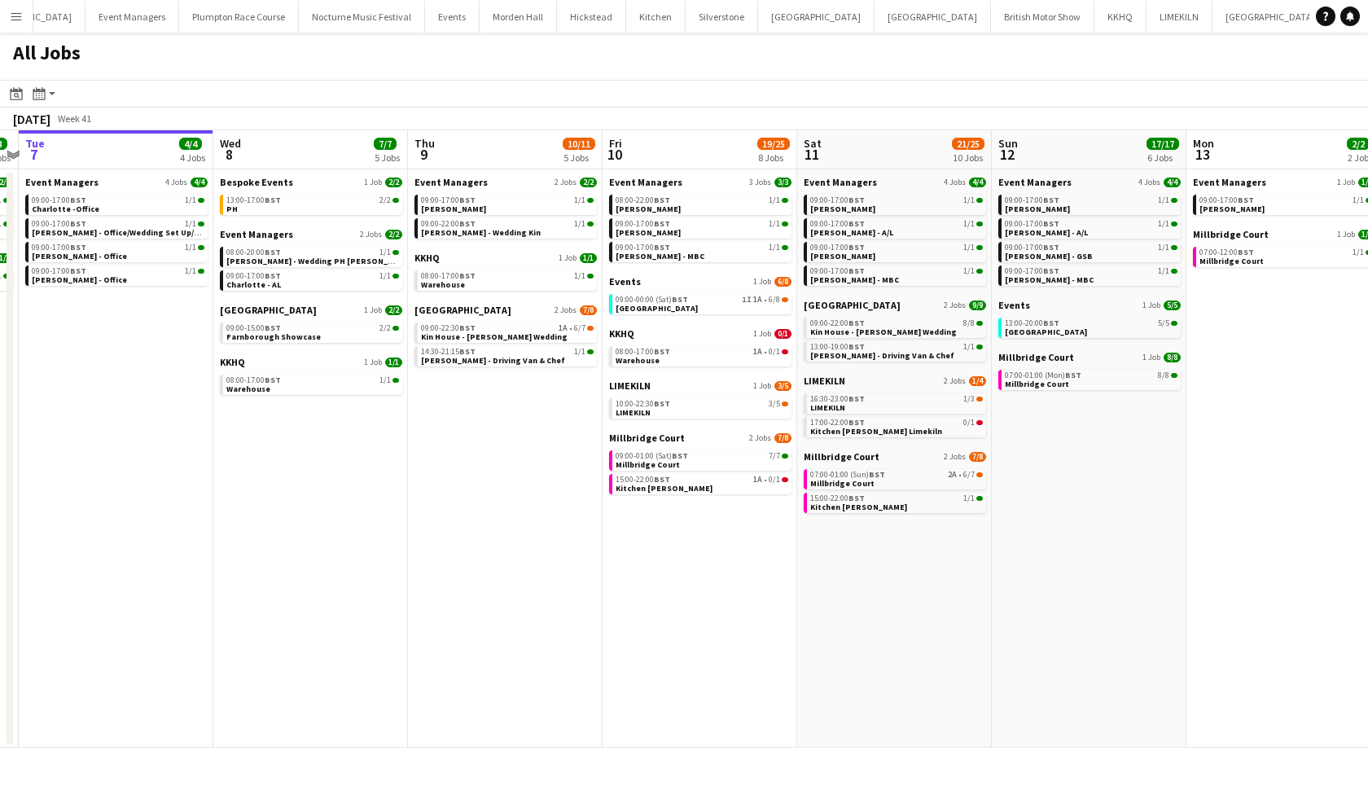
scroll to position [0, 599]
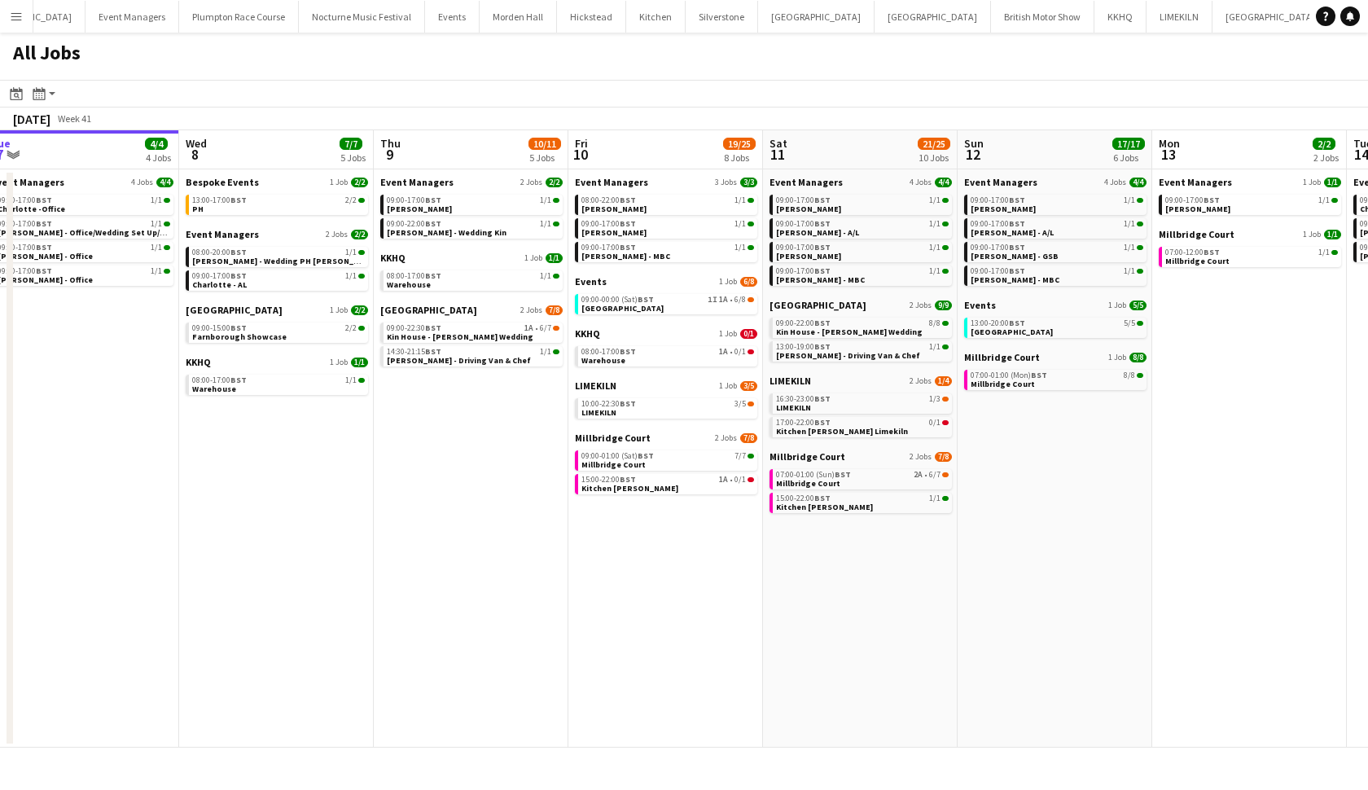
click at [11, 14] on app-icon "Menu" at bounding box center [16, 16] width 13 height 13
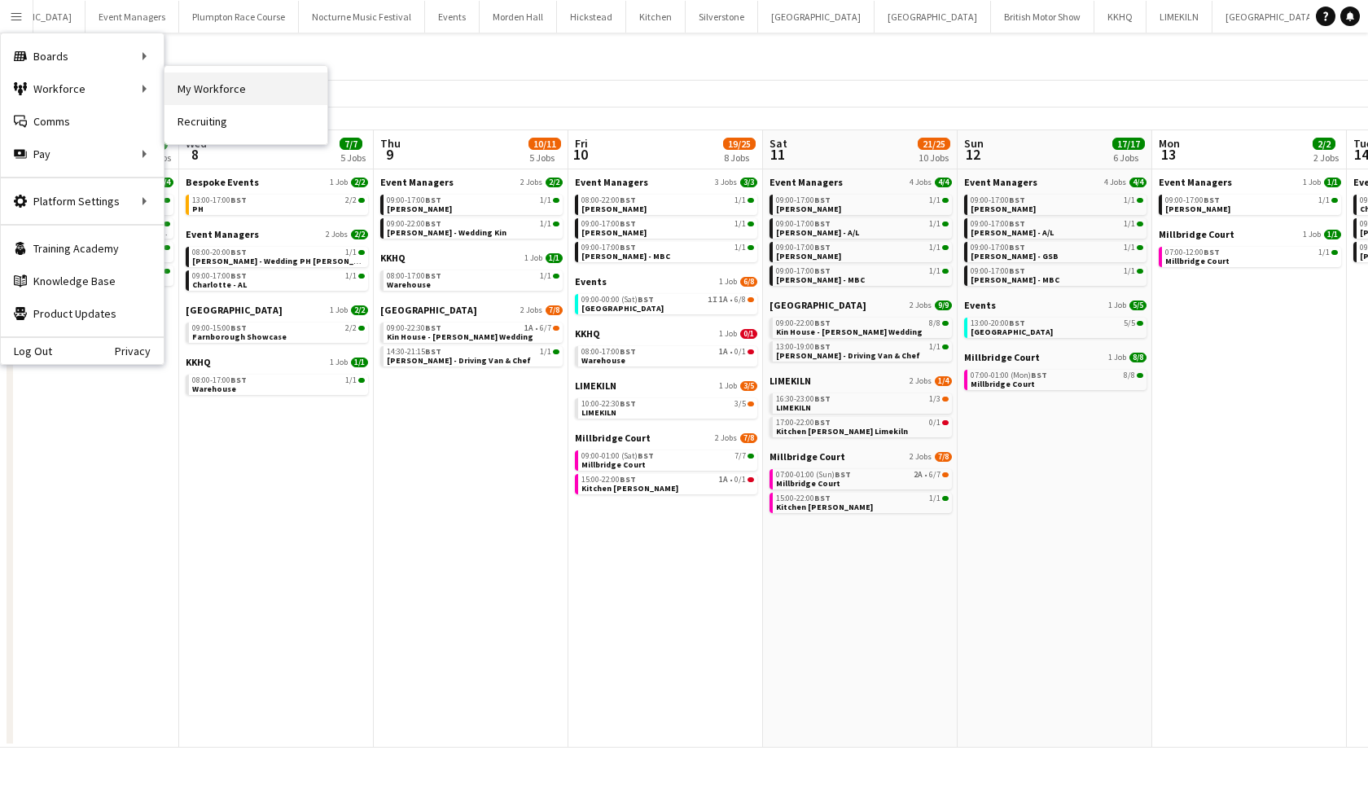
click at [186, 88] on link "My Workforce" at bounding box center [246, 88] width 163 height 33
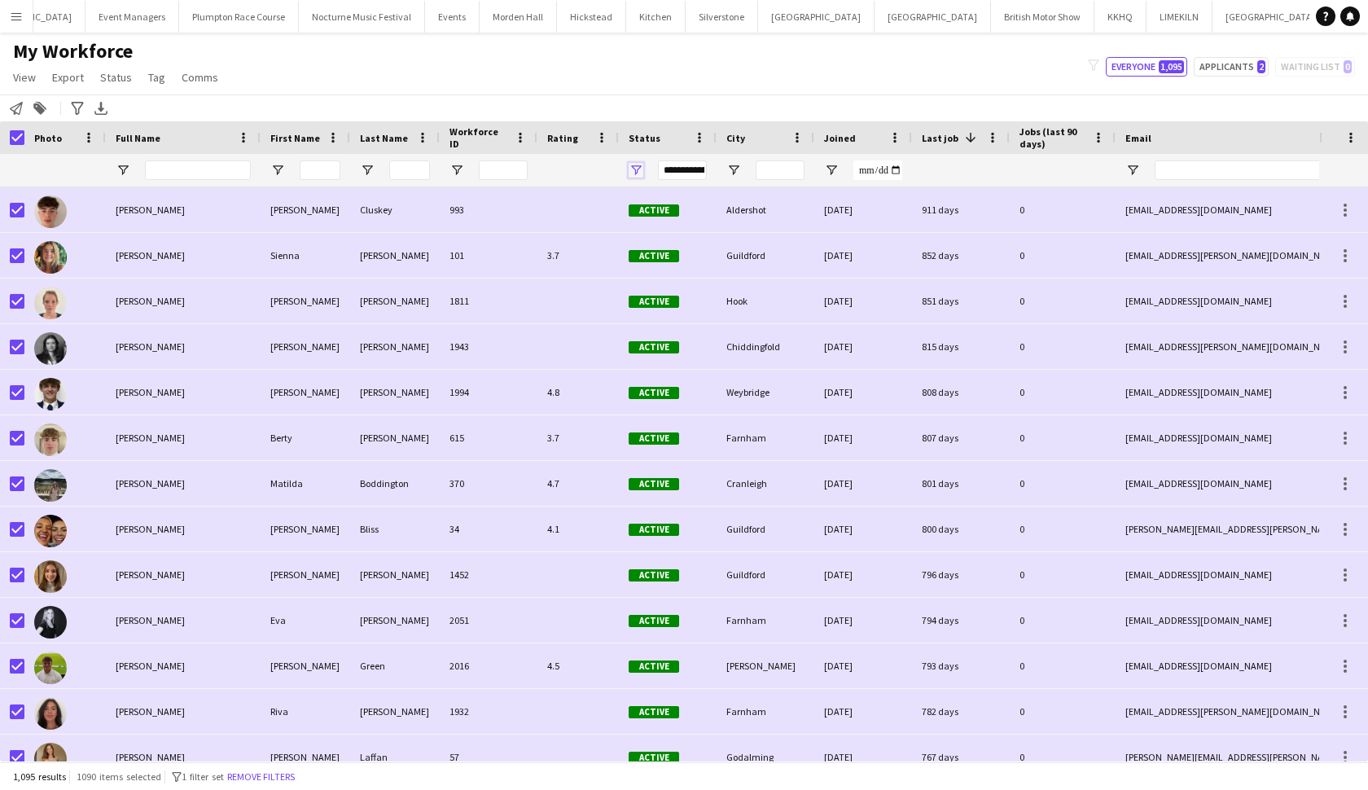
click at [634, 168] on span "Open Filter Menu" at bounding box center [636, 170] width 15 height 15
click at [17, 111] on icon "Notify workforce" at bounding box center [16, 108] width 13 height 13
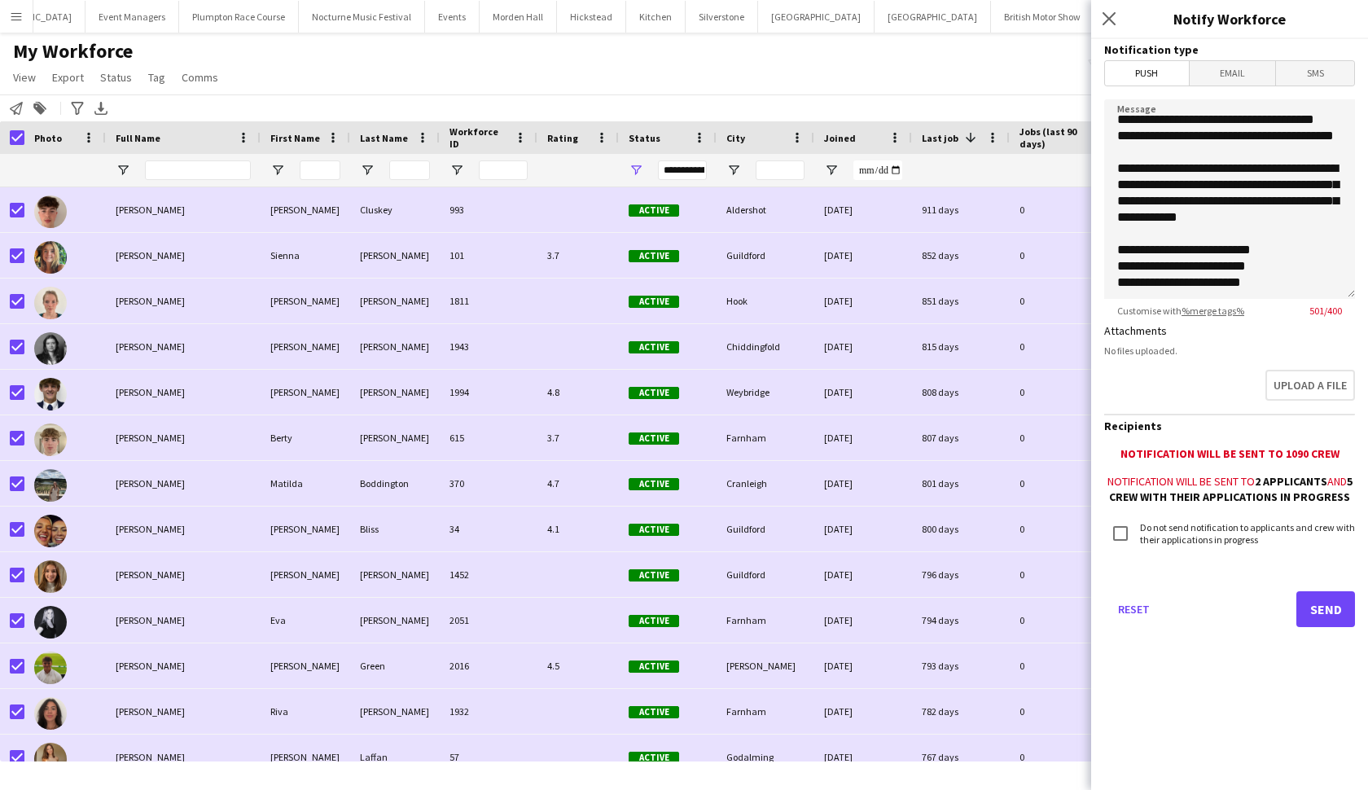
scroll to position [167, 0]
drag, startPoint x: 1272, startPoint y: 286, endPoint x: 1120, endPoint y: 284, distance: 152.3
click at [1120, 284] on textarea "**********" at bounding box center [1229, 199] width 251 height 200
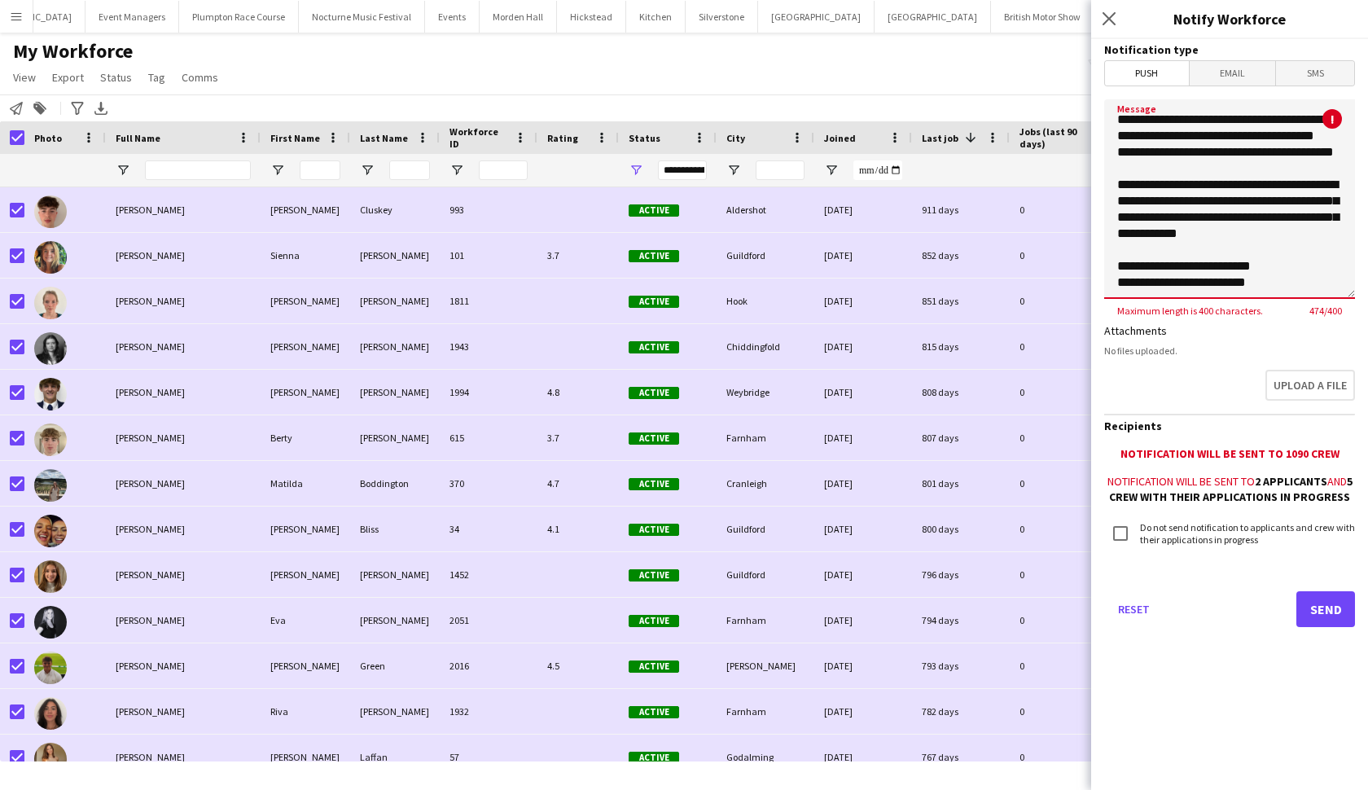
scroll to position [151, 0]
drag, startPoint x: 1293, startPoint y: 203, endPoint x: 1279, endPoint y: 184, distance: 23.8
click at [1279, 184] on textarea "**********" at bounding box center [1229, 199] width 251 height 200
click at [1182, 252] on textarea "**********" at bounding box center [1229, 199] width 251 height 200
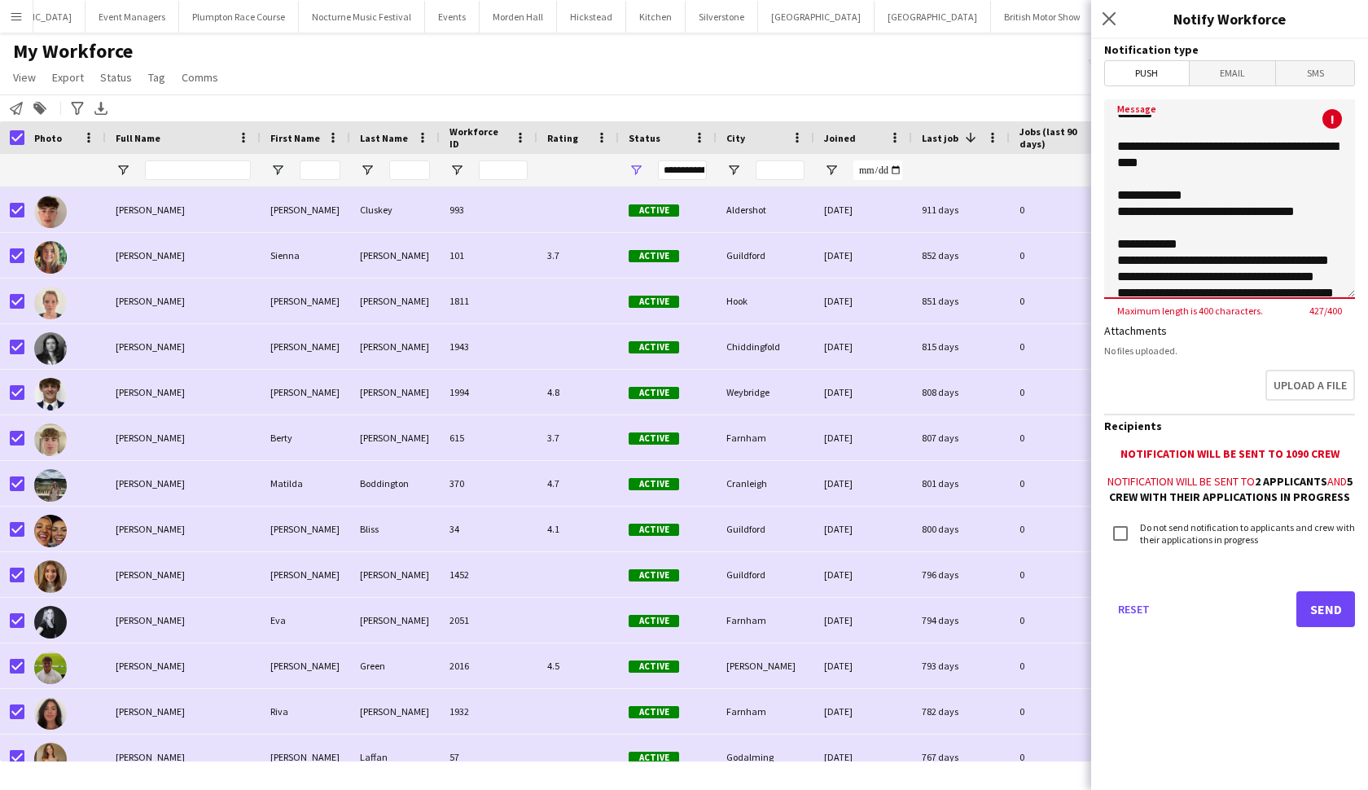
scroll to position [12, 0]
drag, startPoint x: 1184, startPoint y: 161, endPoint x: 1112, endPoint y: 142, distance: 75.1
click at [1112, 142] on textarea "**********" at bounding box center [1229, 199] width 251 height 200
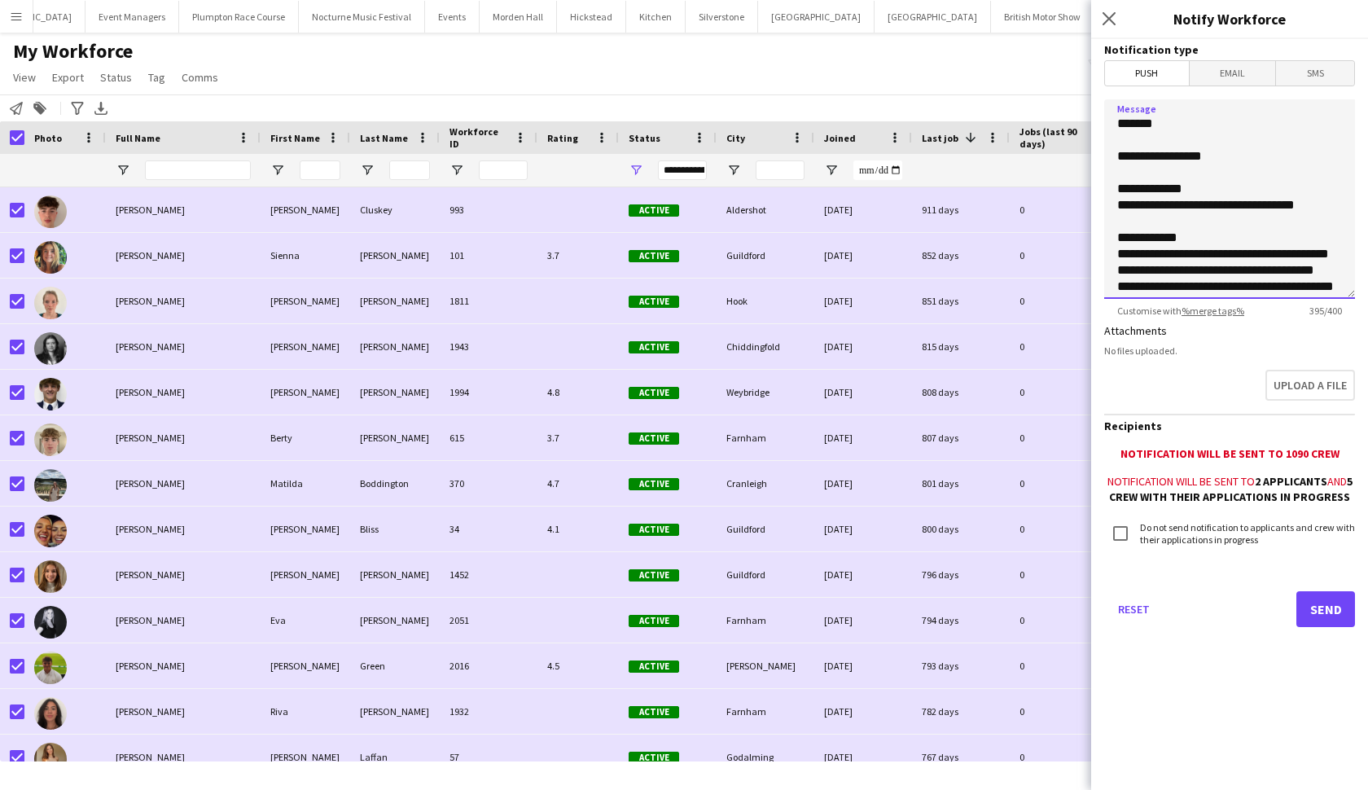
scroll to position [0, 0]
drag, startPoint x: 1115, startPoint y: 157, endPoint x: 1106, endPoint y: 110, distance: 48.1
click at [1106, 110] on textarea "**********" at bounding box center [1229, 199] width 251 height 200
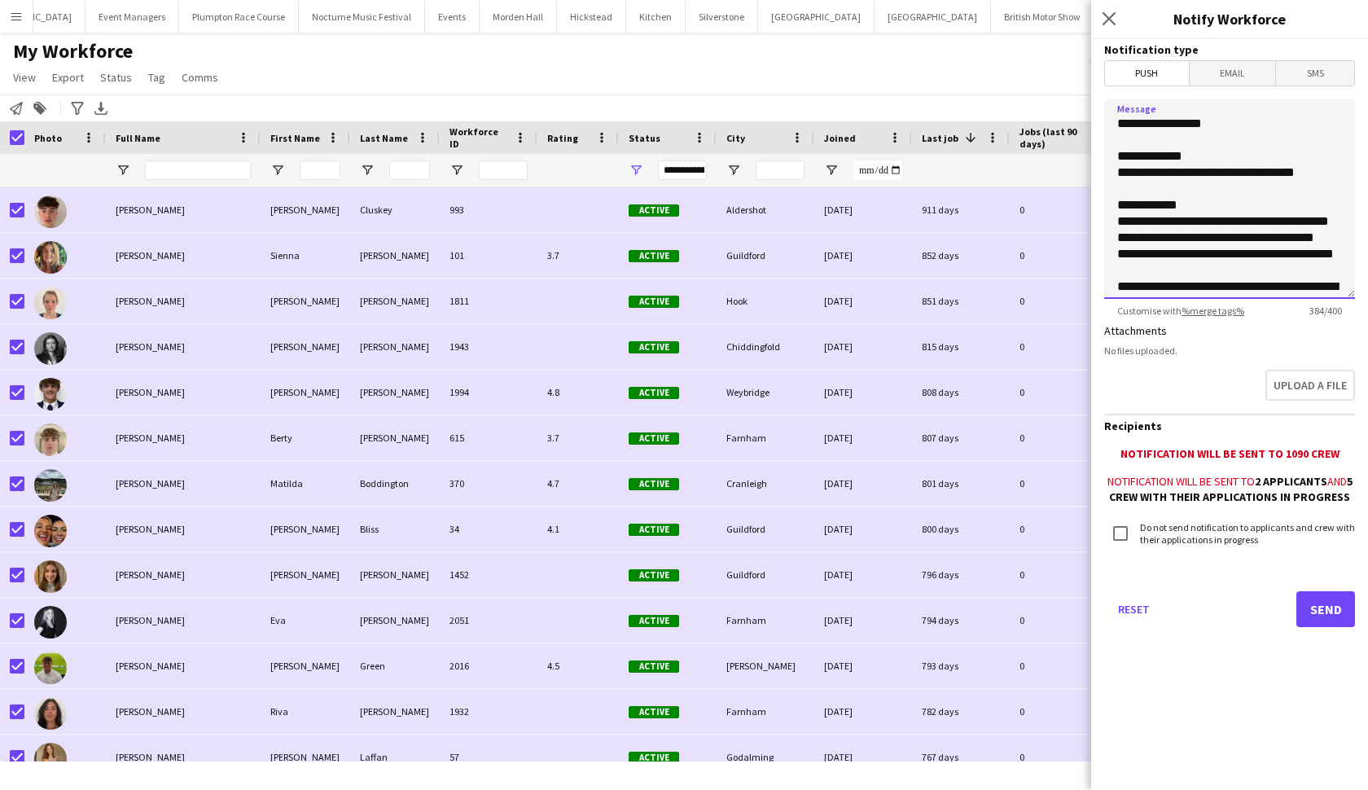
click at [1217, 127] on textarea "**********" at bounding box center [1229, 199] width 251 height 200
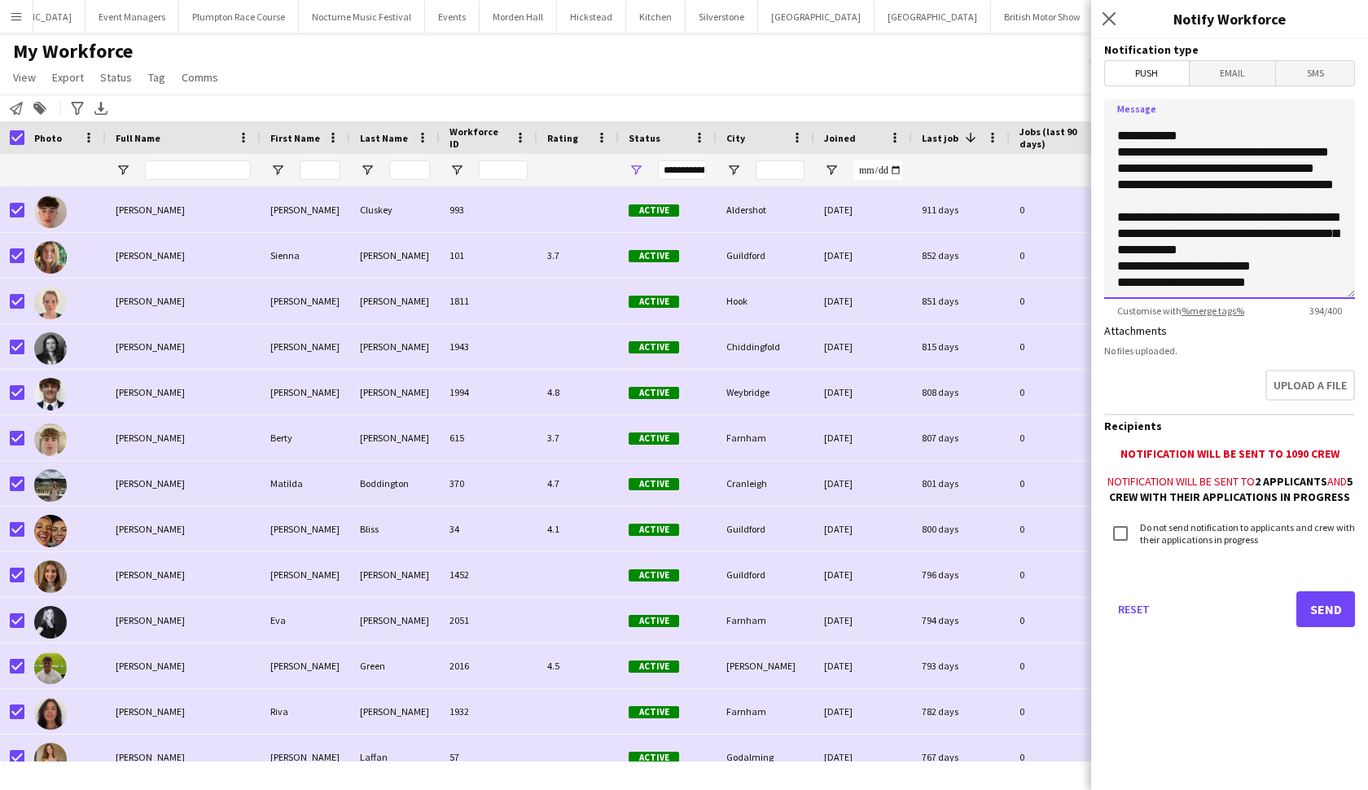
scroll to position [69, 0]
type textarea "**********"
click at [1311, 611] on button "Send" at bounding box center [1325, 609] width 59 height 36
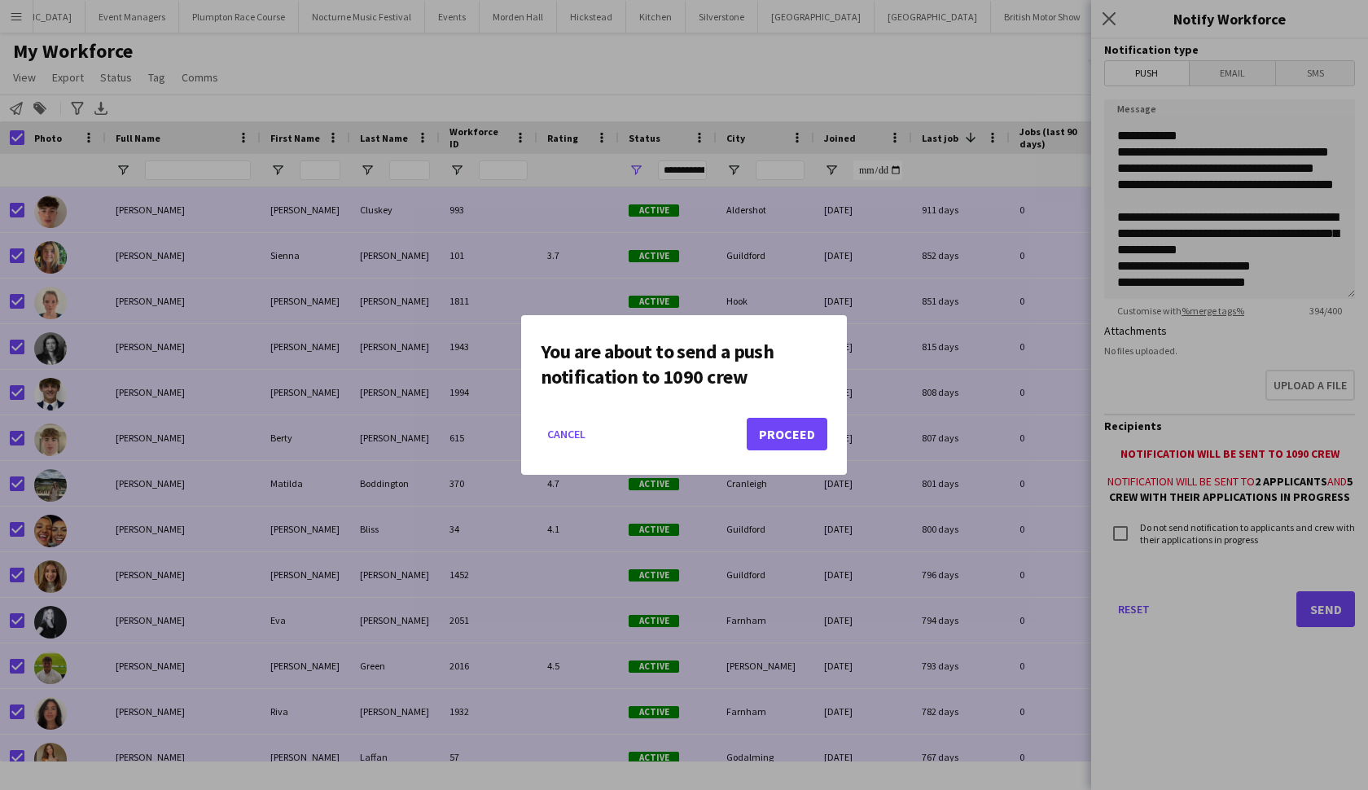
click at [814, 431] on button "Proceed" at bounding box center [787, 434] width 81 height 33
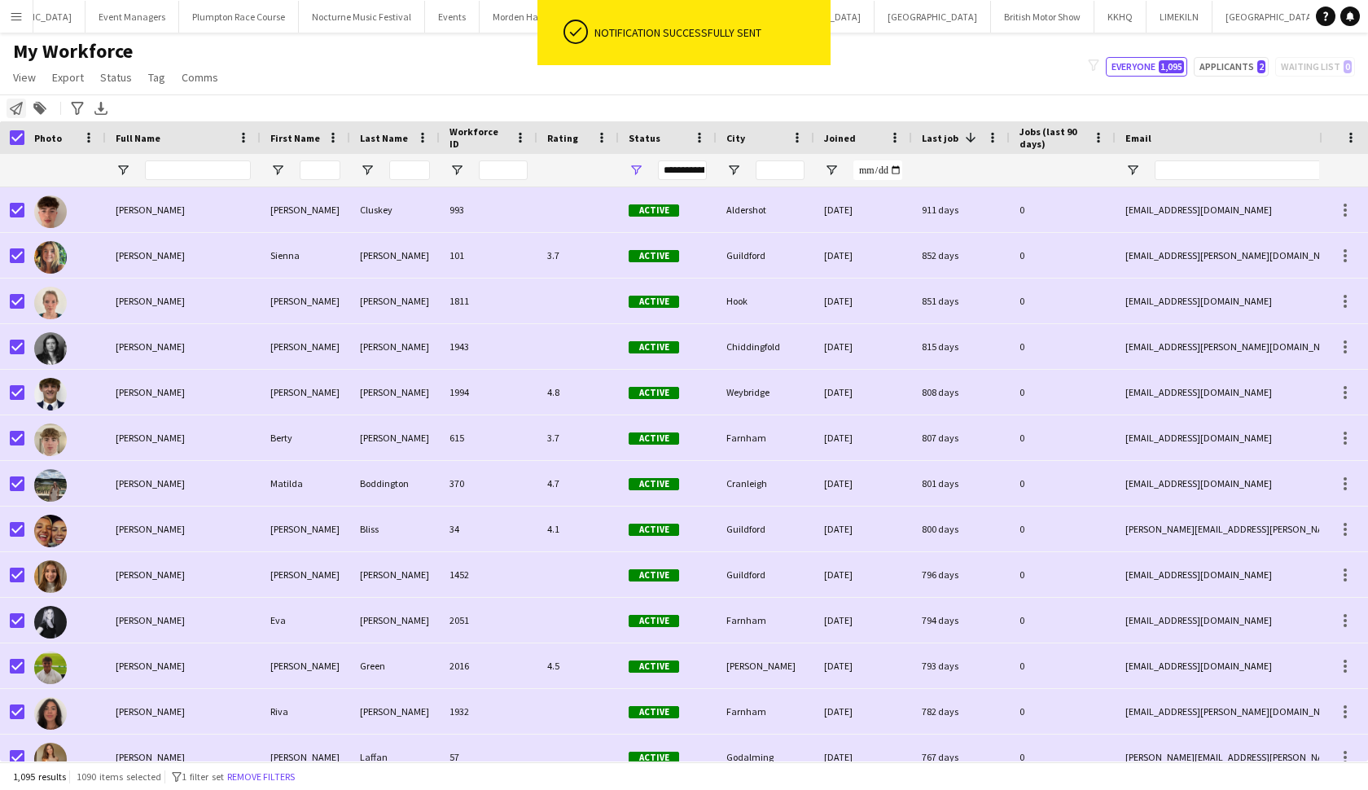
click at [19, 108] on icon "Notify workforce" at bounding box center [16, 108] width 13 height 13
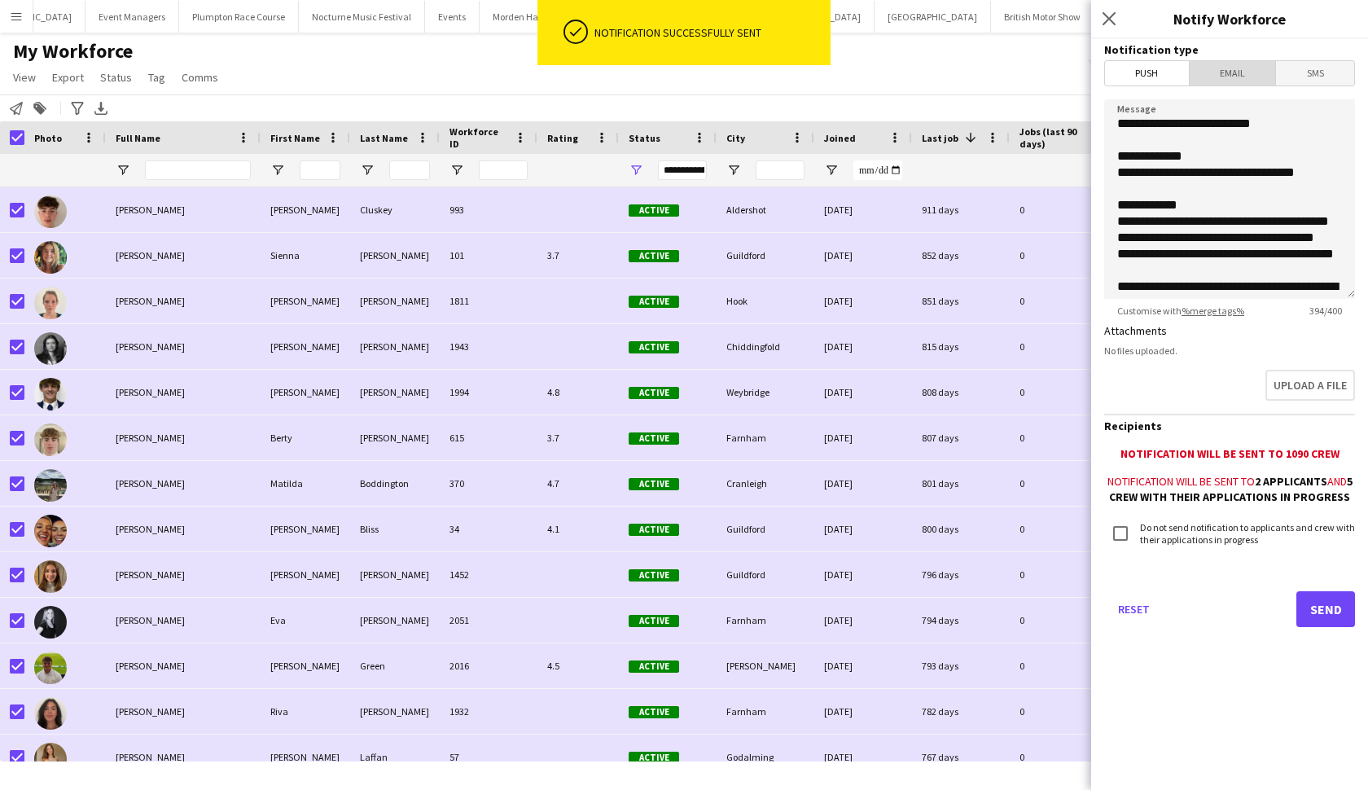
click at [1213, 73] on span "Email" at bounding box center [1233, 73] width 86 height 24
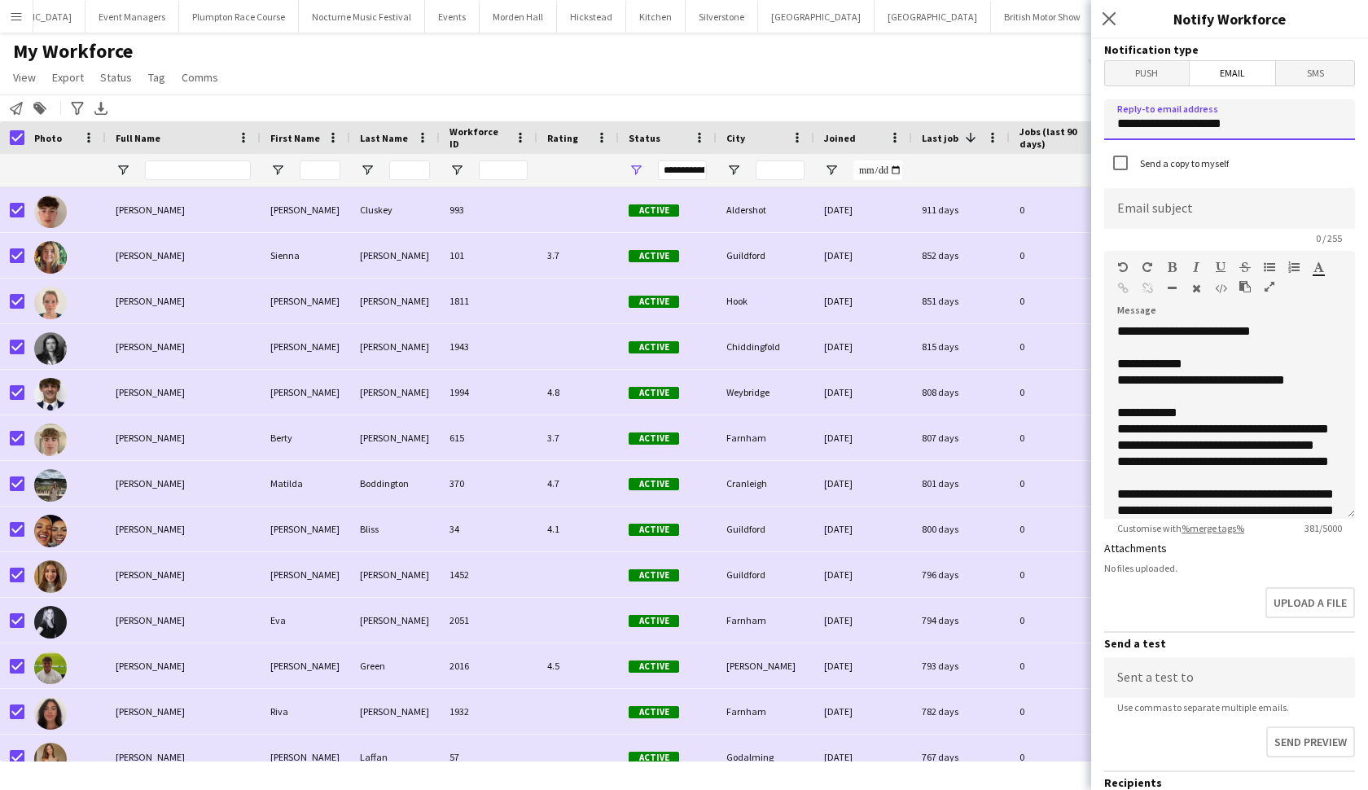
drag, startPoint x: 1254, startPoint y: 134, endPoint x: 1074, endPoint y: 130, distance: 180.0
type input "**********"
click at [1143, 214] on input at bounding box center [1229, 208] width 251 height 41
type input "*"
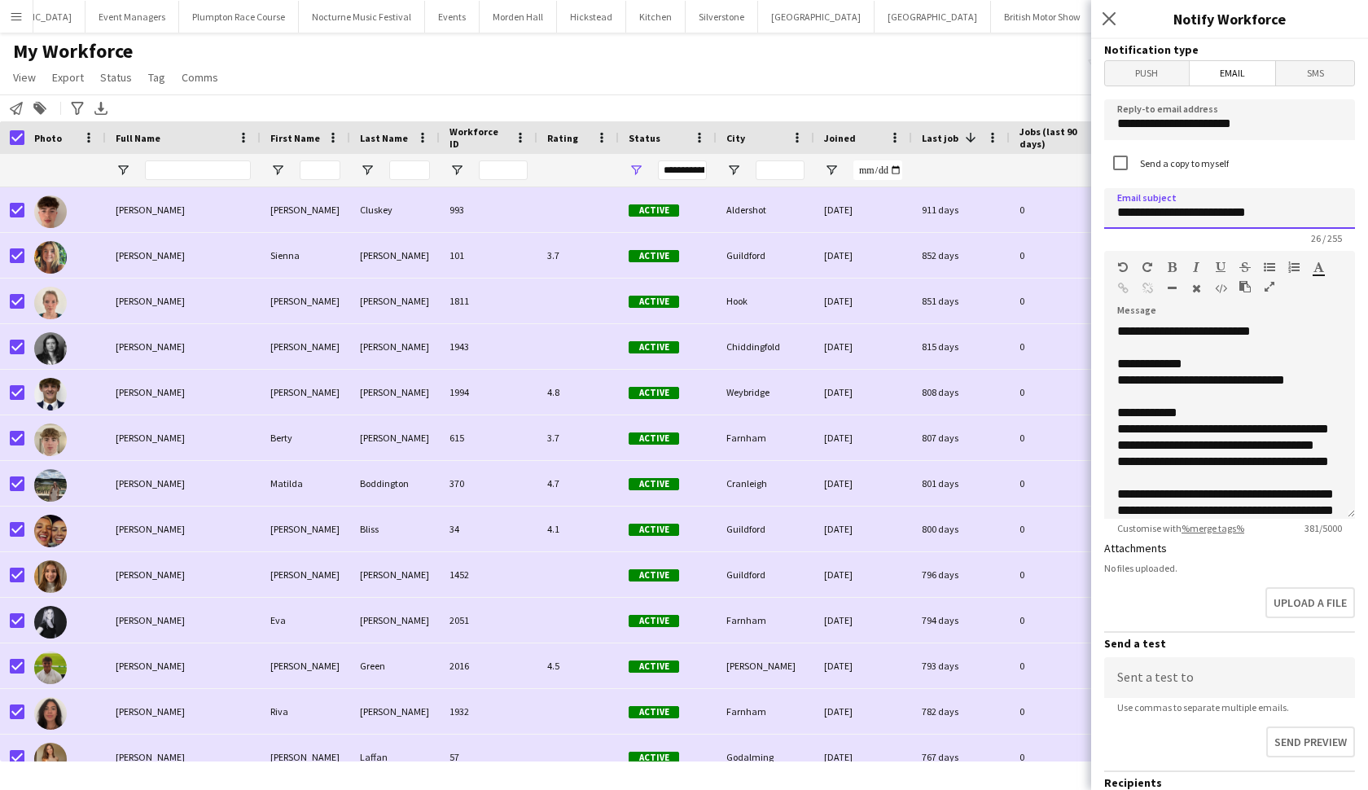
type input "**********"
click at [1120, 333] on div "**********" at bounding box center [1229, 420] width 251 height 195
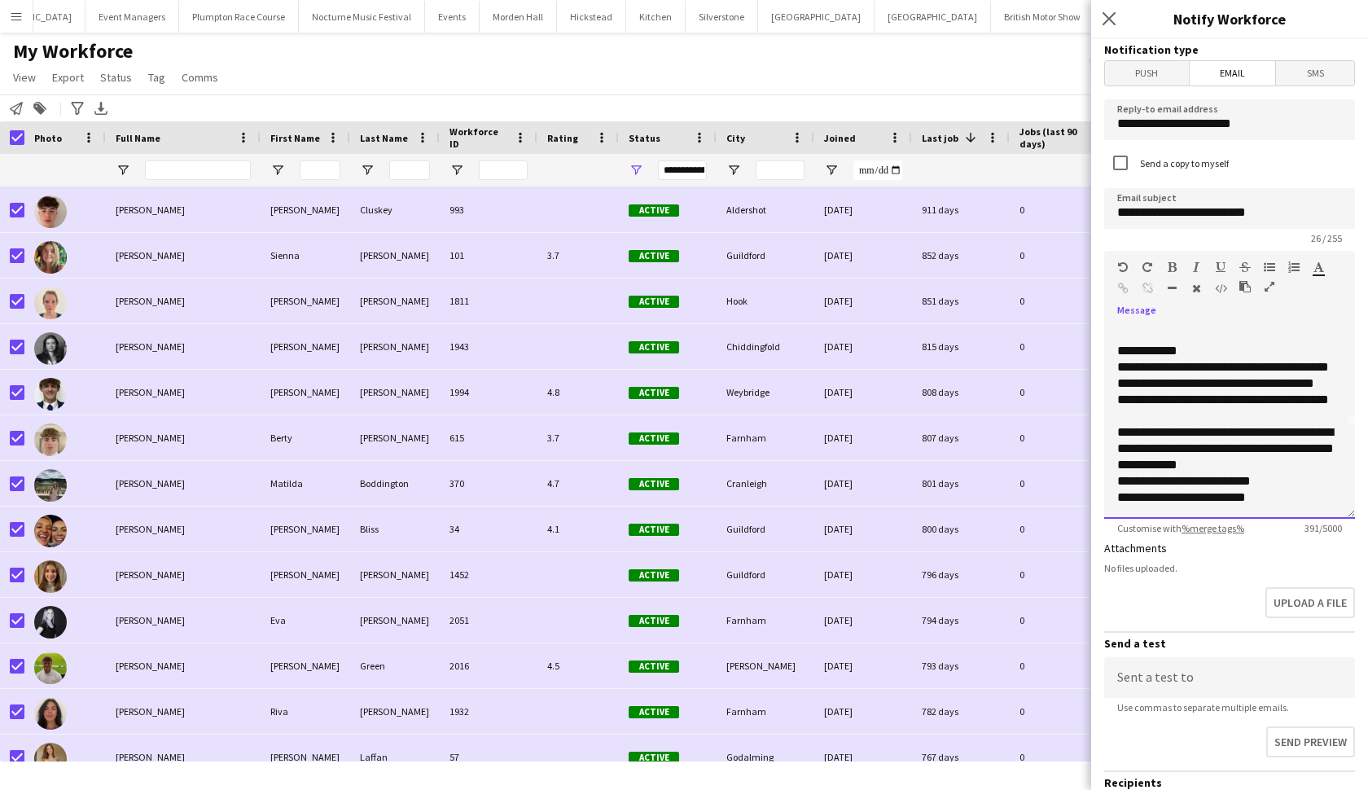
scroll to position [94, 0]
drag, startPoint x: 1289, startPoint y: 497, endPoint x: 1120, endPoint y: 499, distance: 169.4
click at [1120, 499] on div "**********" at bounding box center [1229, 383] width 225 height 244
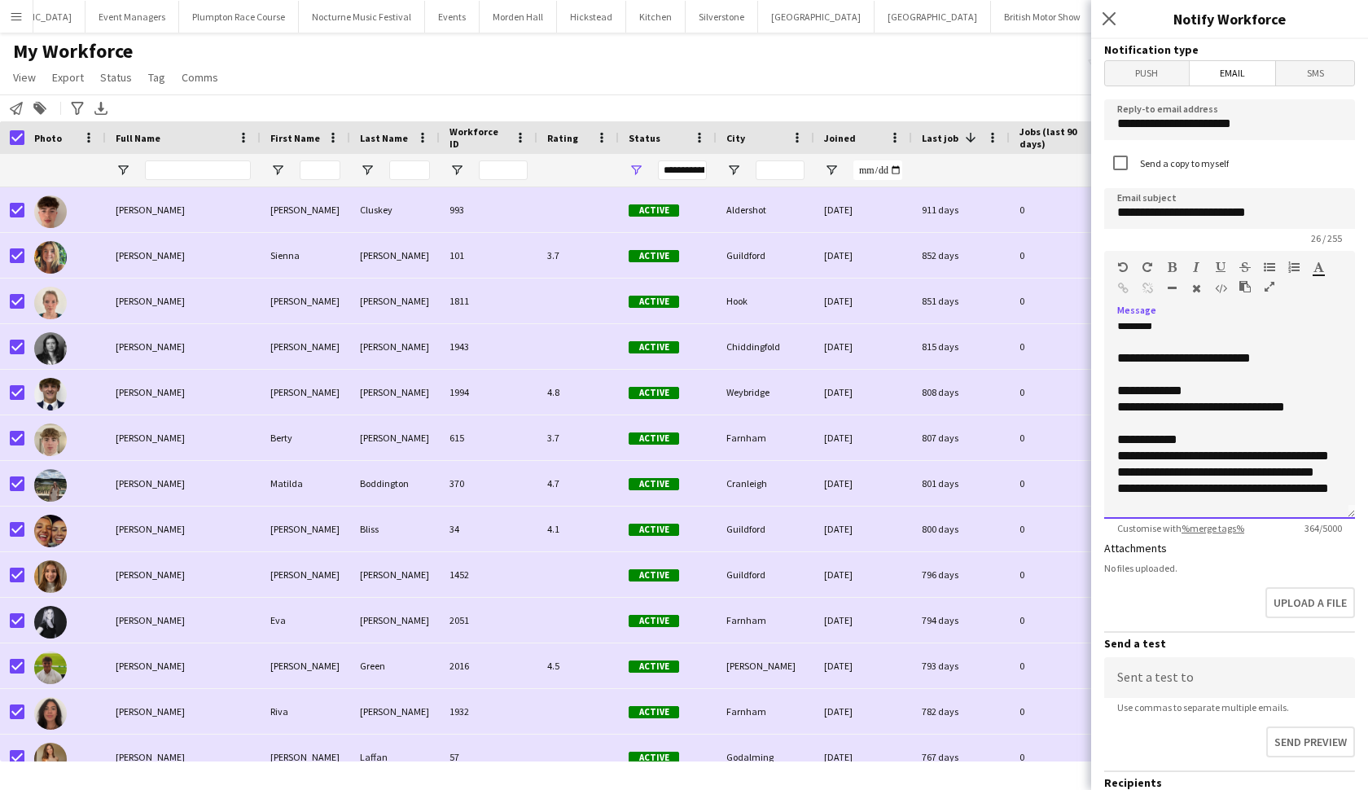
scroll to position [0, 0]
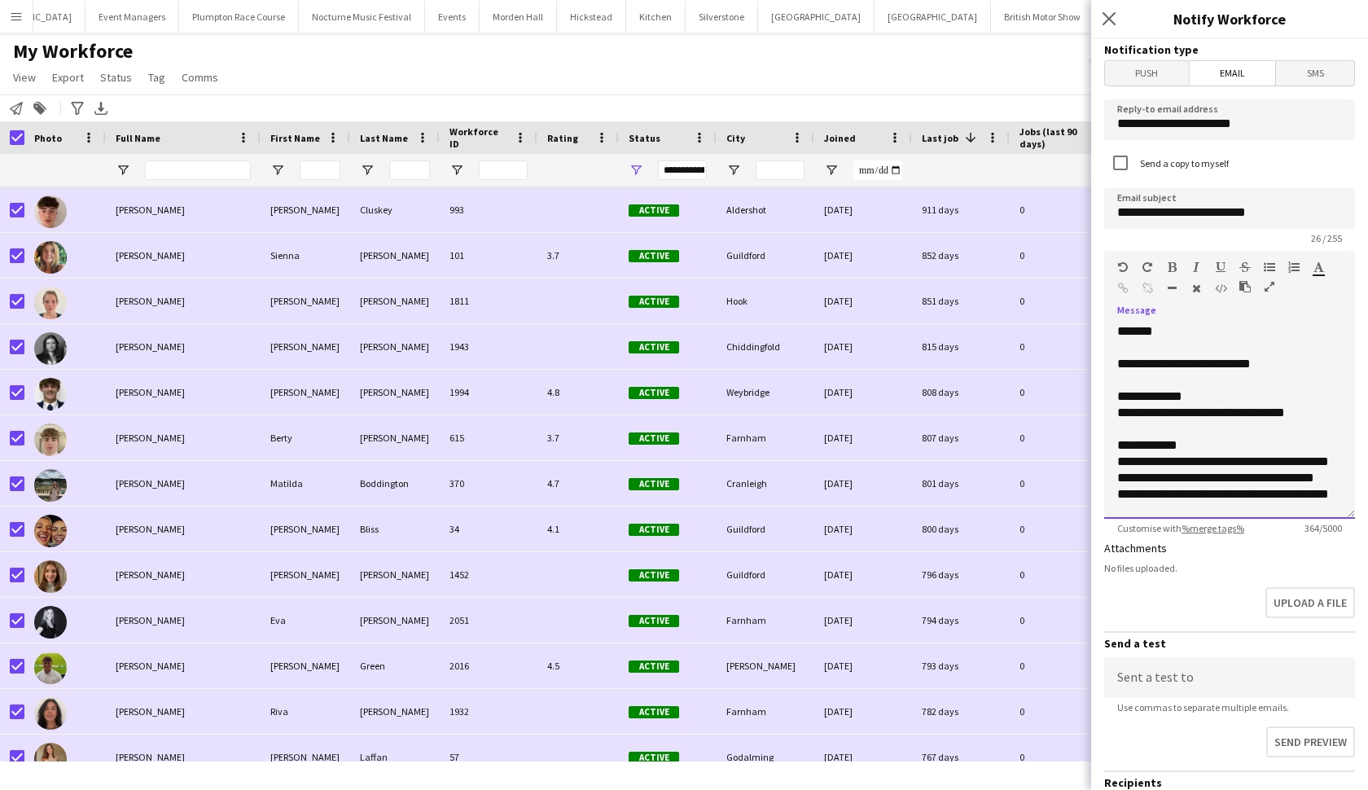
click at [1158, 369] on div "**********" at bounding box center [1229, 470] width 225 height 228
click at [1199, 397] on div "**********" at bounding box center [1229, 470] width 225 height 228
click at [1198, 441] on div "**********" at bounding box center [1229, 470] width 225 height 228
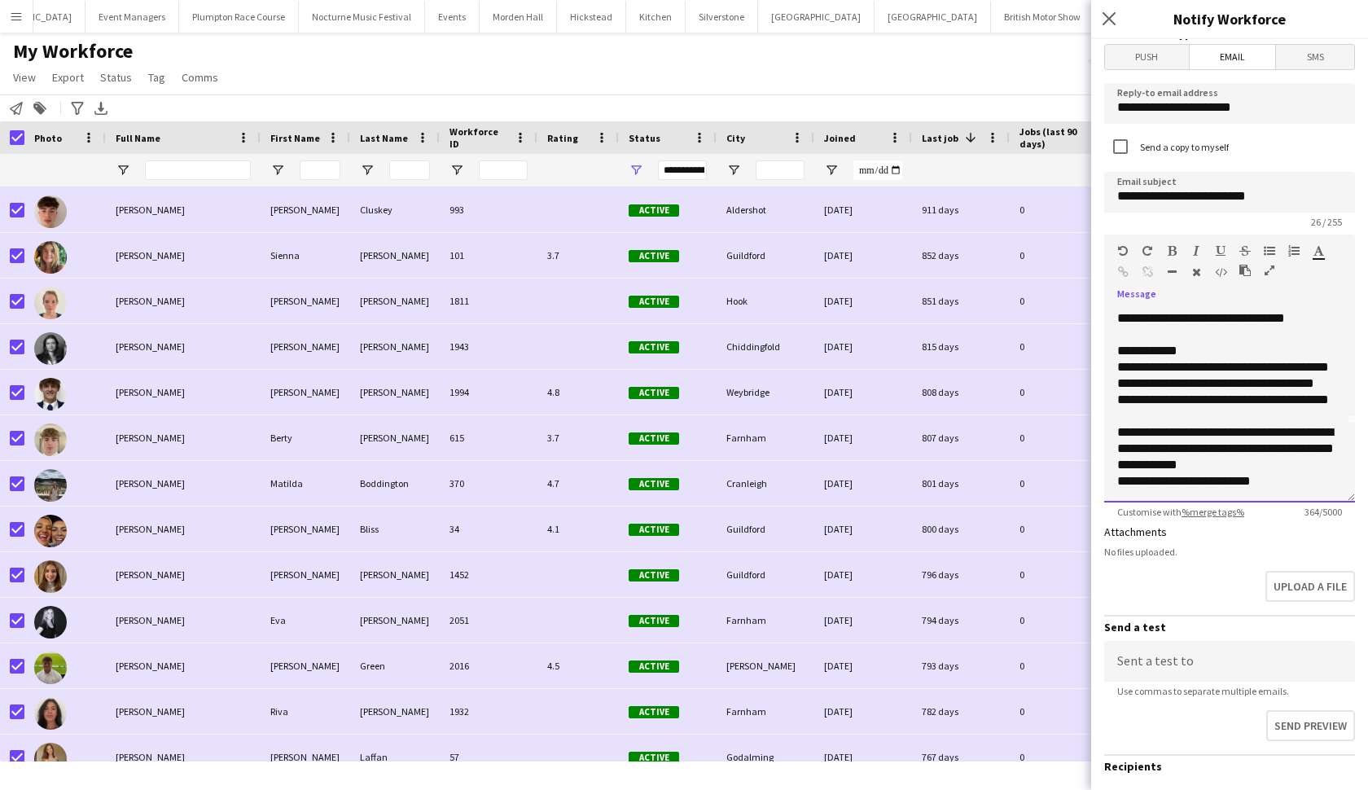
scroll to position [17, 0]
click at [1270, 478] on div "**********" at bounding box center [1229, 375] width 225 height 228
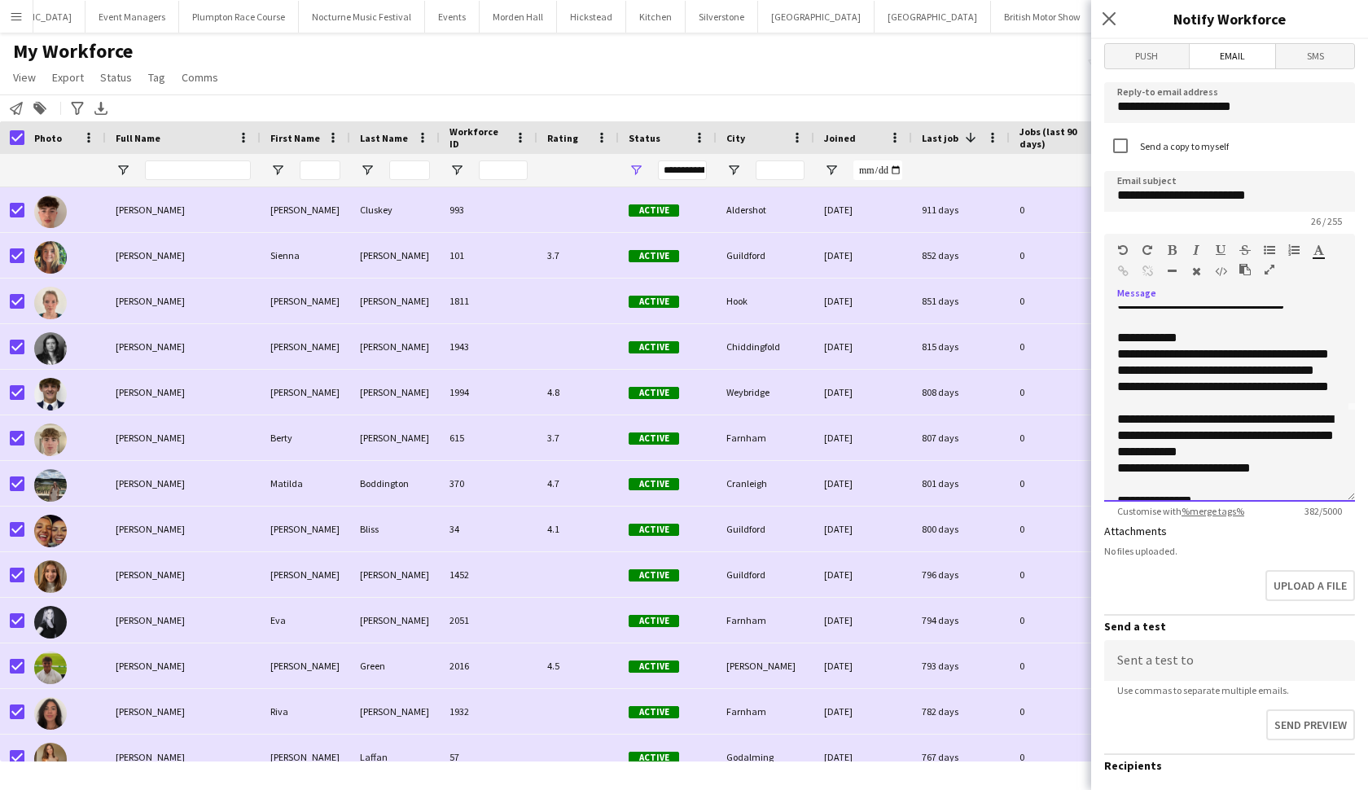
scroll to position [95, 0]
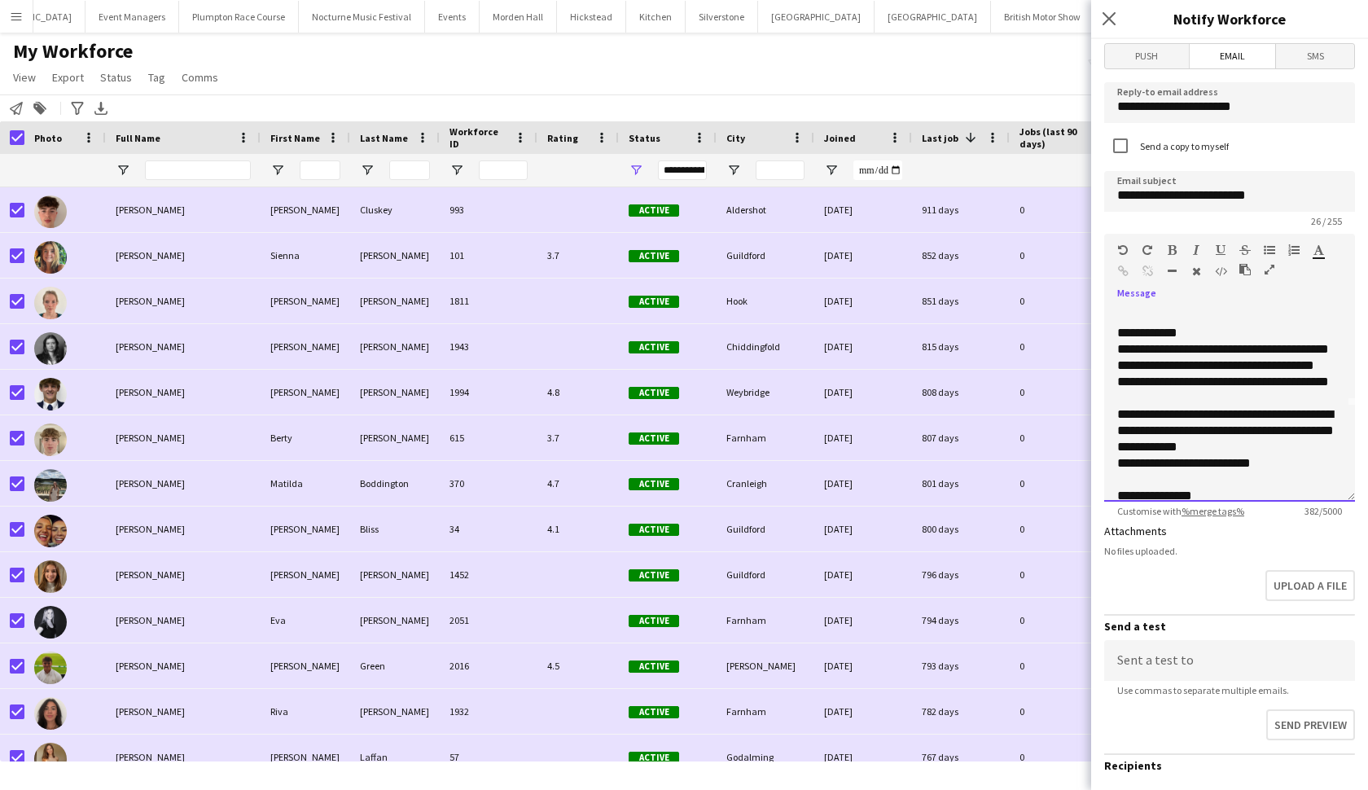
click at [1218, 367] on div "**********" at bounding box center [1229, 357] width 225 height 228
click at [1280, 415] on div "**********" at bounding box center [1229, 357] width 225 height 228
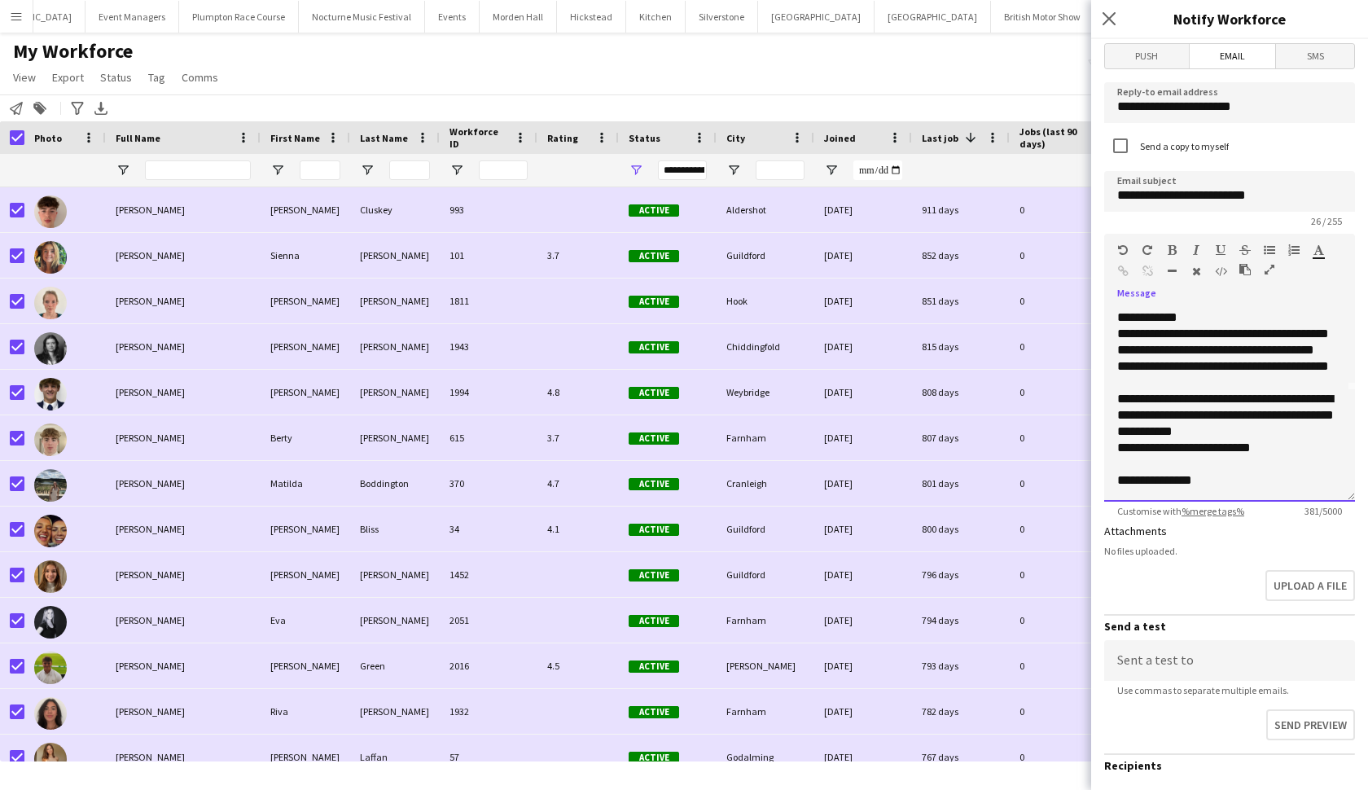
scroll to position [111, 0]
click at [1209, 486] on div "**********" at bounding box center [1229, 480] width 225 height 16
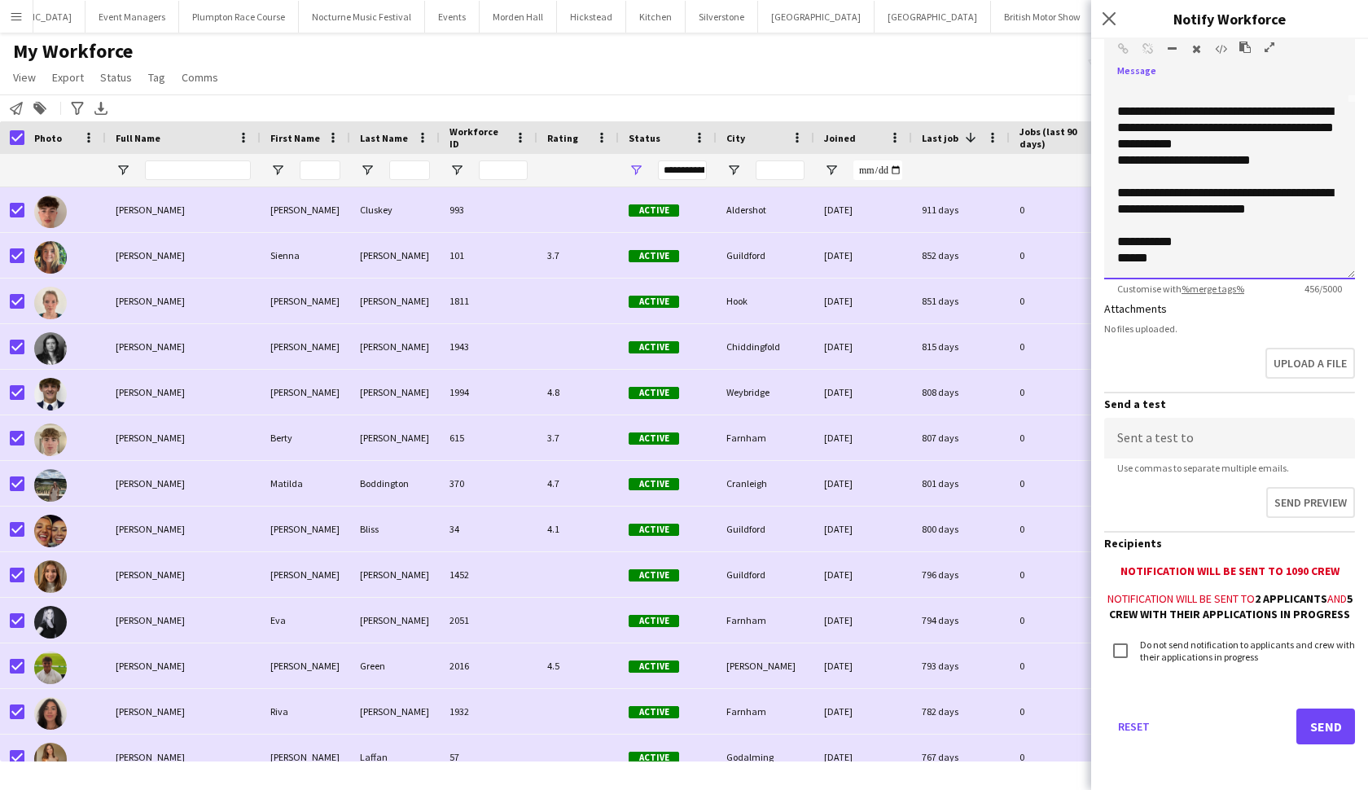
scroll to position [239, 0]
click at [1315, 721] on button "Send" at bounding box center [1325, 727] width 59 height 36
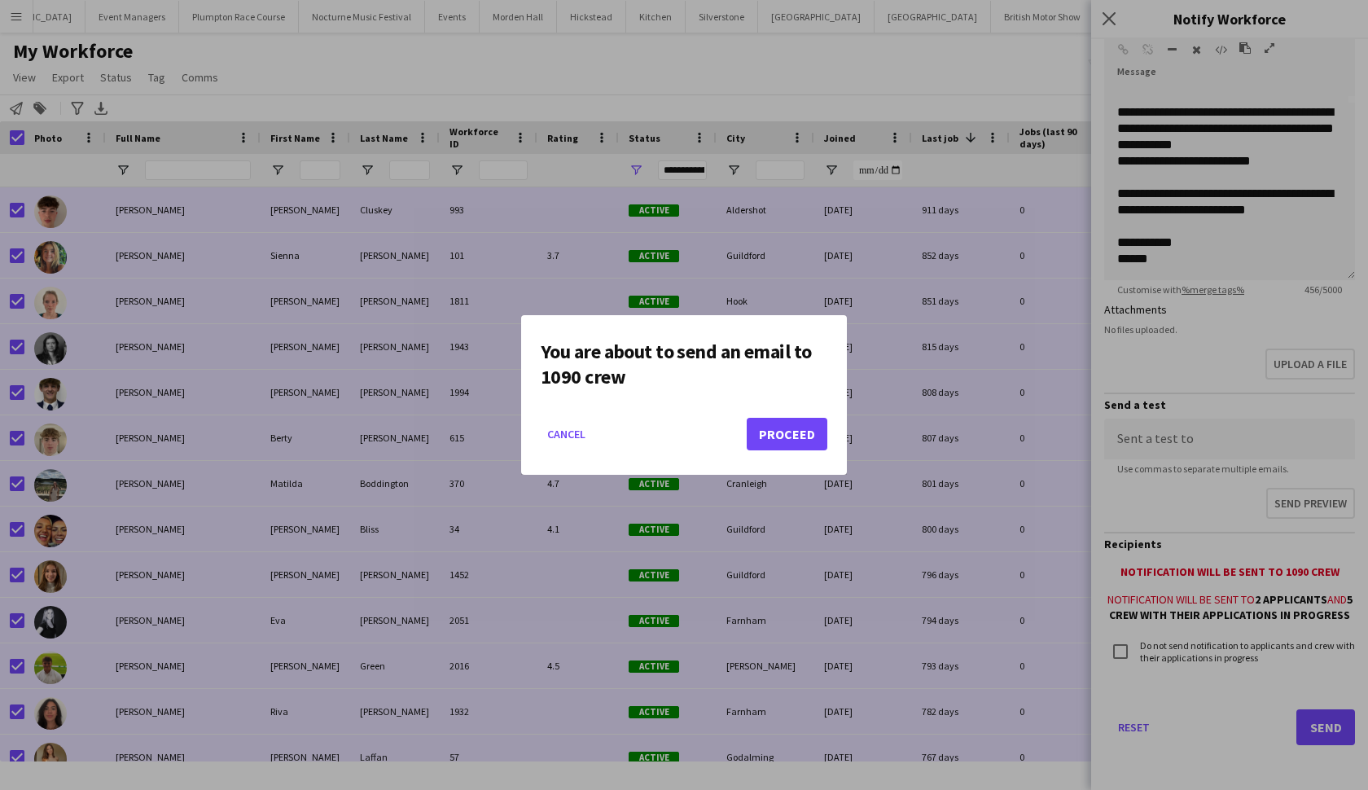
click at [810, 432] on button "Proceed" at bounding box center [787, 434] width 81 height 33
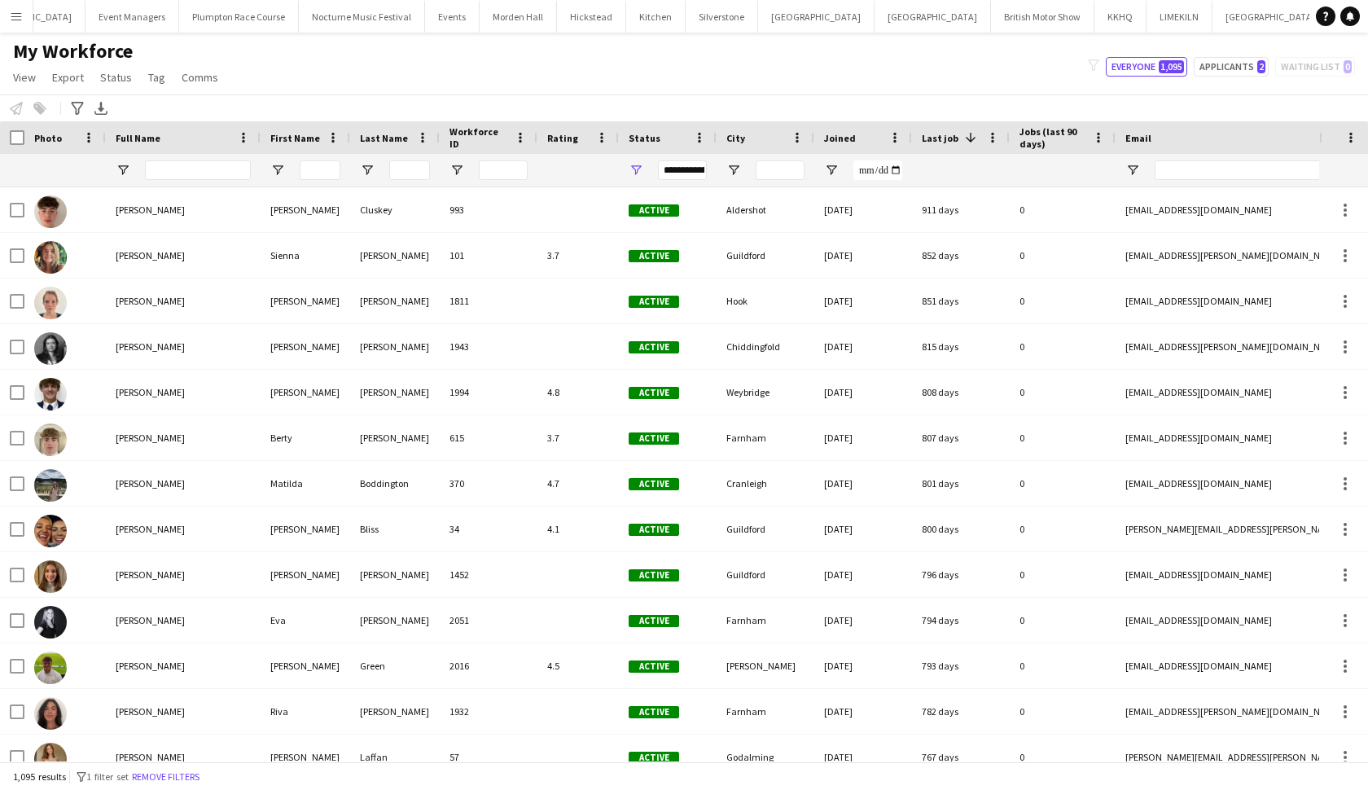
click at [917, 65] on div "My Workforce View Views Default view mena New Starter New view Update view Dele…" at bounding box center [684, 66] width 1368 height 55
click at [425, 24] on button "Events Close" at bounding box center [452, 17] width 55 height 32
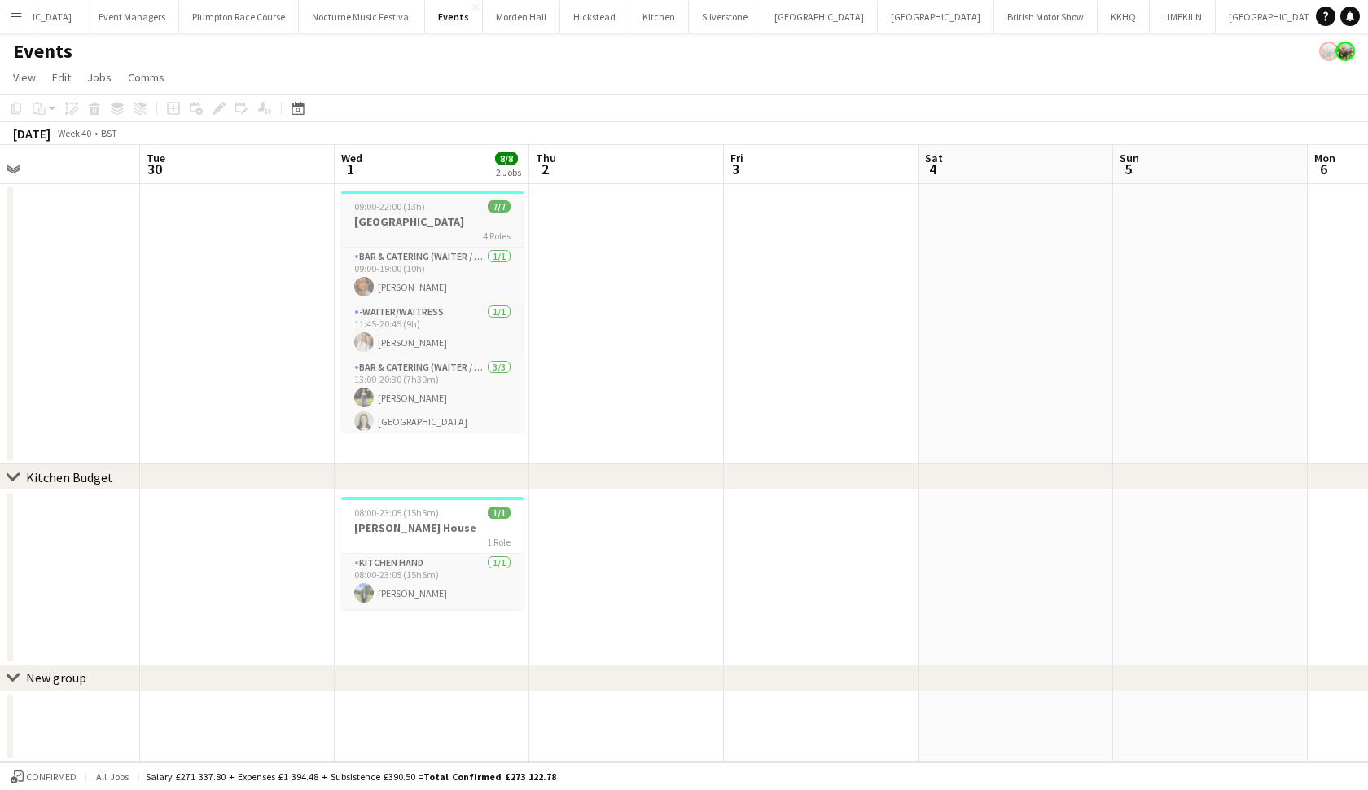
click at [422, 230] on div "4 Roles" at bounding box center [432, 235] width 182 height 13
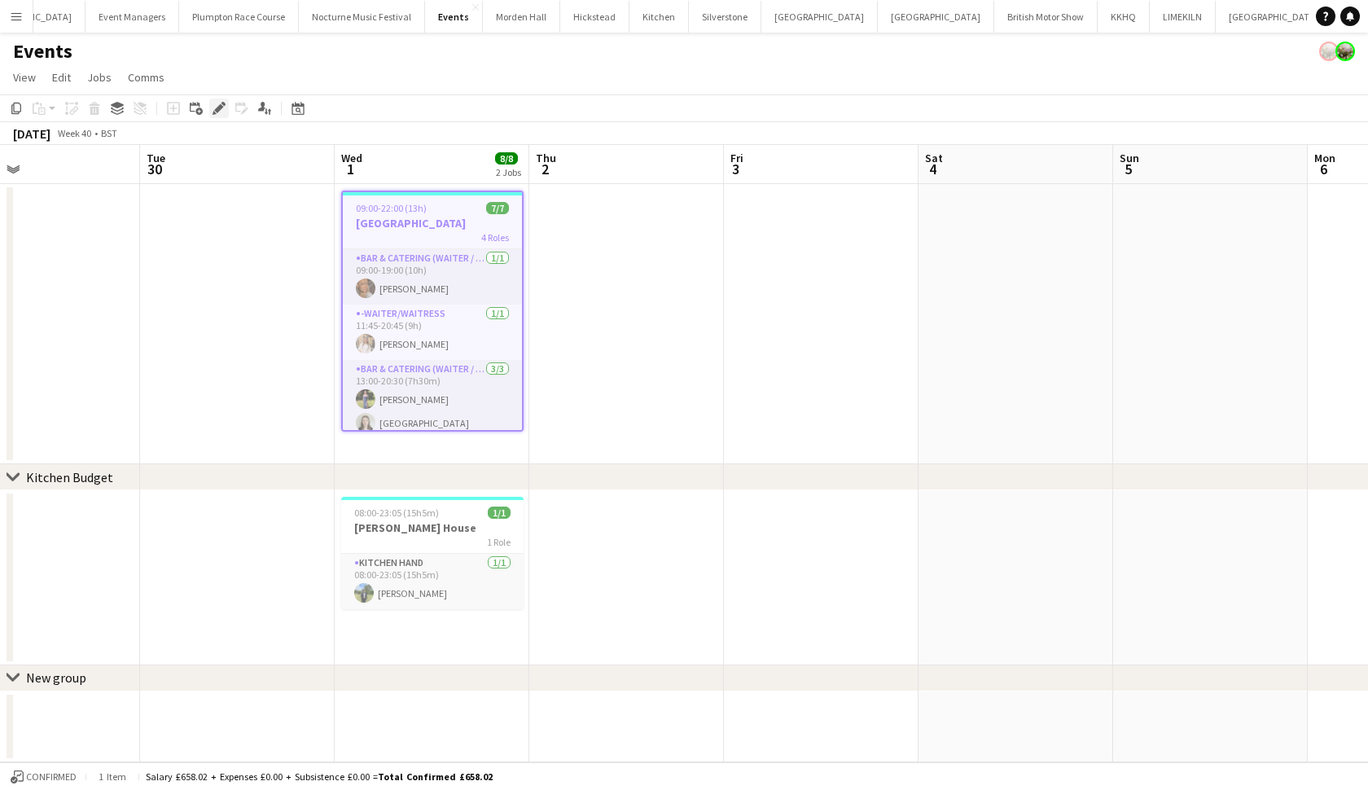
click at [217, 107] on icon "Edit" at bounding box center [219, 108] width 13 height 13
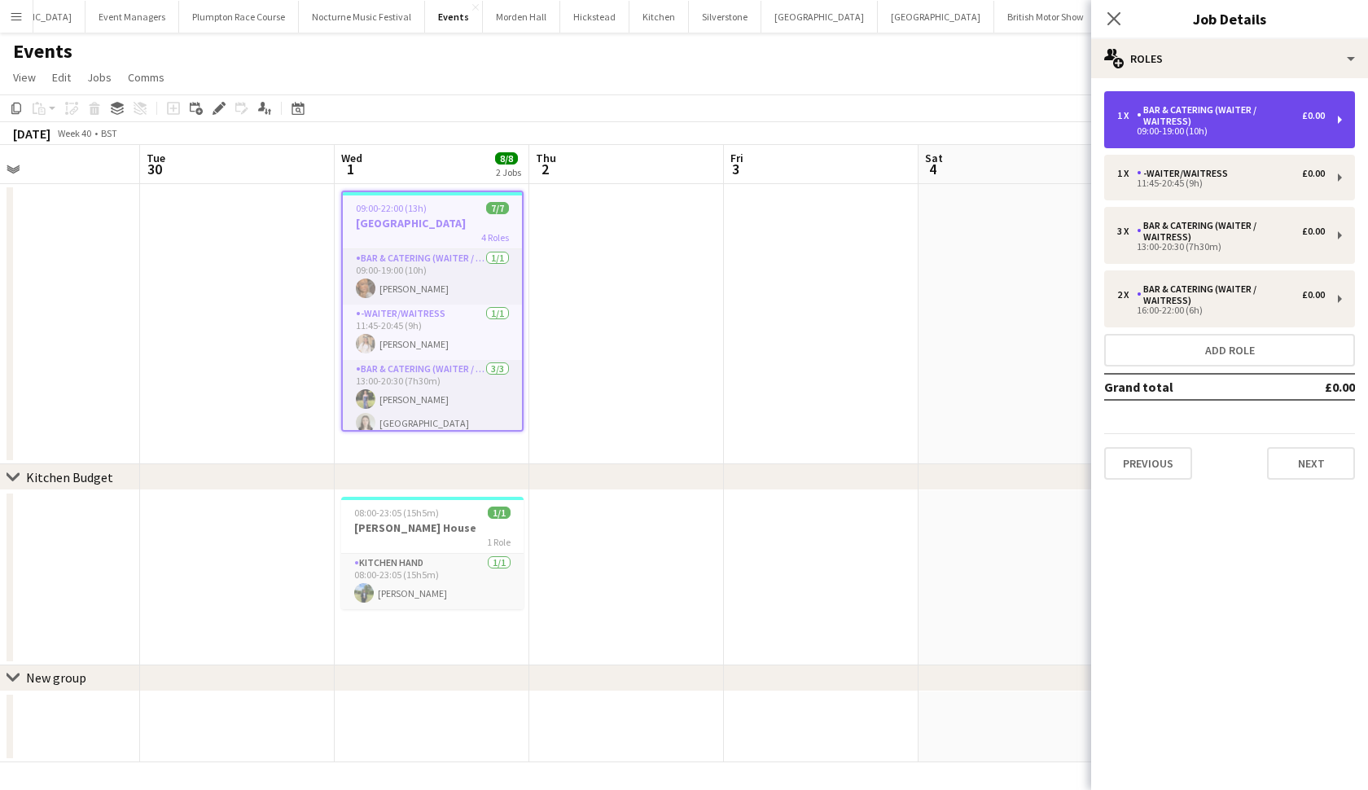
click at [1181, 126] on div "Bar & Catering (Waiter / waitress)" at bounding box center [1219, 115] width 165 height 23
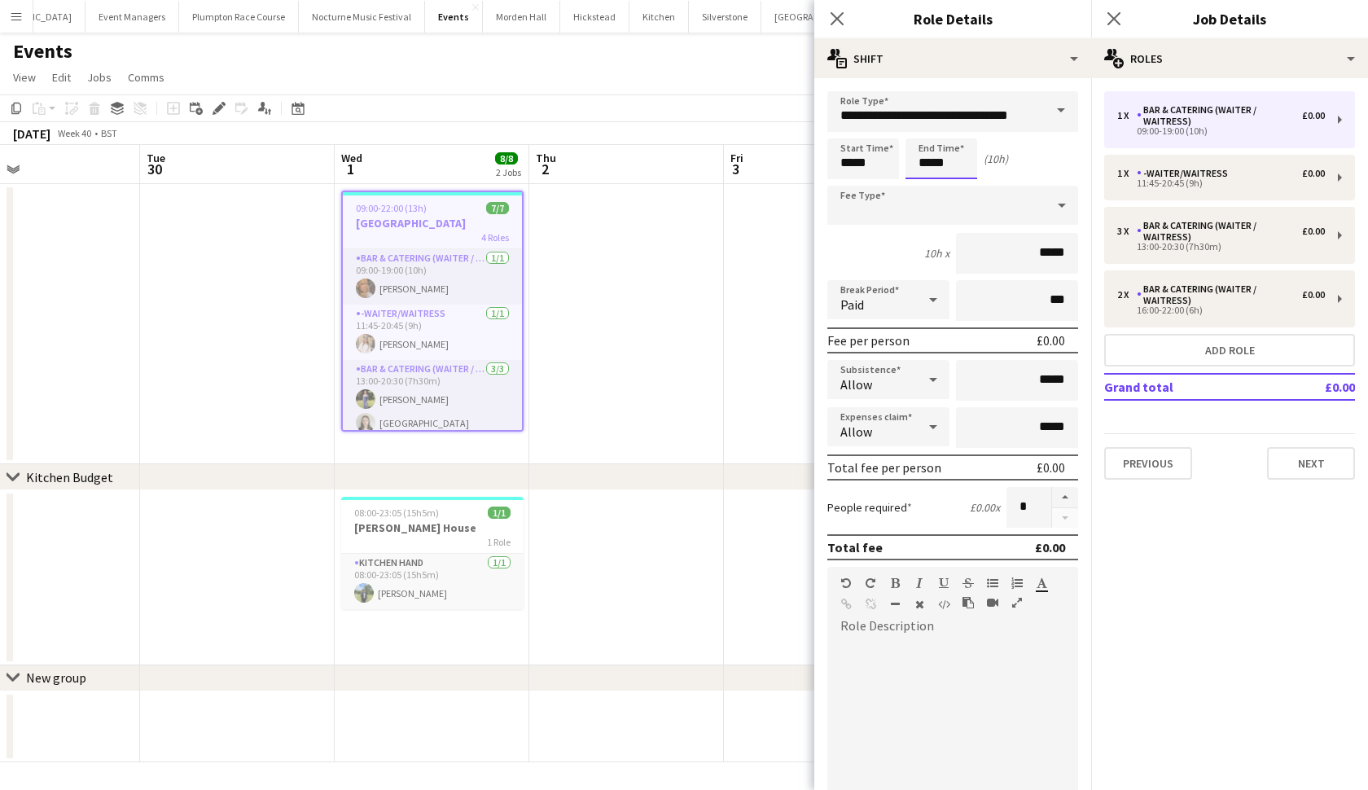
click at [930, 164] on body "Menu Boards Boards Boards All jobs Status Workforce Workforce My Workforce Recr…" at bounding box center [684, 395] width 1368 height 790
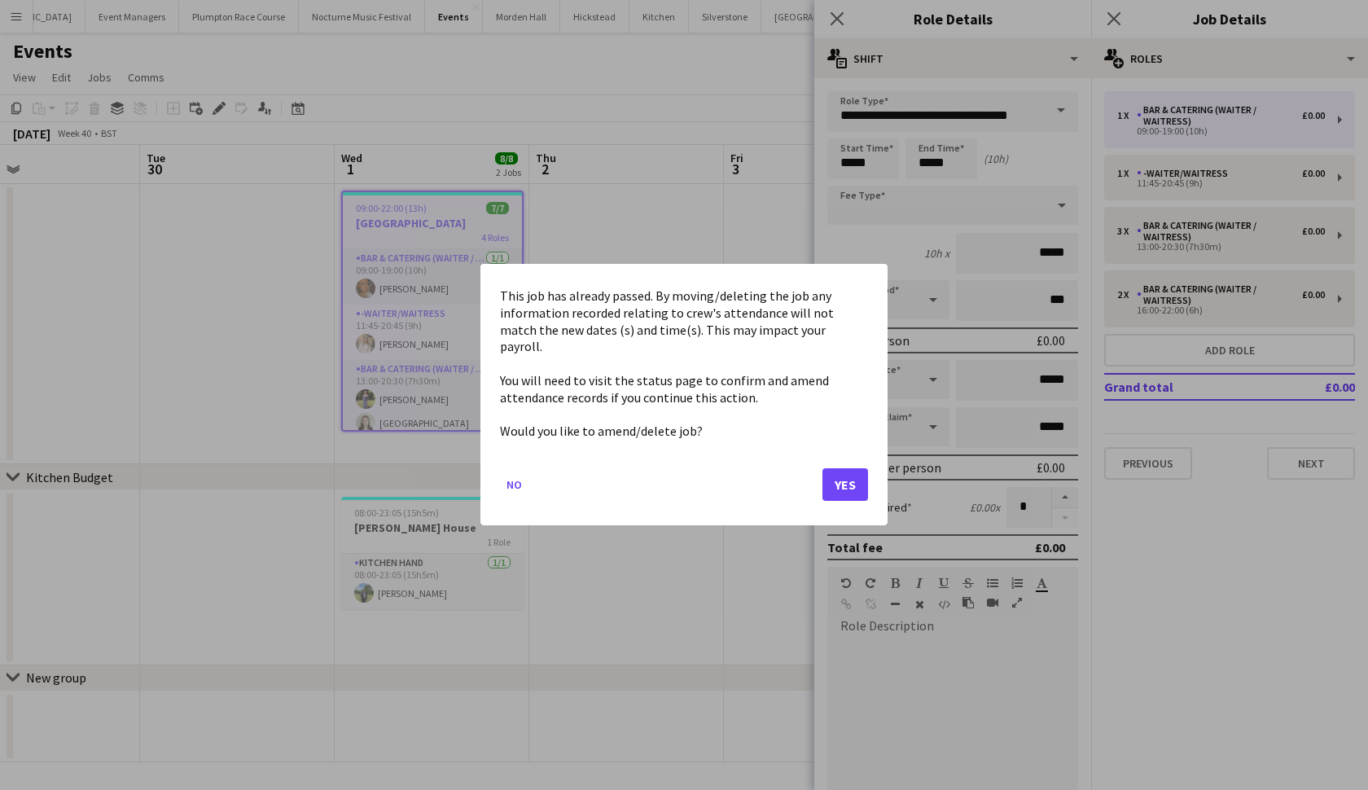
click at [853, 478] on button "Yes" at bounding box center [846, 485] width 46 height 33
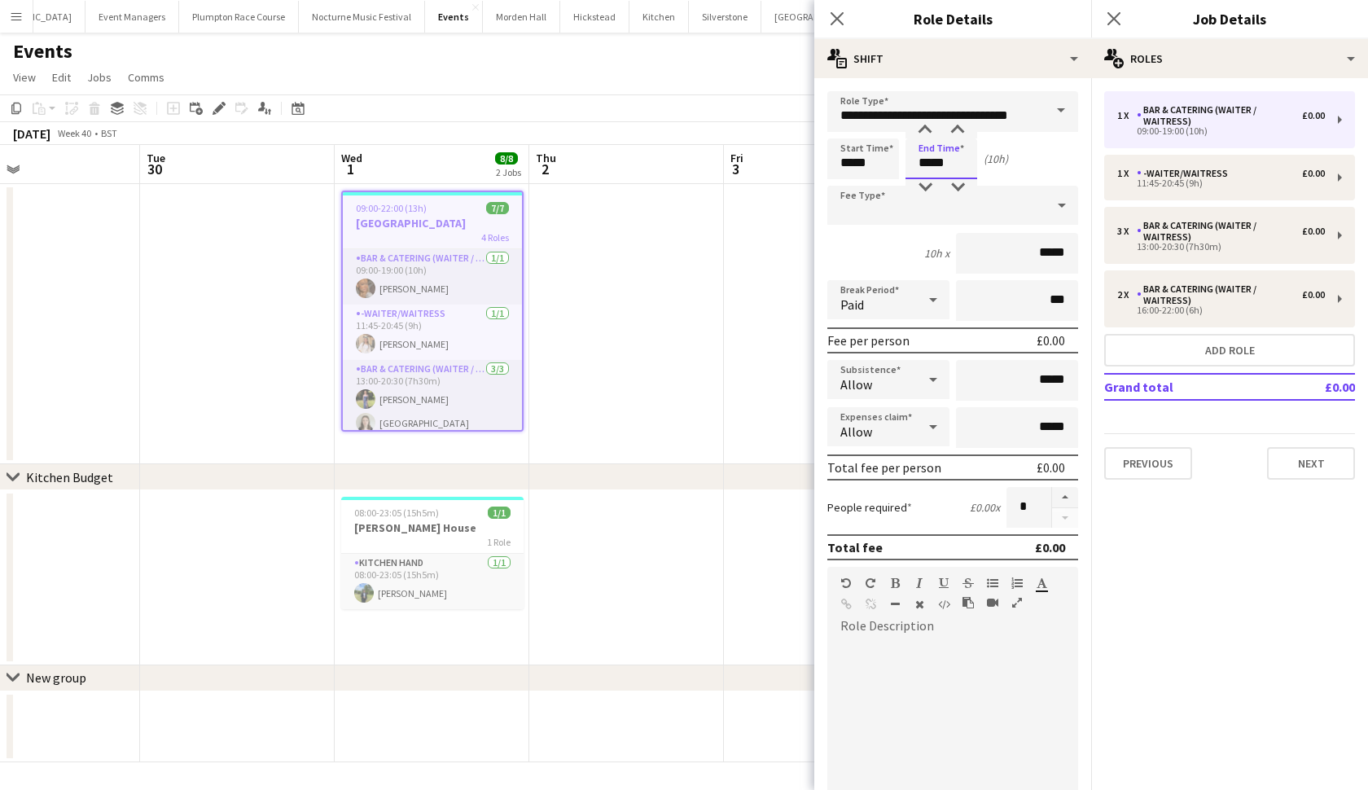
click at [931, 157] on input "*****" at bounding box center [942, 158] width 72 height 41
type input "*****"
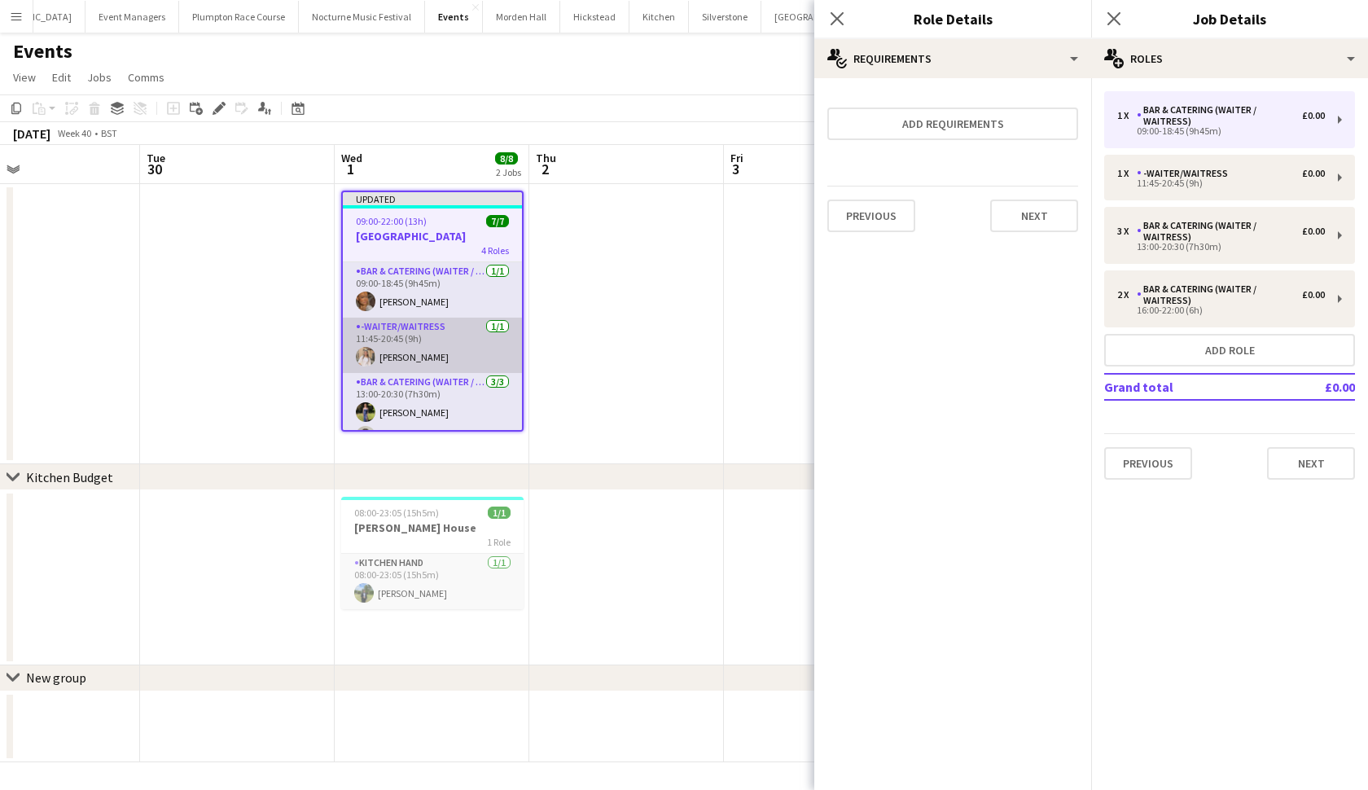
click at [438, 336] on app-card-role "-Waiter/Waitress 1/1 11:45-20:45 (9h) Lucy Hogg" at bounding box center [432, 345] width 179 height 55
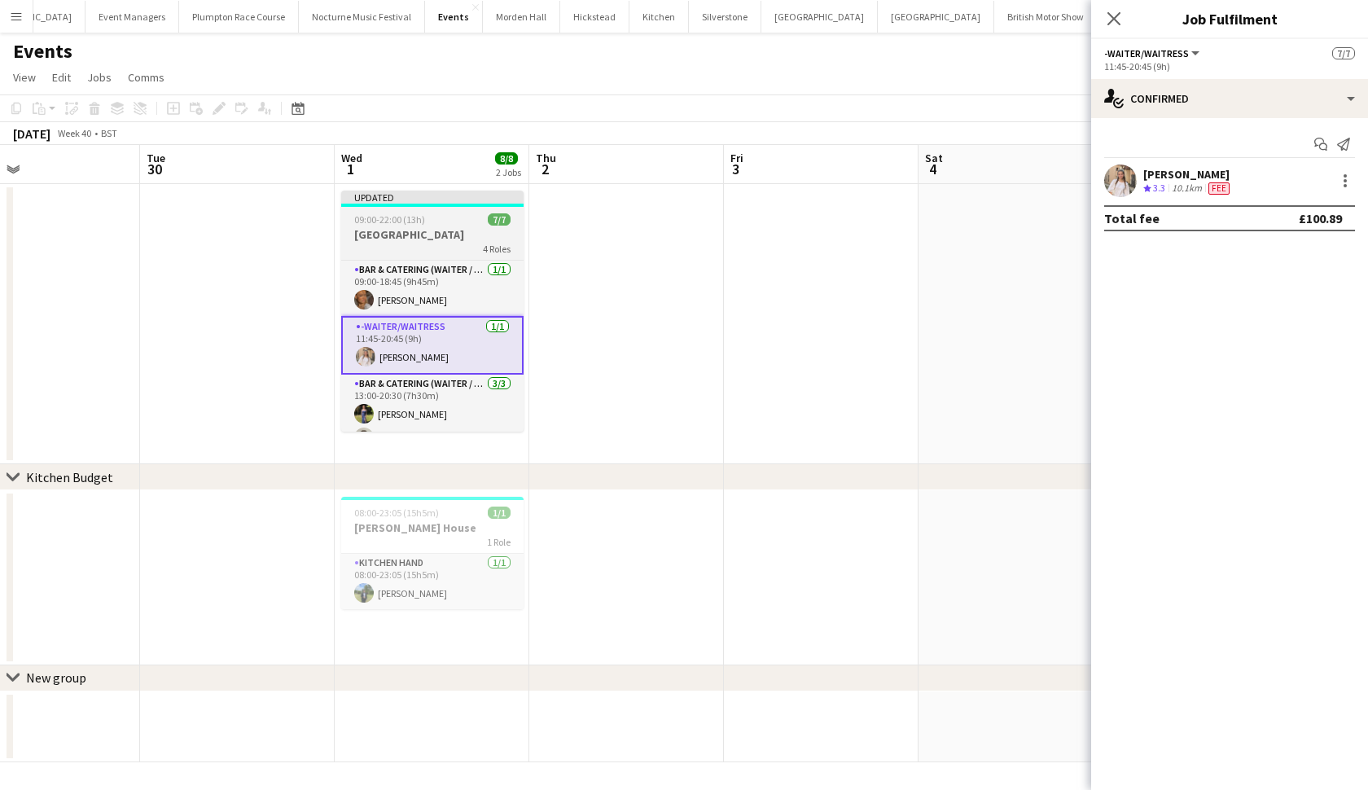
click at [415, 227] on h3 "Froyle Park" at bounding box center [432, 234] width 182 height 15
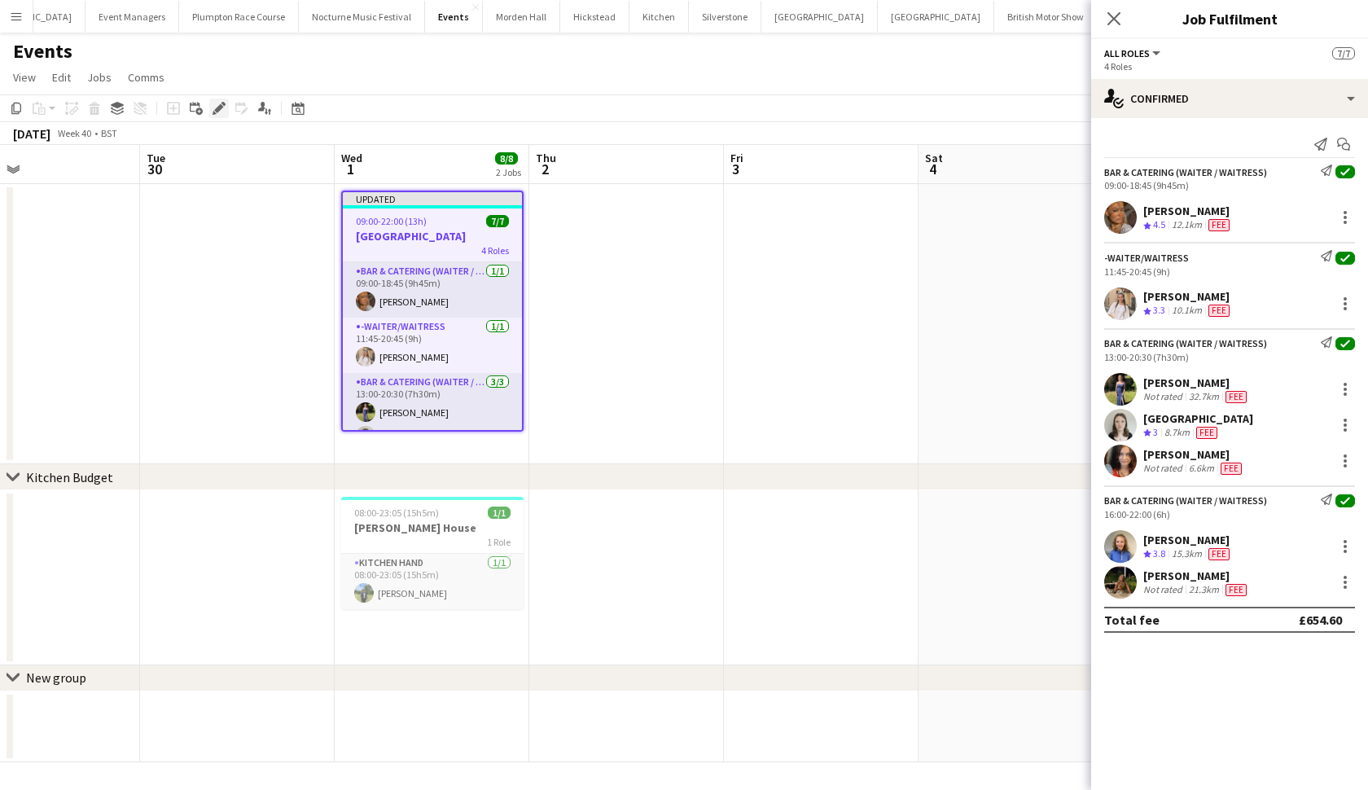
click at [209, 107] on div "Edit" at bounding box center [219, 109] width 20 height 20
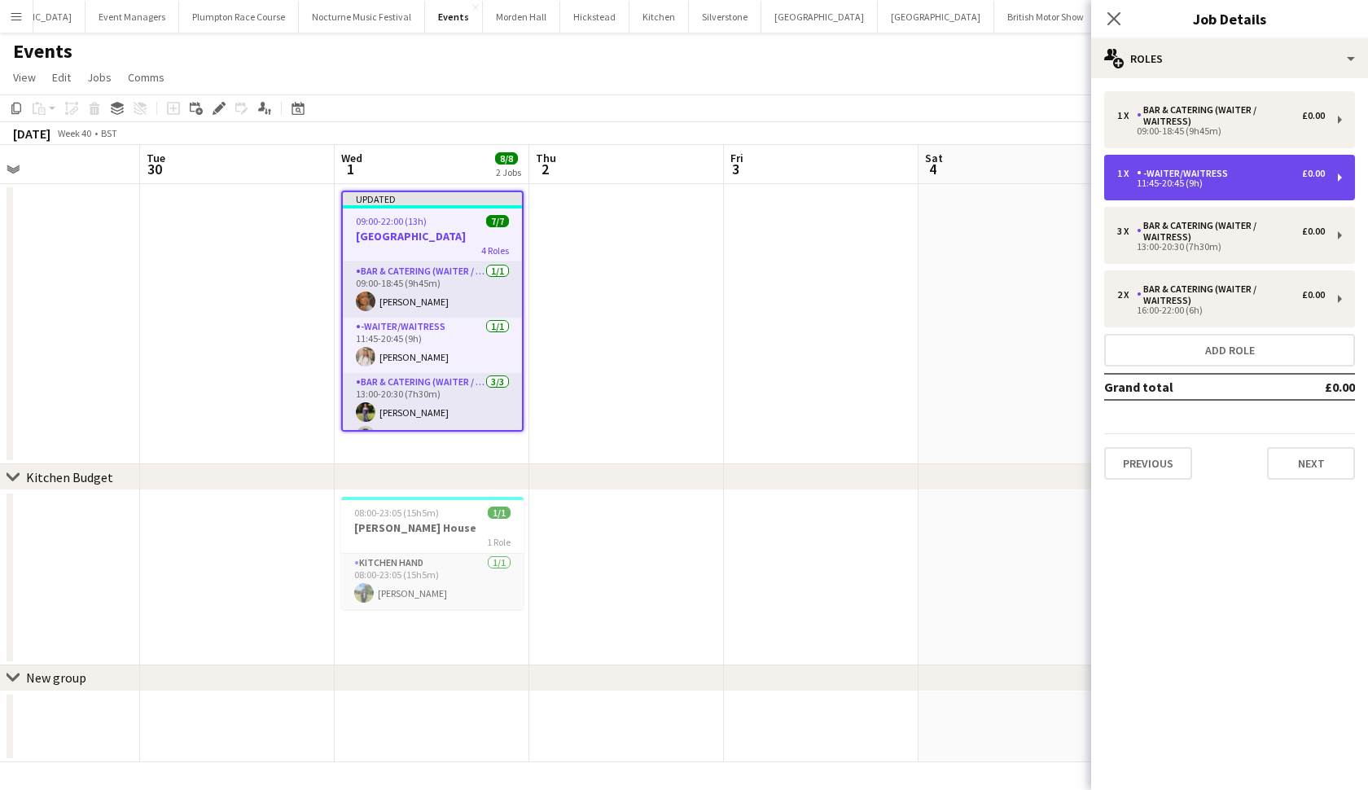
click at [1215, 187] on div "1 x -Waiter/Waitress £0.00 11:45-20:45 (9h)" at bounding box center [1229, 178] width 251 height 46
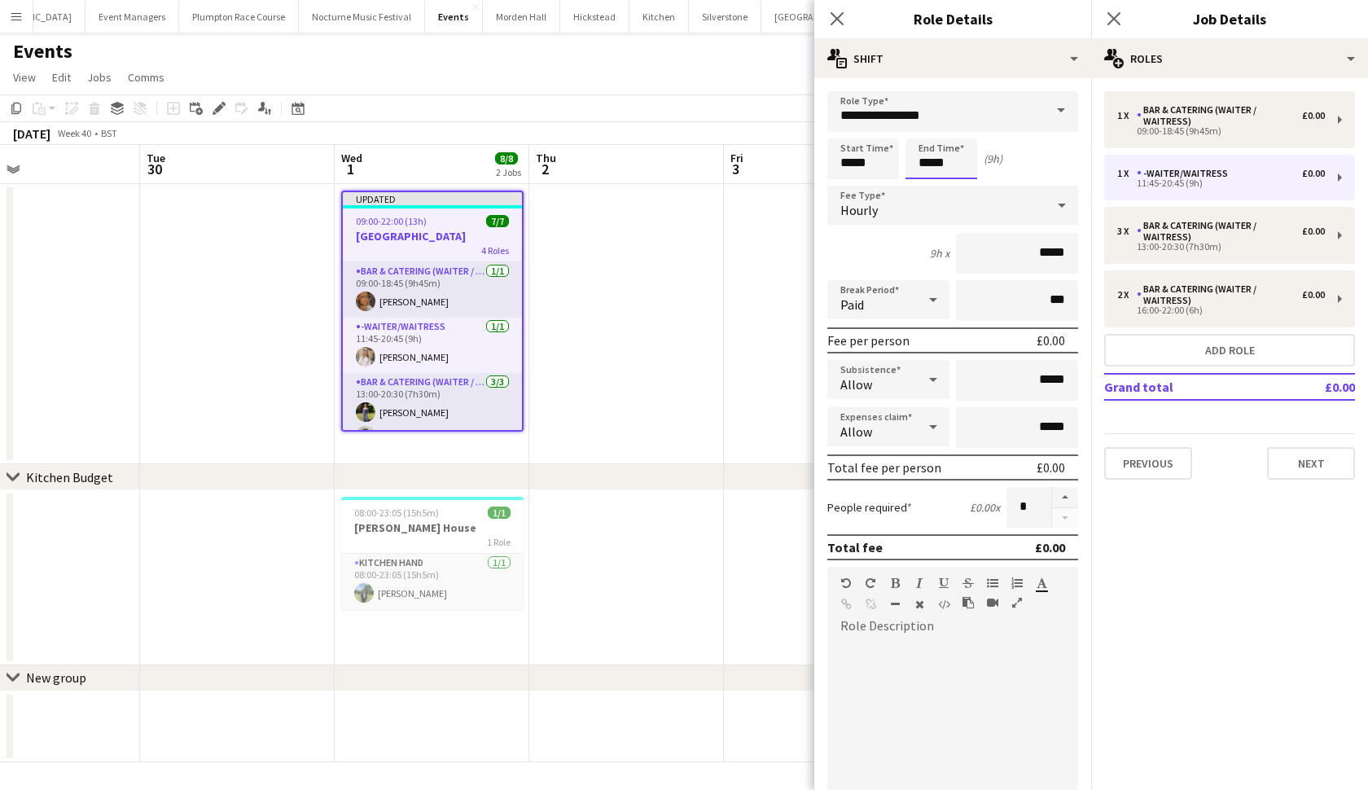
click at [929, 165] on body "Menu Boards Boards Boards All jobs Status Workforce Workforce My Workforce Recr…" at bounding box center [684, 395] width 1368 height 790
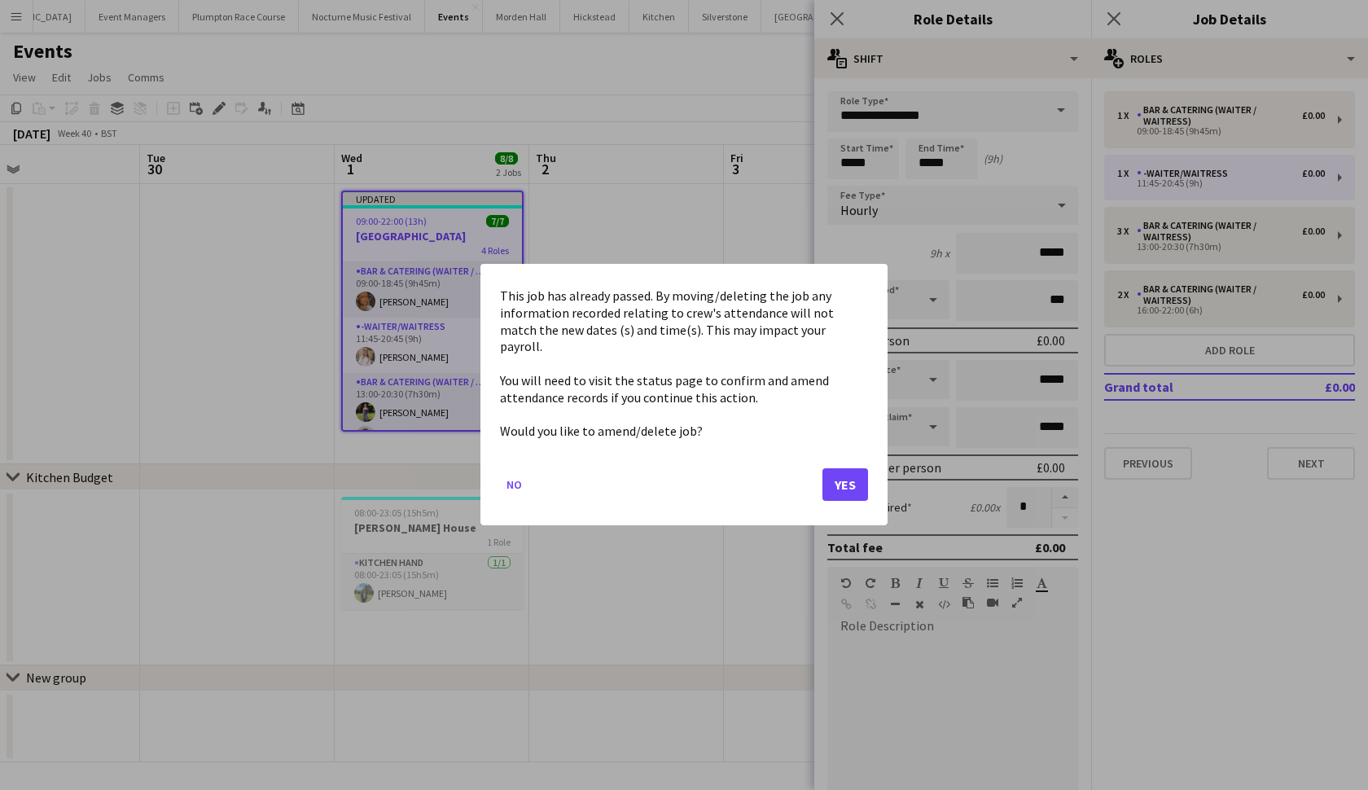
click at [851, 477] on button "Yes" at bounding box center [846, 485] width 46 height 33
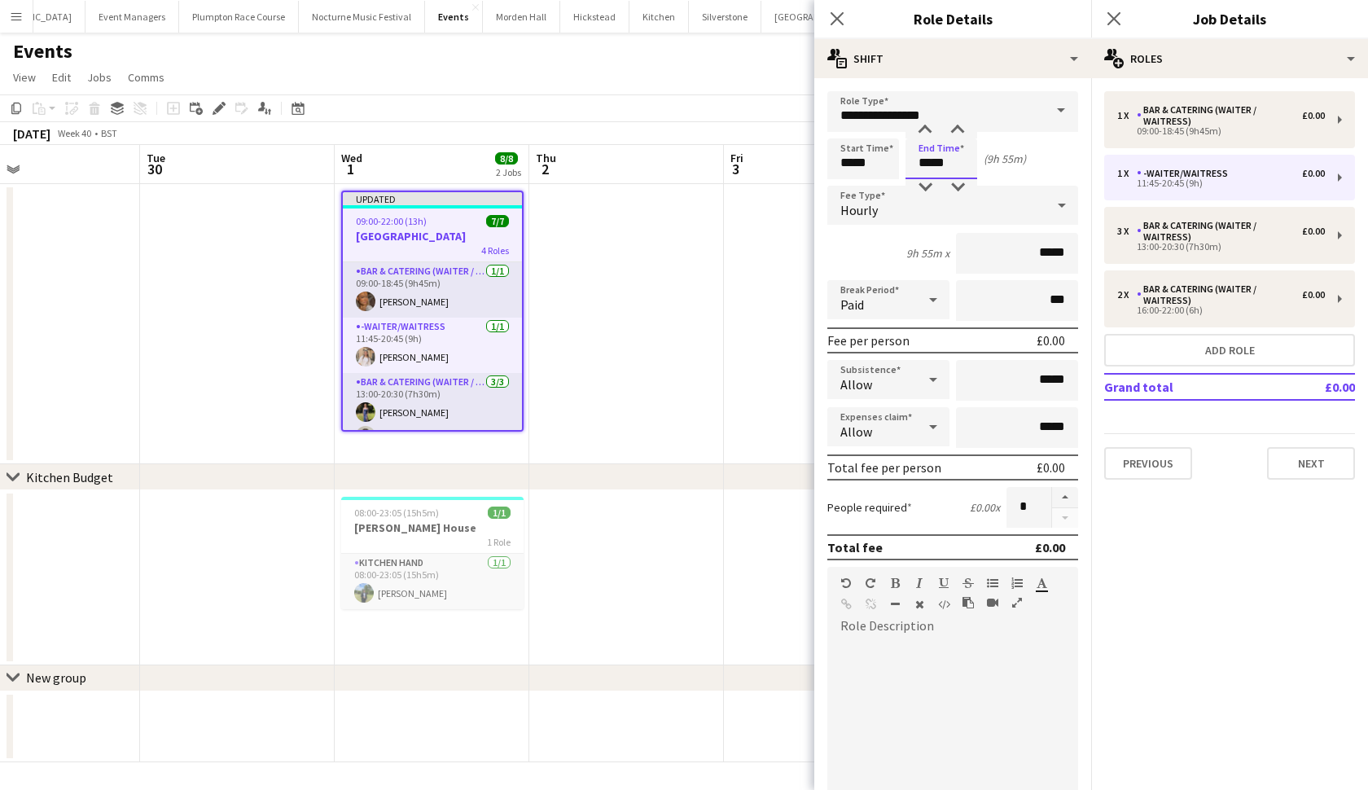
type input "*****"
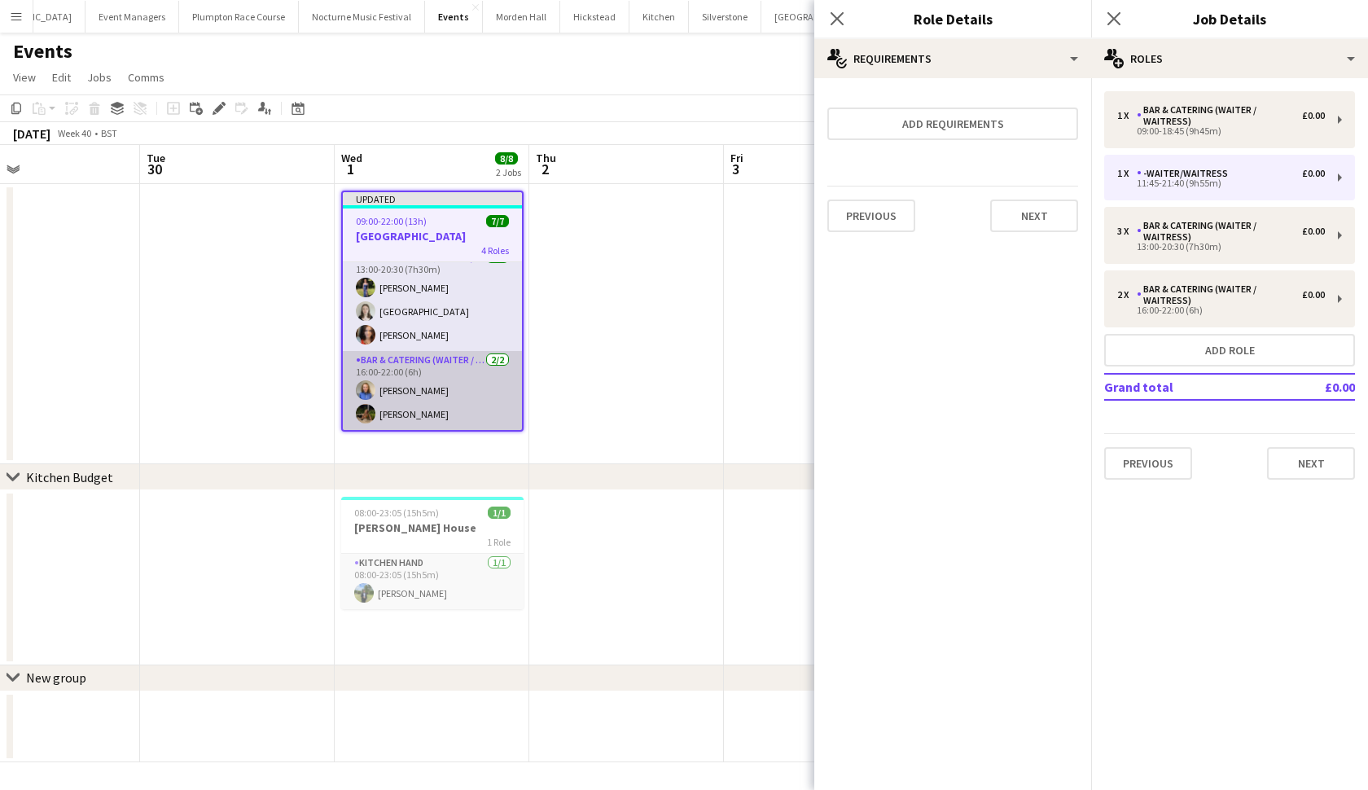
scroll to position [125, 0]
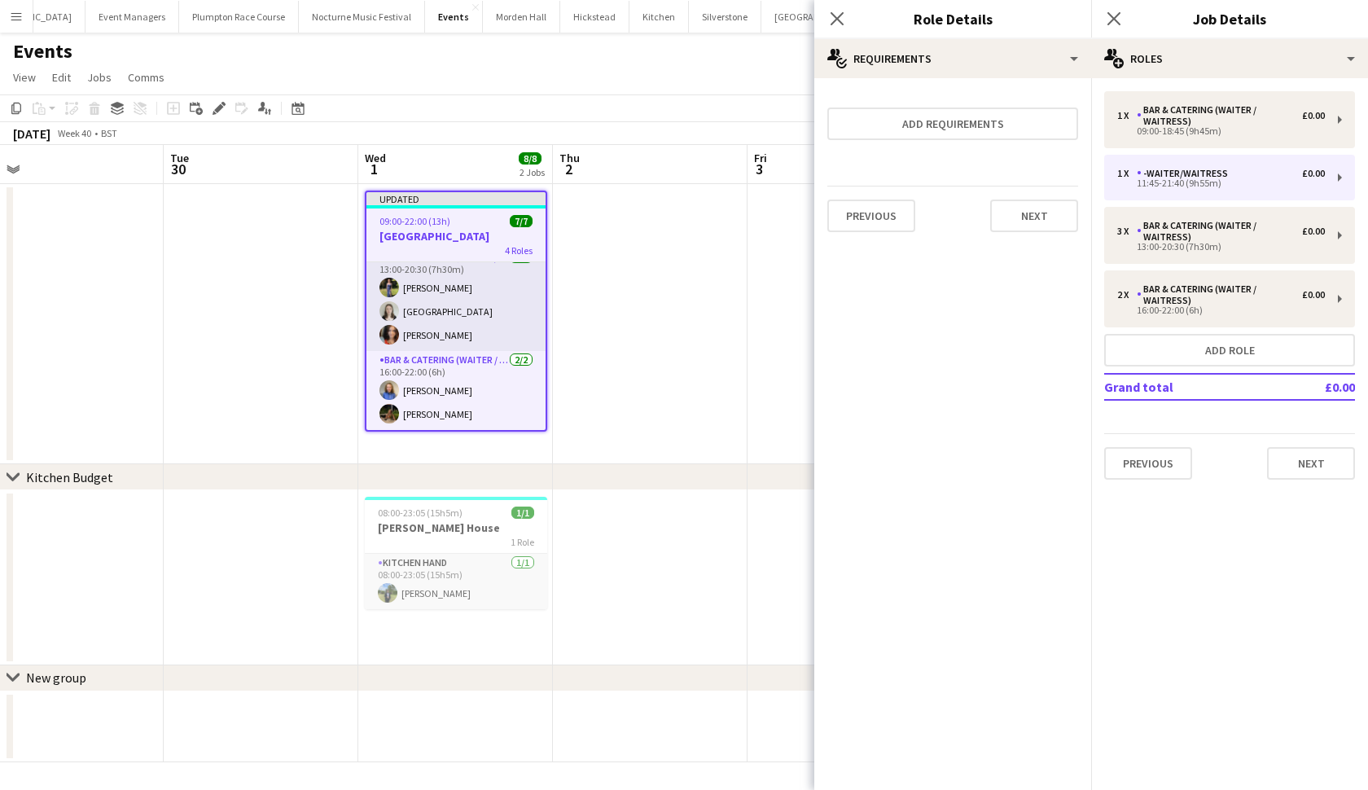
drag, startPoint x: 438, startPoint y: 224, endPoint x: 461, endPoint y: 379, distance: 156.4
click at [461, 379] on app-calendar-viewport "Thu 25 Fri 26 Sat 27 Sun 28 2/2 2 Jobs Mon 29 Tue 30 Wed 1 8/8 2 Jobs Thu 2 Fri…" at bounding box center [684, 453] width 1368 height 617
click at [1144, 342] on button "Add role" at bounding box center [1229, 350] width 251 height 33
type input "*****"
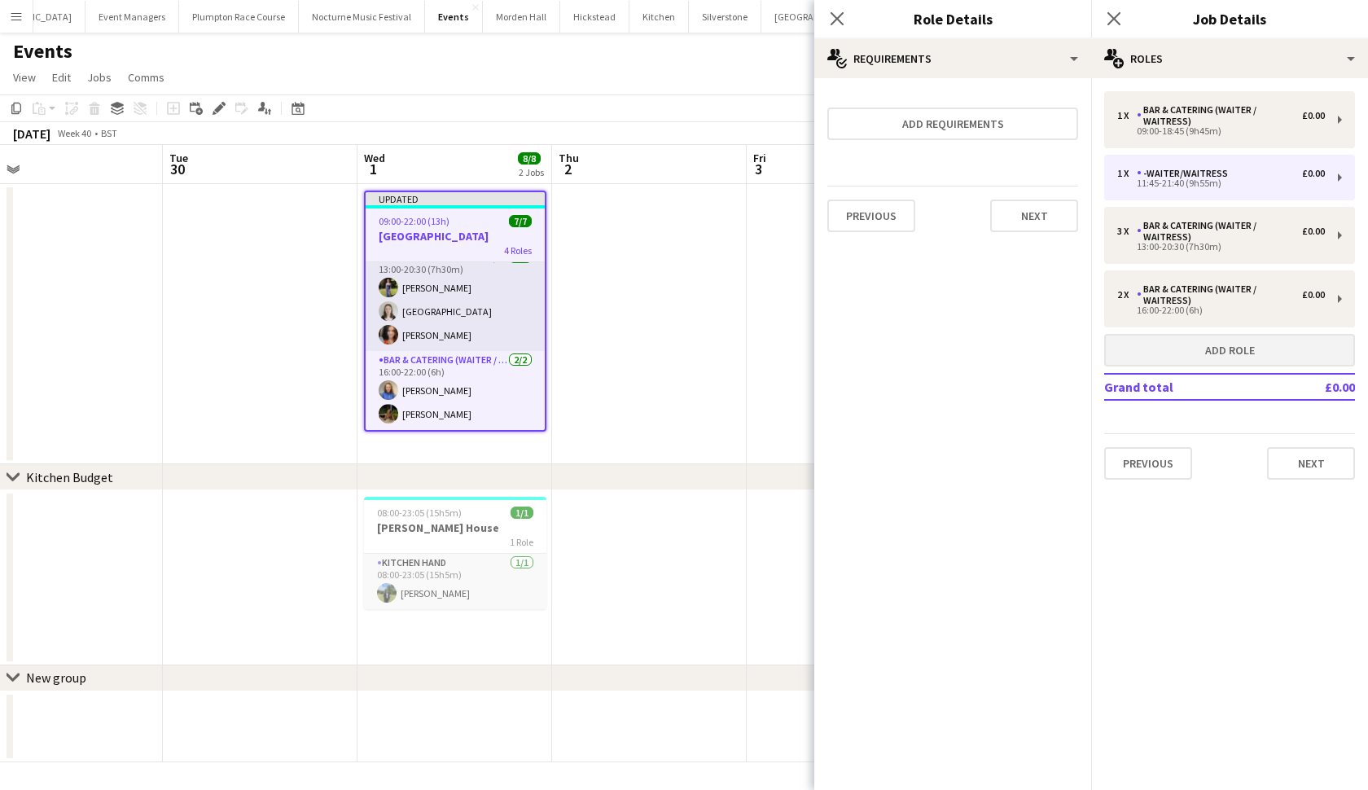
type input "*****"
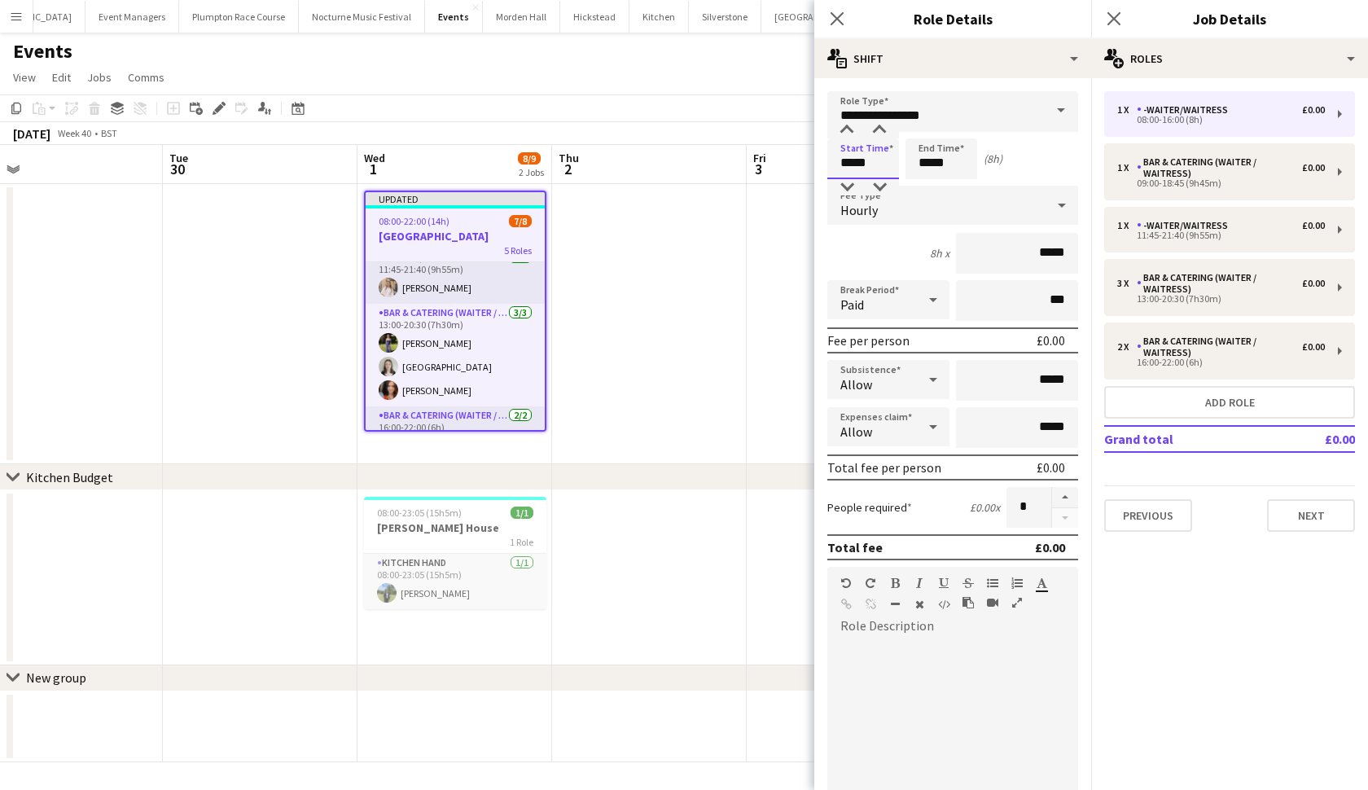
click at [852, 165] on input "*****" at bounding box center [863, 158] width 72 height 41
type input "*****"
click at [928, 163] on input "*****" at bounding box center [942, 158] width 72 height 41
type input "*****"
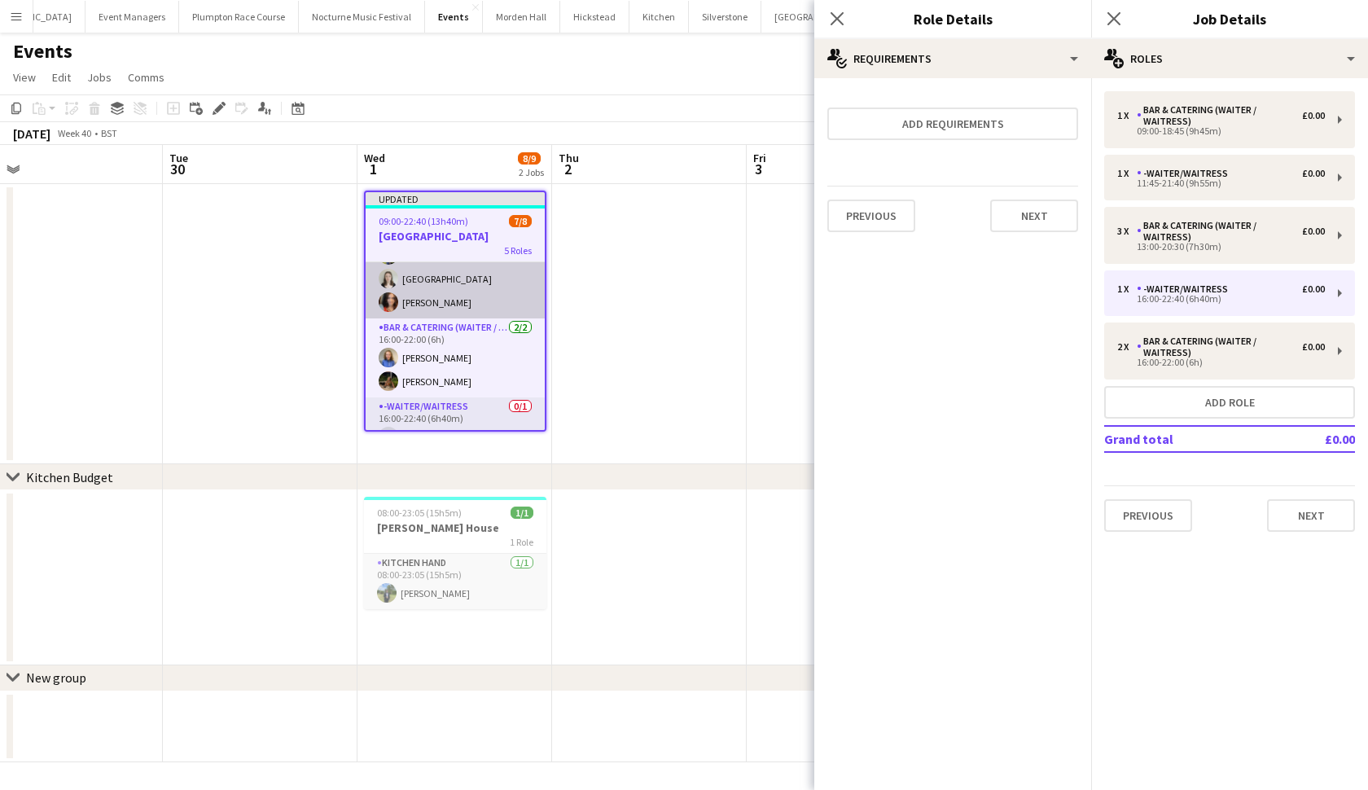
scroll to position [159, 0]
click at [423, 332] on app-card-role "Bar & Catering (Waiter / waitress) 2/2 16:00-22:00 (6h) Helena Lorenzen Ellie J…" at bounding box center [455, 356] width 179 height 79
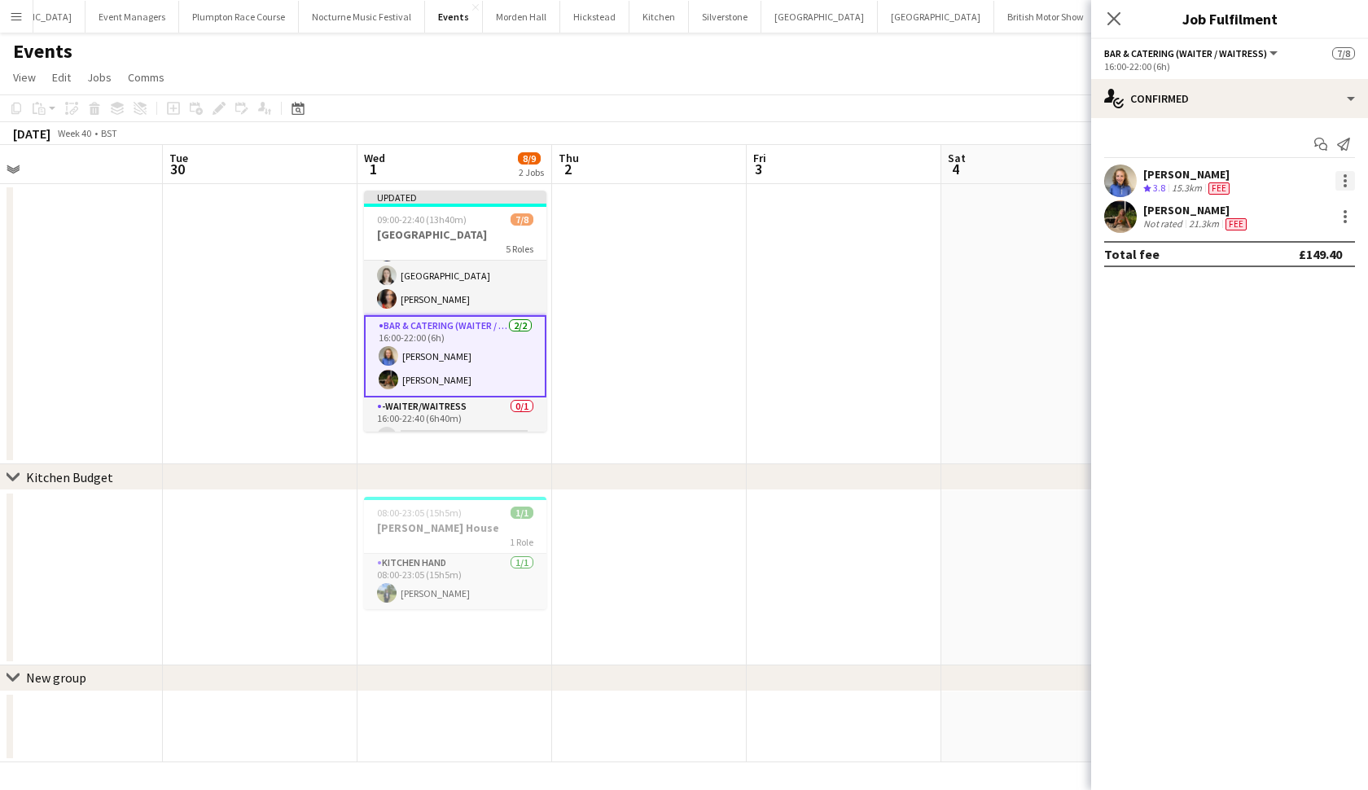
click at [1345, 173] on div at bounding box center [1346, 181] width 20 height 20
click at [1292, 247] on span "Switch crew" at bounding box center [1275, 250] width 69 height 14
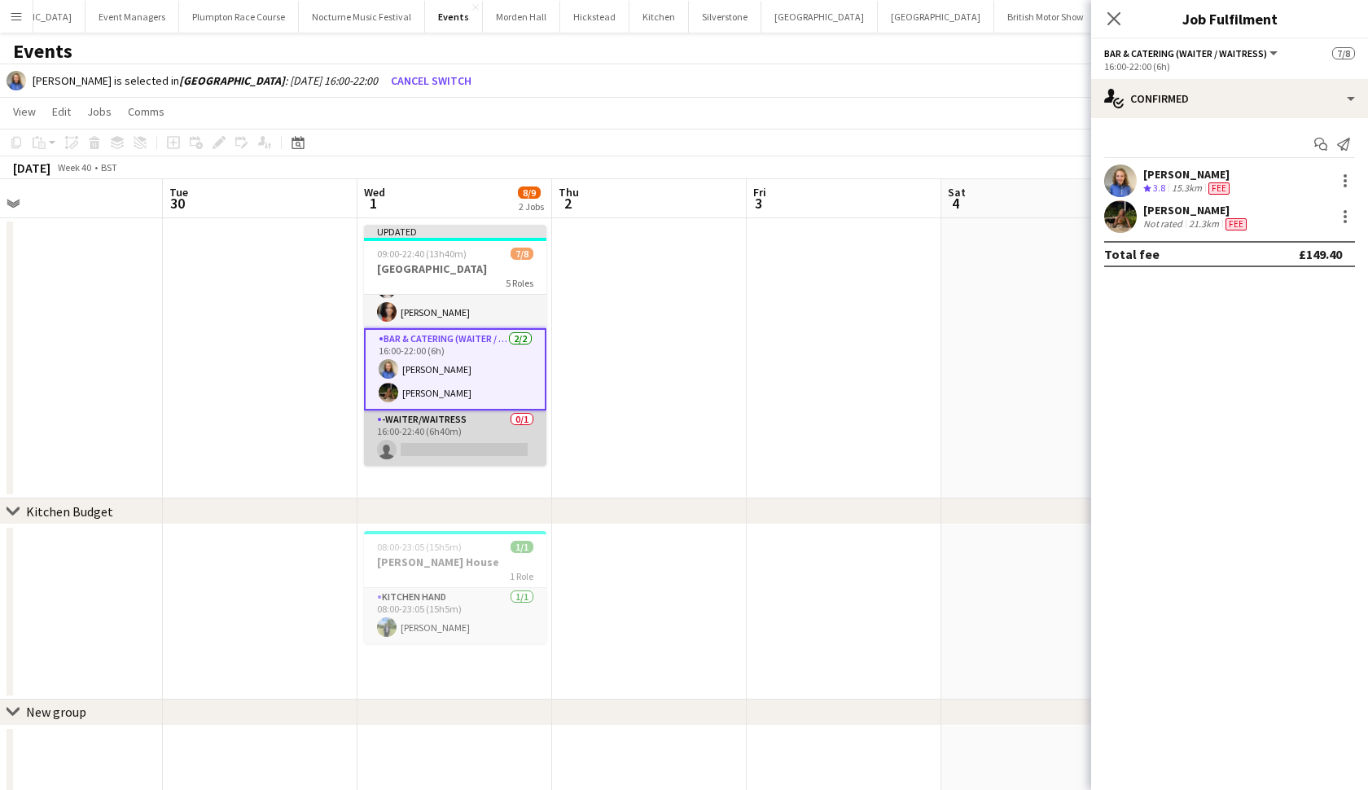
scroll to position [180, 0]
click at [457, 437] on app-card-role "-Waiter/Waitress 0/1 16:00-22:40 (6h40m) single-neutral-actions" at bounding box center [455, 437] width 182 height 55
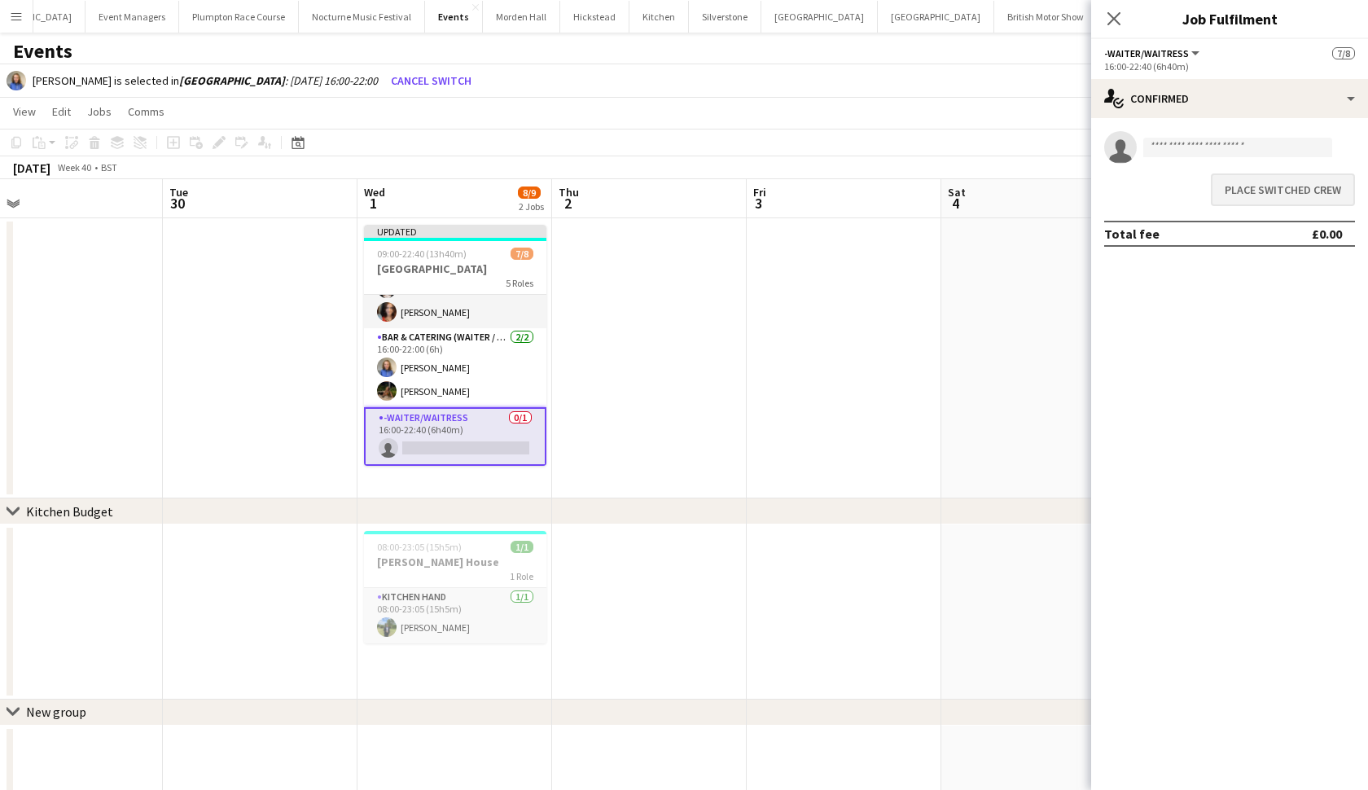
click at [1286, 193] on button "Place switched crew" at bounding box center [1283, 189] width 144 height 33
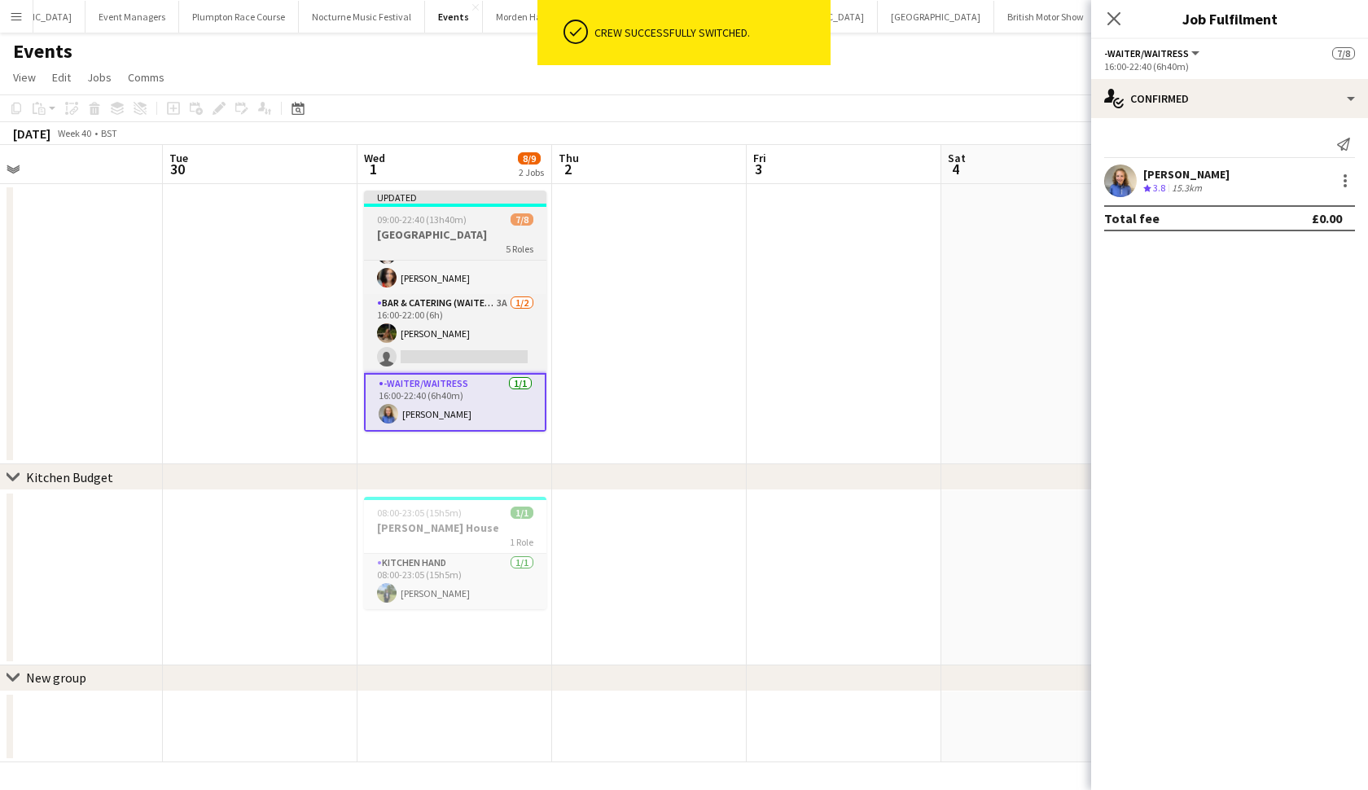
click at [462, 222] on span "09:00-22:40 (13h40m)" at bounding box center [422, 219] width 90 height 12
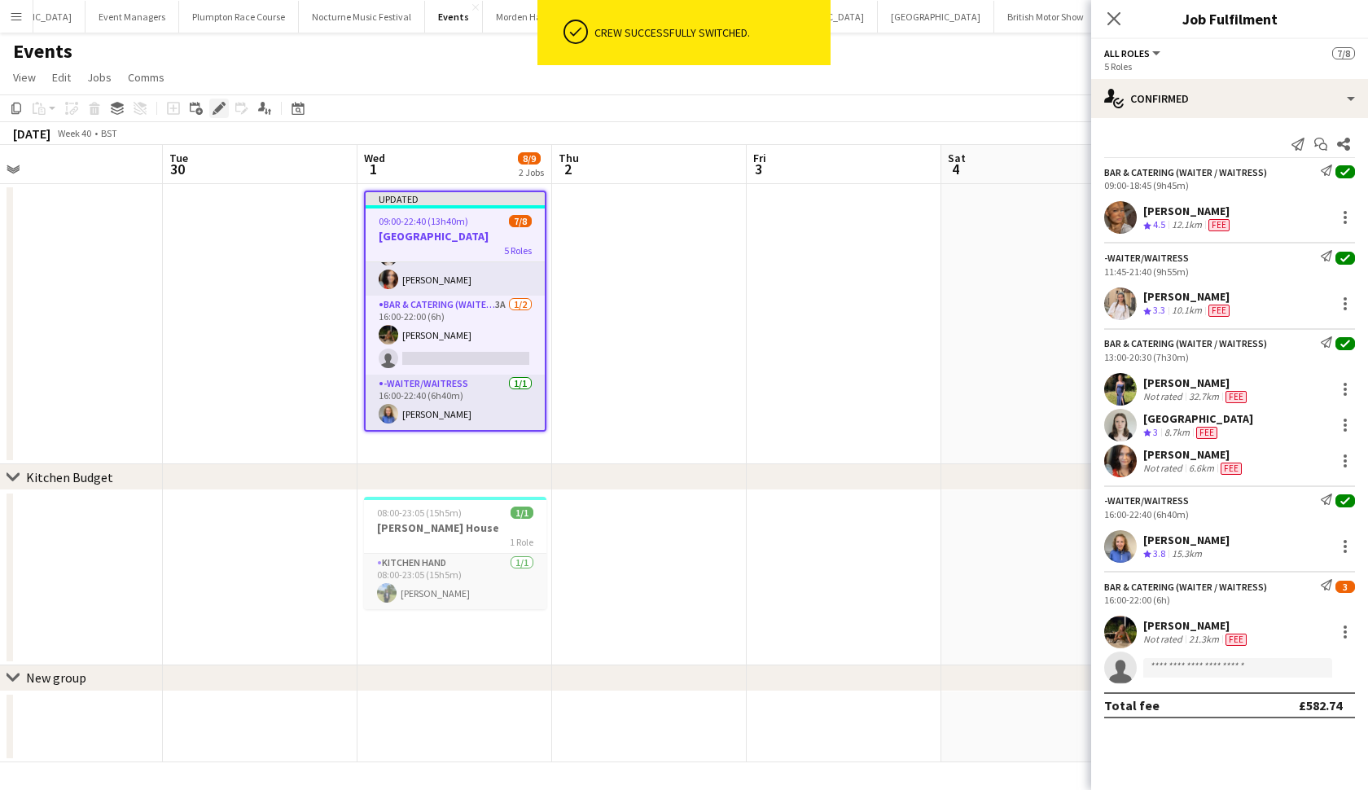
click at [221, 112] on icon "Edit" at bounding box center [219, 108] width 13 height 13
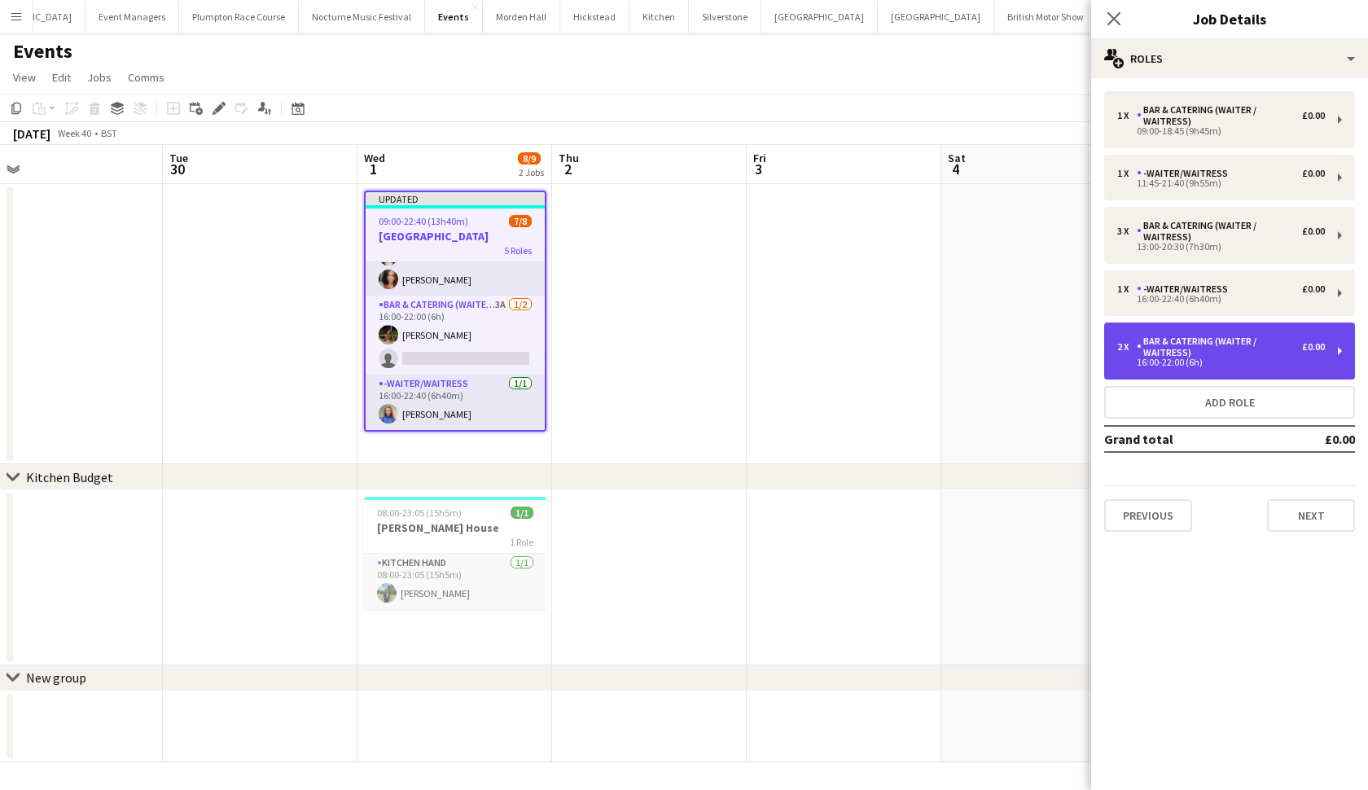
click at [1187, 338] on div "Bar & Catering (Waiter / waitress)" at bounding box center [1219, 347] width 165 height 23
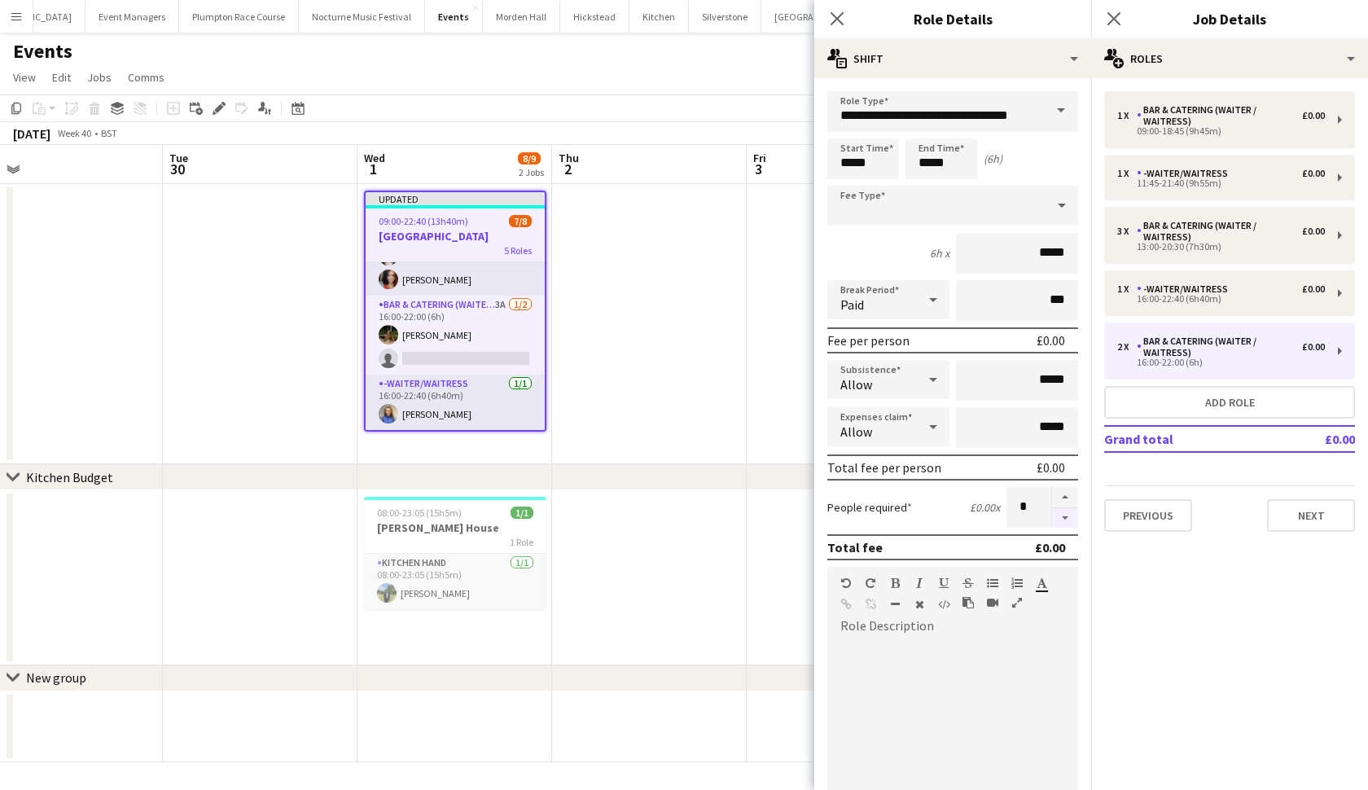
click at [1068, 519] on button "button" at bounding box center [1065, 518] width 26 height 20
type input "*"
click at [751, 353] on app-date-cell at bounding box center [844, 324] width 195 height 280
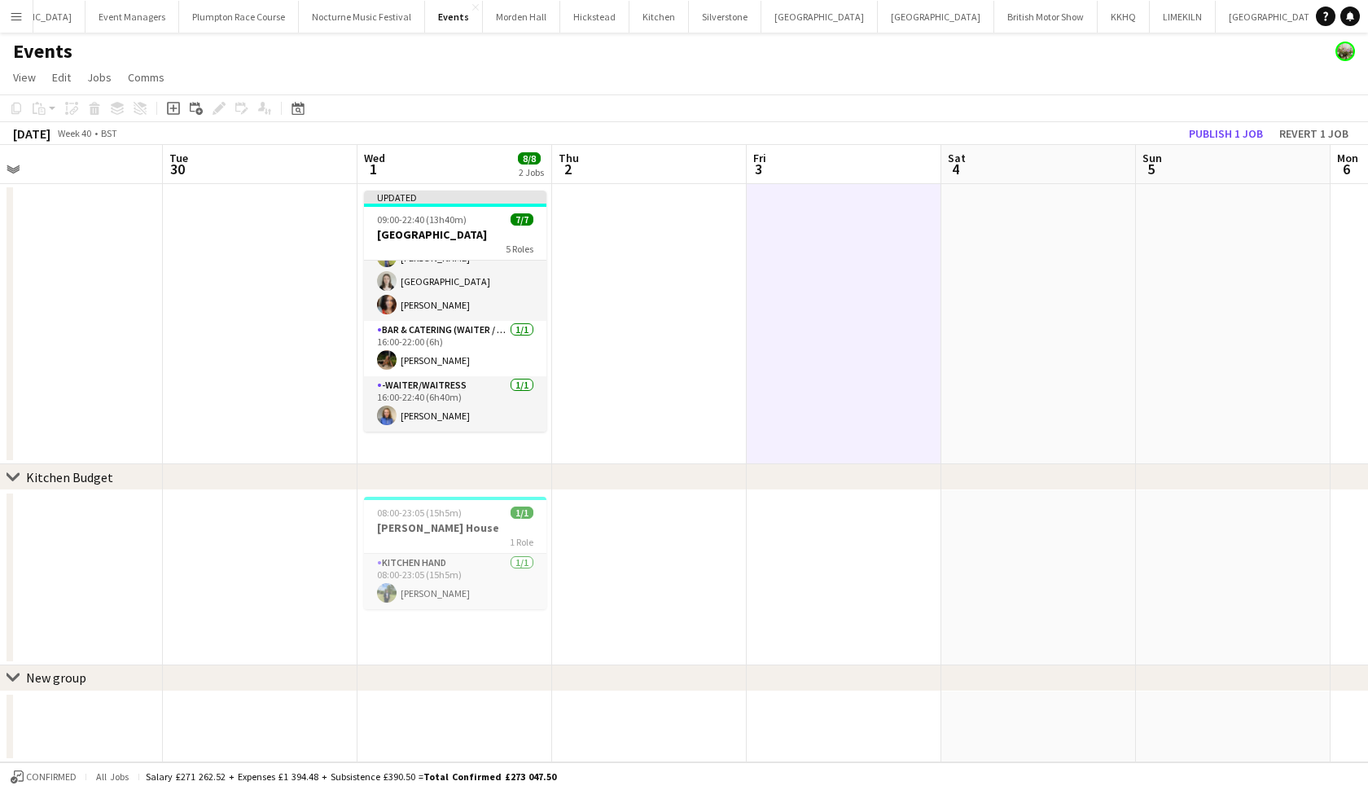
scroll to position [153, 0]
click at [1239, 134] on button "Publish 1 job" at bounding box center [1225, 133] width 87 height 21
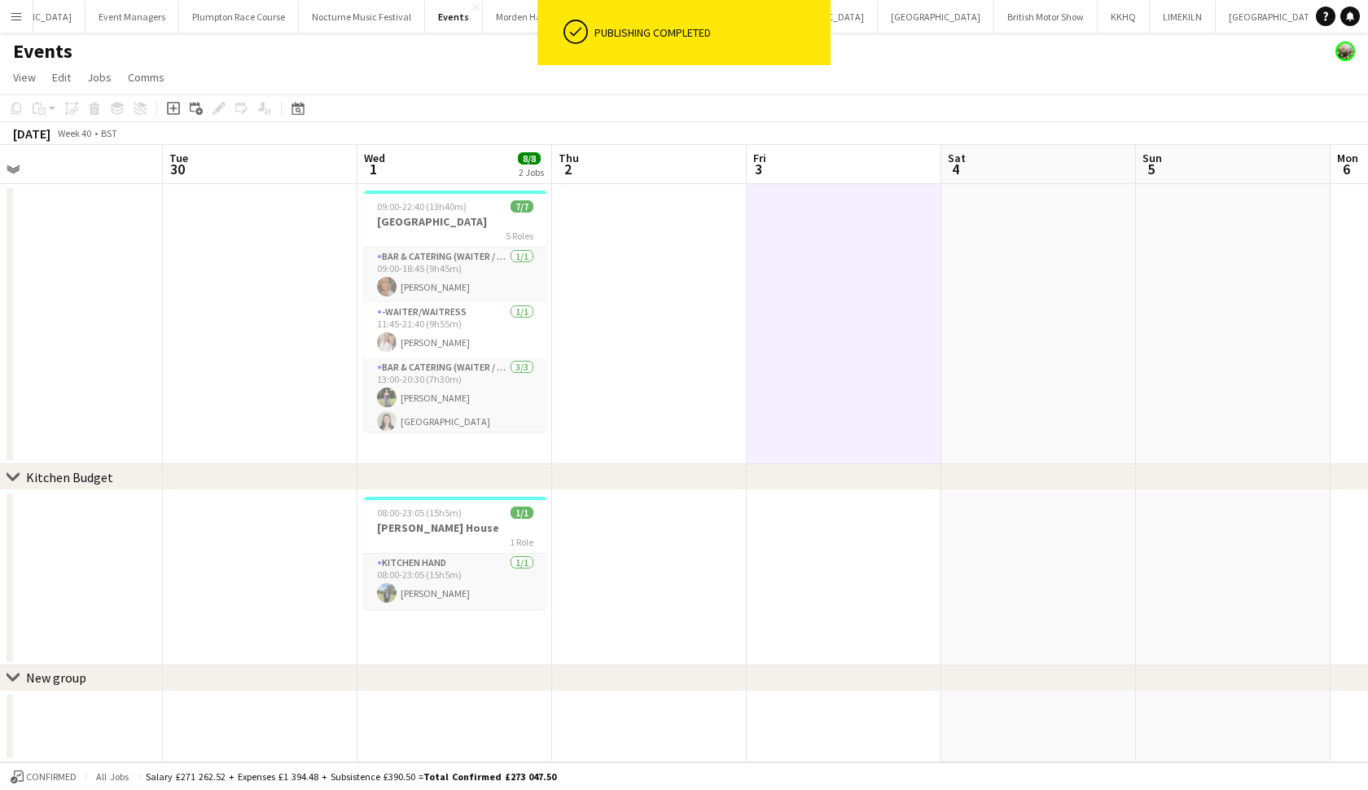
scroll to position [0, 0]
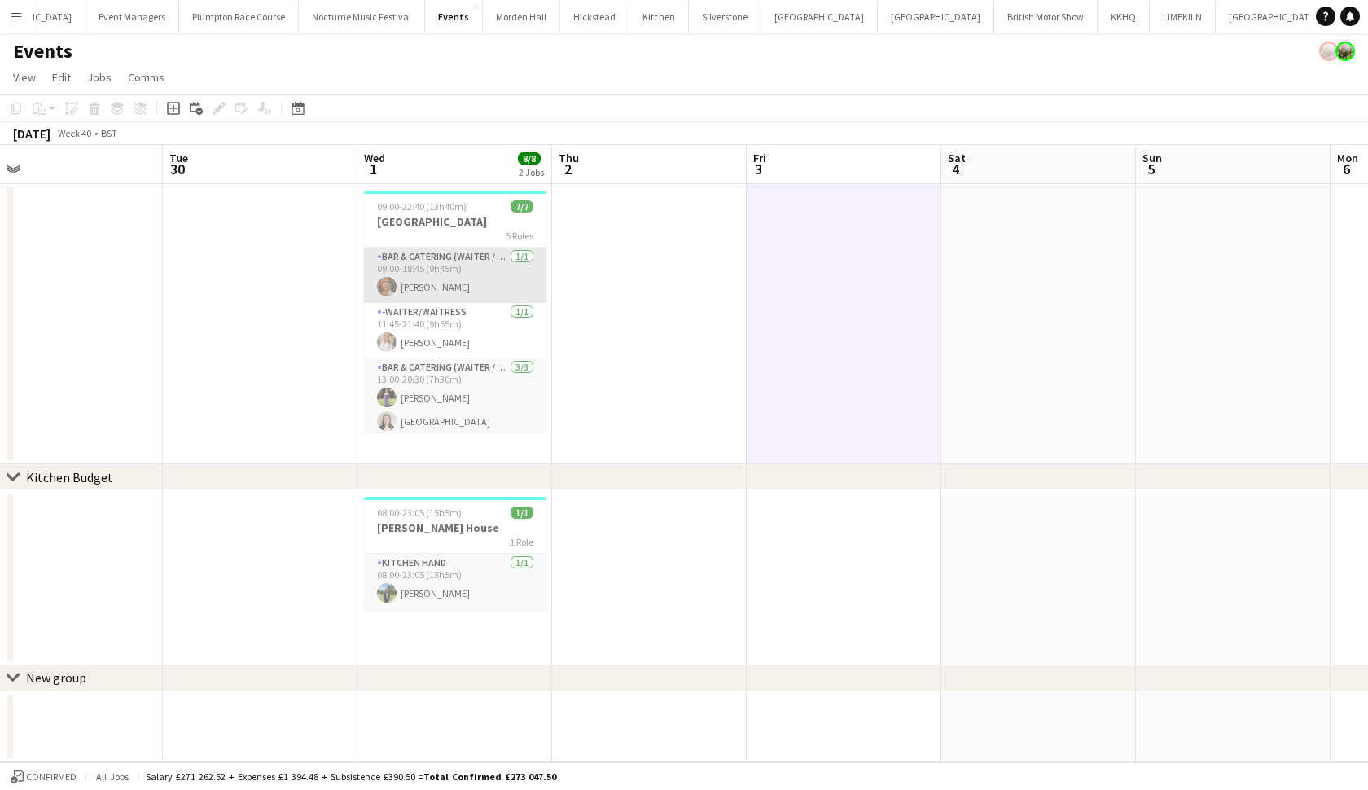
click at [423, 262] on app-card-role "Bar & Catering (Waiter / waitress) 1/1 09:00-18:45 (9h45m) Jessica Platt" at bounding box center [455, 275] width 182 height 55
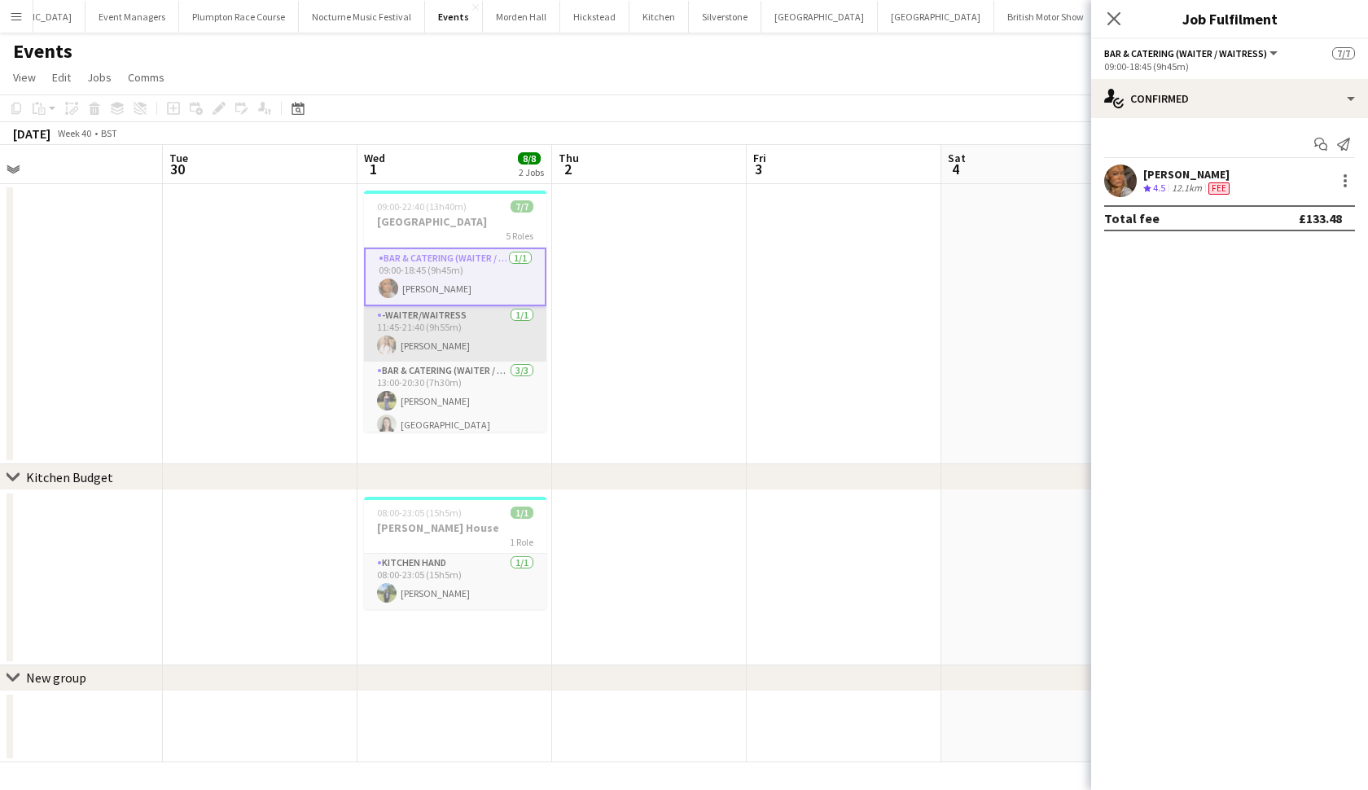
click at [415, 338] on app-card-role "-Waiter/Waitress 1/1 11:45-21:40 (9h55m) Lucy Hogg" at bounding box center [455, 333] width 182 height 55
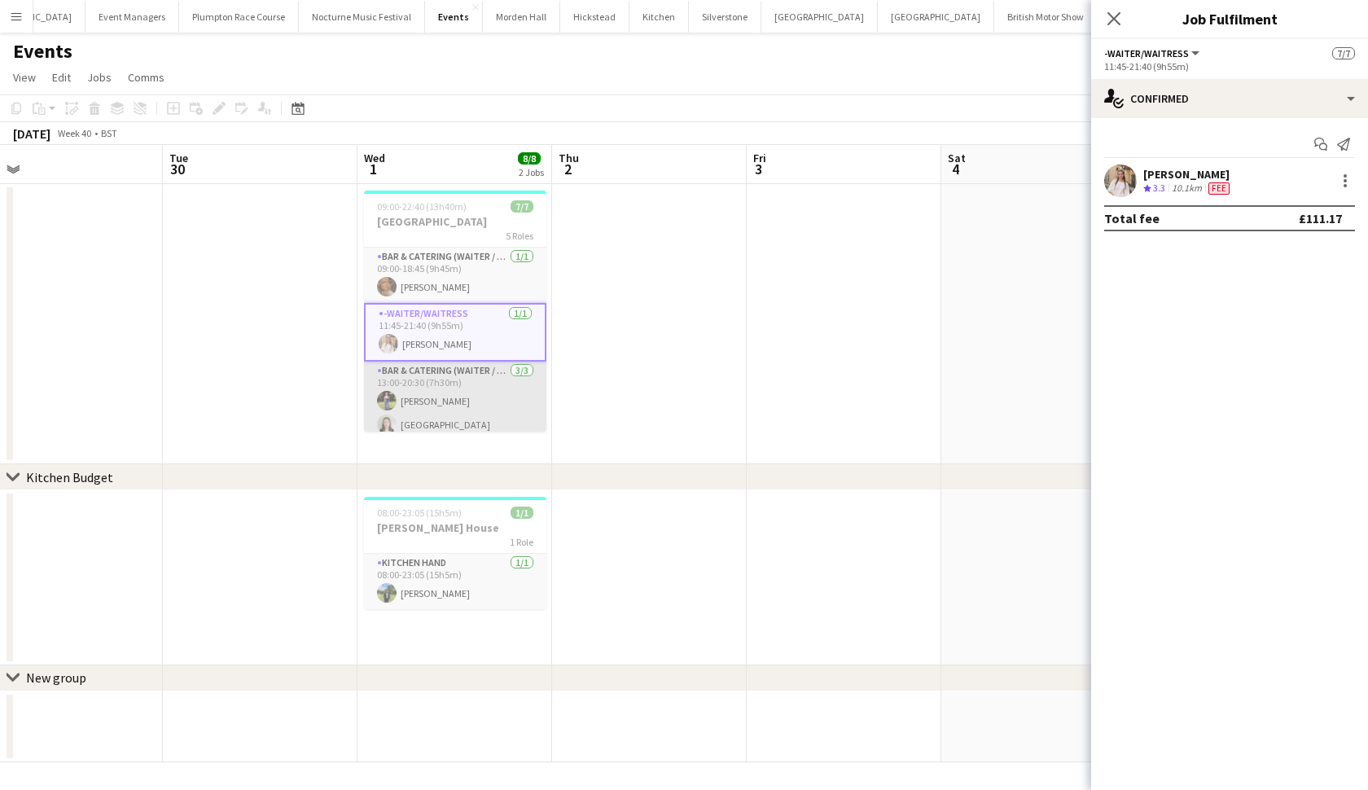
click at [443, 396] on app-card-role "Bar & Catering (Waiter / waitress) 3/3 13:00-20:30 (7h30m) Holly Hunter Isla Co…" at bounding box center [455, 413] width 182 height 103
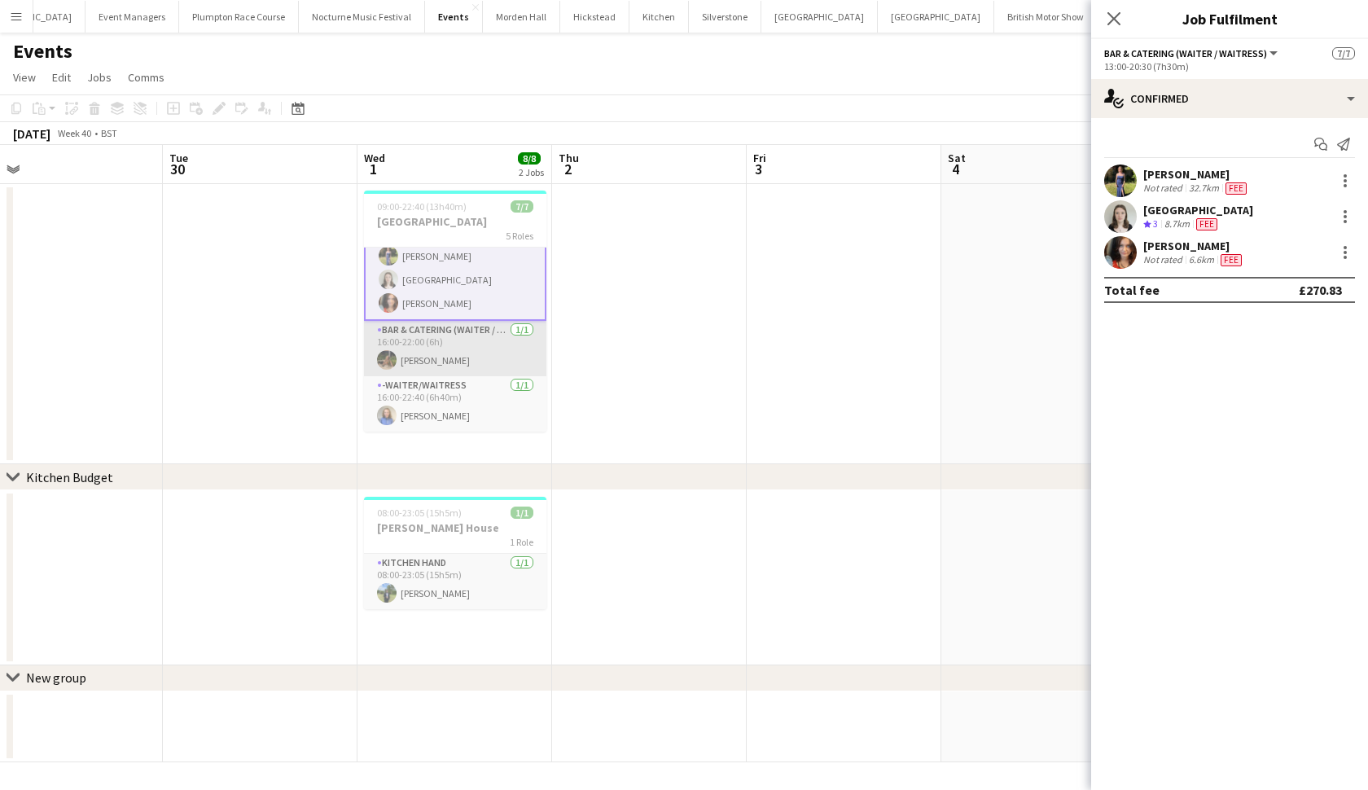
scroll to position [143, 0]
click at [441, 351] on app-card-role "Bar & Catering (Waiter / waitress) 1/1 16:00-22:00 (6h) Ellie Jackson" at bounding box center [455, 348] width 182 height 55
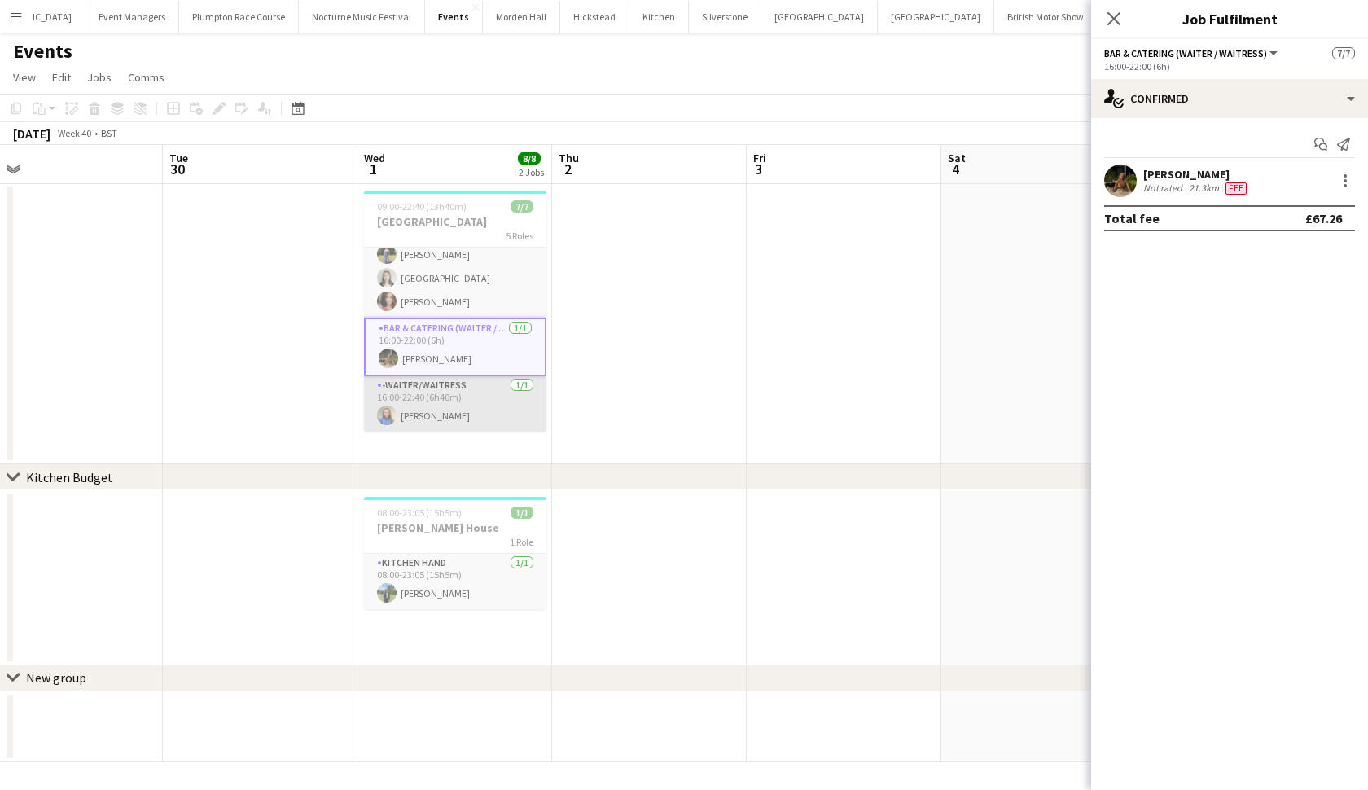
click at [442, 402] on app-card-role "-Waiter/Waitress 1/1 16:00-22:40 (6h40m) Helena Lorenzen" at bounding box center [455, 403] width 182 height 55
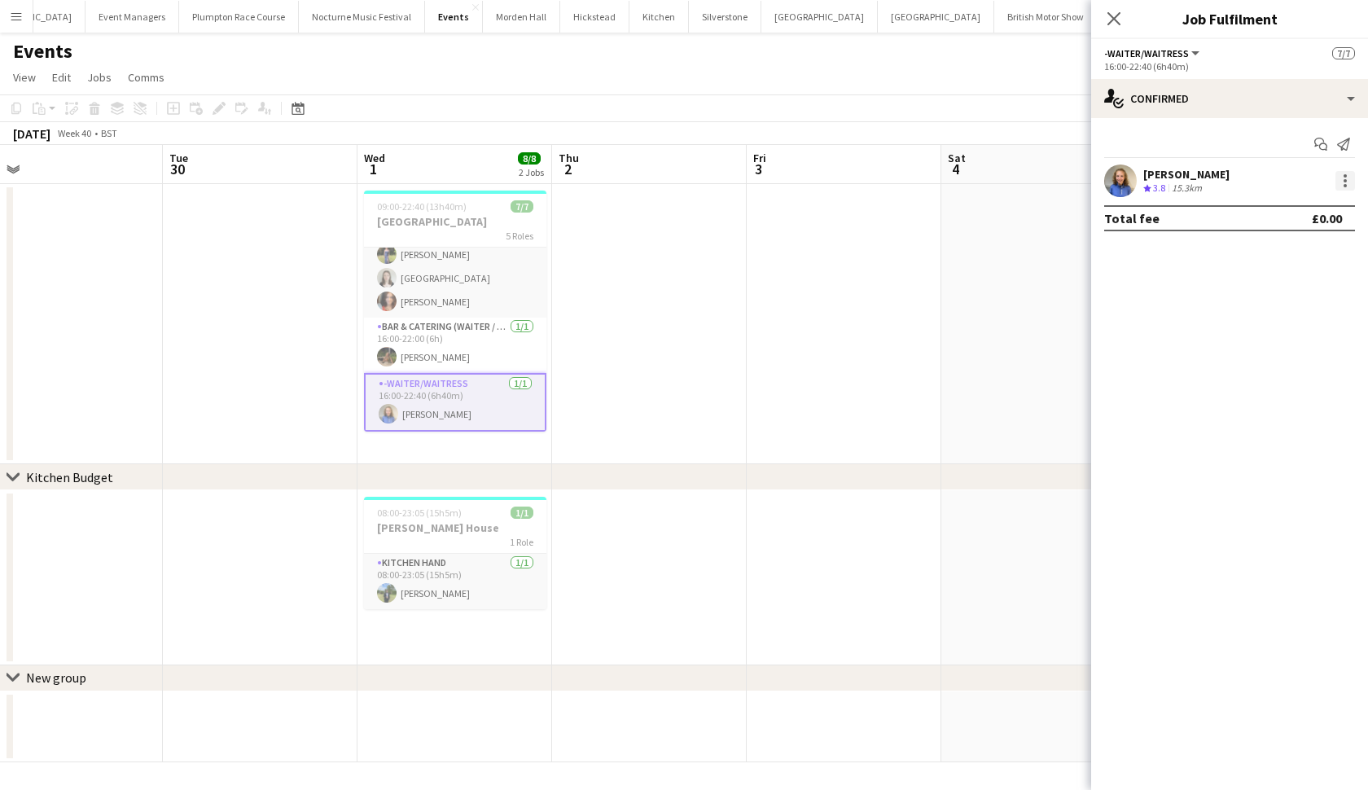
click at [1349, 181] on div at bounding box center [1346, 181] width 20 height 20
click at [1307, 216] on span "Edit fee" at bounding box center [1291, 211] width 101 height 15
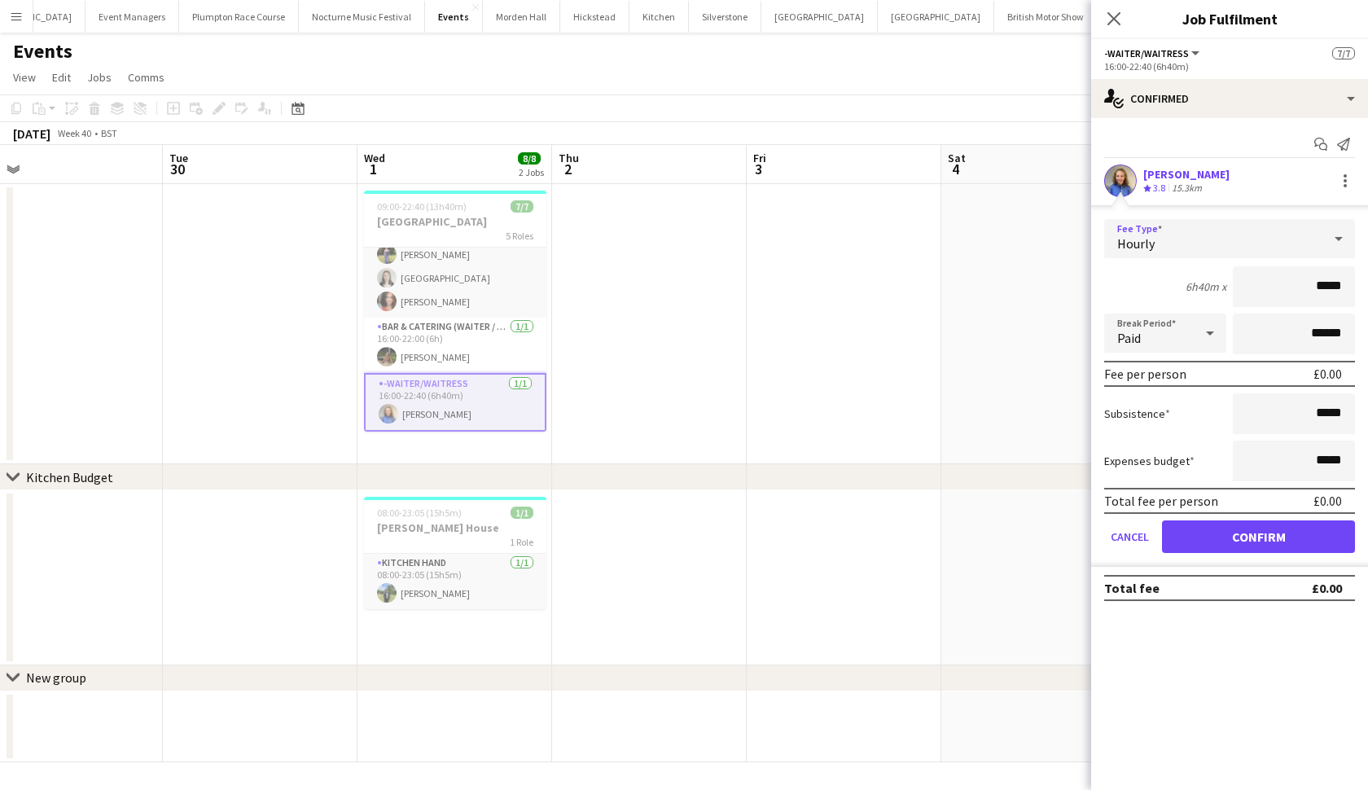
click at [1283, 239] on div "Hourly" at bounding box center [1213, 238] width 218 height 39
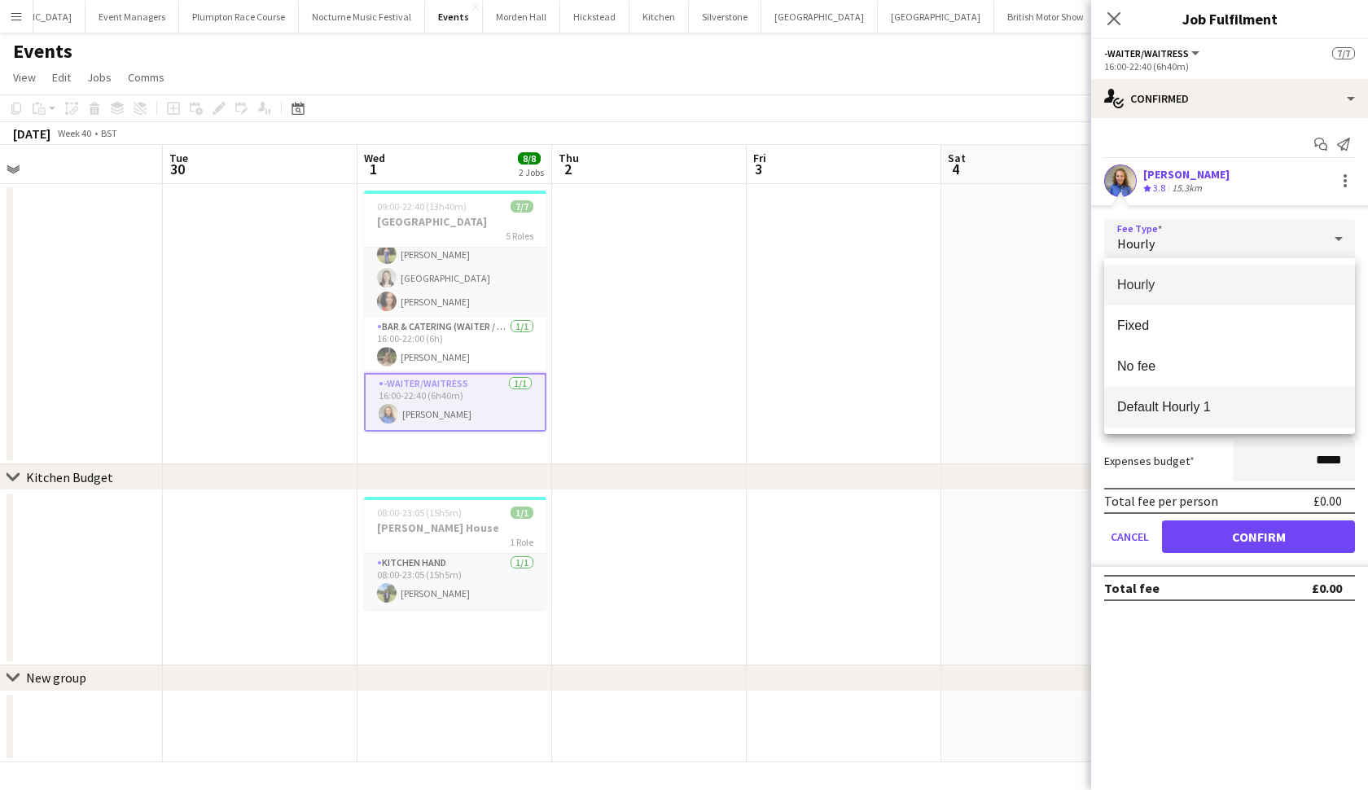
click at [1233, 406] on span "Default Hourly 1" at bounding box center [1229, 406] width 225 height 15
type input "******"
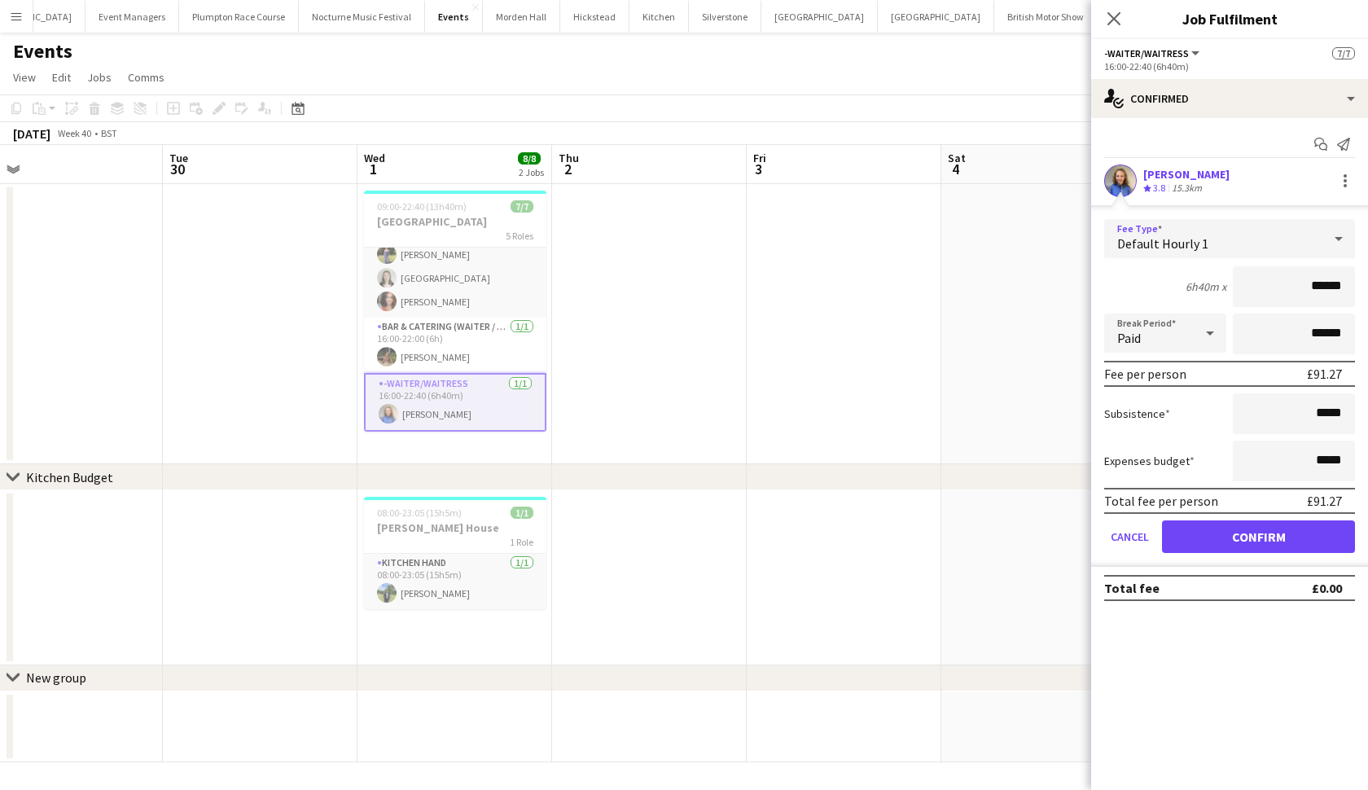
click at [816, 391] on app-date-cell at bounding box center [844, 324] width 195 height 280
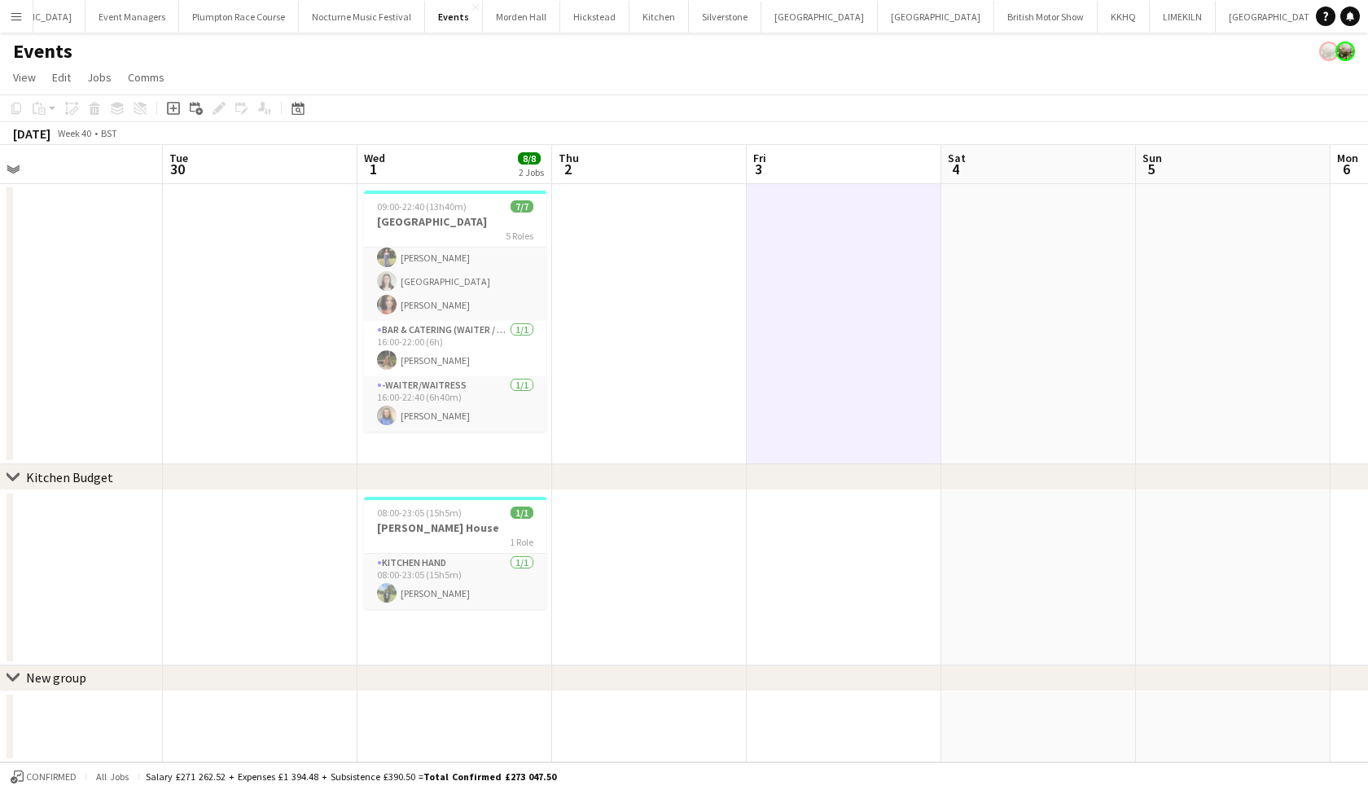
scroll to position [0, 0]
click at [436, 573] on app-card-role "Kitchen Hand 1/1 08:00-23:05 (15h5m) Harvey Gardner" at bounding box center [455, 581] width 182 height 55
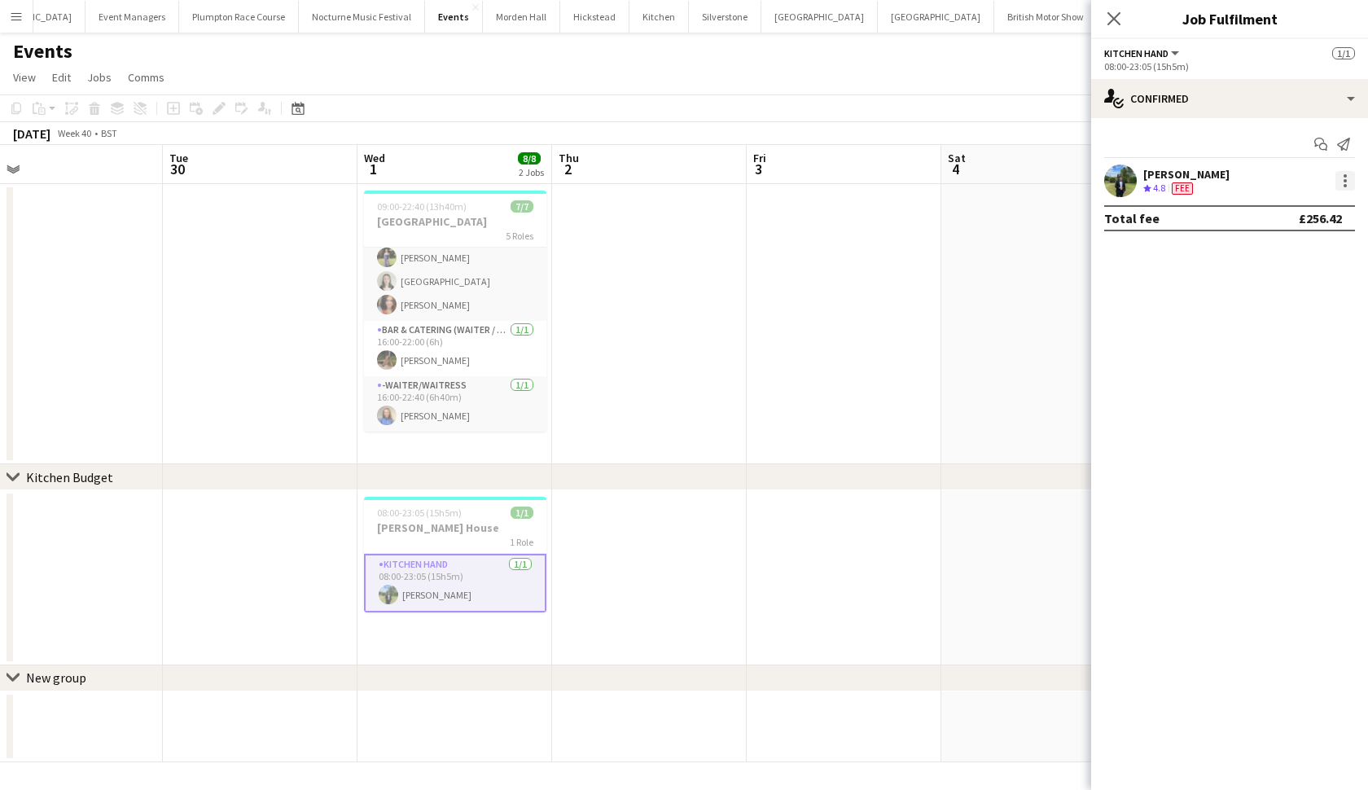
click at [1345, 181] on div at bounding box center [1345, 180] width 3 height 3
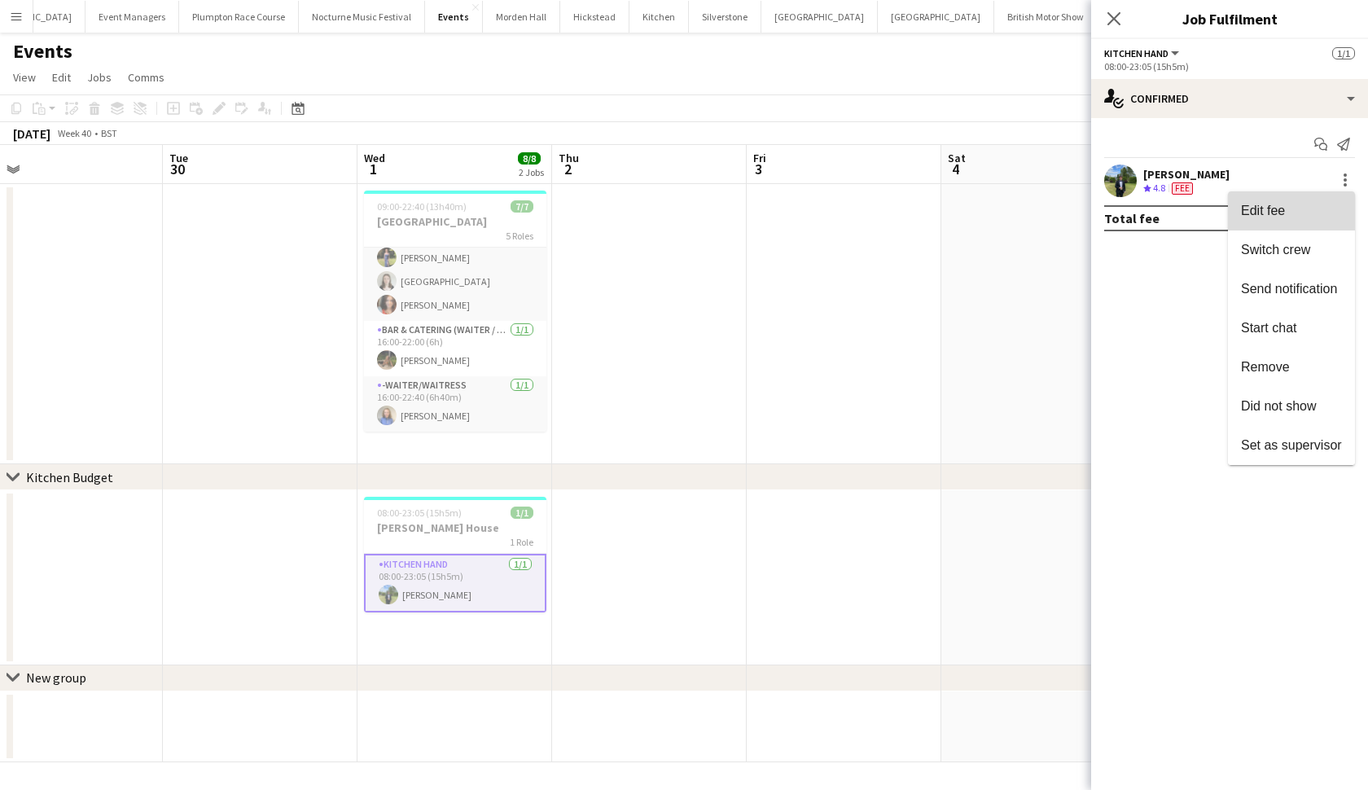
click at [1300, 204] on span "Edit fee" at bounding box center [1291, 211] width 101 height 15
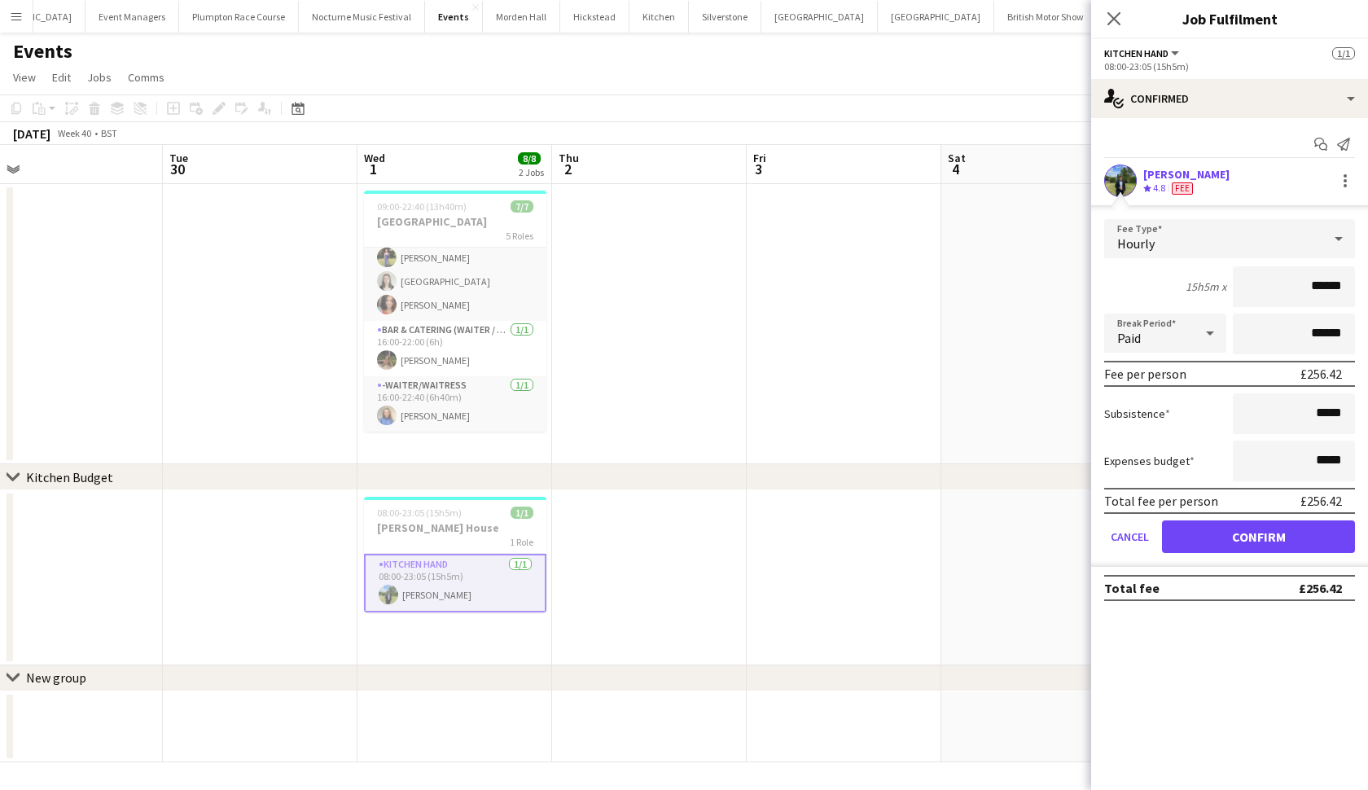
click at [849, 382] on app-date-cell at bounding box center [844, 324] width 195 height 280
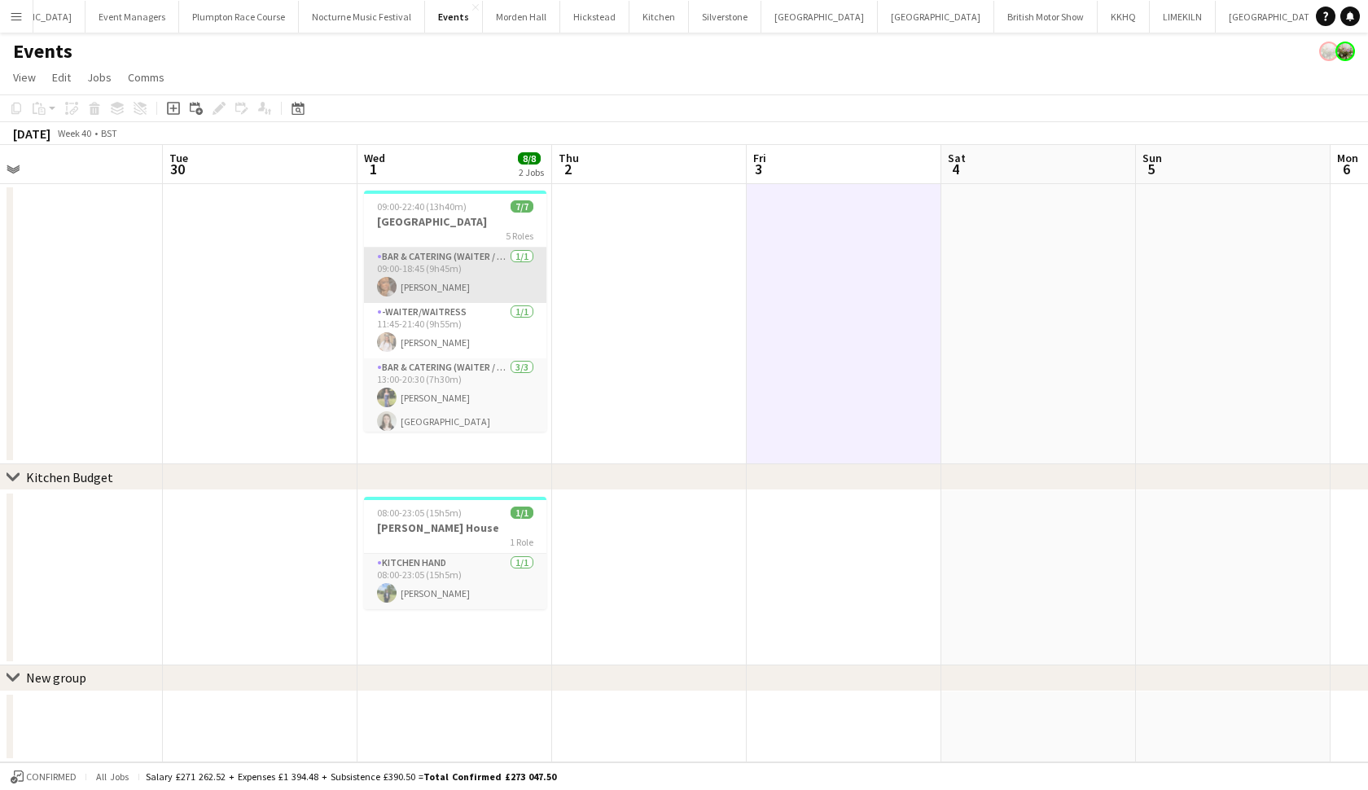
scroll to position [-1, 0]
click at [461, 279] on app-card-role "Bar & Catering (Waiter / waitress) 1/1 09:00-18:45 (9h45m) Jessica Platt" at bounding box center [455, 275] width 182 height 55
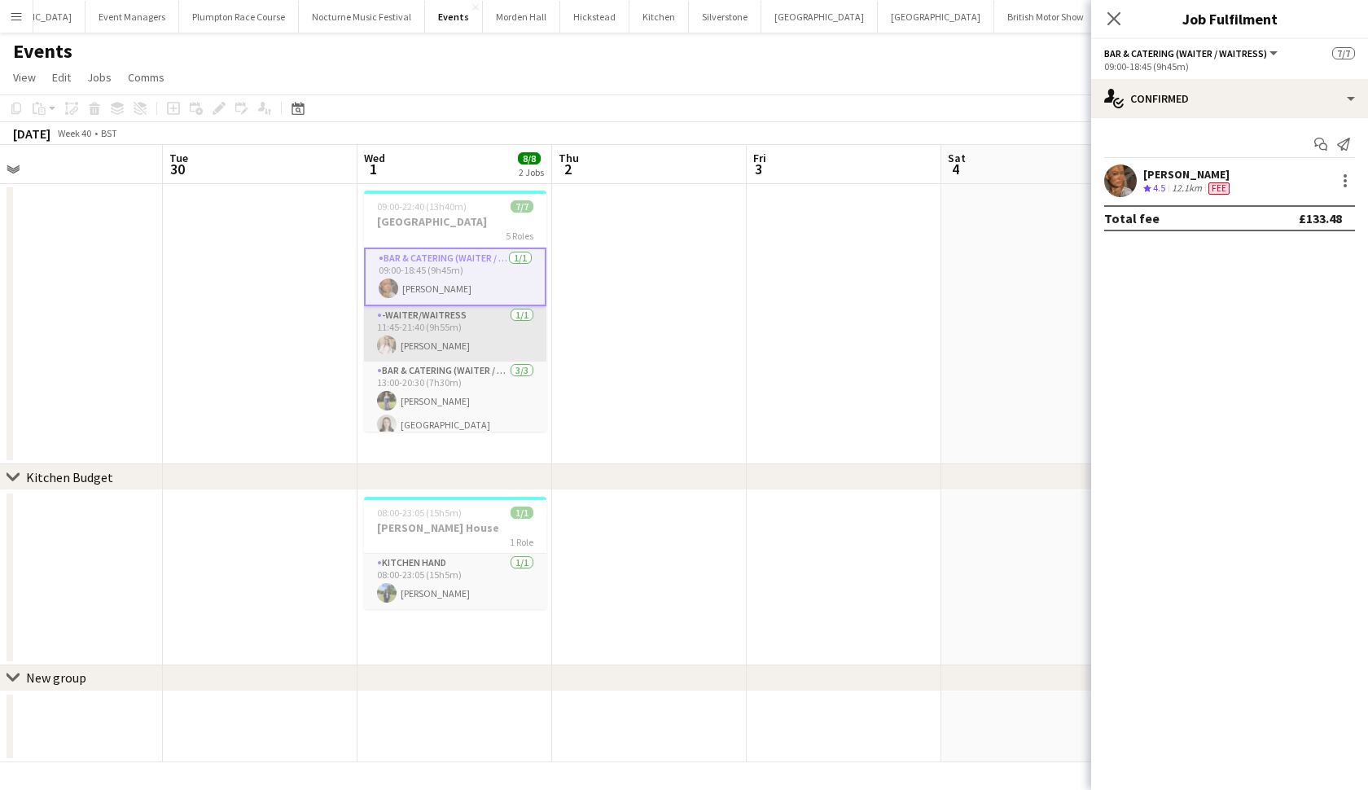
click at [448, 340] on app-card-role "-Waiter/Waitress 1/1 11:45-21:40 (9h55m) Lucy Hogg" at bounding box center [455, 333] width 182 height 55
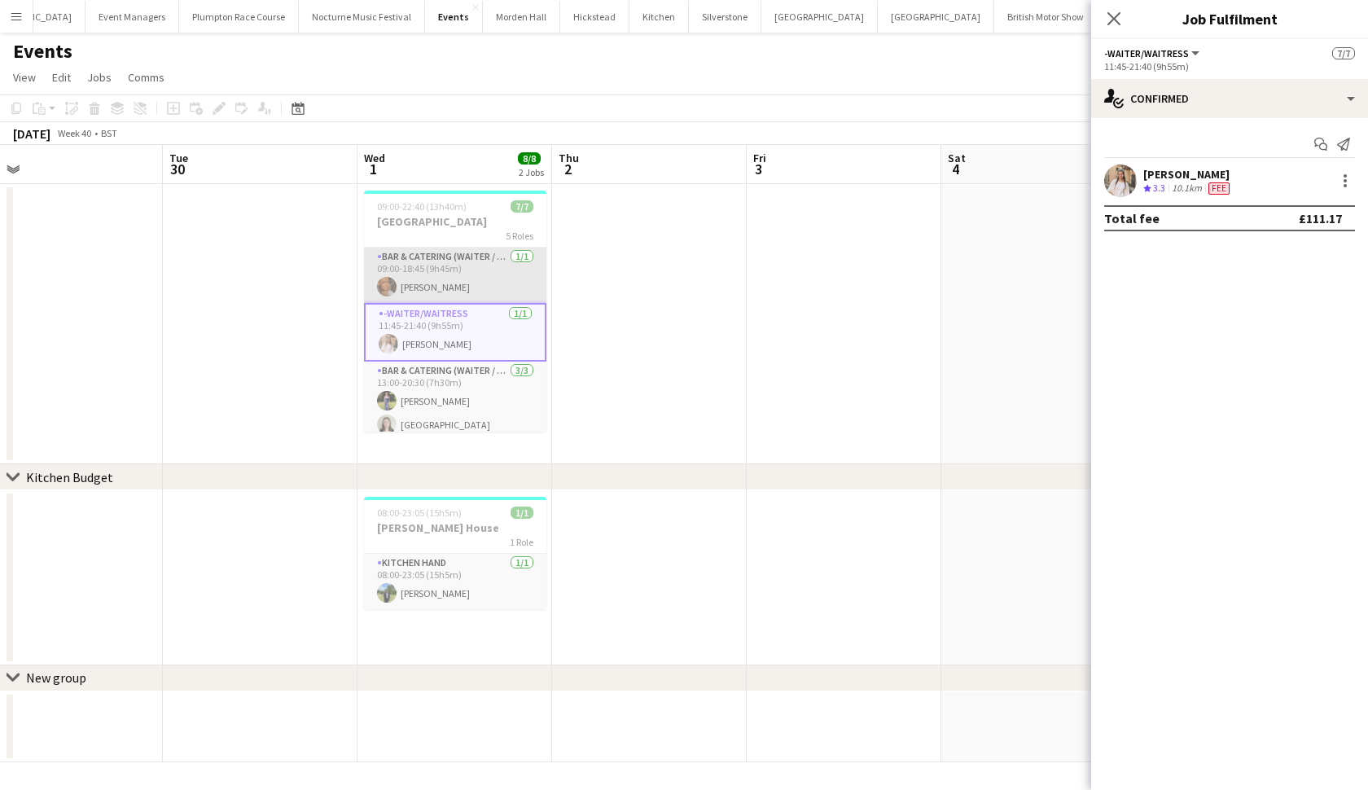
click at [450, 275] on app-card-role "Bar & Catering (Waiter / waitress) 1/1 09:00-18:45 (9h45m) Jessica Platt" at bounding box center [455, 275] width 182 height 55
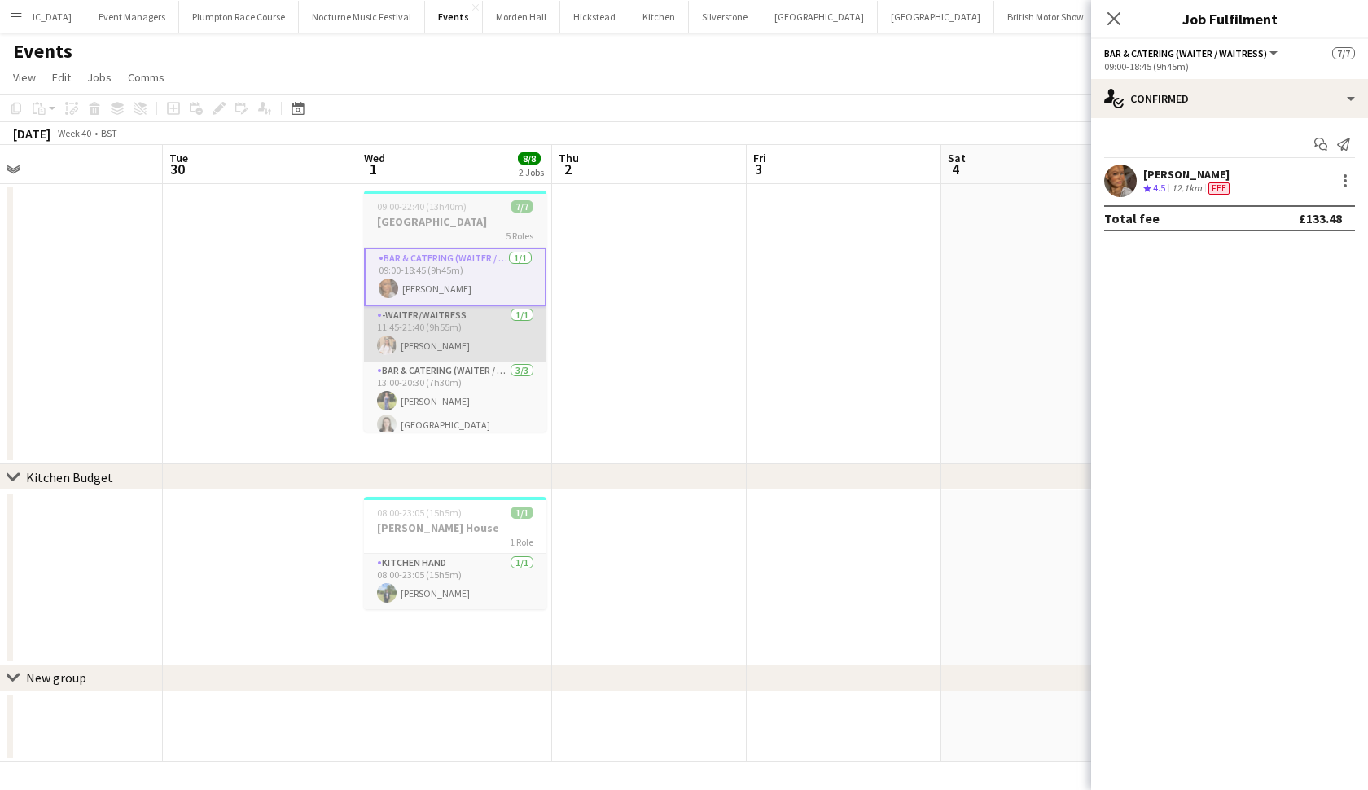
click at [410, 336] on app-card-role "-Waiter/Waitress 1/1 11:45-21:40 (9h55m) Lucy Hogg" at bounding box center [455, 333] width 182 height 55
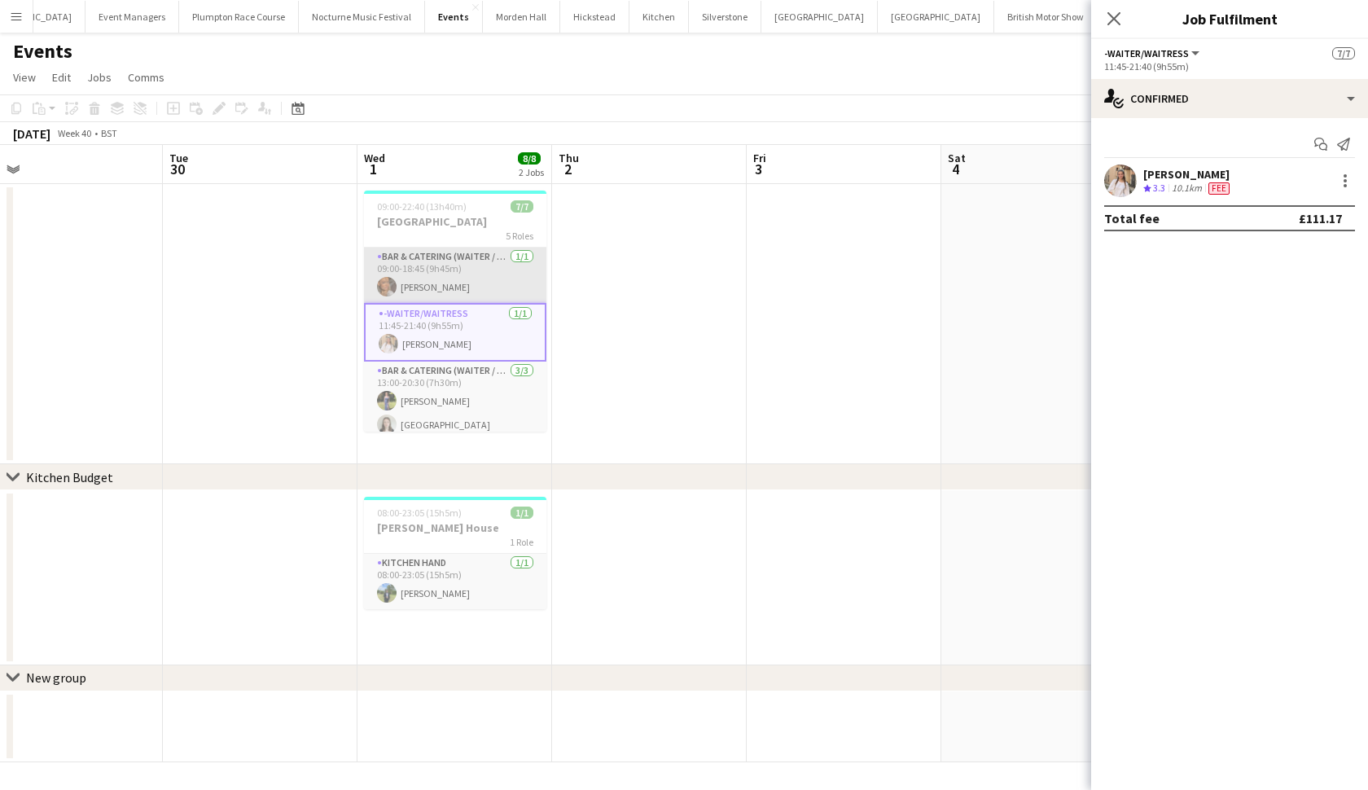
click at [464, 275] on app-card-role "Bar & Catering (Waiter / waitress) 1/1 09:00-18:45 (9h45m) Jessica Platt" at bounding box center [455, 275] width 182 height 55
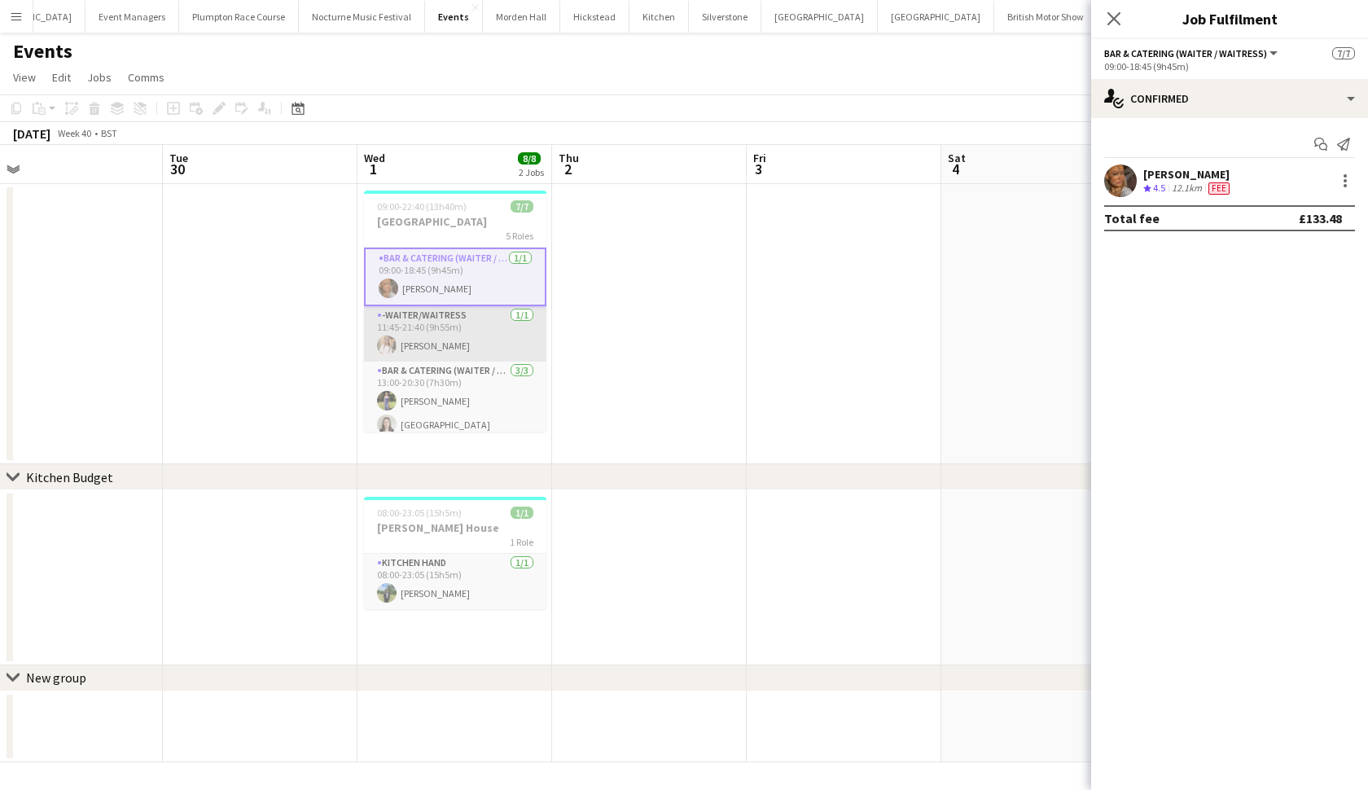
click at [421, 349] on app-card-role "-Waiter/Waitress 1/1 11:45-21:40 (9h55m) Lucy Hogg" at bounding box center [455, 333] width 182 height 55
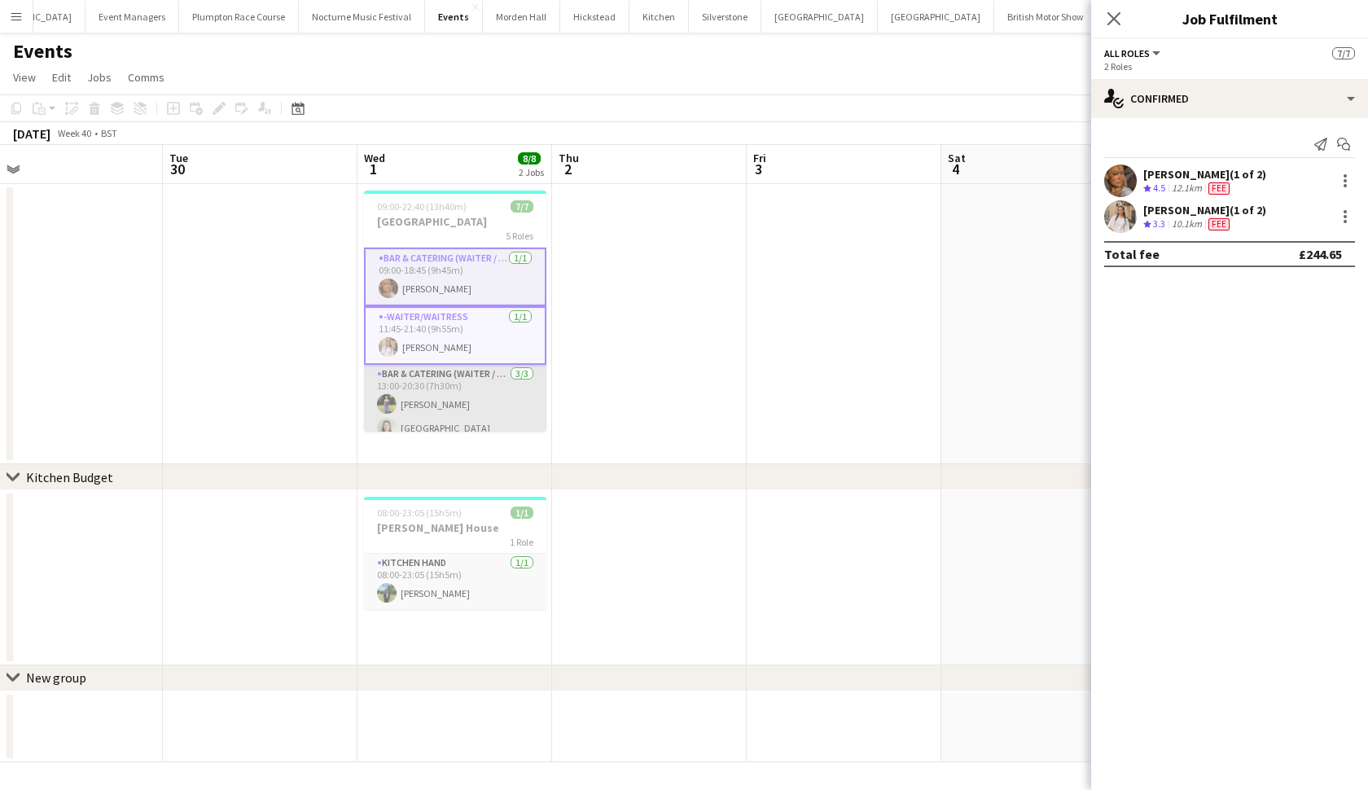
click at [421, 397] on app-card-role "Bar & Catering (Waiter / waitress) 3/3 13:00-20:30 (7h30m) Holly Hunter Isla Co…" at bounding box center [455, 416] width 182 height 103
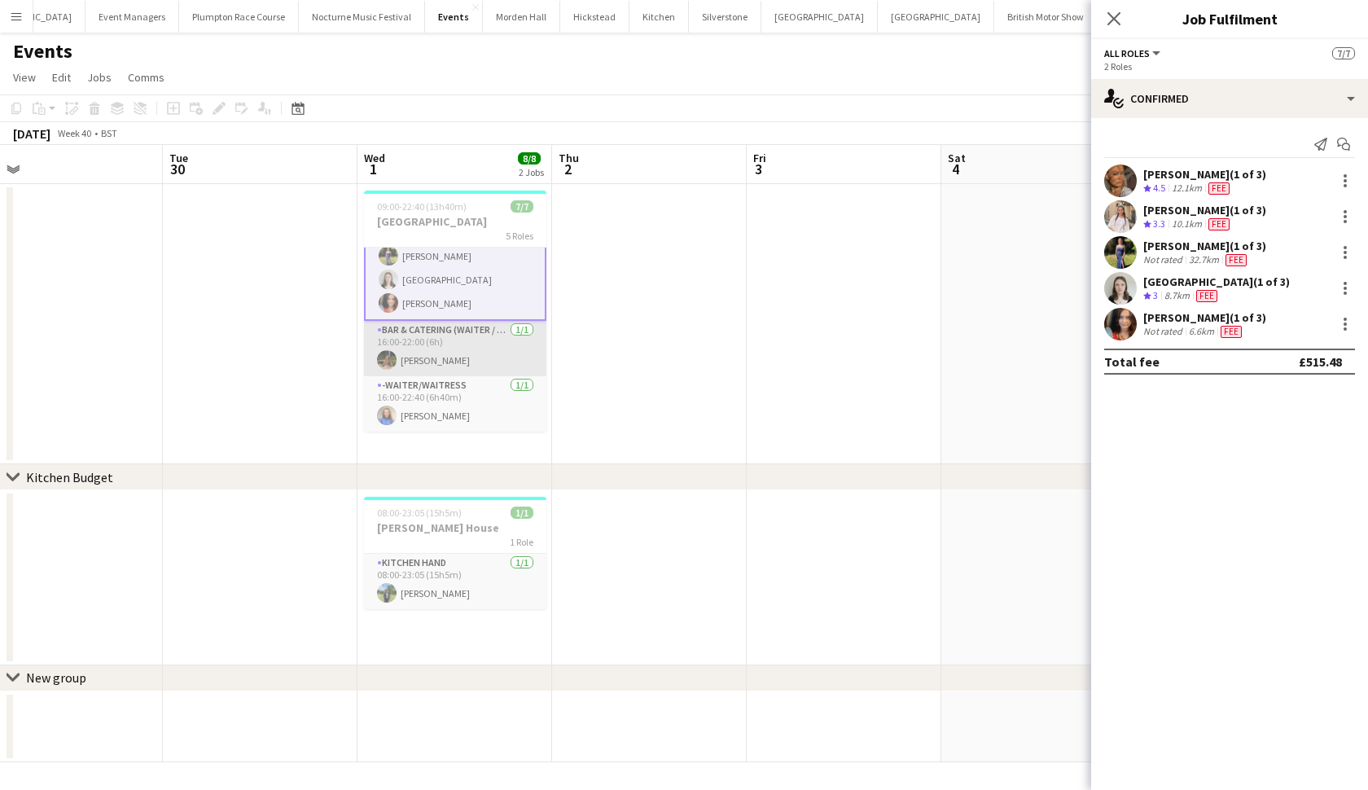
scroll to position [150, 0]
click at [419, 351] on app-card-role "Bar & Catering (Waiter / waitress) 1/1 16:00-22:00 (6h) Ellie Jackson" at bounding box center [455, 348] width 182 height 55
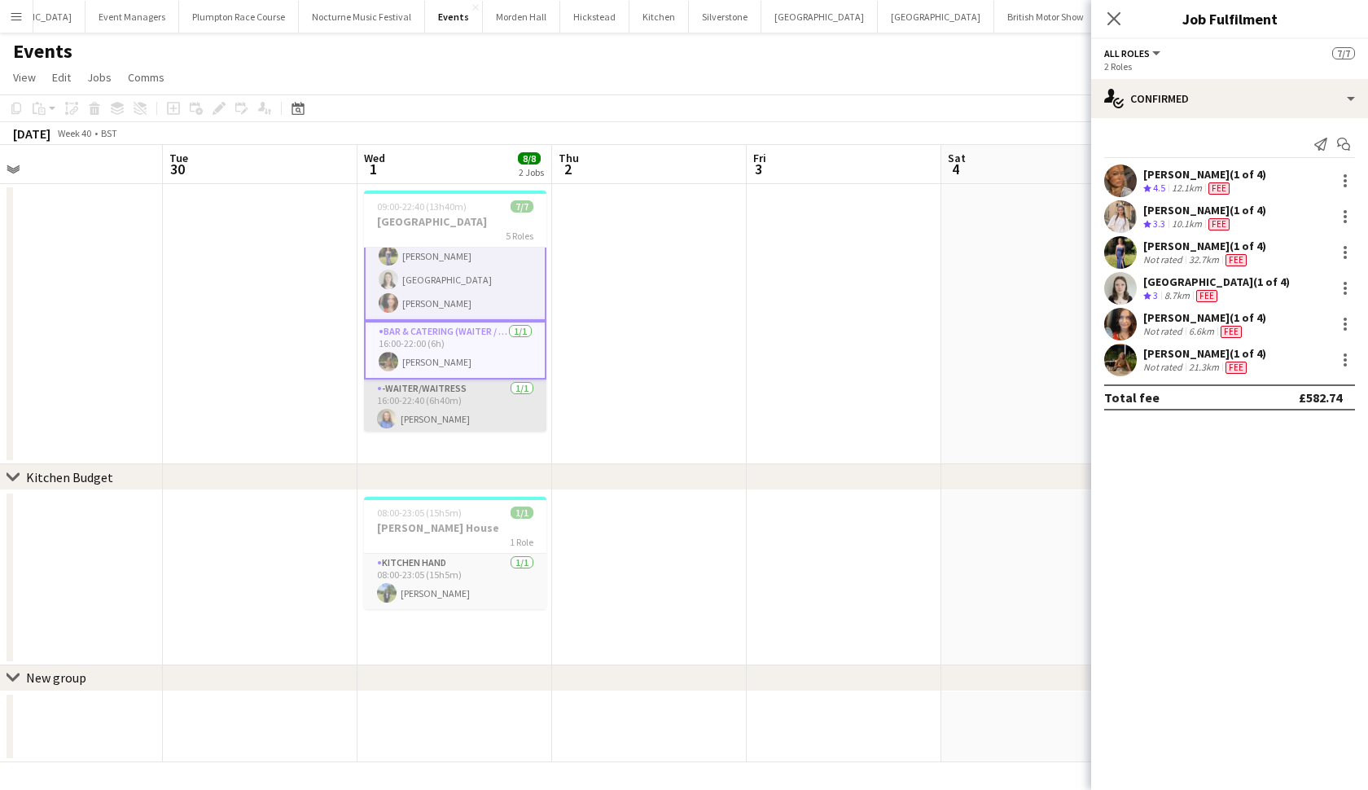
click at [419, 401] on app-card-role "-Waiter/Waitress 1/1 16:00-22:40 (6h40m) Helena Lorenzen" at bounding box center [455, 406] width 182 height 55
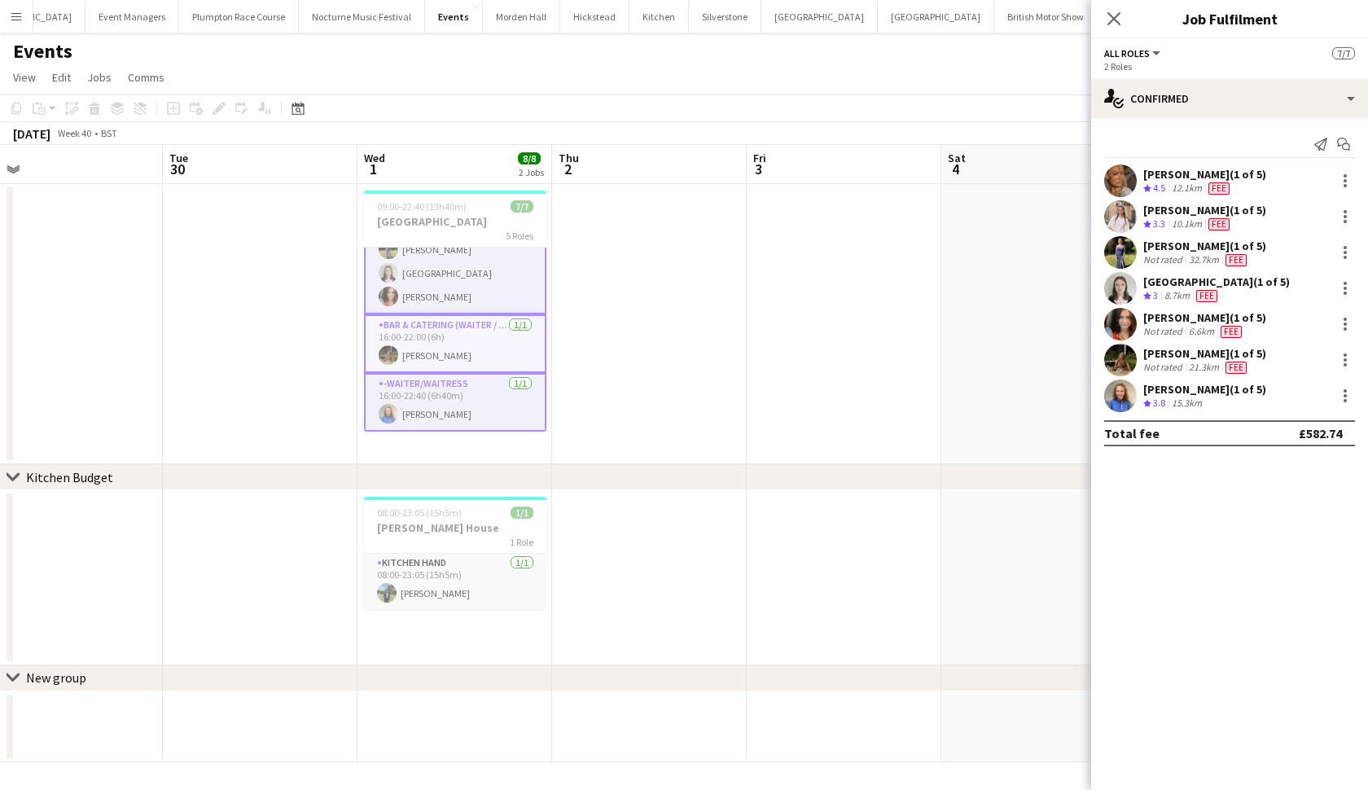
scroll to position [0, 0]
click at [415, 578] on app-card-role "Kitchen Hand 1/1 08:00-23:05 (15h5m) Harvey Gardner" at bounding box center [455, 581] width 182 height 55
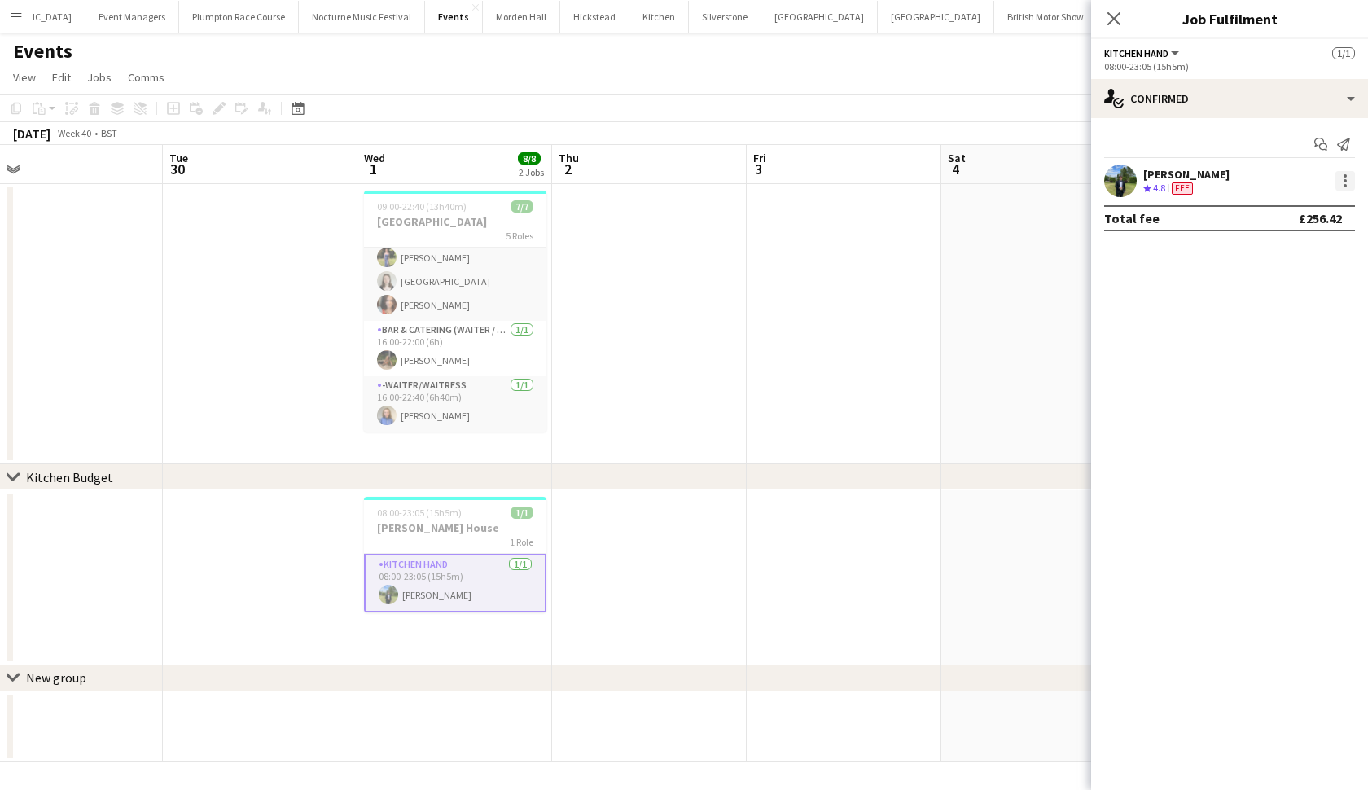
click at [1345, 187] on div at bounding box center [1346, 181] width 20 height 20
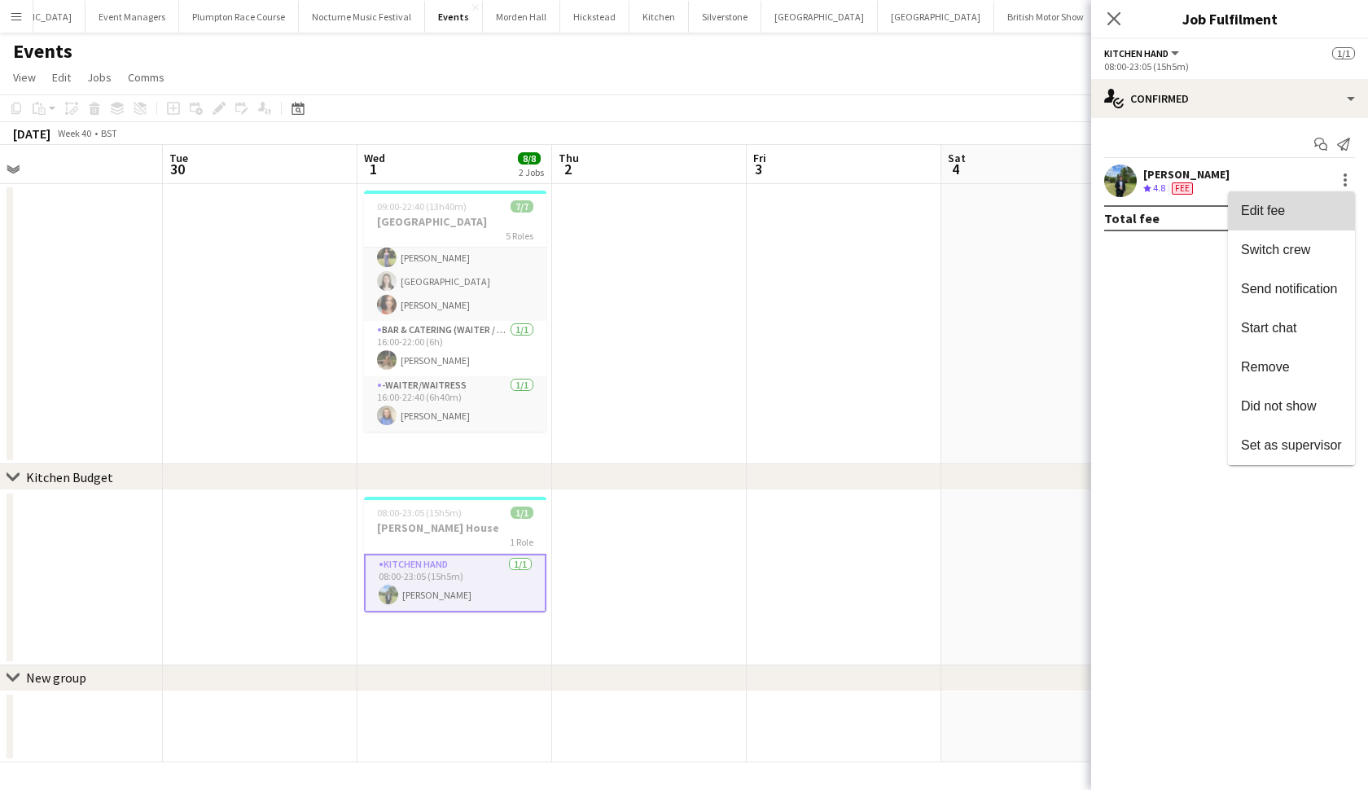
click at [1308, 219] on button "Edit fee" at bounding box center [1291, 210] width 127 height 39
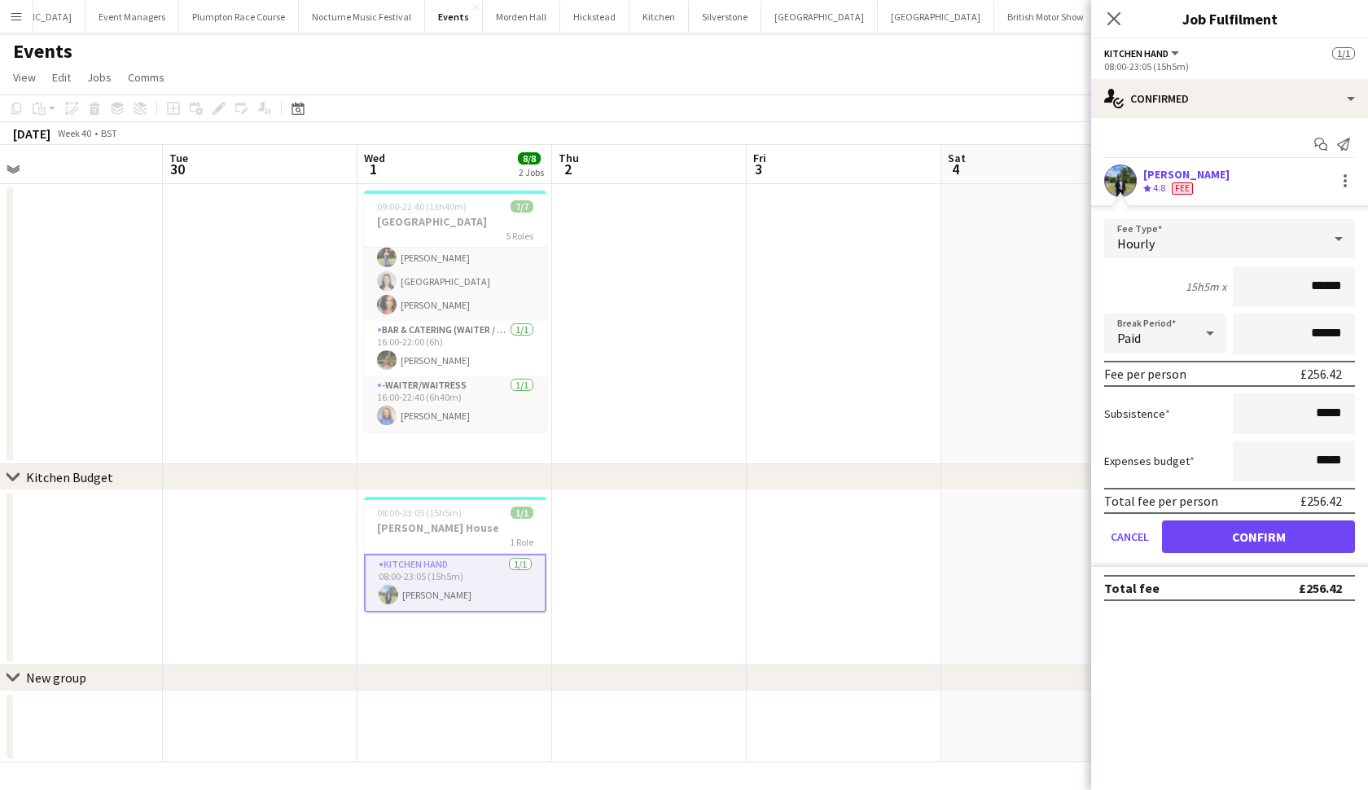
click at [1209, 533] on button "Confirm" at bounding box center [1258, 536] width 193 height 33
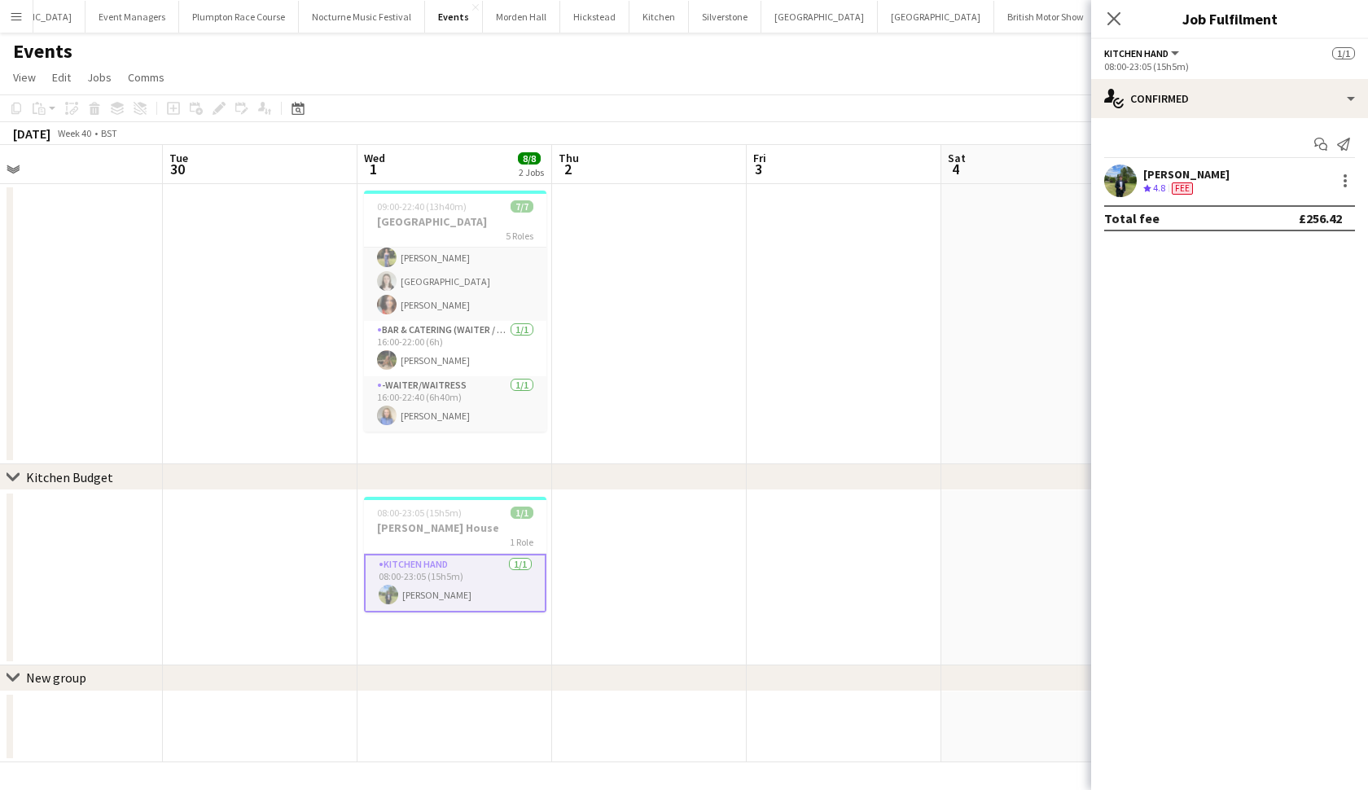
click at [954, 440] on app-date-cell at bounding box center [1038, 324] width 195 height 280
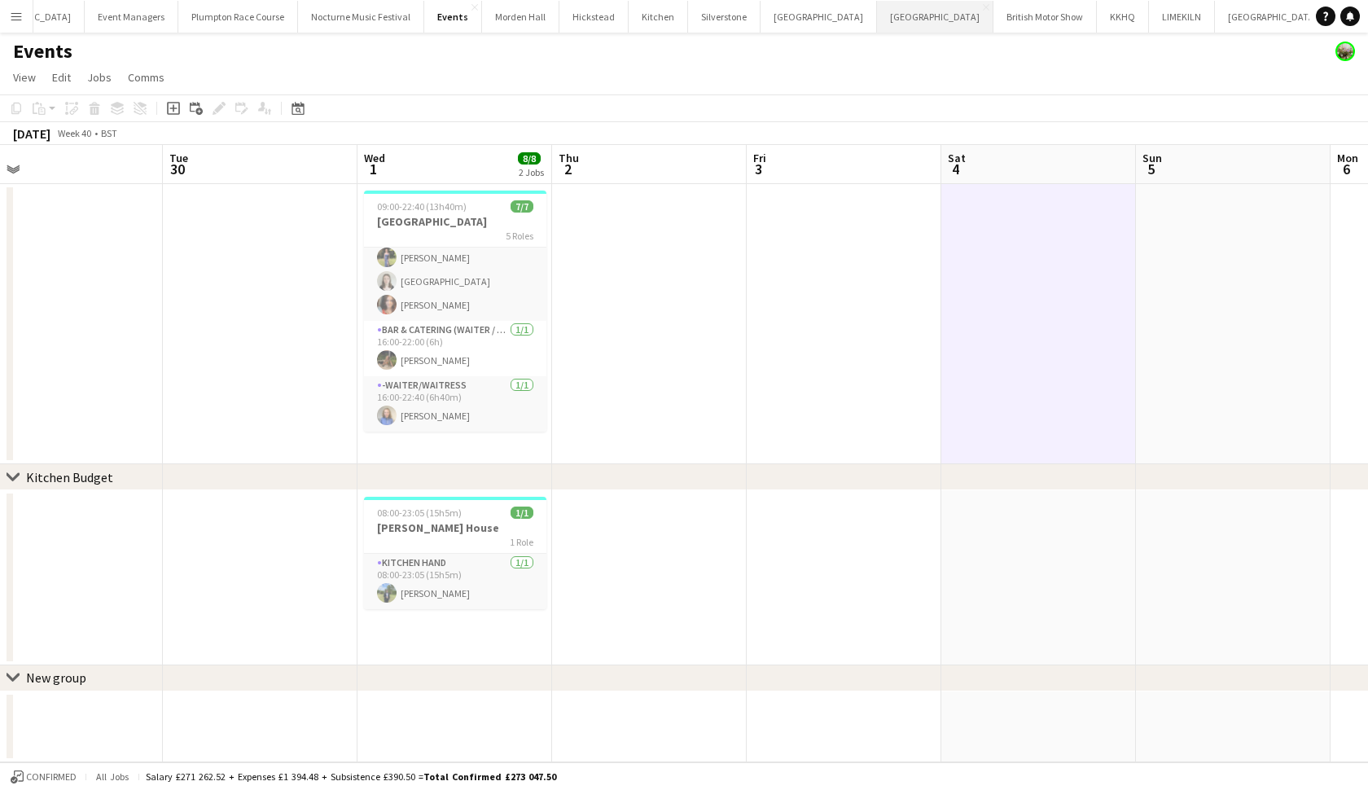
click at [877, 7] on button "Kin House Close" at bounding box center [935, 17] width 116 height 32
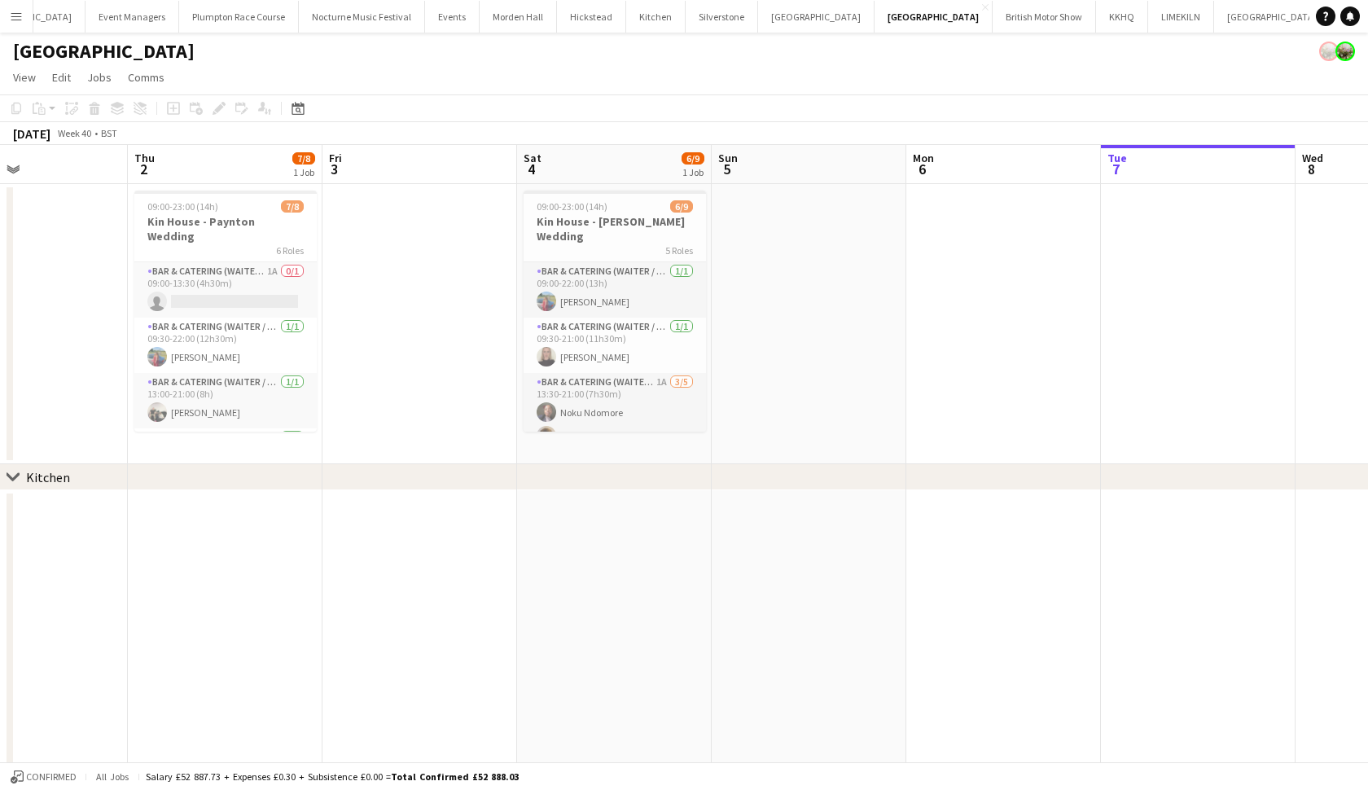
scroll to position [0, 396]
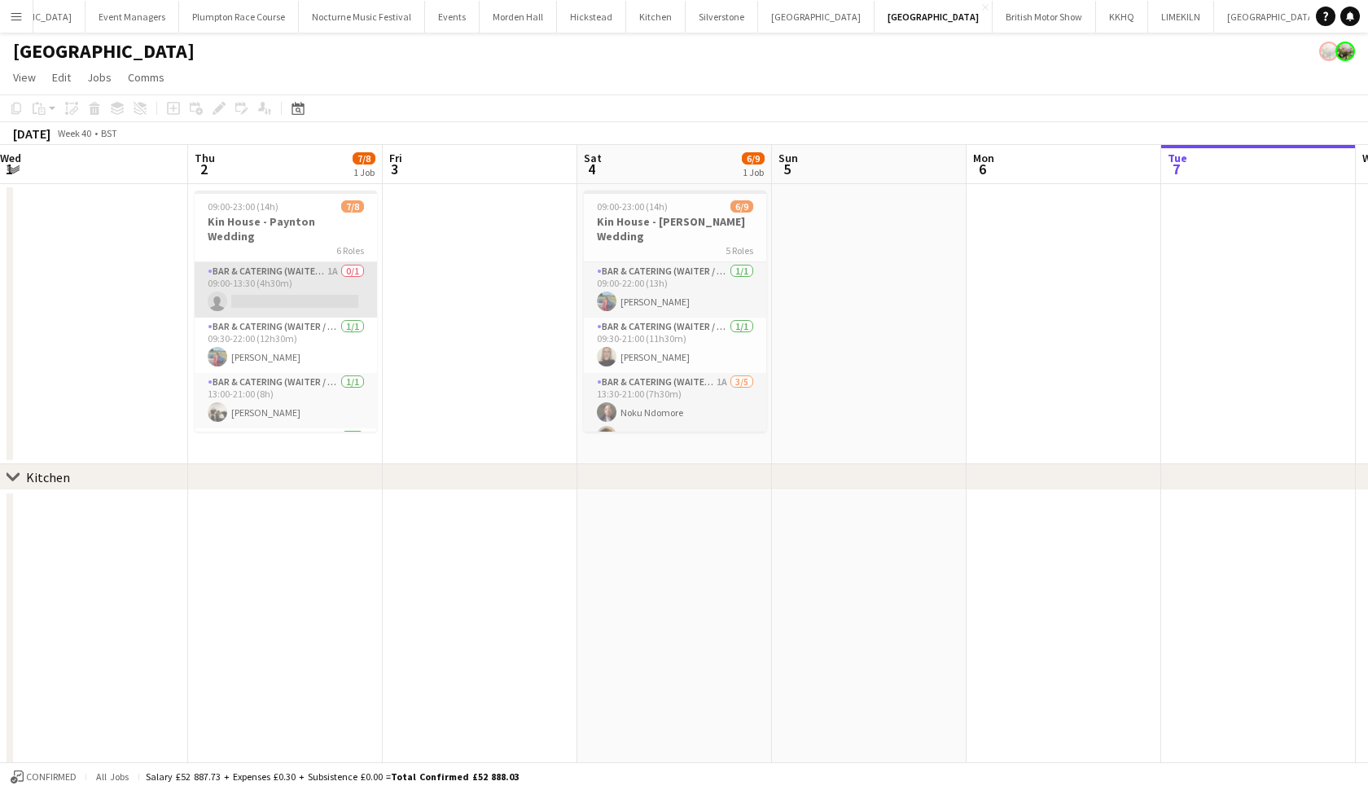
click at [279, 270] on app-card-role "Bar & Catering (Waiter / waitress) 1A 0/1 09:00-13:30 (4h30m) single-neutral-ac…" at bounding box center [286, 289] width 182 height 55
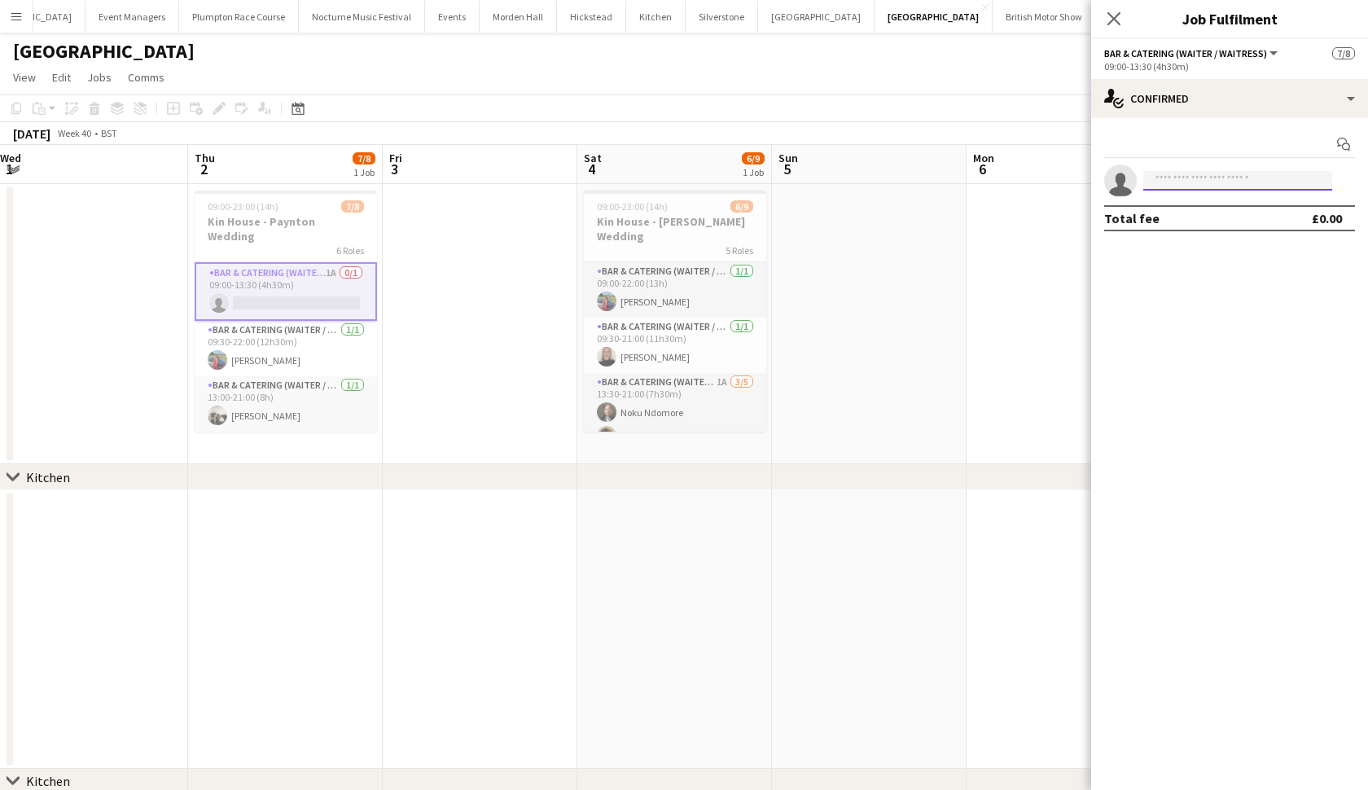
click at [1217, 180] on input at bounding box center [1237, 181] width 189 height 20
click at [300, 217] on h3 "Kin House - Paynton Wedding" at bounding box center [286, 228] width 182 height 29
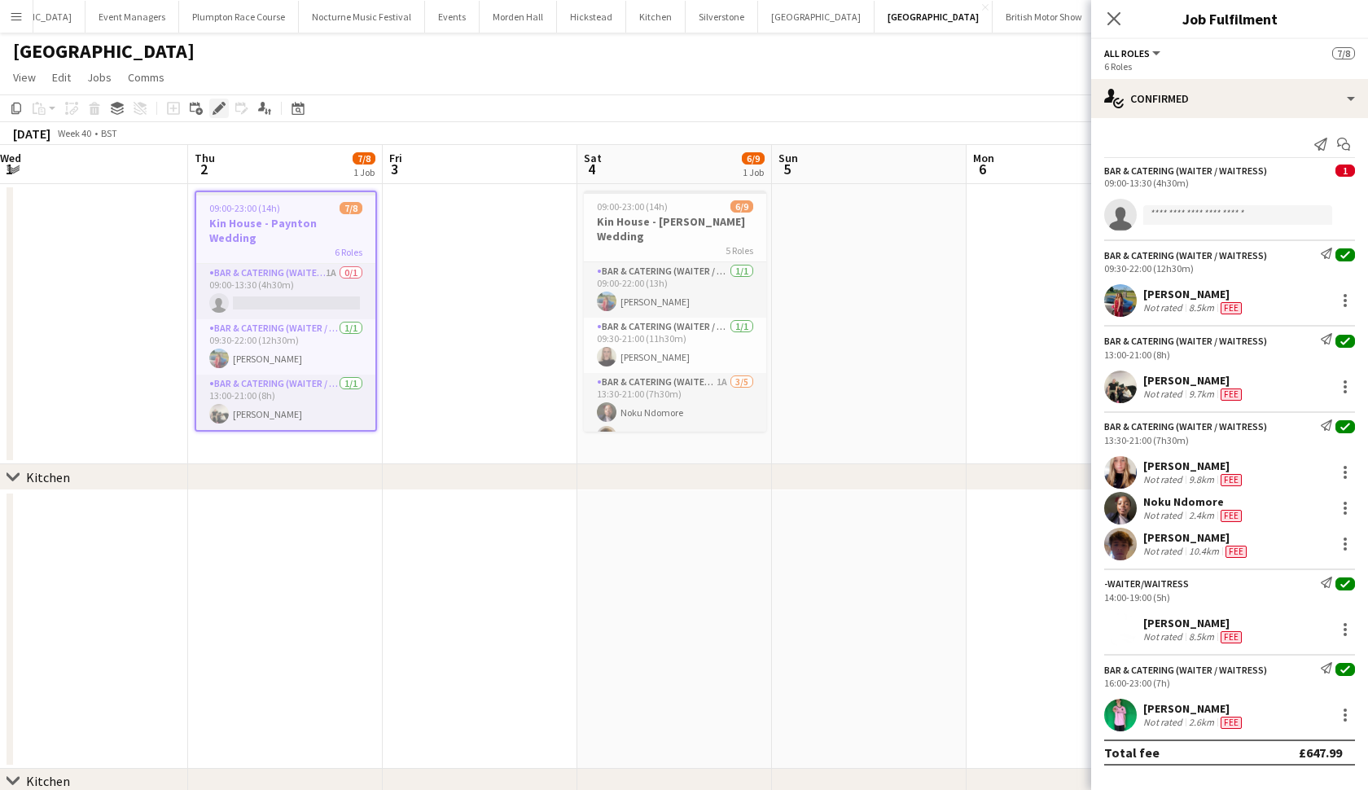
click at [217, 107] on icon "Edit" at bounding box center [219, 108] width 13 height 13
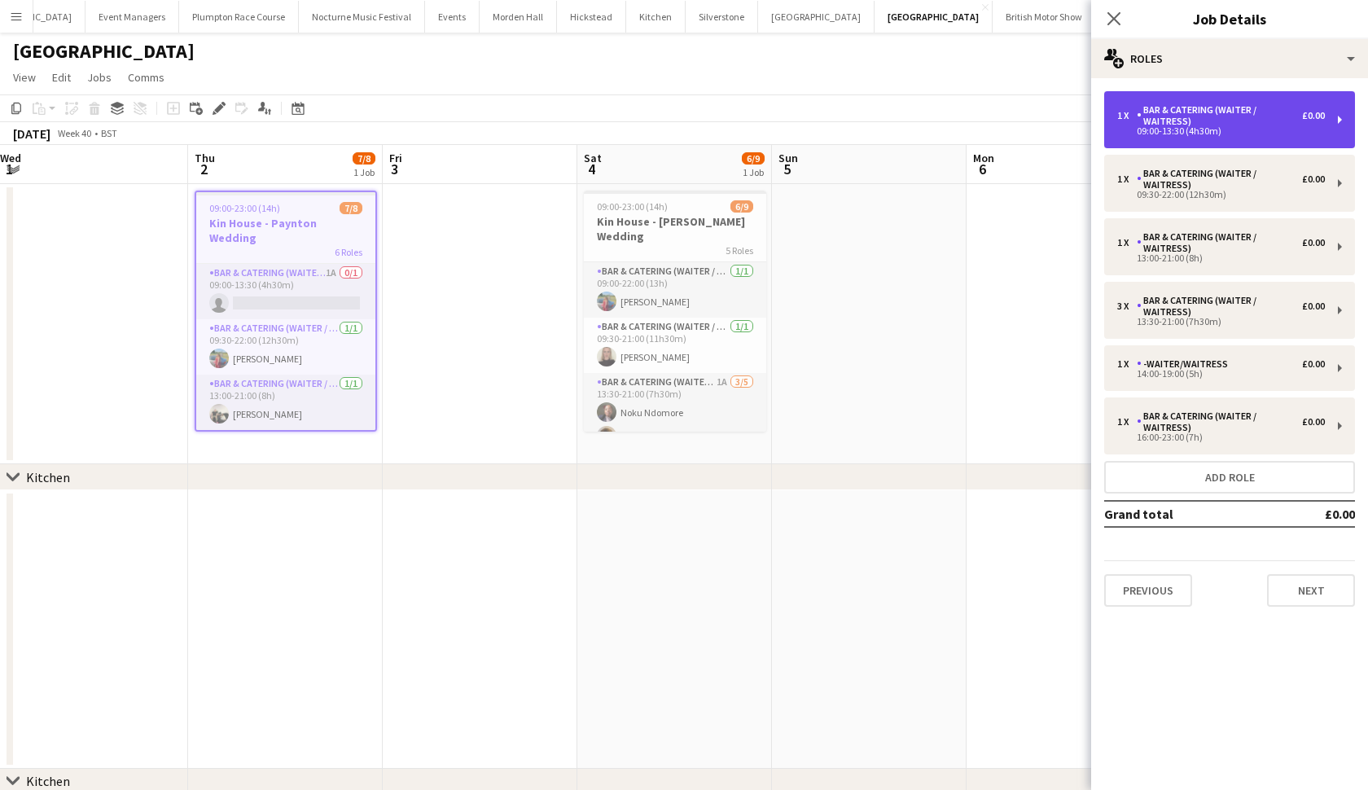
click at [1220, 115] on div "Bar & Catering (Waiter / waitress)" at bounding box center [1219, 115] width 165 height 23
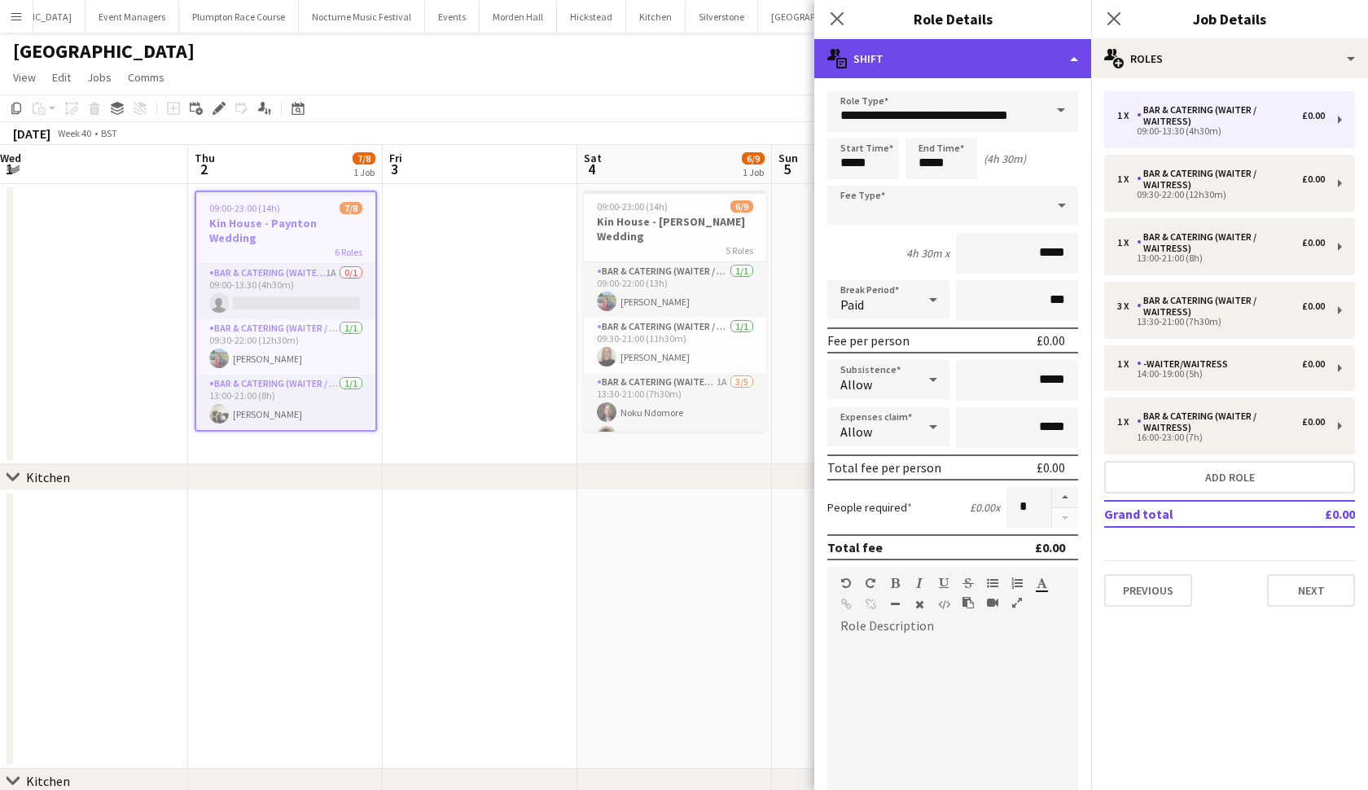
click at [1041, 55] on div "multiple-actions-text Shift" at bounding box center [952, 58] width 277 height 39
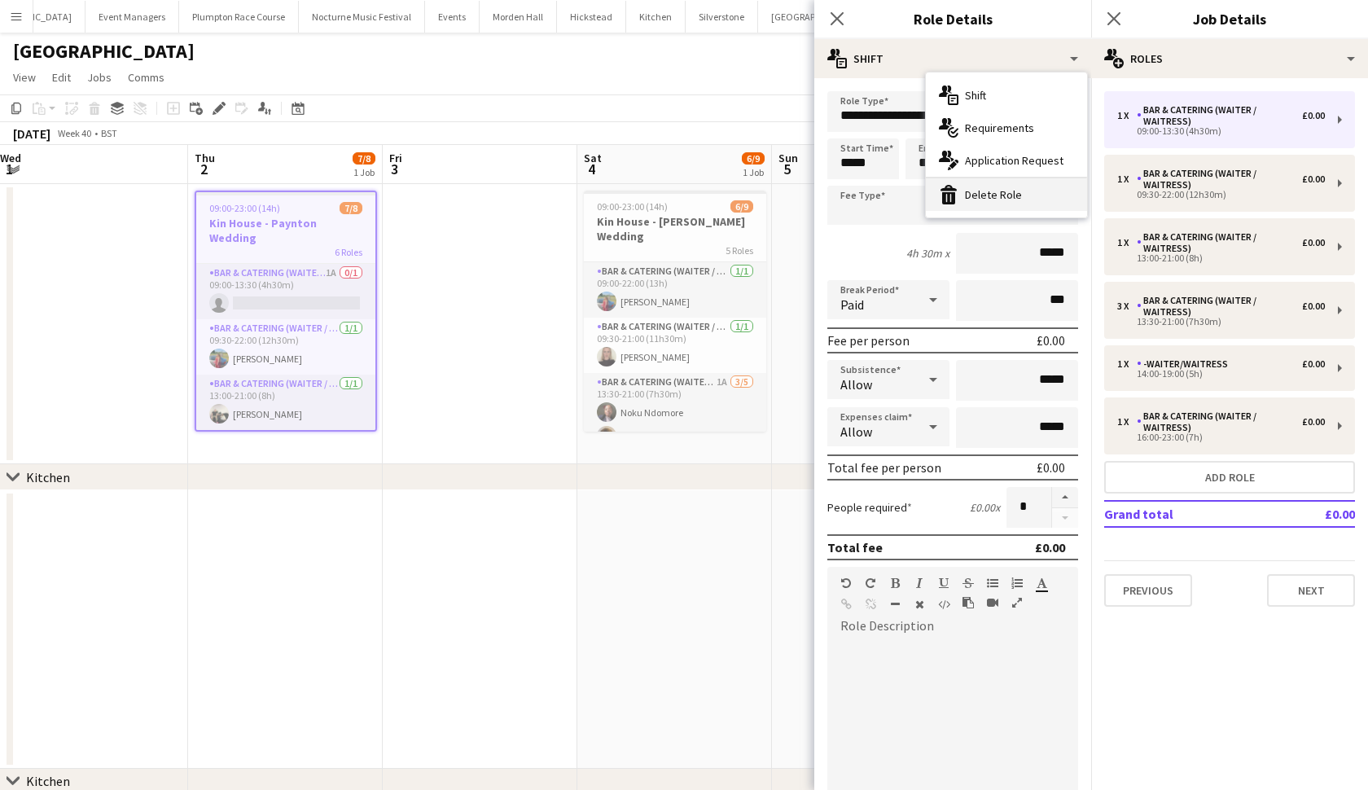
click at [1028, 192] on div "bin-2 Delete Role" at bounding box center [1006, 194] width 161 height 33
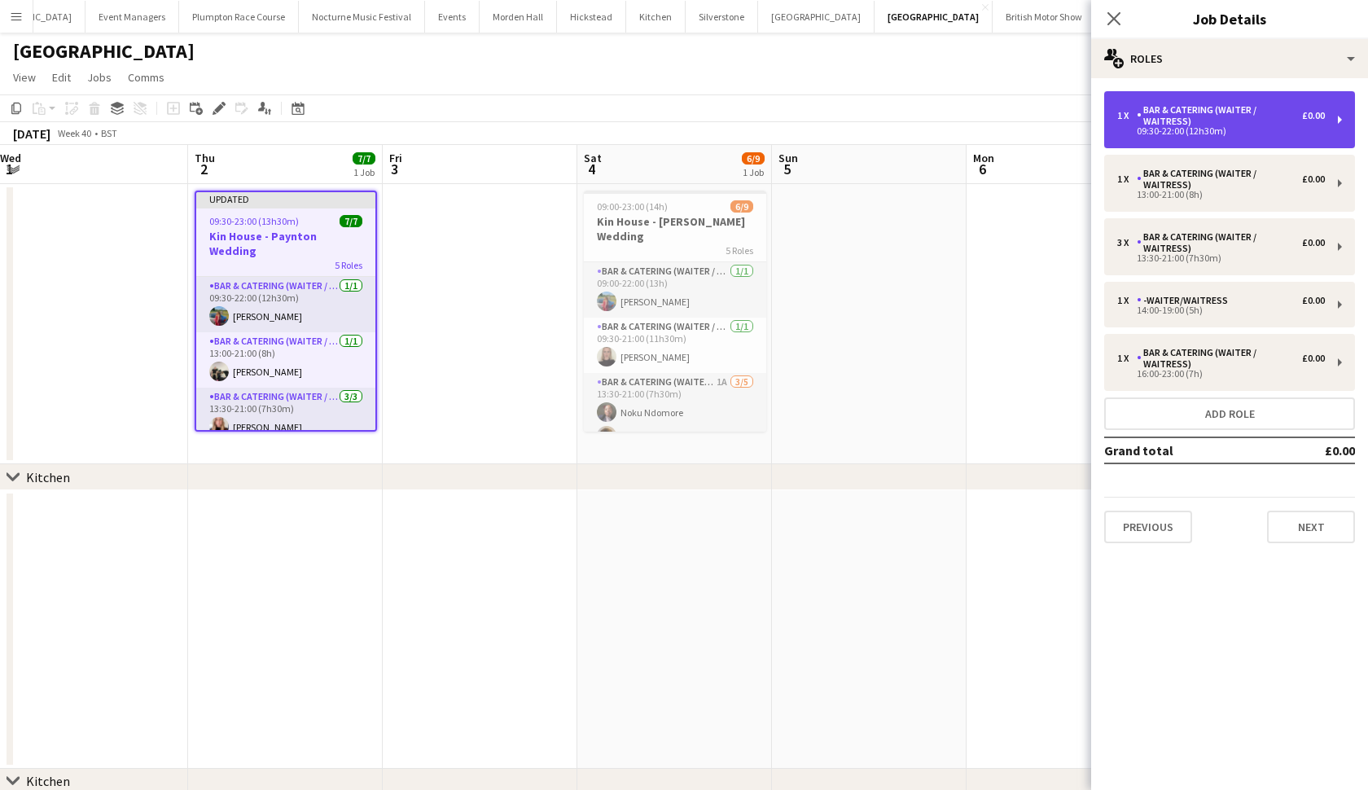
click at [1171, 119] on div "Bar & Catering (Waiter / waitress)" at bounding box center [1219, 115] width 165 height 23
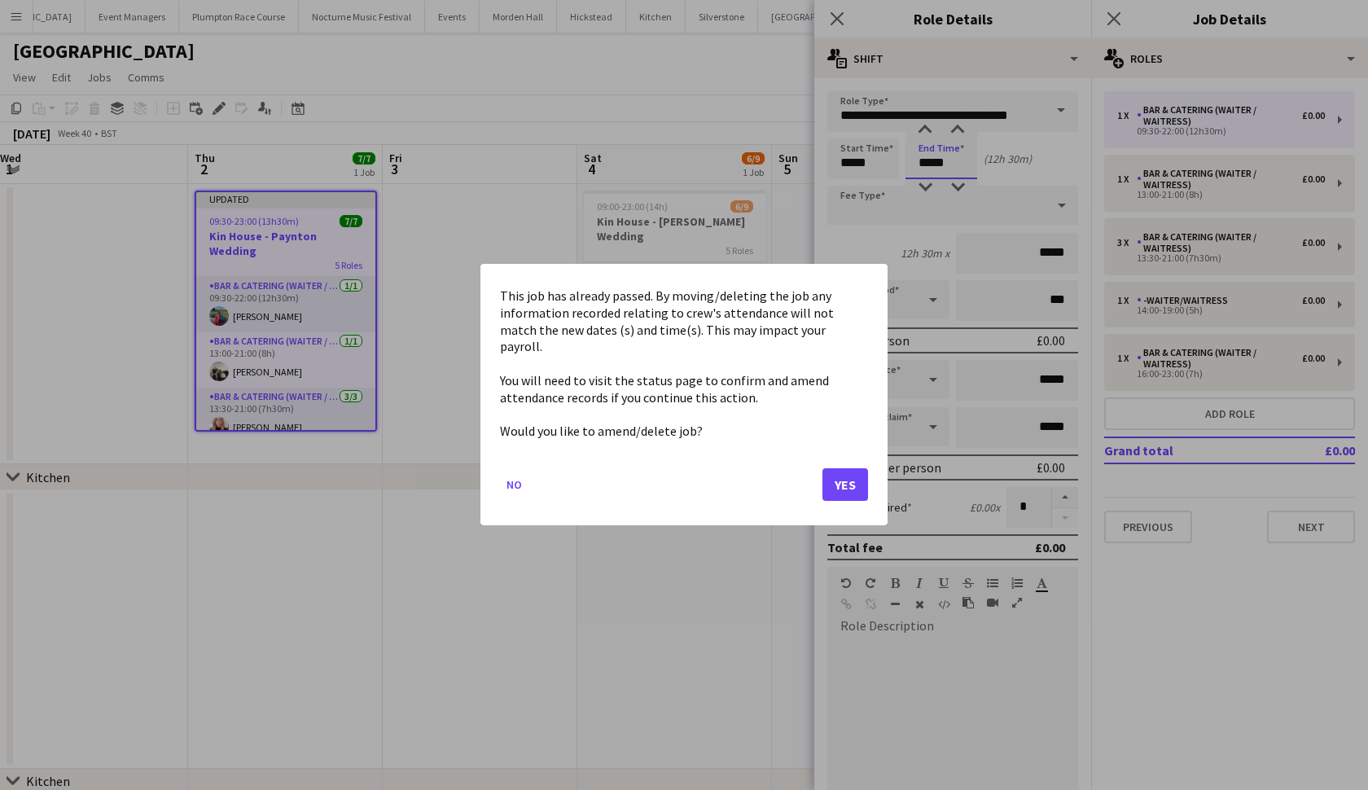
click at [944, 163] on body "Menu Boards Boards Boards All jobs Status Workforce Workforce My Workforce Recr…" at bounding box center [684, 435] width 1368 height 871
click at [842, 469] on button "Yes" at bounding box center [846, 485] width 46 height 33
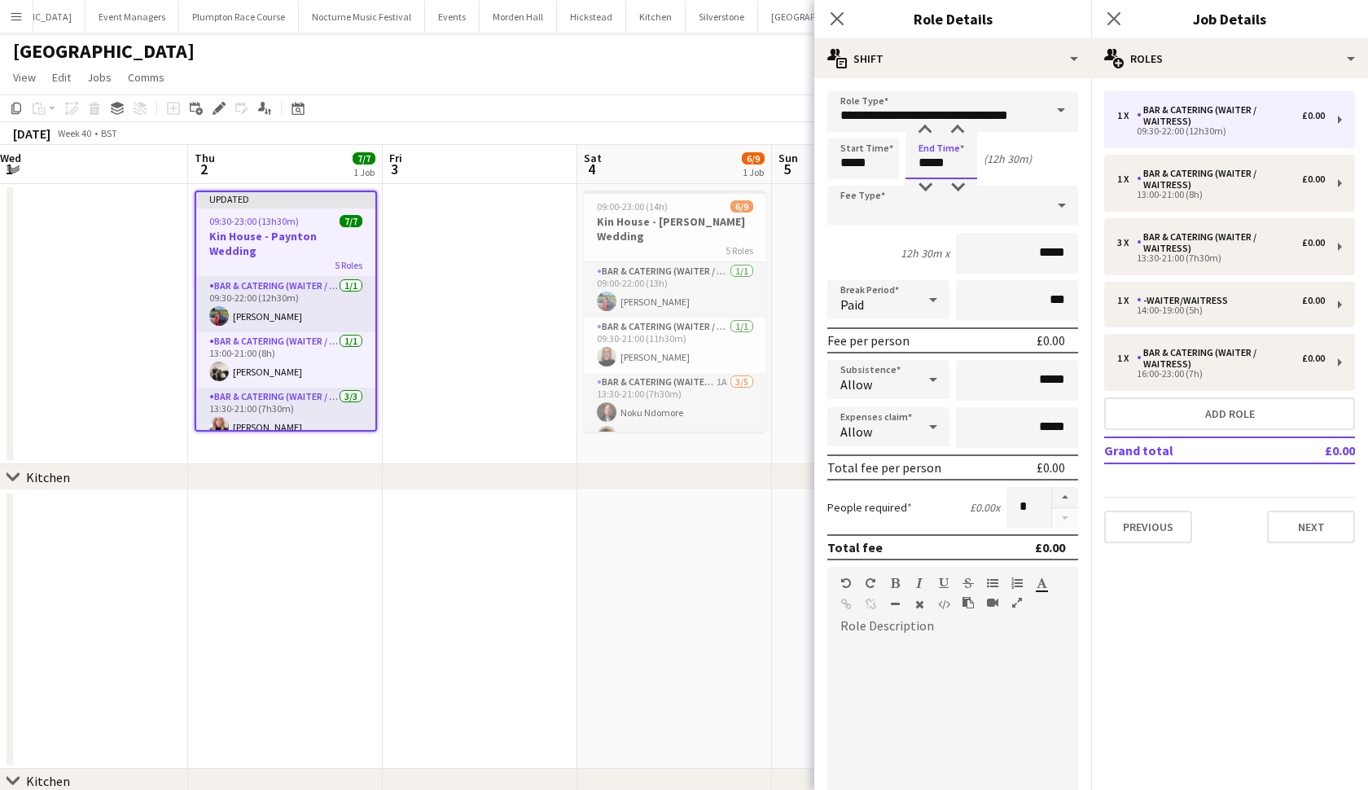
type input "*****"
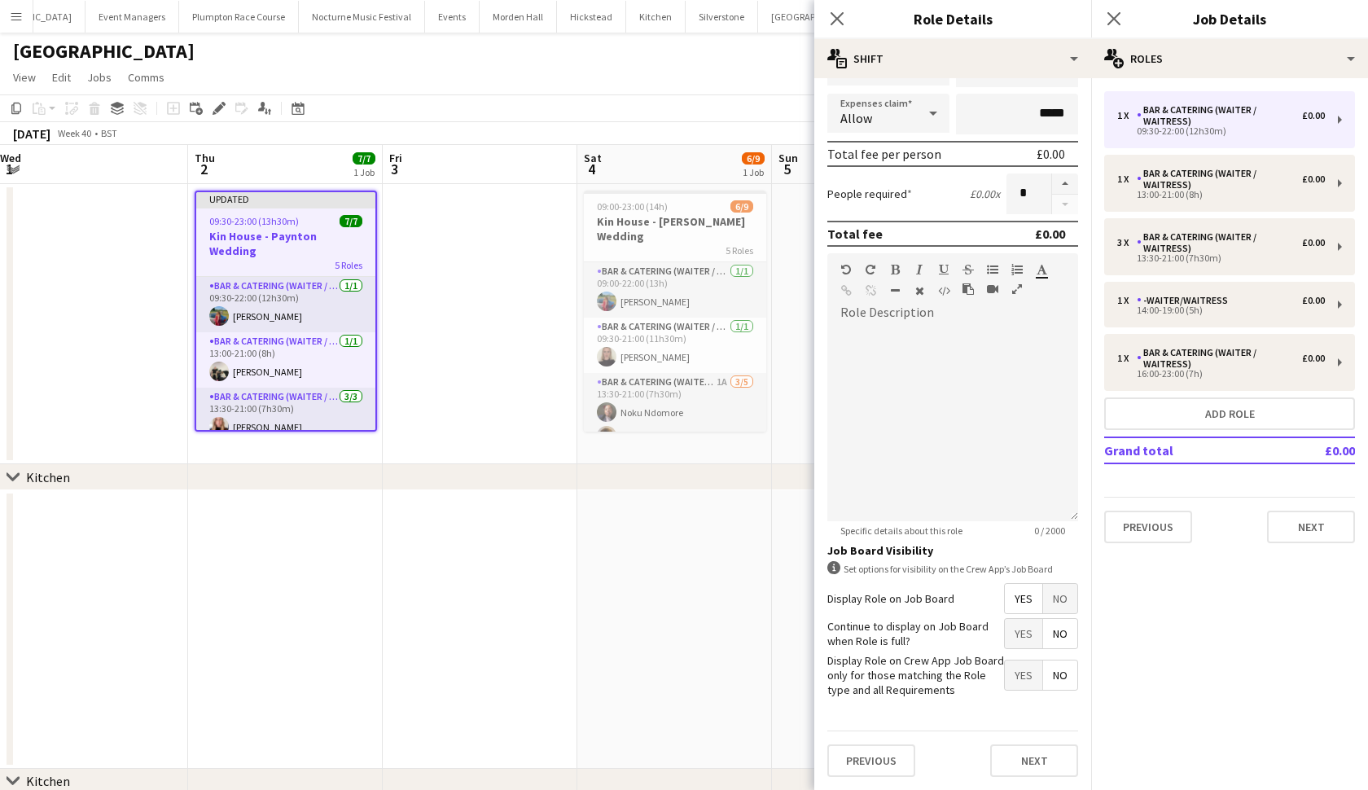
scroll to position [313, 0]
click at [1024, 761] on button "Next" at bounding box center [1034, 761] width 88 height 33
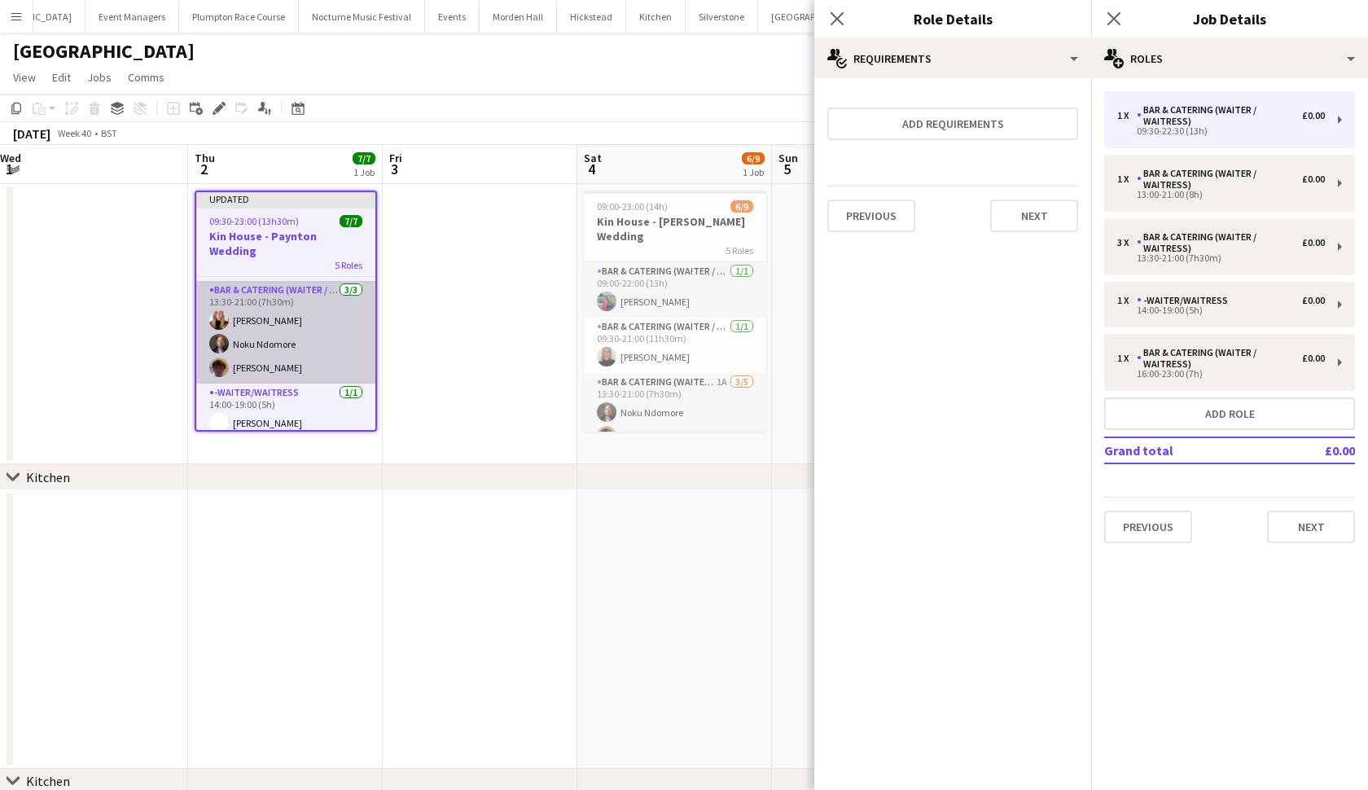
scroll to position [107, 0]
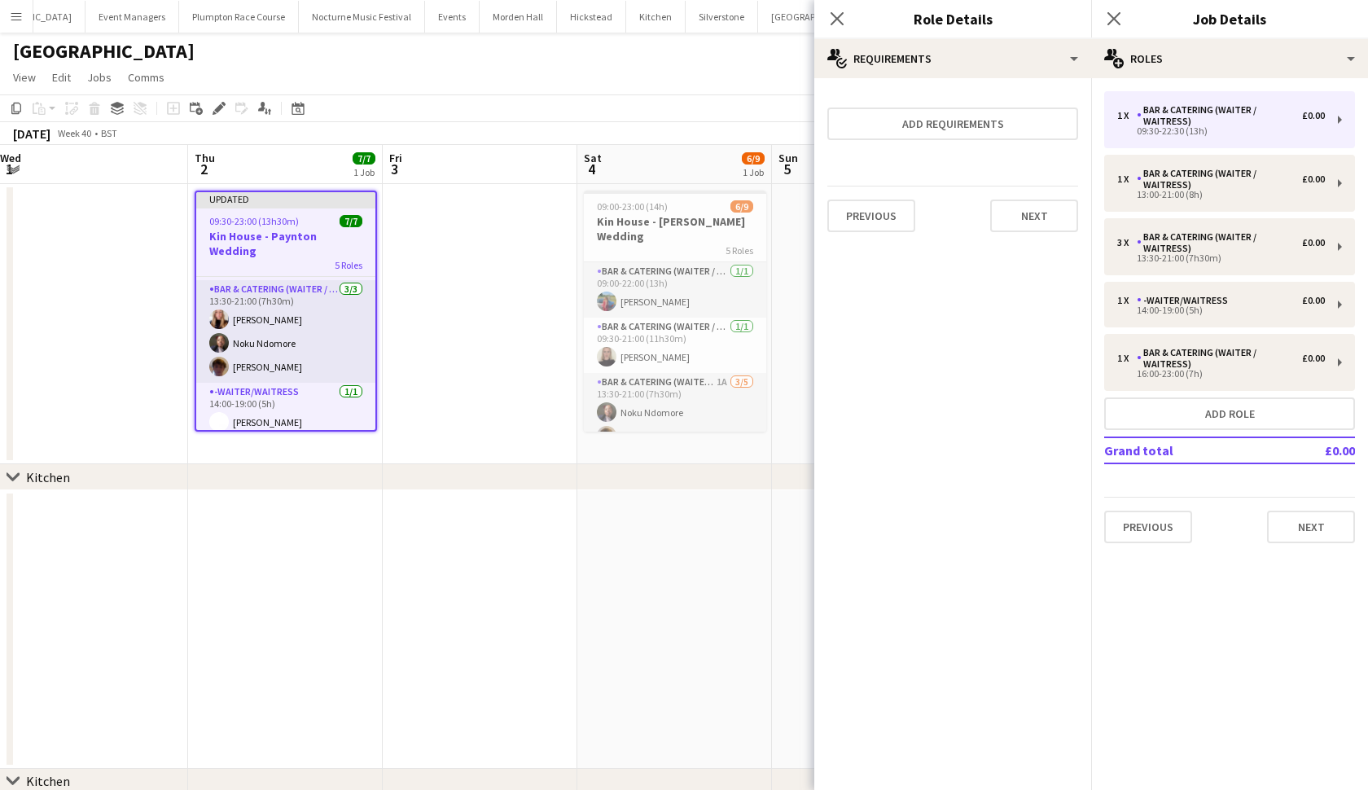
click at [296, 231] on h3 "Kin House - Paynton Wedding" at bounding box center [285, 243] width 179 height 29
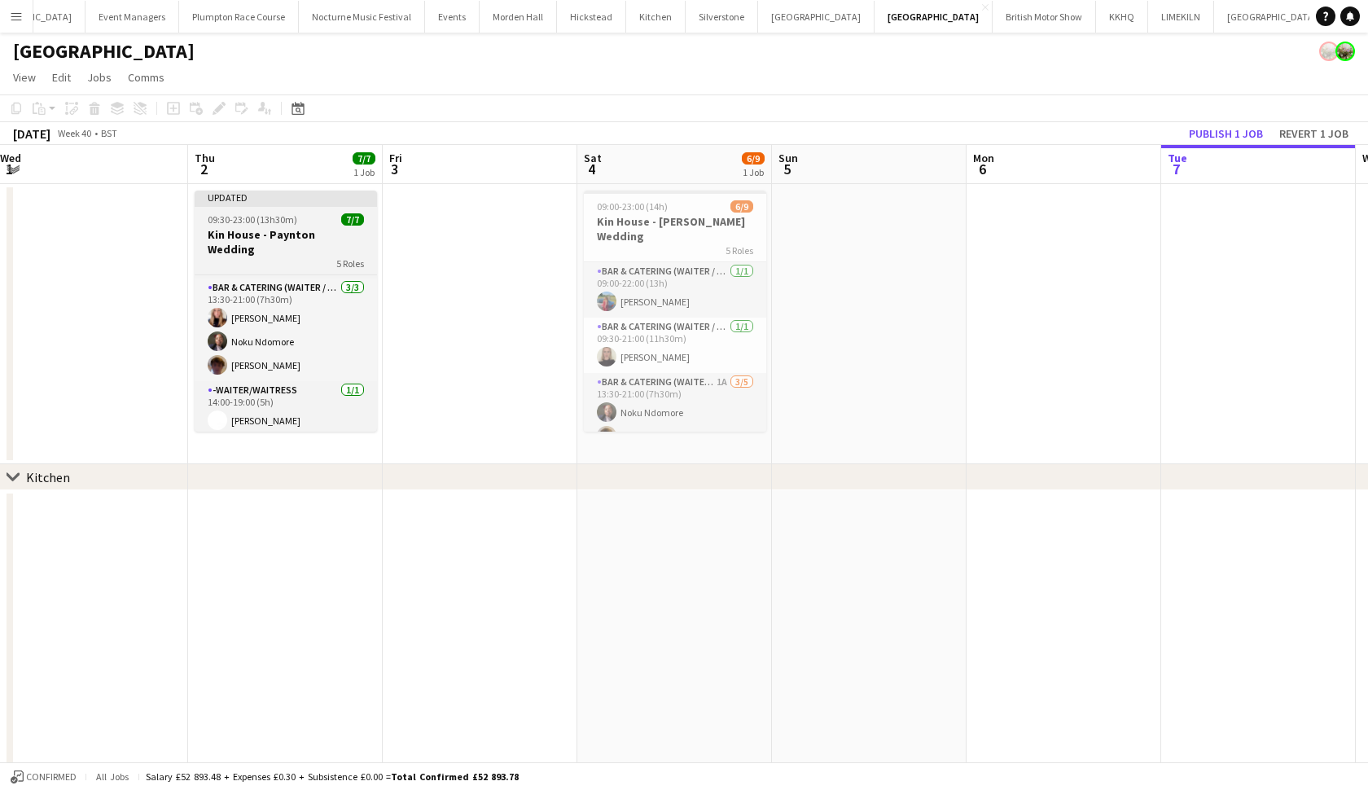
click at [296, 231] on h3 "Kin House - Paynton Wedding" at bounding box center [286, 241] width 182 height 29
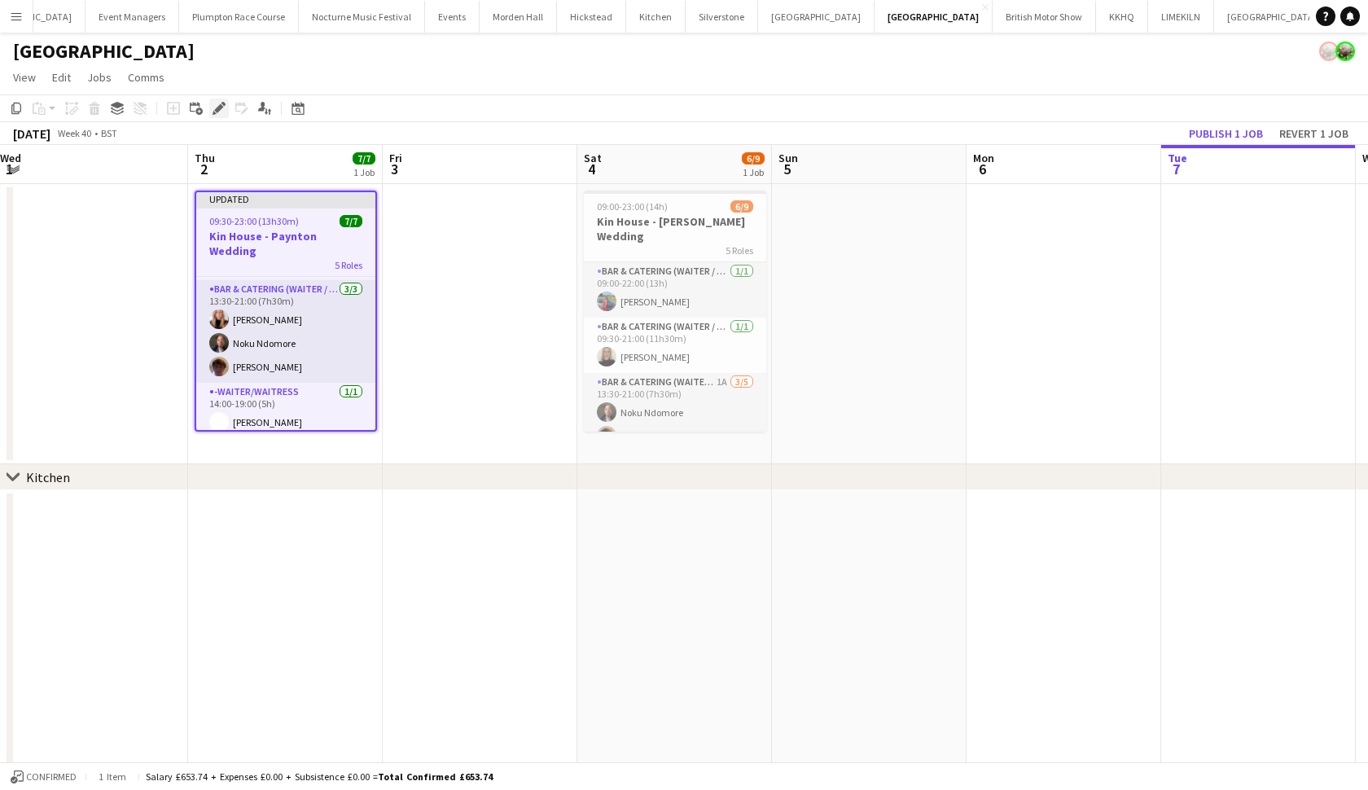
click at [222, 108] on icon at bounding box center [218, 108] width 9 height 9
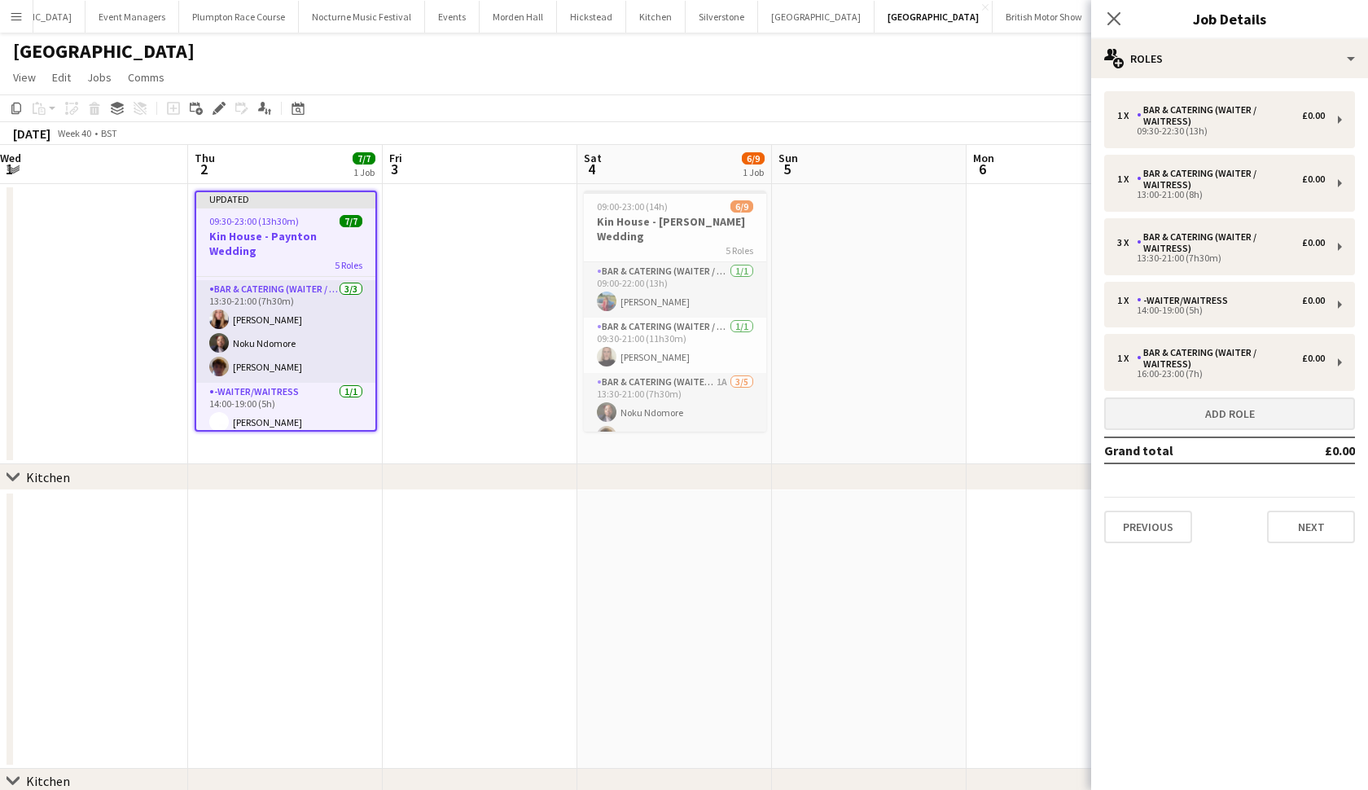
click at [1212, 416] on button "Add role" at bounding box center [1229, 413] width 251 height 33
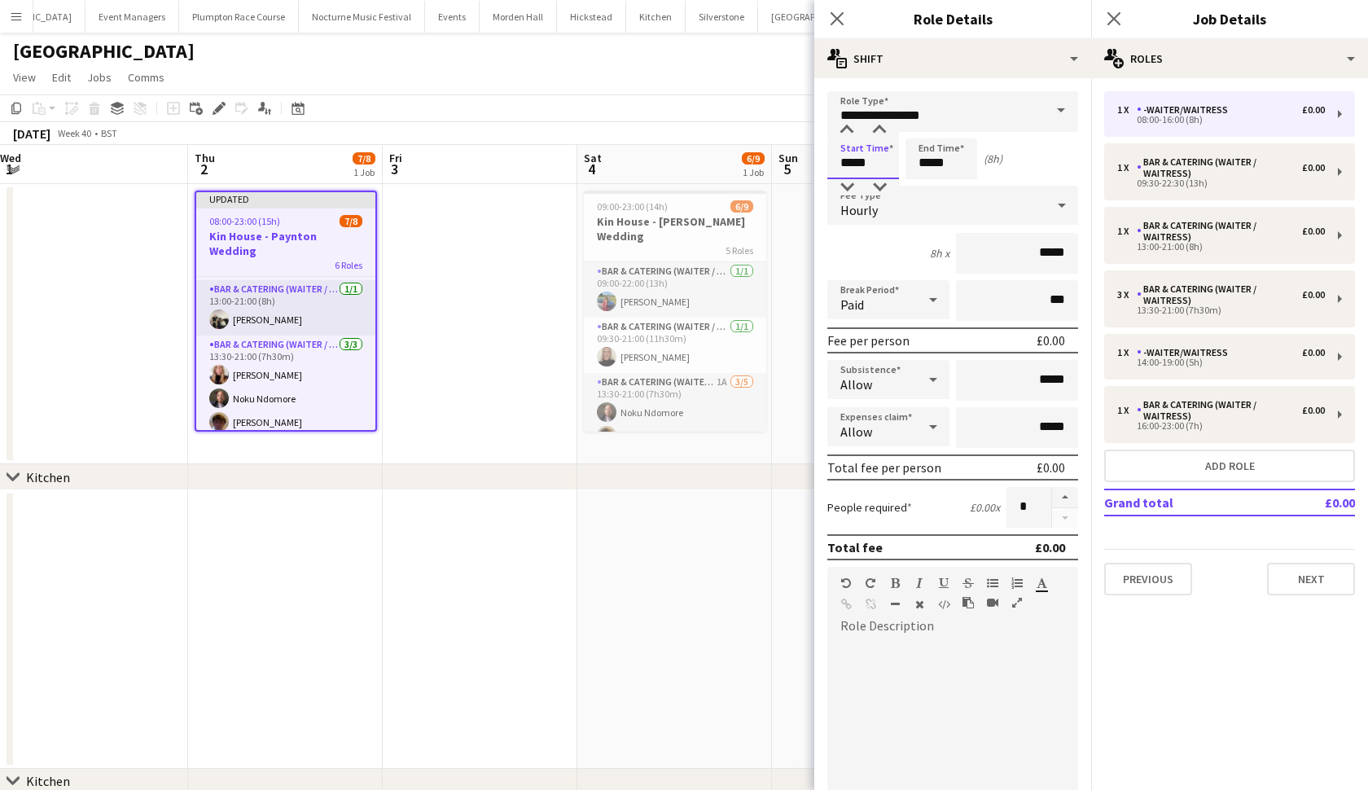
click at [853, 163] on input "*****" at bounding box center [863, 158] width 72 height 41
type input "*****"
click at [930, 163] on input "*****" at bounding box center [942, 158] width 72 height 41
type input "*****"
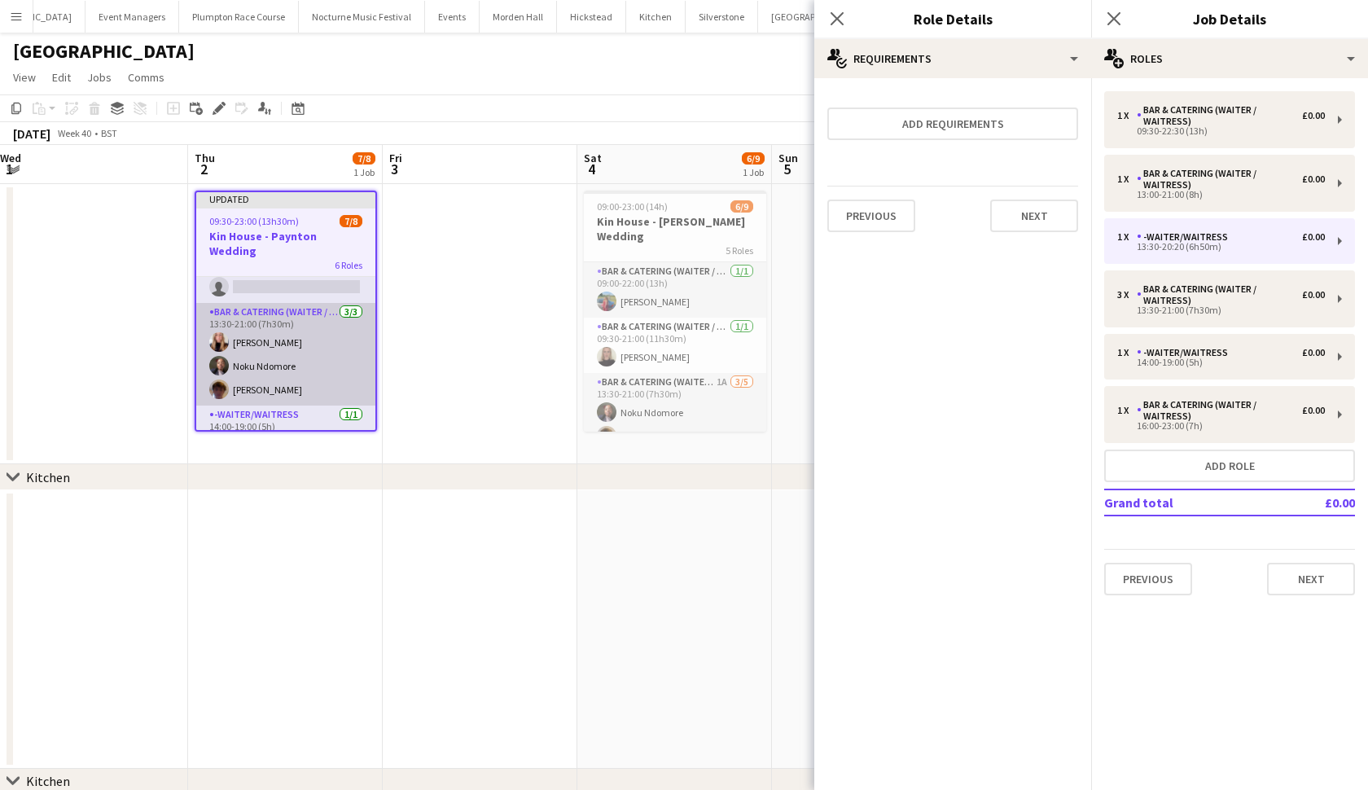
scroll to position [137, 0]
click at [224, 368] on app-card-role "Bar & Catering (Waiter / waitress) 3/3 13:30-21:00 (7h30m) Katie Thompson Noku …" at bounding box center [285, 357] width 179 height 103
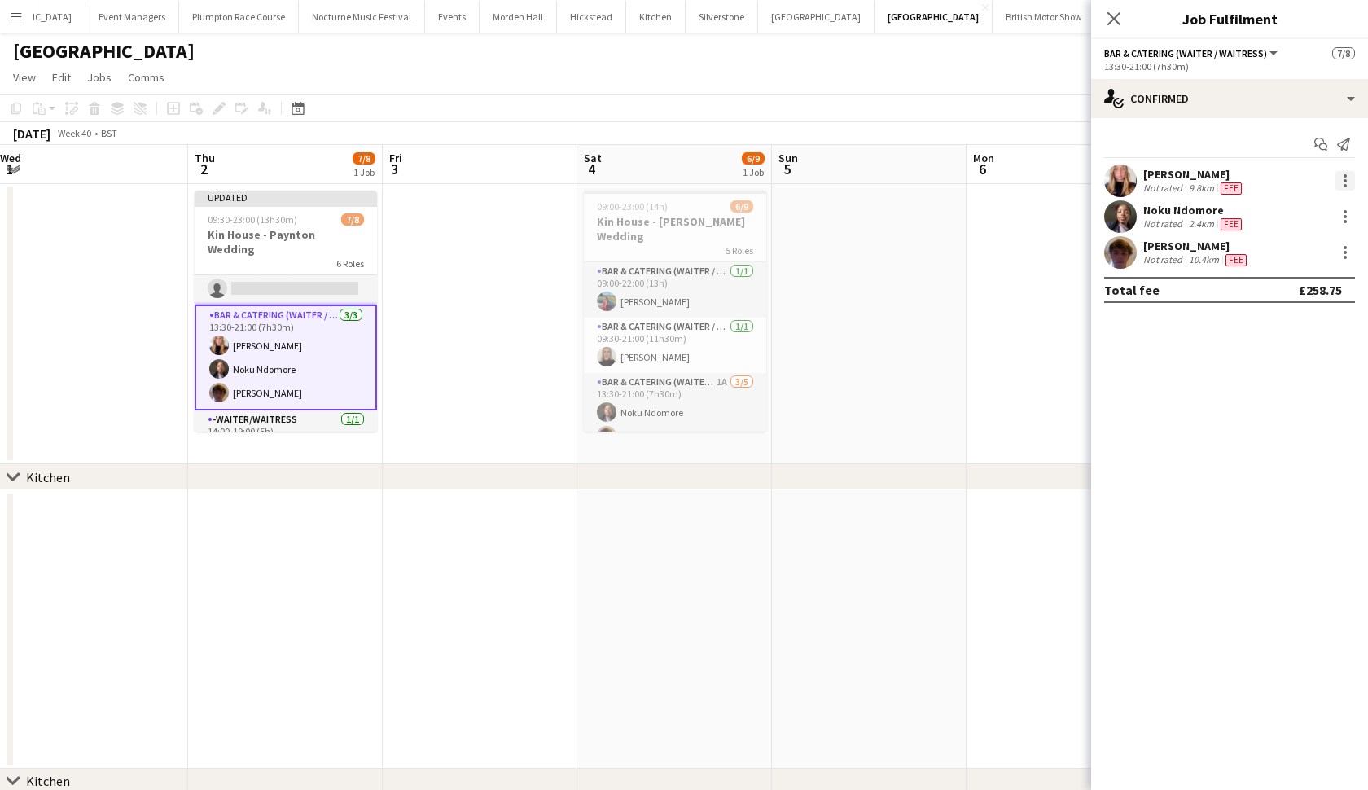
click at [1336, 179] on div at bounding box center [1346, 181] width 20 height 20
click at [1292, 251] on span "Switch crew" at bounding box center [1275, 250] width 69 height 14
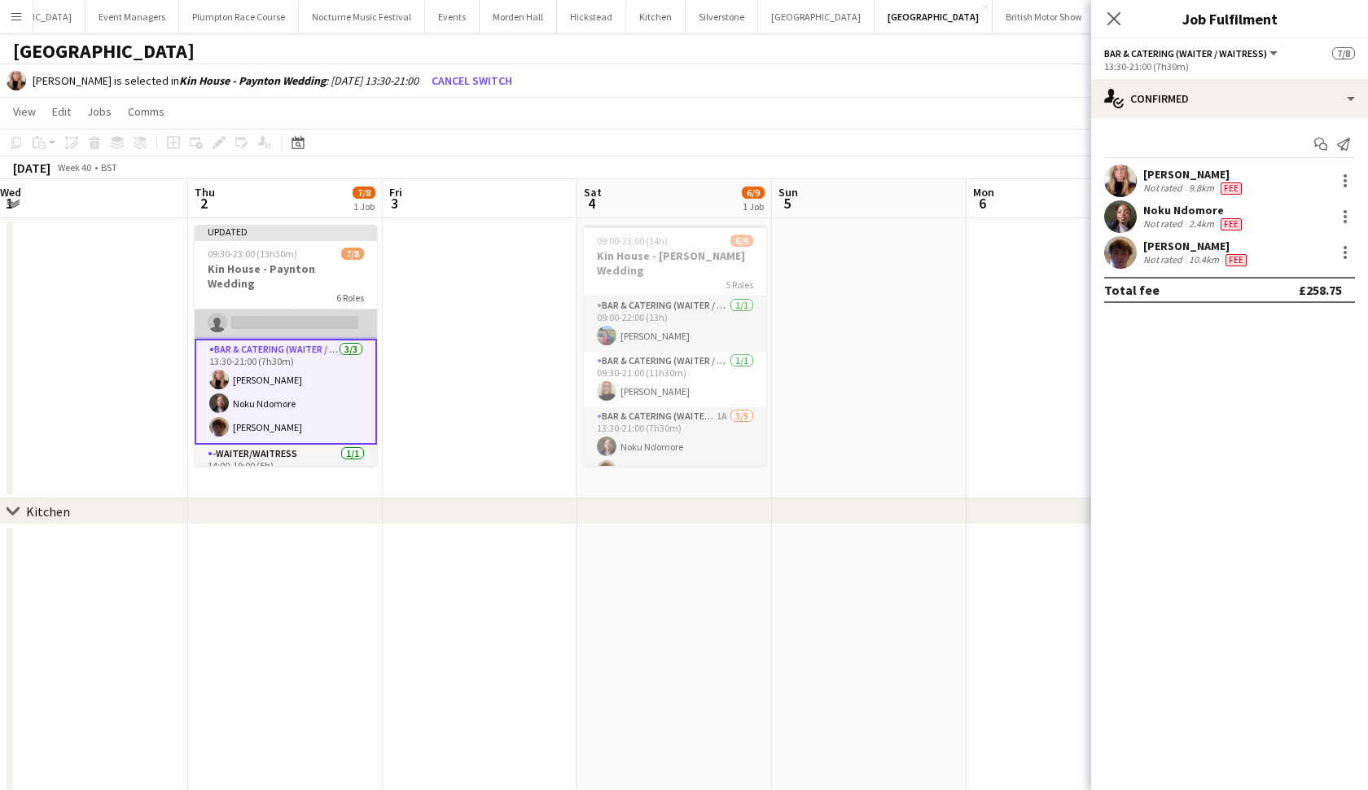
click at [349, 302] on app-card-role "-Waiter/Waitress 0/1 13:30-20:20 (6h50m) single-neutral-actions" at bounding box center [286, 310] width 182 height 55
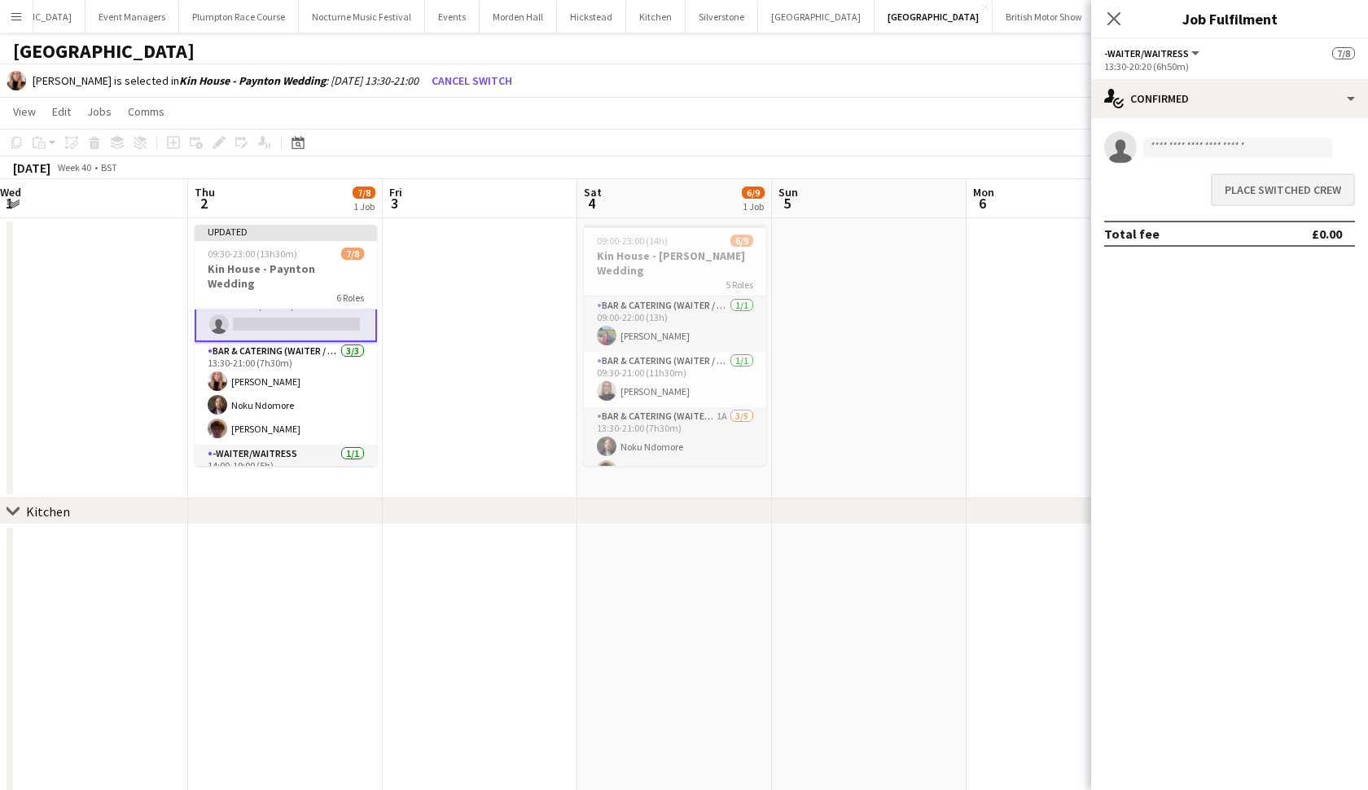
click at [1282, 182] on button "Place switched crew" at bounding box center [1283, 189] width 144 height 33
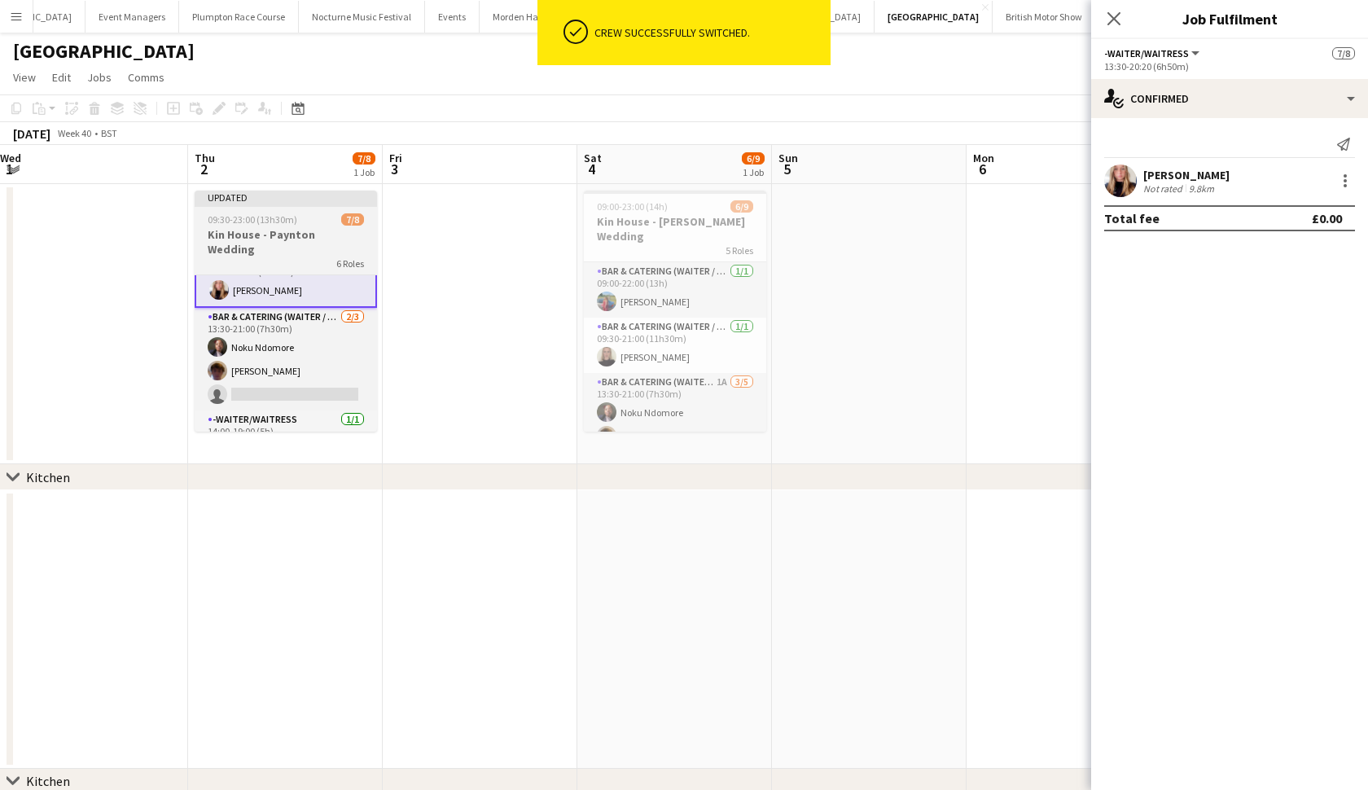
click at [290, 205] on div at bounding box center [286, 205] width 182 height 3
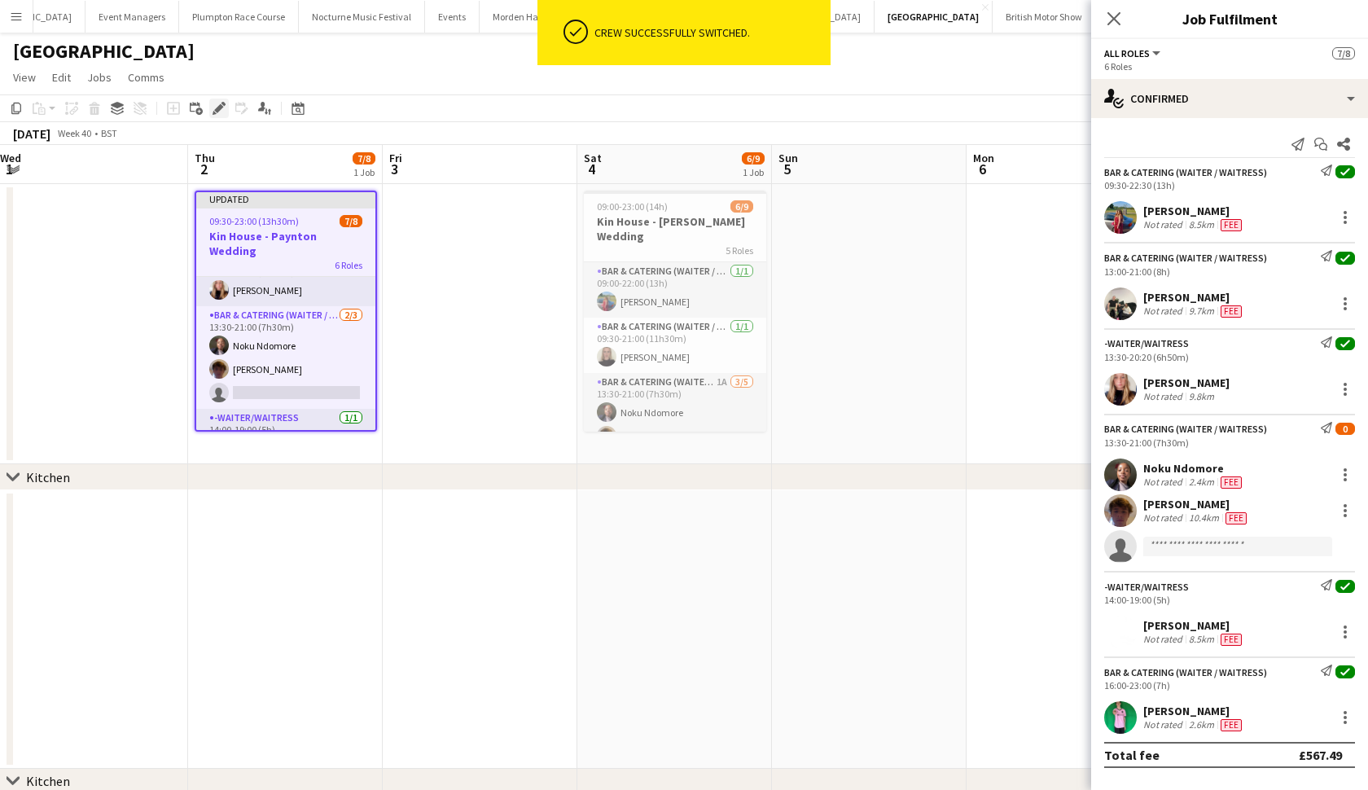
click at [222, 114] on icon "Edit" at bounding box center [219, 108] width 13 height 13
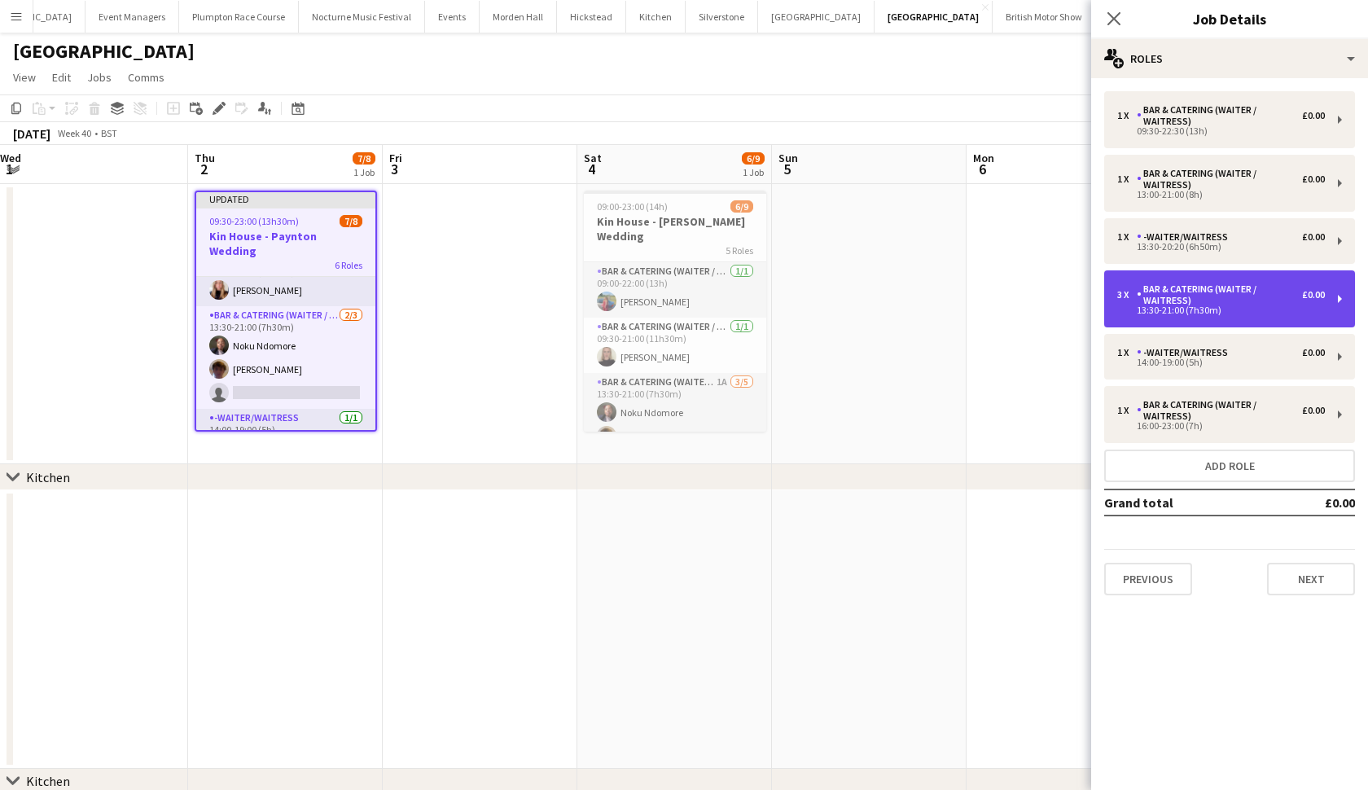
click at [1239, 311] on div "13:30-21:00 (7h30m)" at bounding box center [1221, 310] width 208 height 8
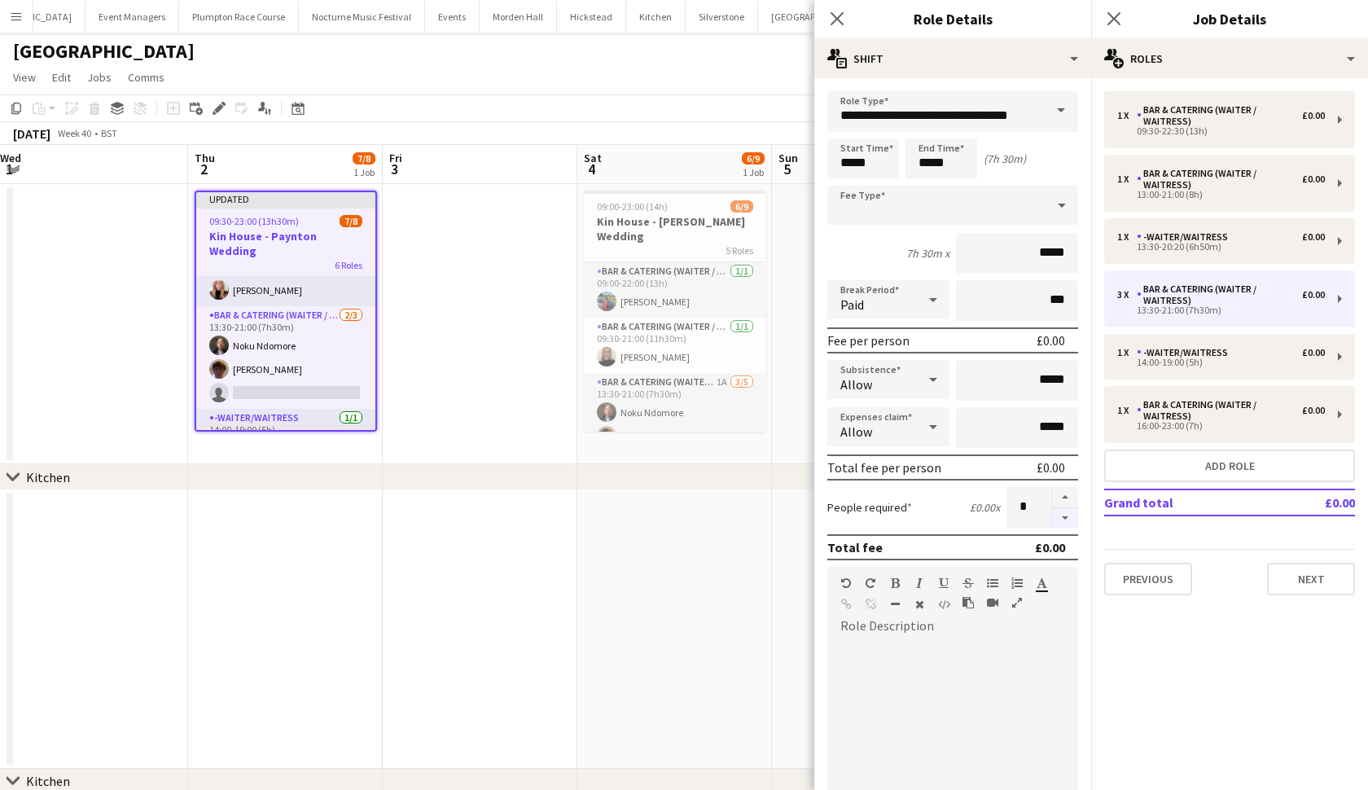
click at [1064, 519] on button "button" at bounding box center [1065, 518] width 26 height 20
type input "*"
click at [627, 606] on app-date-cell at bounding box center [674, 629] width 195 height 279
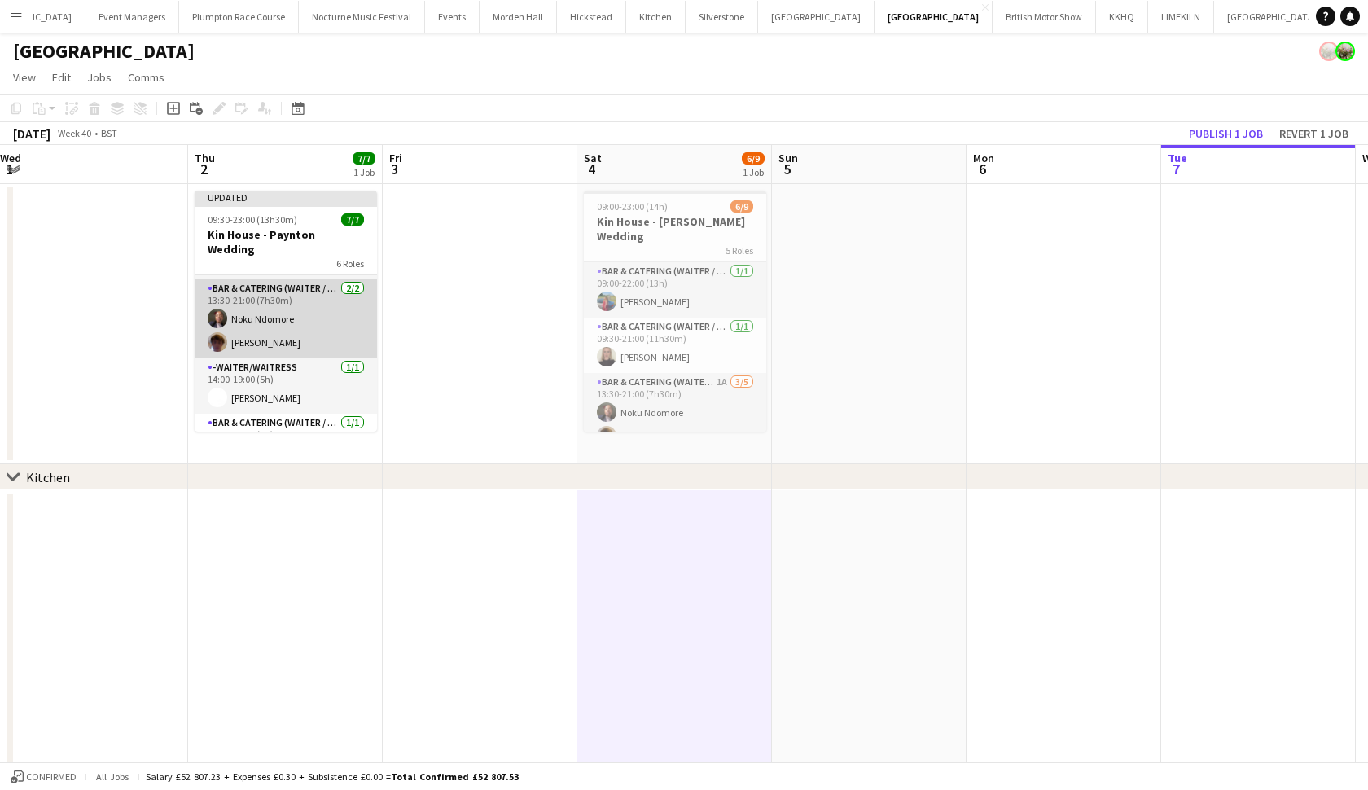
scroll to position [164, 0]
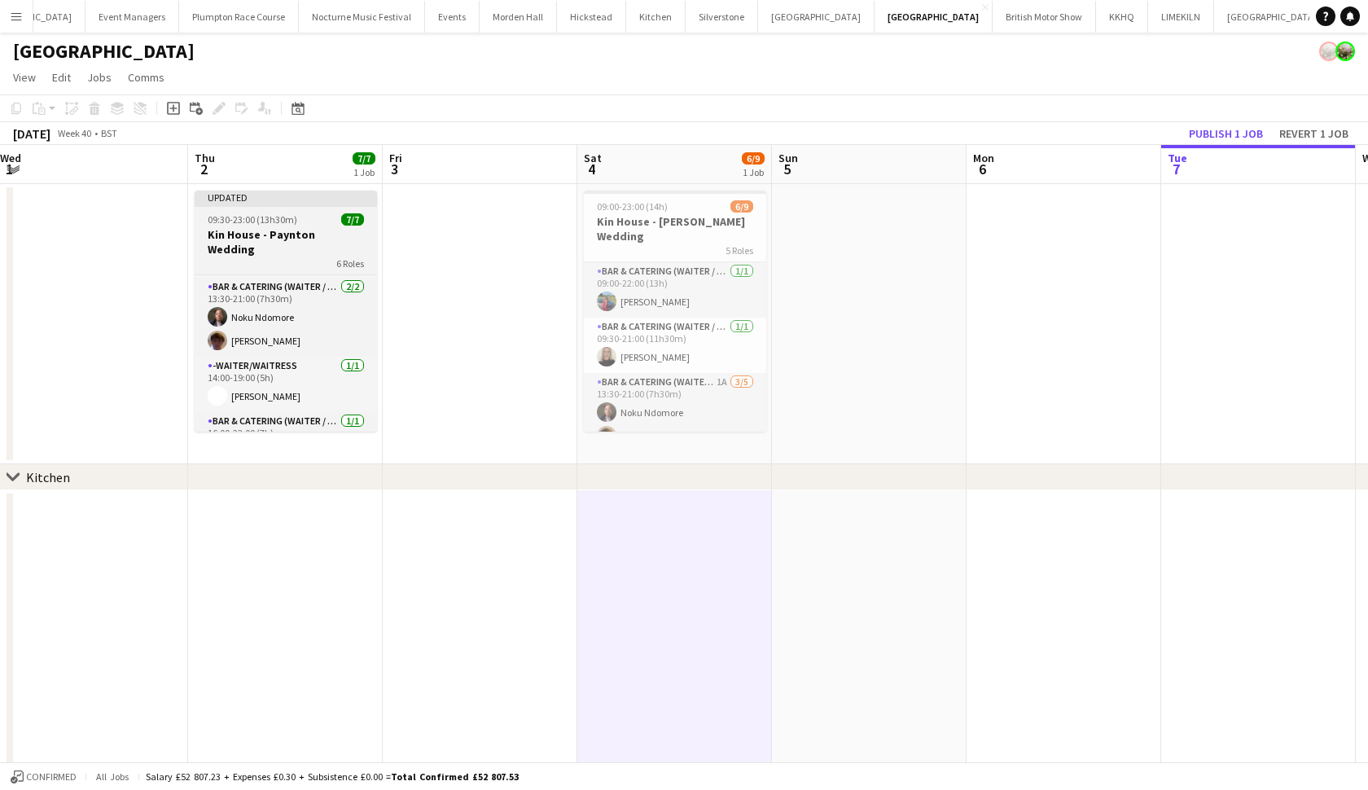
click at [280, 237] on h3 "Kin House - Paynton Wedding" at bounding box center [286, 241] width 182 height 29
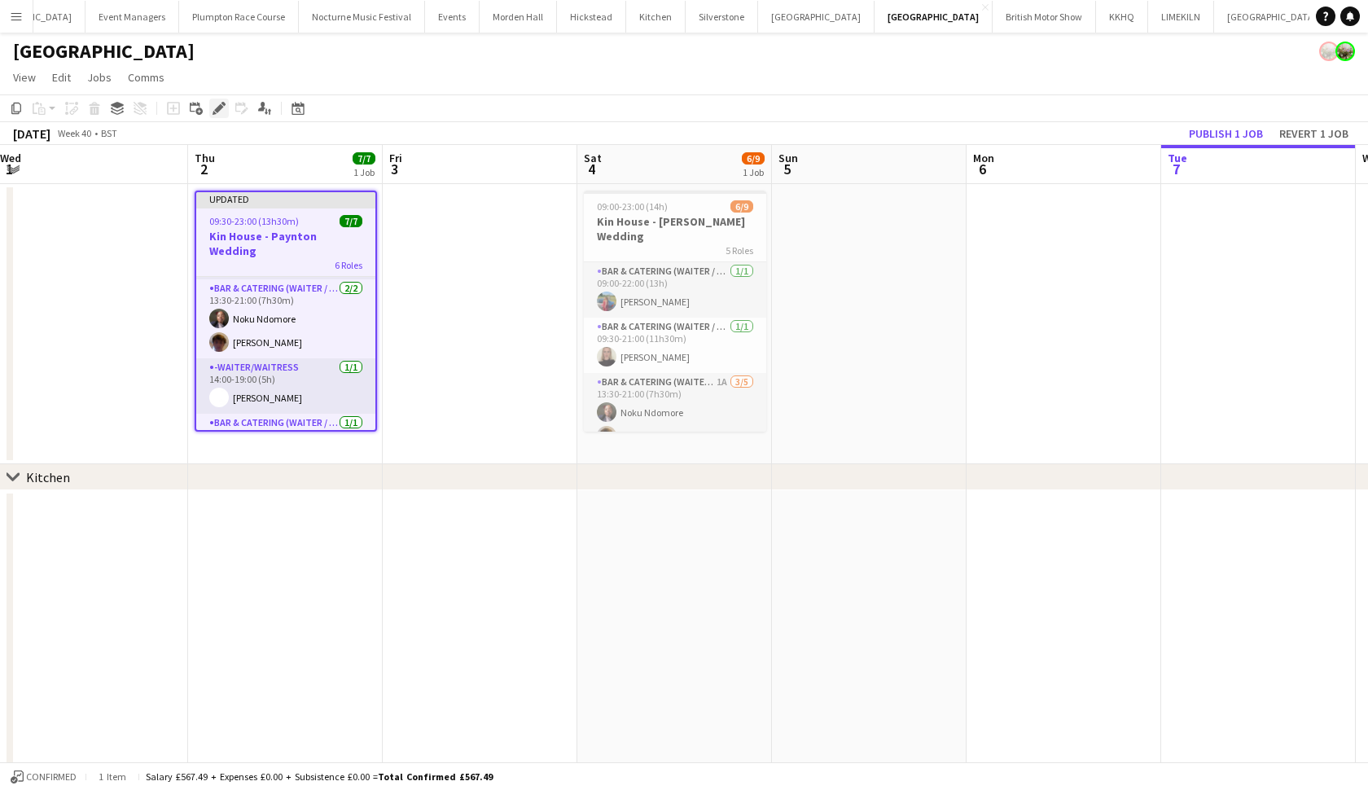
click at [222, 112] on icon "Edit" at bounding box center [219, 108] width 13 height 13
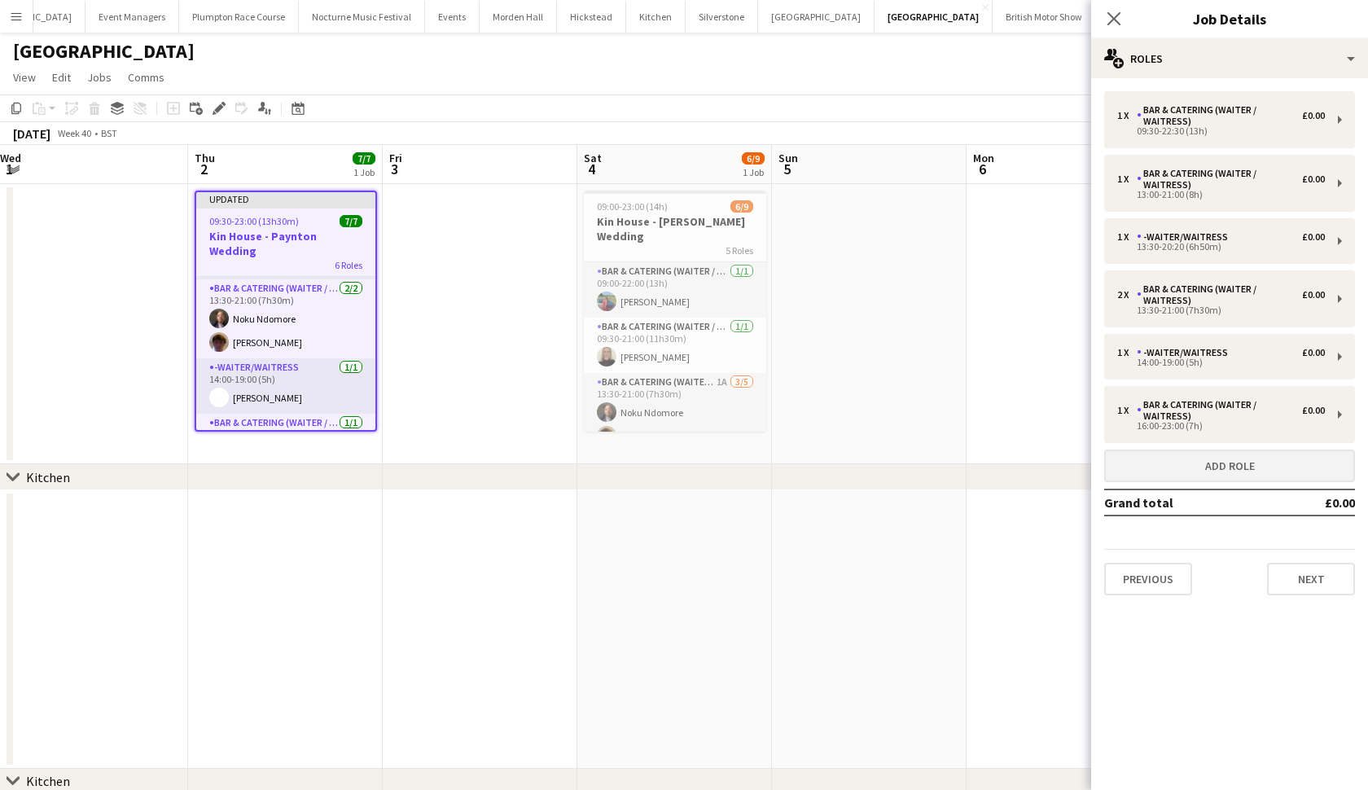
click at [1178, 463] on button "Add role" at bounding box center [1229, 466] width 251 height 33
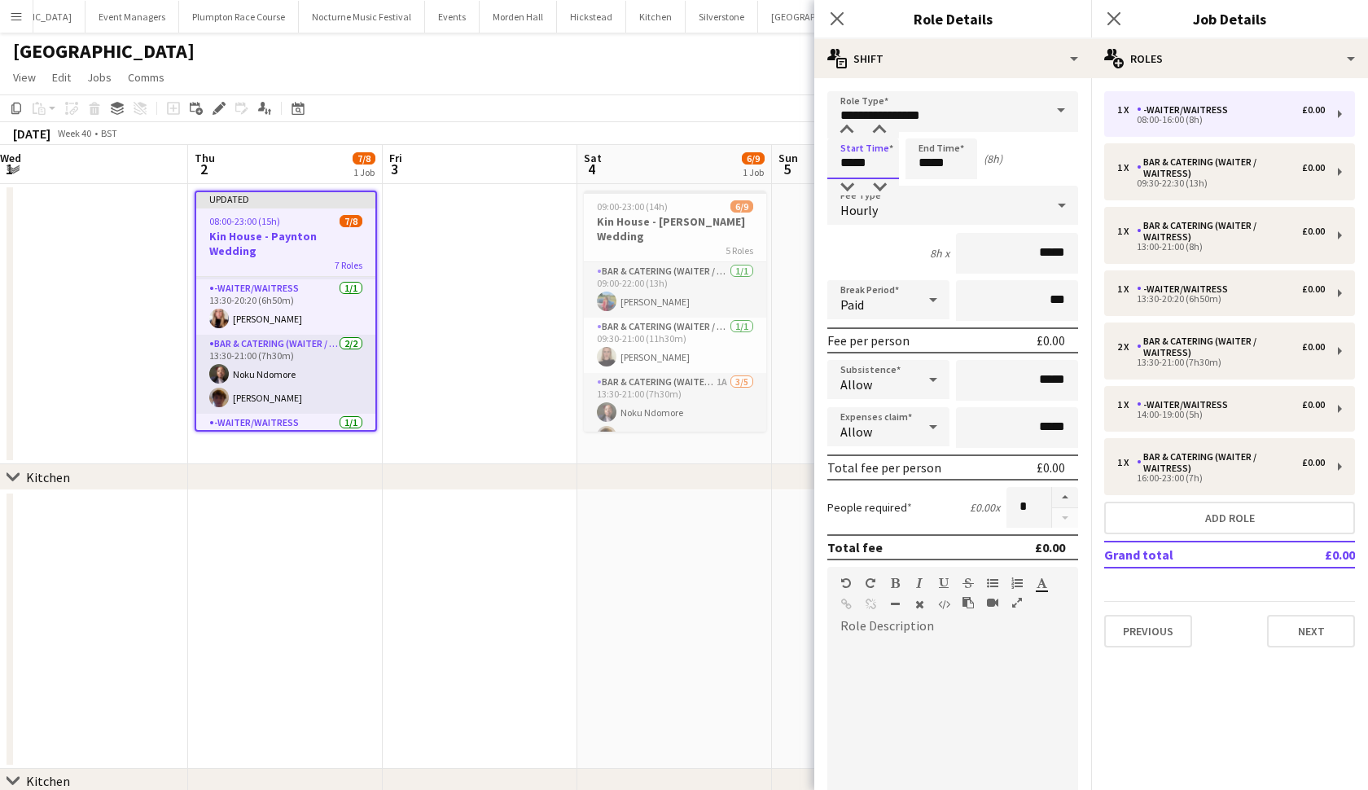
click at [852, 163] on input "*****" at bounding box center [863, 158] width 72 height 41
type input "*****"
click at [932, 161] on input "*****" at bounding box center [942, 158] width 72 height 41
type input "*****"
click at [632, 546] on app-date-cell at bounding box center [674, 629] width 195 height 279
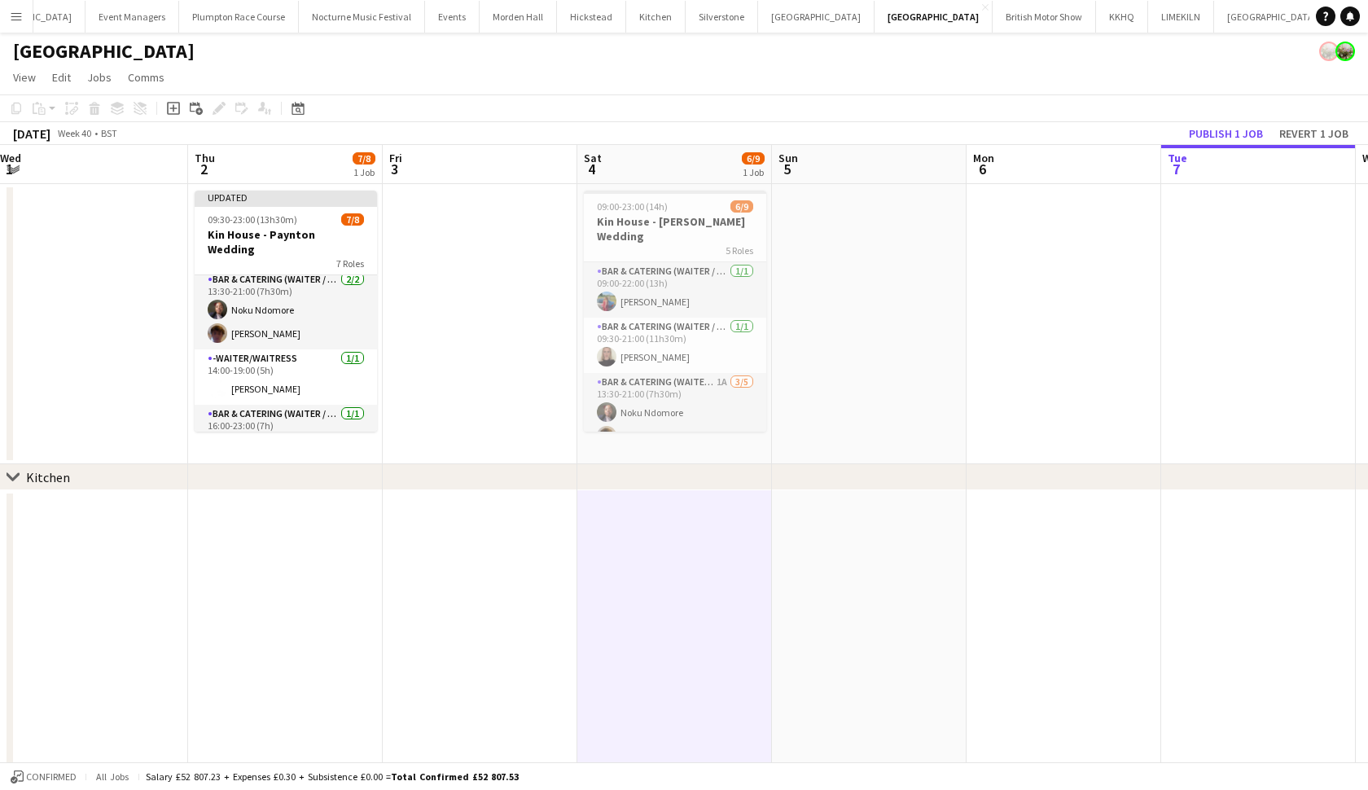
scroll to position [228, 0]
click at [284, 332] on app-card-role "Bar & Catering (Waiter / waitress) 2/2 13:30-21:00 (7h30m) Noku Ndomore Scott H…" at bounding box center [286, 308] width 182 height 79
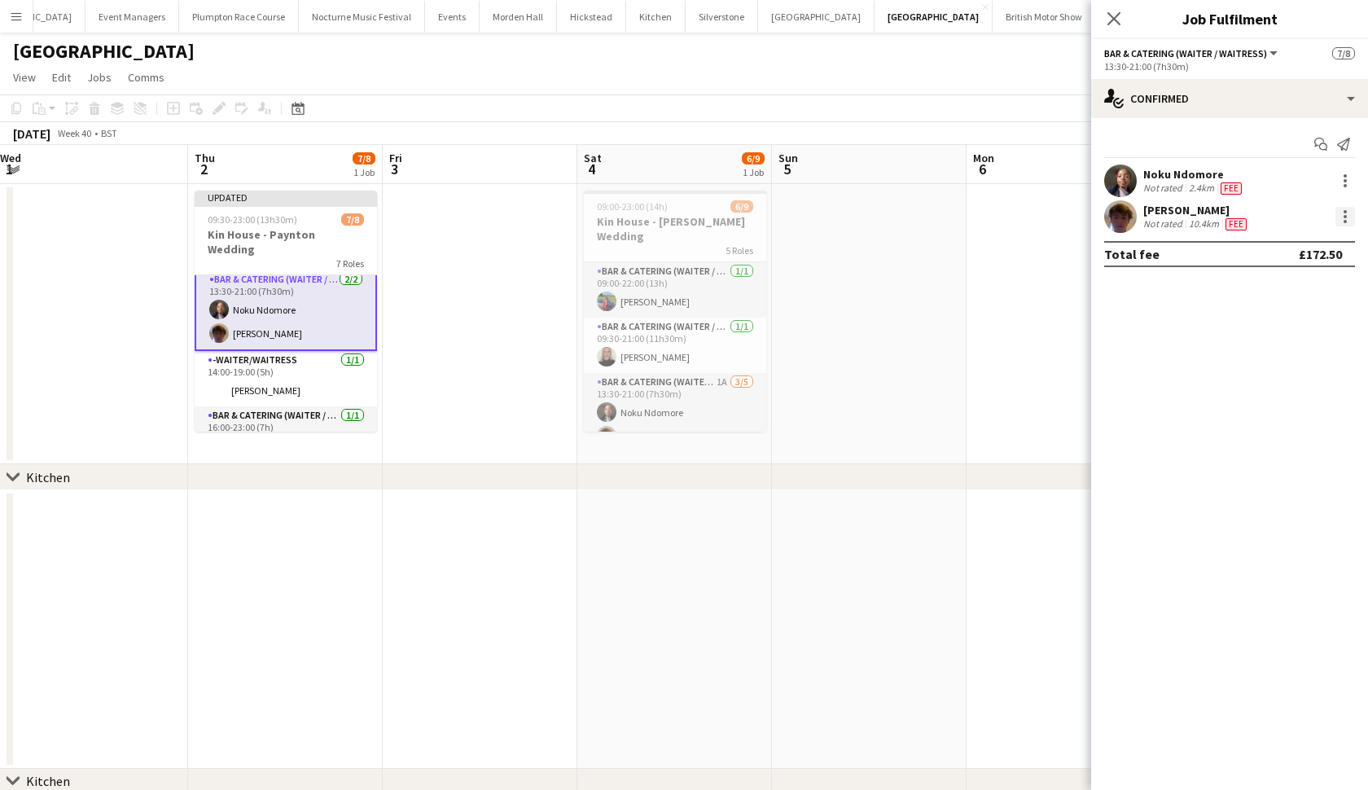
click at [1340, 217] on div at bounding box center [1346, 217] width 20 height 20
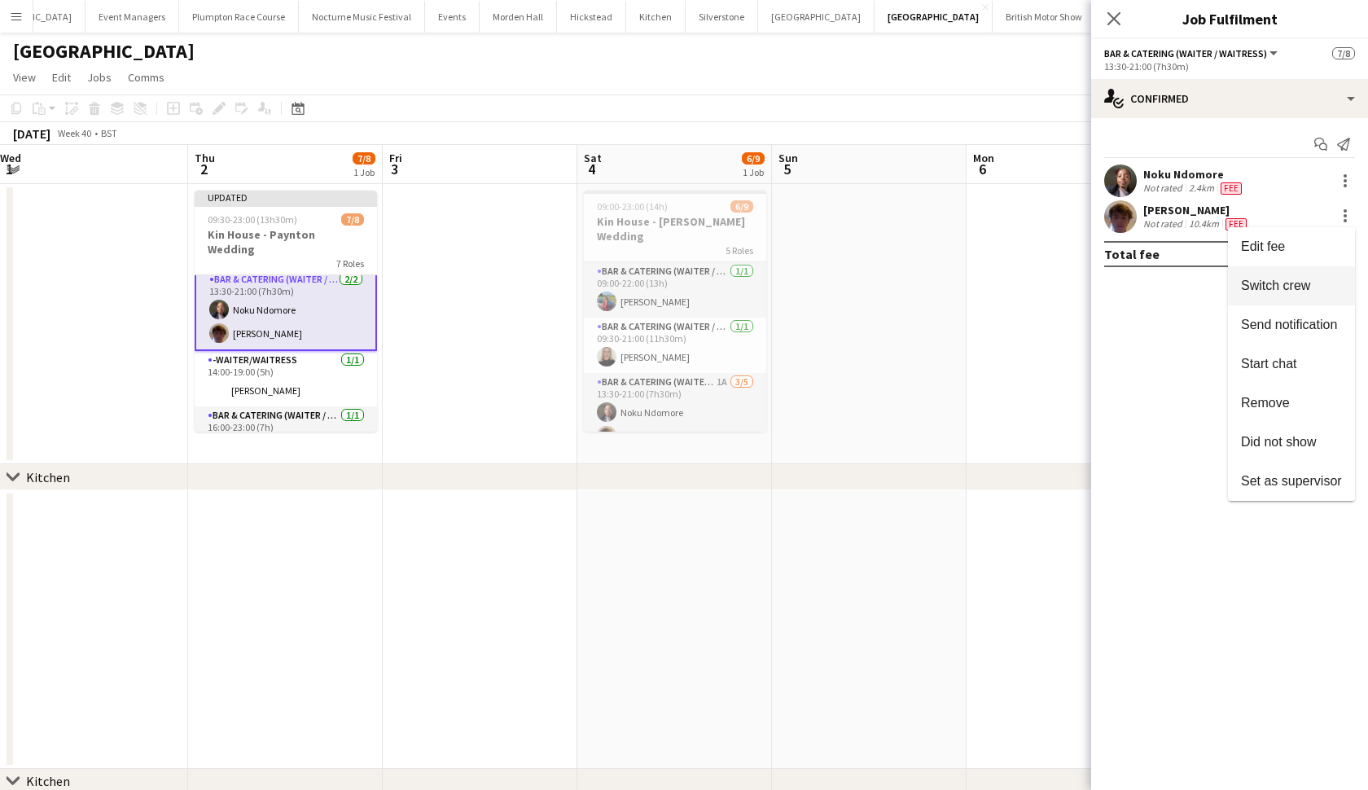
click at [1264, 277] on button "Switch crew" at bounding box center [1291, 285] width 127 height 39
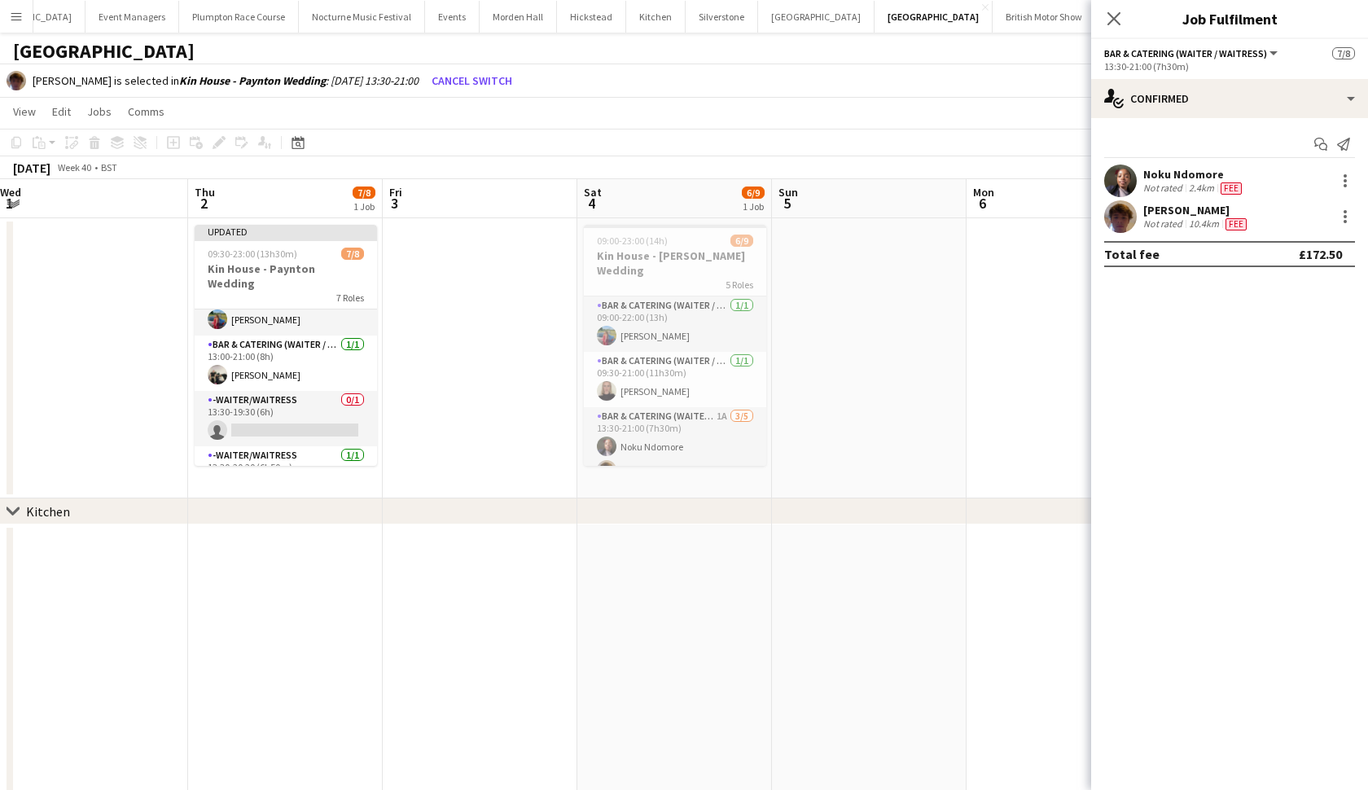
scroll to position [26, 0]
click at [283, 408] on app-card-role "-Waiter/Waitress 0/1 13:30-19:30 (6h) single-neutral-actions" at bounding box center [286, 421] width 182 height 55
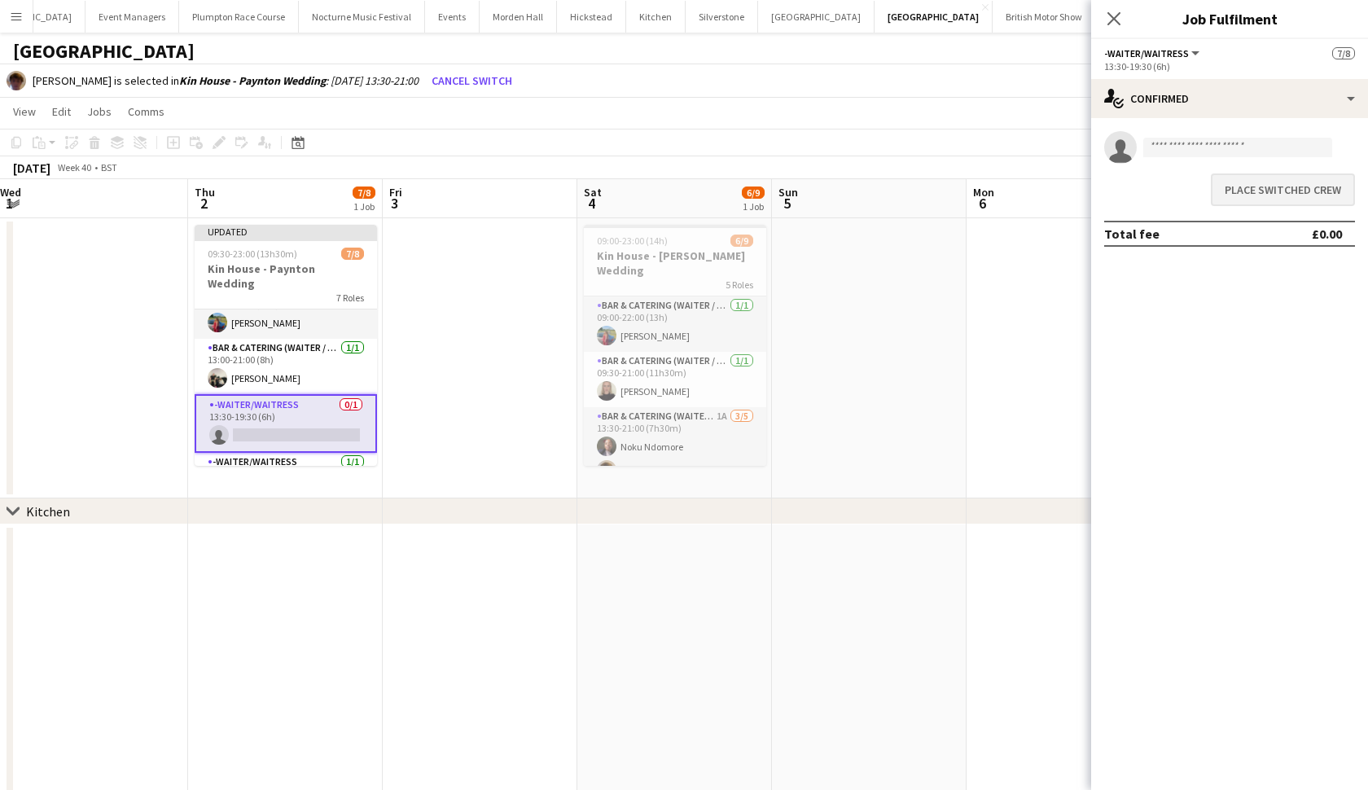
click at [1307, 186] on button "Place switched crew" at bounding box center [1283, 189] width 144 height 33
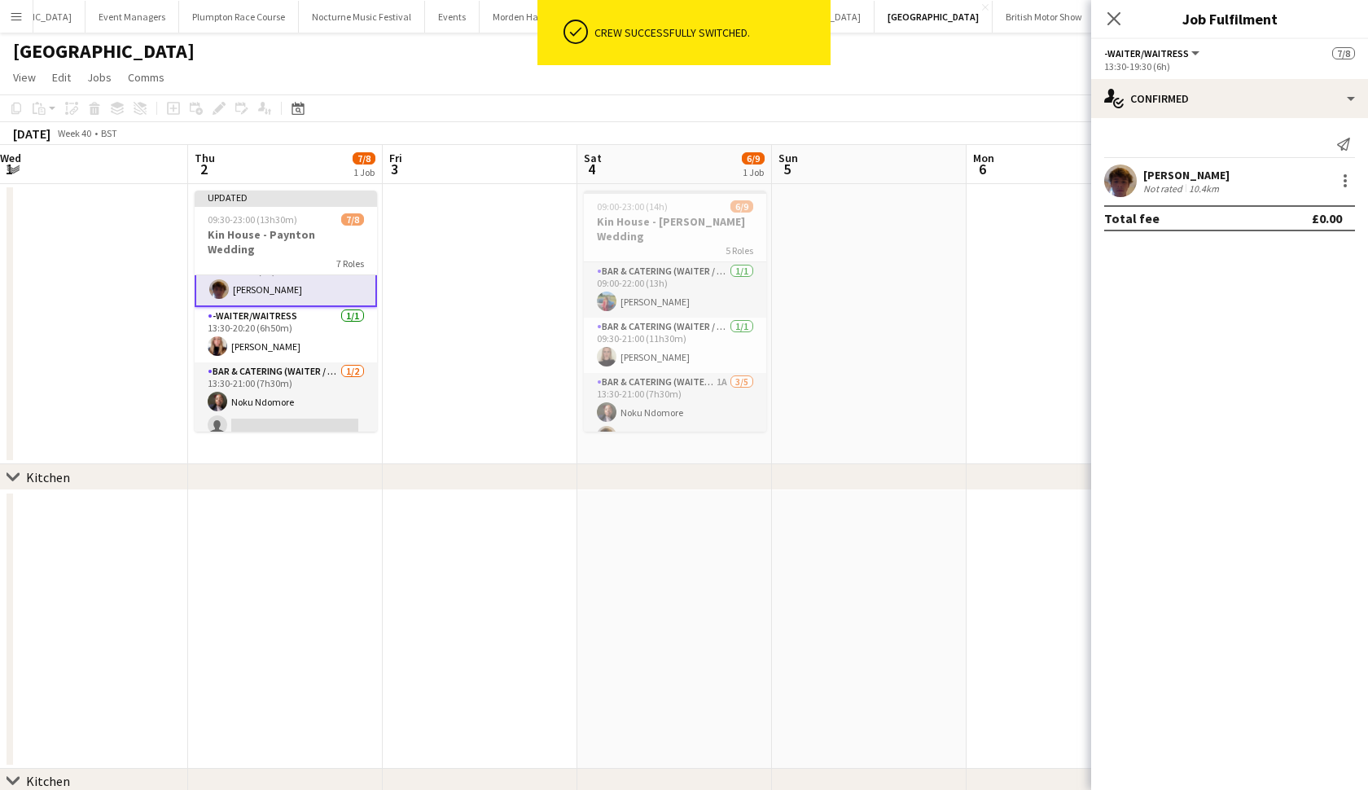
scroll to position [143, 0]
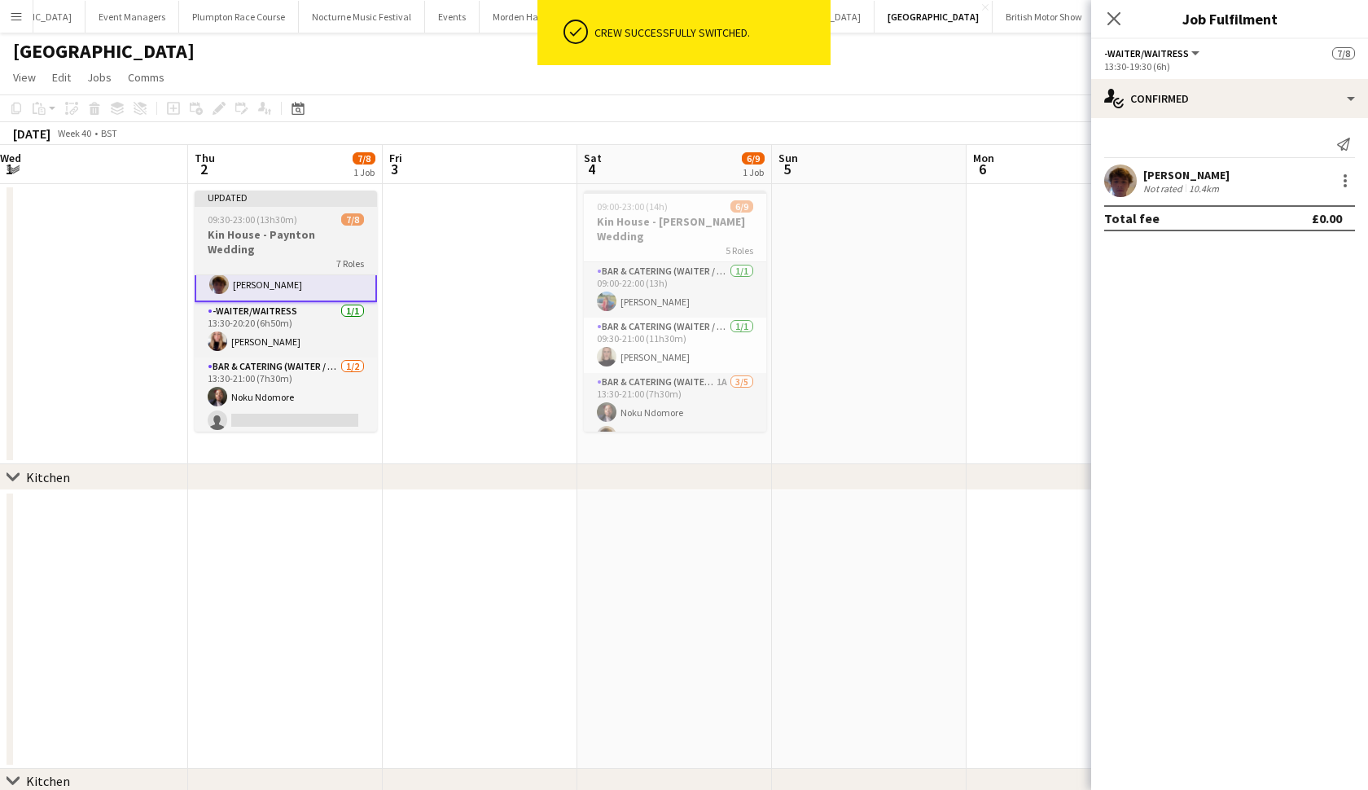
click at [283, 203] on div "Updated" at bounding box center [286, 197] width 182 height 13
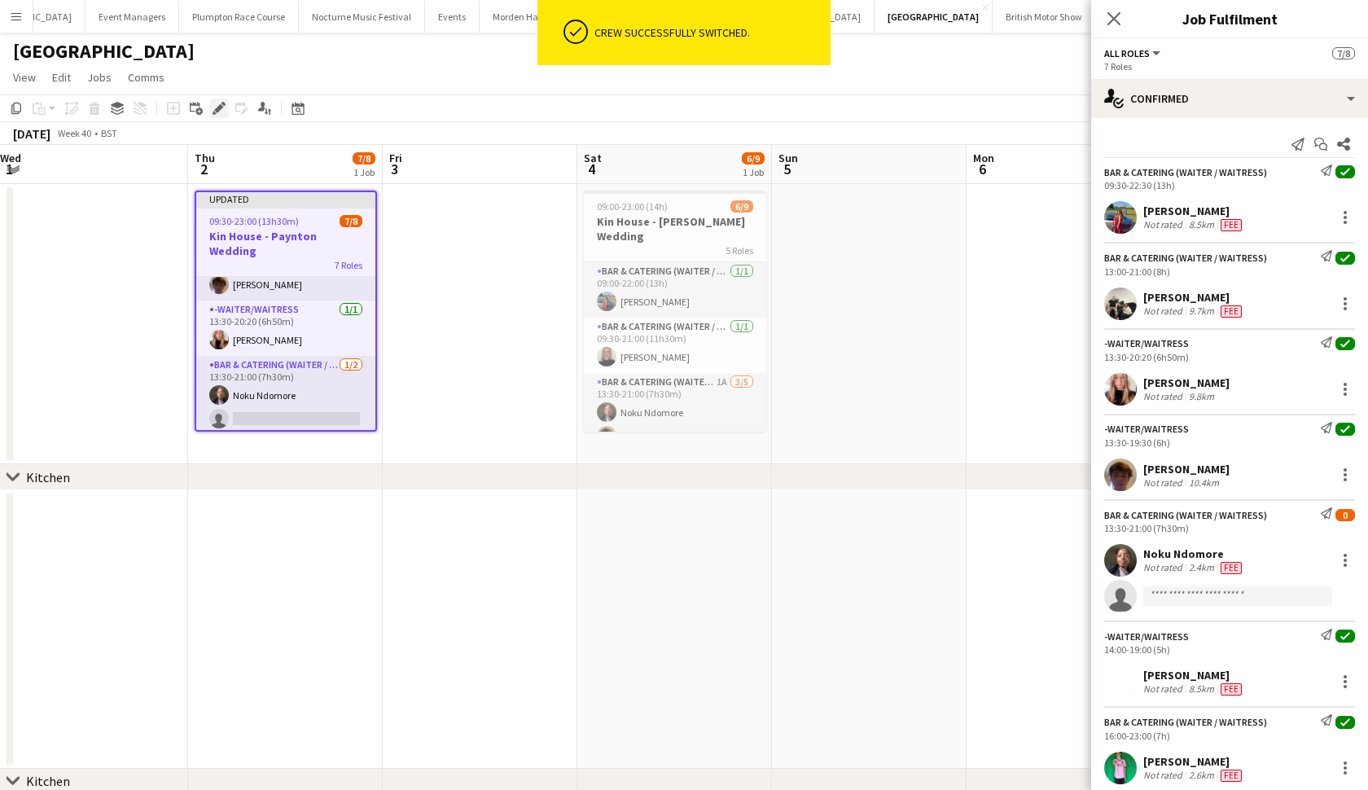
click at [215, 110] on icon at bounding box center [218, 108] width 9 height 9
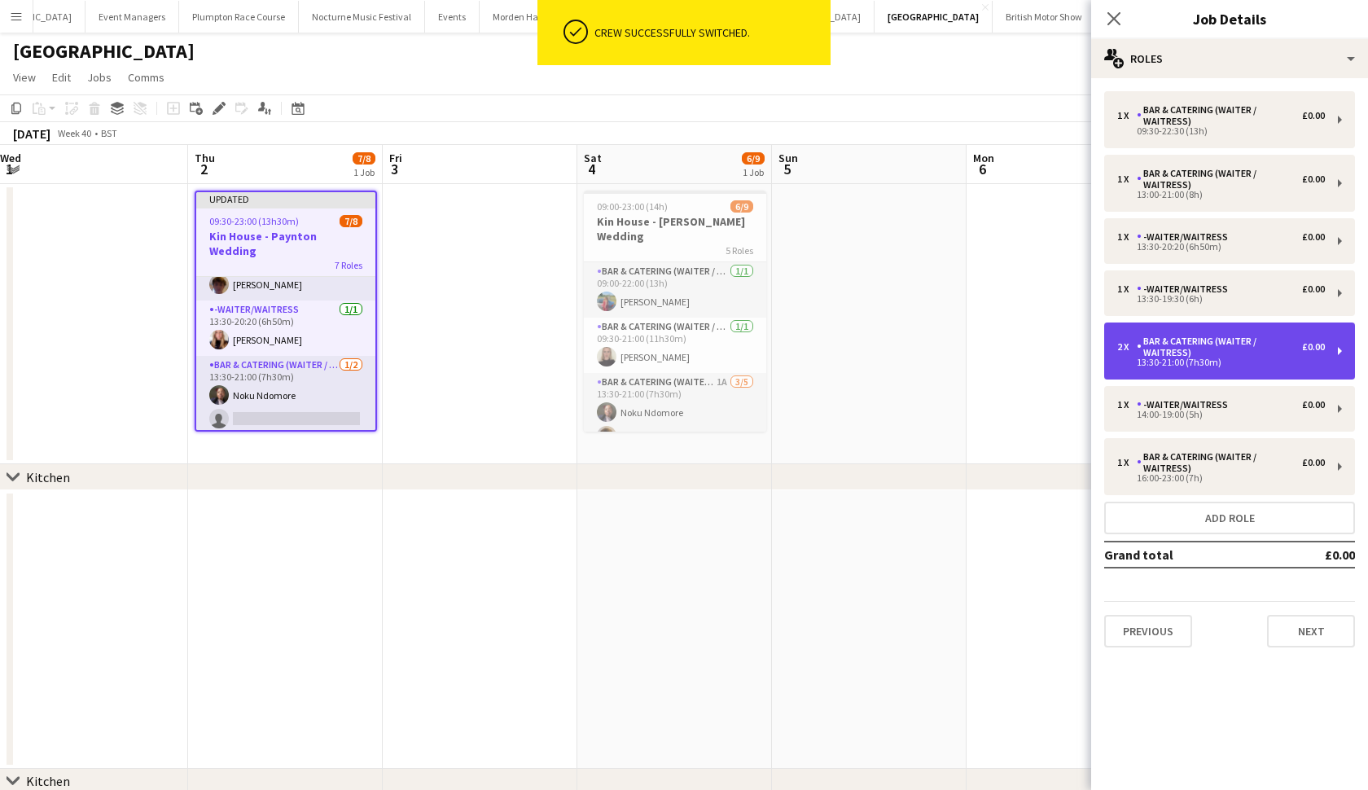
click at [1197, 366] on div "13:30-21:00 (7h30m)" at bounding box center [1221, 362] width 208 height 8
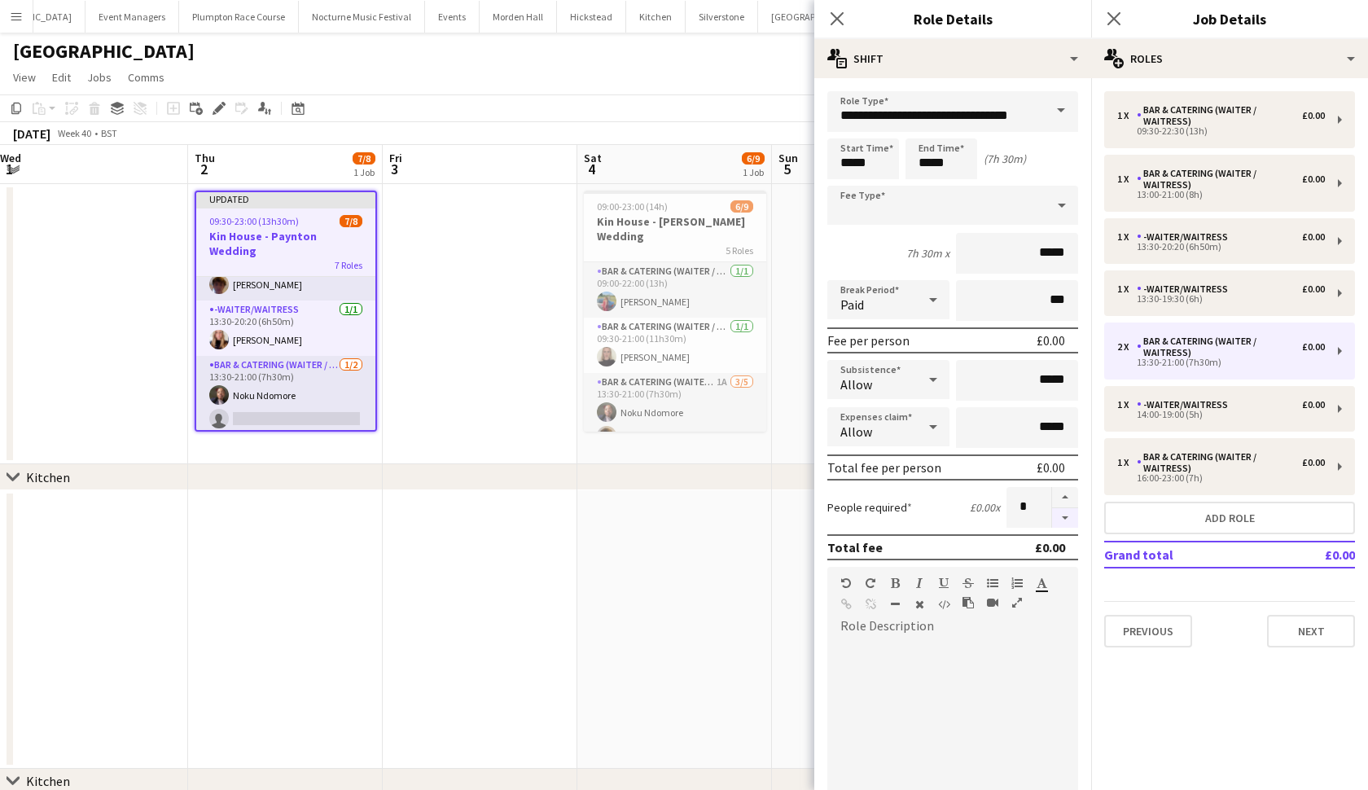
click at [1068, 517] on button "button" at bounding box center [1065, 518] width 26 height 20
type input "*"
click at [718, 606] on app-date-cell at bounding box center [674, 629] width 195 height 279
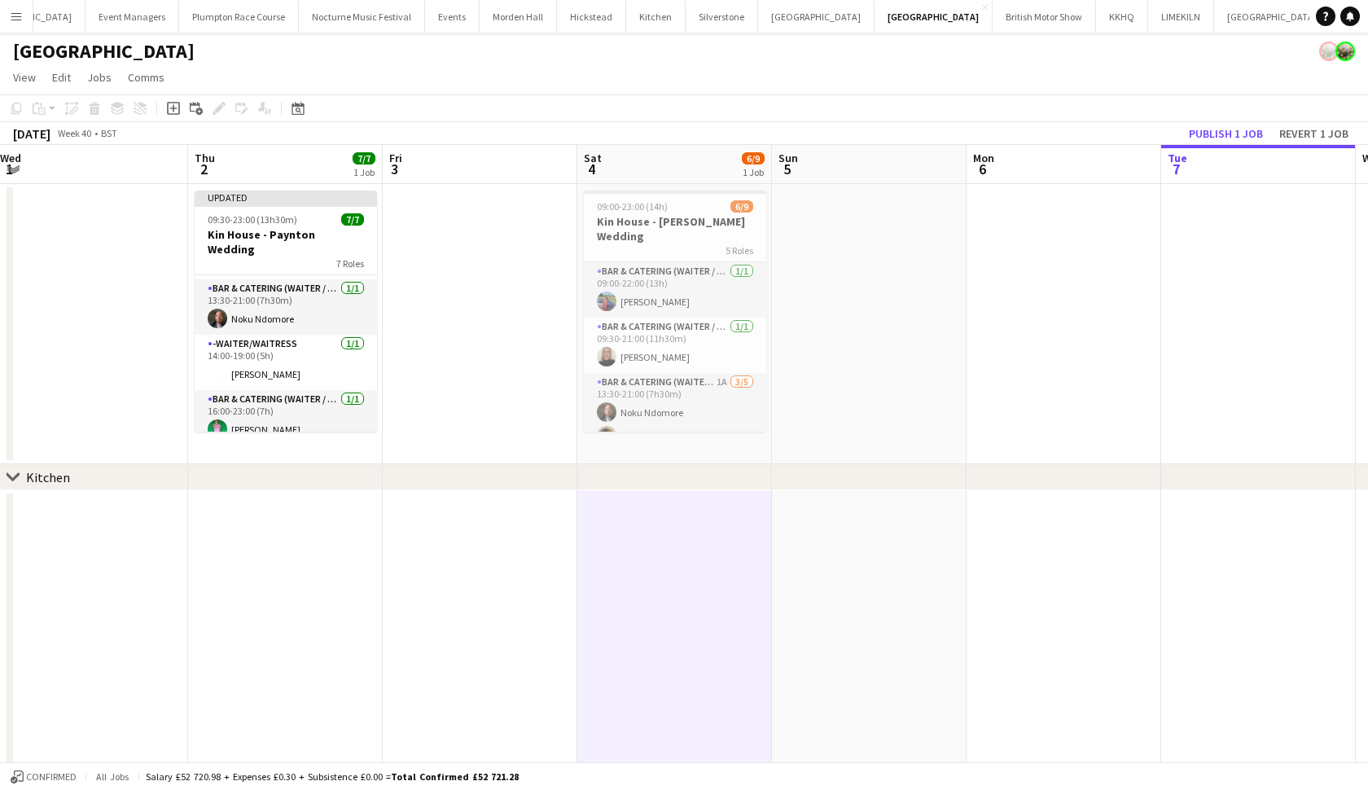
scroll to position [217, 0]
click at [1246, 128] on button "Publish 1 job" at bounding box center [1225, 133] width 87 height 21
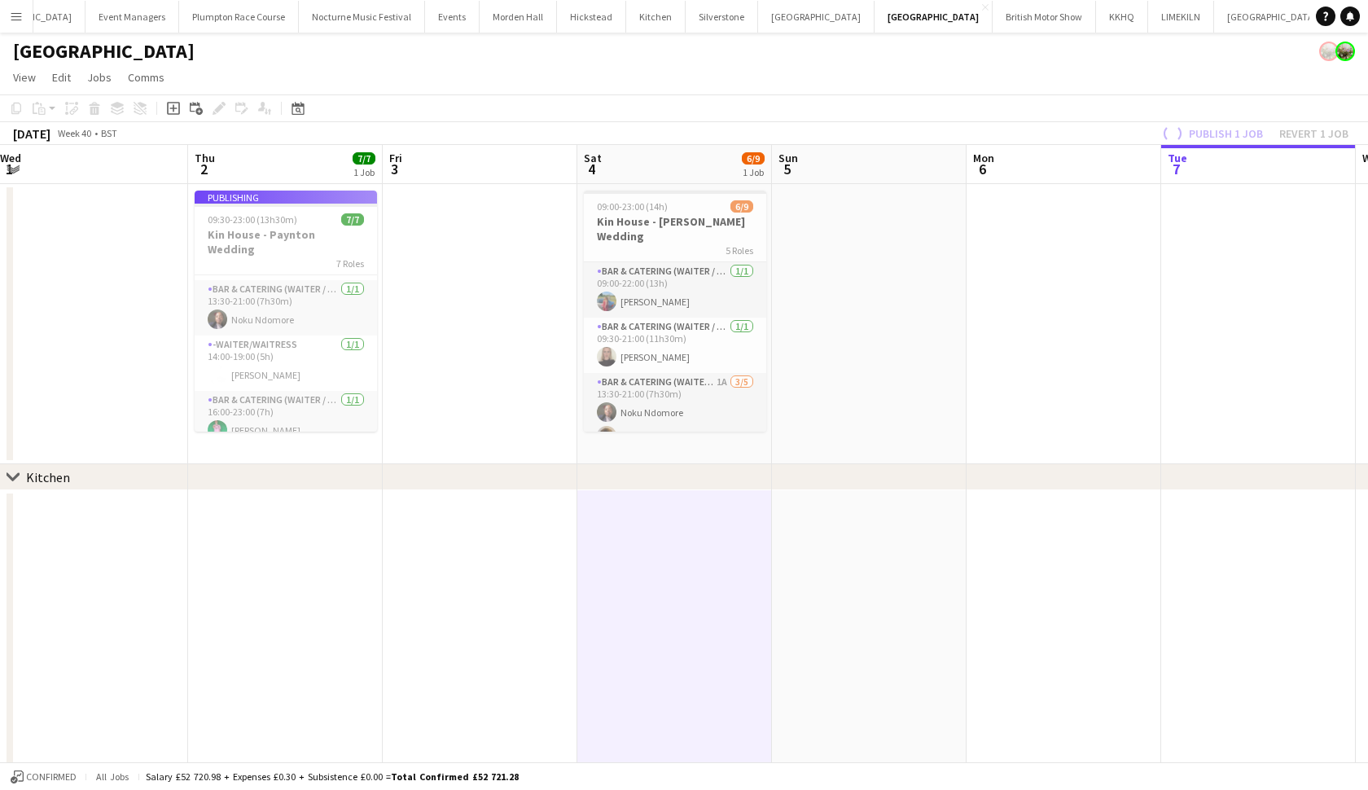
scroll to position [204, 0]
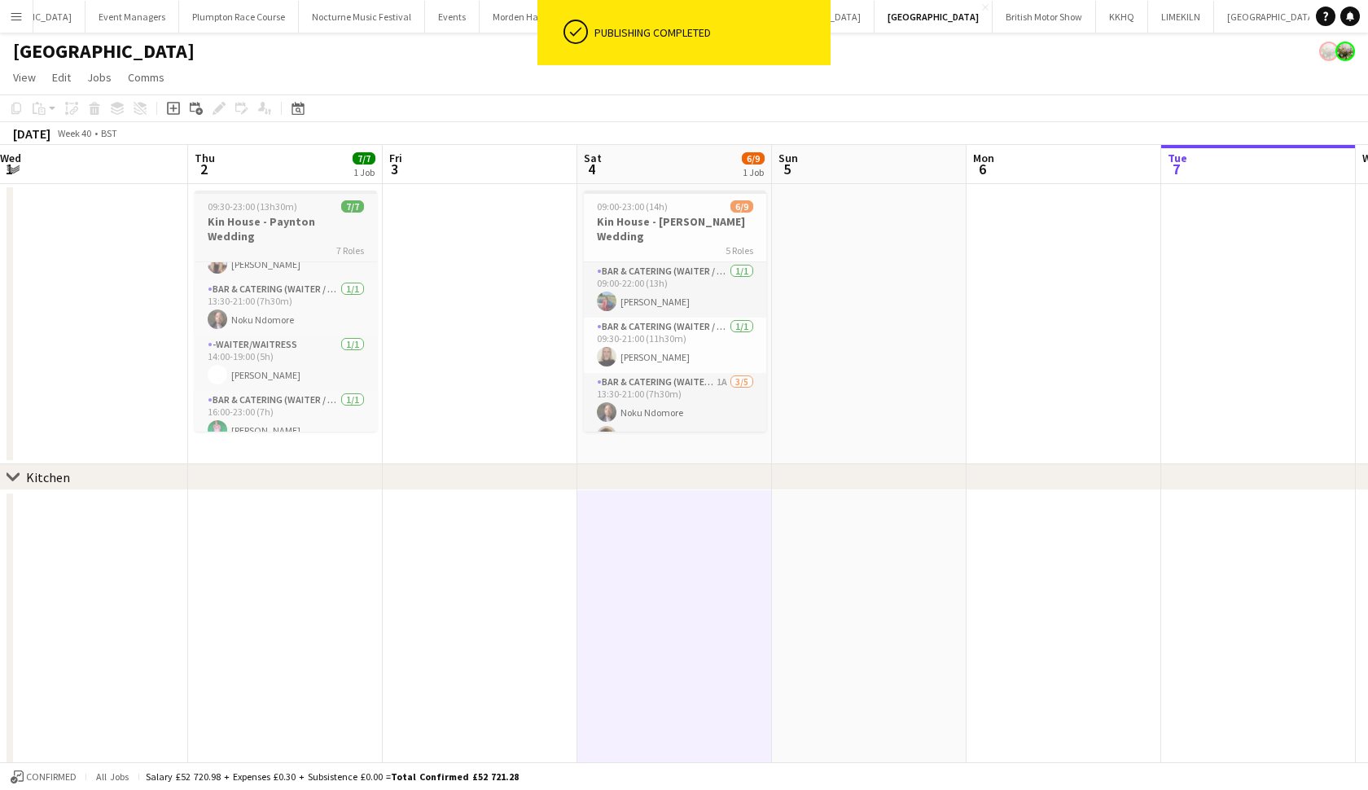
click at [251, 222] on h3 "Kin House - Paynton Wedding" at bounding box center [286, 228] width 182 height 29
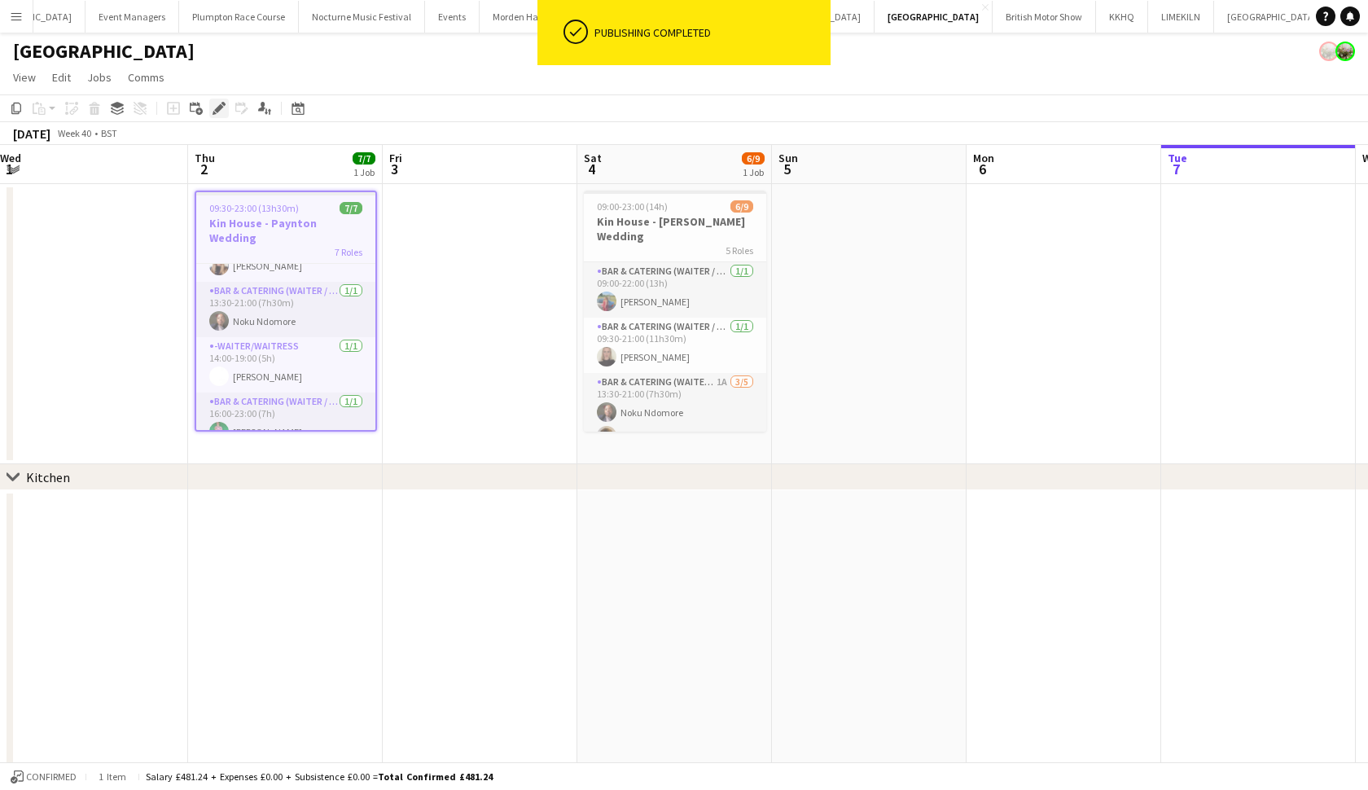
click at [214, 109] on icon "Edit" at bounding box center [219, 108] width 13 height 13
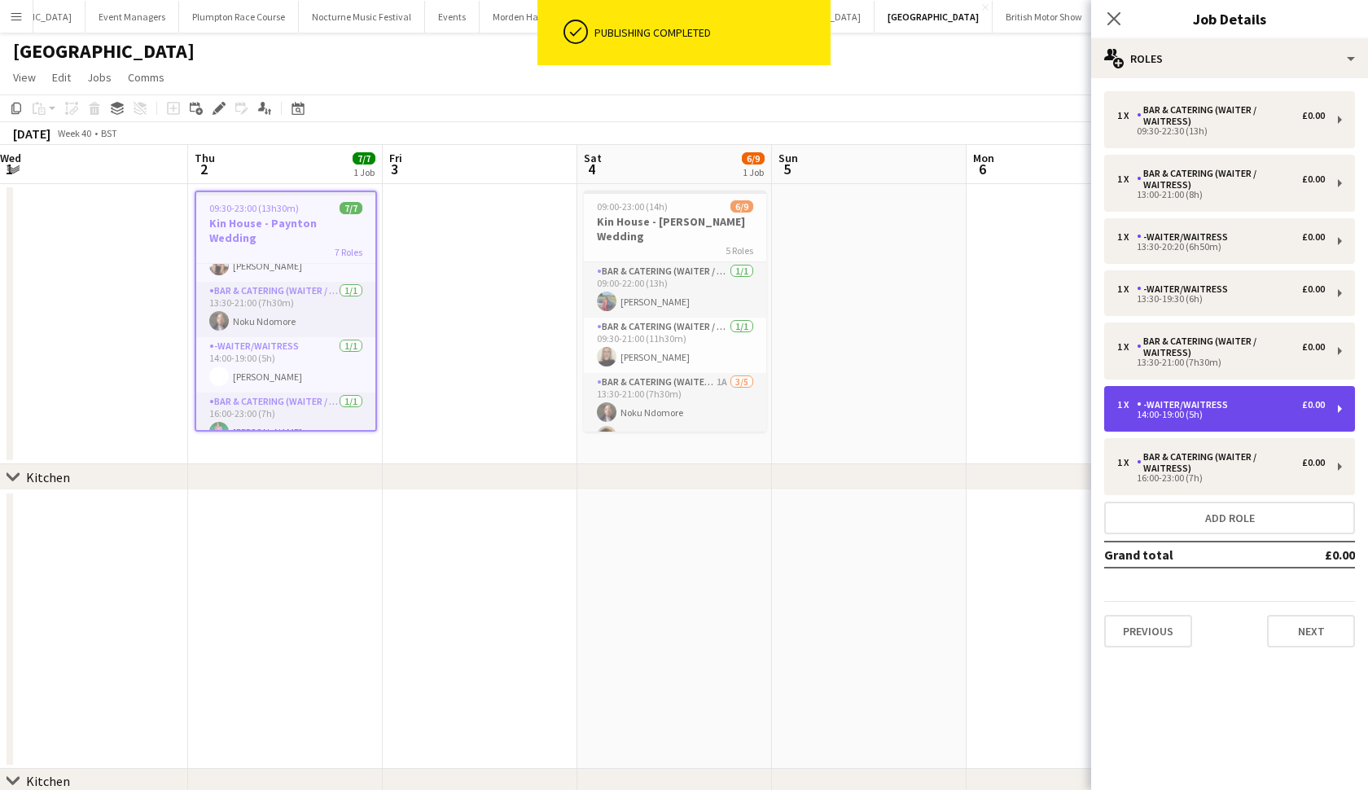
click at [1187, 416] on div "14:00-19:00 (5h)" at bounding box center [1221, 414] width 208 height 8
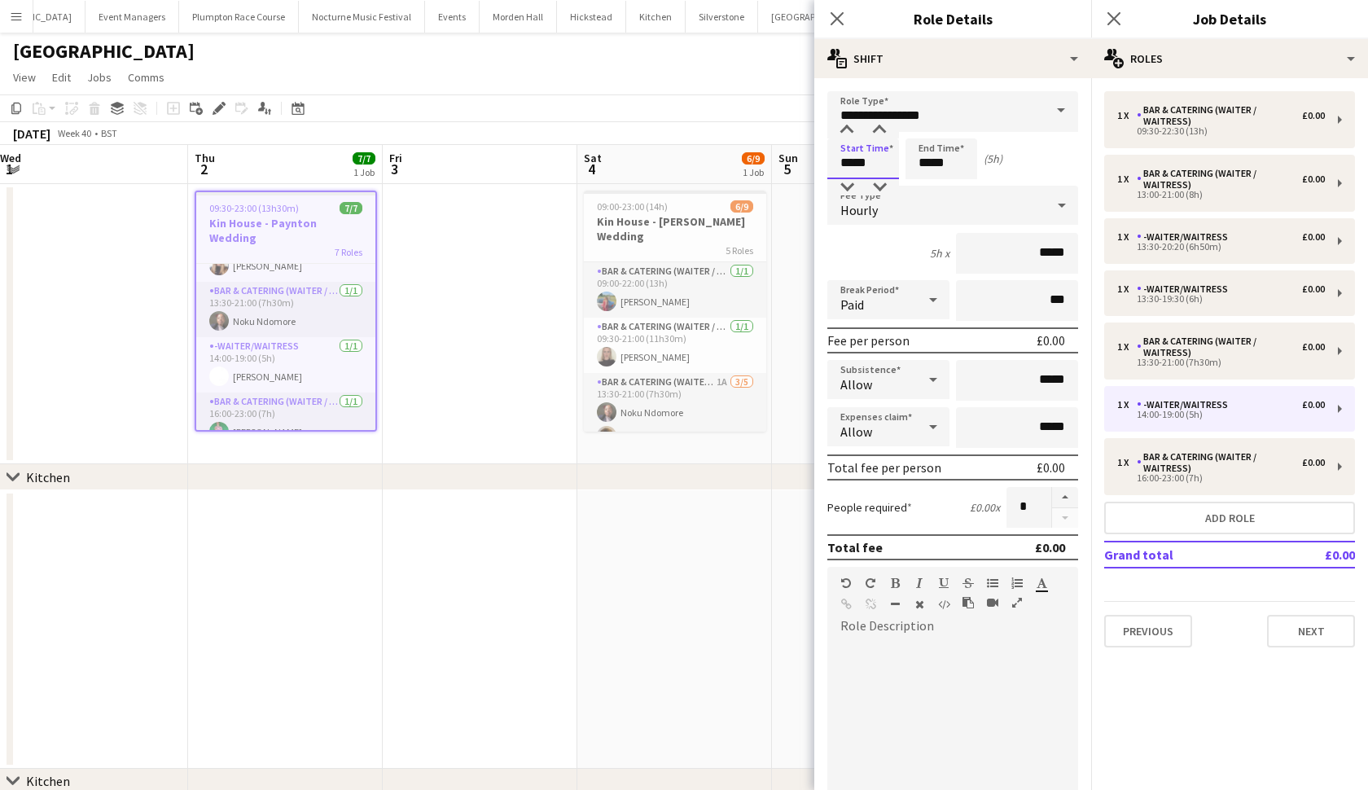
click at [851, 169] on body "Menu Boards Boards Boards All jobs Status Workforce Workforce My Workforce Recr…" at bounding box center [684, 435] width 1368 height 871
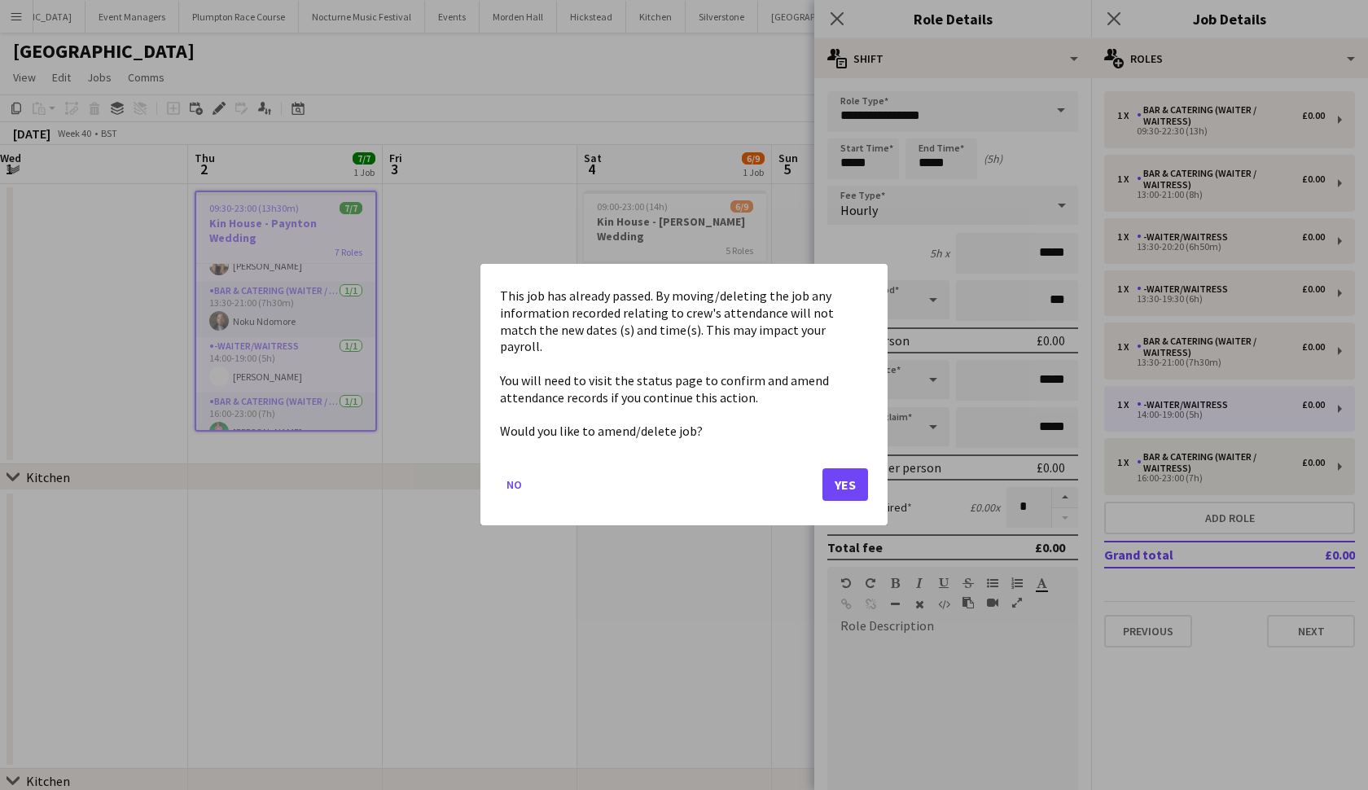
click at [846, 474] on button "Yes" at bounding box center [846, 485] width 46 height 33
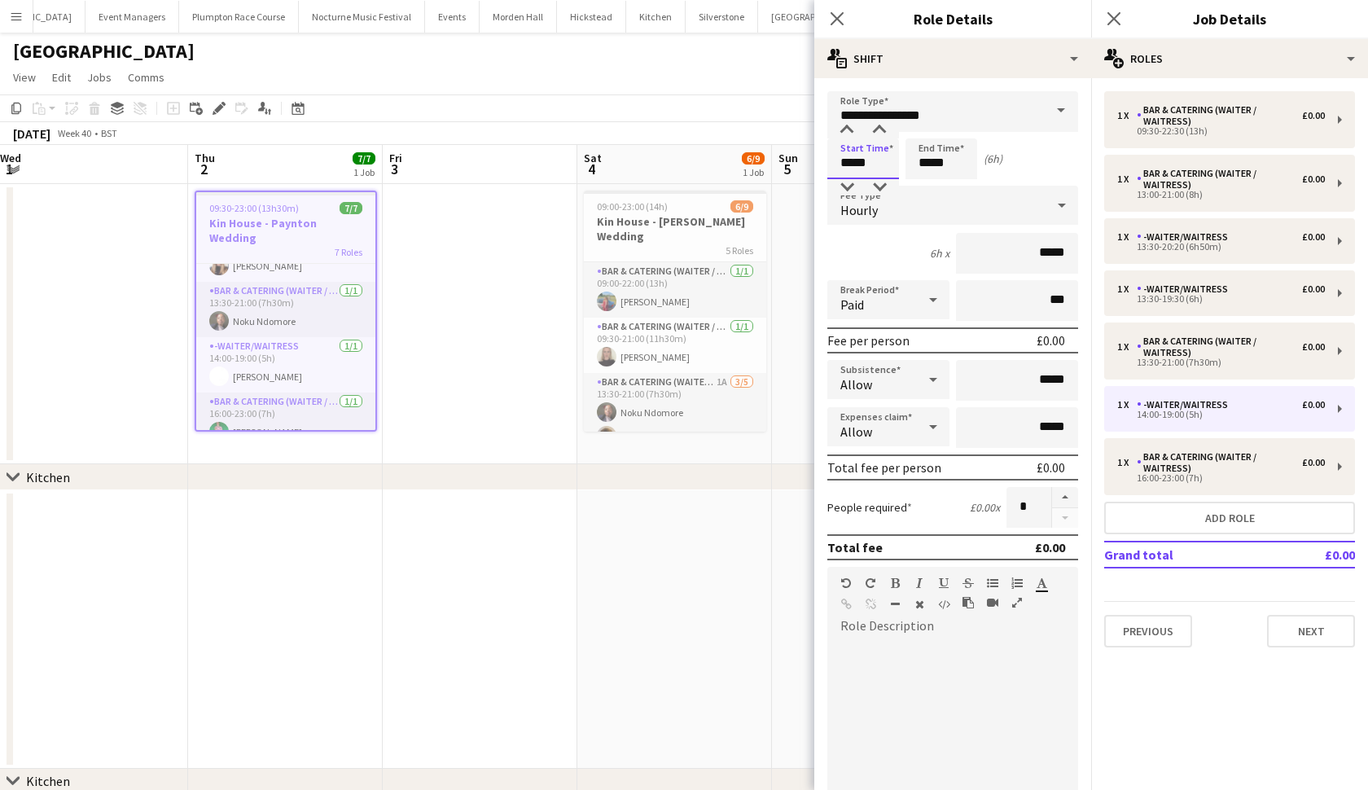
type input "*****"
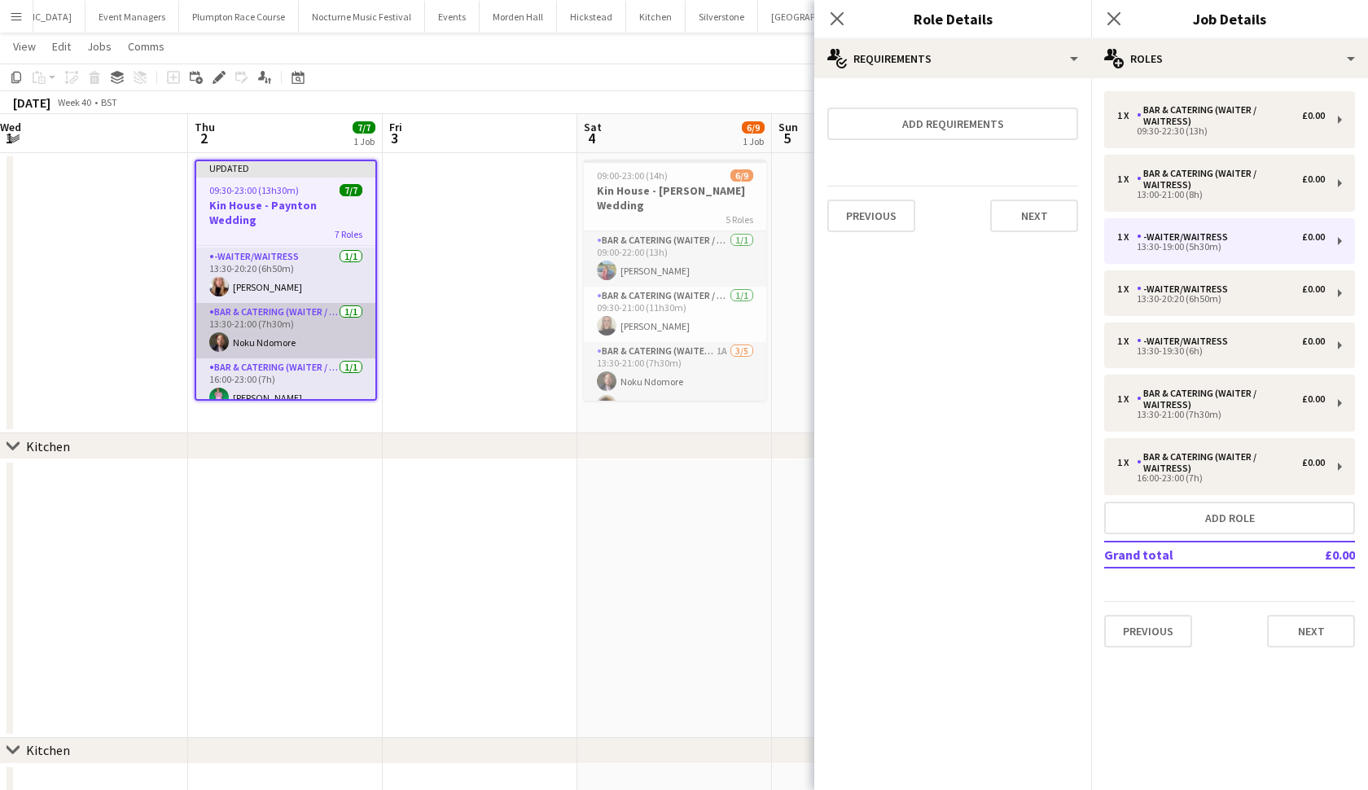
scroll to position [33, 0]
click at [305, 181] on app-job-card "Updated 09:30-23:00 (13h30m) 7/7 Kin House - Paynton Wedding 7 Roles Bar & Cate…" at bounding box center [286, 278] width 182 height 241
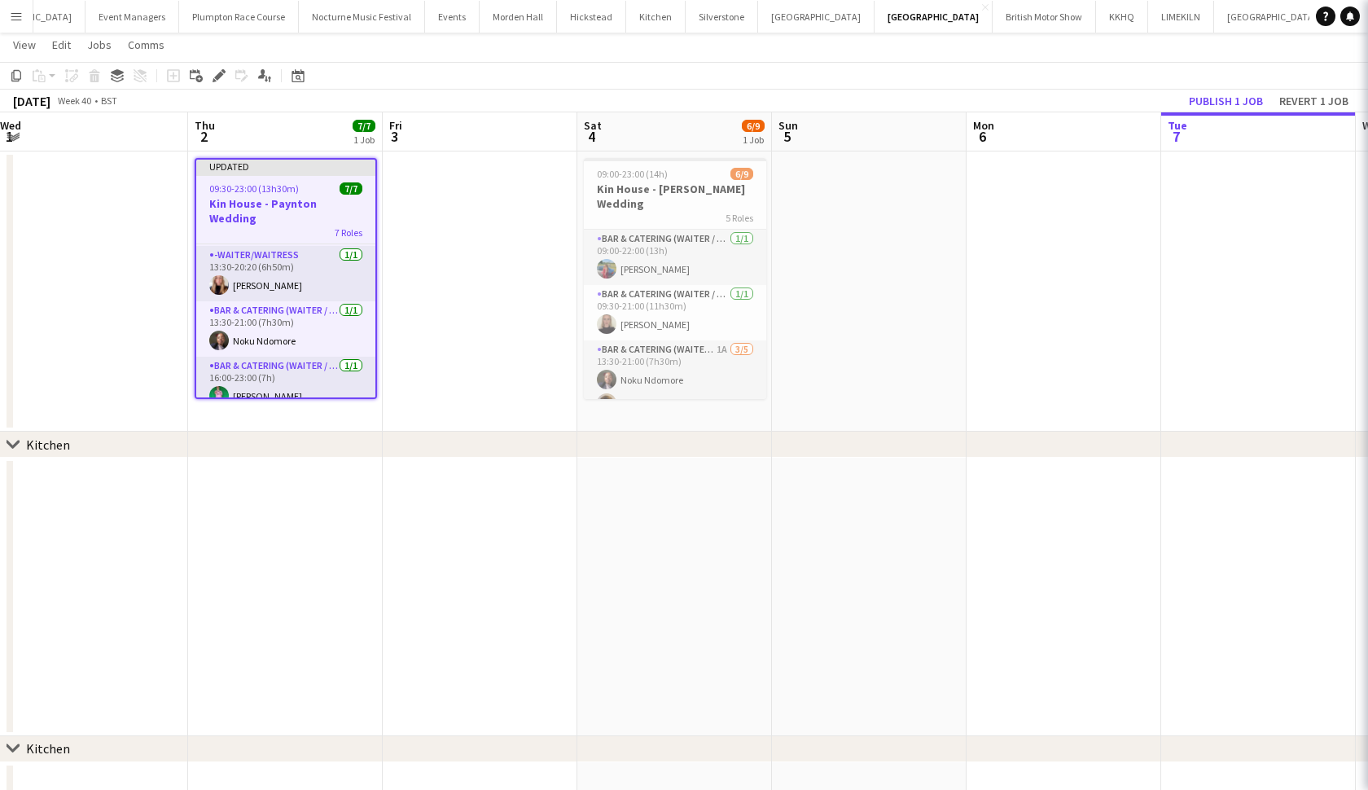
scroll to position [217, 0]
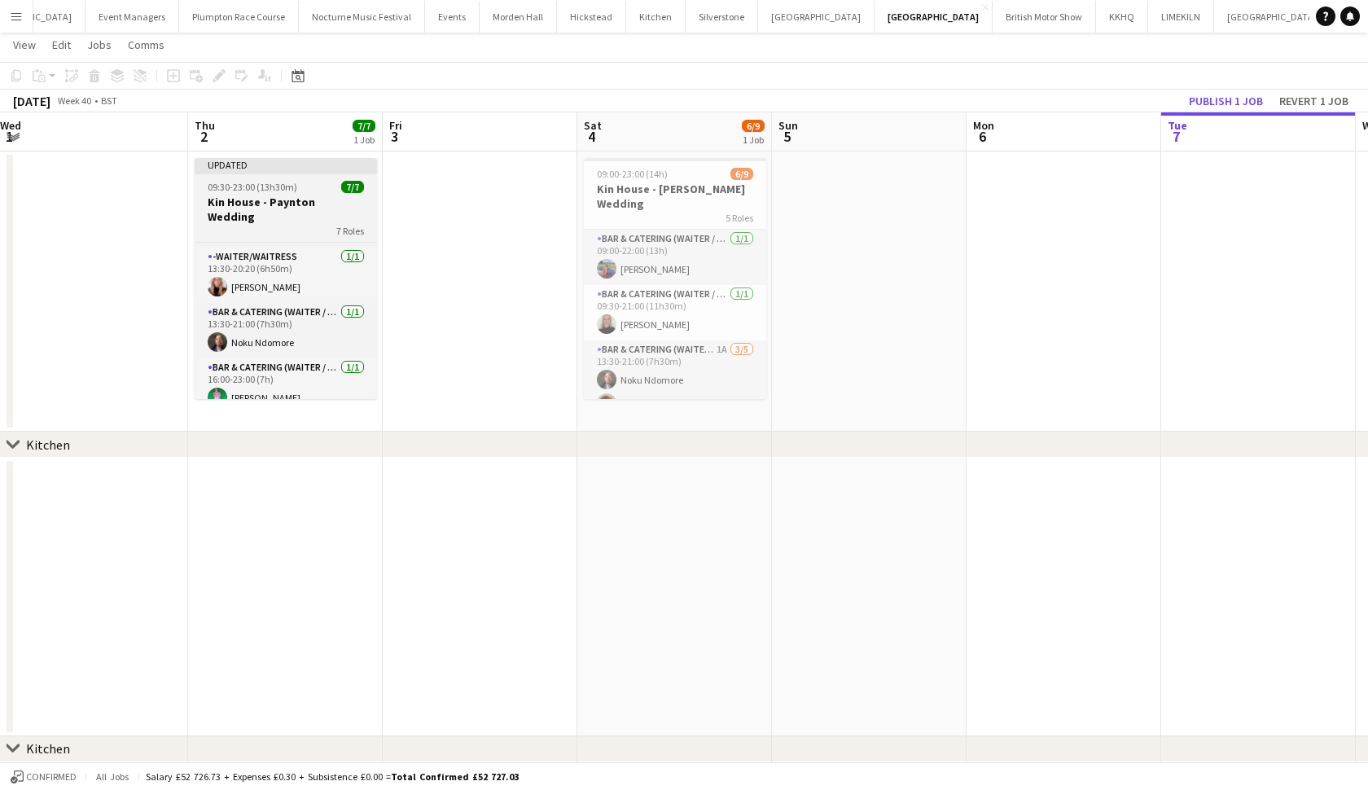
click at [229, 196] on h3 "Kin House - Paynton Wedding" at bounding box center [286, 209] width 182 height 29
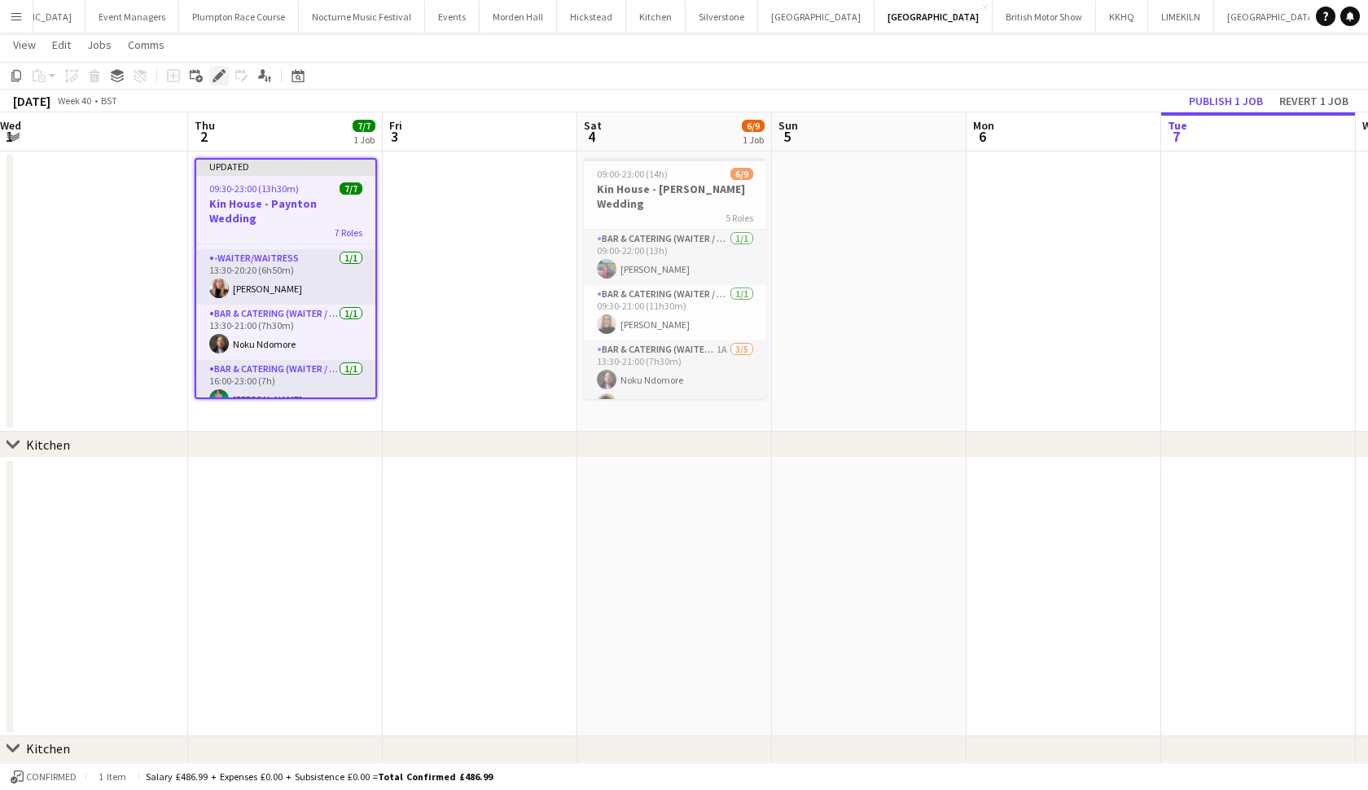
click at [220, 81] on icon "Edit" at bounding box center [219, 75] width 13 height 13
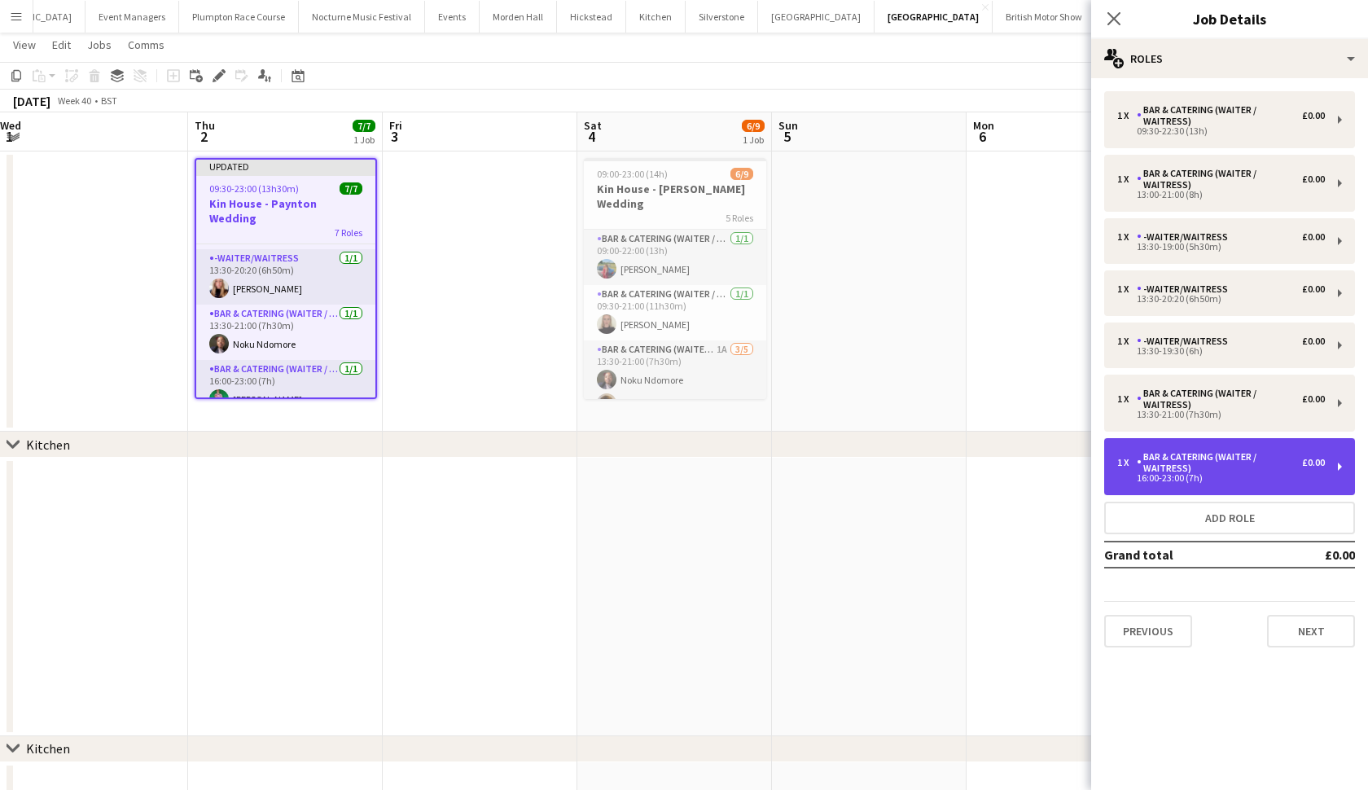
click at [1187, 479] on div "16:00-23:00 (7h)" at bounding box center [1221, 478] width 208 height 8
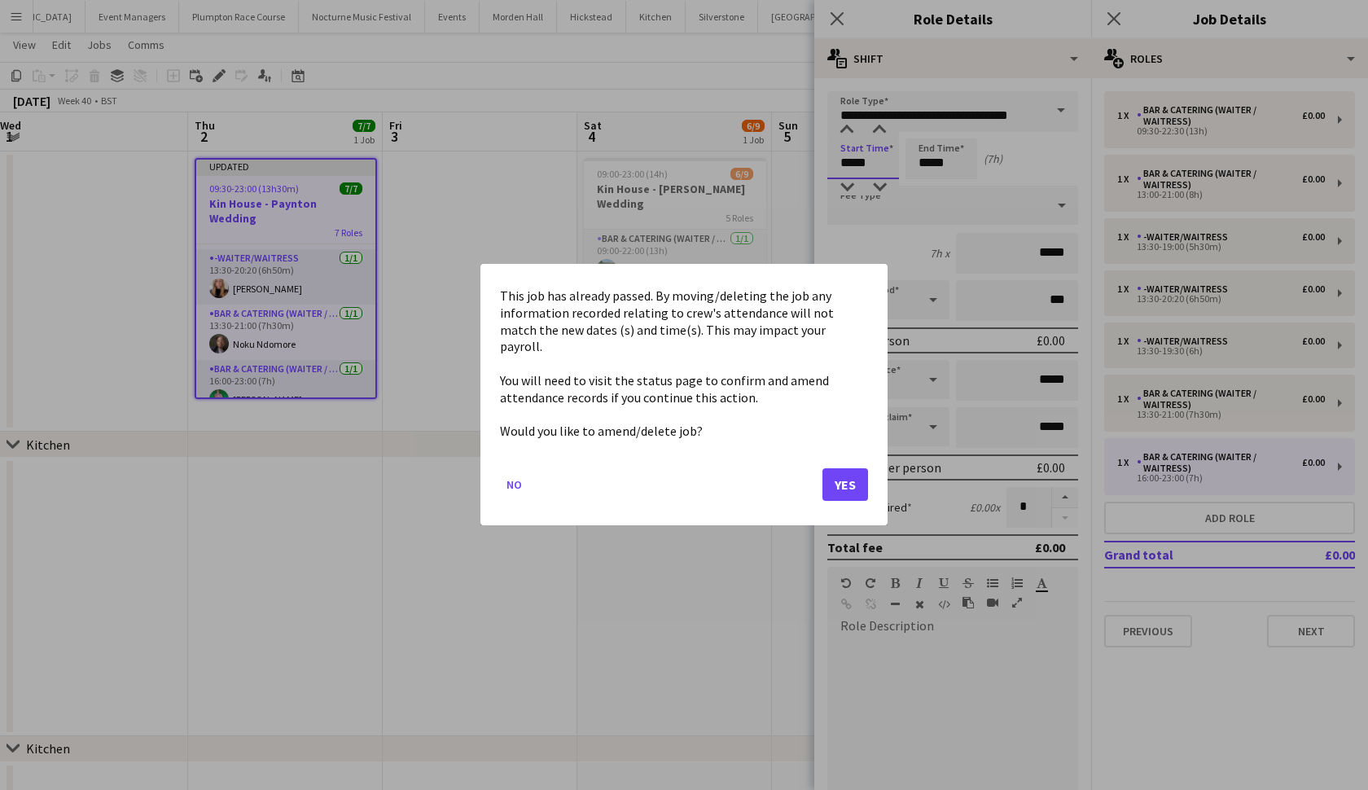
scroll to position [0, 0]
click at [873, 165] on body "Menu Boards Boards Boards All jobs Status Workforce Workforce My Workforce Recr…" at bounding box center [684, 402] width 1368 height 871
click at [843, 479] on button "Yes" at bounding box center [846, 485] width 46 height 33
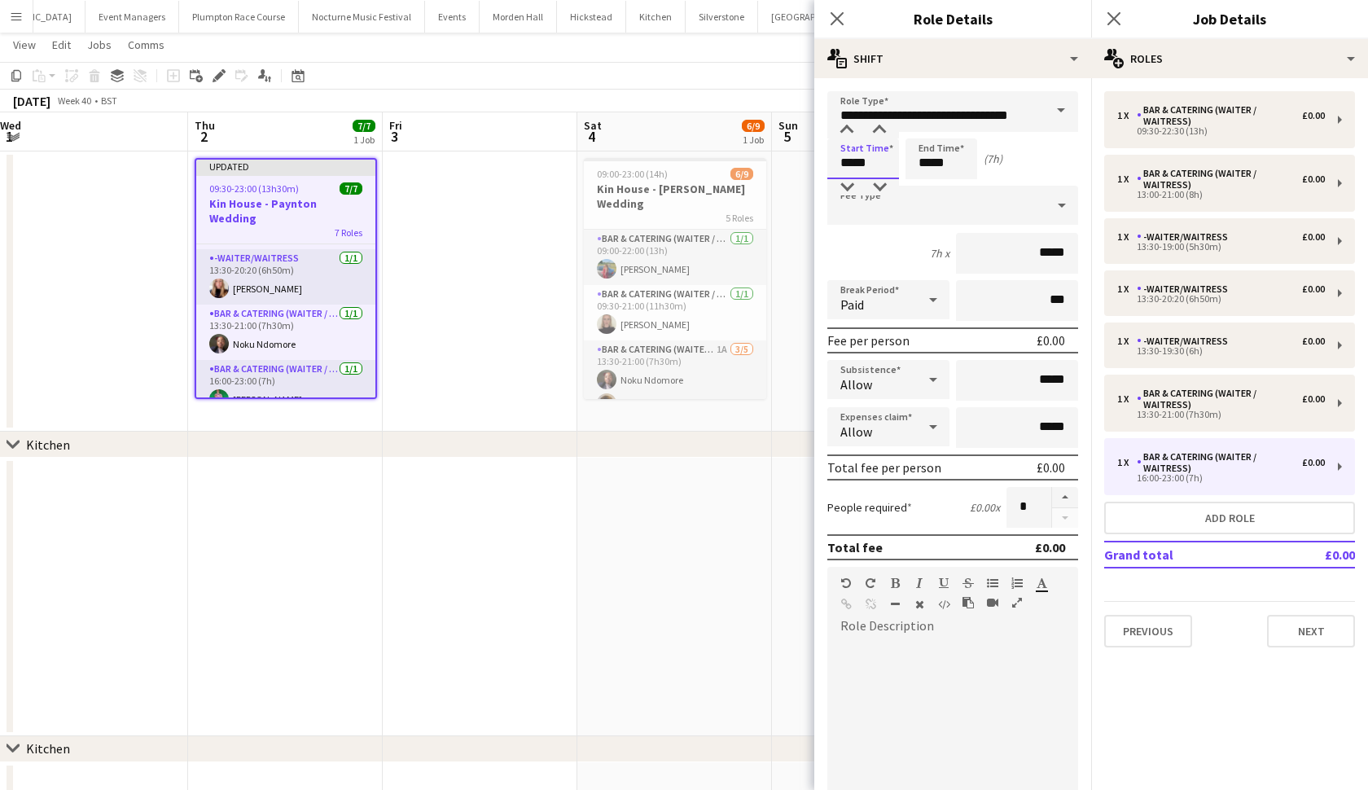
click at [870, 168] on input "*****" at bounding box center [863, 158] width 72 height 41
type input "*****"
click at [958, 167] on input "*****" at bounding box center [942, 158] width 72 height 41
type input "*****"
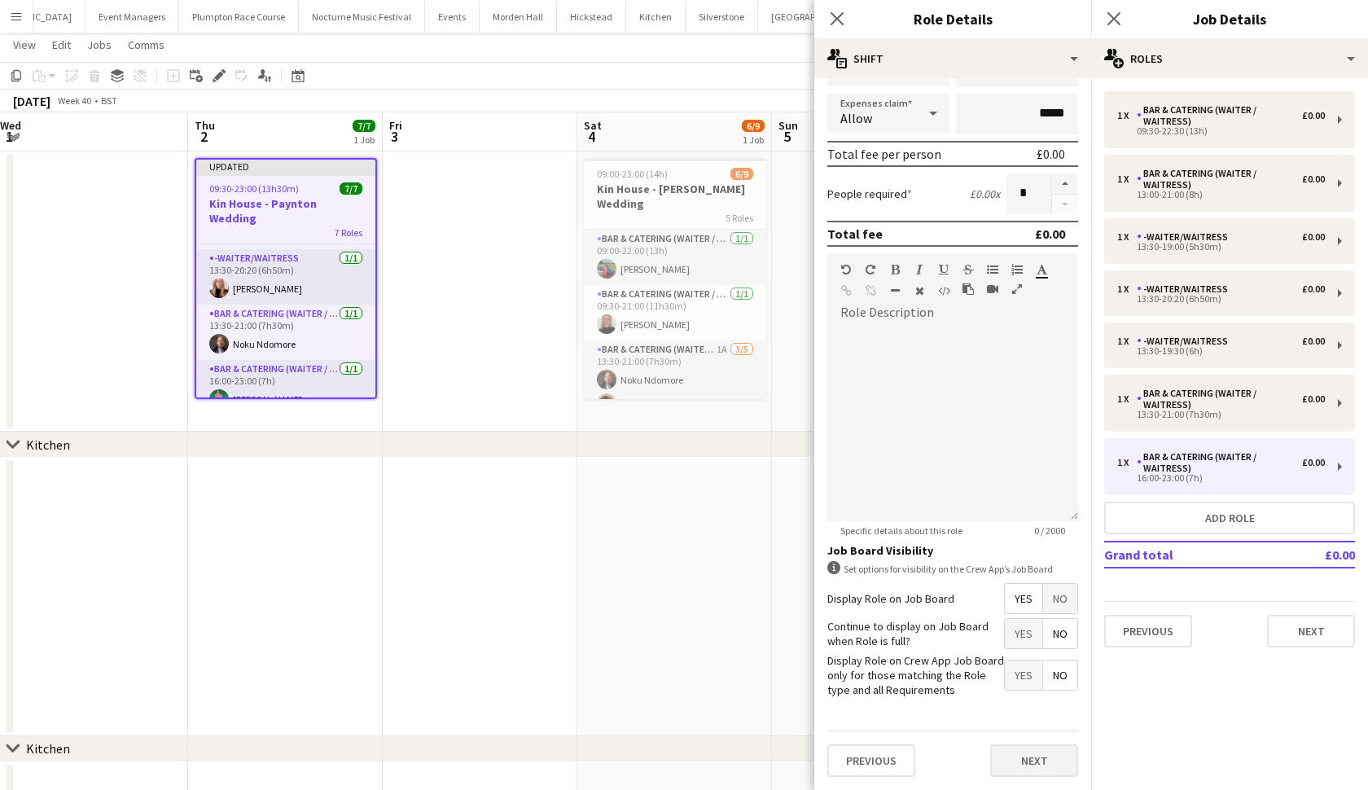
scroll to position [313, 0]
click at [1017, 766] on button "Next" at bounding box center [1034, 761] width 88 height 33
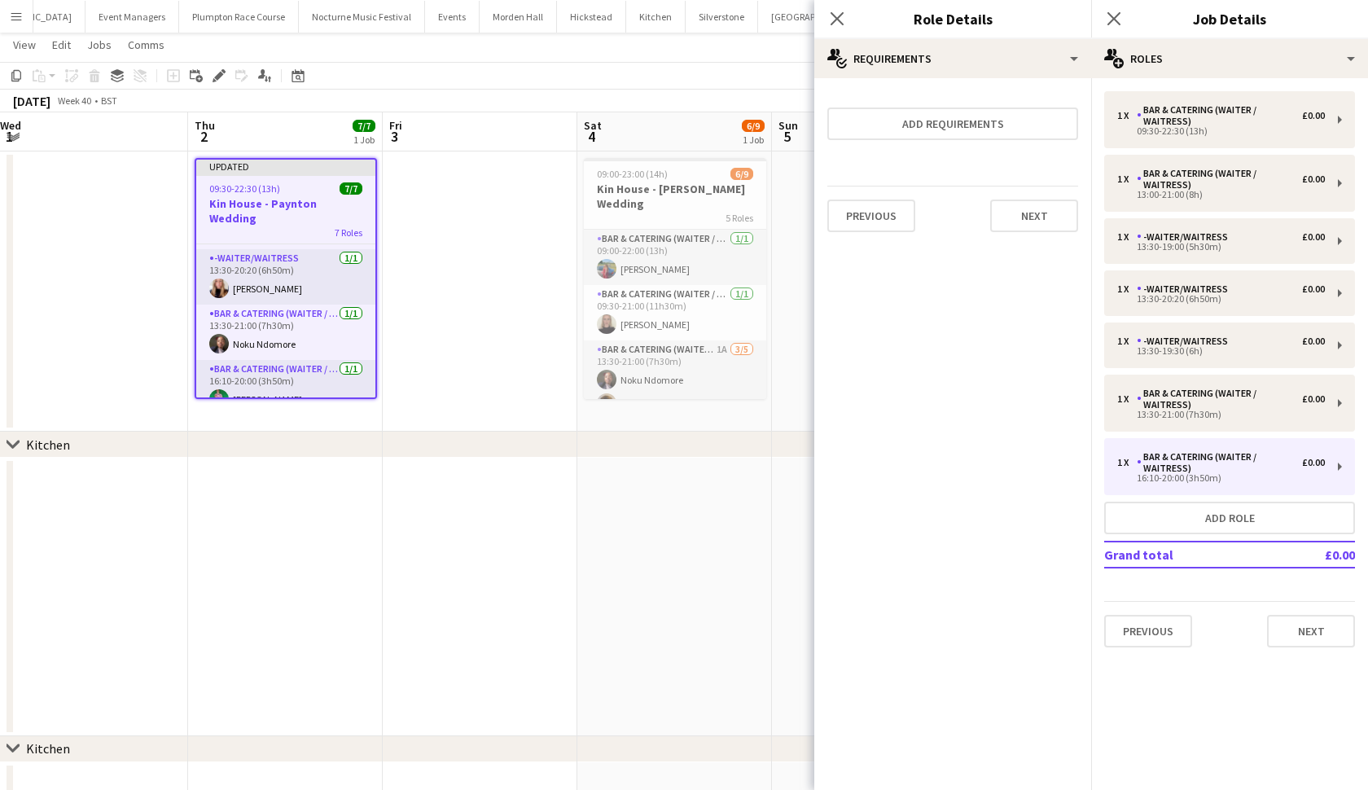
click at [695, 623] on app-date-cell at bounding box center [674, 597] width 195 height 279
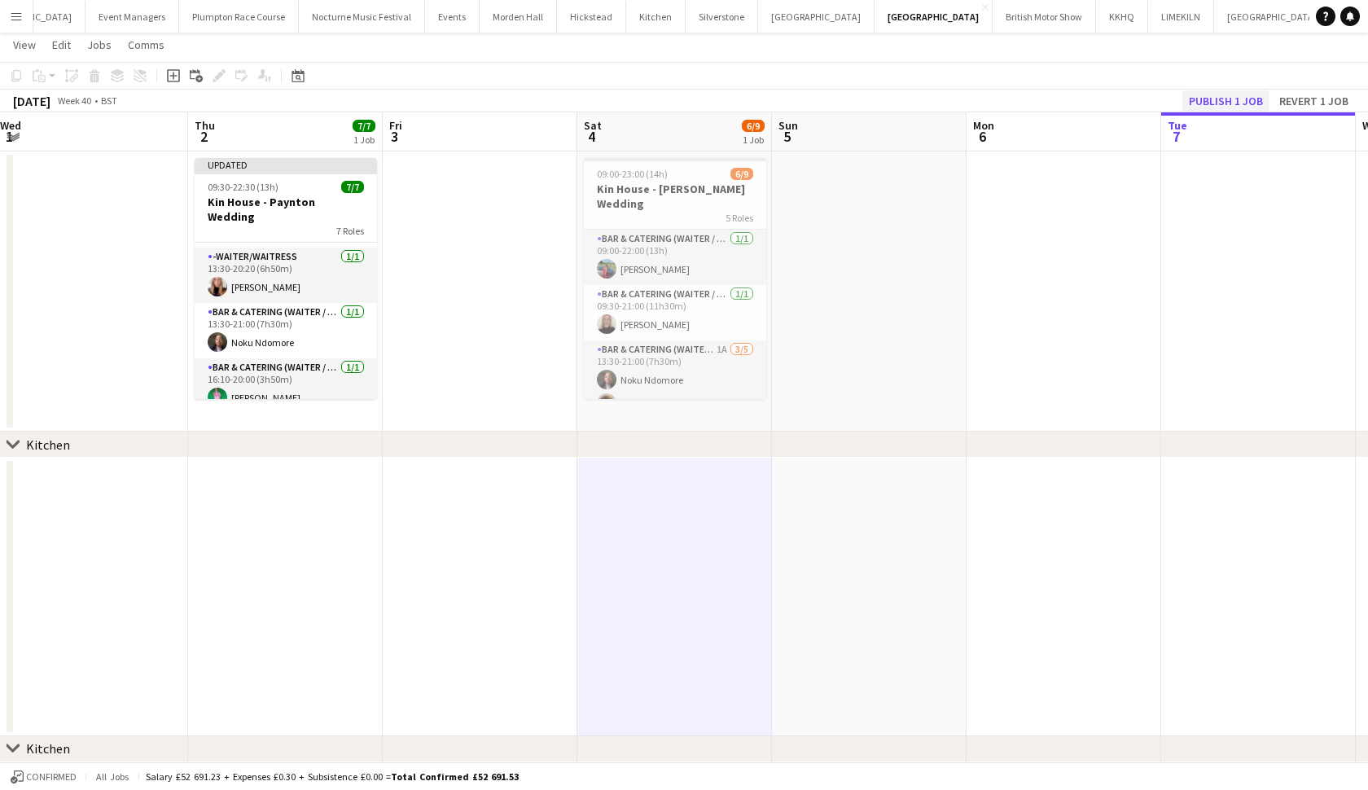
click at [1221, 101] on button "Publish 1 job" at bounding box center [1225, 100] width 87 height 21
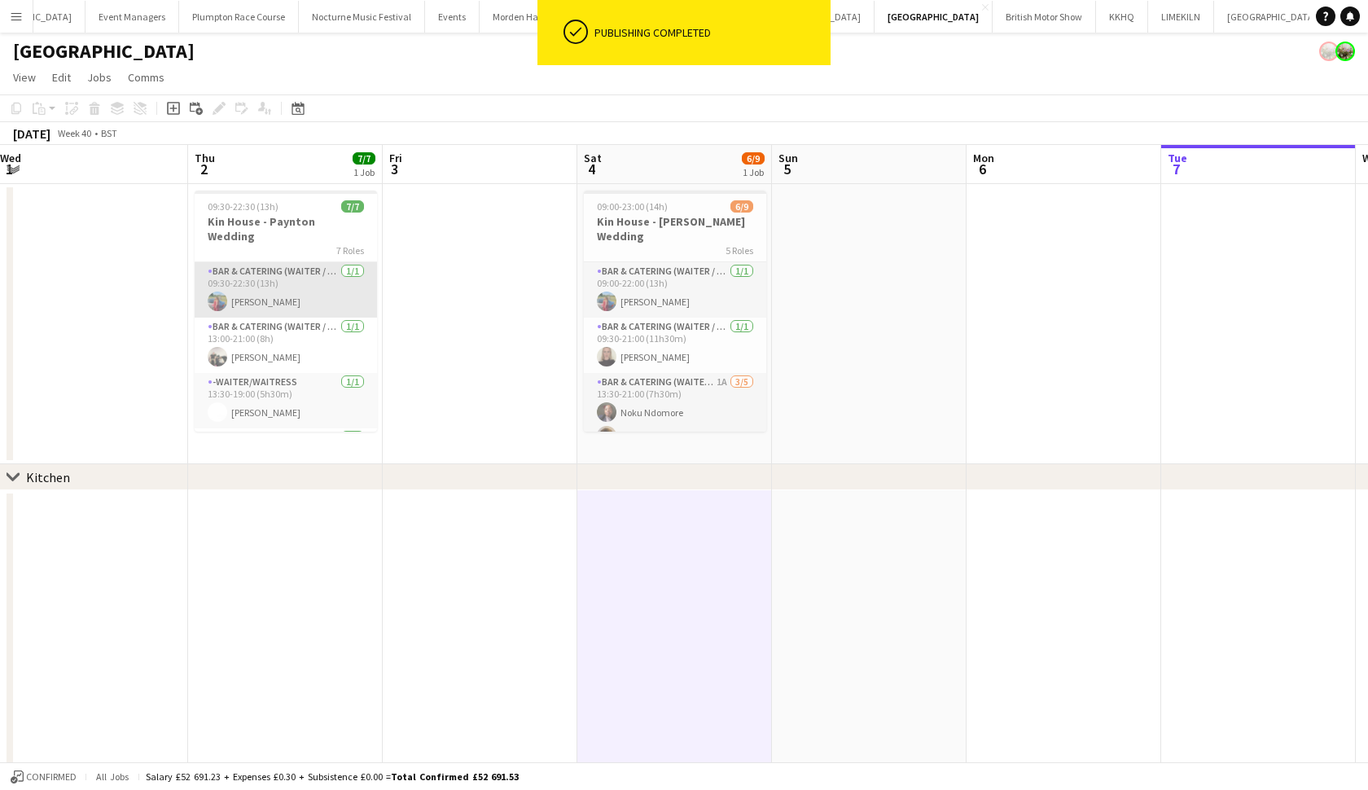
click at [255, 291] on app-card-role "Bar & Catering (Waiter / waitress) 1/1 09:30-22:30 (13h) Megan Hamill" at bounding box center [286, 289] width 182 height 55
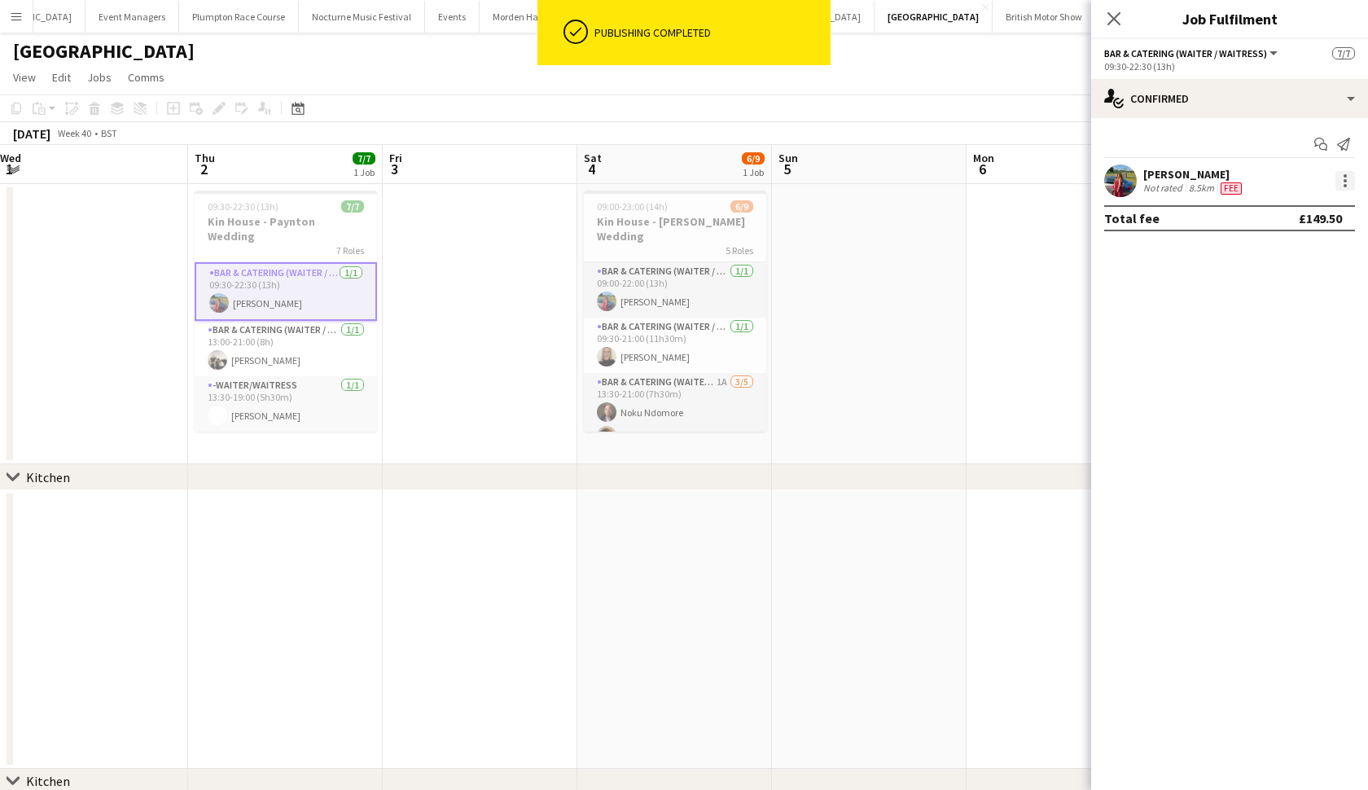
click at [1345, 183] on div at bounding box center [1346, 181] width 20 height 20
click at [1285, 213] on span "Edit fee" at bounding box center [1263, 211] width 44 height 14
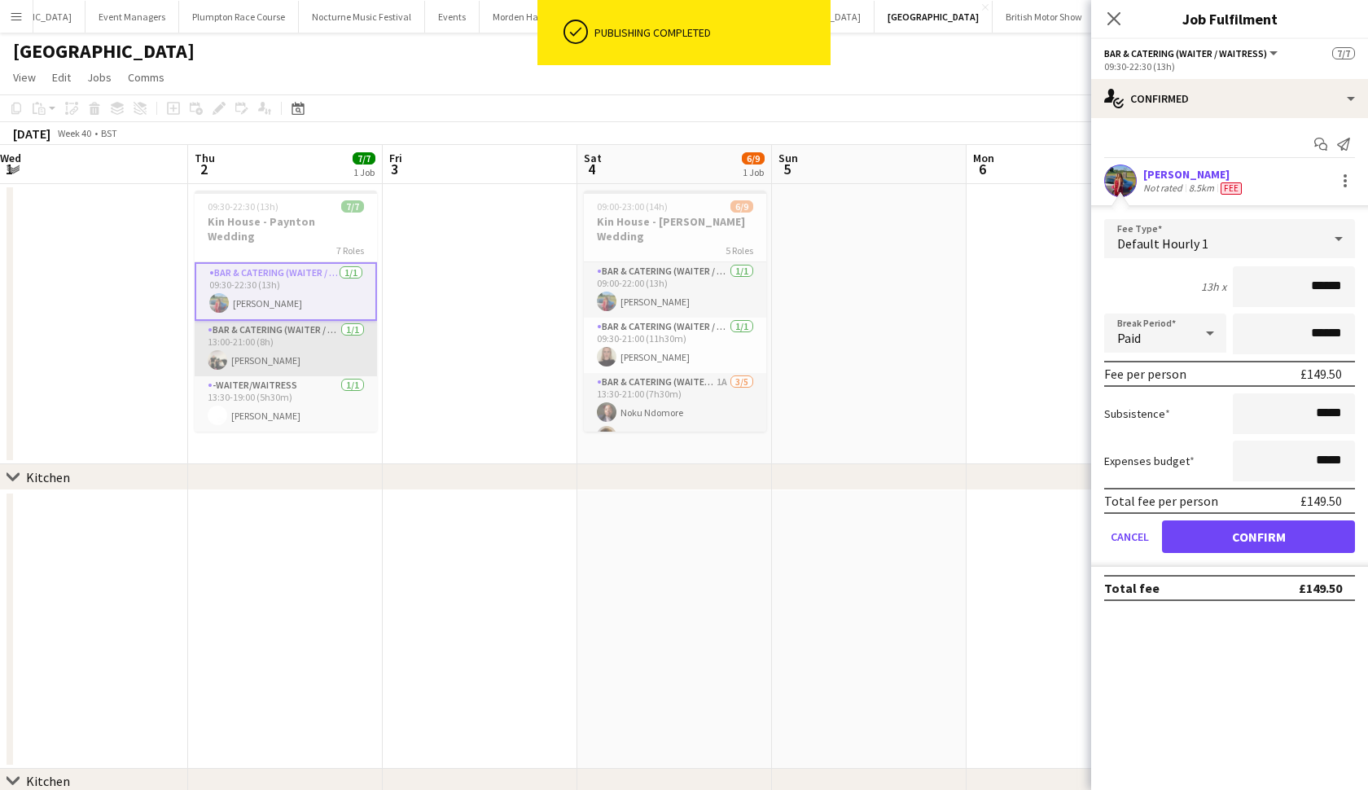
click at [299, 321] on app-card-role "Bar & Catering (Waiter / waitress) 1/1 13:00-21:00 (8h) Arnie Thompson" at bounding box center [286, 348] width 182 height 55
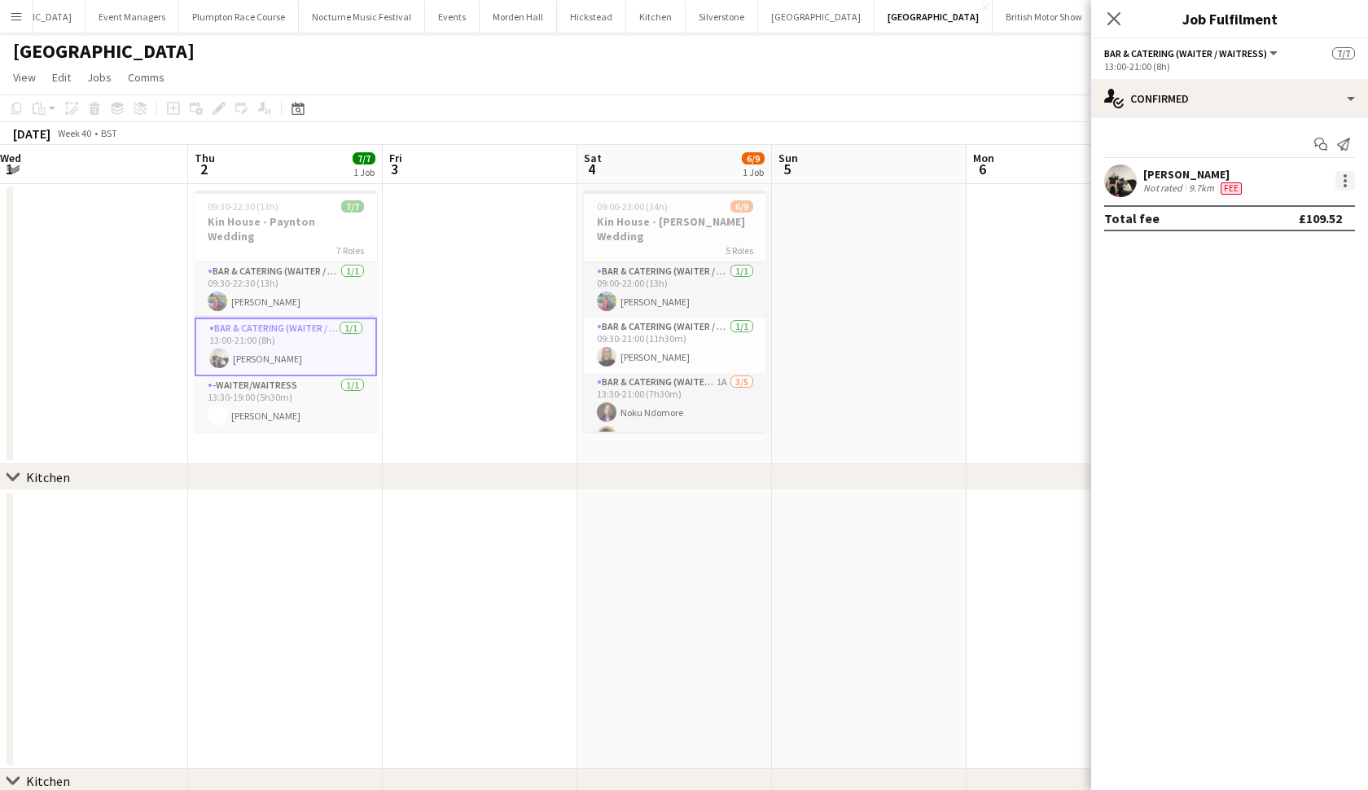
click at [1353, 178] on div at bounding box center [1346, 181] width 20 height 20
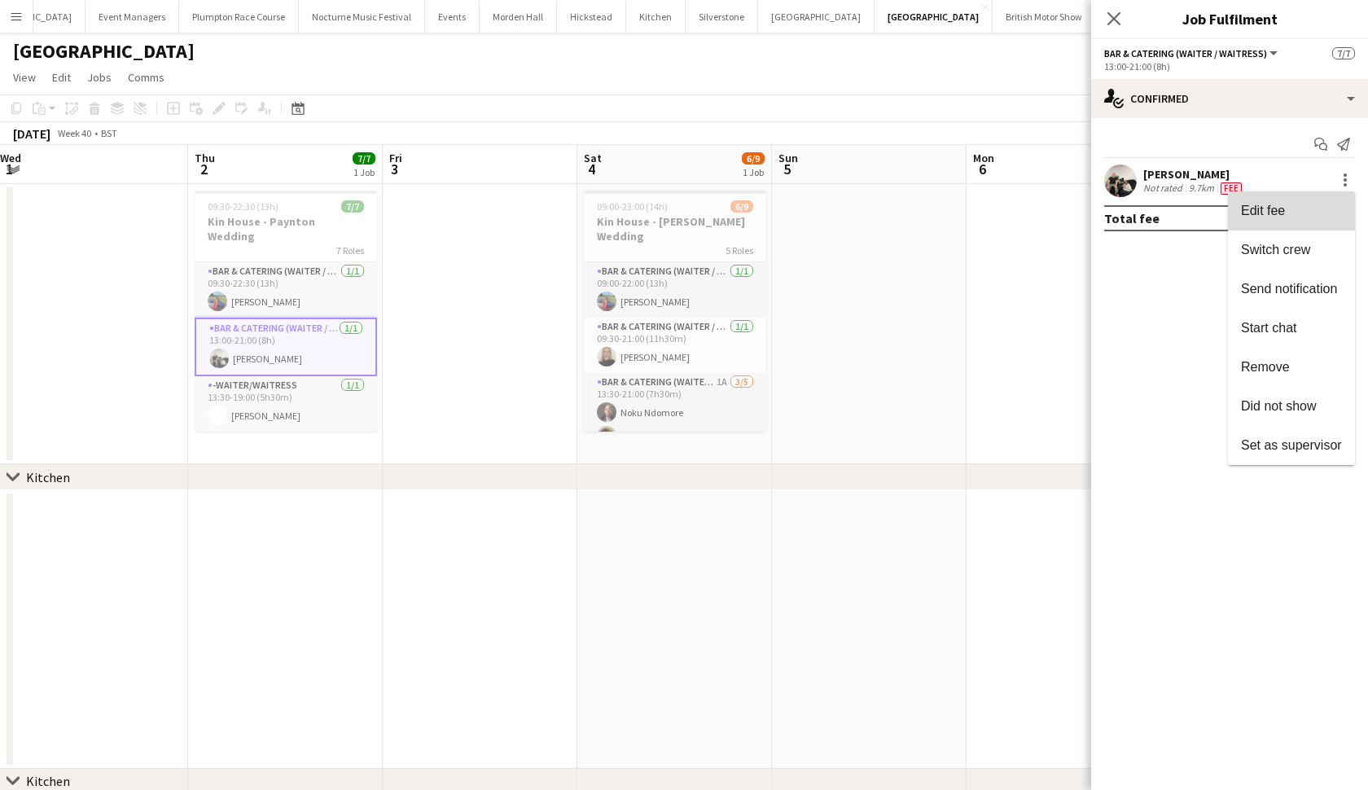
click at [1286, 222] on button "Edit fee" at bounding box center [1291, 210] width 127 height 39
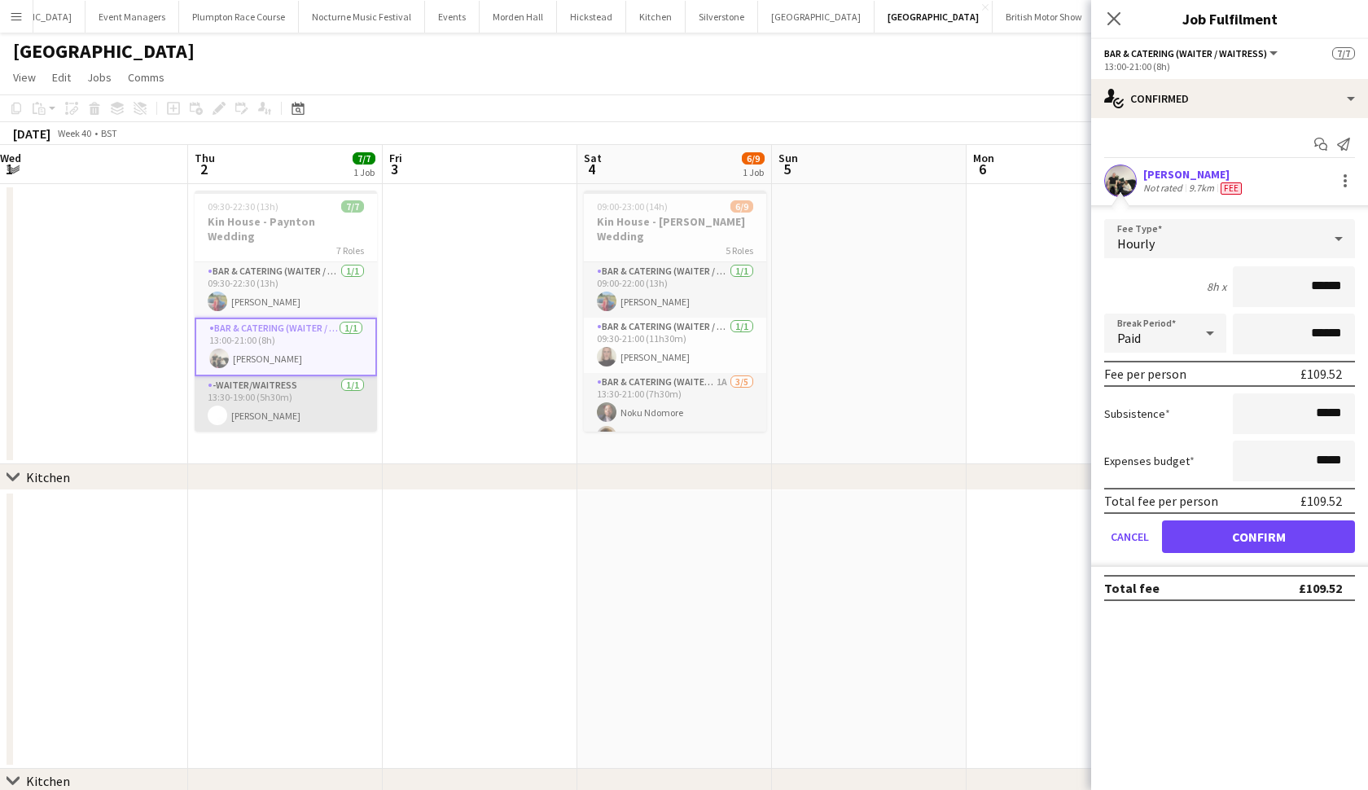
click at [263, 393] on app-card-role "-Waiter/Waitress 1/1 13:30-19:00 (5h30m) ellie hamill" at bounding box center [286, 403] width 182 height 55
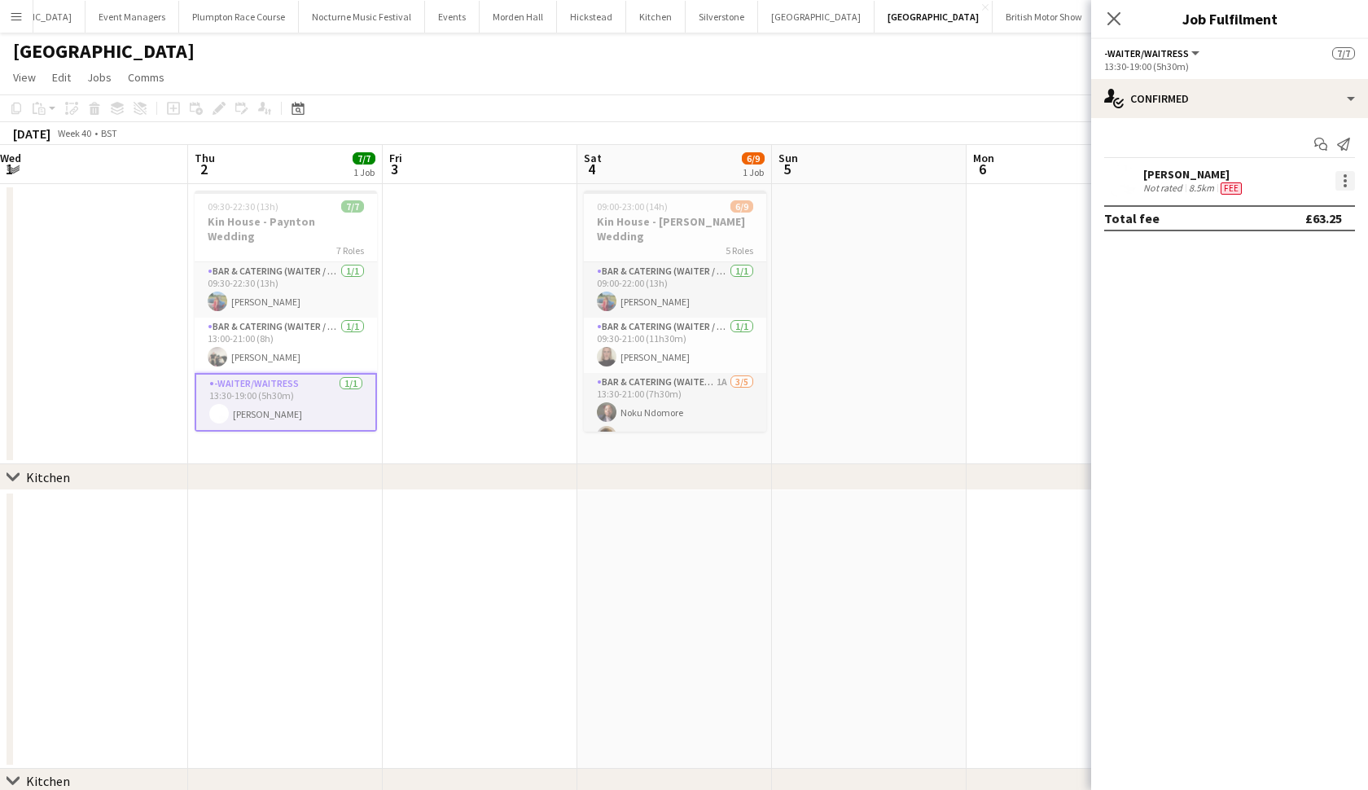
click at [1346, 184] on div at bounding box center [1345, 185] width 3 height 3
click at [1323, 209] on span "Edit fee" at bounding box center [1291, 211] width 101 height 15
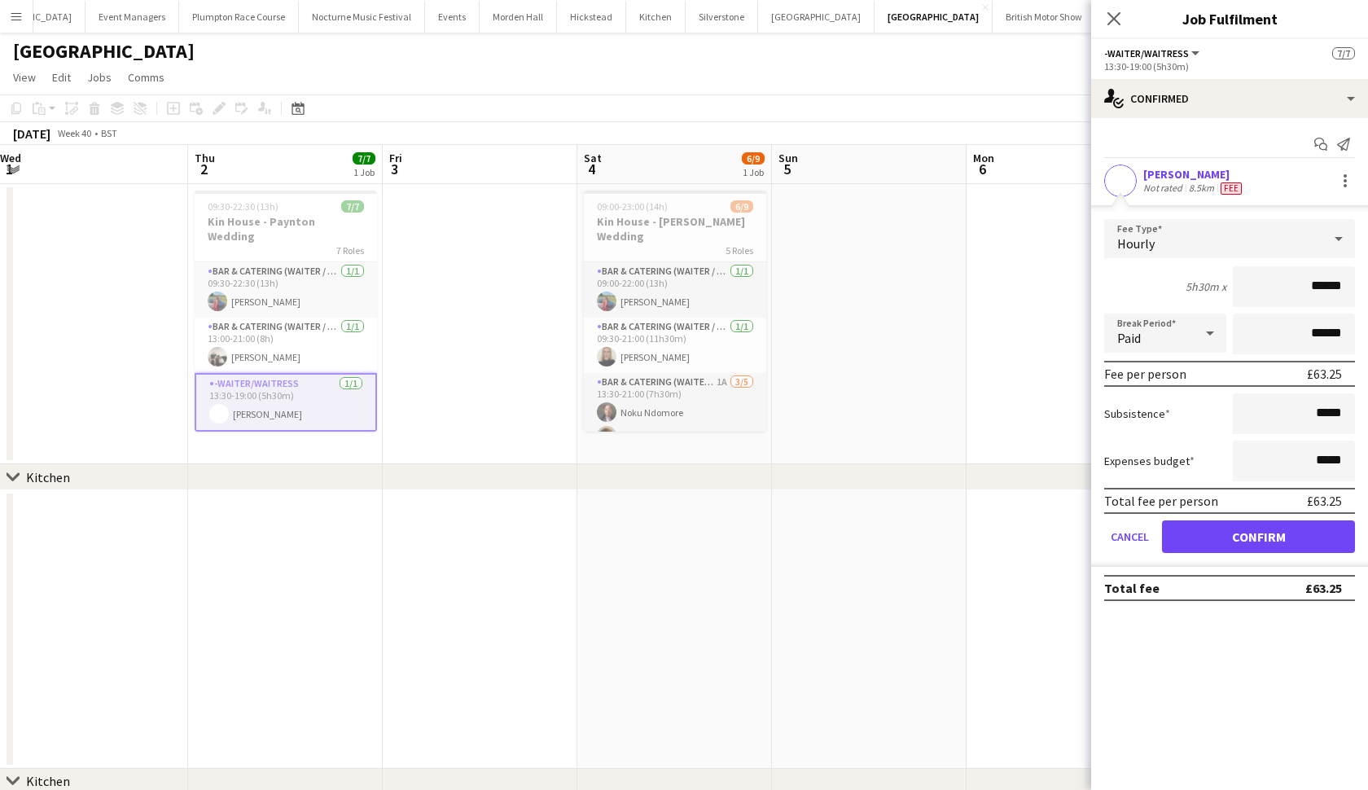
click at [1164, 239] on div "Hourly" at bounding box center [1213, 238] width 218 height 39
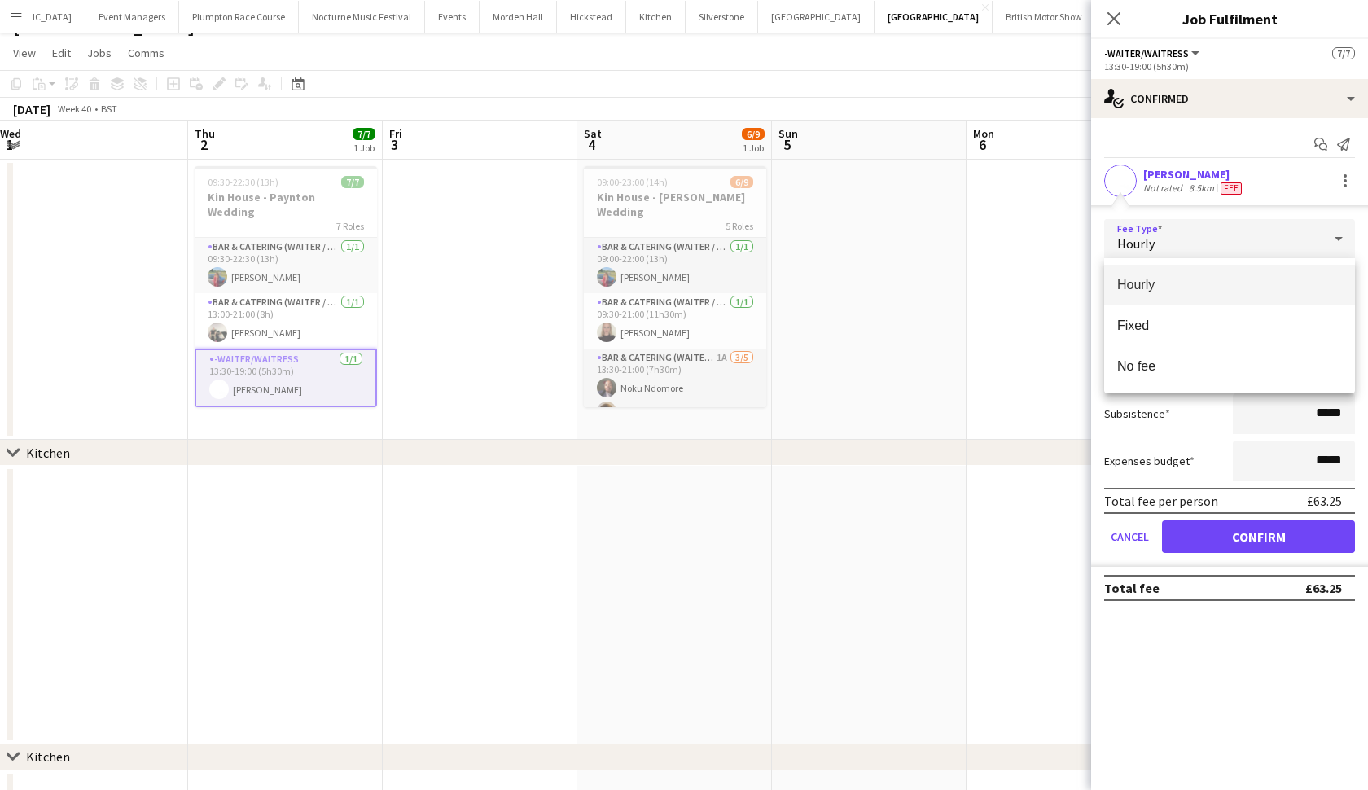
scroll to position [25, 0]
click at [509, 378] on div at bounding box center [684, 395] width 1368 height 790
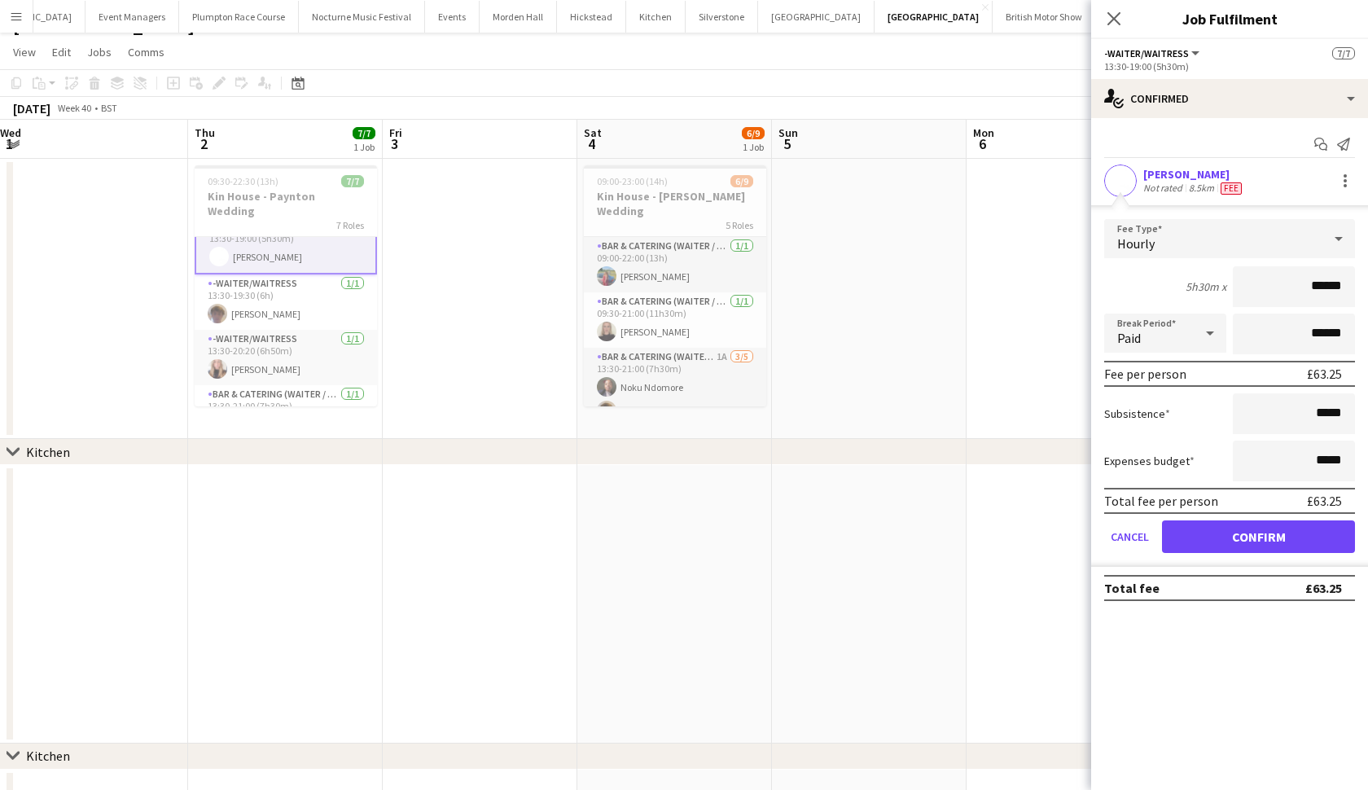
scroll to position [127, 0]
click at [279, 295] on app-card-role "-Waiter/Waitress 1/1 13:30-19:30 (6h) Scott Henning" at bounding box center [286, 306] width 182 height 55
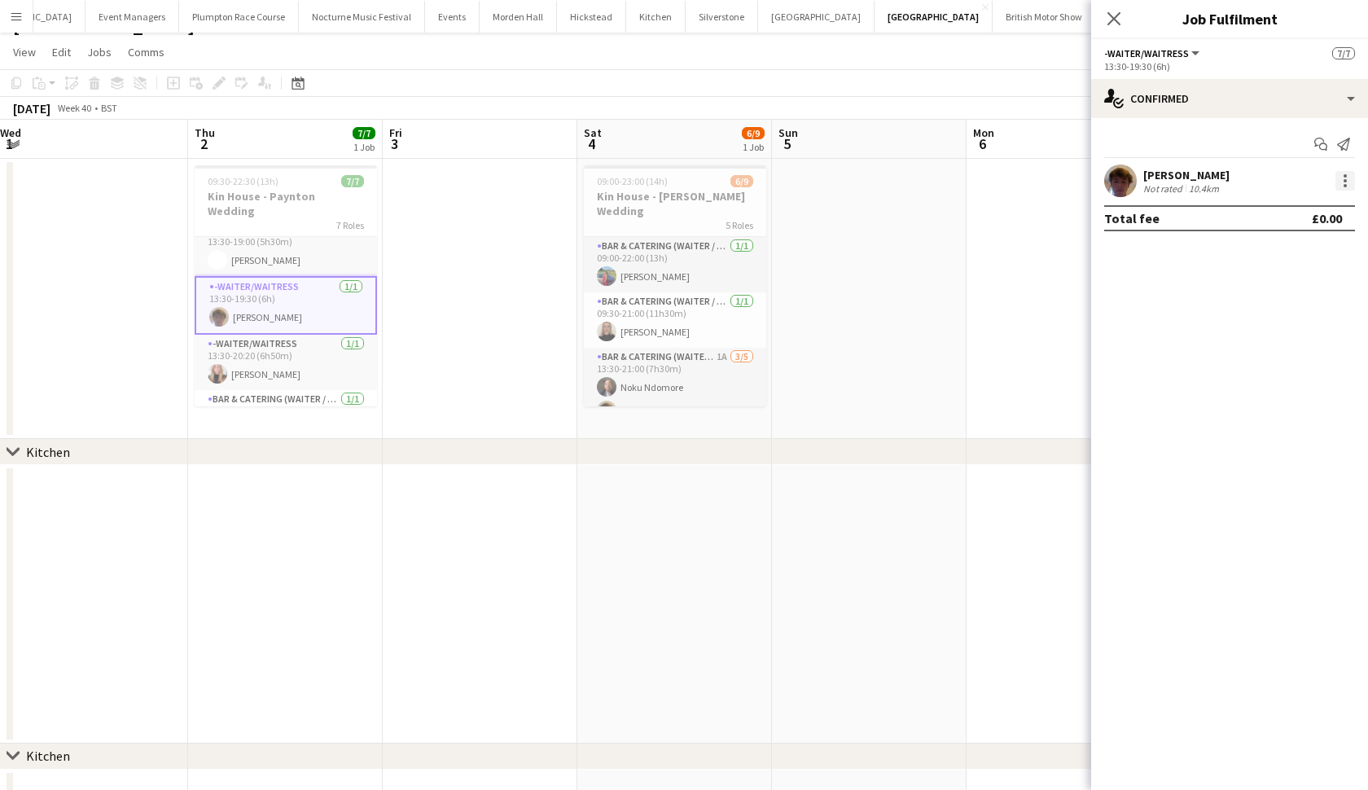
click at [1338, 187] on div at bounding box center [1346, 181] width 20 height 20
click at [1276, 207] on span "Edit fee" at bounding box center [1263, 211] width 44 height 14
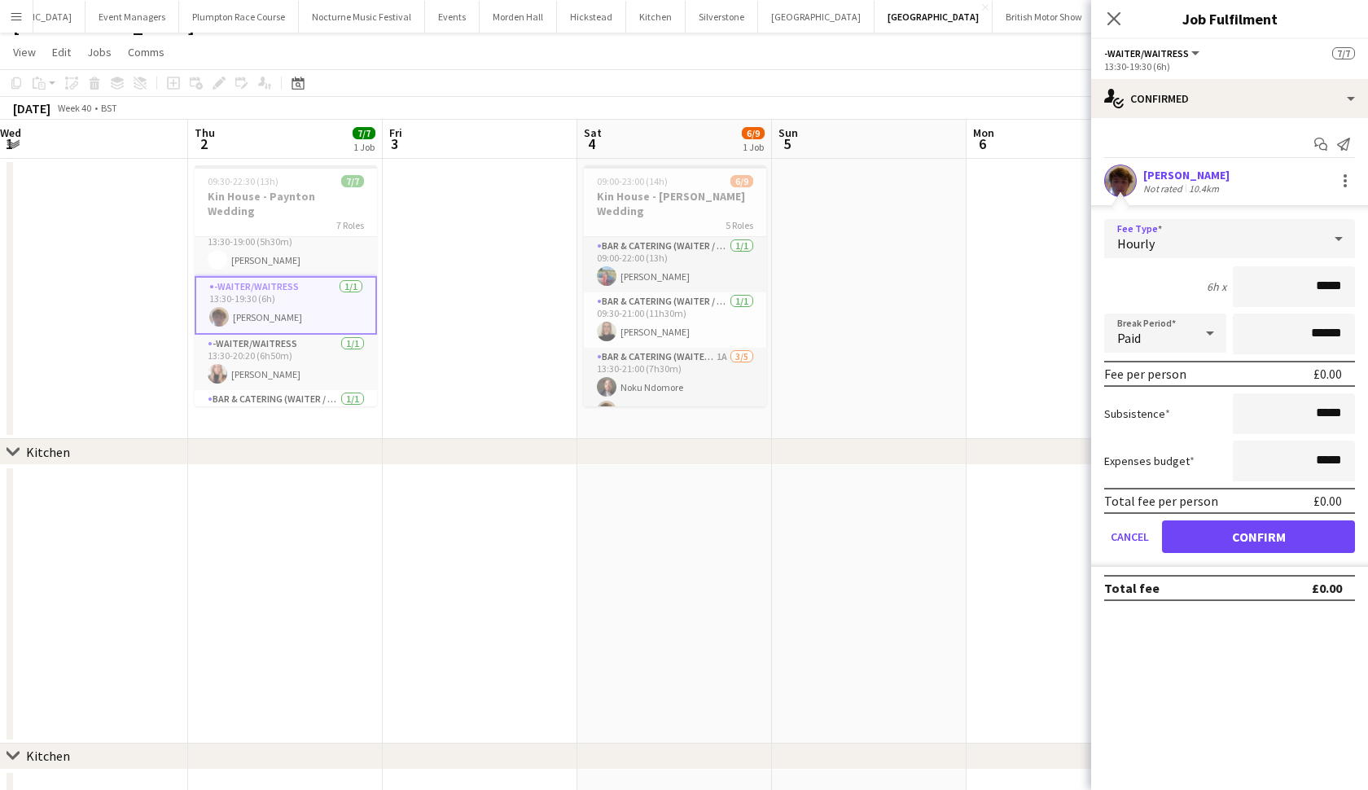
click at [1265, 241] on div "Hourly" at bounding box center [1213, 238] width 218 height 39
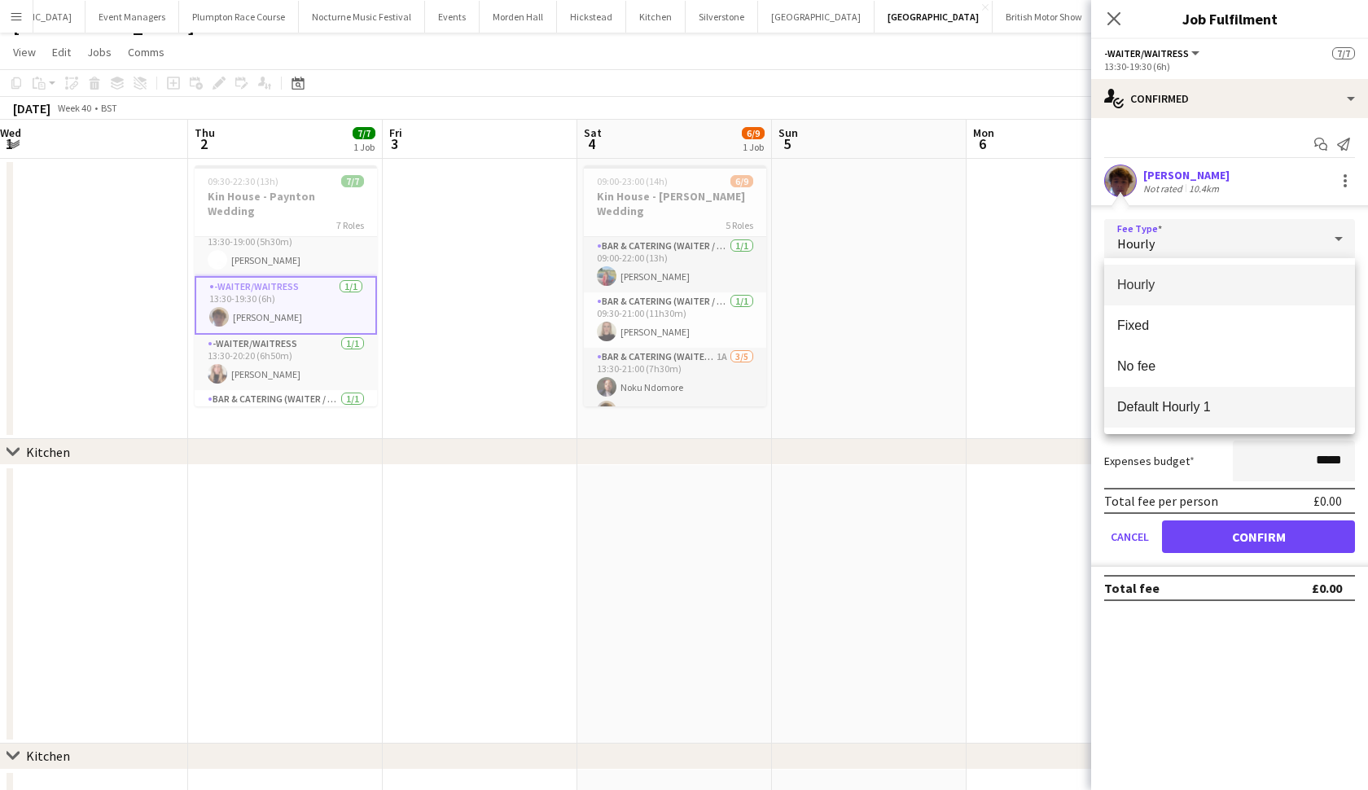
click at [1187, 405] on span "Default Hourly 1" at bounding box center [1229, 406] width 225 height 15
type input "******"
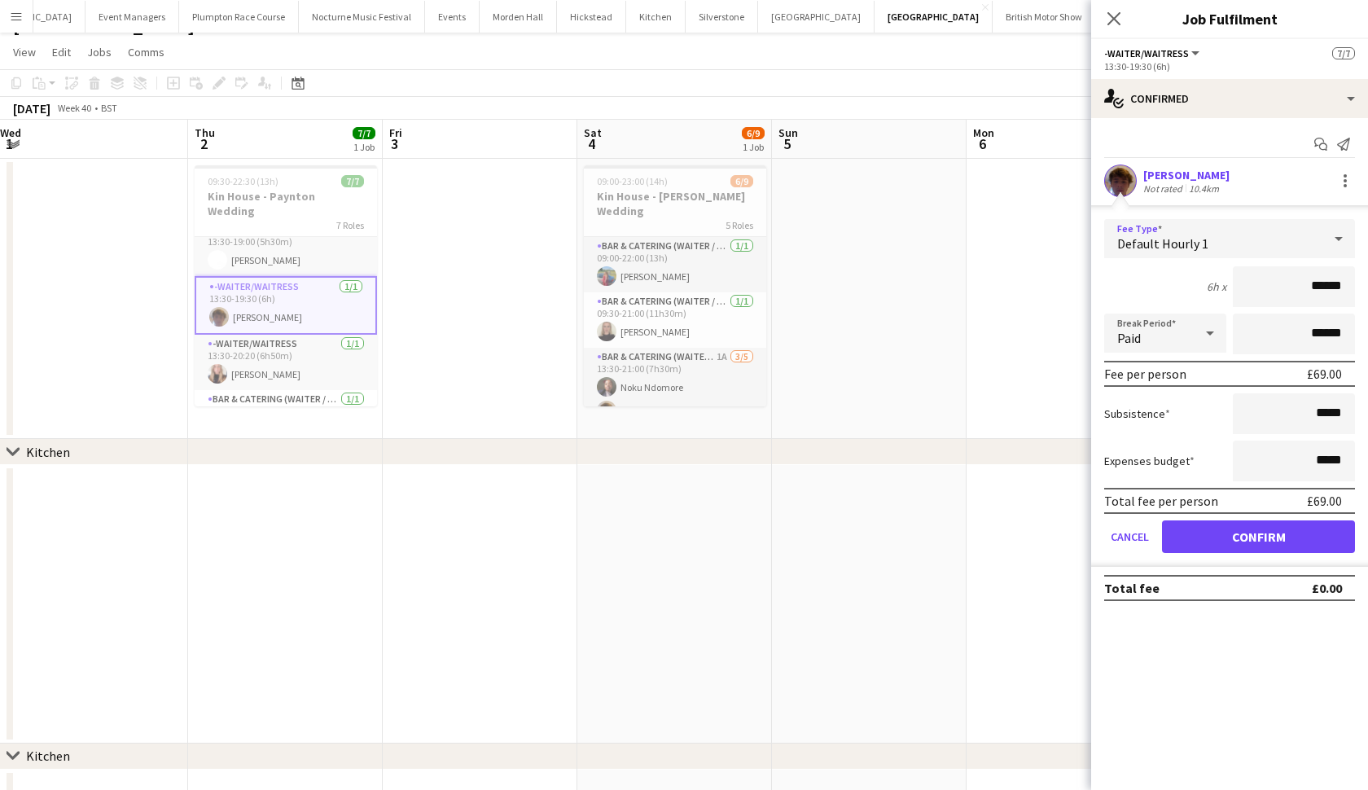
click at [1197, 539] on button "Confirm" at bounding box center [1258, 536] width 193 height 33
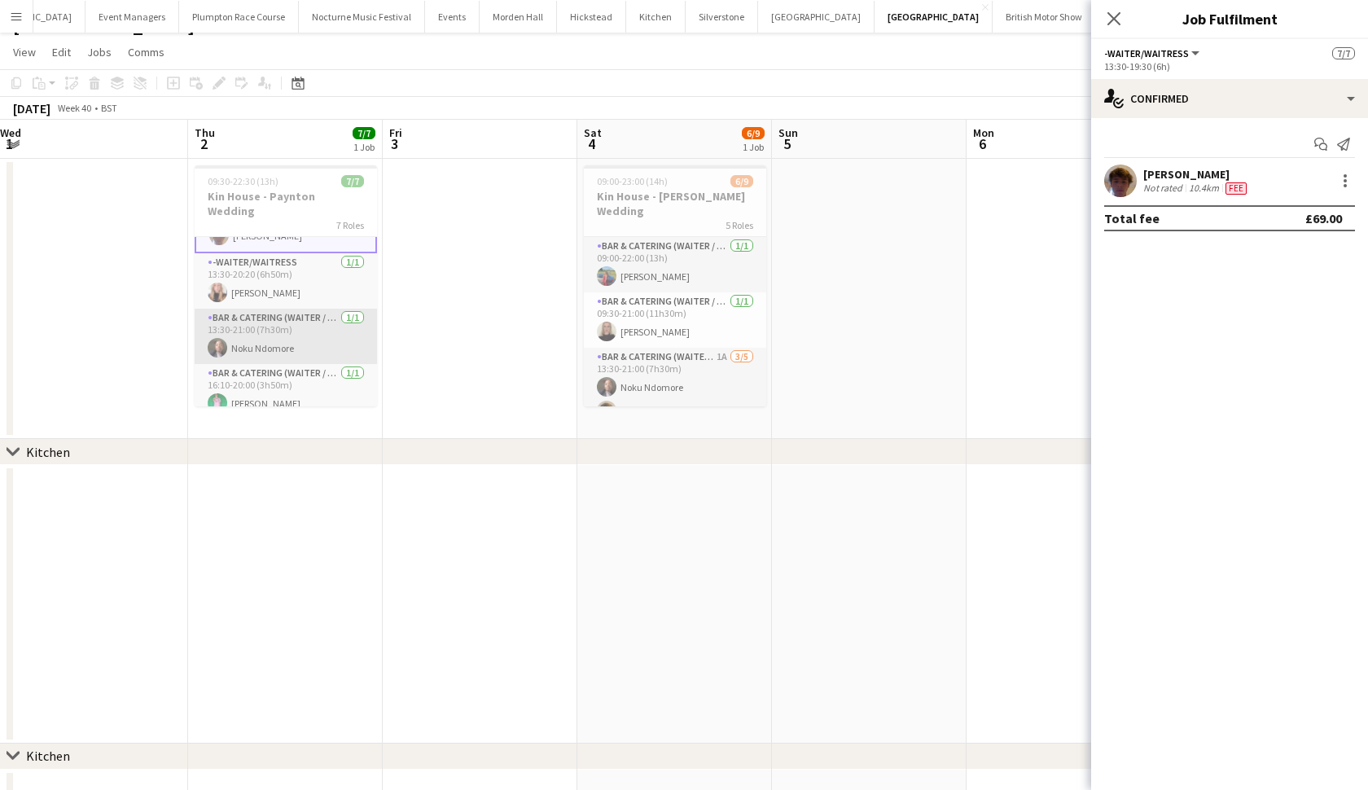
scroll to position [207, 0]
click at [292, 381] on app-card-role "Bar & Catering (Waiter / waitress) 1/1 16:10-20:00 (3h50m) Caleb Haines" at bounding box center [286, 393] width 182 height 55
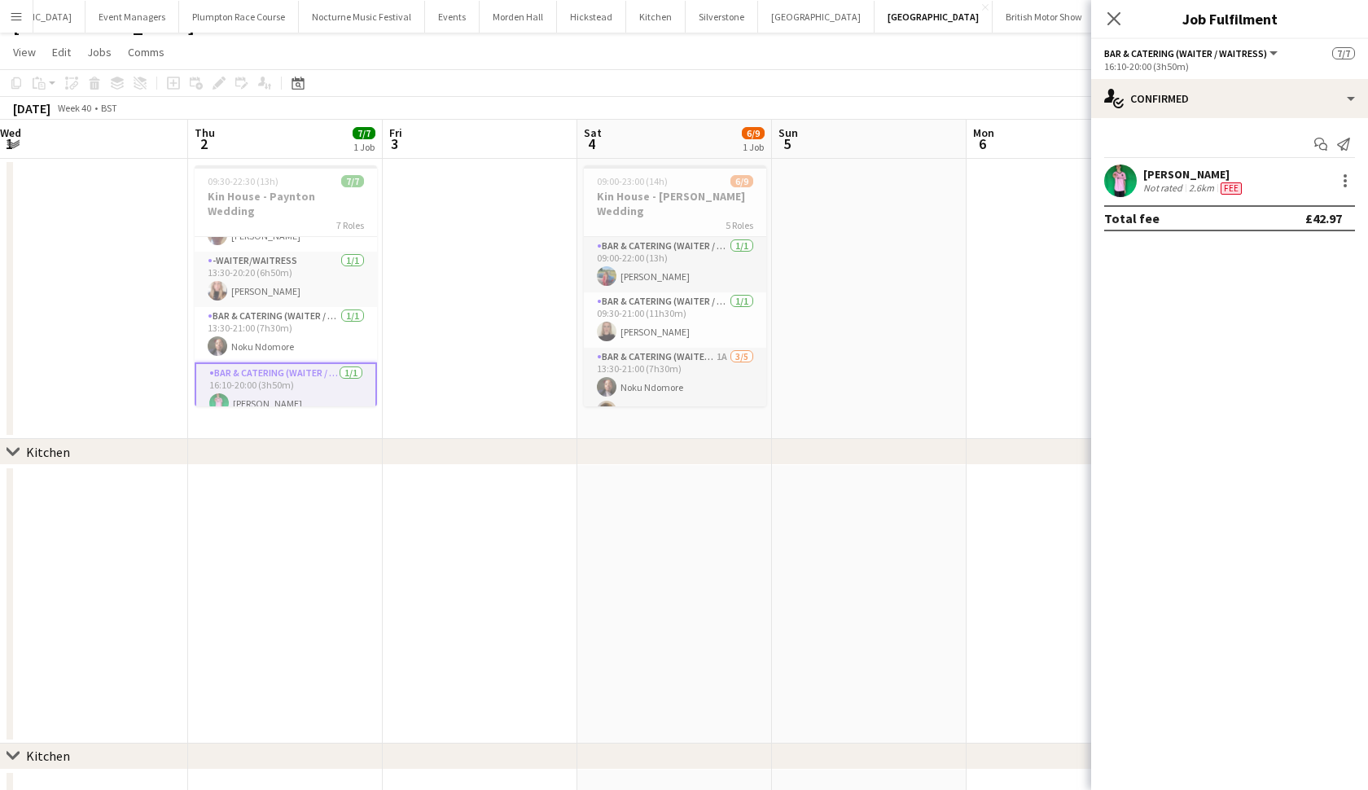
scroll to position [31, 0]
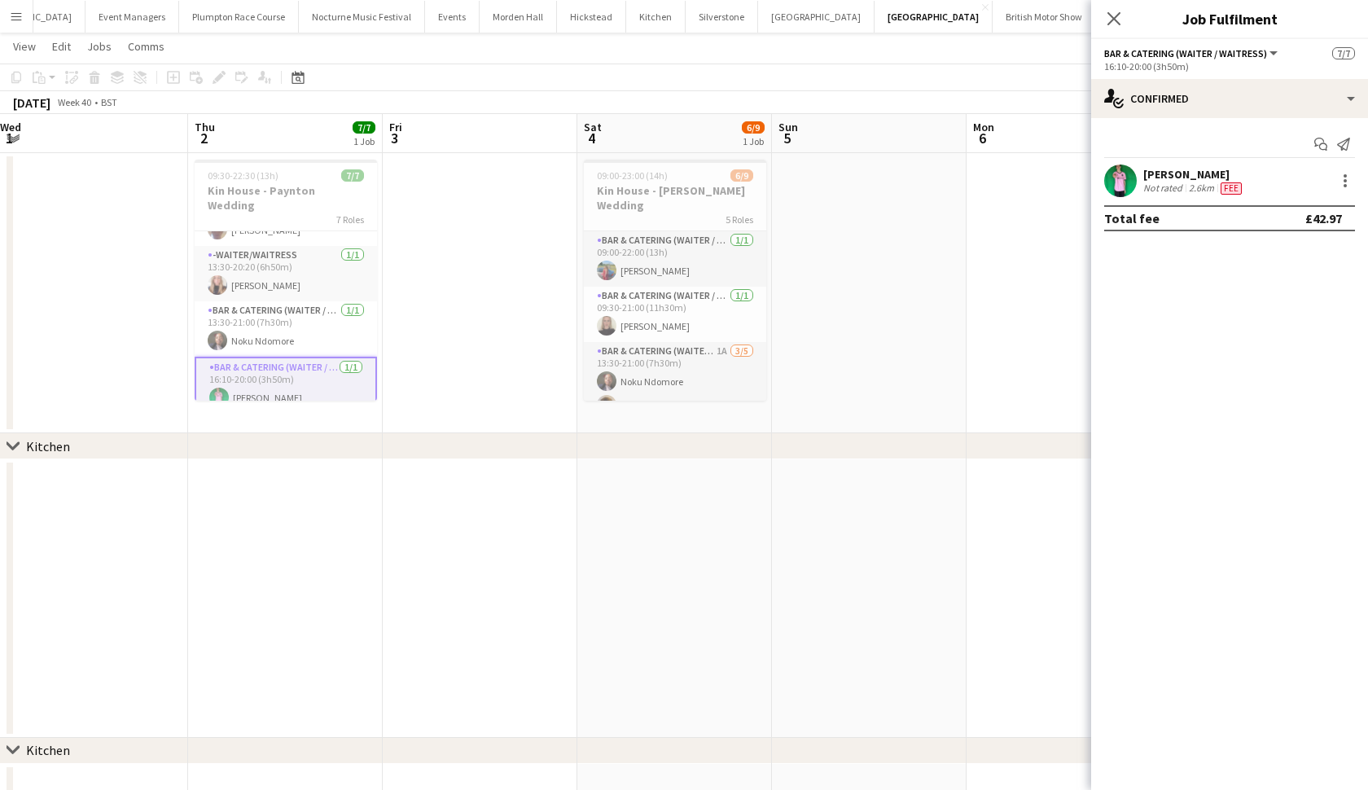
click at [292, 381] on app-card-role "Bar & Catering (Waiter / waitress) 1/1 16:10-20:00 (3h50m) Caleb Haines" at bounding box center [286, 386] width 182 height 59
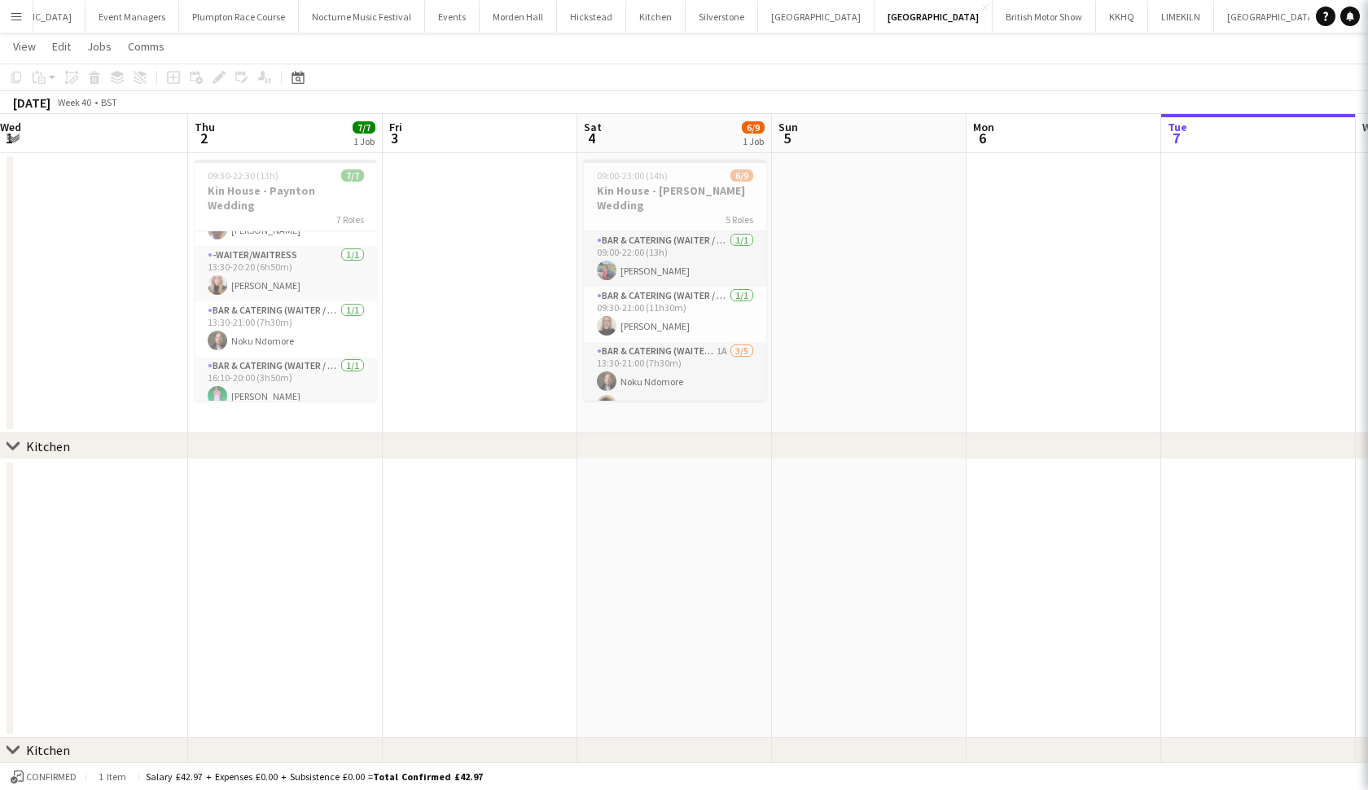
scroll to position [204, 0]
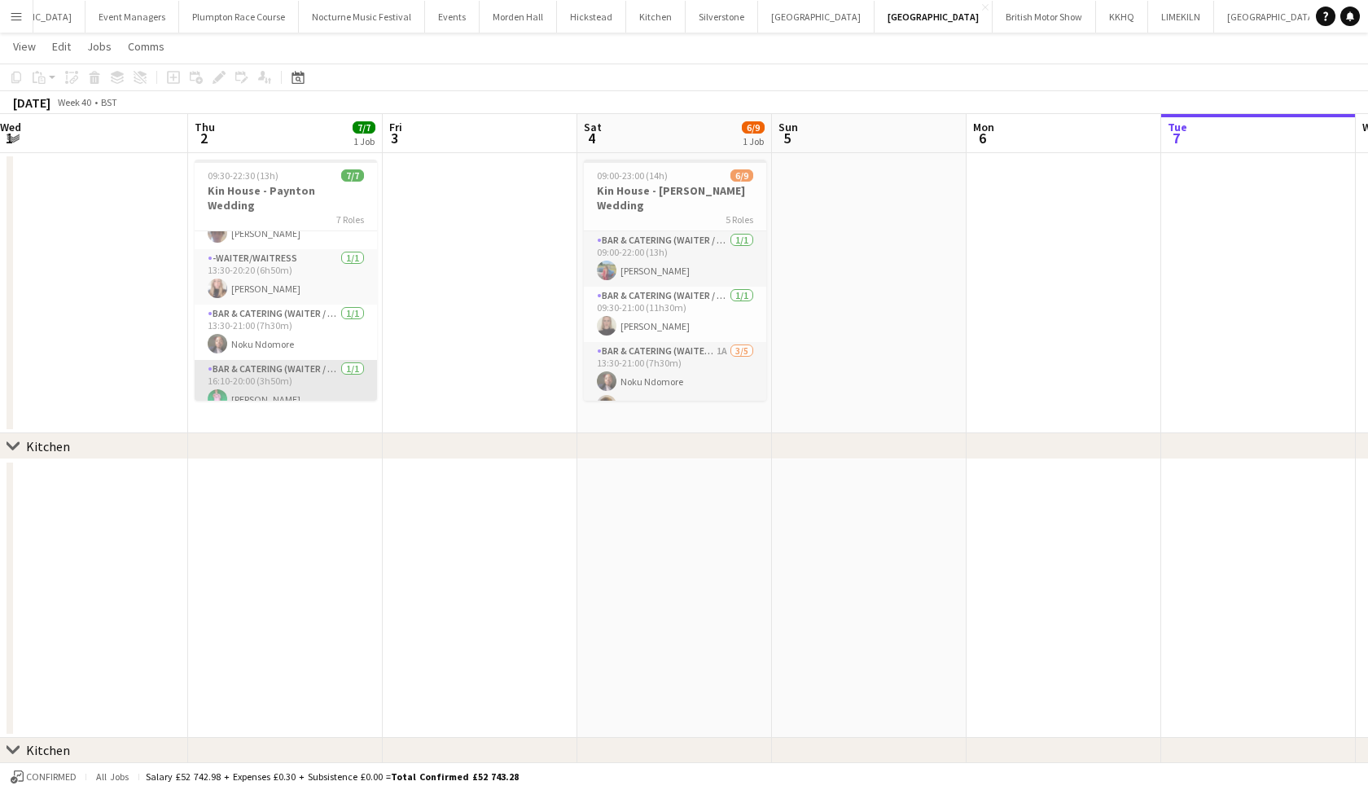
click at [331, 379] on app-card-role "Bar & Catering (Waiter / waitress) 1/1 16:10-20:00 (3h50m) Caleb Haines" at bounding box center [286, 387] width 182 height 55
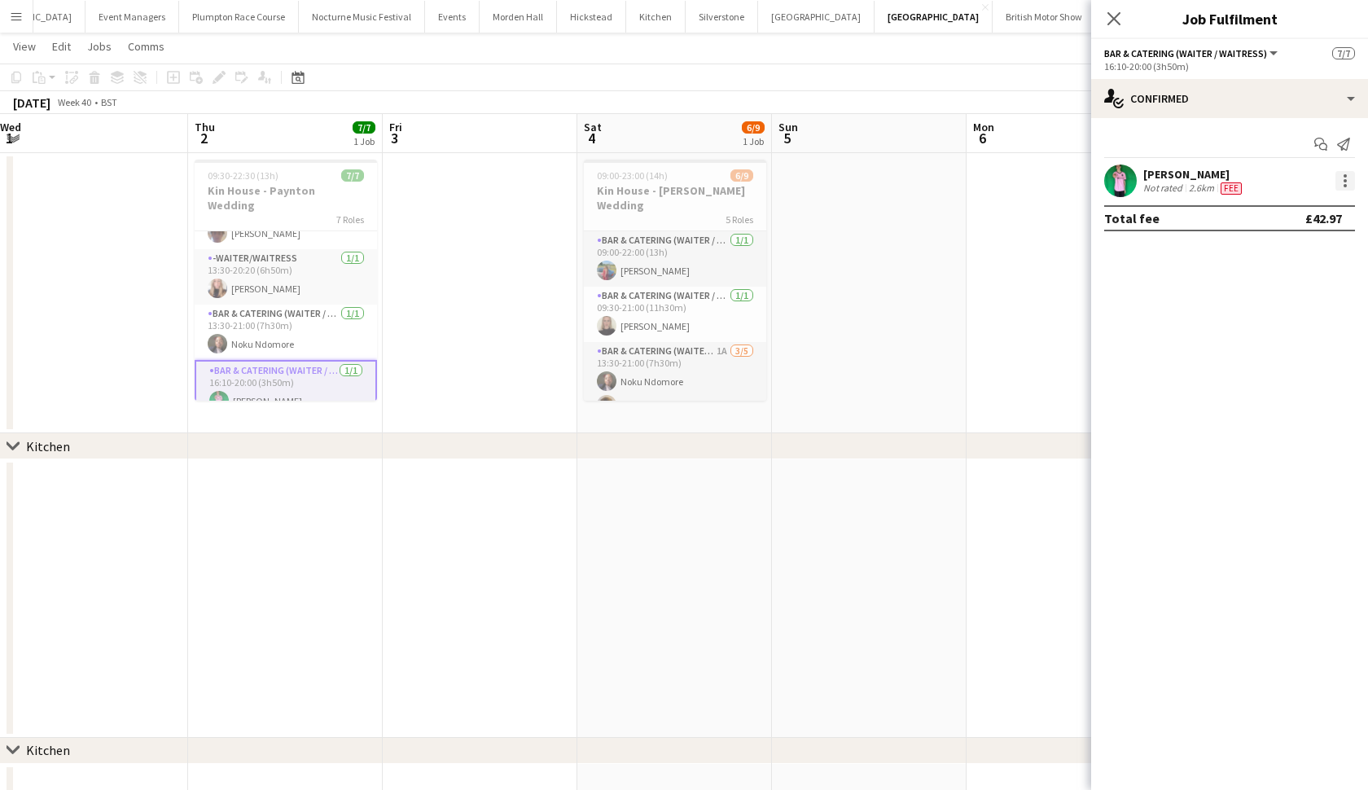
click at [1350, 172] on div at bounding box center [1346, 181] width 20 height 20
click at [1316, 208] on span "Edit fee" at bounding box center [1291, 211] width 101 height 15
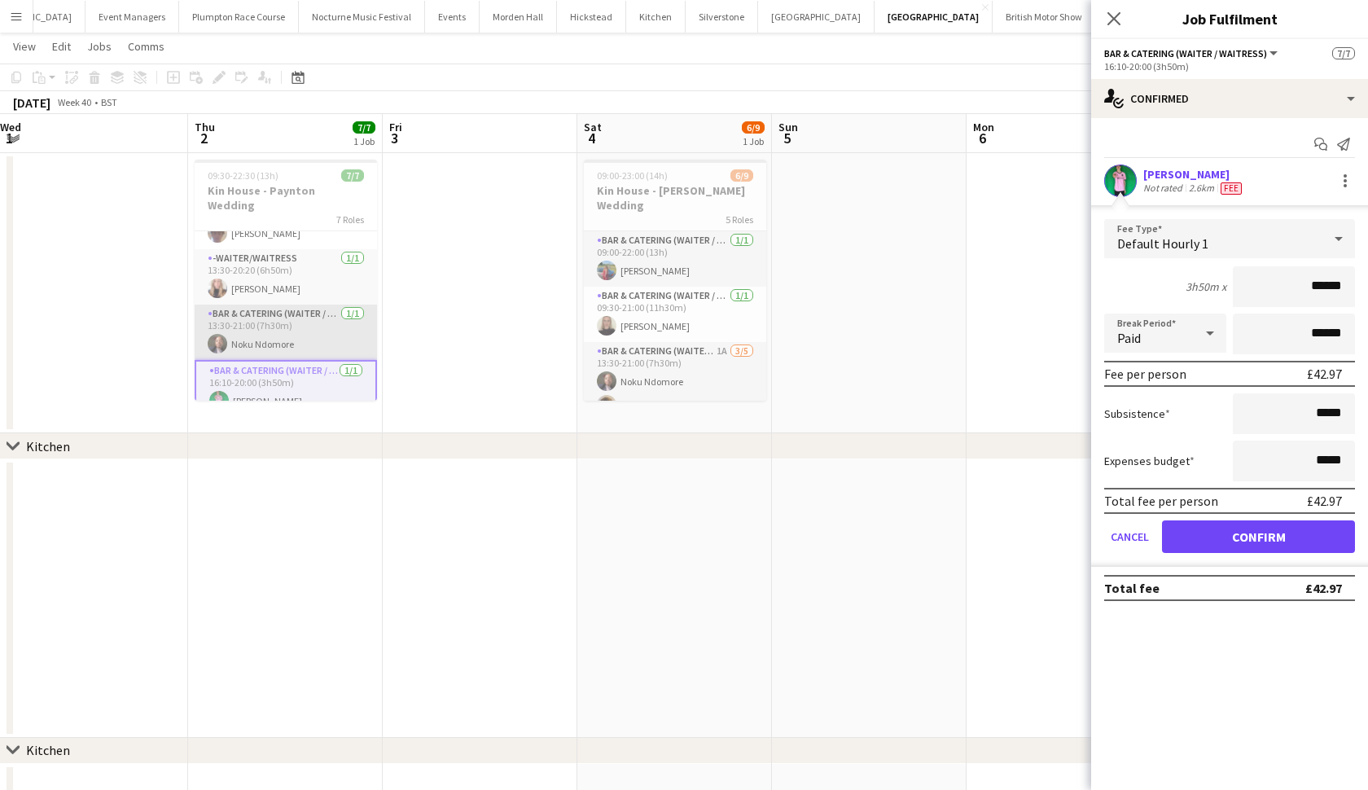
click at [344, 320] on app-card-role "Bar & Catering (Waiter / waitress) 1/1 13:30-21:00 (7h30m) Noku Ndomore" at bounding box center [286, 332] width 182 height 55
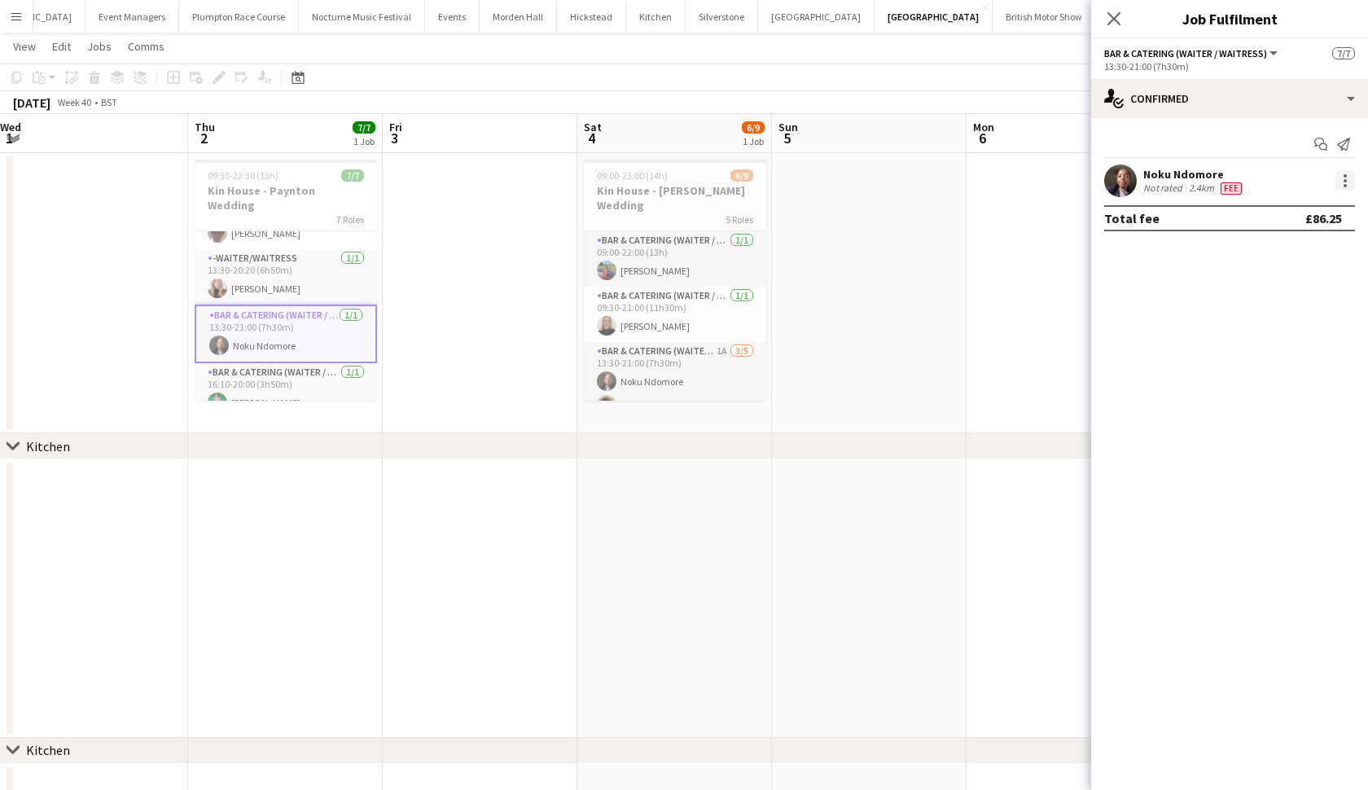
click at [1346, 186] on div at bounding box center [1345, 185] width 3 height 3
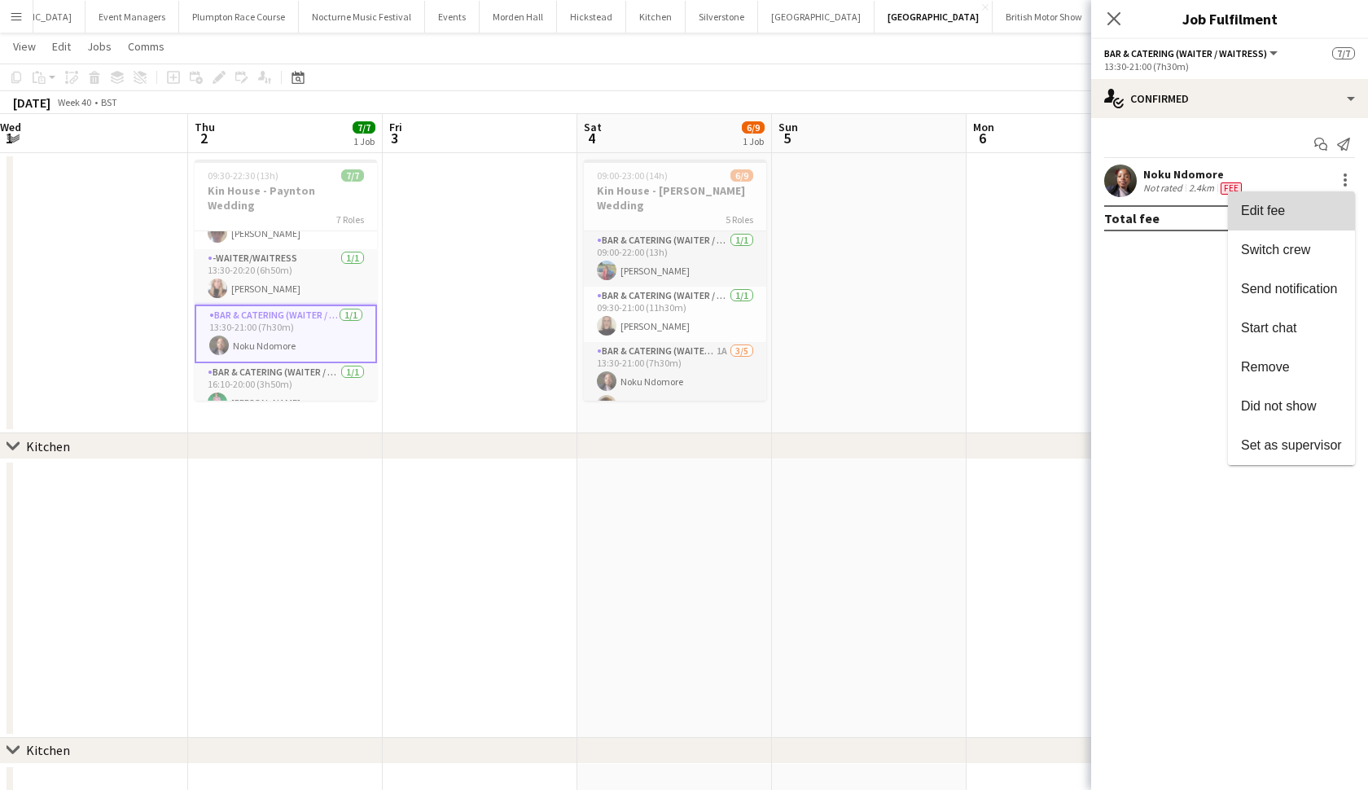
click at [1306, 195] on button "Edit fee" at bounding box center [1291, 210] width 127 height 39
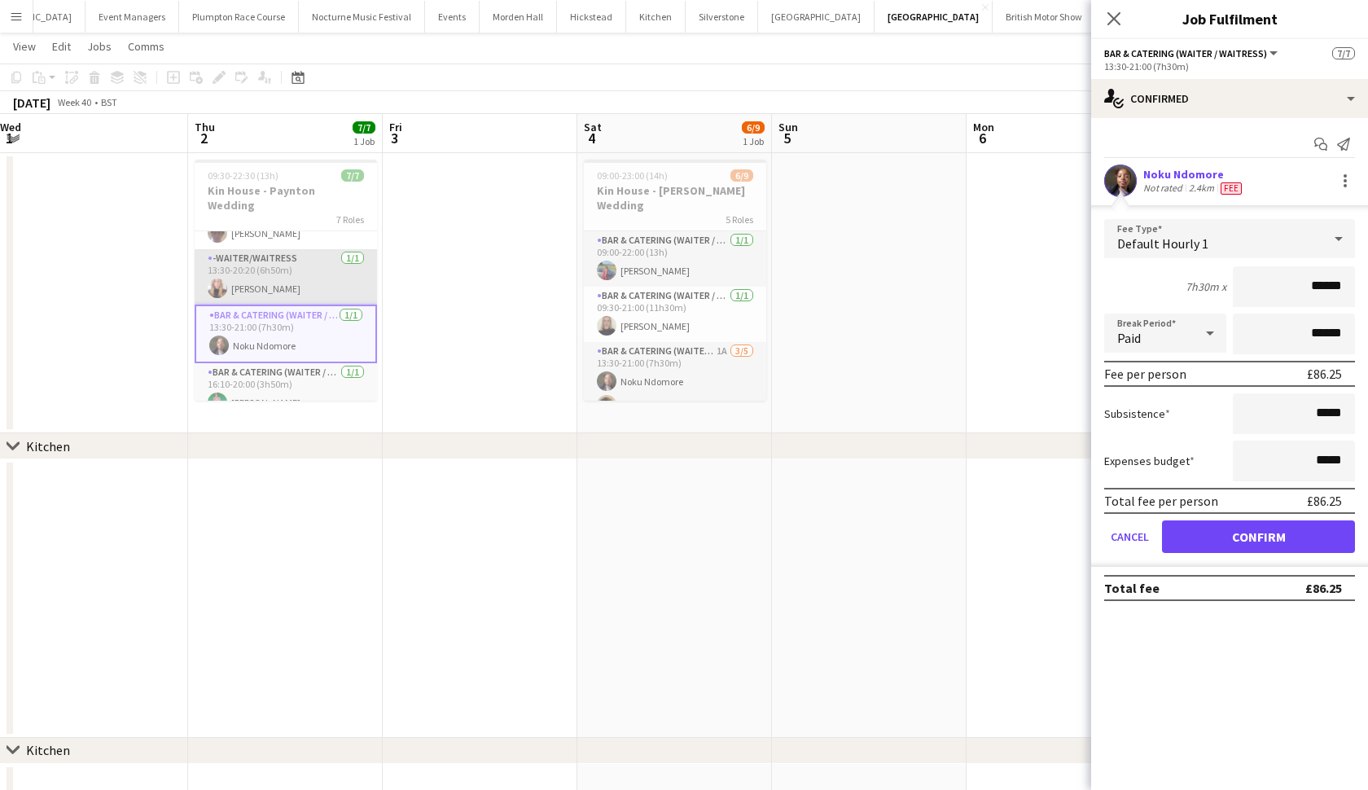
click at [316, 261] on app-card-role "-Waiter/Waitress 1/1 13:30-20:20 (6h50m) Katie Thompson" at bounding box center [286, 276] width 182 height 55
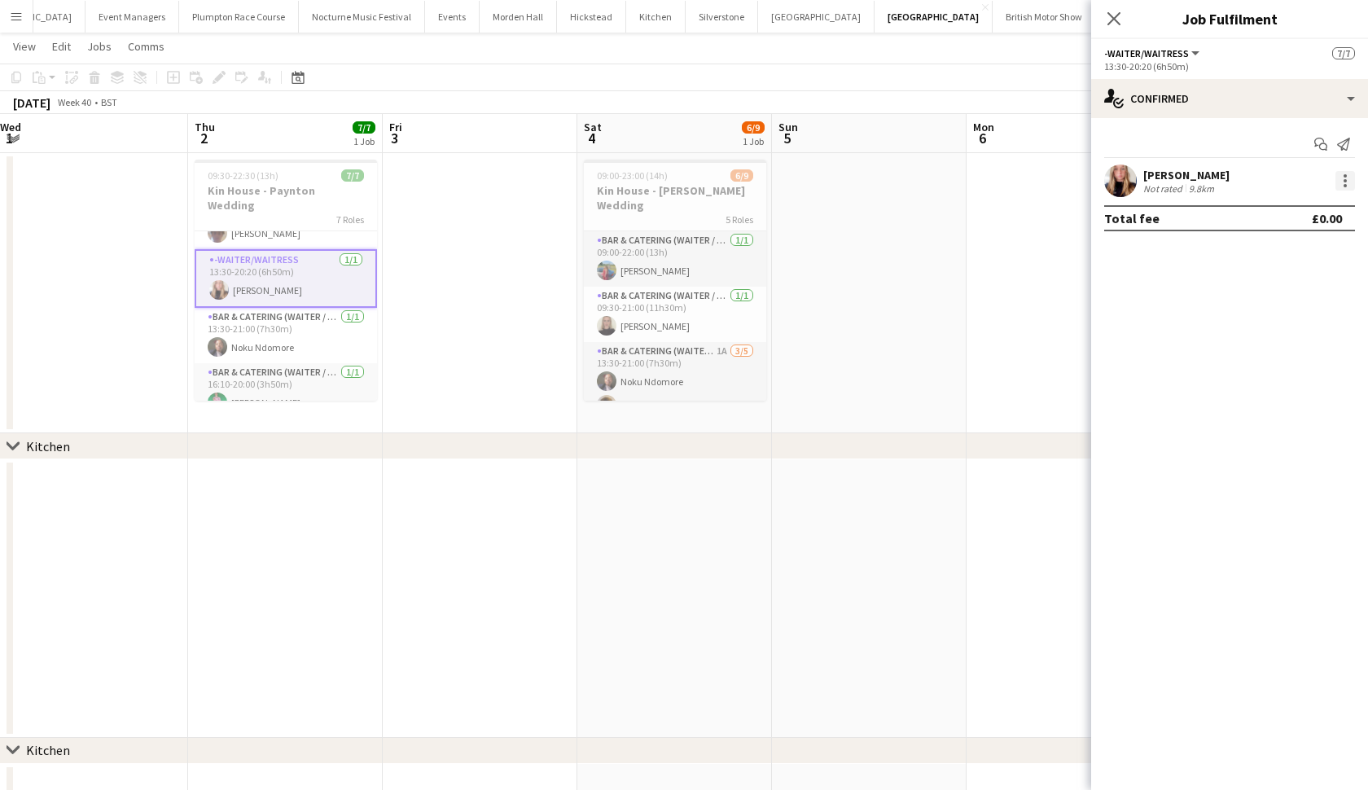
click at [1351, 183] on div at bounding box center [1346, 181] width 20 height 20
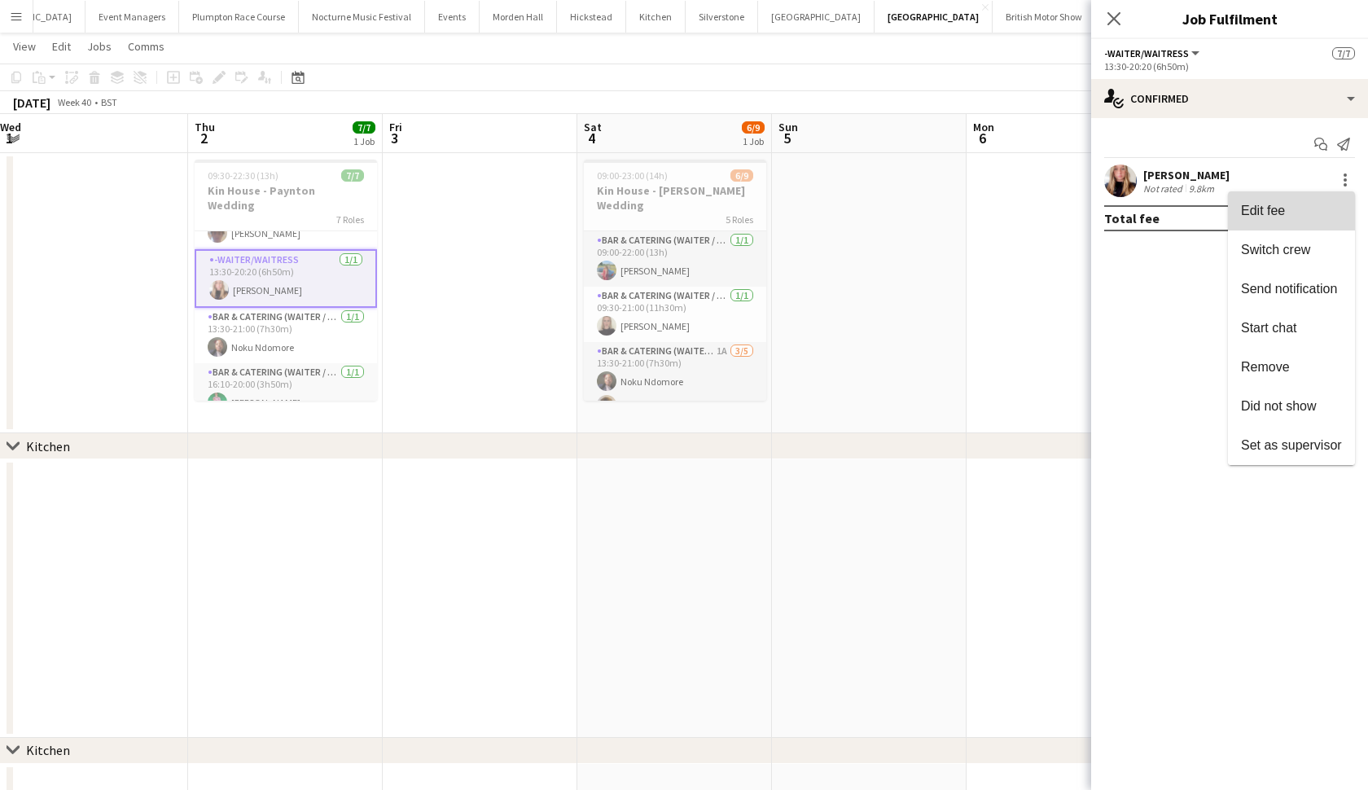
click at [1301, 218] on button "Edit fee" at bounding box center [1291, 210] width 127 height 39
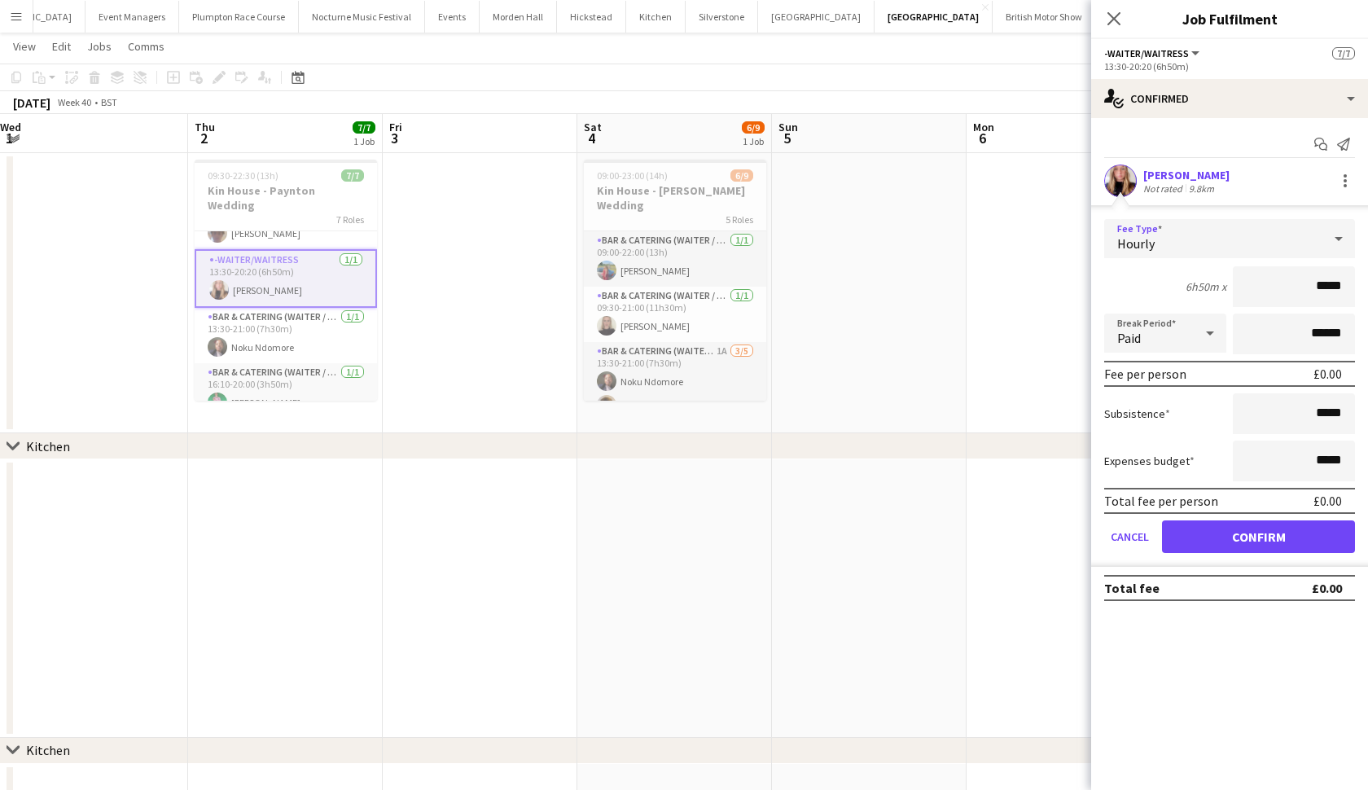
click at [1292, 231] on div "Hourly" at bounding box center [1213, 238] width 218 height 39
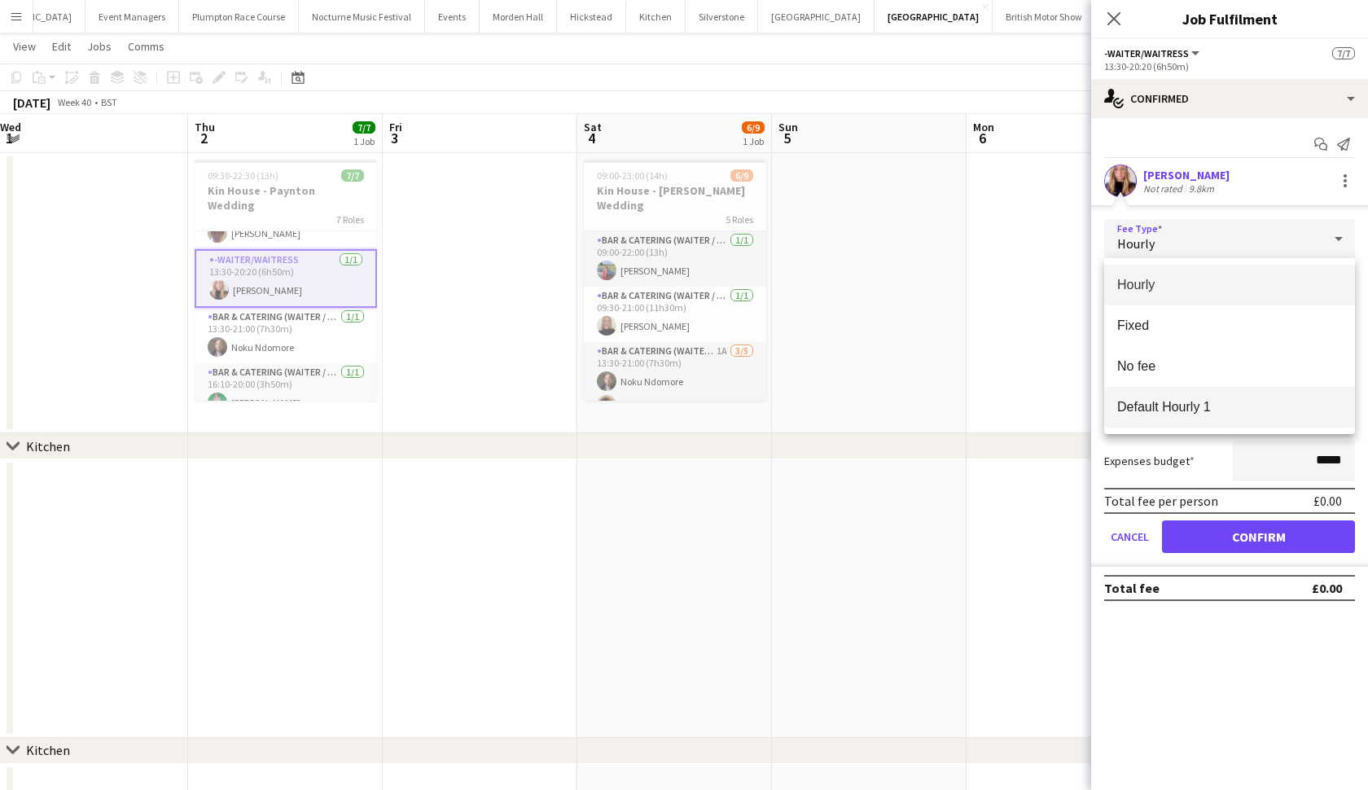
click at [1200, 404] on span "Default Hourly 1" at bounding box center [1229, 406] width 225 height 15
type input "******"
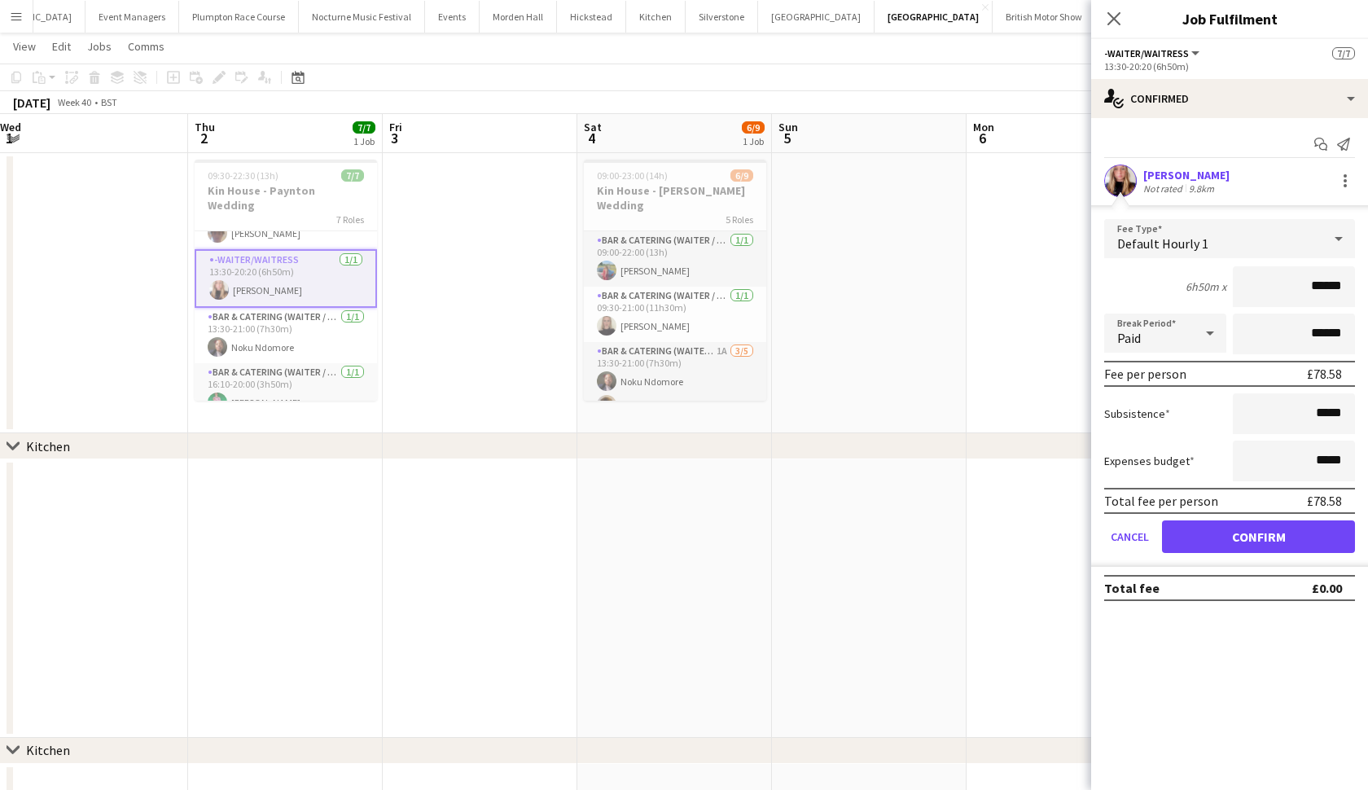
click at [1211, 532] on button "Confirm" at bounding box center [1258, 536] width 193 height 33
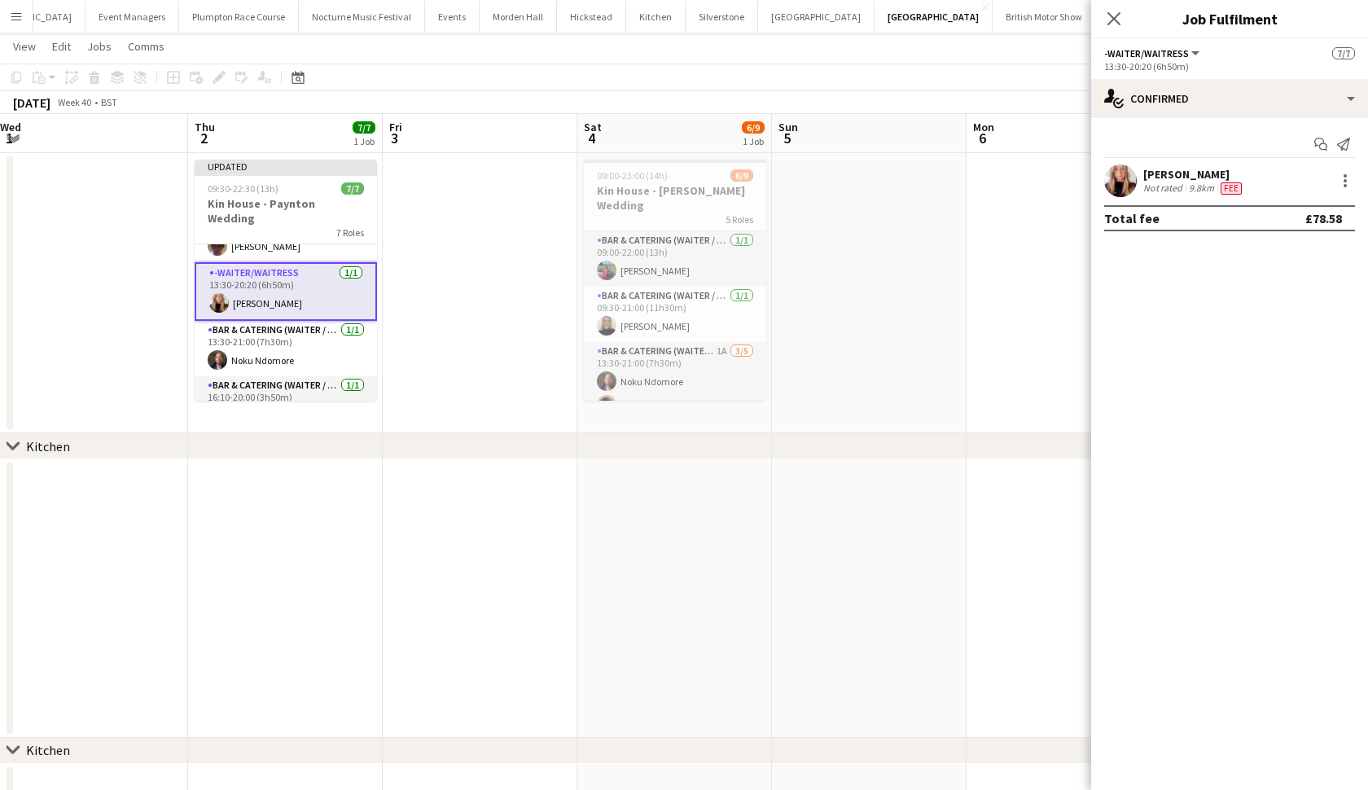
scroll to position [169, 0]
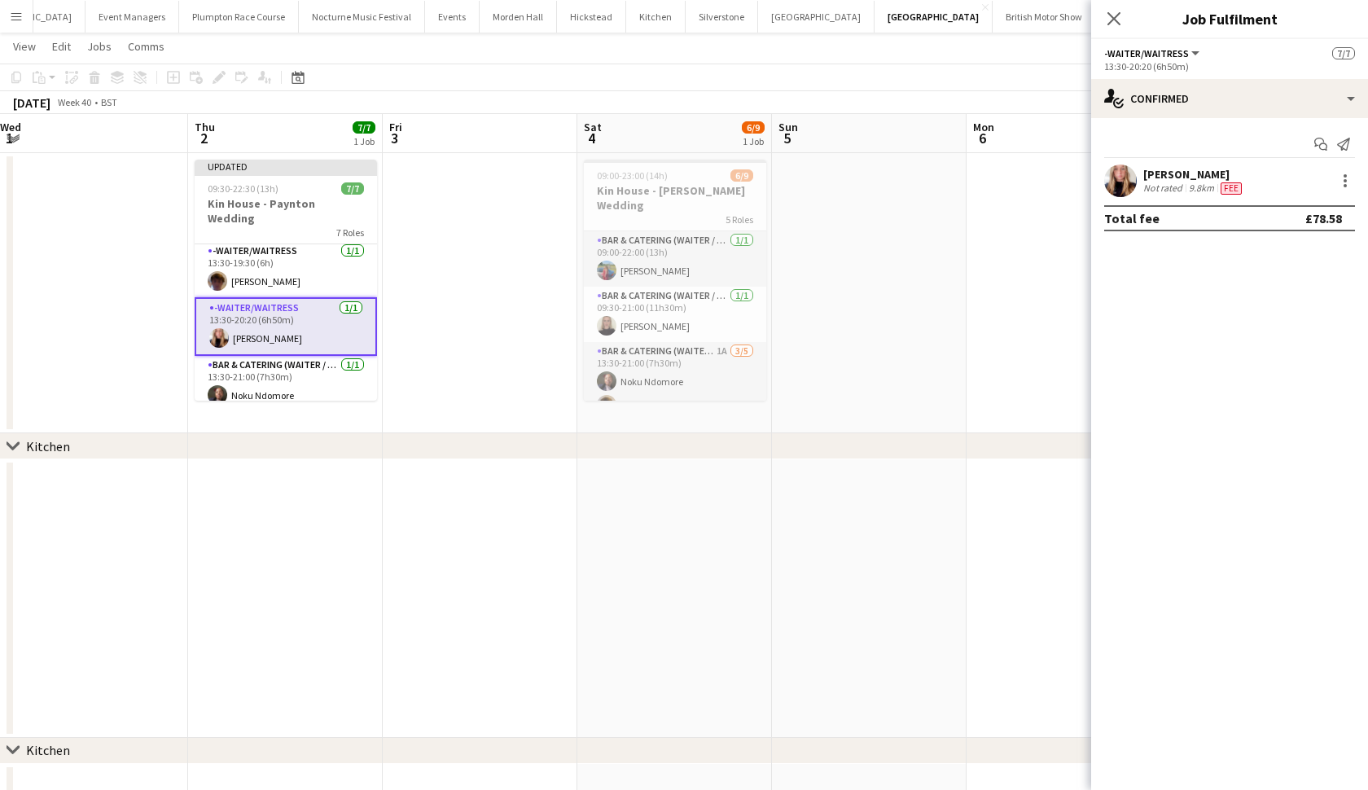
click at [235, 249] on app-card-role "-Waiter/Waitress 1/1 13:30-19:30 (6h) Scott Henning" at bounding box center [286, 269] width 182 height 55
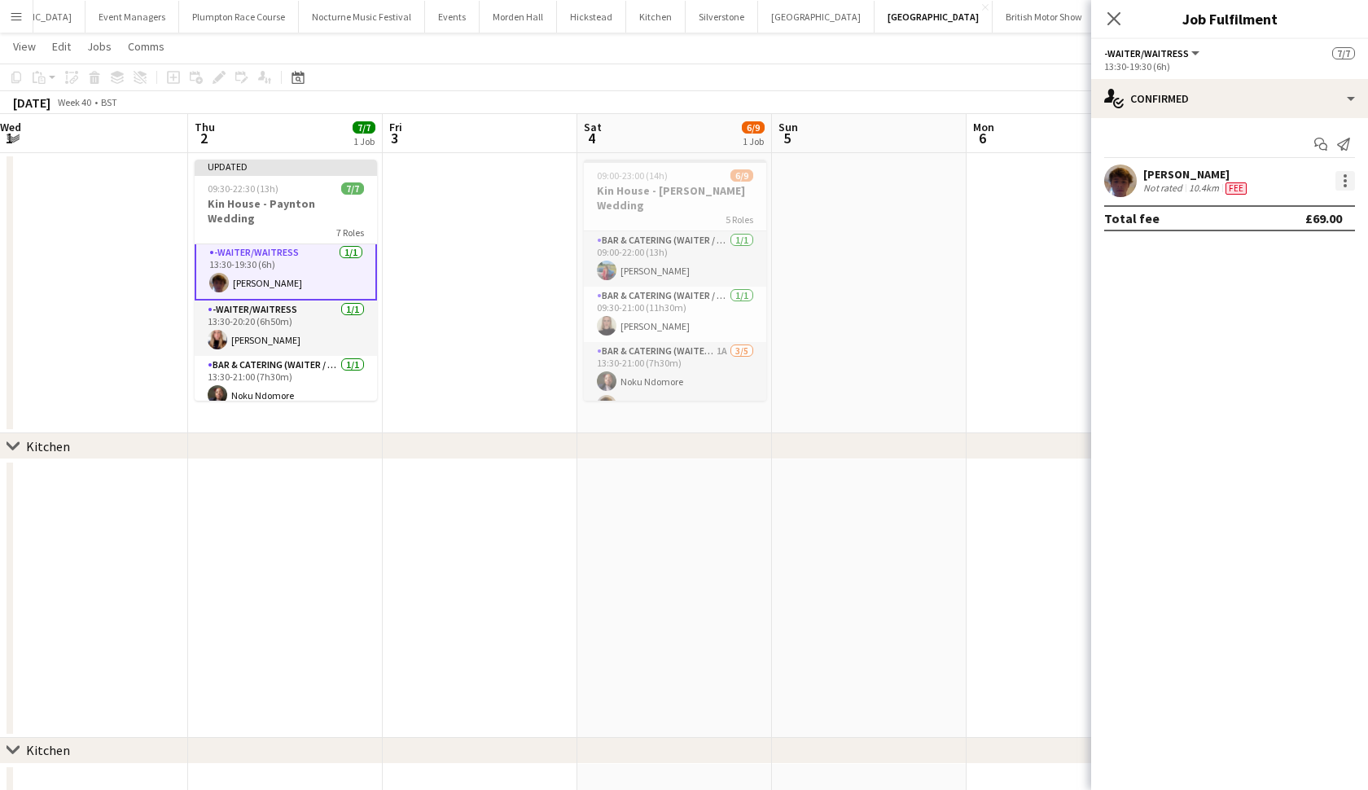
click at [1349, 179] on div at bounding box center [1346, 181] width 20 height 20
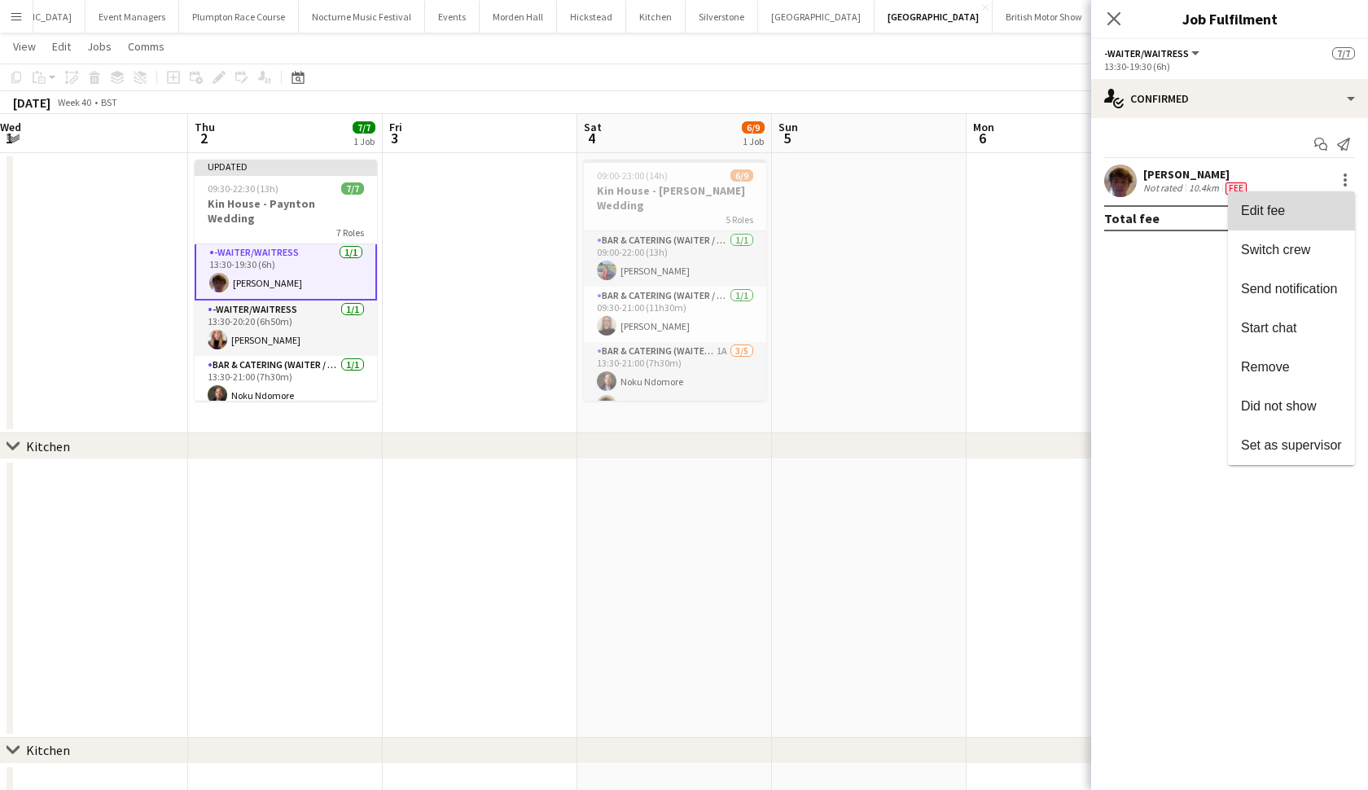
click at [1305, 205] on span "Edit fee" at bounding box center [1291, 211] width 101 height 15
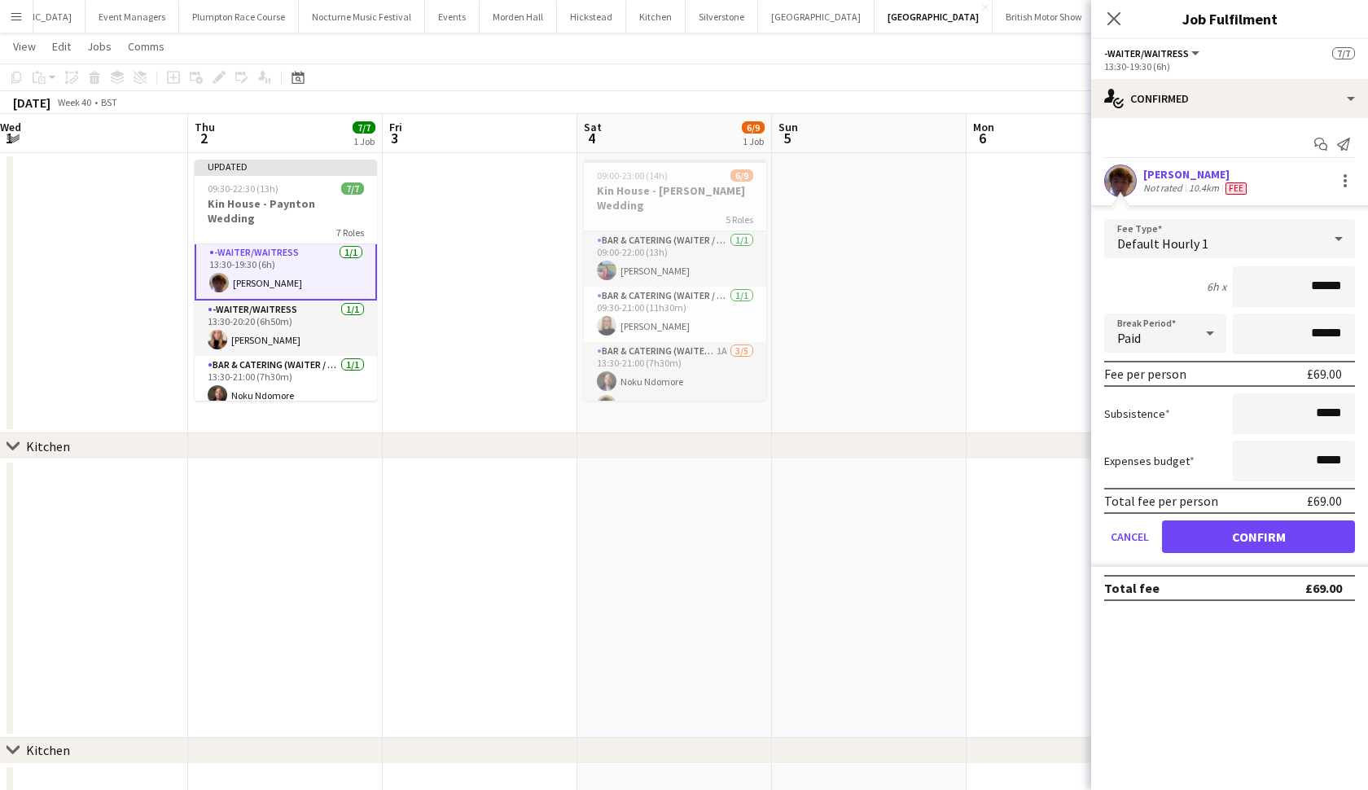
click at [1004, 258] on app-date-cell at bounding box center [1064, 293] width 195 height 280
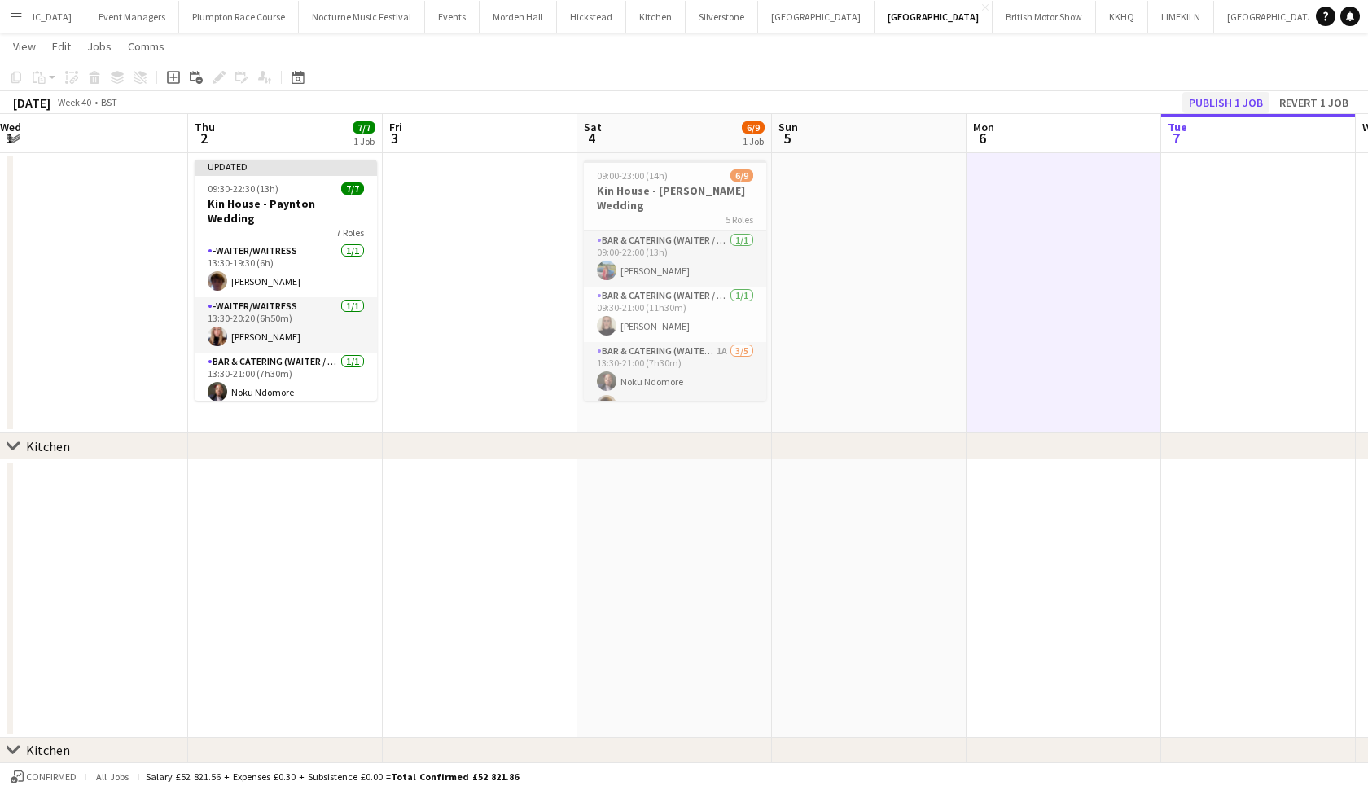
click at [1205, 104] on button "Publish 1 job" at bounding box center [1225, 102] width 87 height 21
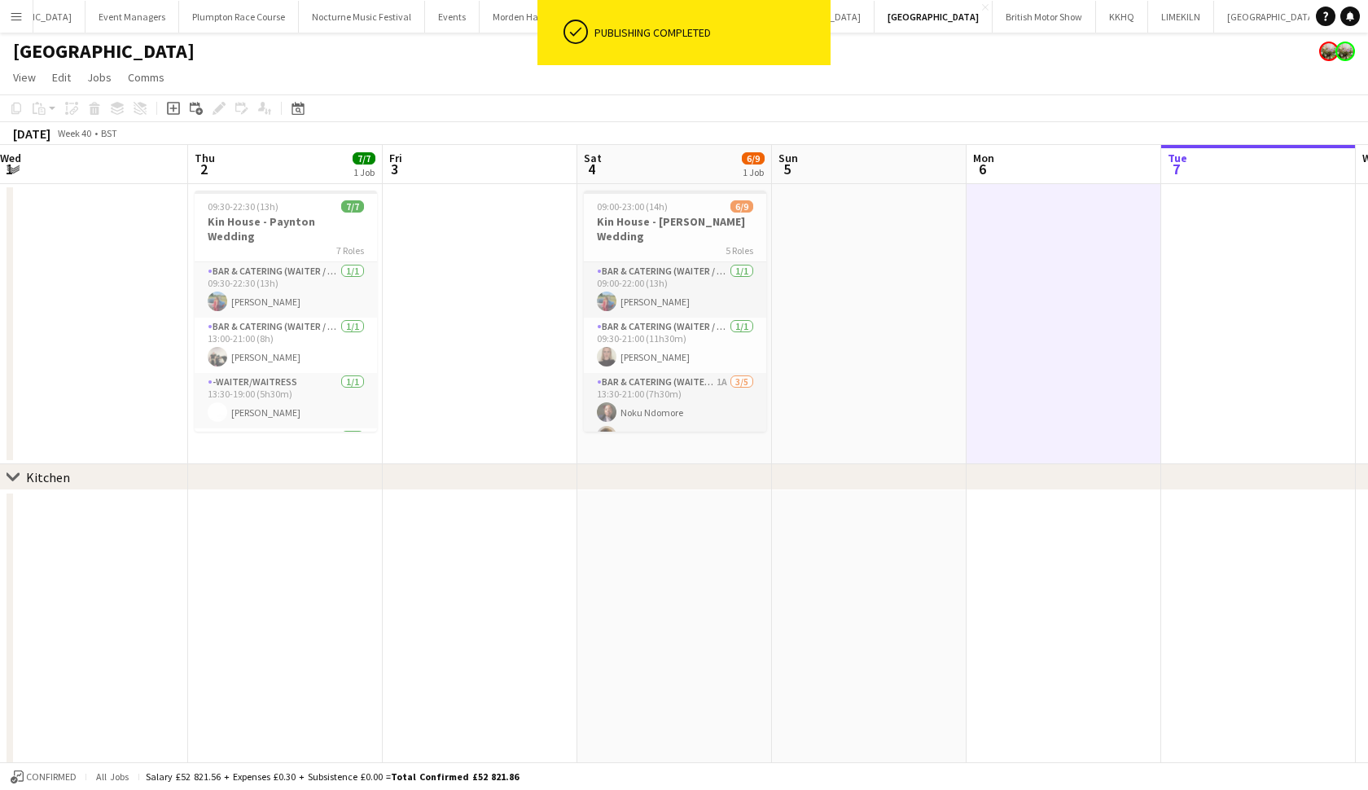
scroll to position [0, 0]
click at [258, 279] on app-card-role "Bar & Catering (Waiter / waitress) 1/1 09:30-22:30 (13h) Megan Hamill" at bounding box center [286, 289] width 182 height 55
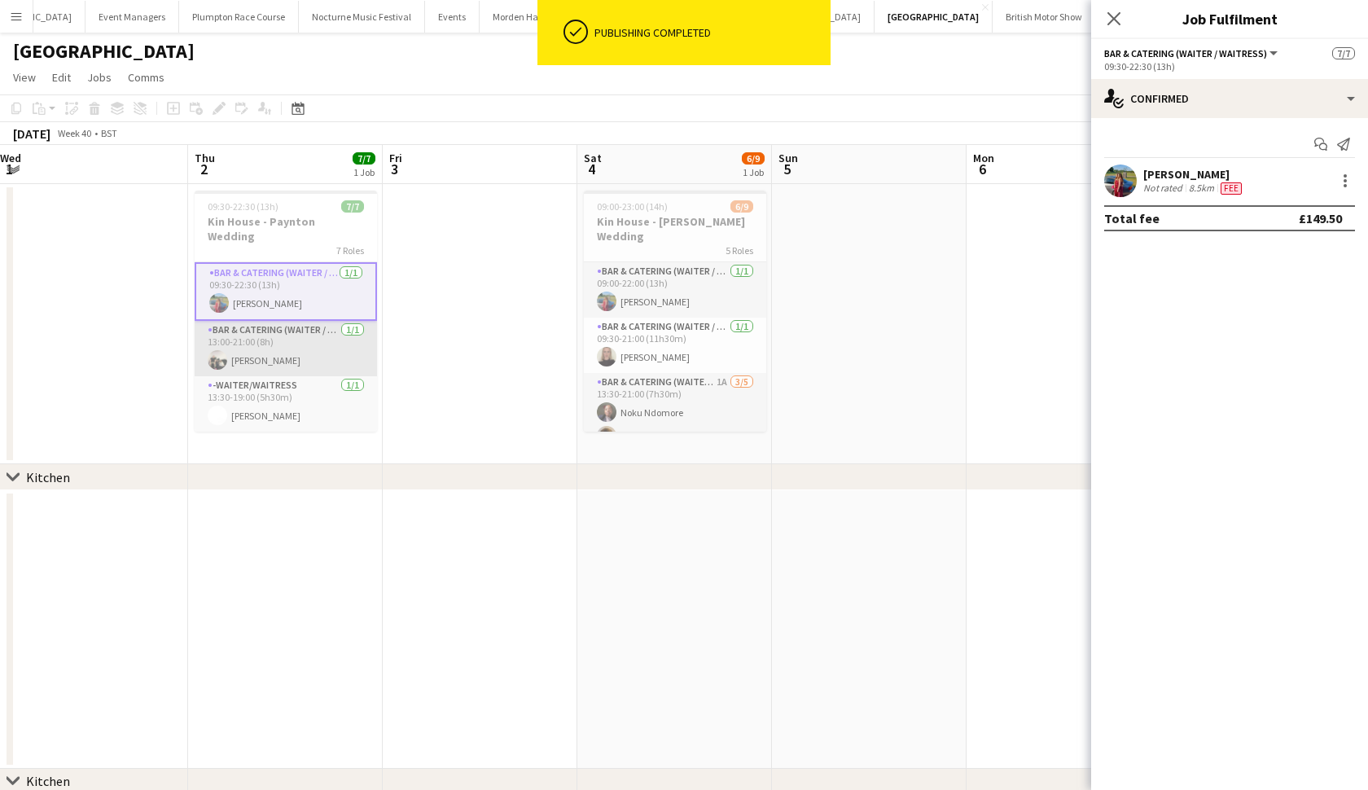
click at [256, 329] on app-card-role "Bar & Catering (Waiter / waitress) 1/1 13:00-21:00 (8h) Arnie Thompson" at bounding box center [286, 348] width 182 height 55
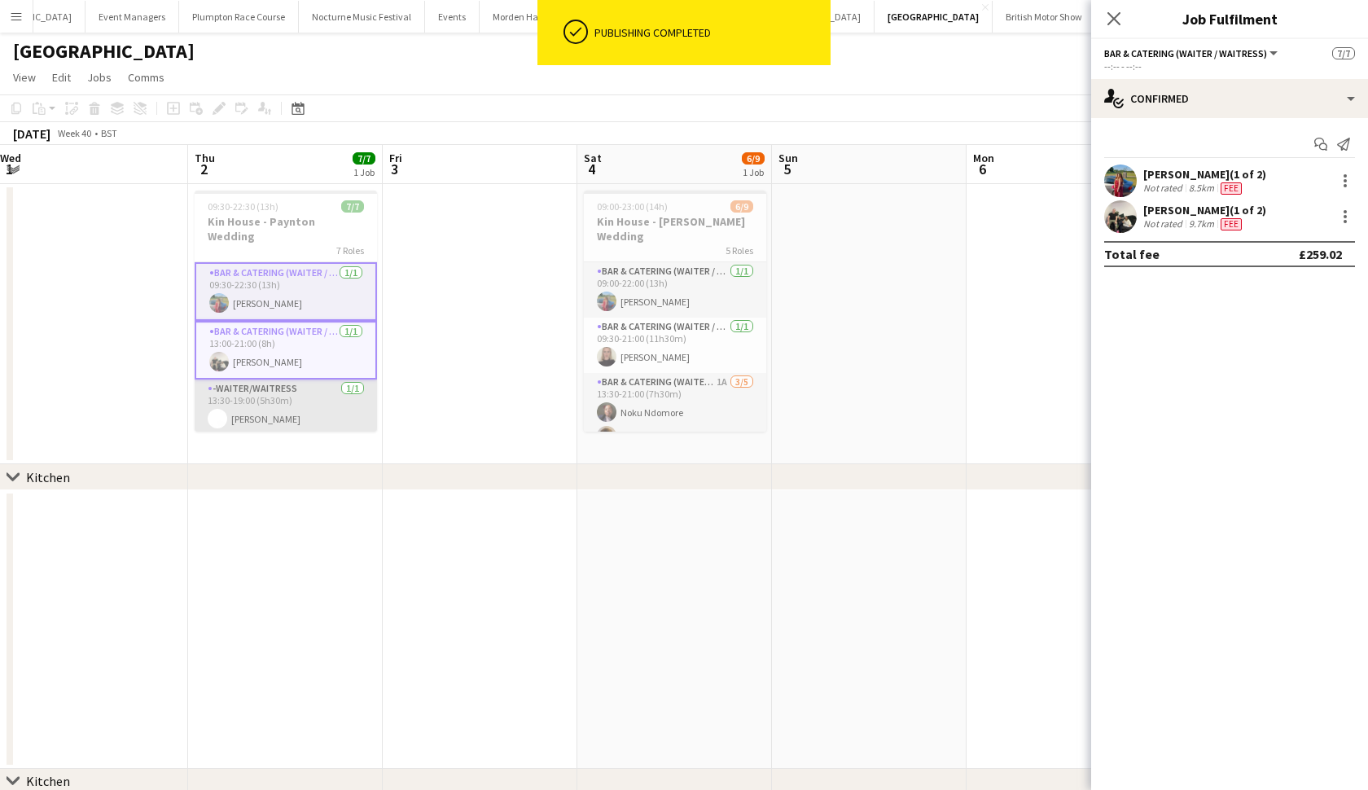
click at [254, 397] on app-card-role "-Waiter/Waitress 1/1 13:30-19:00 (5h30m) ellie hamill" at bounding box center [286, 406] width 182 height 55
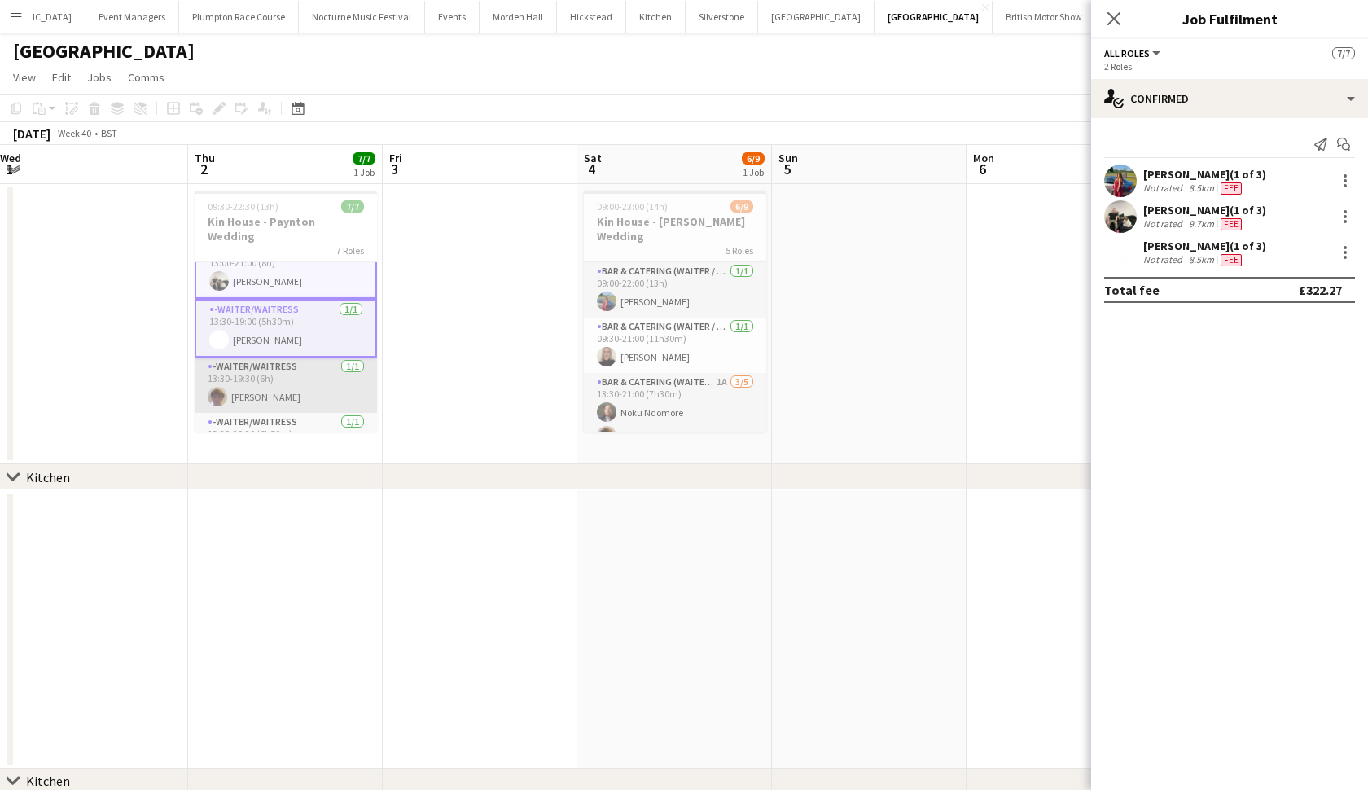
click at [257, 358] on app-card-role "-Waiter/Waitress 1/1 13:30-19:30 (6h) Scott Henning" at bounding box center [286, 385] width 182 height 55
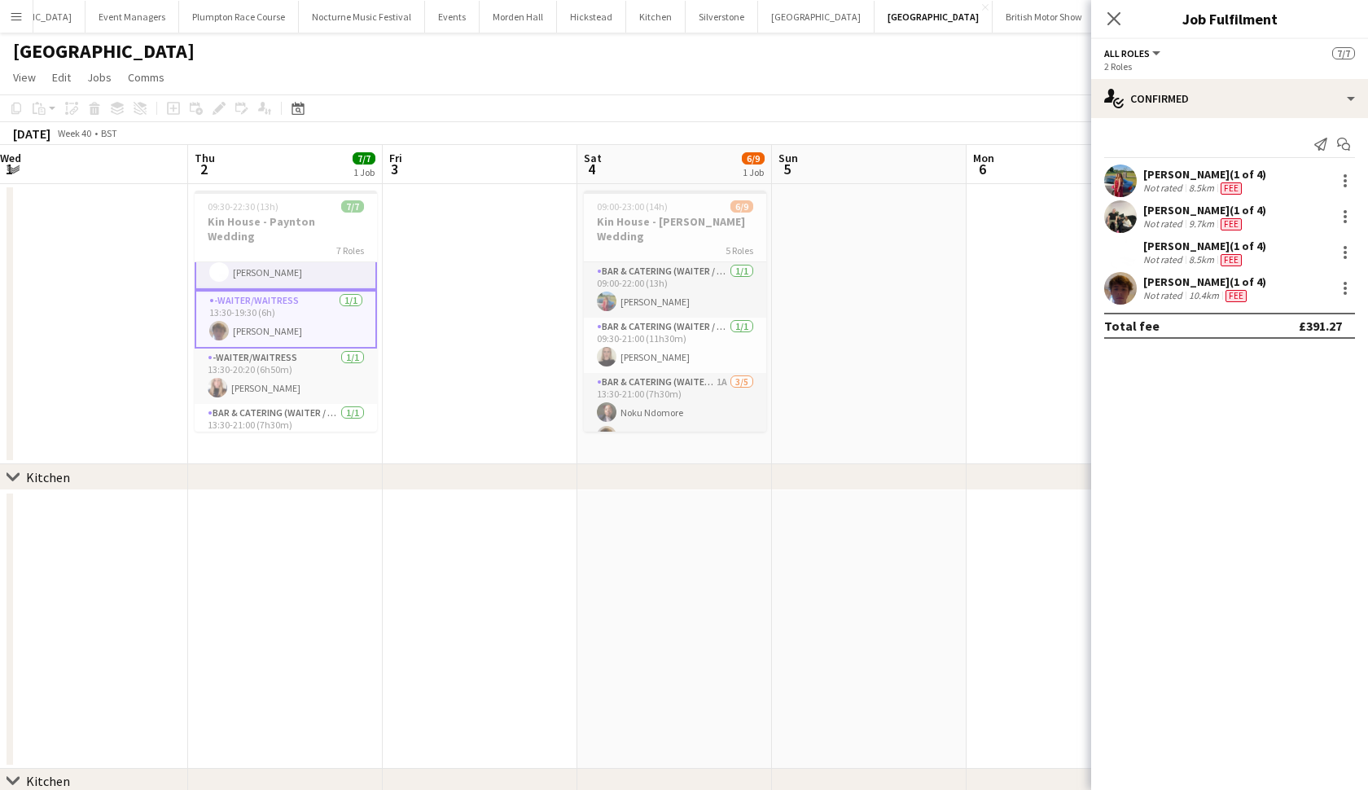
scroll to position [150, 0]
click at [257, 349] on app-card-role "-Waiter/Waitress 1/1 13:30-20:20 (6h50m) Katie Thompson" at bounding box center [286, 374] width 182 height 55
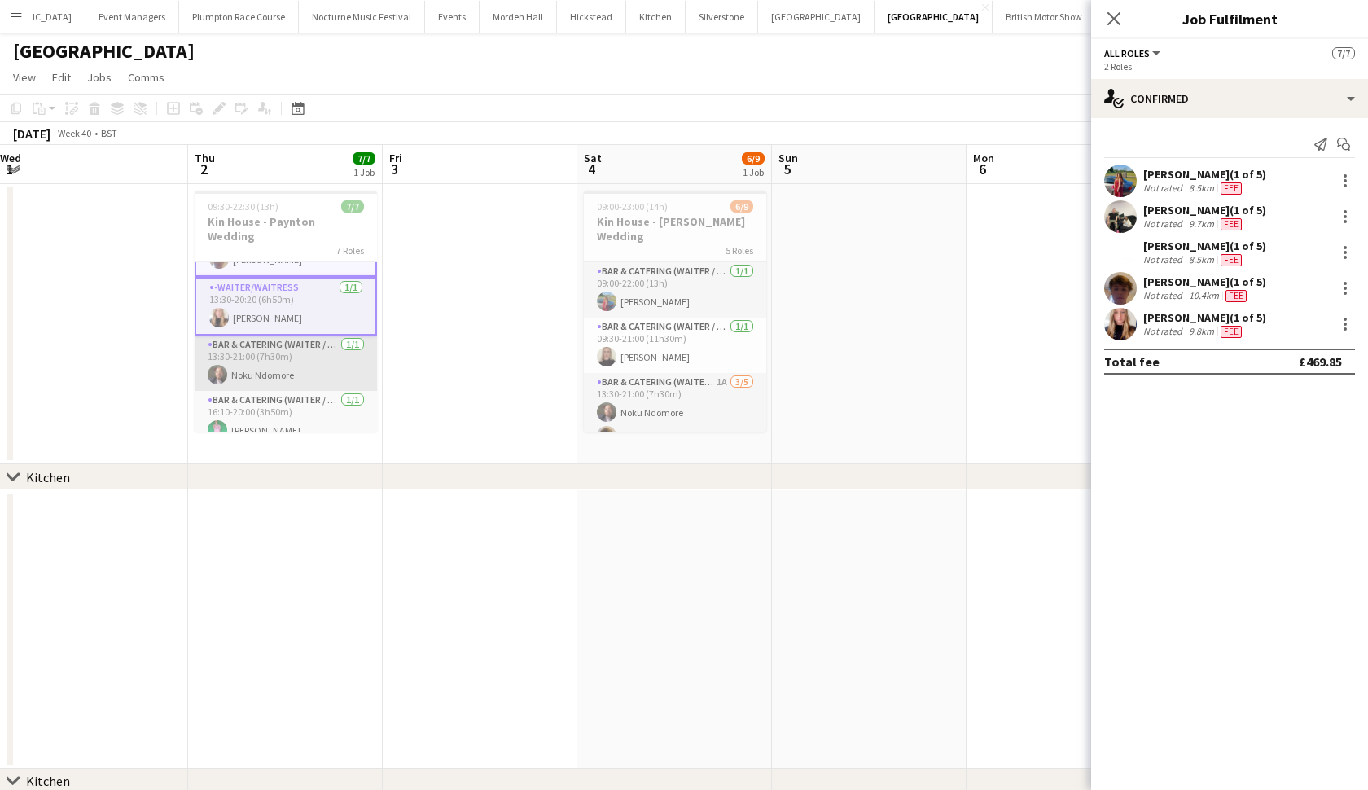
click at [257, 349] on app-card-role "Bar & Catering (Waiter / waitress) 1/1 13:30-21:00 (7h30m) Noku Ndomore" at bounding box center [286, 363] width 182 height 55
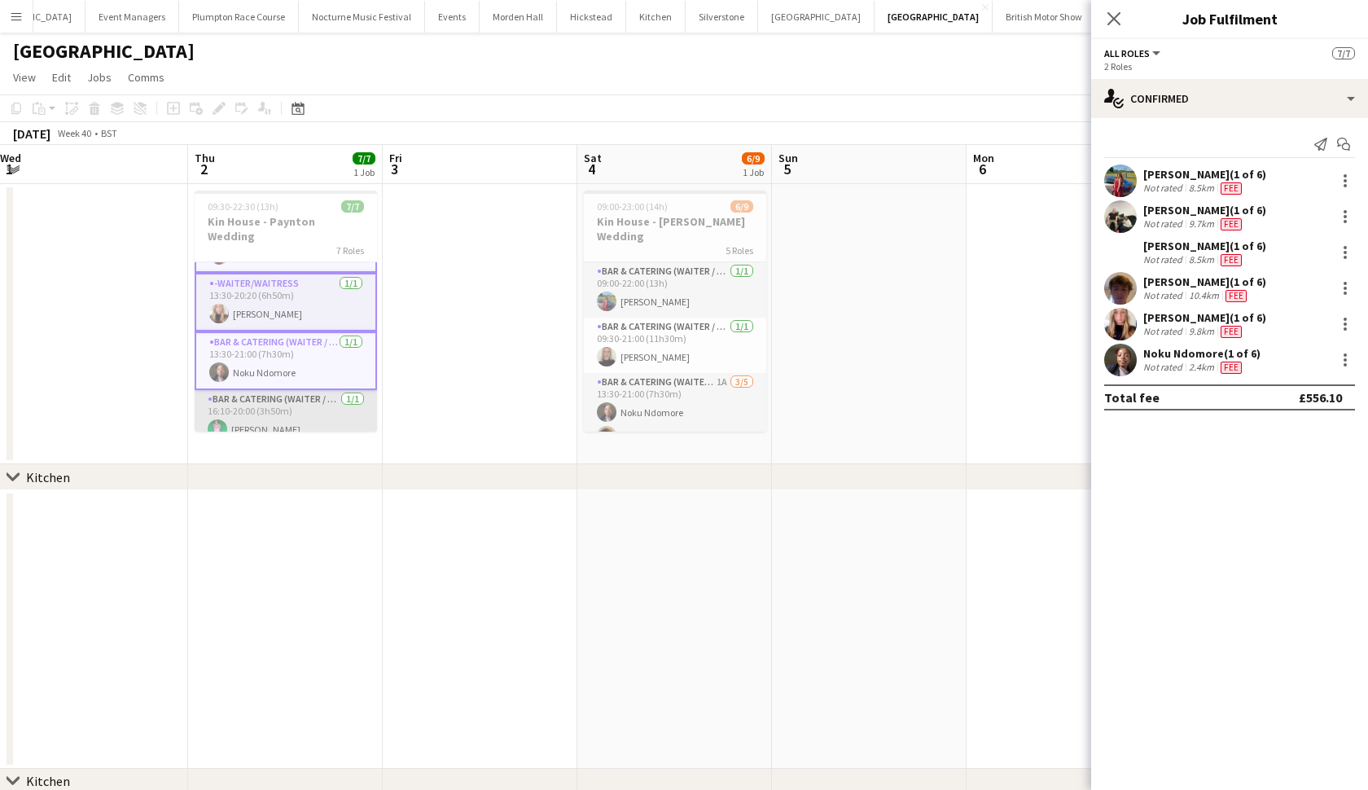
scroll to position [223, 0]
click at [257, 409] on app-card-role "Bar & Catering (Waiter / waitress) 1/1 16:10-20:00 (3h50m) Caleb Haines" at bounding box center [286, 418] width 182 height 55
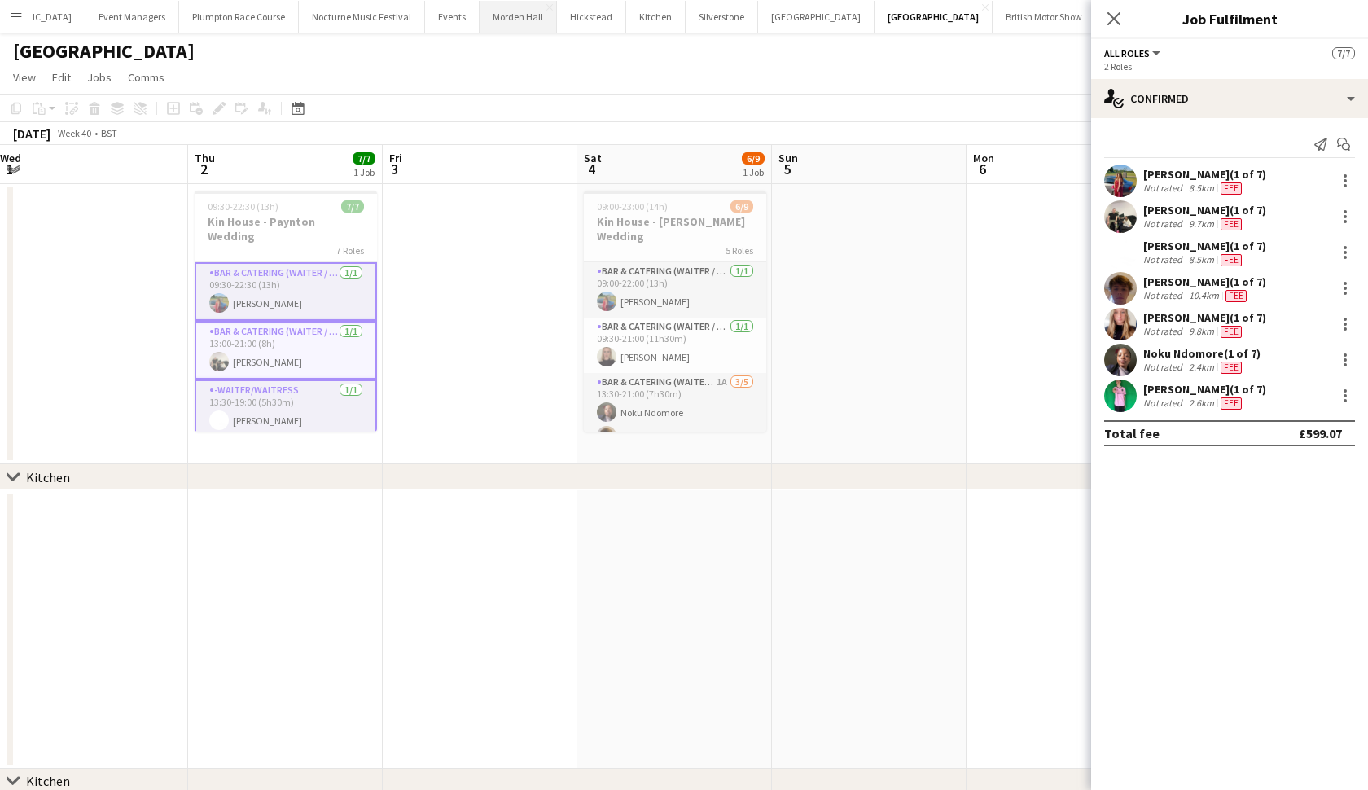
scroll to position [0, 0]
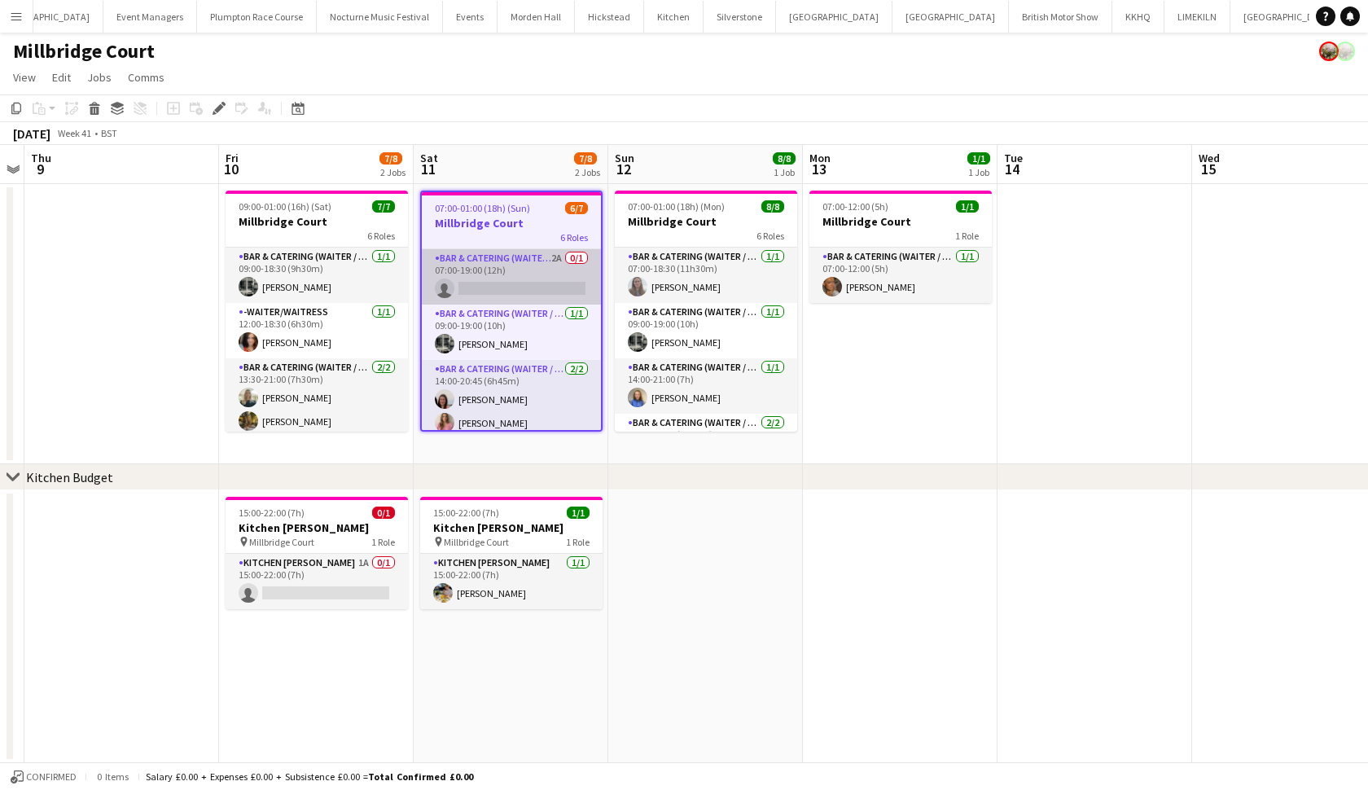
click at [545, 282] on app-card-role "Bar & Catering (Waiter / waitress) 2A 0/1 07:00-19:00 (12h) single-neutral-acti…" at bounding box center [511, 276] width 179 height 55
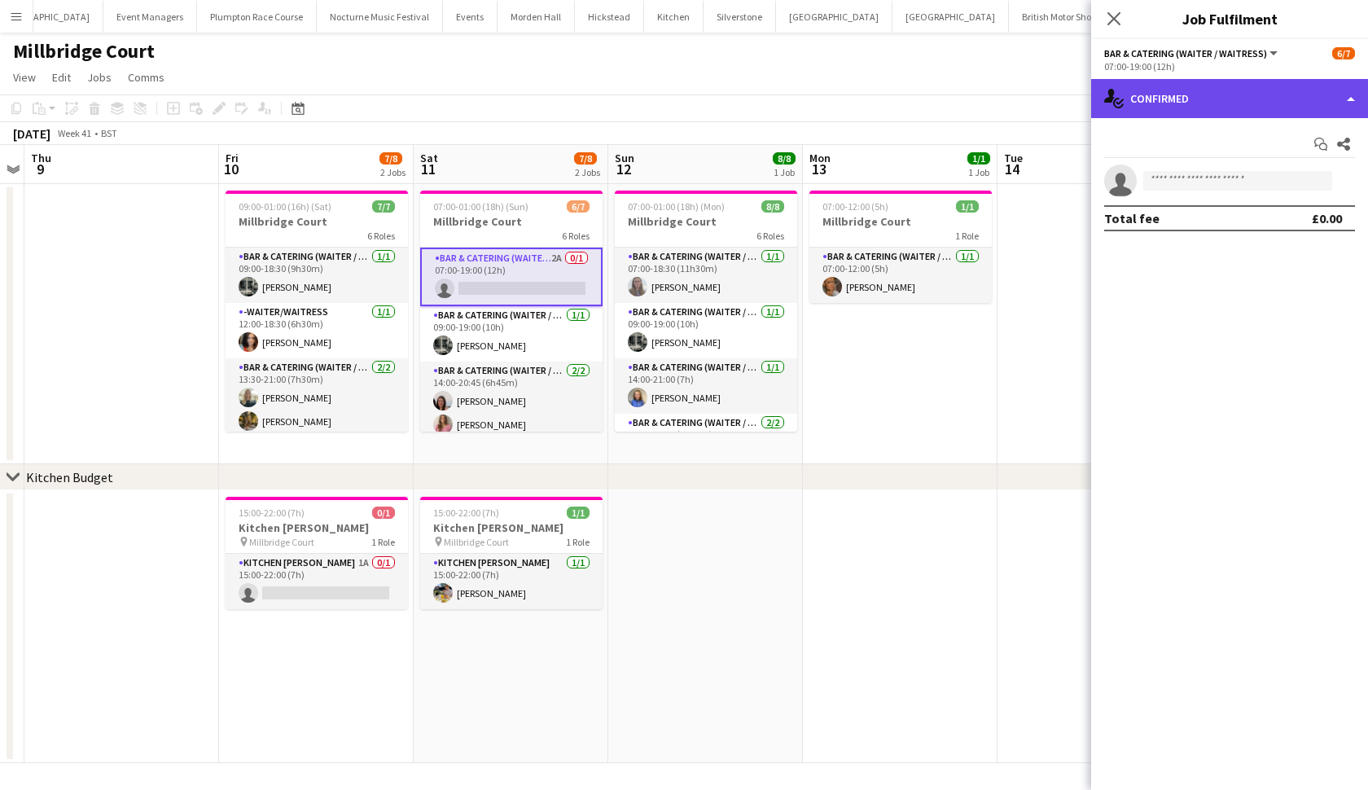
click at [1200, 104] on div "single-neutral-actions-check-2 Confirmed" at bounding box center [1229, 98] width 277 height 39
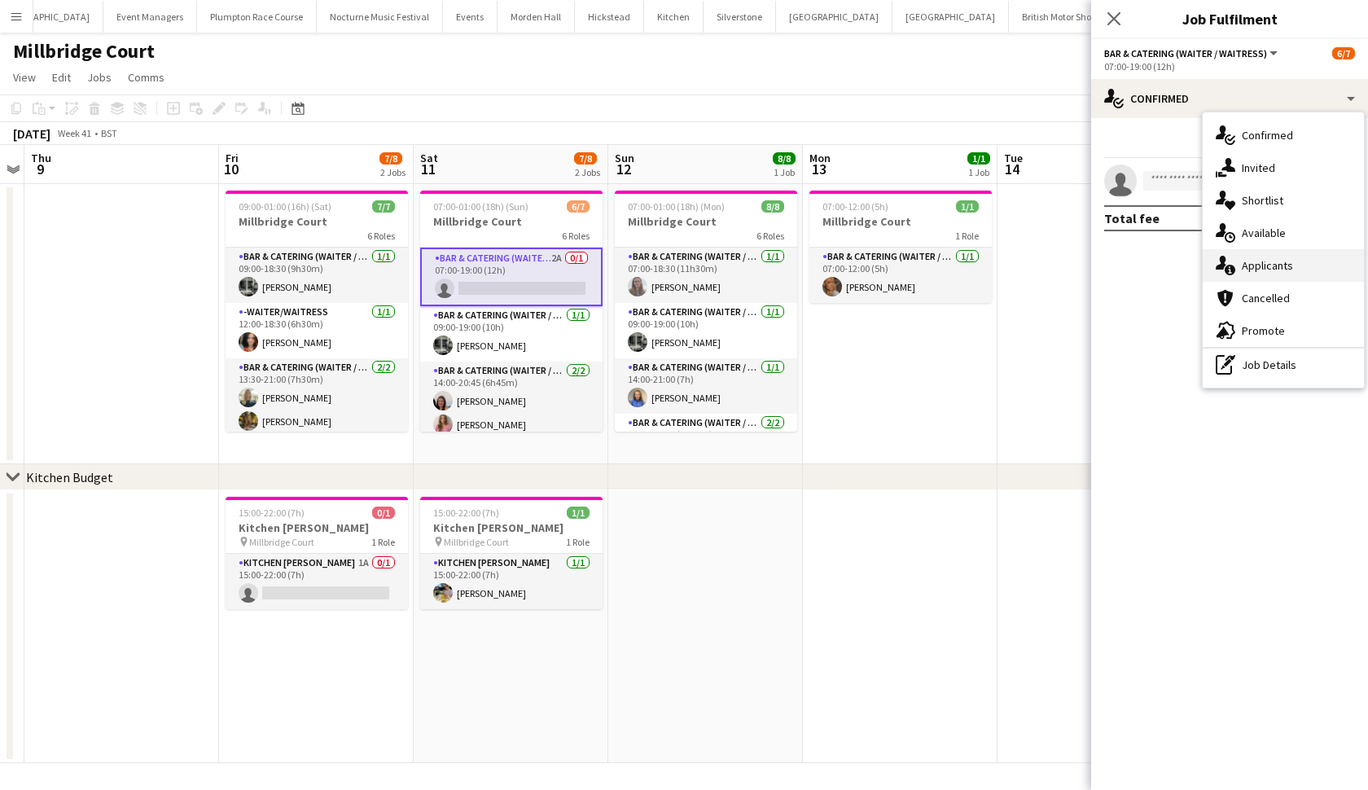
click at [1299, 257] on div "single-neutral-actions-information Applicants" at bounding box center [1283, 265] width 161 height 33
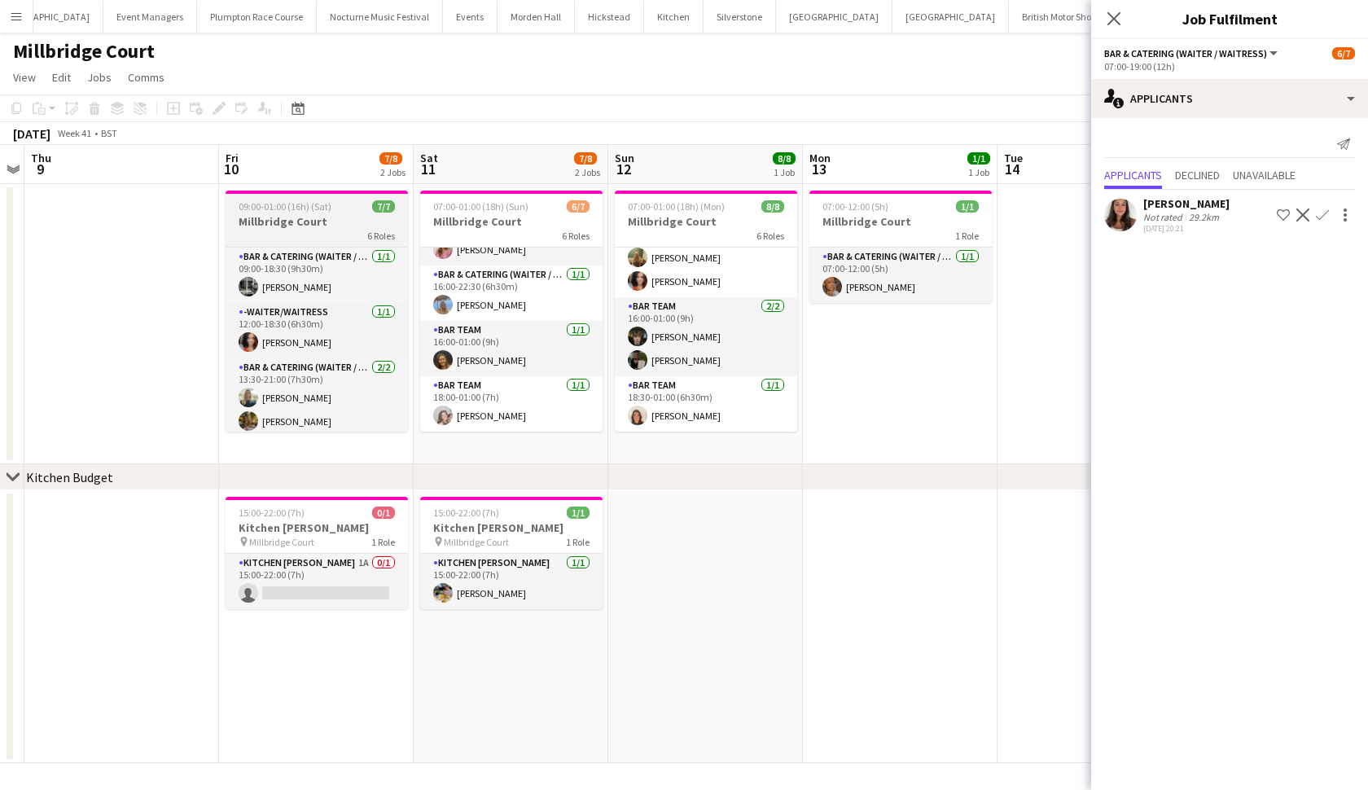
scroll to position [195, 0]
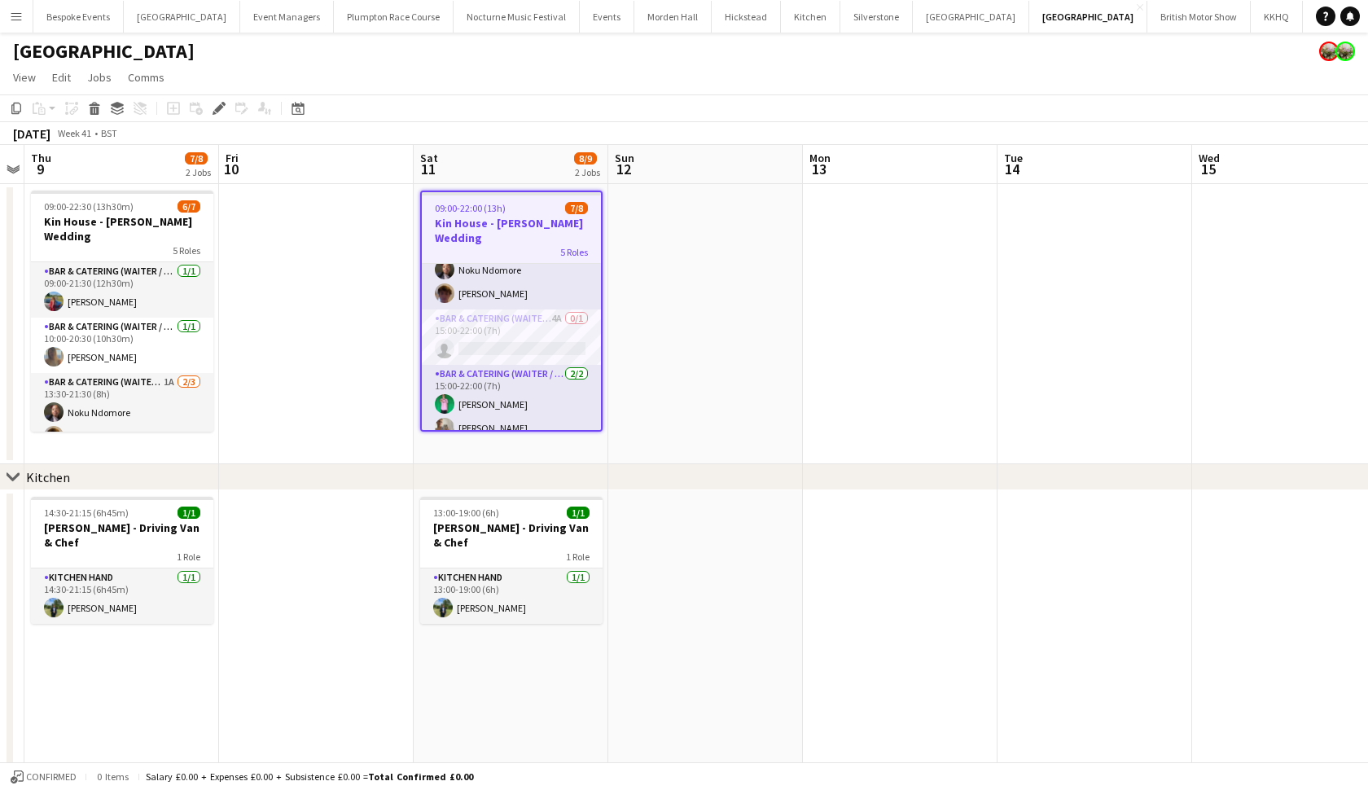
scroll to position [167, 0]
click at [519, 318] on app-card-role "Bar & Catering (Waiter / waitress) 4A 0/1 15:00-22:00 (7h) single-neutral-actio…" at bounding box center [511, 336] width 179 height 55
